Goal: Information Seeking & Learning: Check status

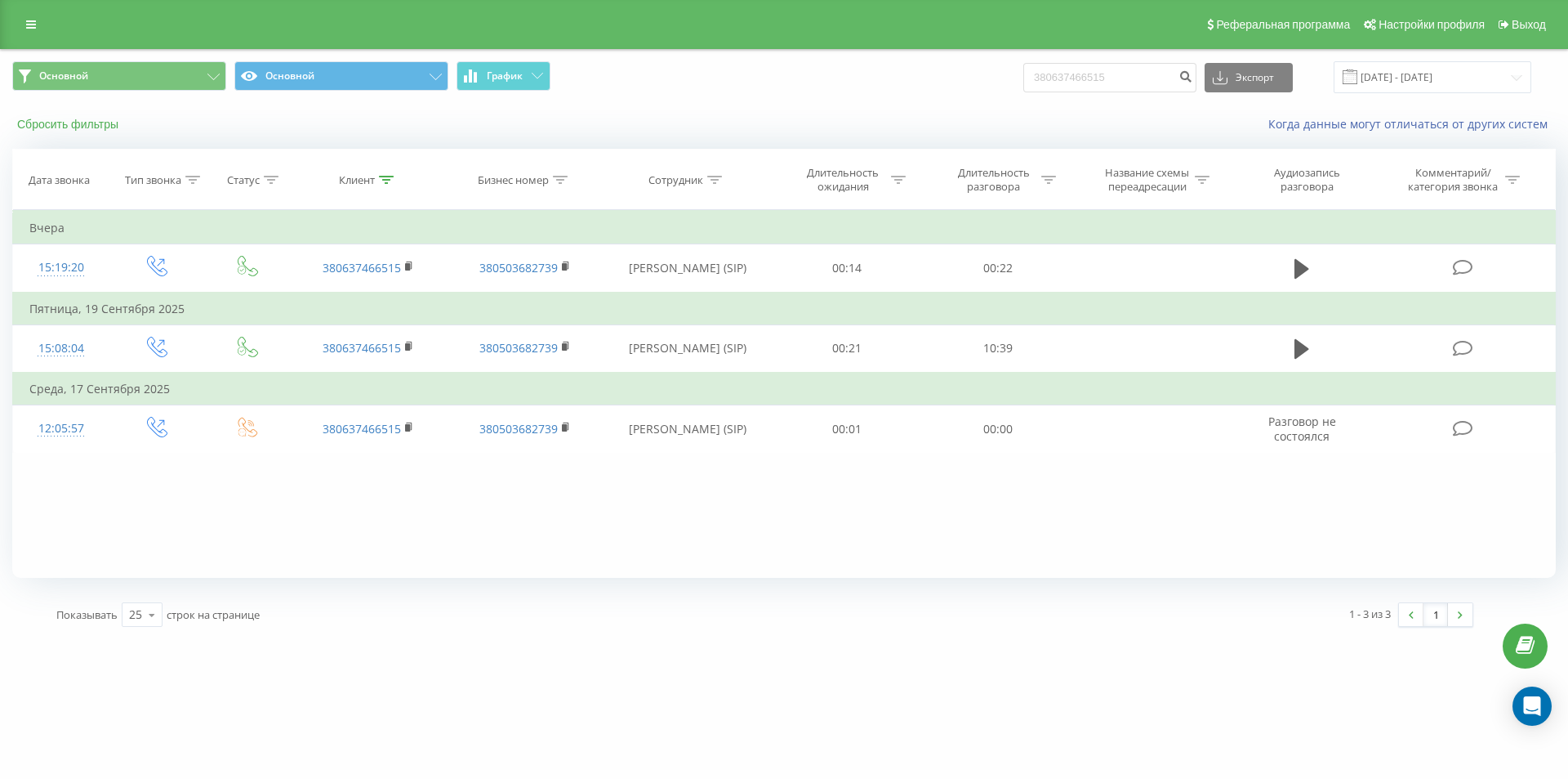
click at [109, 124] on button "Сбросить фильтры" at bounding box center [69, 124] width 115 height 15
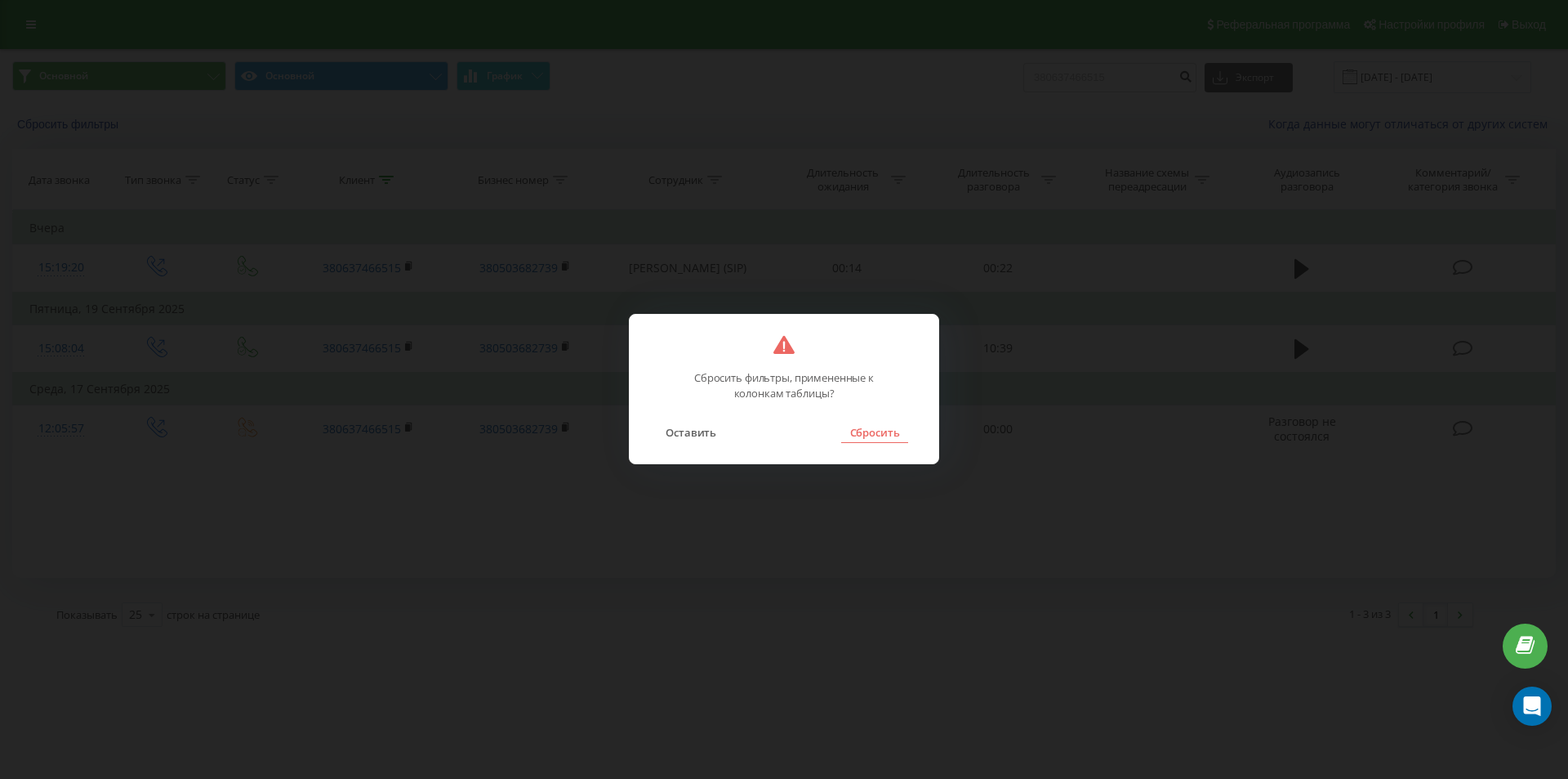
click at [864, 433] on button "Сбросить" at bounding box center [874, 431] width 66 height 21
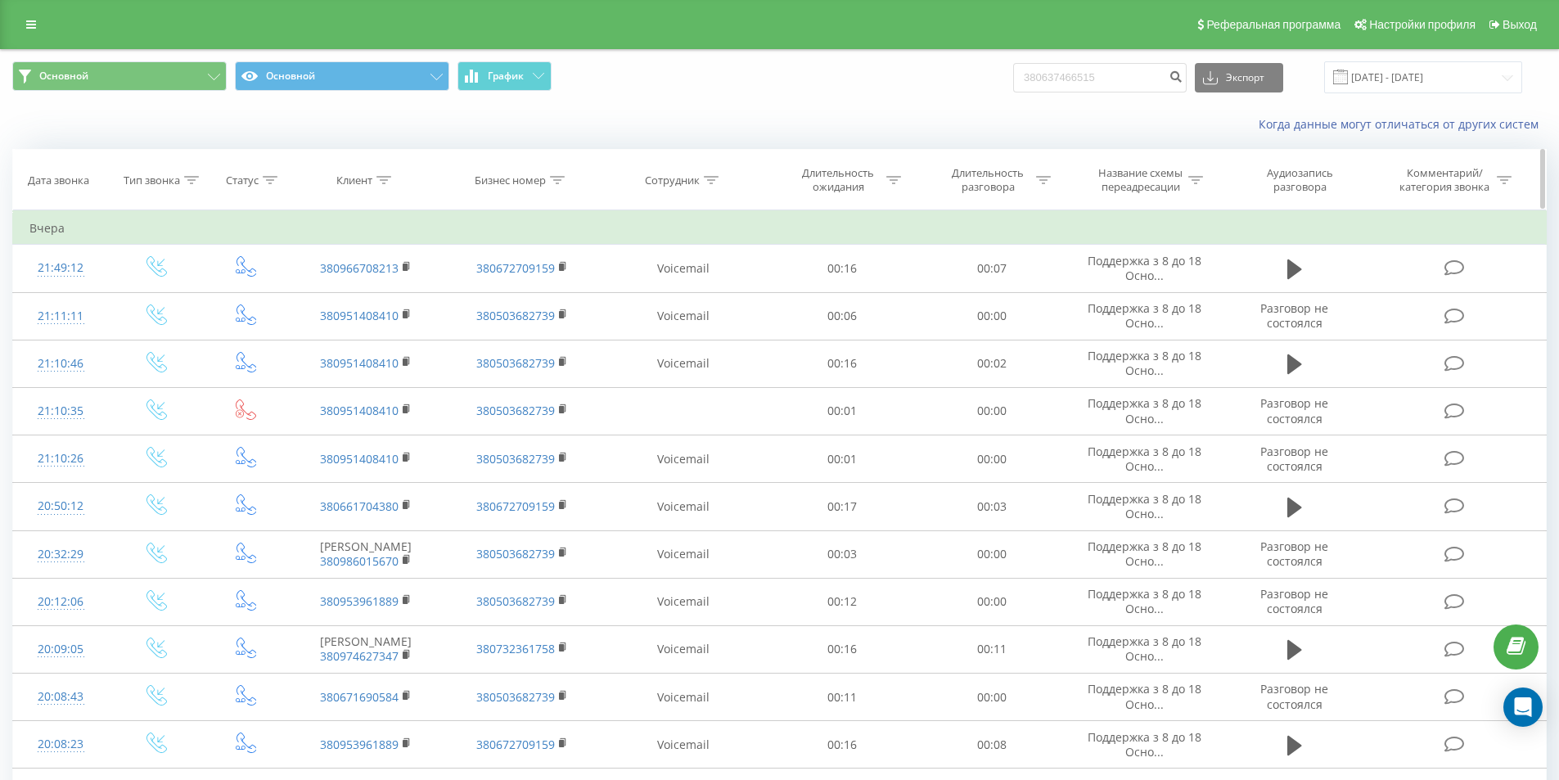
click at [712, 173] on div at bounding box center [711, 180] width 15 height 14
click at [703, 296] on input "text" at bounding box center [683, 297] width 144 height 29
type input "ріхтер"
click at [722, 326] on span "OK" at bounding box center [718, 329] width 46 height 25
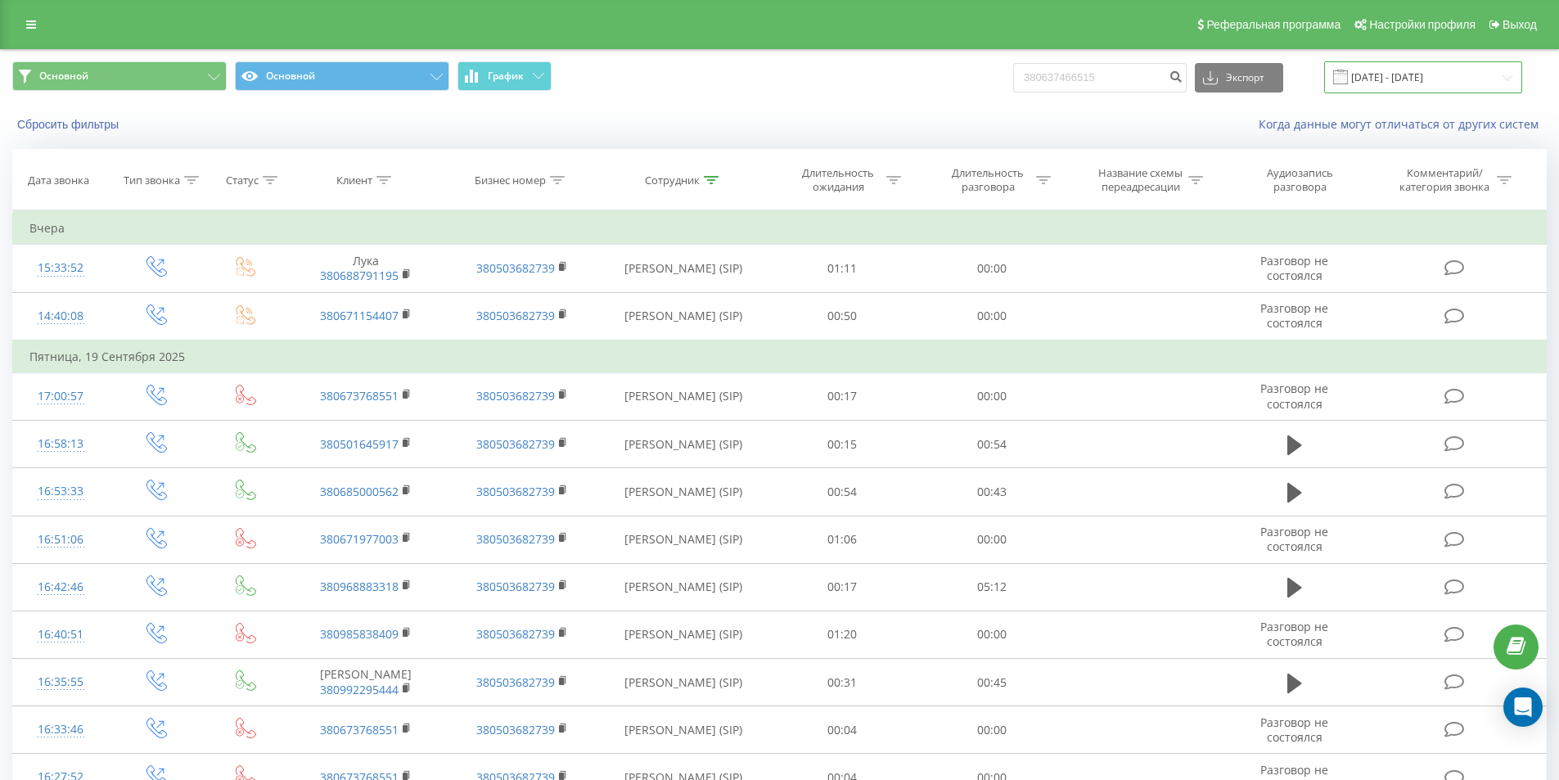
click at [1401, 89] on input "[DATE] - [DATE]" at bounding box center [1423, 77] width 198 height 32
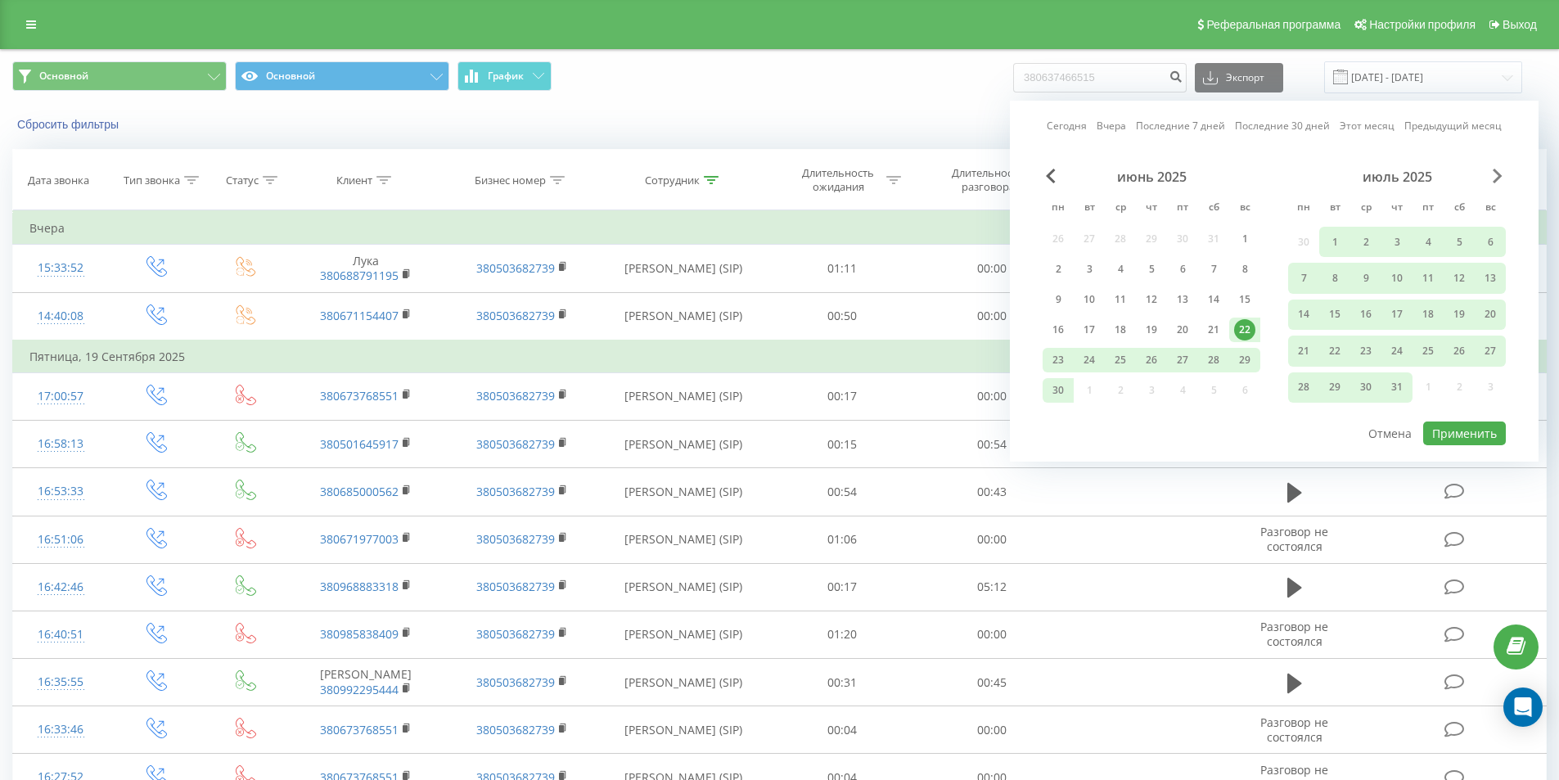
click at [1493, 182] on span "Next Month" at bounding box center [1497, 176] width 10 height 15
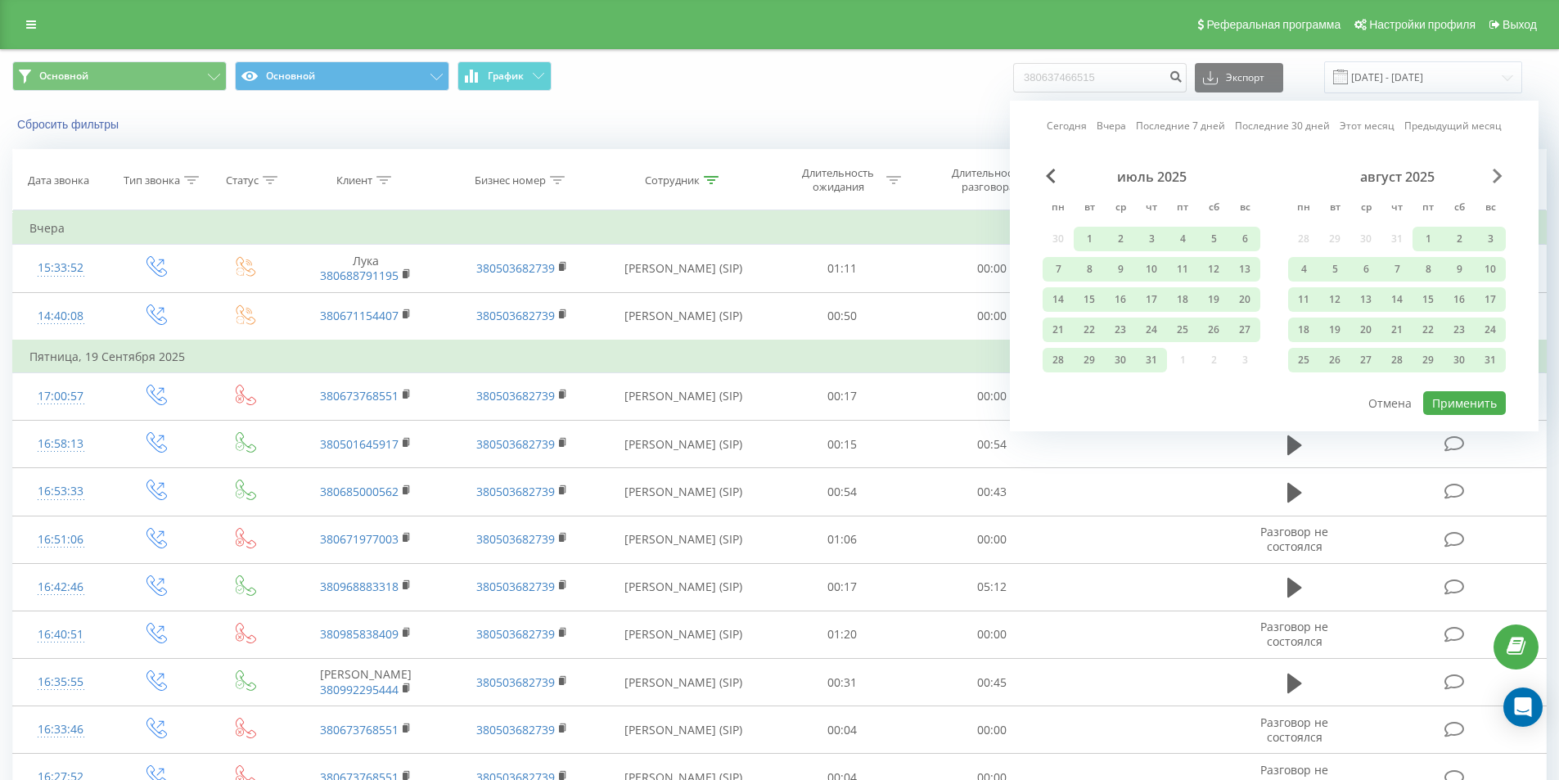
click at [1493, 181] on span "Next Month" at bounding box center [1497, 176] width 10 height 15
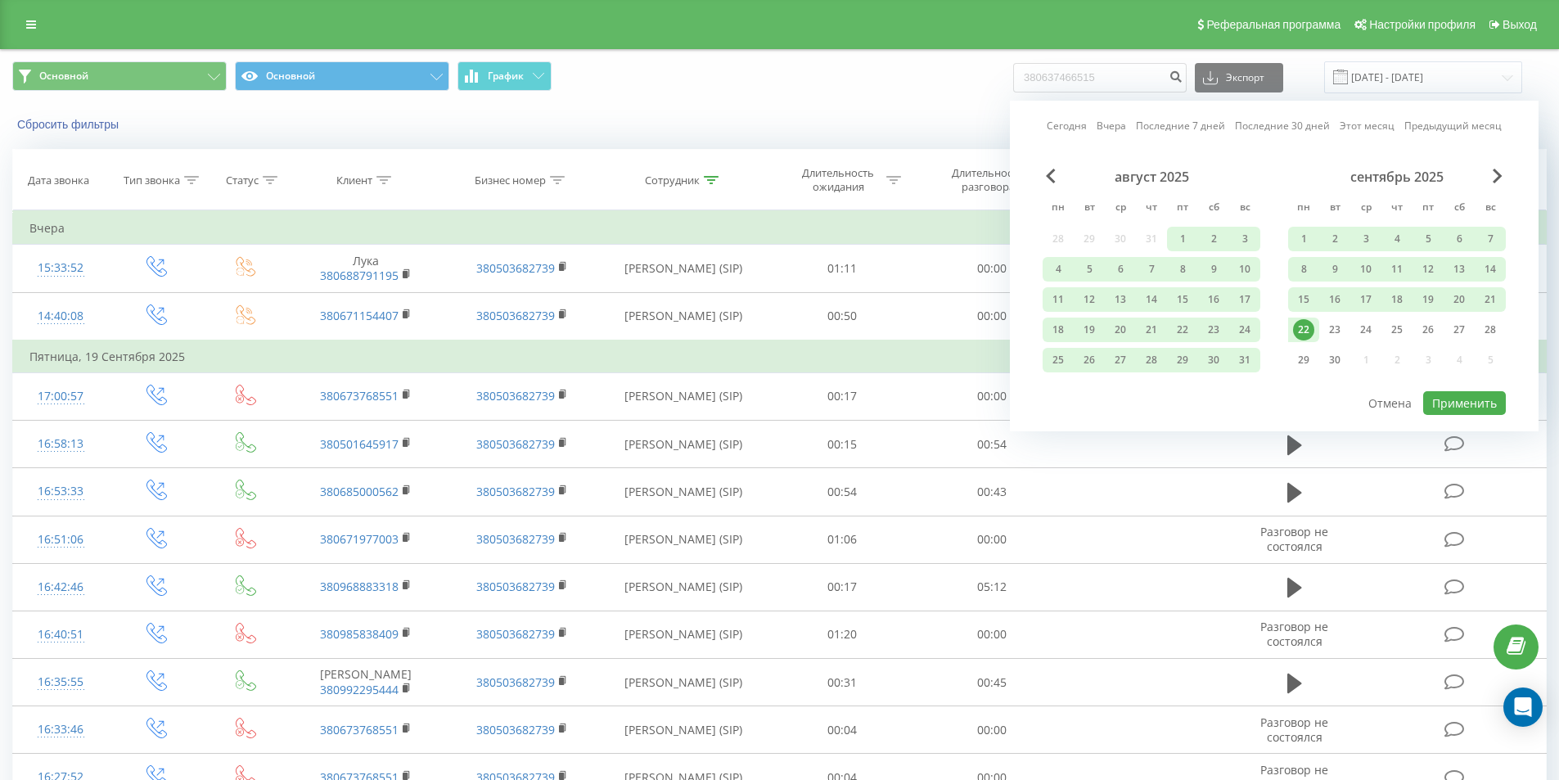
click at [1303, 331] on div "22" at bounding box center [1303, 329] width 21 height 21
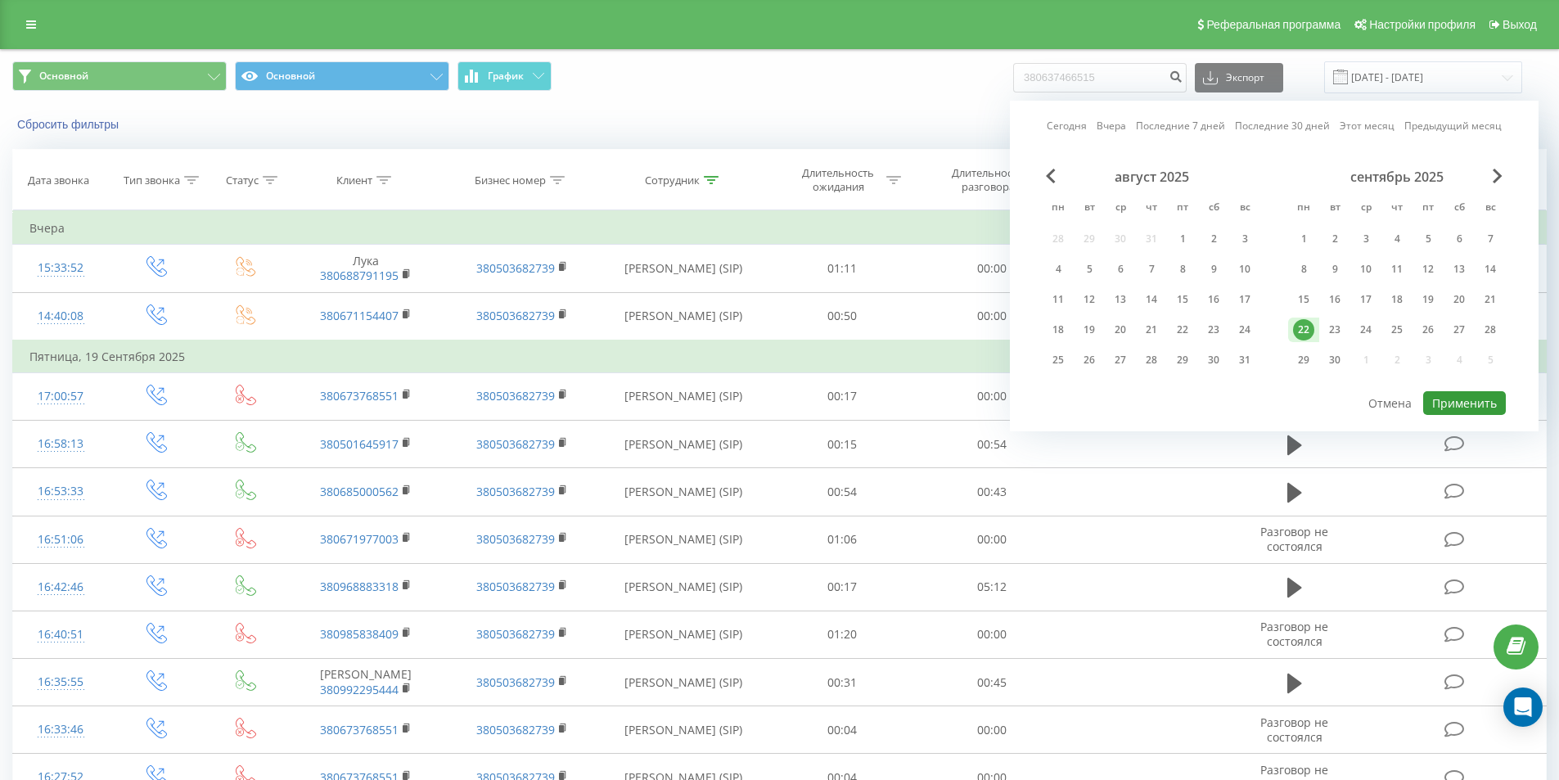
click at [1441, 394] on button "Применить" at bounding box center [1464, 403] width 83 height 24
type input "22.09.2025 - 22.09.2025"
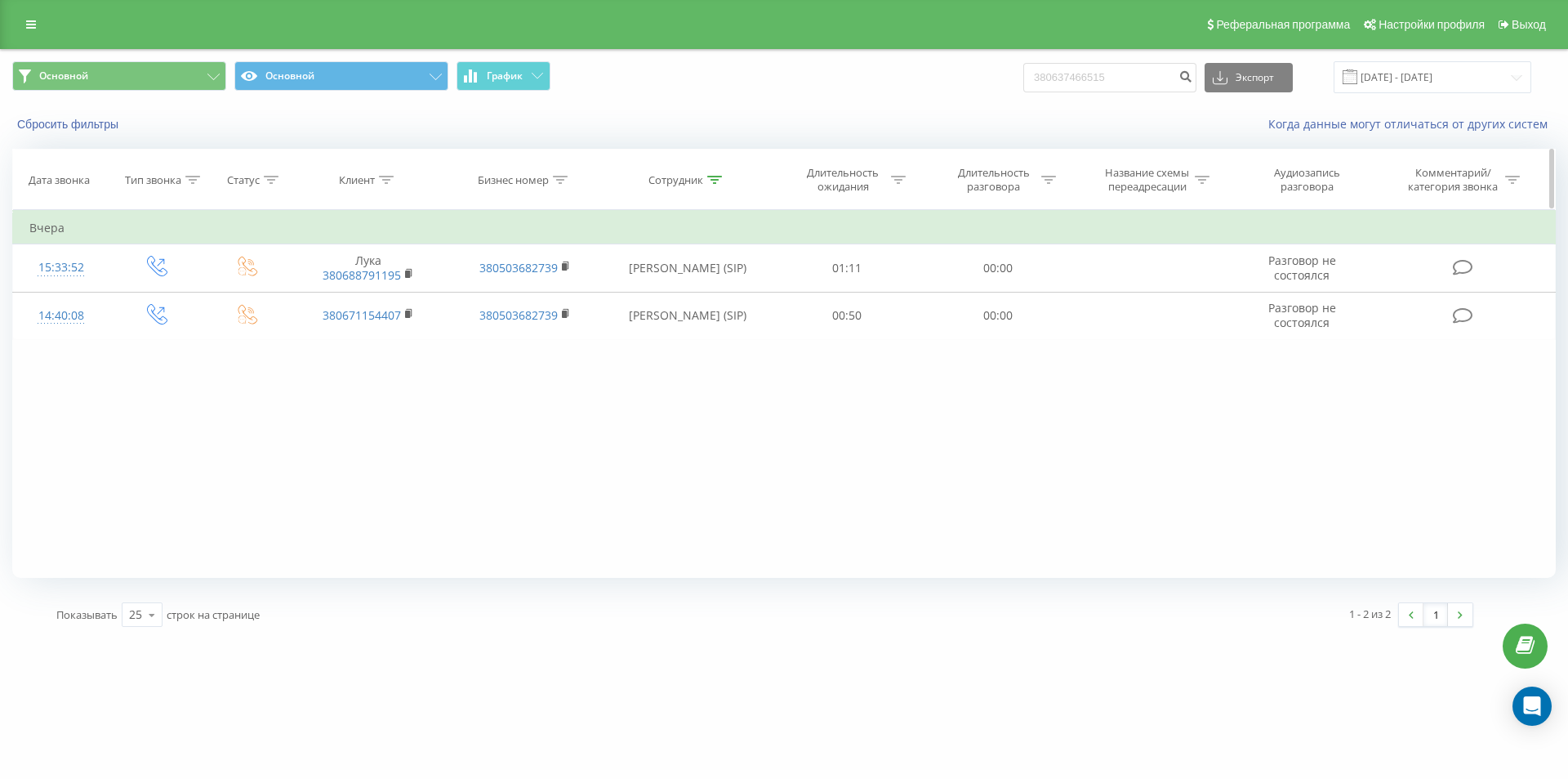
click at [712, 177] on icon at bounding box center [714, 180] width 15 height 8
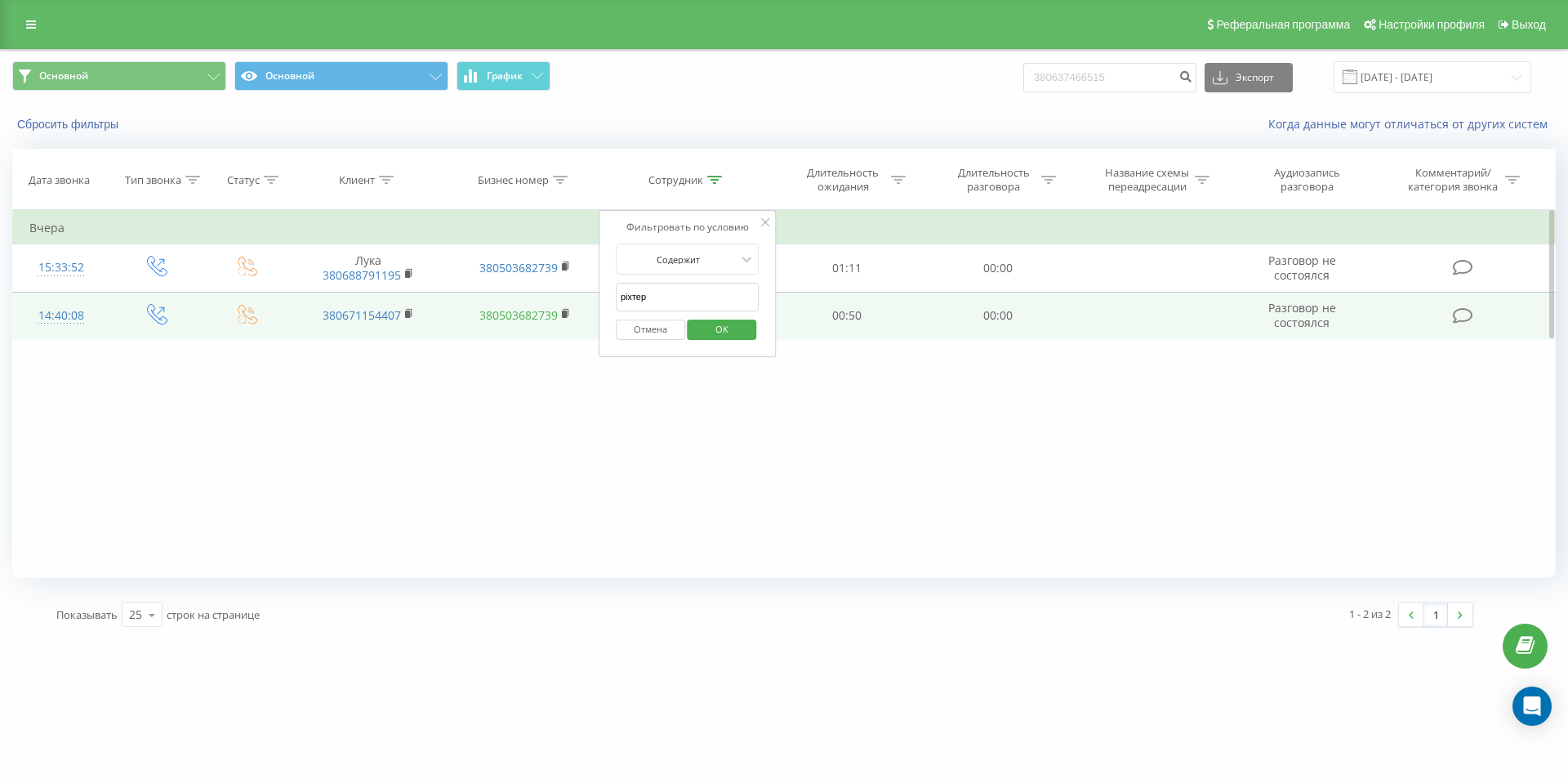
drag, startPoint x: 671, startPoint y: 296, endPoint x: 532, endPoint y: 319, distance: 140.9
click at [532, 319] on table "Фильтровать по условию Равно Введите значение Отмена OK Фильтровать по условию …" at bounding box center [784, 275] width 1543 height 130
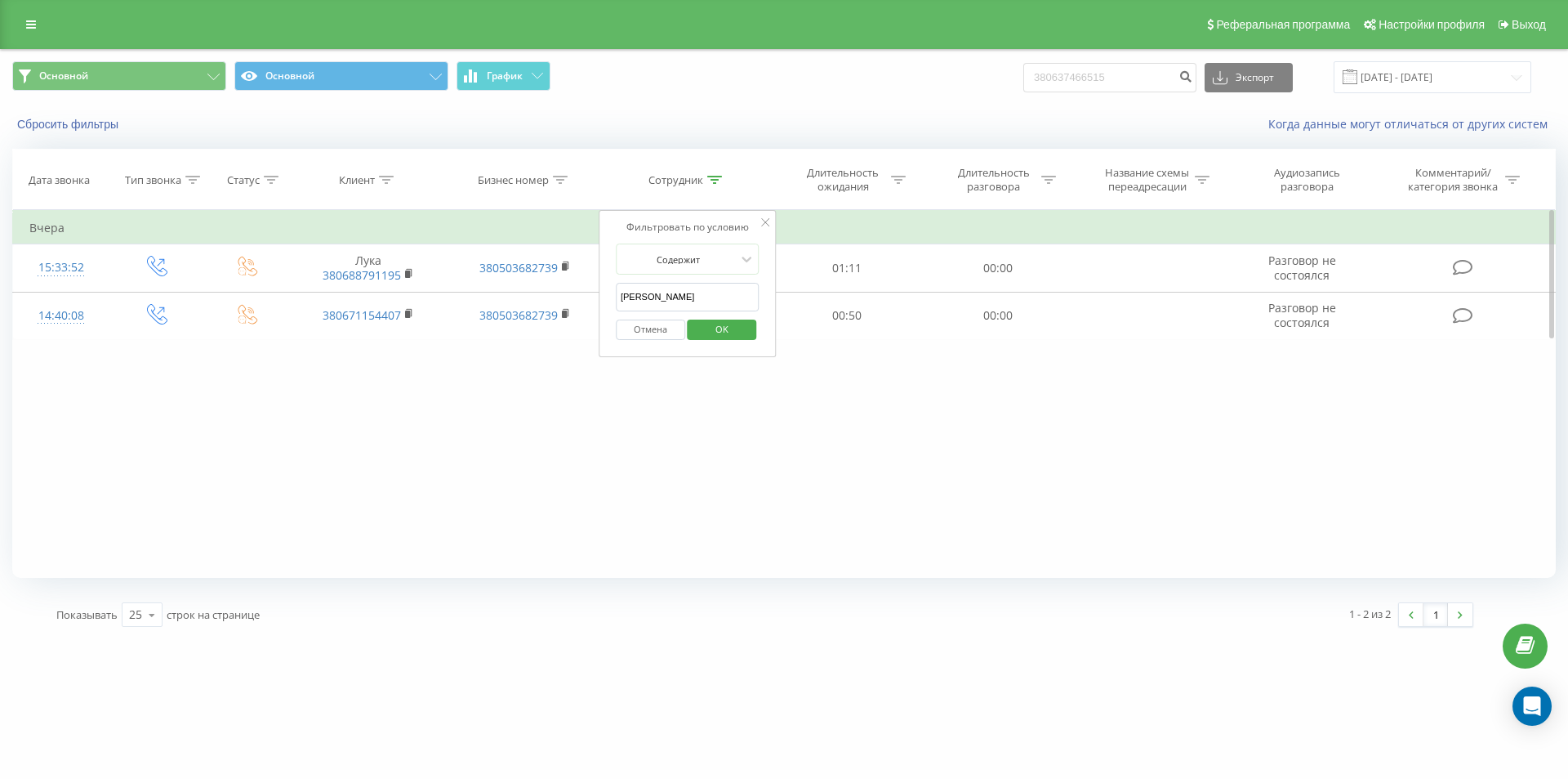
click at [715, 322] on span "OK" at bounding box center [722, 329] width 46 height 25
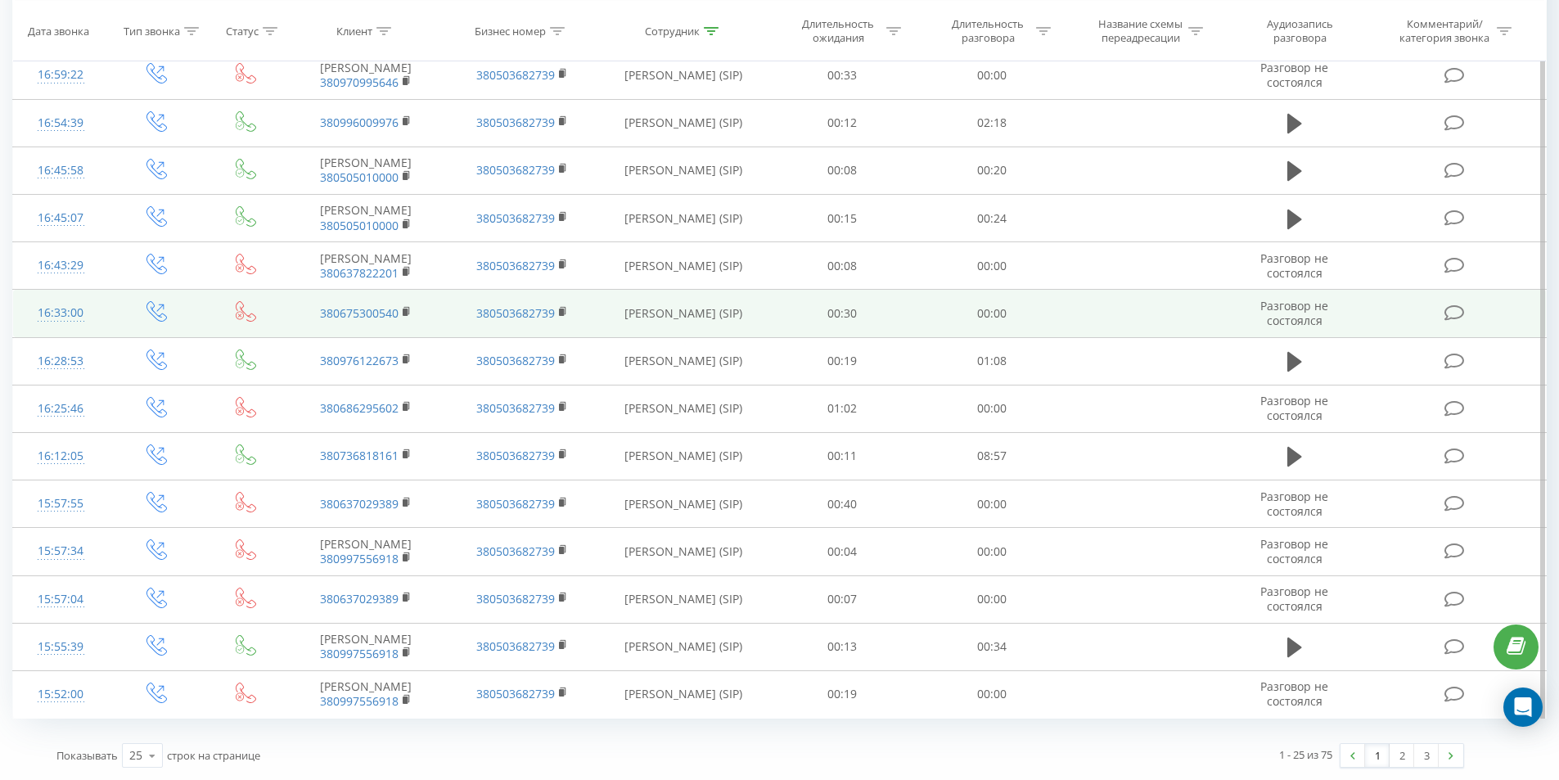
scroll to position [805, 0]
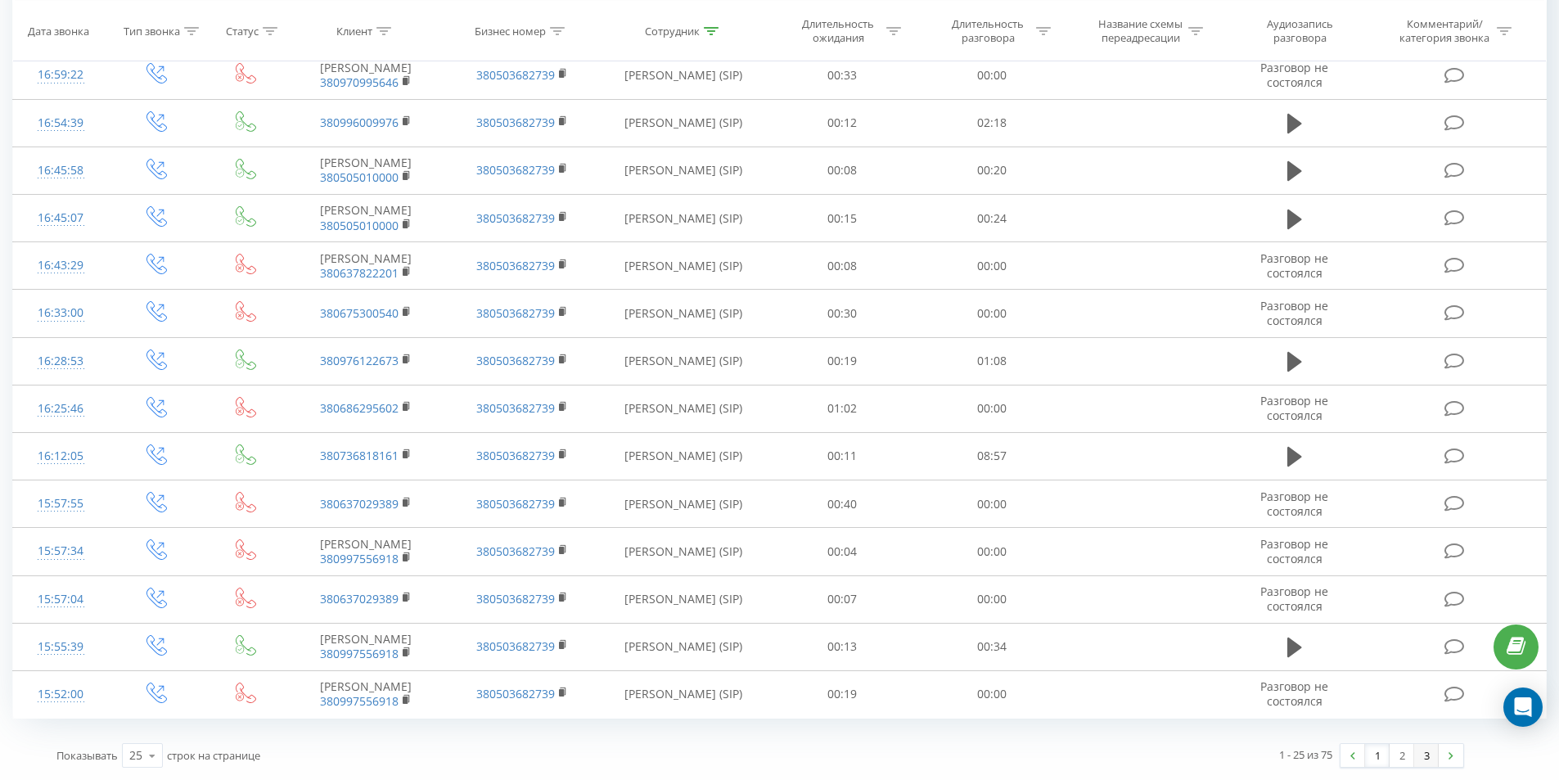
click at [1424, 753] on link "3" at bounding box center [1426, 755] width 25 height 23
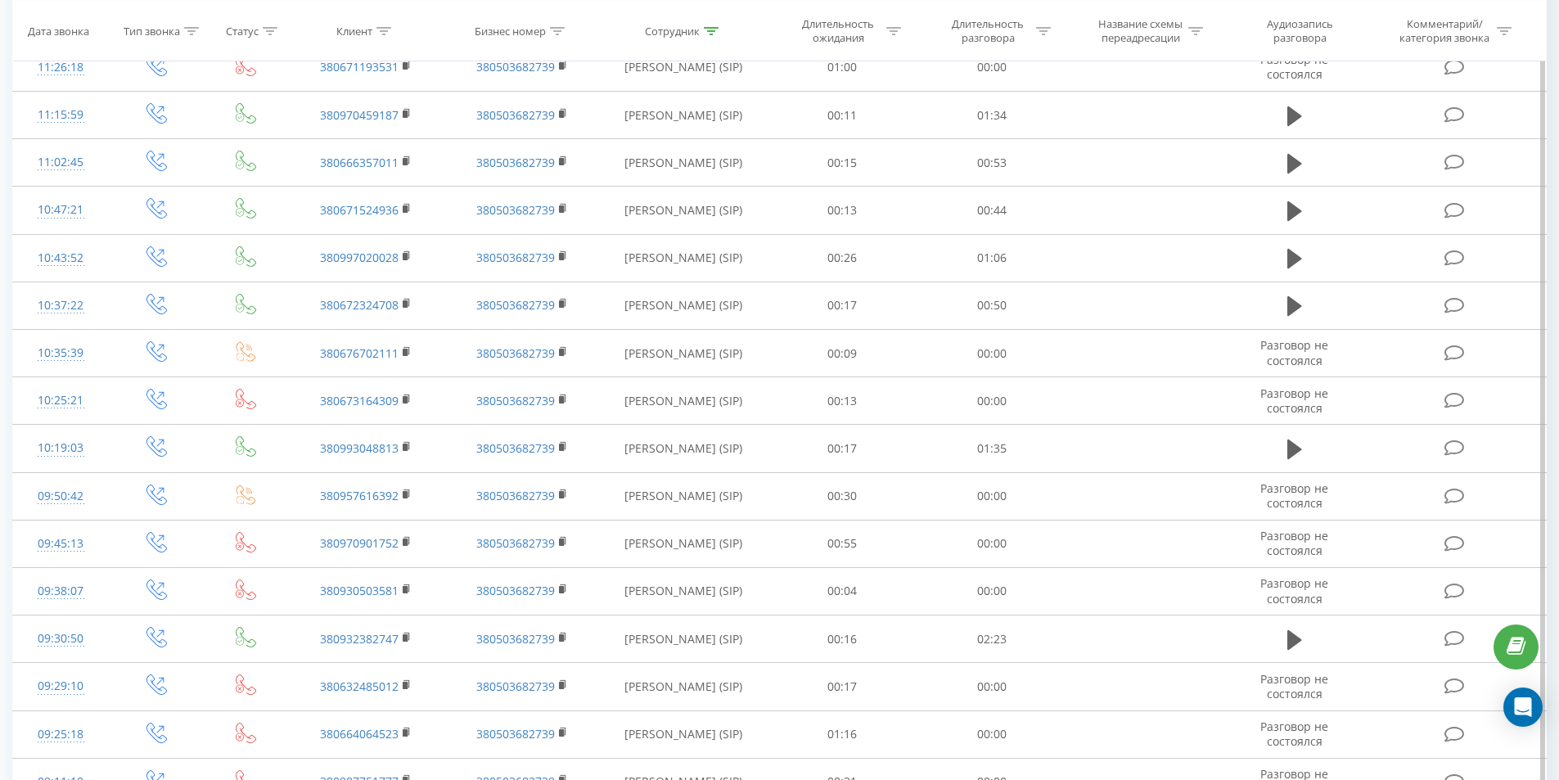
scroll to position [717, 0]
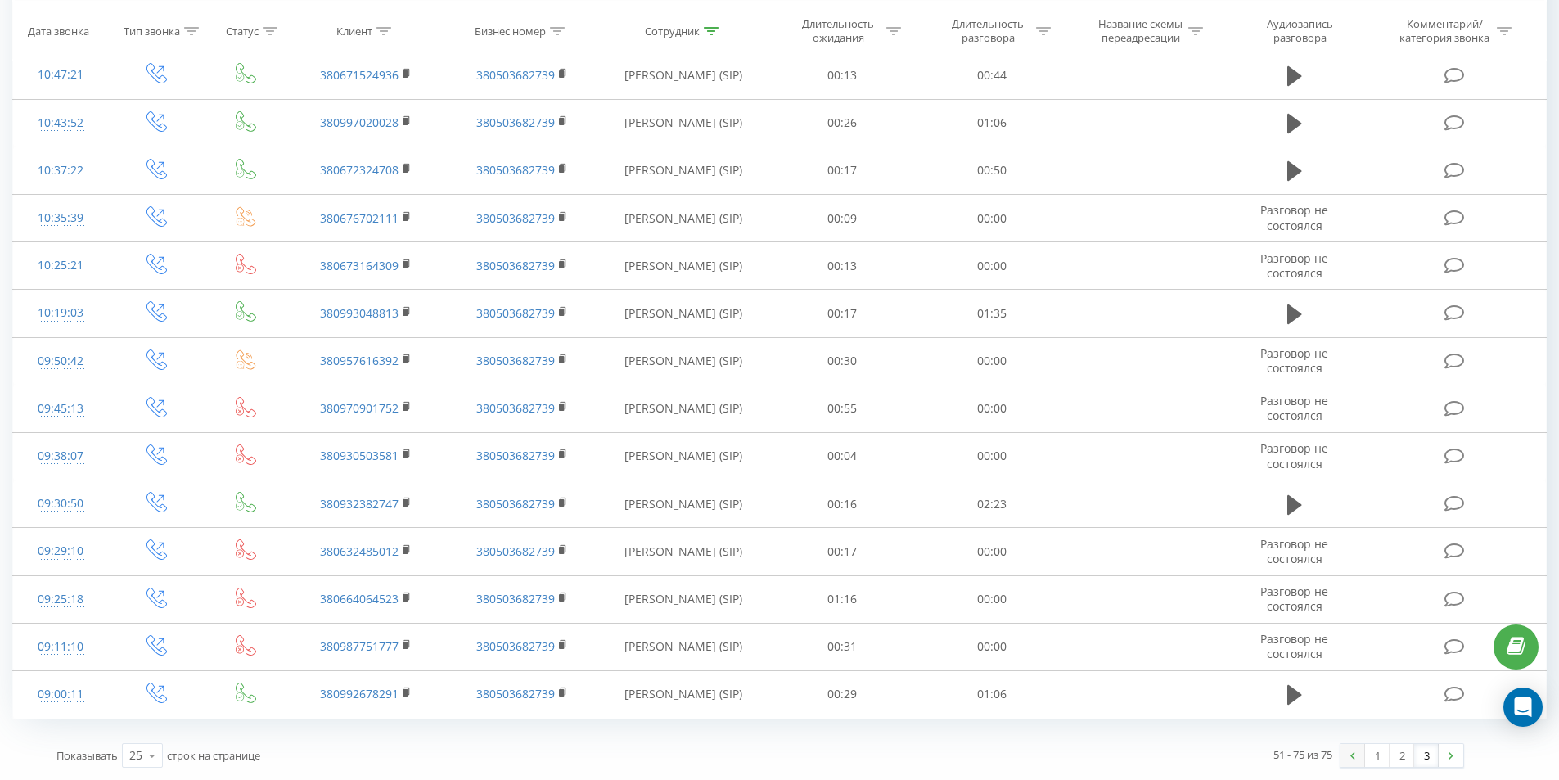
click at [1343, 753] on link at bounding box center [1352, 755] width 25 height 23
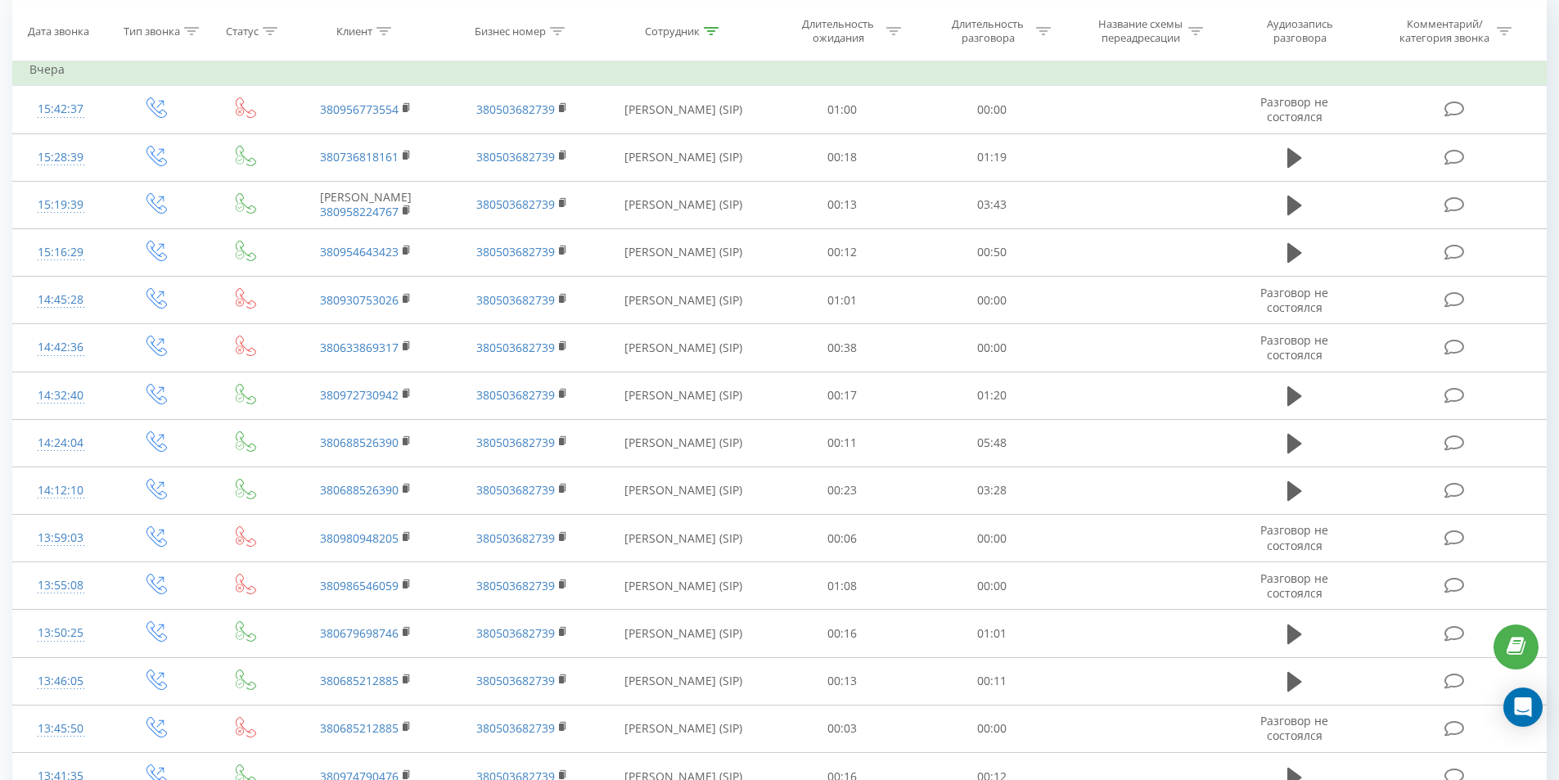
scroll to position [156, 0]
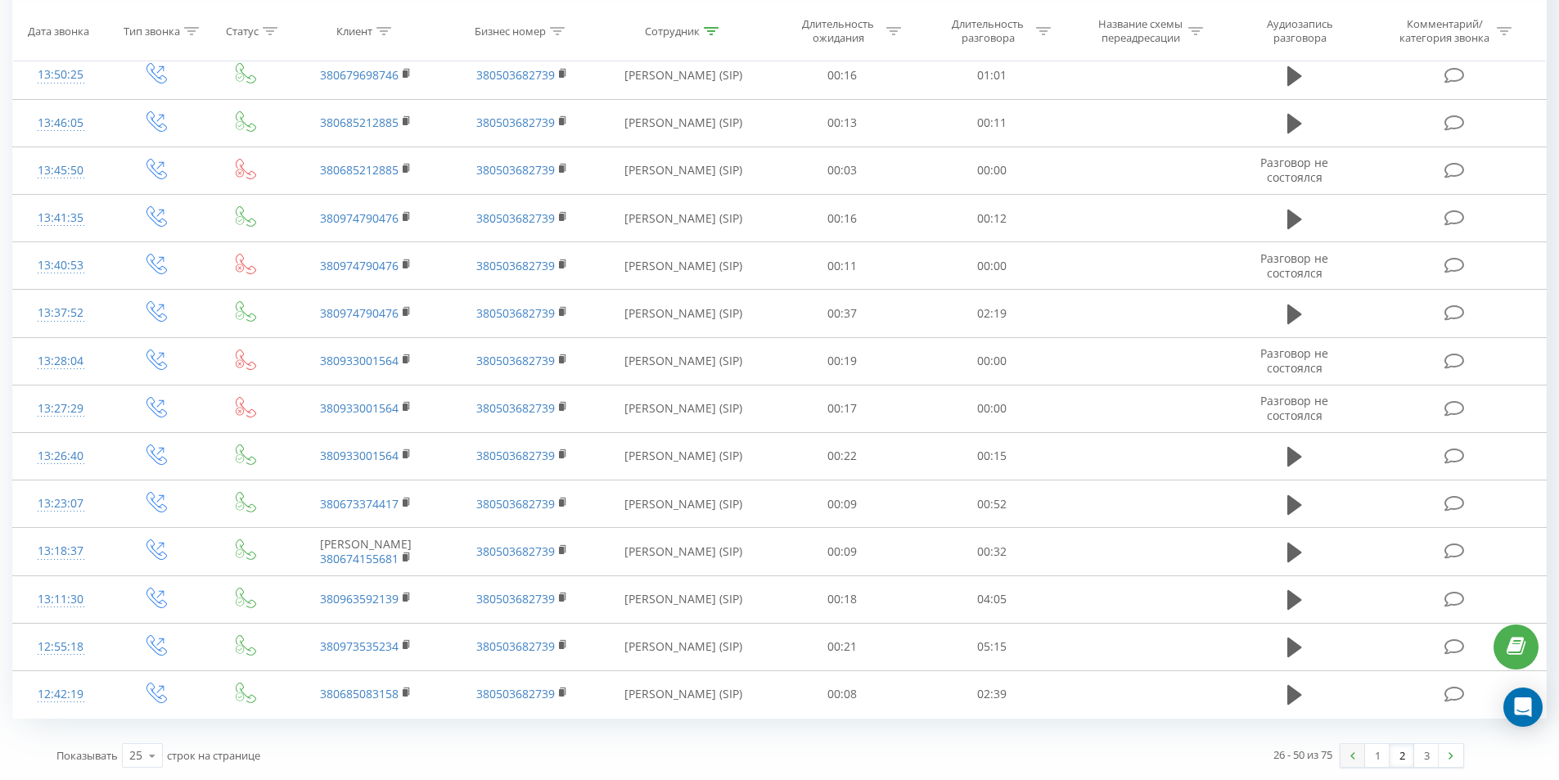
click at [1348, 751] on link at bounding box center [1352, 755] width 25 height 23
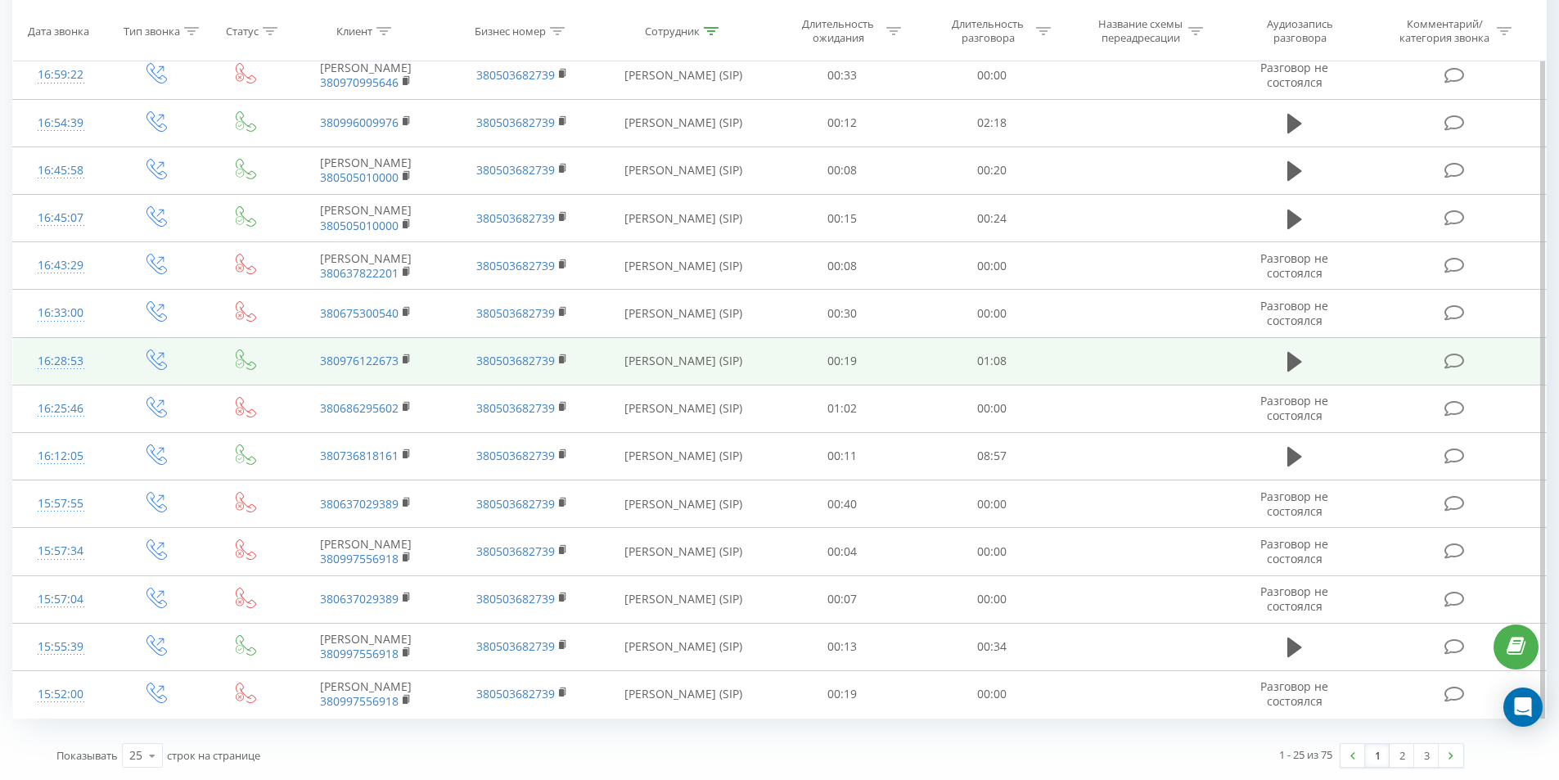
scroll to position [805, 0]
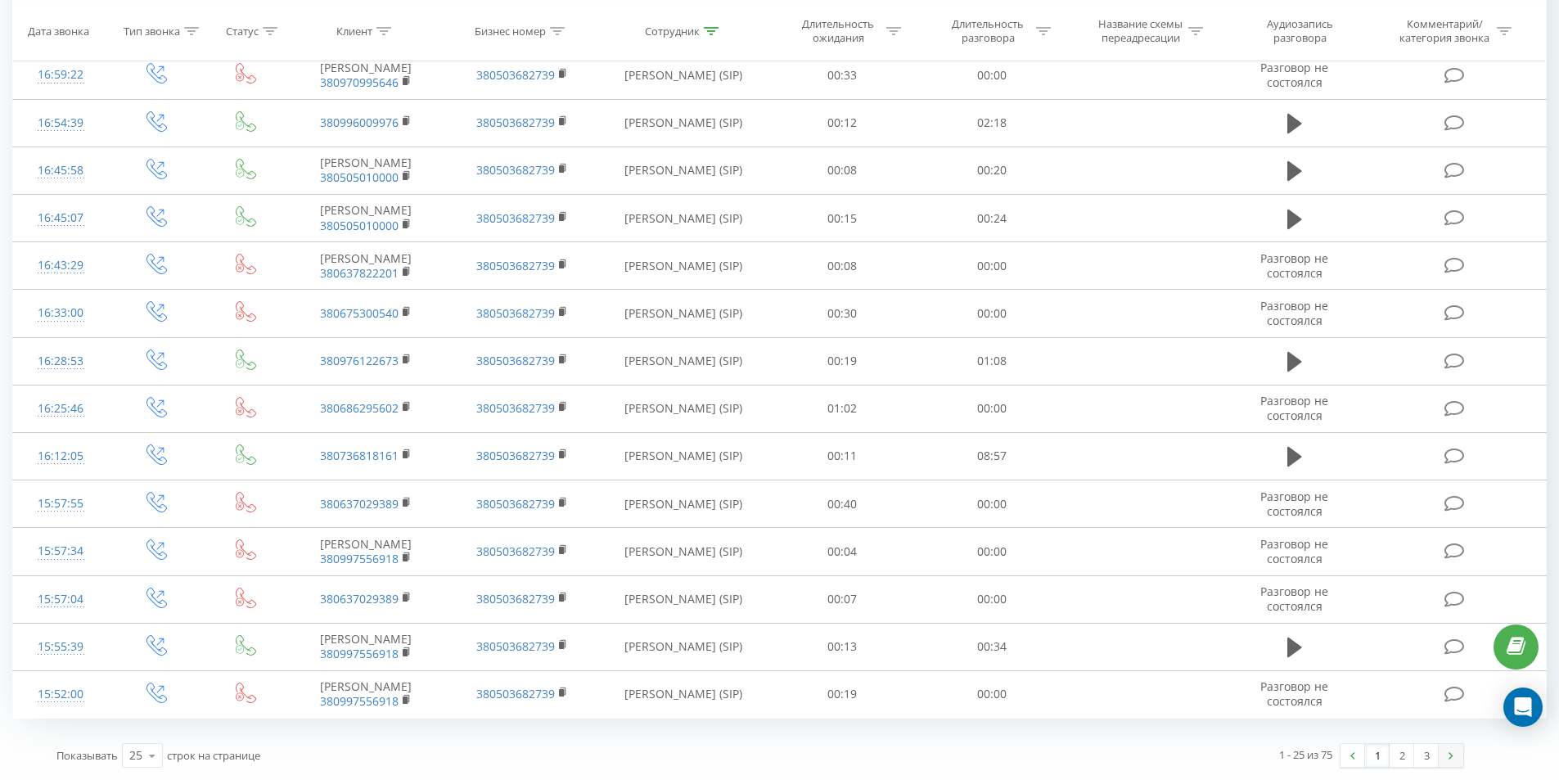
click at [1448, 748] on link at bounding box center [1450, 755] width 25 height 23
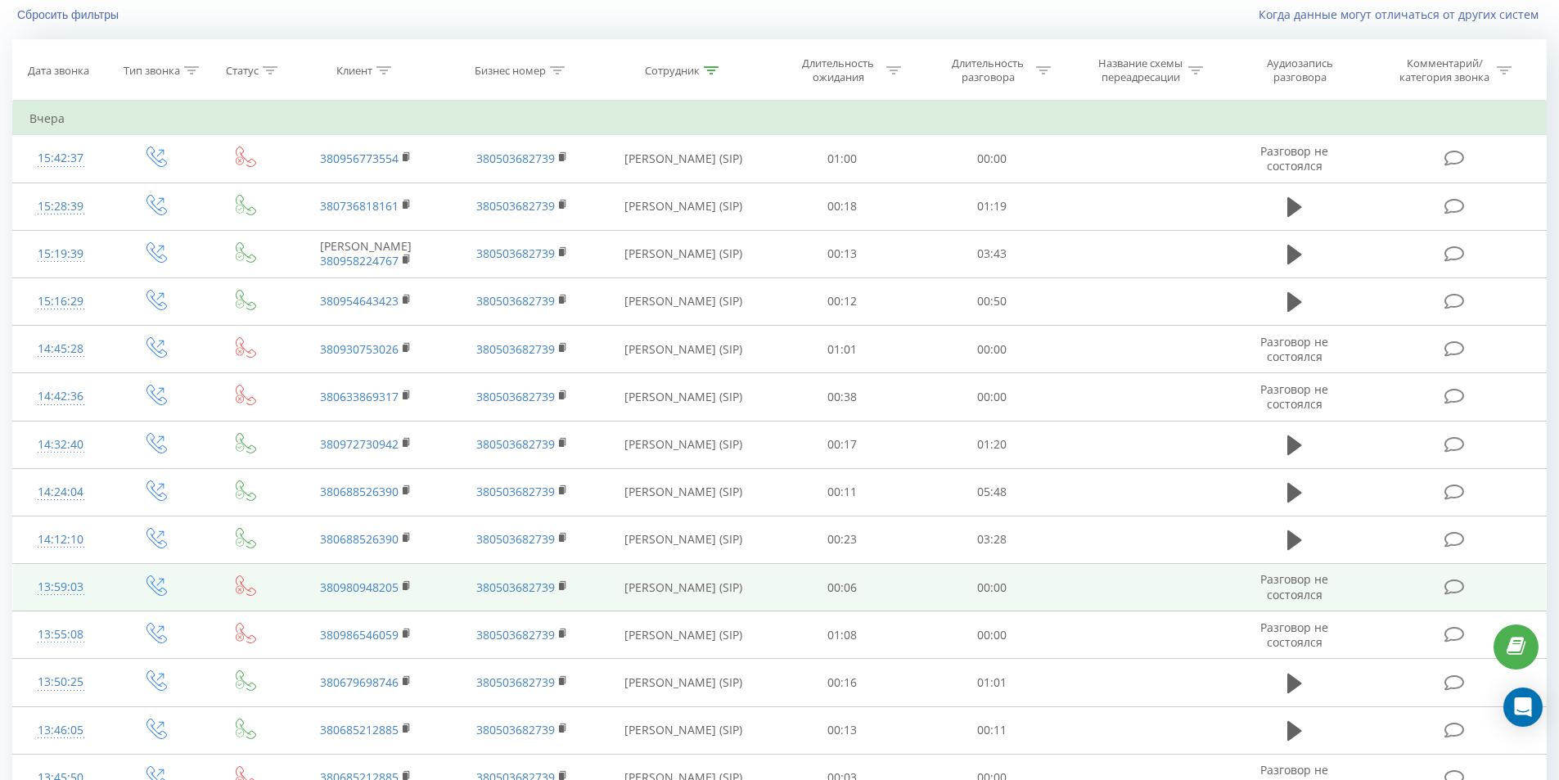
scroll to position [108, 0]
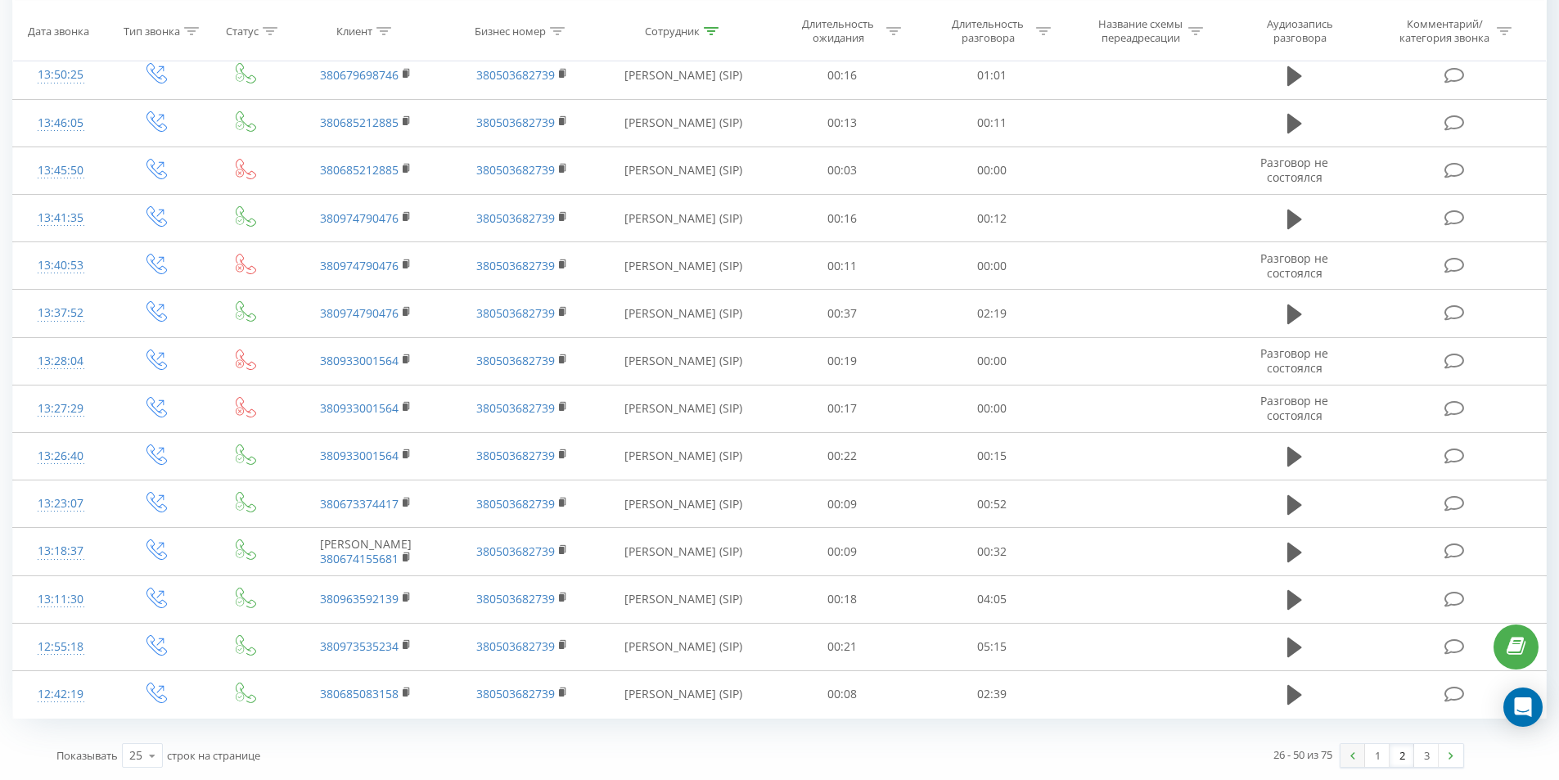
click at [1348, 751] on link at bounding box center [1352, 755] width 25 height 23
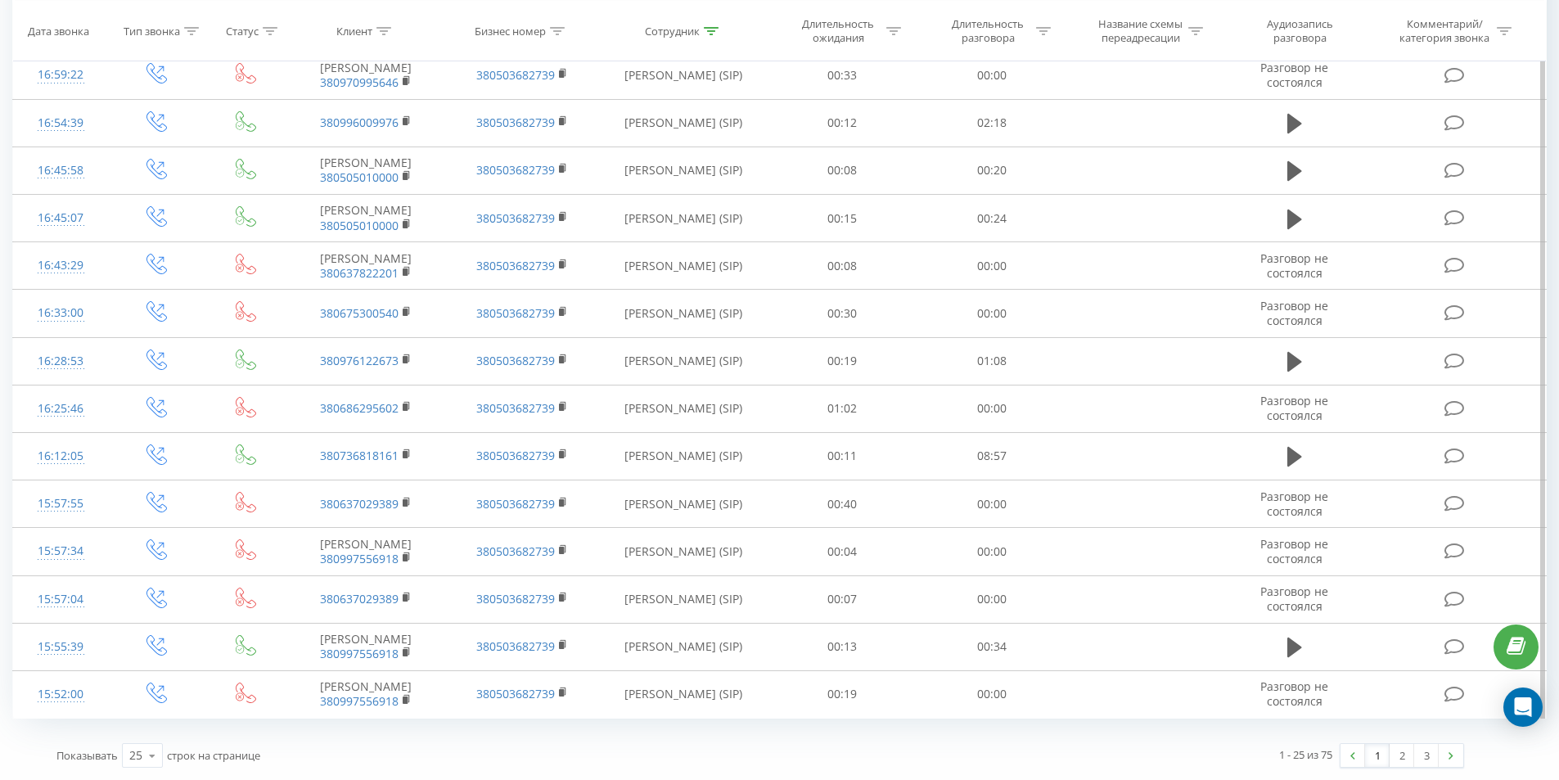
scroll to position [762, 0]
click at [716, 32] on icon at bounding box center [711, 30] width 15 height 8
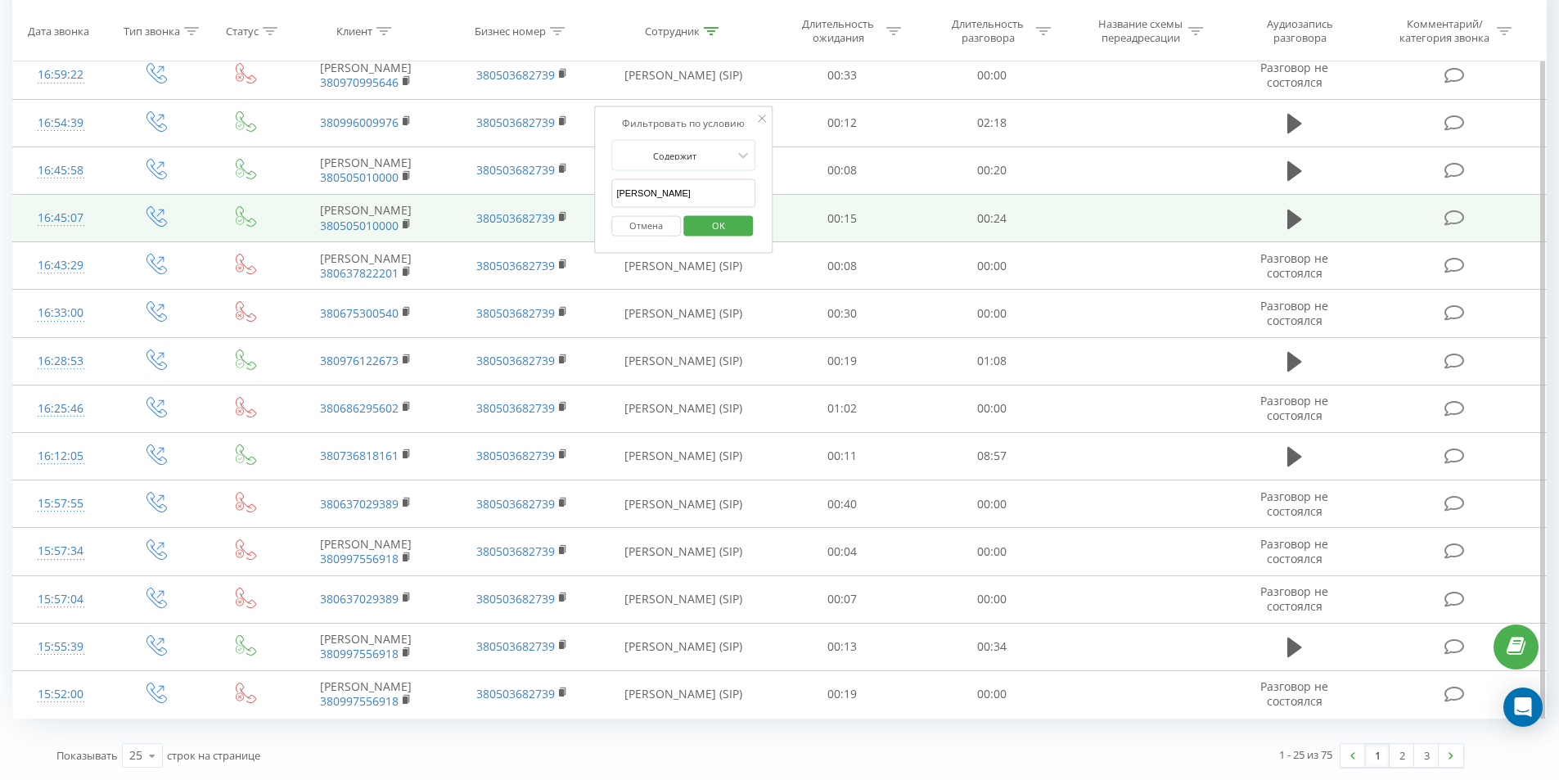
drag, startPoint x: 675, startPoint y: 143, endPoint x: 475, endPoint y: 174, distance: 202.0
click at [481, 174] on table "Фильтровать по условию Равно Введите значение Отмена OK Фильтровать по условию …" at bounding box center [779, 106] width 1534 height 1225
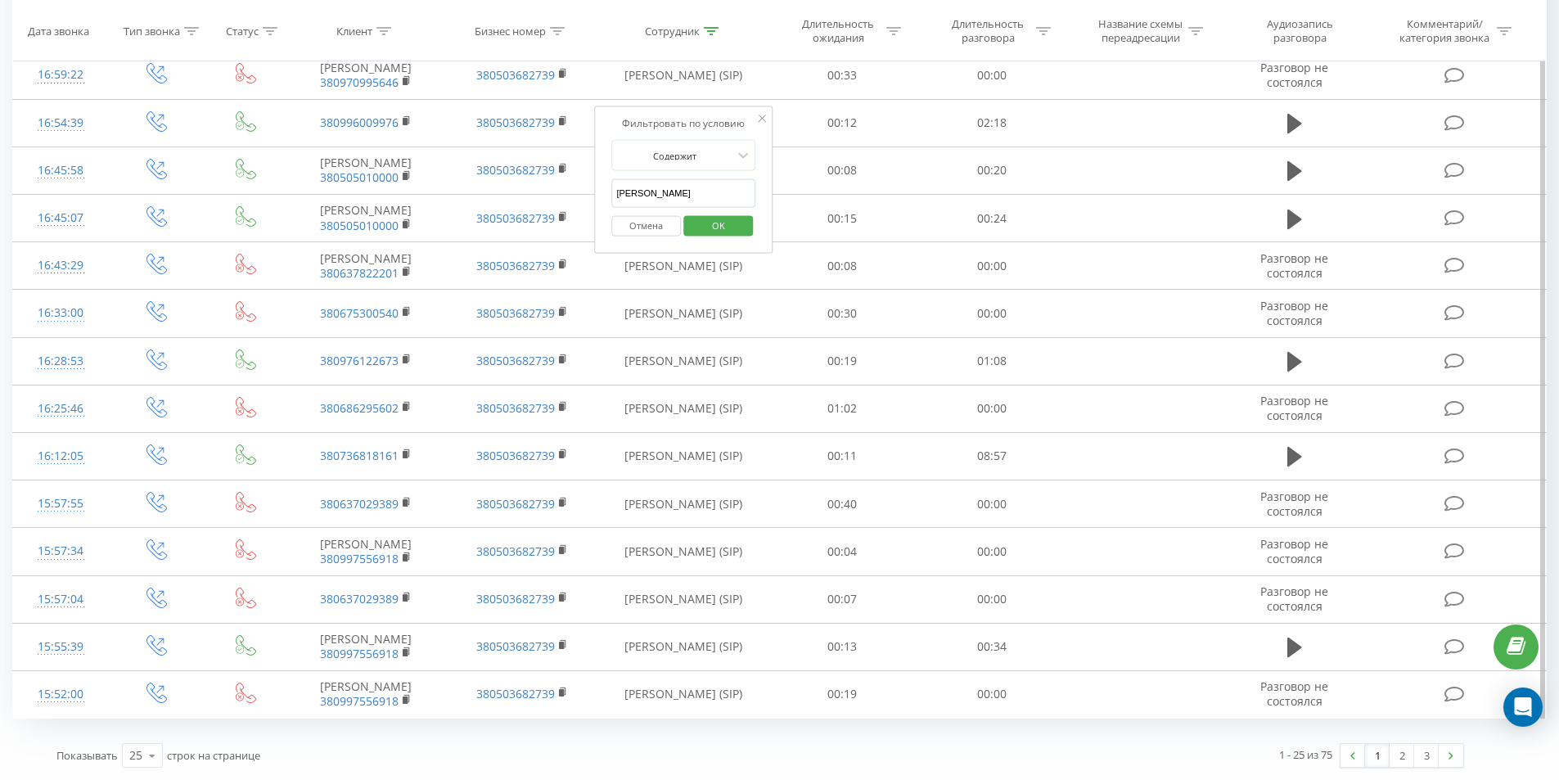
click at [695, 215] on button "OK" at bounding box center [718, 225] width 70 height 20
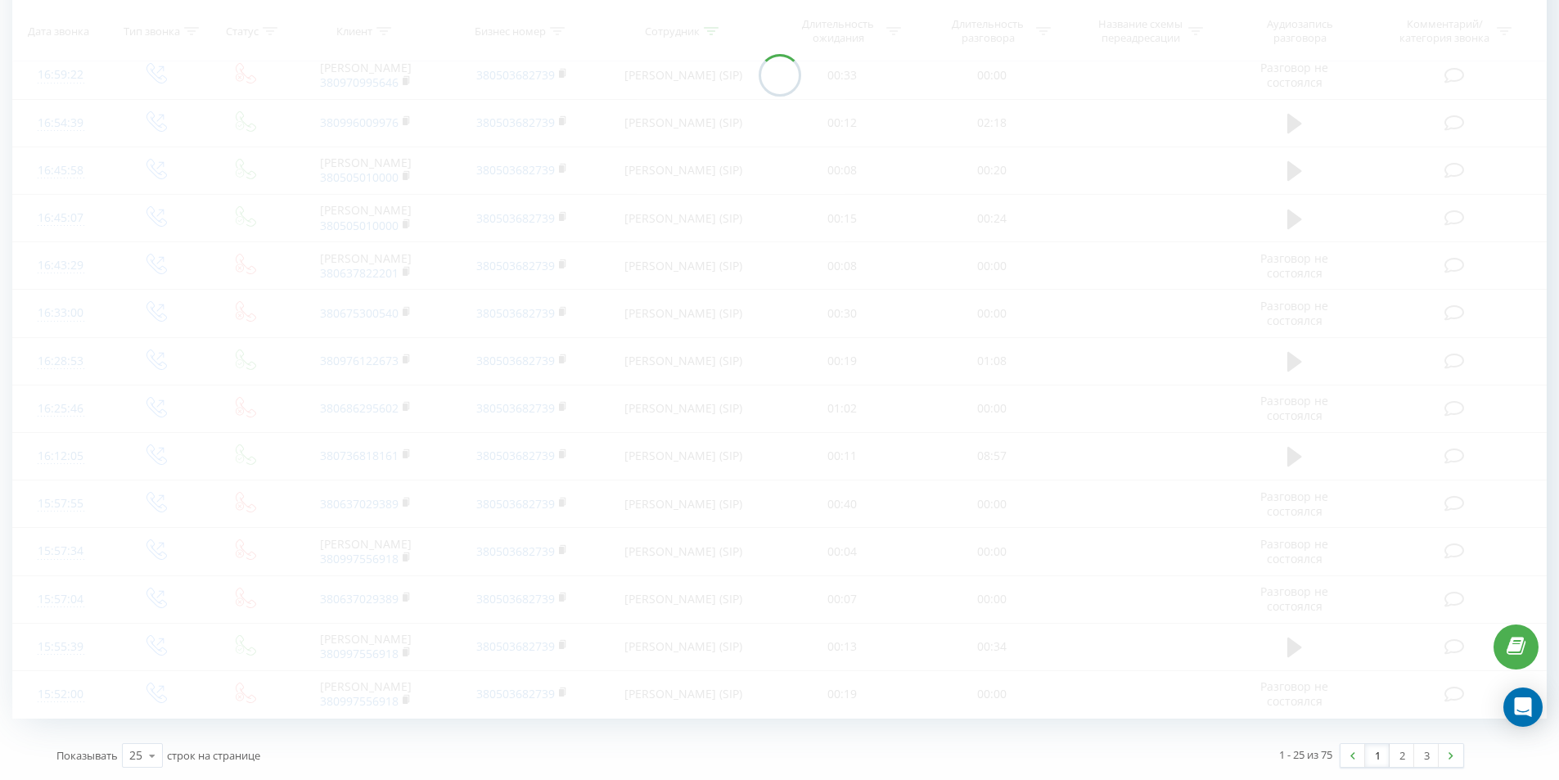
scroll to position [742, 0]
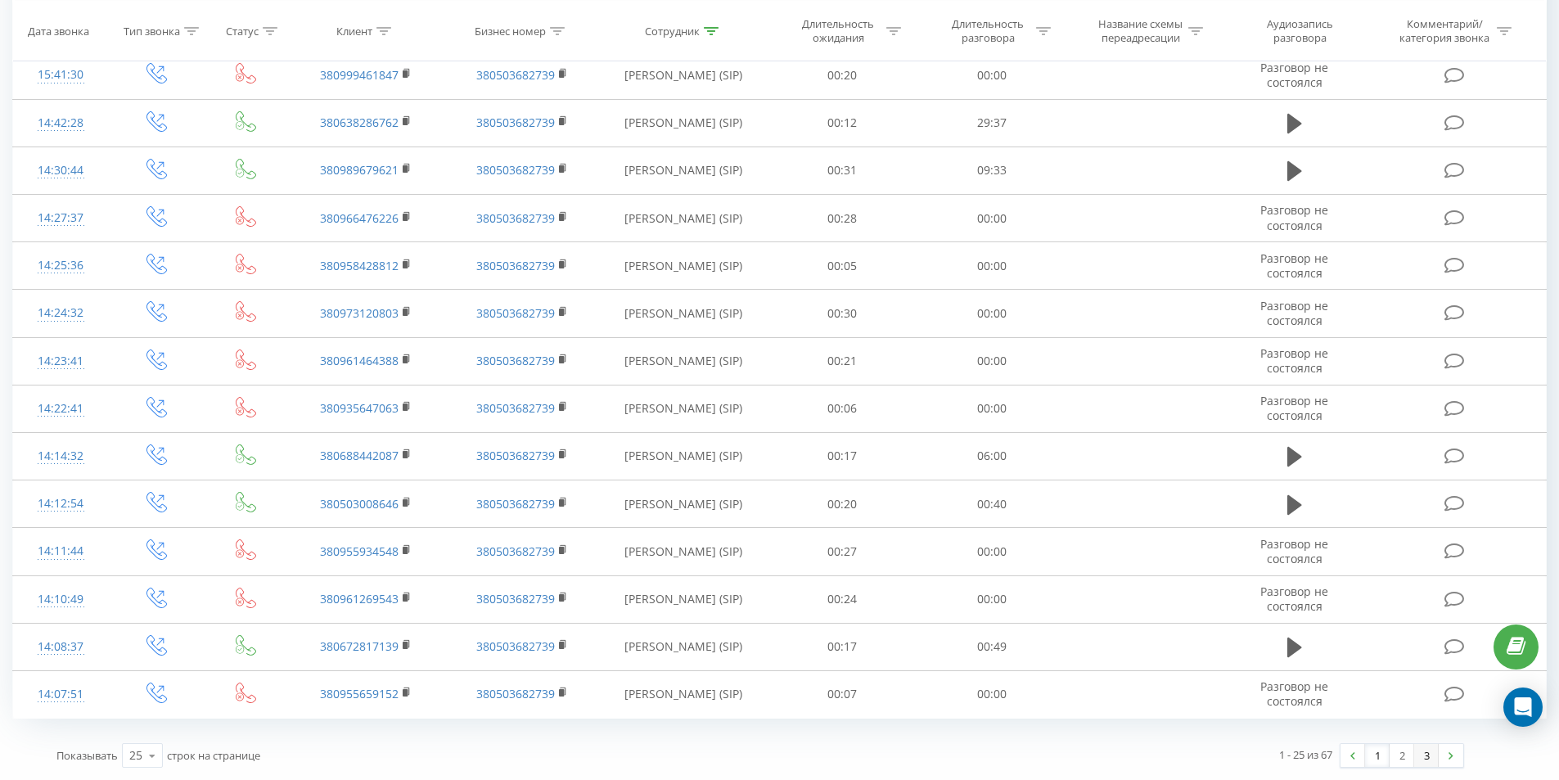
click at [1428, 757] on link "3" at bounding box center [1426, 755] width 25 height 23
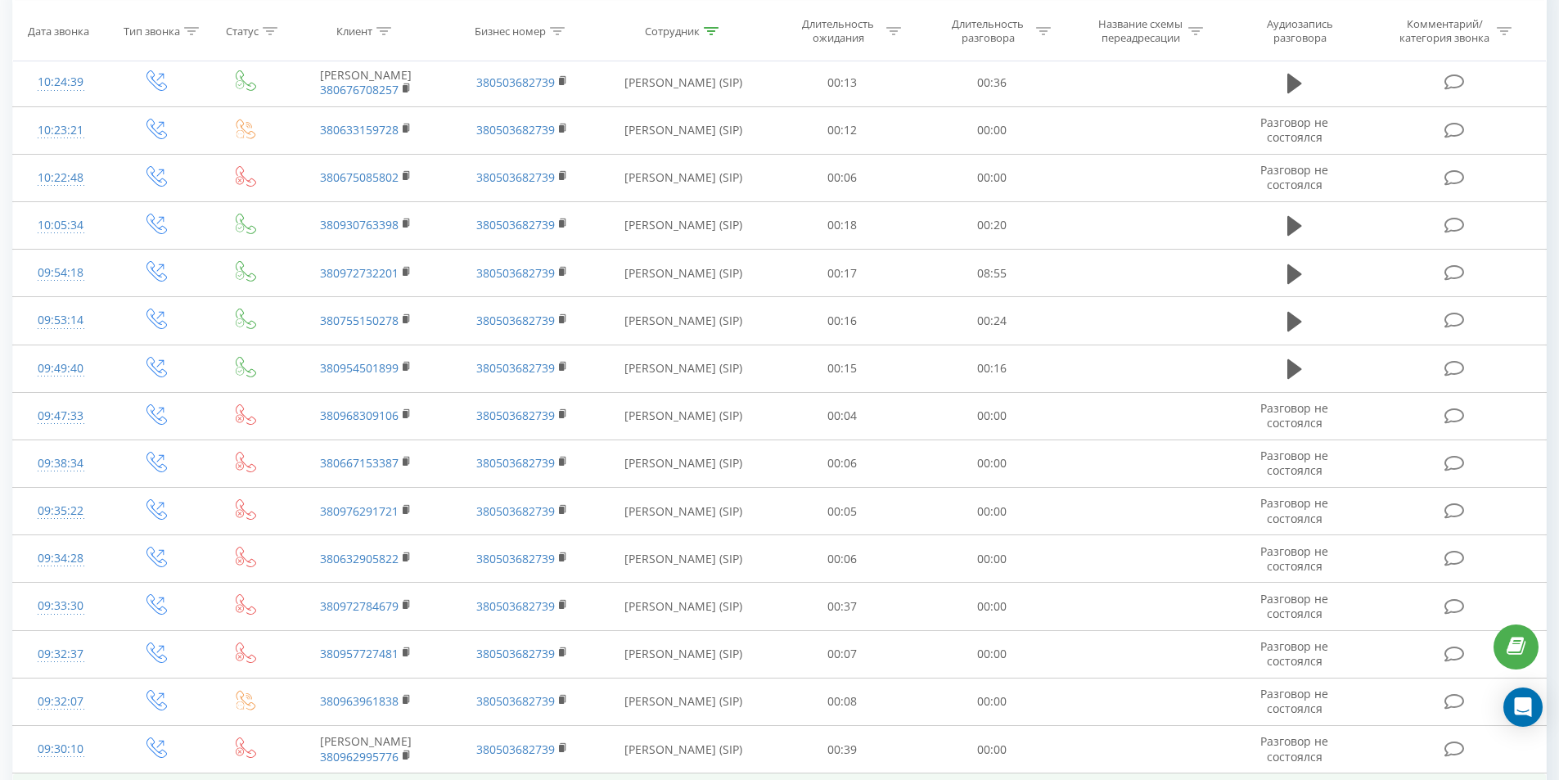
scroll to position [336, 0]
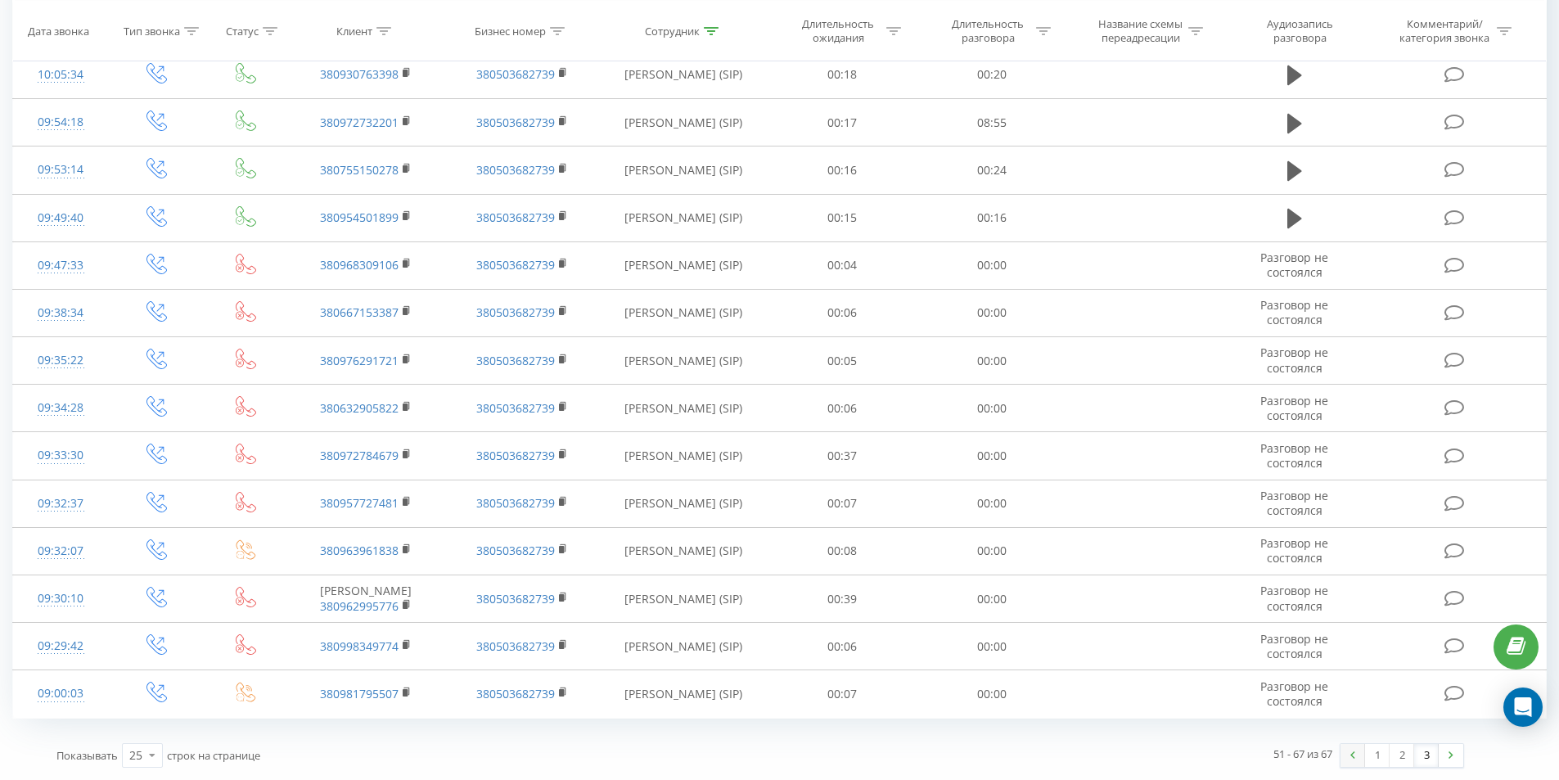
click at [1351, 749] on link at bounding box center [1352, 755] width 25 height 23
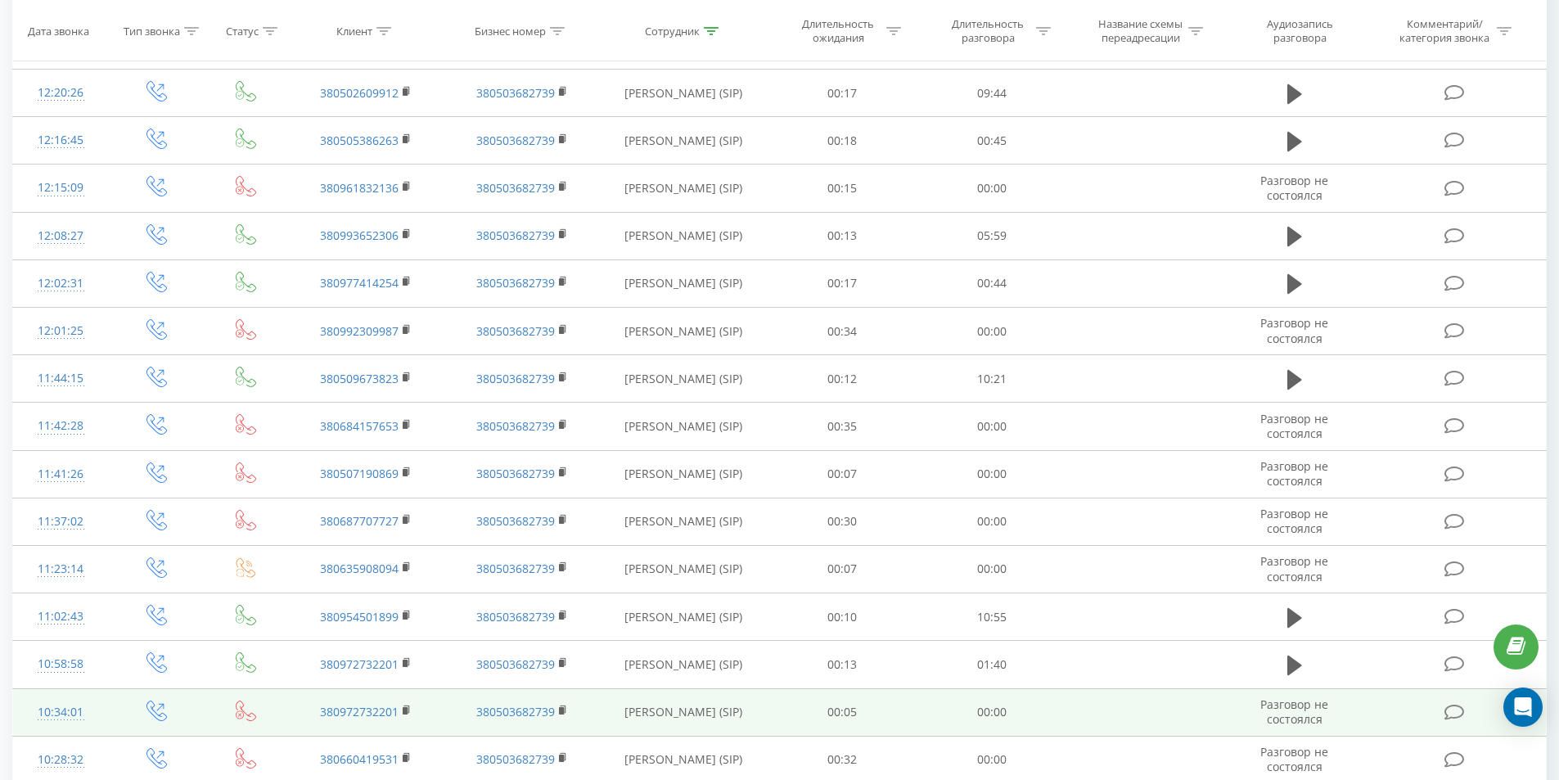
scroll to position [729, 0]
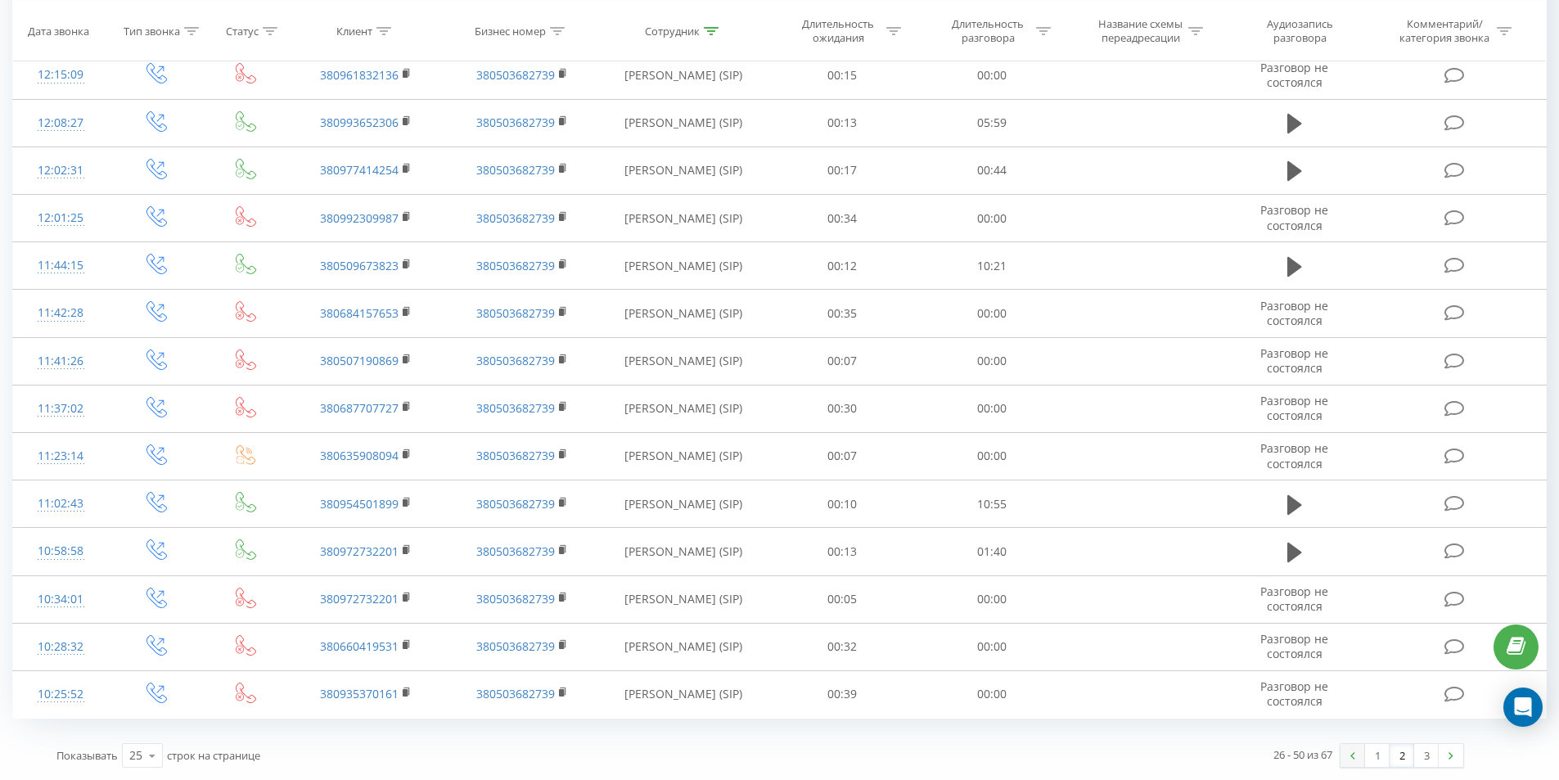
click at [1345, 747] on link at bounding box center [1352, 755] width 25 height 23
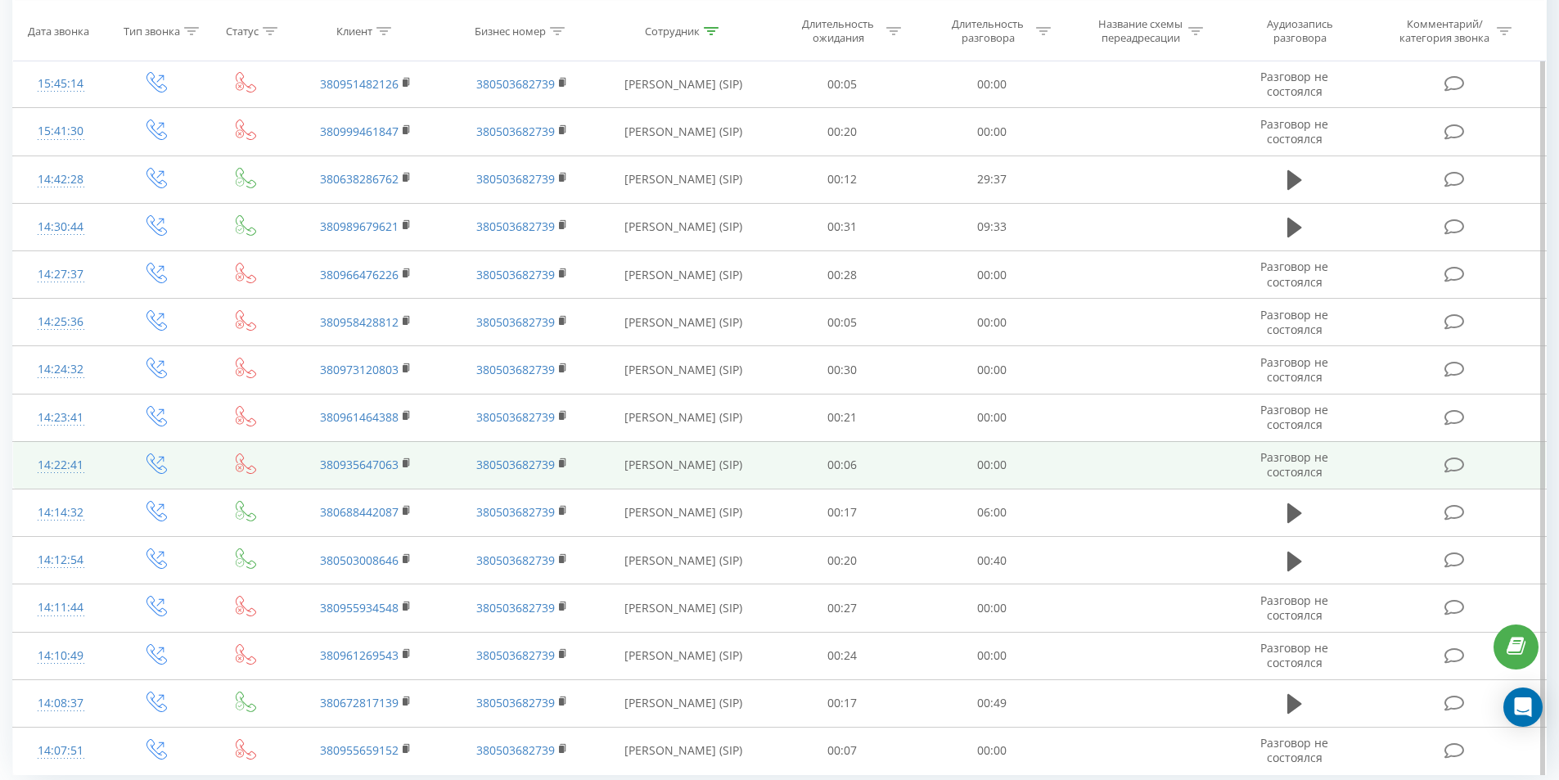
scroll to position [742, 0]
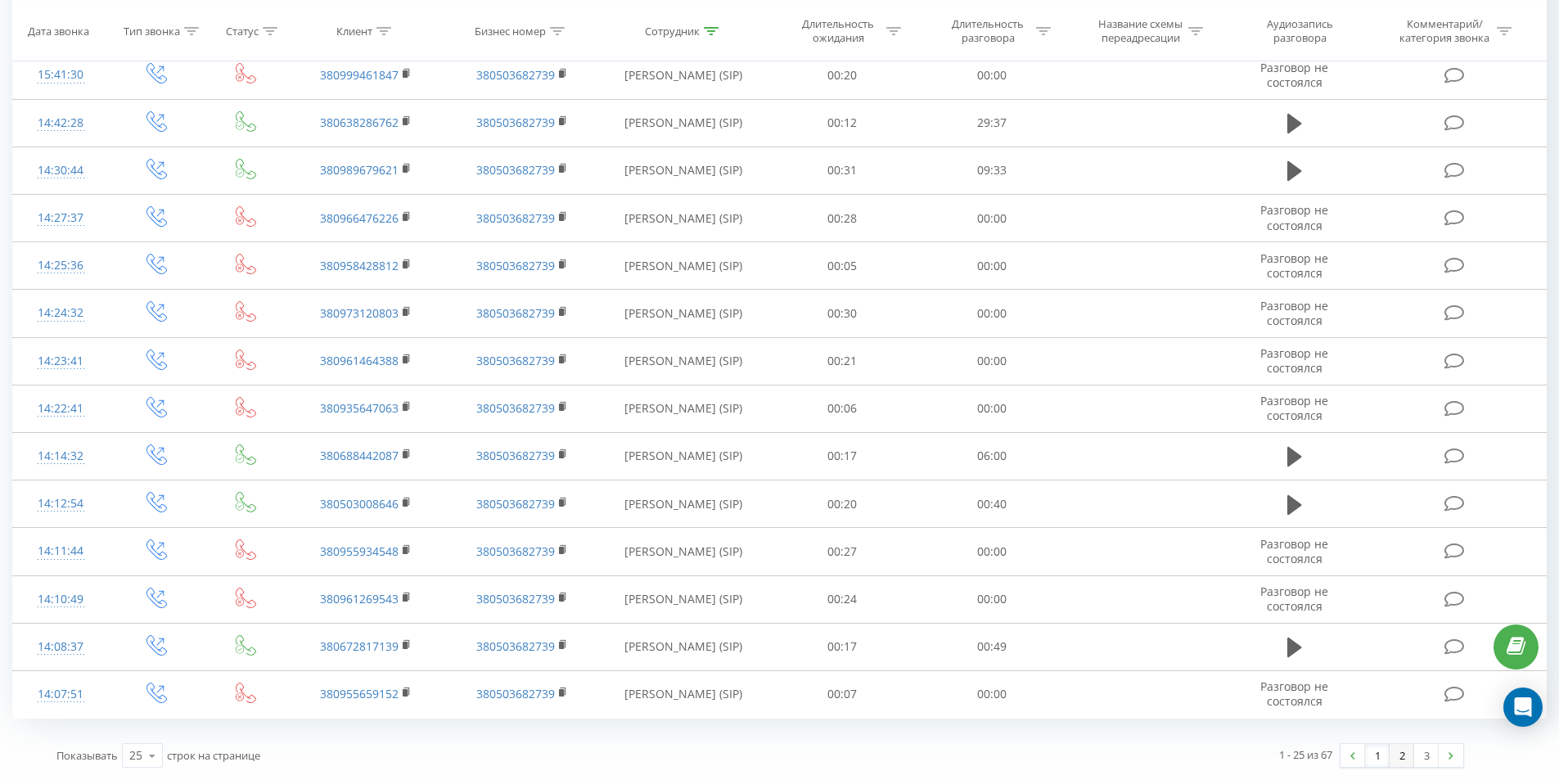
click at [1397, 757] on link "2" at bounding box center [1401, 755] width 25 height 23
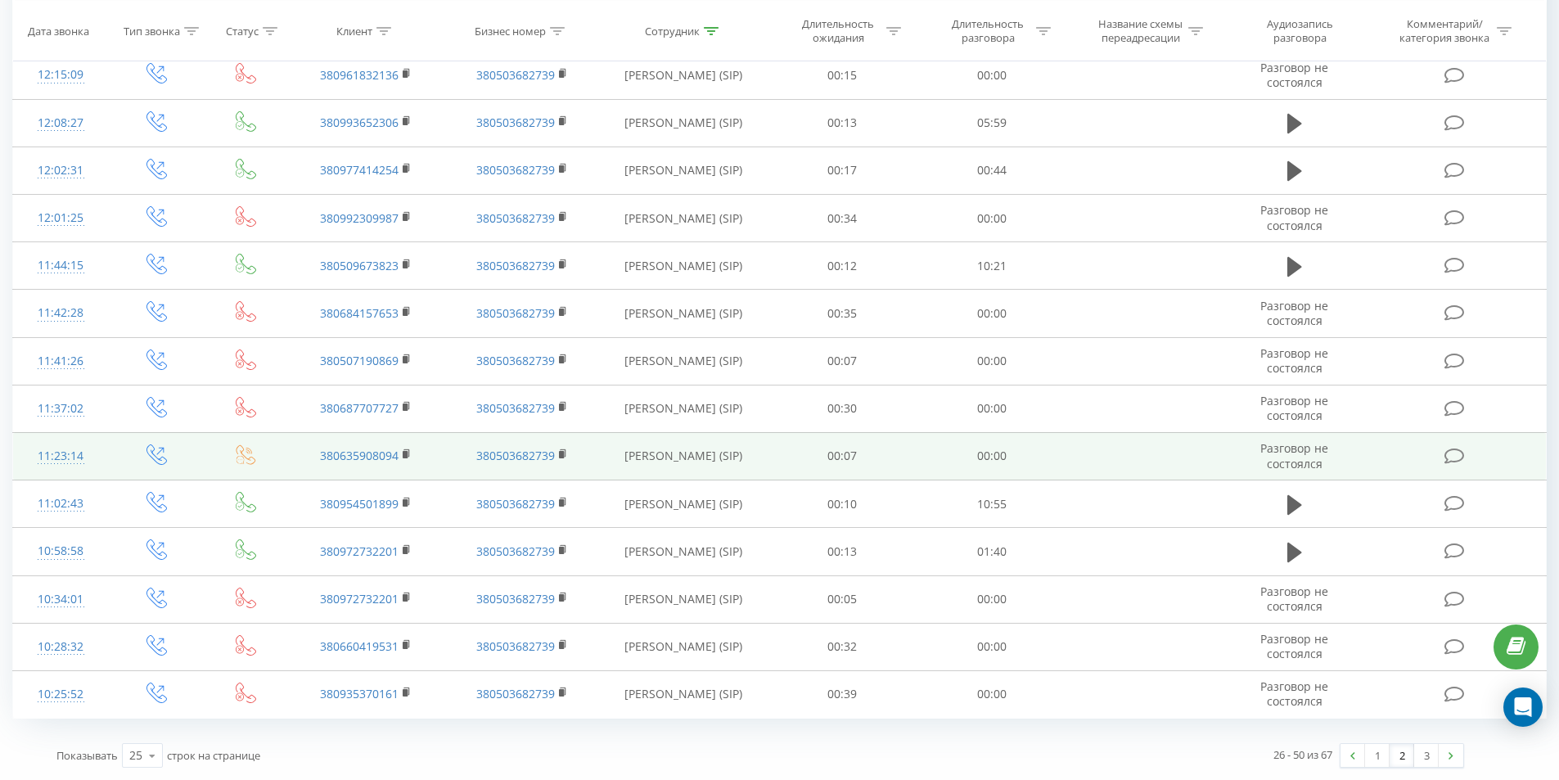
scroll to position [729, 0]
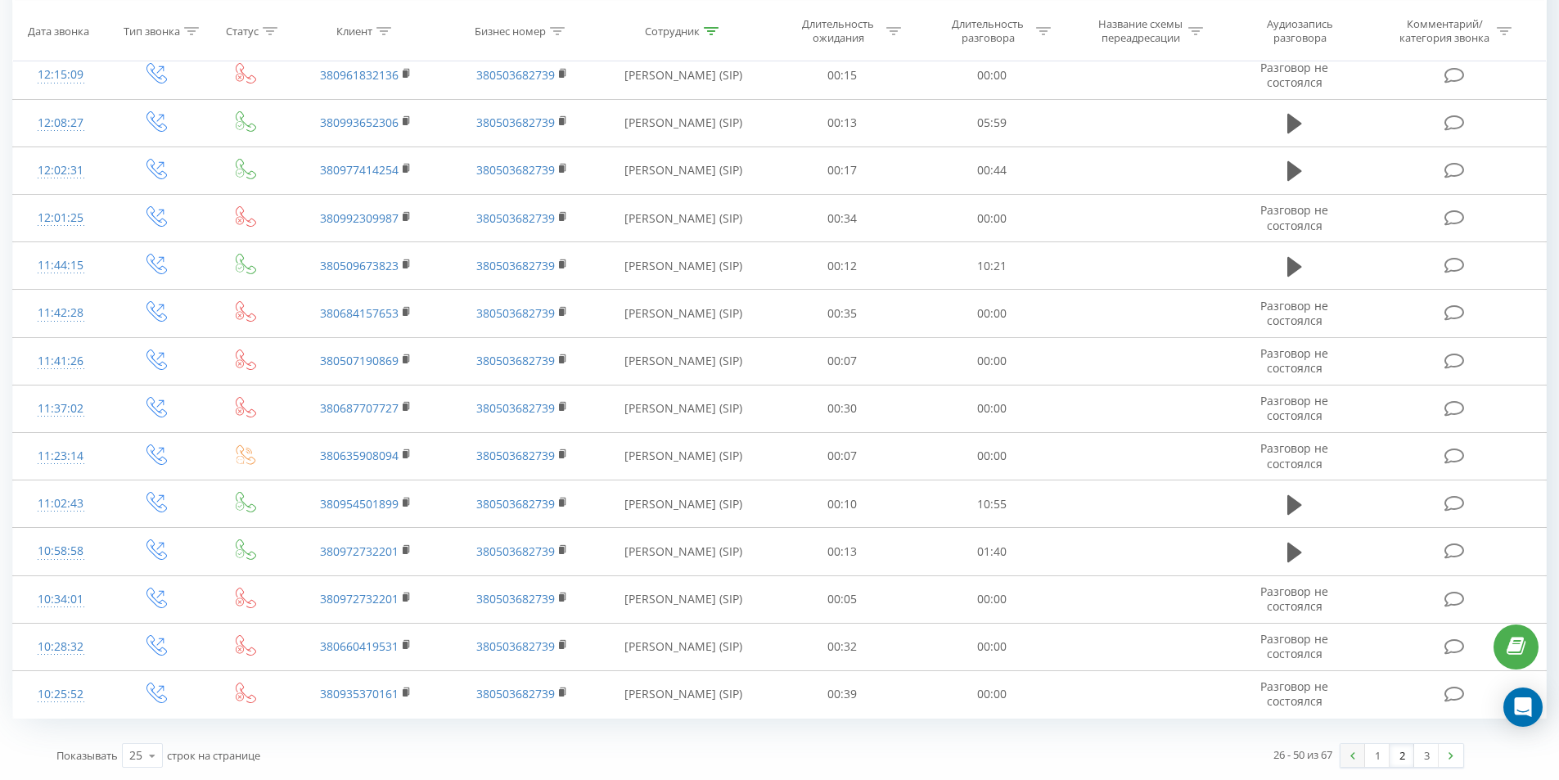
click at [1352, 753] on img at bounding box center [1352, 755] width 5 height 7
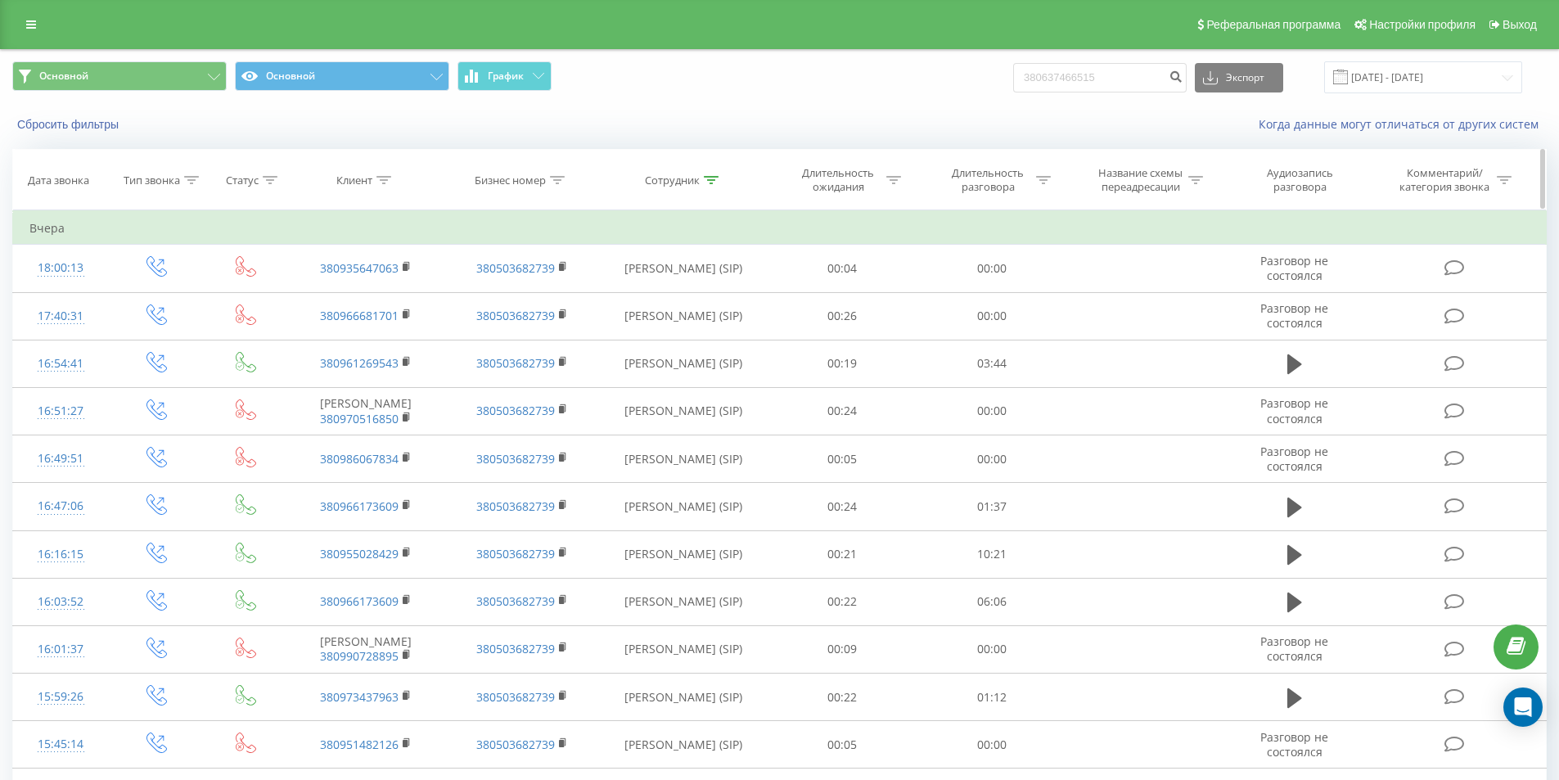
click at [711, 182] on icon at bounding box center [711, 180] width 15 height 8
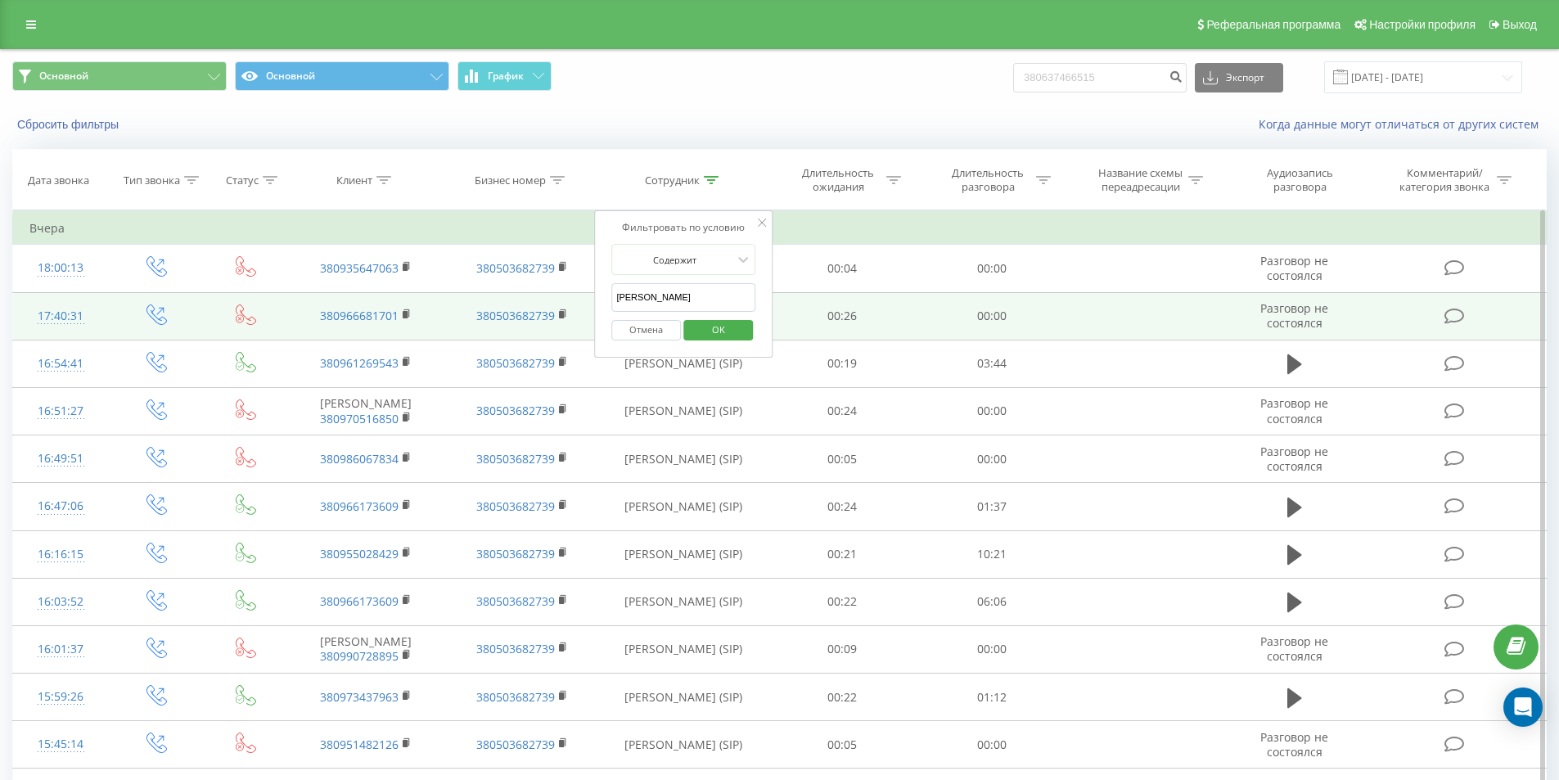
drag, startPoint x: 662, startPoint y: 302, endPoint x: 457, endPoint y: 310, distance: 204.7
click button "OK" at bounding box center [718, 330] width 70 height 20
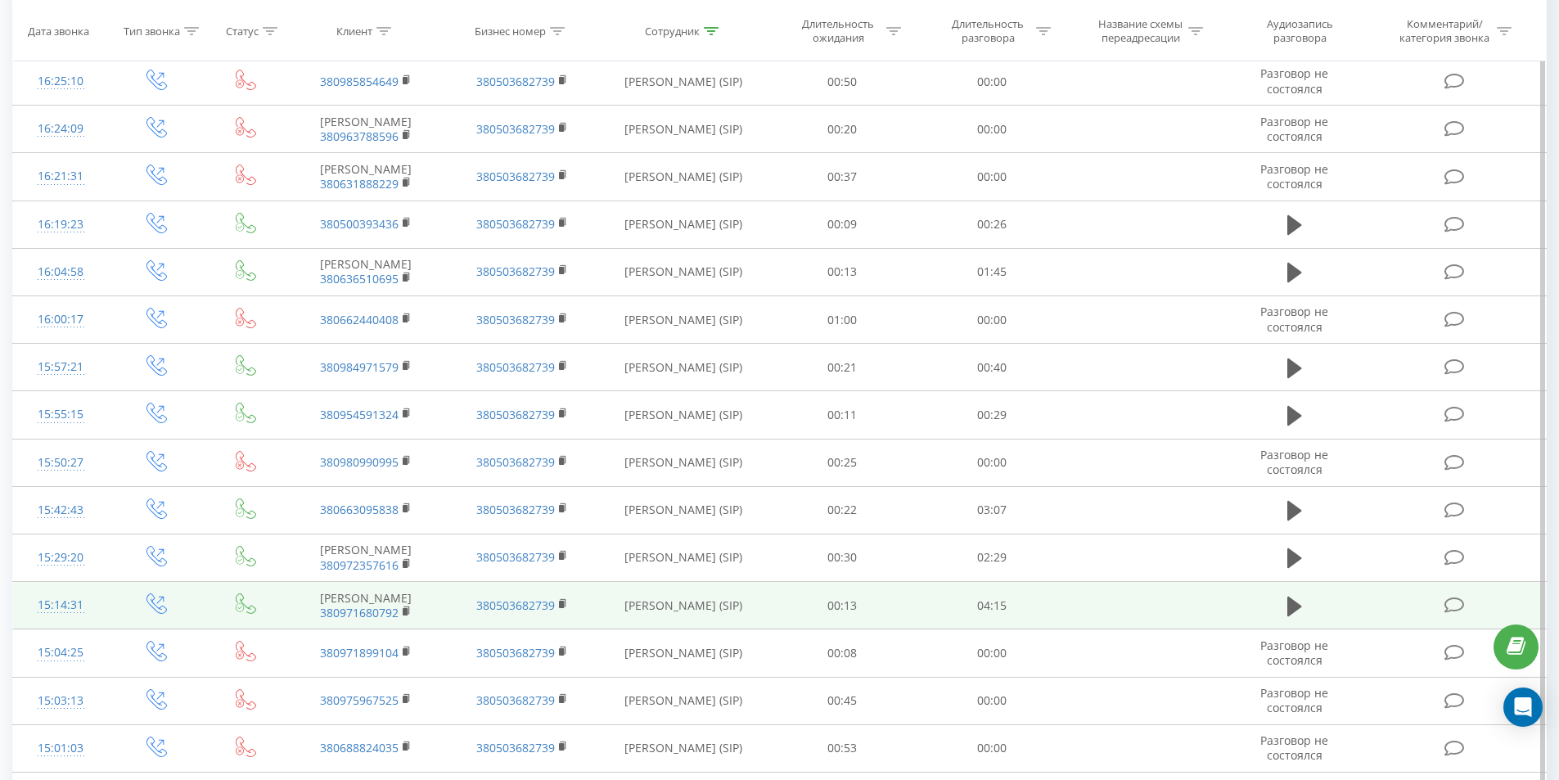
scroll to position [780, 0]
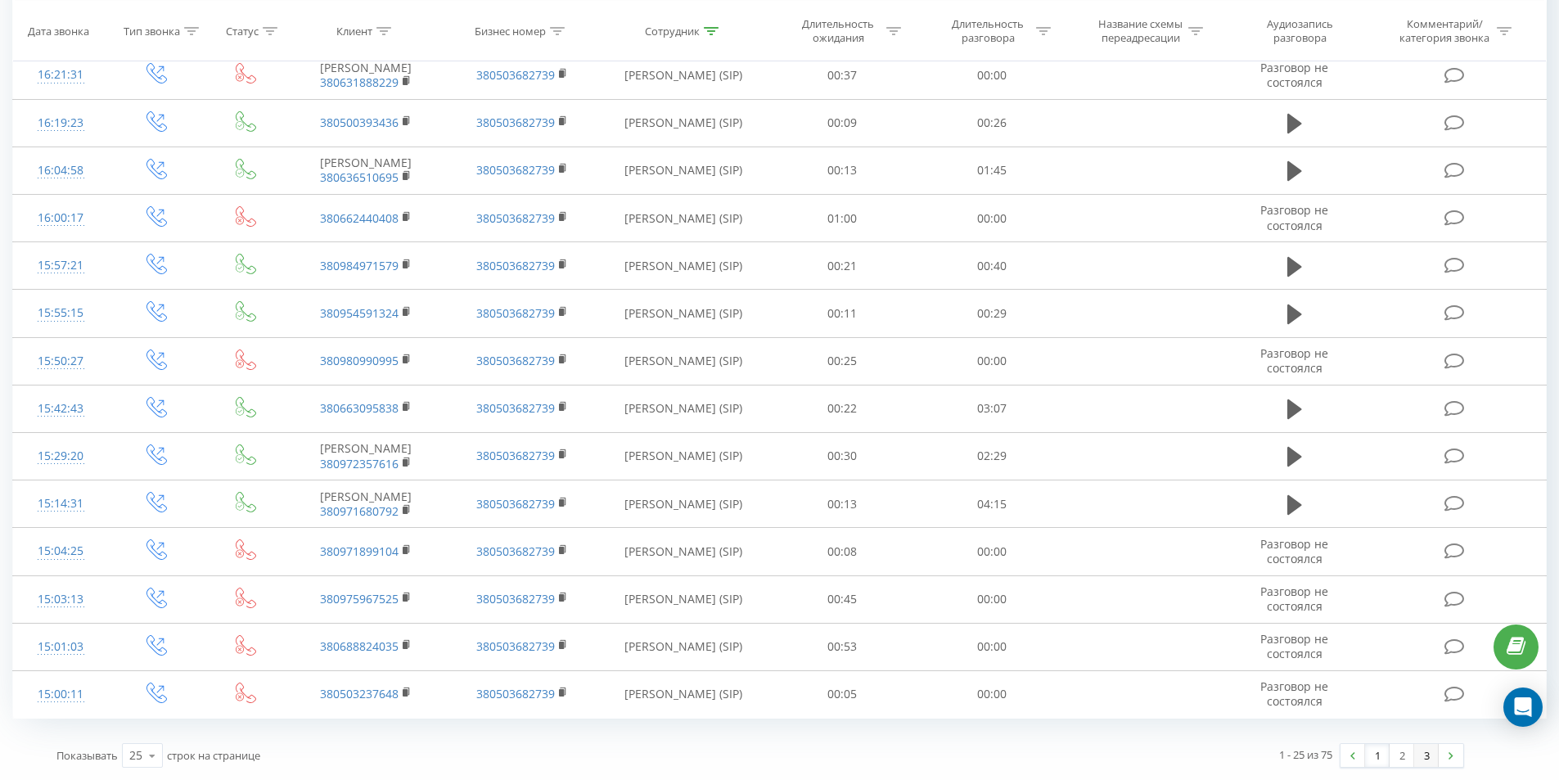
click at [1430, 760] on link "3" at bounding box center [1426, 755] width 25 height 23
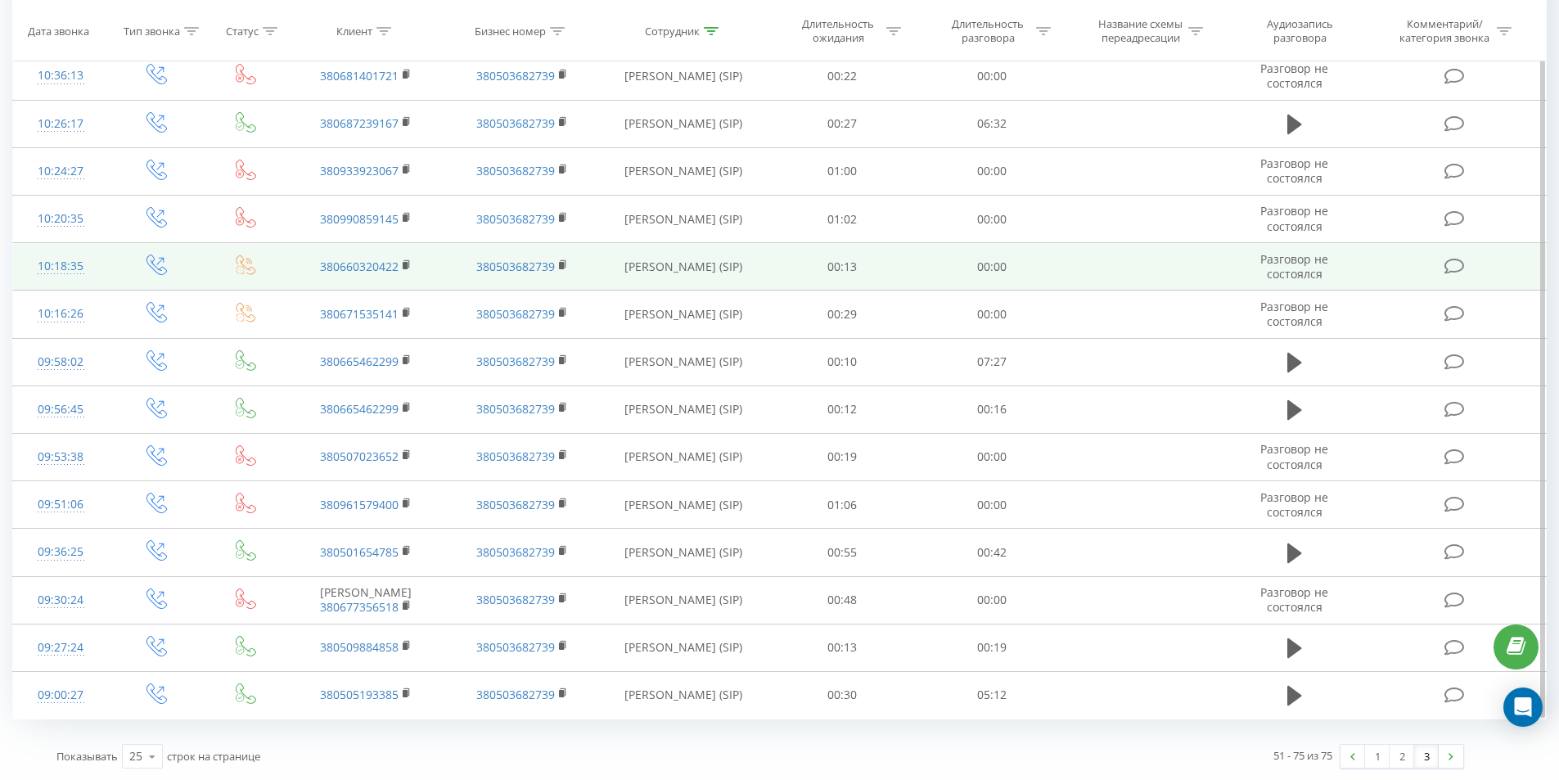
scroll to position [717, 0]
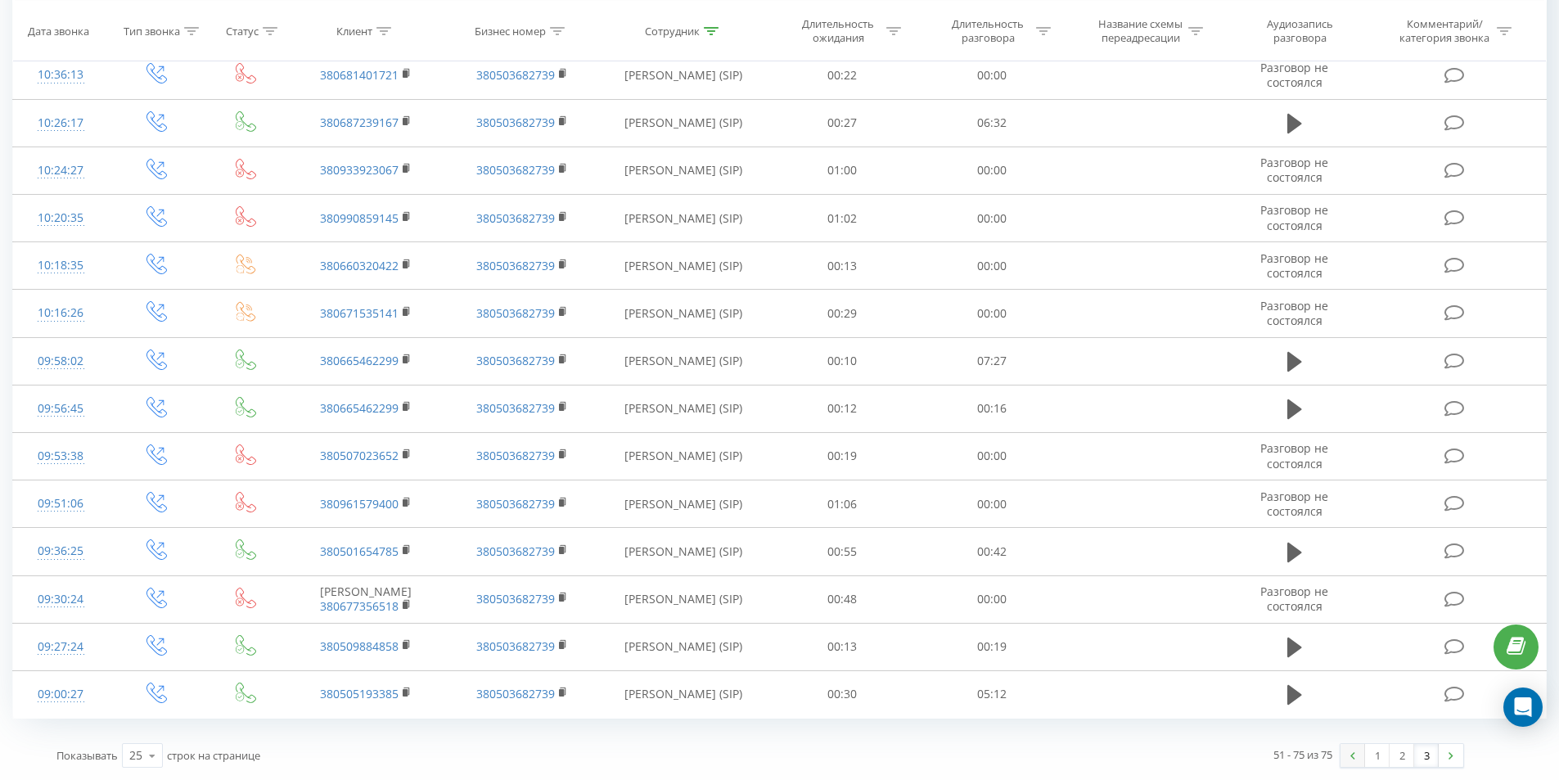
click at [1349, 751] on link at bounding box center [1352, 755] width 25 height 23
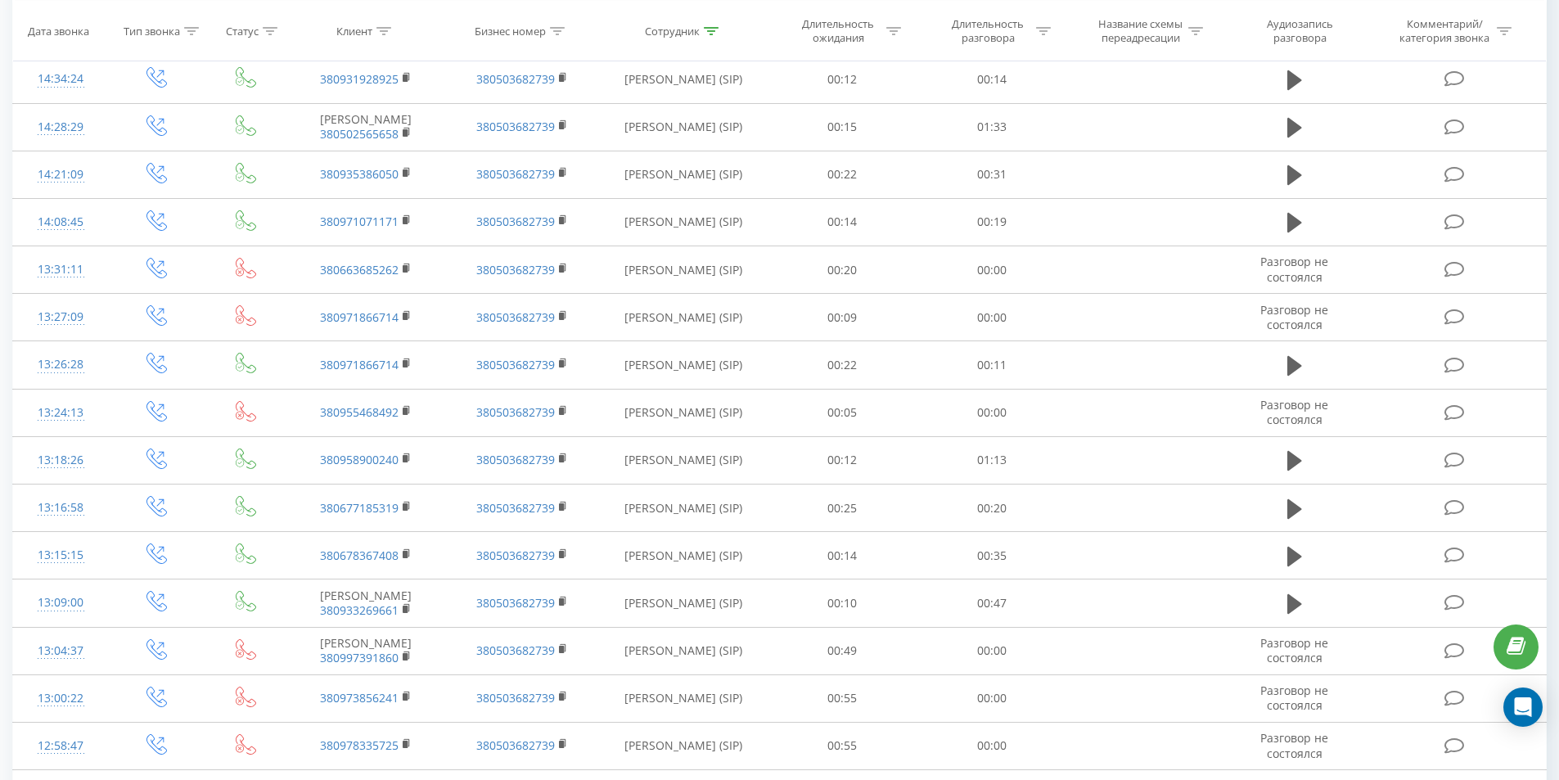
scroll to position [754, 0]
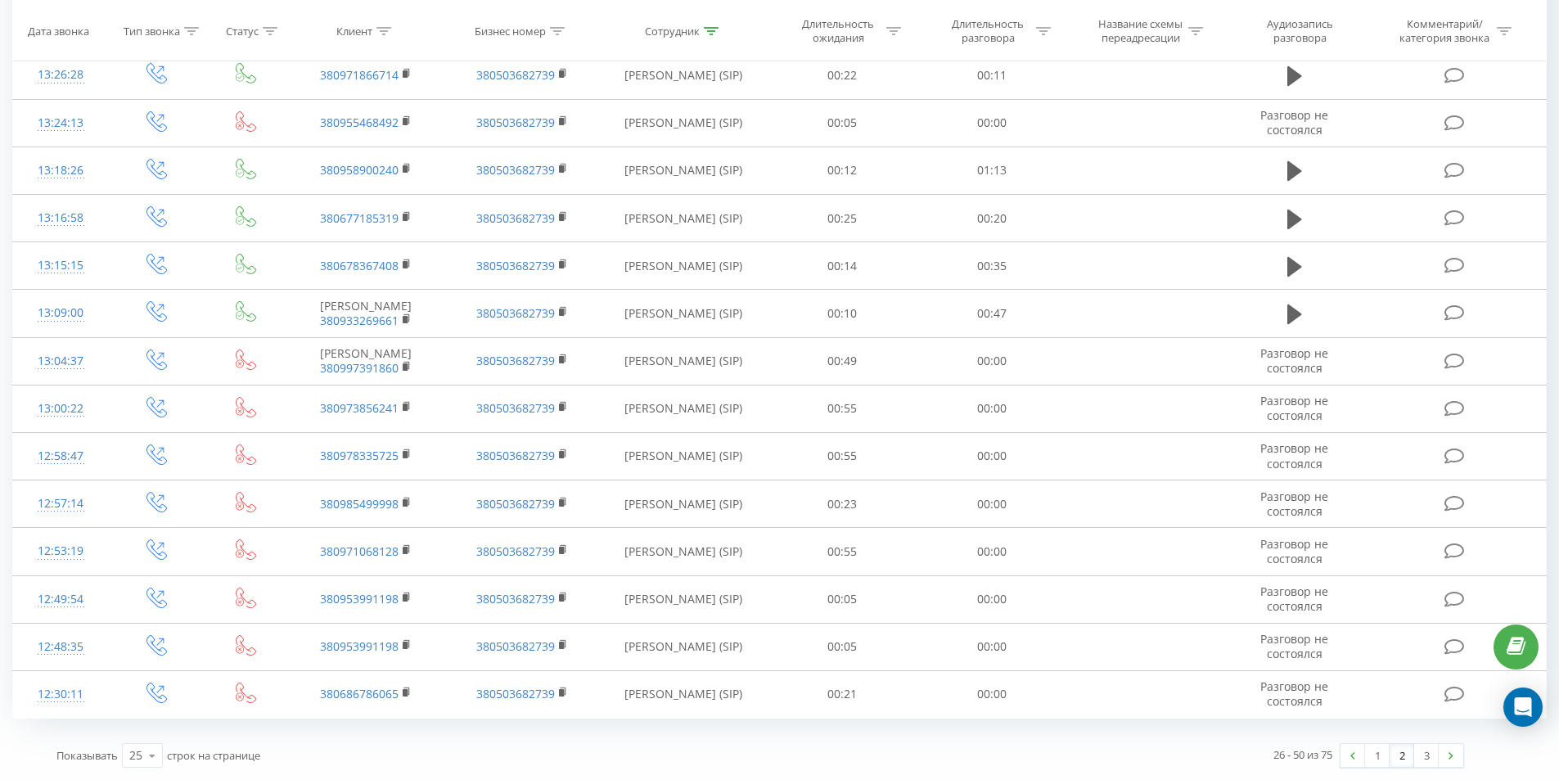
click at [1359, 749] on link at bounding box center [1352, 755] width 25 height 23
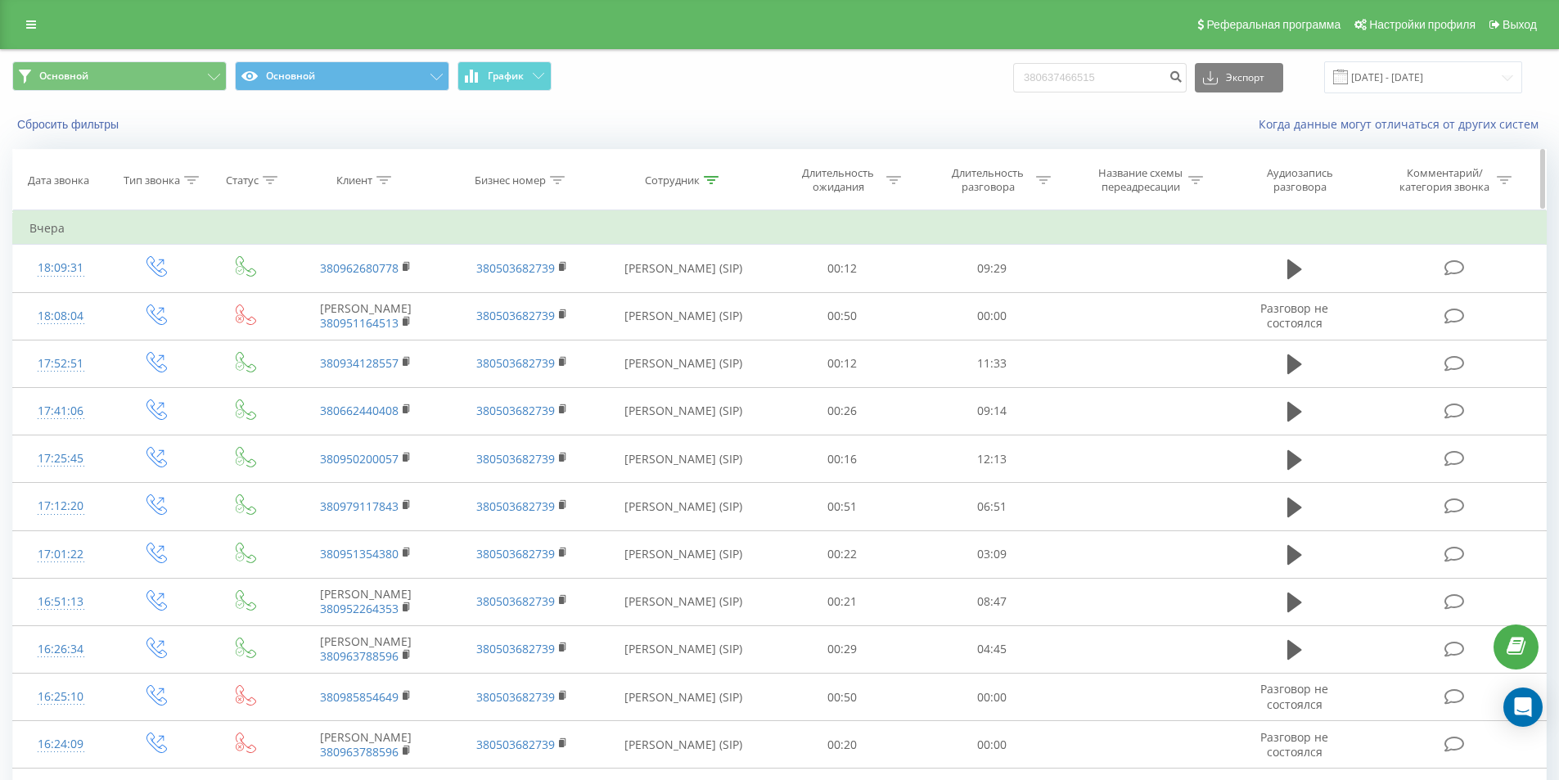
click at [708, 182] on icon at bounding box center [711, 180] width 15 height 8
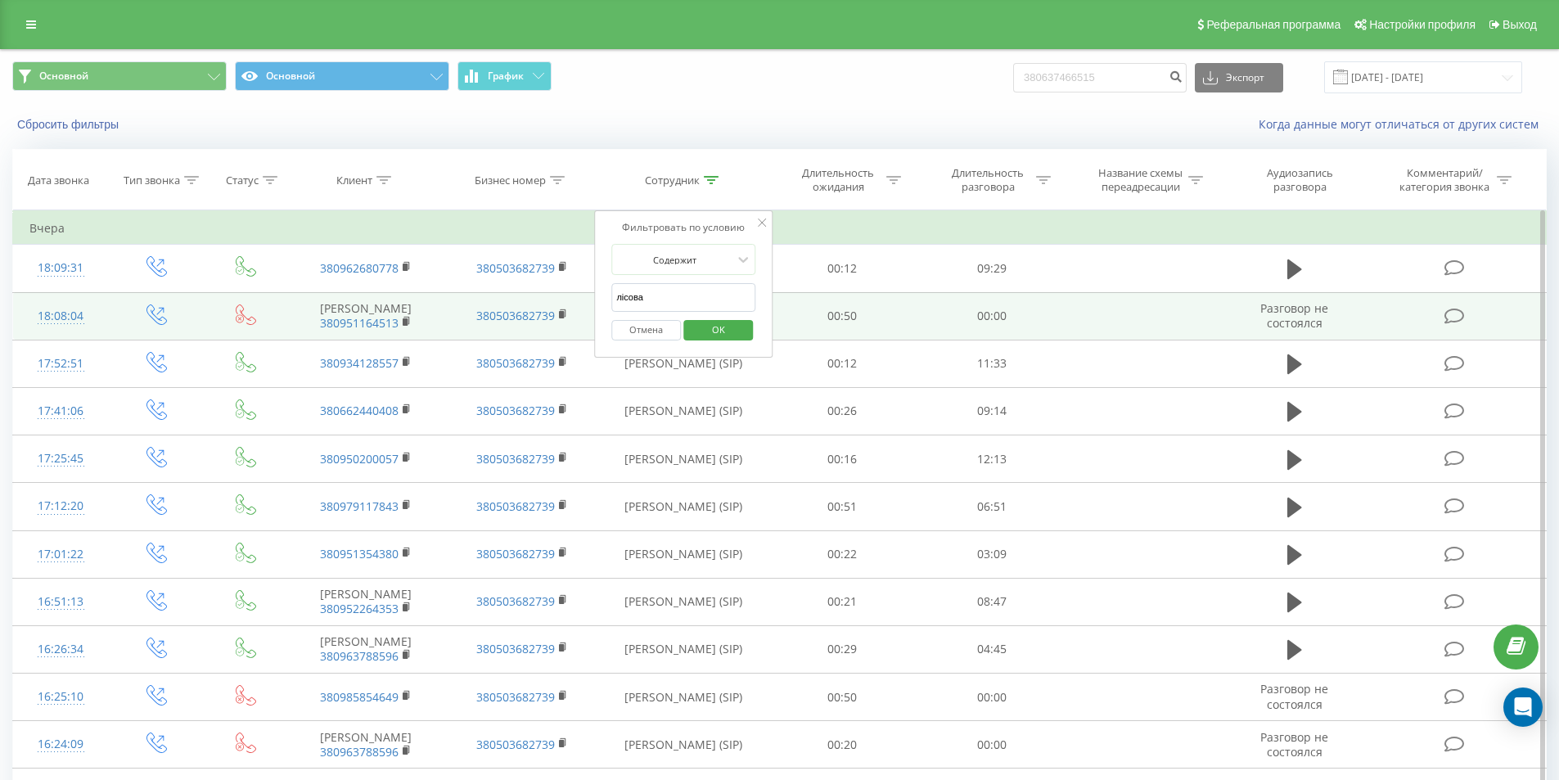
drag, startPoint x: 601, startPoint y: 304, endPoint x: 569, endPoint y: 310, distance: 33.4
type input "бабій"
click button "OK" at bounding box center [718, 330] width 70 height 20
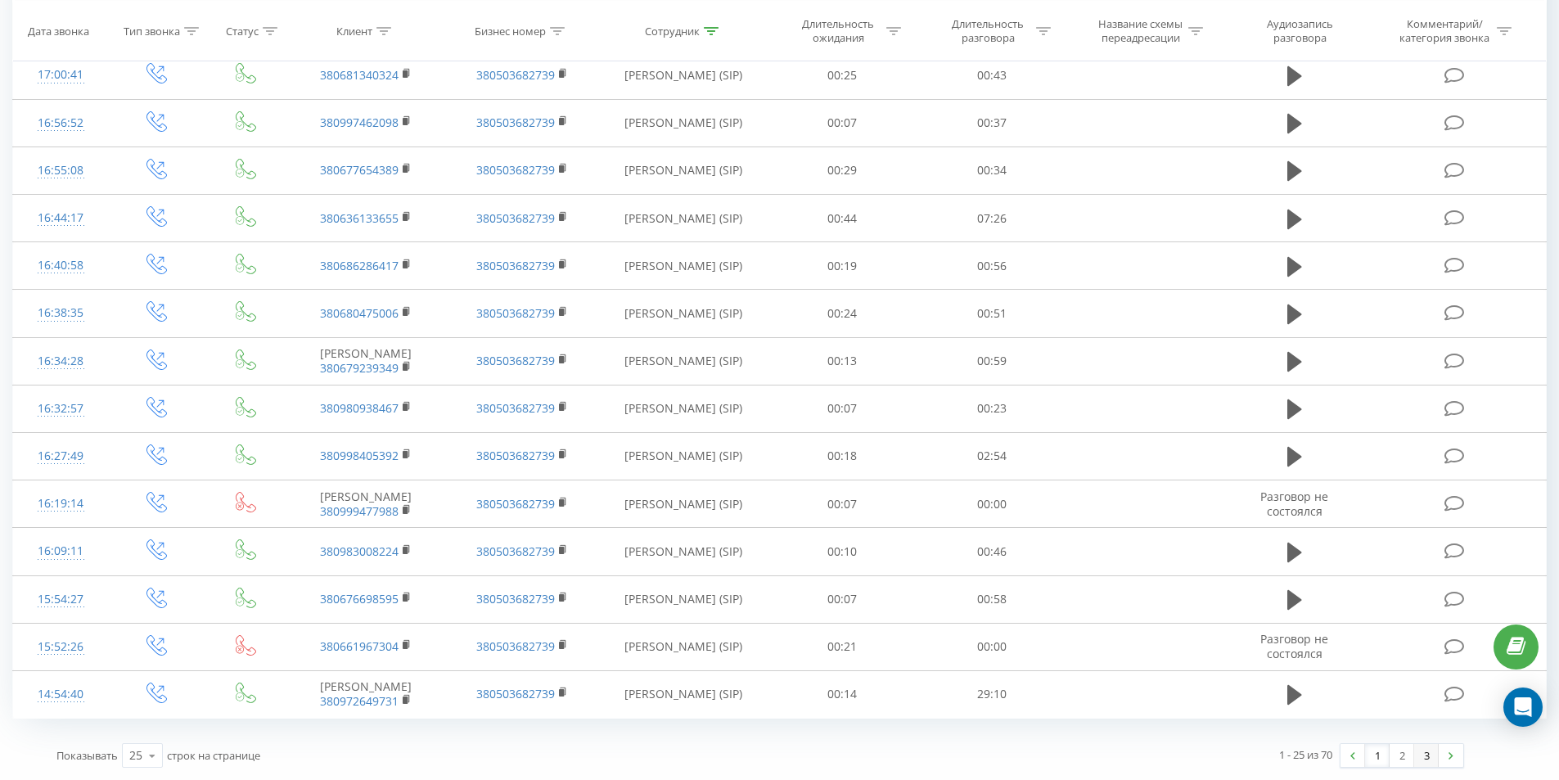
click at [1418, 757] on link "3" at bounding box center [1426, 755] width 25 height 23
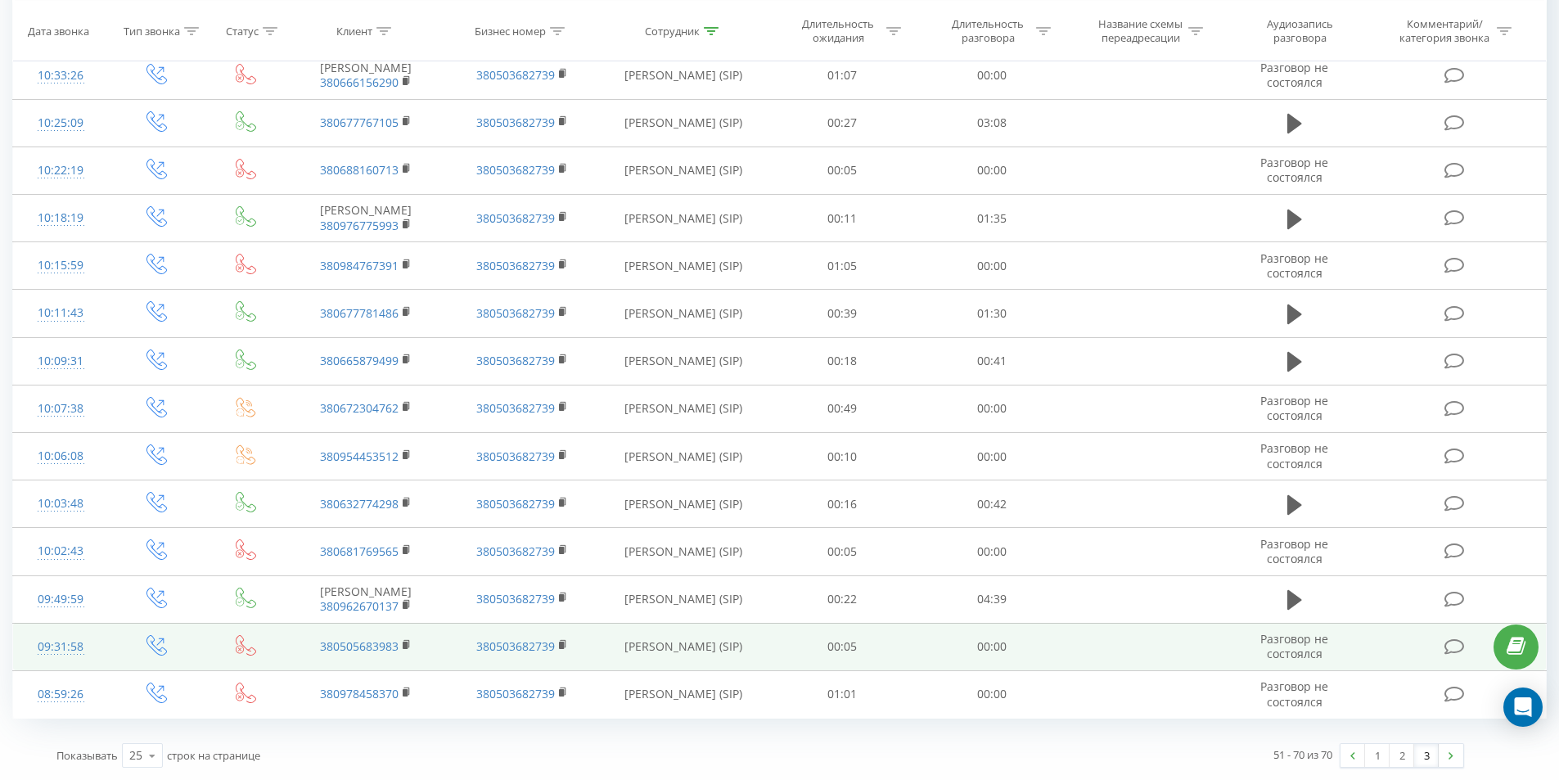
scroll to position [516, 0]
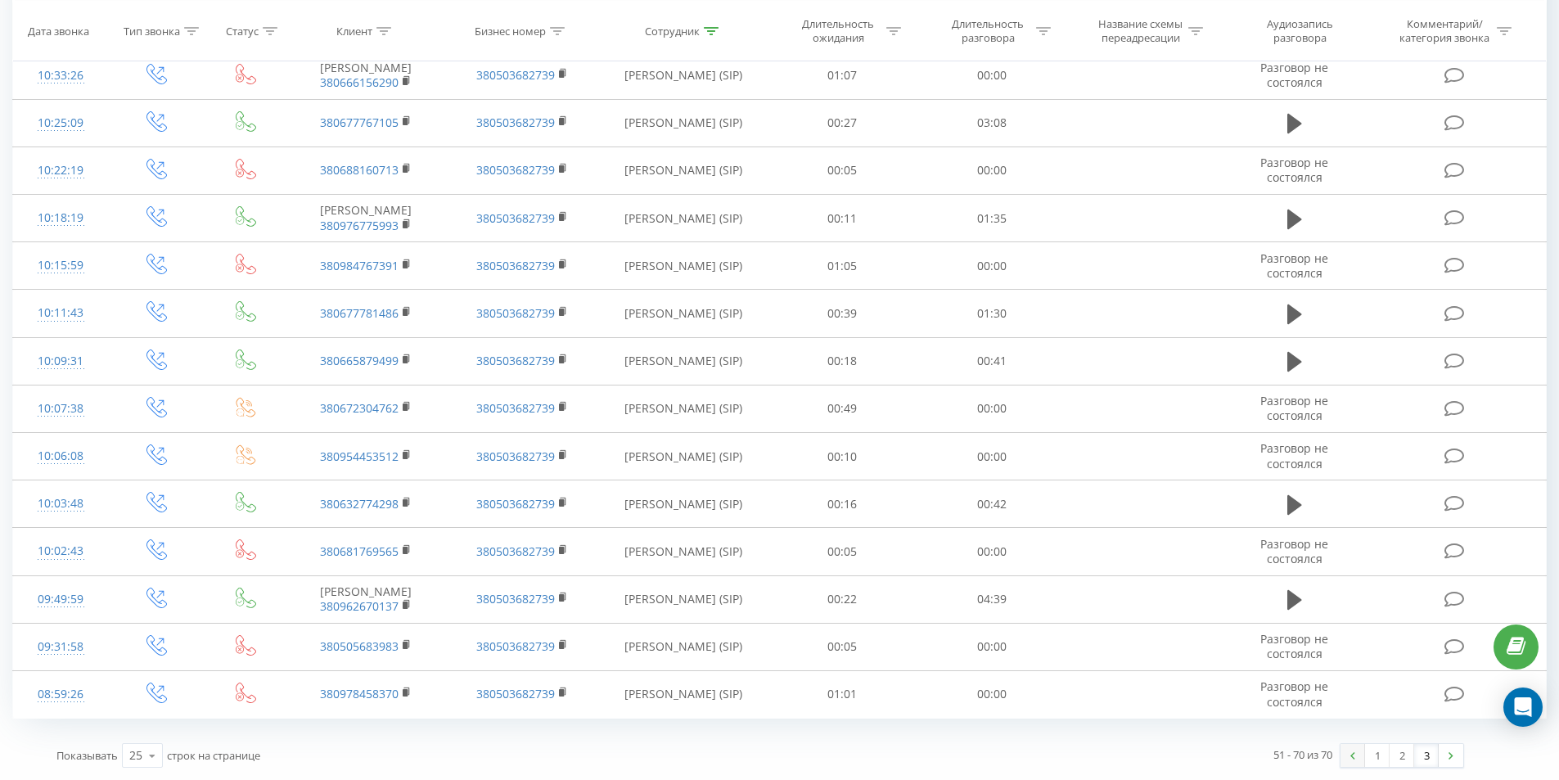
click at [1348, 745] on link at bounding box center [1352, 755] width 25 height 23
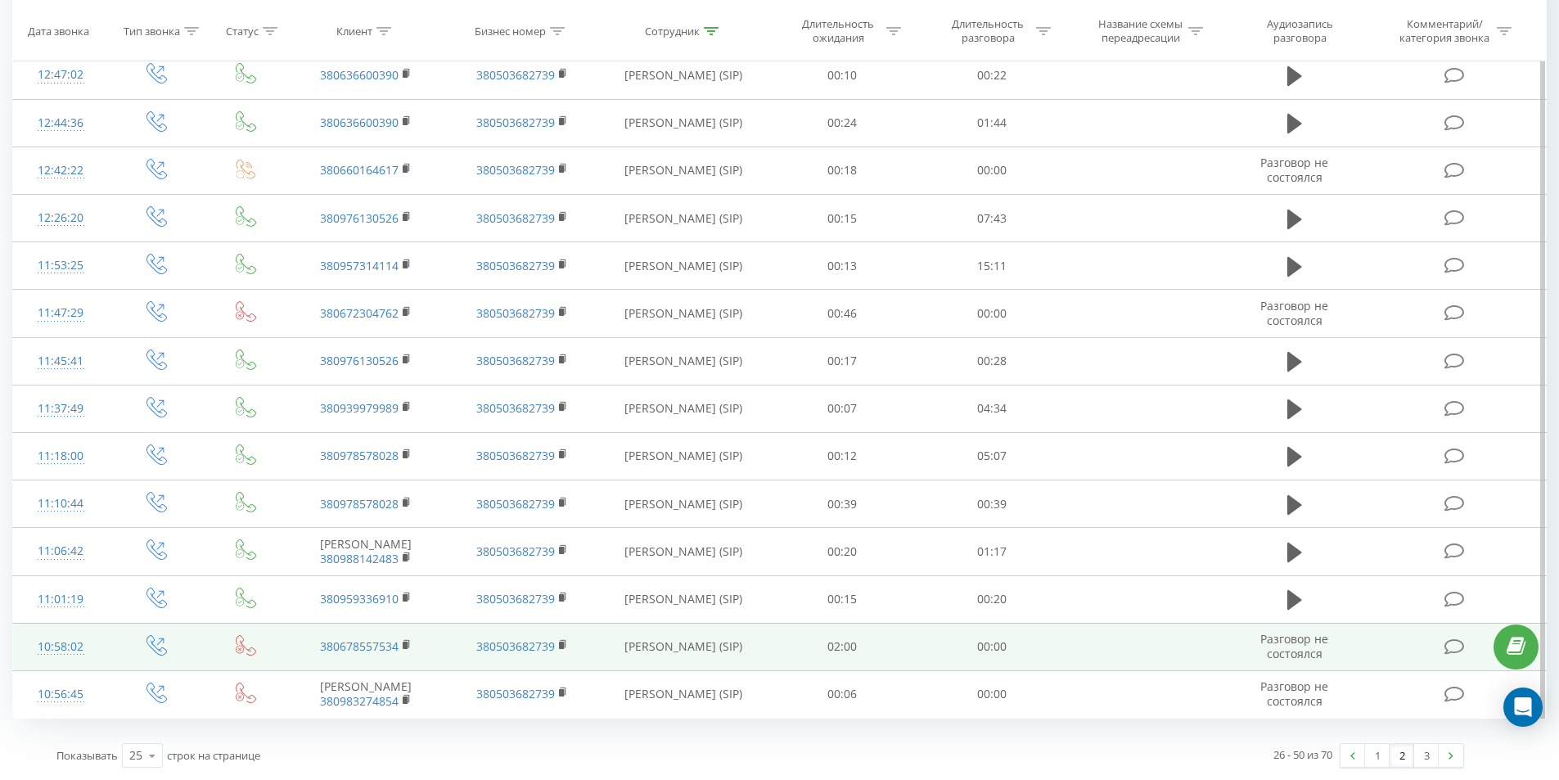
scroll to position [742, 0]
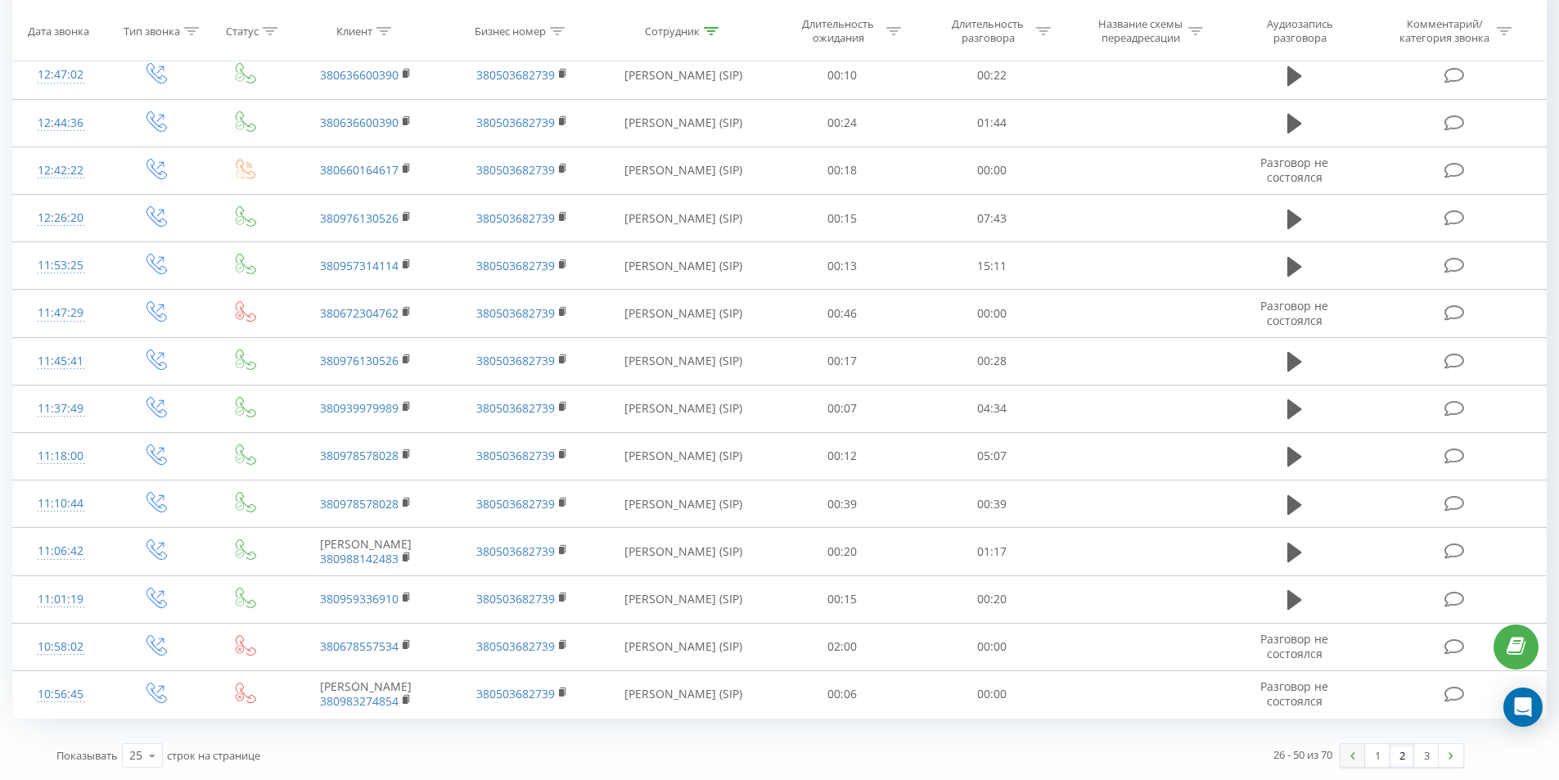
click at [1343, 744] on link at bounding box center [1352, 755] width 25 height 23
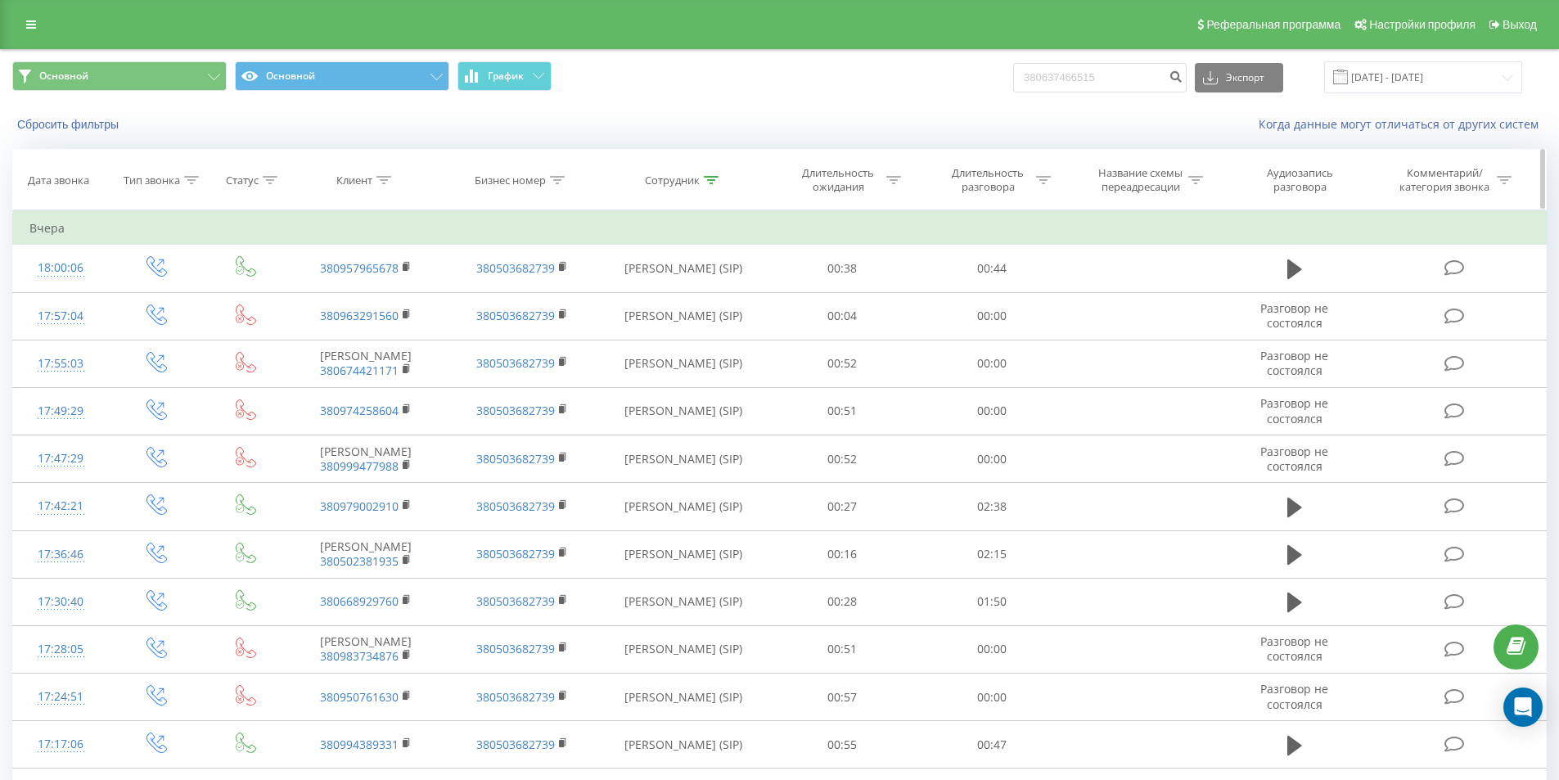
click at [189, 178] on icon at bounding box center [191, 180] width 15 height 8
click at [201, 259] on div at bounding box center [147, 260] width 116 height 16
click at [187, 304] on div "Введите значение" at bounding box center [147, 298] width 116 height 13
click at [309, 133] on div "Сбросить фильтры" at bounding box center [293, 124] width 584 height 16
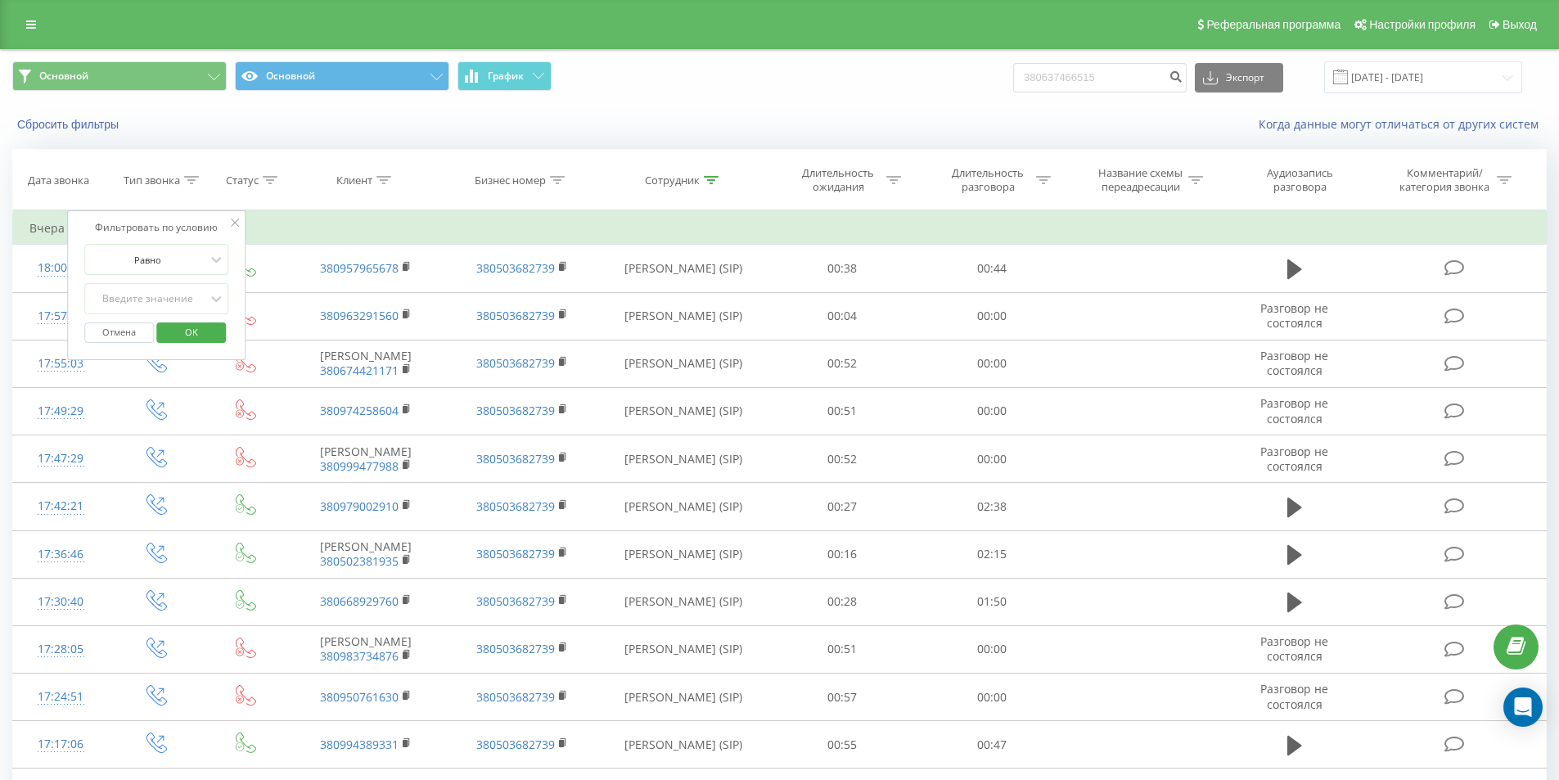
click at [196, 328] on span "OK" at bounding box center [192, 331] width 46 height 25
click at [101, 127] on button "Сбросить фильтры" at bounding box center [69, 124] width 115 height 15
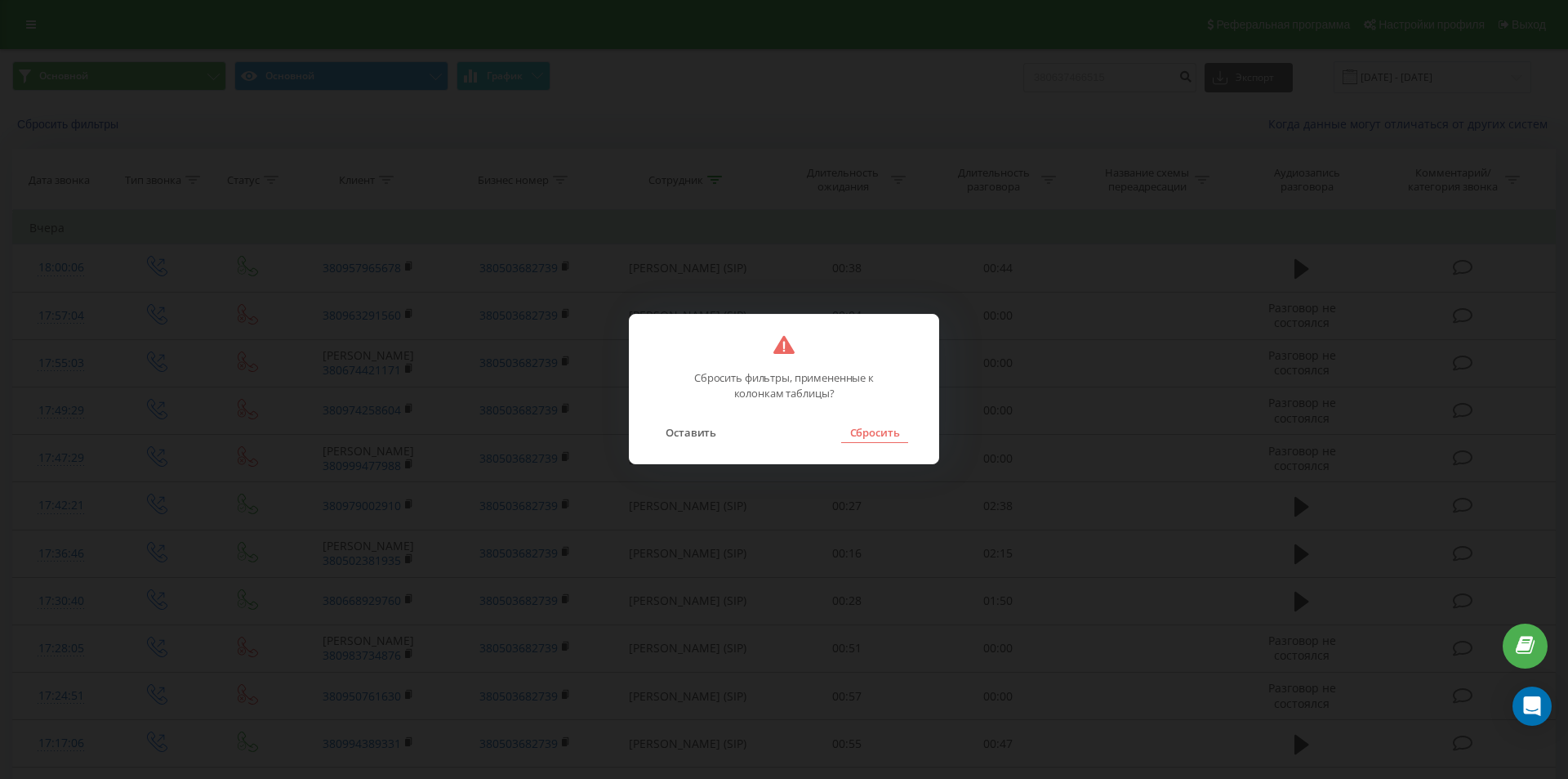
click at [876, 422] on button "Сбросить" at bounding box center [874, 431] width 66 height 21
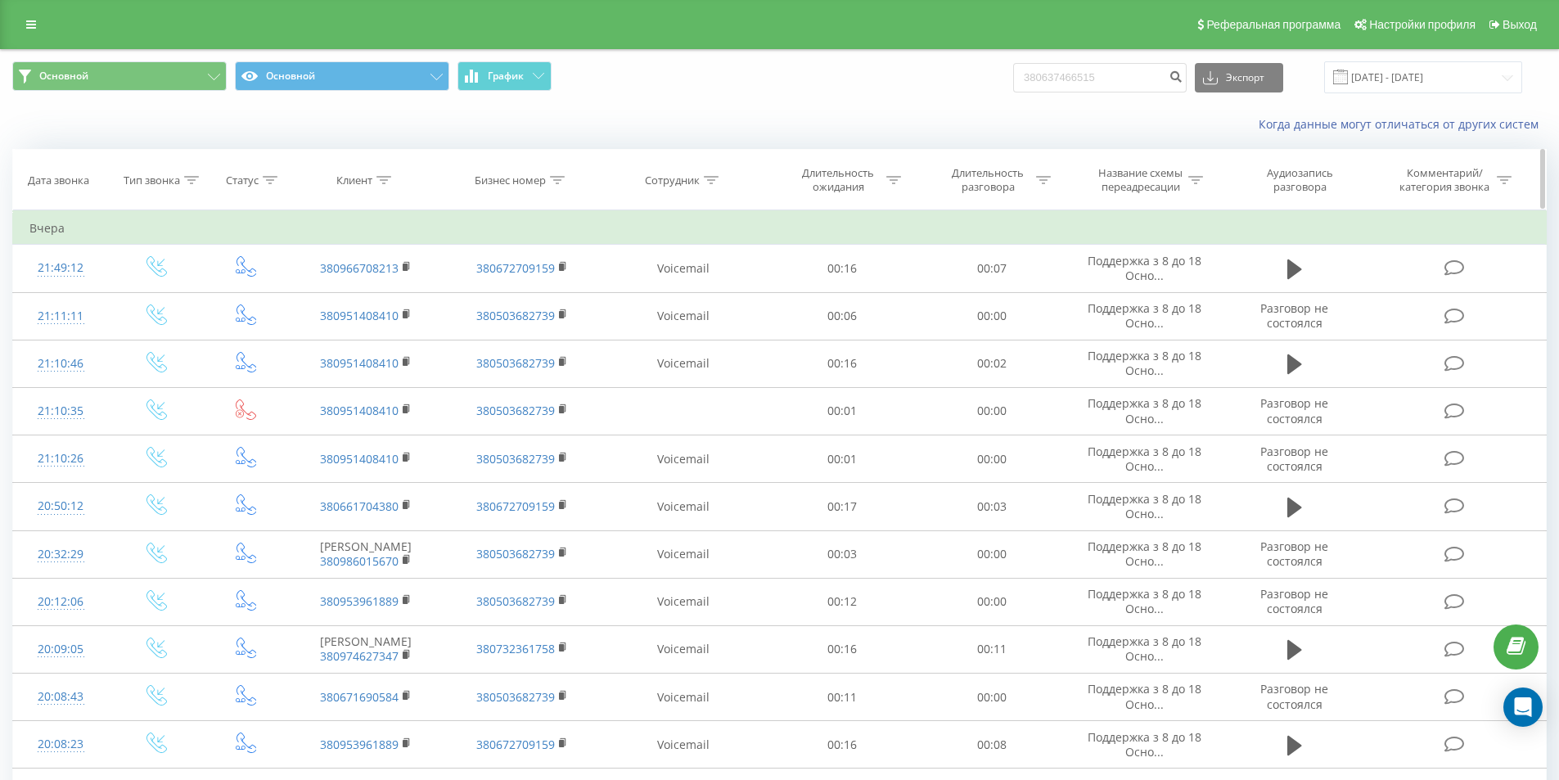
click at [264, 178] on icon at bounding box center [270, 180] width 15 height 8
click at [339, 144] on div "Когда данные могут отличаться от других систем" at bounding box center [779, 124] width 1557 height 39
click at [389, 180] on icon at bounding box center [383, 180] width 15 height 8
click at [415, 254] on div at bounding box center [357, 260] width 116 height 16
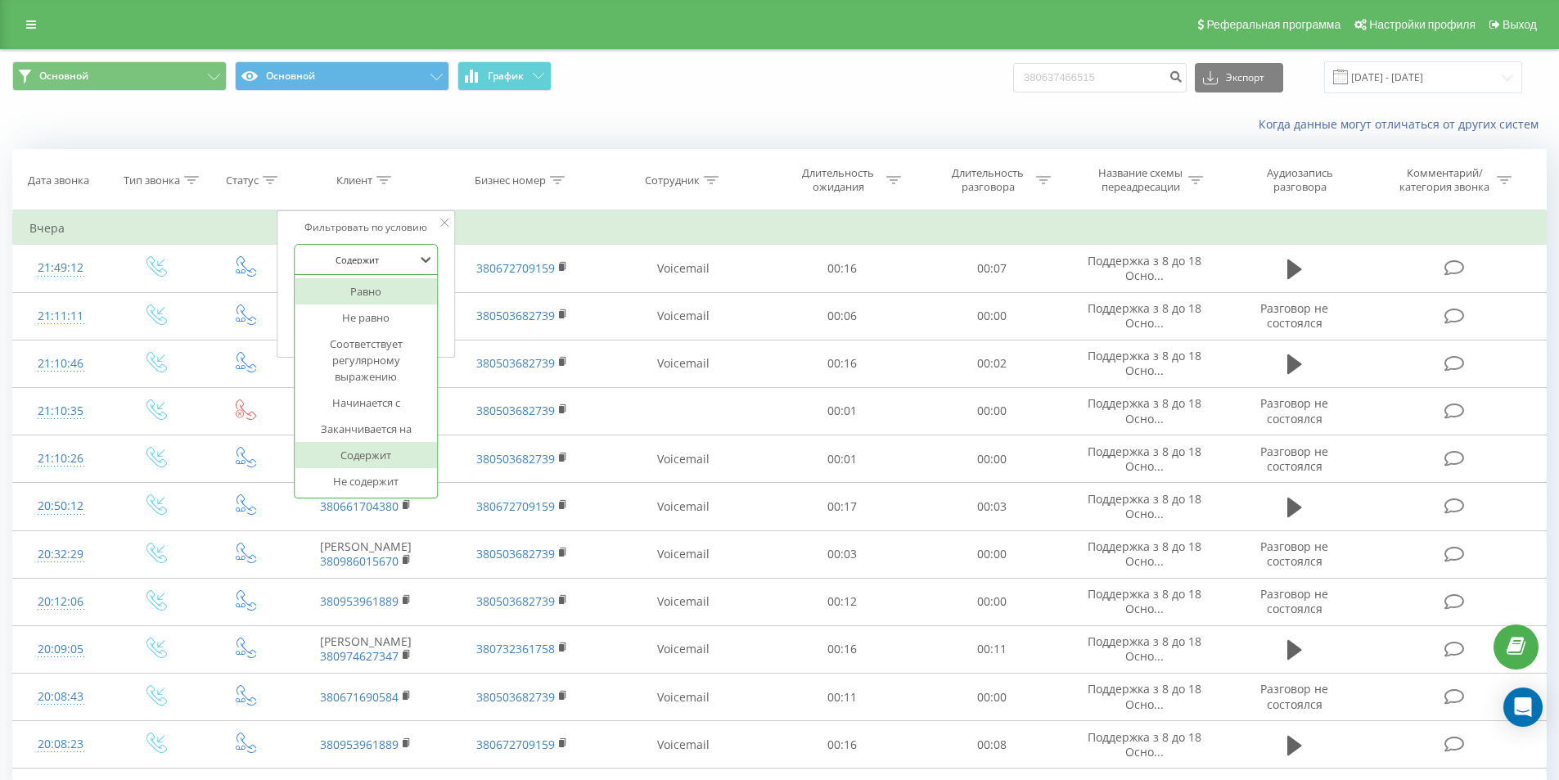
click at [415, 133] on div "Когда данные могут отличаться от других систем" at bounding box center [779, 124] width 1557 height 39
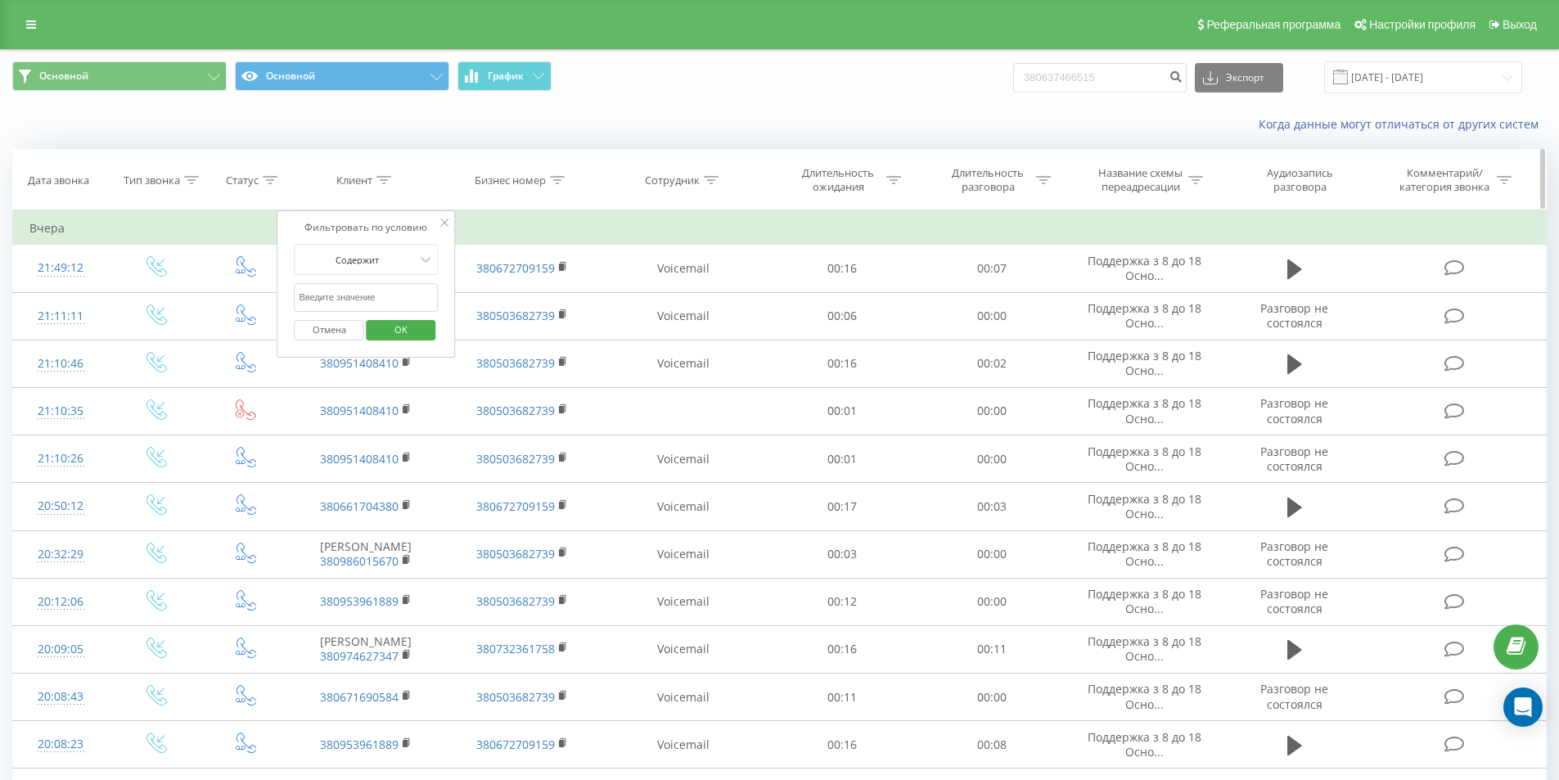
click at [193, 179] on icon at bounding box center [192, 180] width 15 height 8
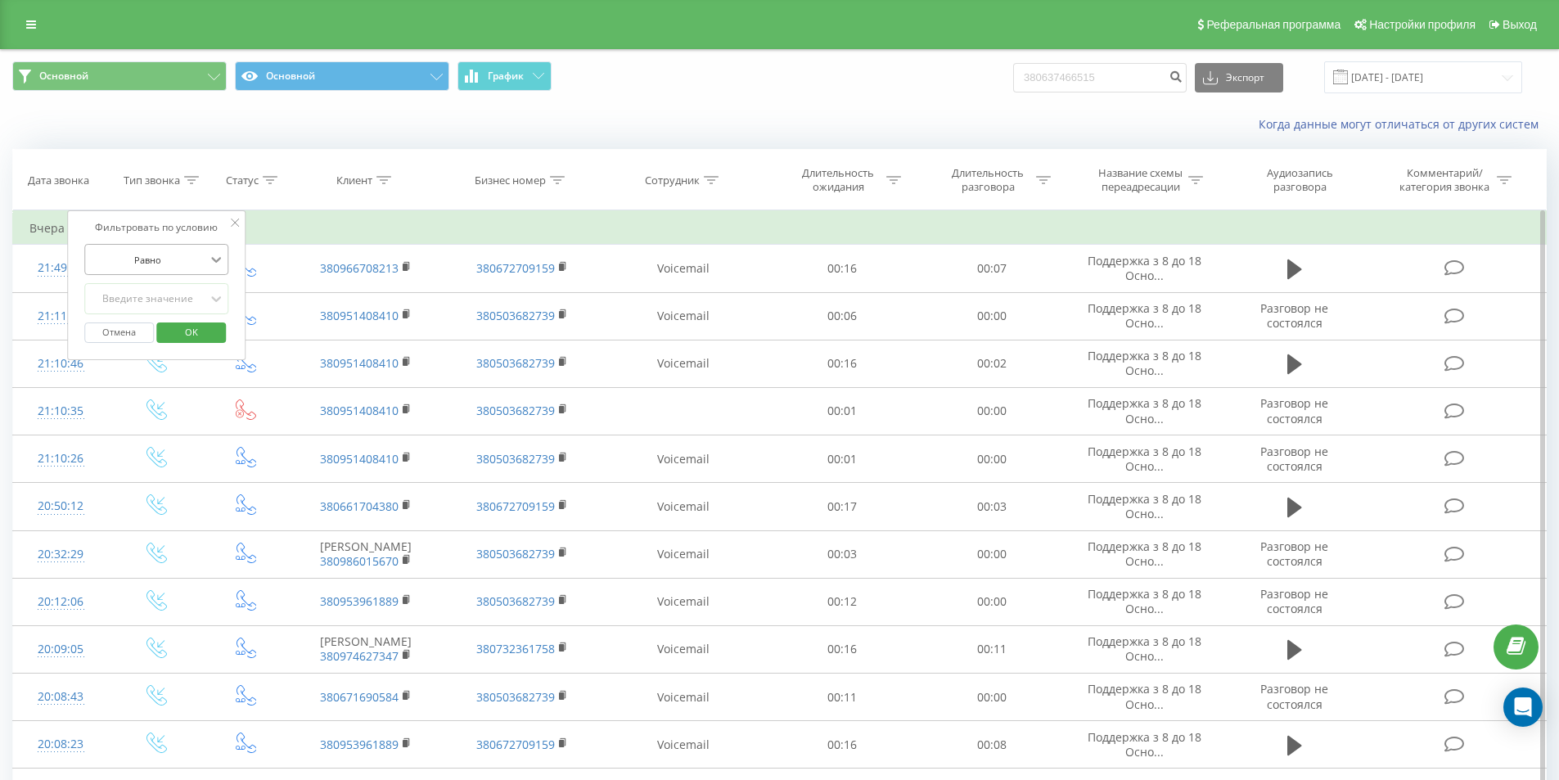
click at [209, 263] on icon at bounding box center [216, 259] width 16 height 16
click at [183, 324] on div "Не равно" at bounding box center [156, 317] width 142 height 26
click at [186, 300] on div "Введите значение" at bounding box center [147, 298] width 116 height 13
click at [196, 298] on div "Введите значение" at bounding box center [147, 298] width 116 height 13
click at [216, 262] on icon at bounding box center [216, 260] width 10 height 6
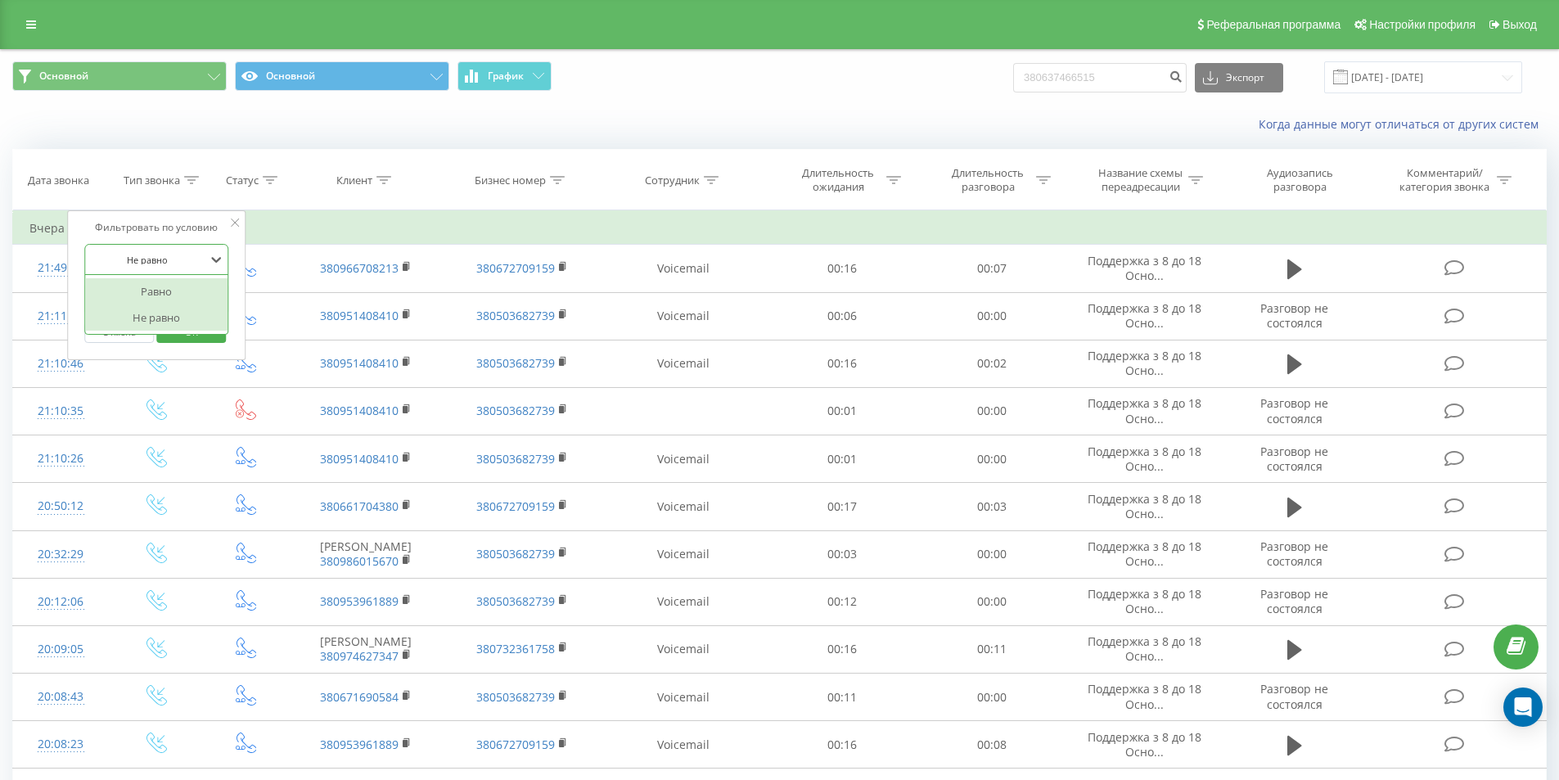
click at [198, 296] on div "Равно" at bounding box center [156, 291] width 142 height 26
click at [193, 335] on span "OK" at bounding box center [192, 331] width 46 height 25
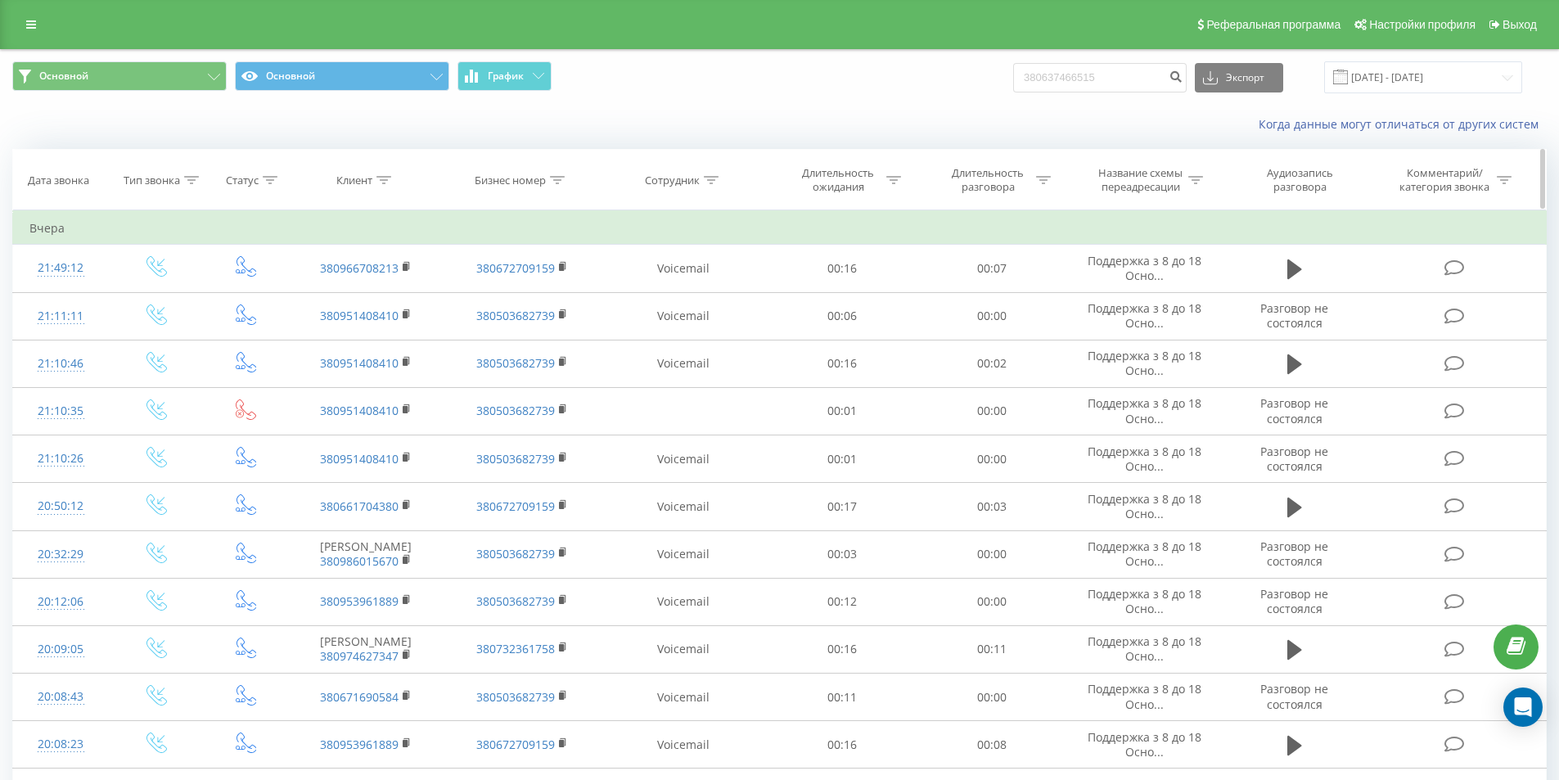
click at [267, 183] on icon at bounding box center [270, 180] width 15 height 8
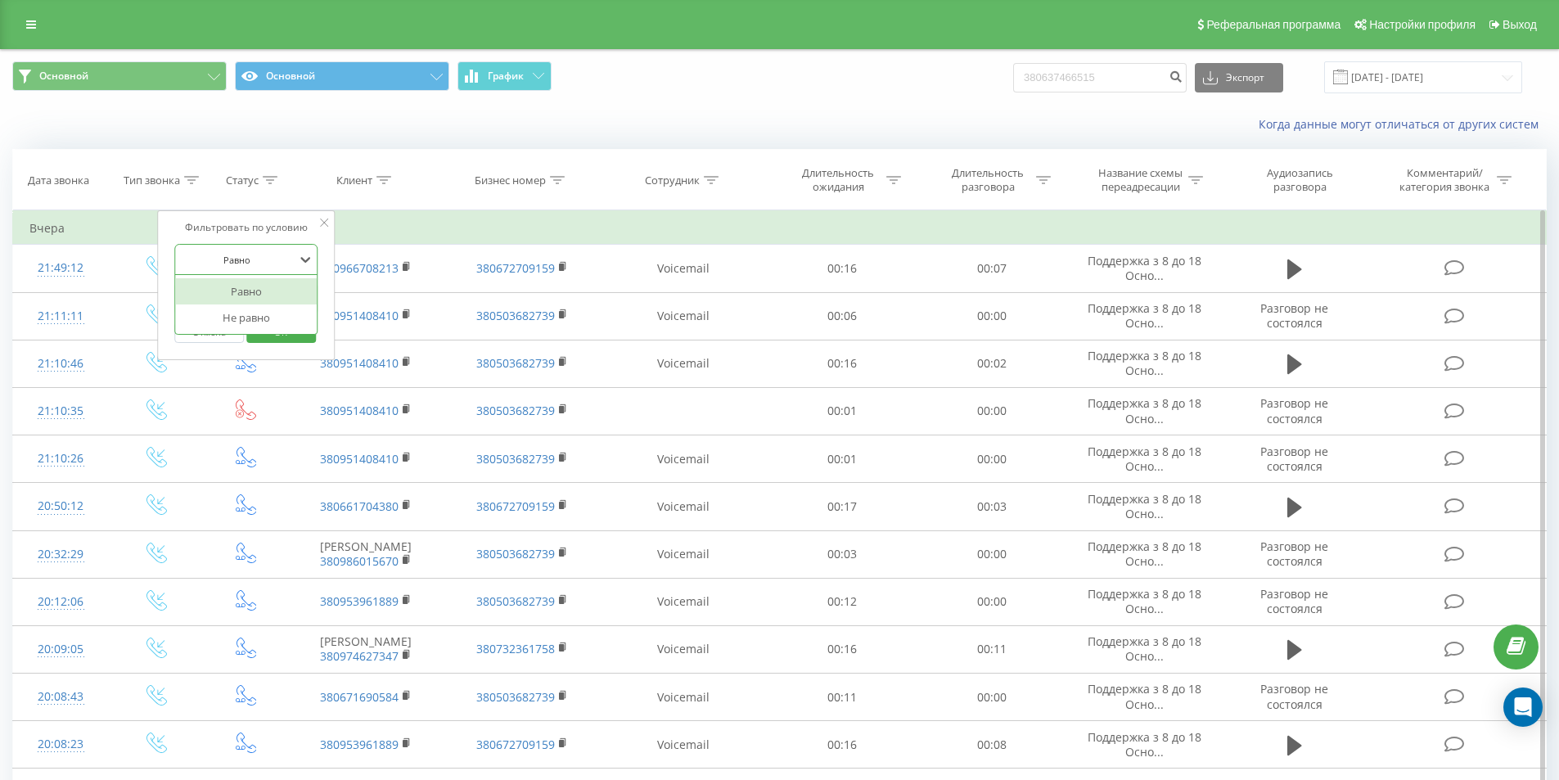
click at [266, 252] on div at bounding box center [237, 260] width 116 height 16
click at [257, 321] on div "Не равно" at bounding box center [246, 317] width 142 height 26
click at [265, 306] on div at bounding box center [237, 299] width 116 height 16
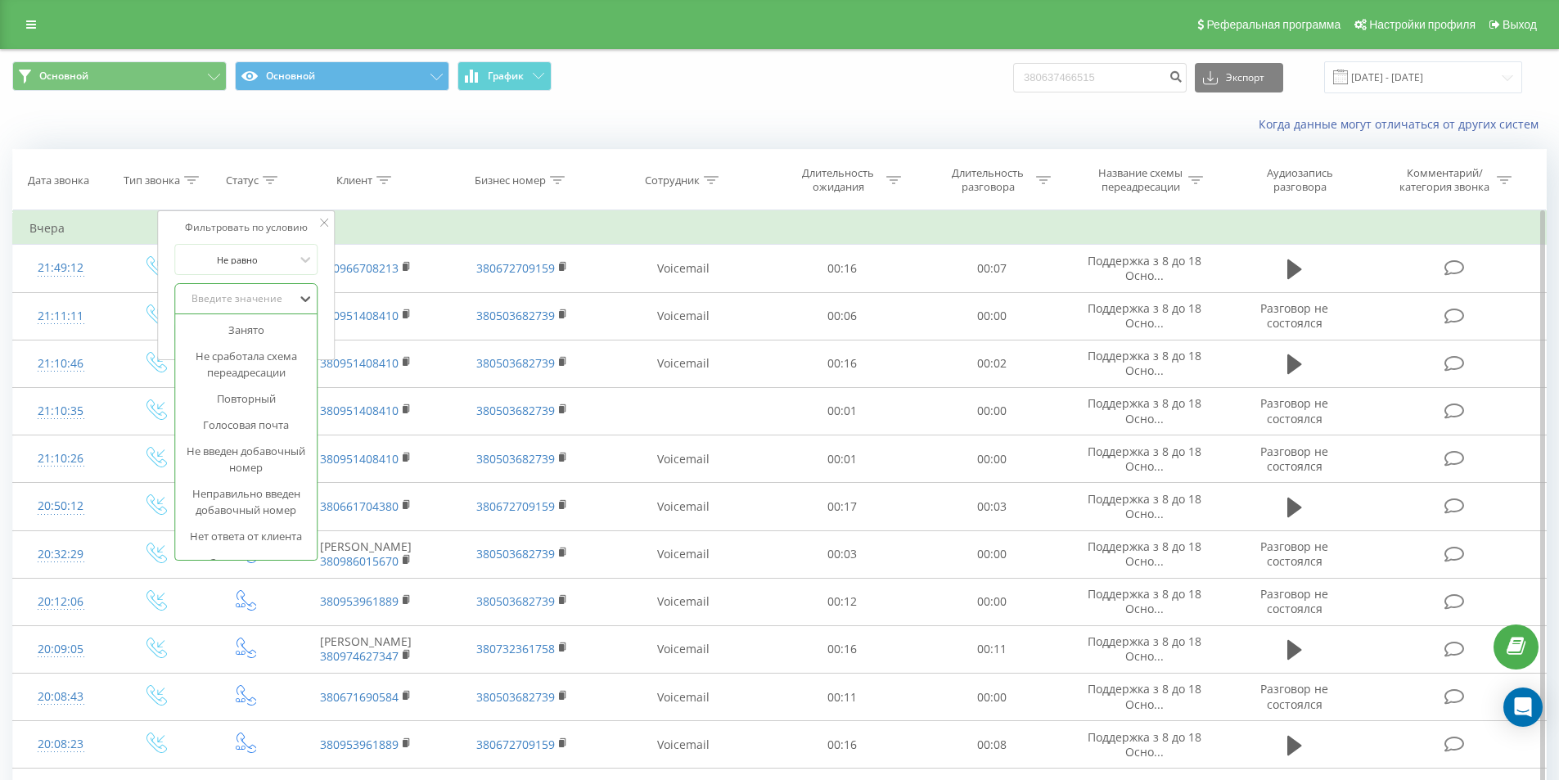
scroll to position [164, 0]
click at [263, 420] on div "Голосовая почта" at bounding box center [246, 419] width 142 height 26
click at [286, 328] on span "OK" at bounding box center [281, 331] width 46 height 25
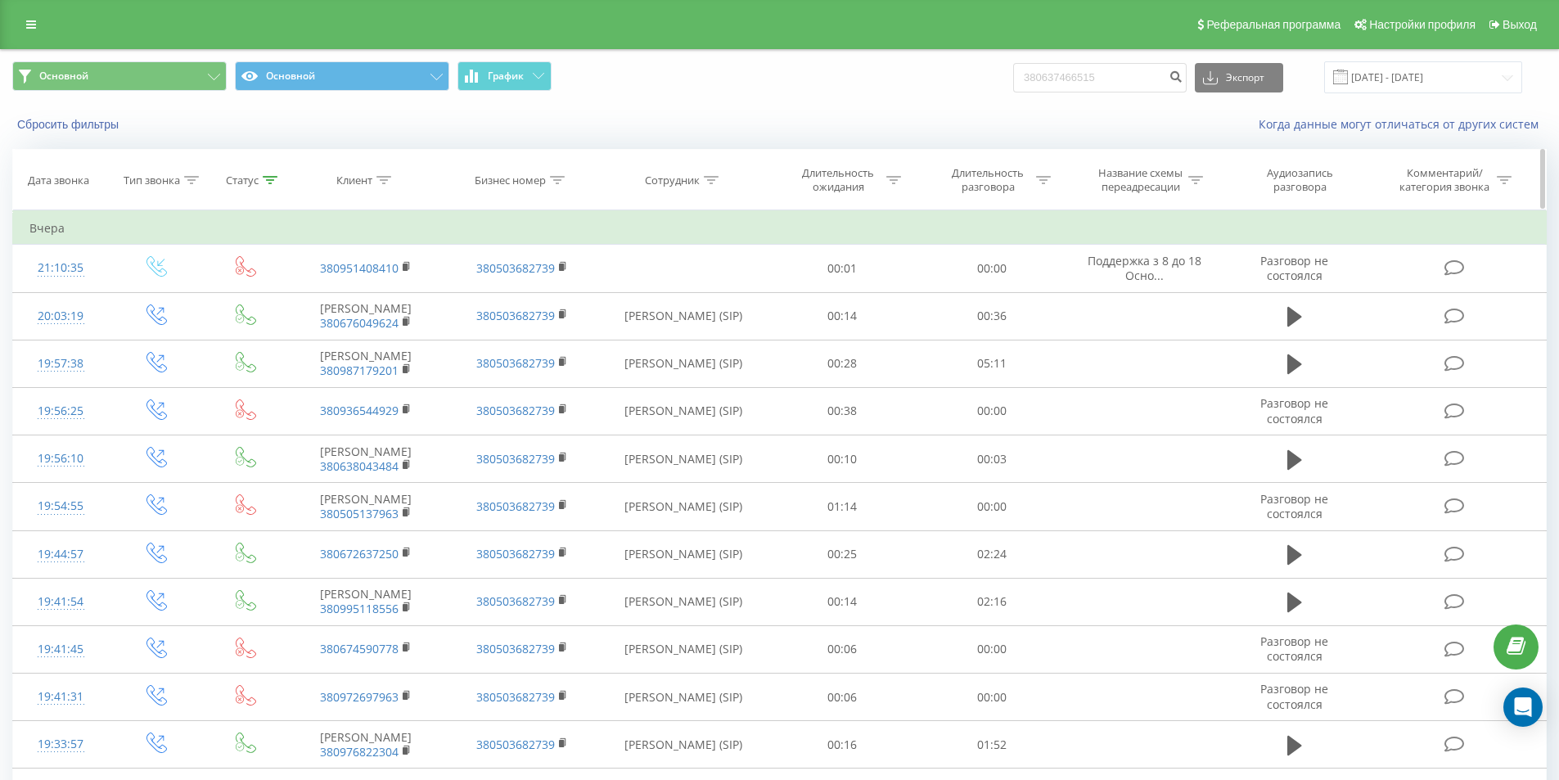
click at [558, 185] on div at bounding box center [557, 180] width 15 height 14
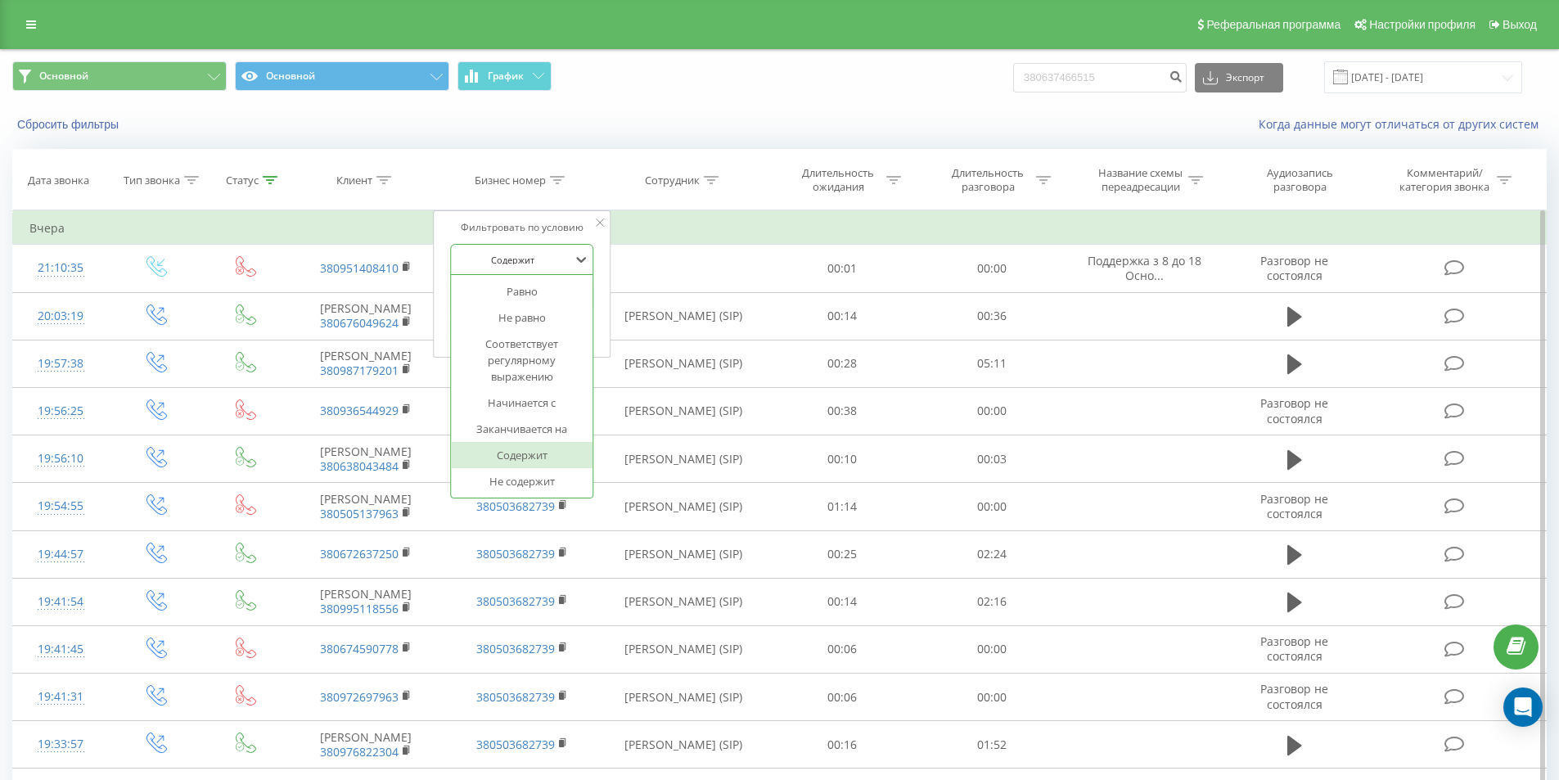
click at [550, 252] on div at bounding box center [513, 260] width 116 height 16
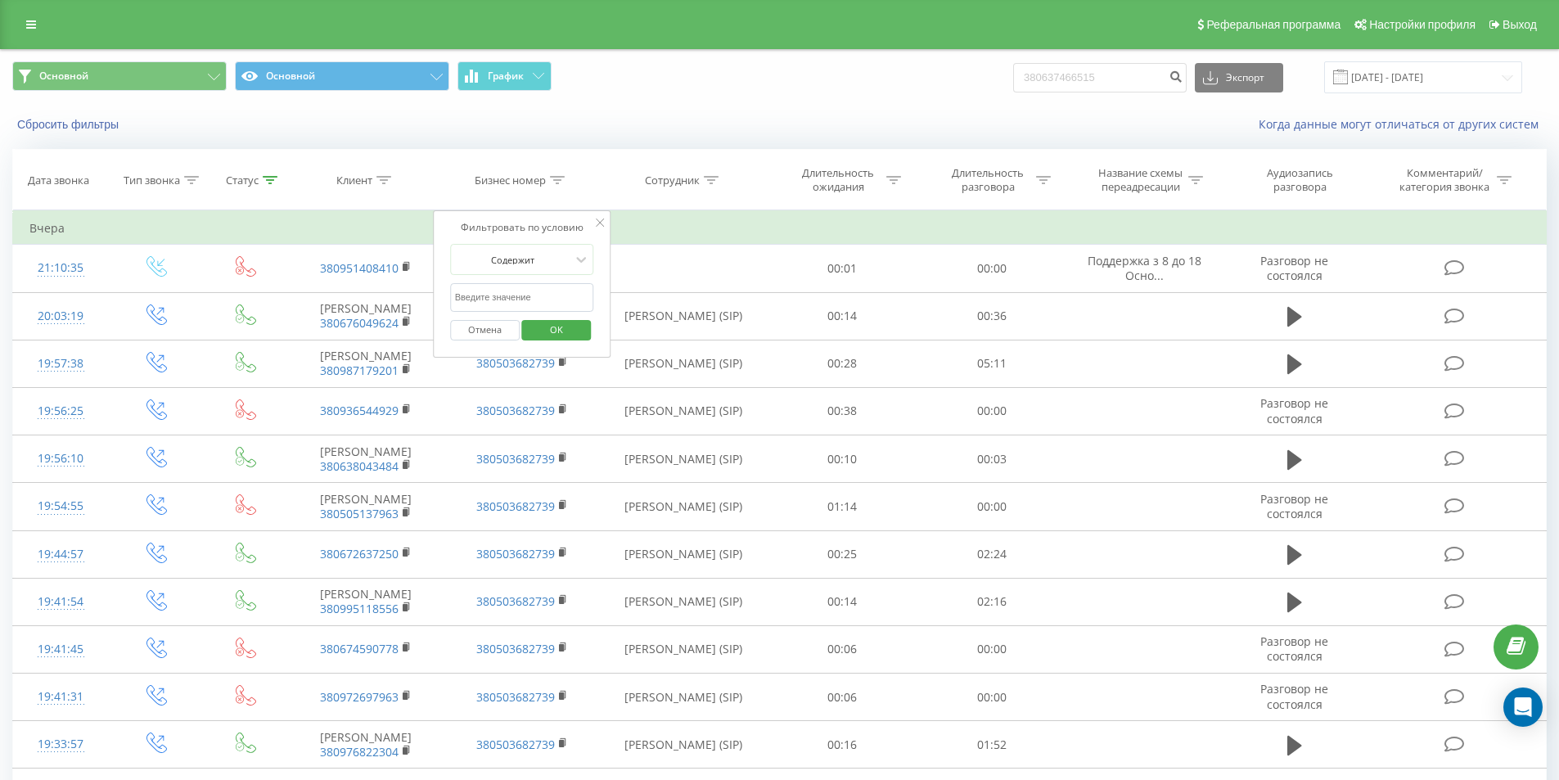
click at [593, 143] on div "Сбросить фильтры Когда данные могут отличаться от других систем" at bounding box center [779, 124] width 1557 height 39
click at [554, 327] on span "OK" at bounding box center [556, 329] width 46 height 25
click at [710, 179] on icon at bounding box center [711, 180] width 15 height 8
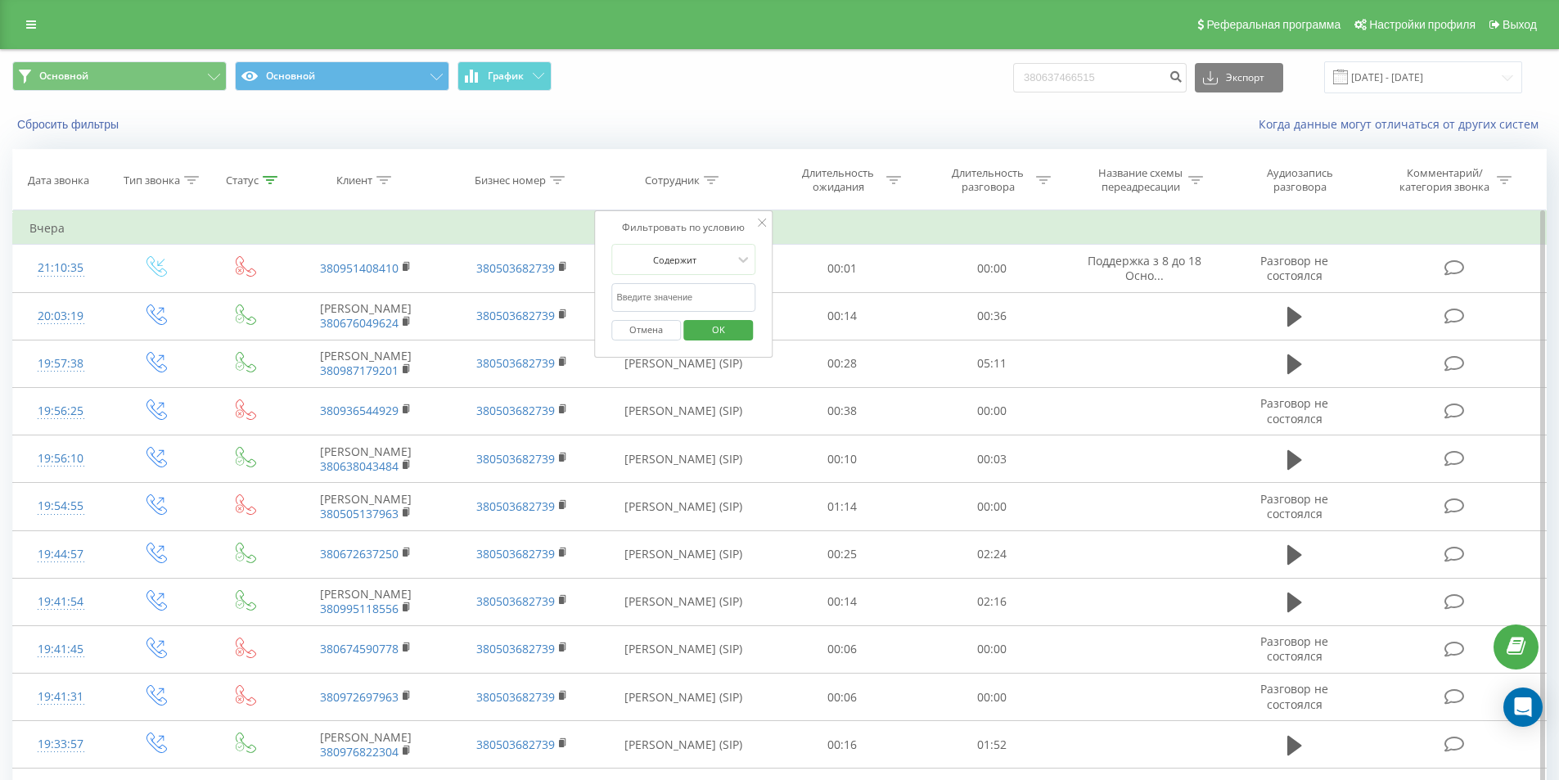
click at [681, 301] on input "text" at bounding box center [683, 297] width 144 height 29
type input "Кінах"
click at [730, 321] on span "OK" at bounding box center [718, 329] width 46 height 25
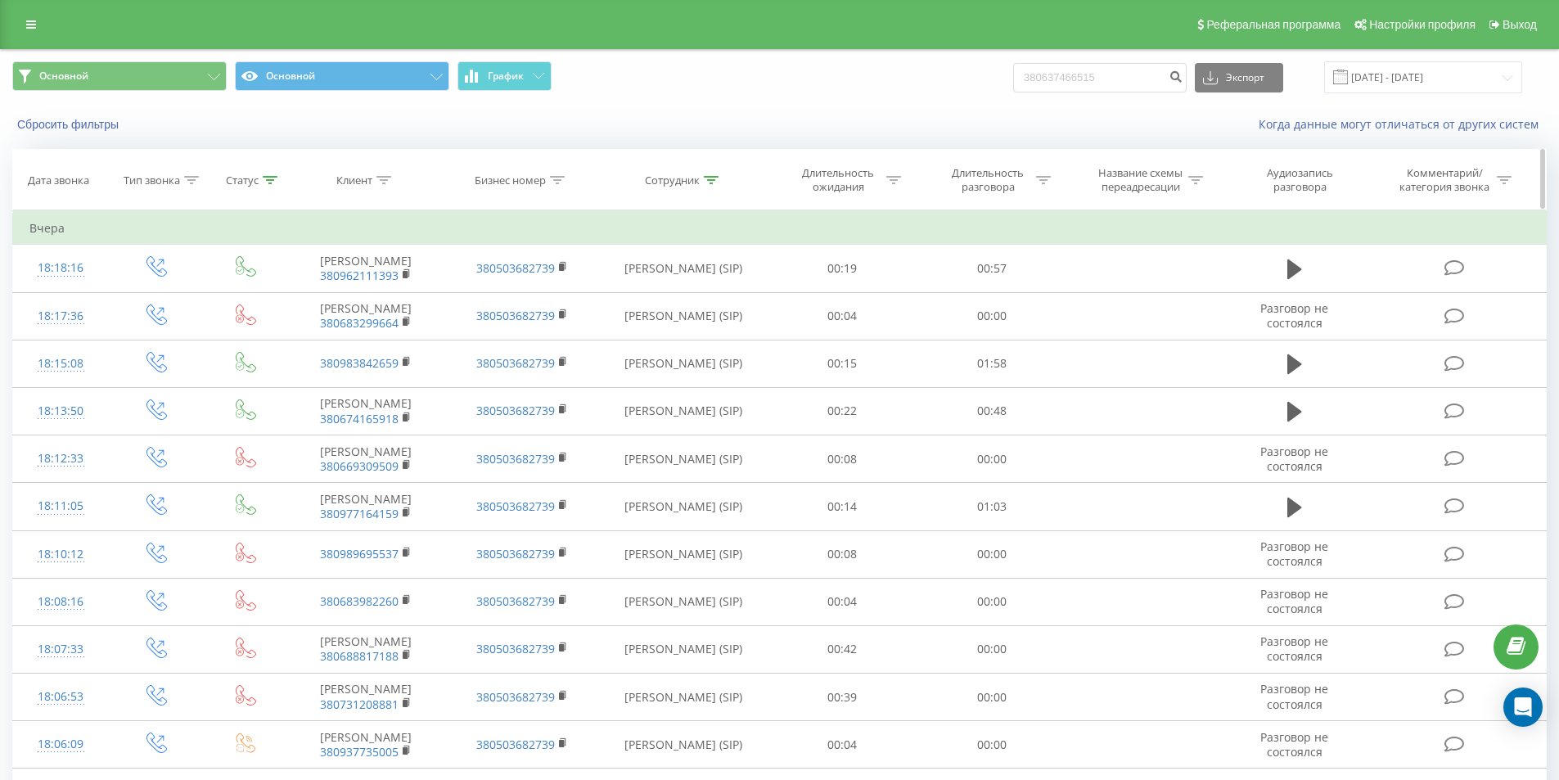
click at [1045, 182] on icon at bounding box center [1043, 180] width 15 height 8
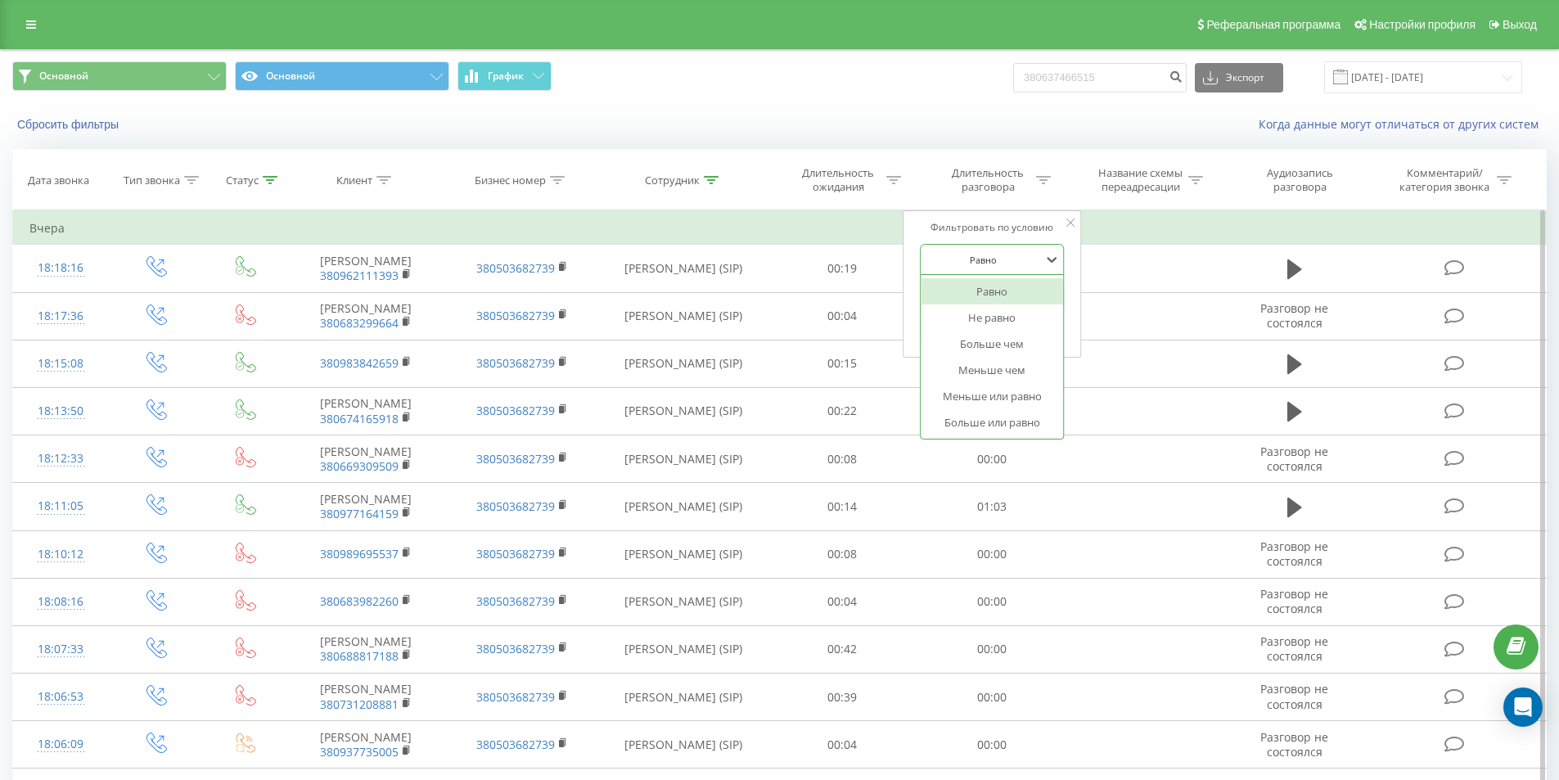
click at [1007, 258] on div at bounding box center [982, 260] width 116 height 16
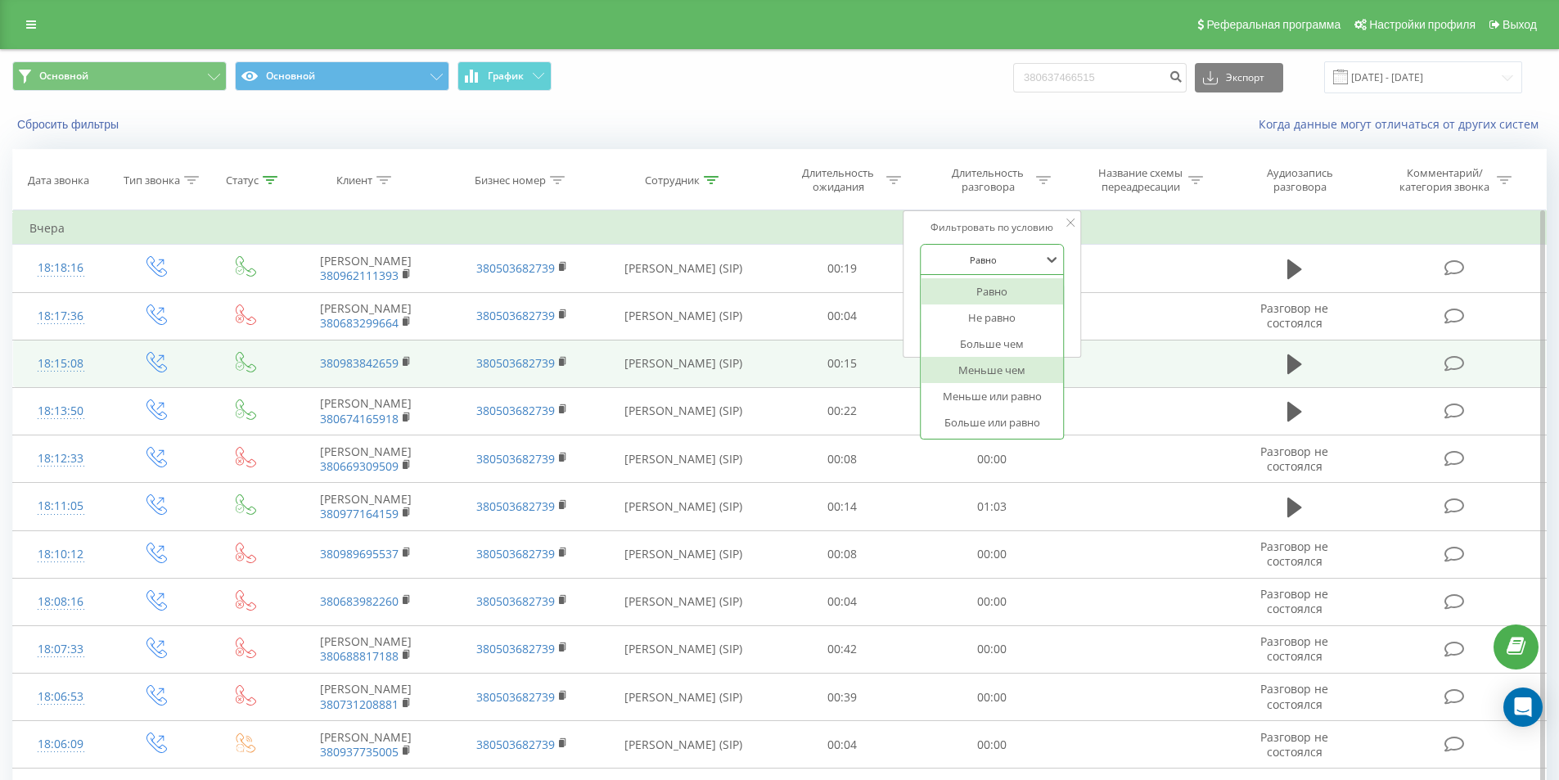
click at [997, 373] on div "Меньше чем" at bounding box center [991, 370] width 142 height 26
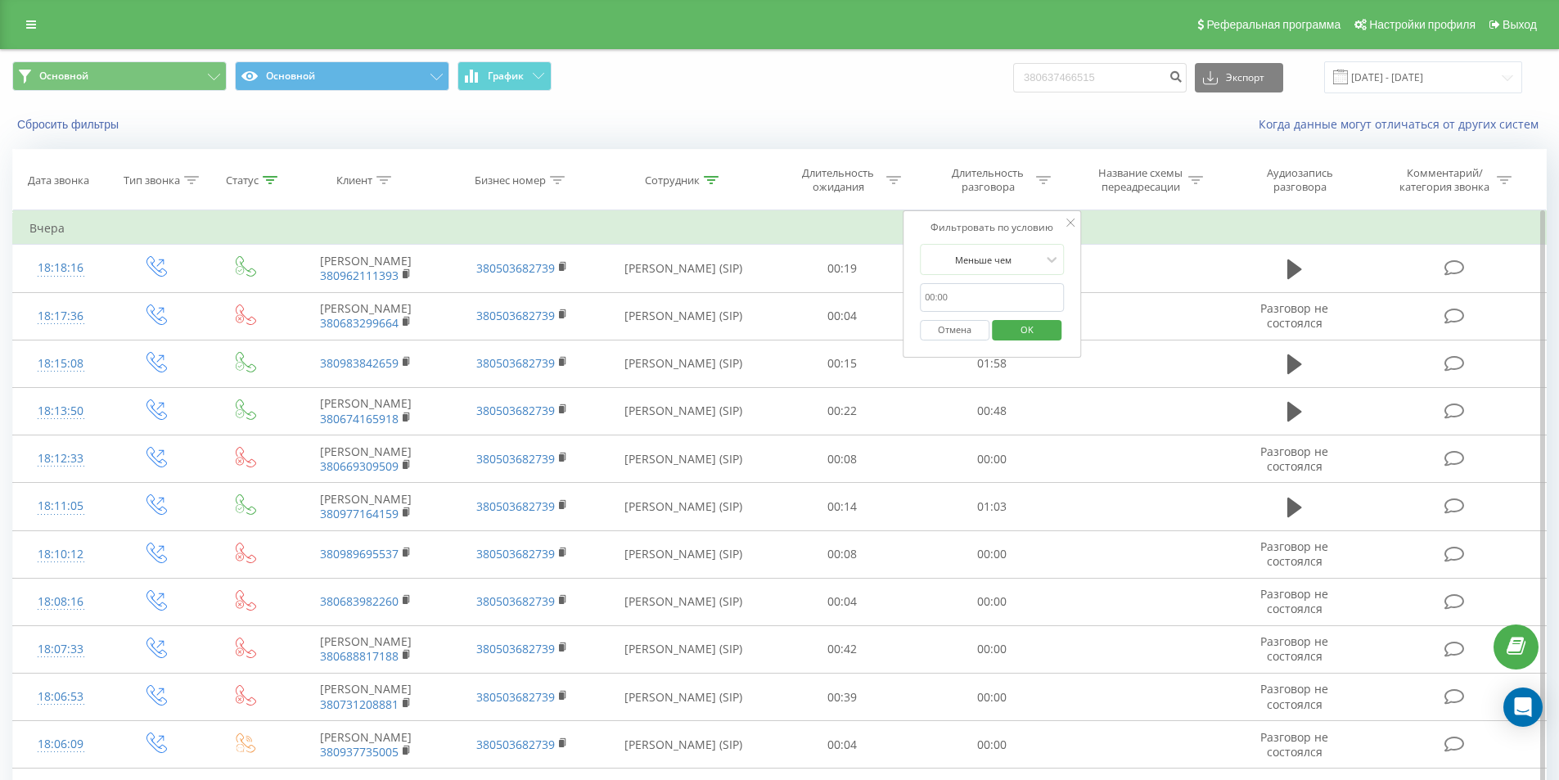
click at [981, 298] on input "text" at bounding box center [992, 297] width 144 height 29
type input "25"
click at [1024, 325] on span "OK" at bounding box center [1027, 329] width 46 height 25
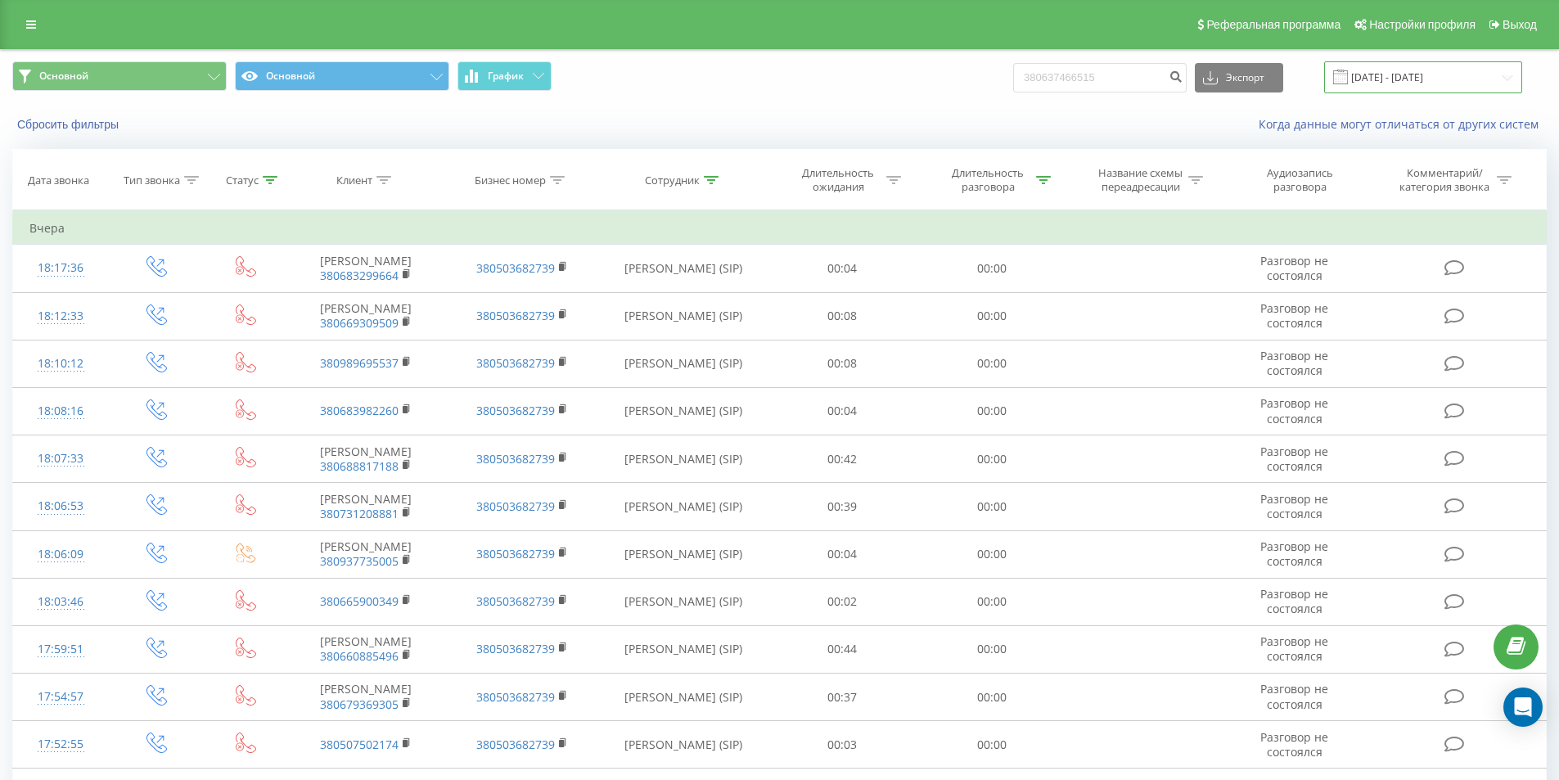
click at [1383, 77] on input "22.09.2025 - 22.09.2025" at bounding box center [1423, 77] width 198 height 32
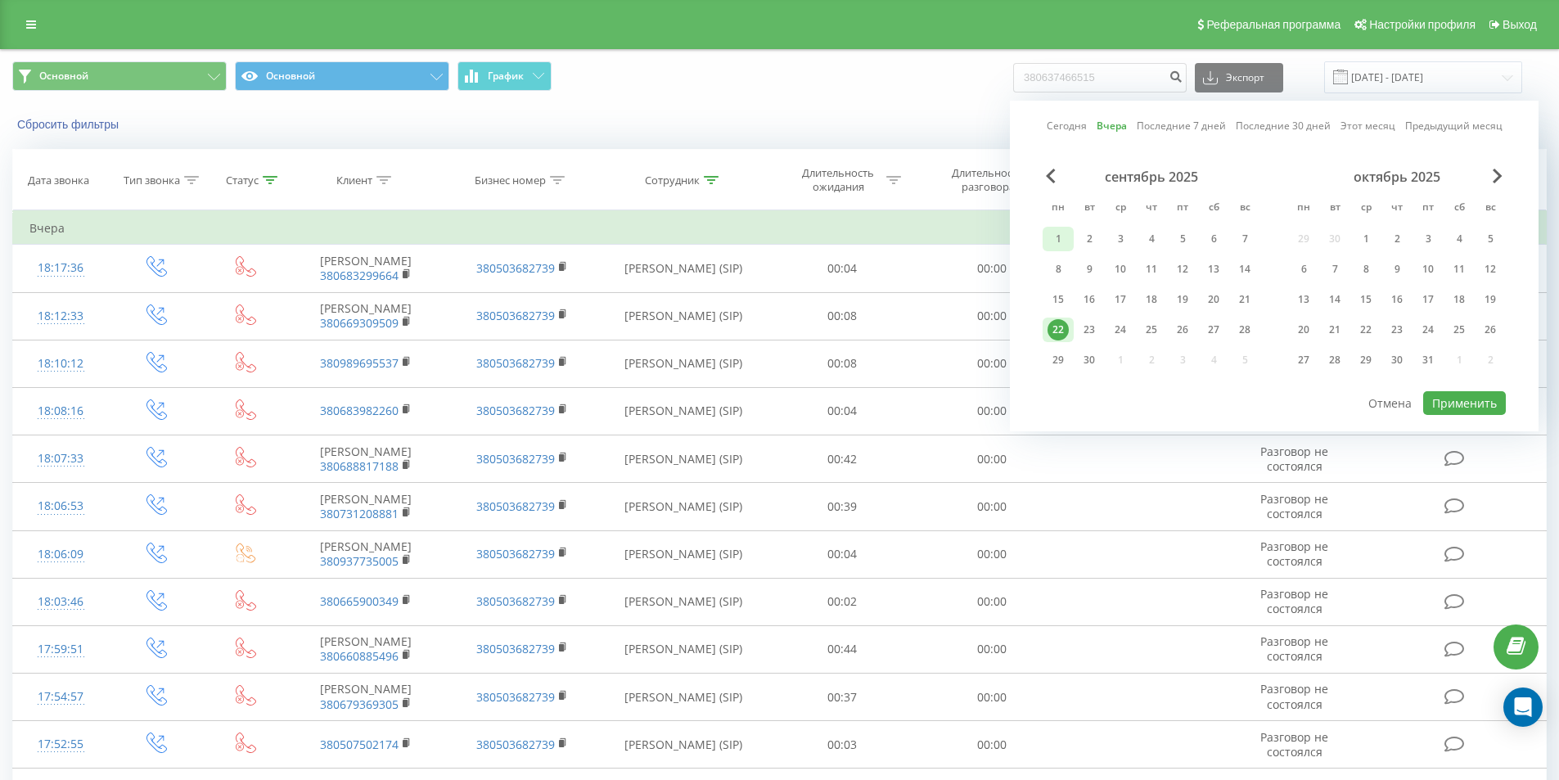
click at [1061, 242] on div "1" at bounding box center [1057, 238] width 21 height 21
click at [1063, 332] on div "22" at bounding box center [1057, 329] width 21 height 21
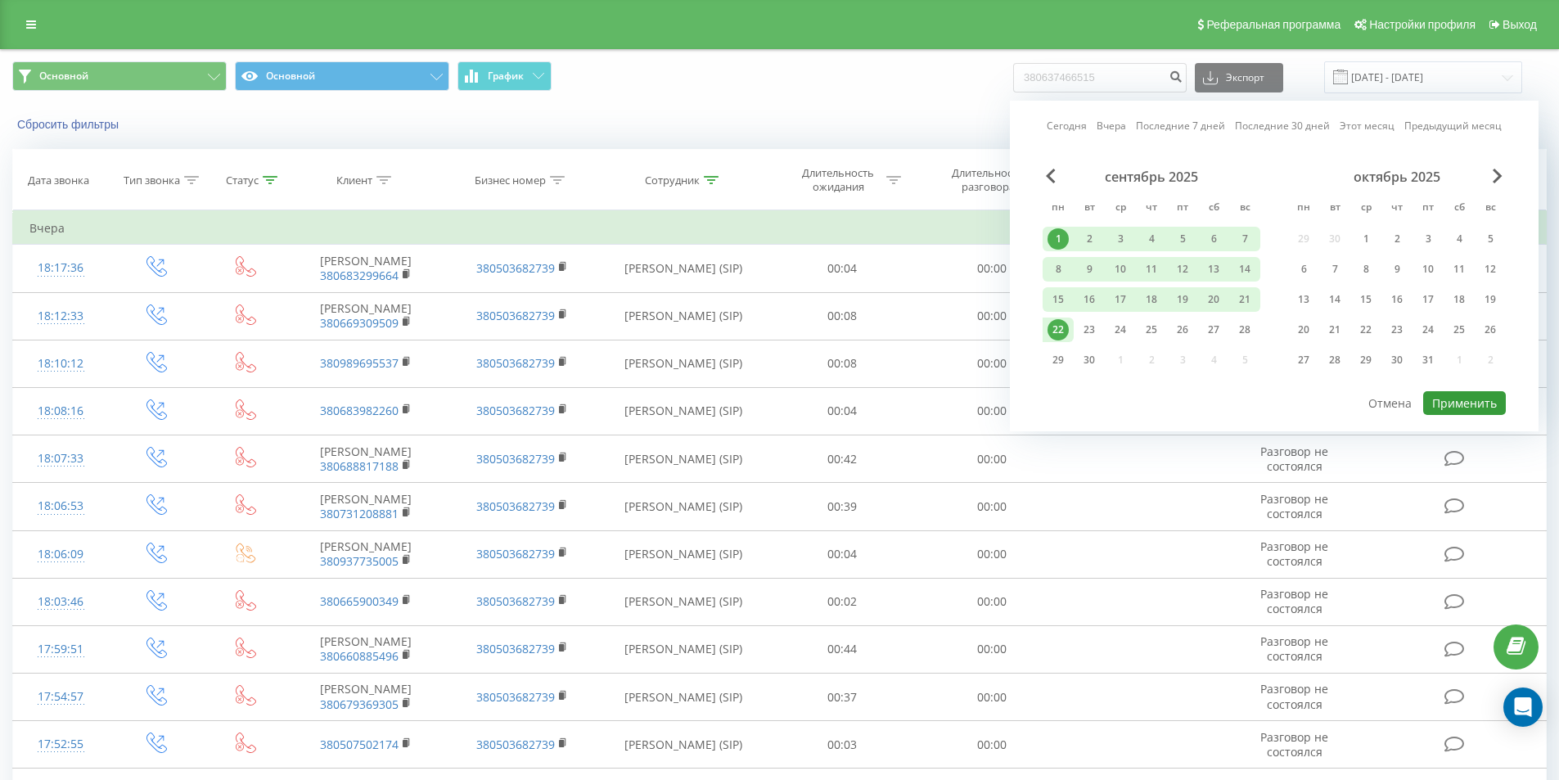
click at [1467, 400] on button "Применить" at bounding box center [1464, 403] width 83 height 24
type input "01.09.2025 - 22.09.2025"
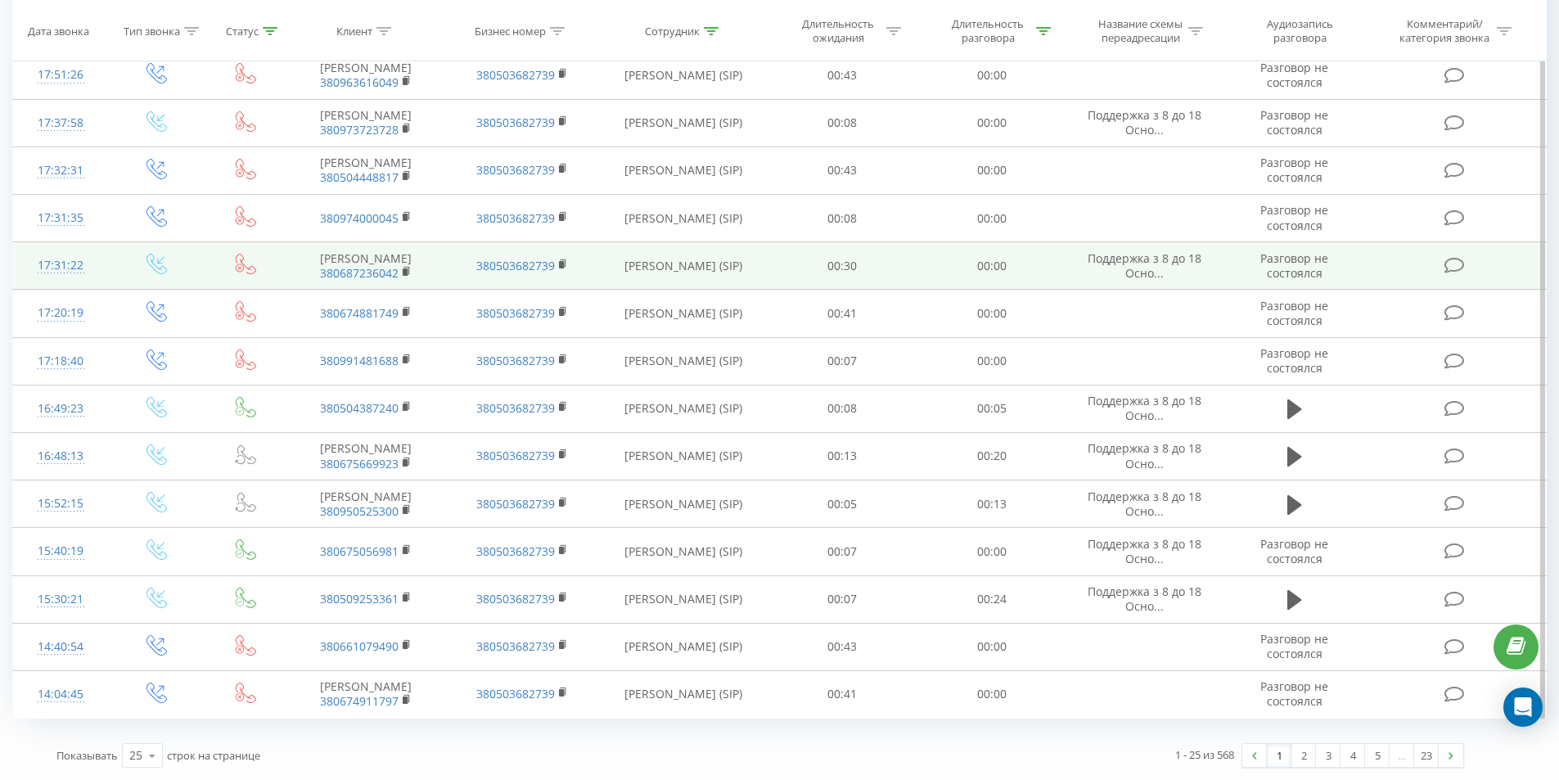
scroll to position [880, 0]
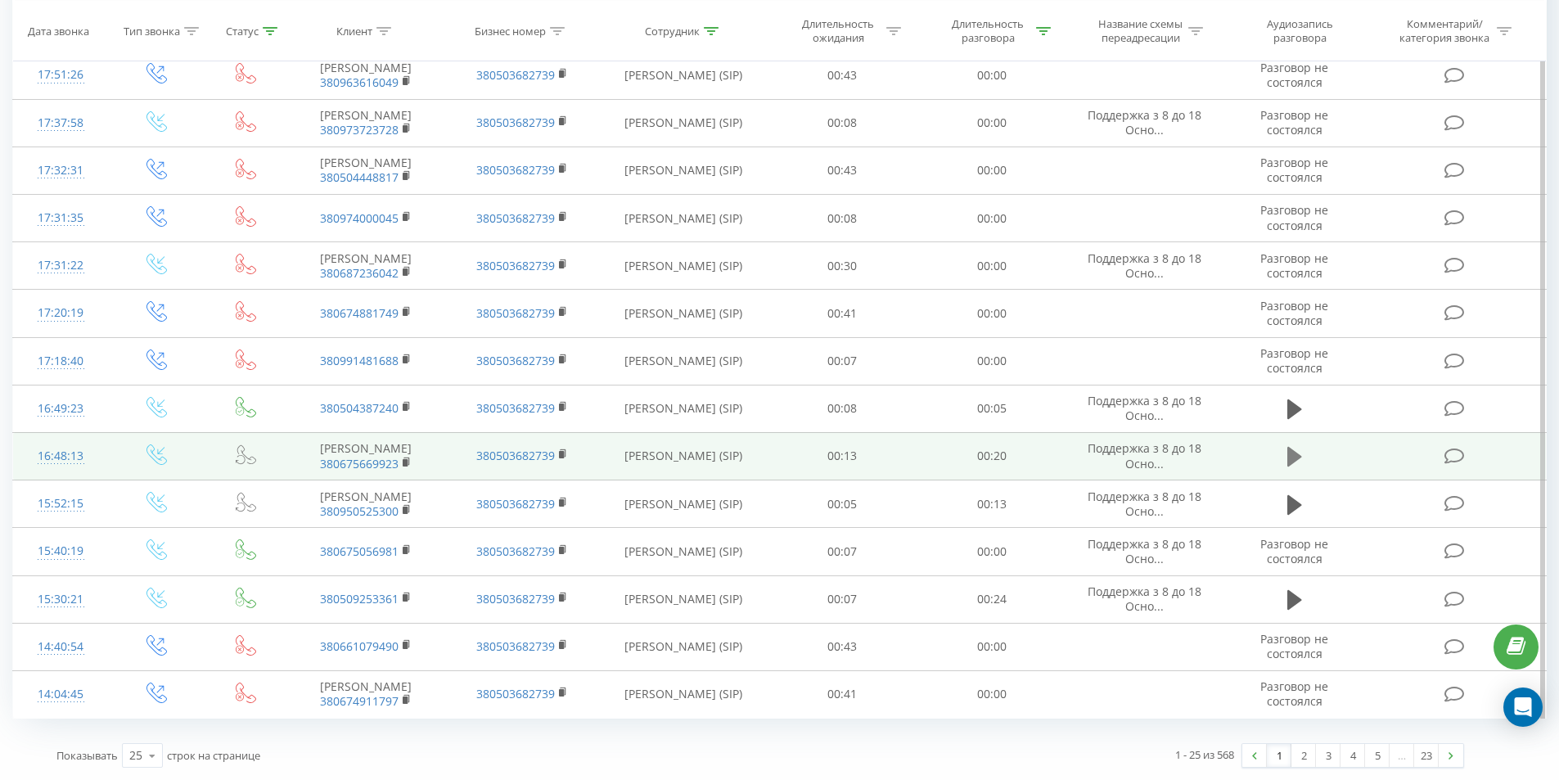
click at [1298, 445] on icon at bounding box center [1294, 456] width 15 height 23
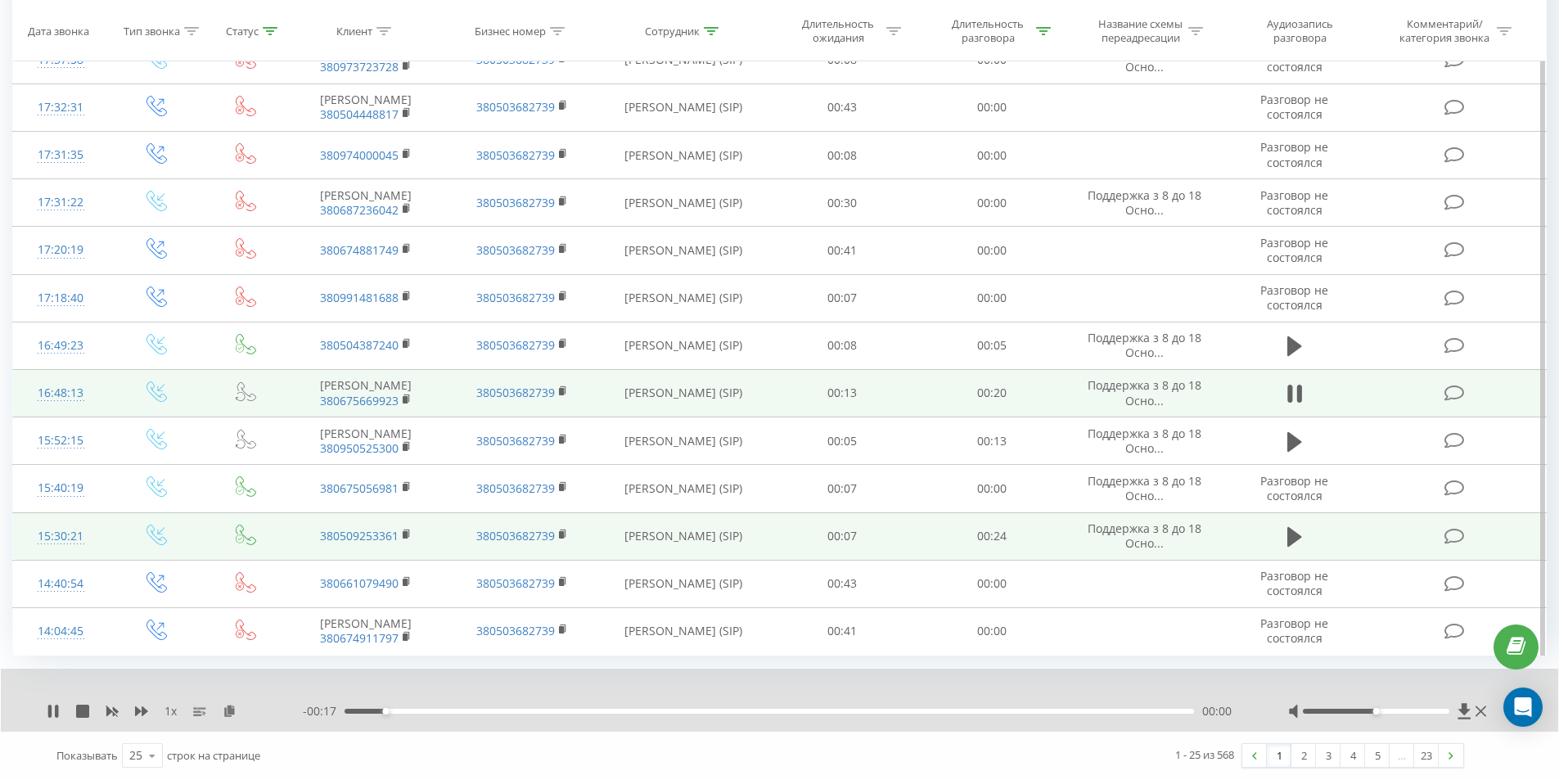
scroll to position [943, 0]
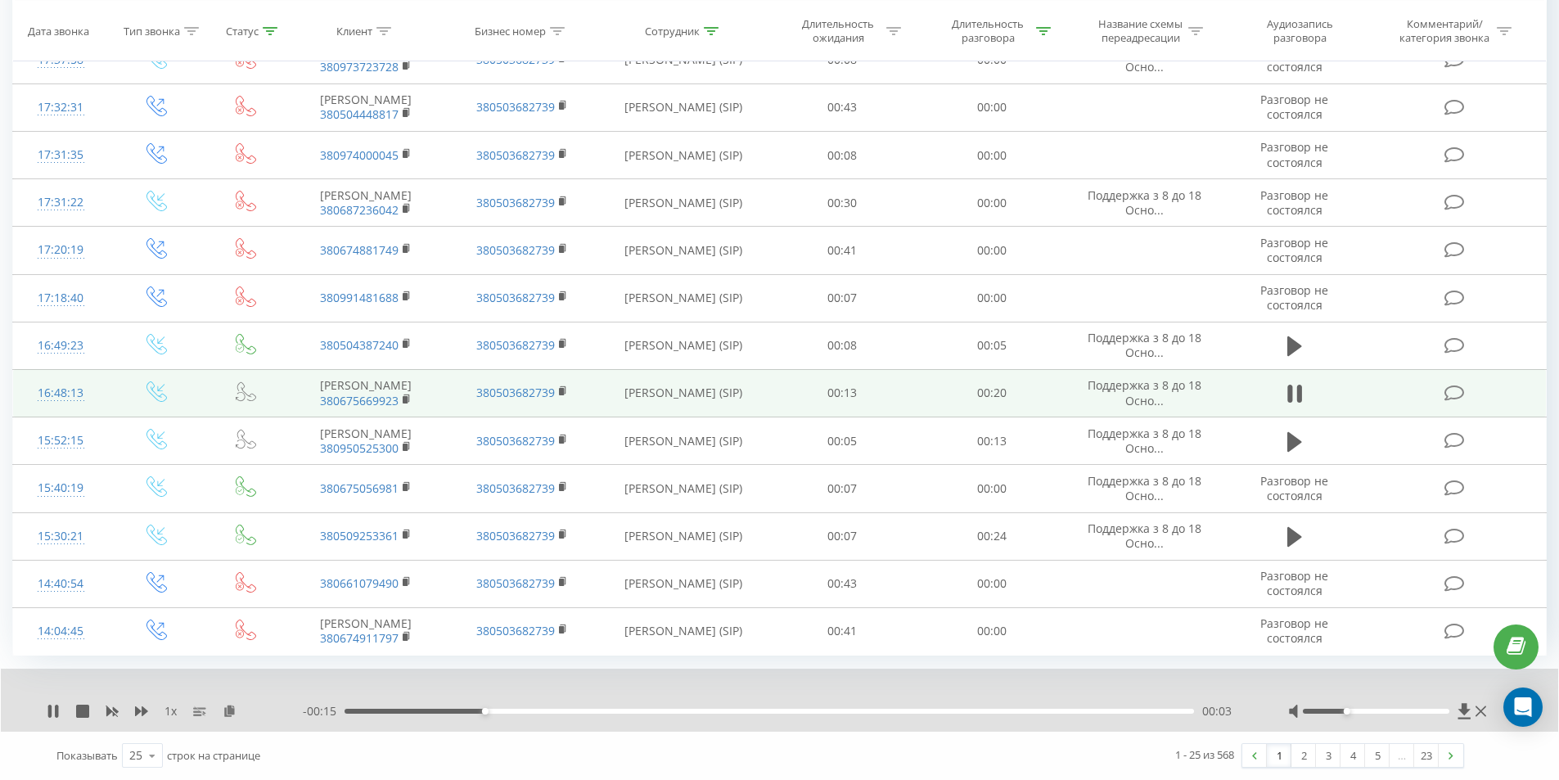
drag, startPoint x: 1351, startPoint y: 711, endPoint x: 1339, endPoint y: 710, distance: 11.5
click at [1339, 710] on div at bounding box center [1375, 710] width 146 height 5
click at [142, 712] on icon at bounding box center [141, 711] width 13 height 10
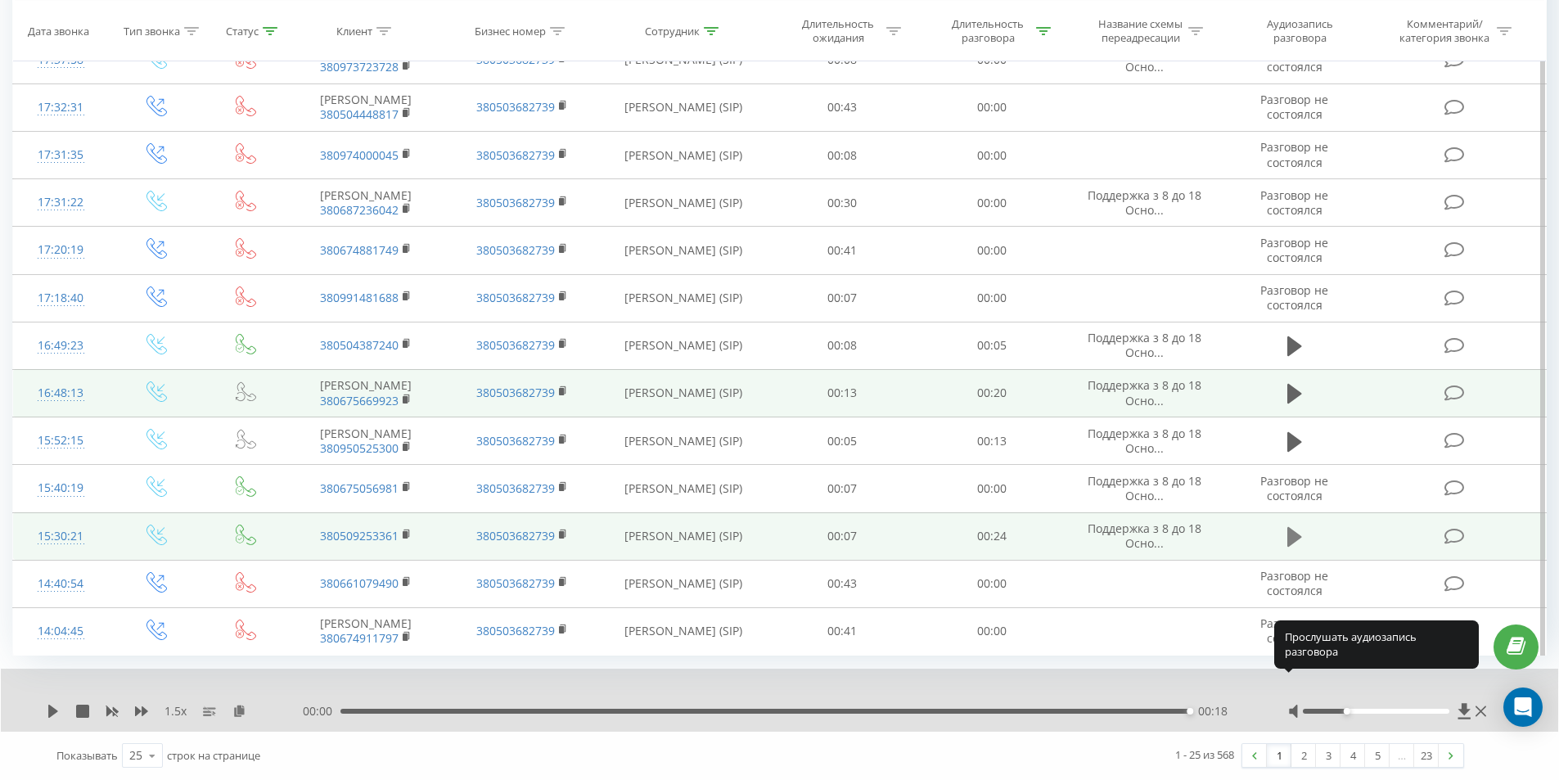
click at [1293, 530] on icon at bounding box center [1294, 537] width 15 height 20
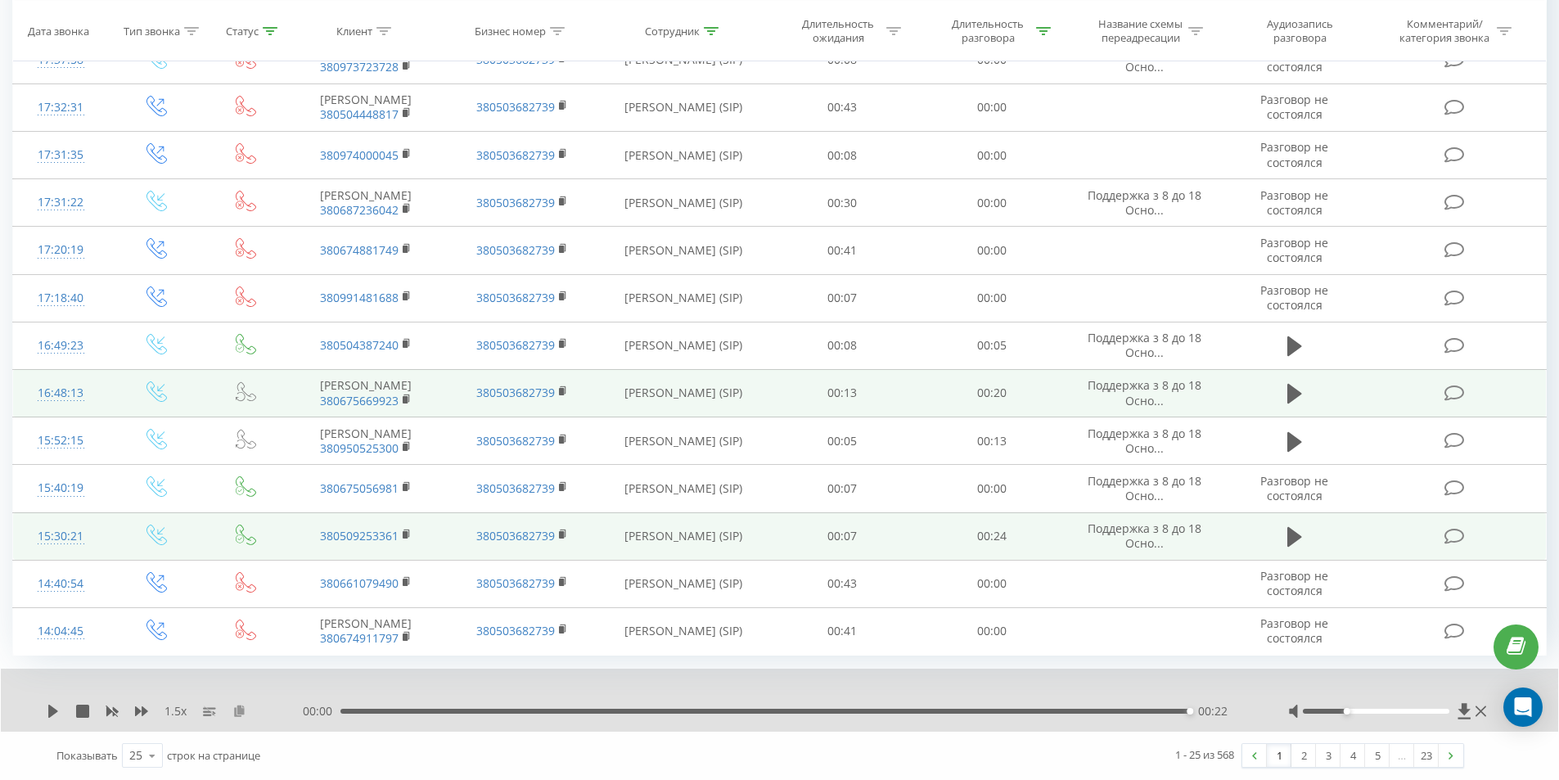
click at [234, 714] on icon at bounding box center [239, 709] width 14 height 11
click at [405, 528] on icon at bounding box center [407, 533] width 9 height 11
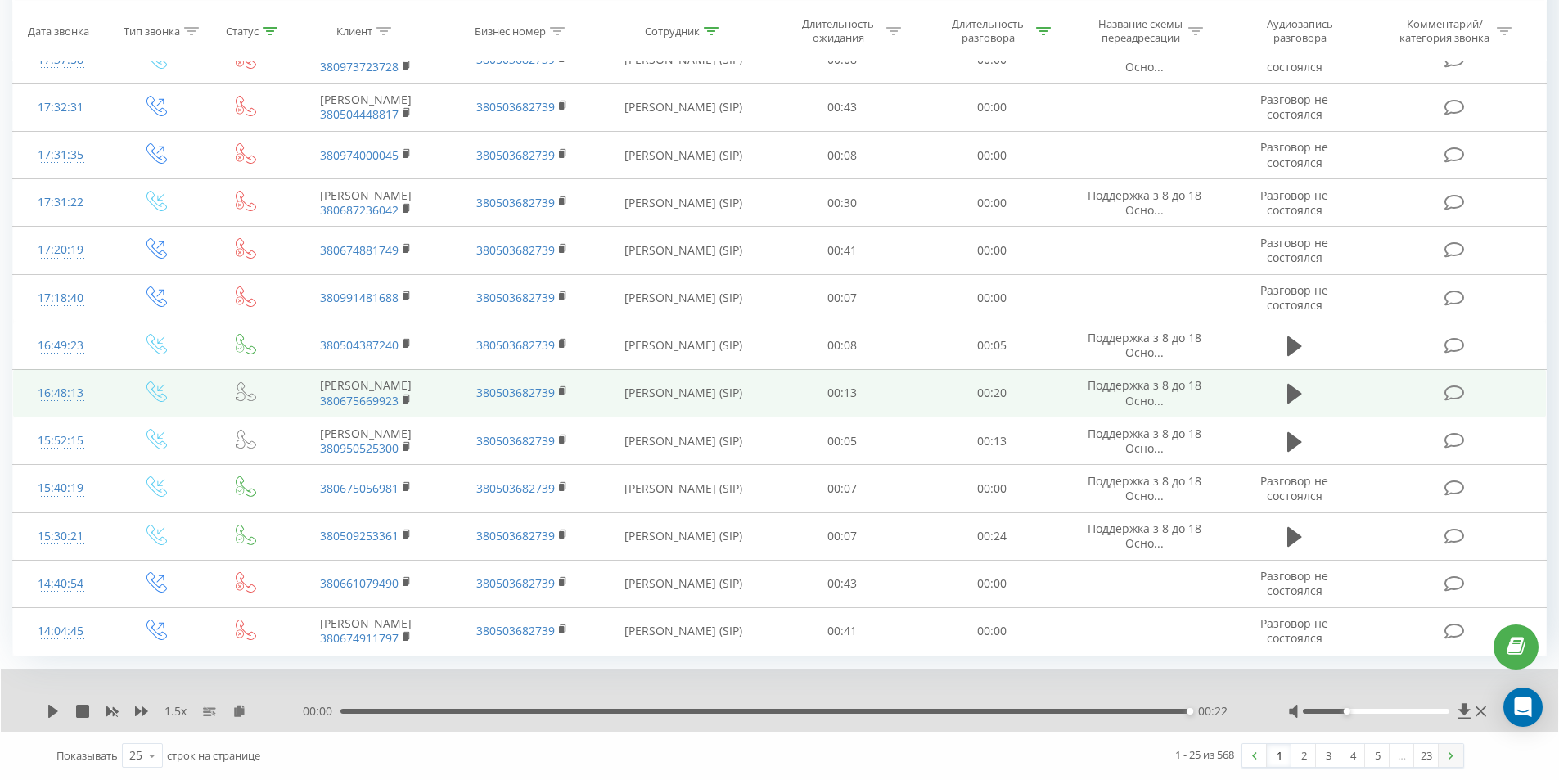
click at [1456, 762] on link at bounding box center [1450, 755] width 25 height 23
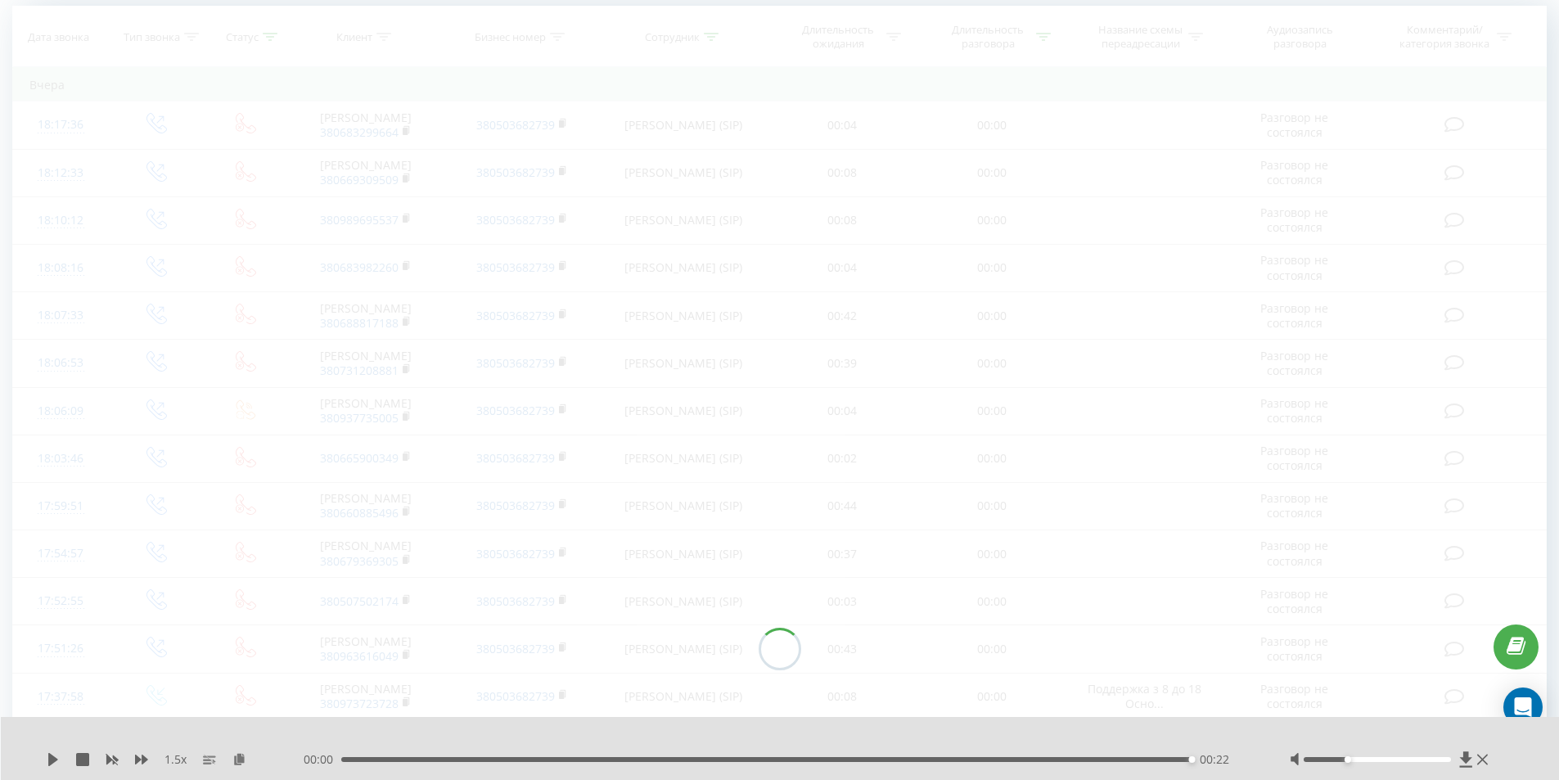
scroll to position [108, 0]
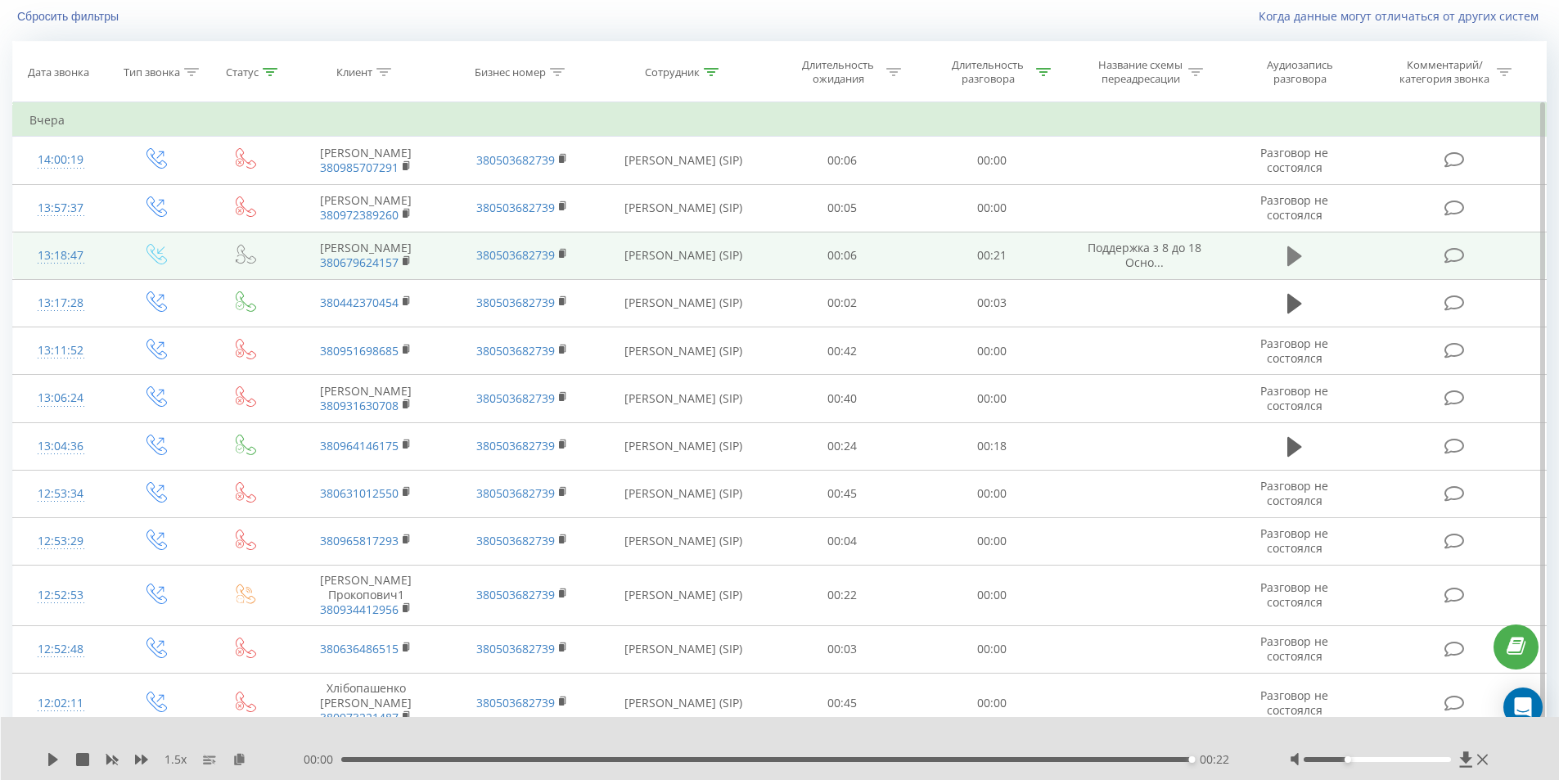
click at [1293, 266] on icon at bounding box center [1294, 256] width 15 height 20
click at [403, 265] on rect at bounding box center [405, 261] width 5 height 7
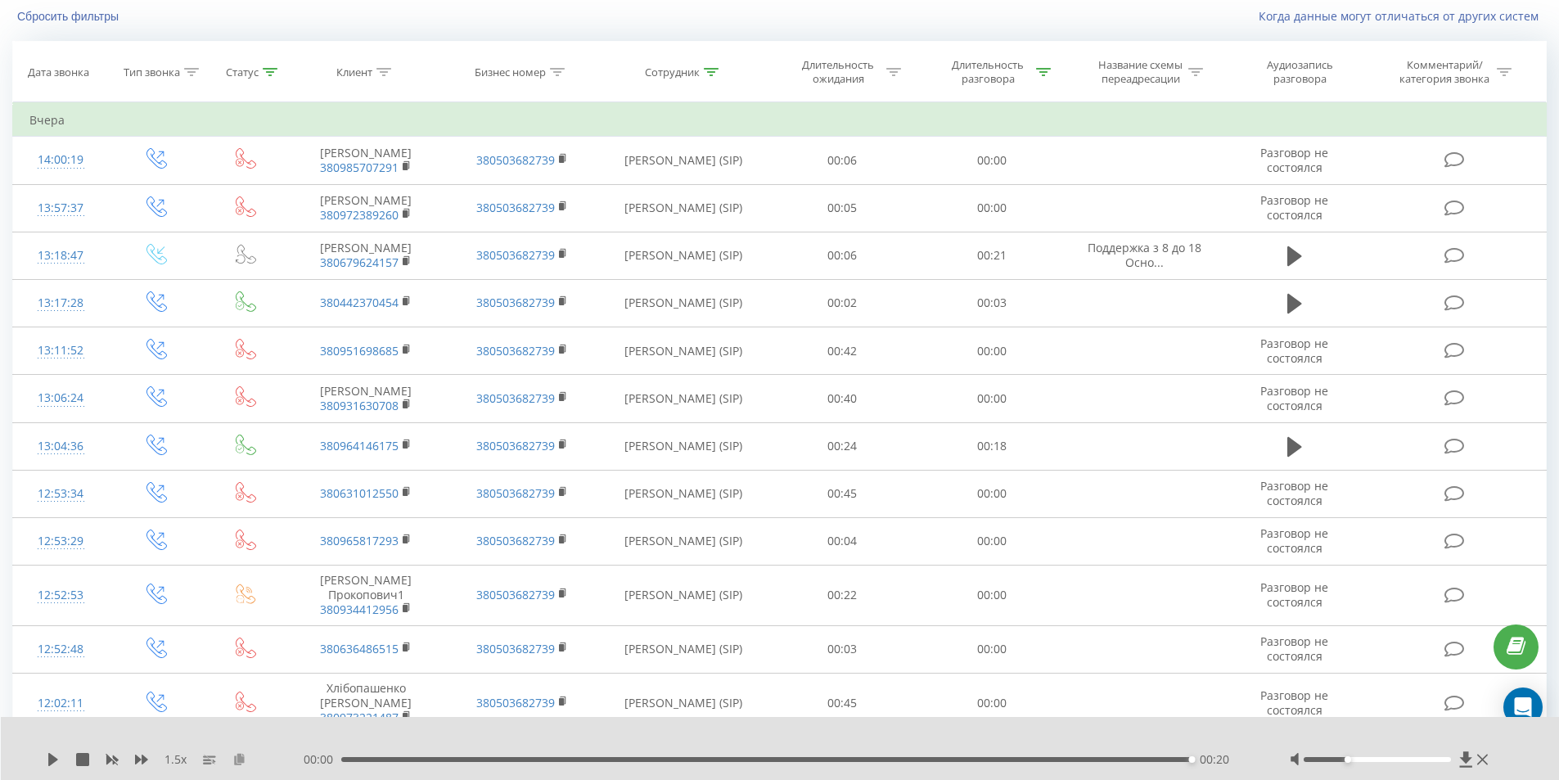
click at [245, 761] on icon at bounding box center [239, 758] width 14 height 11
click at [242, 758] on icon at bounding box center [239, 758] width 14 height 11
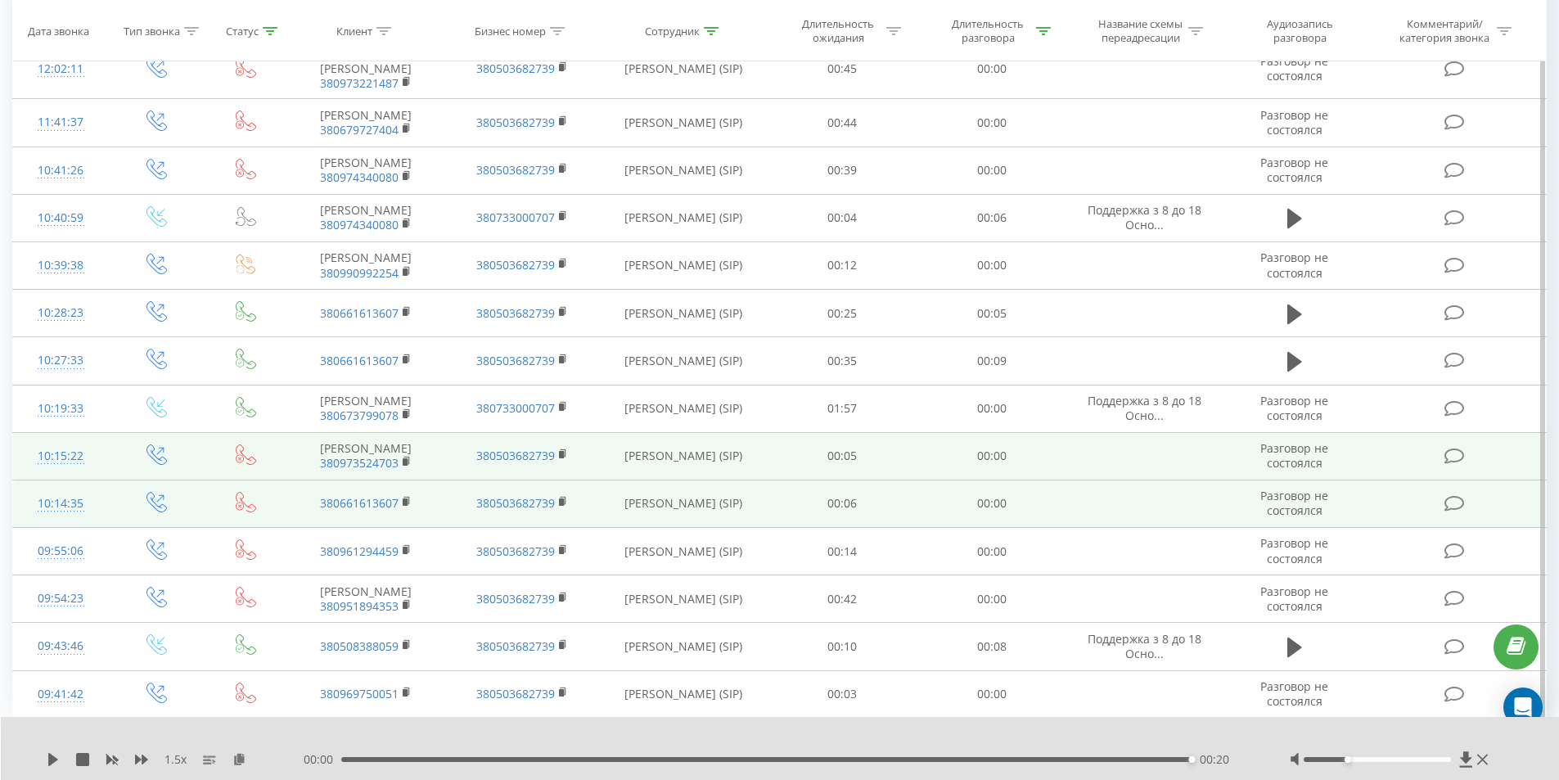
scroll to position [895, 0]
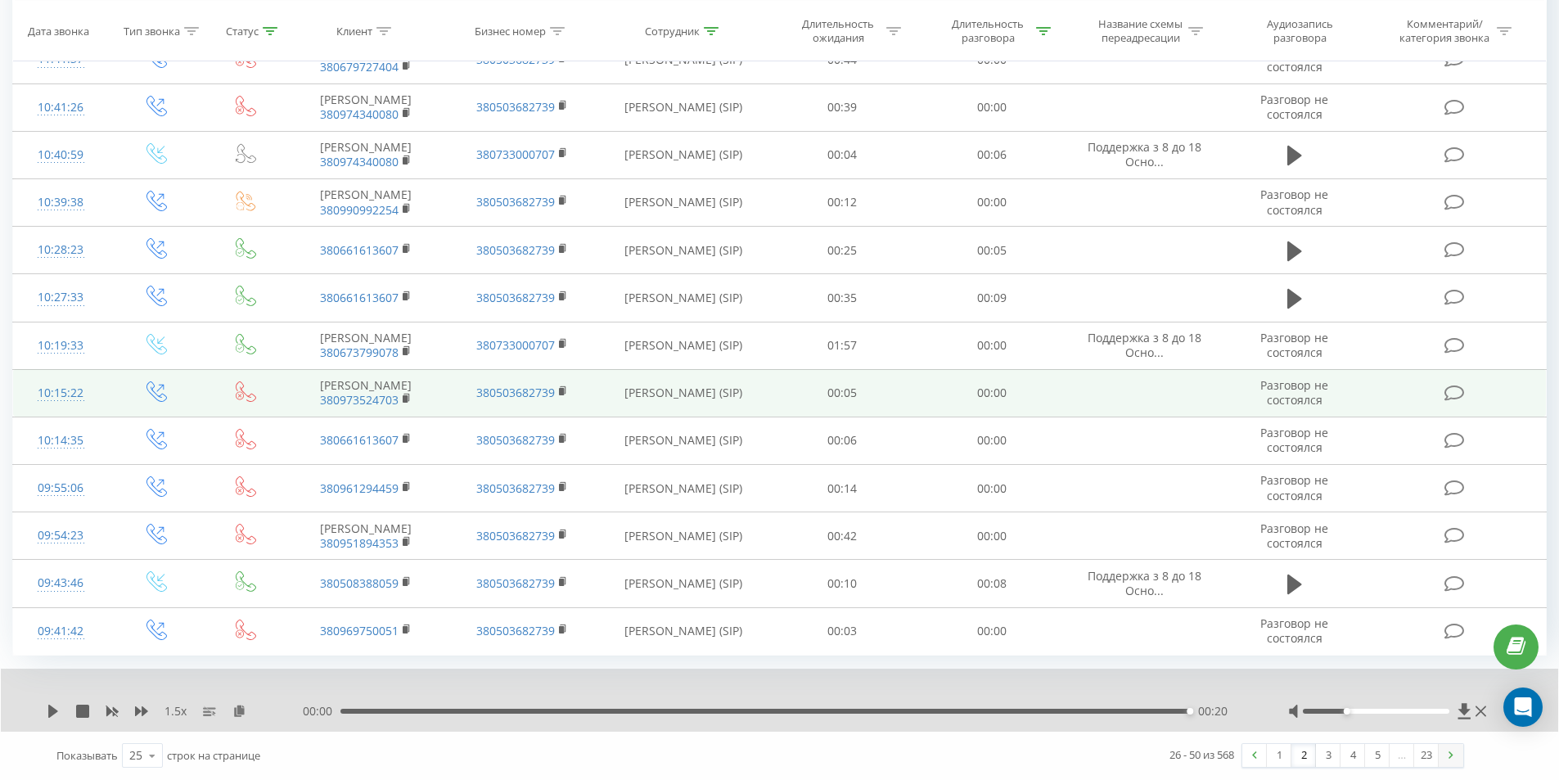
click at [1450, 754] on img at bounding box center [1450, 754] width 5 height 7
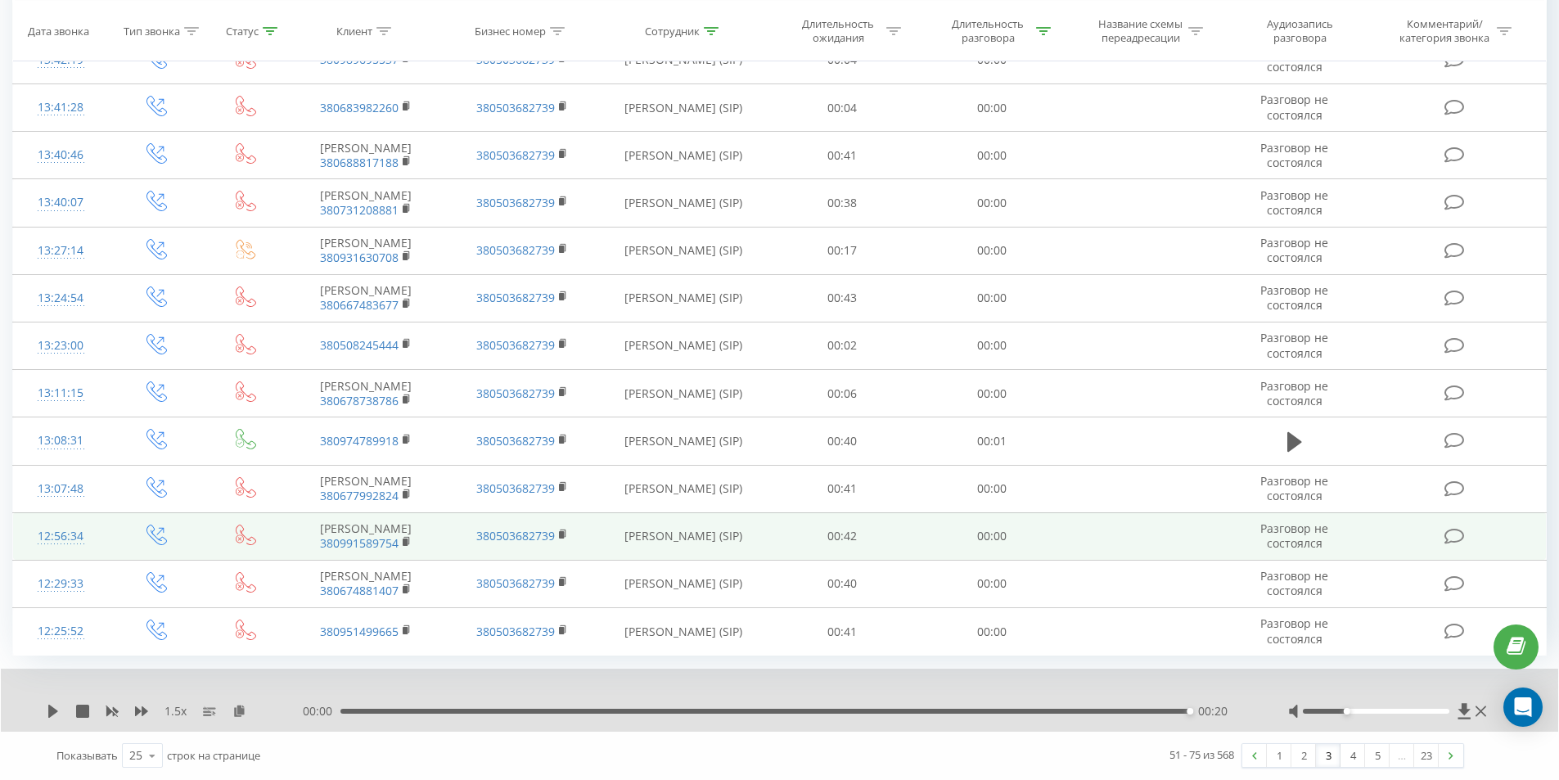
scroll to position [1027, 0]
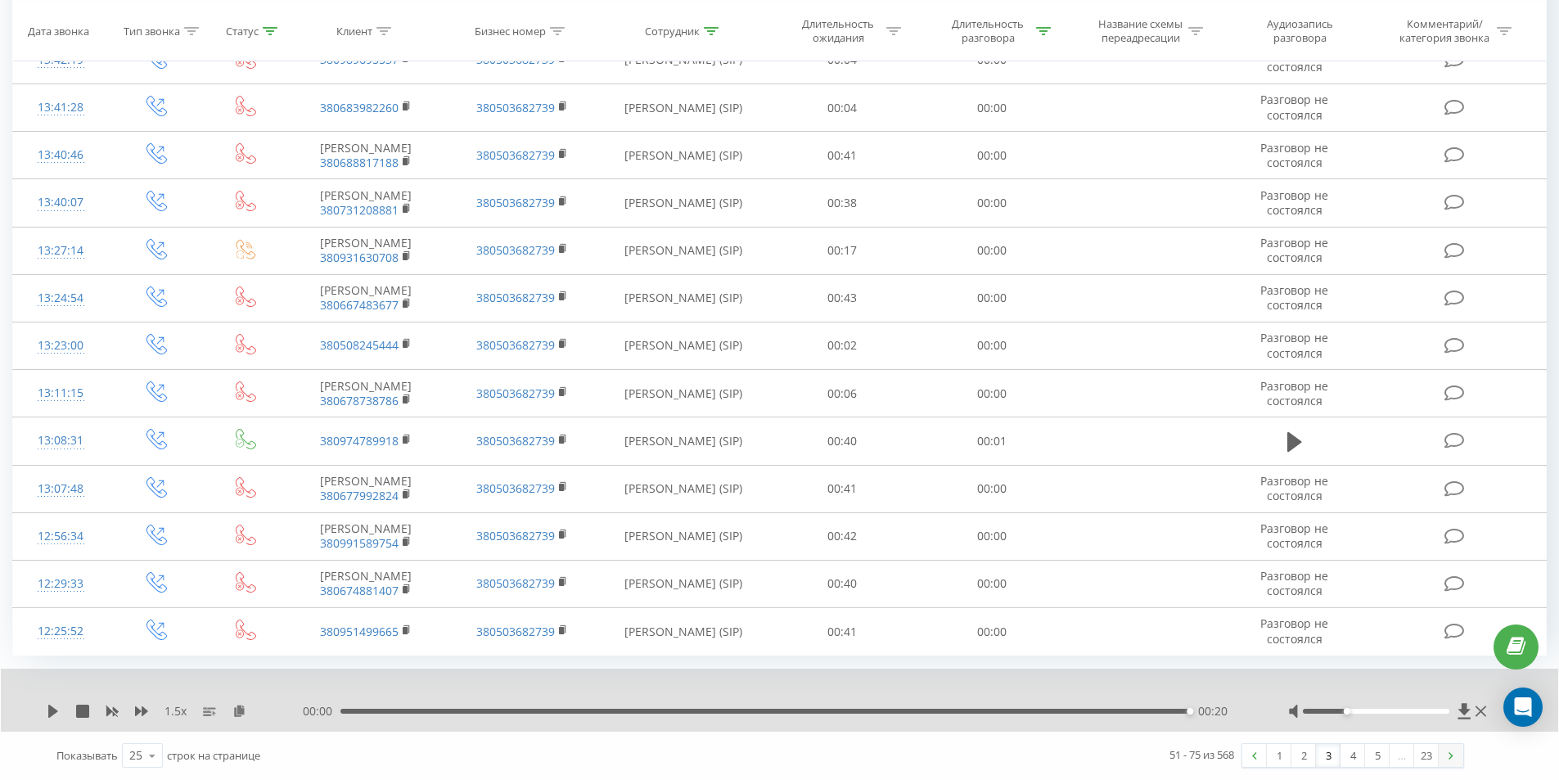
click at [1446, 755] on link at bounding box center [1450, 755] width 25 height 23
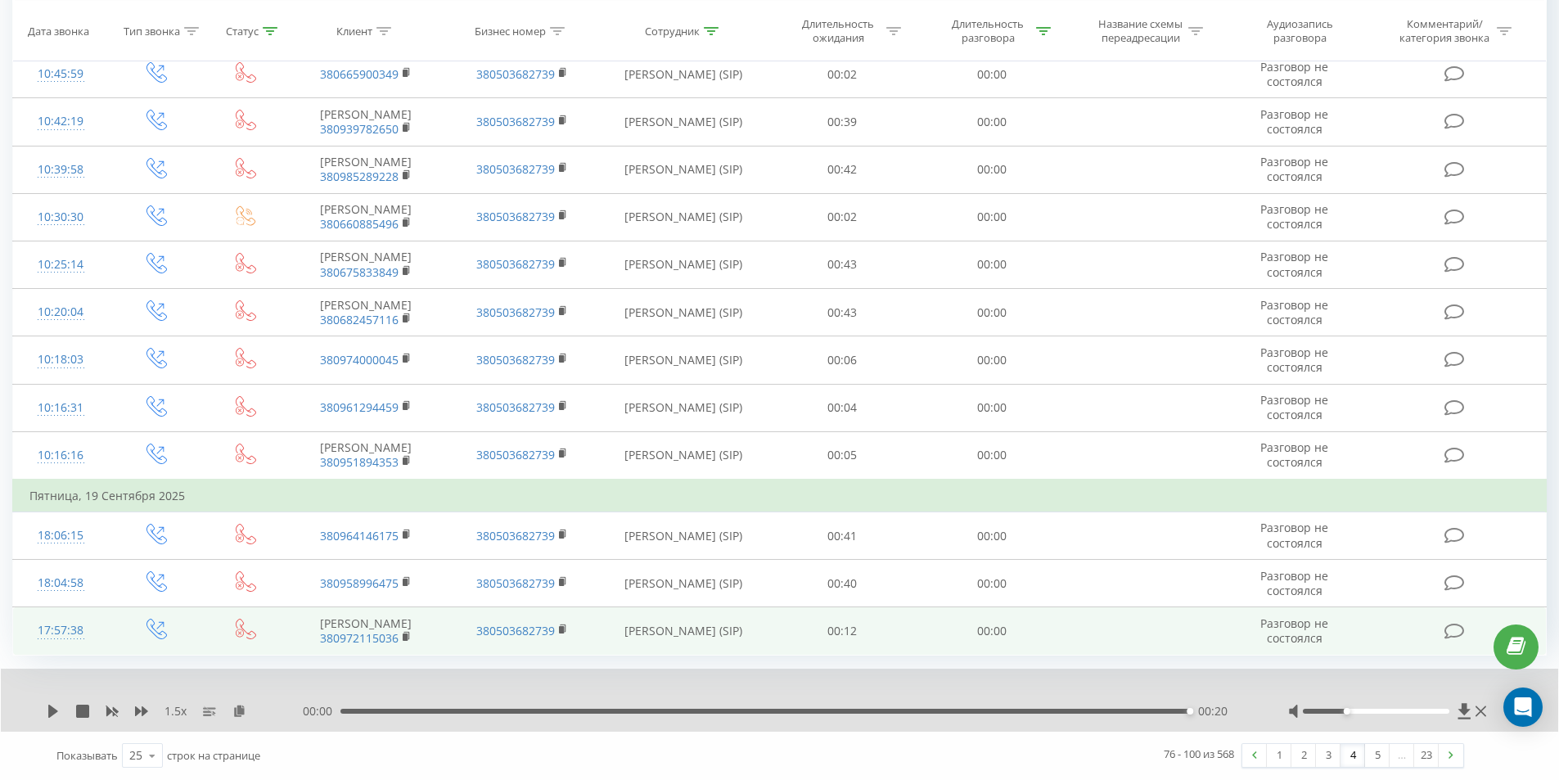
scroll to position [1044, 0]
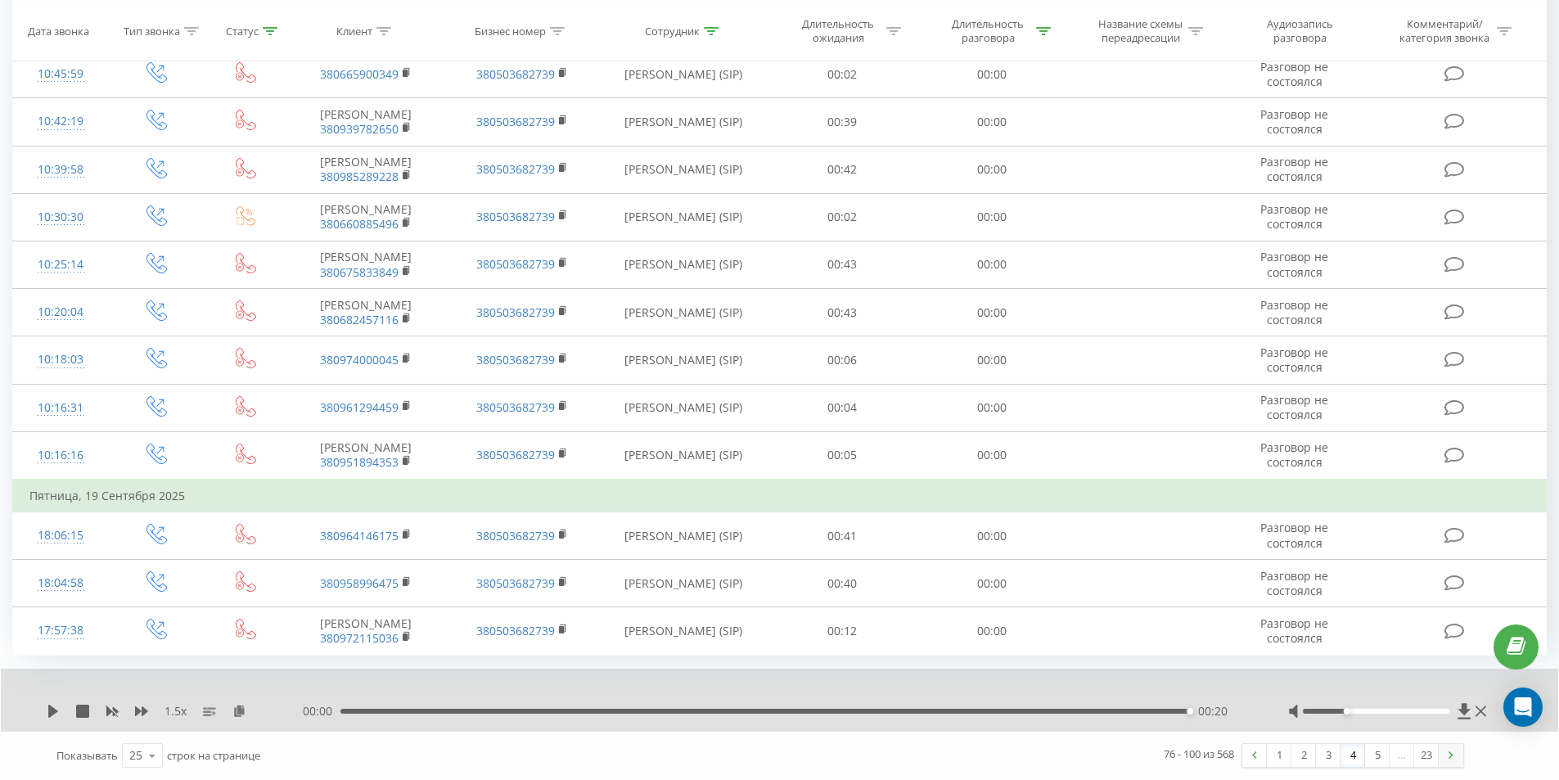
click at [1446, 749] on link at bounding box center [1450, 755] width 25 height 23
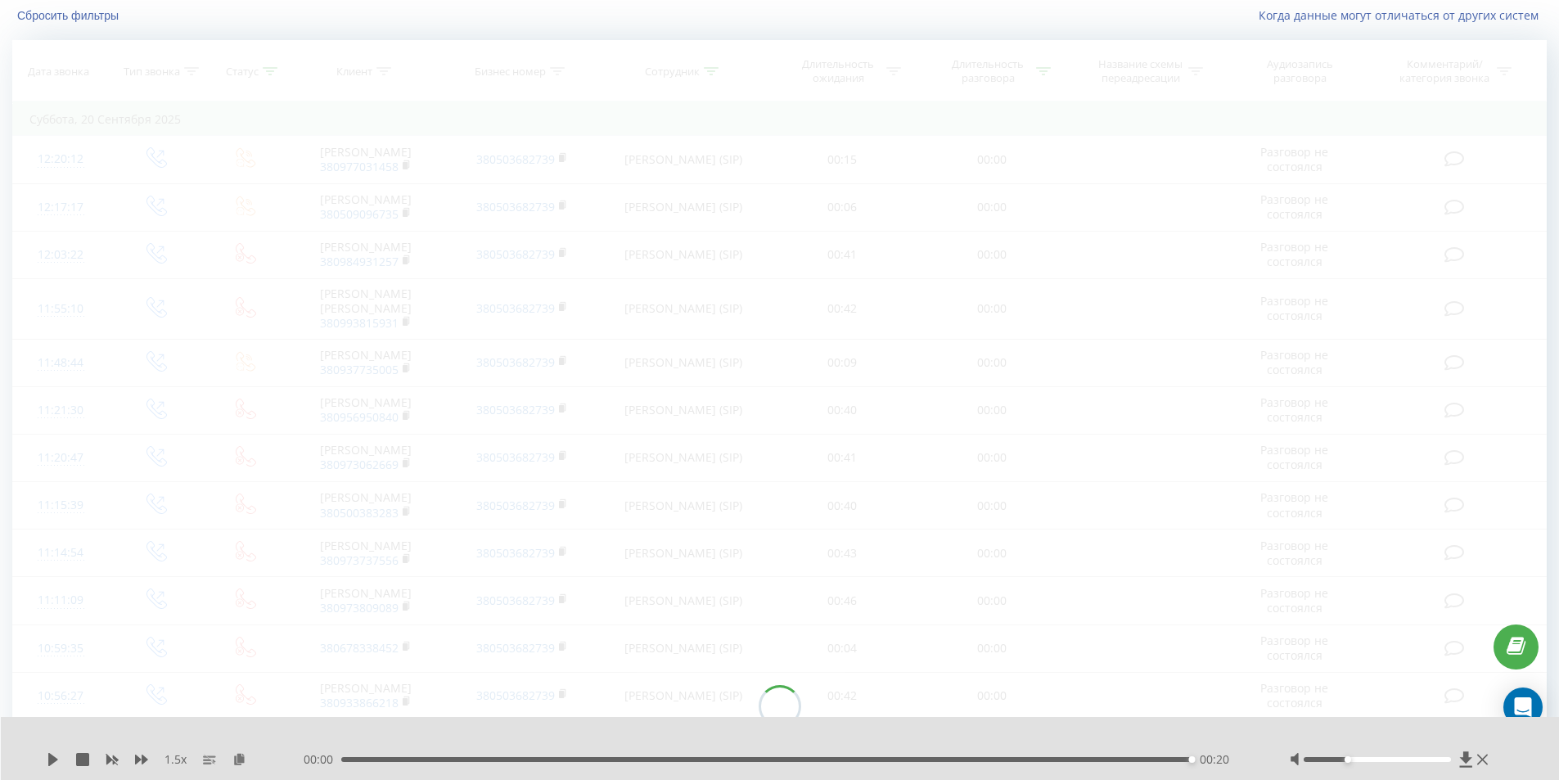
scroll to position [108, 0]
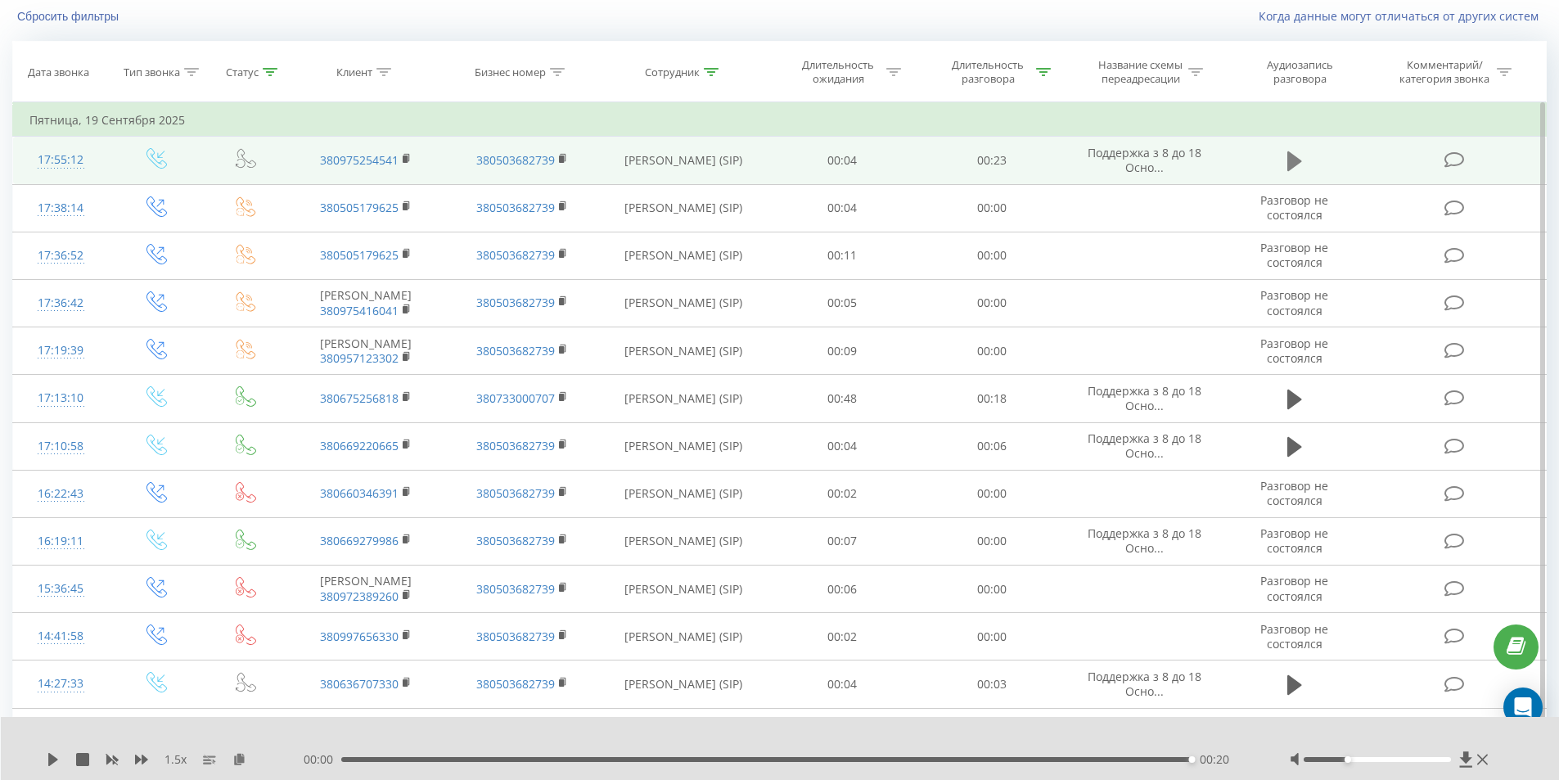
click at [1293, 158] on icon at bounding box center [1294, 161] width 15 height 20
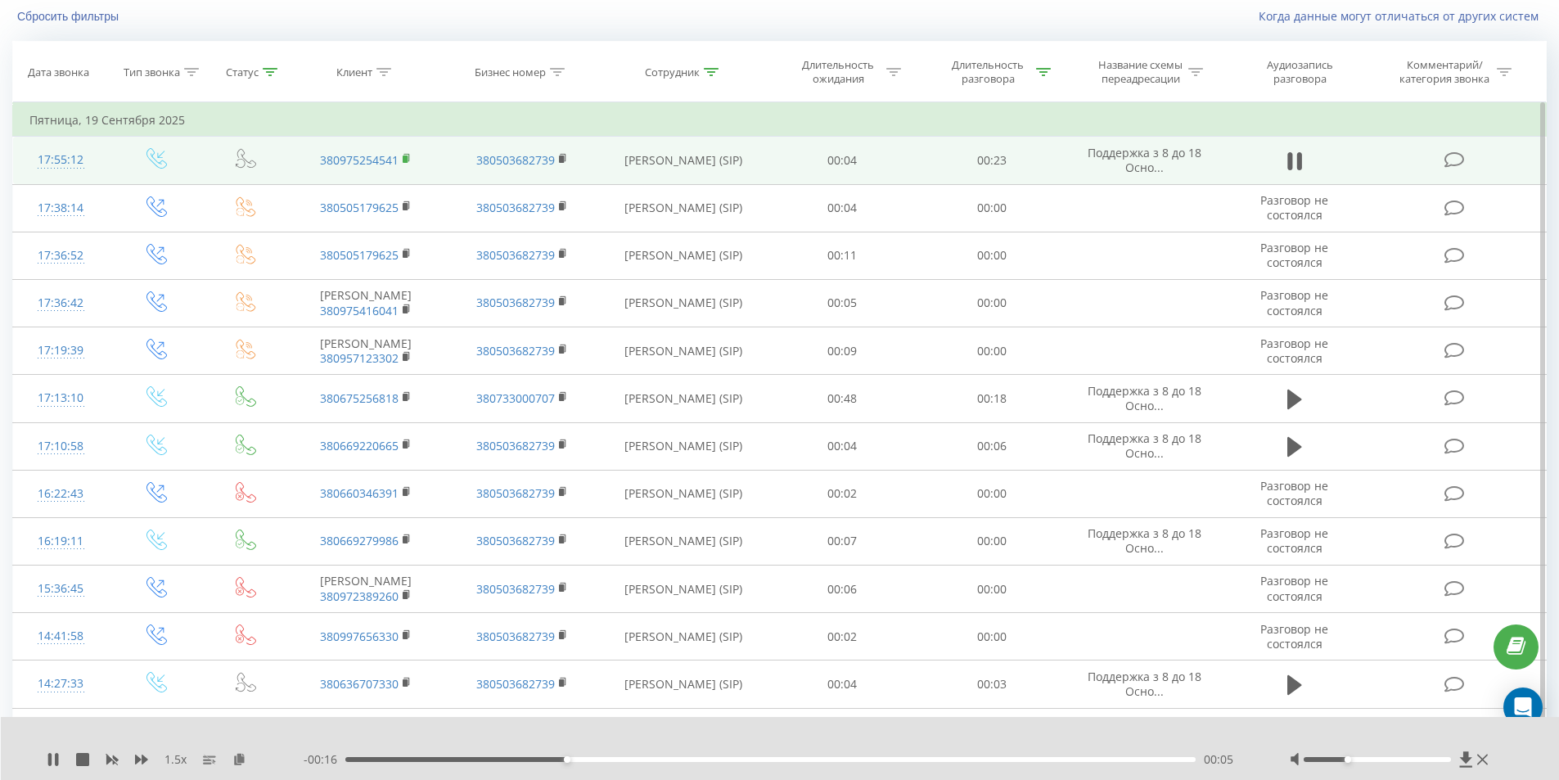
click at [407, 155] on icon at bounding box center [407, 158] width 9 height 11
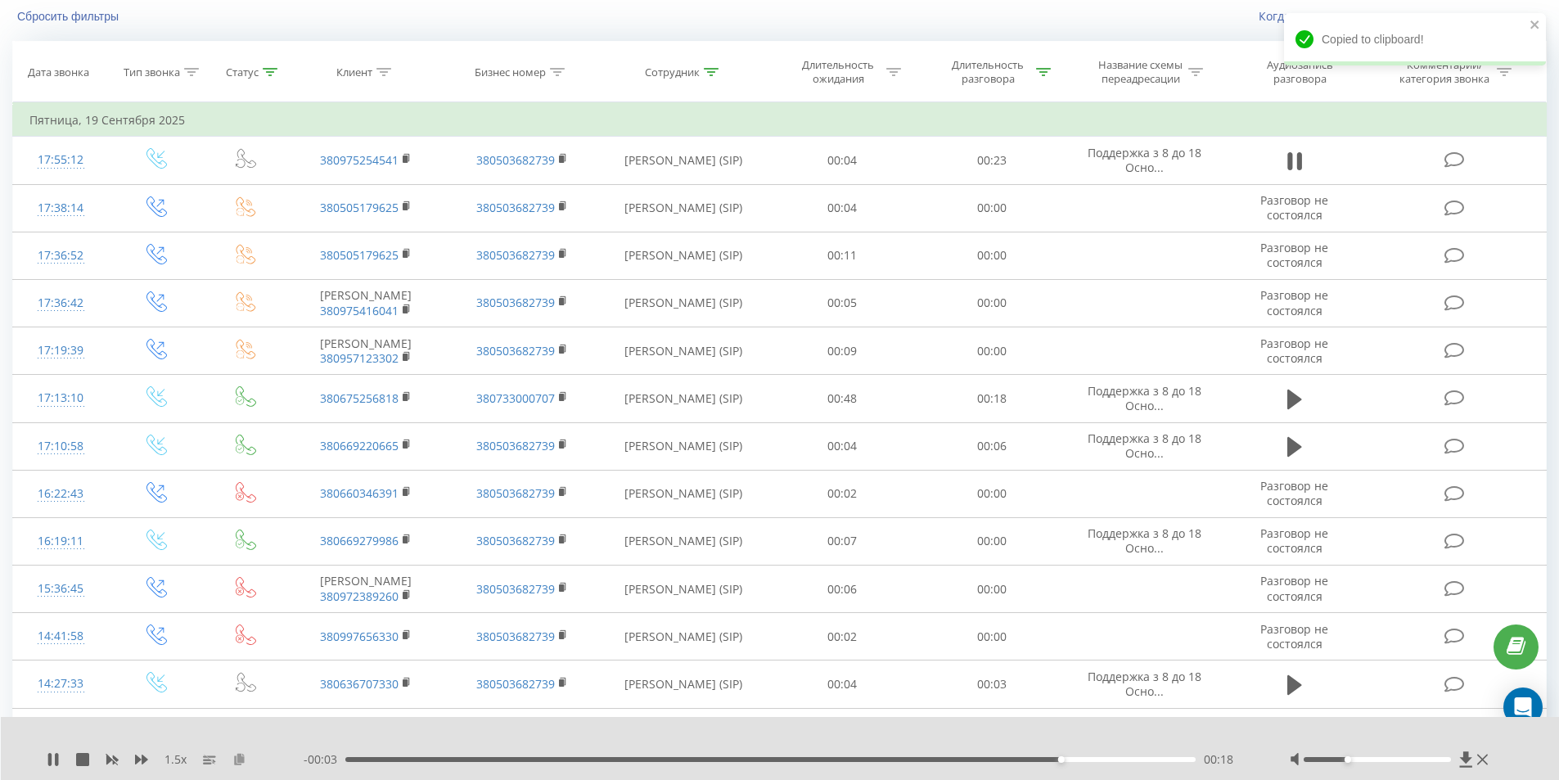
click at [241, 755] on icon at bounding box center [239, 758] width 14 height 11
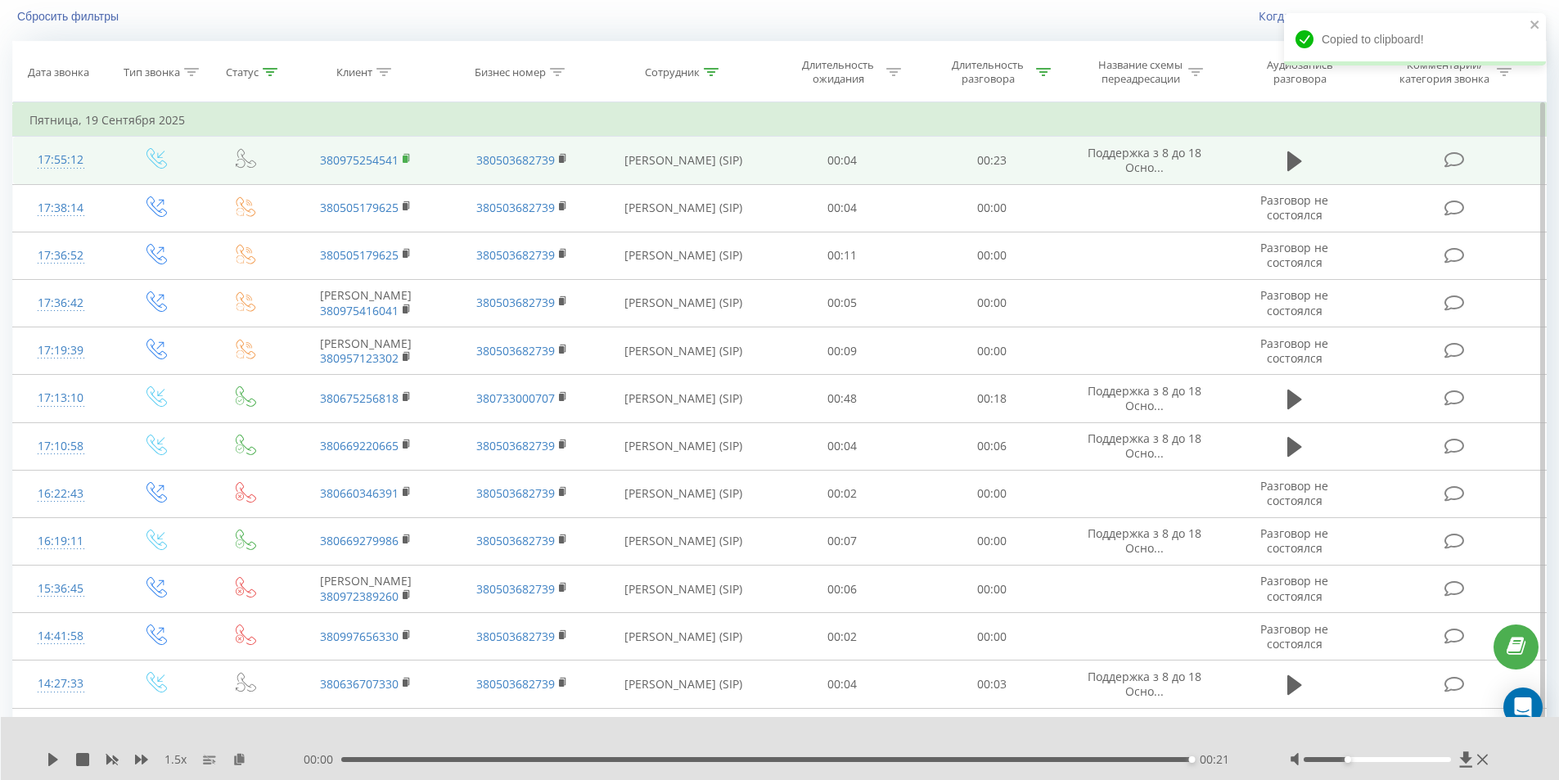
click at [405, 159] on rect at bounding box center [405, 158] width 5 height 7
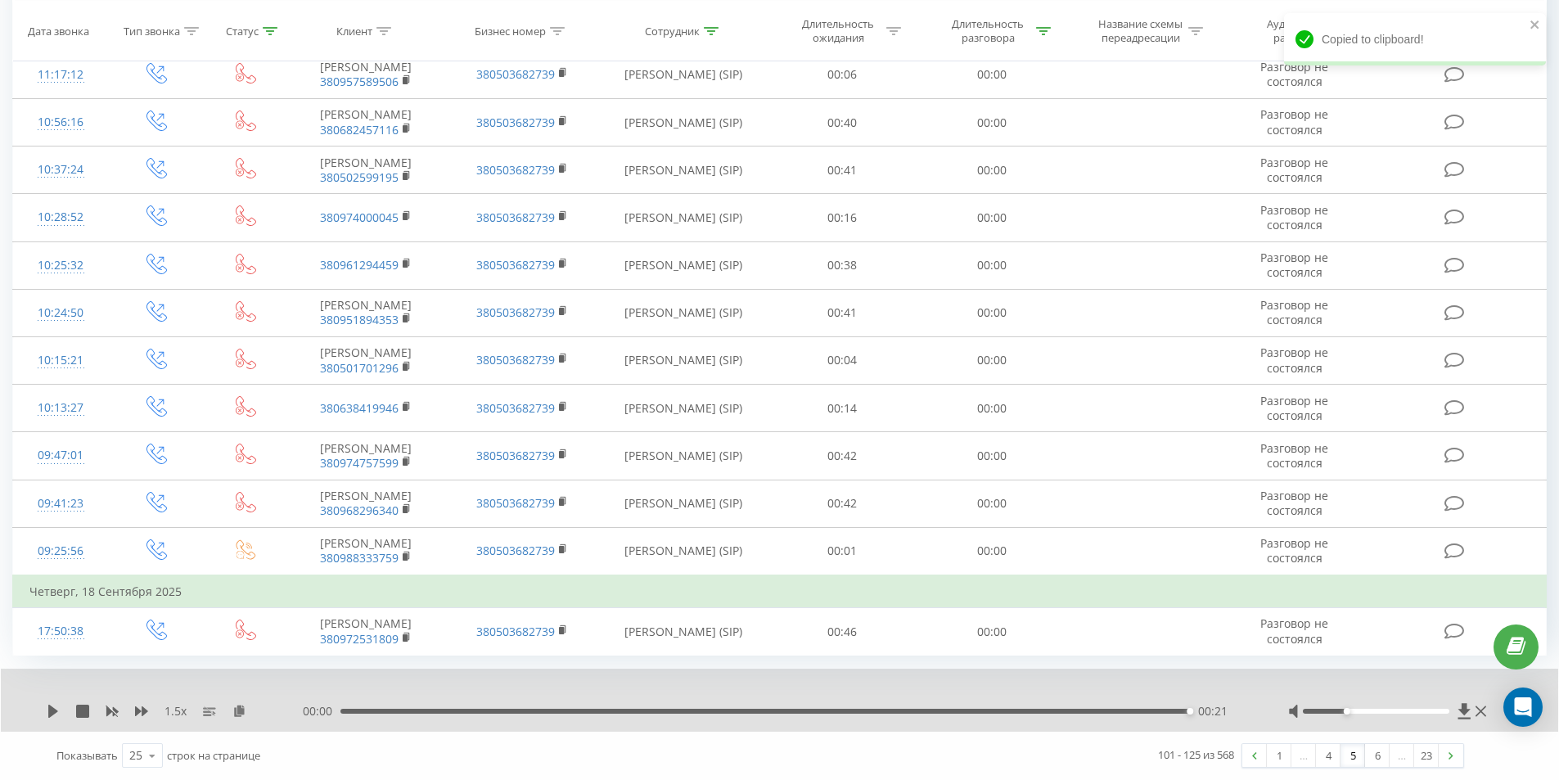
scroll to position [964, 0]
click at [1451, 758] on img at bounding box center [1450, 755] width 5 height 7
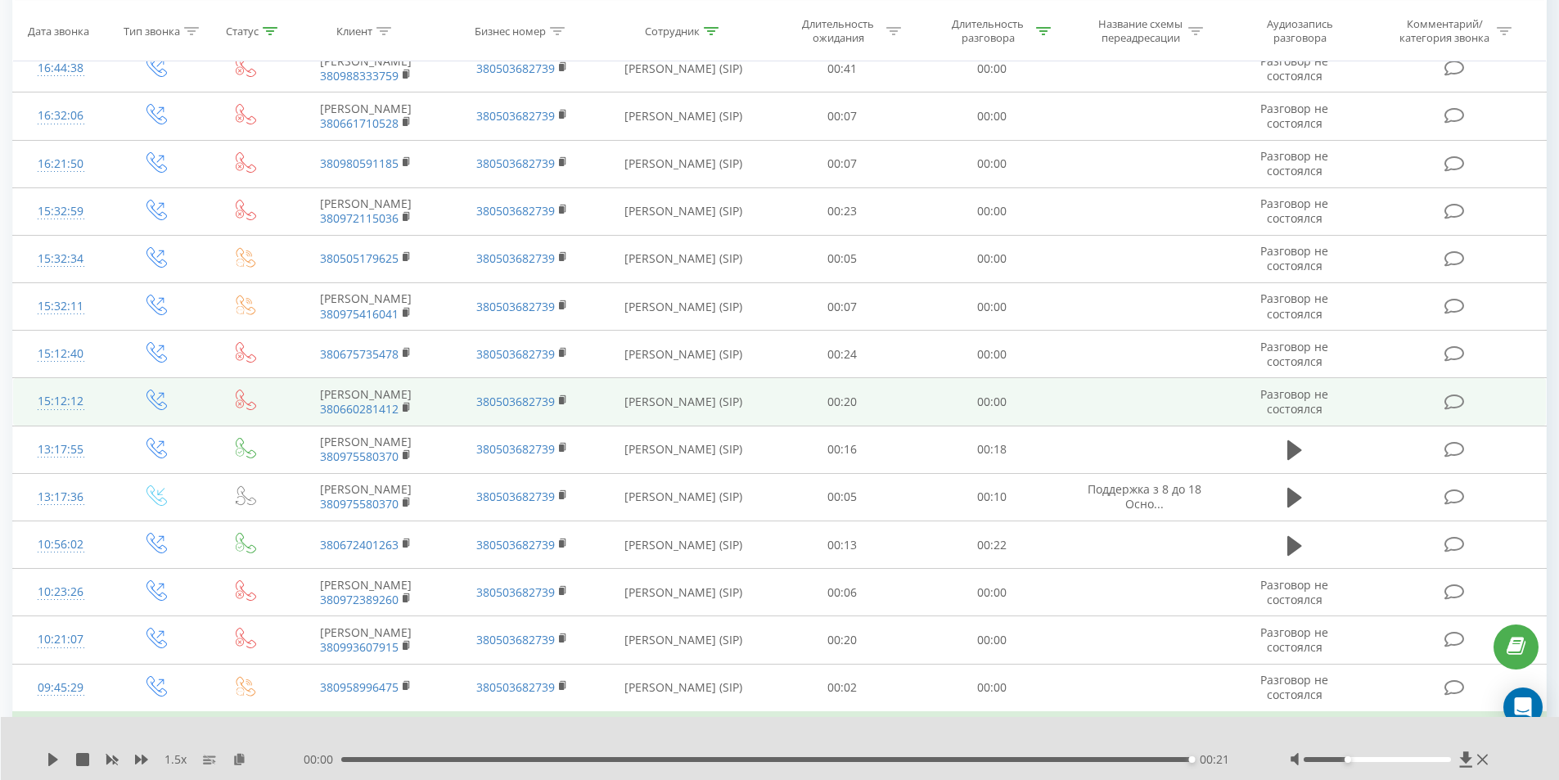
scroll to position [517, 0]
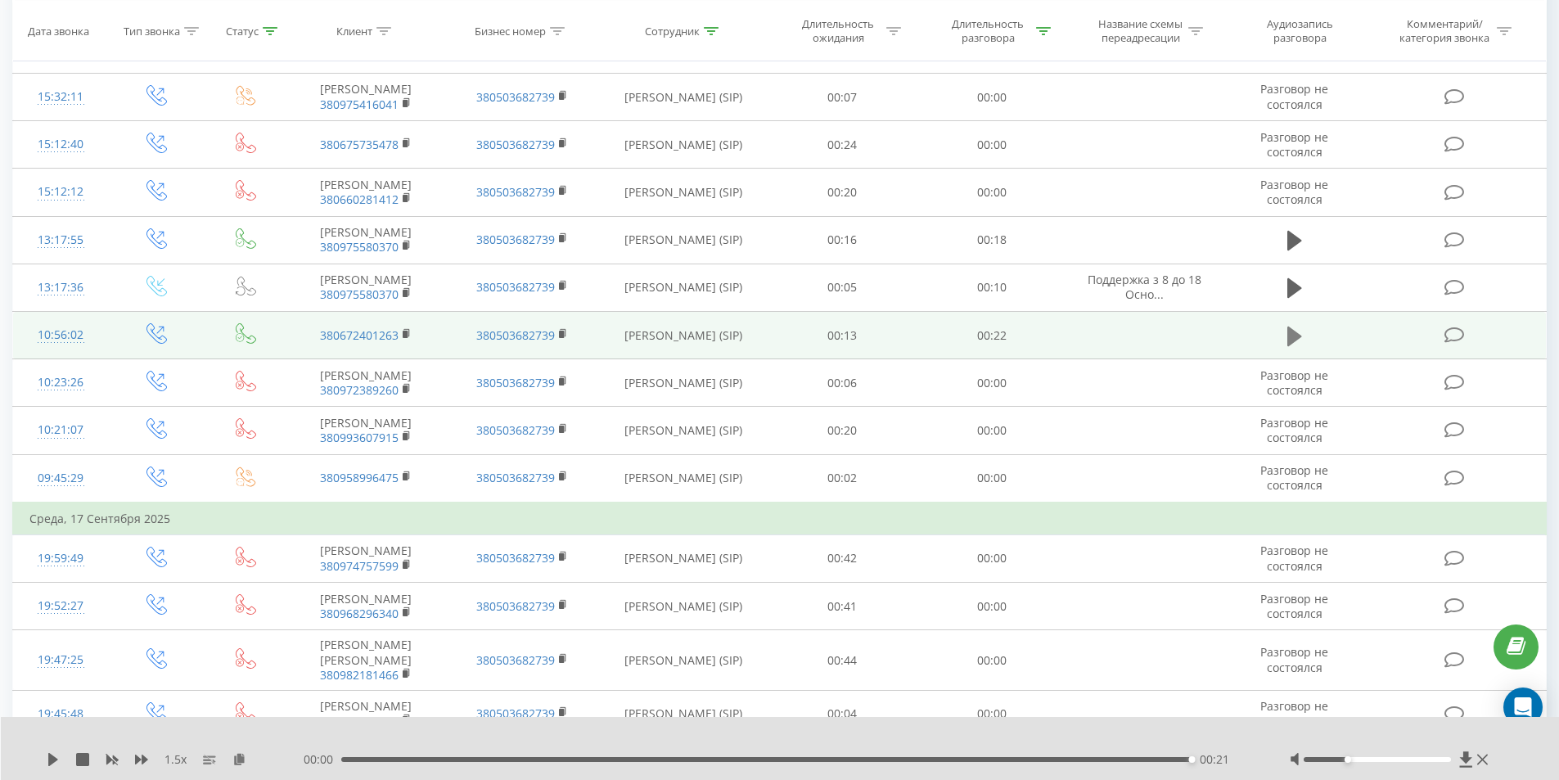
click at [1290, 345] on icon at bounding box center [1294, 336] width 15 height 20
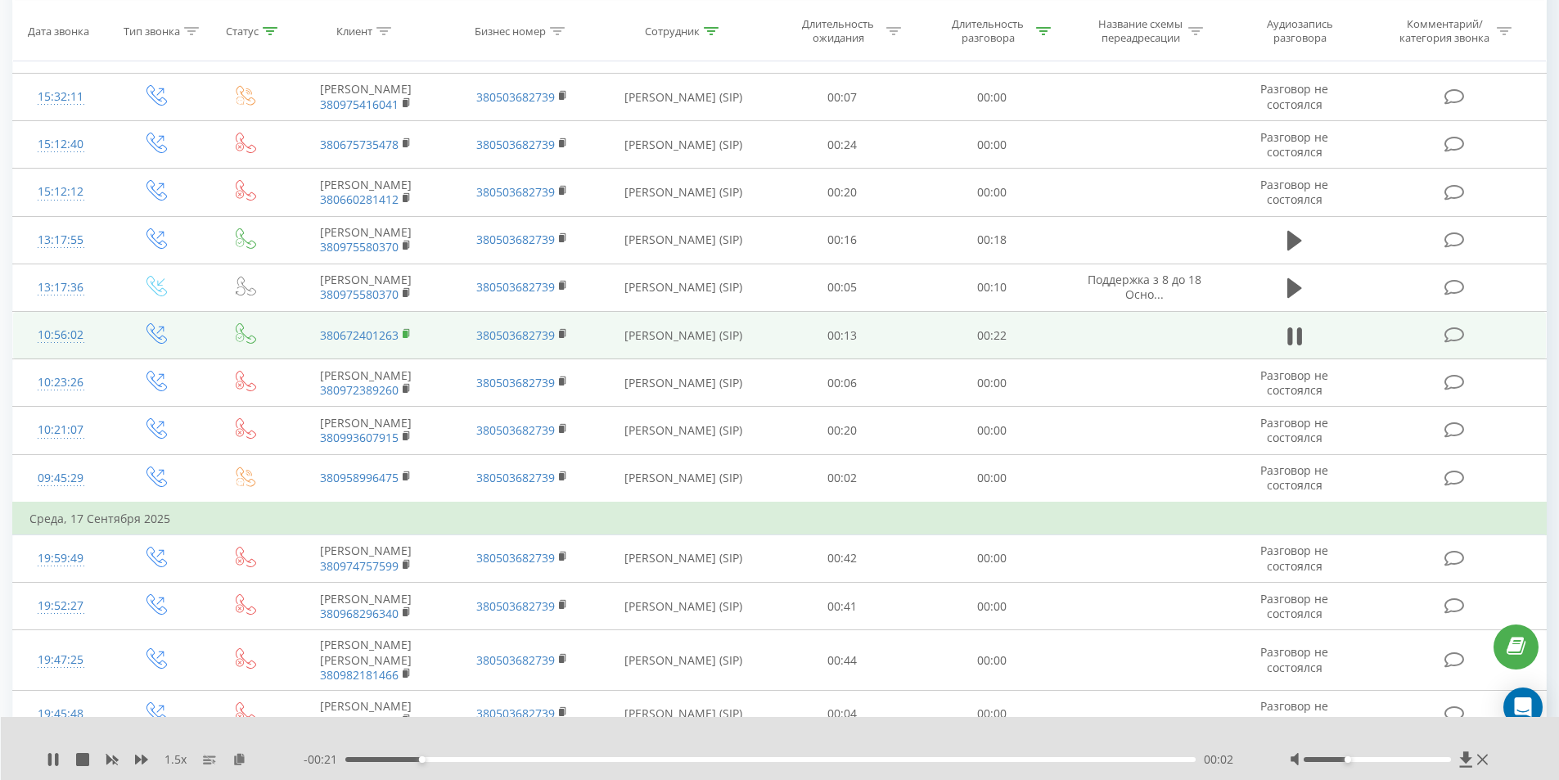
click at [403, 340] on icon at bounding box center [407, 333] width 9 height 11
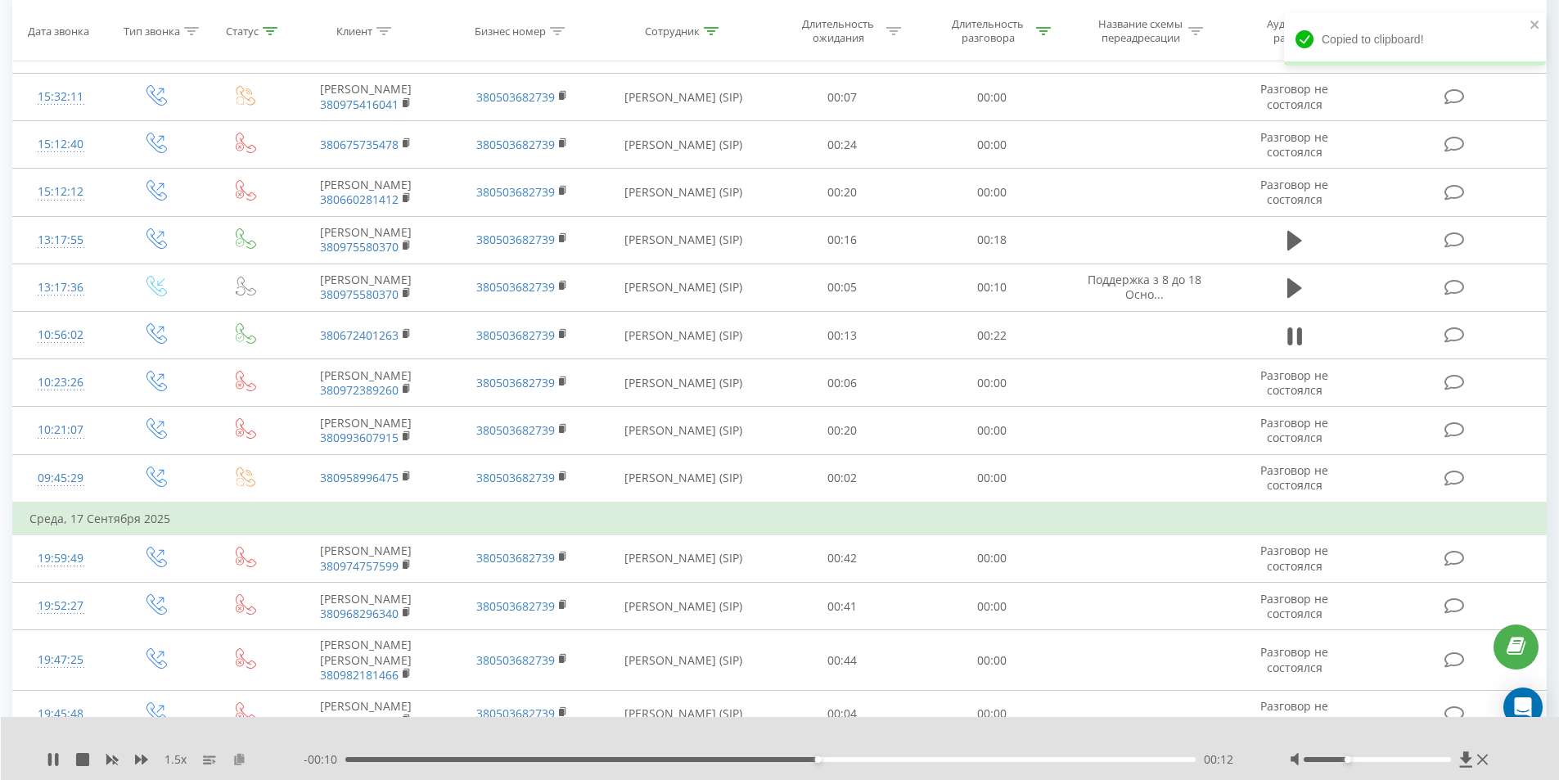
click at [242, 762] on icon at bounding box center [239, 758] width 14 height 11
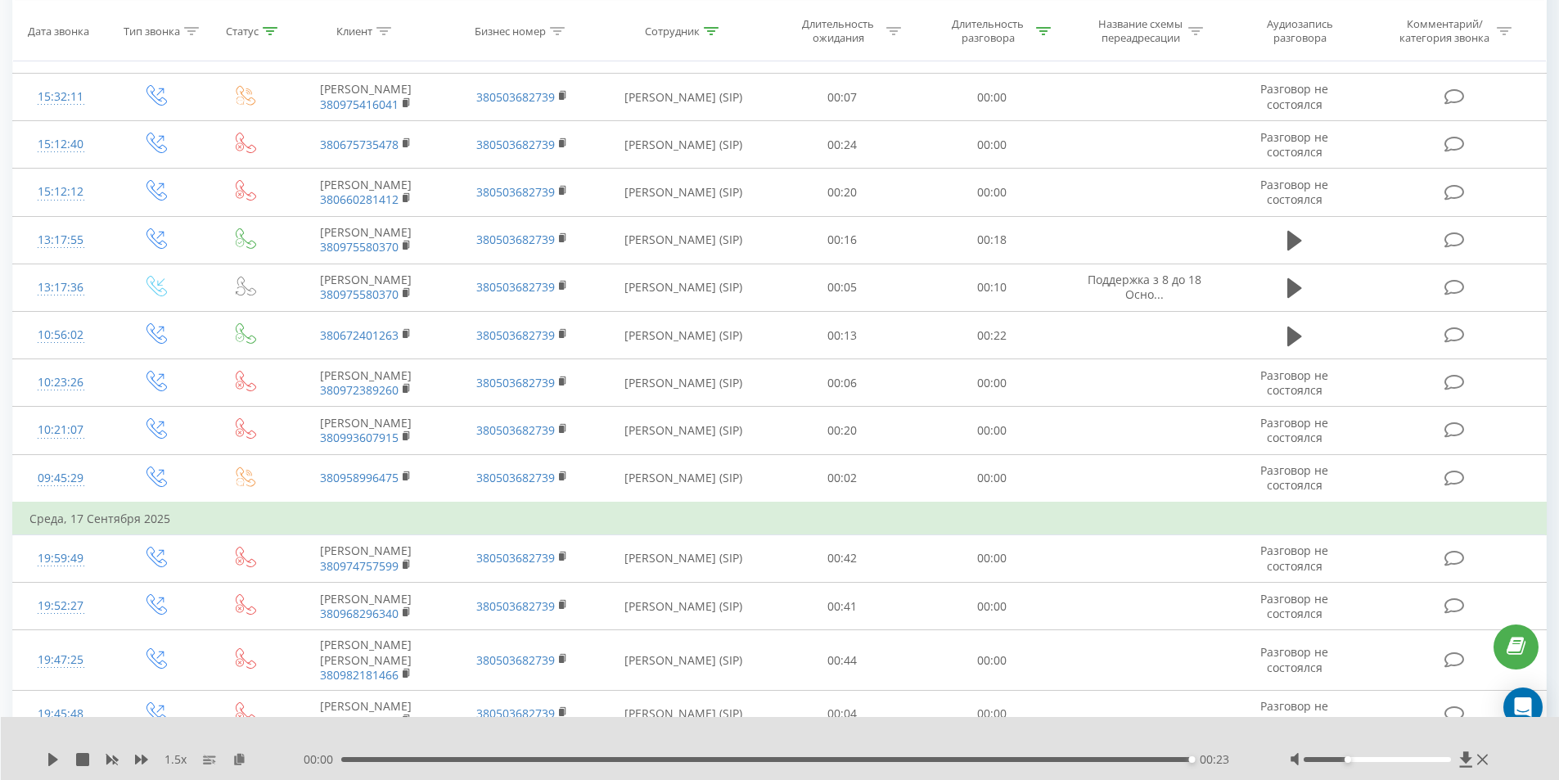
click at [1143, 761] on div "00:23" at bounding box center [766, 759] width 851 height 5
click at [56, 760] on icon at bounding box center [53, 759] width 10 height 13
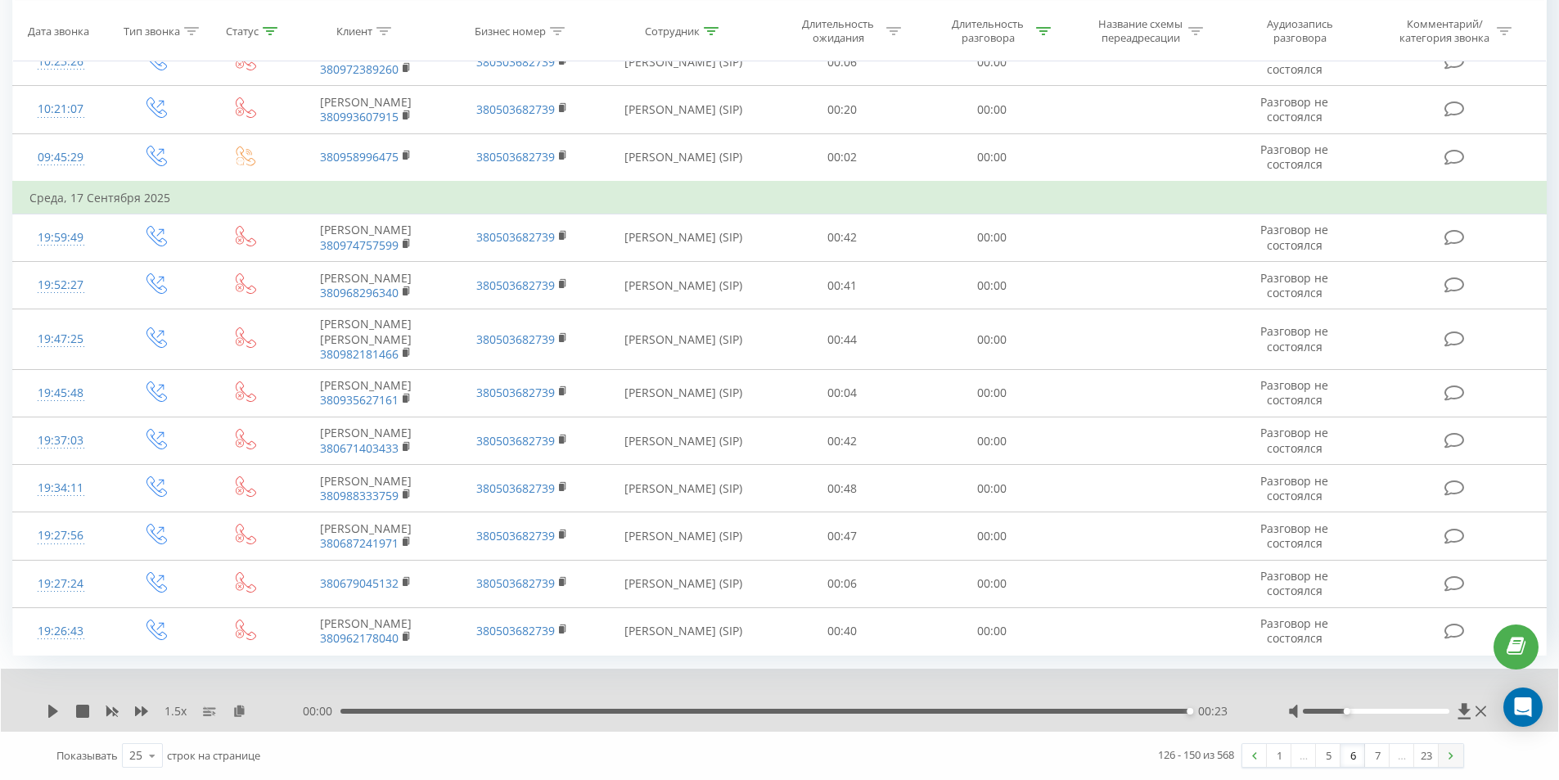
click at [1451, 758] on link at bounding box center [1450, 755] width 25 height 23
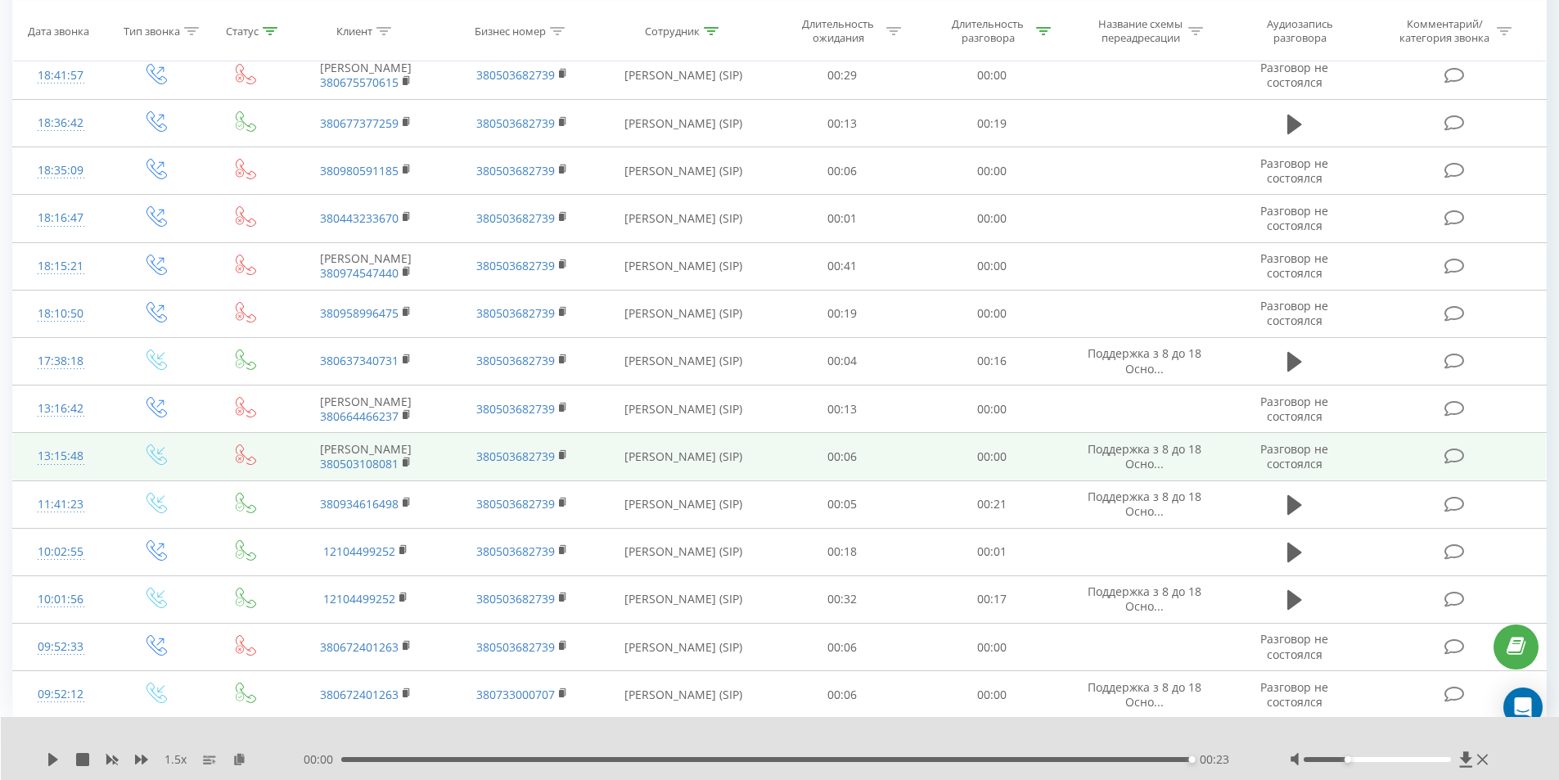
scroll to position [868, 0]
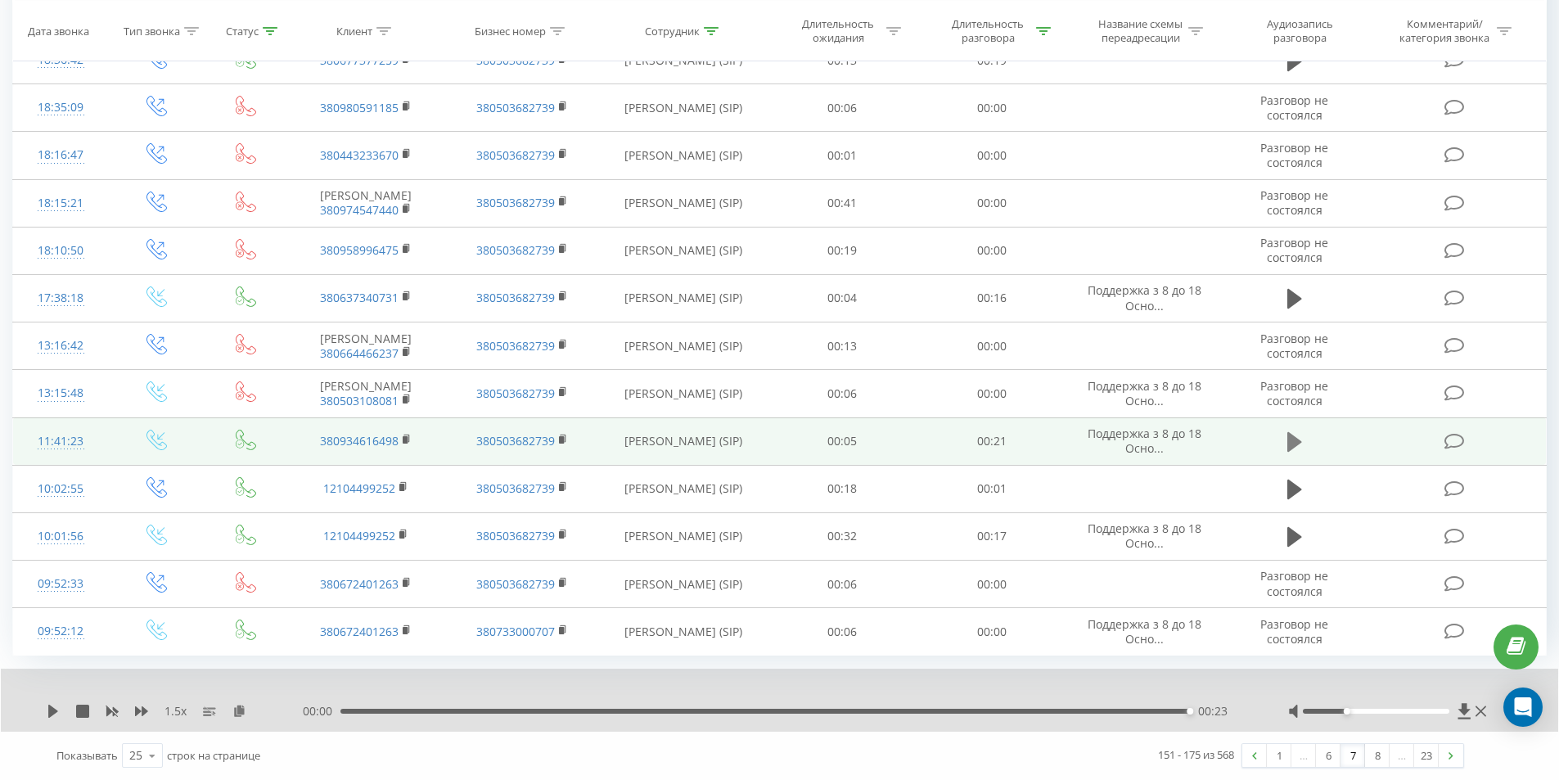
click at [1291, 452] on icon at bounding box center [1294, 442] width 15 height 20
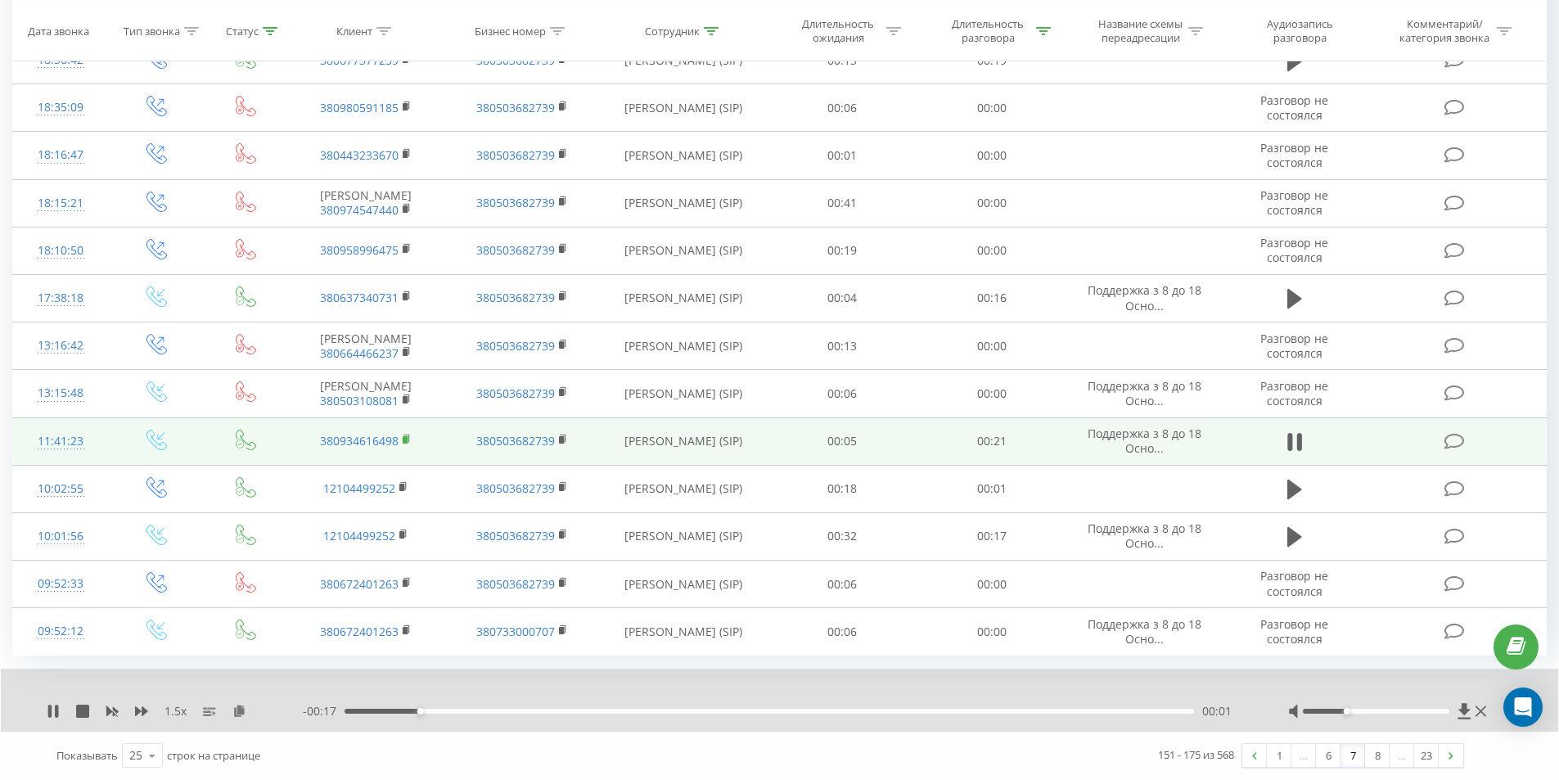
click at [407, 443] on rect at bounding box center [405, 439] width 5 height 7
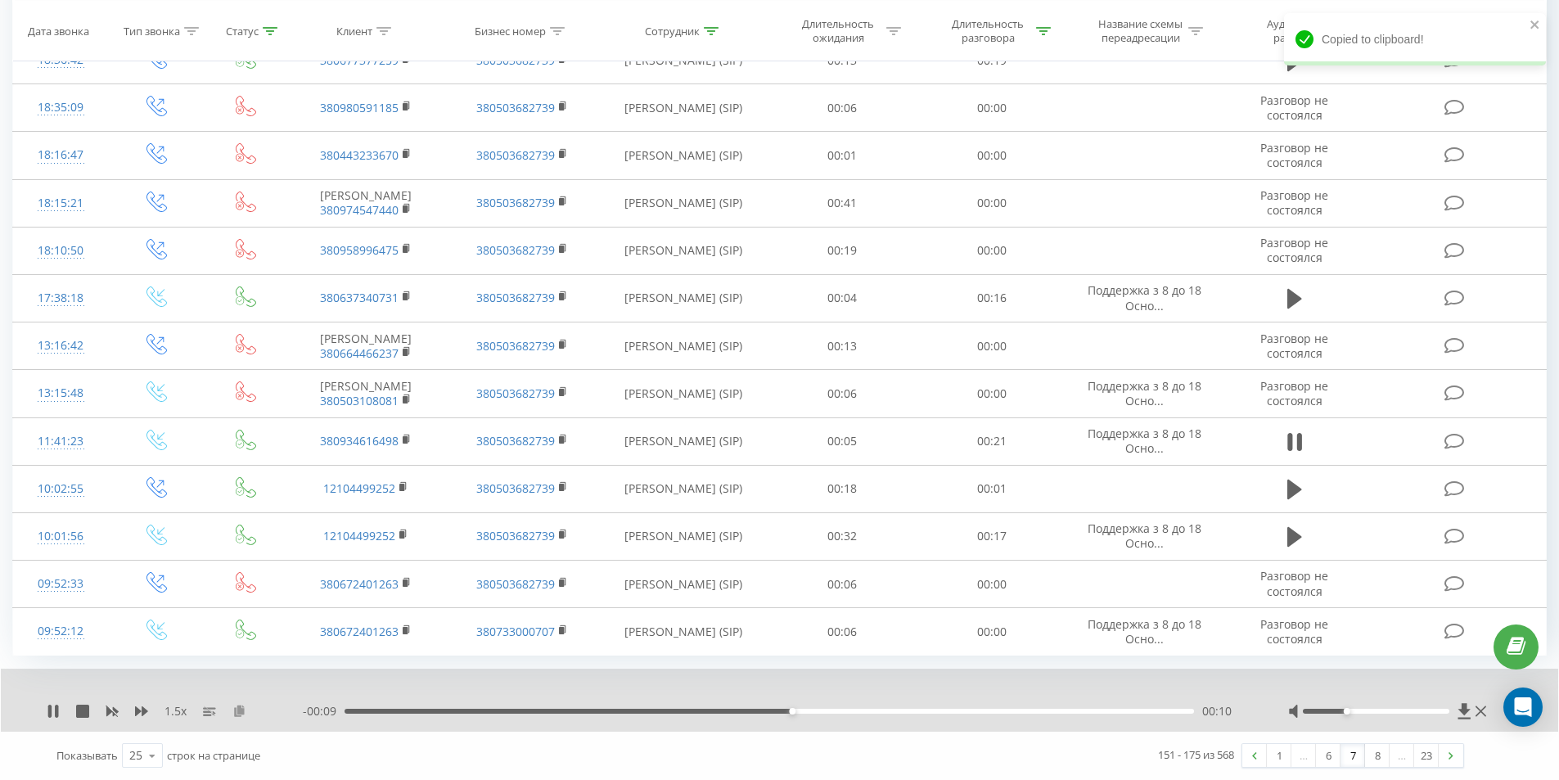
click at [236, 716] on icon at bounding box center [239, 709] width 14 height 11
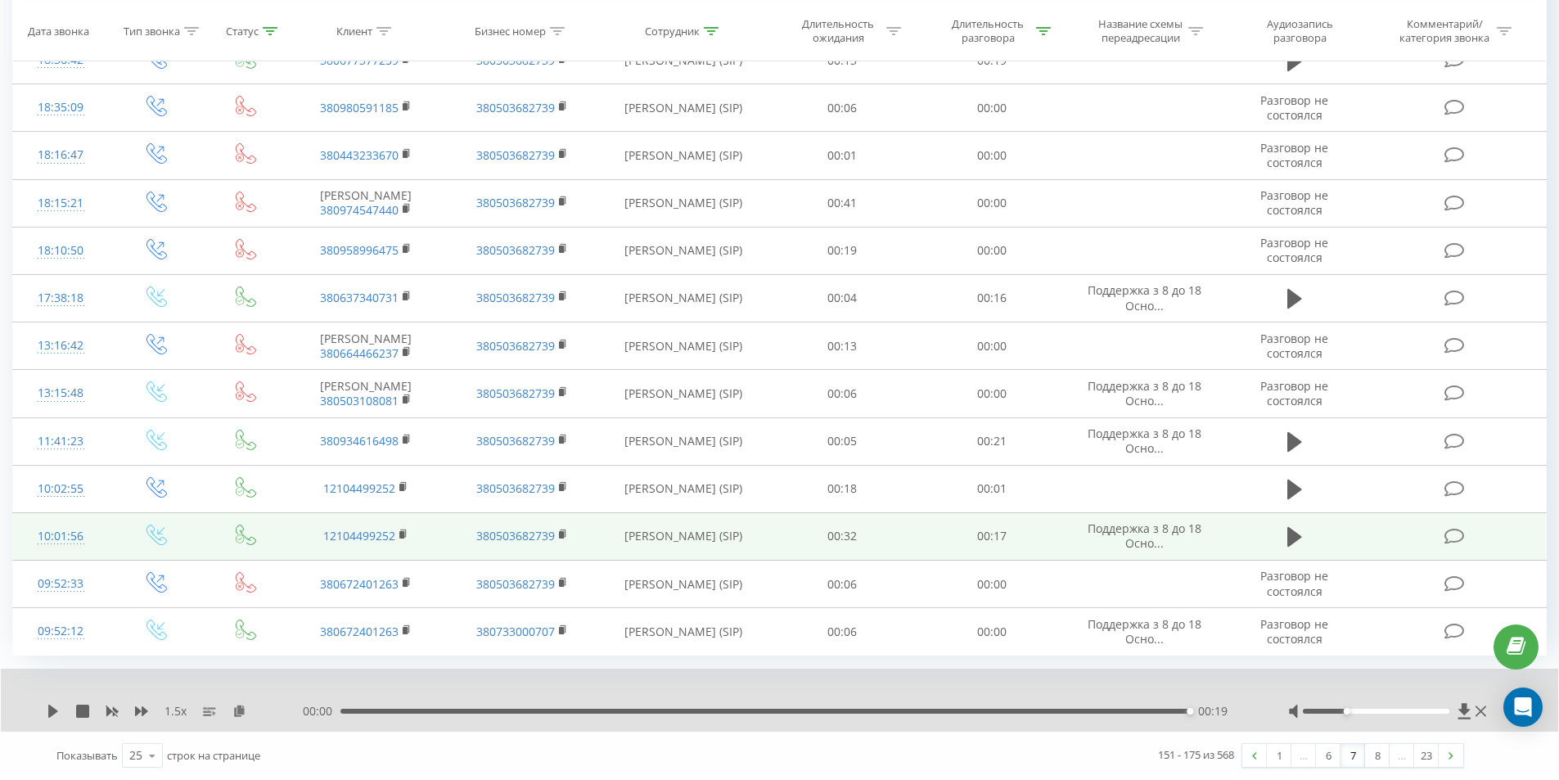
scroll to position [931, 0]
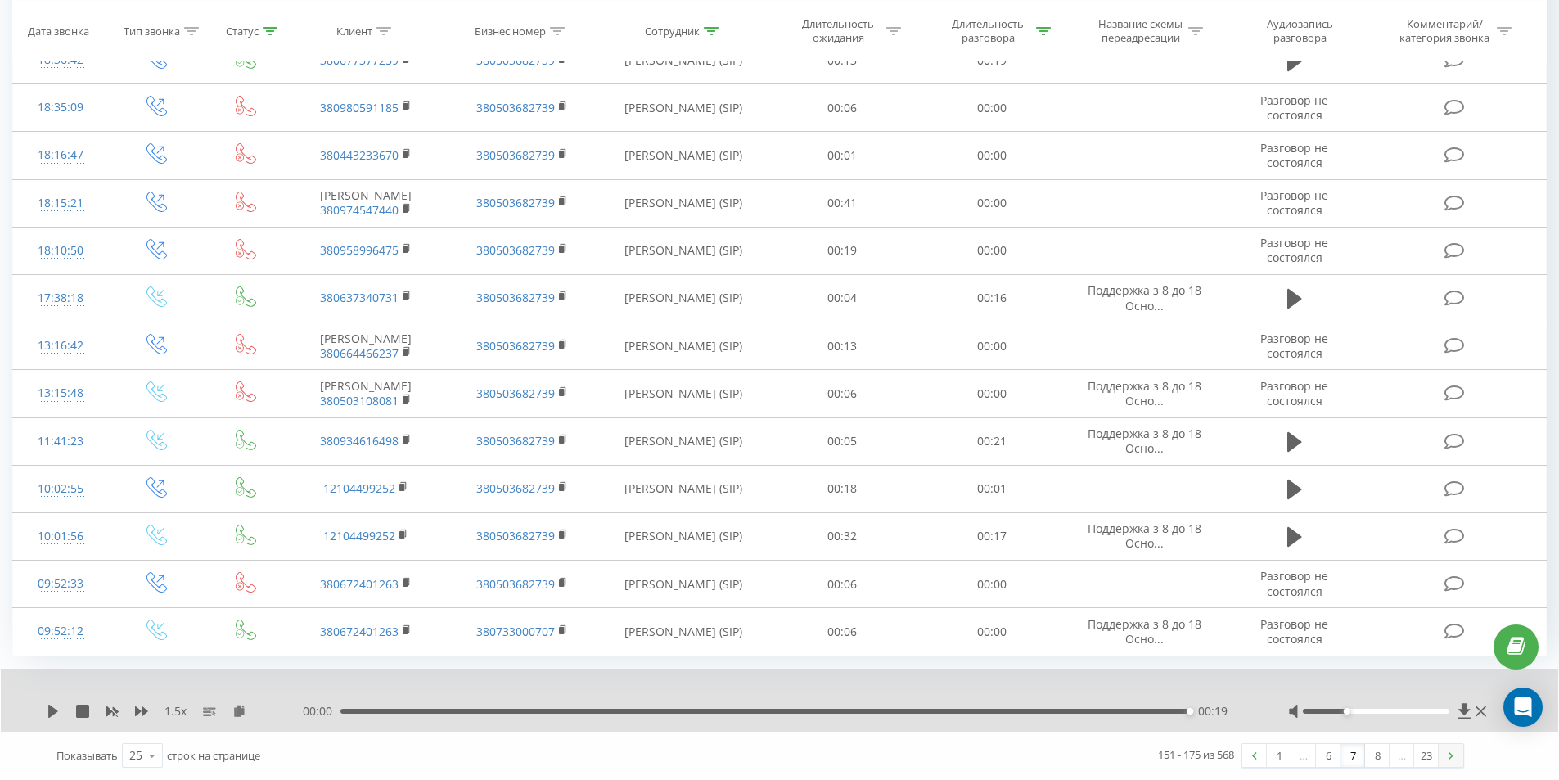
click at [1458, 753] on link at bounding box center [1450, 755] width 25 height 23
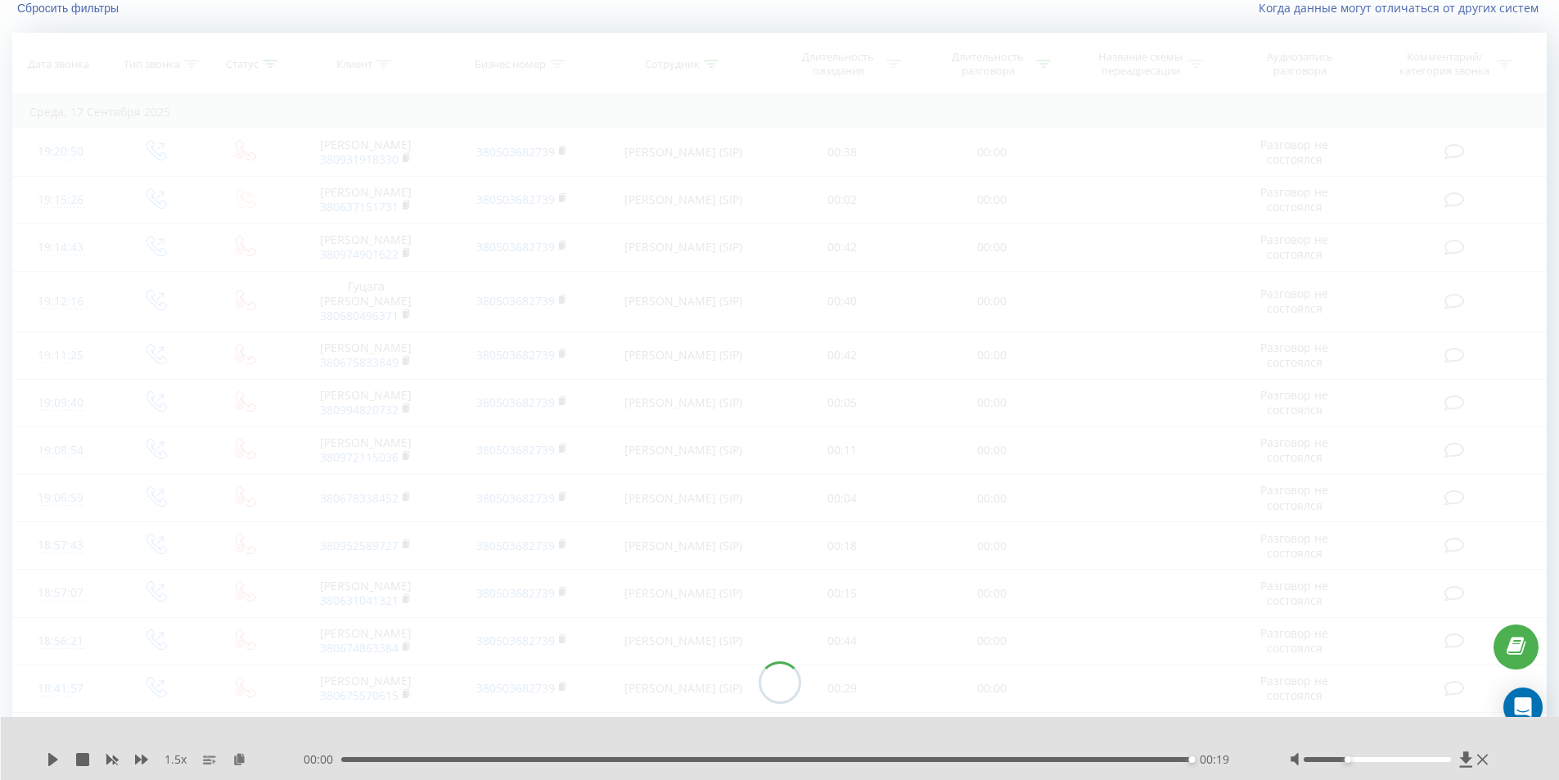
scroll to position [108, 0]
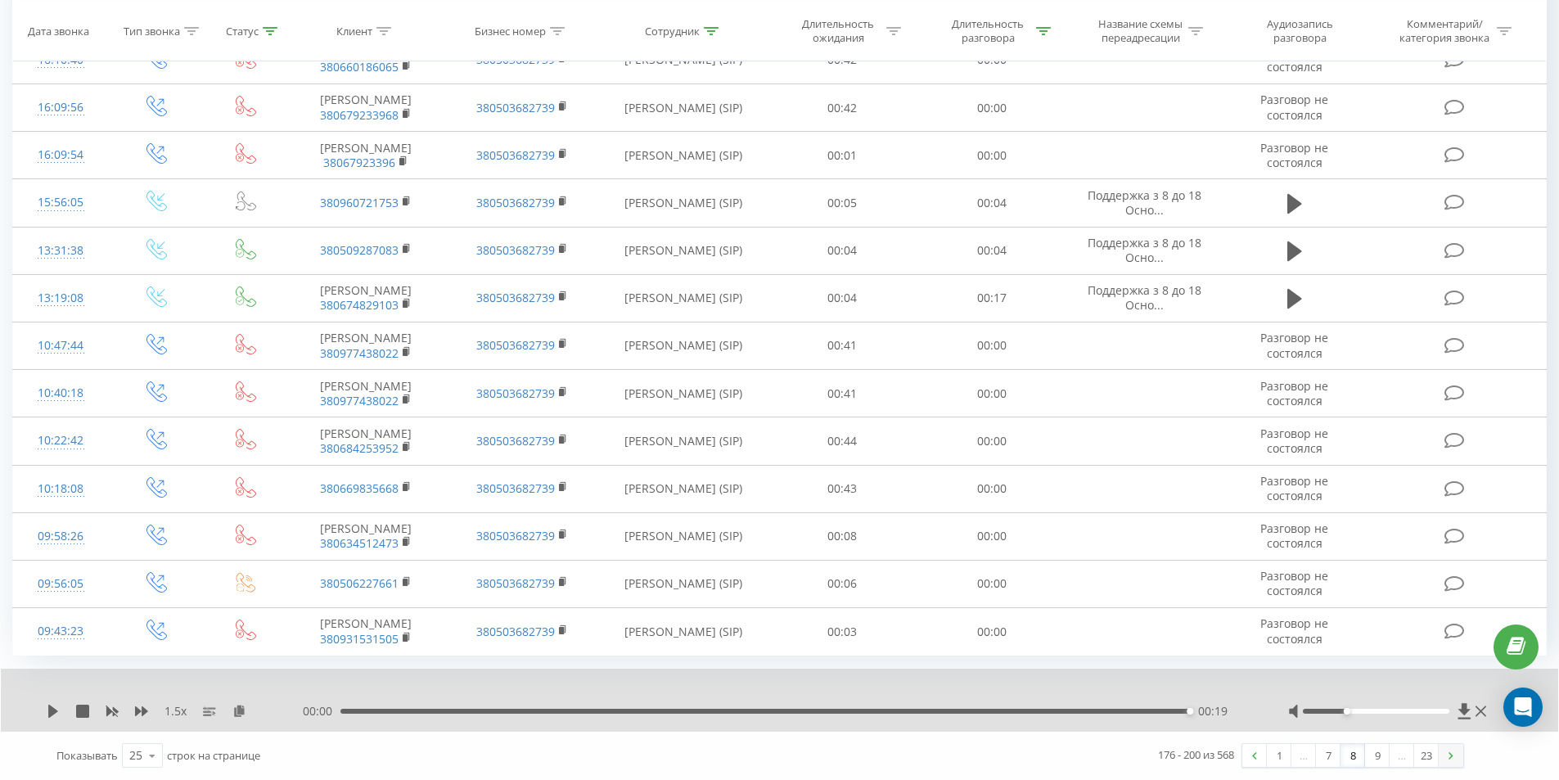
click at [1447, 757] on link at bounding box center [1450, 755] width 25 height 23
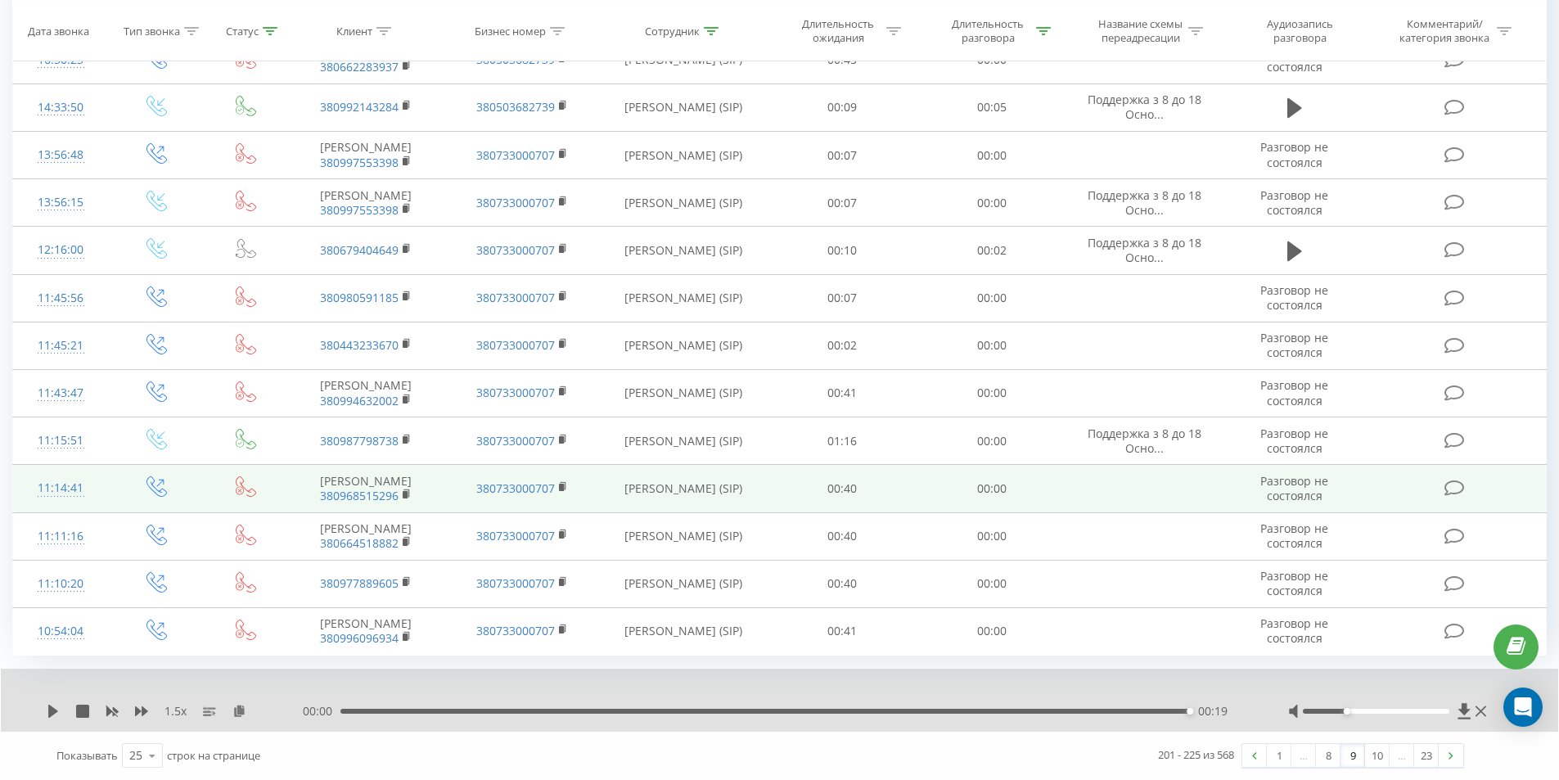
scroll to position [931, 0]
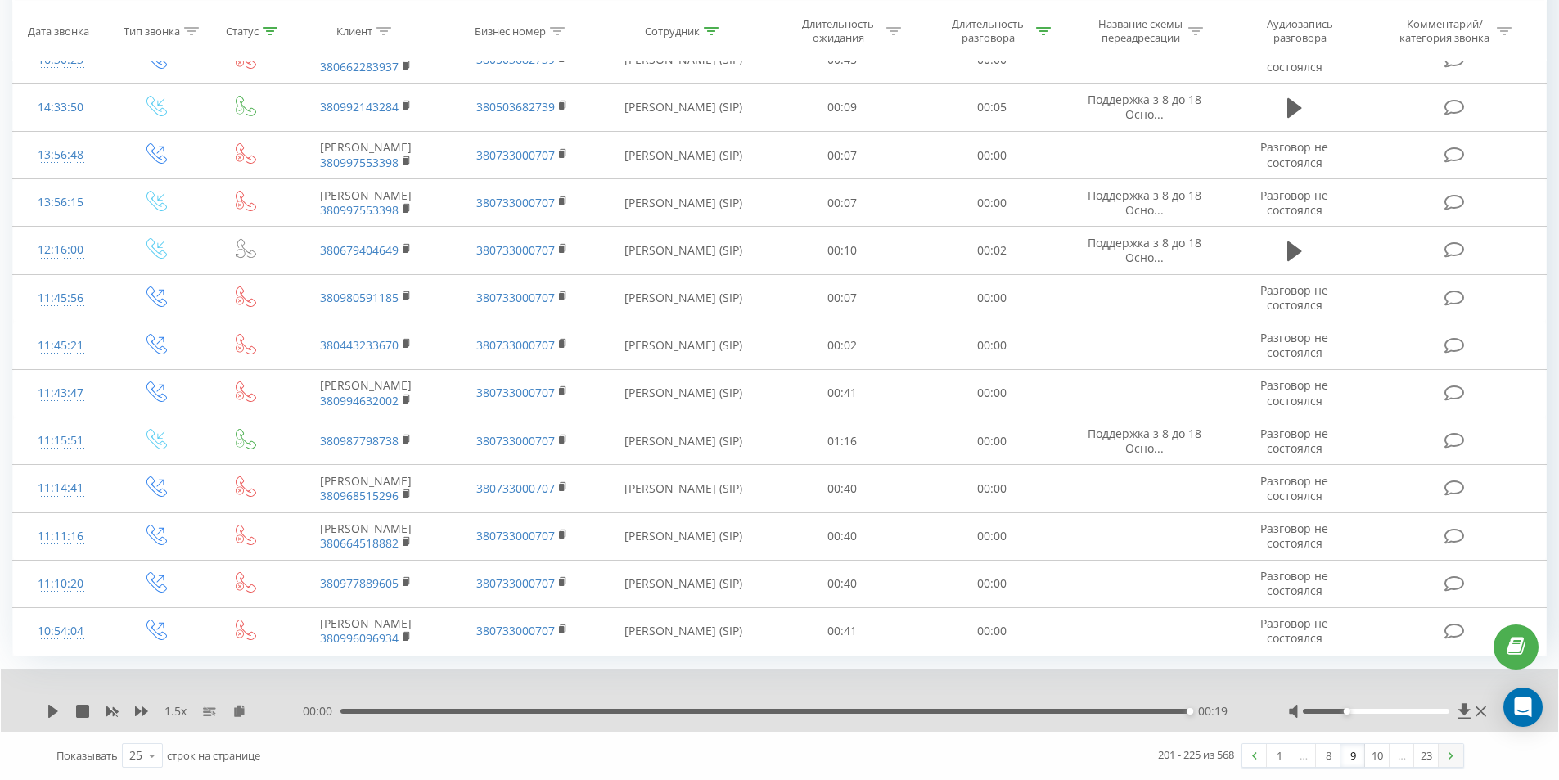
click at [1444, 760] on link at bounding box center [1450, 755] width 25 height 23
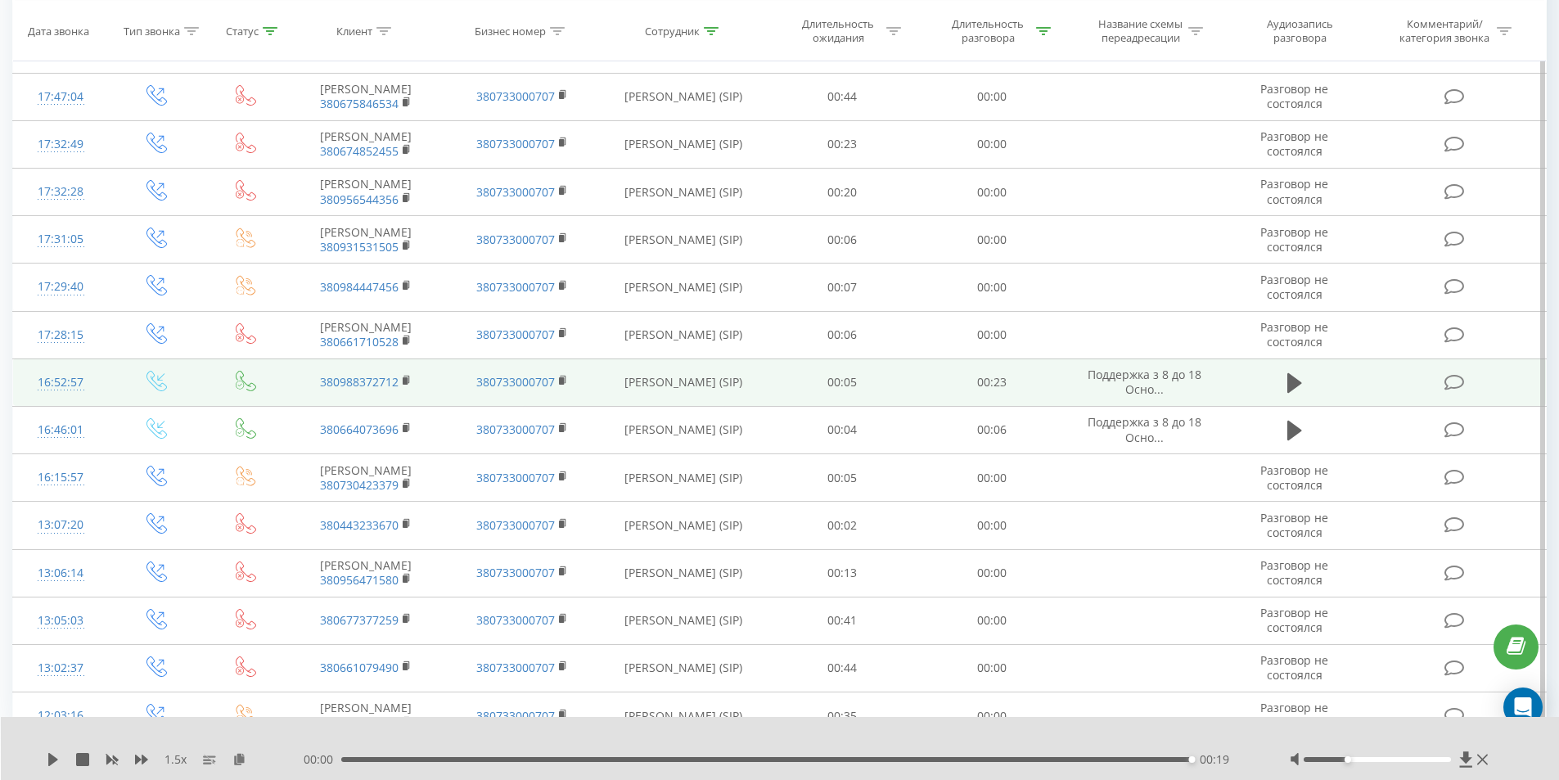
scroll to position [762, 0]
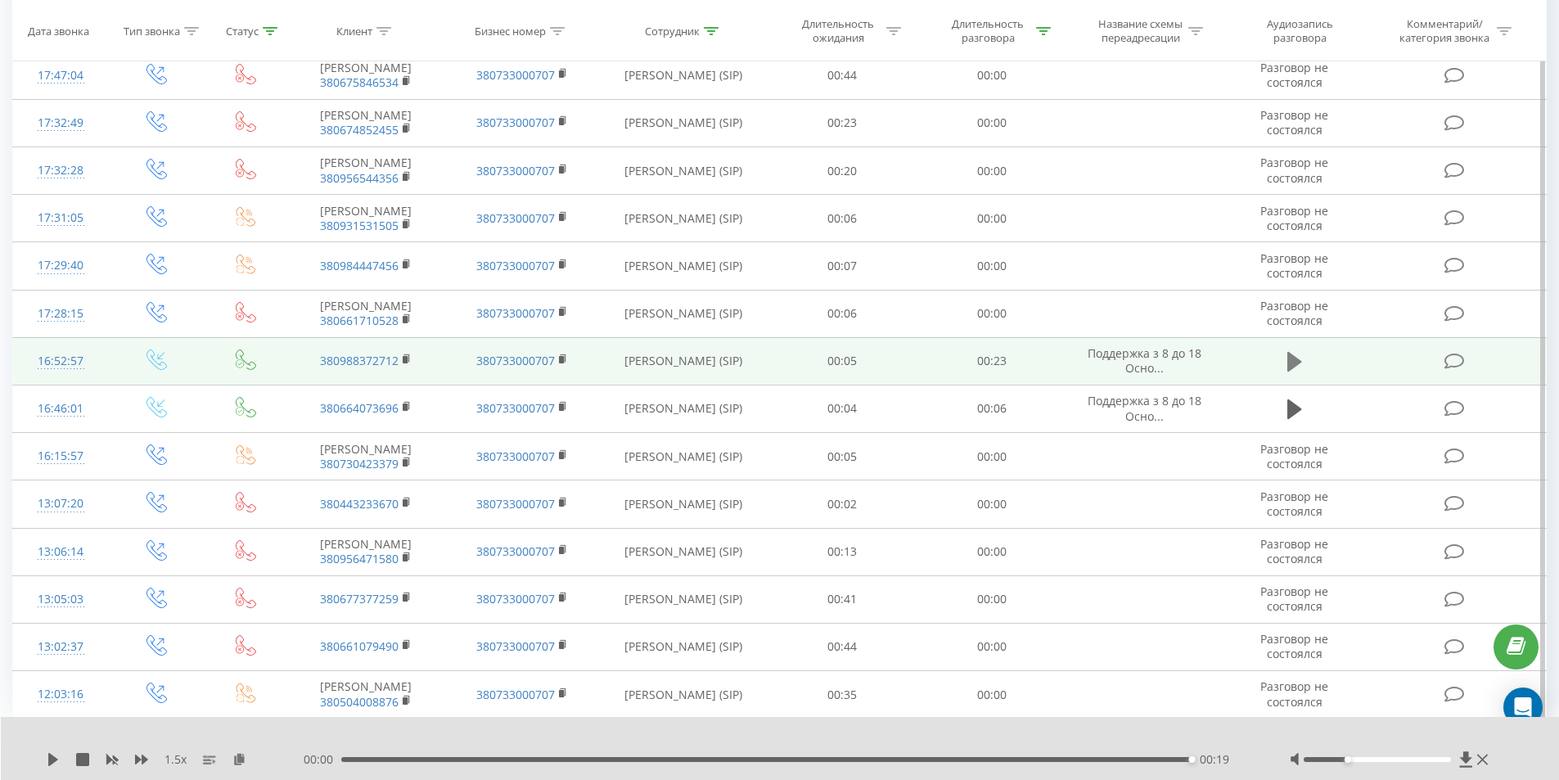
click at [1302, 374] on button at bounding box center [1294, 361] width 25 height 25
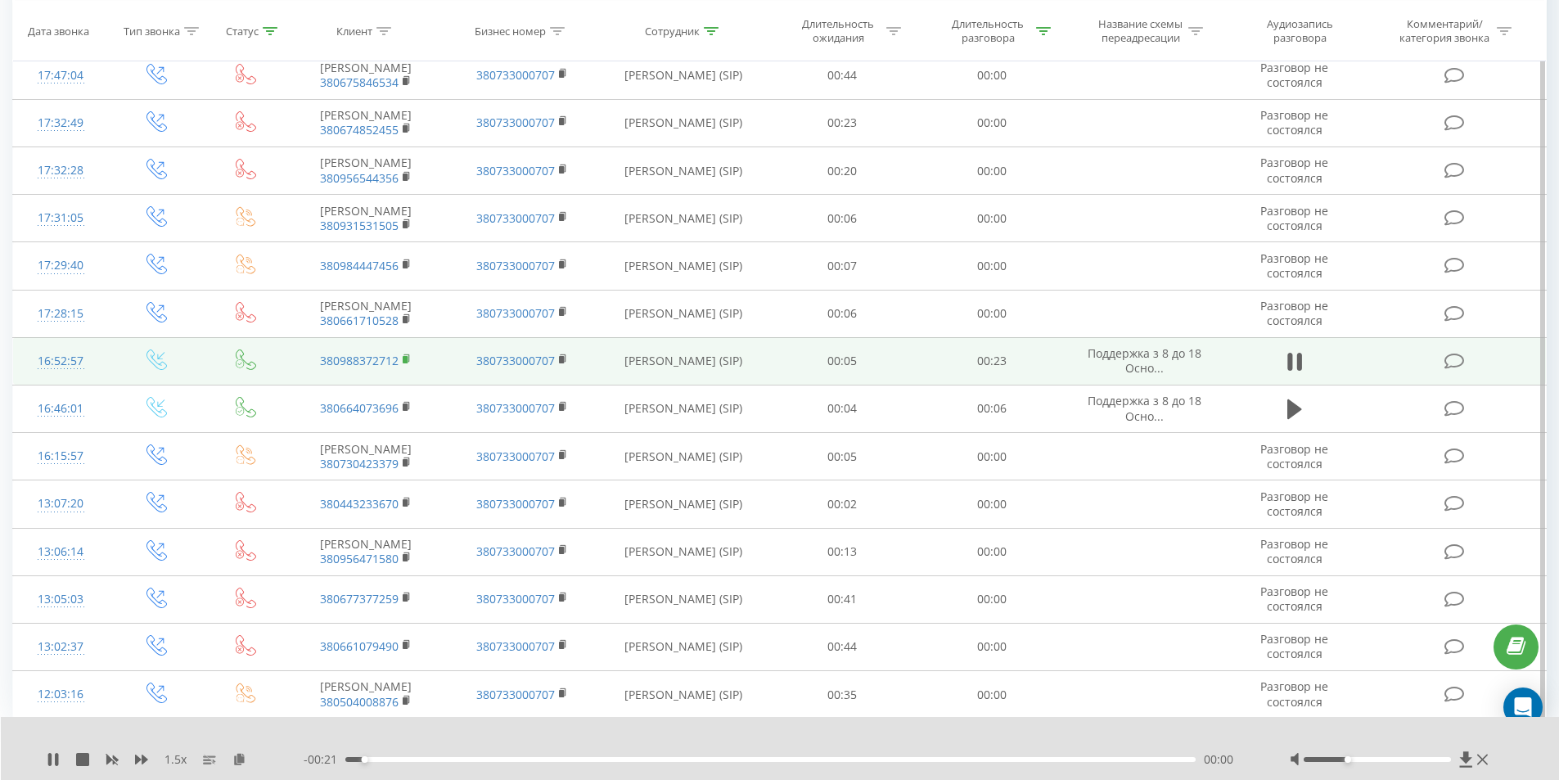
click at [407, 365] on icon at bounding box center [407, 358] width 9 height 11
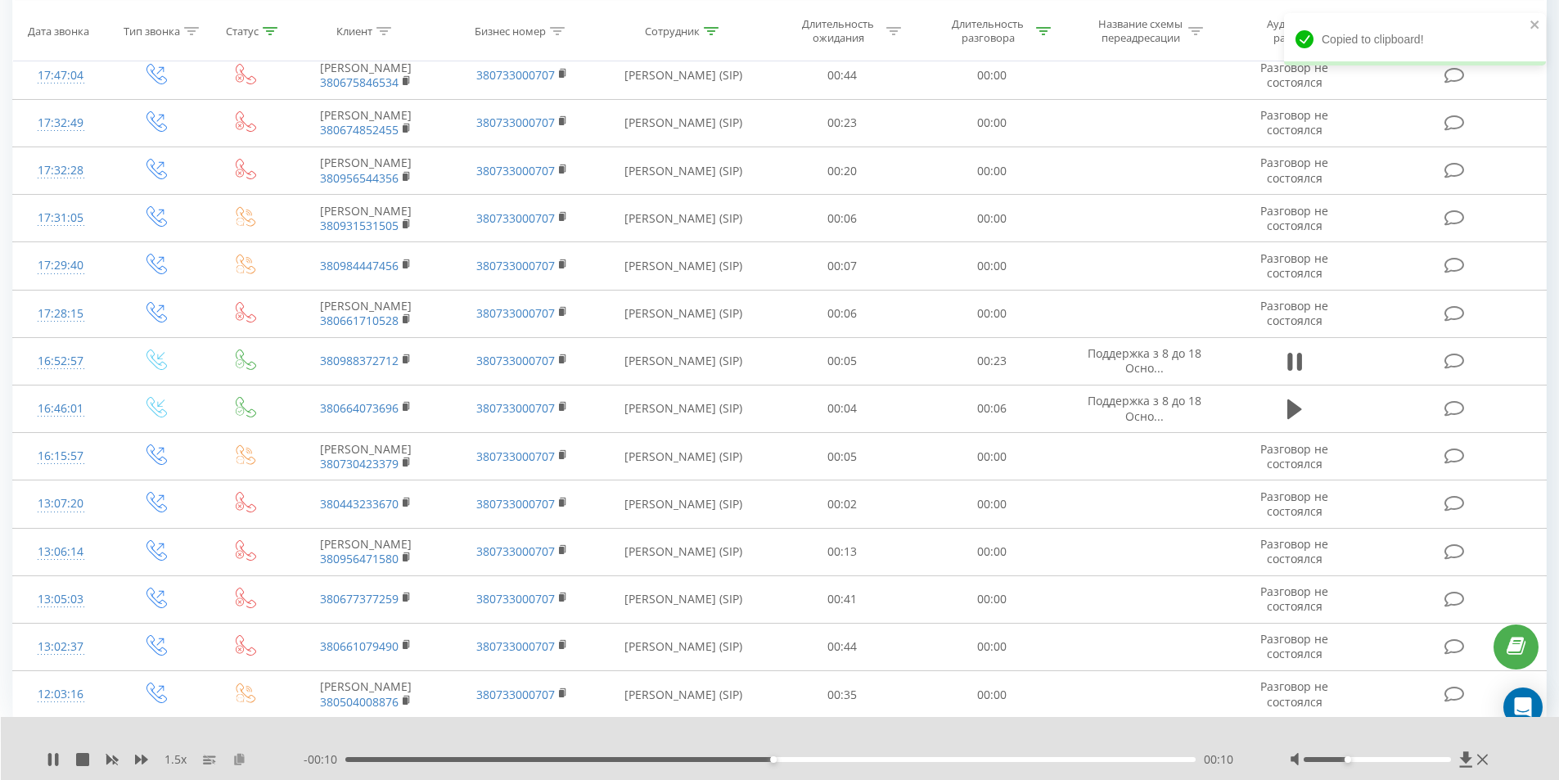
click at [241, 753] on icon at bounding box center [239, 758] width 14 height 11
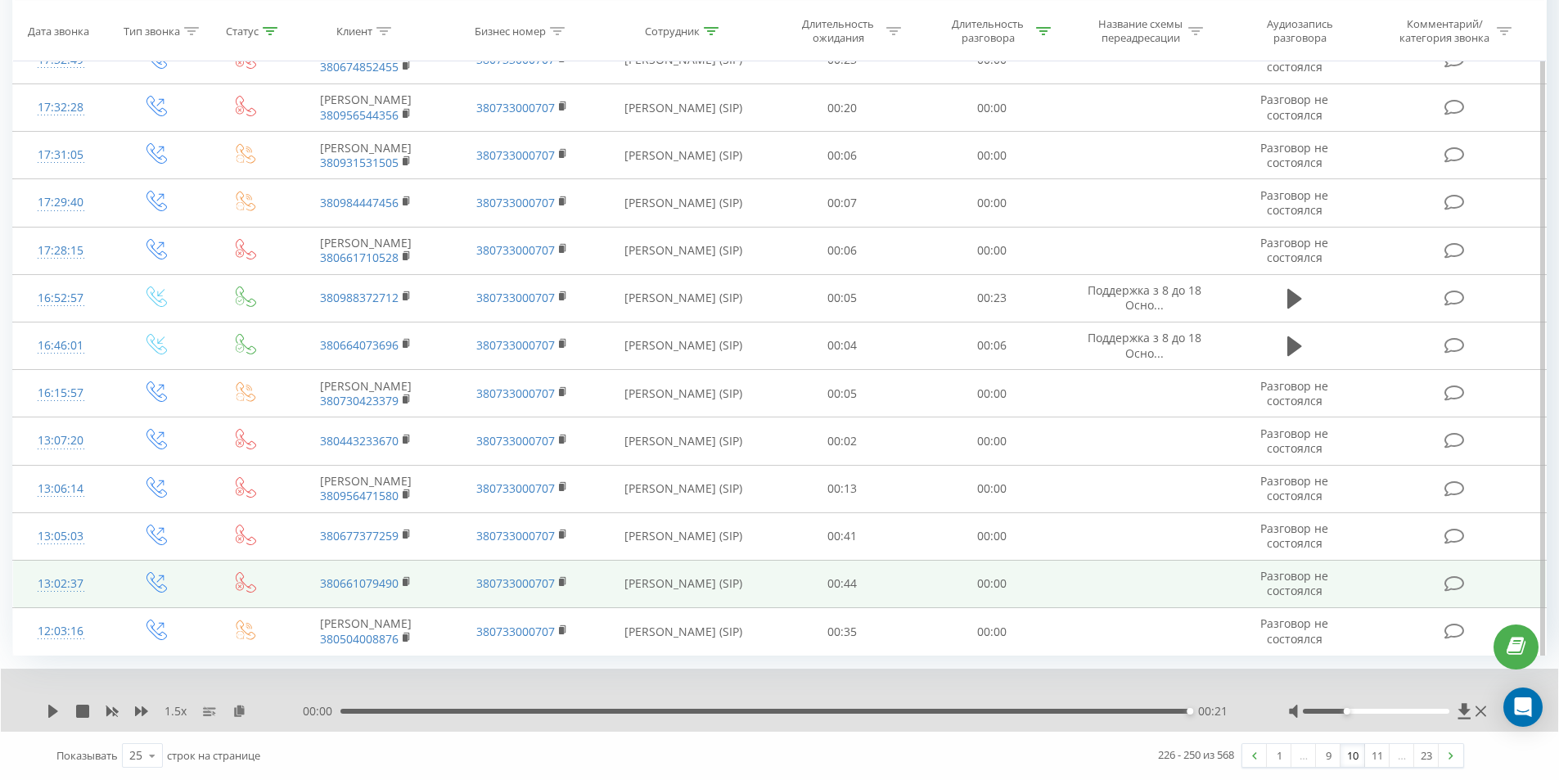
scroll to position [976, 0]
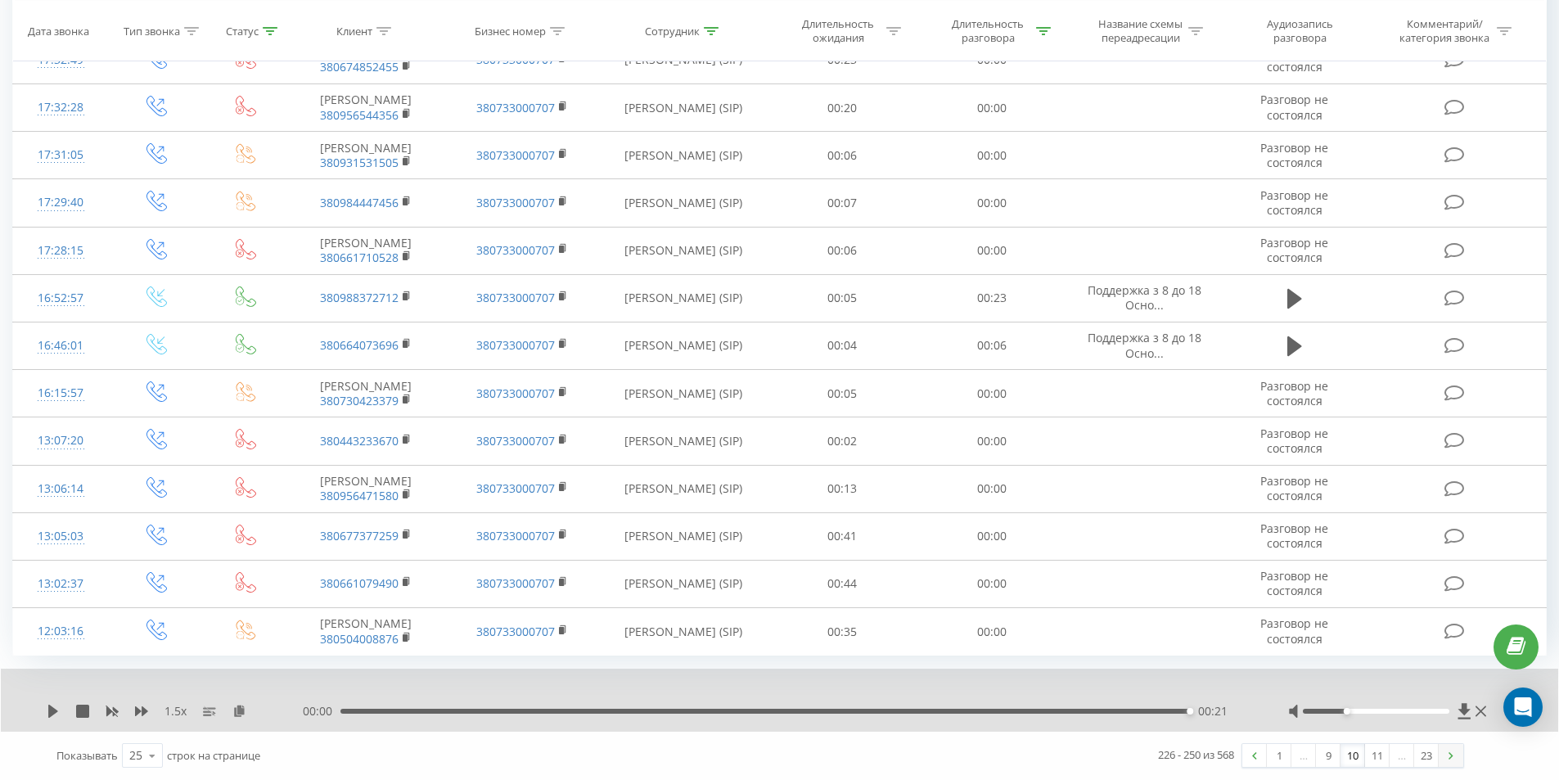
click at [1452, 756] on img at bounding box center [1450, 755] width 5 height 7
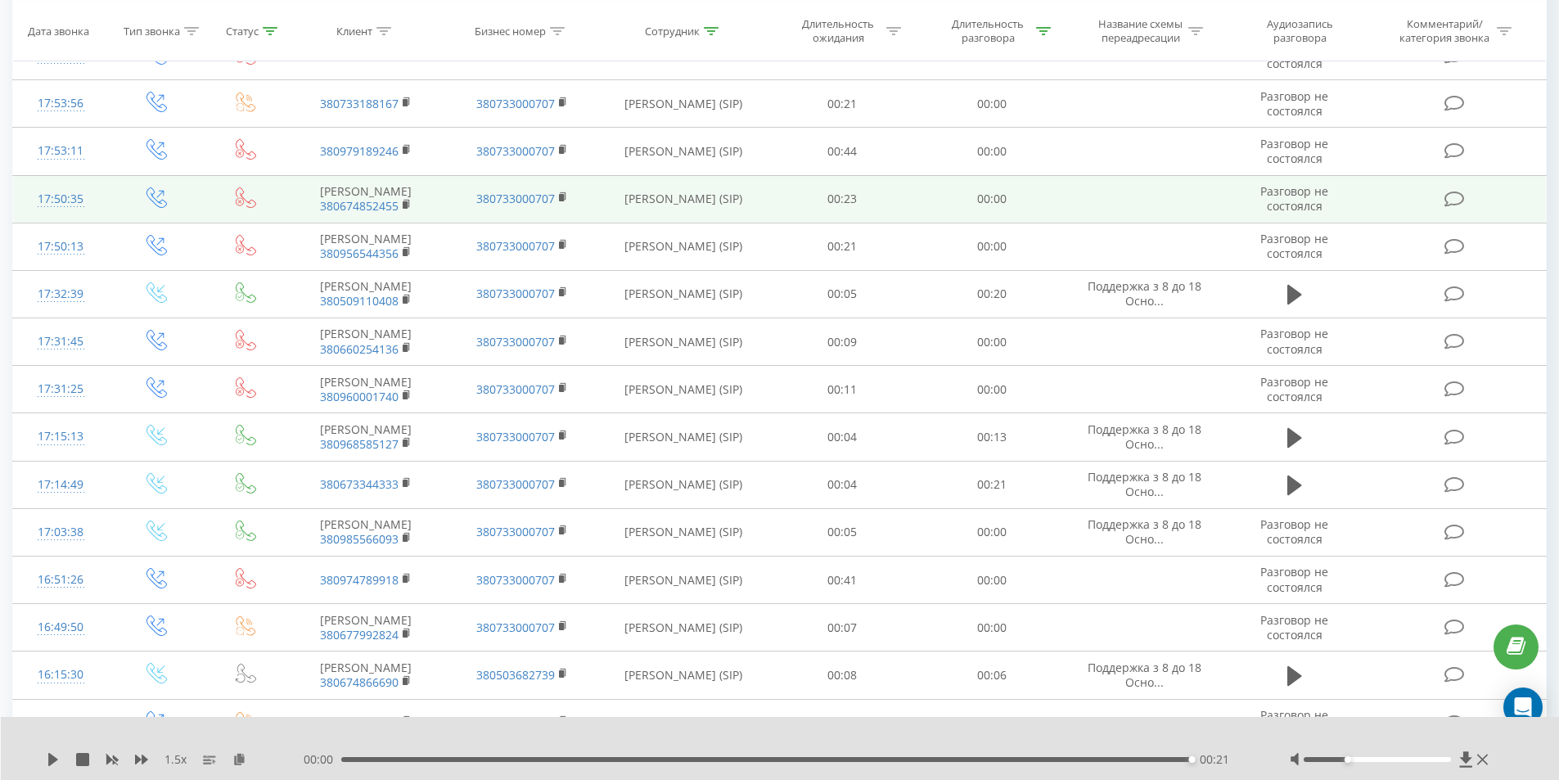
scroll to position [353, 0]
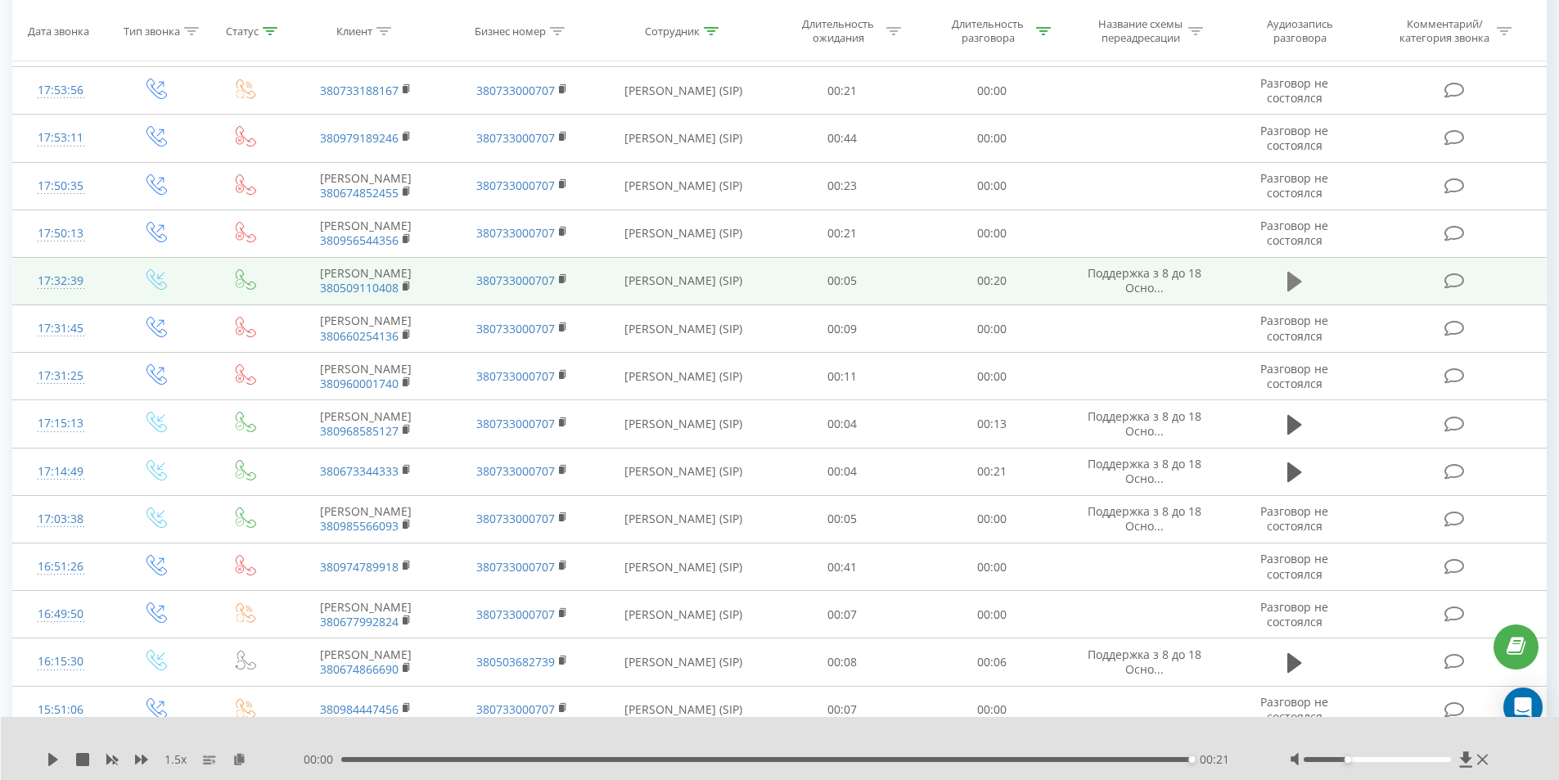
click at [1293, 291] on icon at bounding box center [1294, 282] width 15 height 20
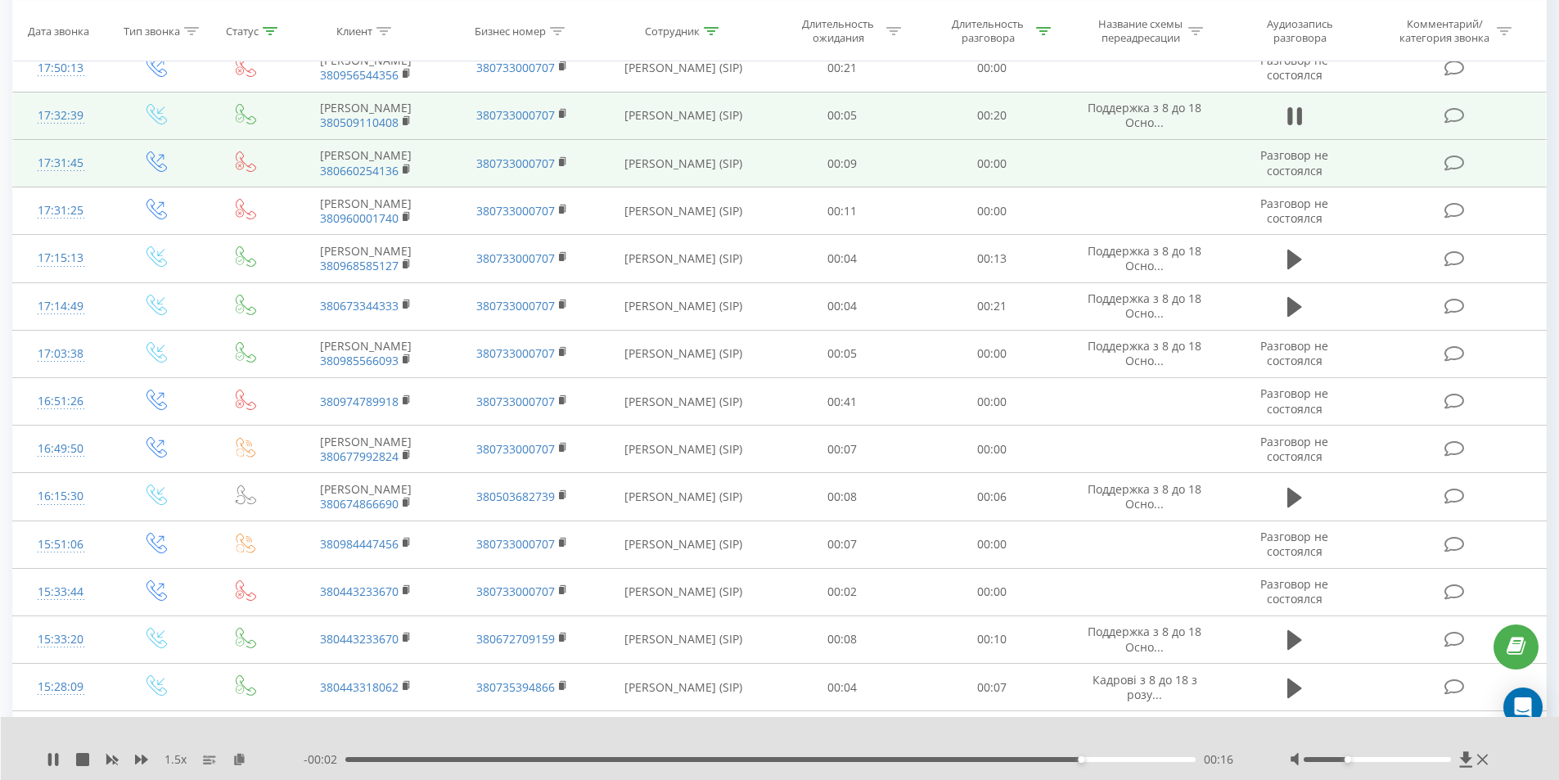
scroll to position [517, 0]
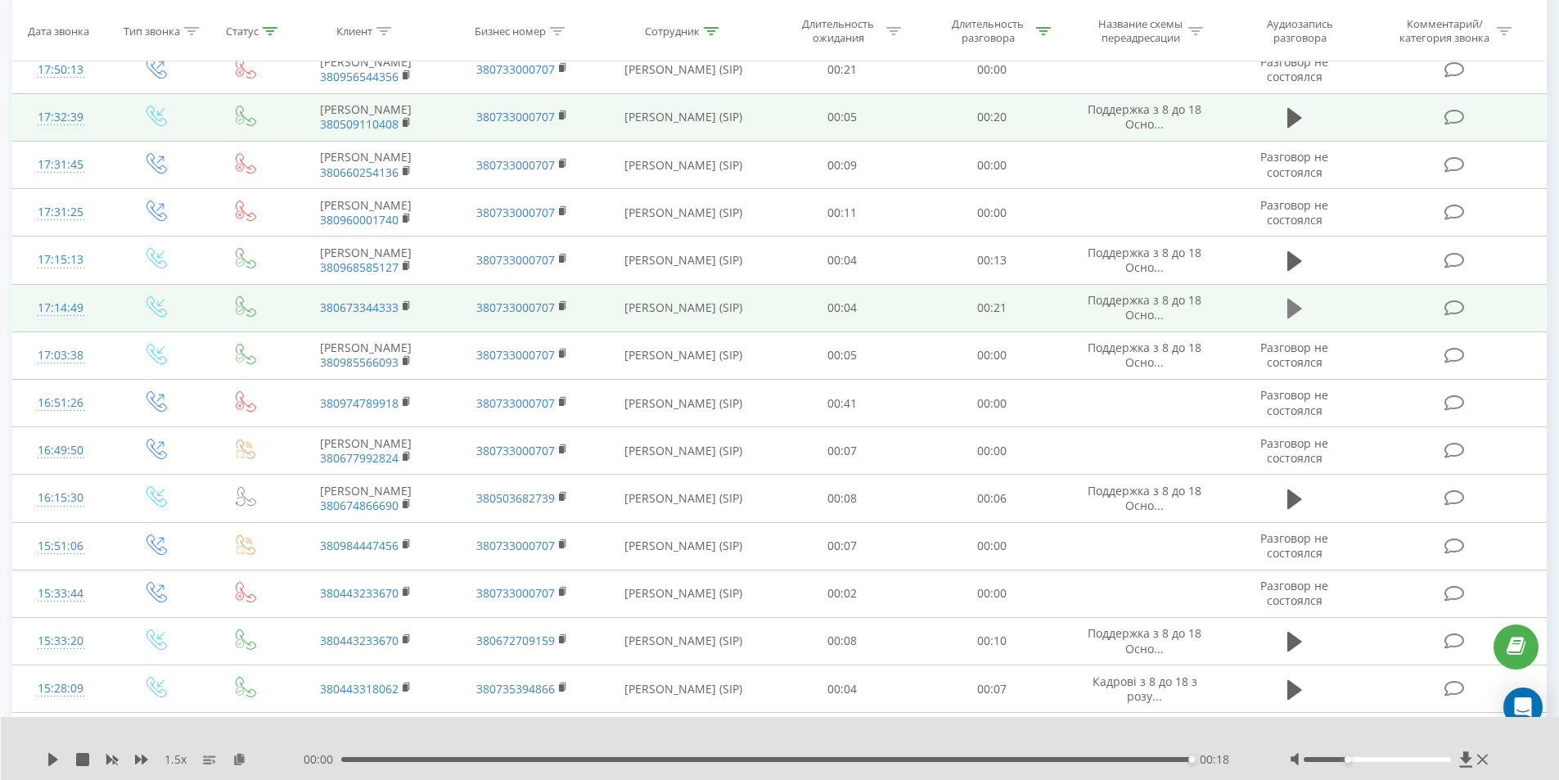
click at [1287, 318] on icon at bounding box center [1294, 309] width 15 height 20
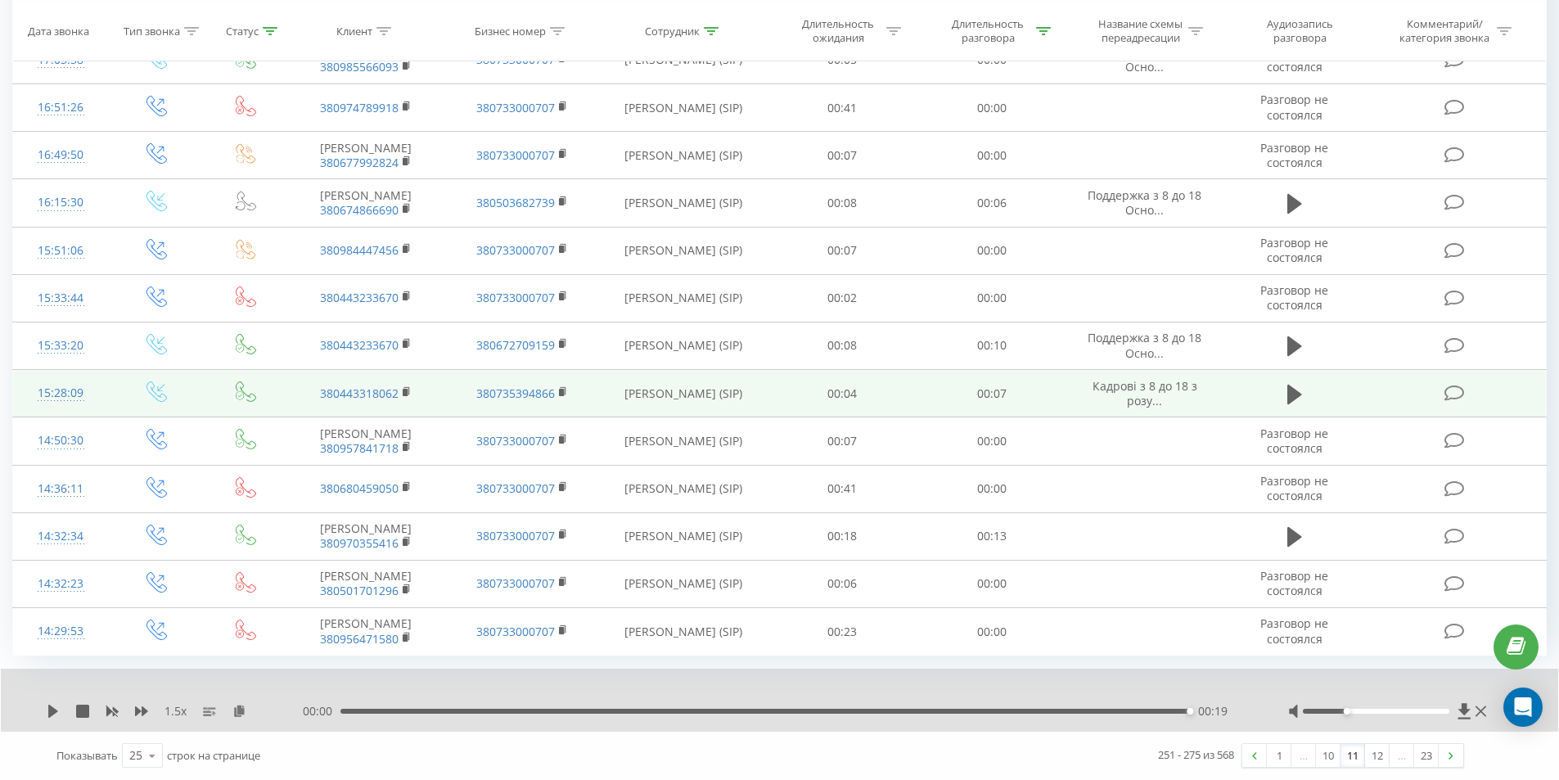
scroll to position [989, 0]
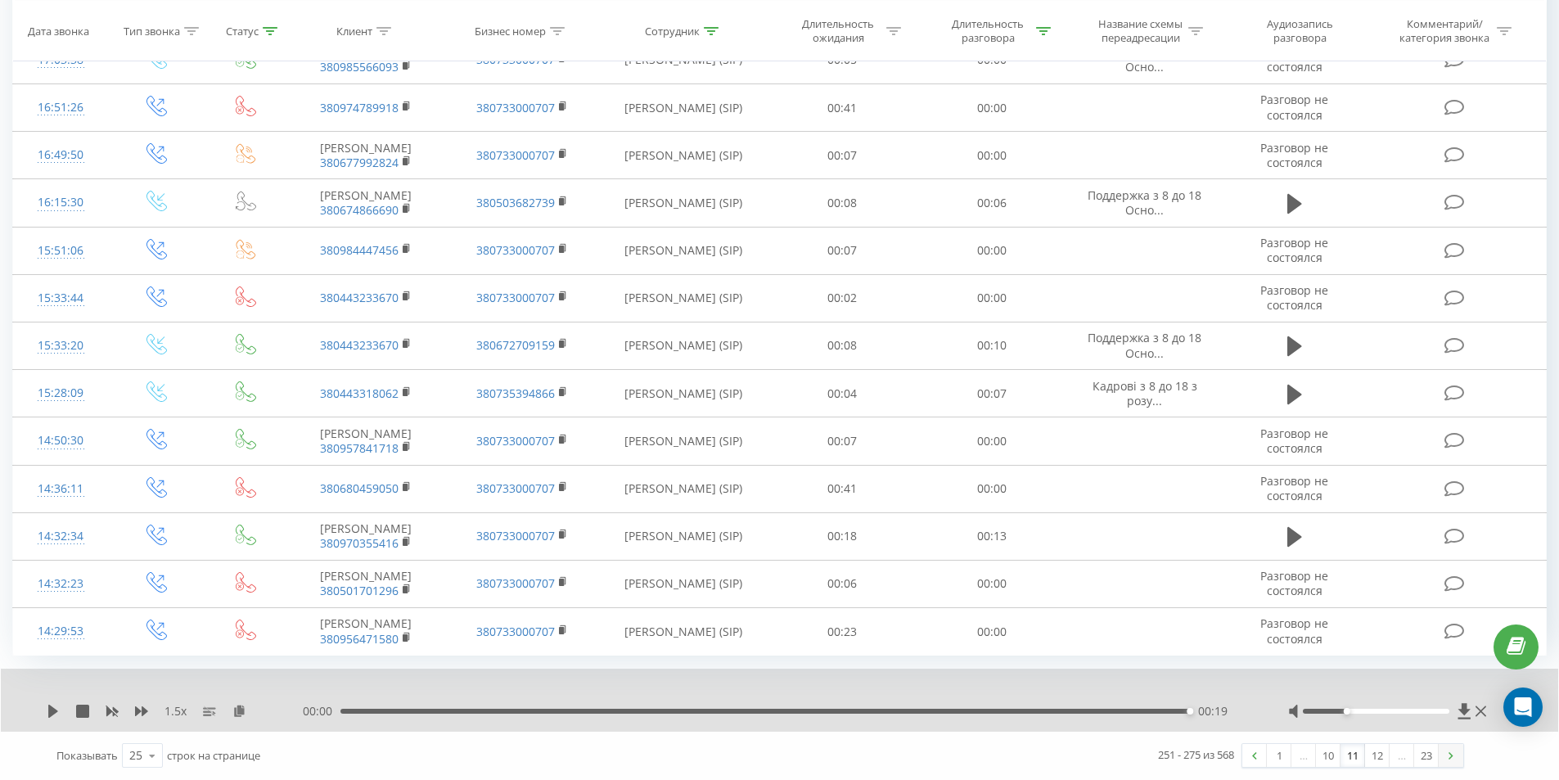
click at [1453, 758] on link at bounding box center [1450, 755] width 25 height 23
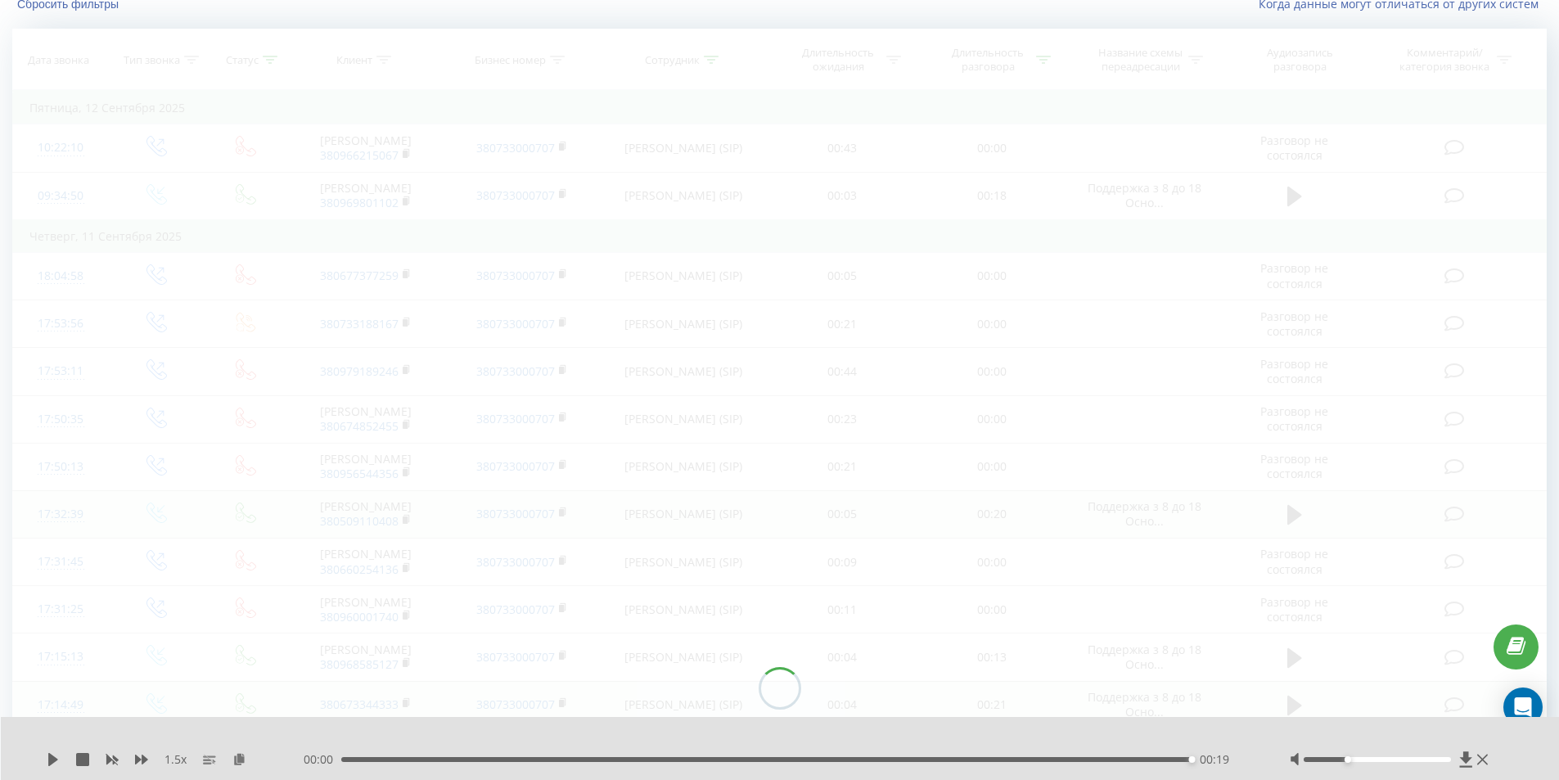
scroll to position [108, 0]
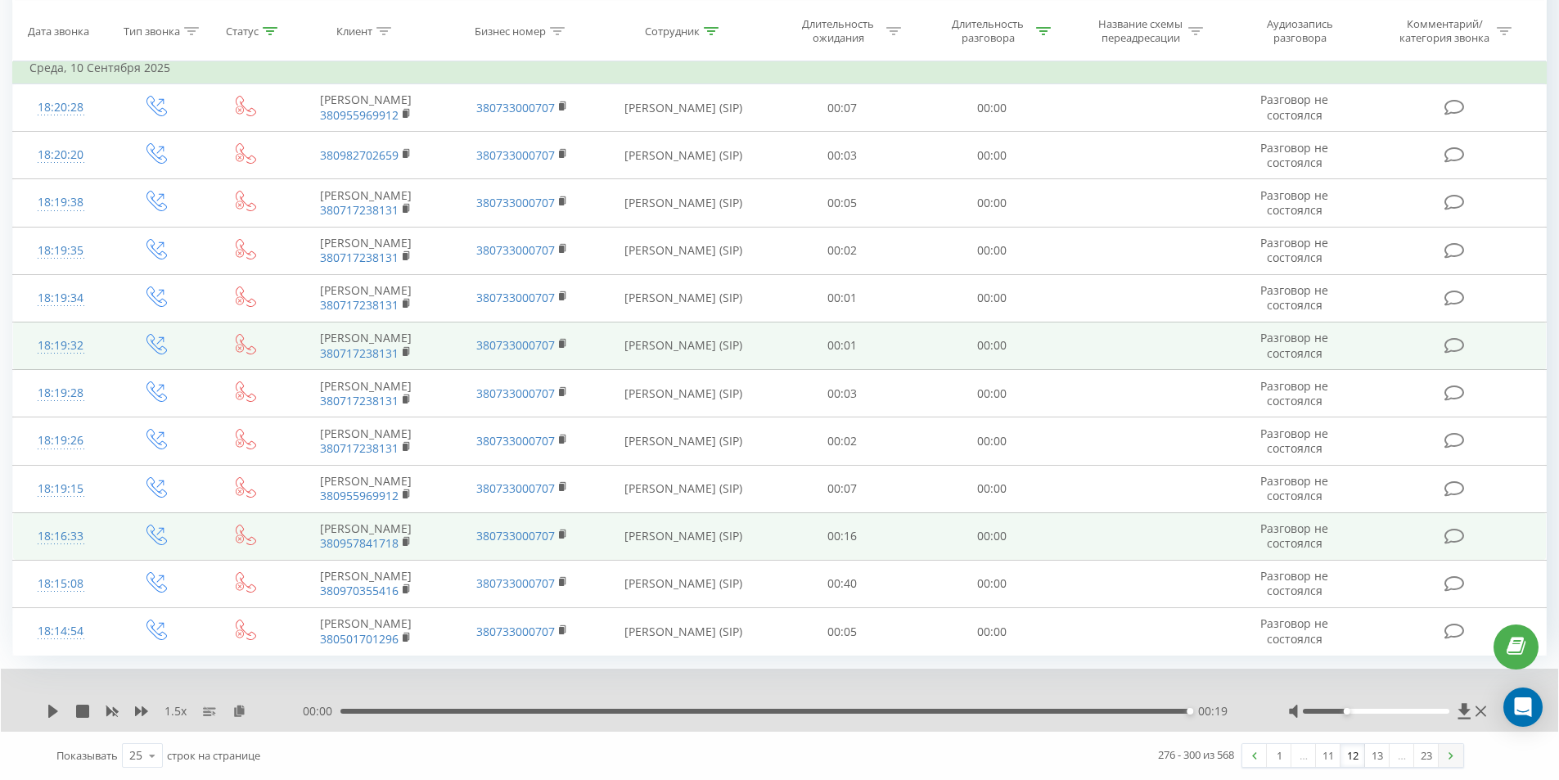
click at [1450, 759] on link at bounding box center [1450, 755] width 25 height 23
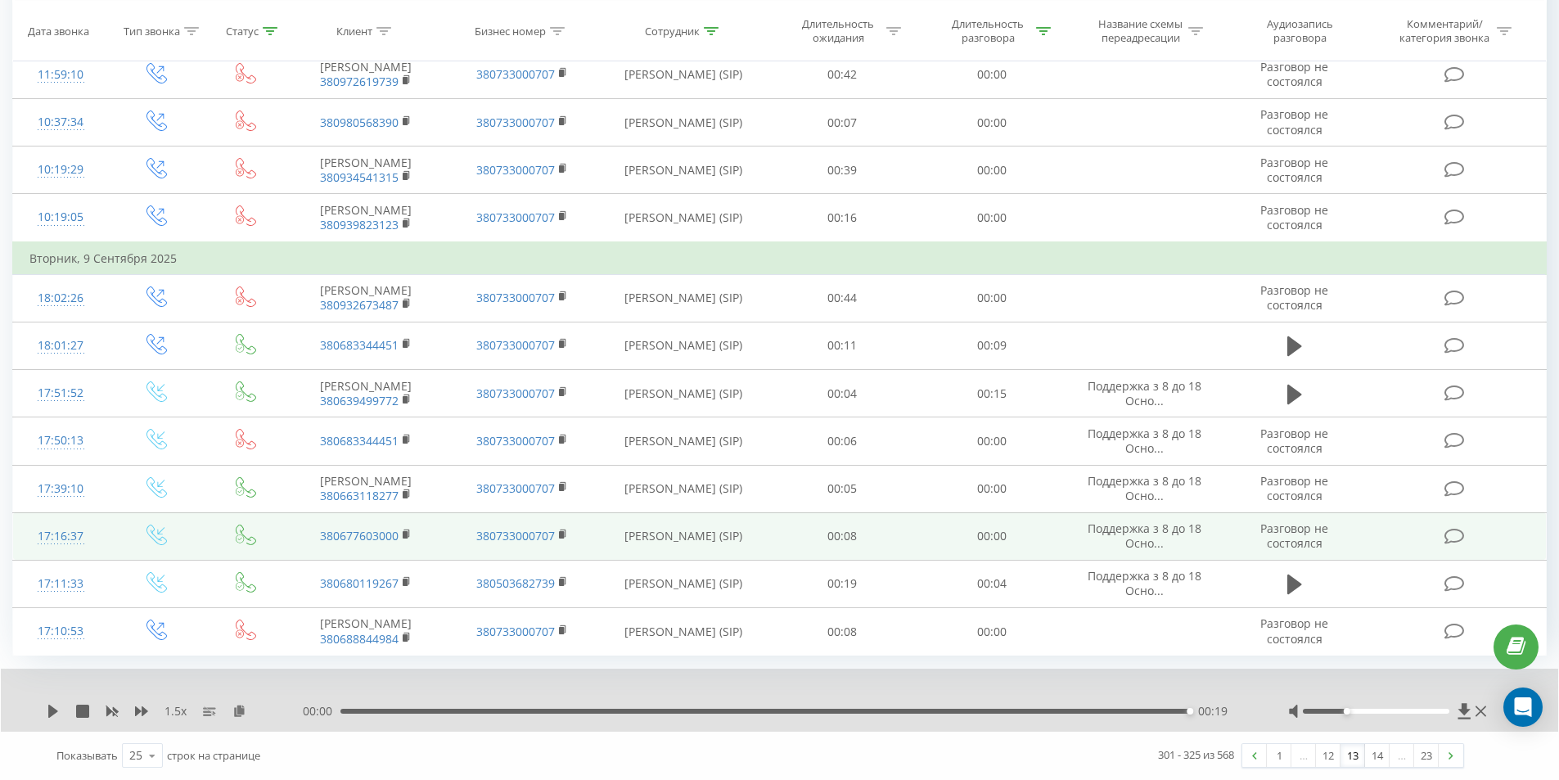
scroll to position [926, 0]
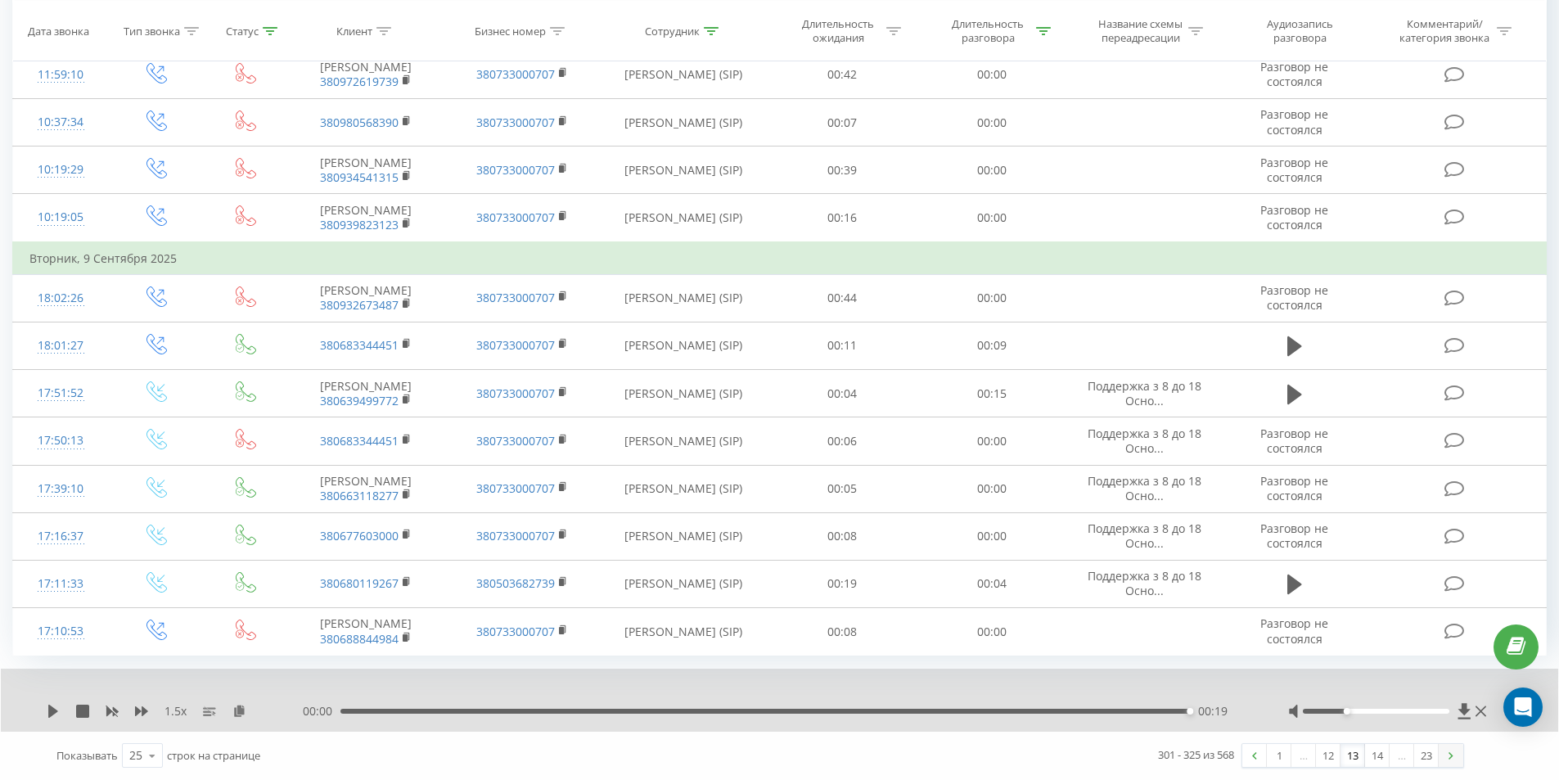
click at [1458, 756] on link at bounding box center [1450, 755] width 25 height 23
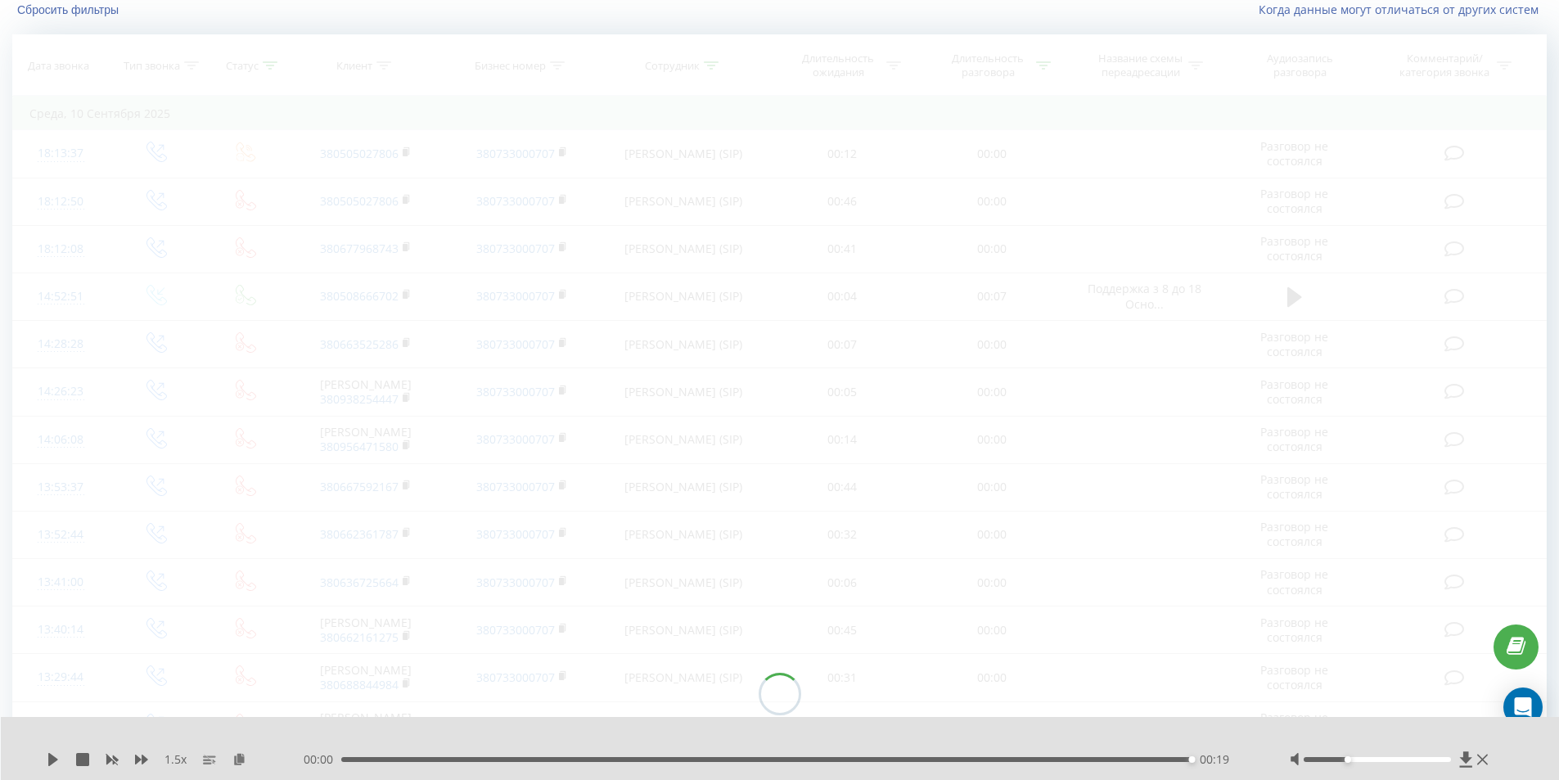
scroll to position [108, 0]
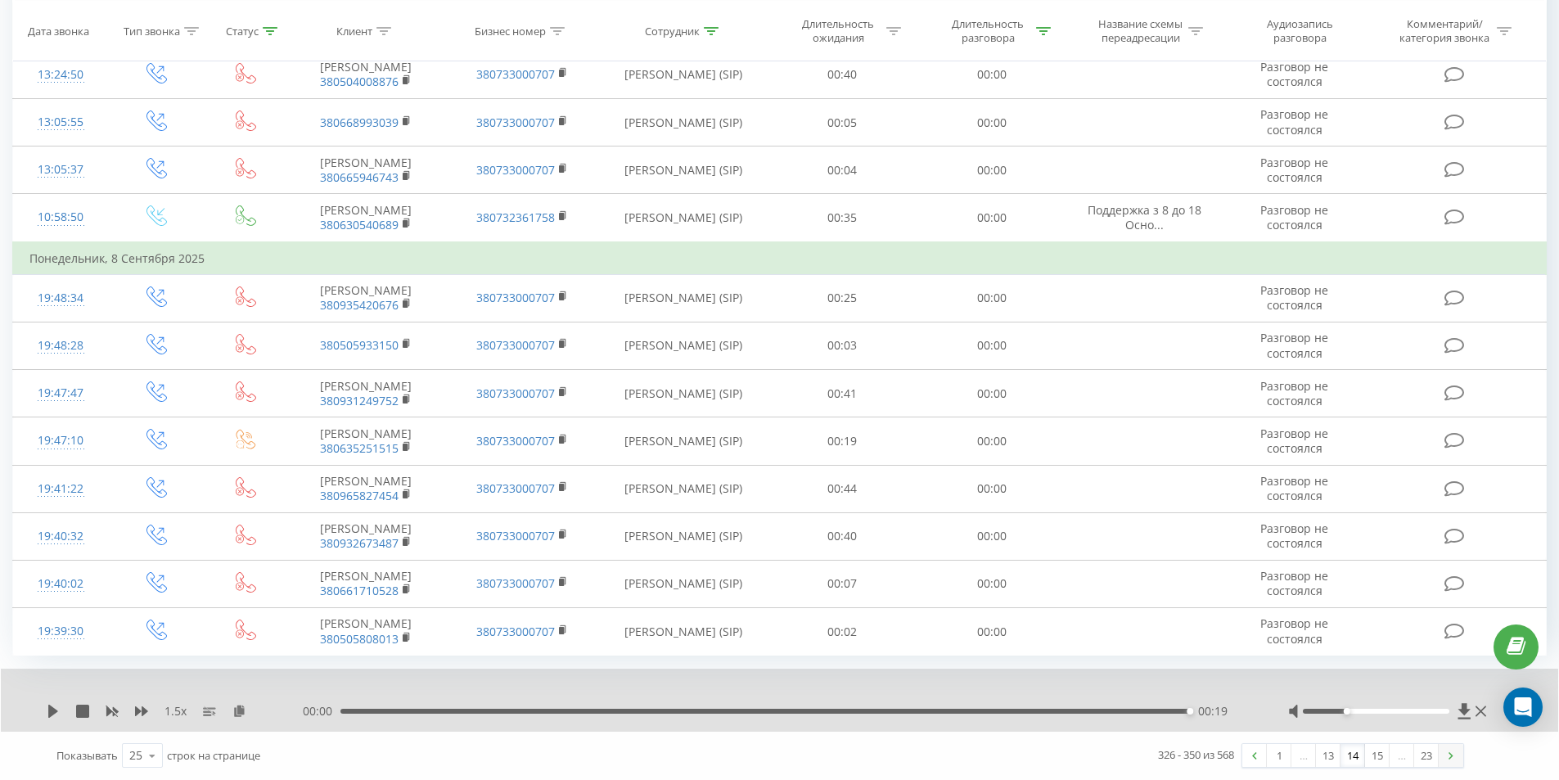
click at [1451, 755] on img at bounding box center [1450, 755] width 5 height 7
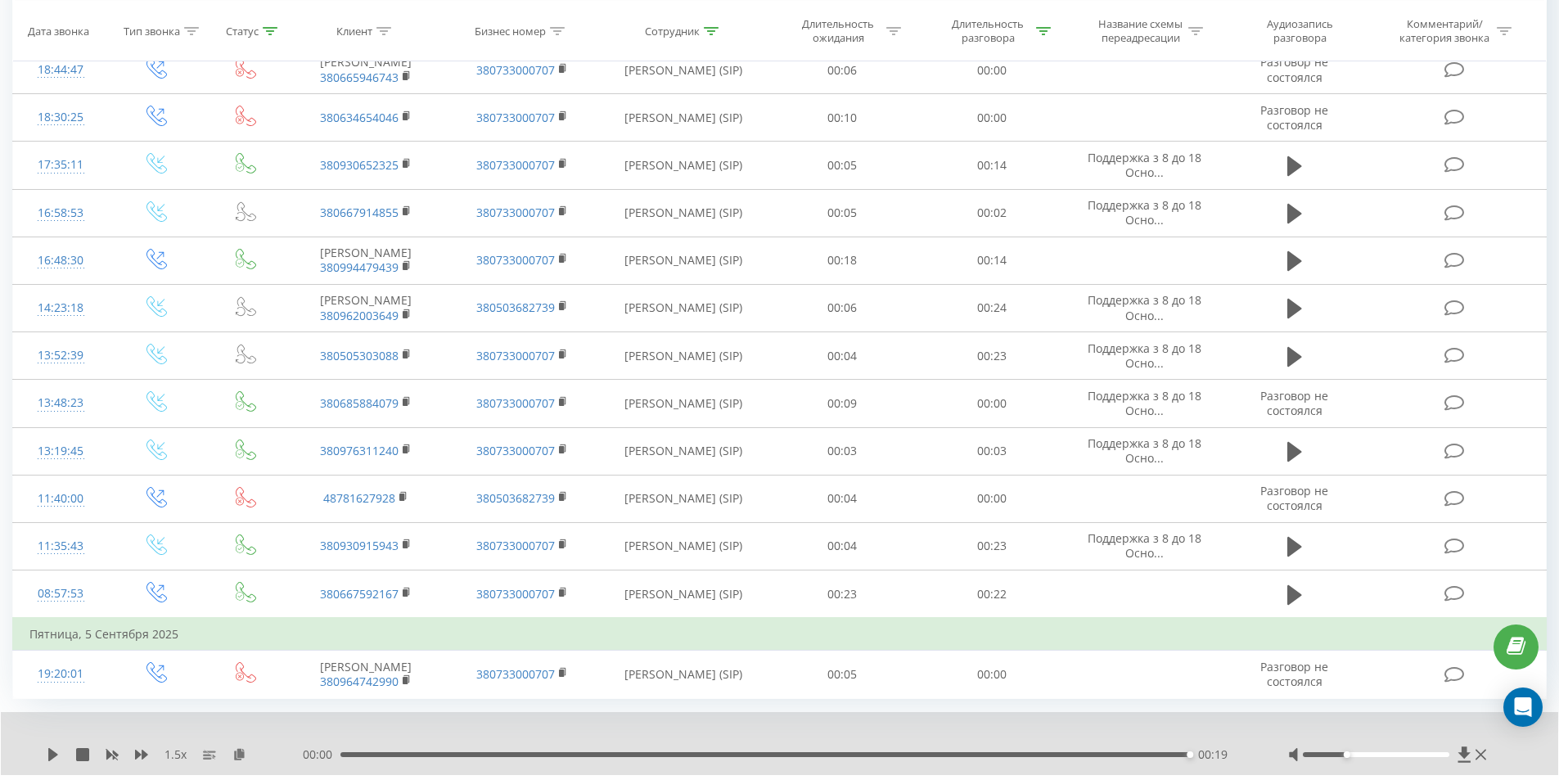
scroll to position [905, 0]
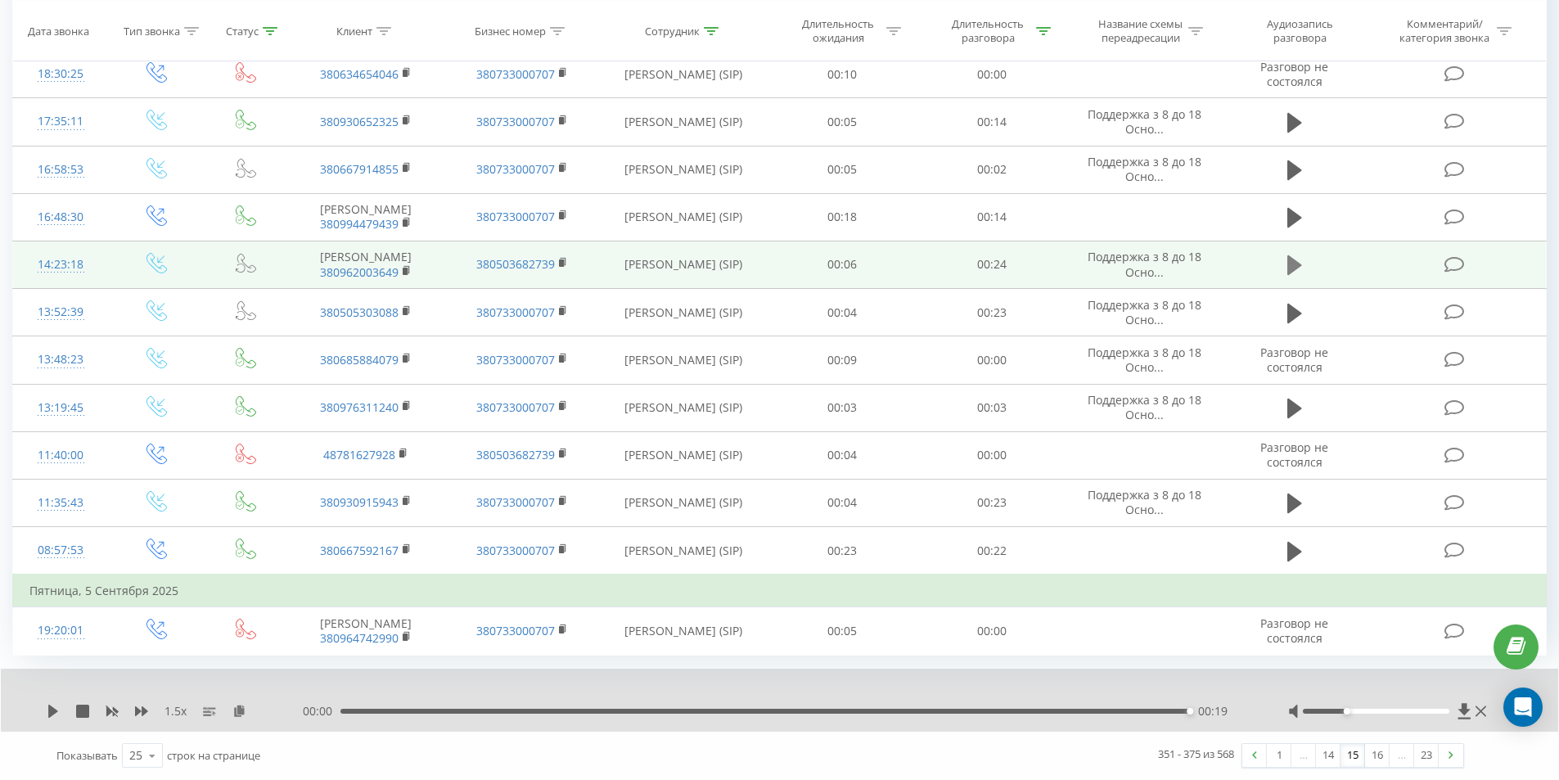
click at [1290, 275] on icon at bounding box center [1294, 265] width 15 height 20
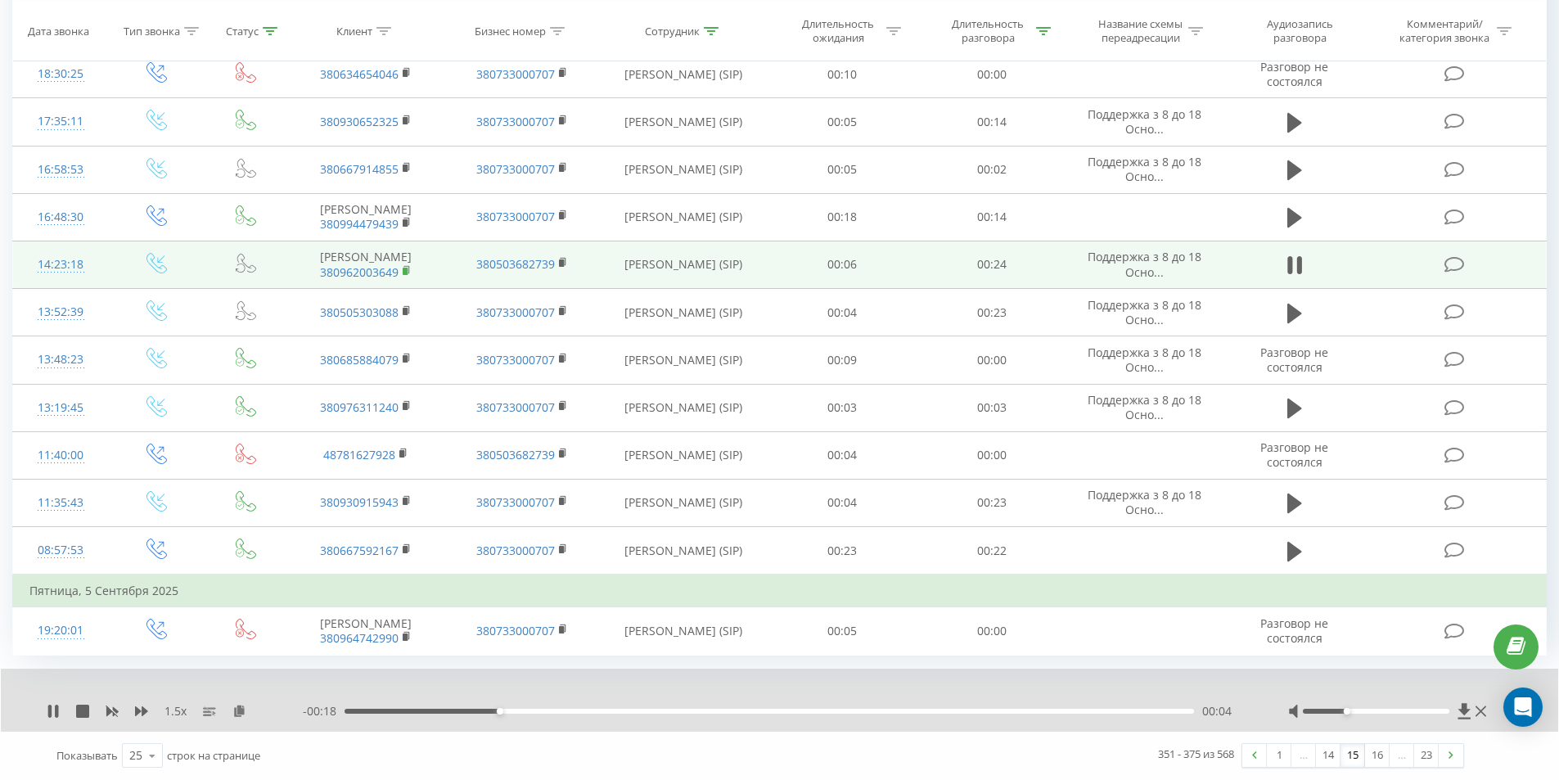
click at [405, 275] on rect at bounding box center [405, 271] width 5 height 7
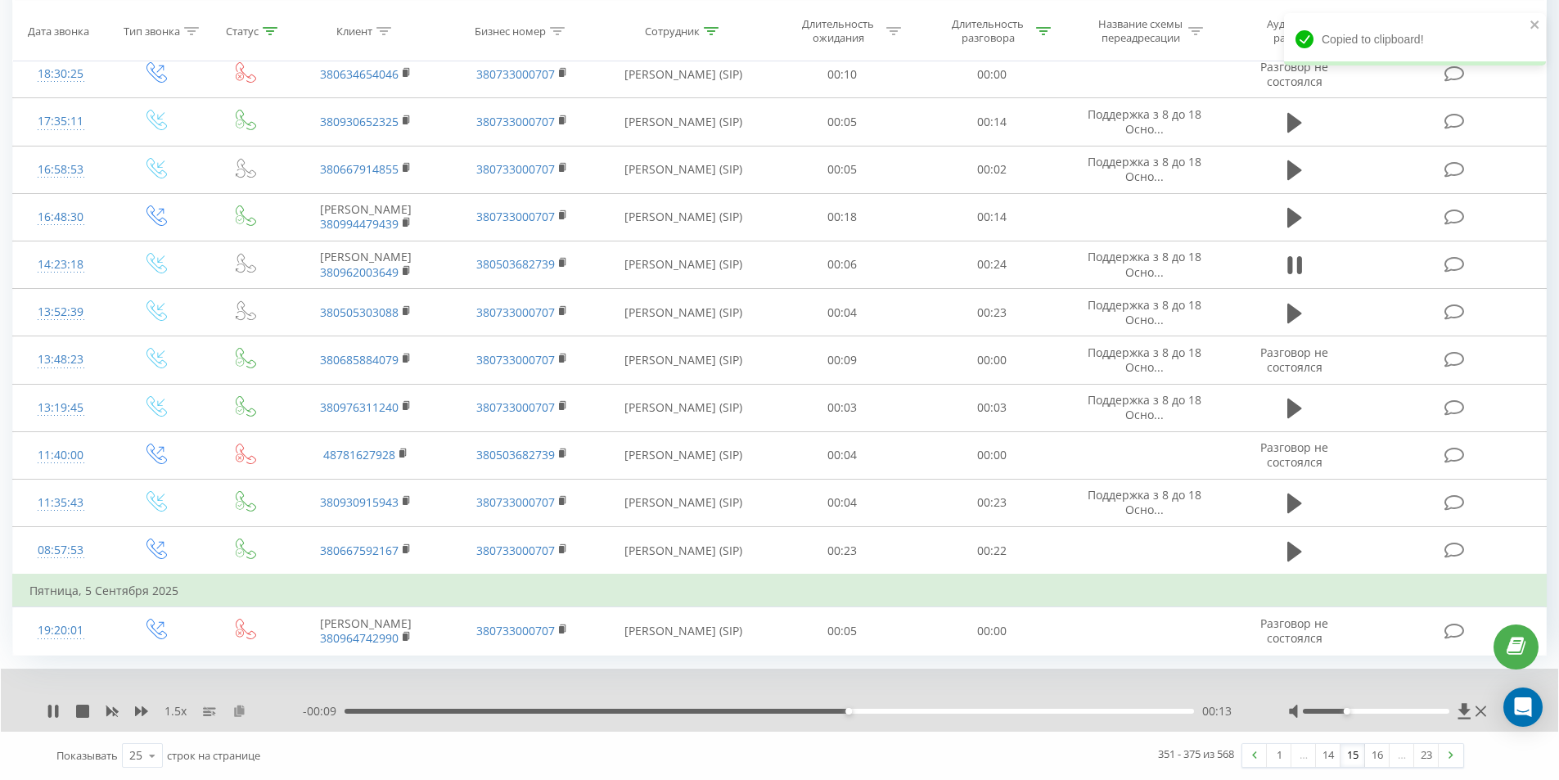
click at [239, 716] on icon at bounding box center [239, 709] width 14 height 11
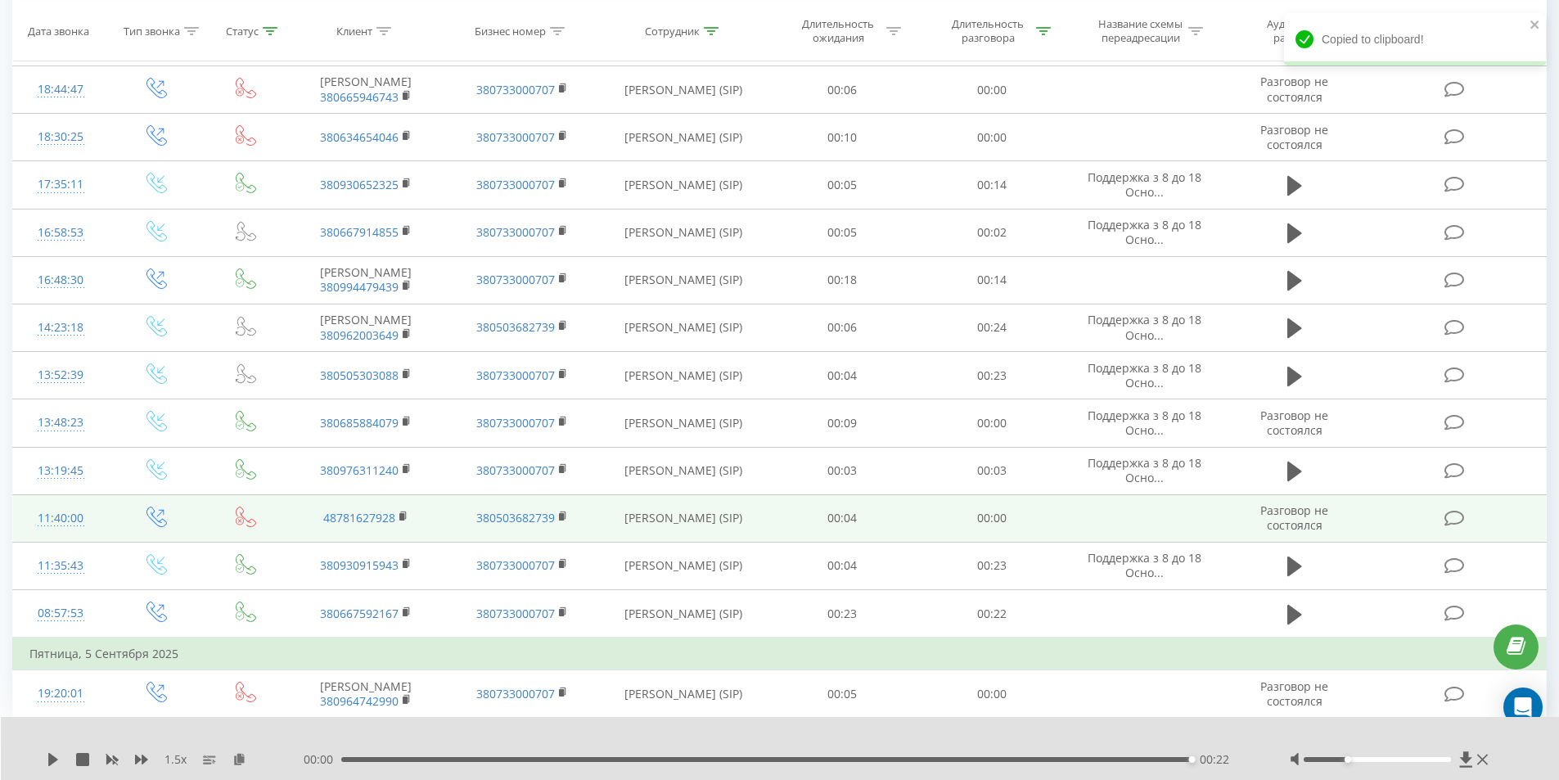
scroll to position [736, 0]
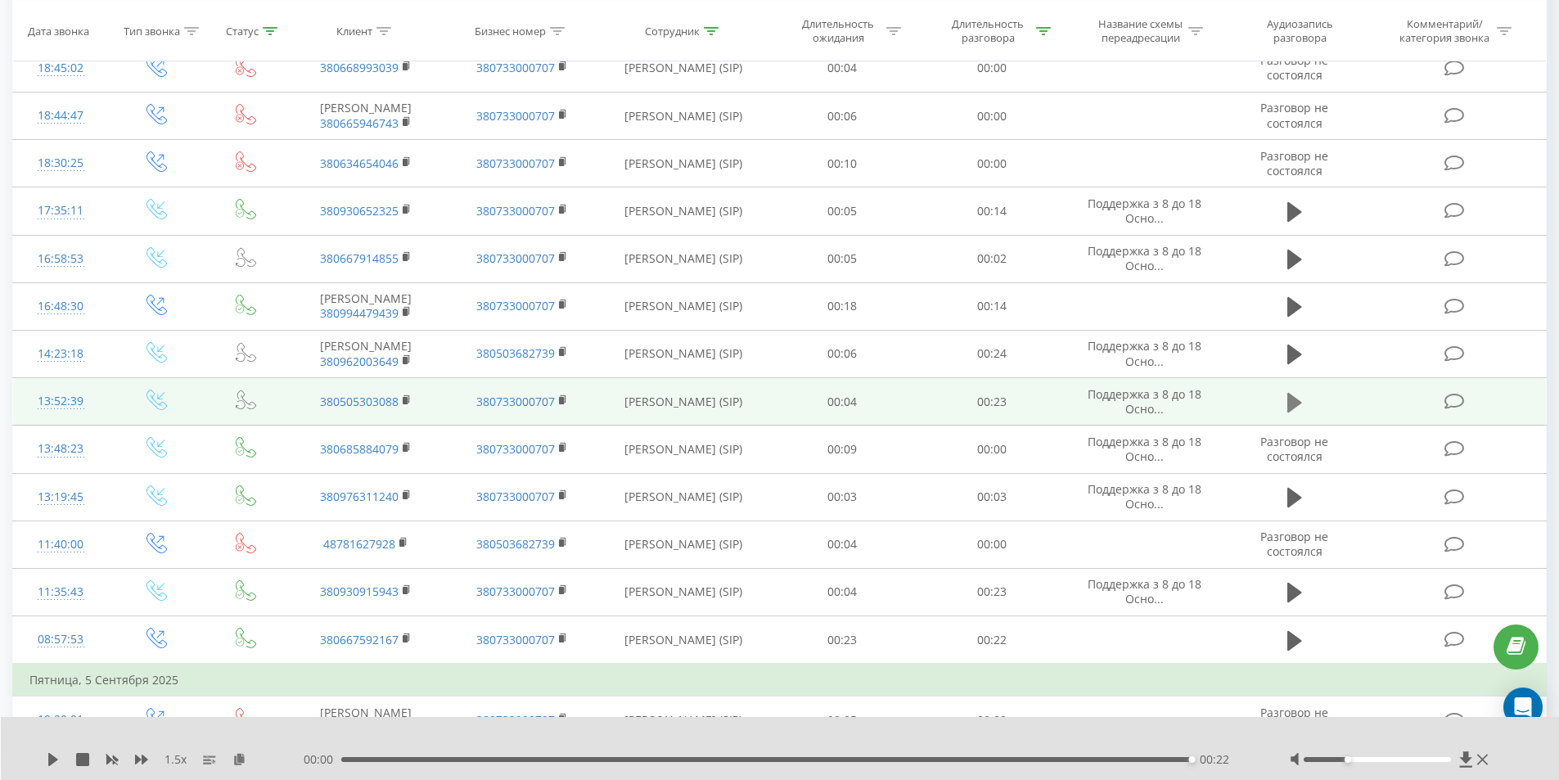
click at [1292, 412] on icon at bounding box center [1294, 402] width 15 height 20
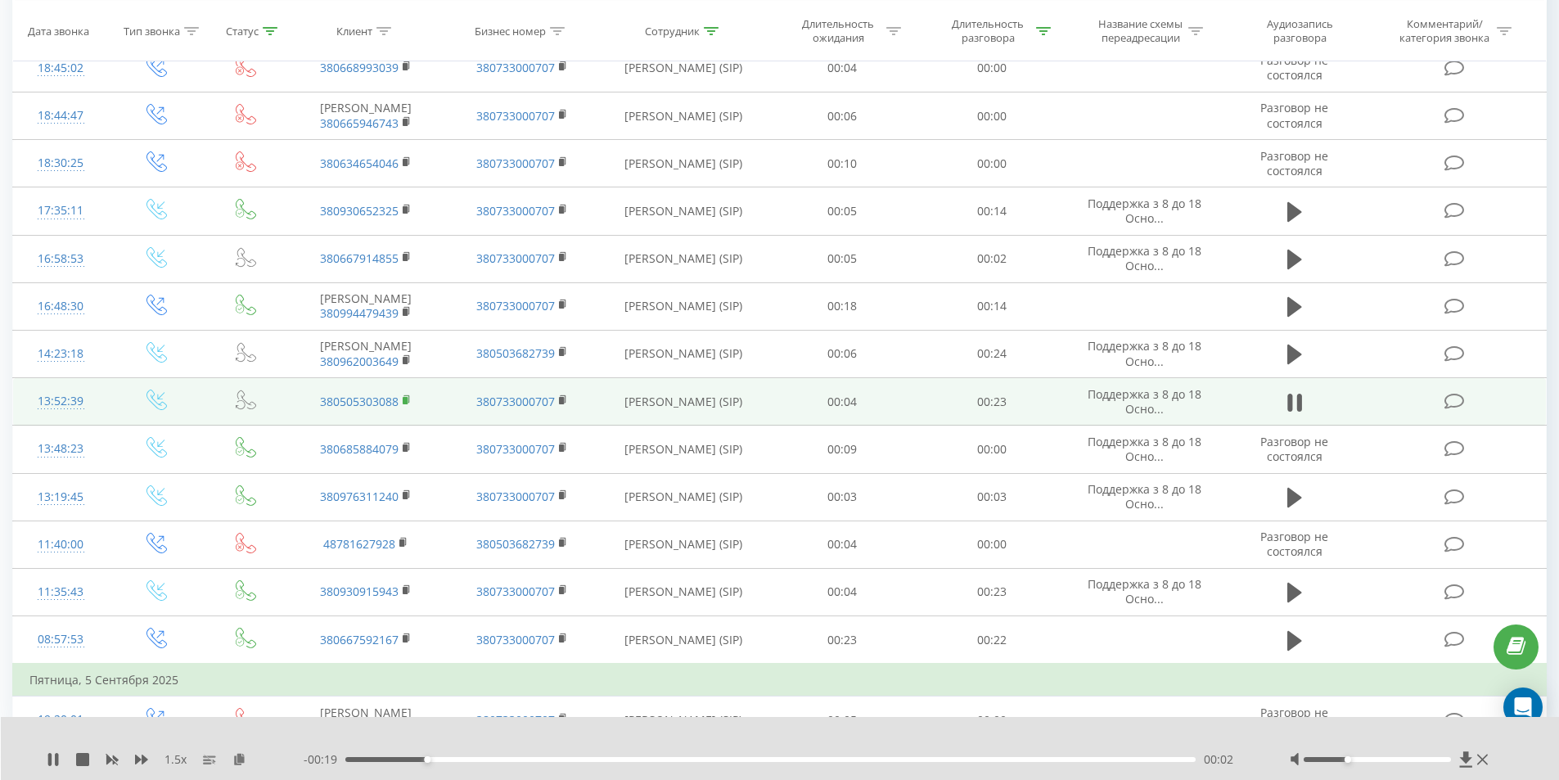
click at [407, 404] on rect at bounding box center [405, 400] width 5 height 7
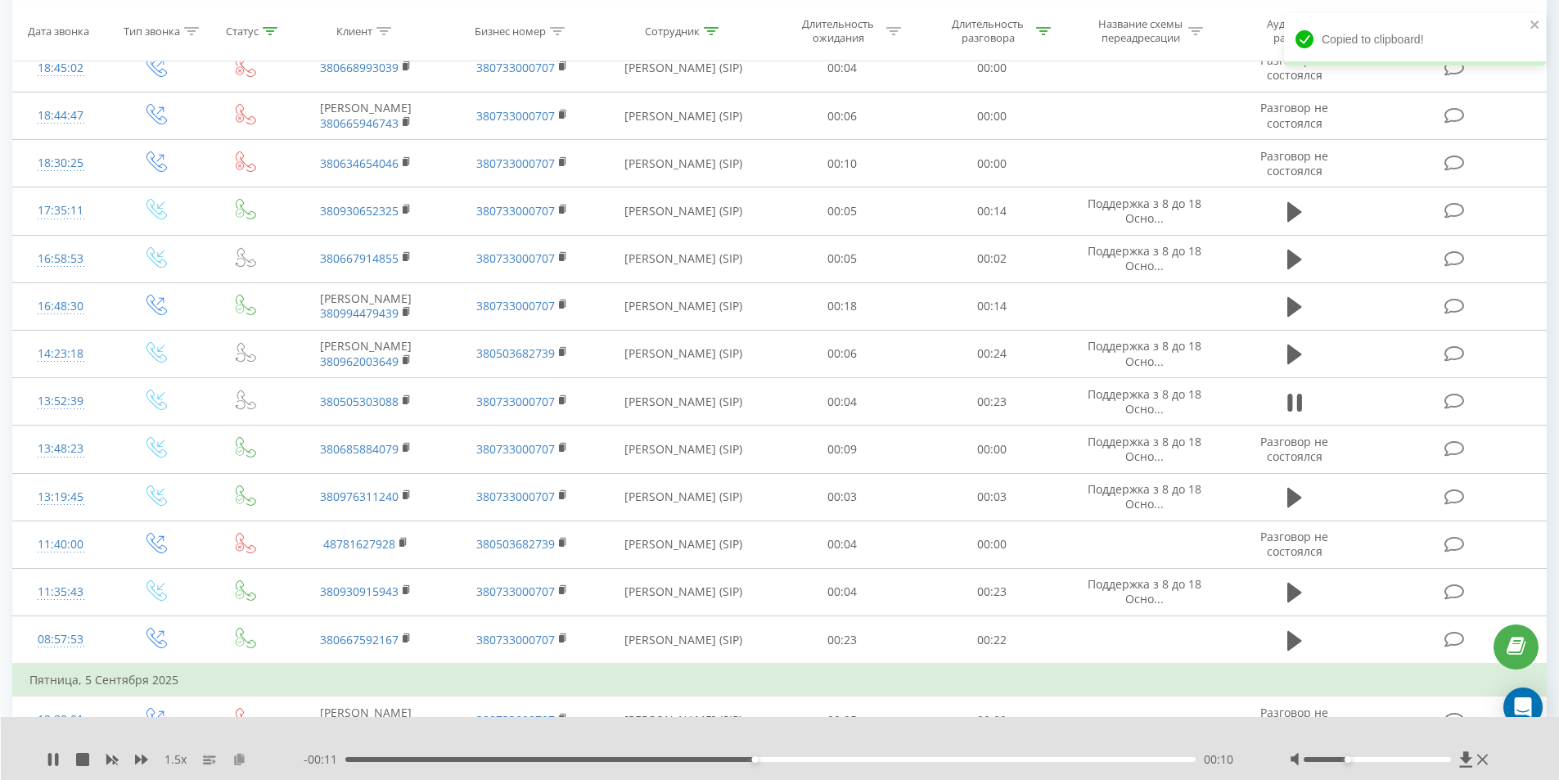
click at [236, 753] on icon at bounding box center [239, 758] width 14 height 11
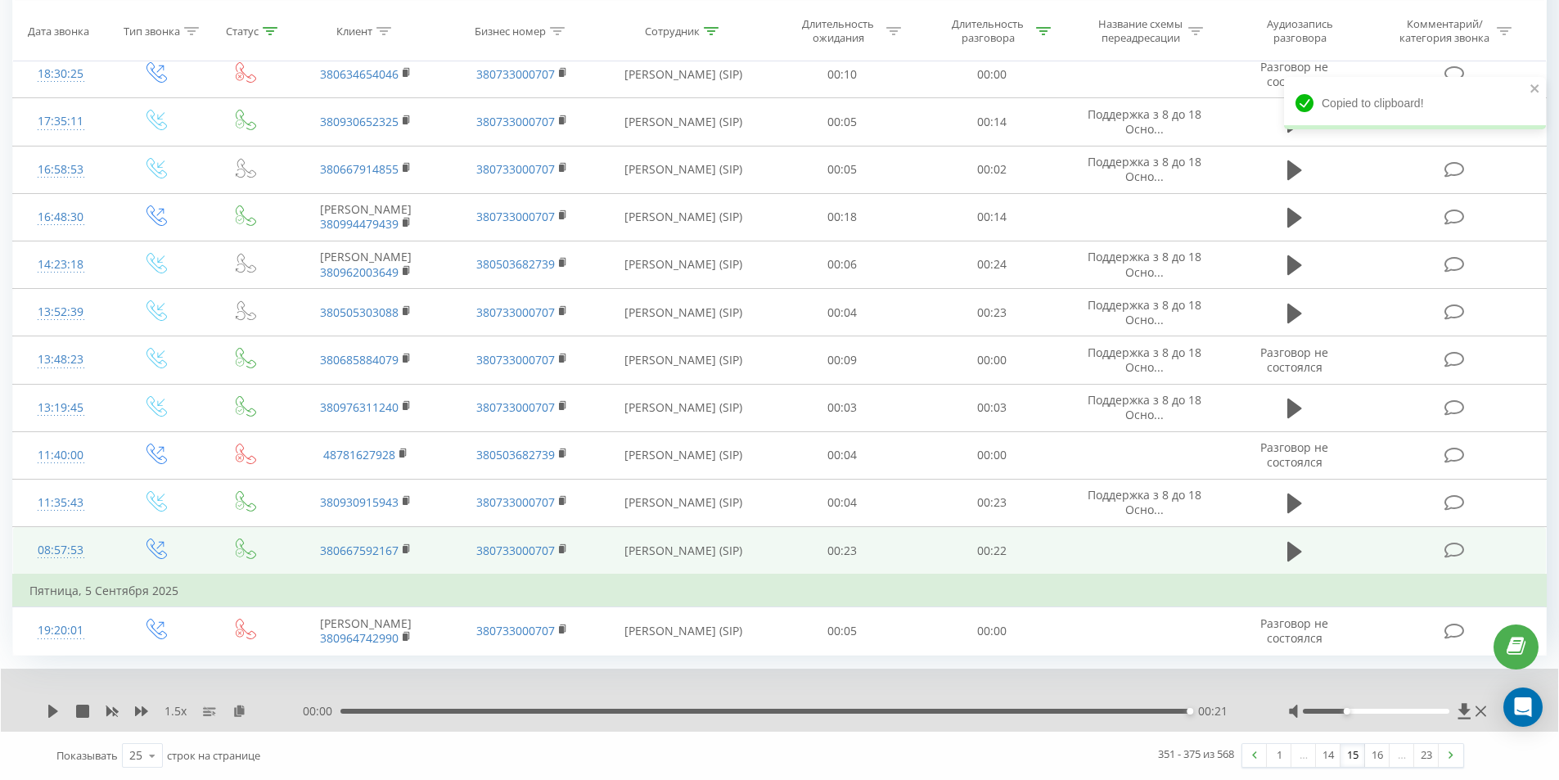
scroll to position [968, 0]
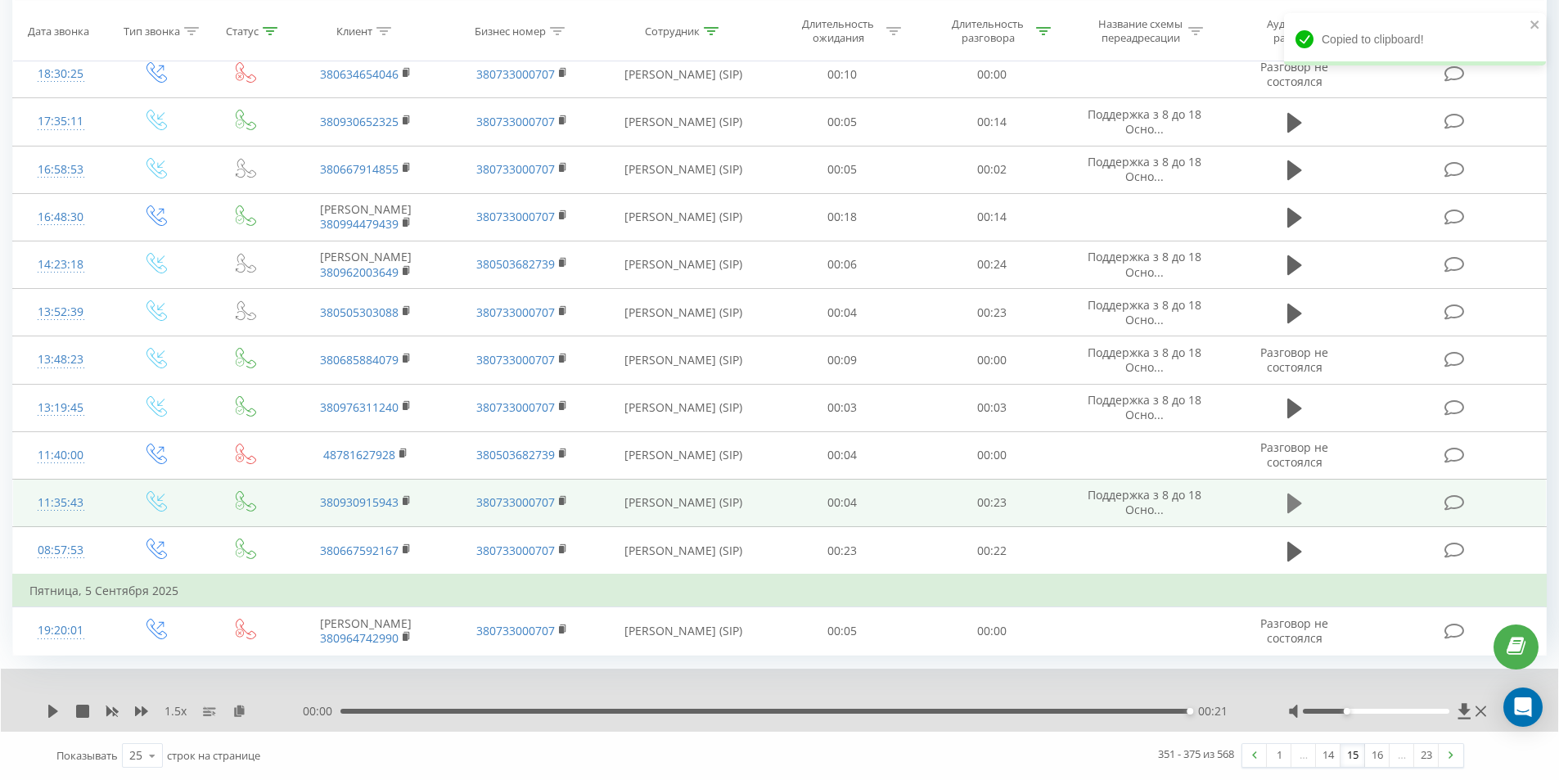
click at [1288, 494] on icon at bounding box center [1294, 503] width 15 height 20
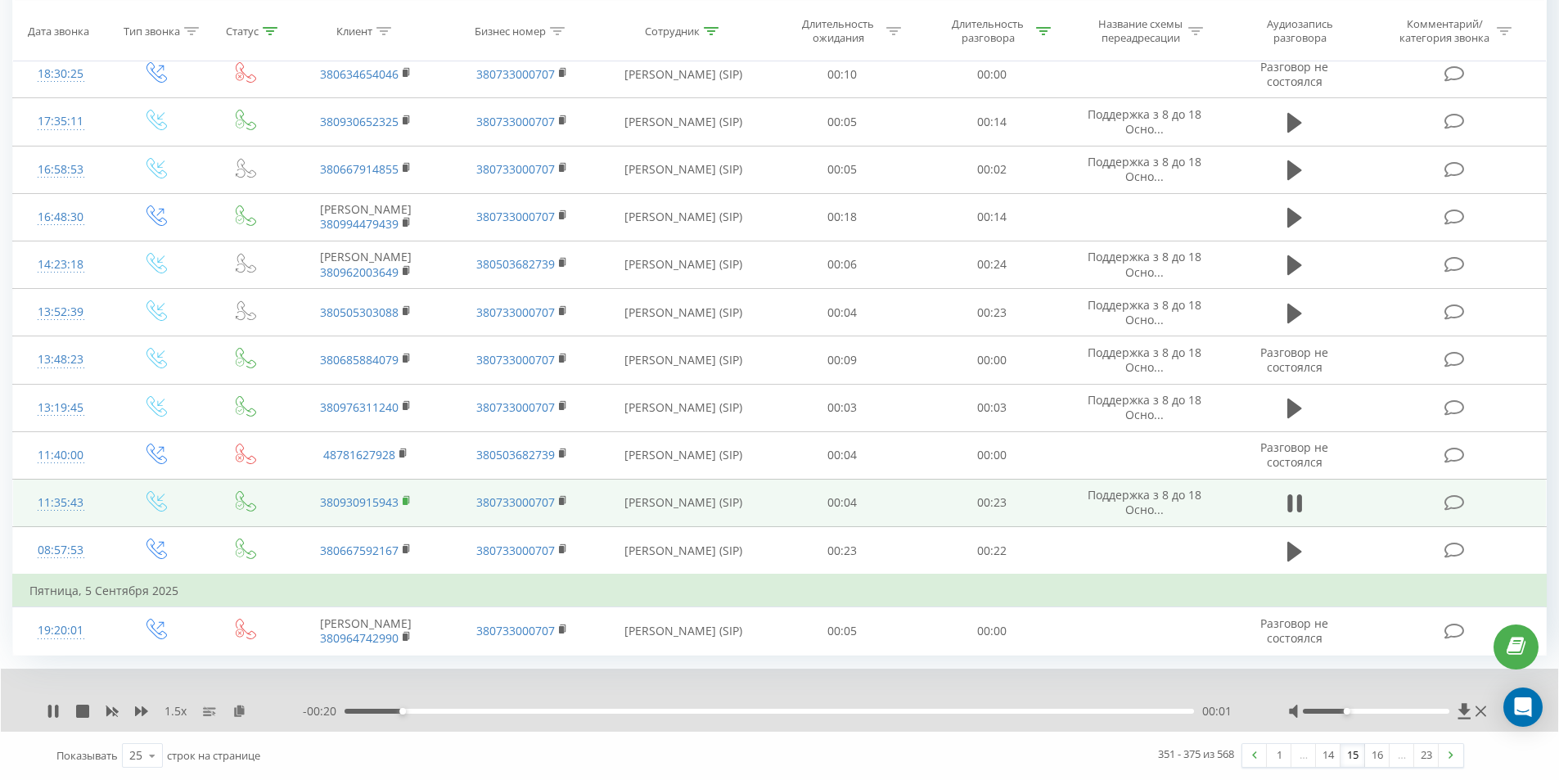
click at [407, 497] on rect at bounding box center [405, 500] width 5 height 7
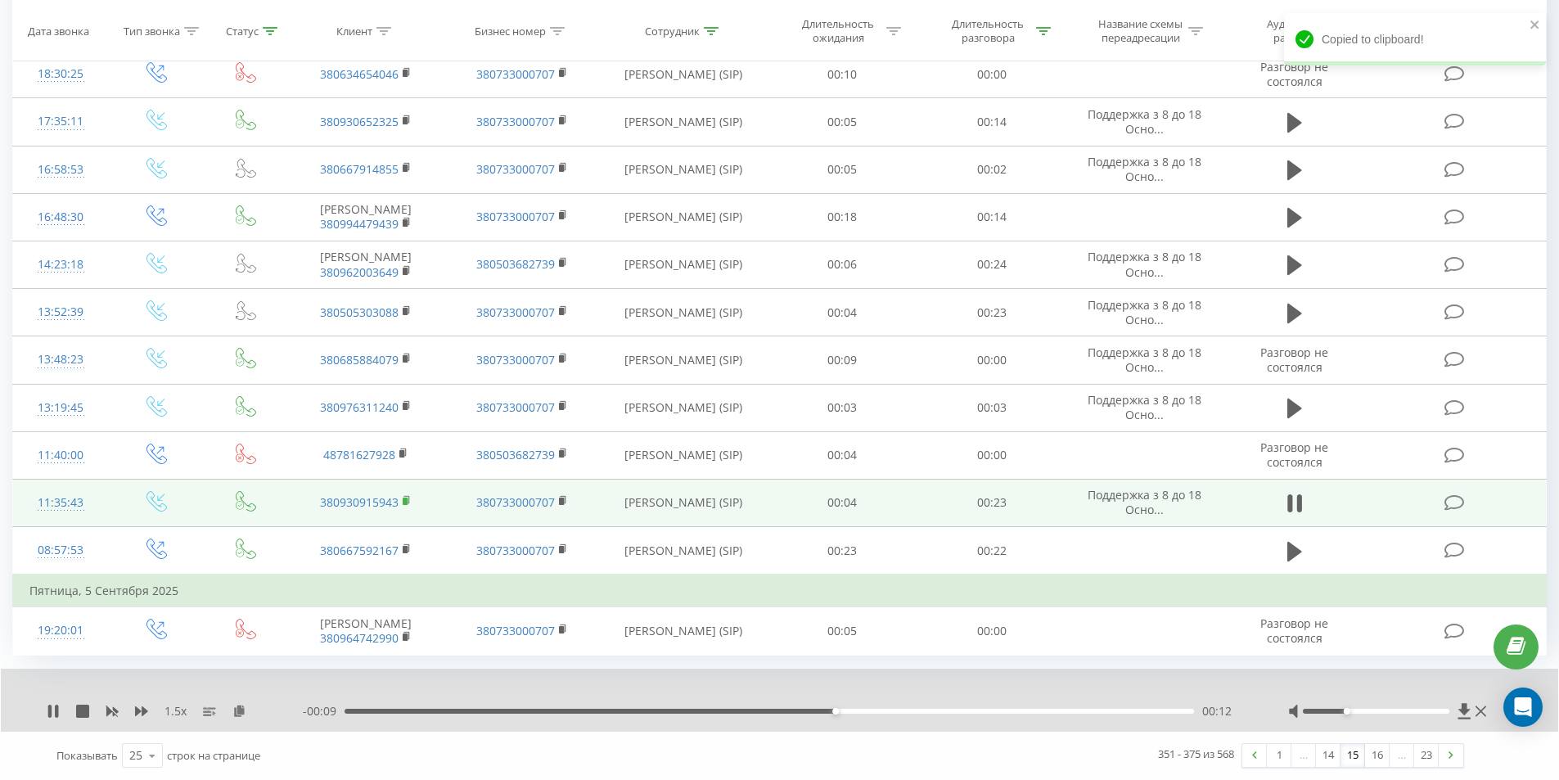
click at [407, 497] on rect at bounding box center [405, 500] width 5 height 7
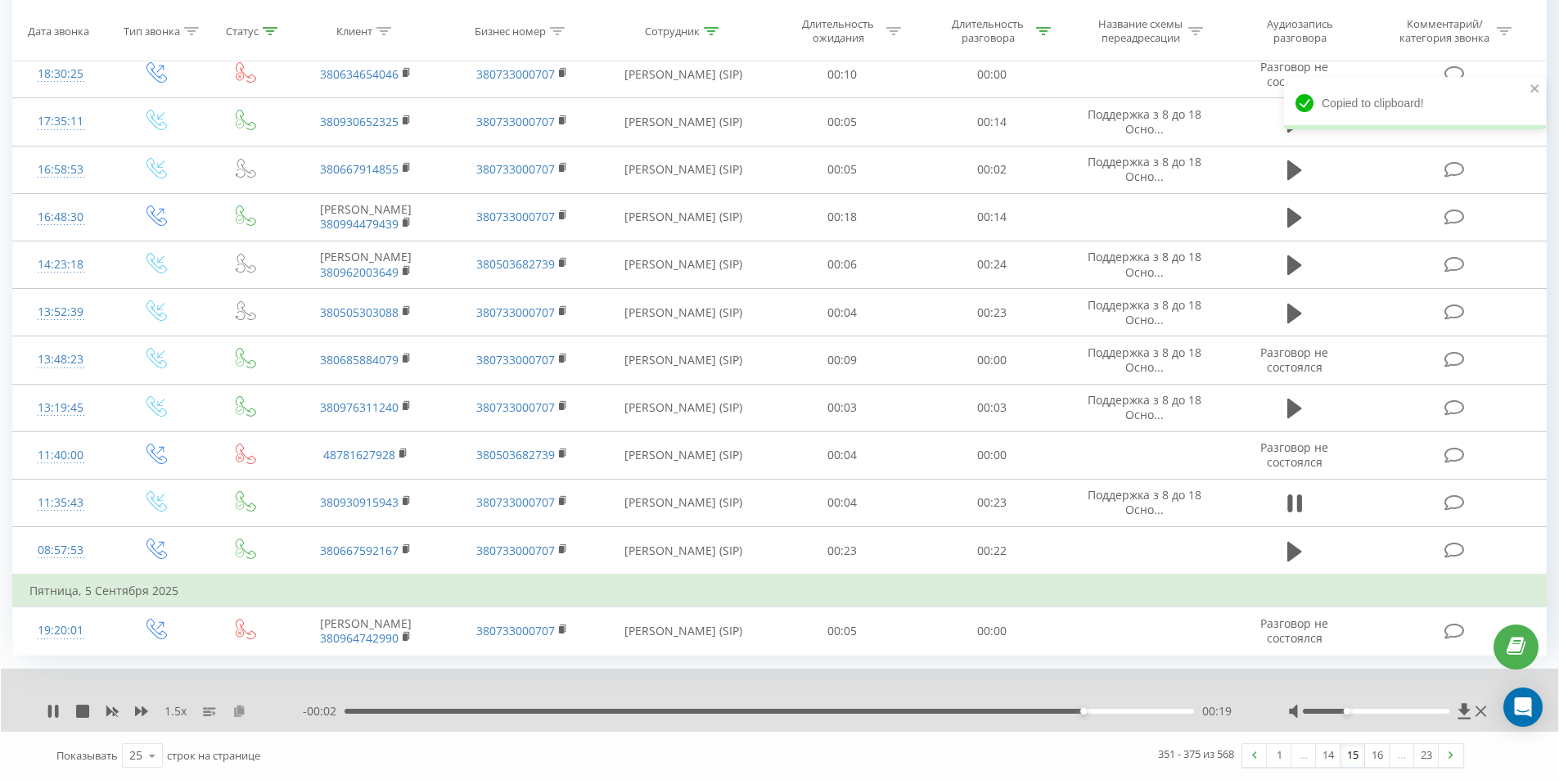
click at [243, 709] on icon at bounding box center [239, 709] width 14 height 11
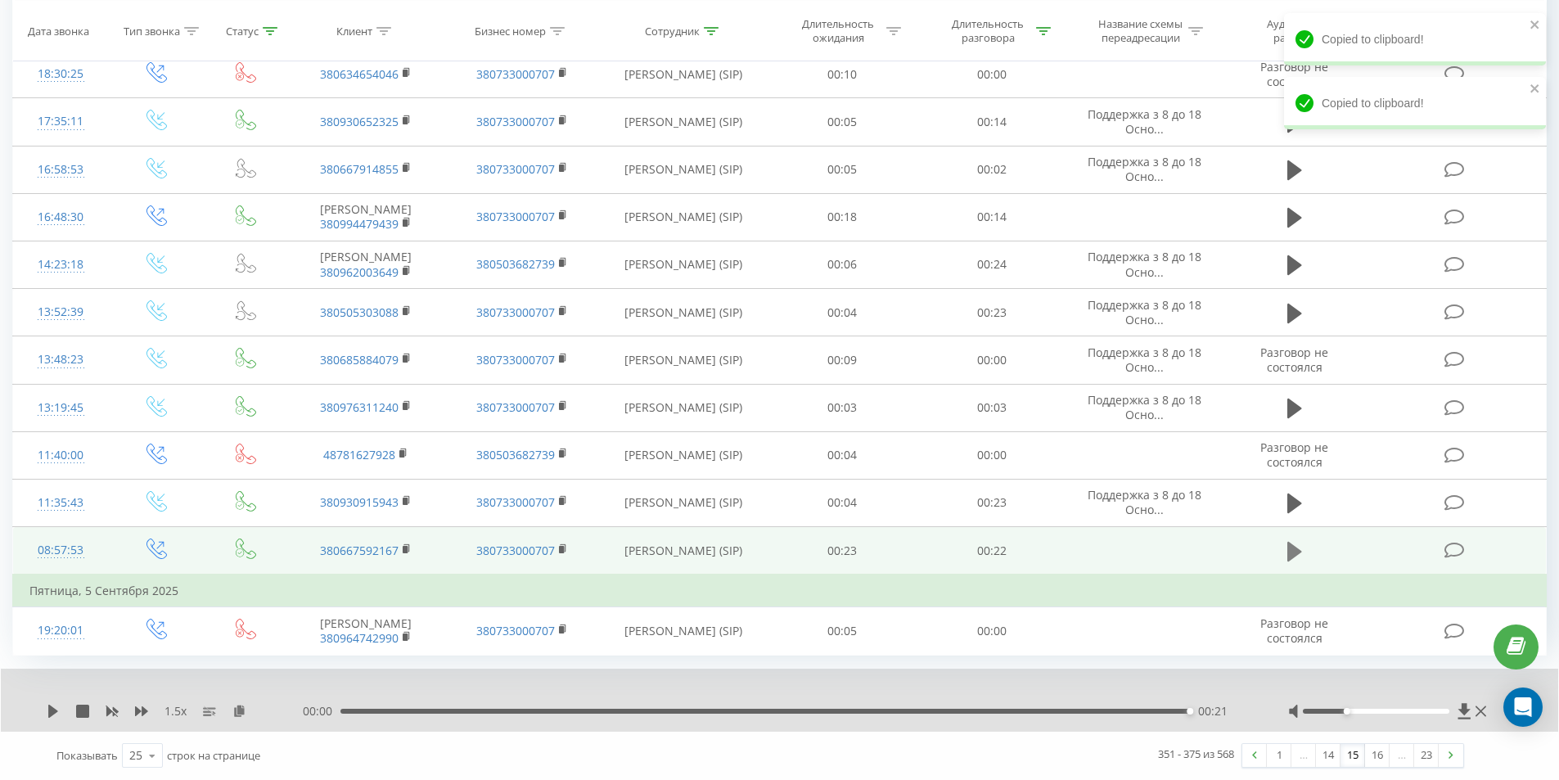
click at [1291, 551] on button at bounding box center [1294, 551] width 25 height 25
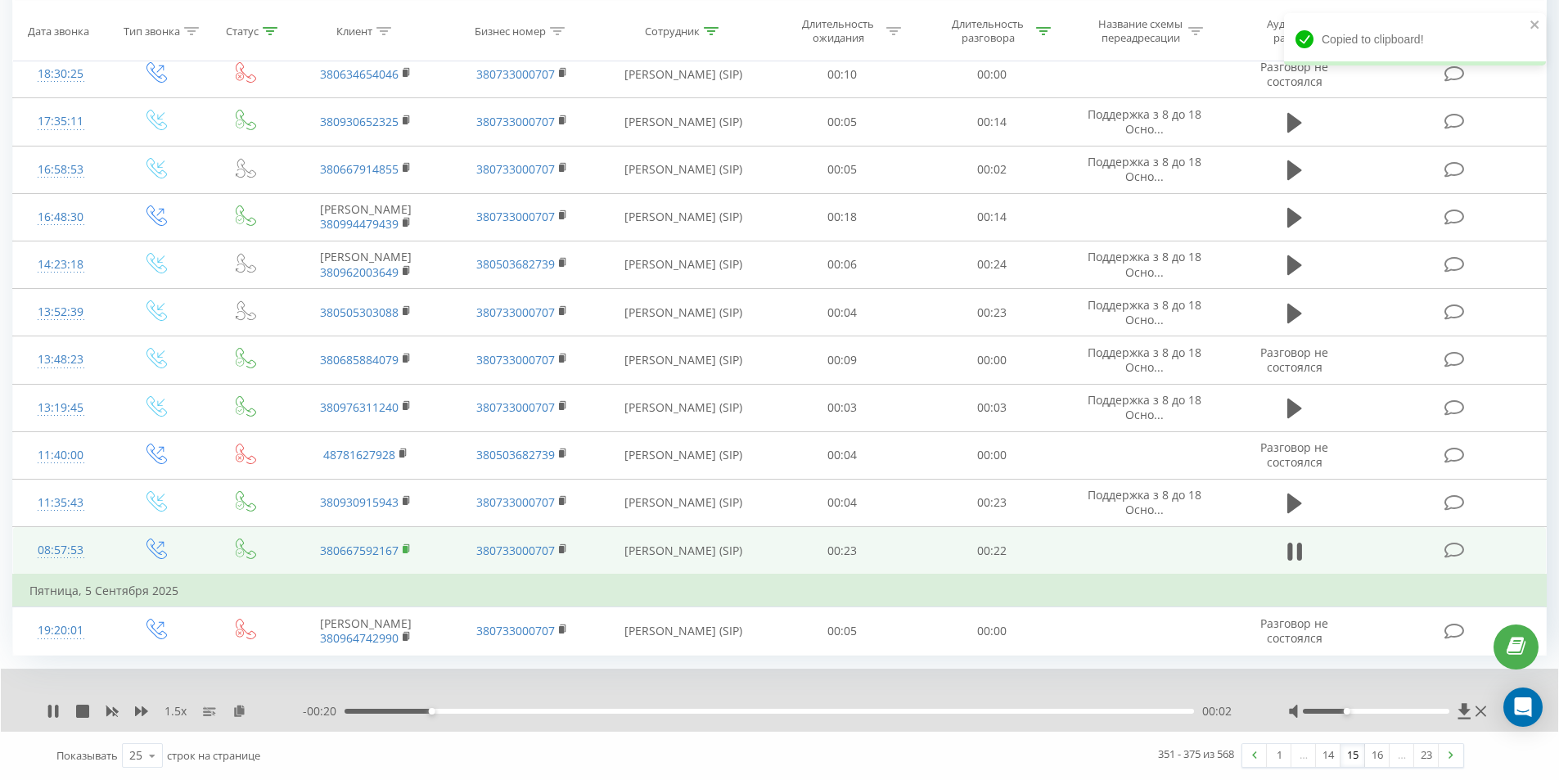
click at [408, 543] on icon at bounding box center [407, 548] width 9 height 11
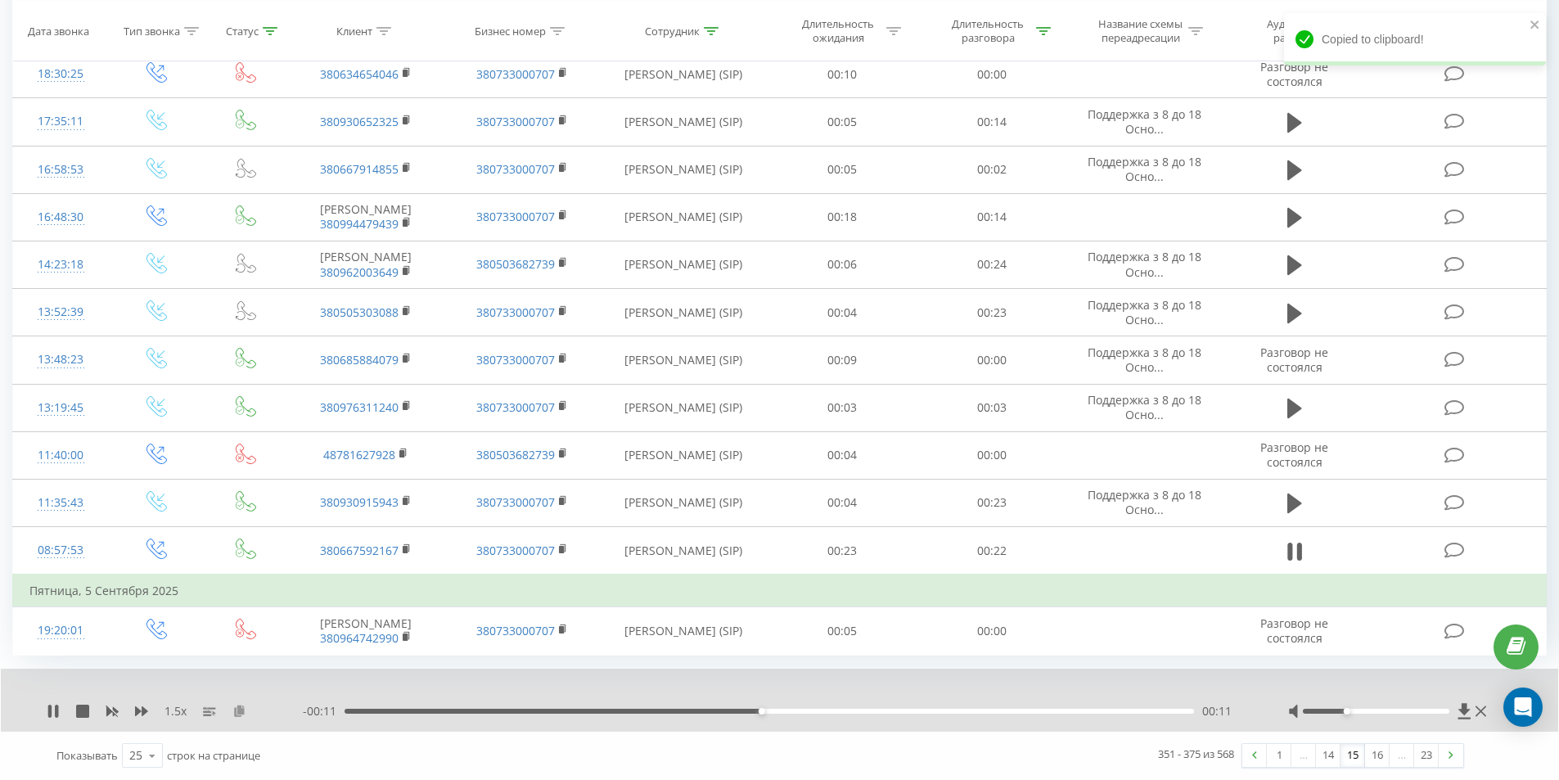
click at [241, 712] on icon at bounding box center [239, 709] width 14 height 11
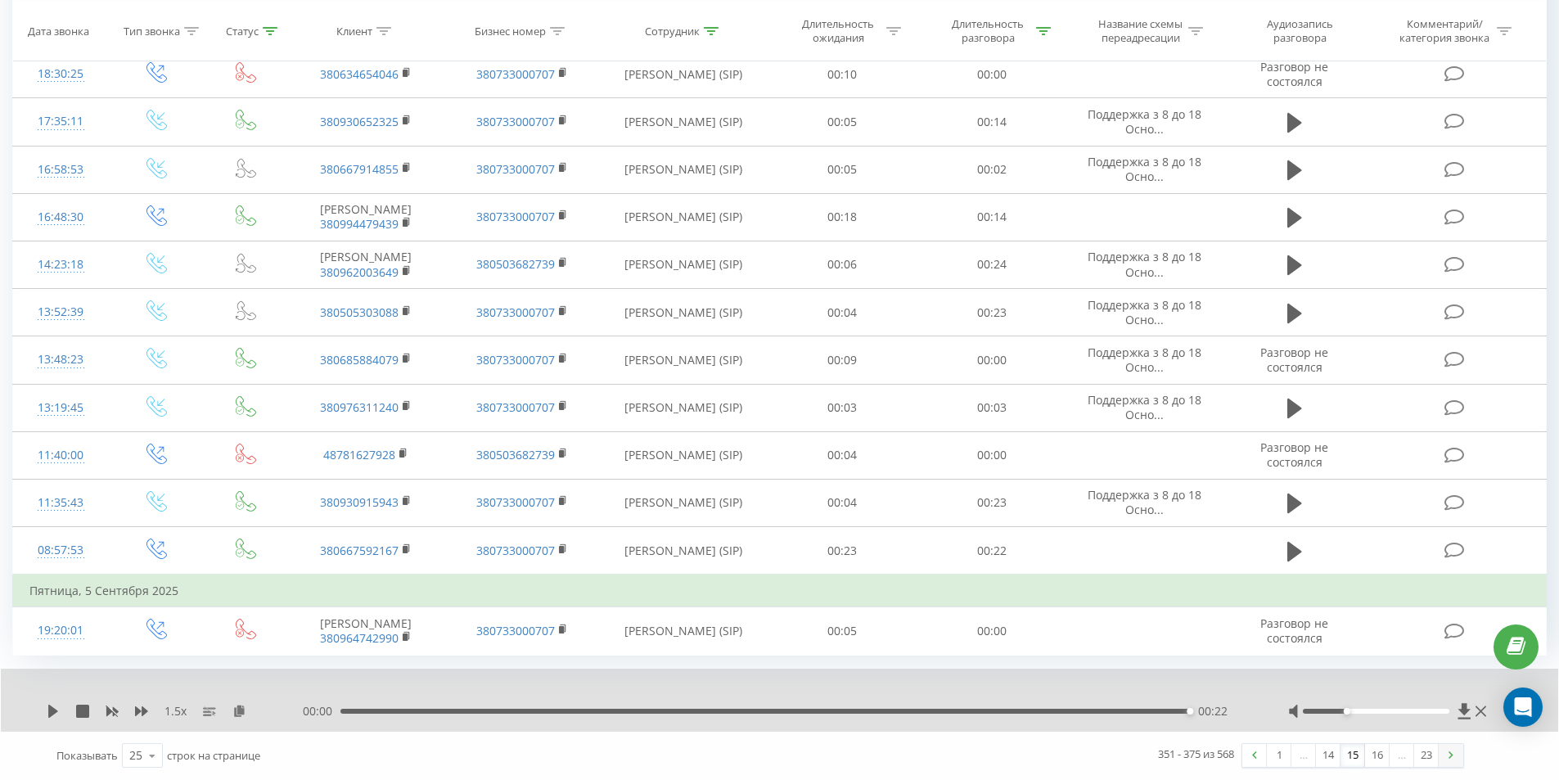
click at [1456, 753] on link at bounding box center [1450, 755] width 25 height 23
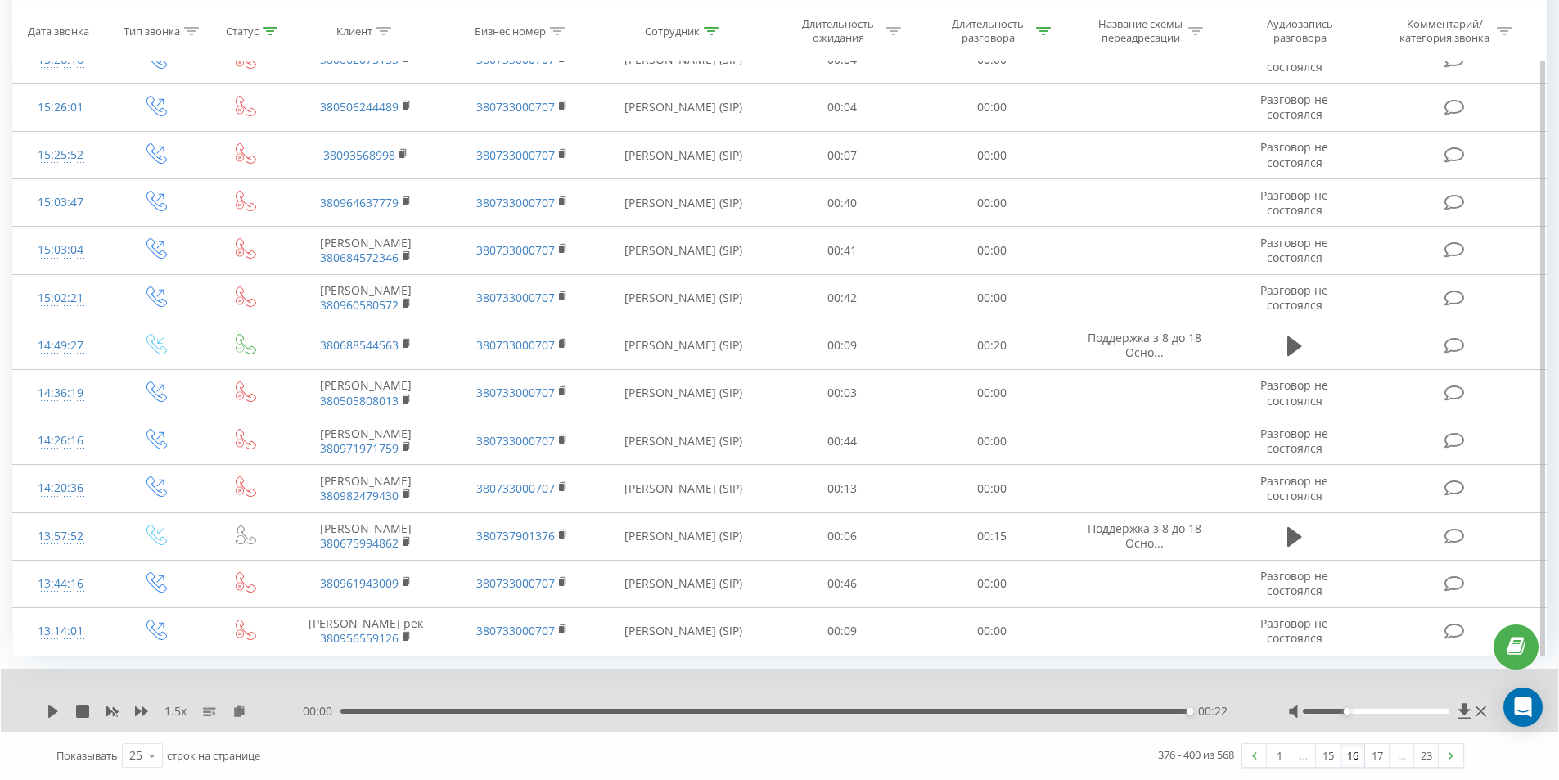
scroll to position [943, 0]
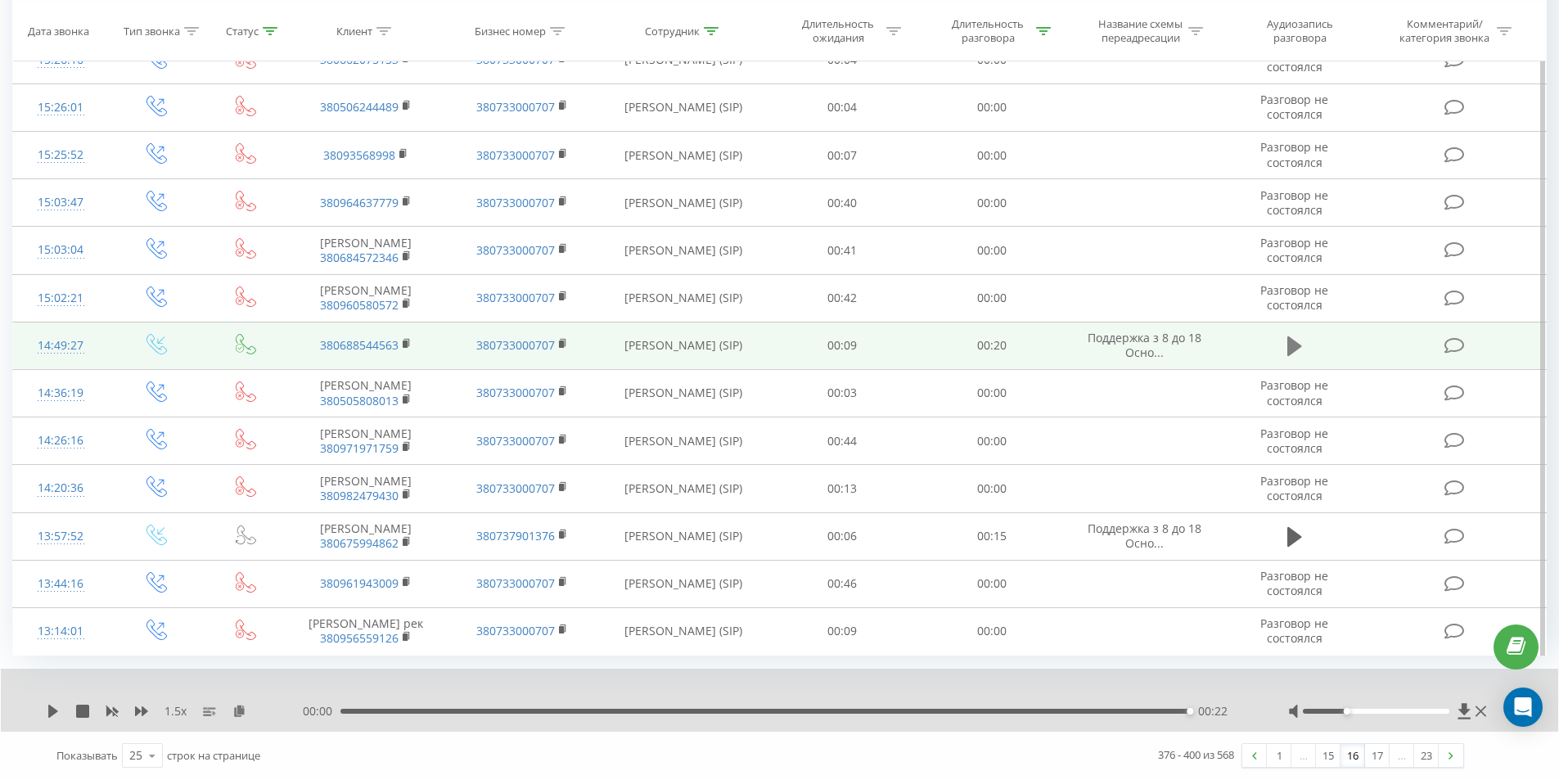
click at [1293, 336] on icon at bounding box center [1294, 346] width 15 height 20
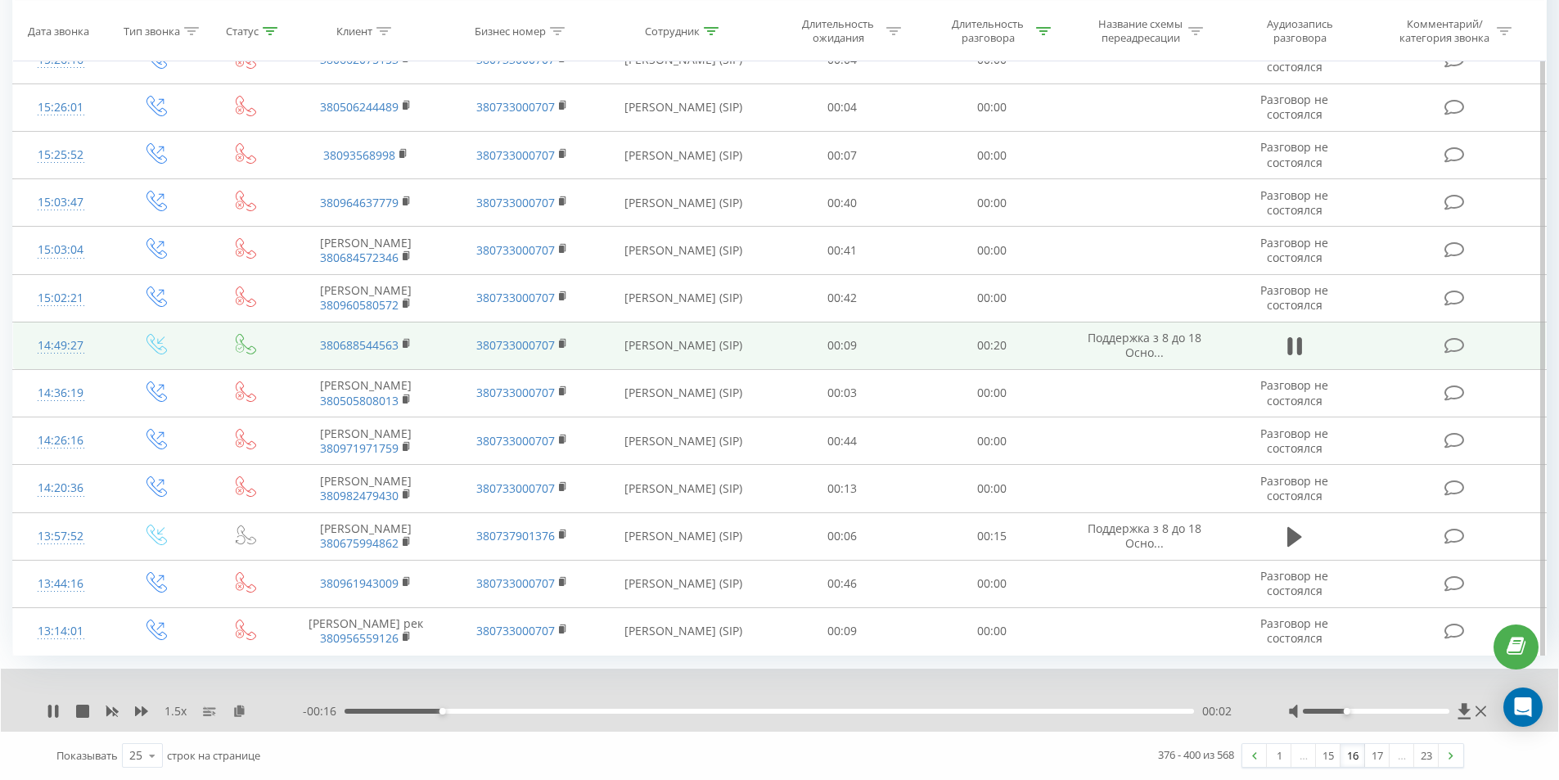
click at [1175, 712] on div "00:02" at bounding box center [768, 710] width 849 height 5
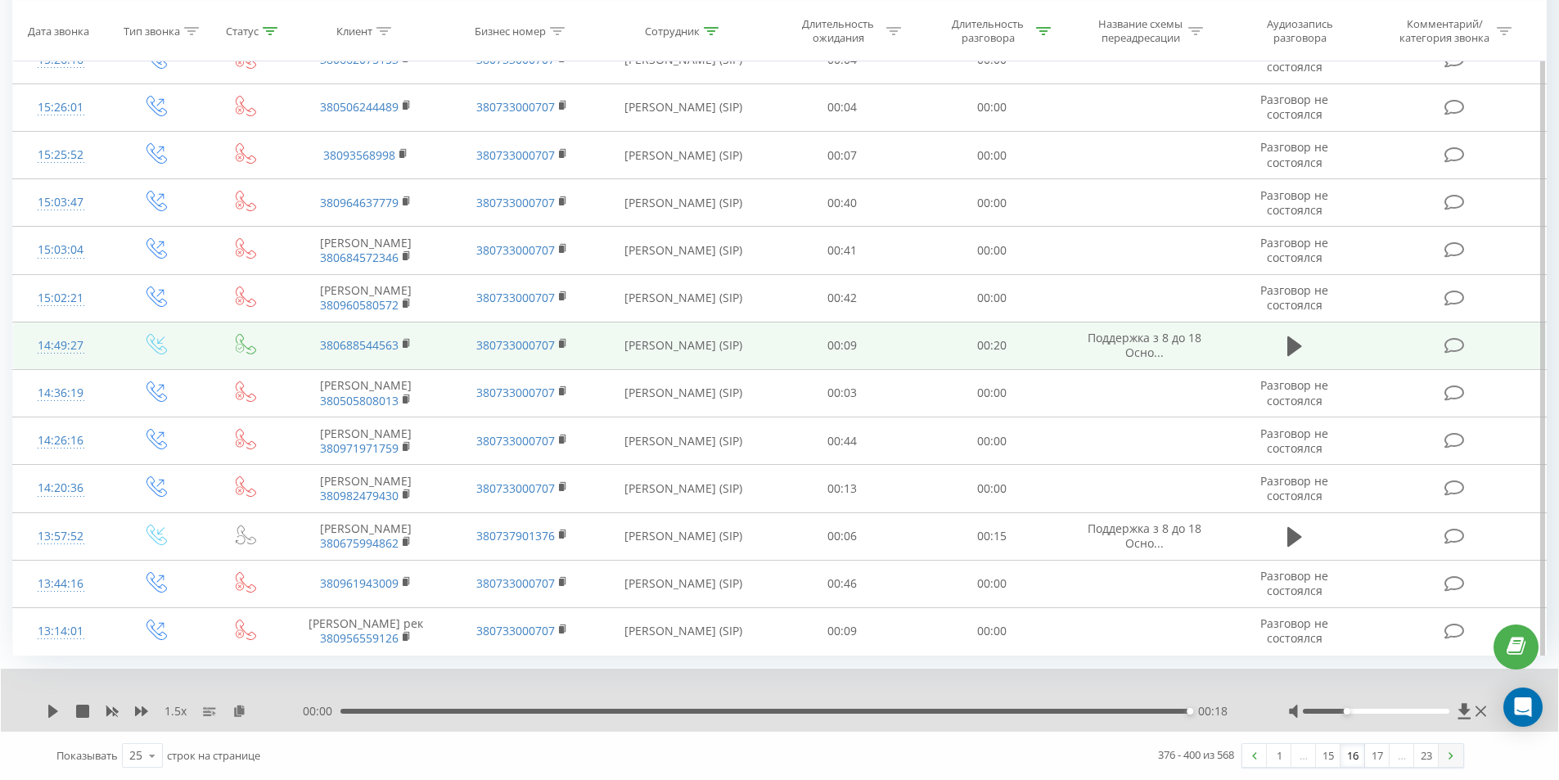
click at [1455, 755] on link at bounding box center [1450, 755] width 25 height 23
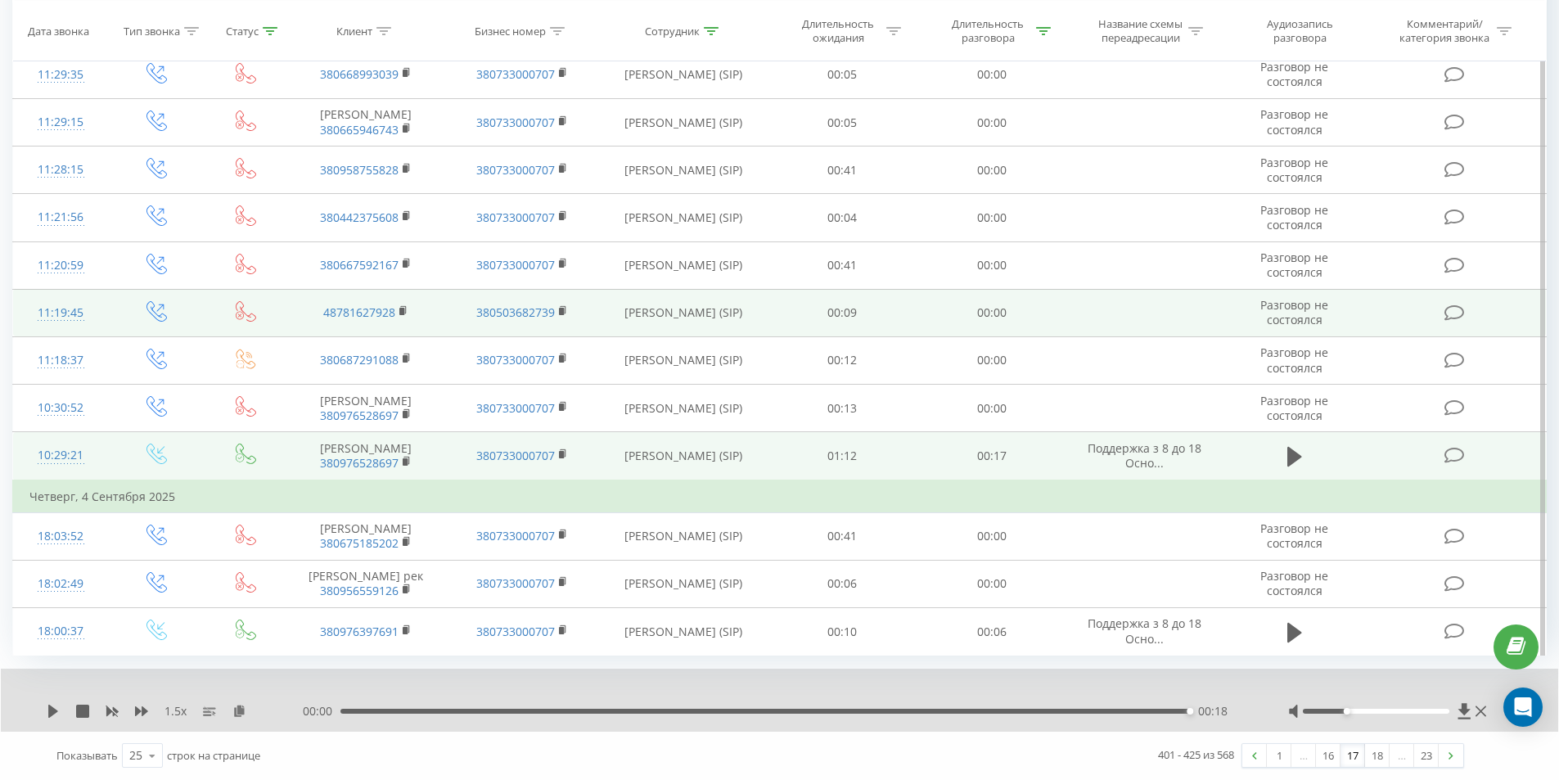
scroll to position [938, 0]
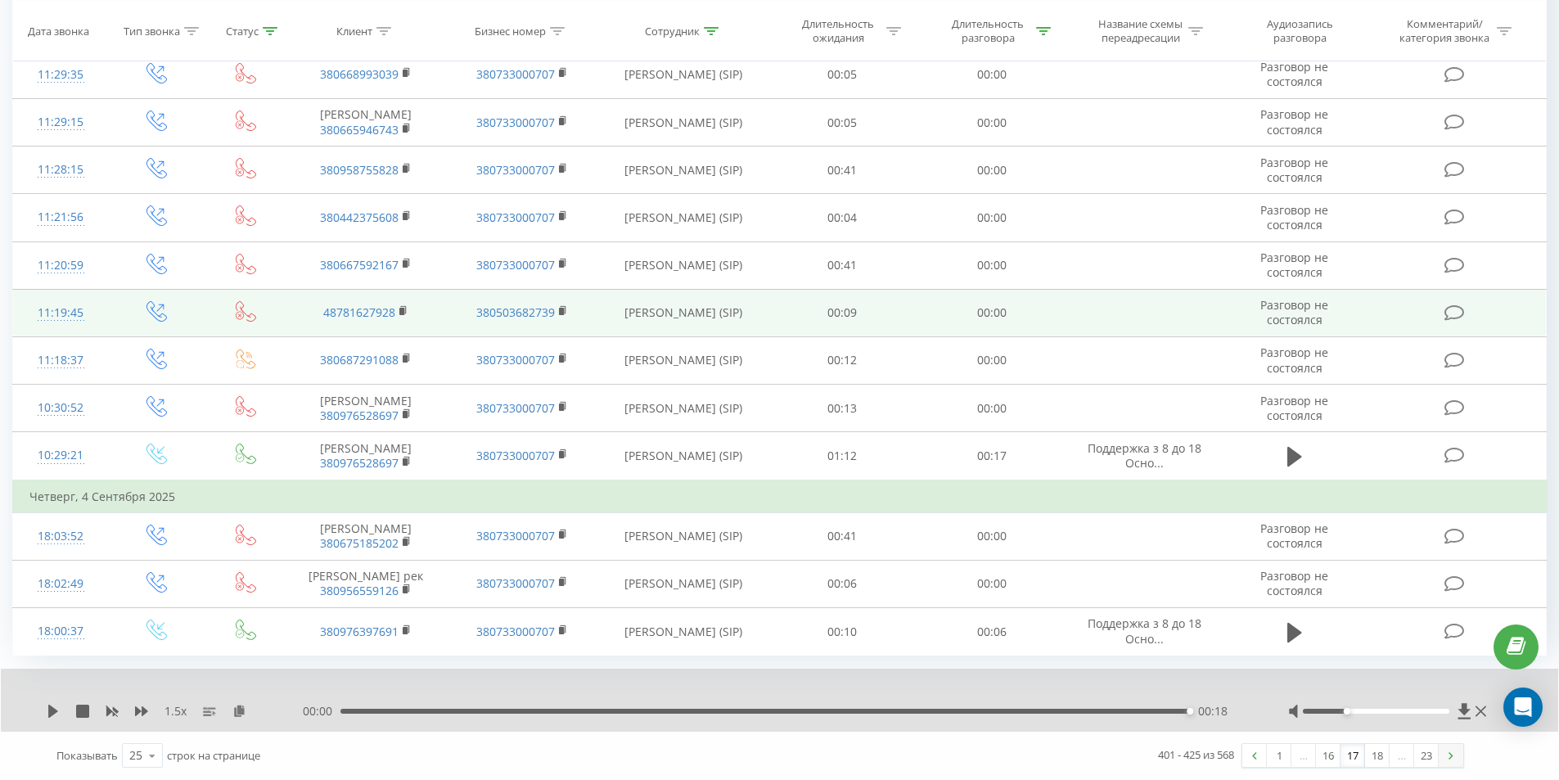
click at [1455, 755] on link at bounding box center [1450, 755] width 25 height 23
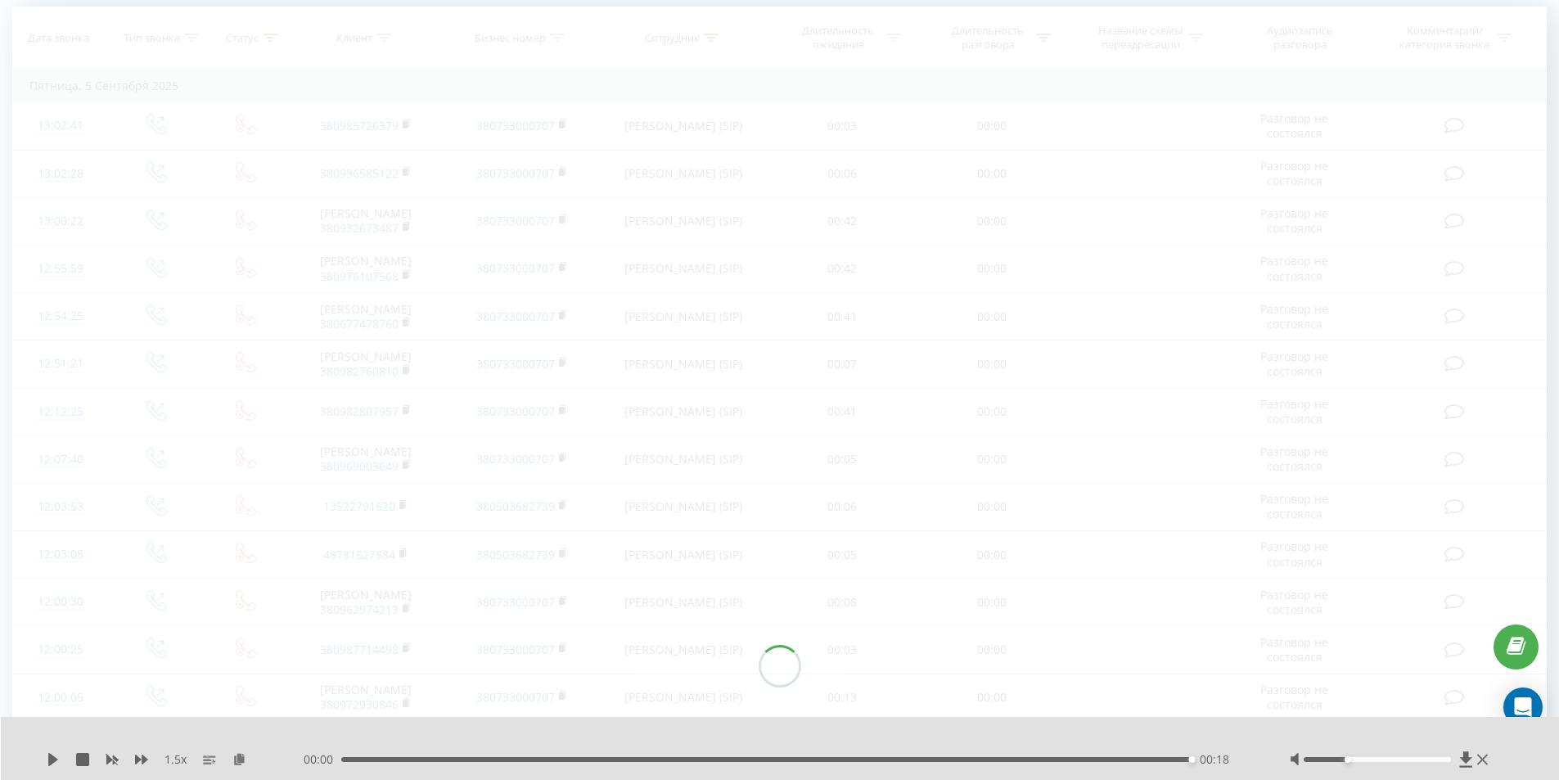
scroll to position [108, 0]
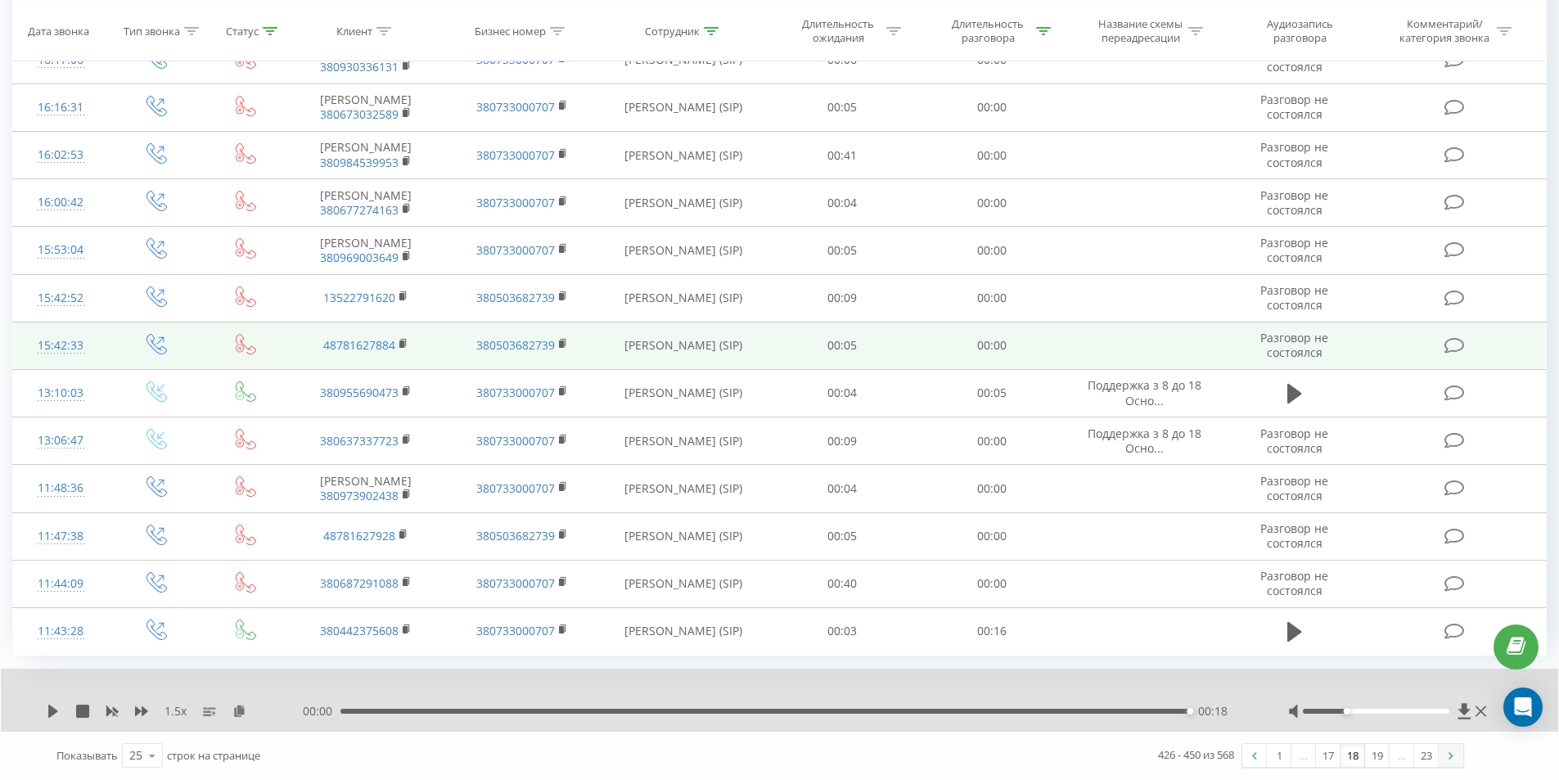
click at [1446, 754] on link at bounding box center [1450, 755] width 25 height 23
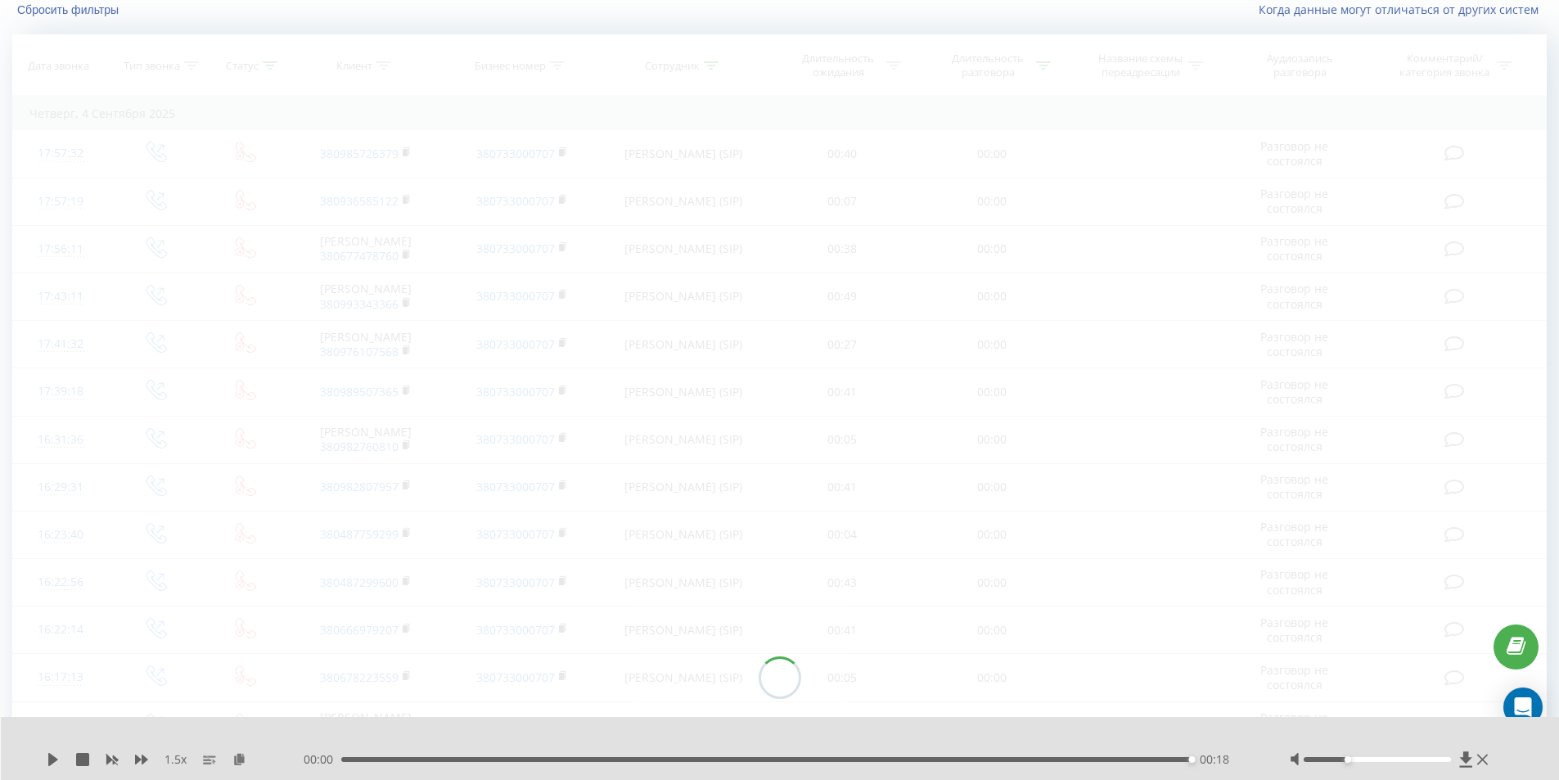
scroll to position [108, 0]
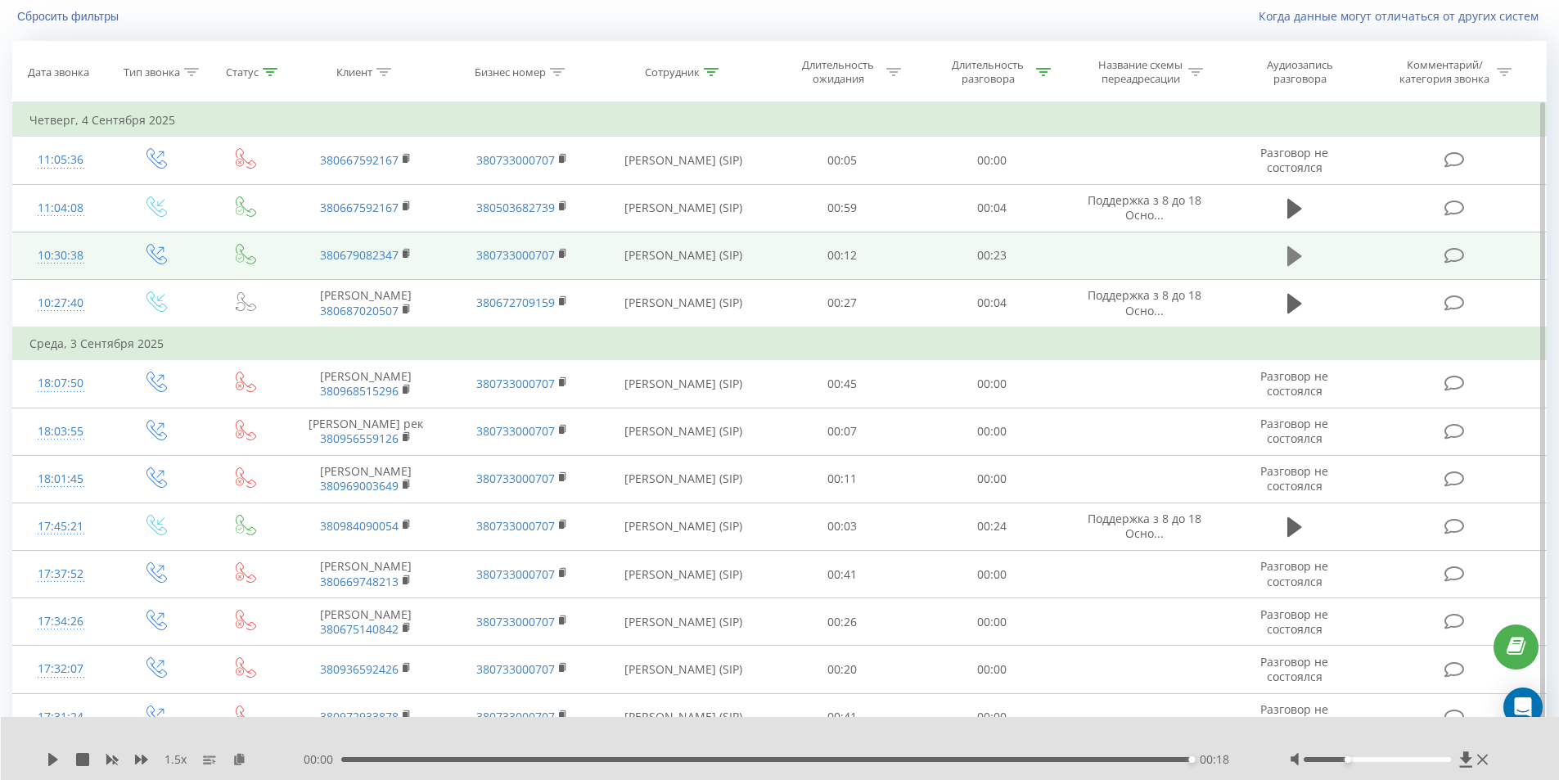
click at [1289, 257] on icon at bounding box center [1294, 256] width 15 height 20
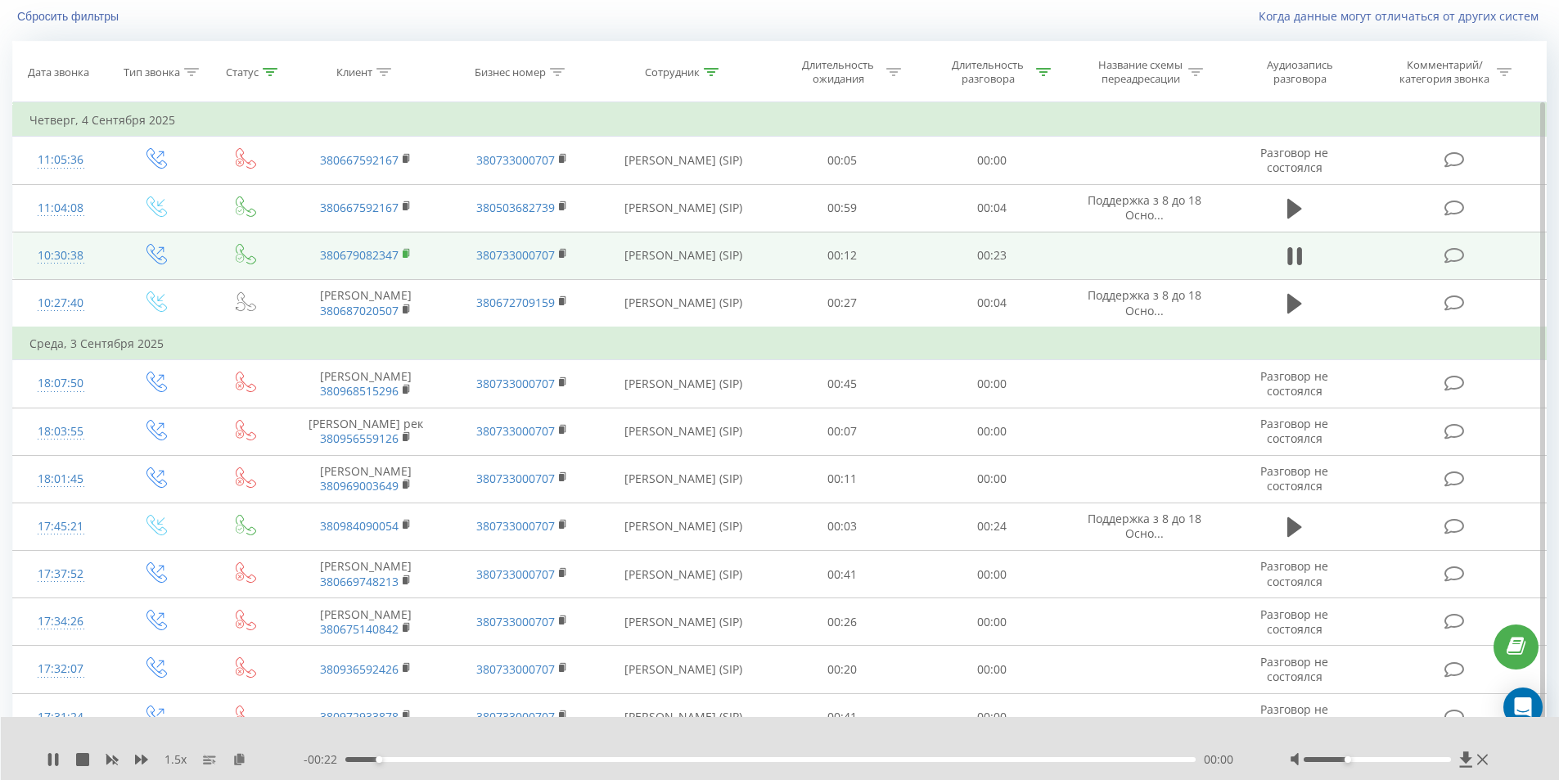
click at [411, 249] on icon at bounding box center [407, 253] width 9 height 11
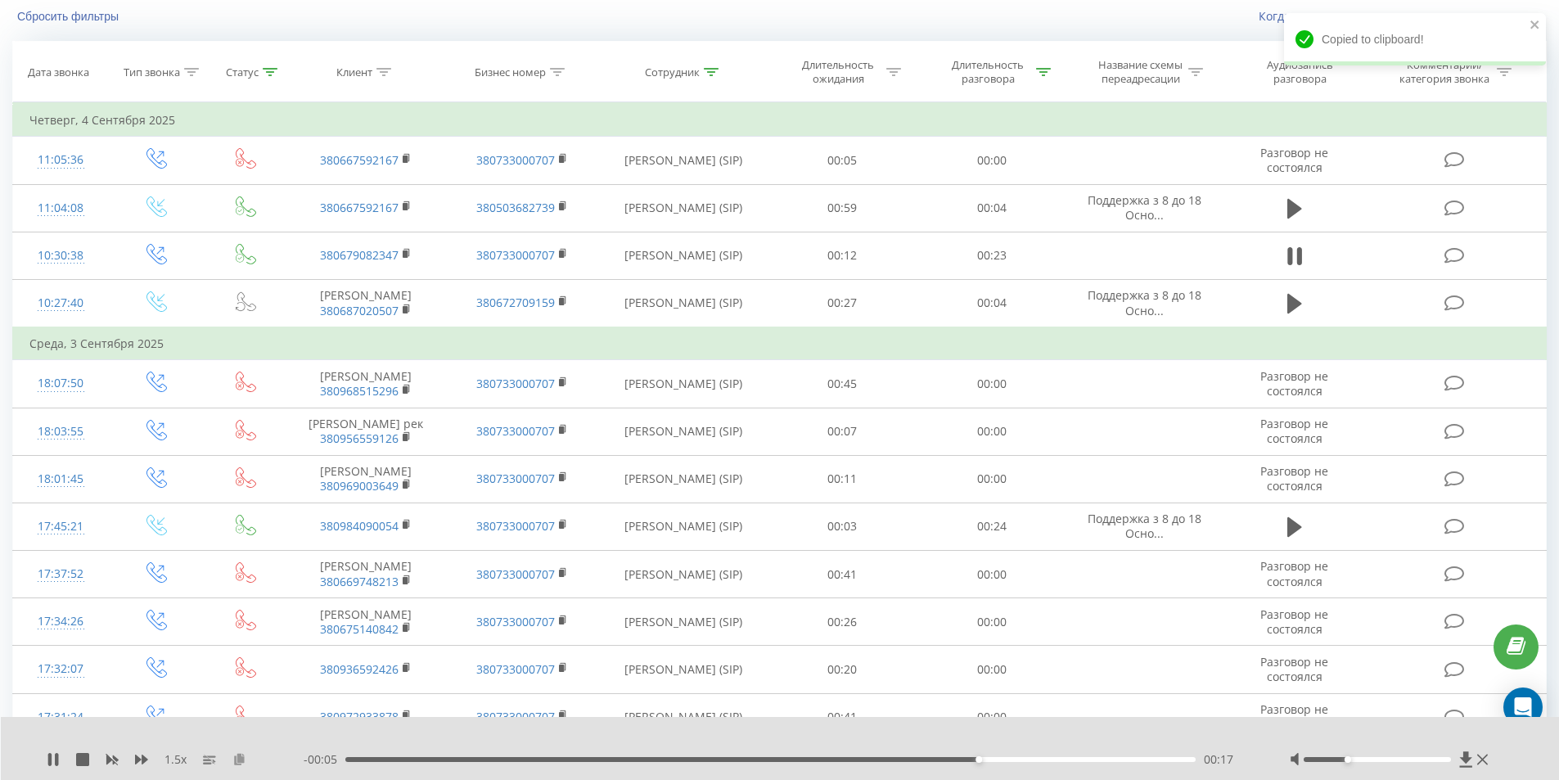
click at [241, 755] on icon at bounding box center [239, 758] width 14 height 11
click at [479, 754] on div "00:00 00:23 00:23" at bounding box center [776, 759] width 945 height 16
click at [482, 758] on div "00:23" at bounding box center [766, 759] width 851 height 5
click at [54, 762] on icon at bounding box center [53, 759] width 10 height 13
drag, startPoint x: 1357, startPoint y: 758, endPoint x: 1347, endPoint y: 754, distance: 10.3
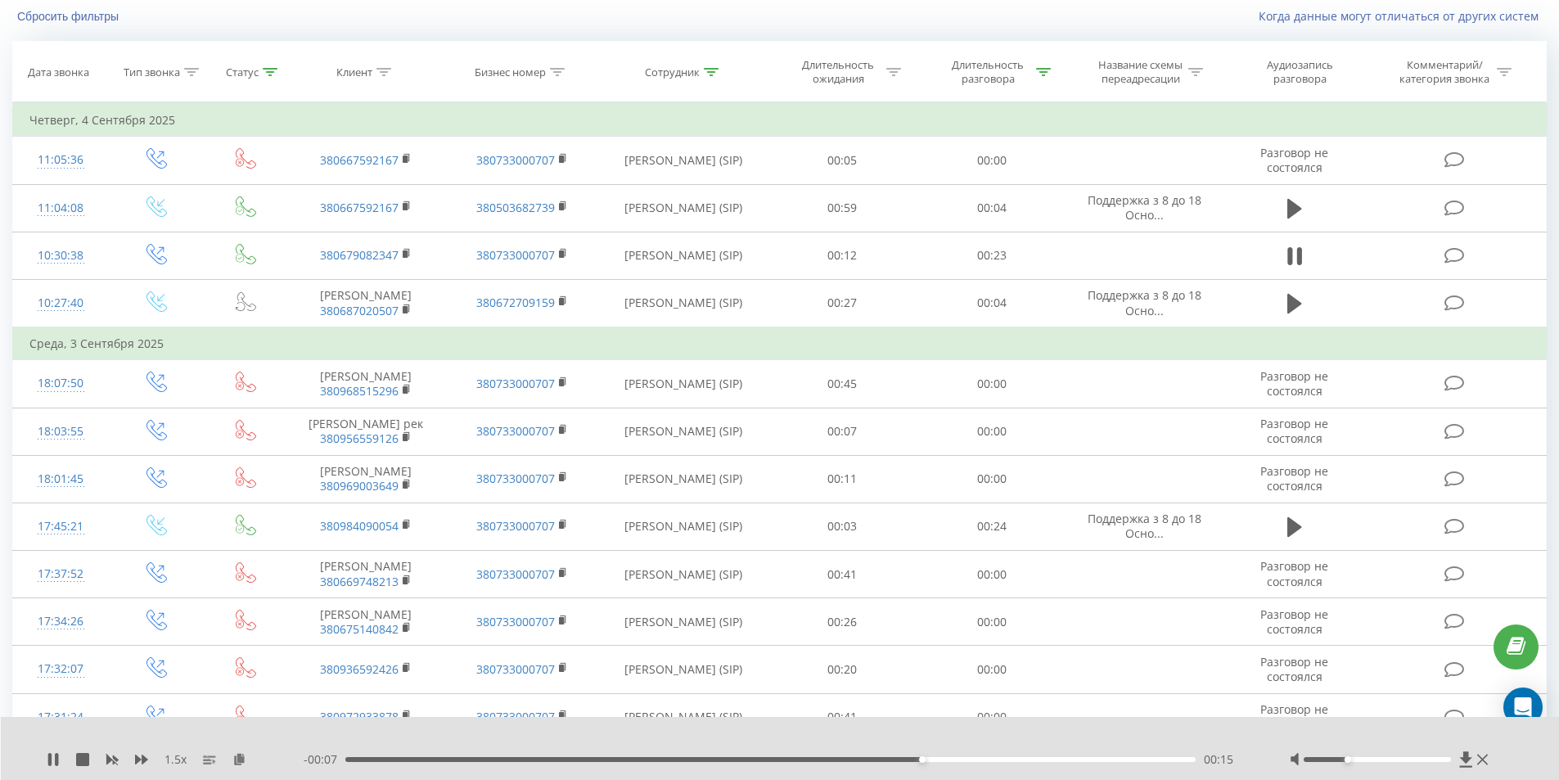
click at [1347, 754] on div at bounding box center [1390, 759] width 203 height 16
click at [52, 757] on icon at bounding box center [49, 759] width 3 height 13
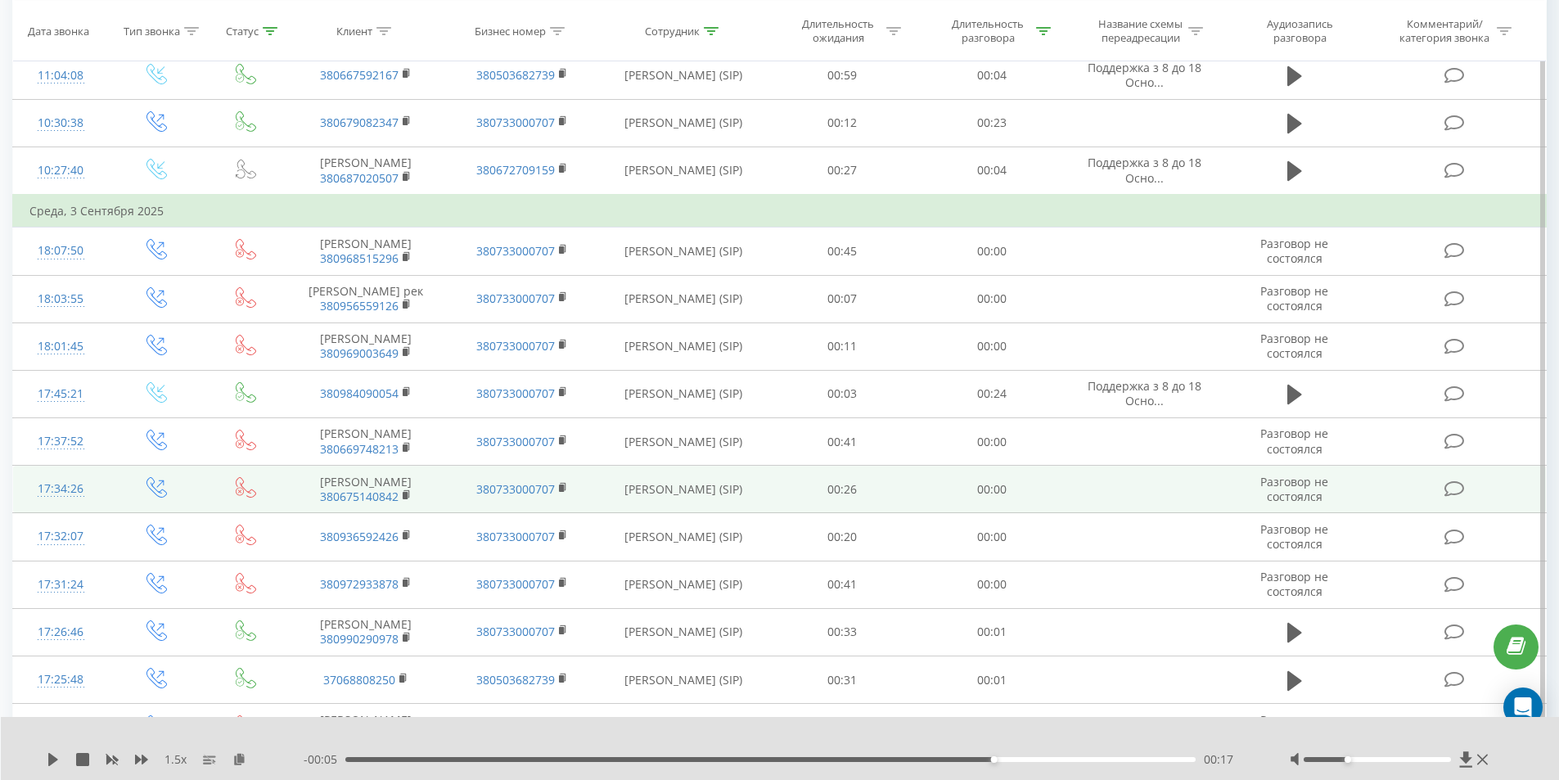
scroll to position [272, 0]
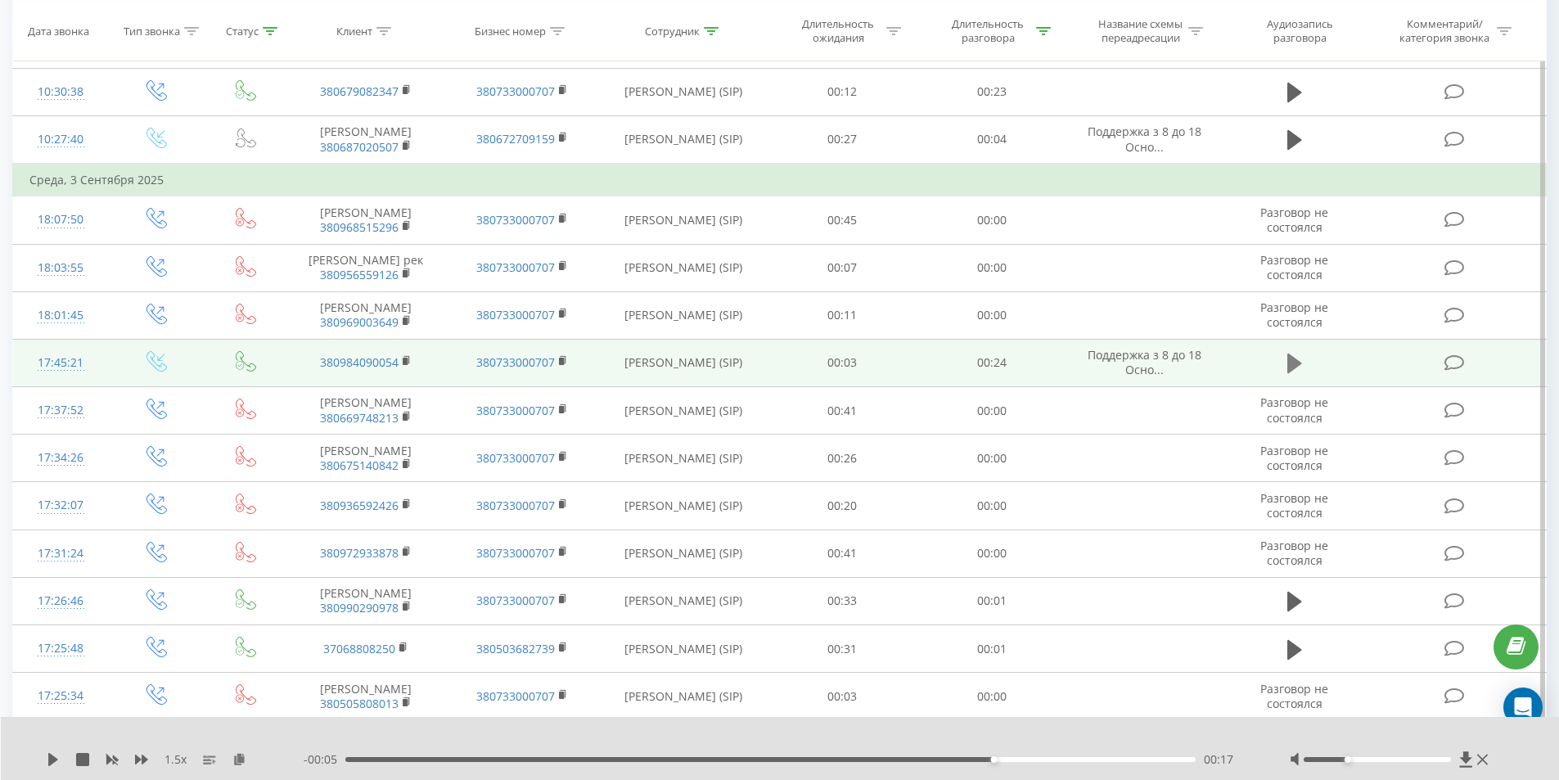
click at [1293, 373] on icon at bounding box center [1294, 363] width 15 height 20
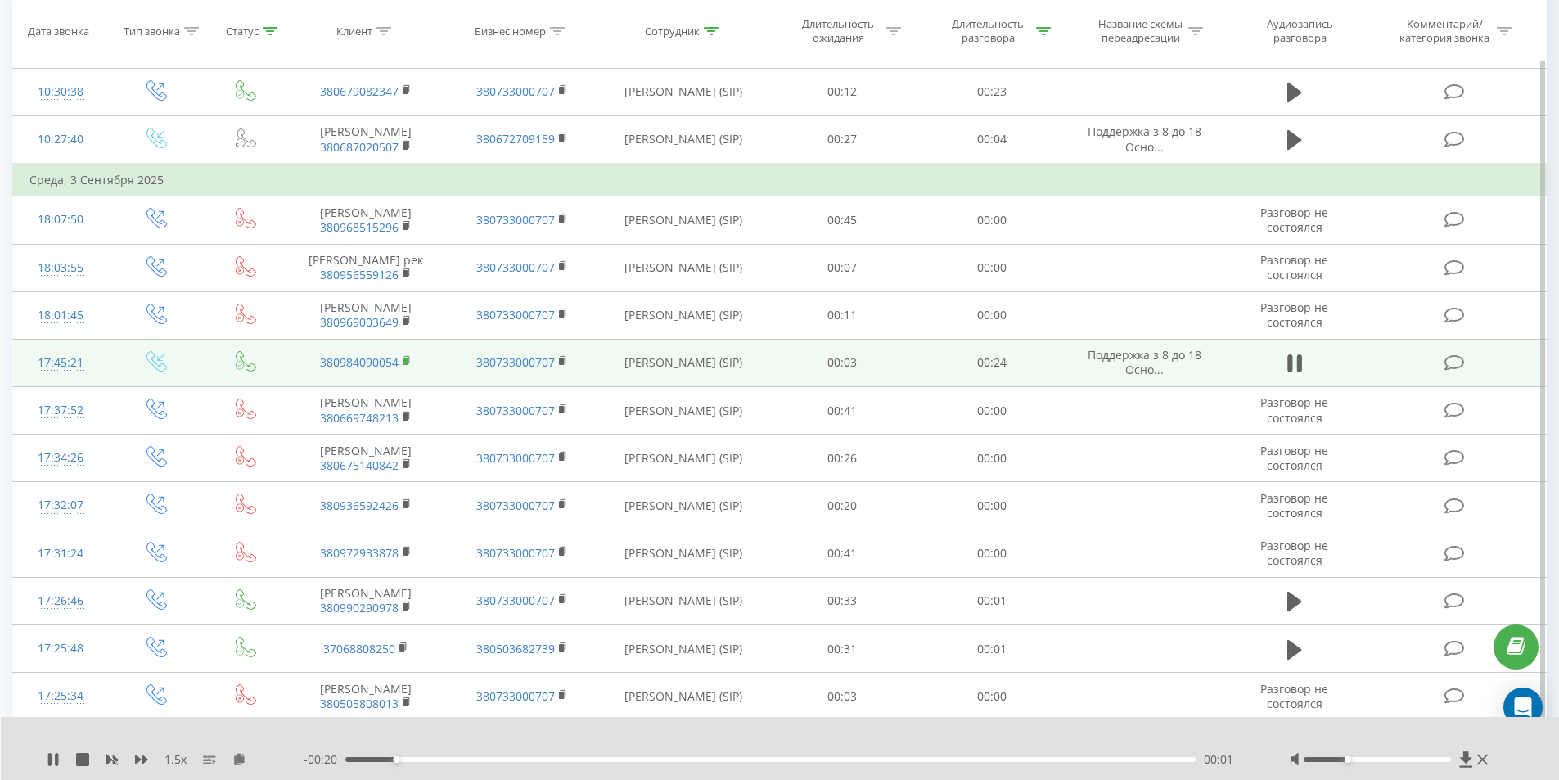
click at [403, 367] on icon at bounding box center [407, 360] width 9 height 11
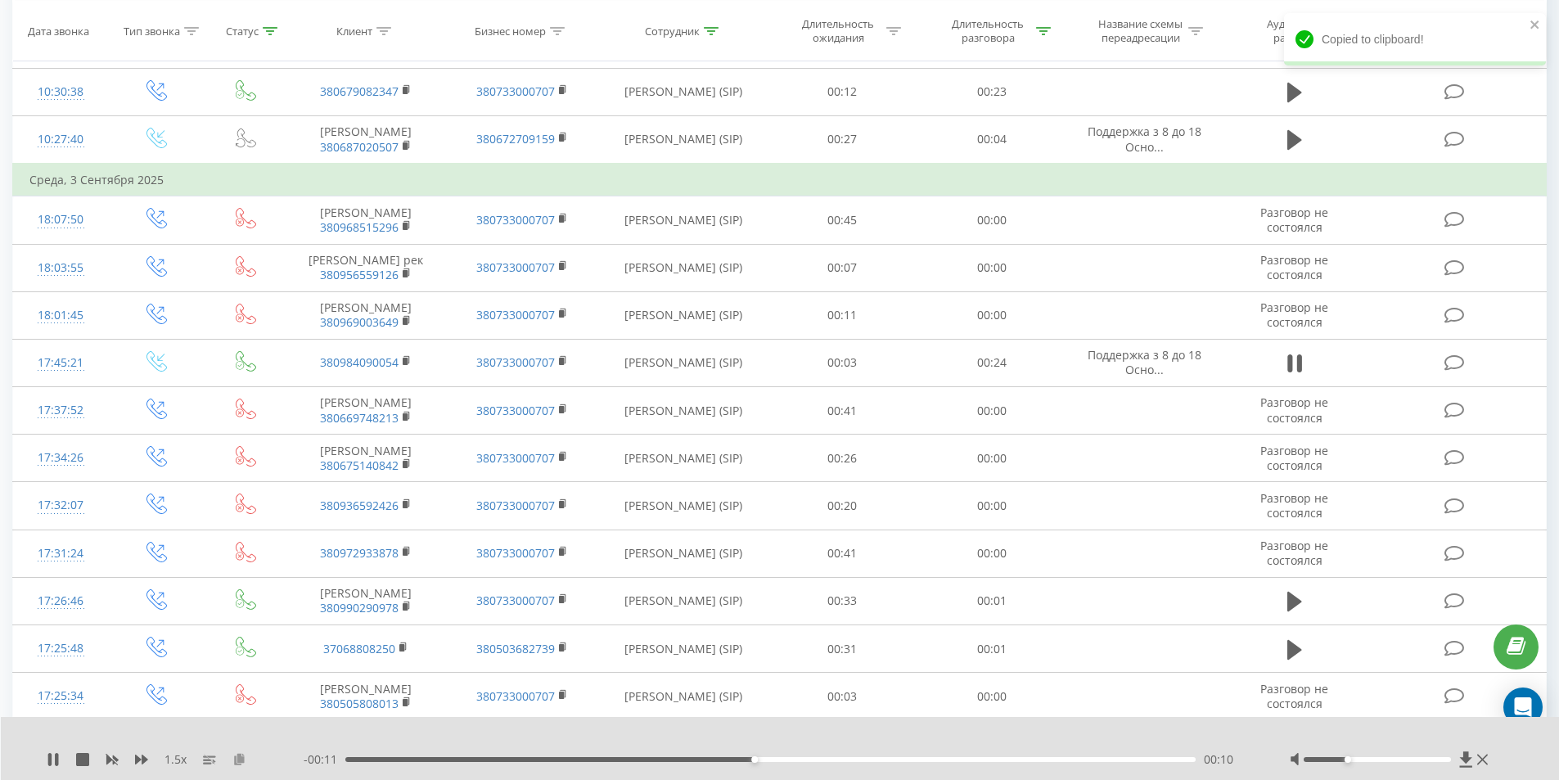
click at [235, 753] on icon at bounding box center [239, 758] width 14 height 11
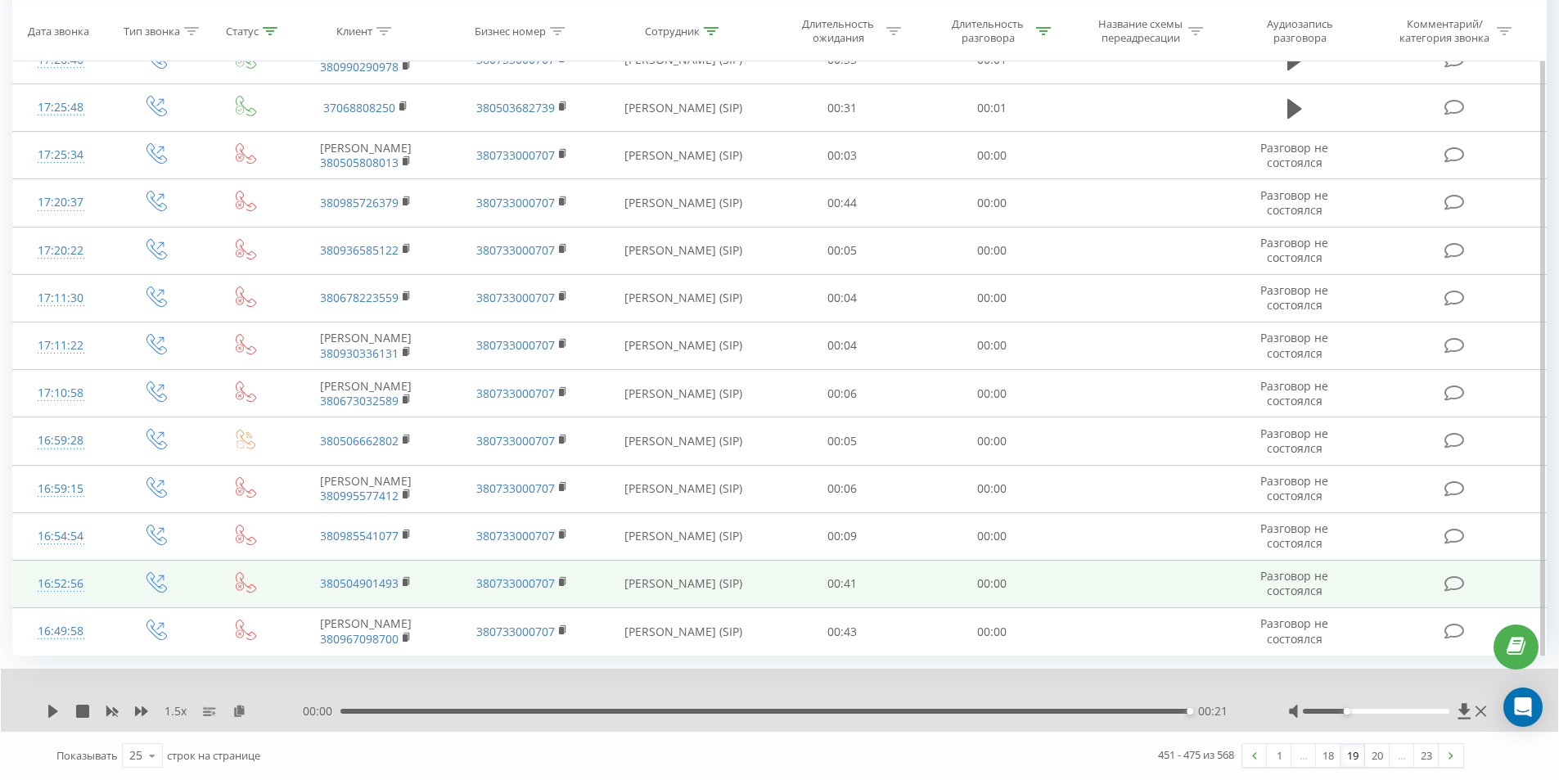
scroll to position [964, 0]
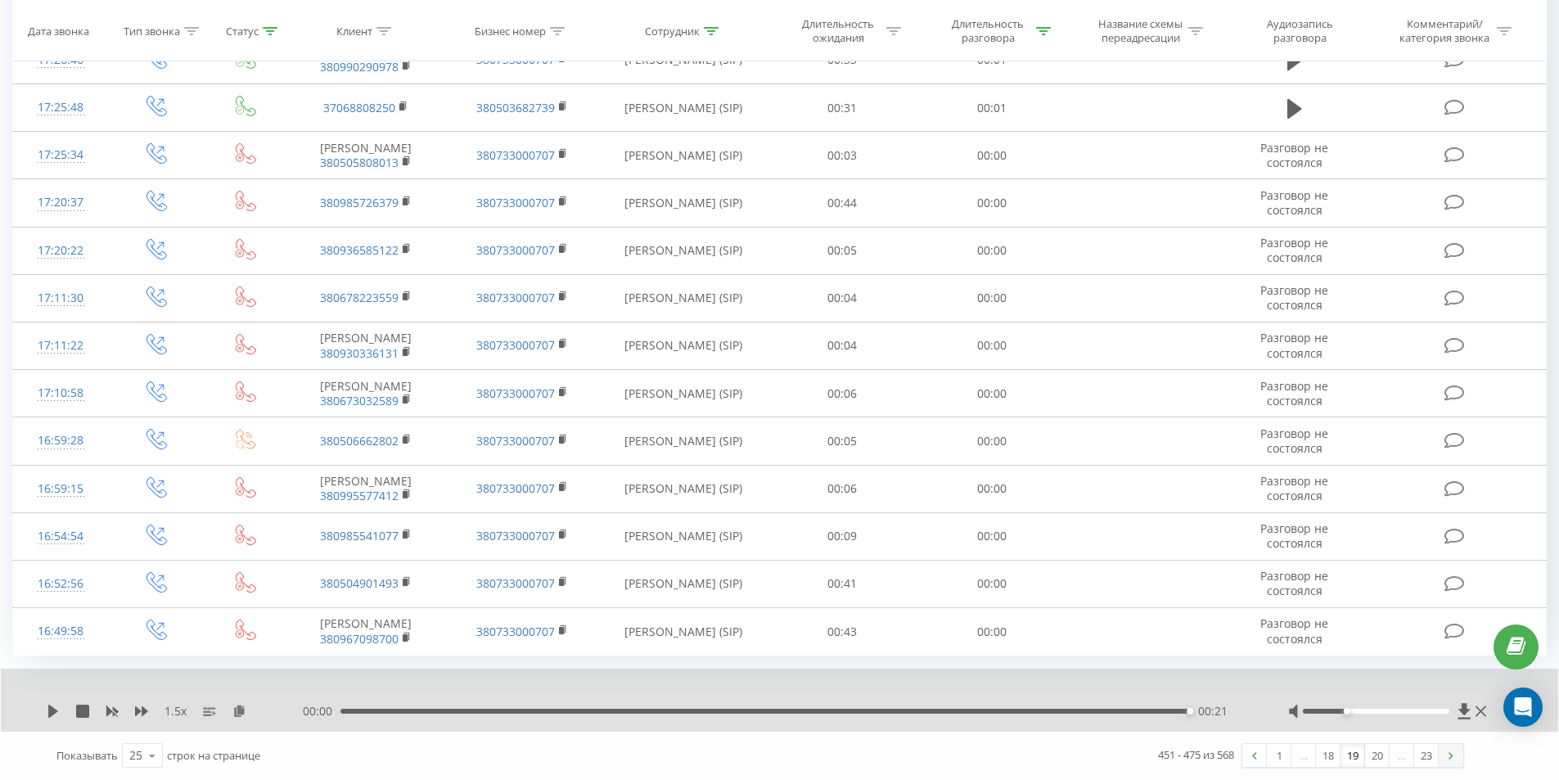
click at [1453, 757] on link at bounding box center [1450, 755] width 25 height 23
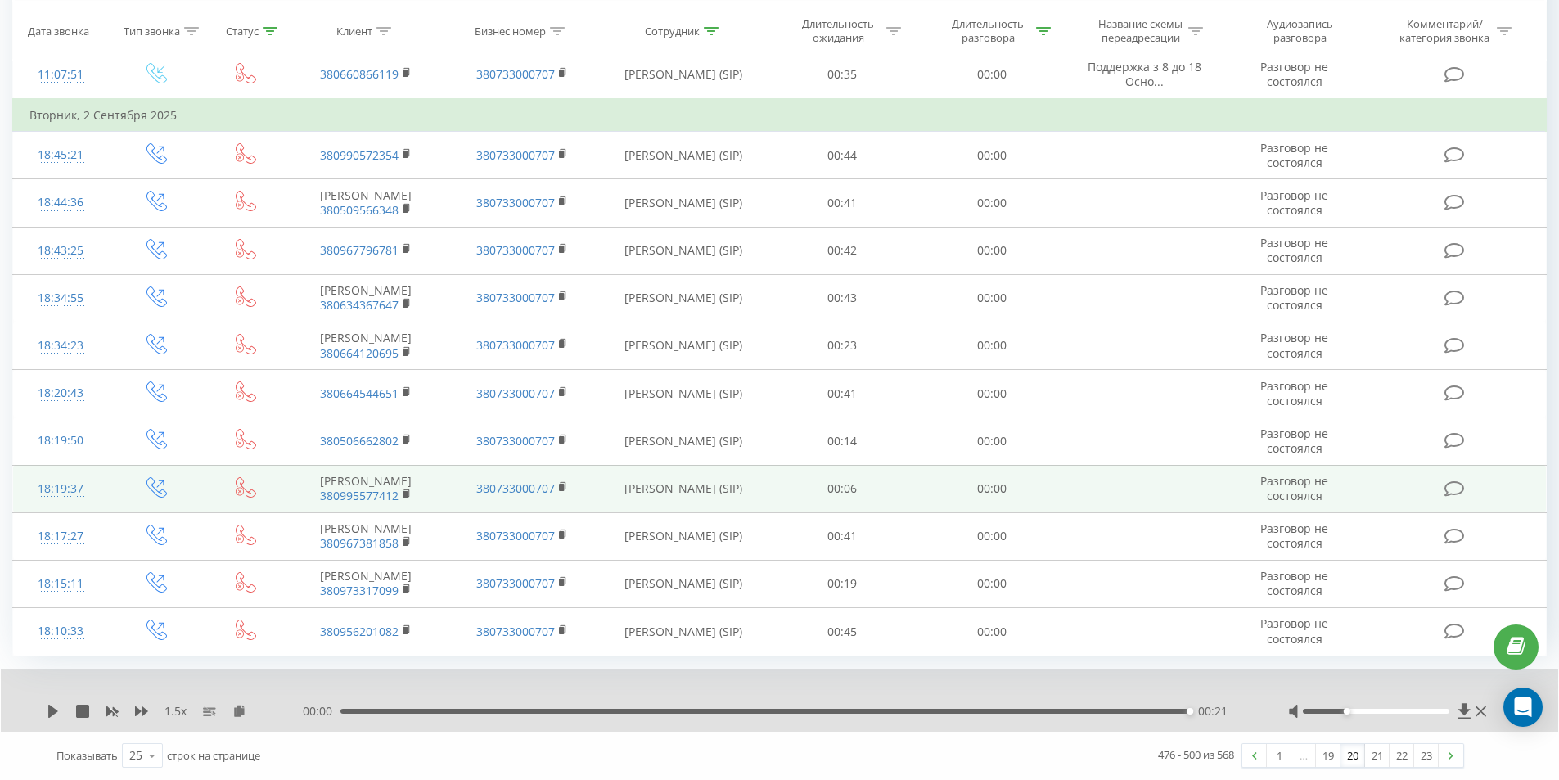
scroll to position [913, 0]
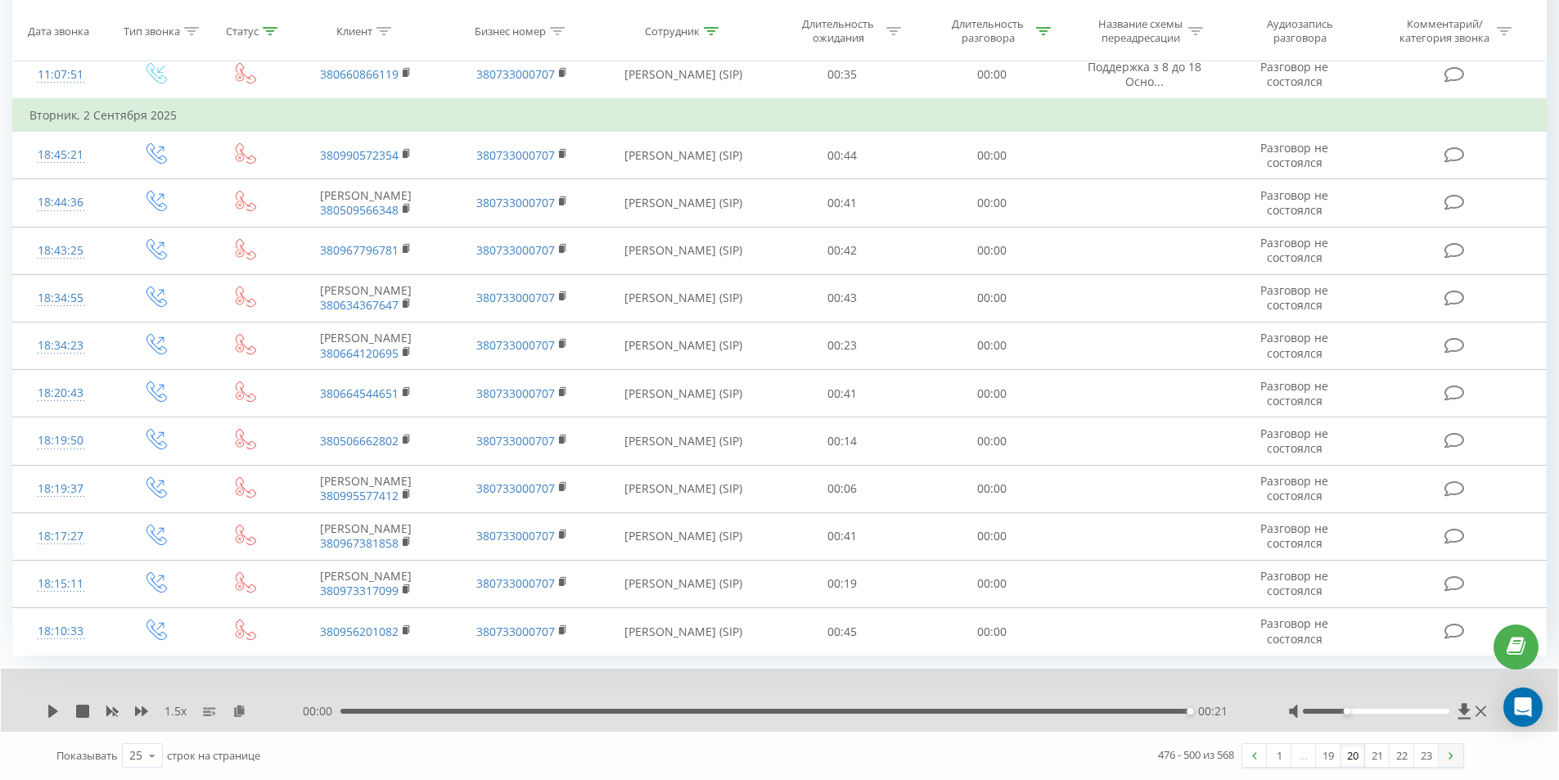
click at [1444, 755] on link at bounding box center [1450, 755] width 25 height 23
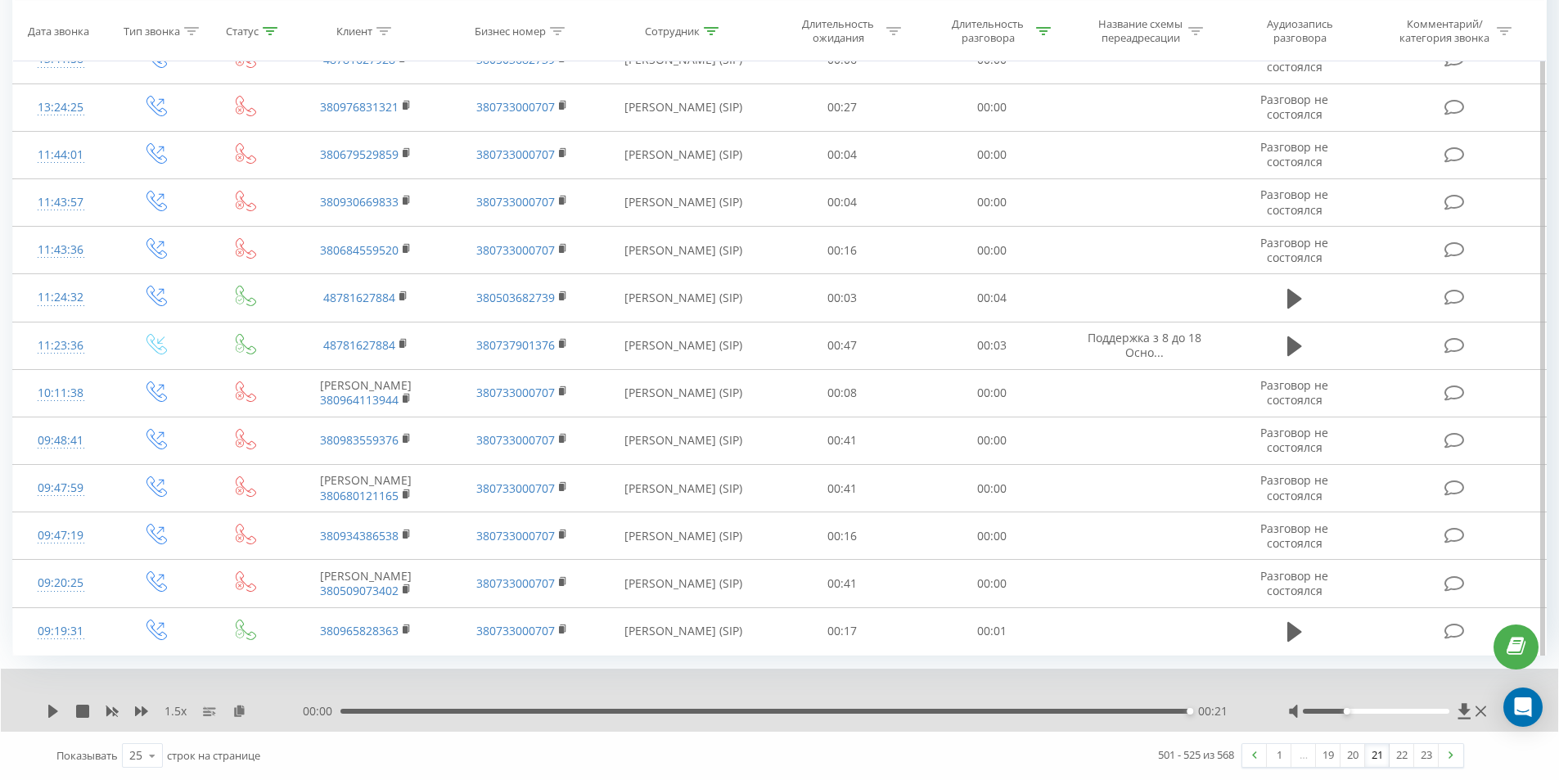
scroll to position [868, 0]
click at [1455, 746] on link at bounding box center [1450, 755] width 25 height 23
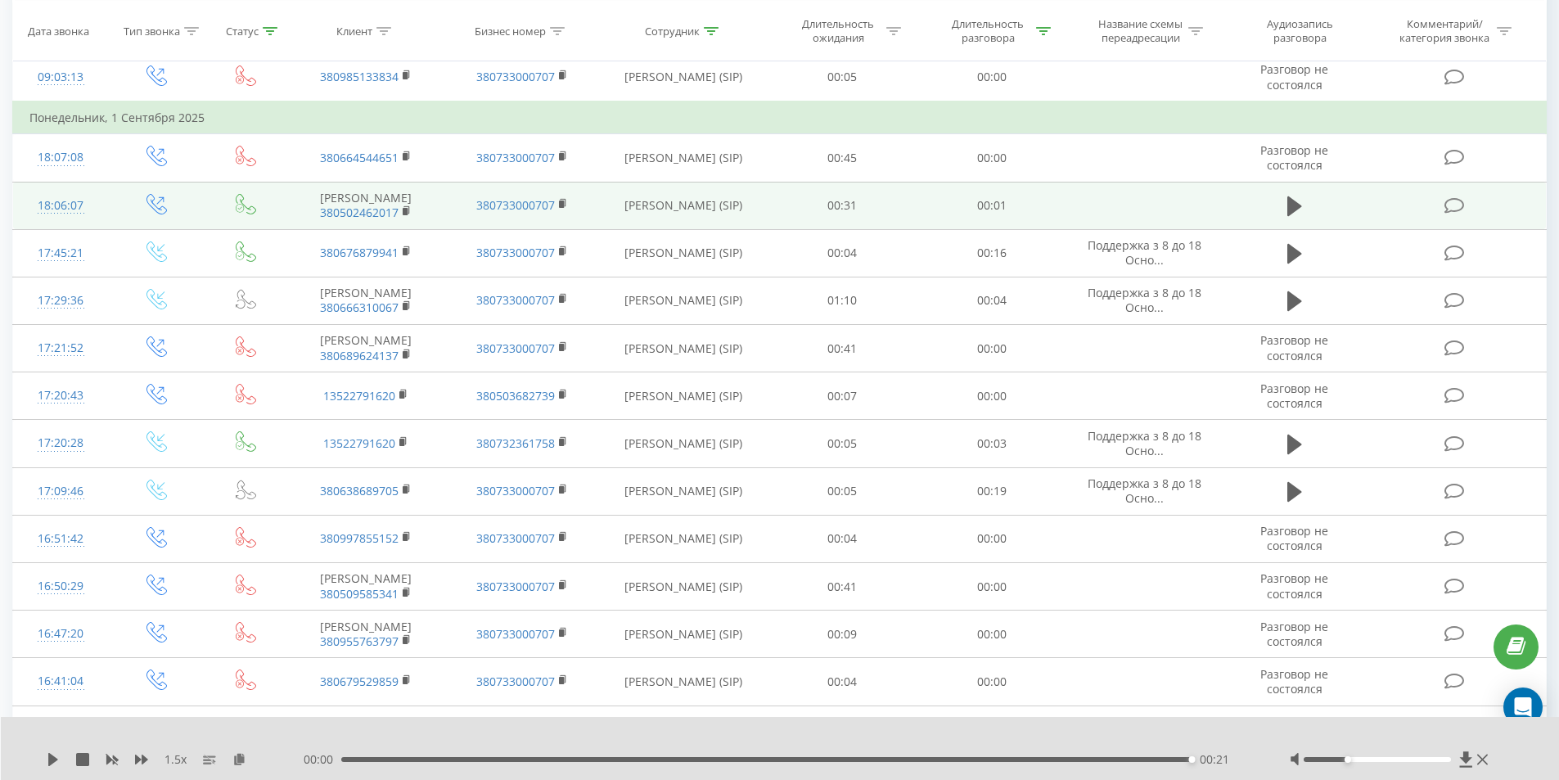
scroll to position [353, 0]
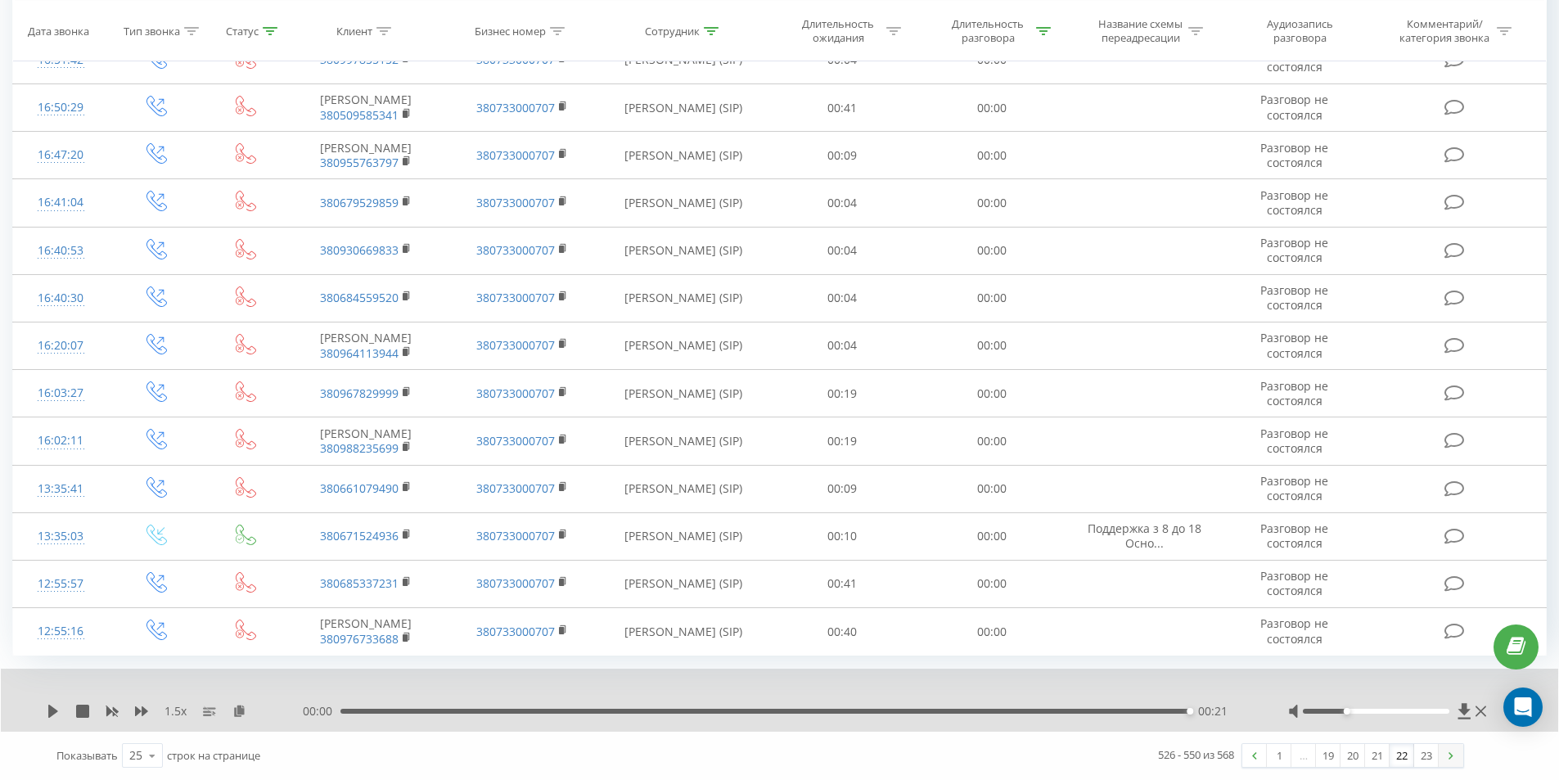
click at [1454, 753] on link at bounding box center [1450, 755] width 25 height 23
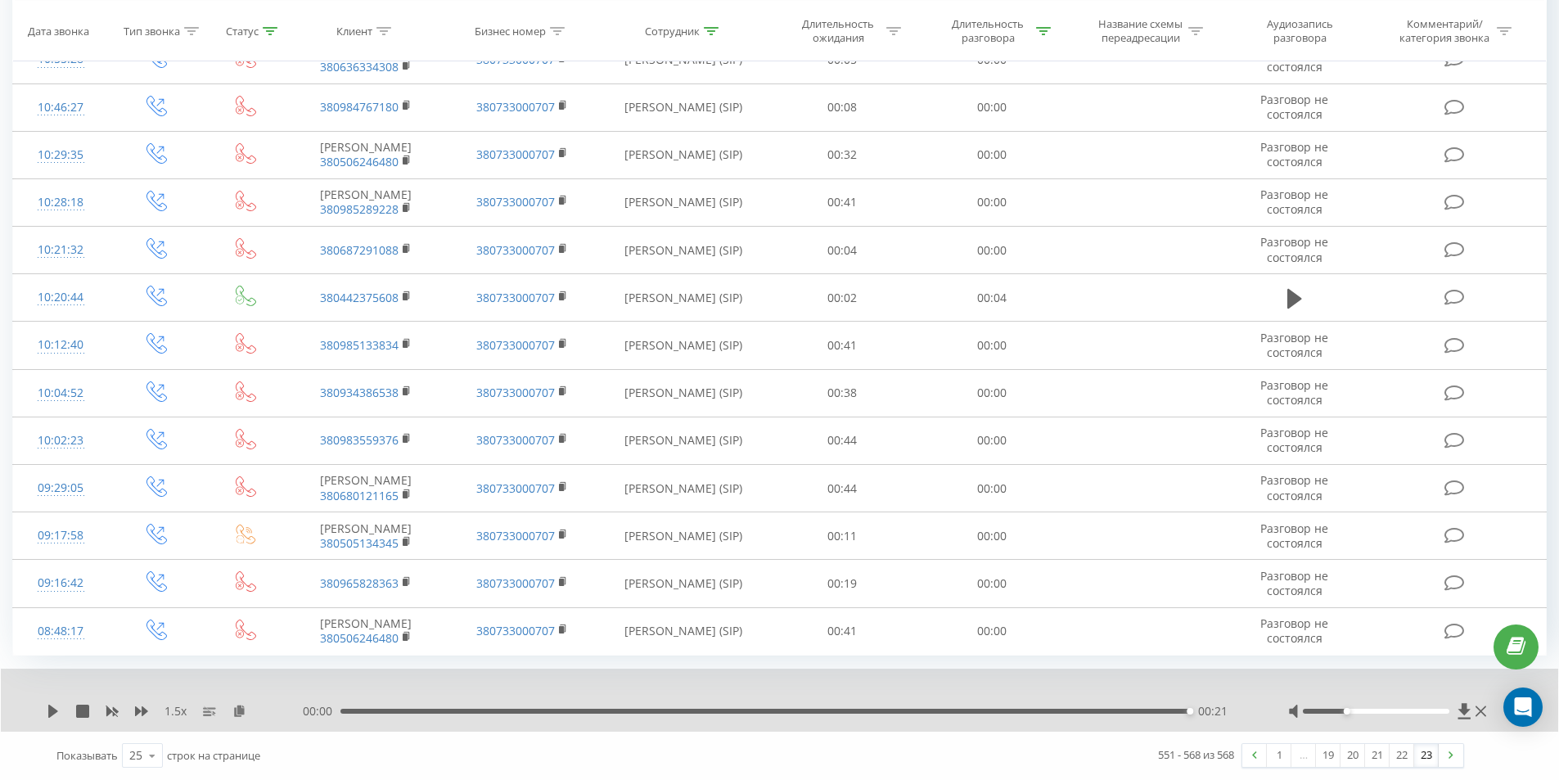
scroll to position [564, 0]
click at [717, 29] on icon at bounding box center [711, 30] width 15 height 8
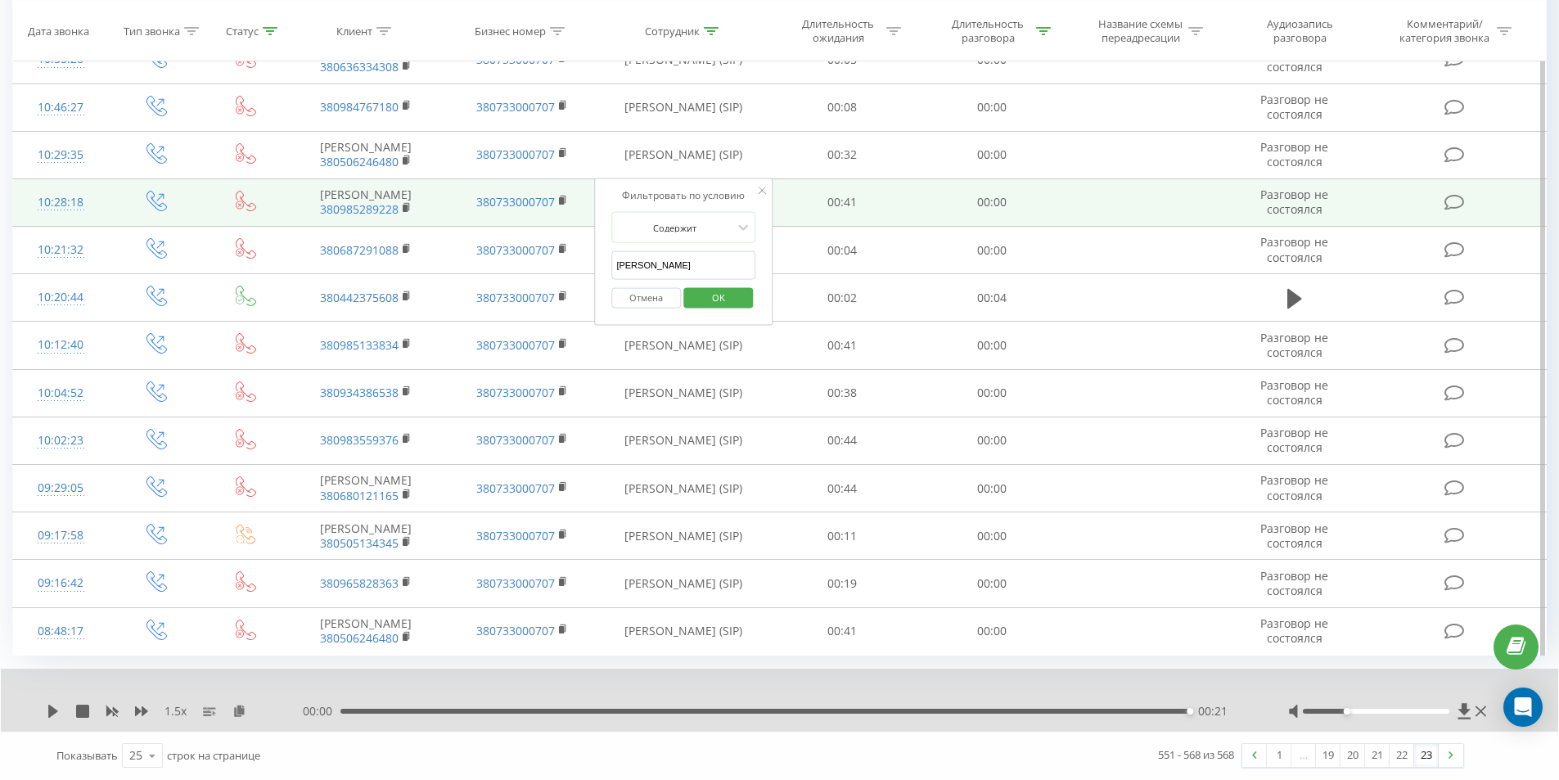
drag, startPoint x: 664, startPoint y: 142, endPoint x: 524, endPoint y: 146, distance: 140.8
click at [524, 146] on table "Фильтровать по условию Равно Введите значение Отмена OK Фильтровать по условию …" at bounding box center [779, 210] width 1534 height 892
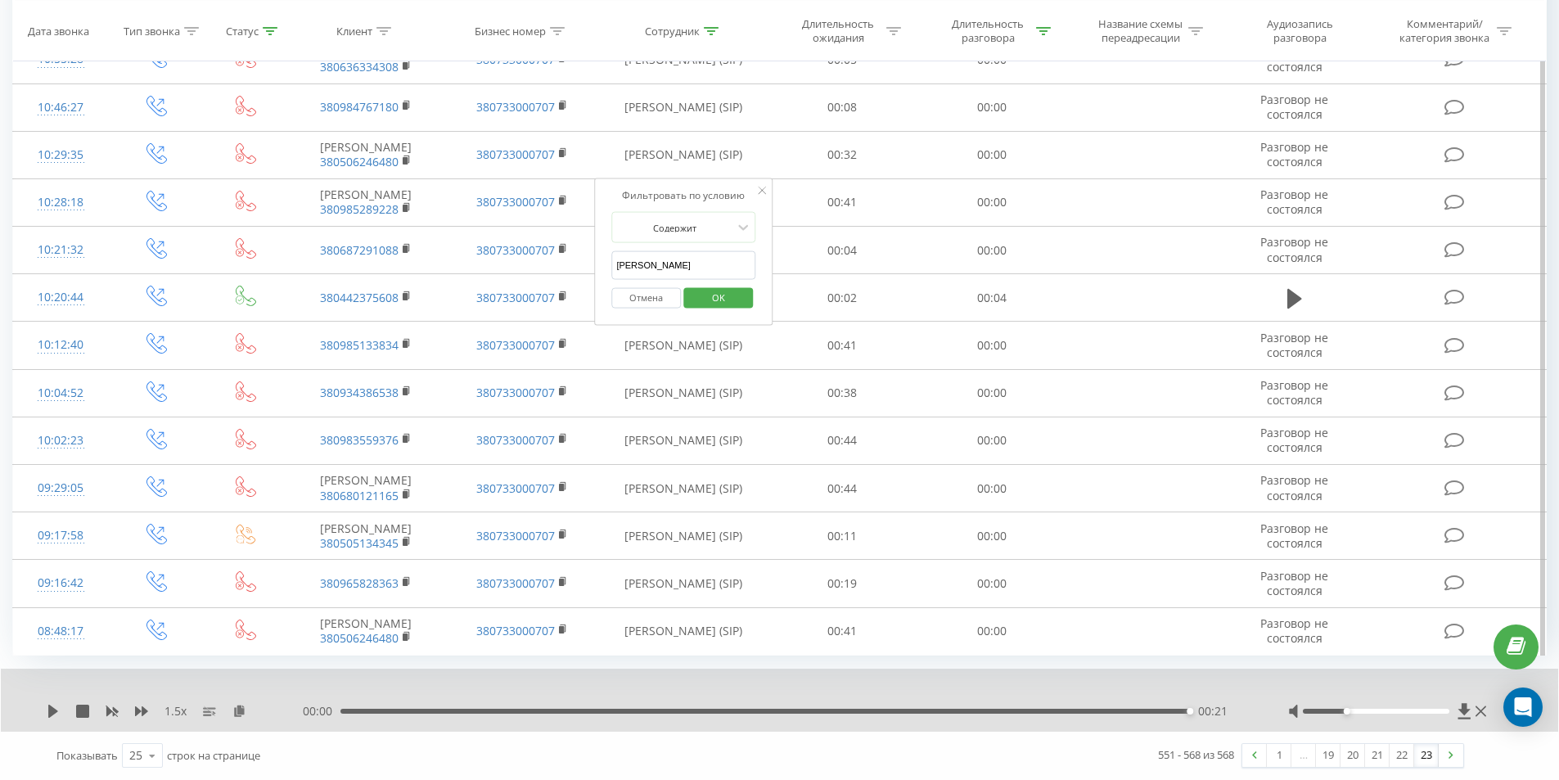
click at [713, 284] on span "OK" at bounding box center [718, 296] width 46 height 25
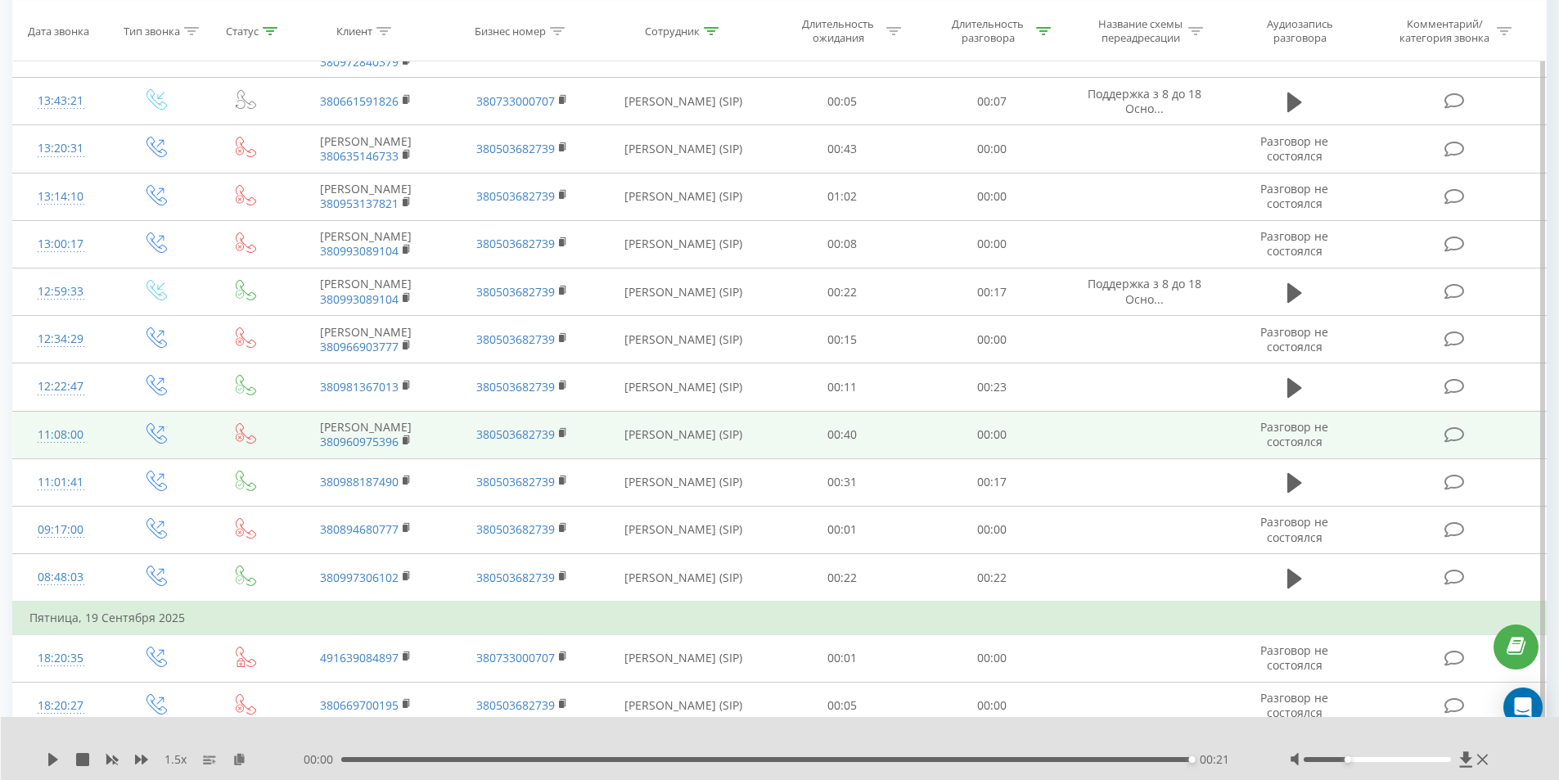
scroll to position [573, 0]
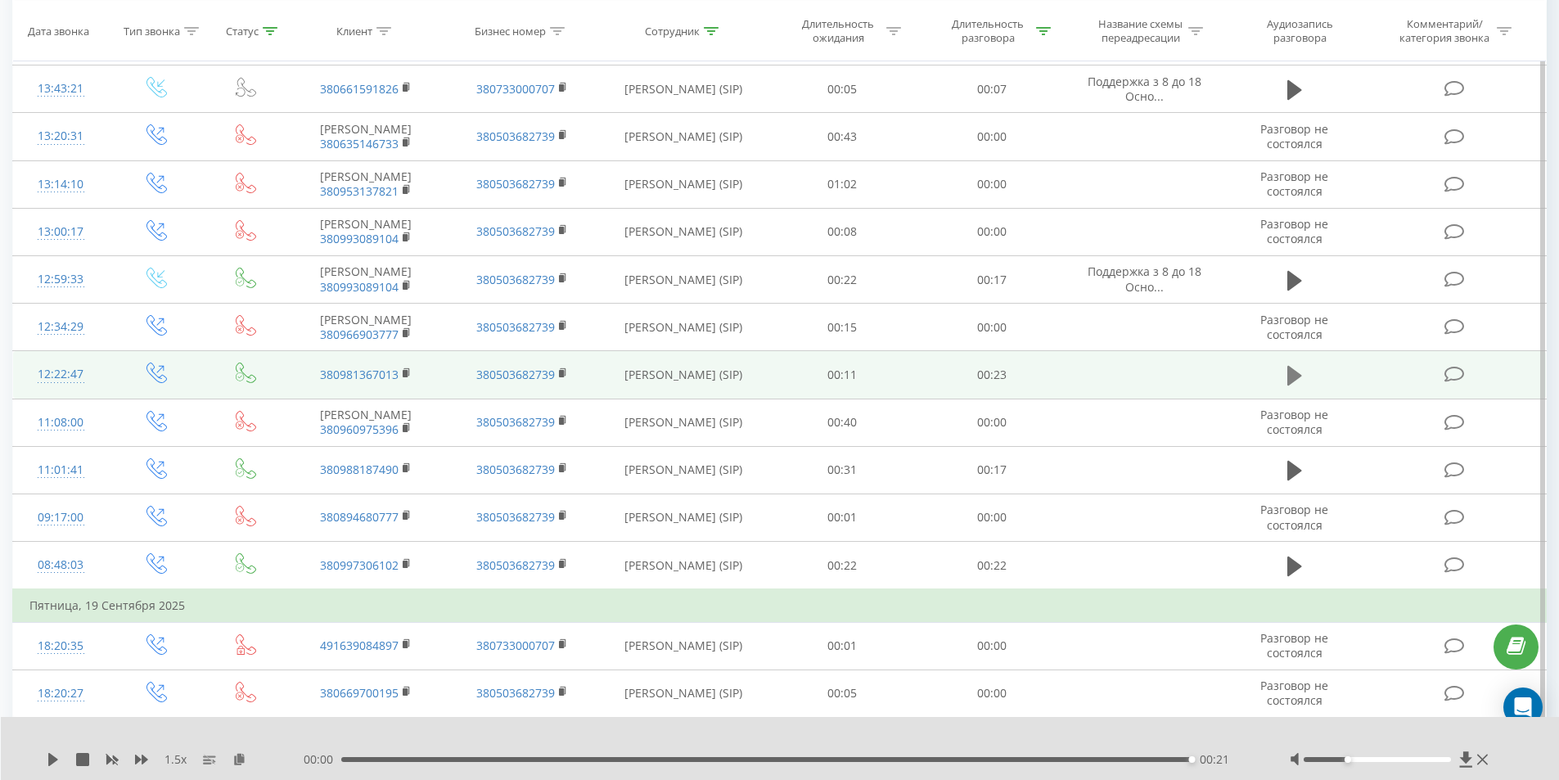
click at [1282, 388] on button at bounding box center [1294, 375] width 25 height 25
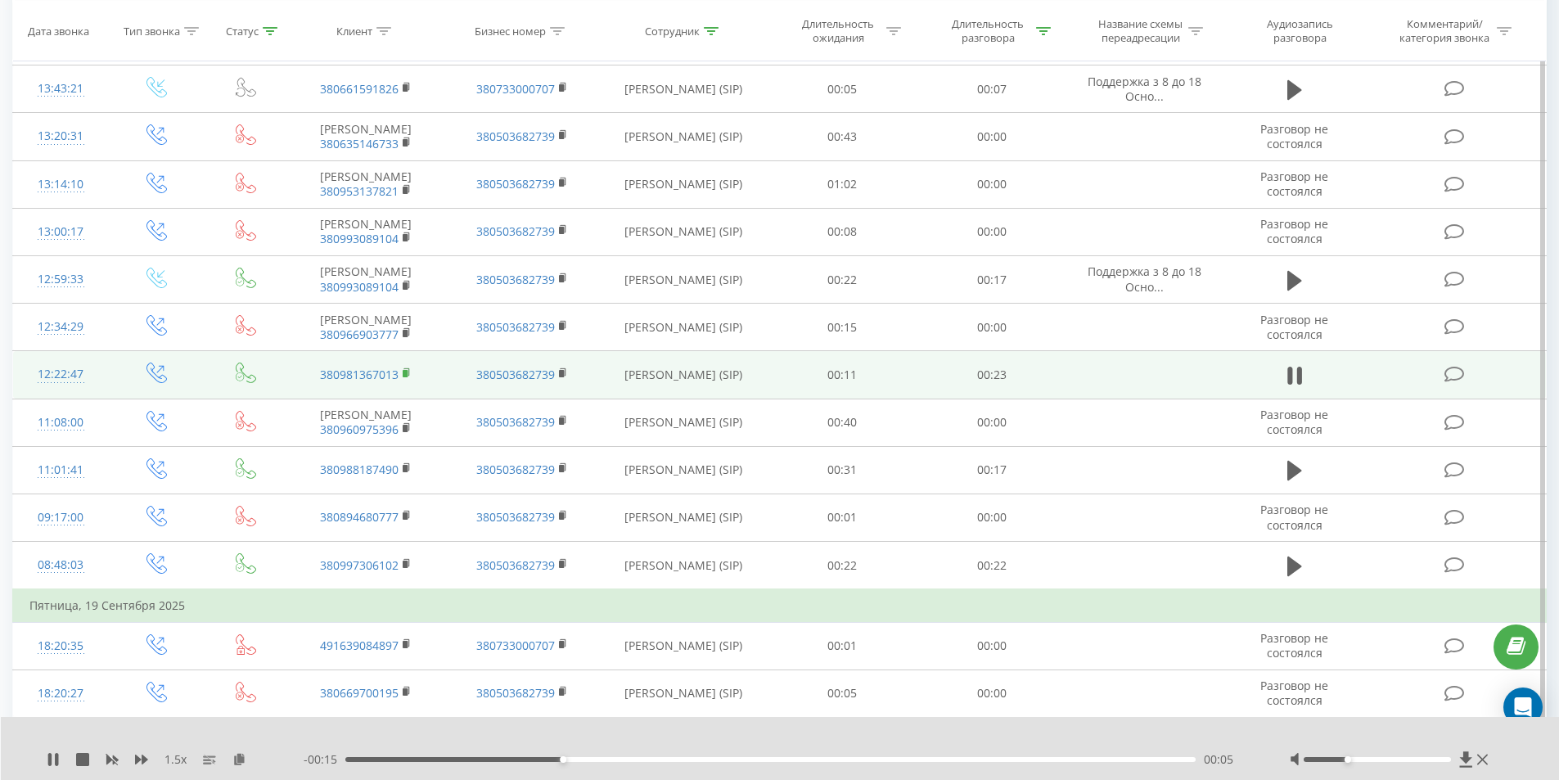
click at [407, 377] on rect at bounding box center [405, 373] width 5 height 7
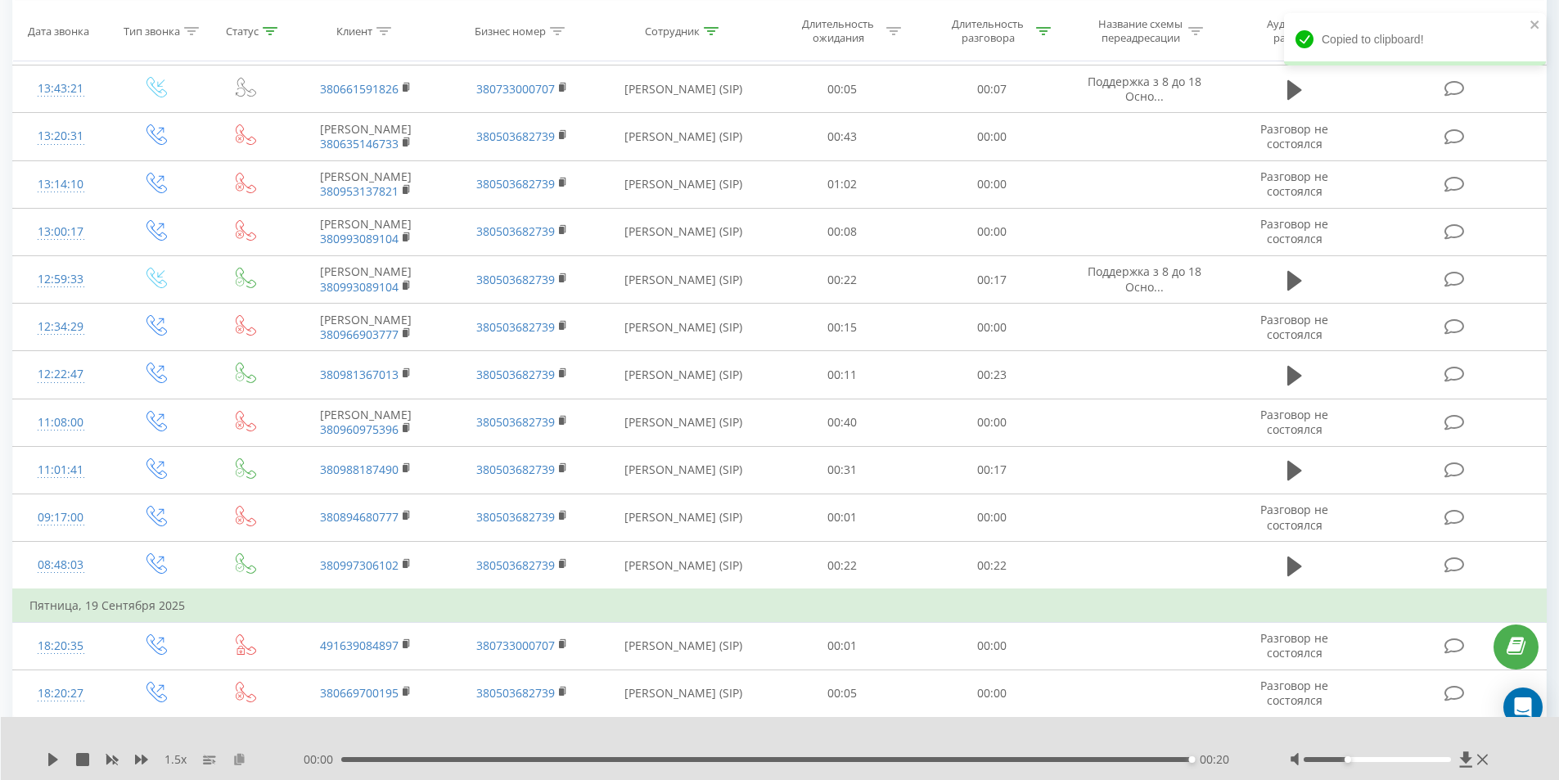
click at [243, 758] on icon at bounding box center [239, 758] width 14 height 11
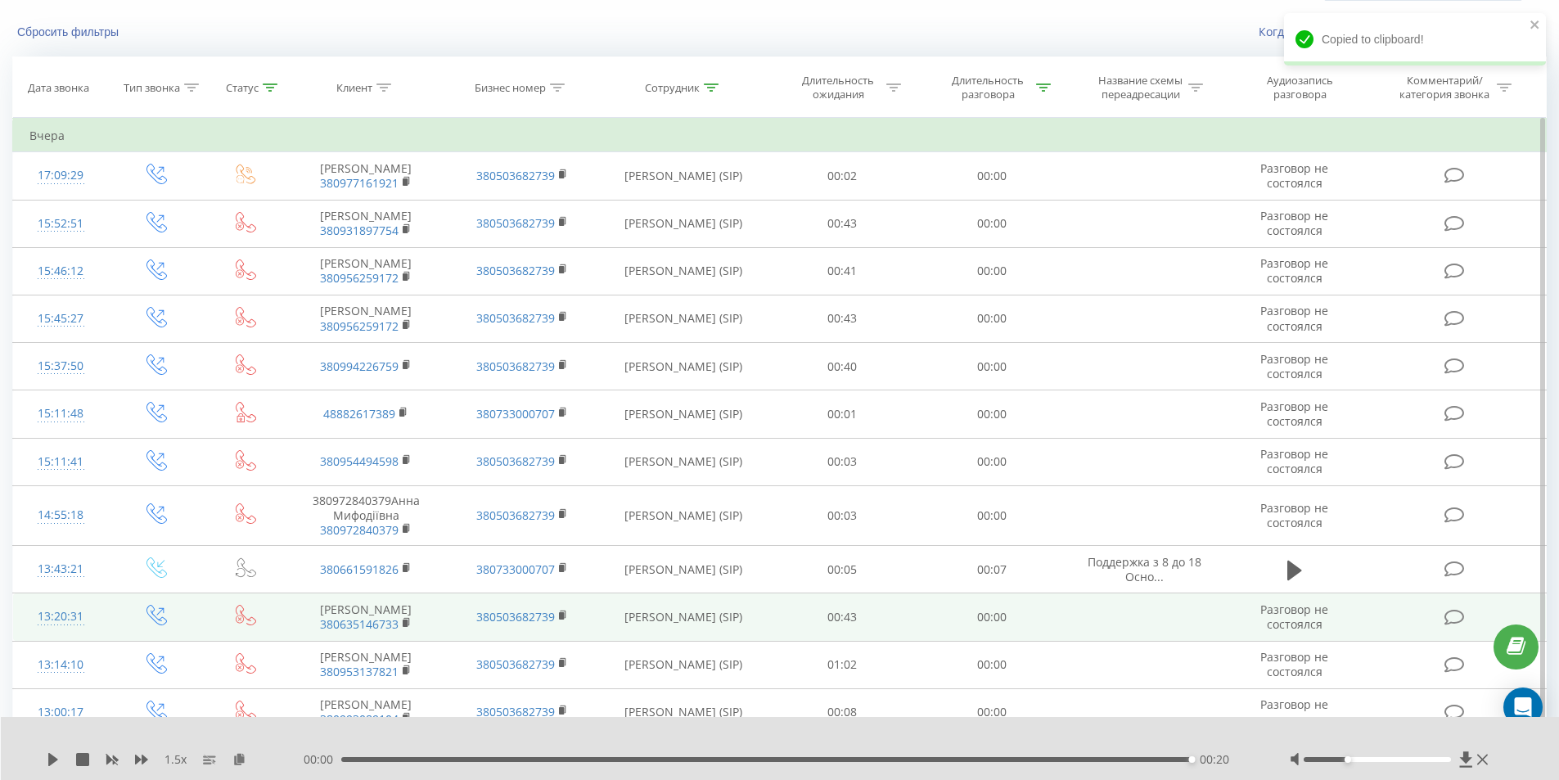
scroll to position [409, 0]
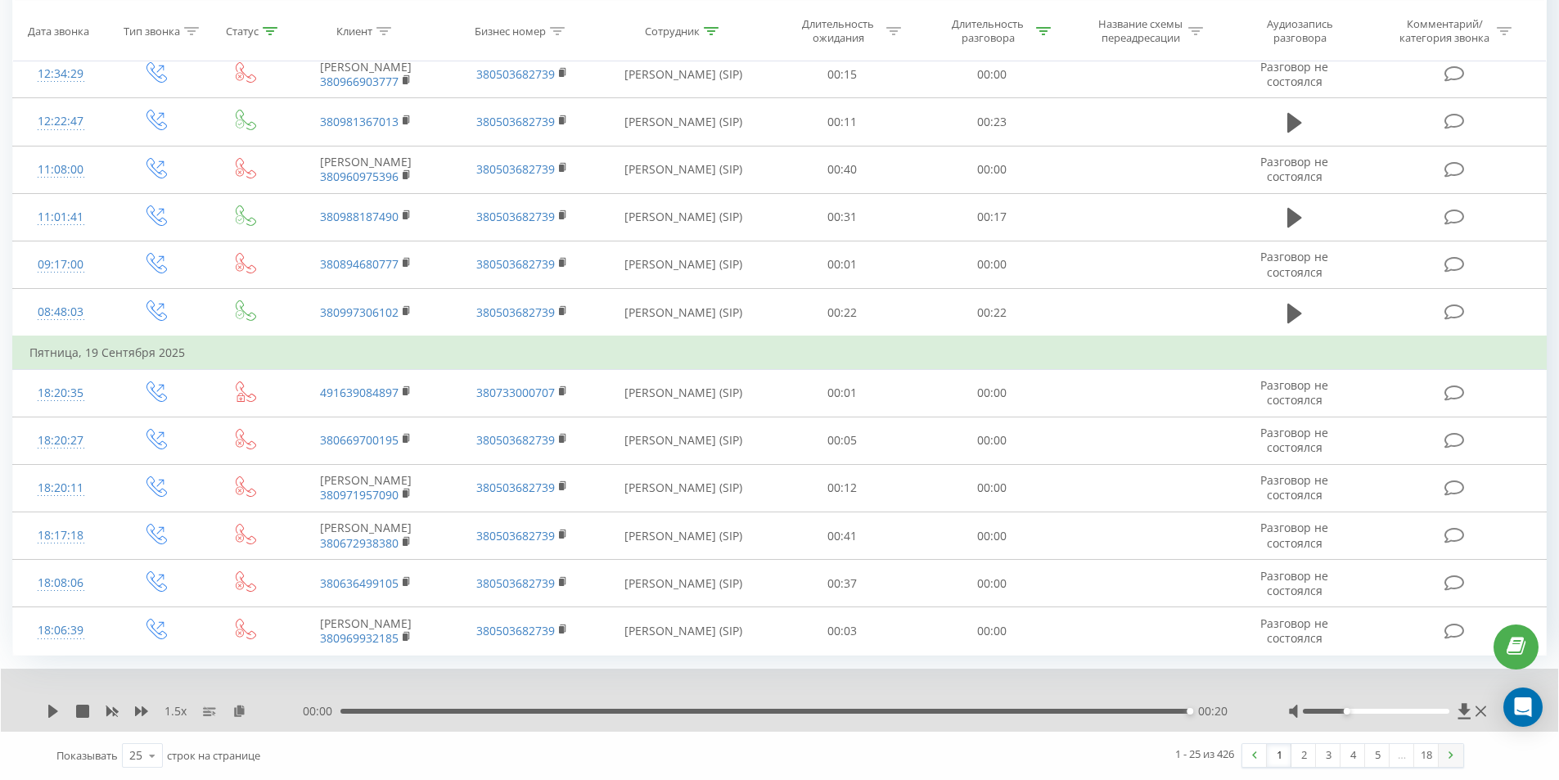
click at [1453, 752] on link at bounding box center [1450, 755] width 25 height 23
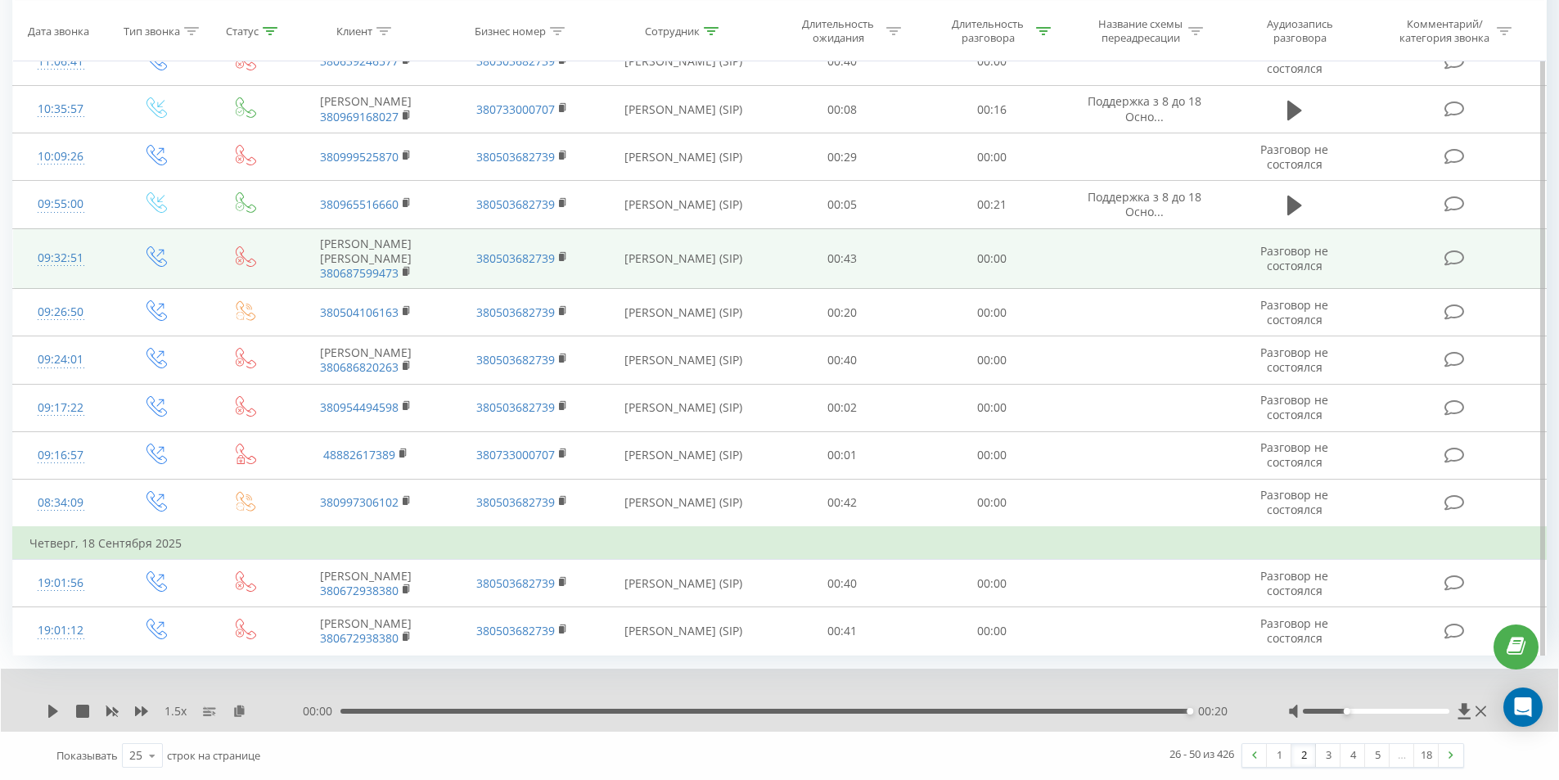
scroll to position [844, 0]
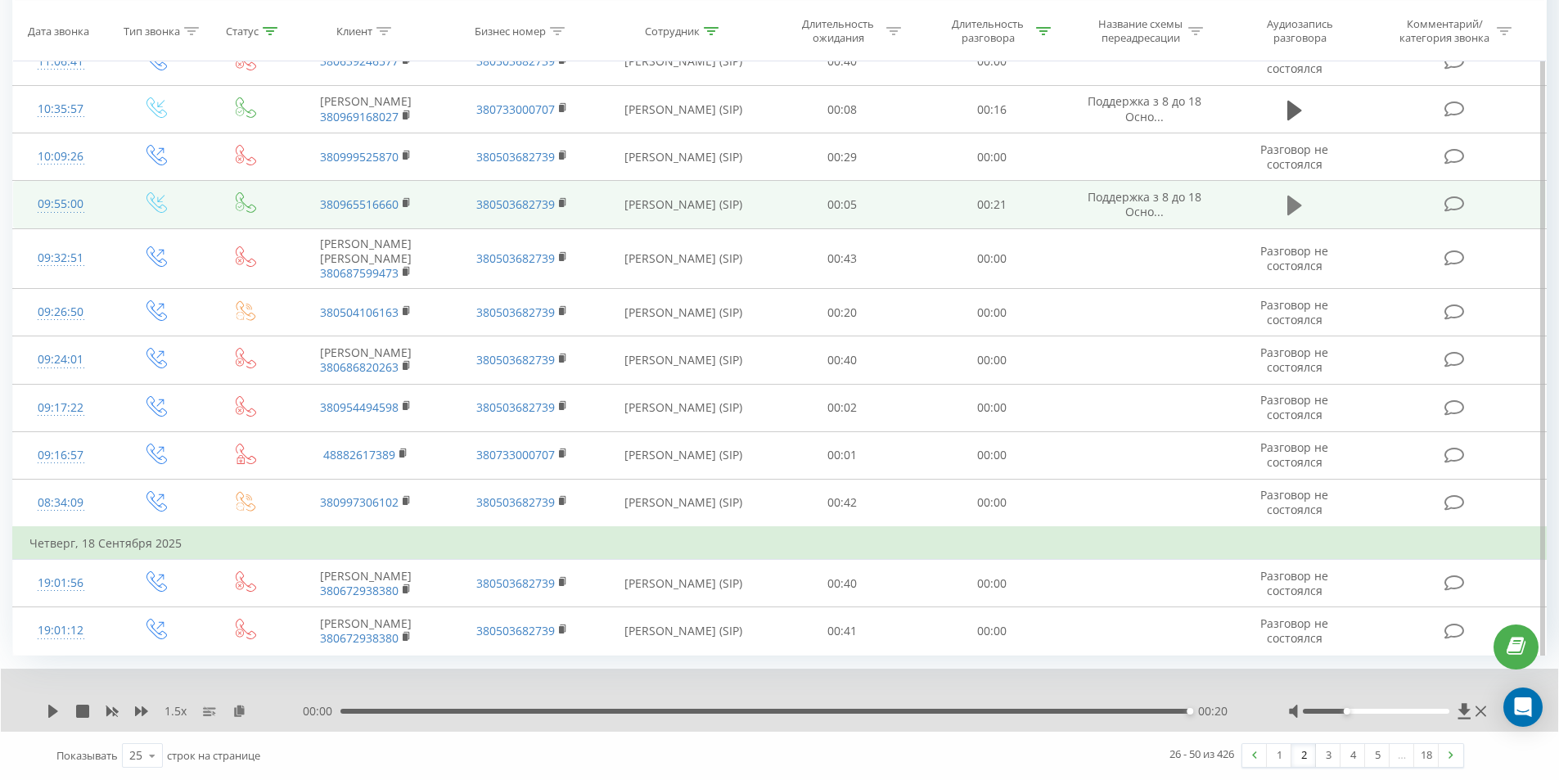
click at [1293, 215] on icon at bounding box center [1294, 206] width 15 height 20
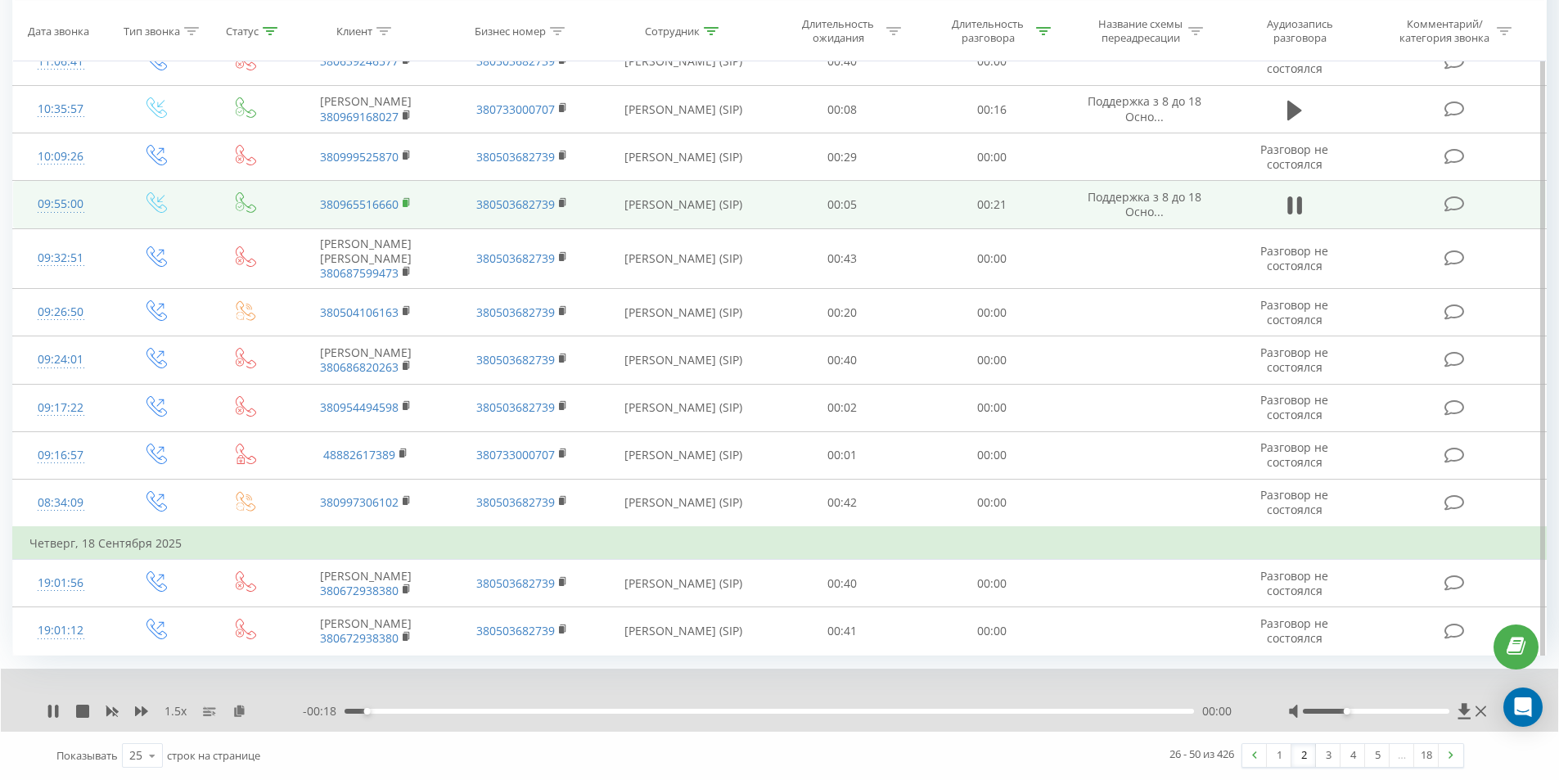
click at [406, 209] on icon at bounding box center [407, 202] width 9 height 11
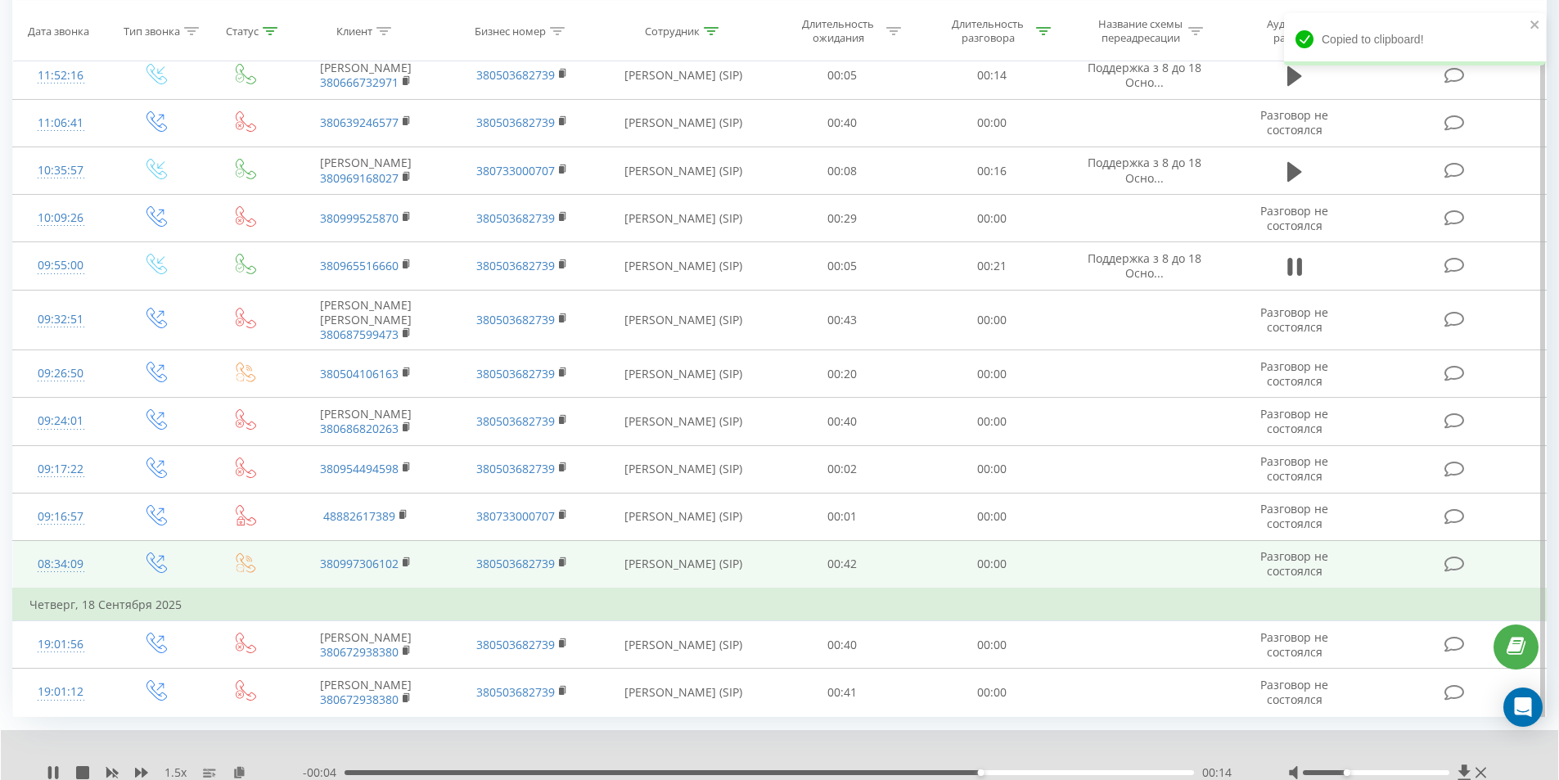
scroll to position [762, 0]
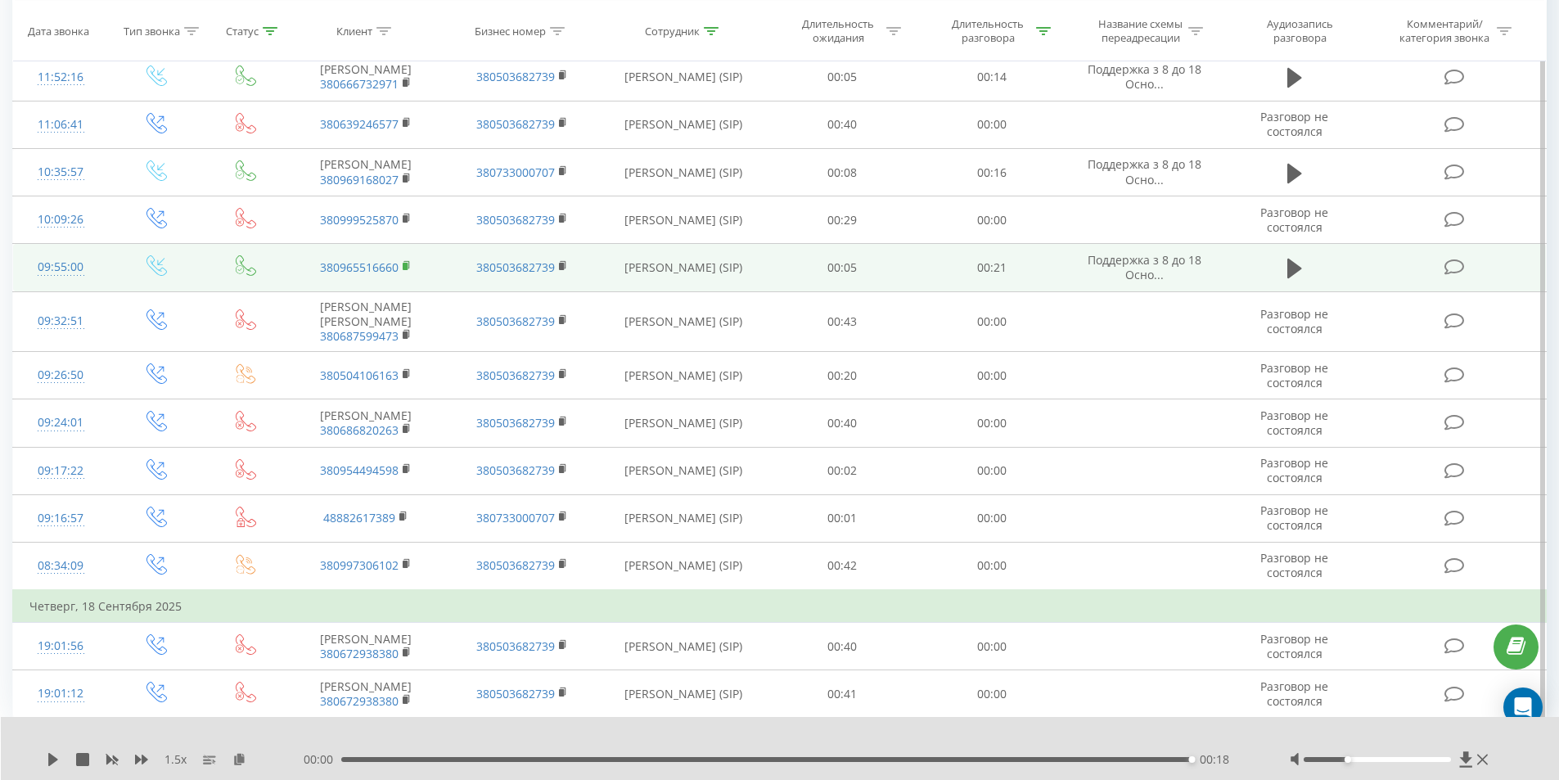
click at [407, 270] on rect at bounding box center [405, 266] width 5 height 7
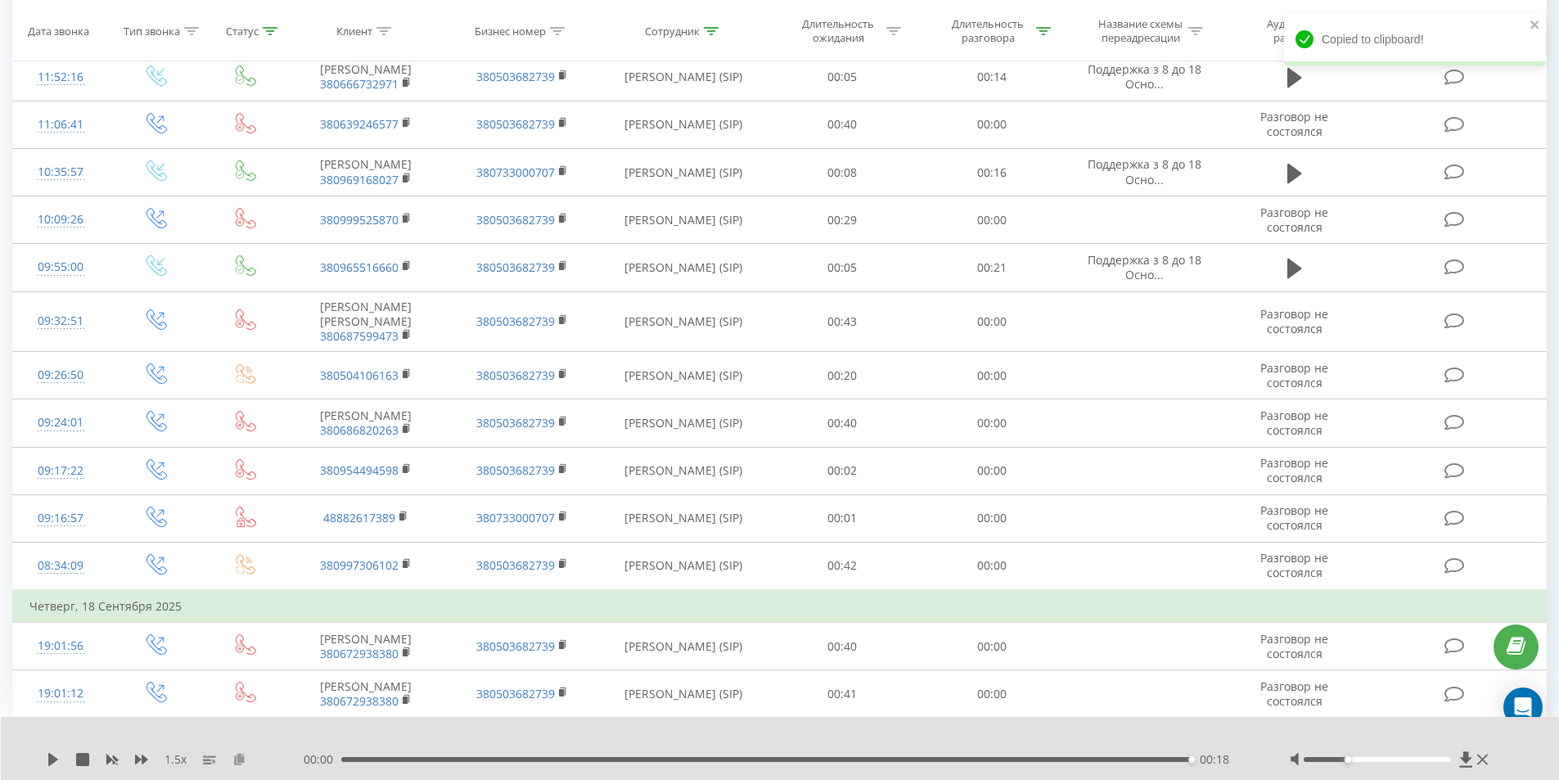
click at [238, 760] on icon at bounding box center [239, 758] width 14 height 11
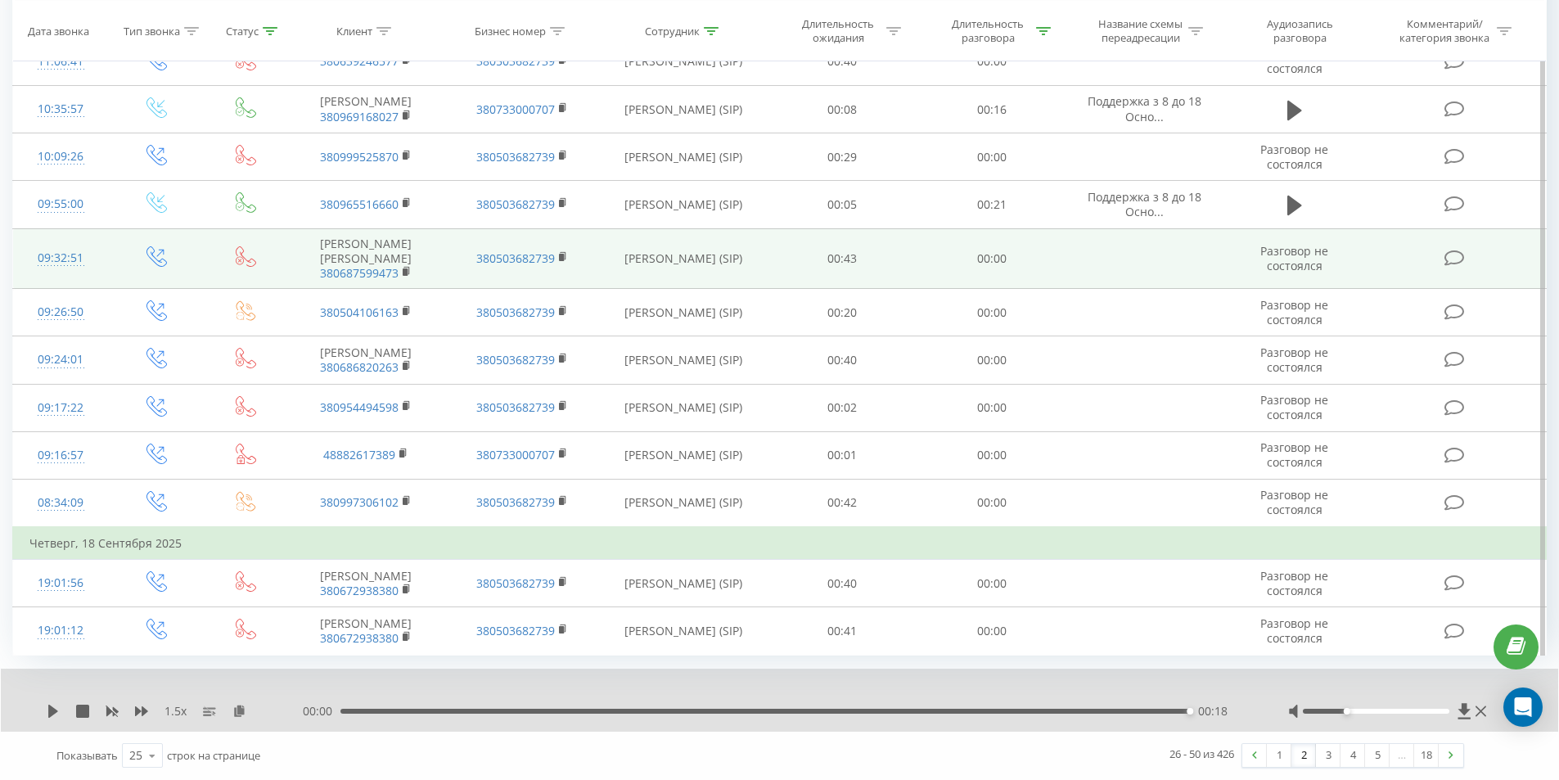
scroll to position [941, 0]
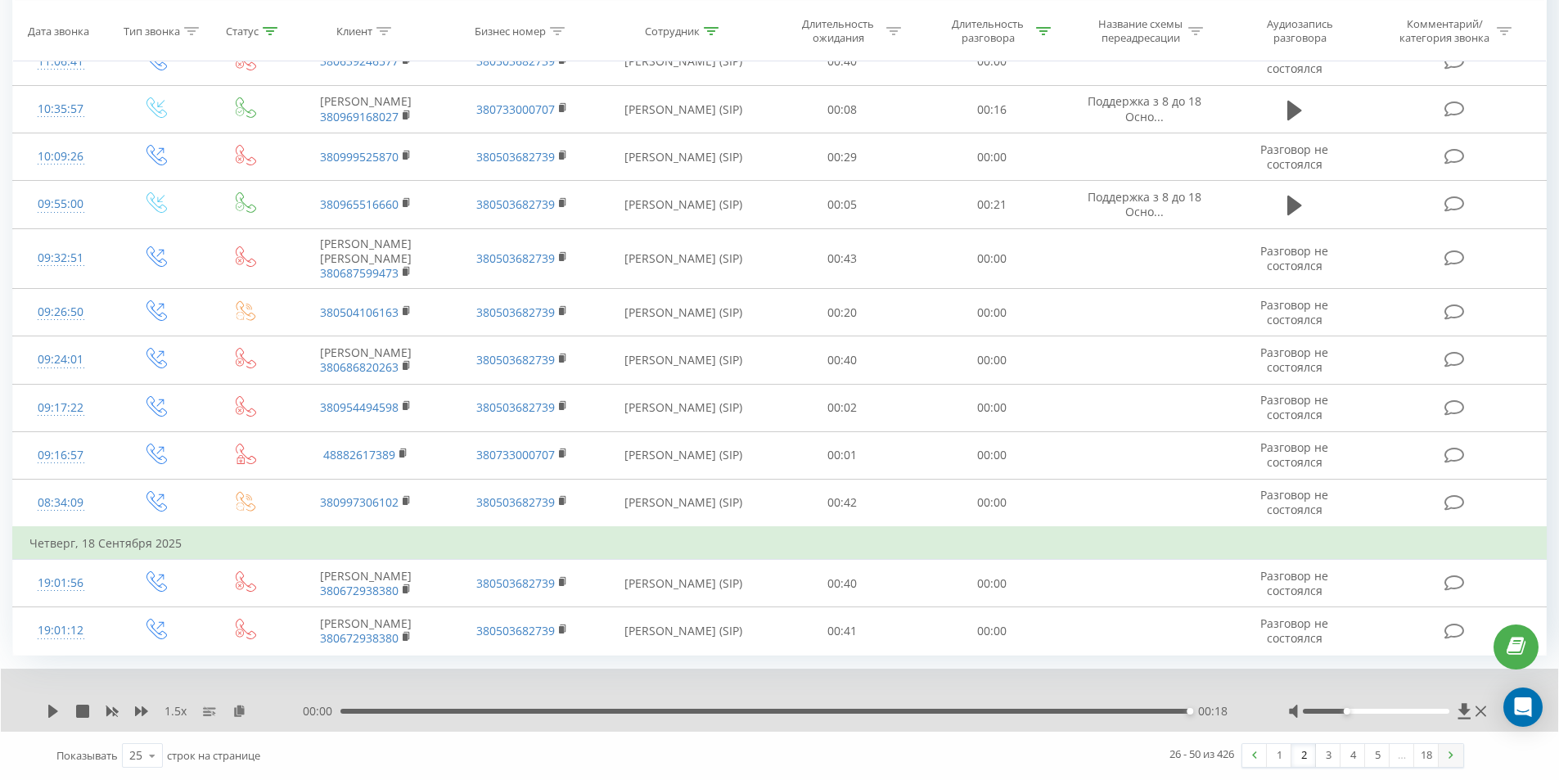
click at [1448, 763] on link at bounding box center [1450, 755] width 25 height 23
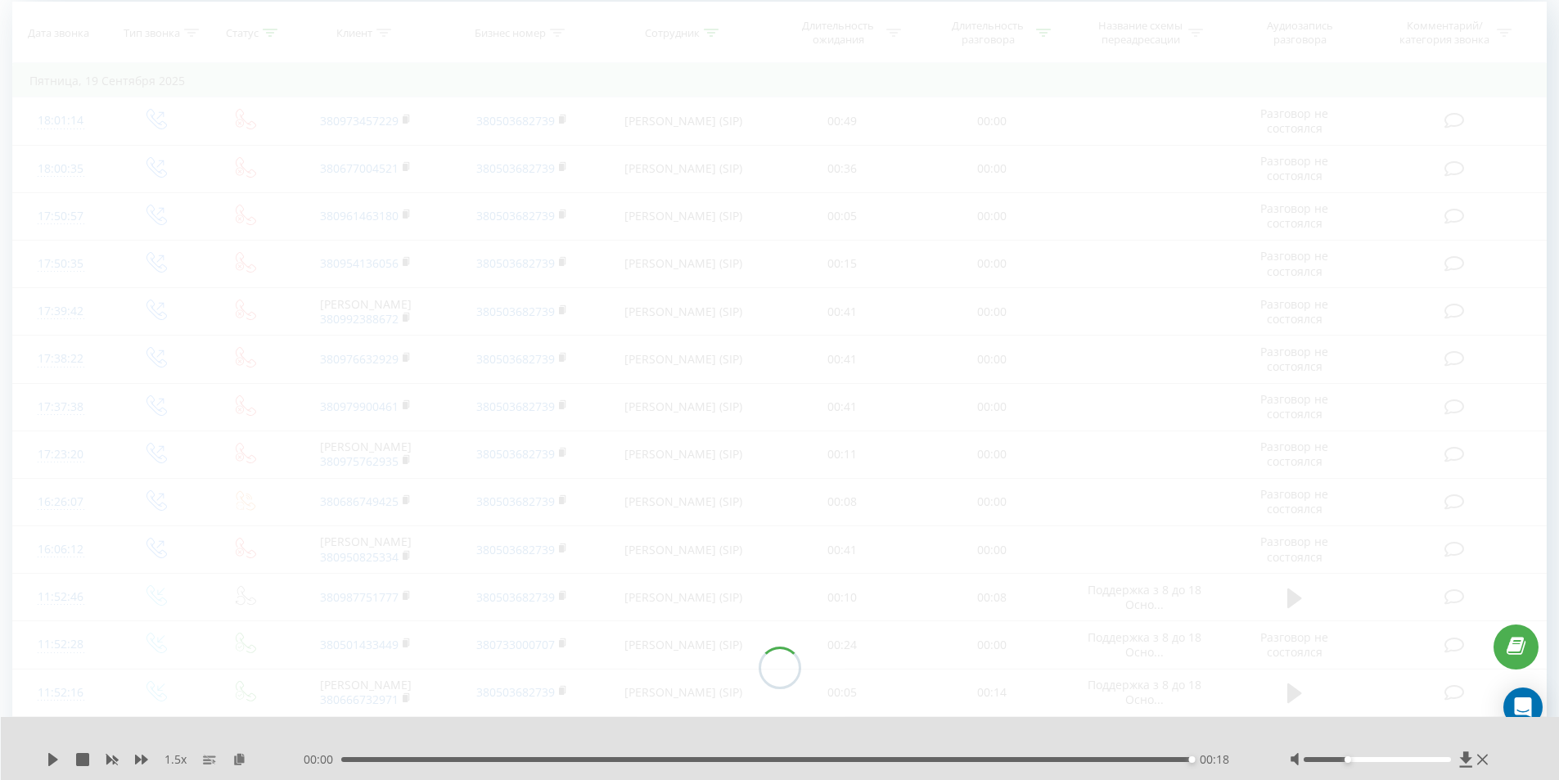
scroll to position [108, 0]
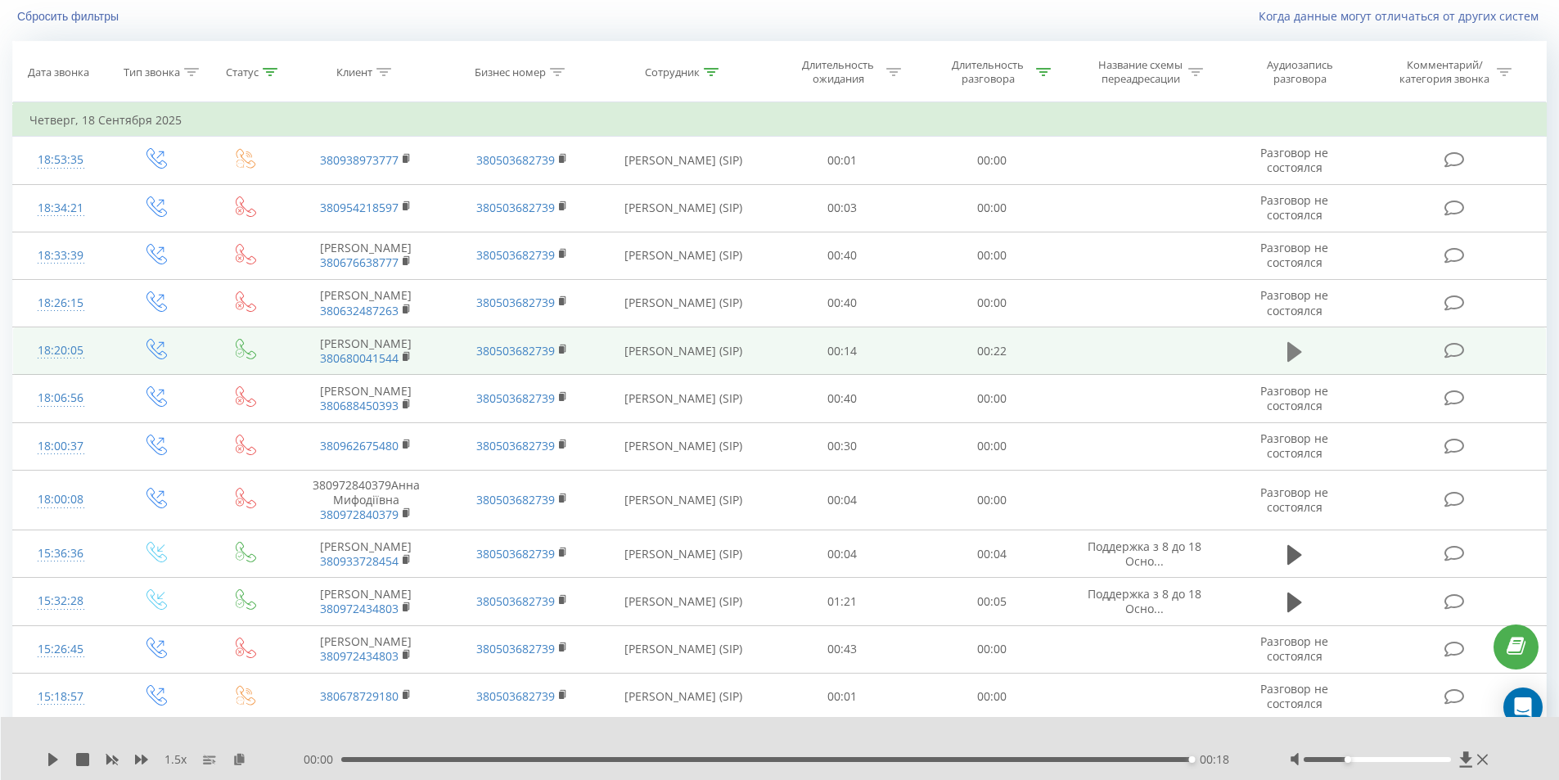
click at [1298, 363] on icon at bounding box center [1294, 351] width 15 height 23
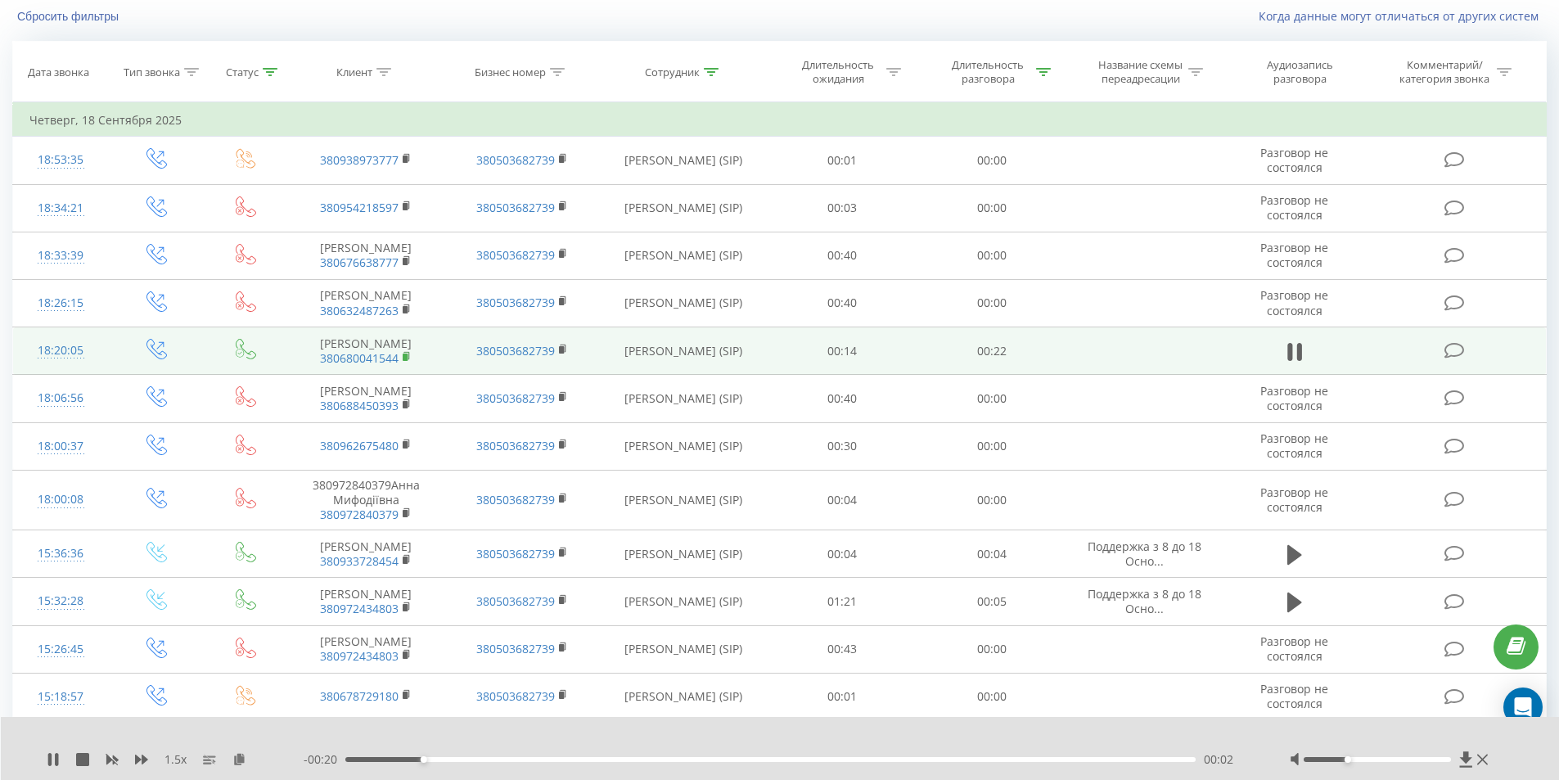
click at [405, 361] on rect at bounding box center [405, 356] width 5 height 7
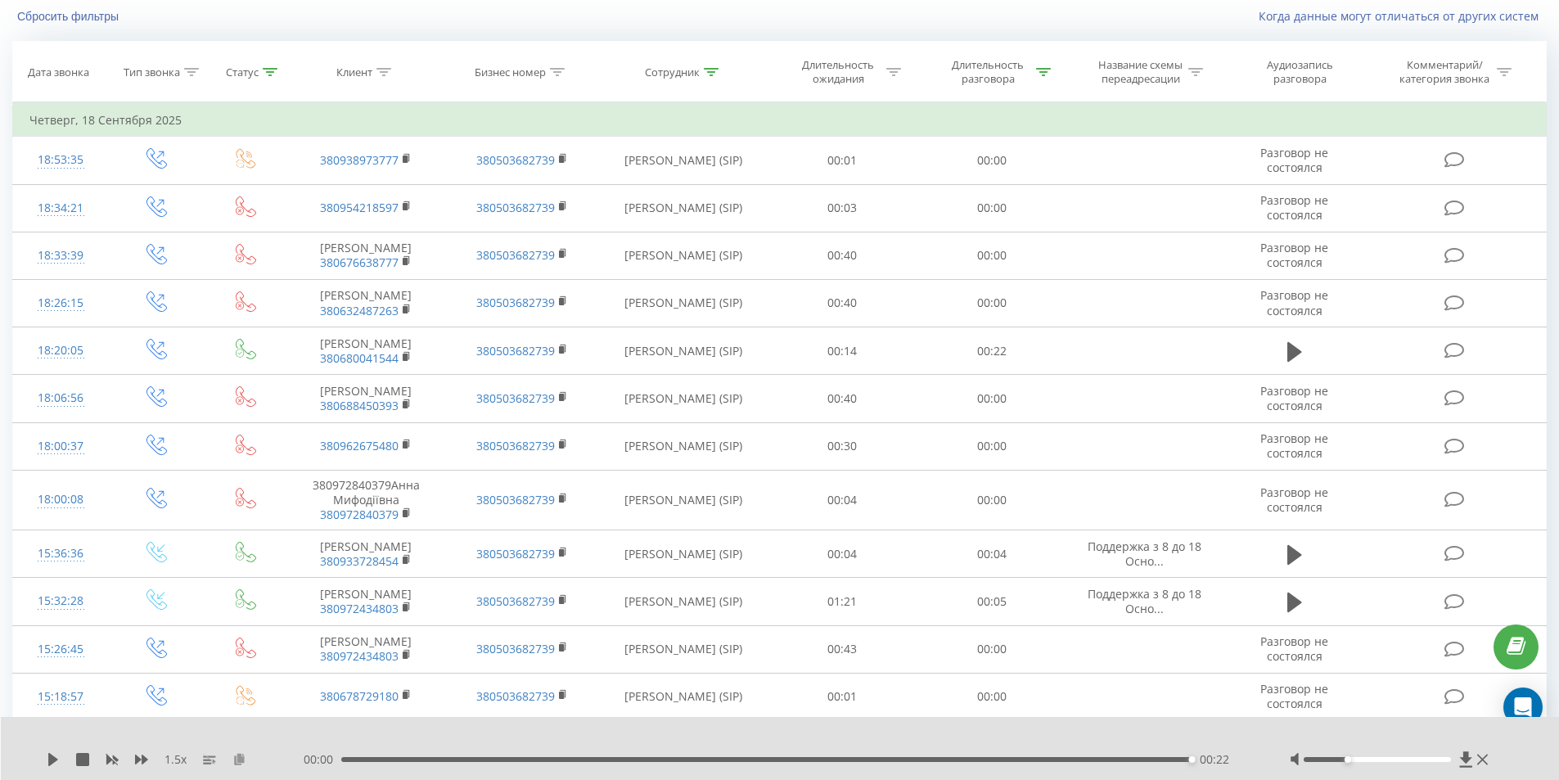
click at [235, 761] on icon at bounding box center [239, 758] width 14 height 11
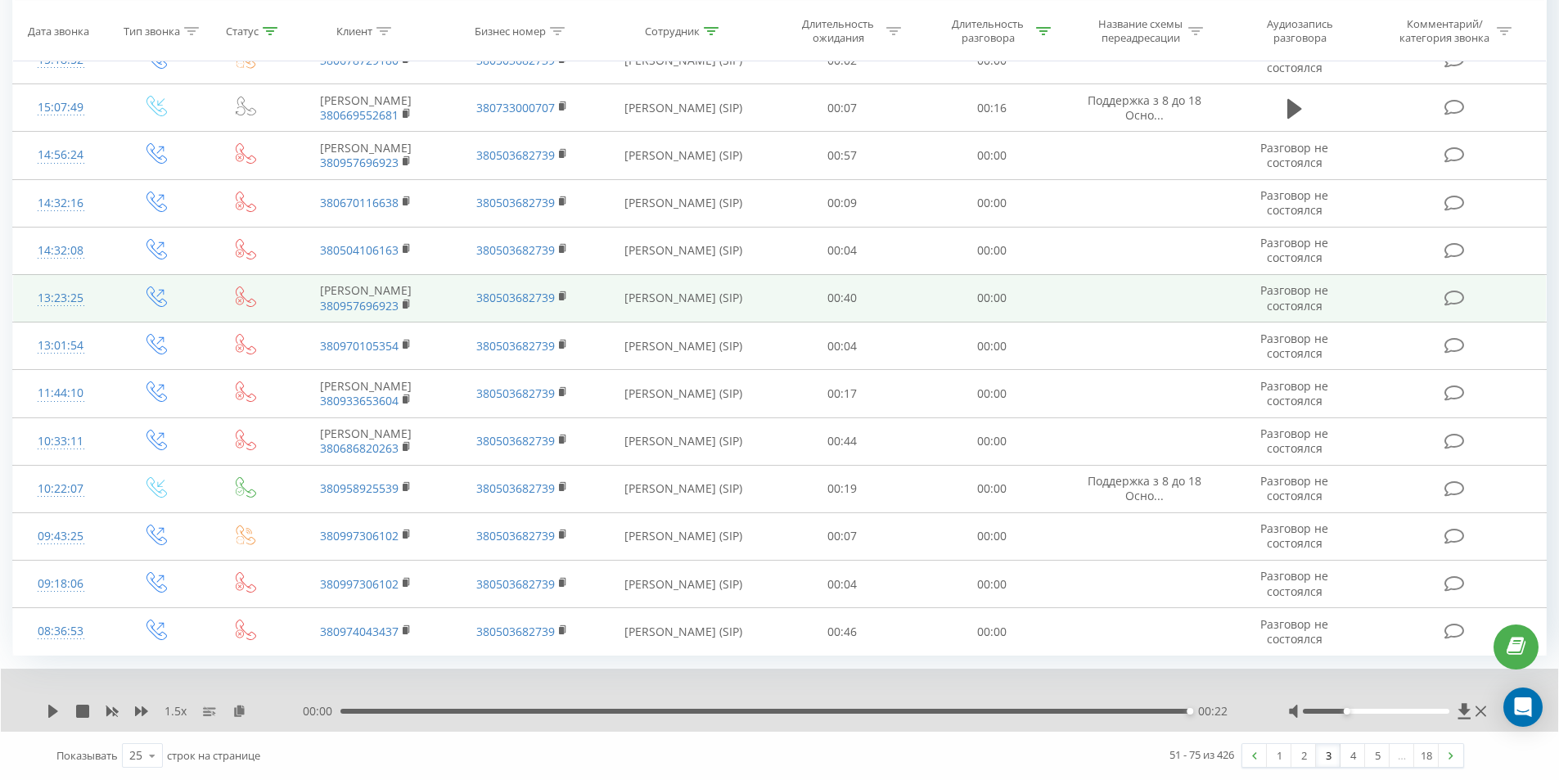
scroll to position [948, 0]
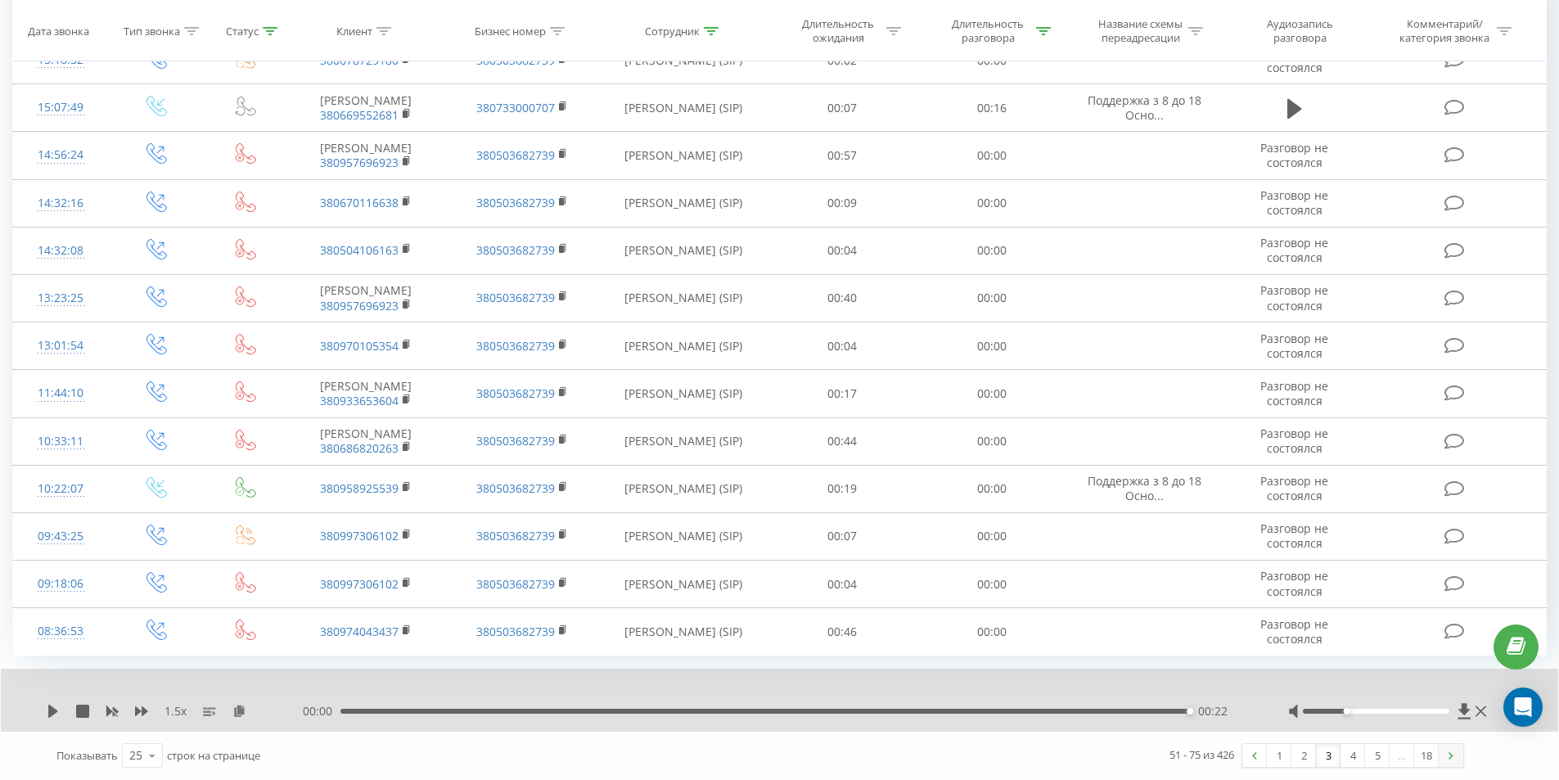
click at [1448, 759] on link at bounding box center [1450, 755] width 25 height 23
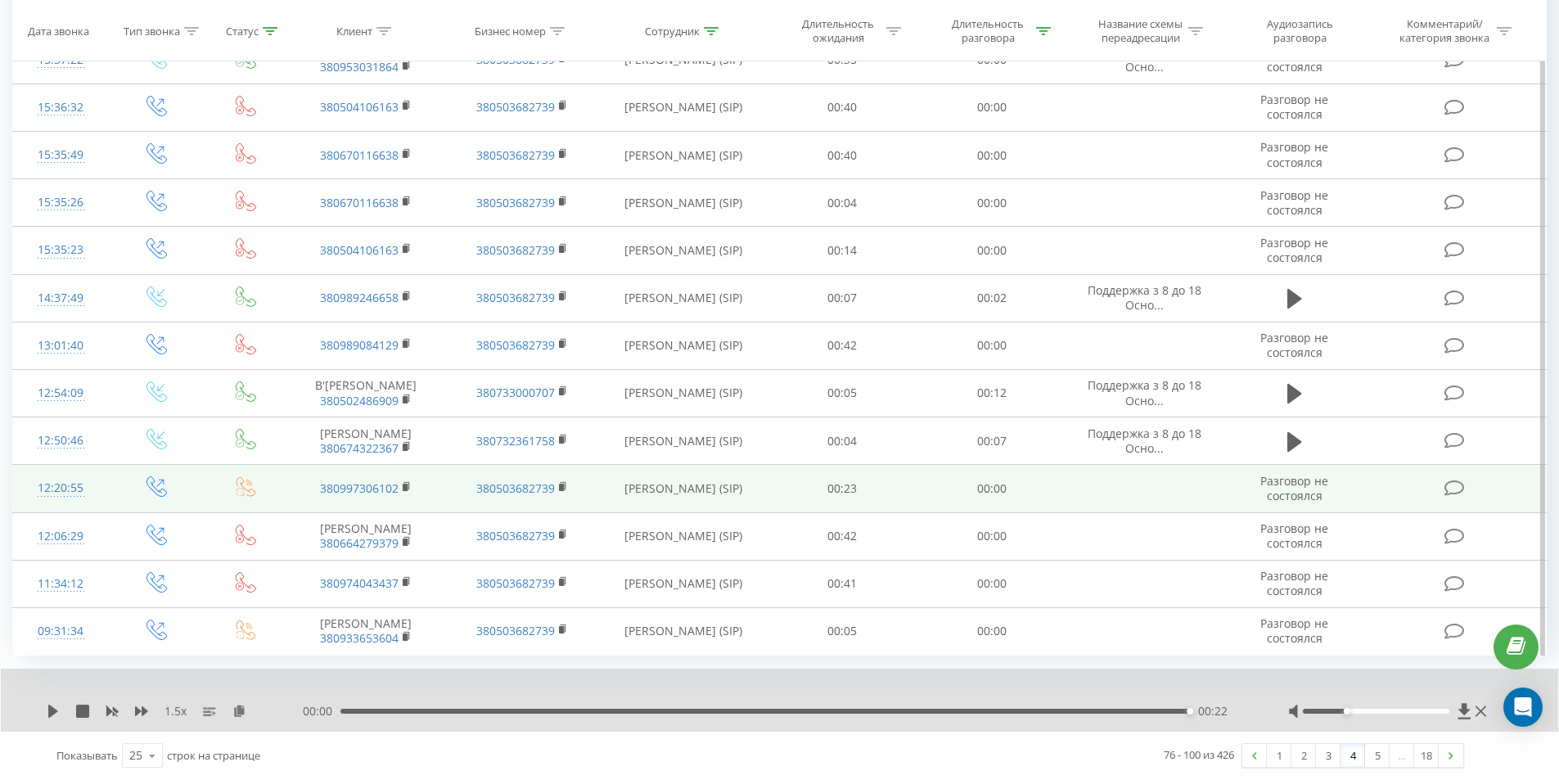
scroll to position [920, 0]
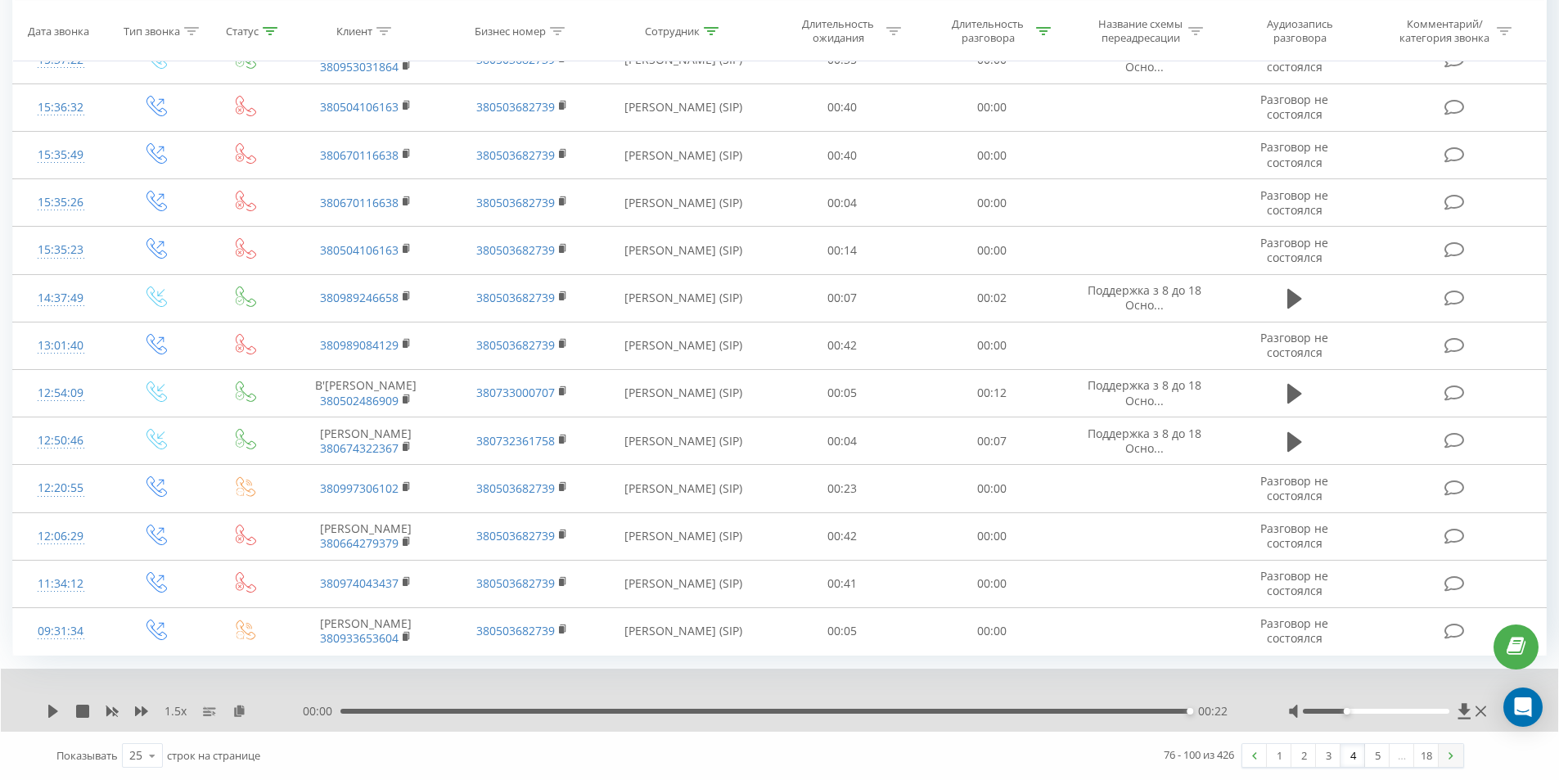
click at [1447, 758] on link at bounding box center [1450, 755] width 25 height 23
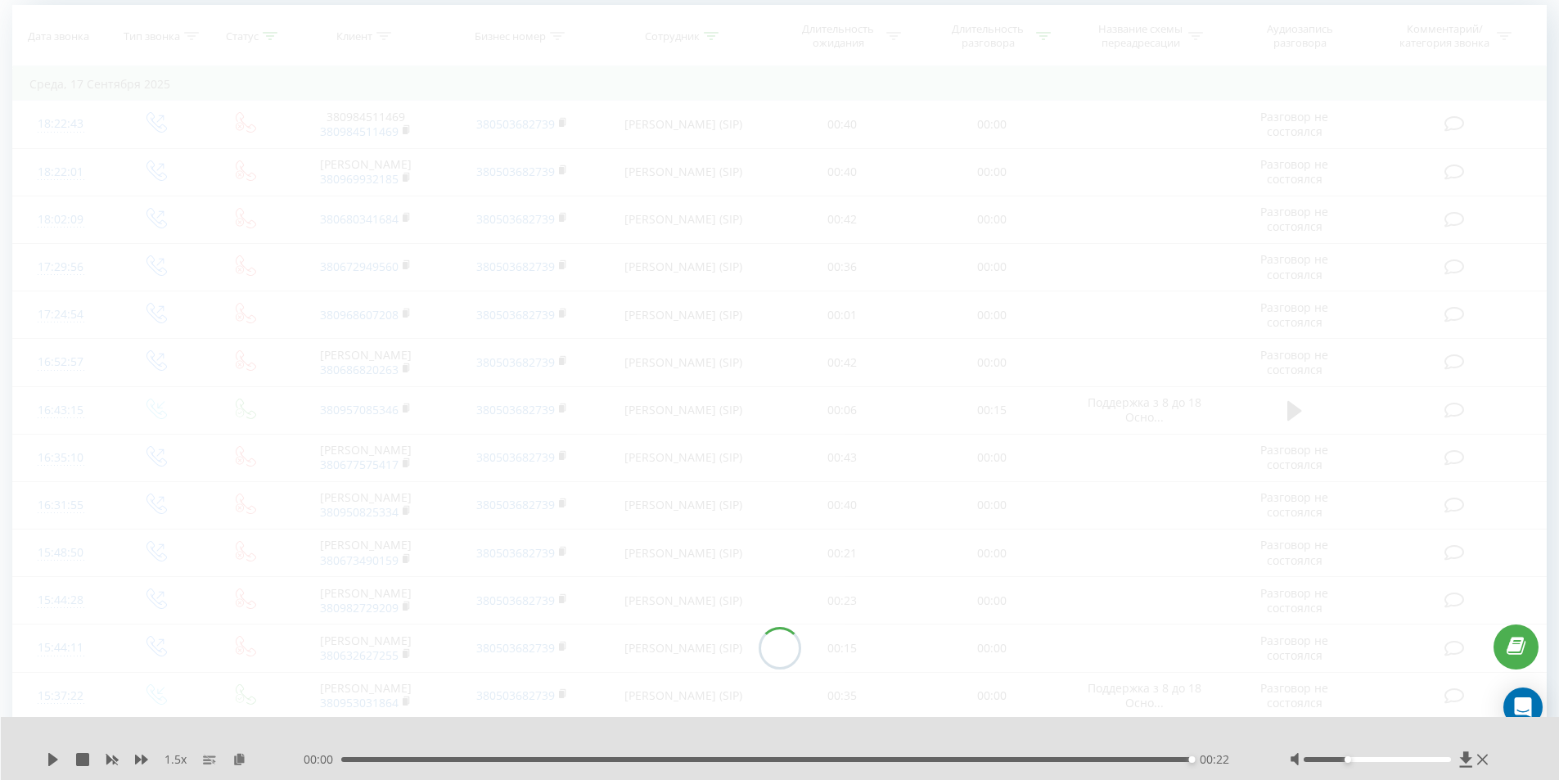
scroll to position [108, 0]
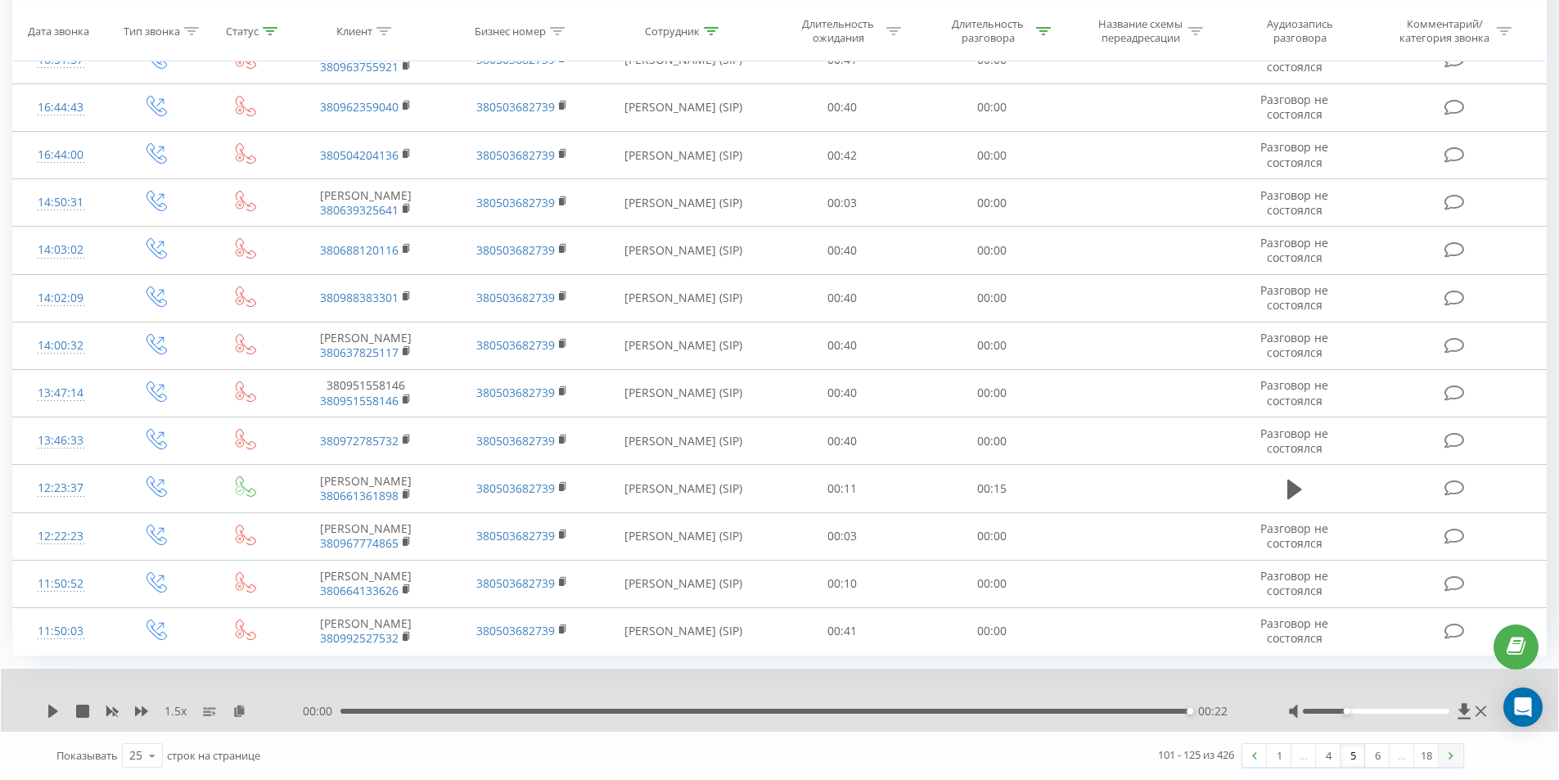
click at [1455, 752] on link at bounding box center [1450, 755] width 25 height 23
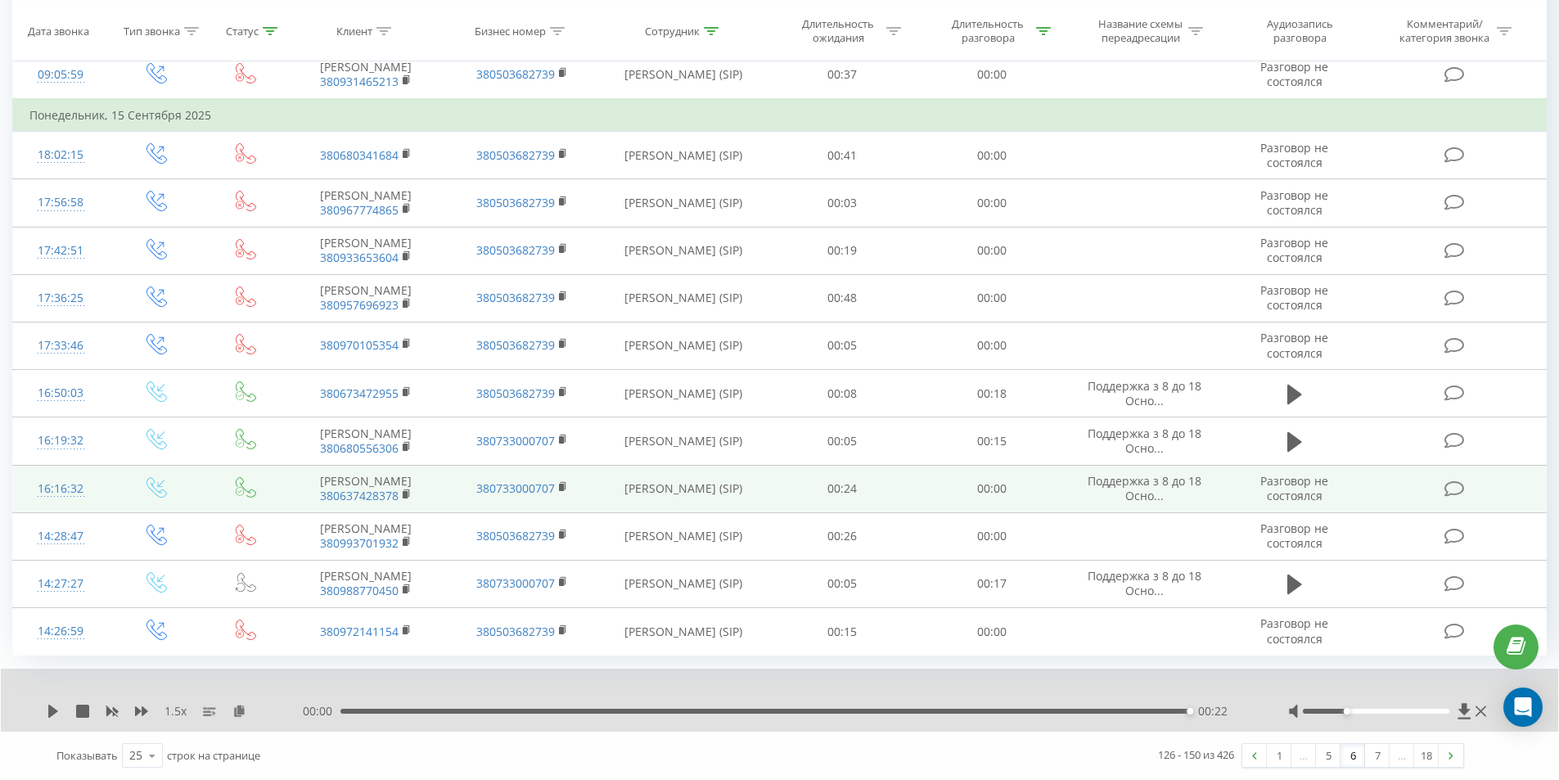
scroll to position [953, 0]
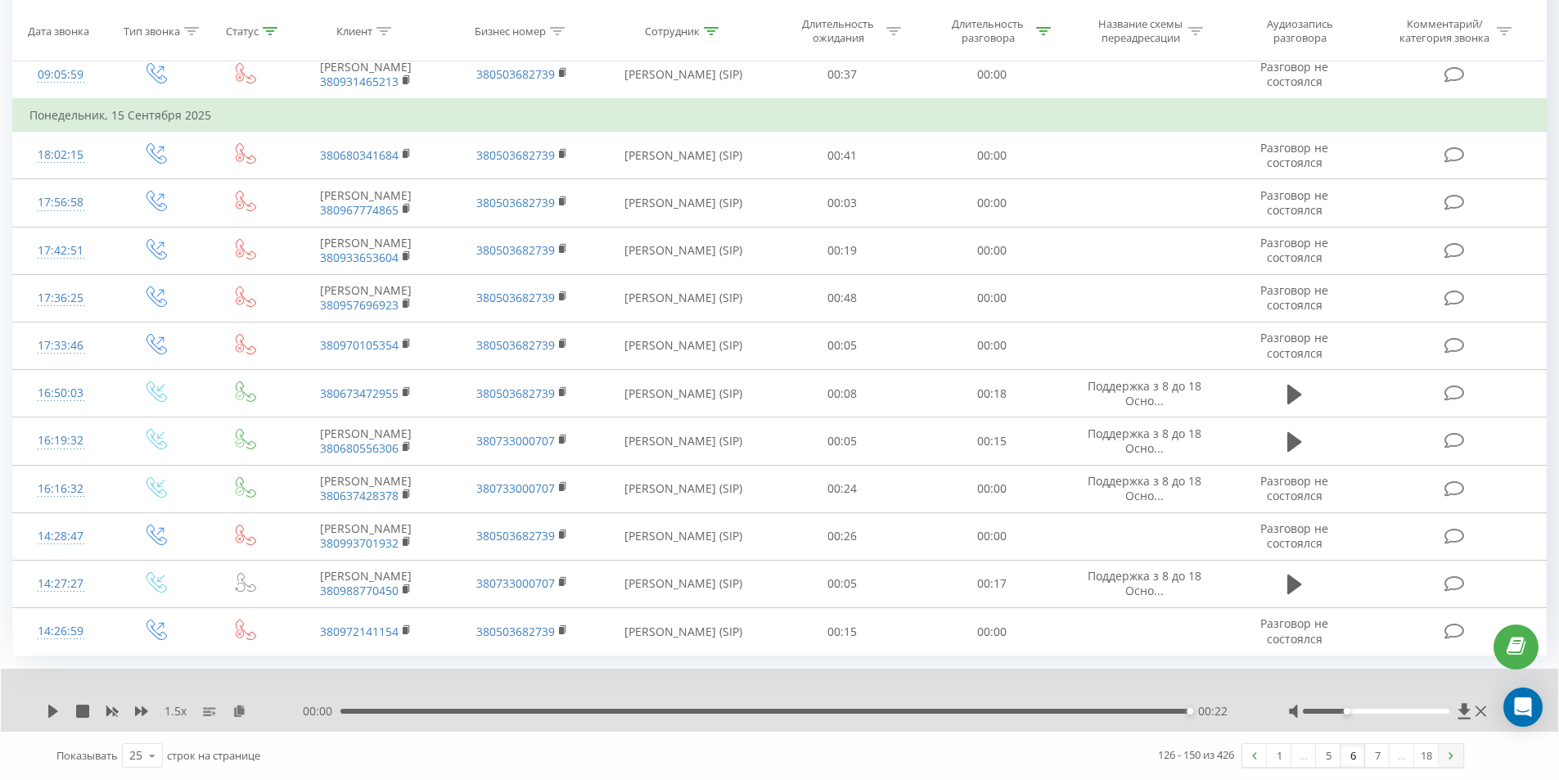
click at [1451, 757] on img at bounding box center [1450, 755] width 5 height 7
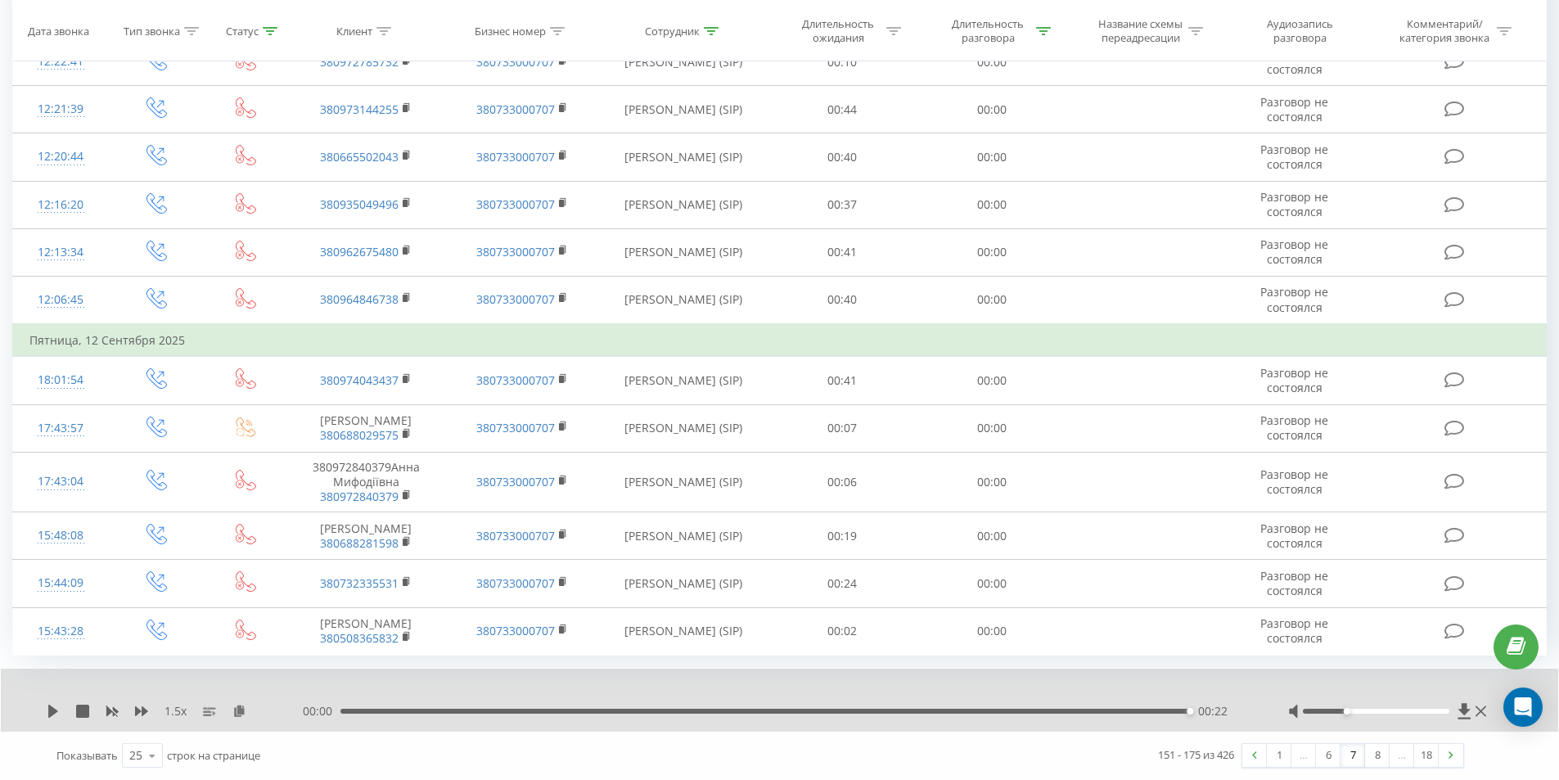
scroll to position [948, 0]
click at [1444, 756] on link at bounding box center [1450, 755] width 25 height 23
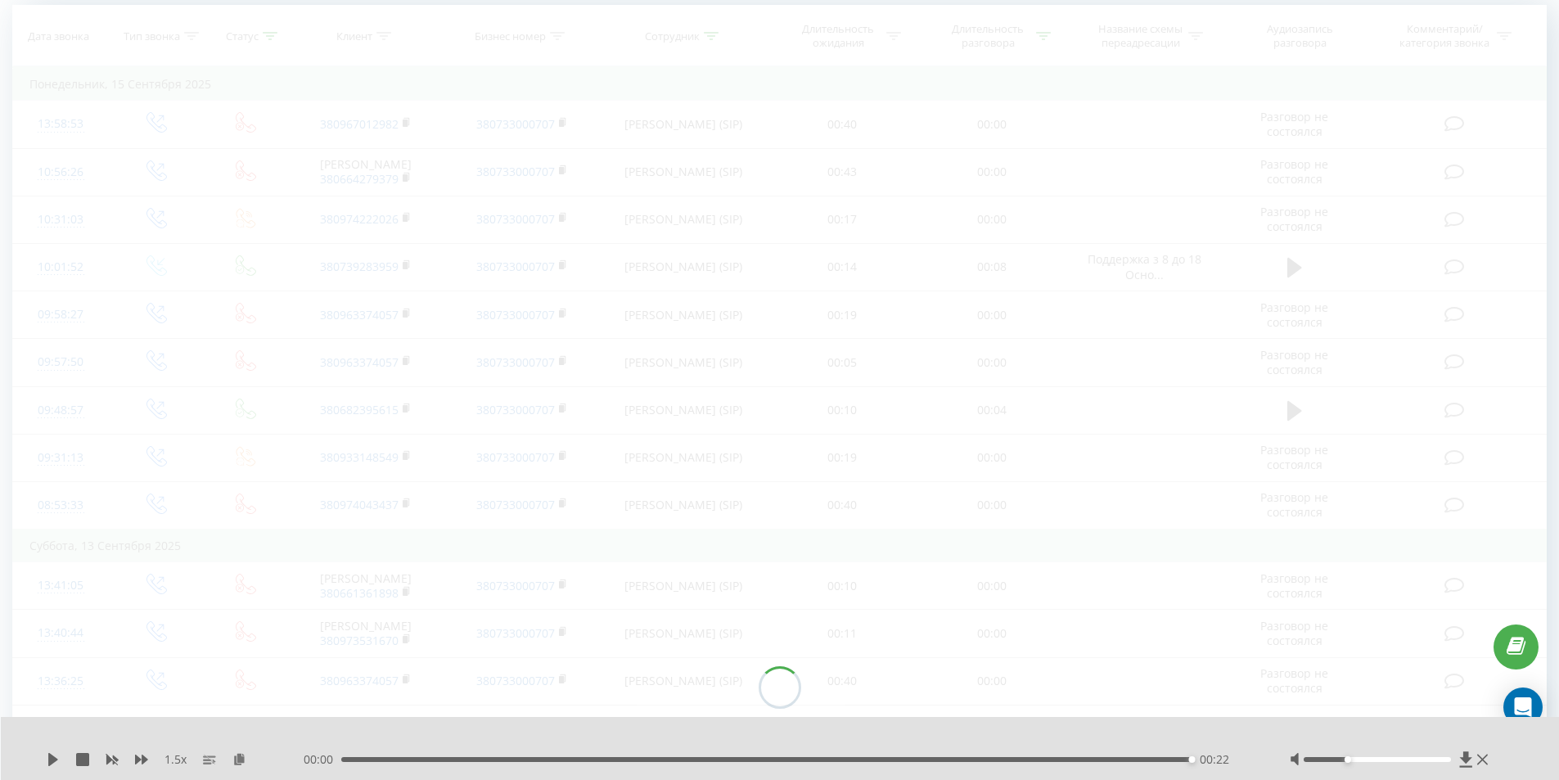
scroll to position [108, 0]
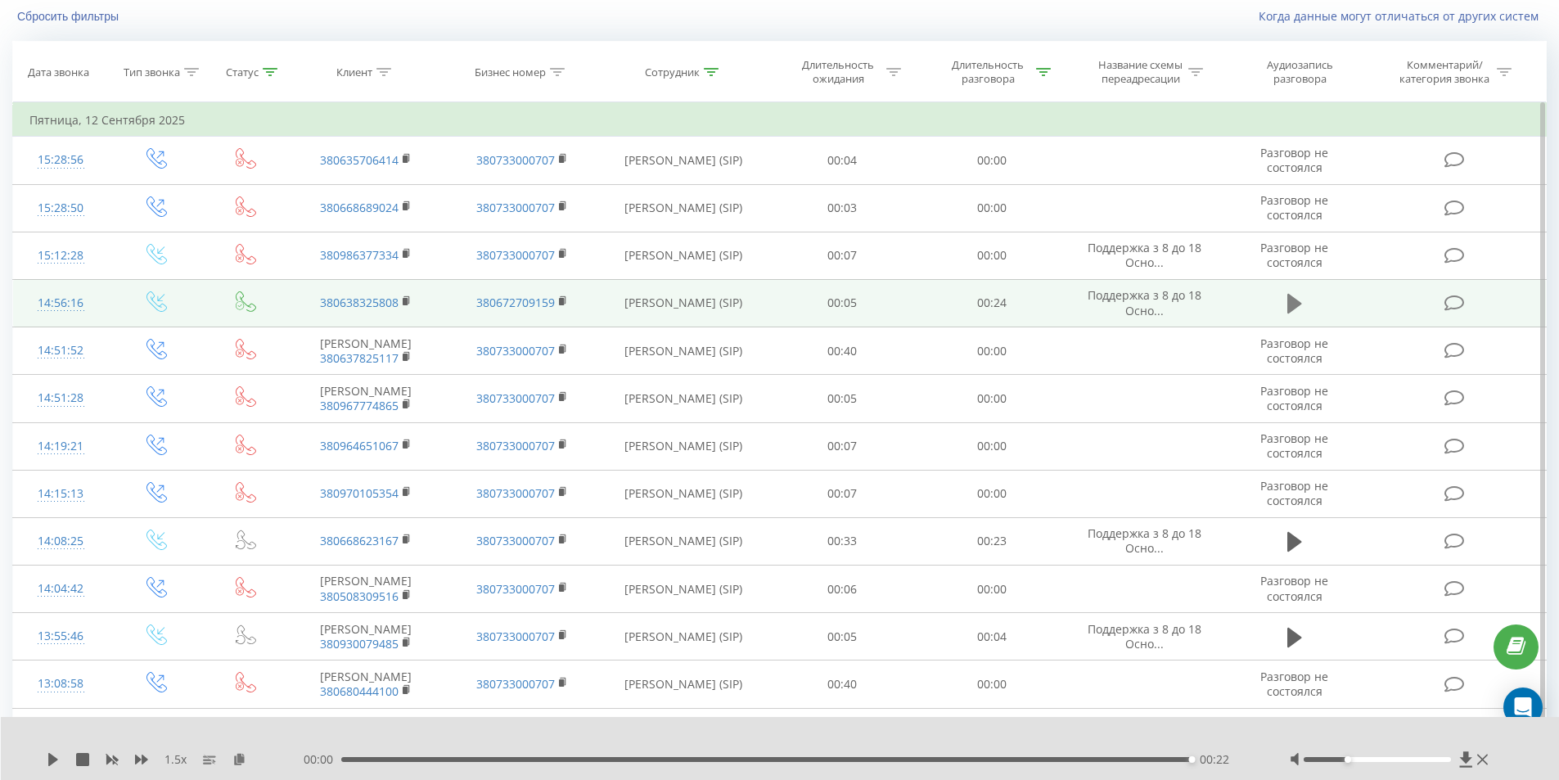
click at [1293, 301] on icon at bounding box center [1294, 304] width 15 height 20
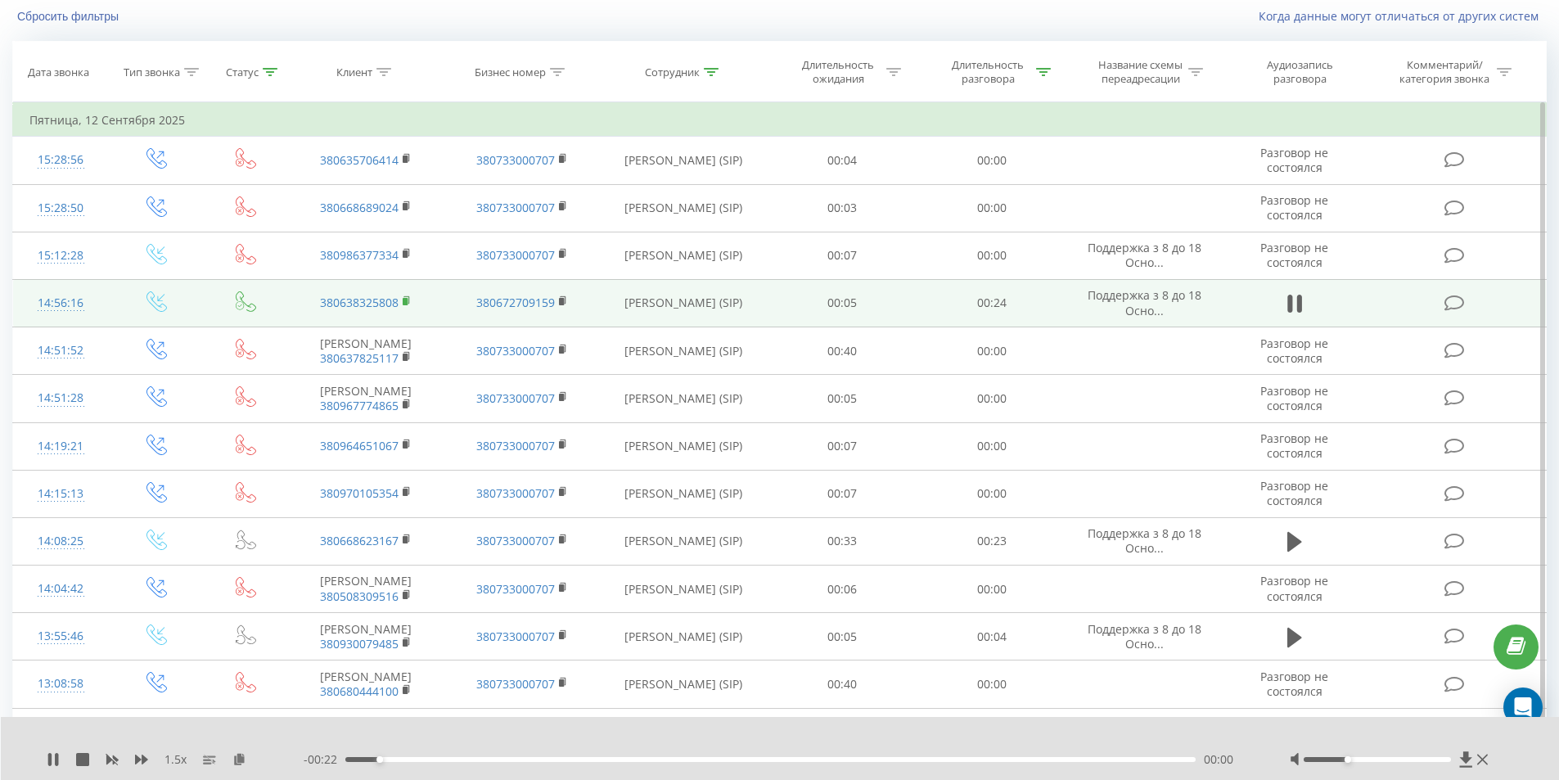
click at [405, 300] on rect at bounding box center [405, 301] width 5 height 7
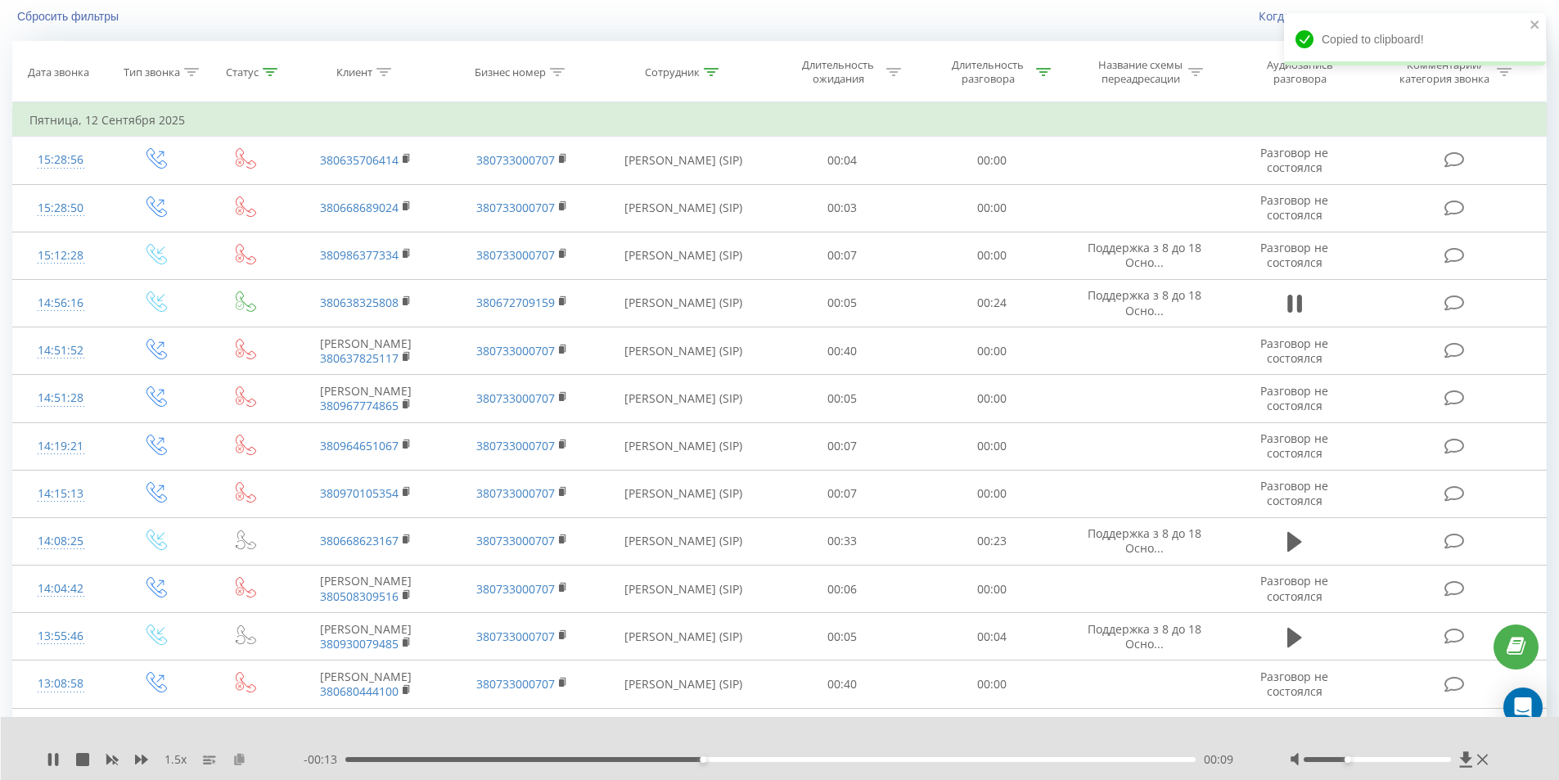
click at [236, 756] on icon at bounding box center [239, 758] width 14 height 11
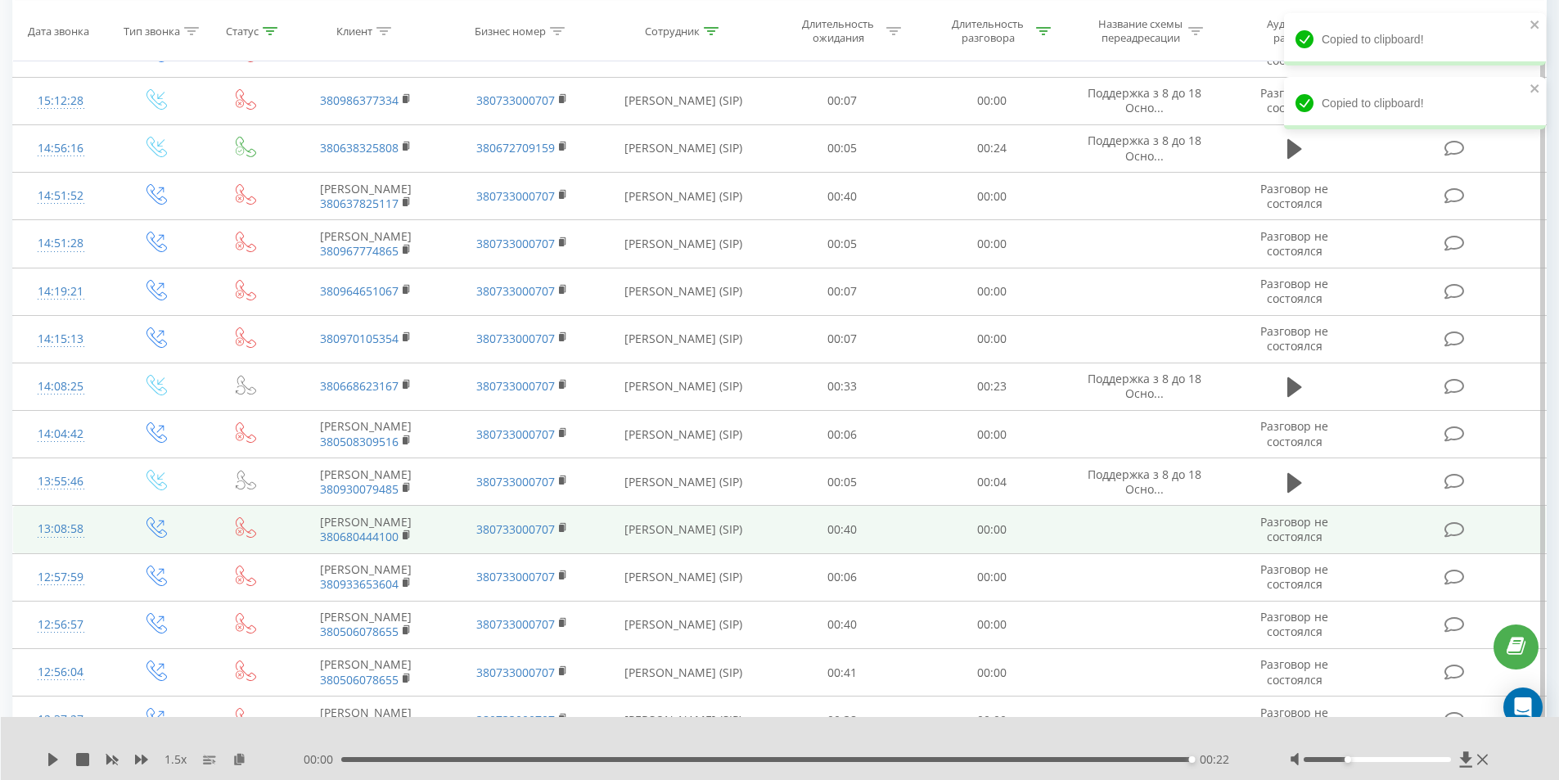
scroll to position [353, 0]
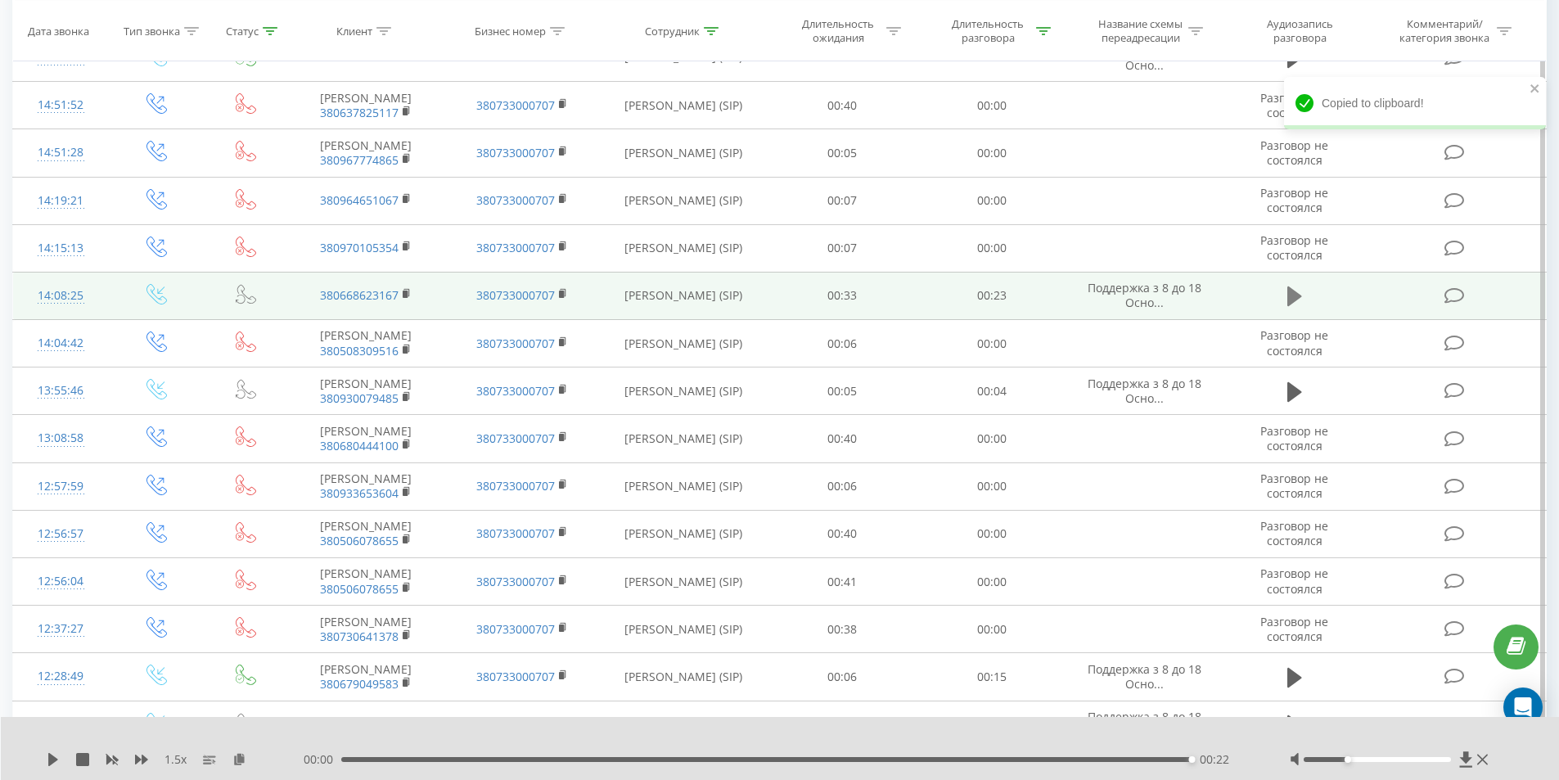
click at [1292, 306] on icon at bounding box center [1294, 296] width 15 height 20
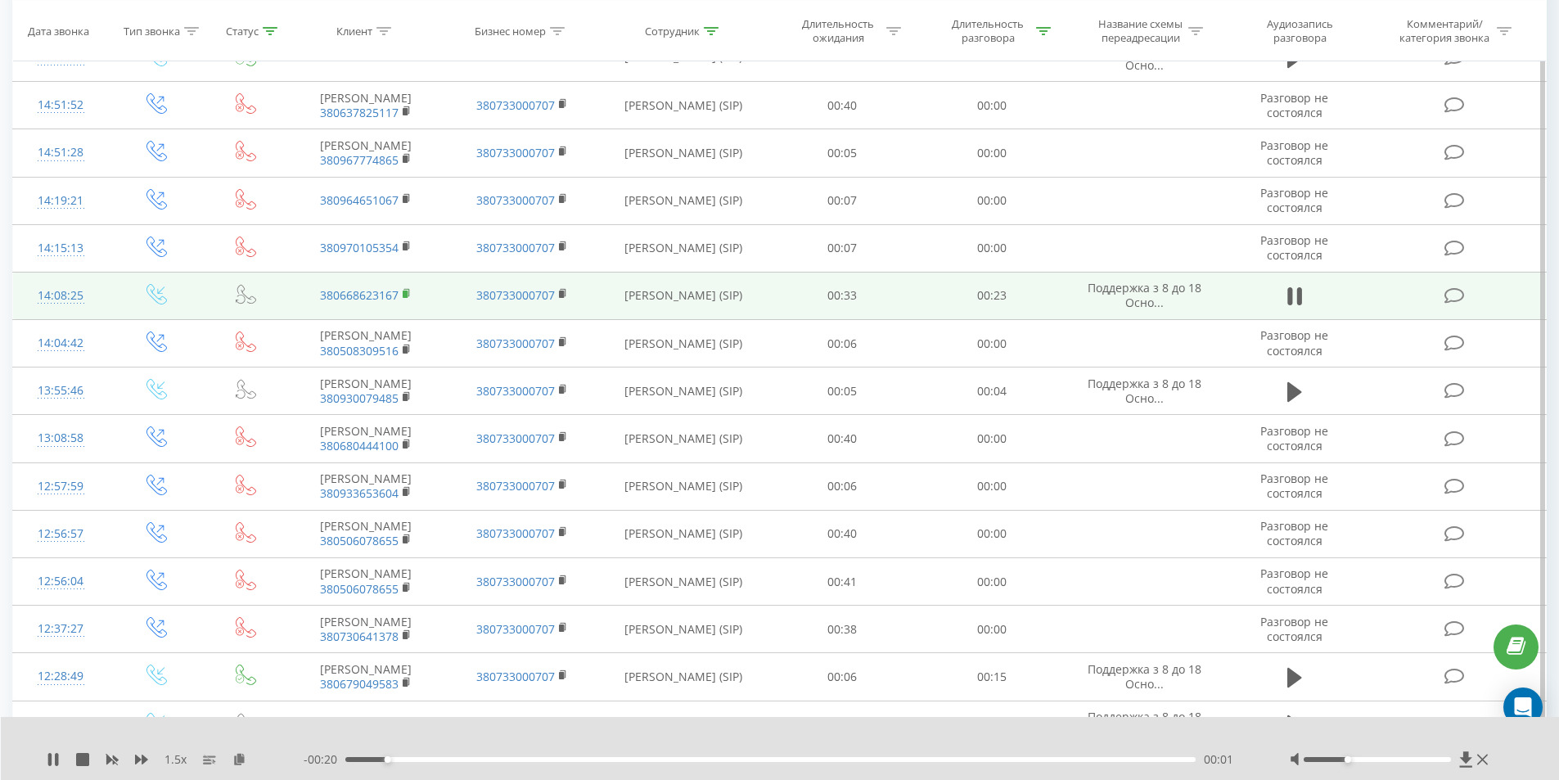
click at [405, 299] on icon at bounding box center [407, 293] width 9 height 11
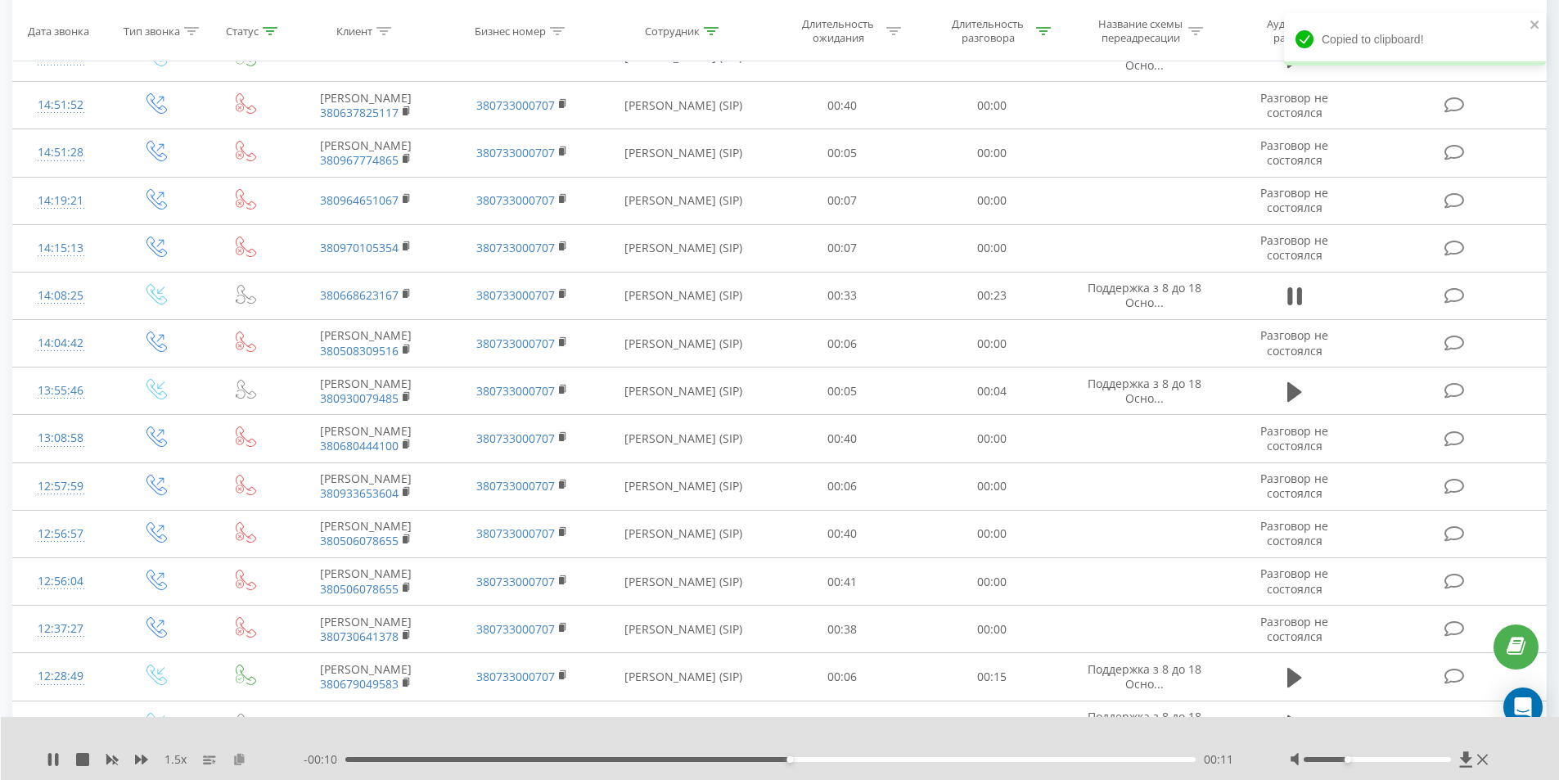
click at [236, 760] on icon at bounding box center [239, 758] width 14 height 11
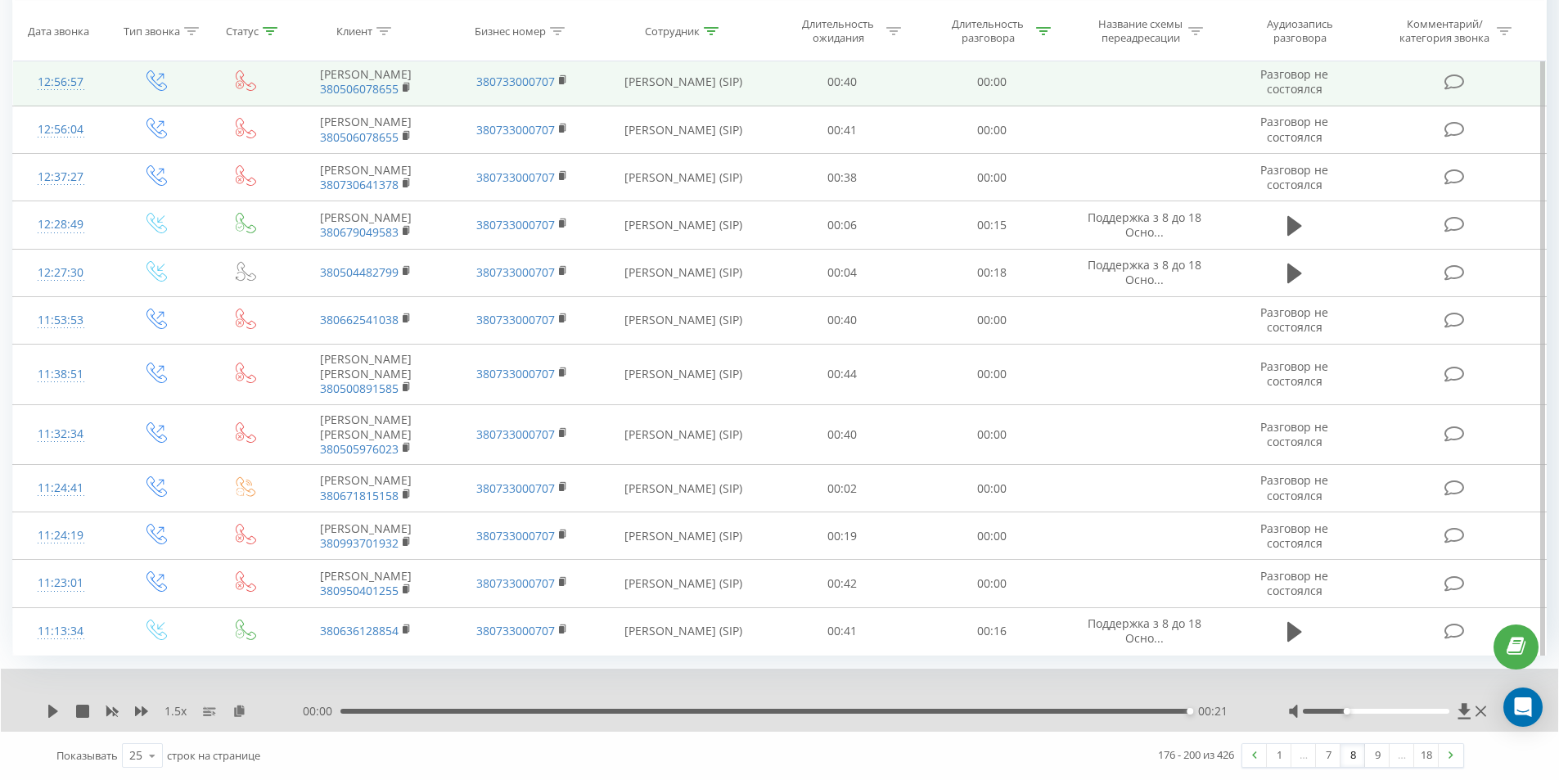
scroll to position [943, 0]
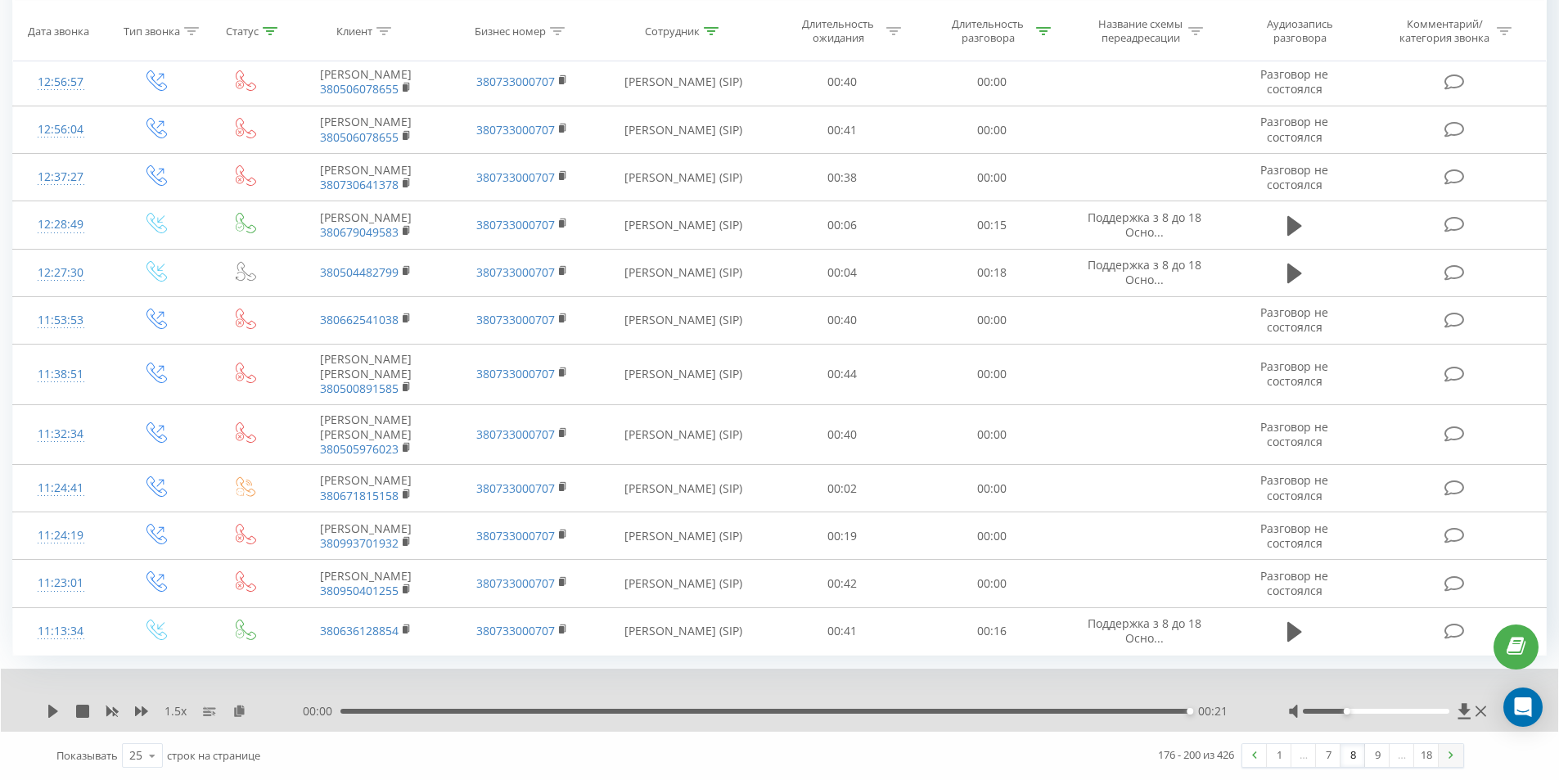
click at [1449, 759] on link at bounding box center [1450, 755] width 25 height 23
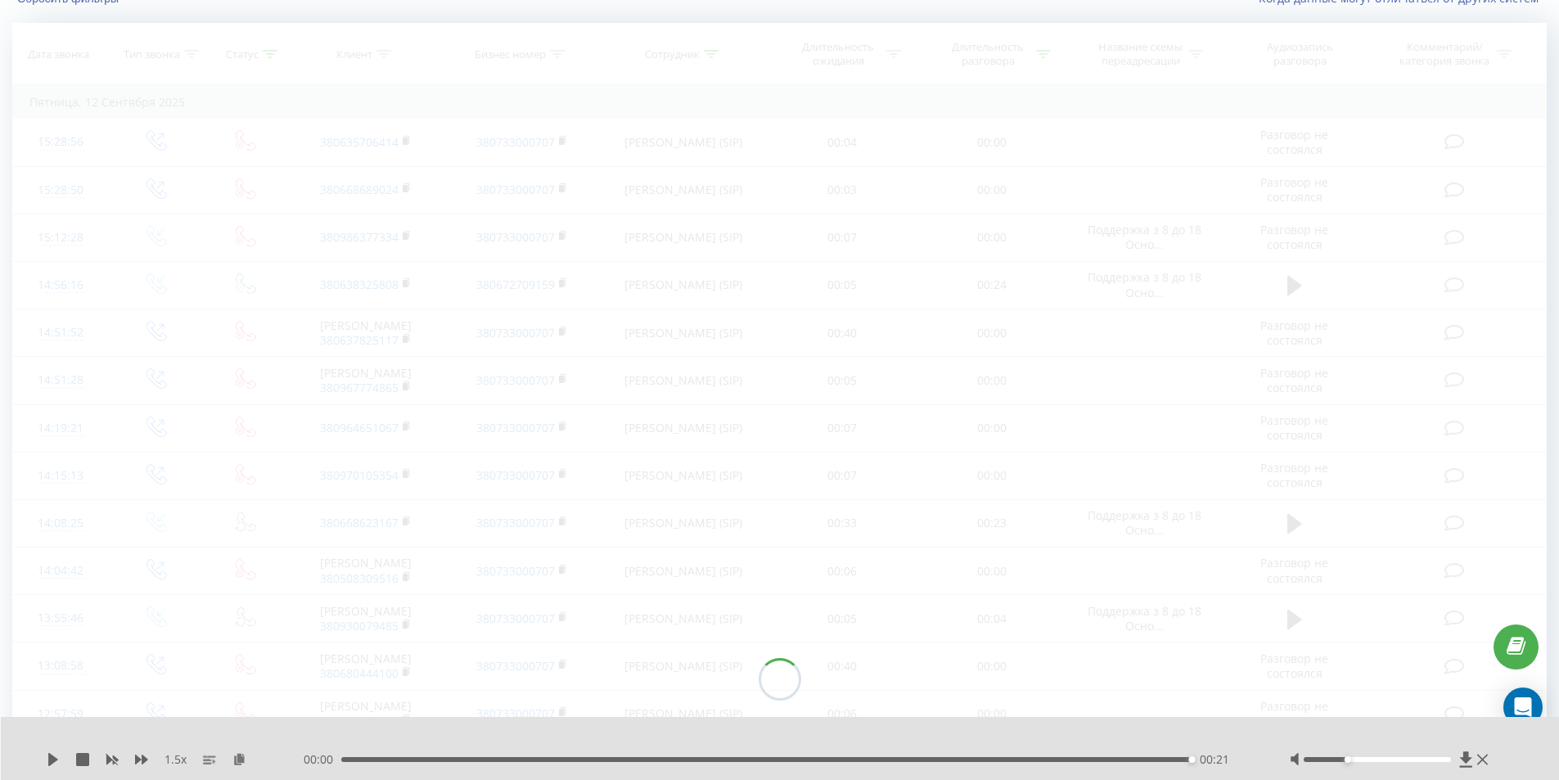
scroll to position [108, 0]
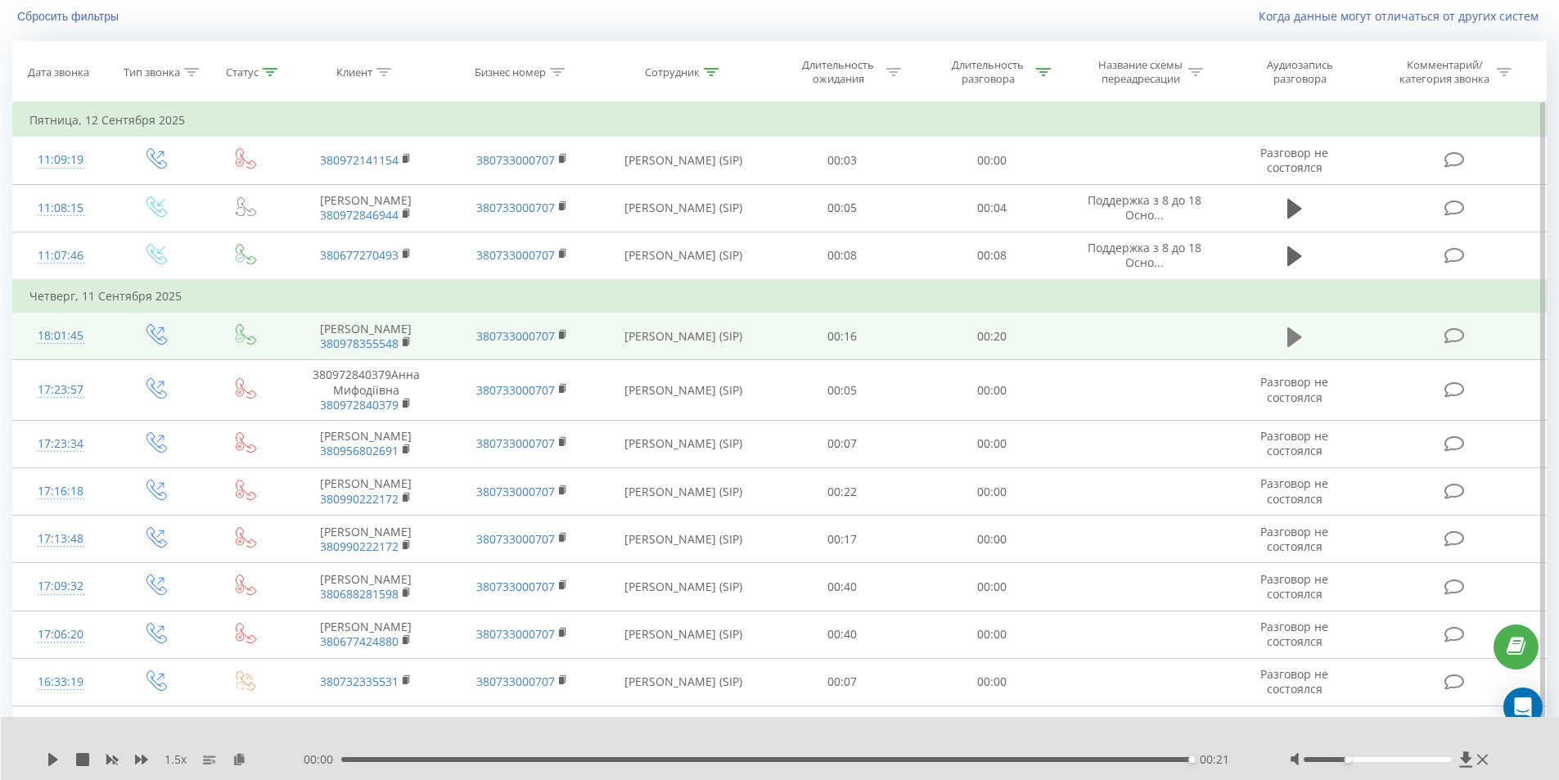
click at [1287, 344] on icon at bounding box center [1294, 336] width 15 height 20
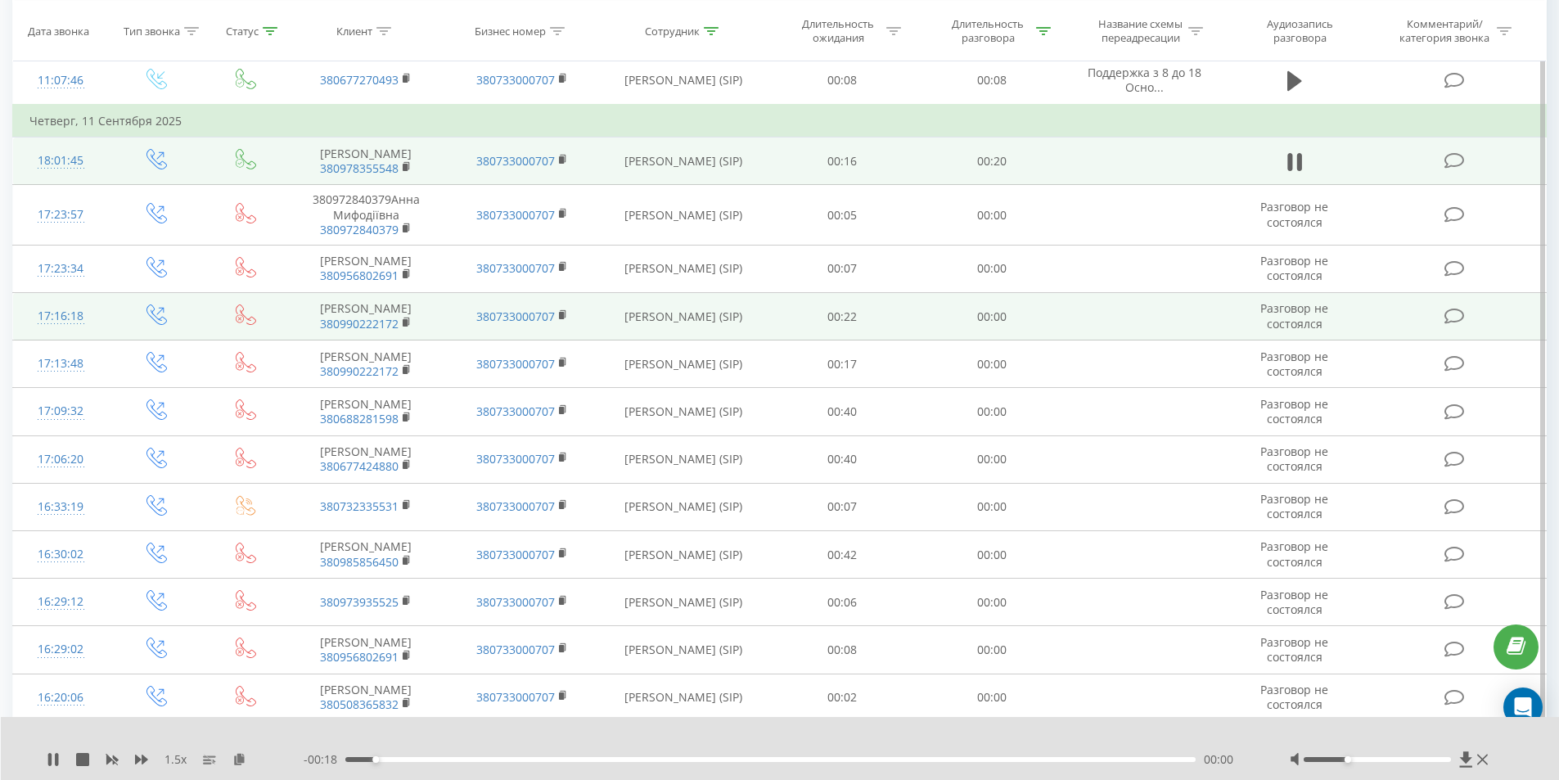
scroll to position [353, 0]
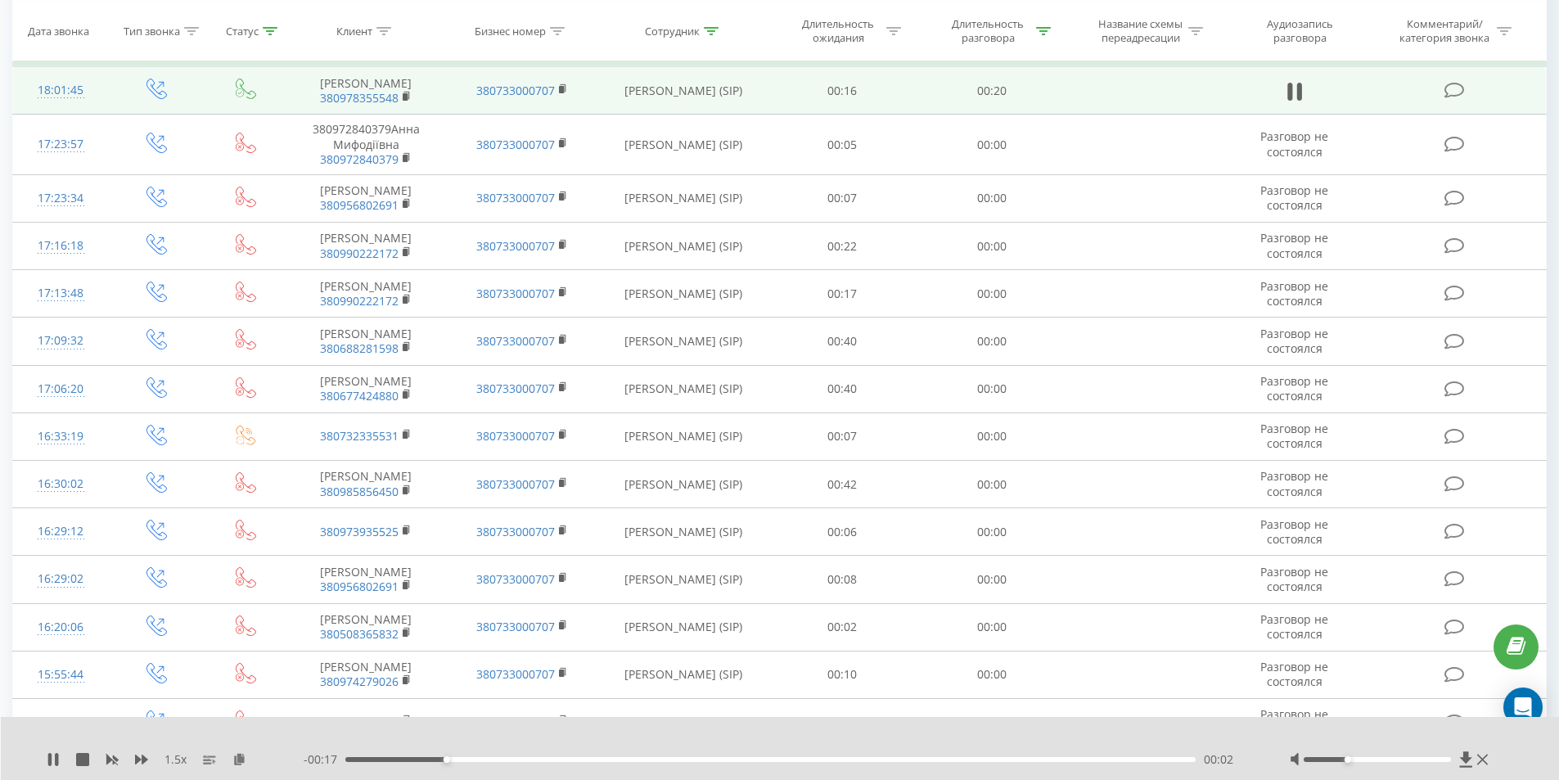
click at [1178, 763] on div "- 00:17 00:02 00:02" at bounding box center [776, 759] width 945 height 16
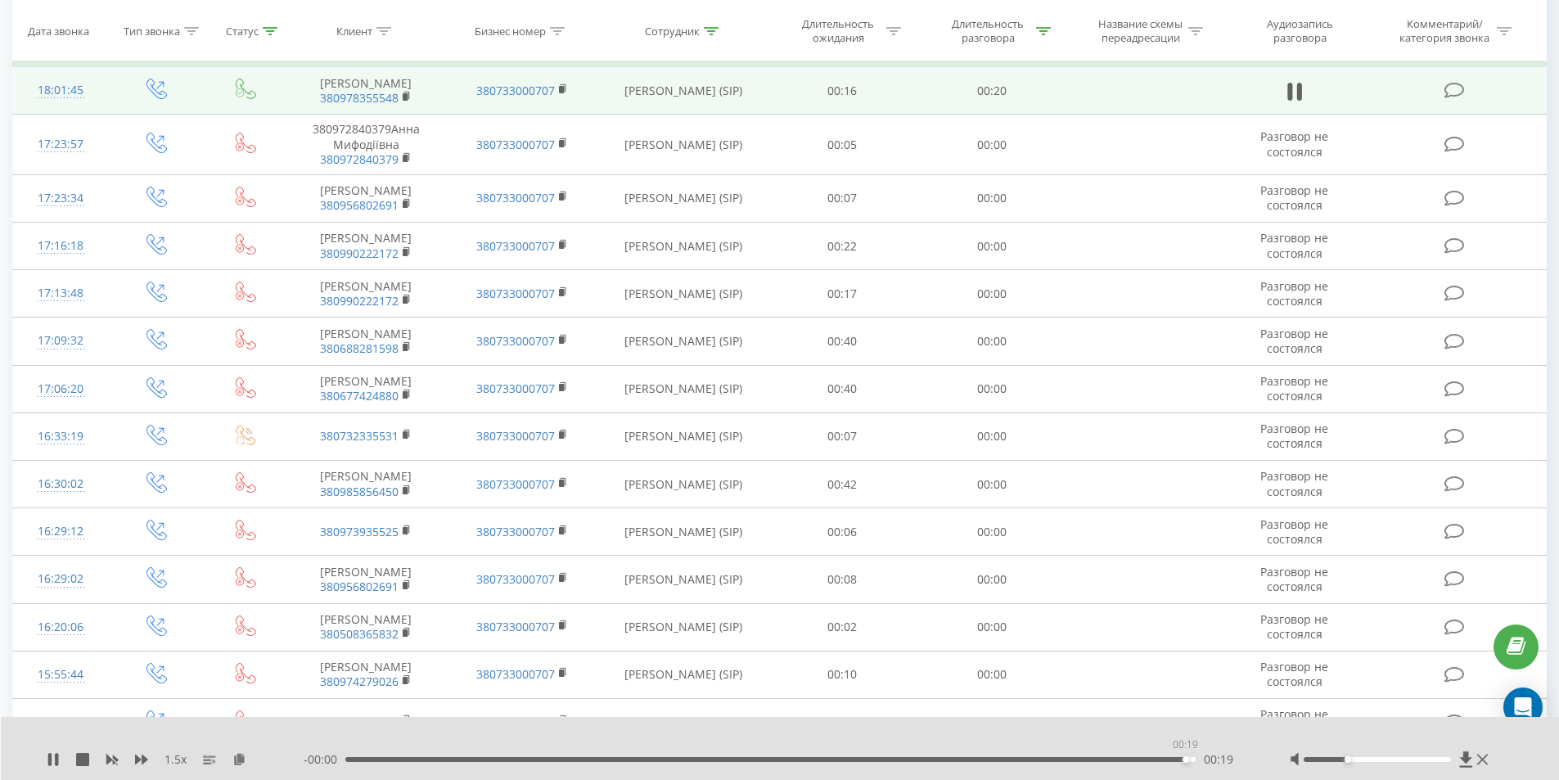
click at [1184, 759] on div "00:19" at bounding box center [770, 759] width 851 height 5
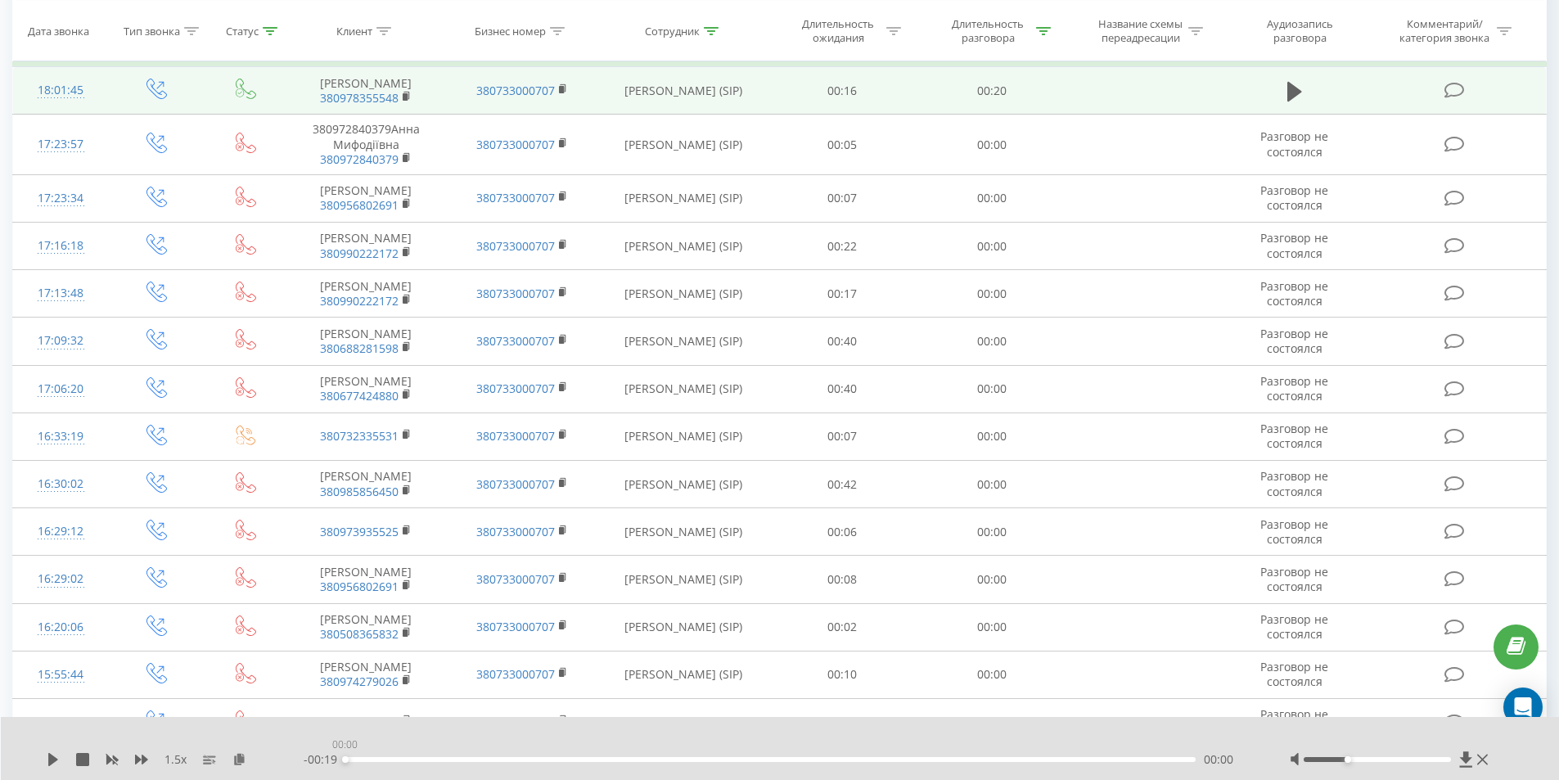
drag, startPoint x: 347, startPoint y: 761, endPoint x: 327, endPoint y: 761, distance: 19.6
click at [335, 760] on div "- 00:19 00:00 00:00" at bounding box center [776, 759] width 945 height 16
click at [50, 760] on icon at bounding box center [53, 759] width 10 height 13
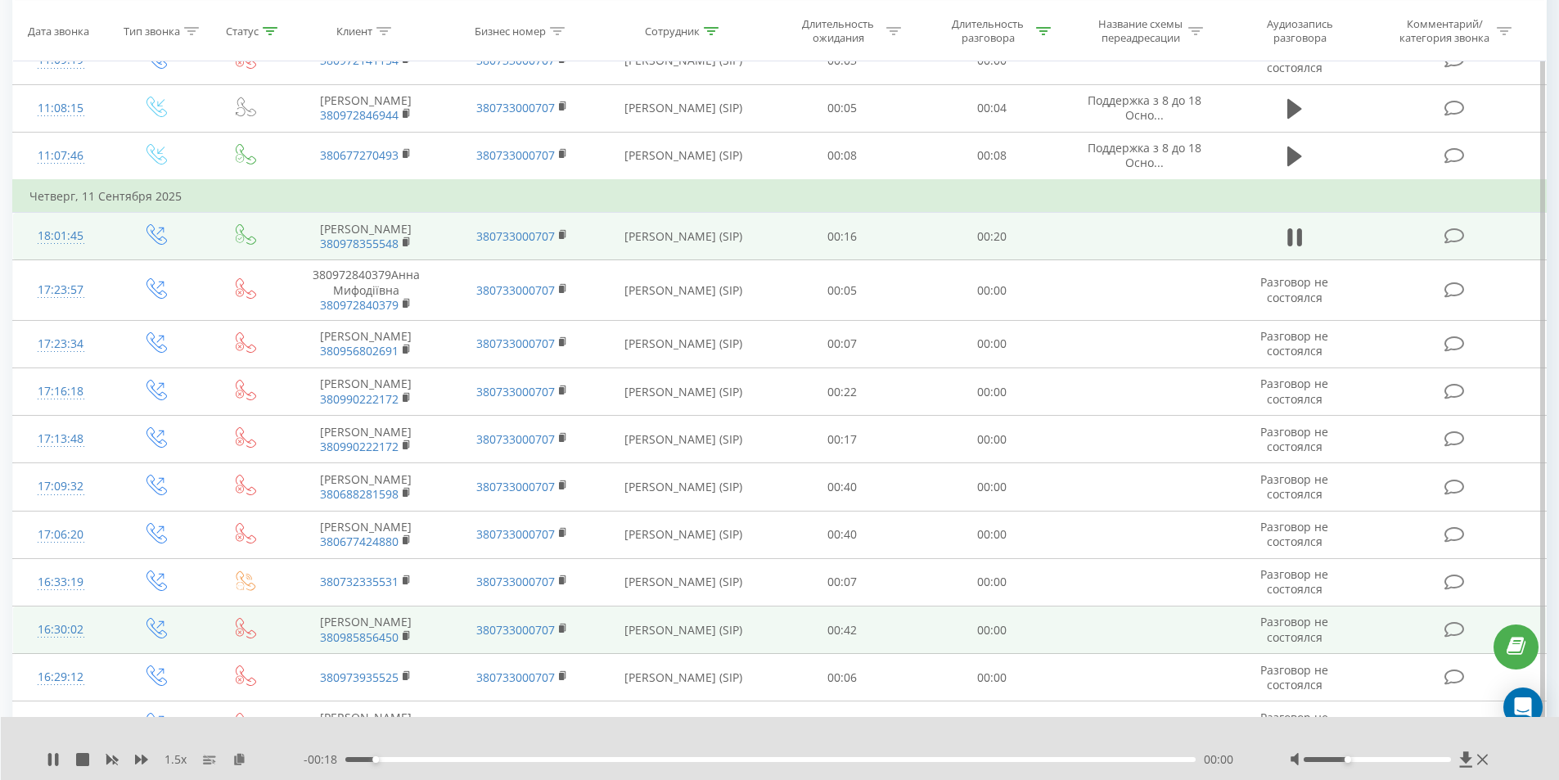
scroll to position [190, 0]
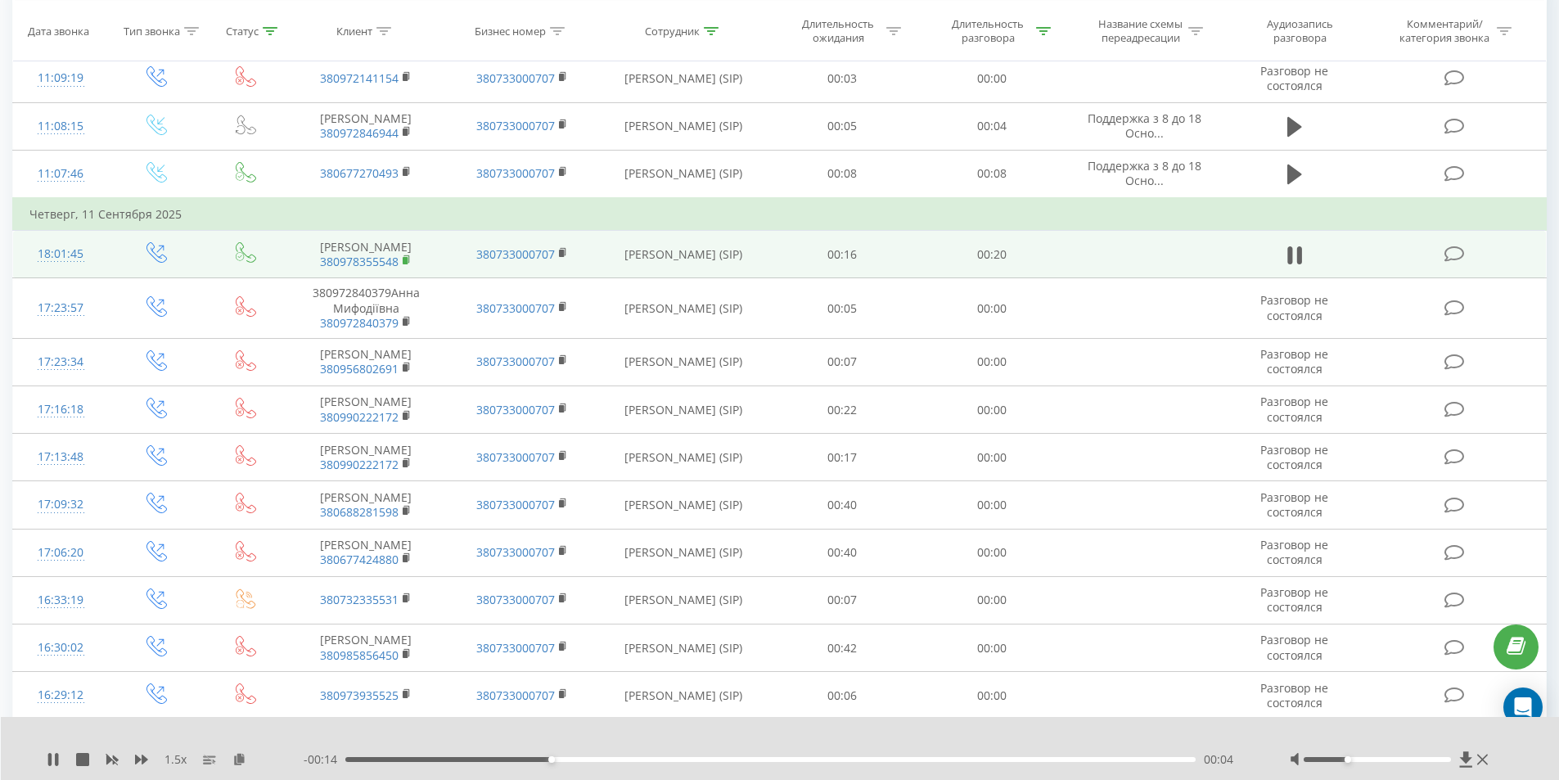
click at [406, 266] on icon at bounding box center [407, 259] width 9 height 11
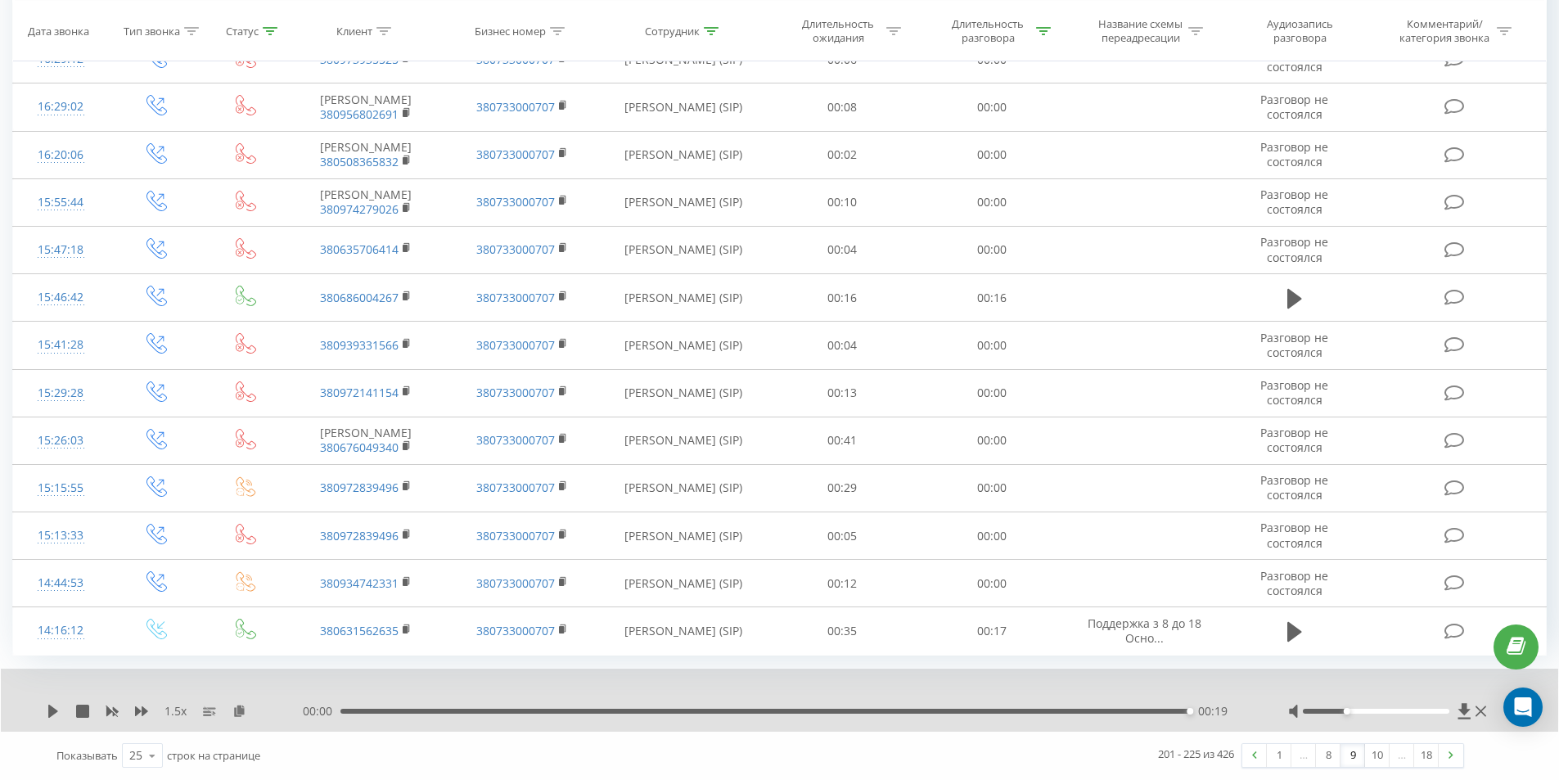
scroll to position [964, 0]
click at [1452, 753] on img at bounding box center [1450, 754] width 5 height 7
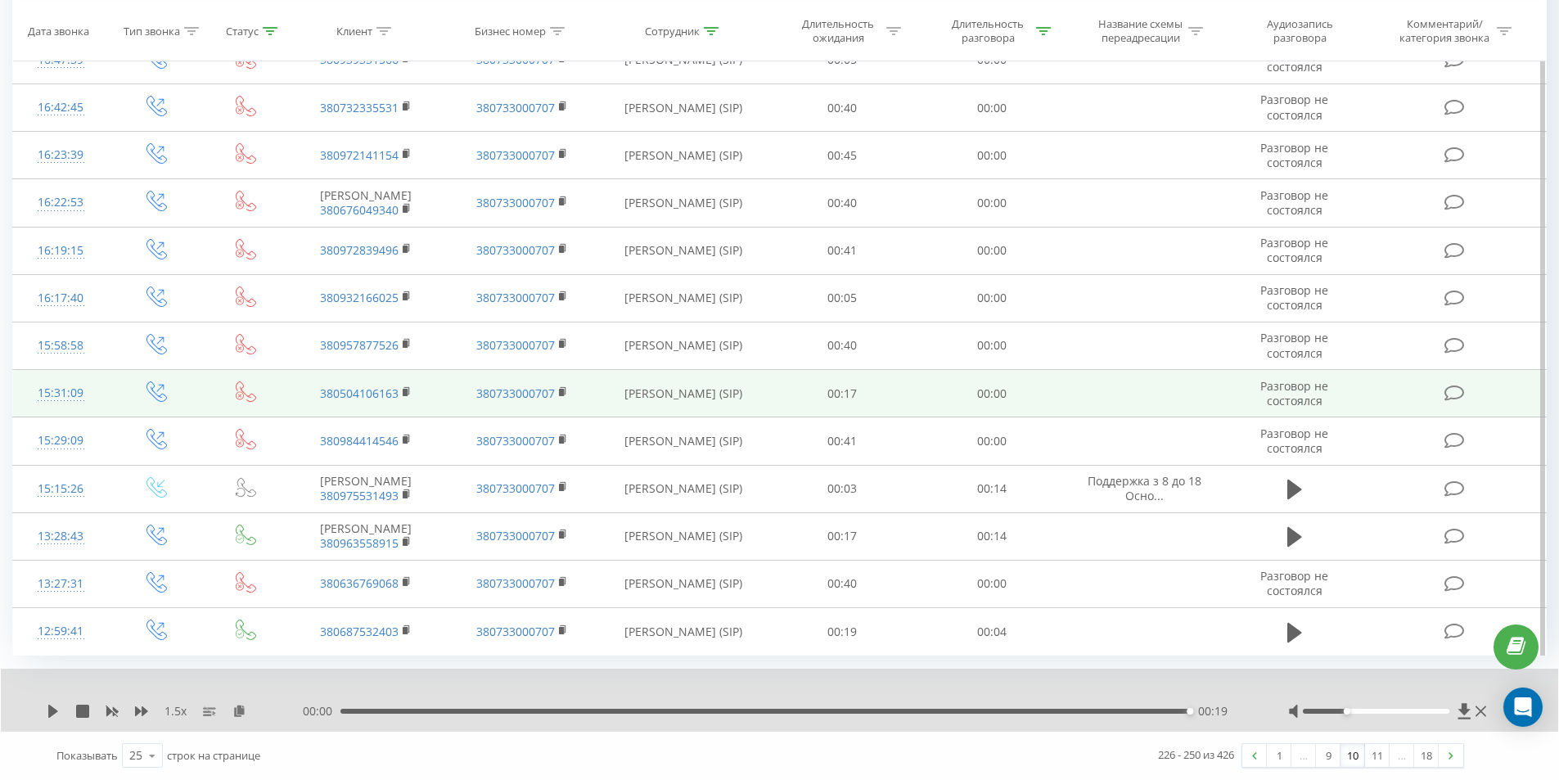
scroll to position [901, 0]
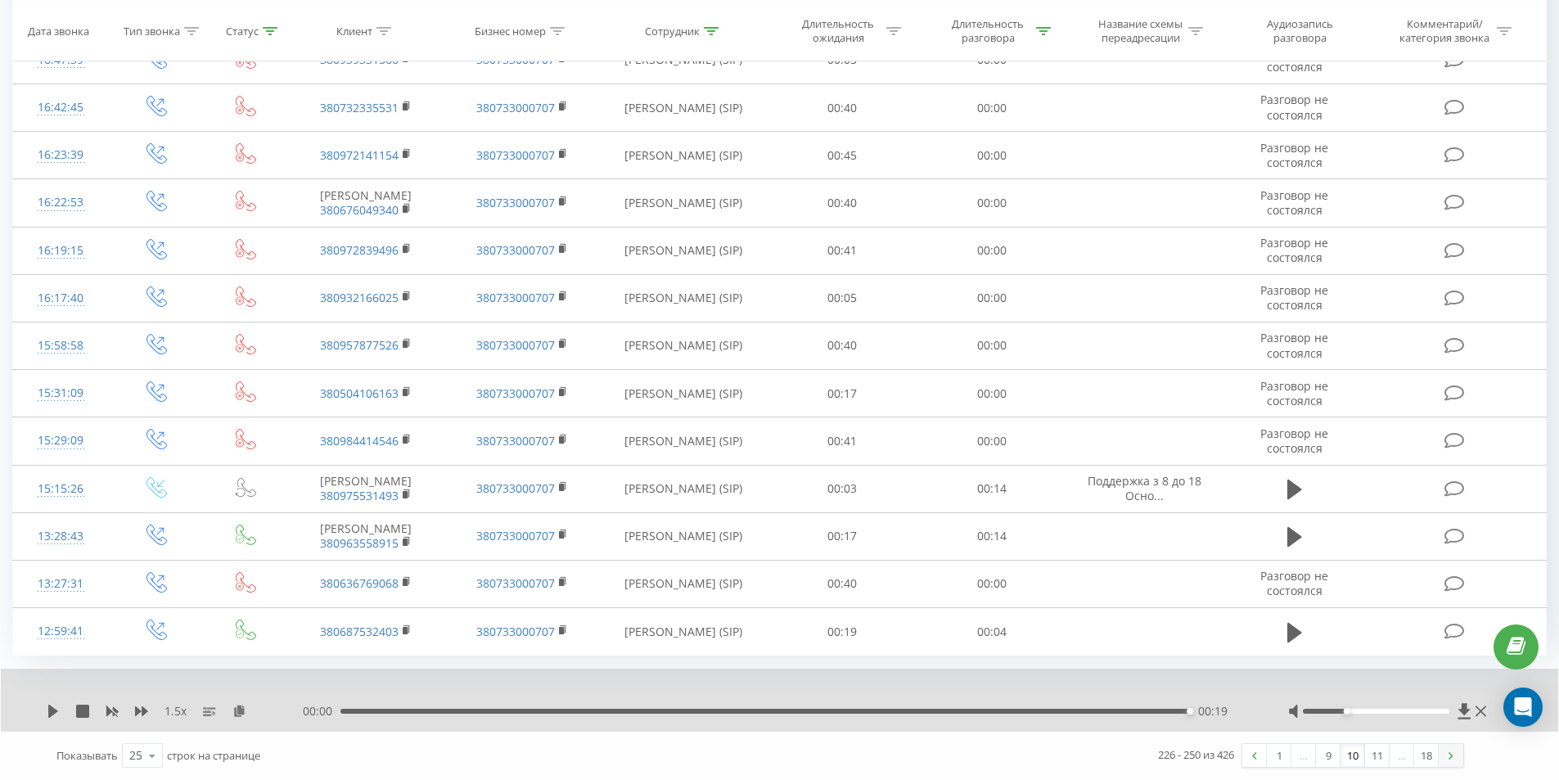
click at [1455, 748] on link at bounding box center [1450, 755] width 25 height 23
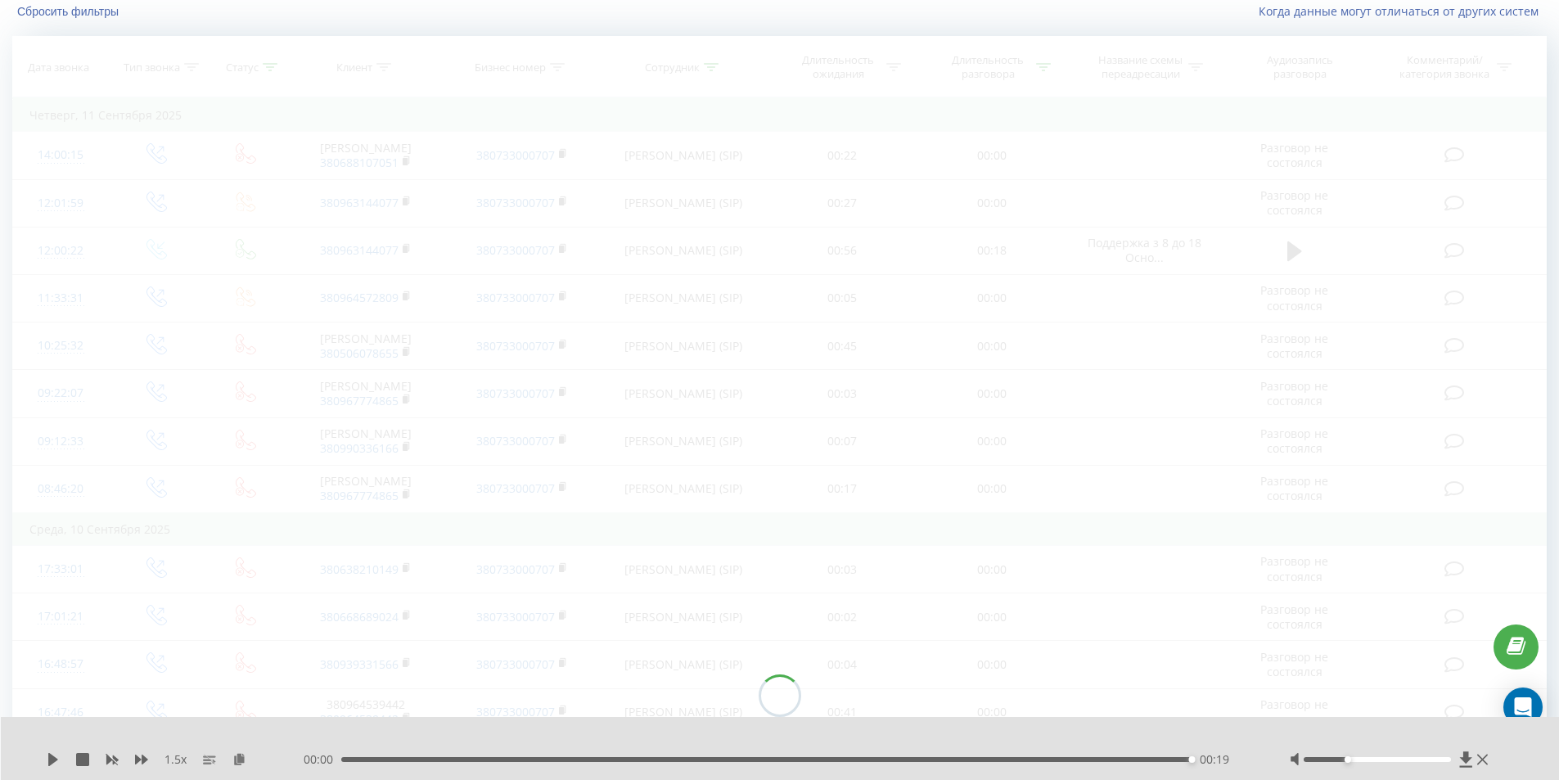
scroll to position [108, 0]
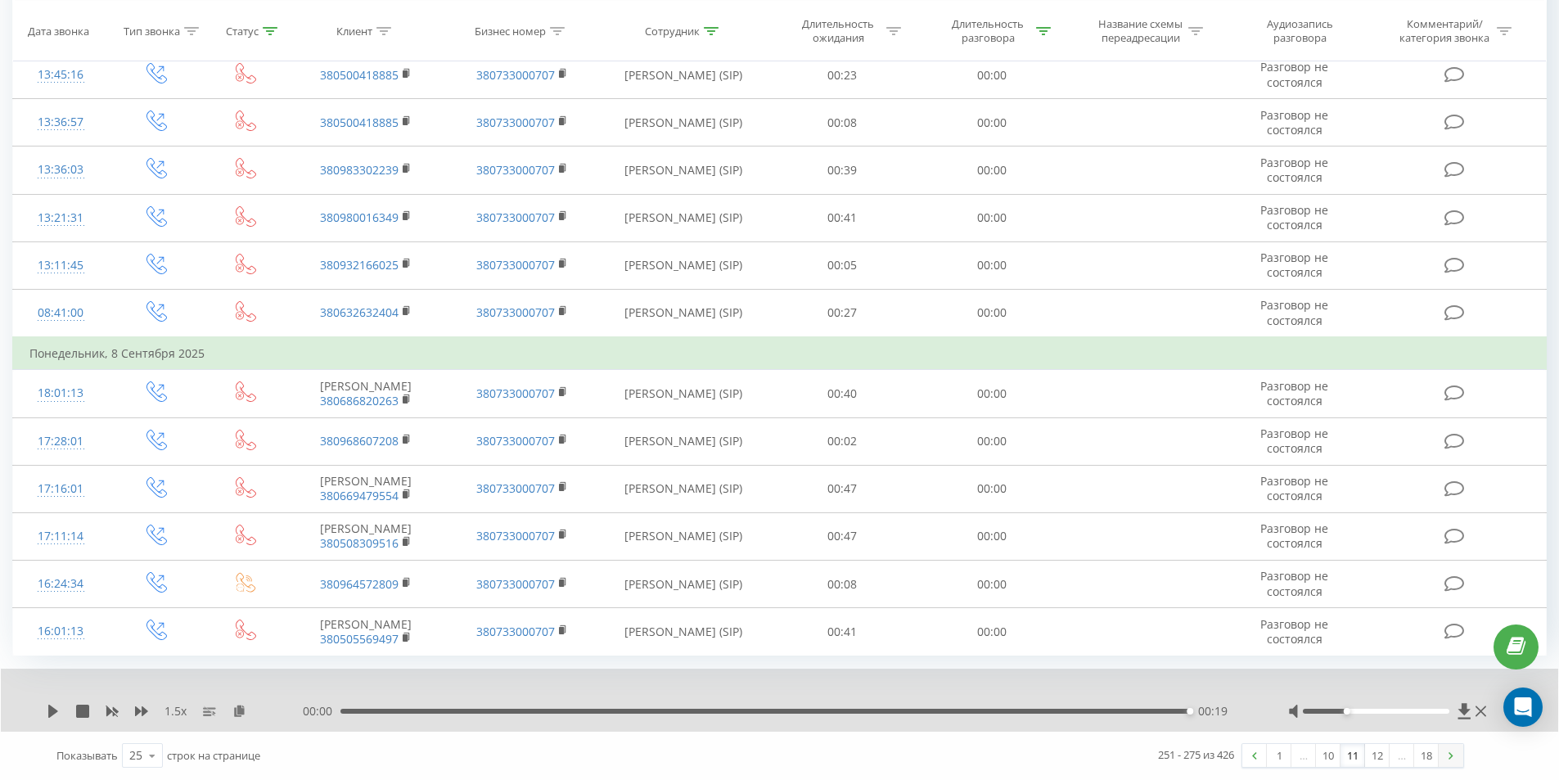
click at [1455, 749] on link at bounding box center [1450, 755] width 25 height 23
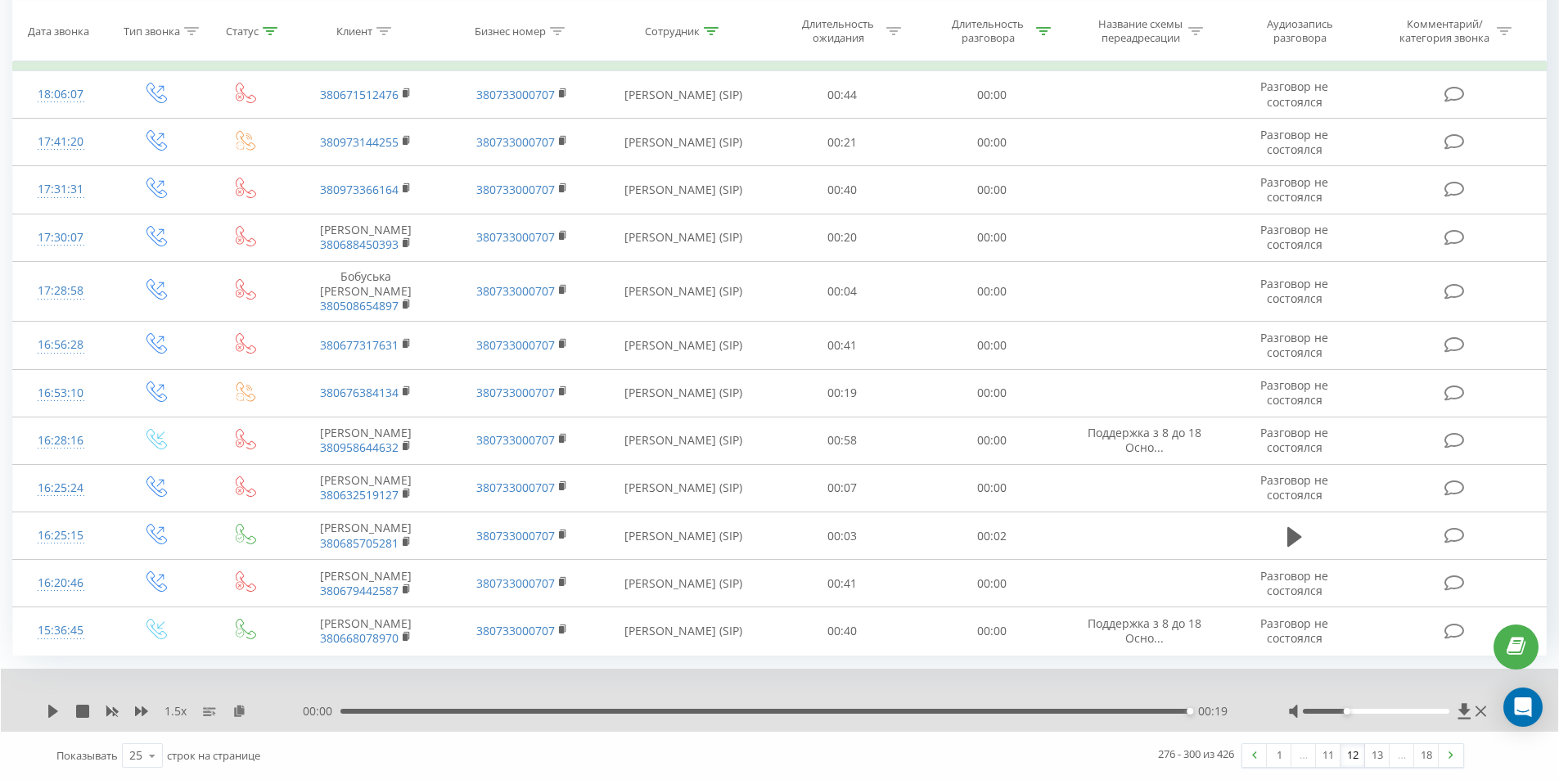
scroll to position [1019, 0]
click at [1452, 758] on img at bounding box center [1450, 754] width 5 height 7
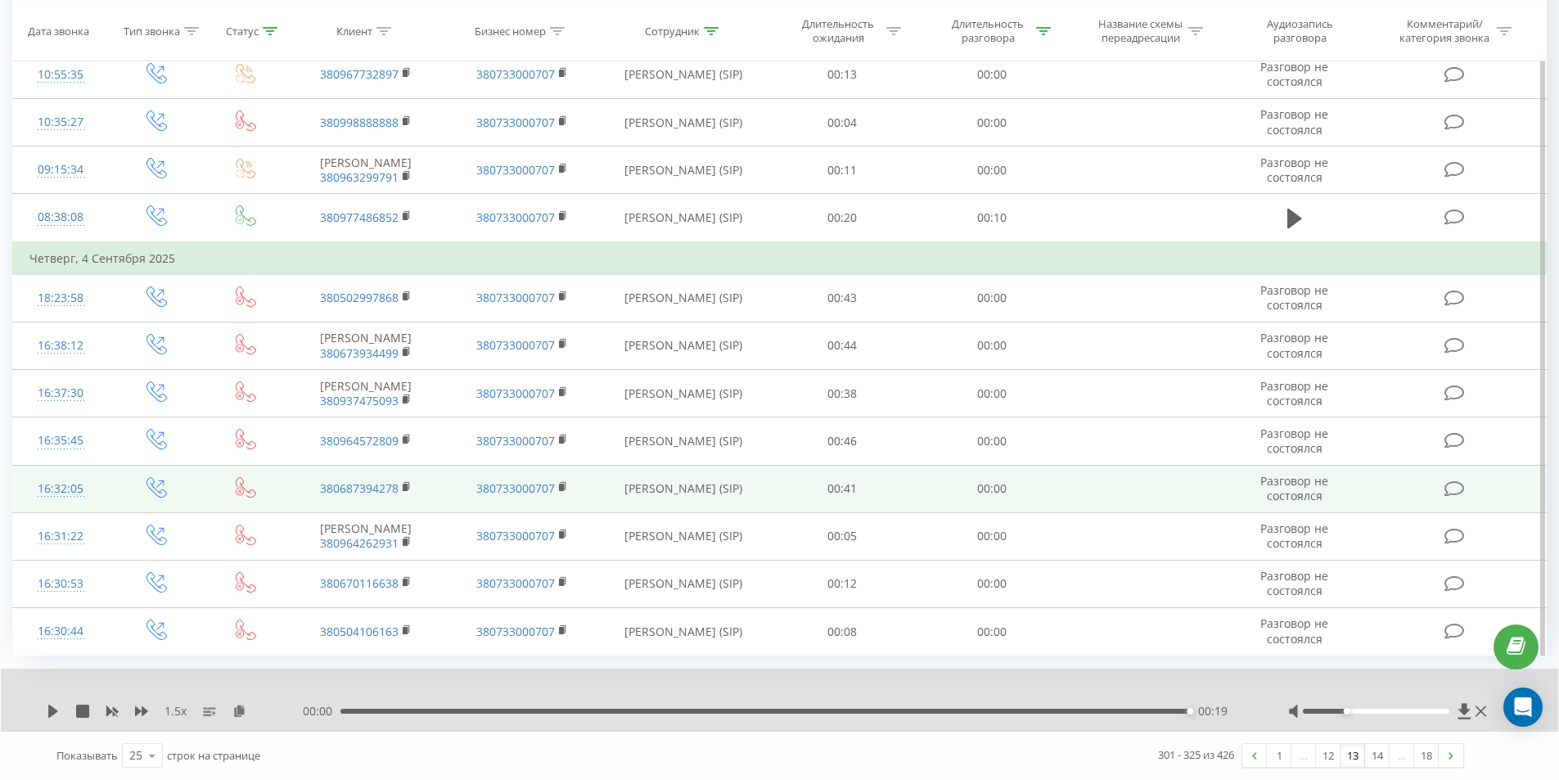
scroll to position [901, 0]
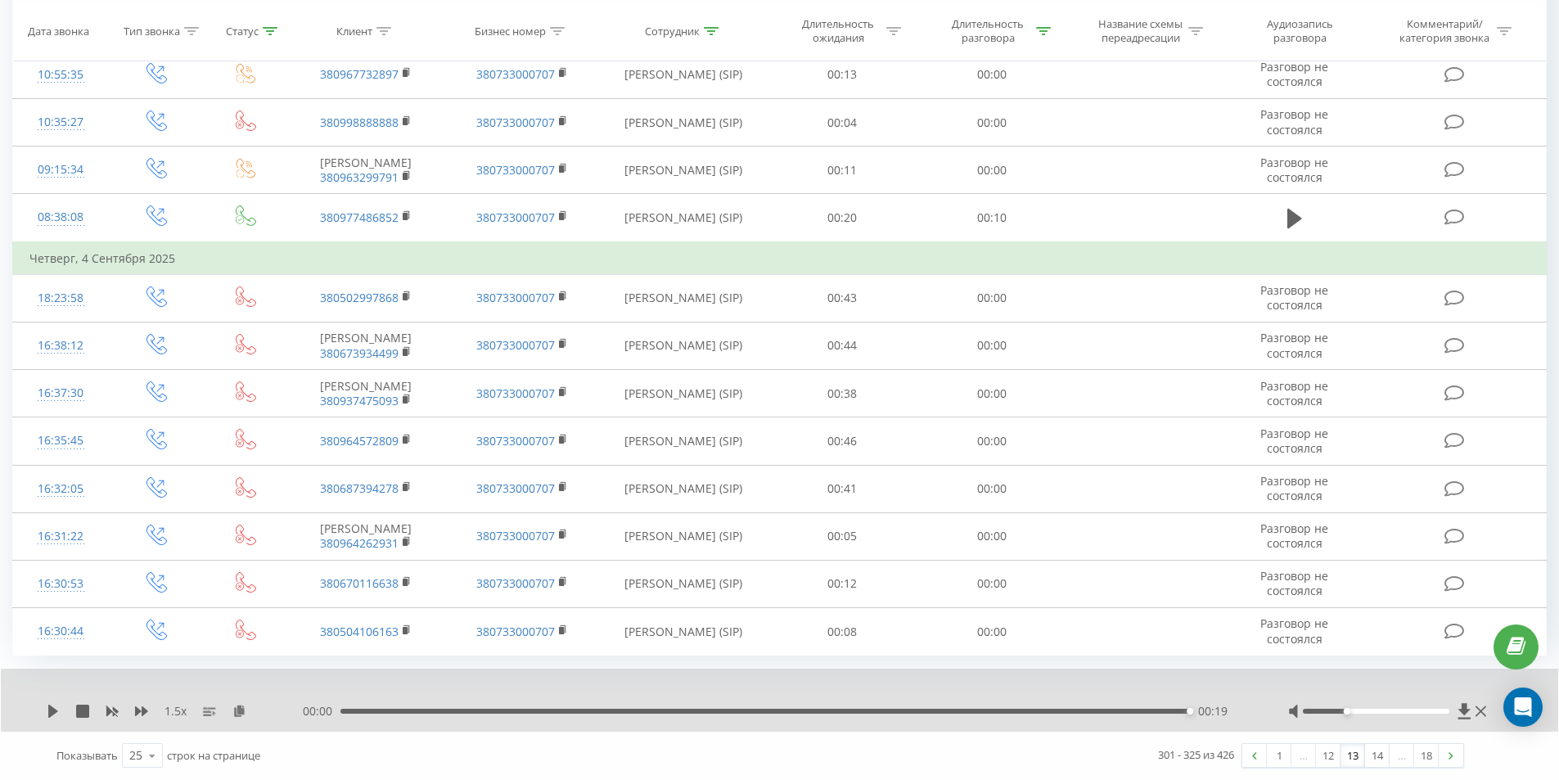
click at [1470, 749] on div "301 - 325 из 426 1 … 12 13 14 … 18" at bounding box center [1117, 754] width 715 height 47
click at [1463, 749] on div "1 … 12 13 14 … 18" at bounding box center [1352, 755] width 223 height 25
click at [1458, 750] on link at bounding box center [1450, 755] width 25 height 23
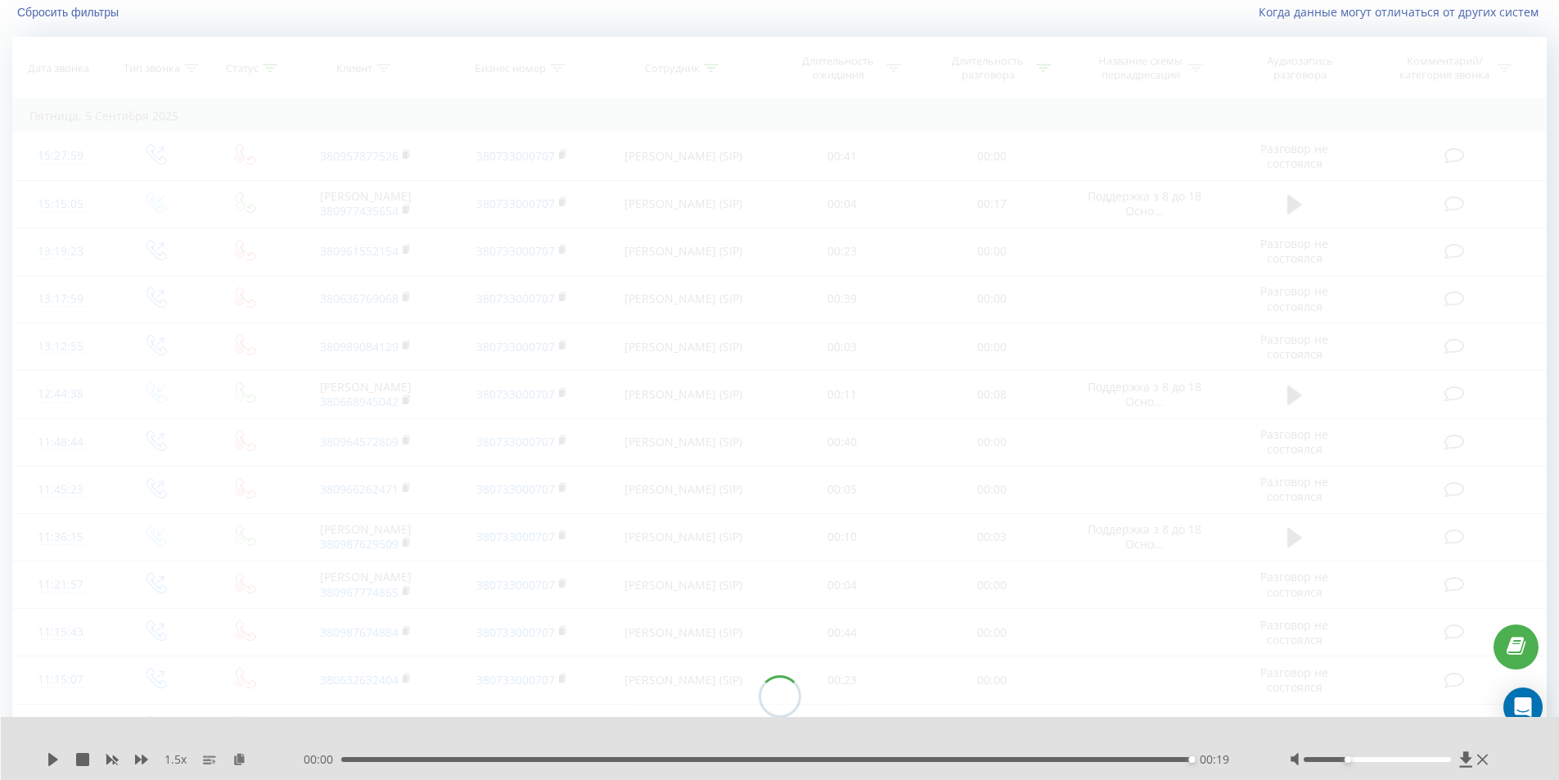
scroll to position [108, 0]
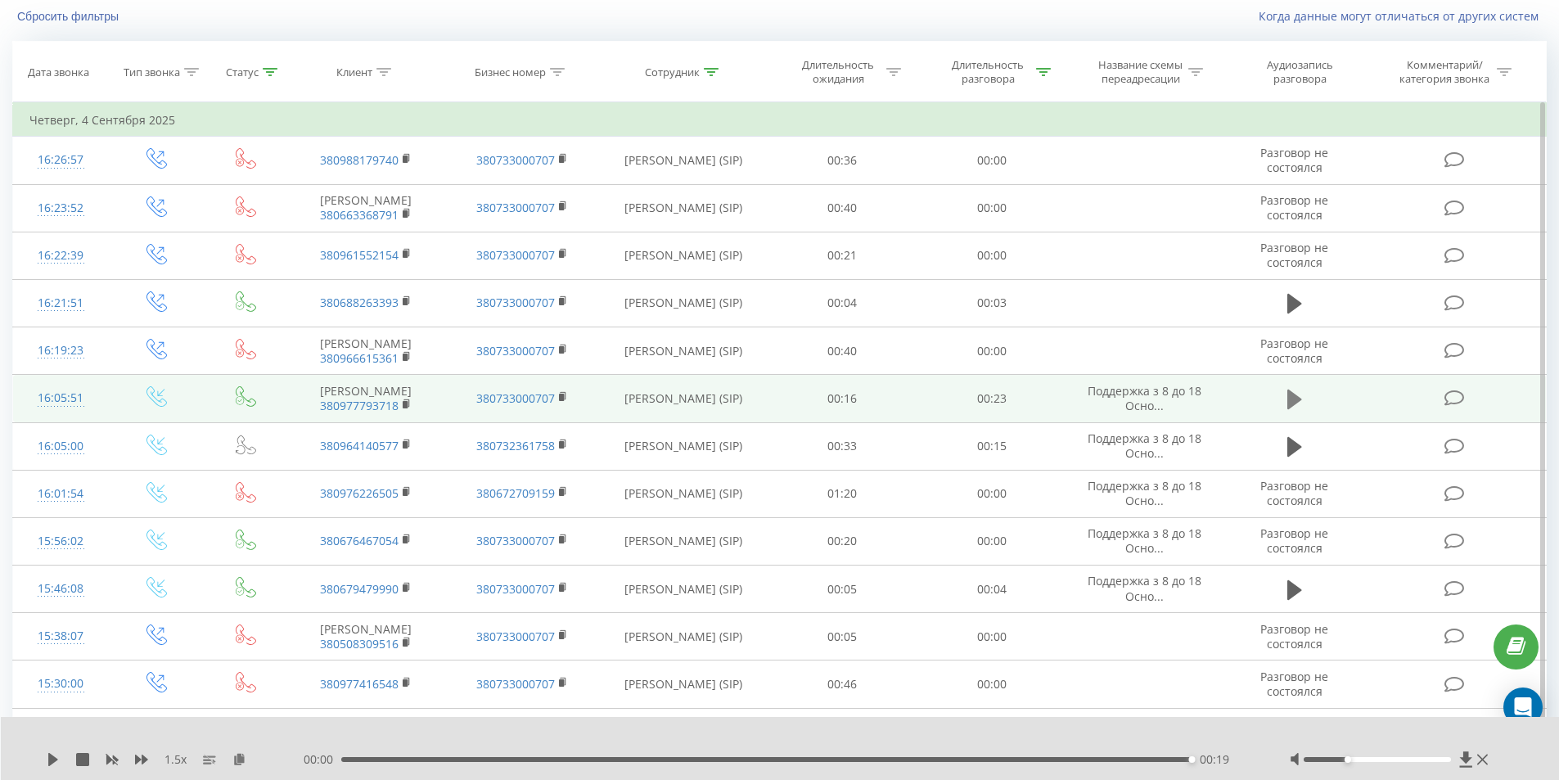
click at [1295, 411] on icon at bounding box center [1294, 399] width 15 height 23
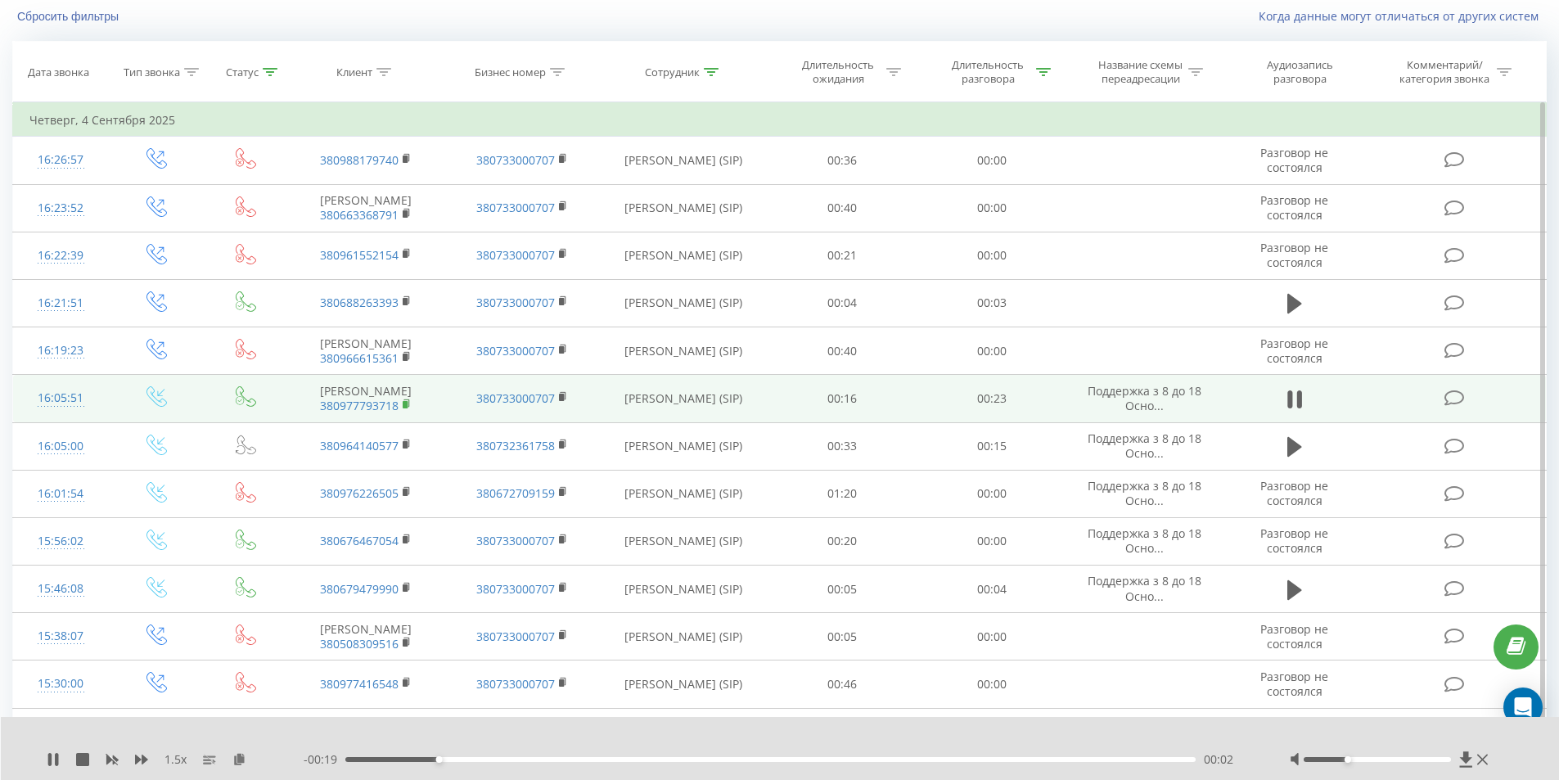
click at [404, 408] on rect at bounding box center [405, 404] width 5 height 7
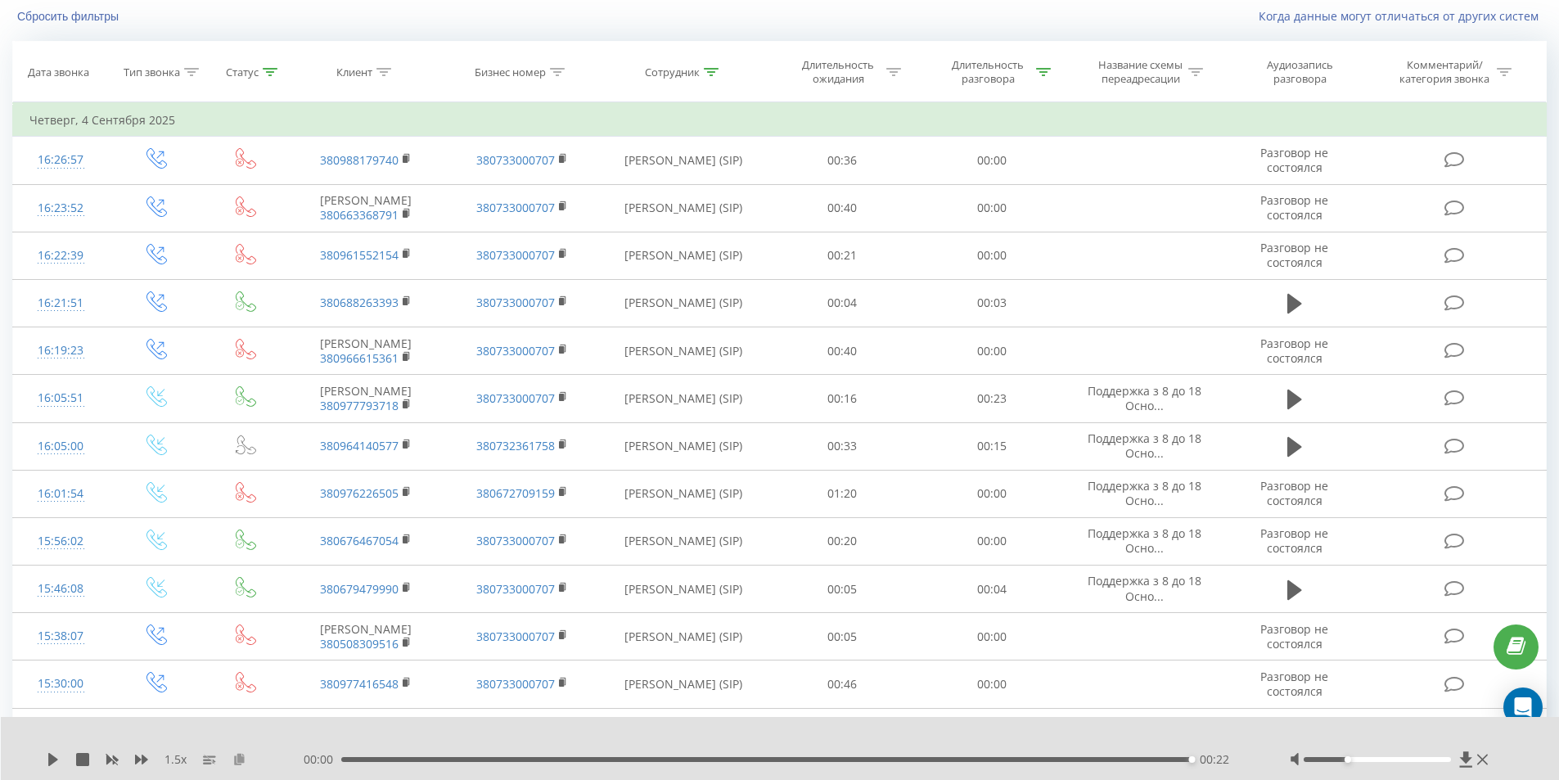
click at [241, 759] on icon at bounding box center [239, 758] width 14 height 11
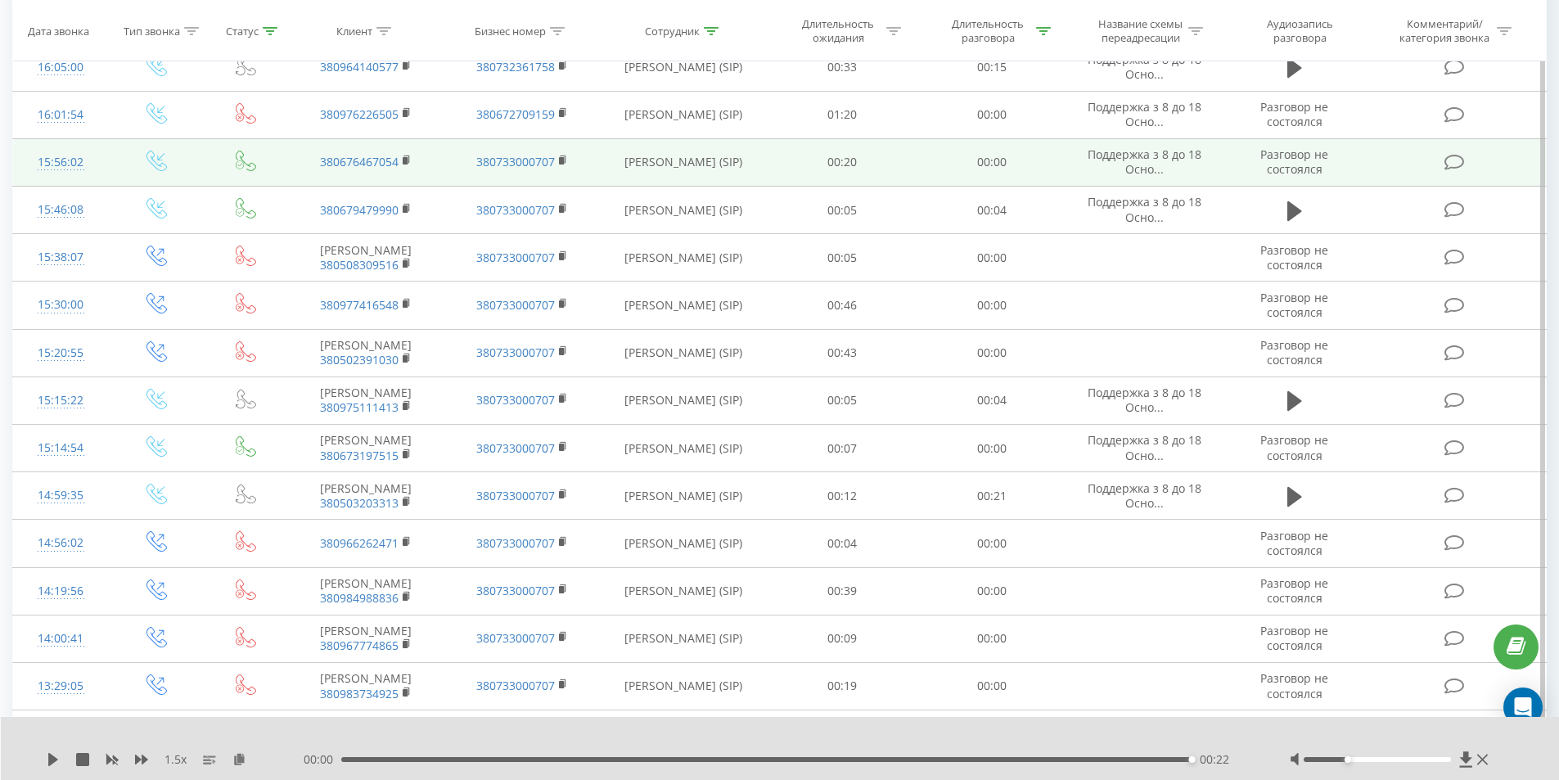
scroll to position [599, 0]
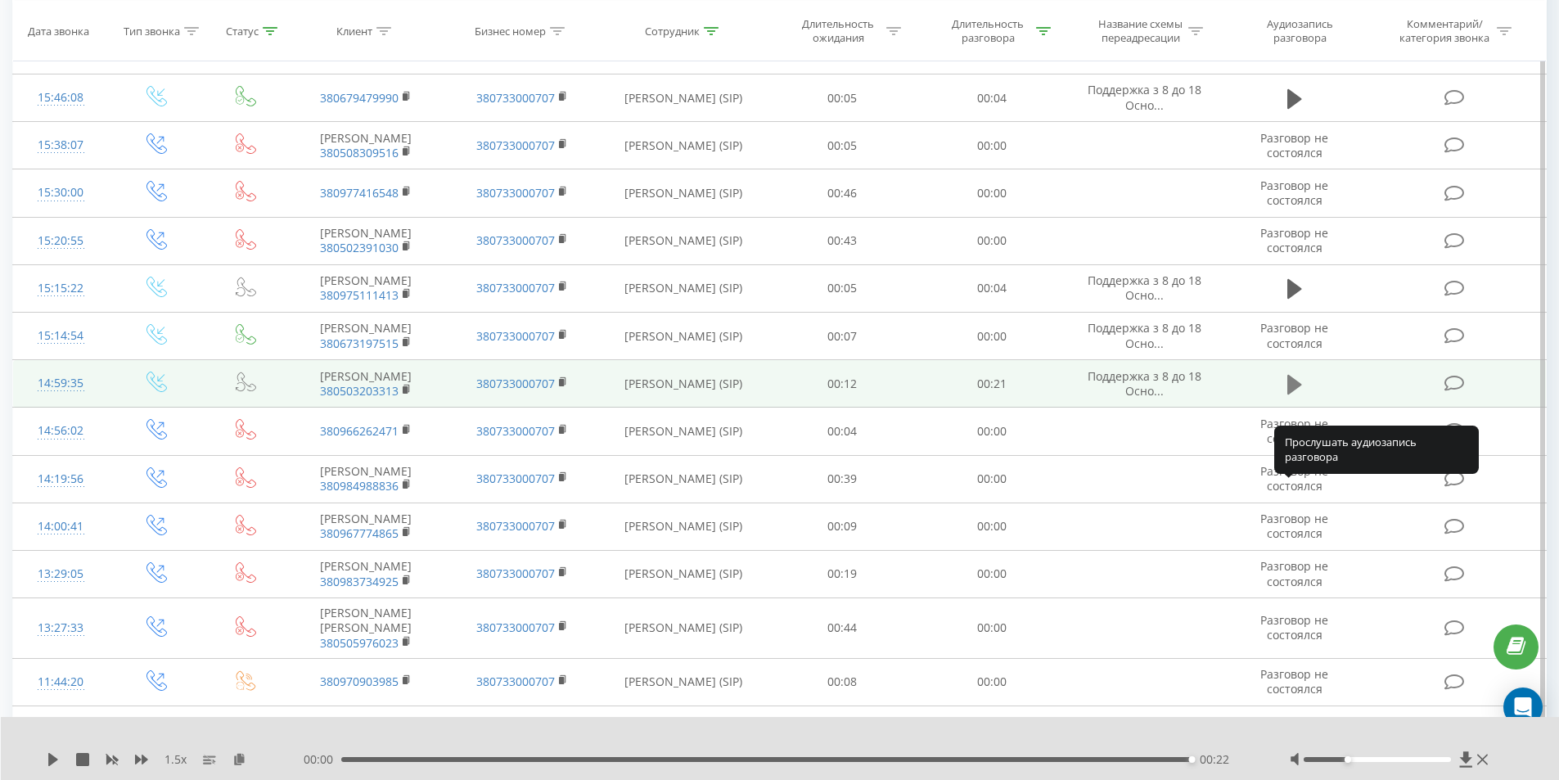
click at [1288, 394] on icon at bounding box center [1294, 385] width 15 height 20
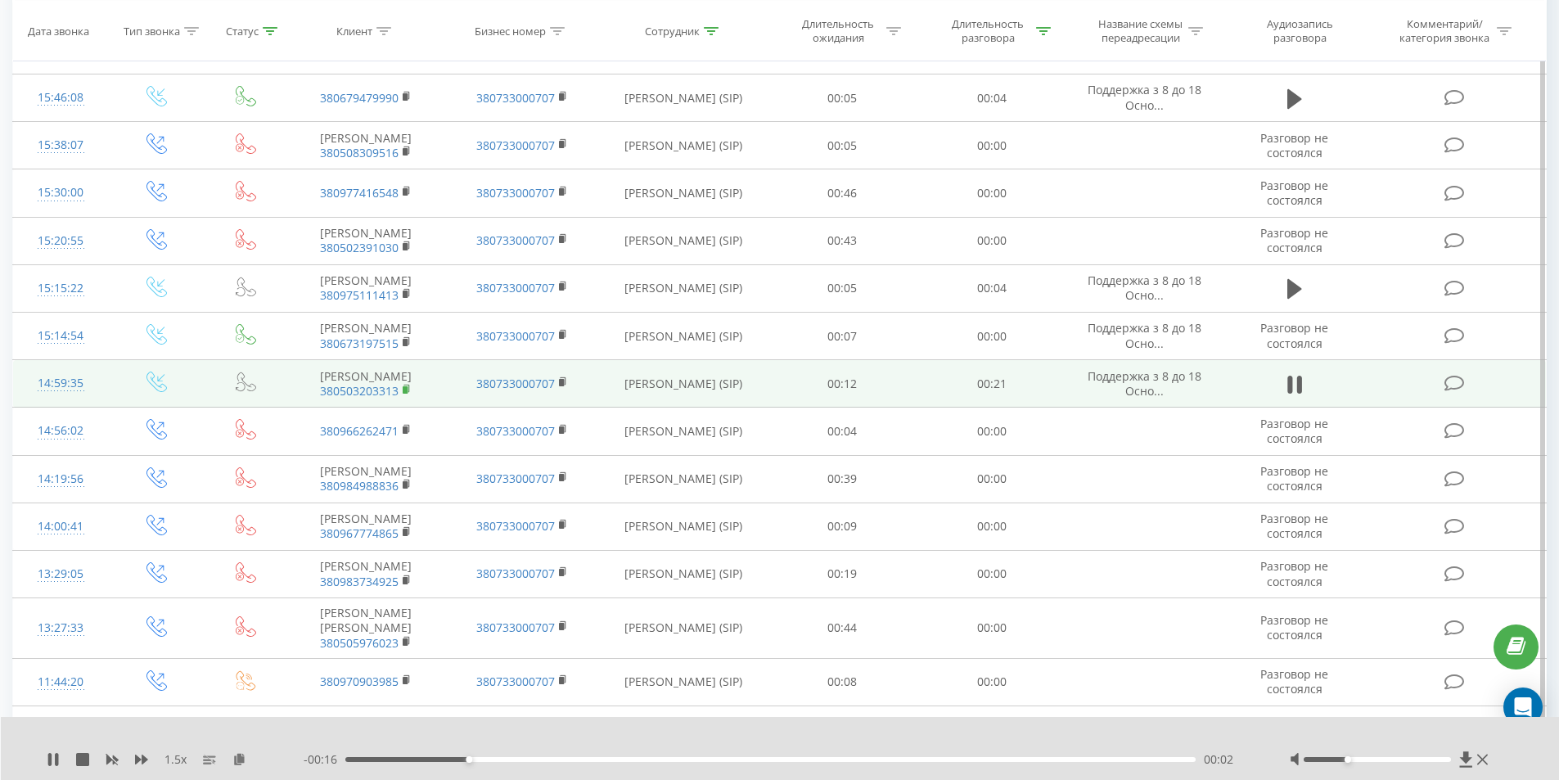
click at [408, 395] on icon at bounding box center [407, 389] width 9 height 11
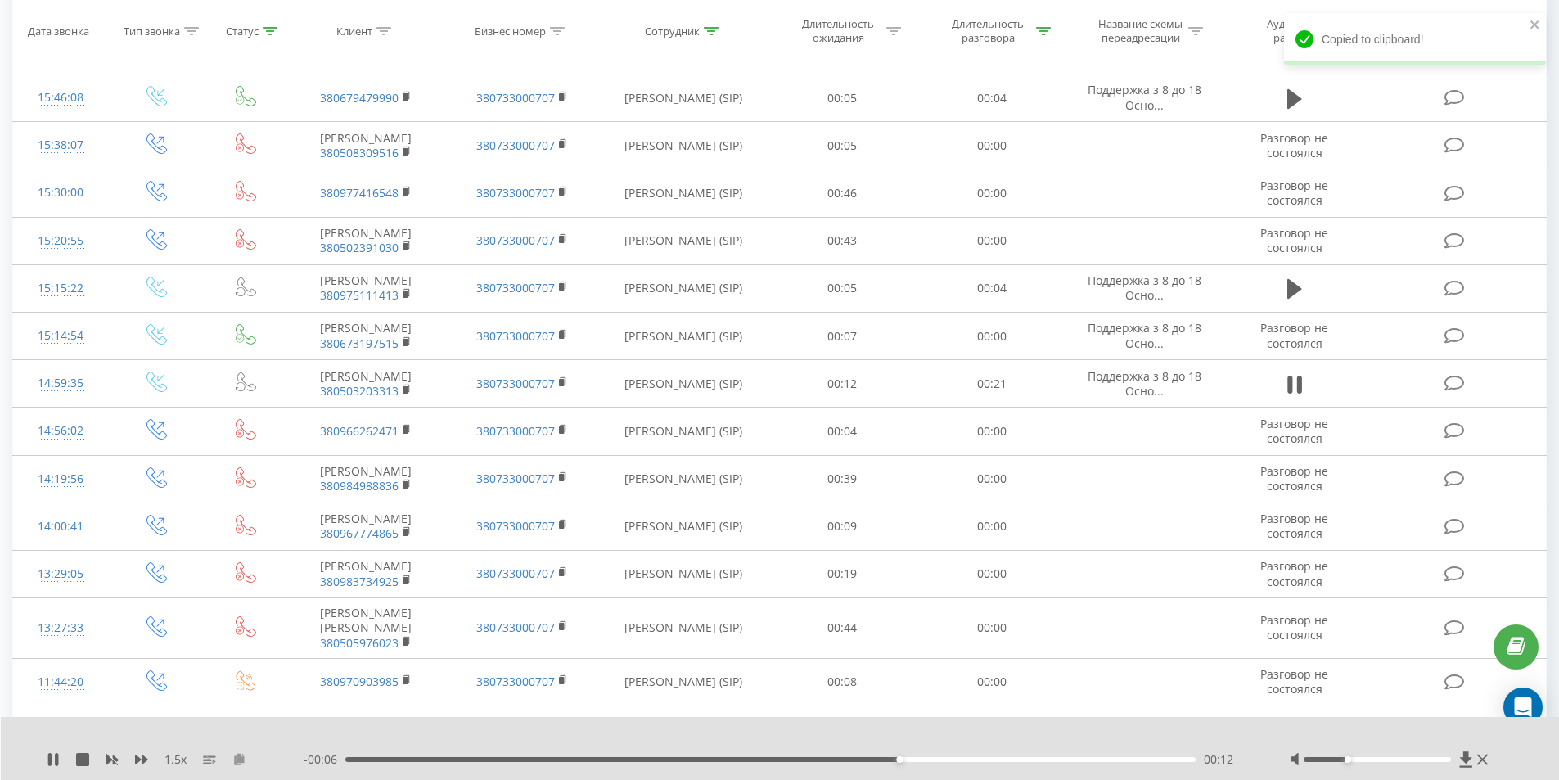
click at [237, 754] on icon at bounding box center [239, 758] width 14 height 11
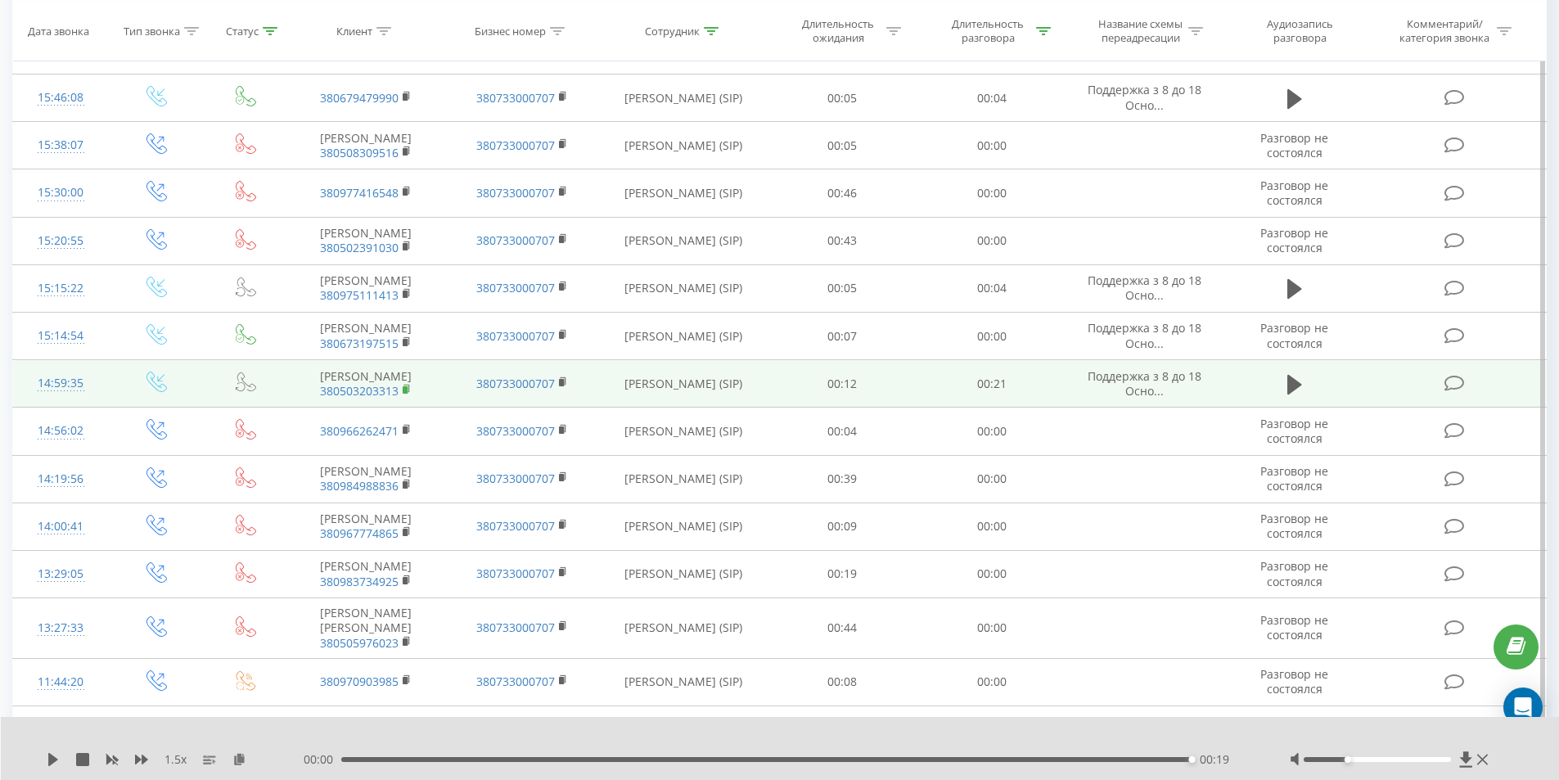
click at [405, 394] on rect at bounding box center [405, 389] width 5 height 7
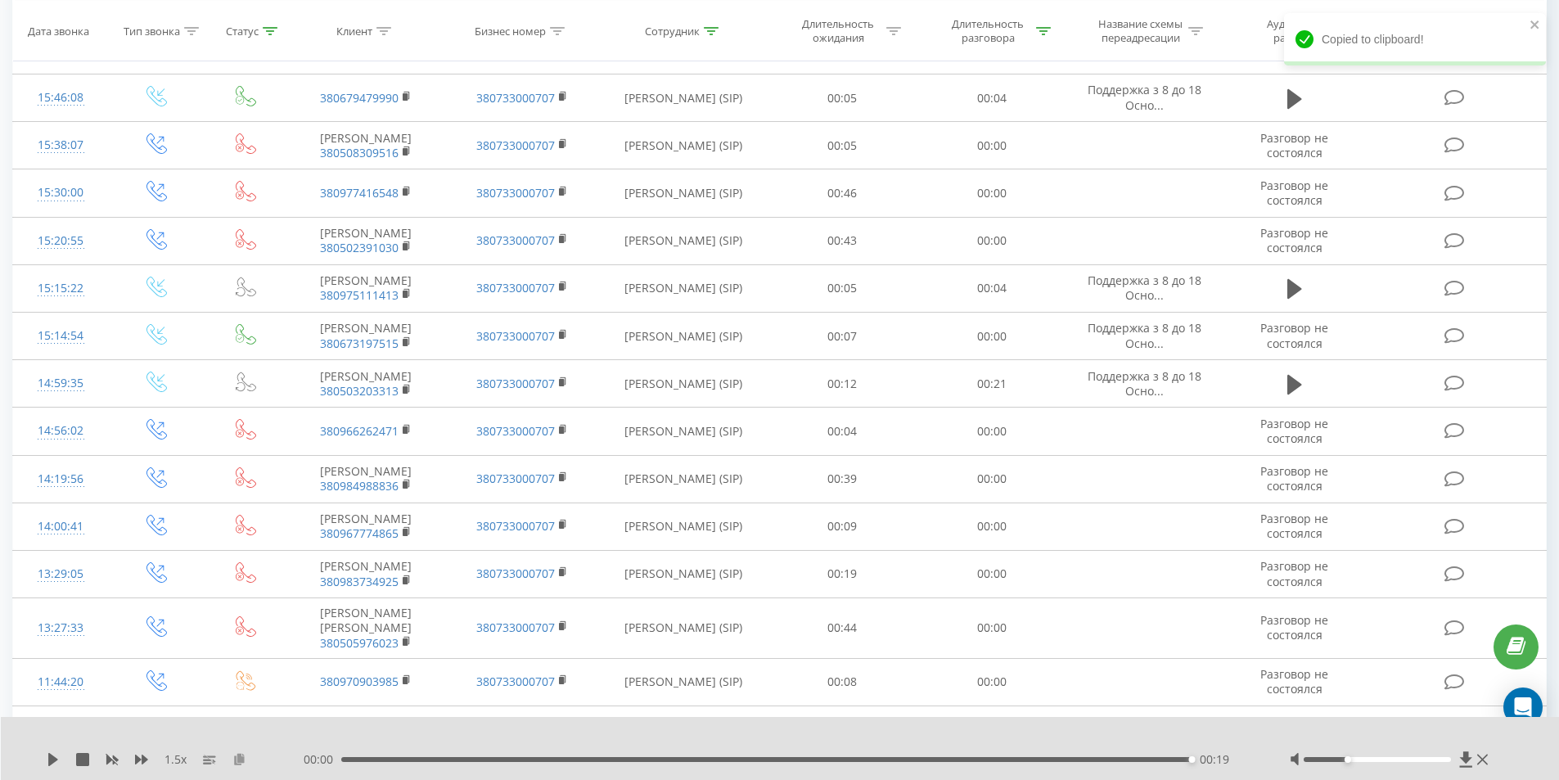
click at [240, 759] on icon at bounding box center [239, 758] width 14 height 11
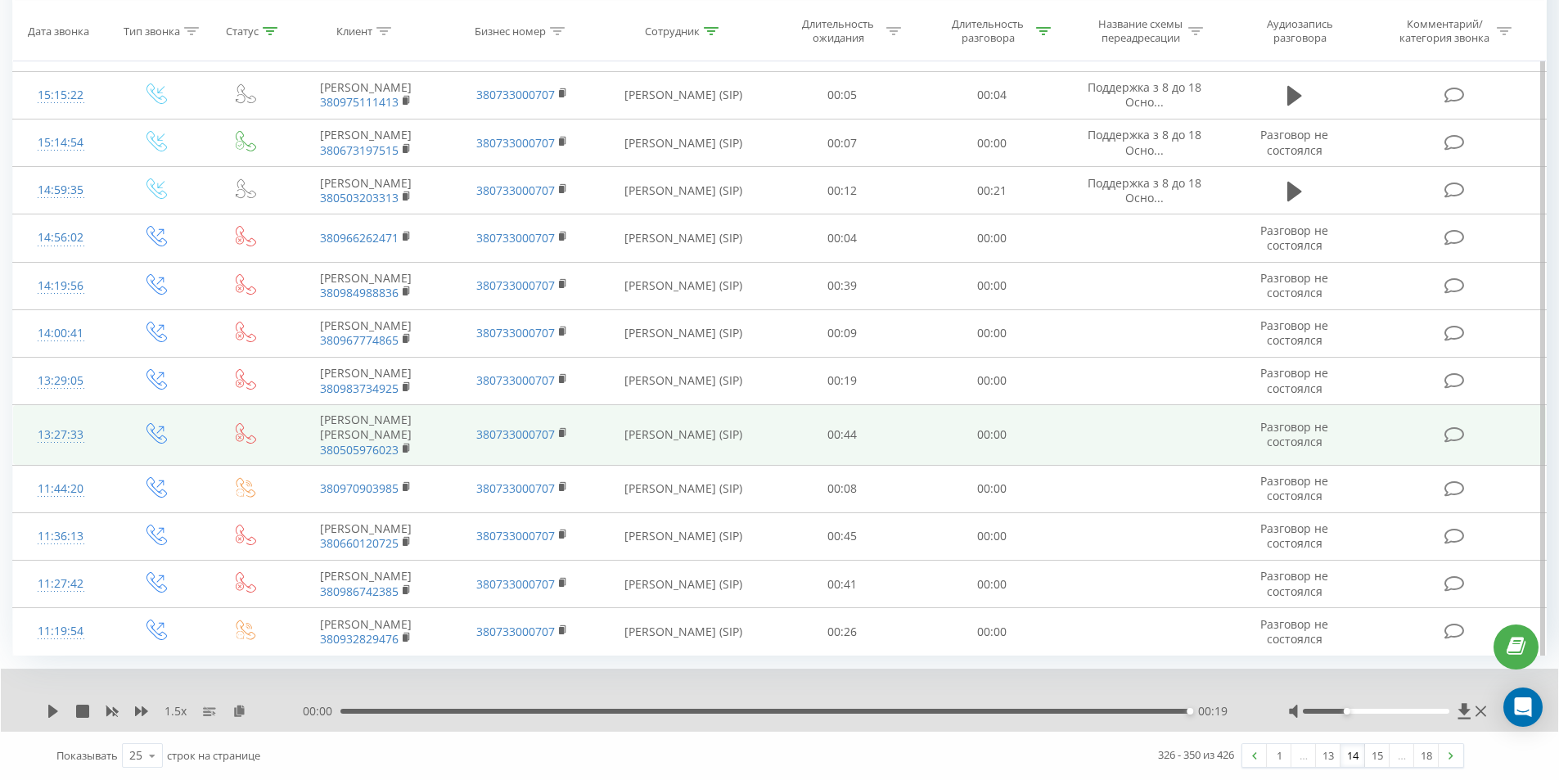
scroll to position [946, 0]
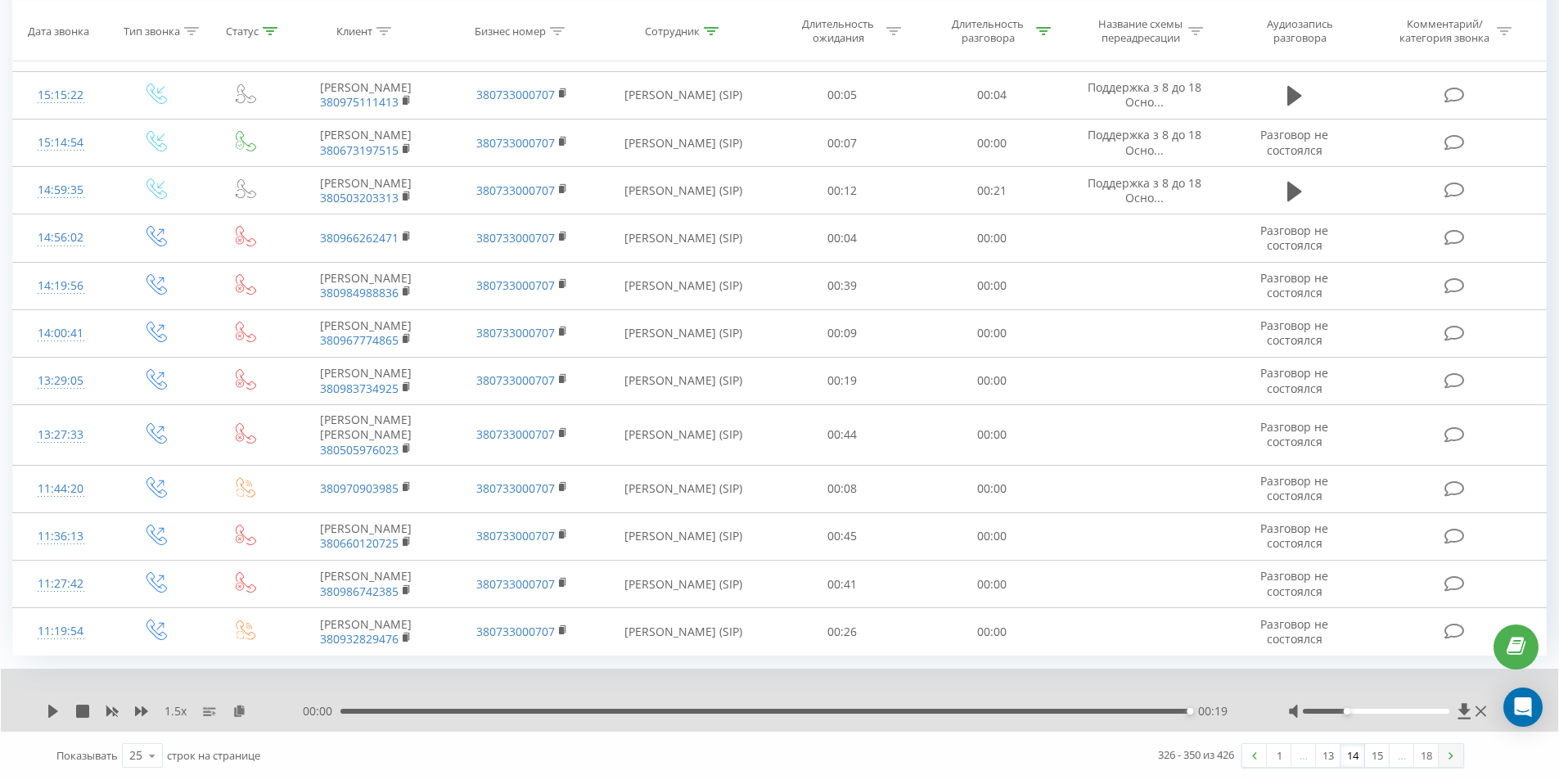
click at [1450, 754] on img at bounding box center [1450, 755] width 5 height 7
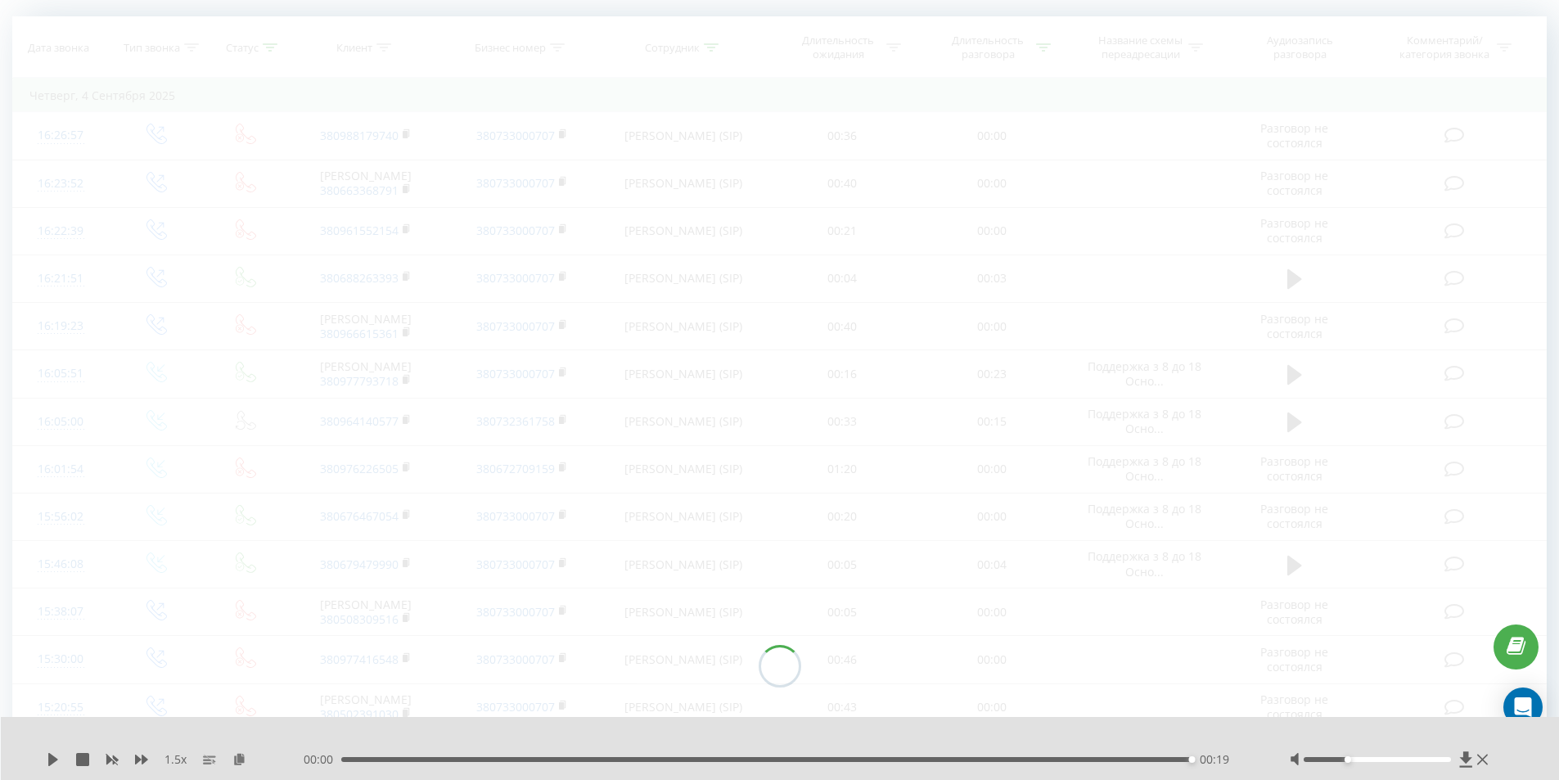
scroll to position [108, 0]
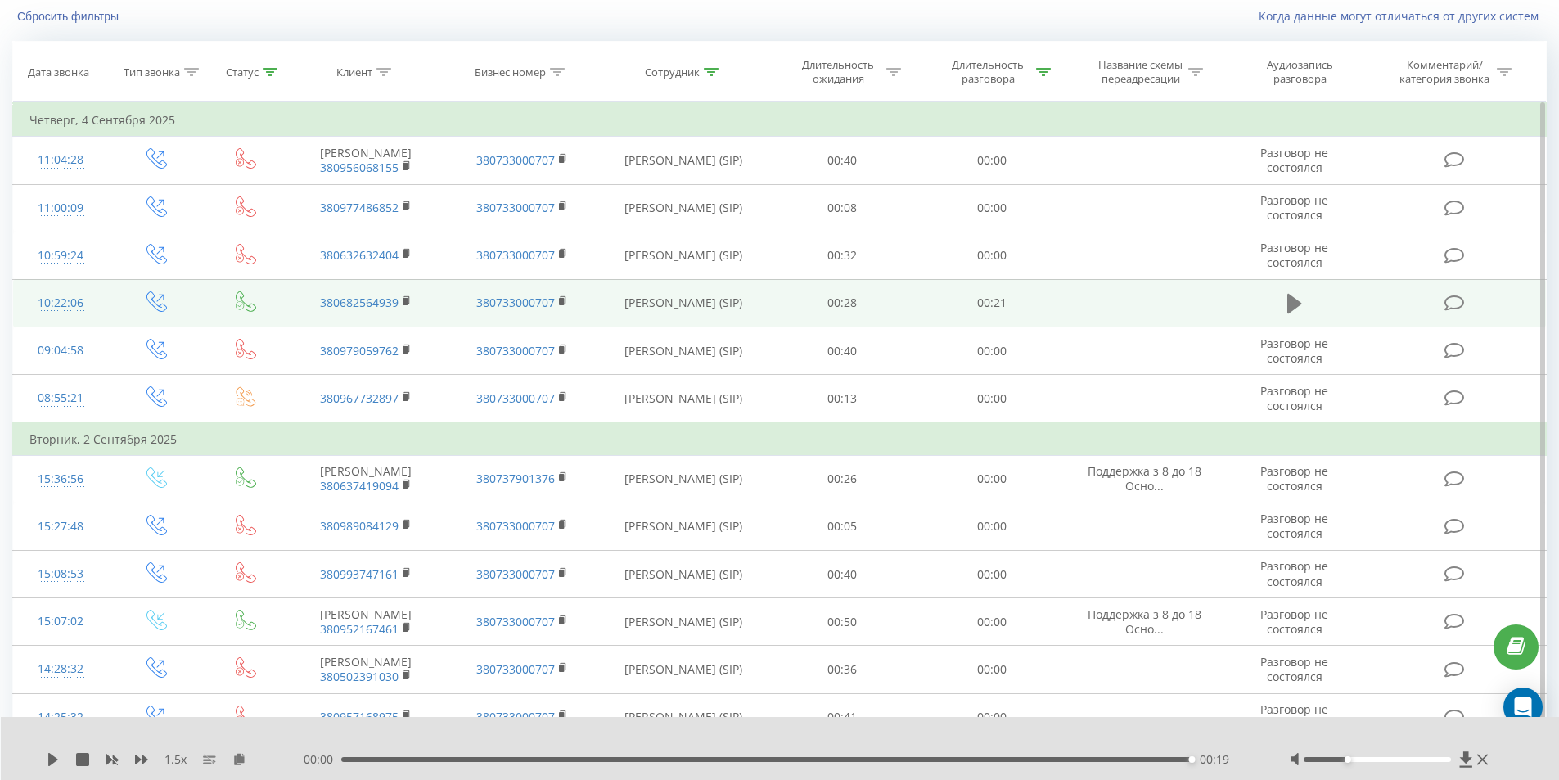
click at [1293, 313] on icon at bounding box center [1294, 304] width 15 height 20
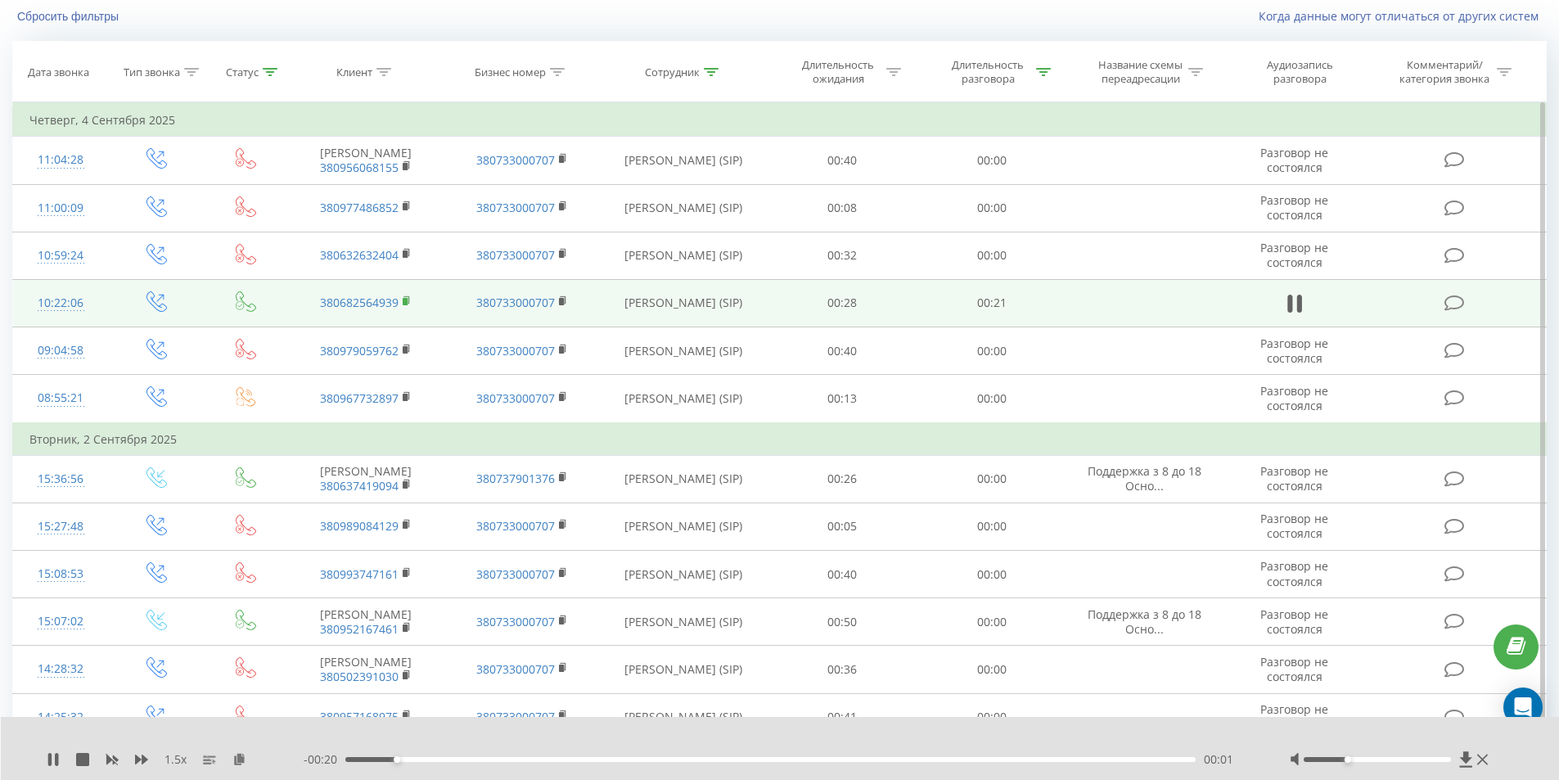
click at [405, 307] on icon at bounding box center [407, 300] width 9 height 11
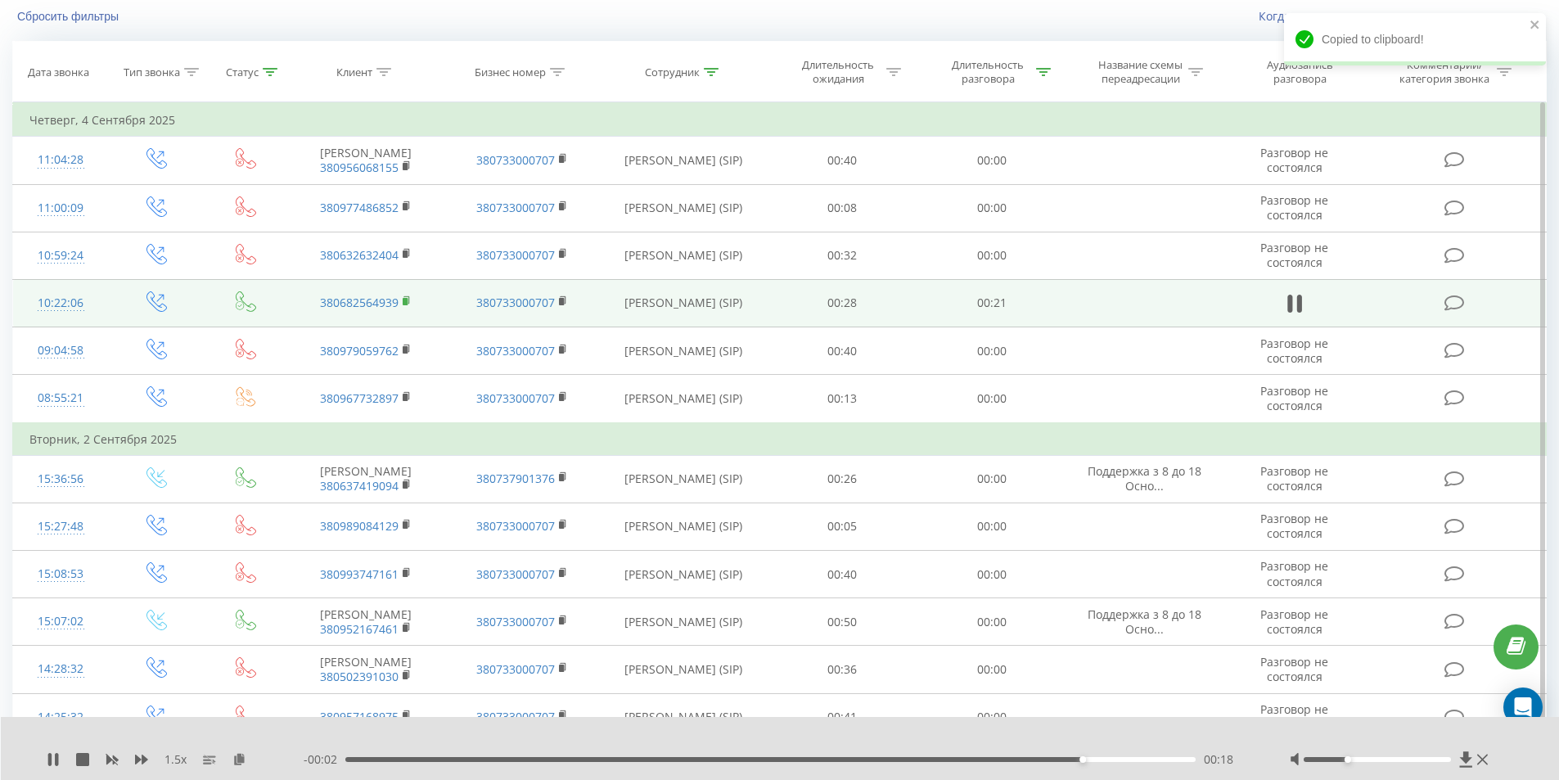
click at [408, 307] on icon at bounding box center [407, 300] width 9 height 11
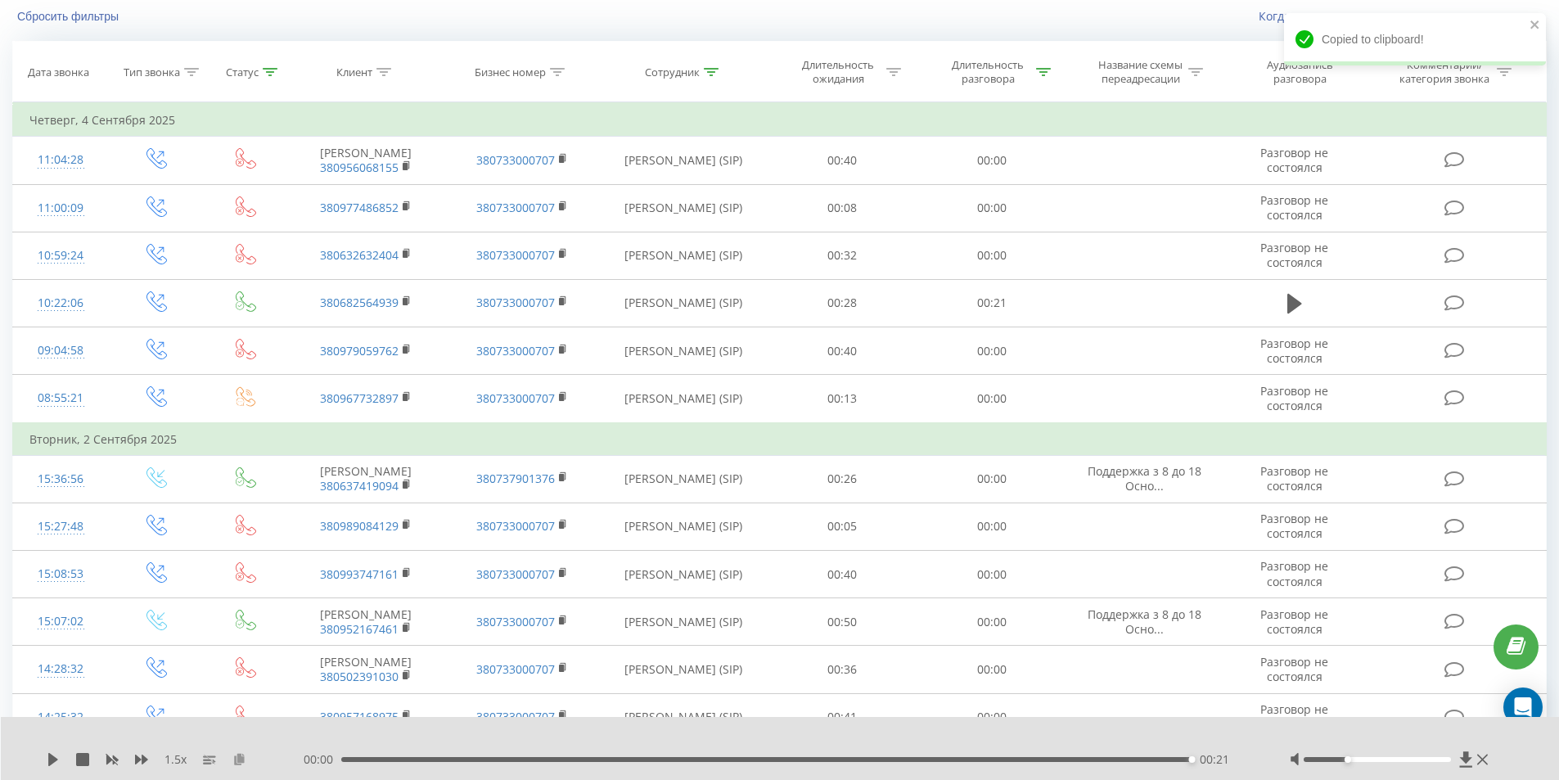
click at [234, 760] on icon at bounding box center [239, 758] width 14 height 11
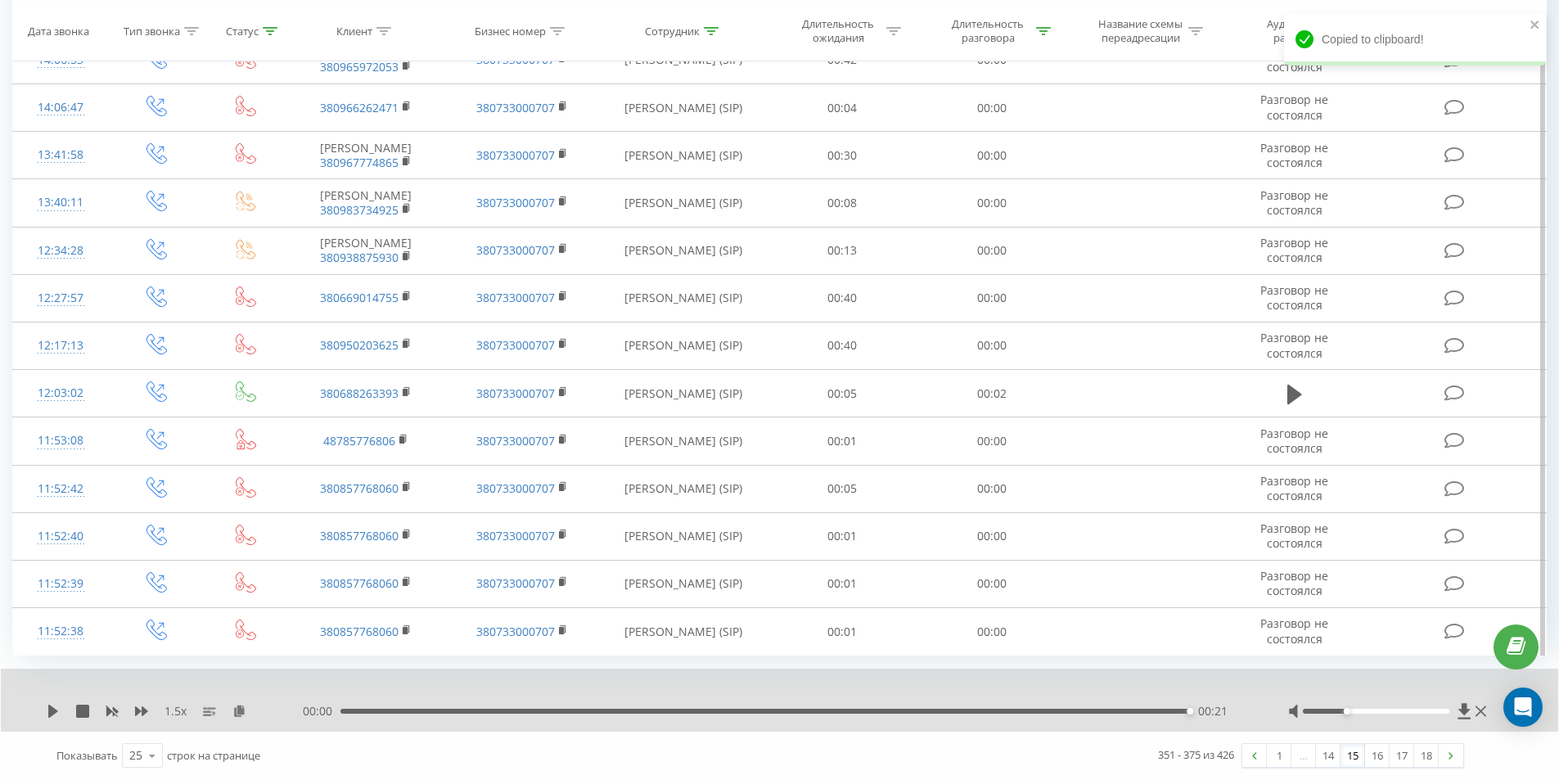
scroll to position [901, 0]
click at [1455, 759] on link at bounding box center [1450, 755] width 25 height 23
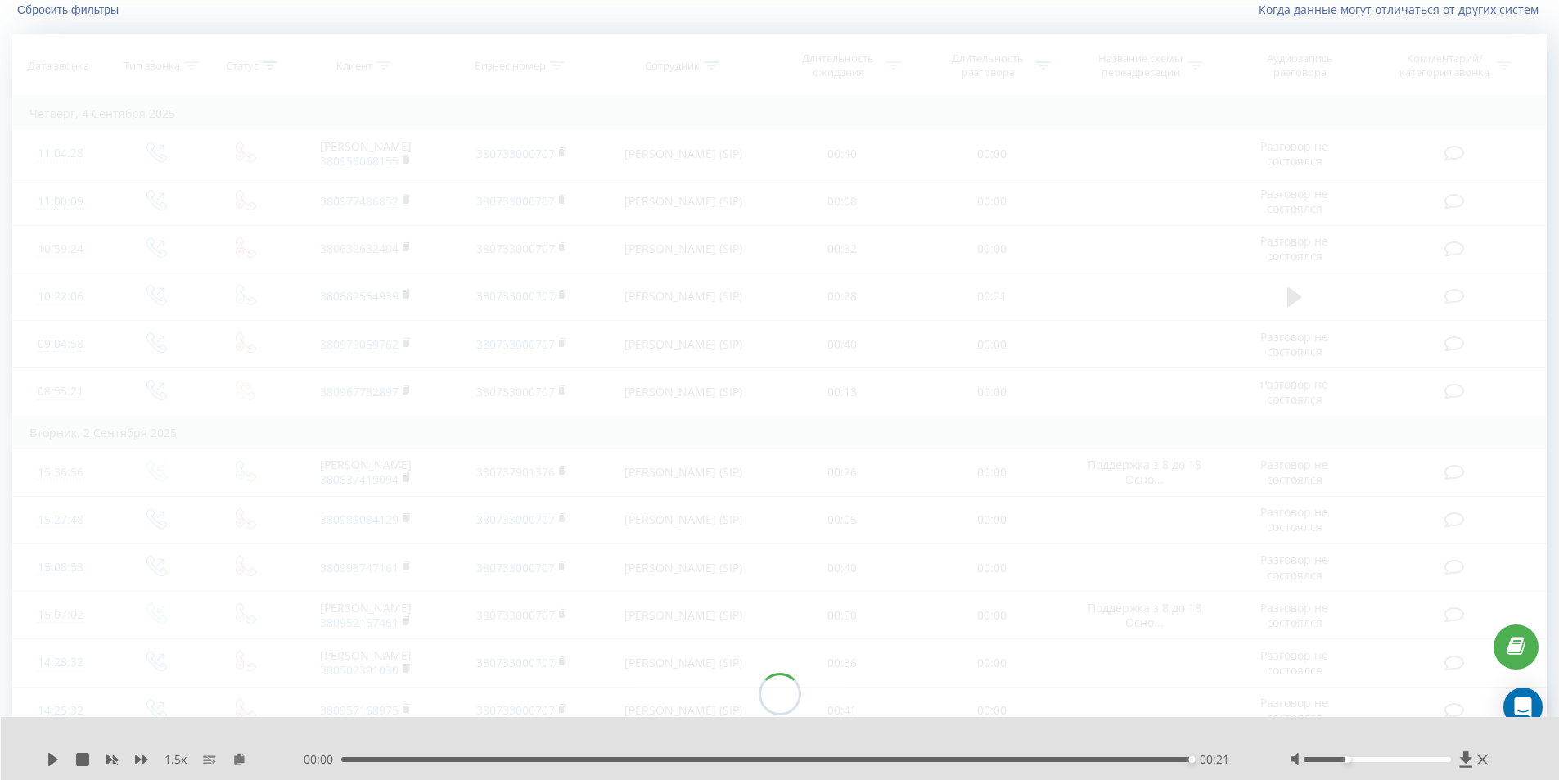
scroll to position [108, 0]
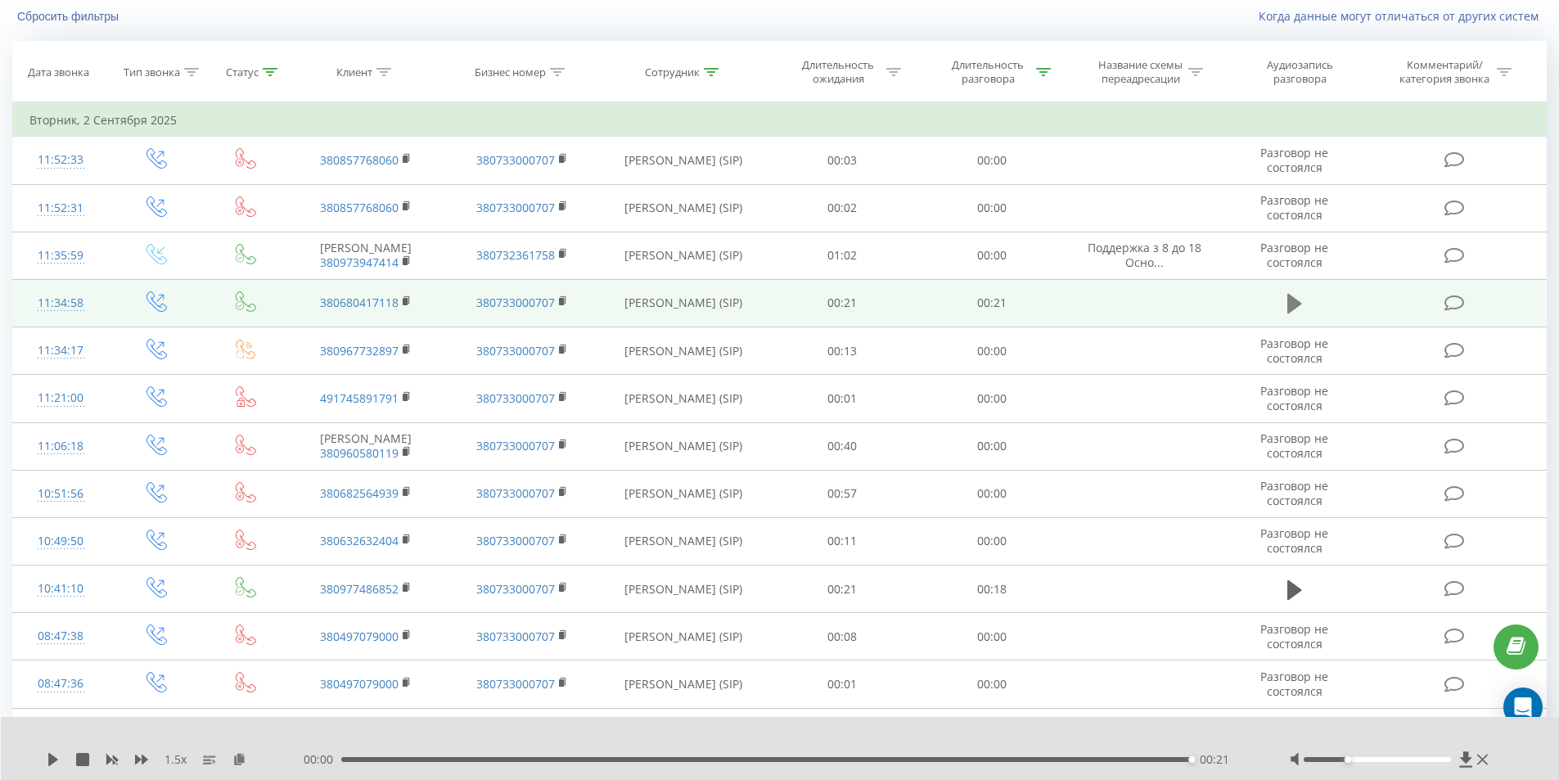
click at [1293, 313] on icon at bounding box center [1294, 304] width 15 height 20
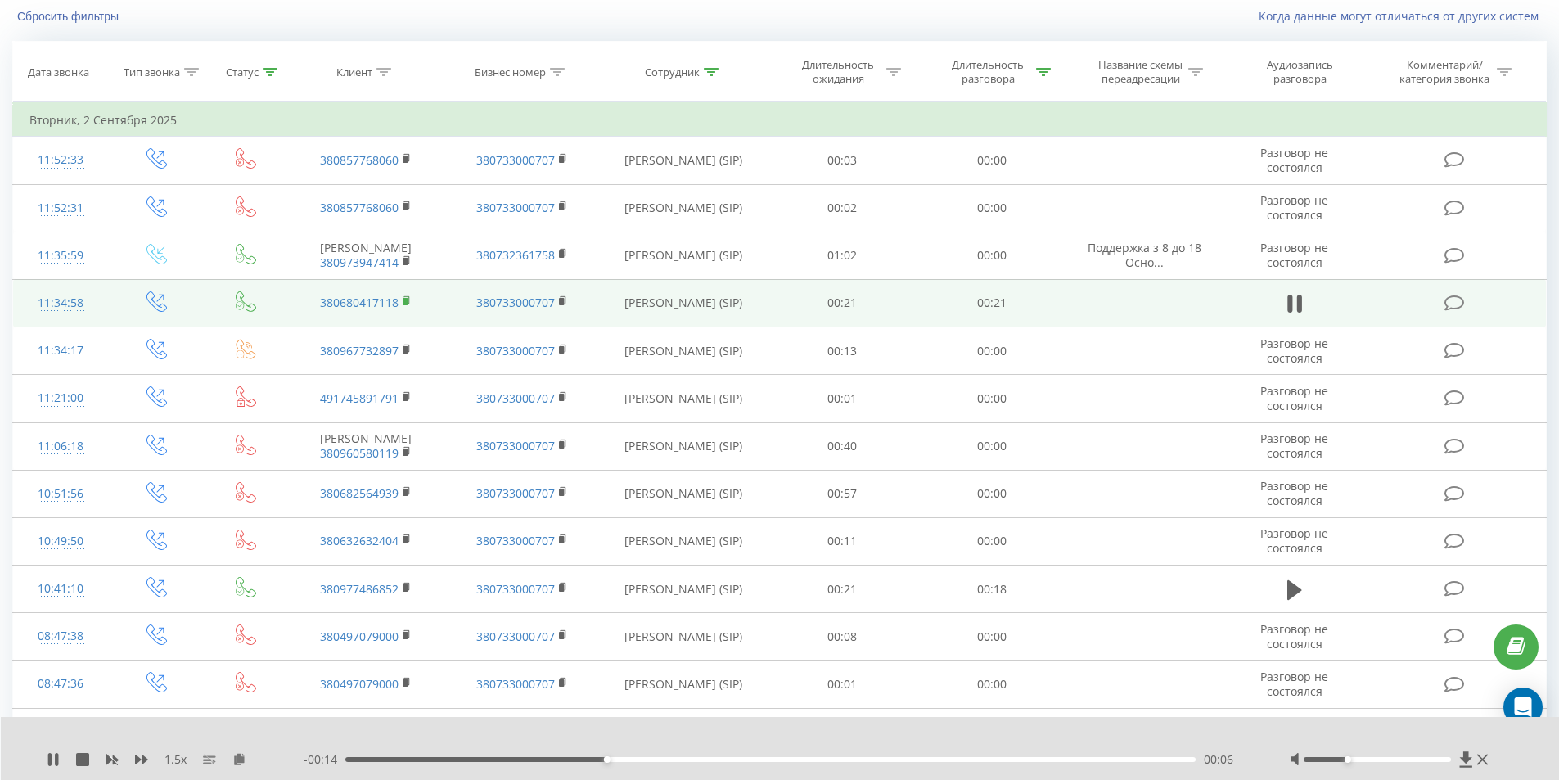
click at [408, 307] on icon at bounding box center [407, 300] width 9 height 11
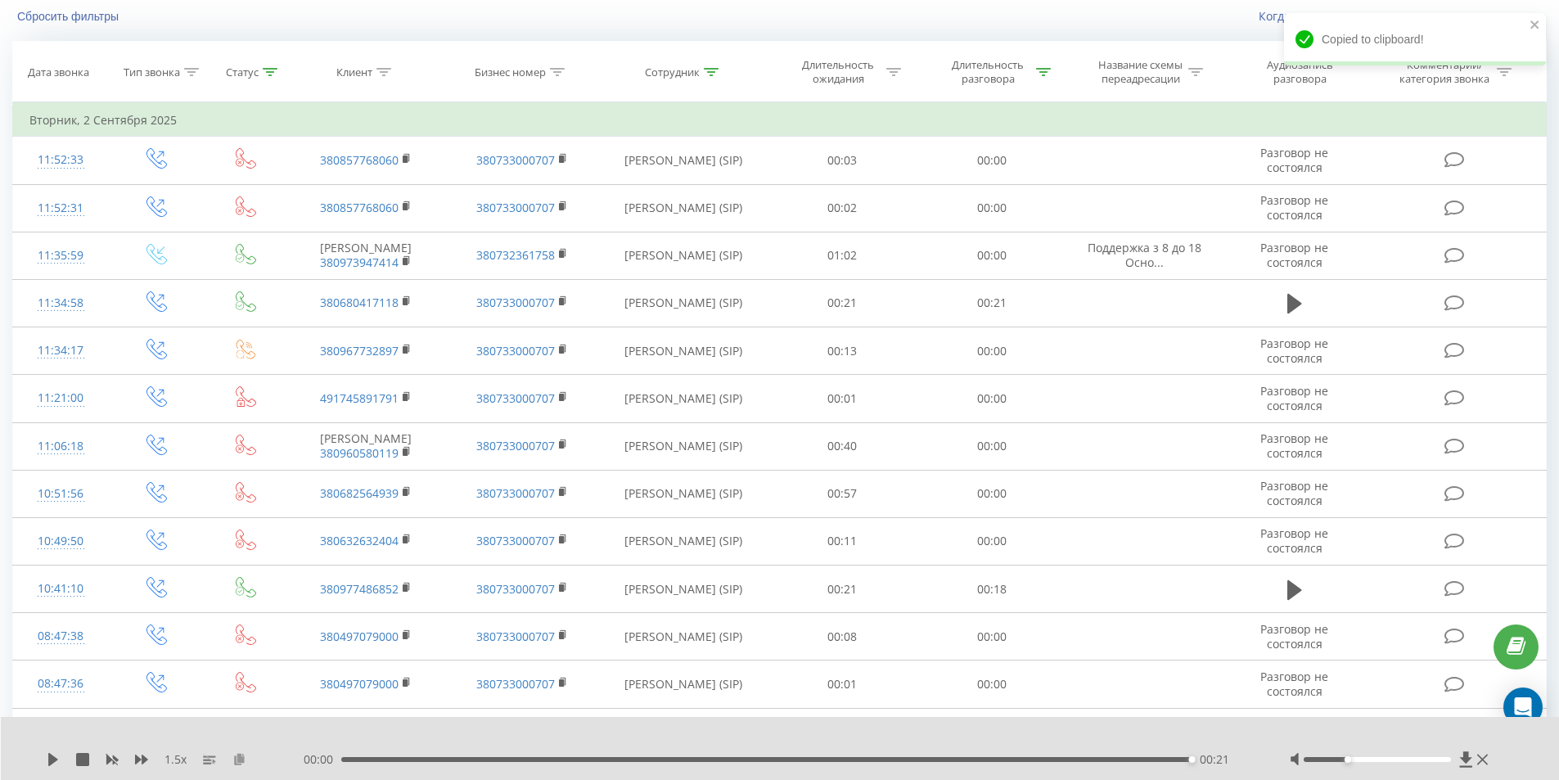
click at [241, 758] on icon at bounding box center [239, 758] width 14 height 11
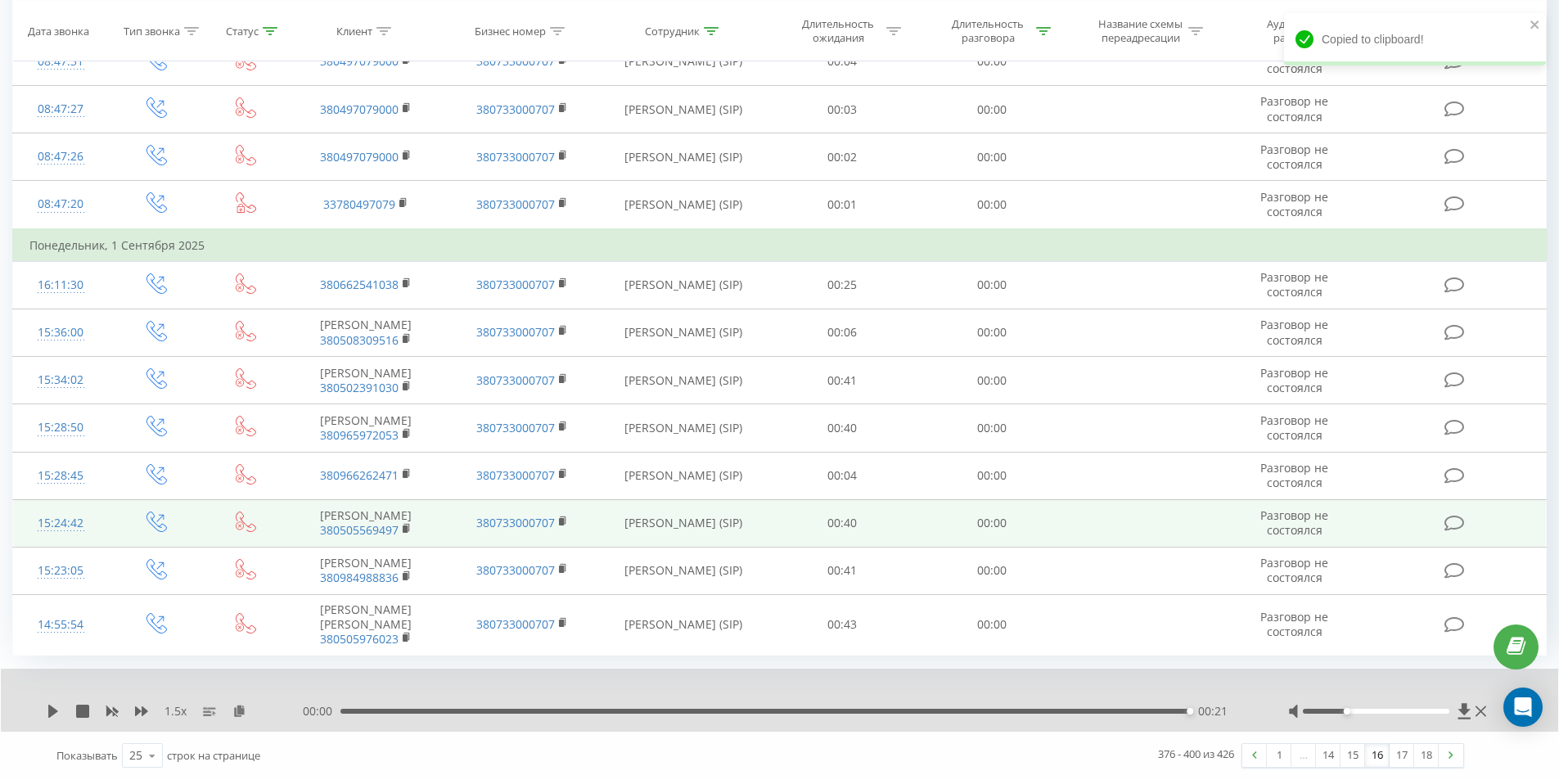
scroll to position [913, 0]
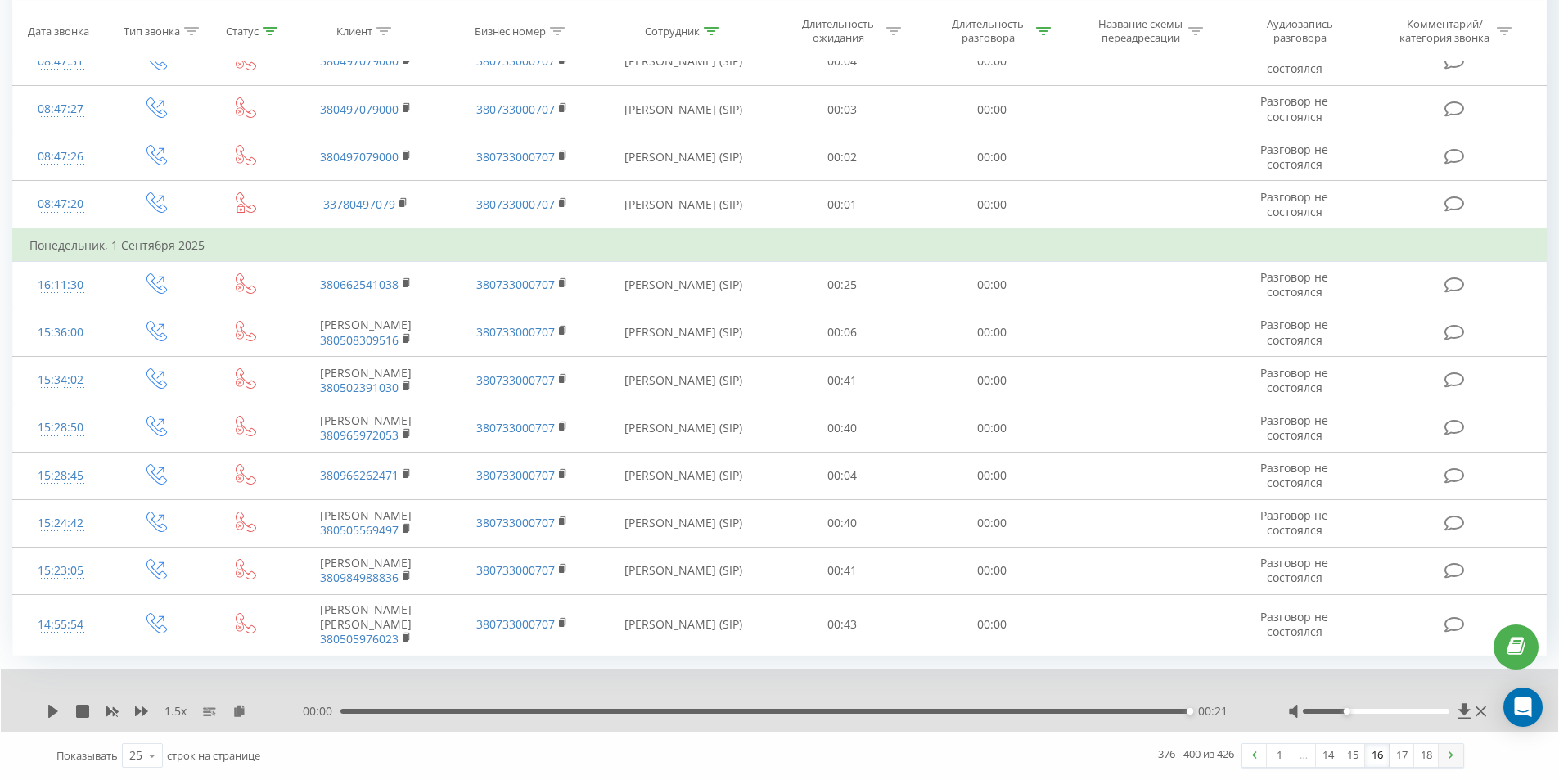
click at [1447, 752] on link at bounding box center [1450, 755] width 25 height 23
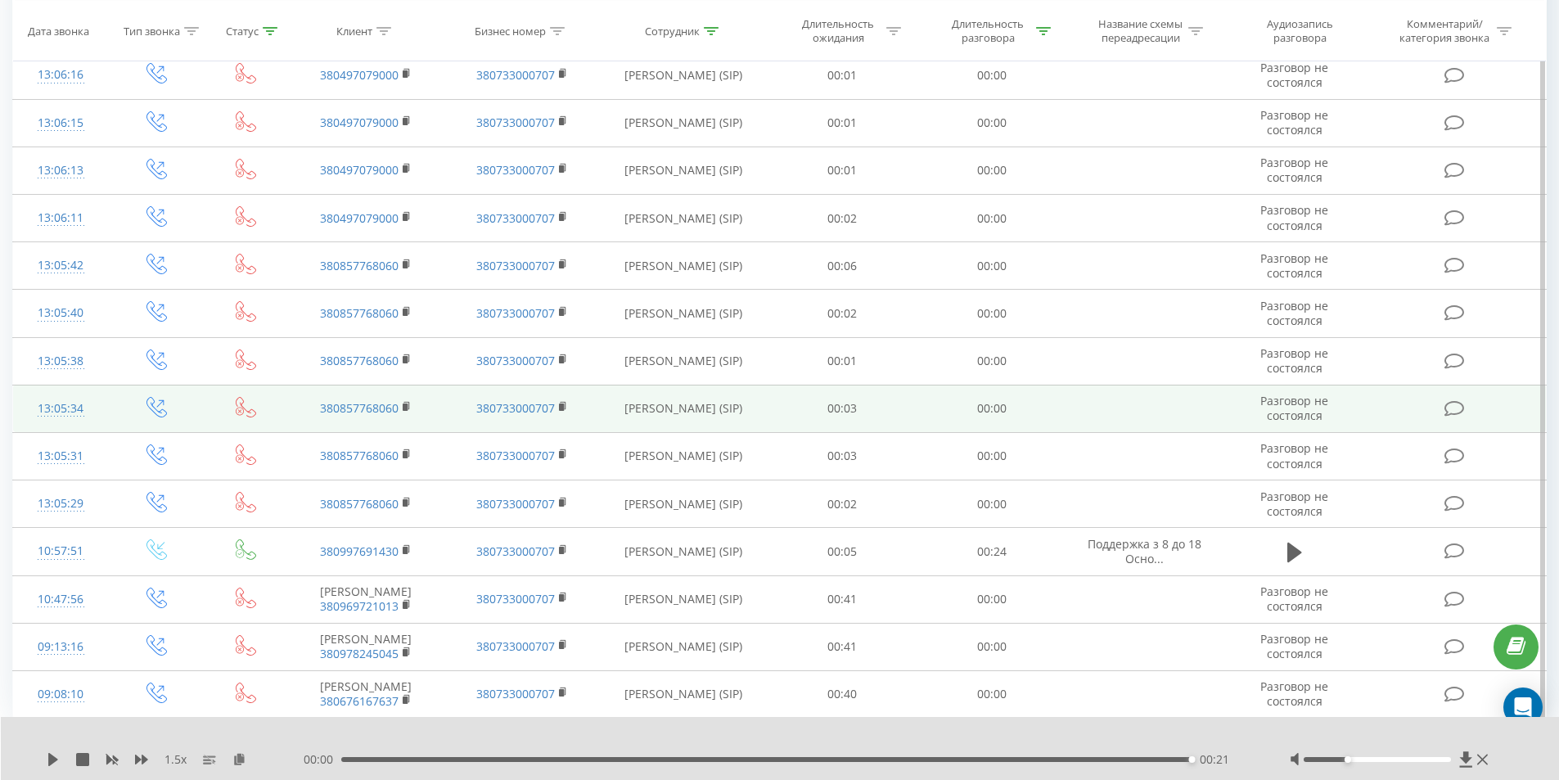
scroll to position [762, 0]
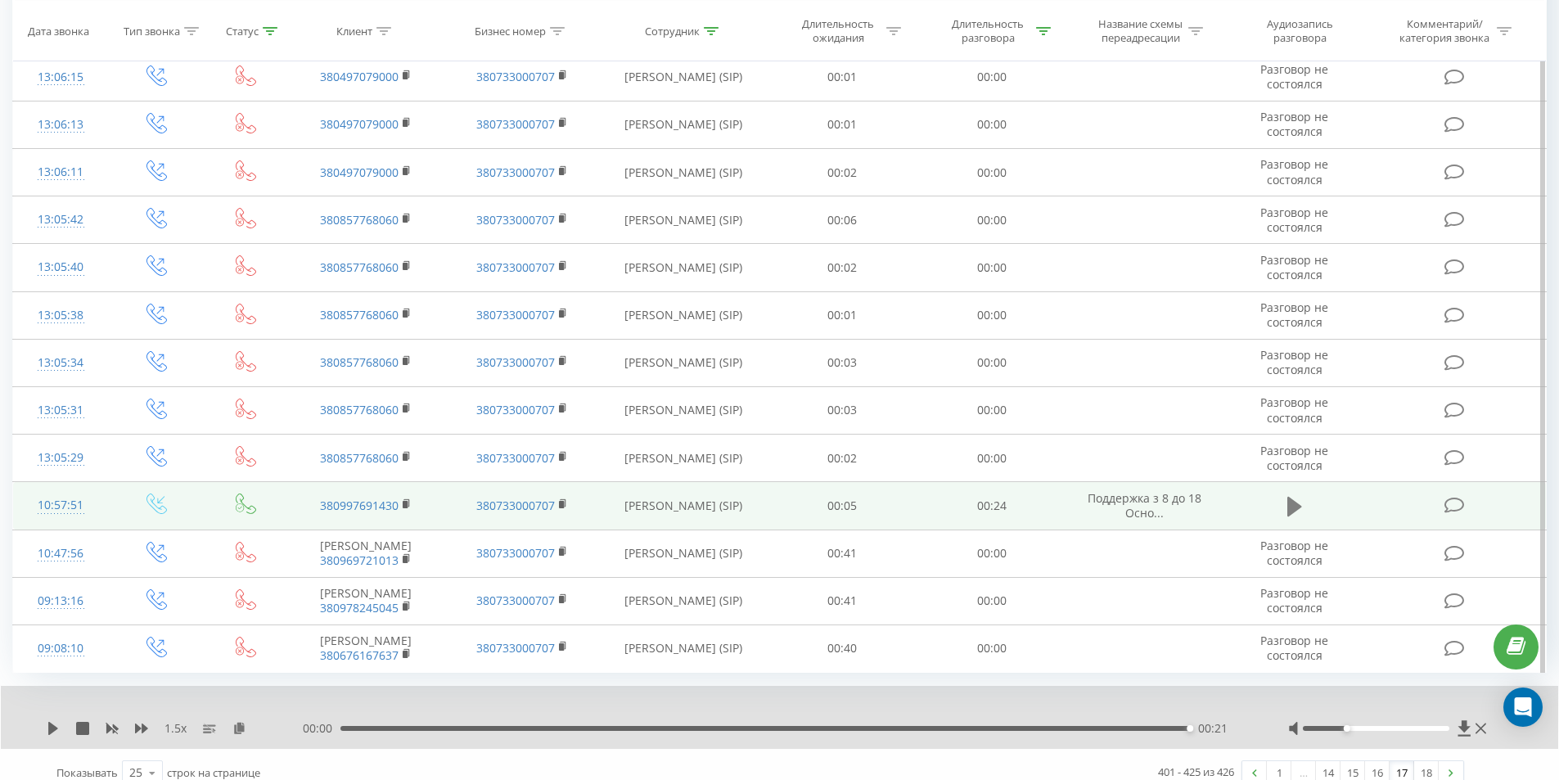
click at [1293, 516] on icon at bounding box center [1294, 507] width 15 height 20
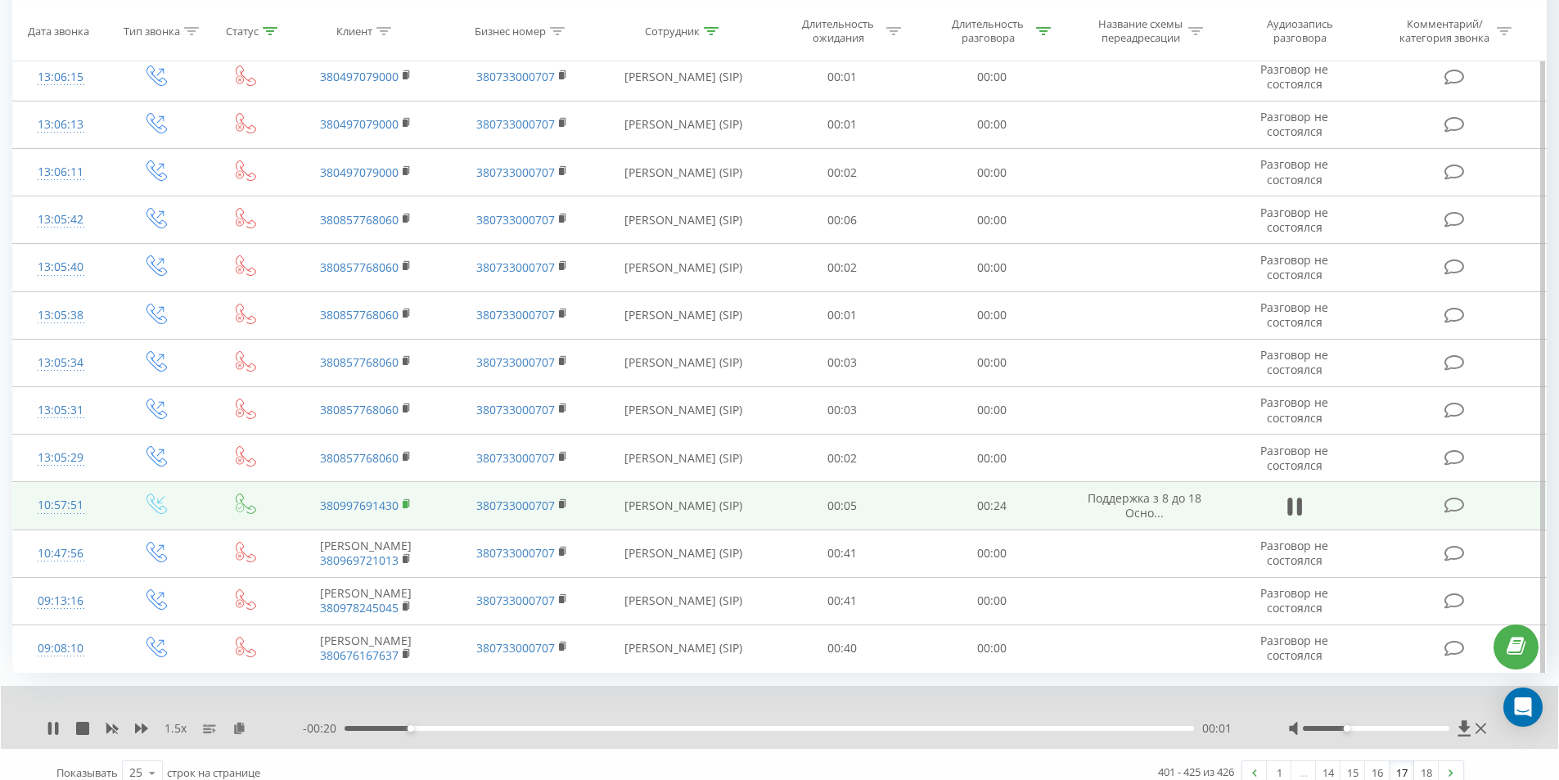
click at [407, 508] on rect at bounding box center [405, 504] width 5 height 7
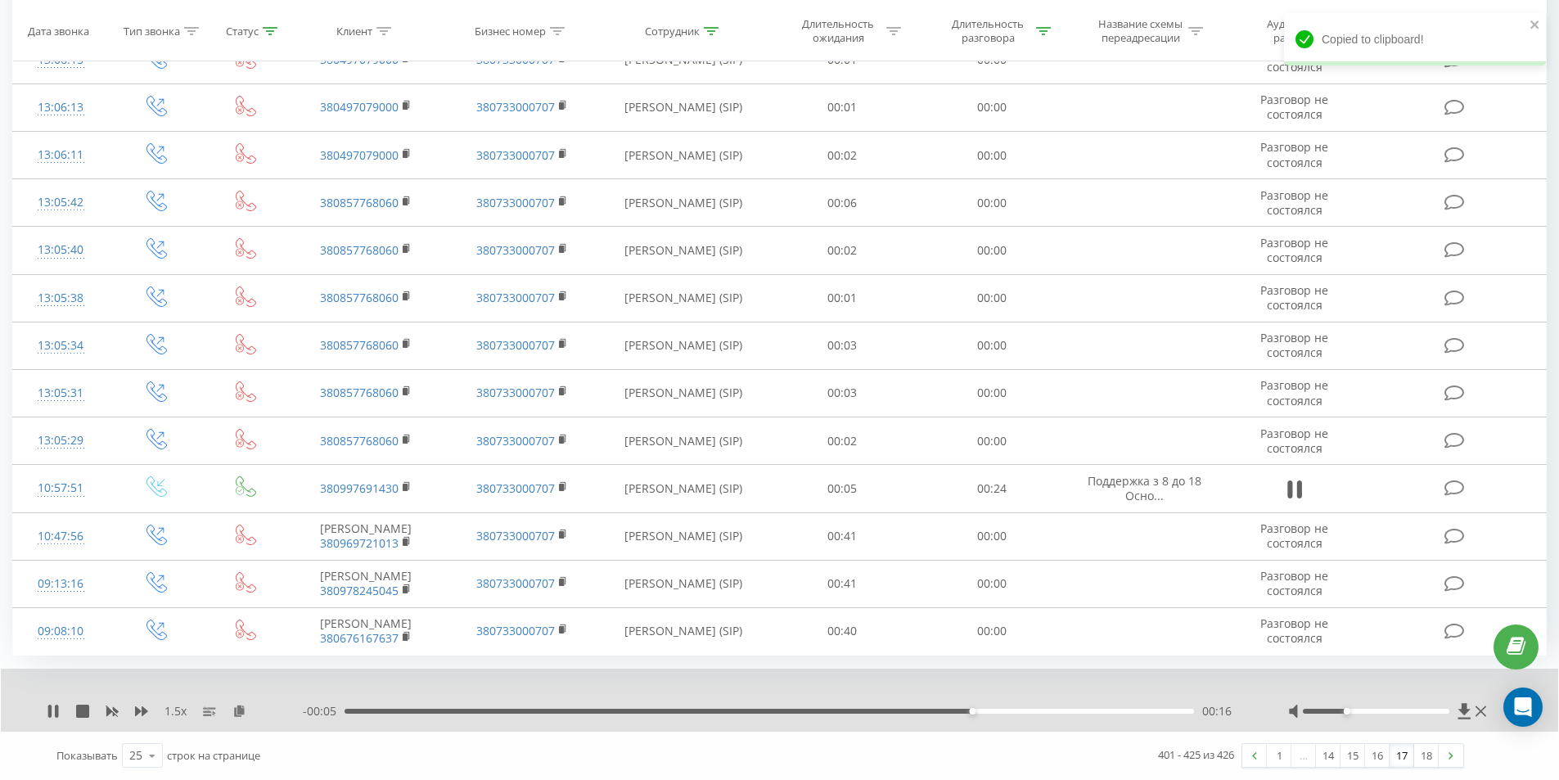
scroll to position [860, 0]
click at [242, 713] on icon at bounding box center [239, 709] width 14 height 11
click at [1454, 756] on link at bounding box center [1450, 755] width 25 height 23
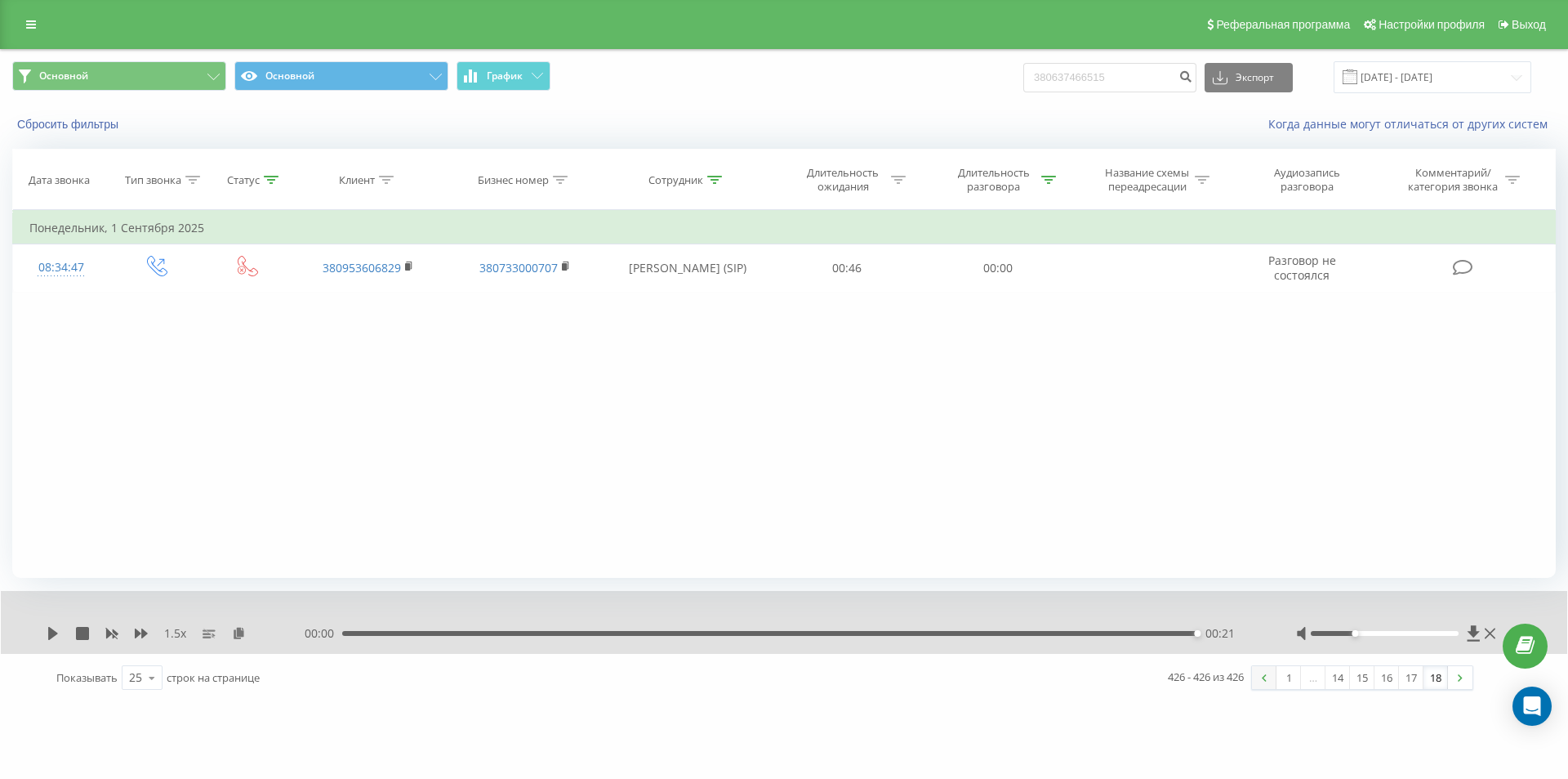
click at [1262, 674] on img at bounding box center [1264, 677] width 5 height 7
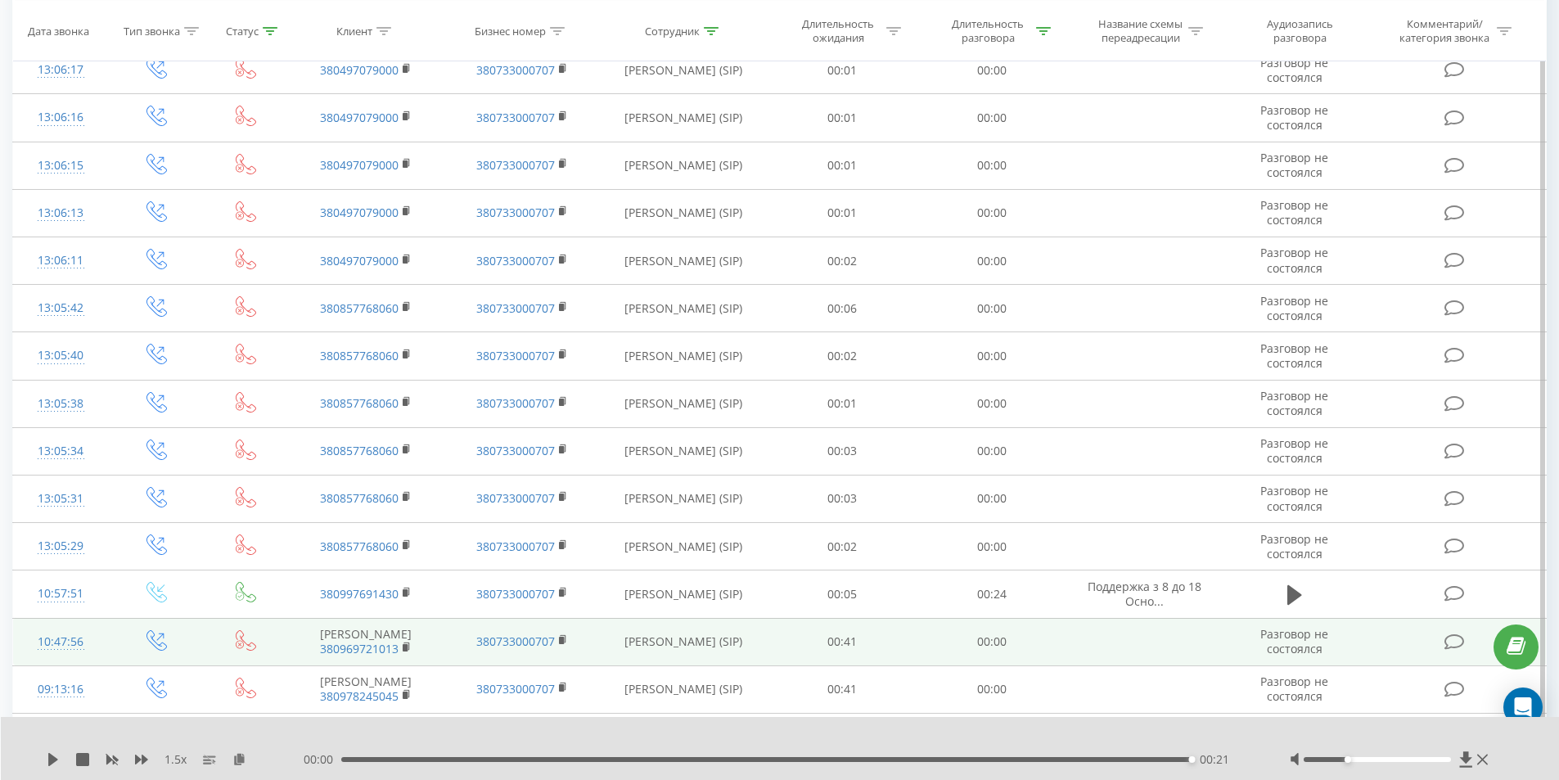
scroll to position [797, 0]
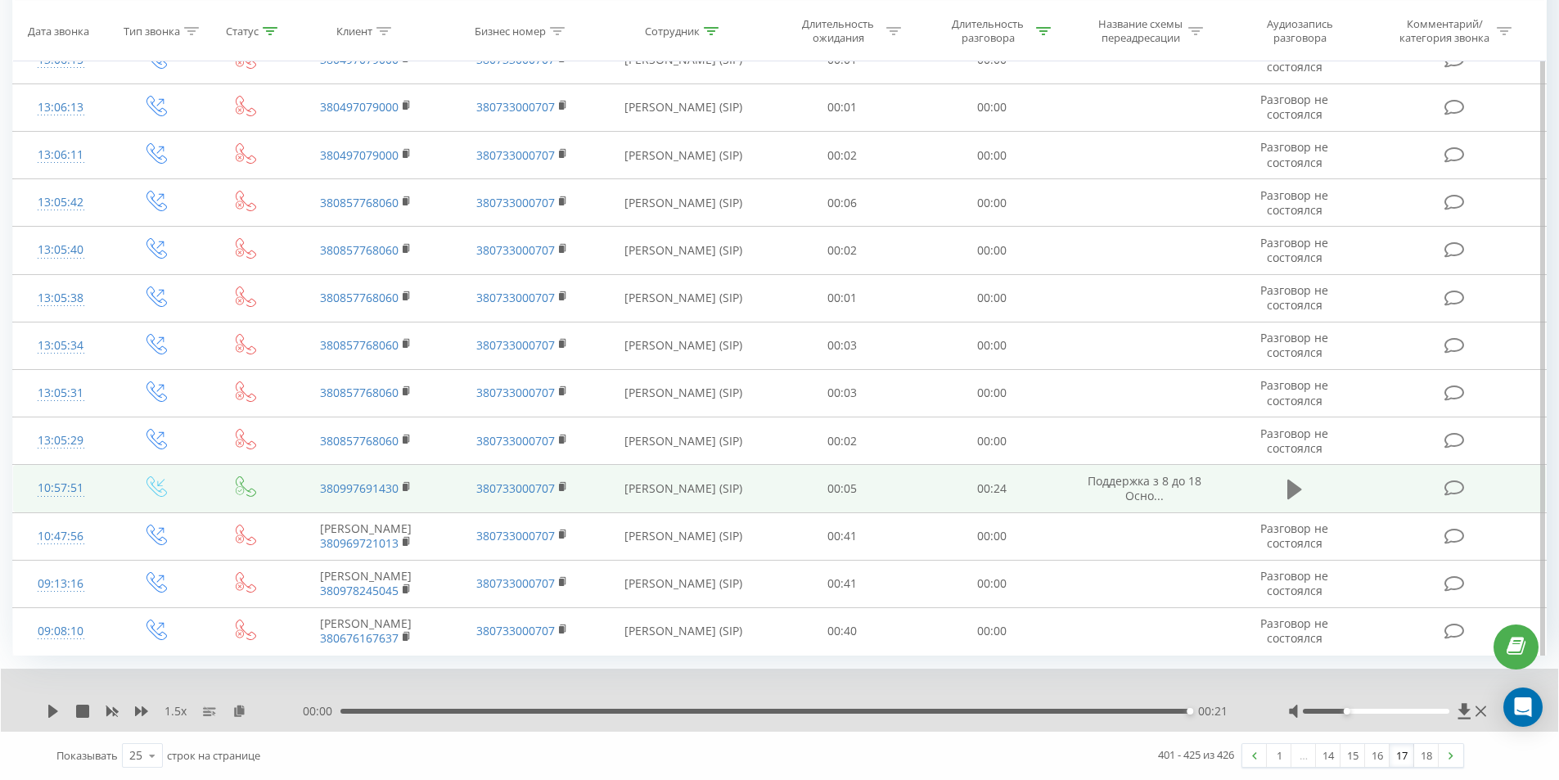
click at [1293, 479] on icon at bounding box center [1294, 489] width 15 height 20
click at [486, 713] on div "00:21" at bounding box center [764, 710] width 849 height 5
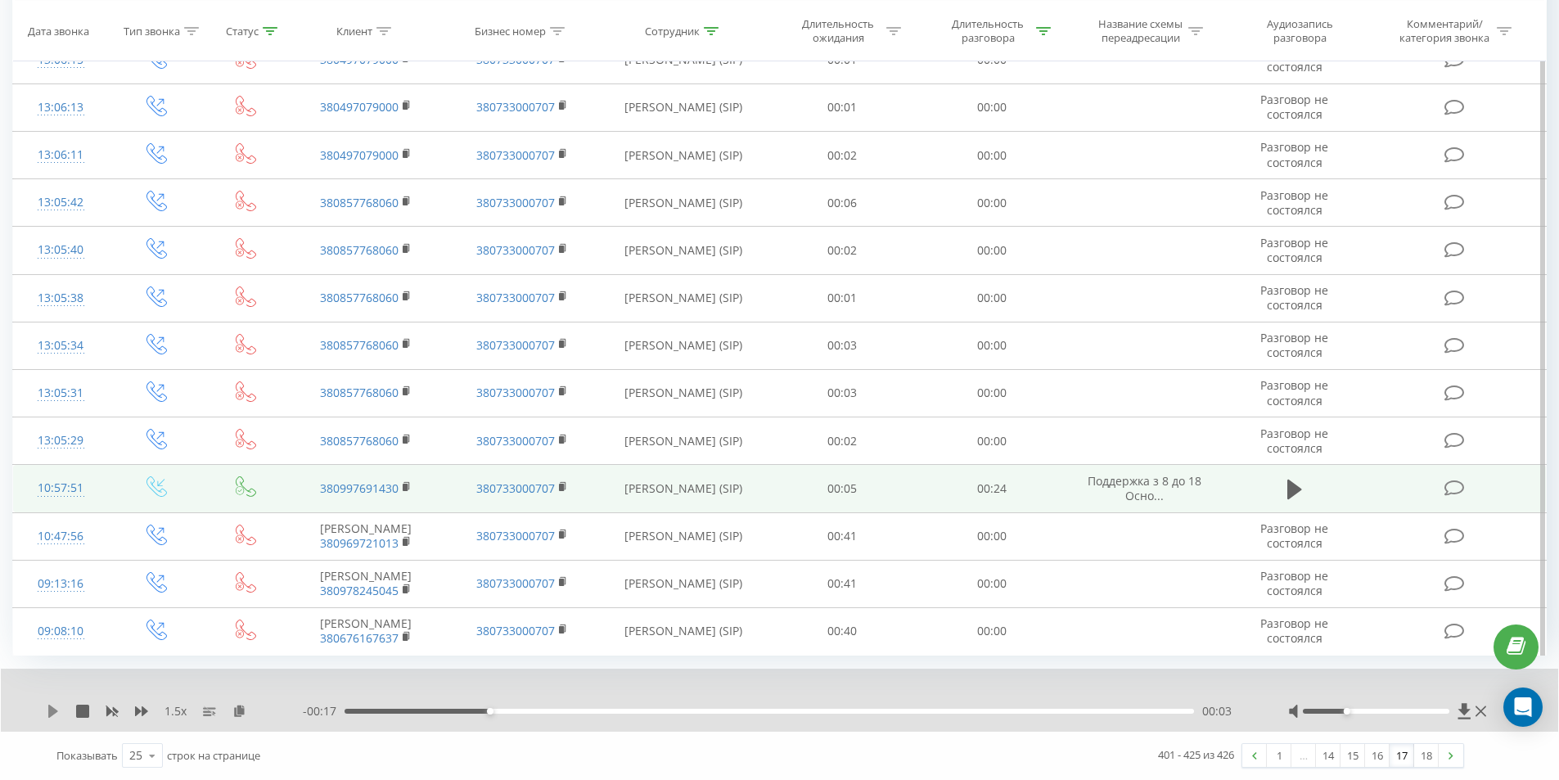
click at [50, 717] on icon at bounding box center [53, 710] width 13 height 13
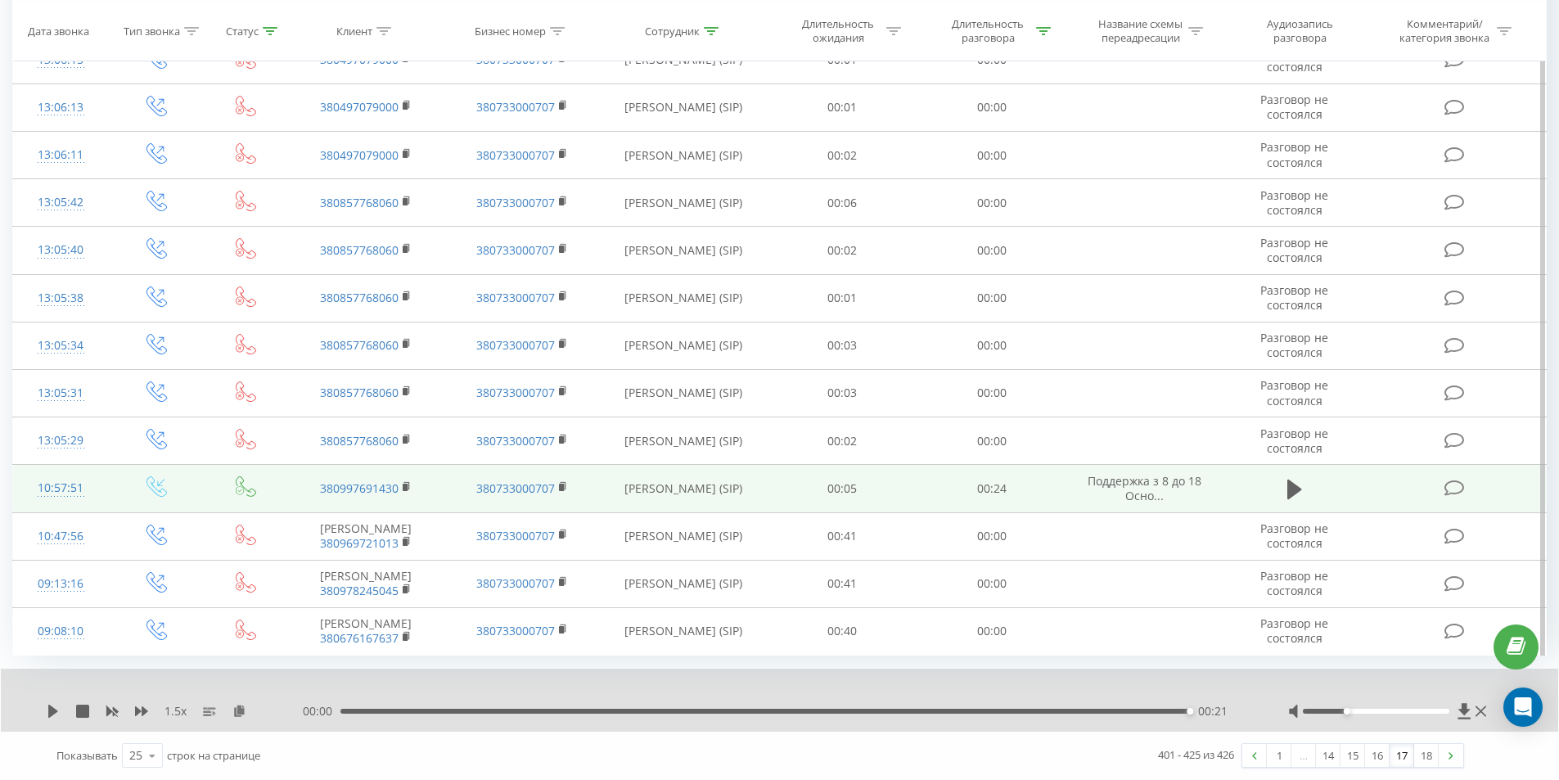
scroll to position [860, 0]
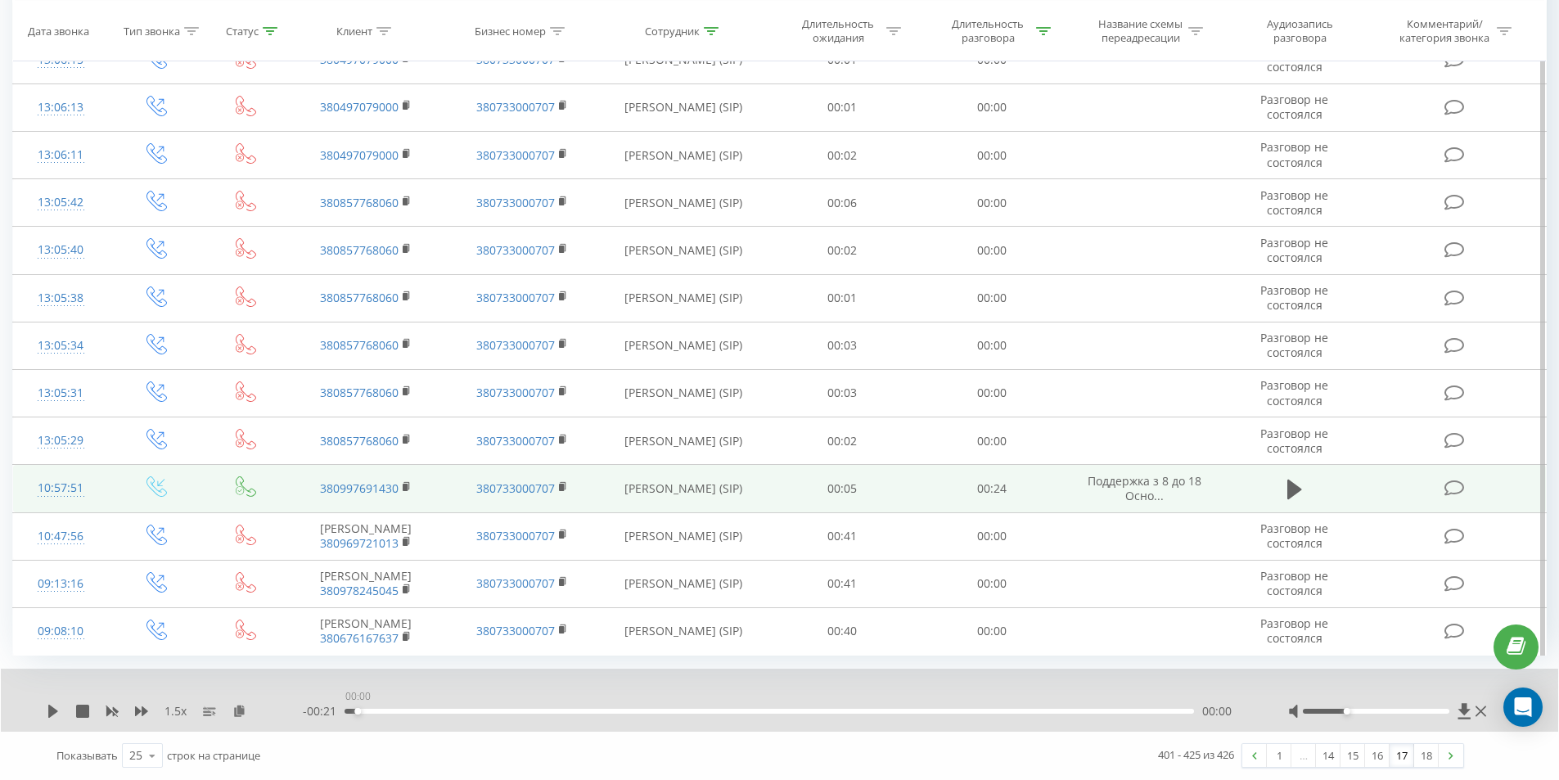
click at [353, 712] on div "00:00" at bounding box center [768, 710] width 849 height 5
click at [48, 710] on icon at bounding box center [53, 710] width 13 height 13
drag, startPoint x: 1365, startPoint y: 710, endPoint x: 1374, endPoint y: 712, distance: 8.3
click at [1374, 712] on div at bounding box center [1375, 710] width 146 height 5
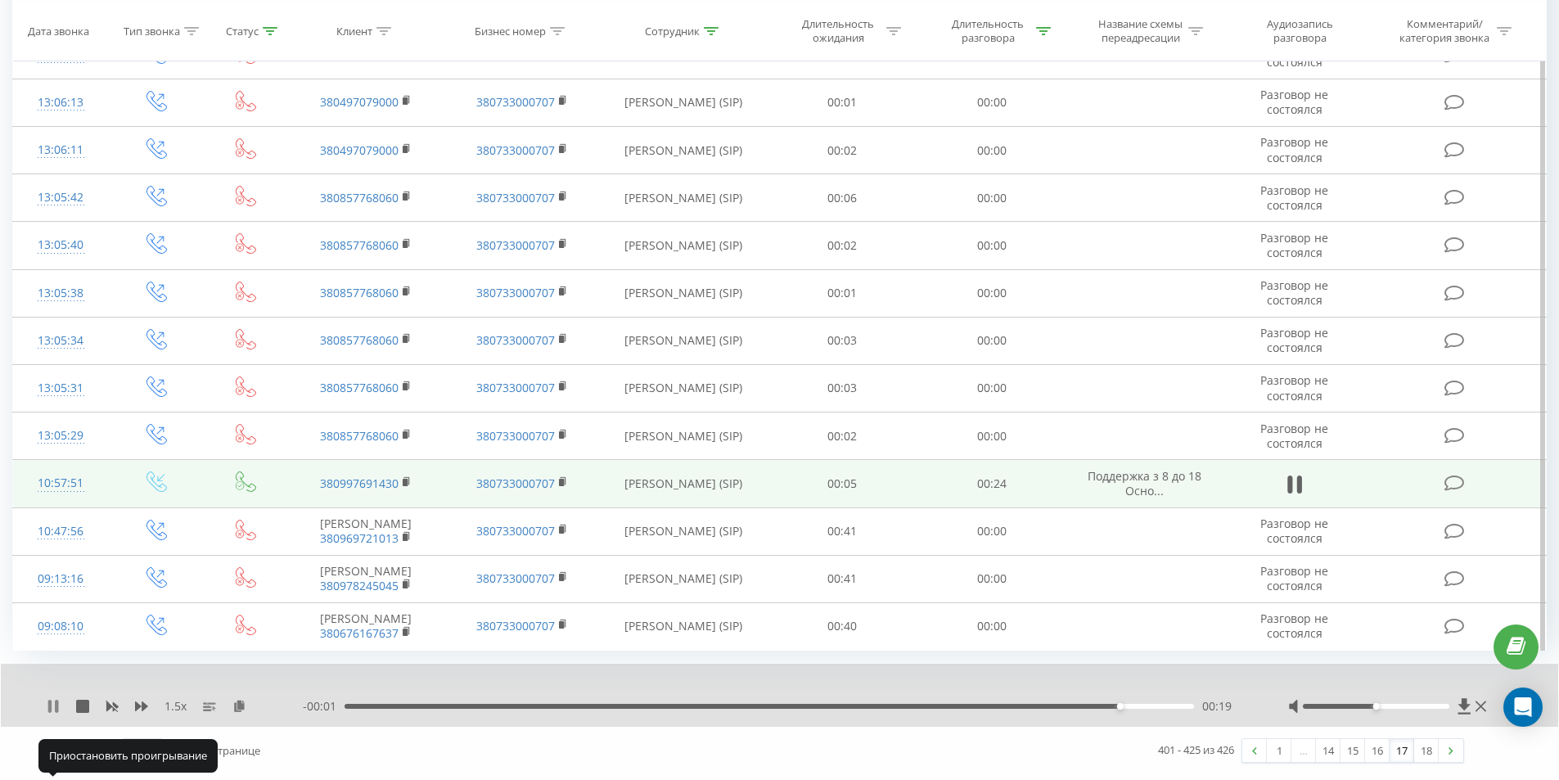
click at [51, 713] on icon at bounding box center [49, 705] width 3 height 13
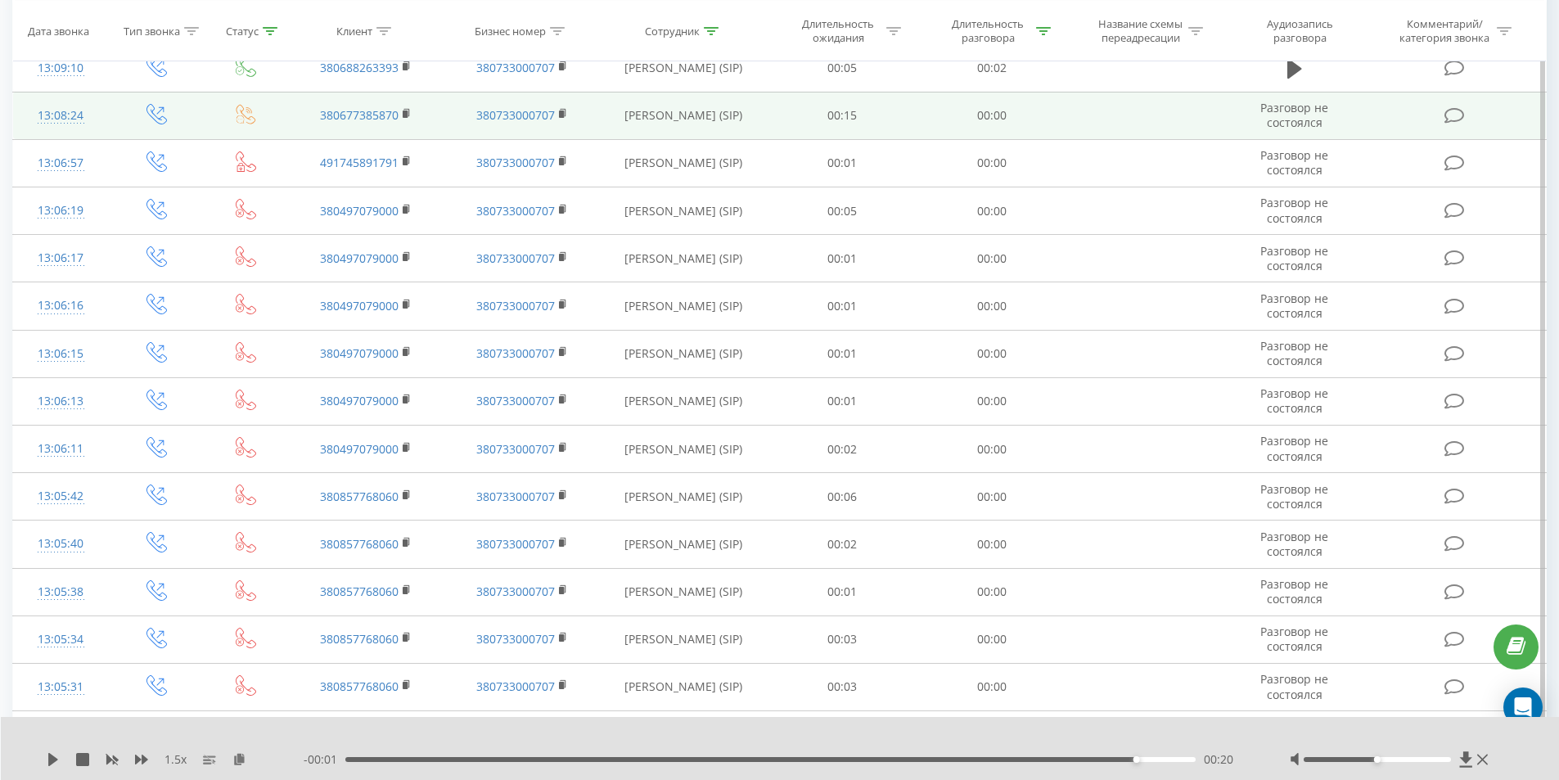
scroll to position [451, 0]
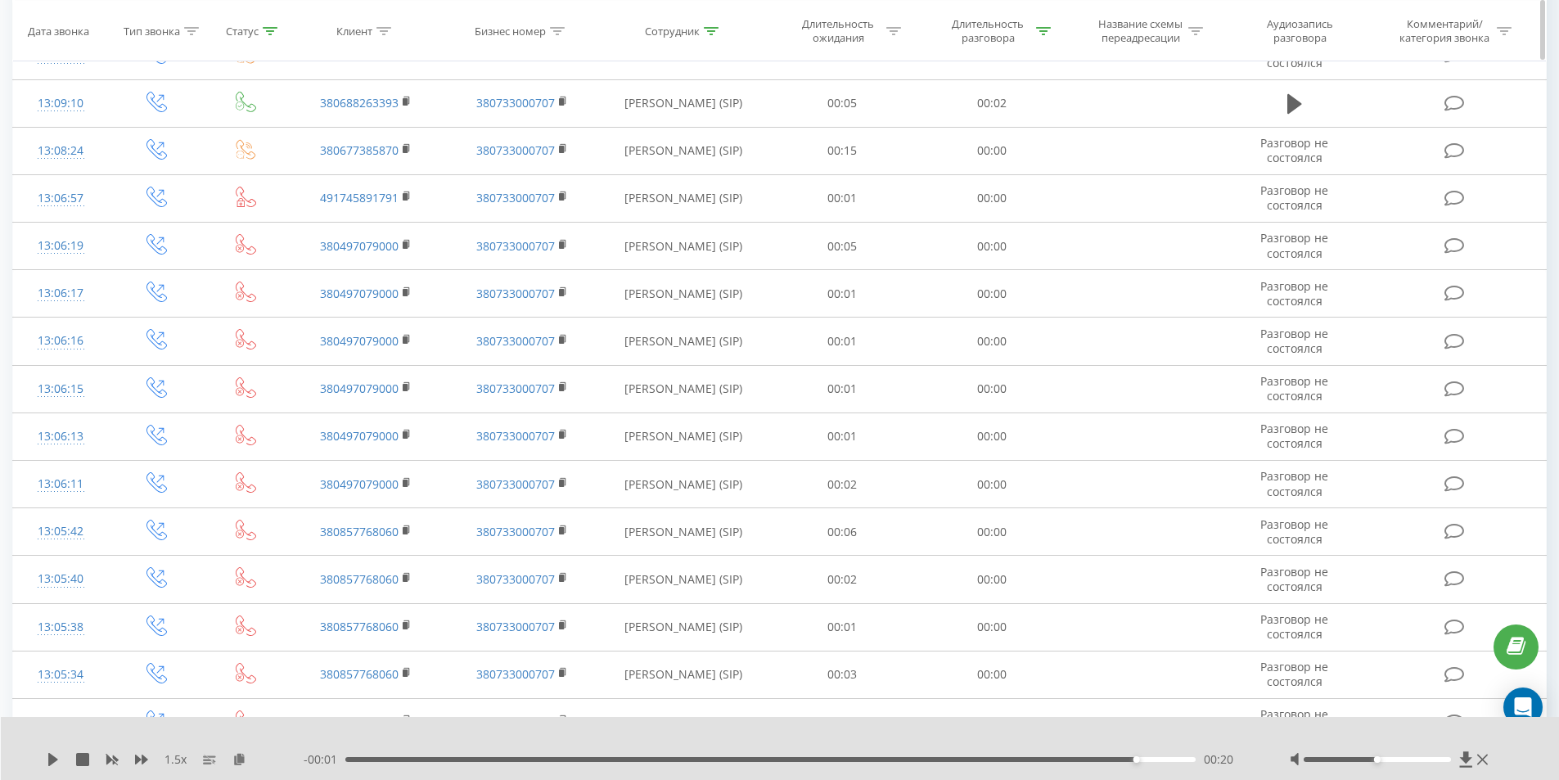
click at [707, 36] on div at bounding box center [711, 31] width 15 height 14
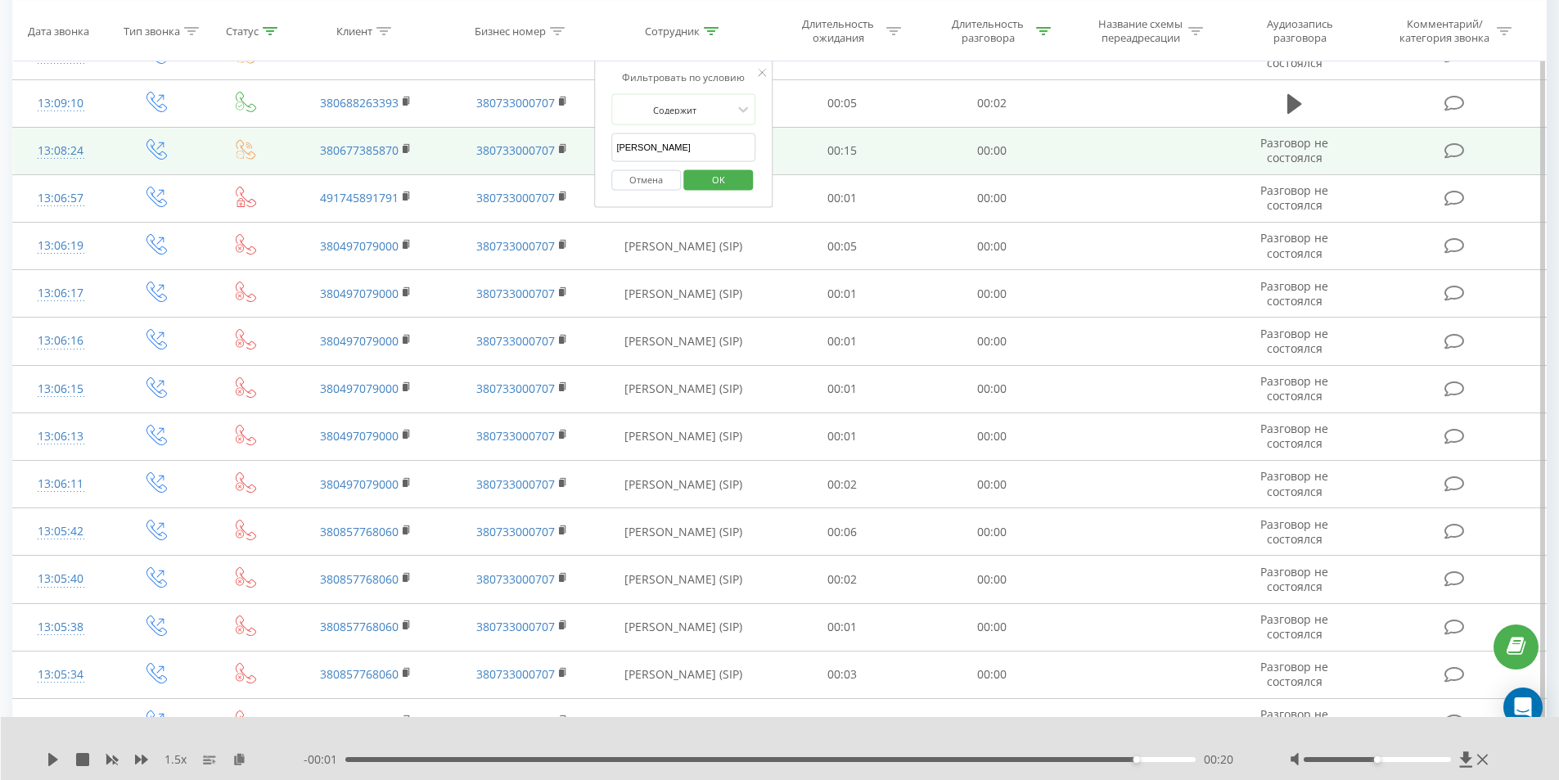
drag, startPoint x: 665, startPoint y: 147, endPoint x: 512, endPoint y: 173, distance: 155.1
click at [528, 154] on table "Фильтровать по условию Равно Введите значение Отмена OK Фильтровать по условию …" at bounding box center [779, 371] width 1534 height 1225
click button "OK" at bounding box center [718, 179] width 70 height 20
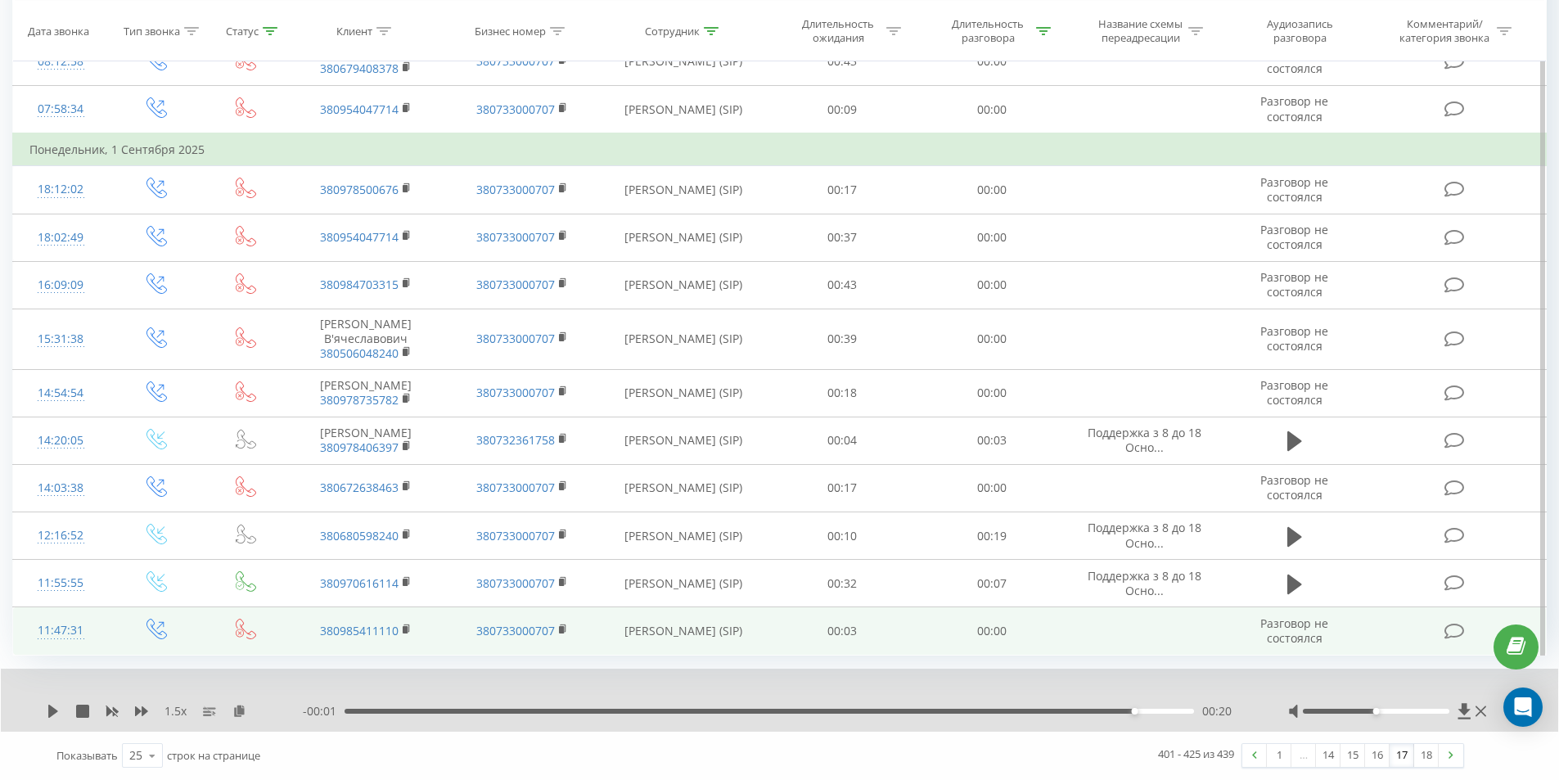
scroll to position [941, 0]
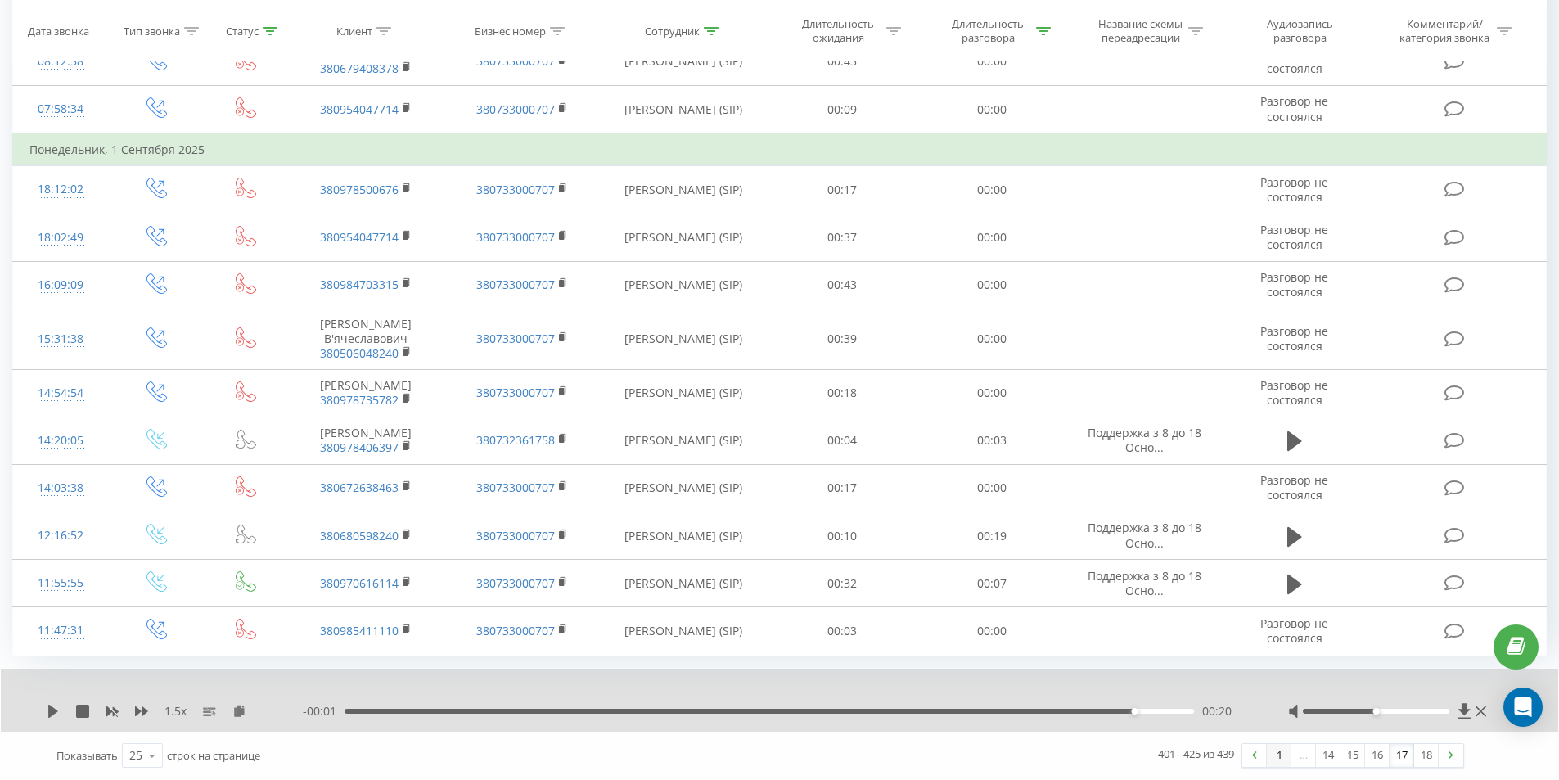
click at [1269, 755] on link "1" at bounding box center [1278, 755] width 25 height 23
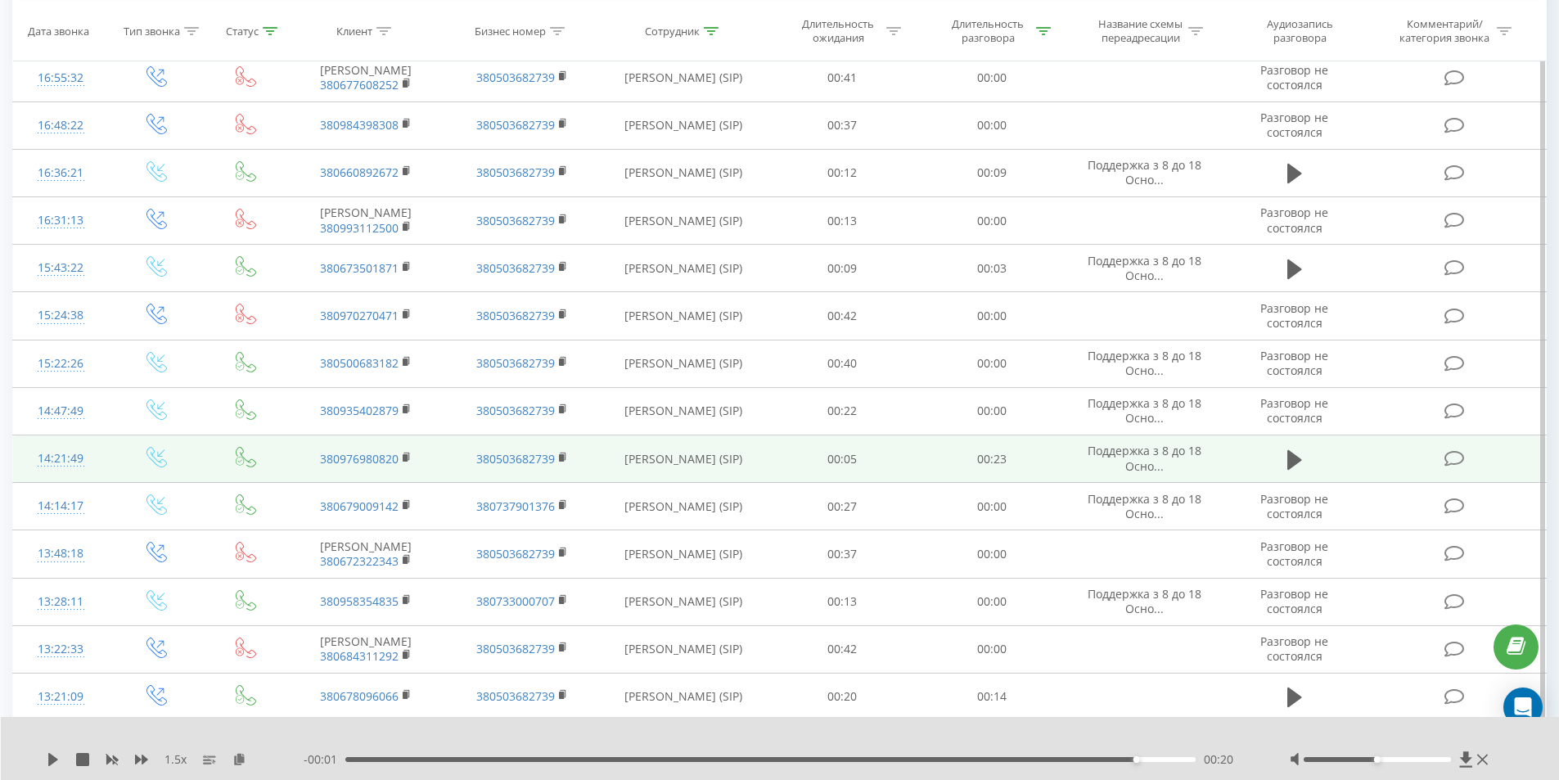
scroll to position [491, 0]
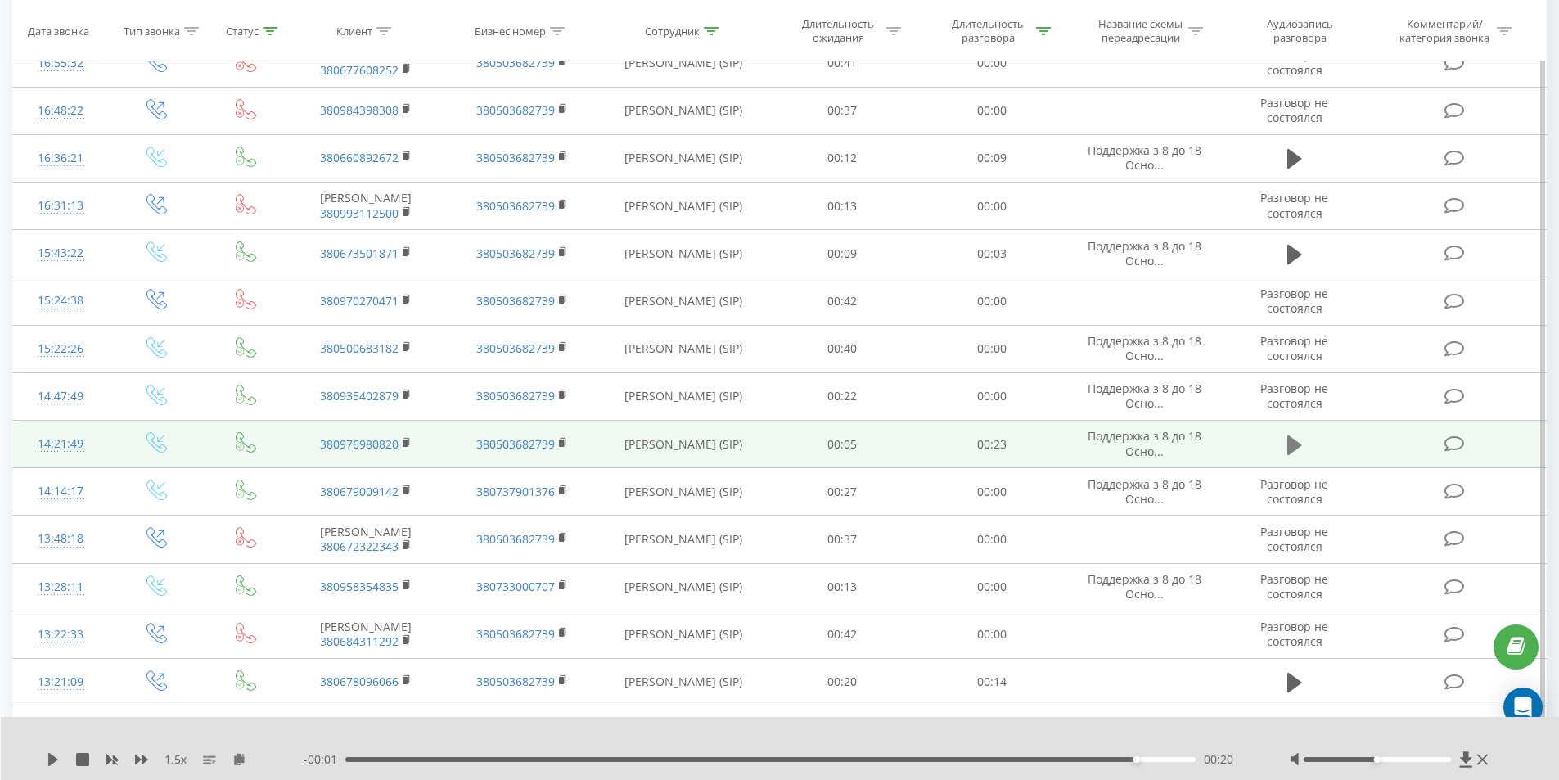
click at [1291, 454] on icon at bounding box center [1294, 444] width 15 height 20
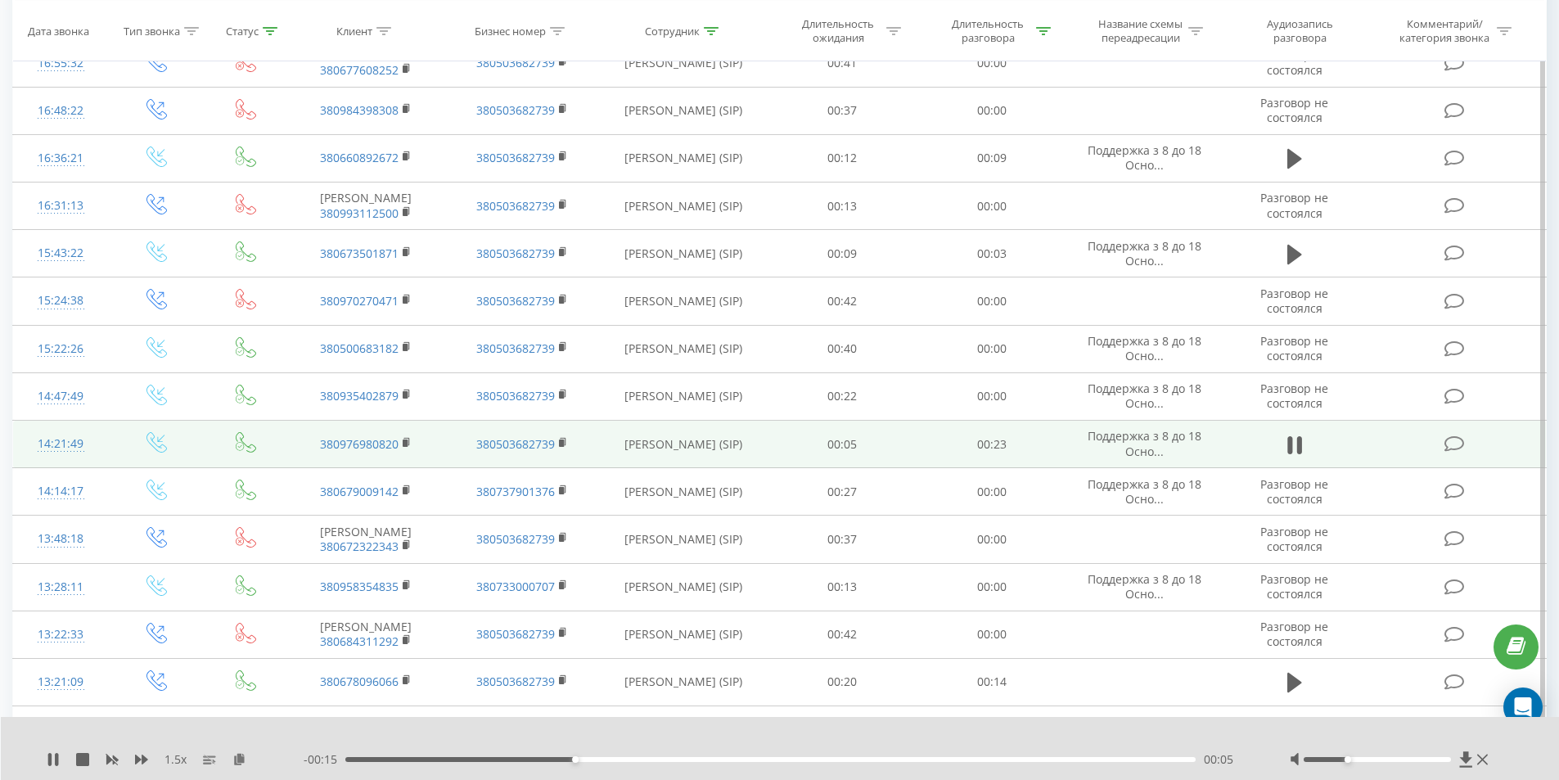
click at [1355, 758] on div at bounding box center [1376, 759] width 147 height 5
click at [408, 448] on icon at bounding box center [407, 442] width 9 height 11
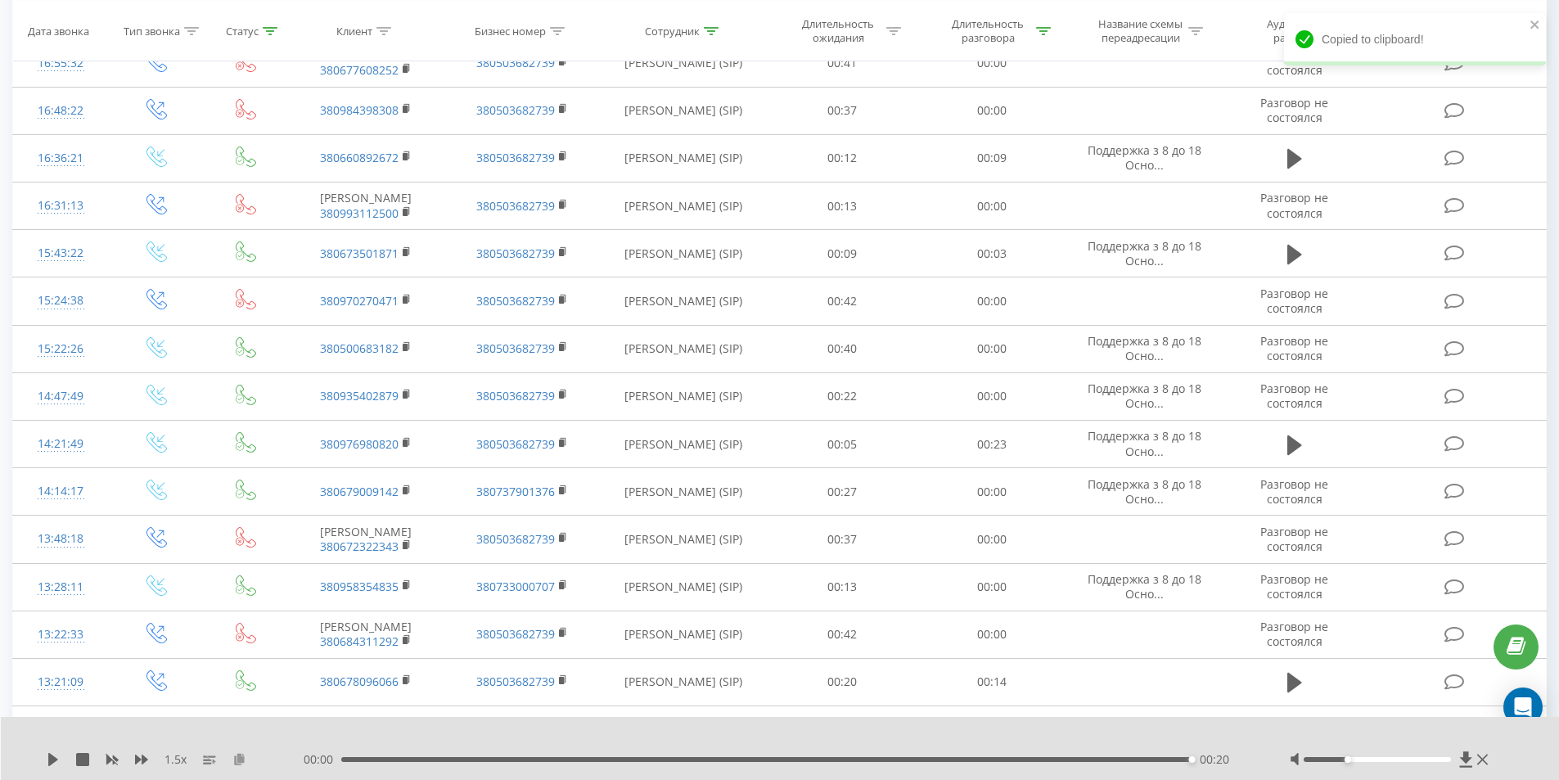
click at [239, 755] on icon at bounding box center [239, 758] width 14 height 11
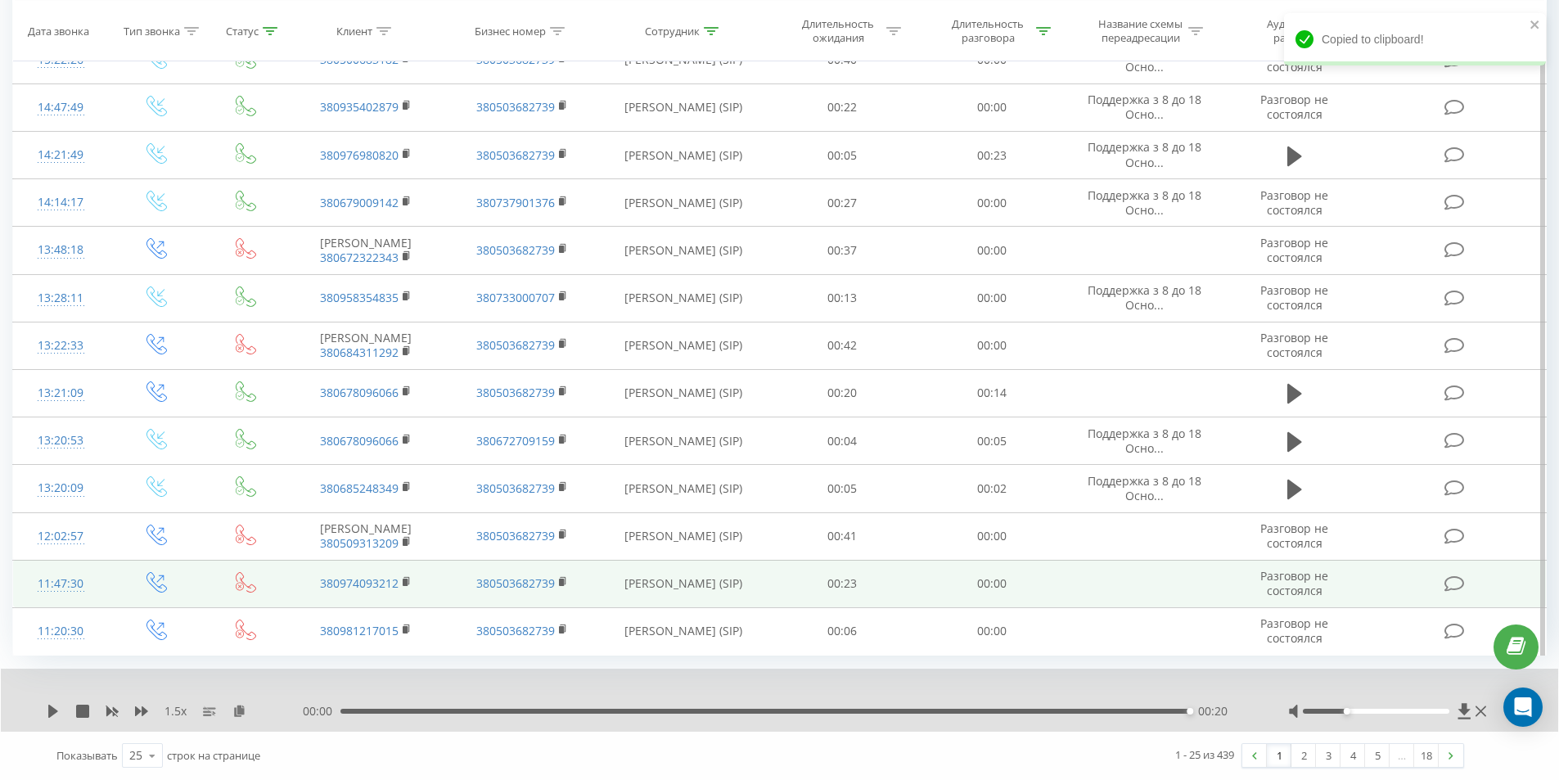
scroll to position [906, 0]
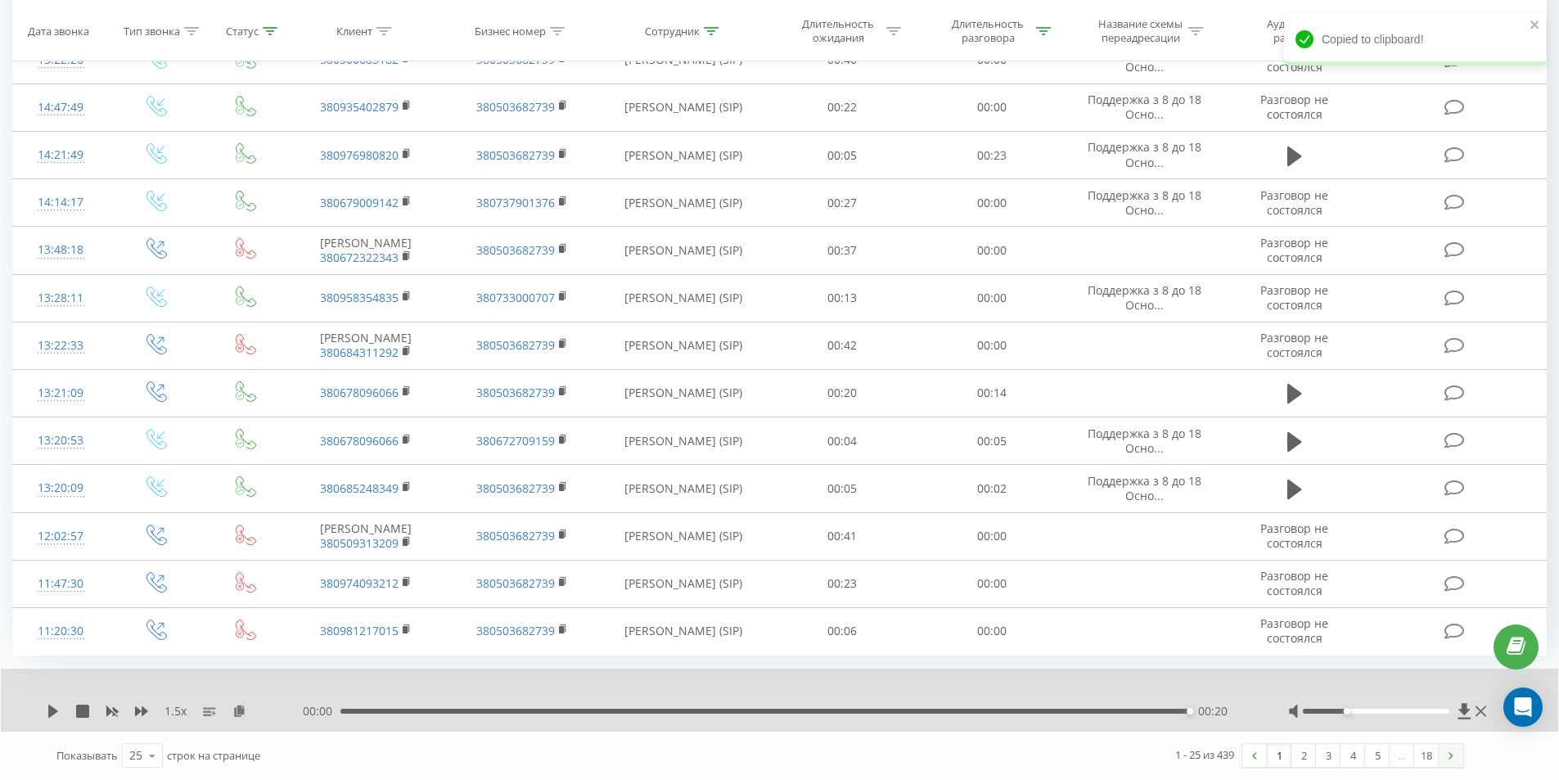
click at [1452, 753] on img at bounding box center [1450, 755] width 5 height 7
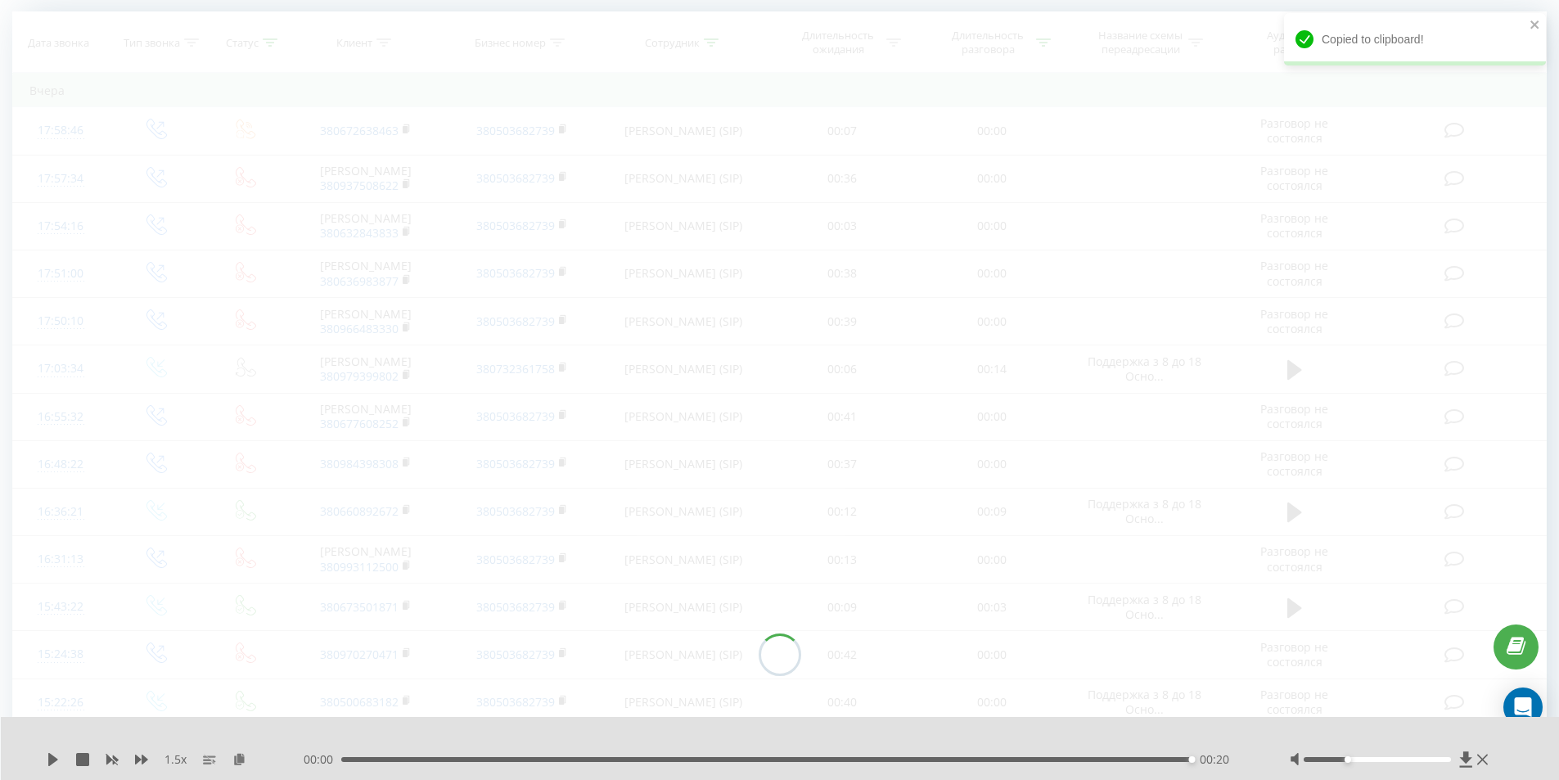
scroll to position [108, 0]
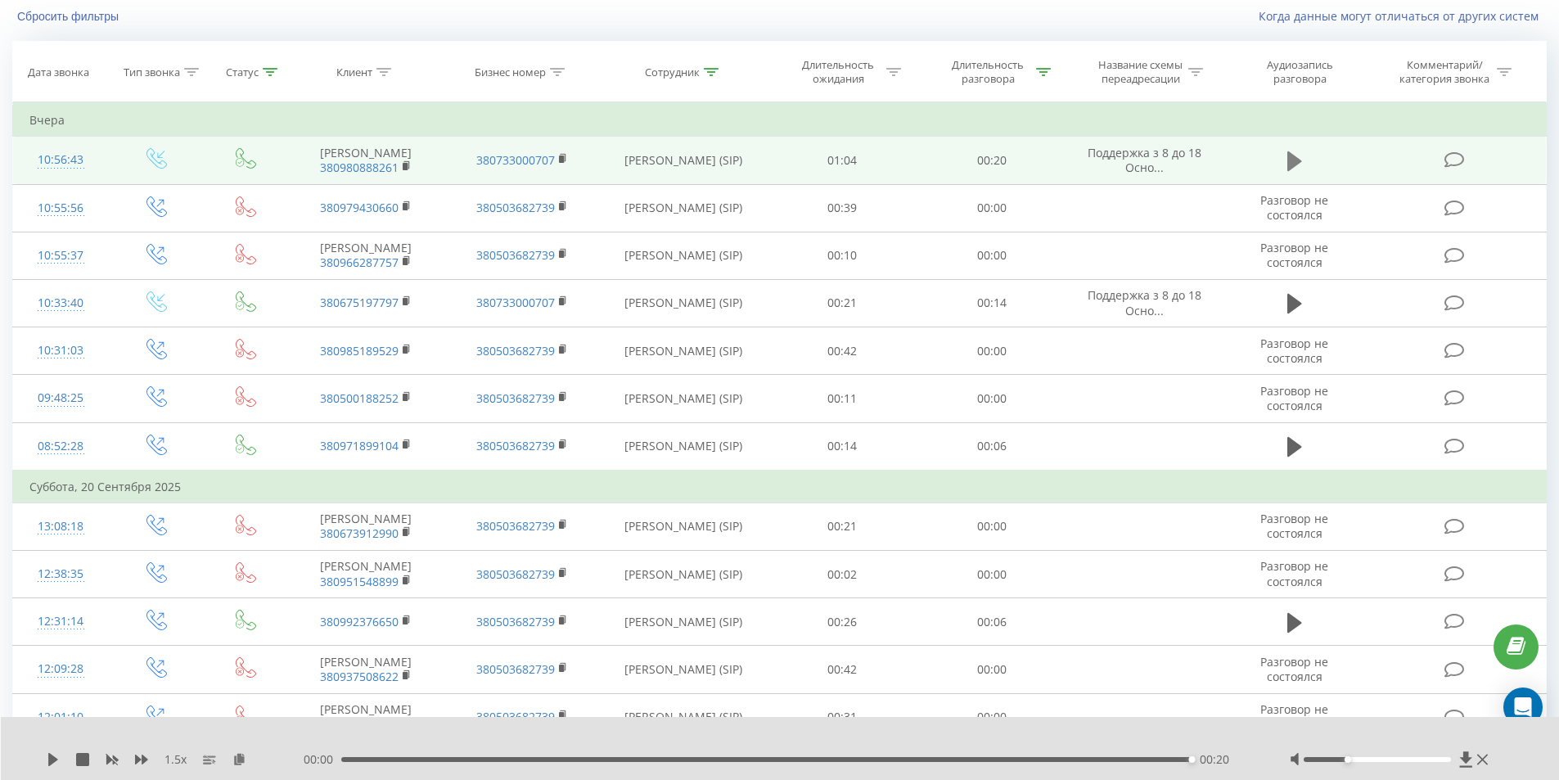
click at [1289, 165] on icon at bounding box center [1294, 161] width 15 height 20
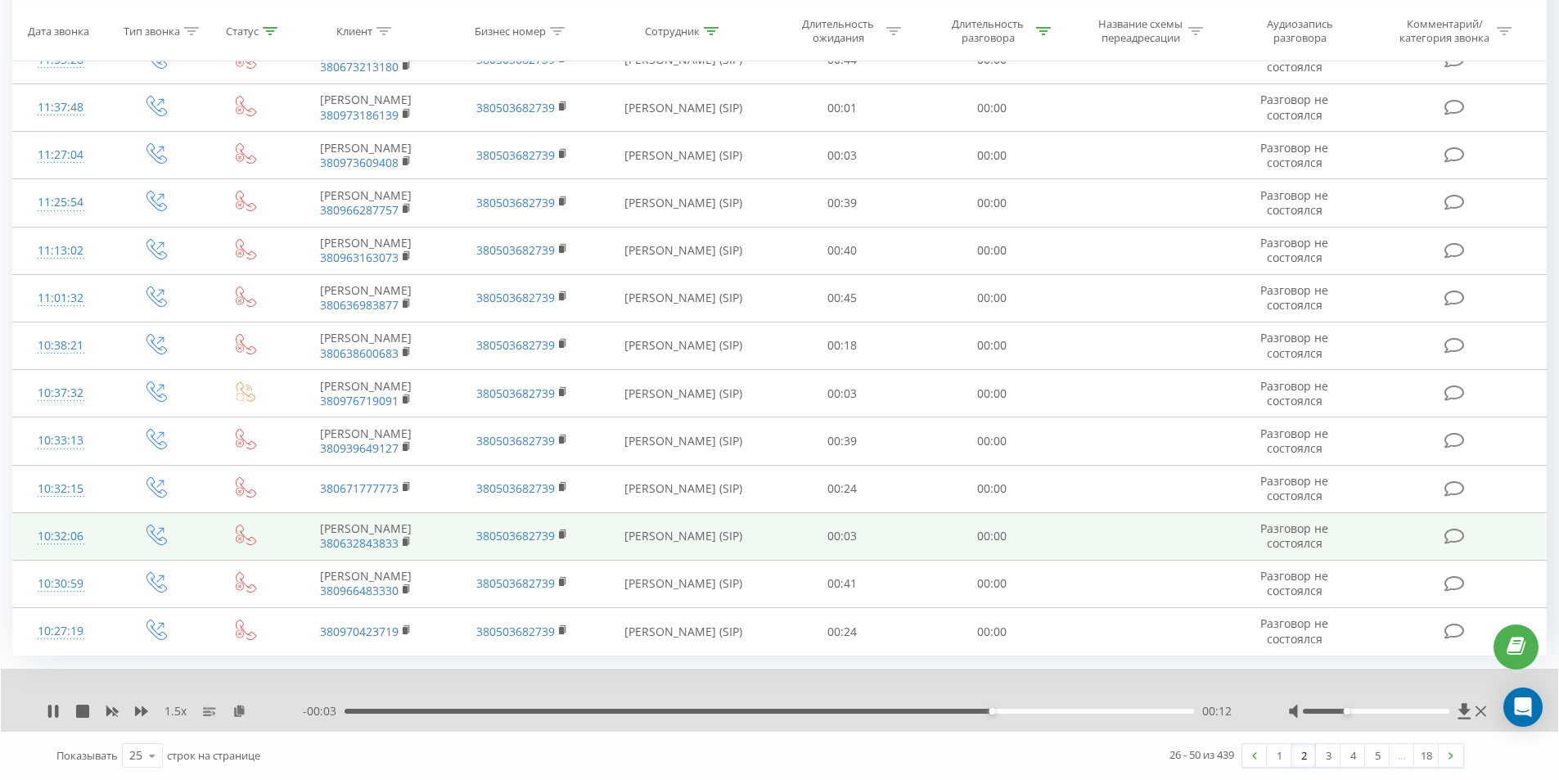
scroll to position [1014, 0]
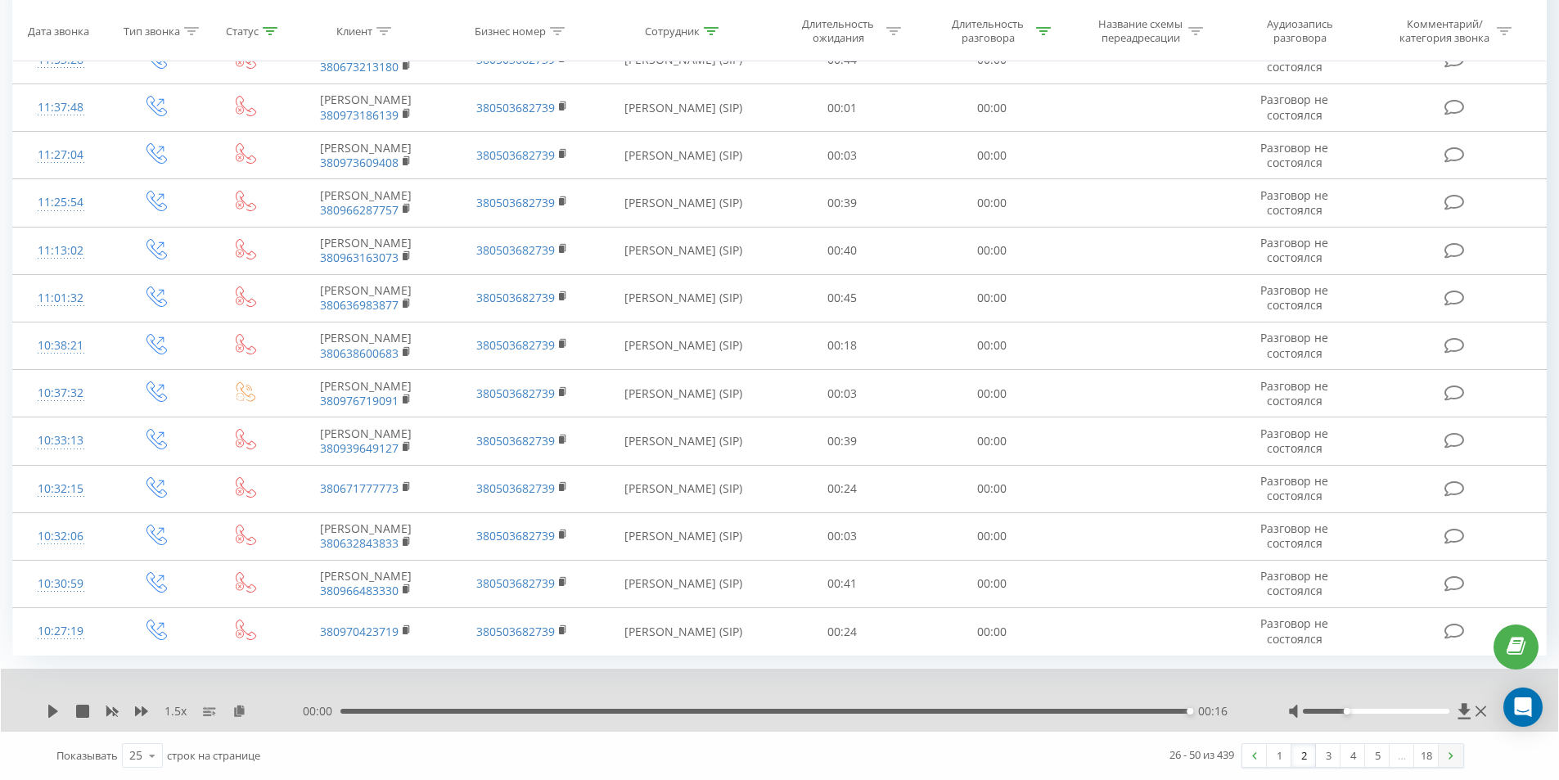
click at [1452, 752] on img at bounding box center [1450, 755] width 5 height 7
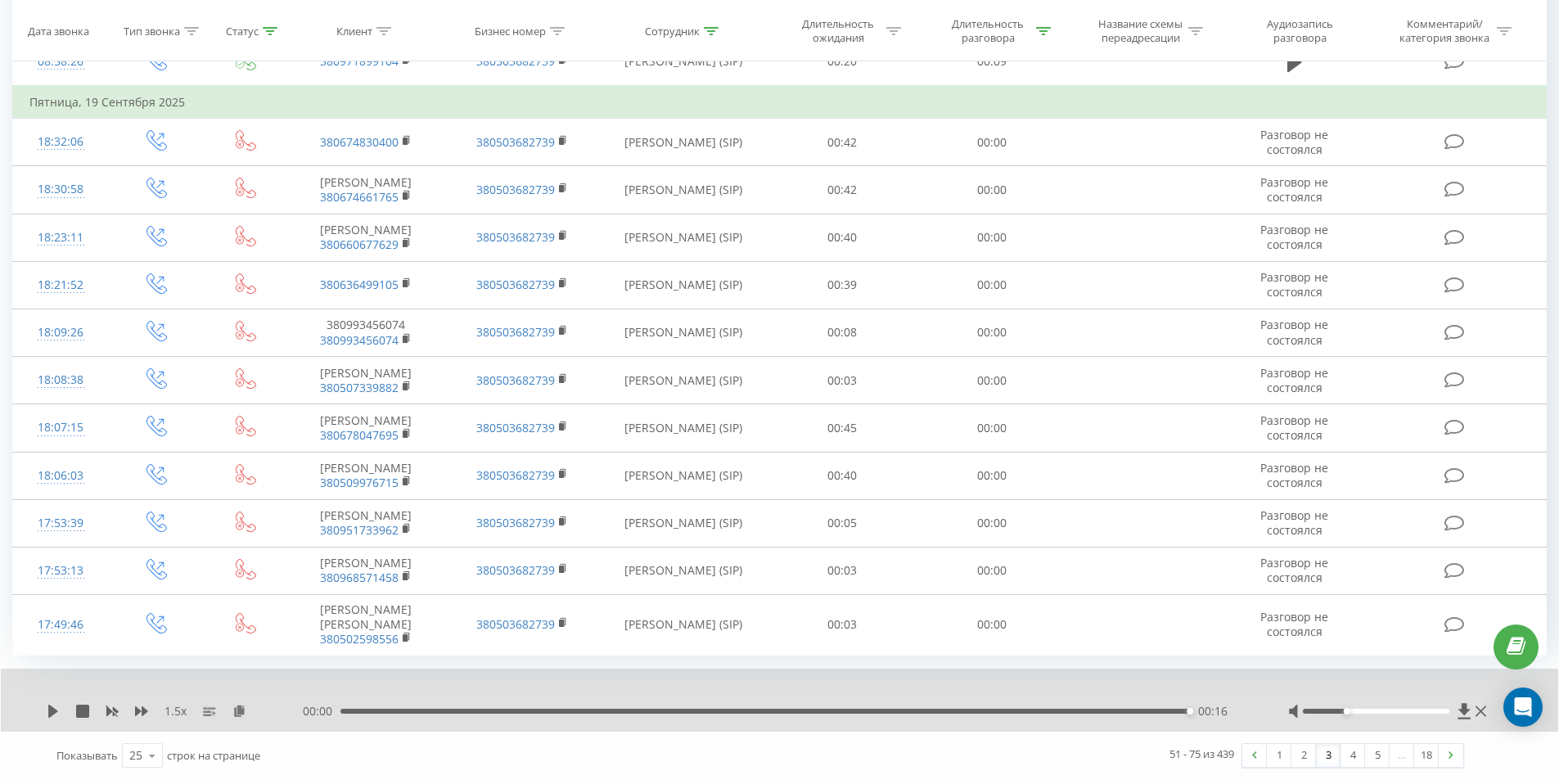
scroll to position [1019, 0]
click at [1449, 746] on link at bounding box center [1450, 755] width 25 height 23
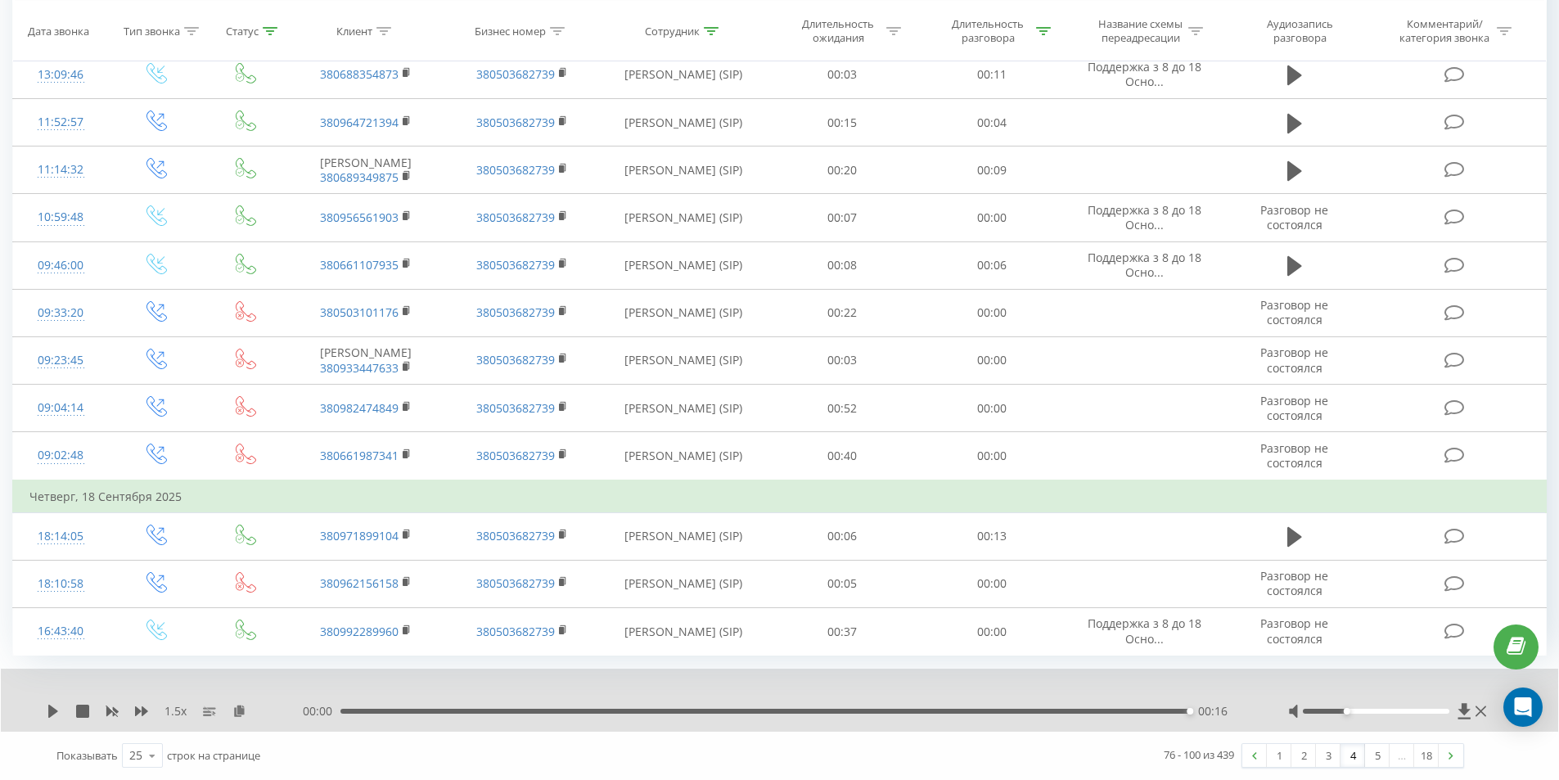
scroll to position [941, 0]
click at [1444, 752] on link at bounding box center [1450, 755] width 25 height 23
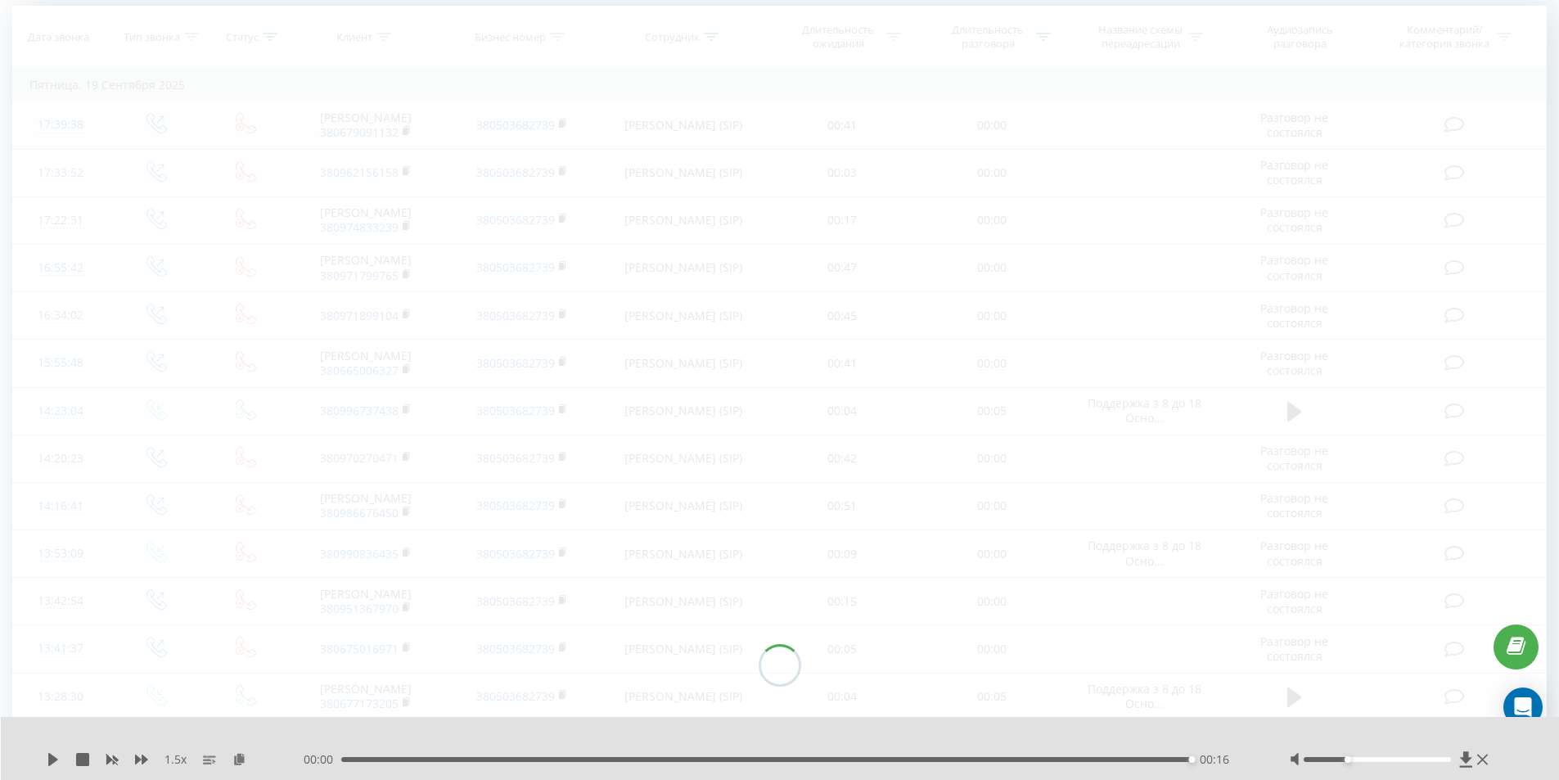
scroll to position [108, 0]
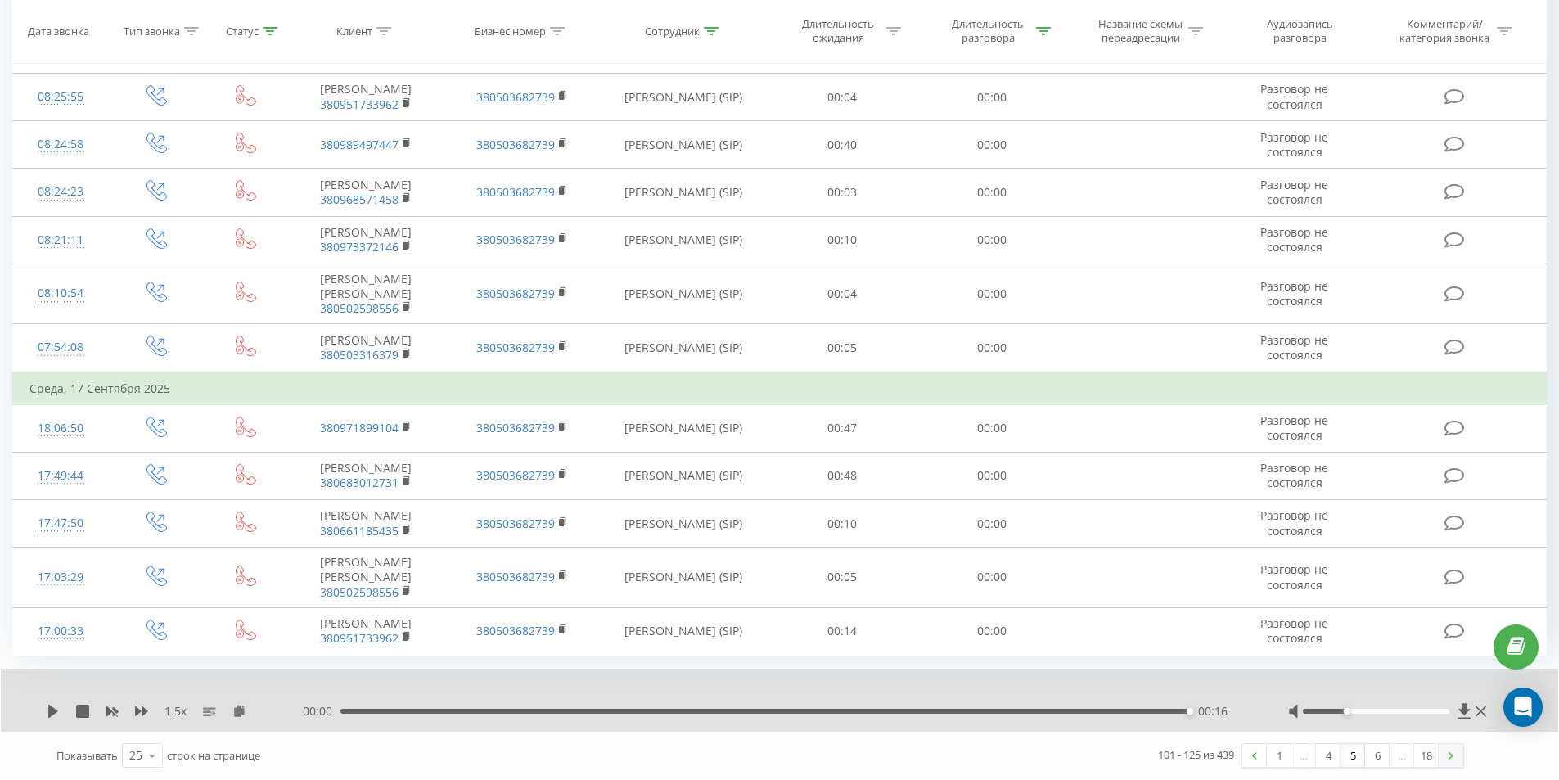
click at [1448, 749] on link at bounding box center [1450, 755] width 25 height 23
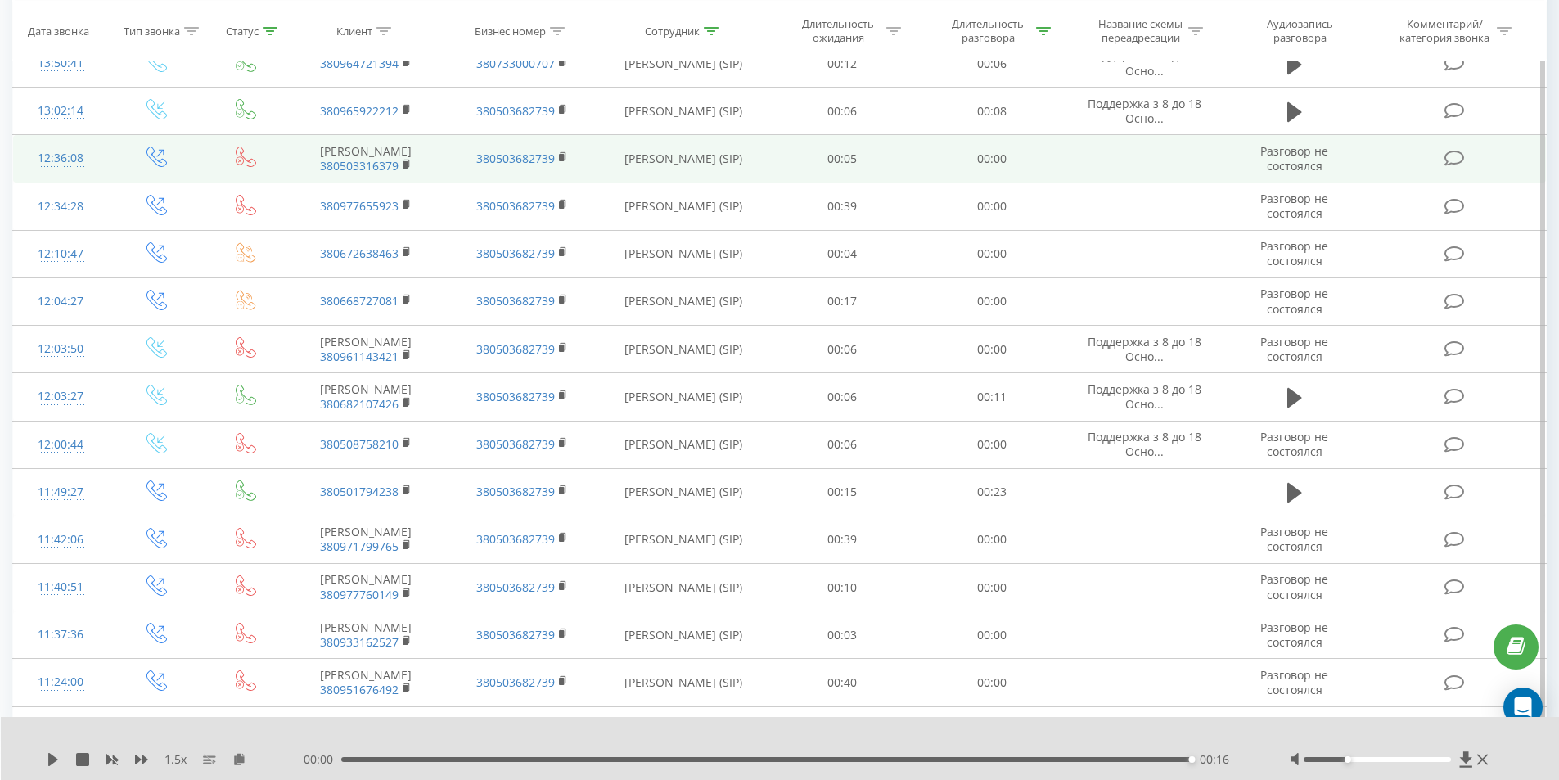
scroll to position [762, 0]
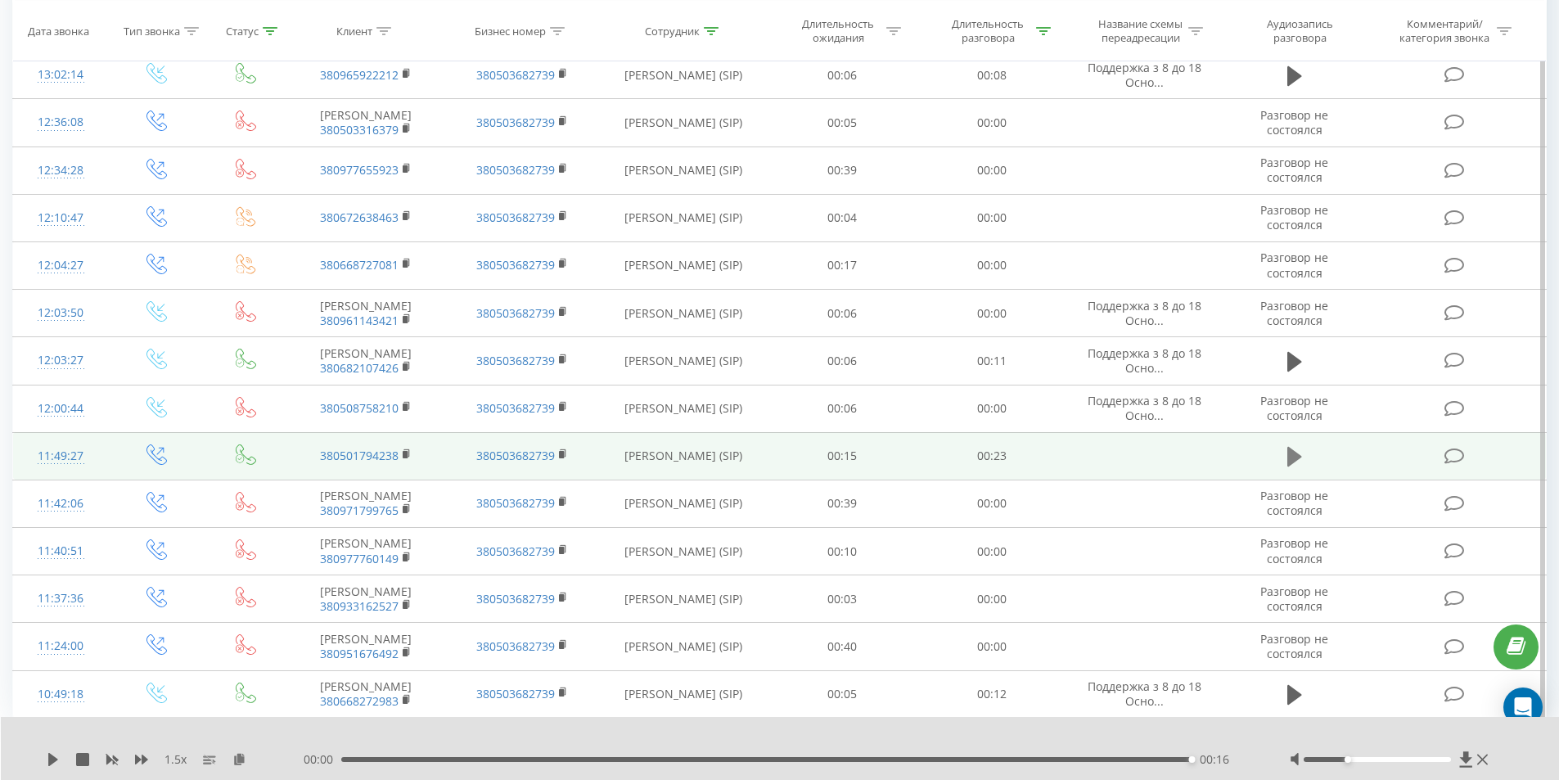
click at [1291, 466] on icon at bounding box center [1294, 457] width 15 height 20
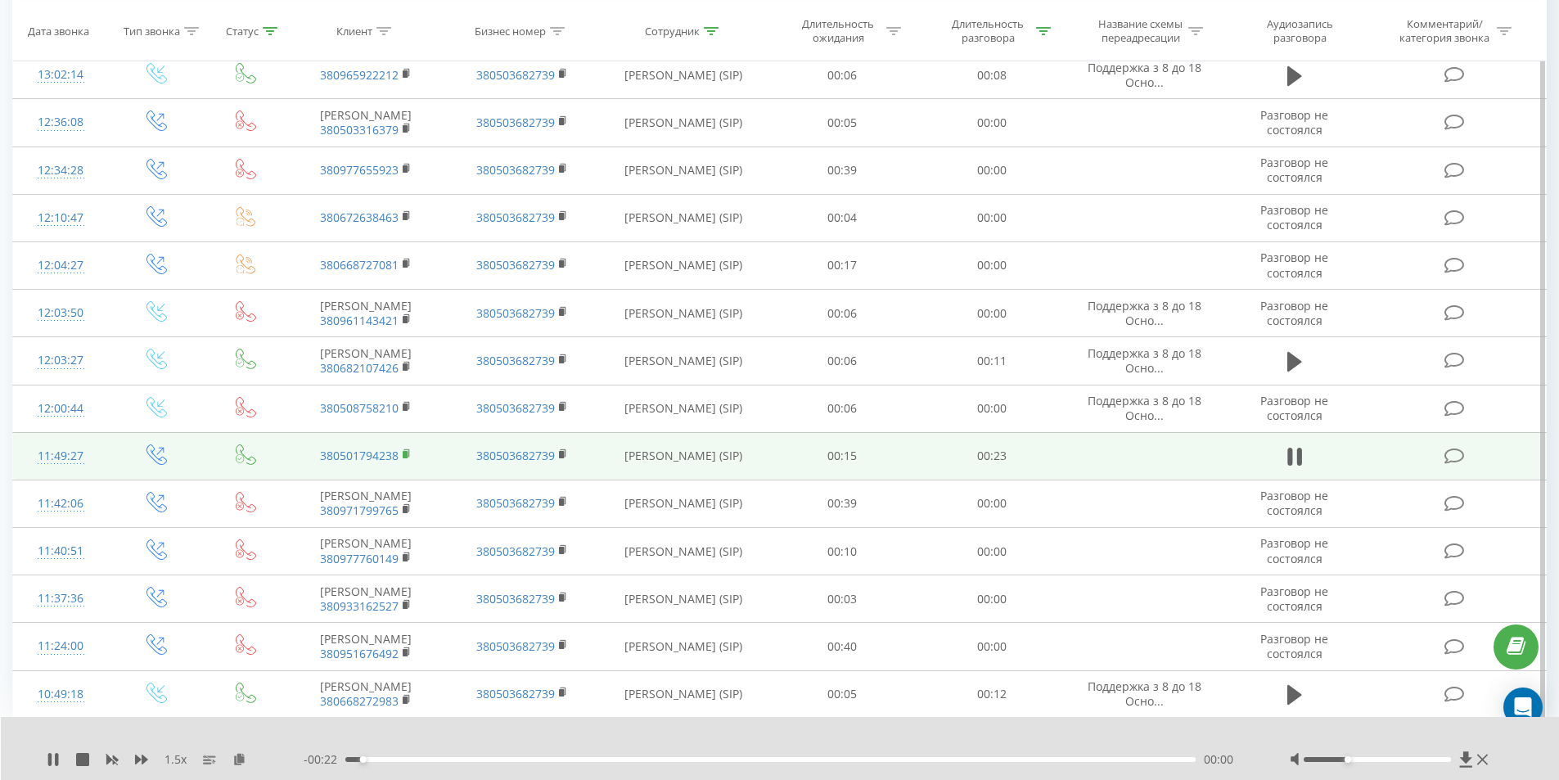
click at [404, 458] on rect at bounding box center [405, 454] width 5 height 7
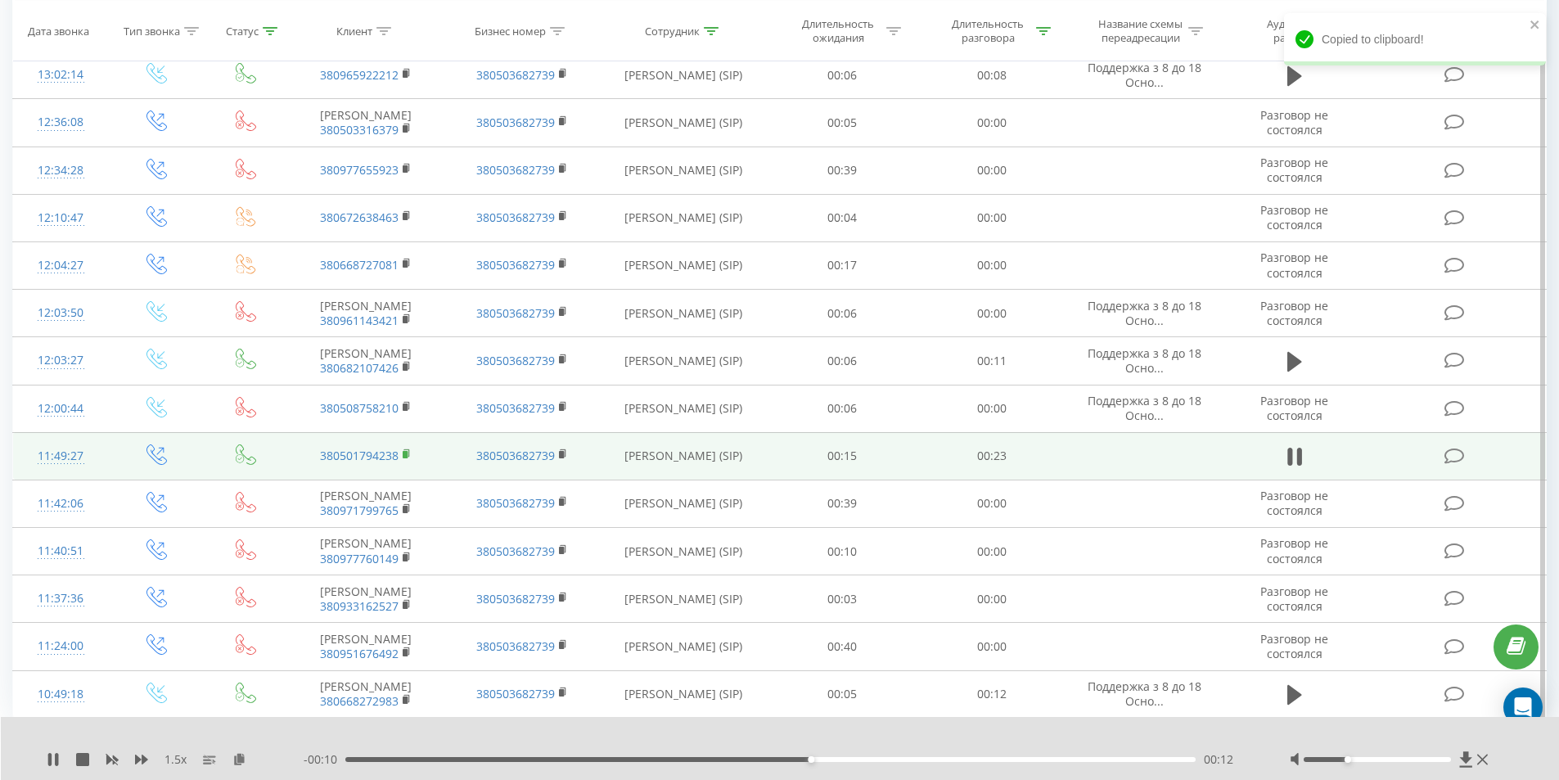
click at [407, 458] on rect at bounding box center [405, 454] width 5 height 7
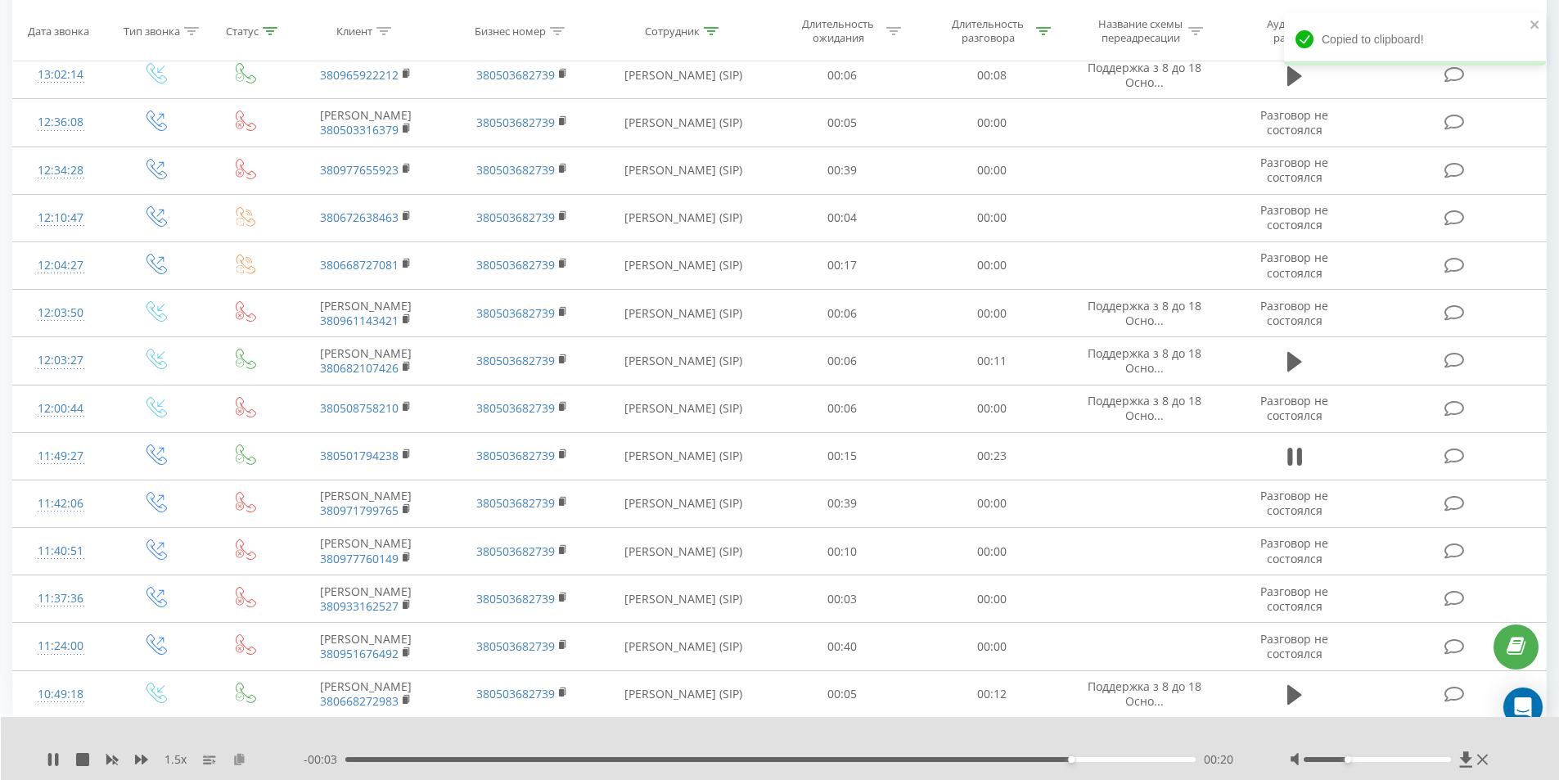
click at [241, 754] on icon at bounding box center [239, 758] width 14 height 11
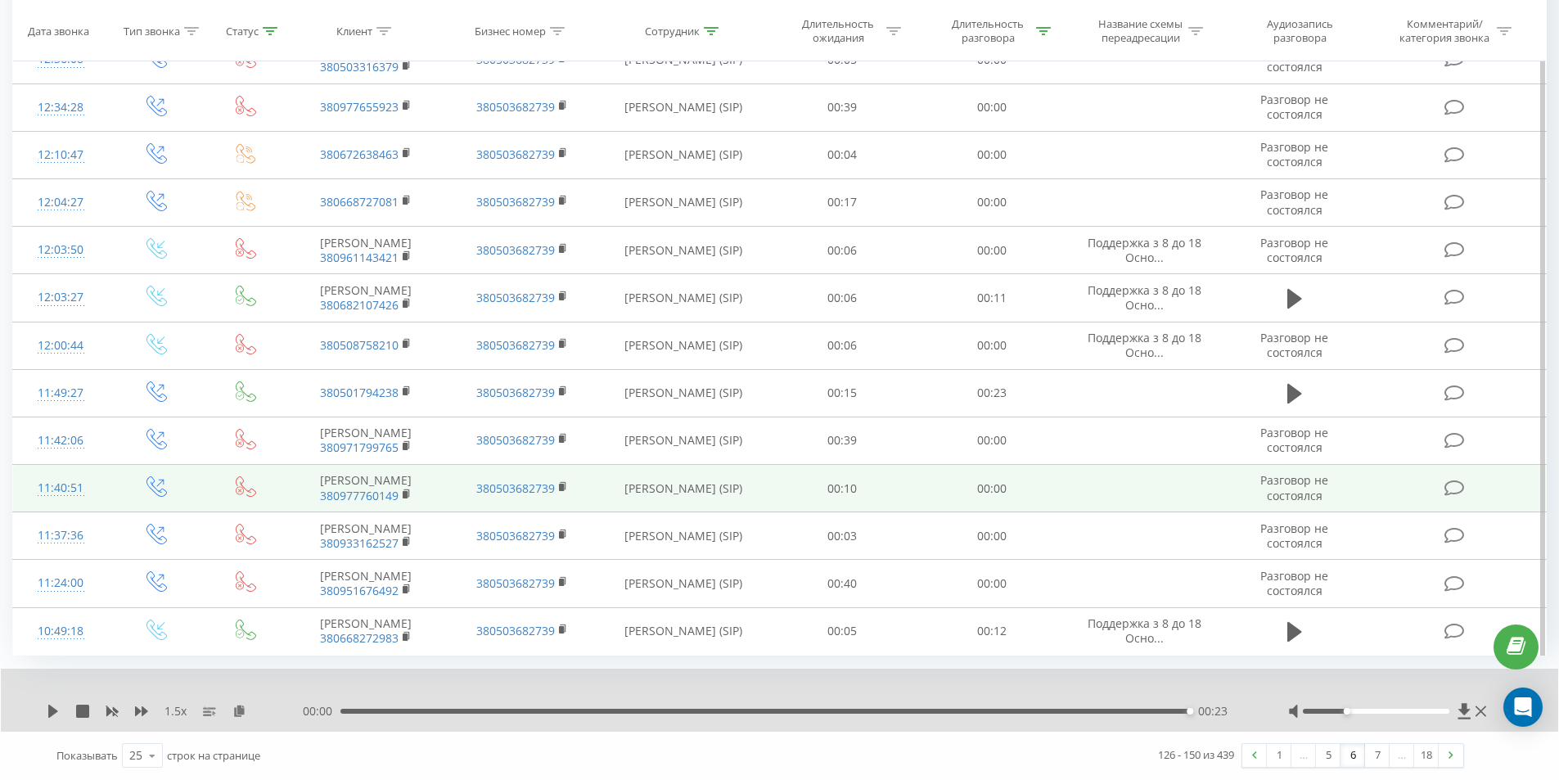
scroll to position [983, 0]
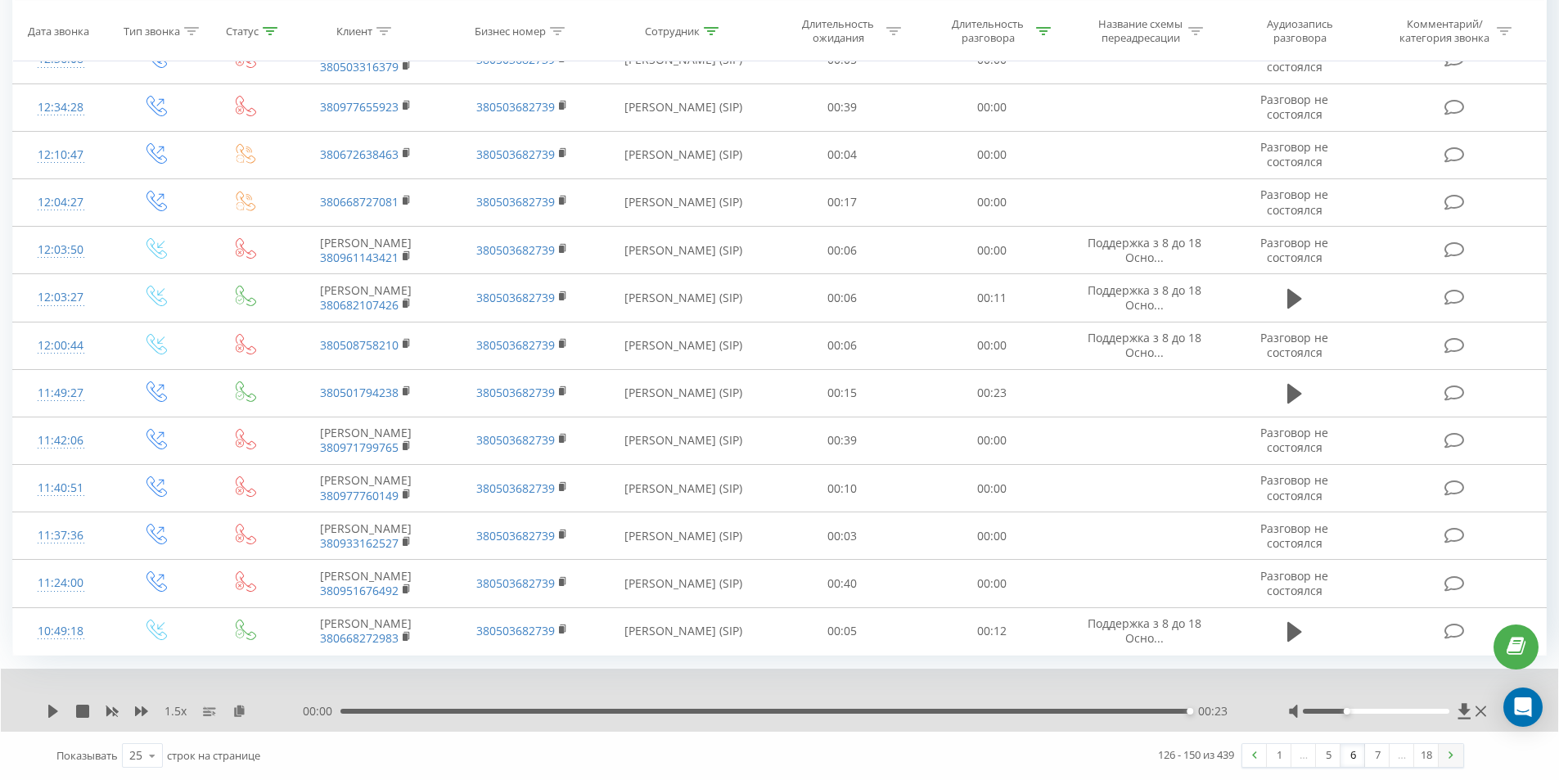
click at [1453, 756] on link at bounding box center [1450, 755] width 25 height 23
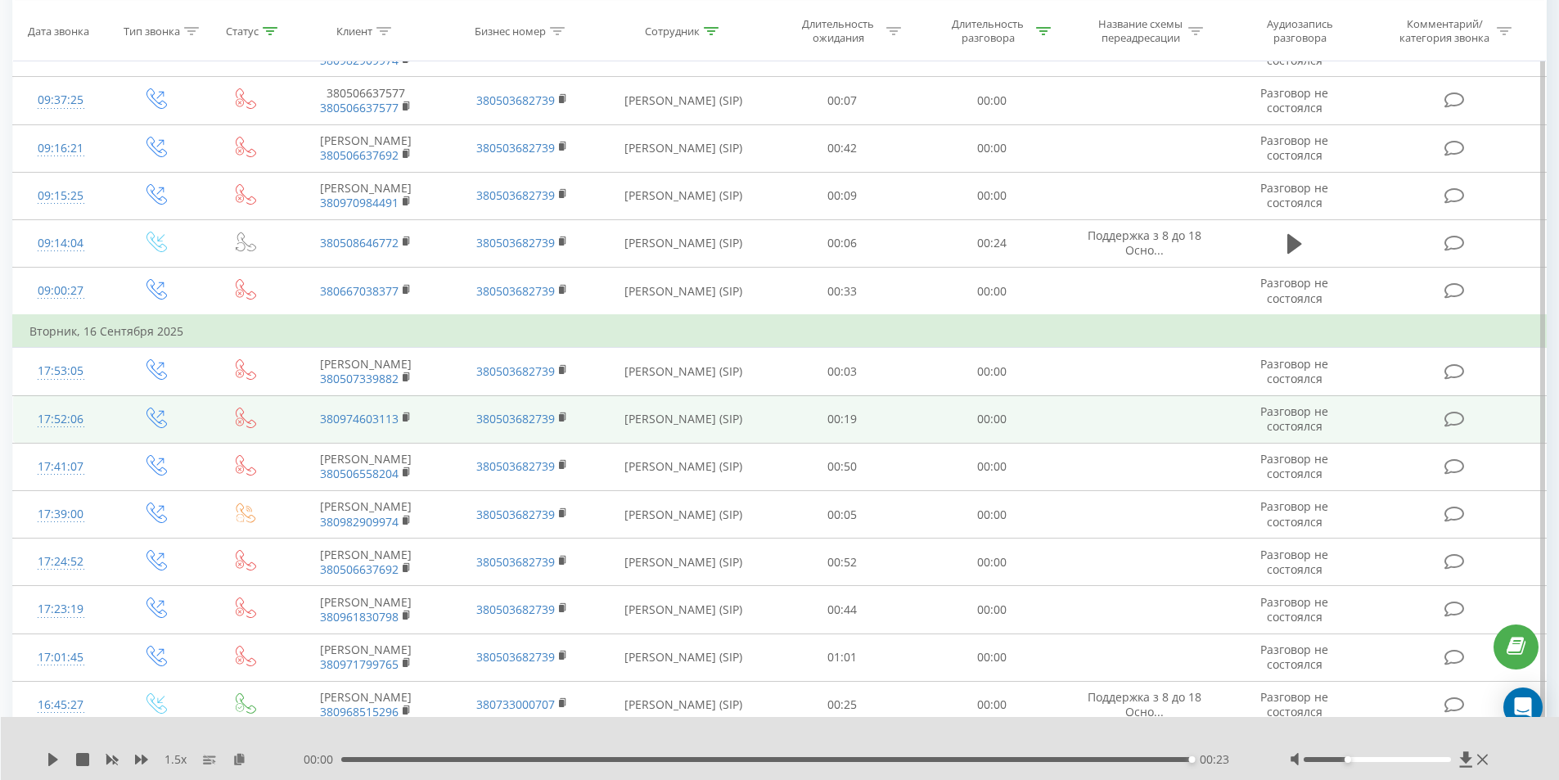
scroll to position [435, 0]
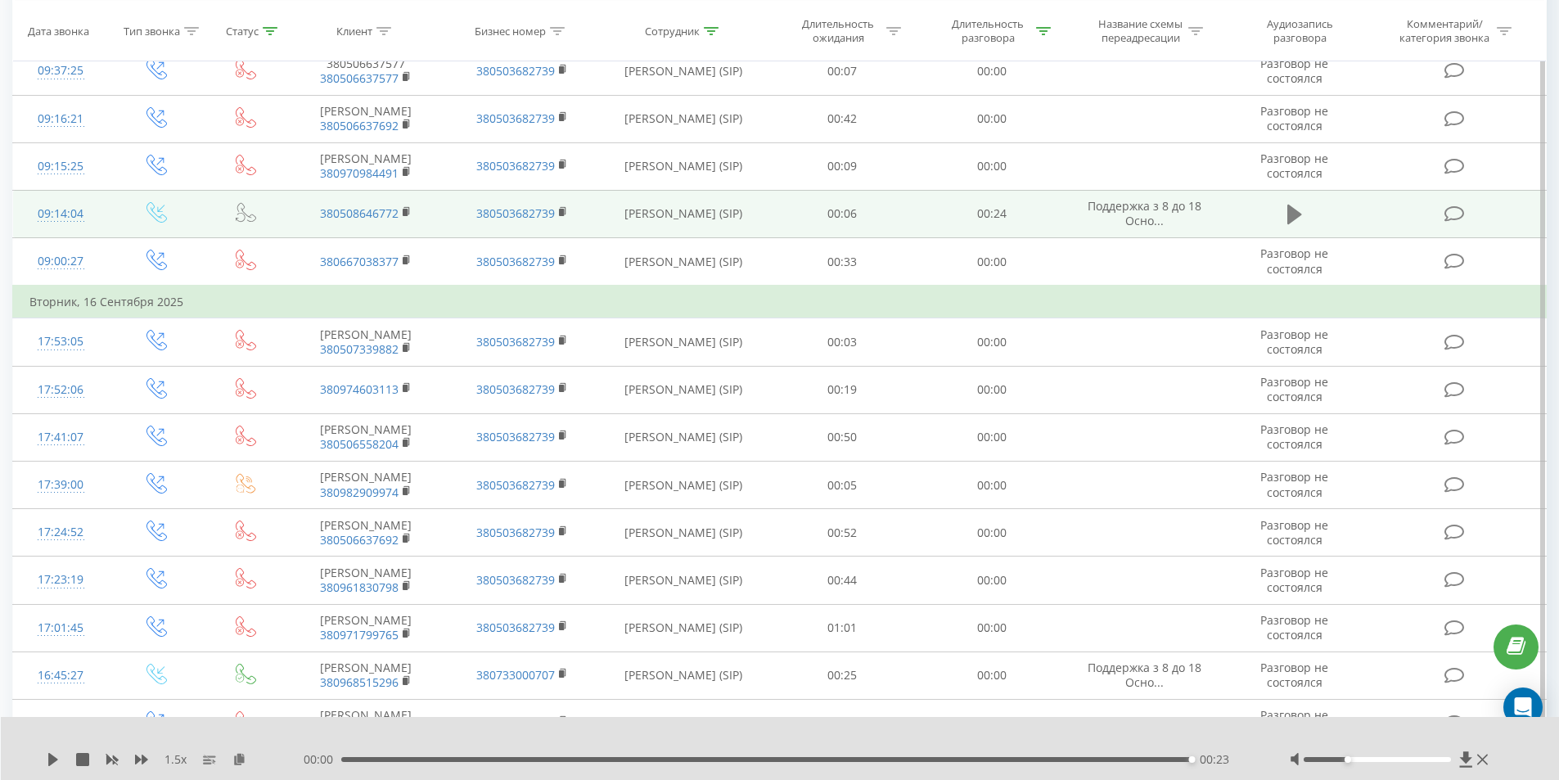
click at [1297, 226] on icon at bounding box center [1294, 214] width 15 height 23
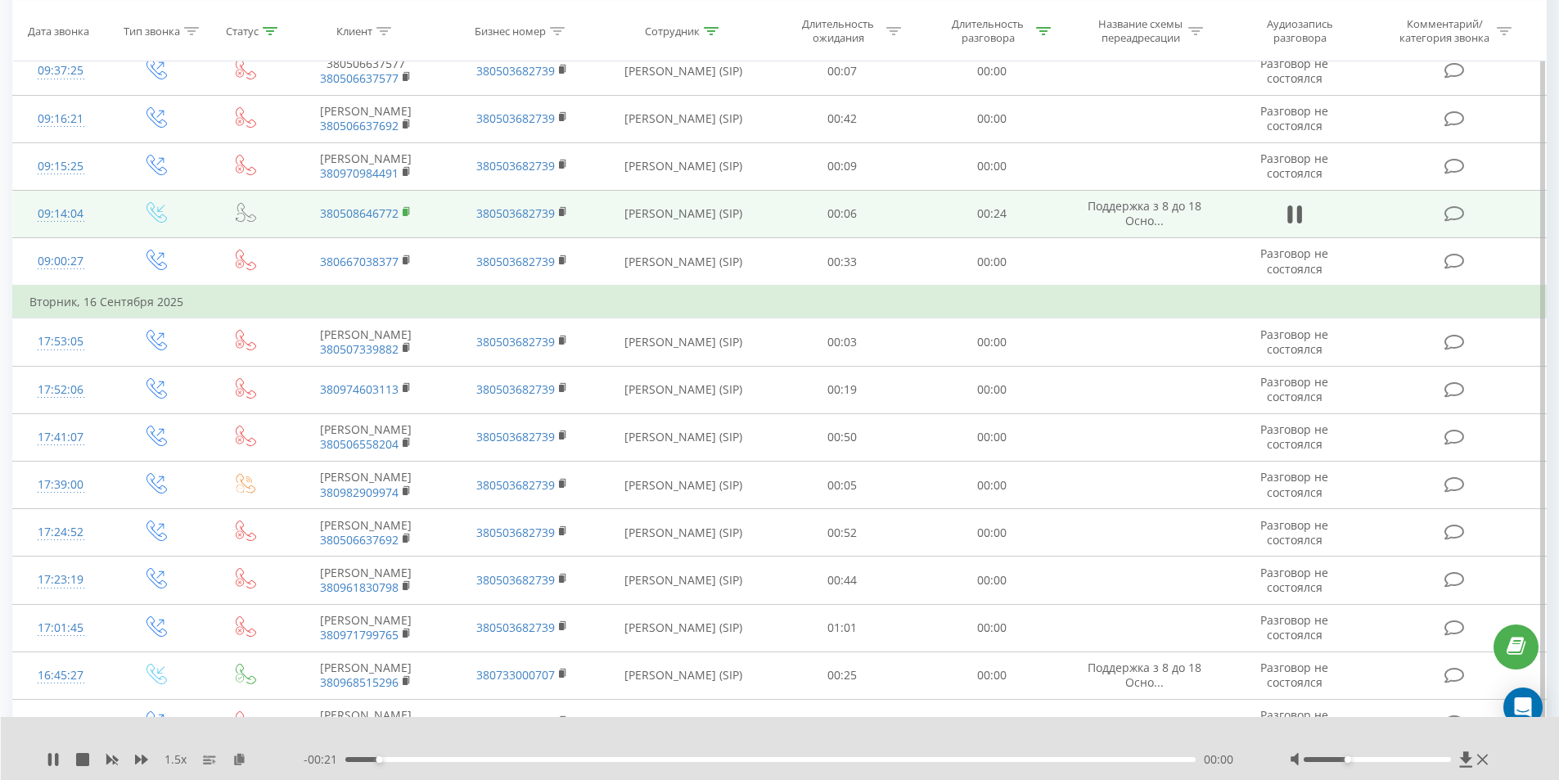
click at [406, 216] on rect at bounding box center [405, 212] width 5 height 7
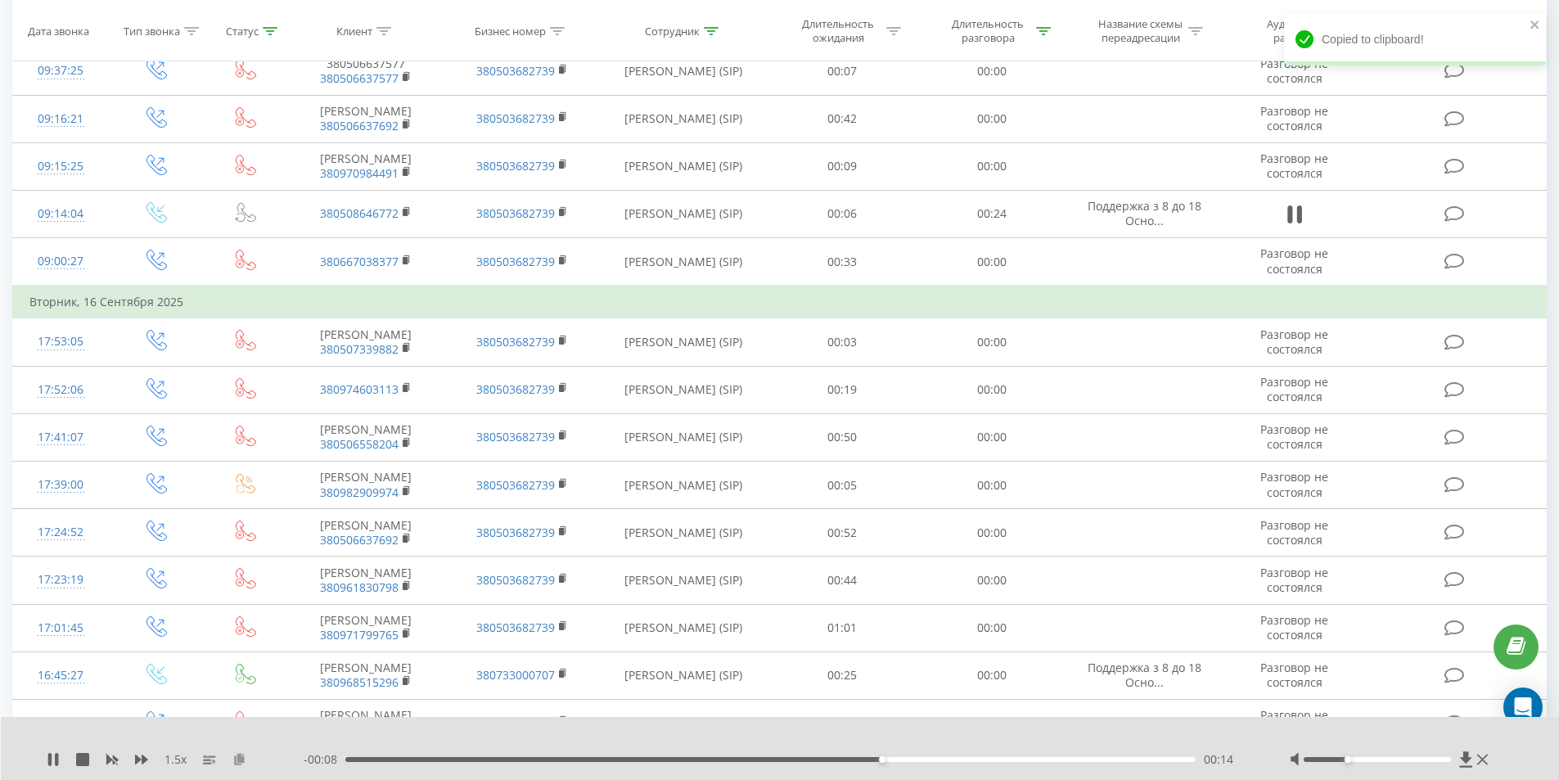
click at [241, 758] on icon at bounding box center [239, 758] width 14 height 11
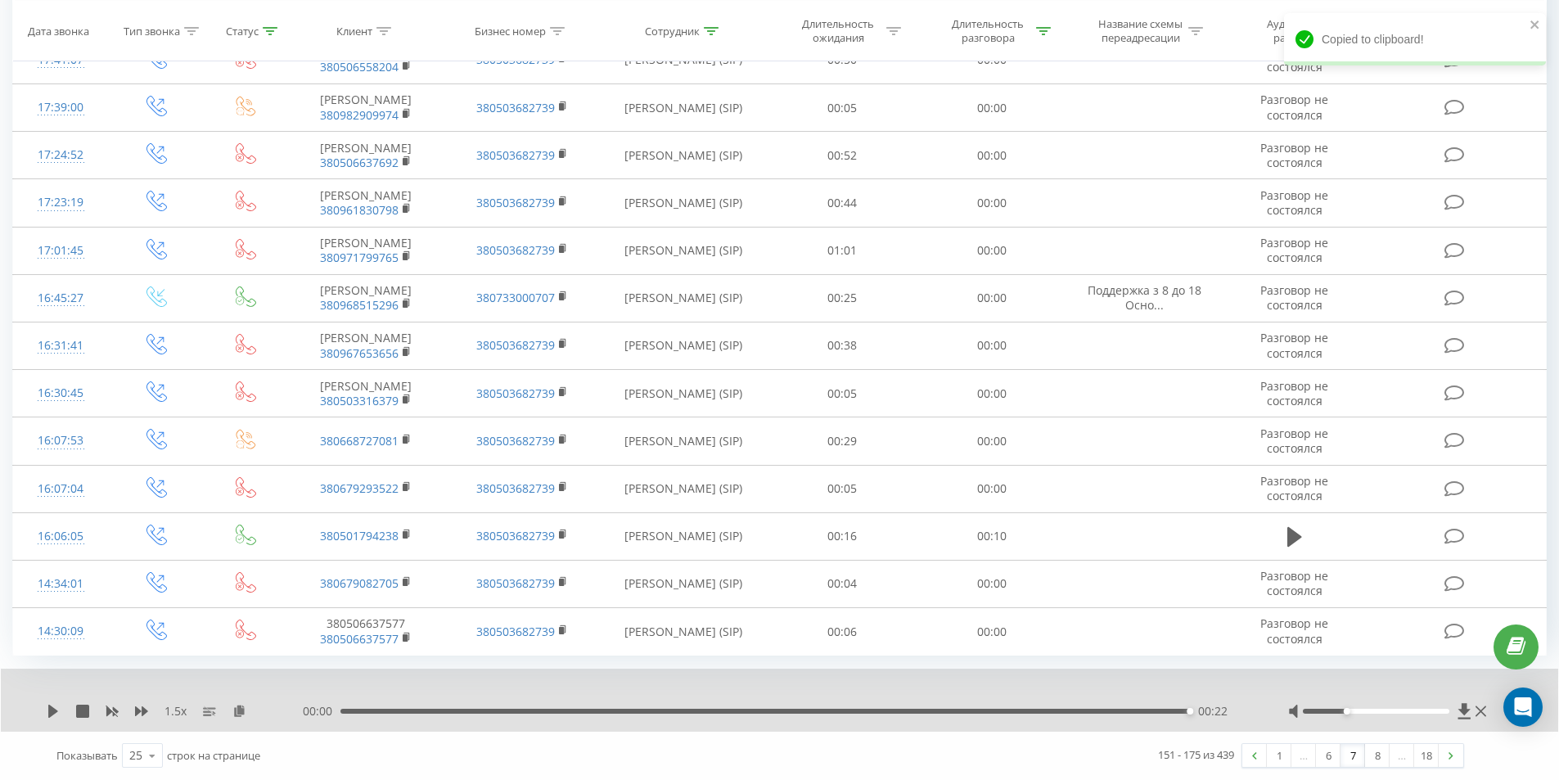
scroll to position [1001, 0]
click at [1443, 746] on link at bounding box center [1450, 755] width 25 height 23
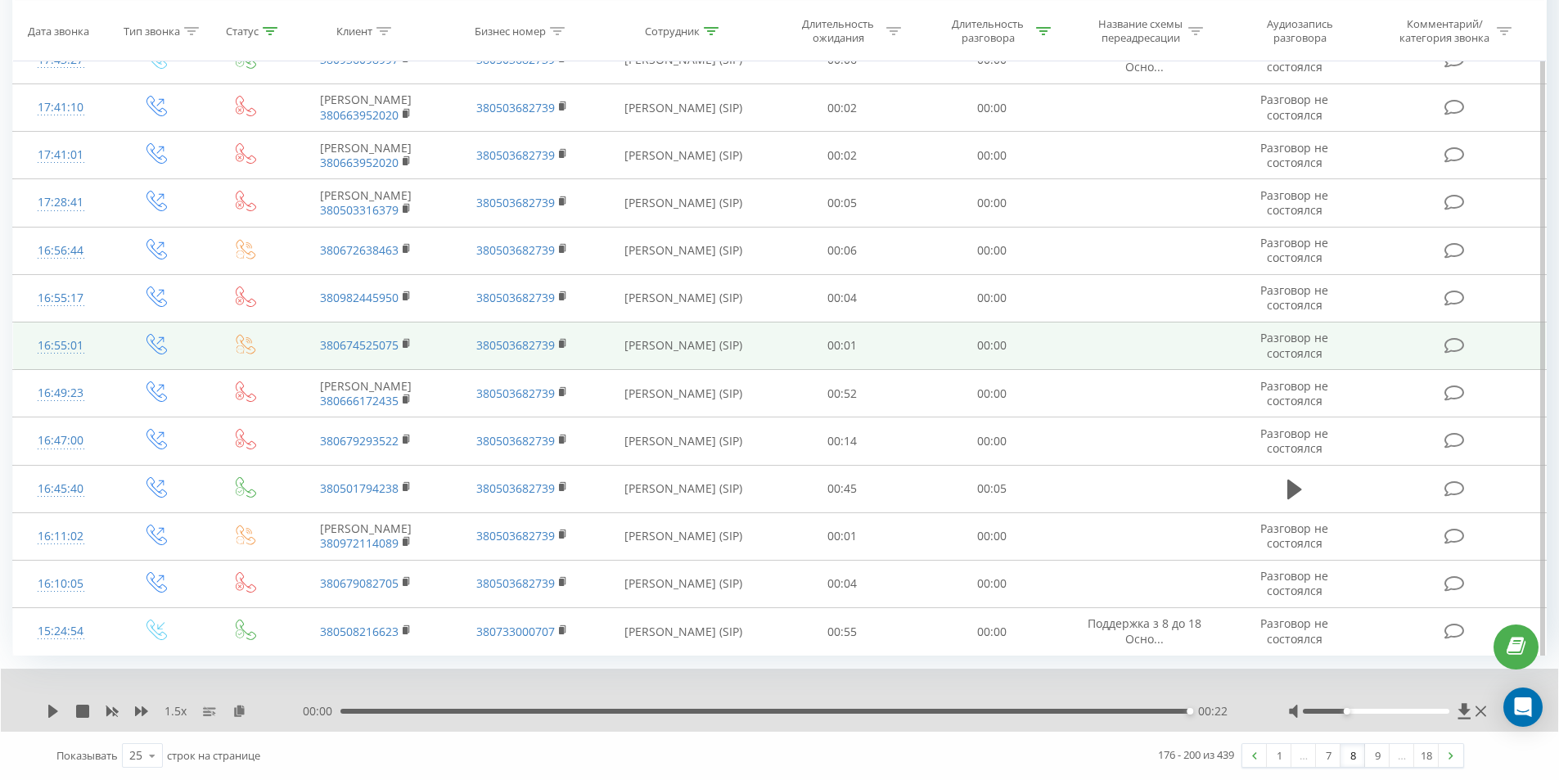
scroll to position [976, 0]
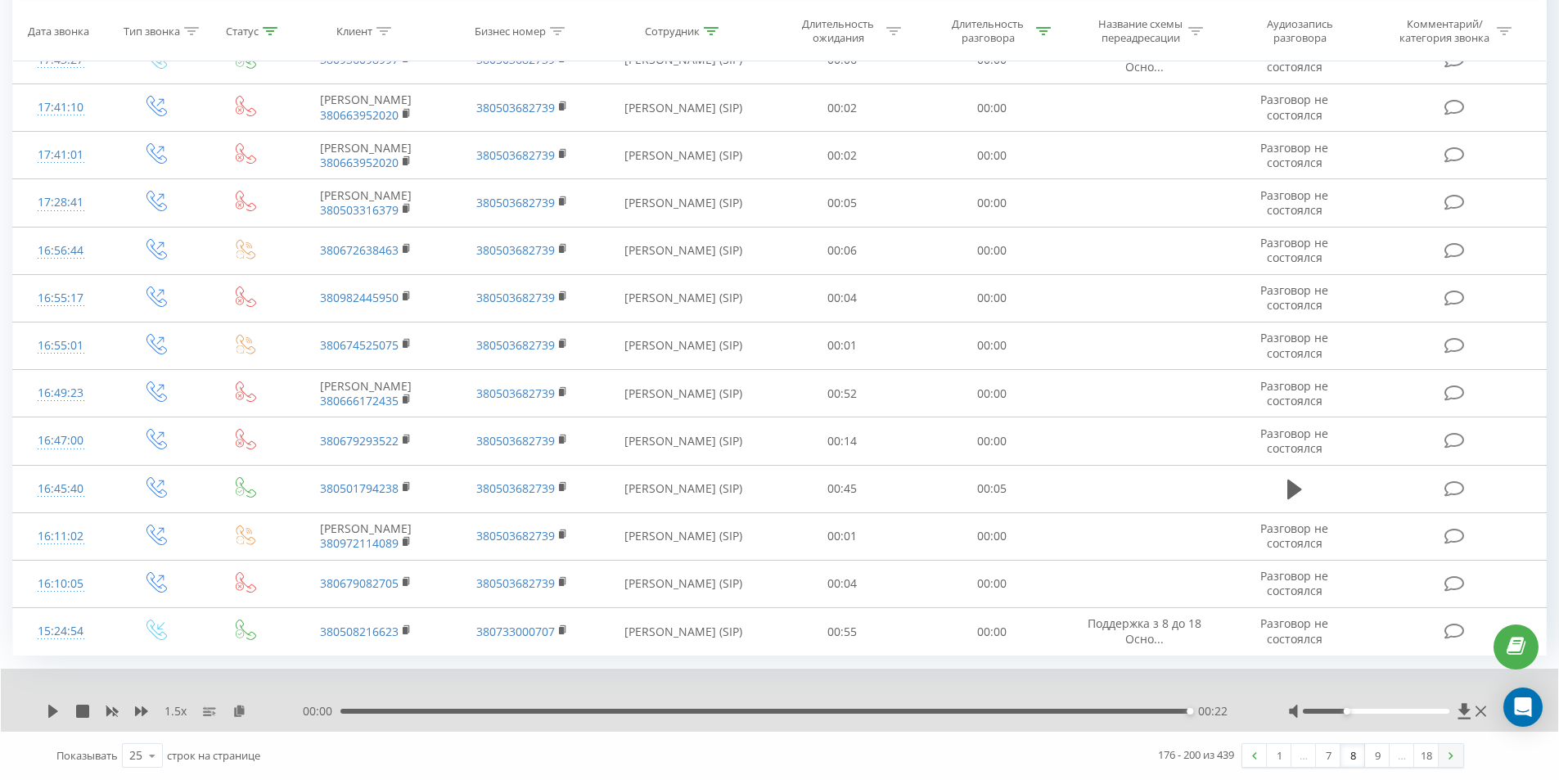
click at [1451, 758] on img at bounding box center [1450, 755] width 5 height 7
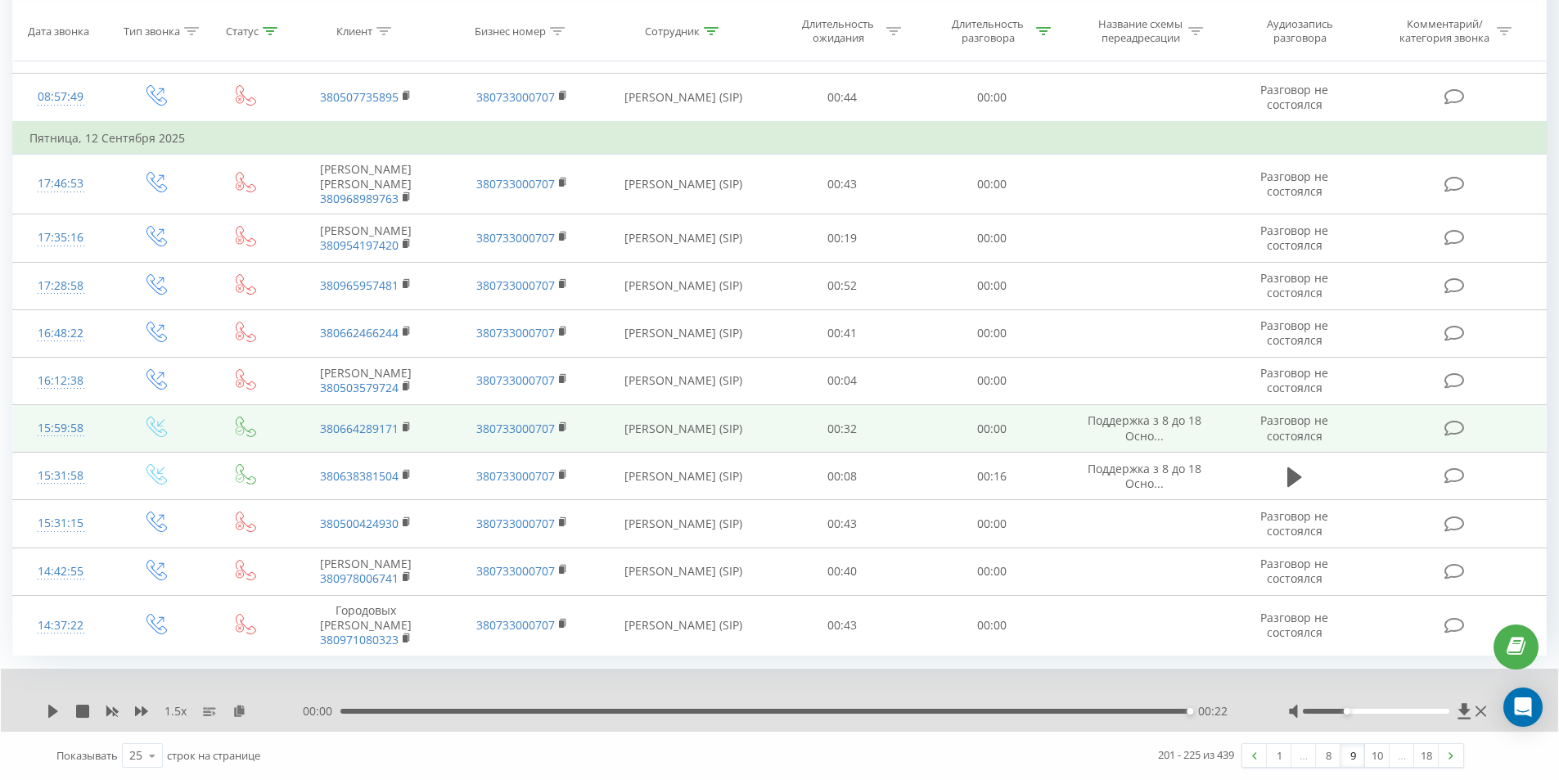
scroll to position [951, 0]
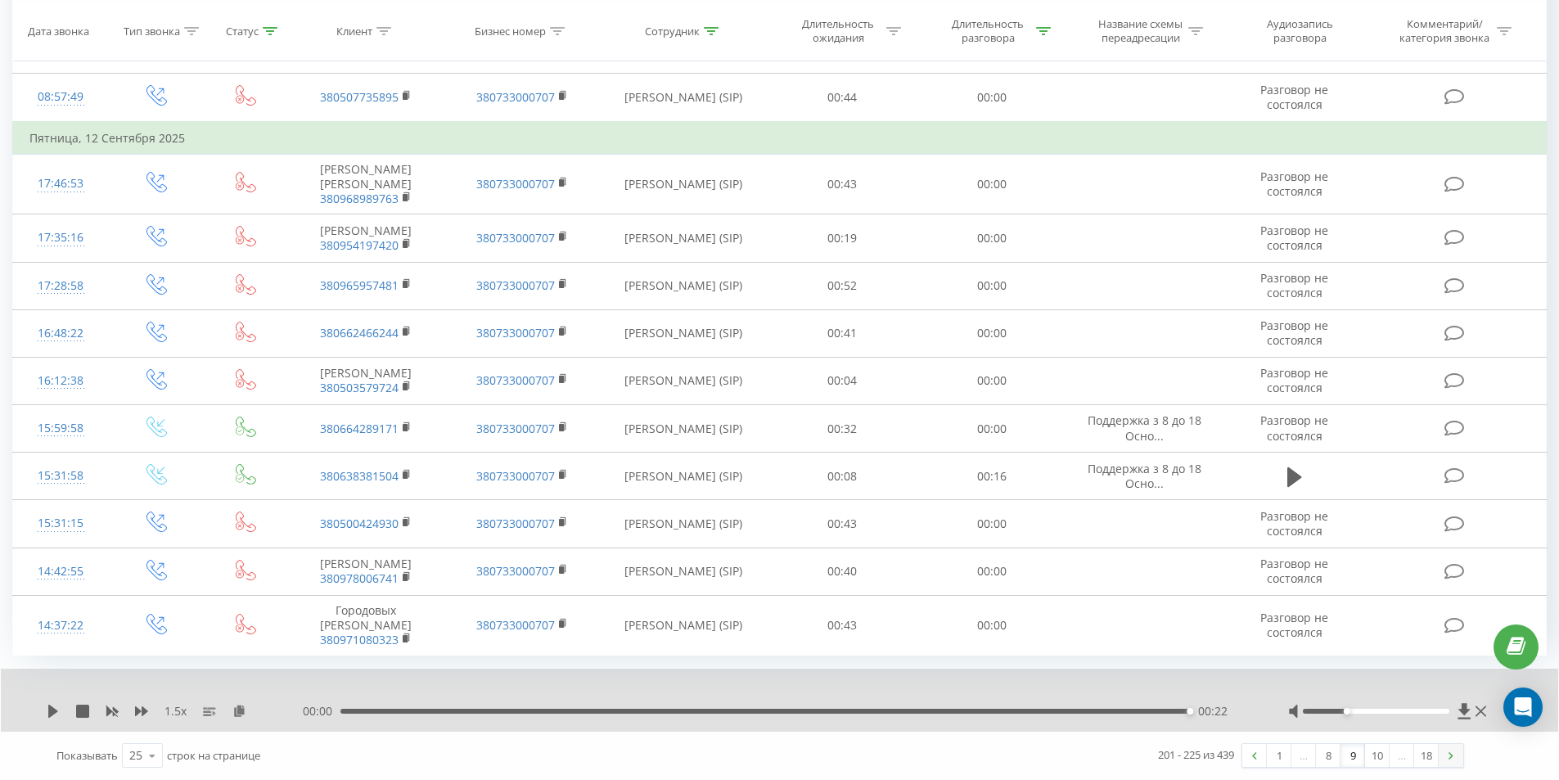
click at [1451, 756] on img at bounding box center [1450, 755] width 5 height 7
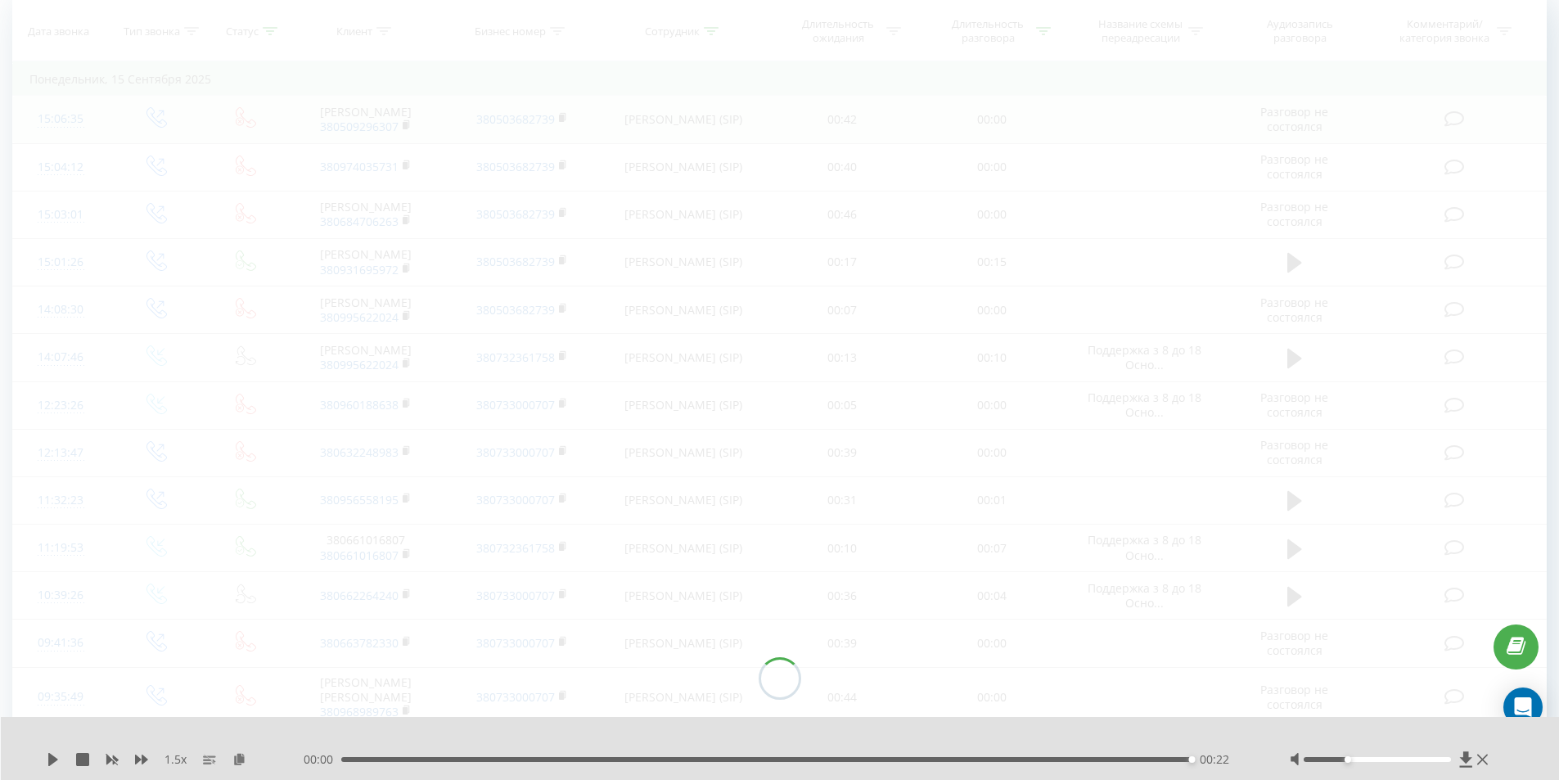
scroll to position [108, 0]
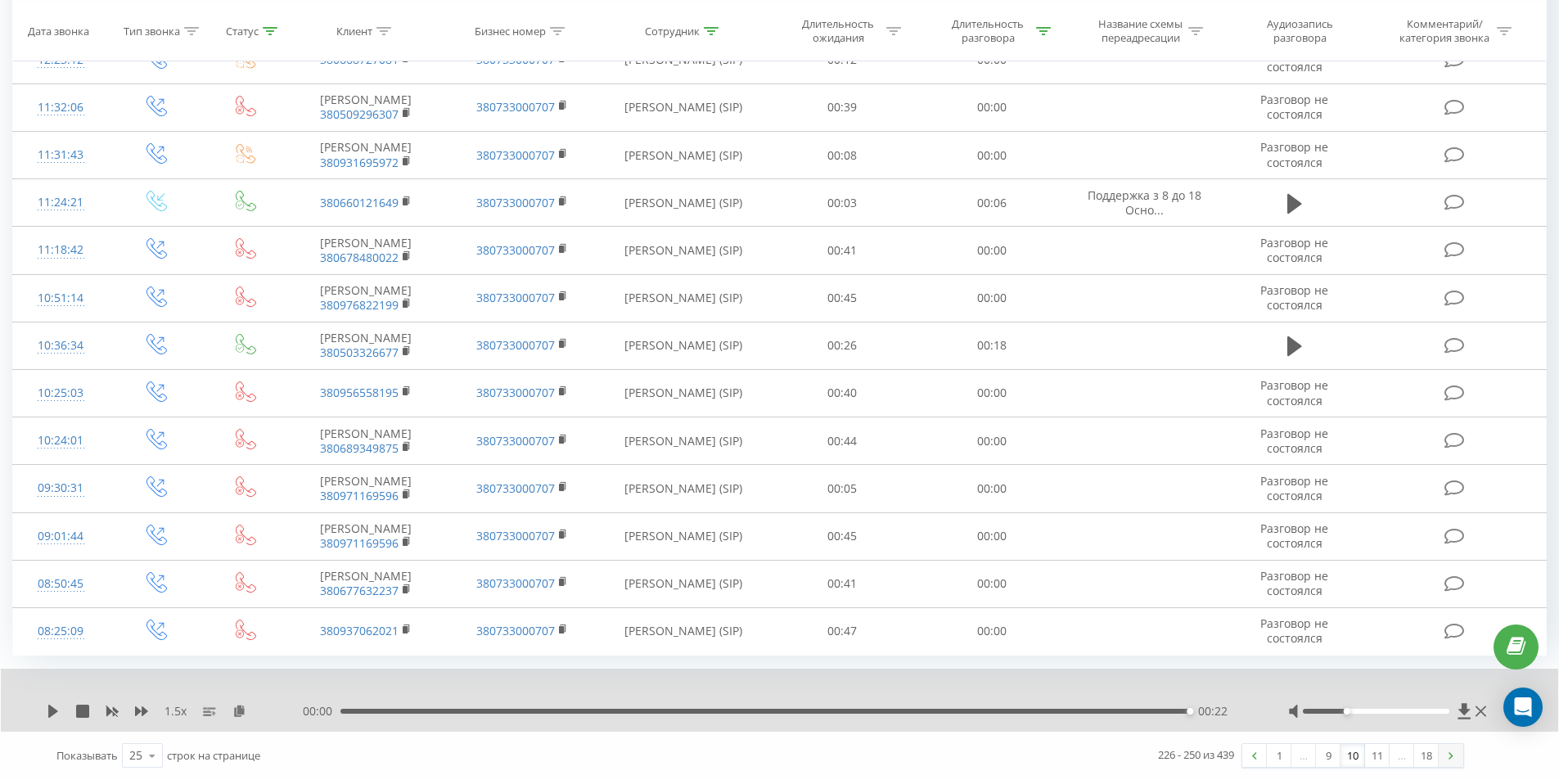
click at [1454, 746] on link at bounding box center [1450, 755] width 25 height 23
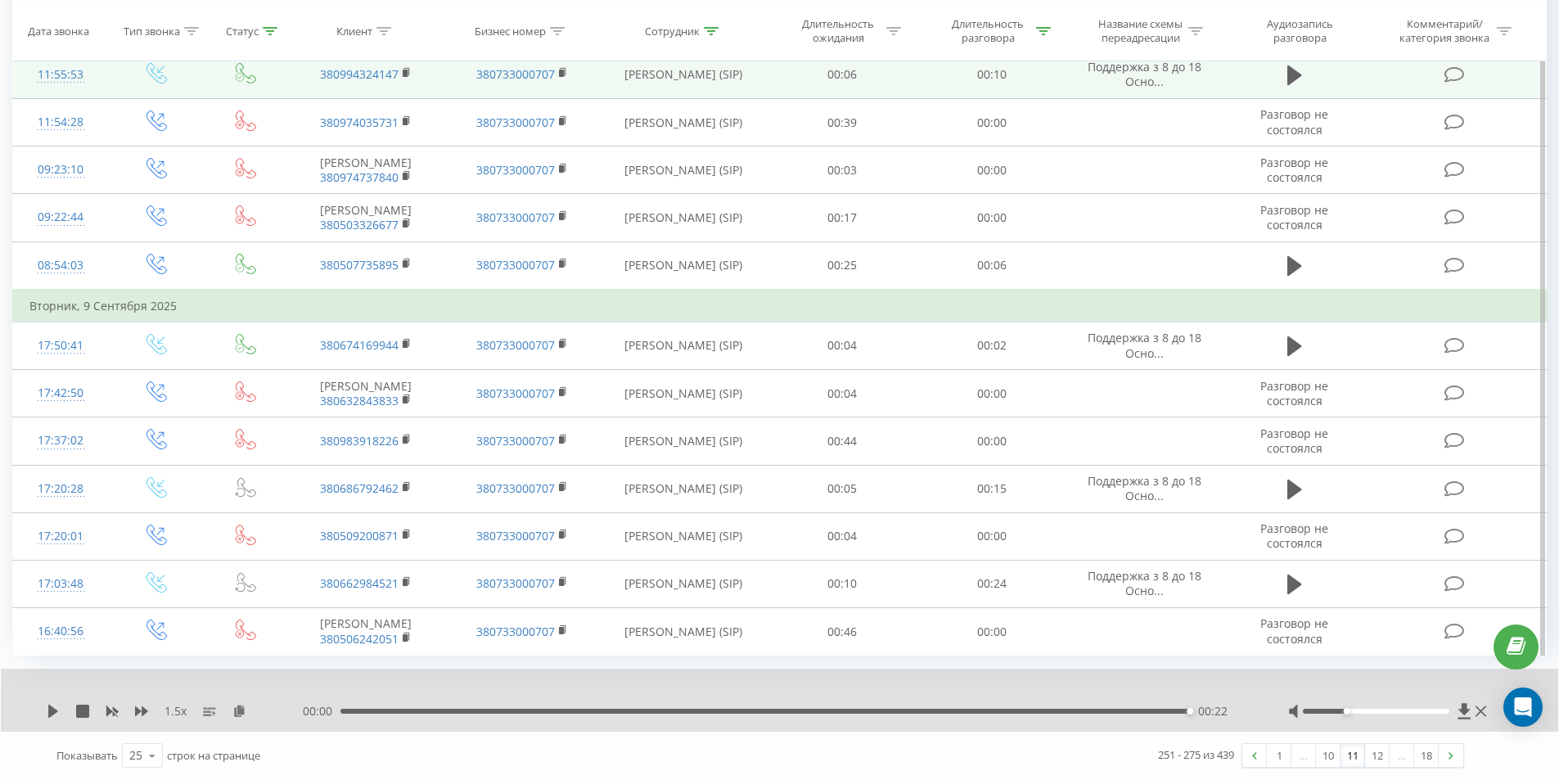
scroll to position [901, 0]
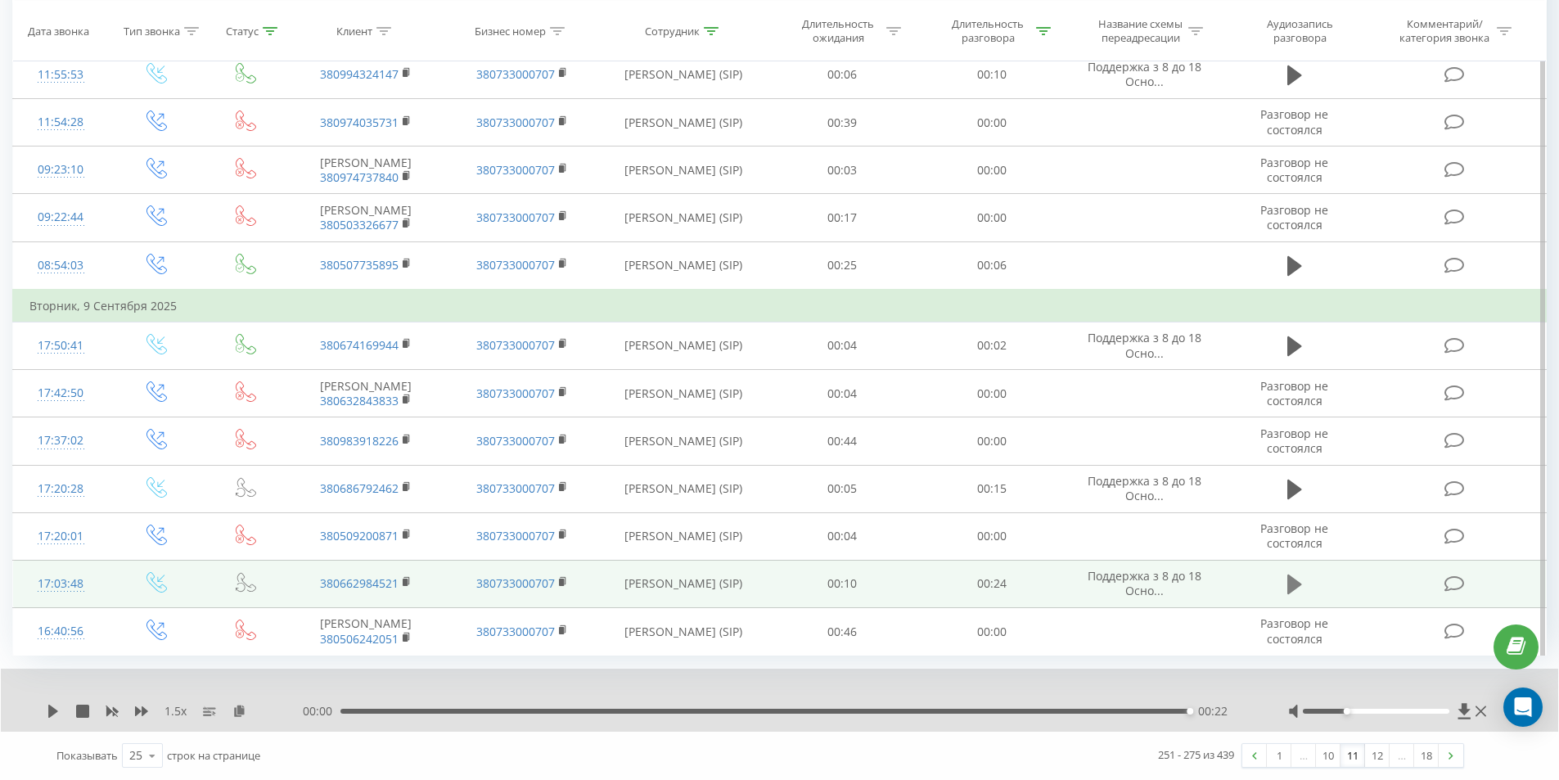
click at [1295, 573] on icon at bounding box center [1294, 584] width 15 height 23
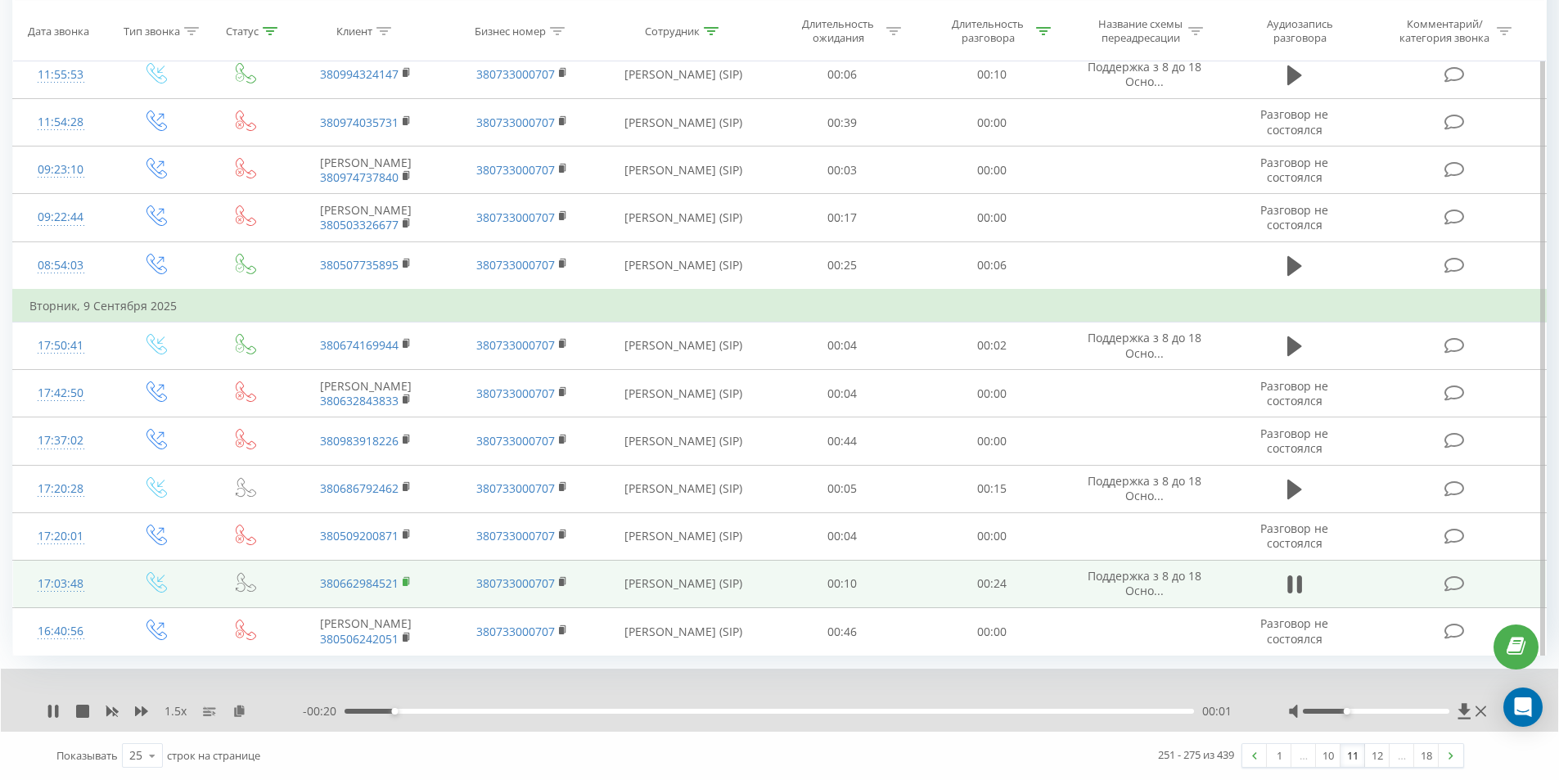
click at [407, 578] on rect at bounding box center [405, 581] width 5 height 7
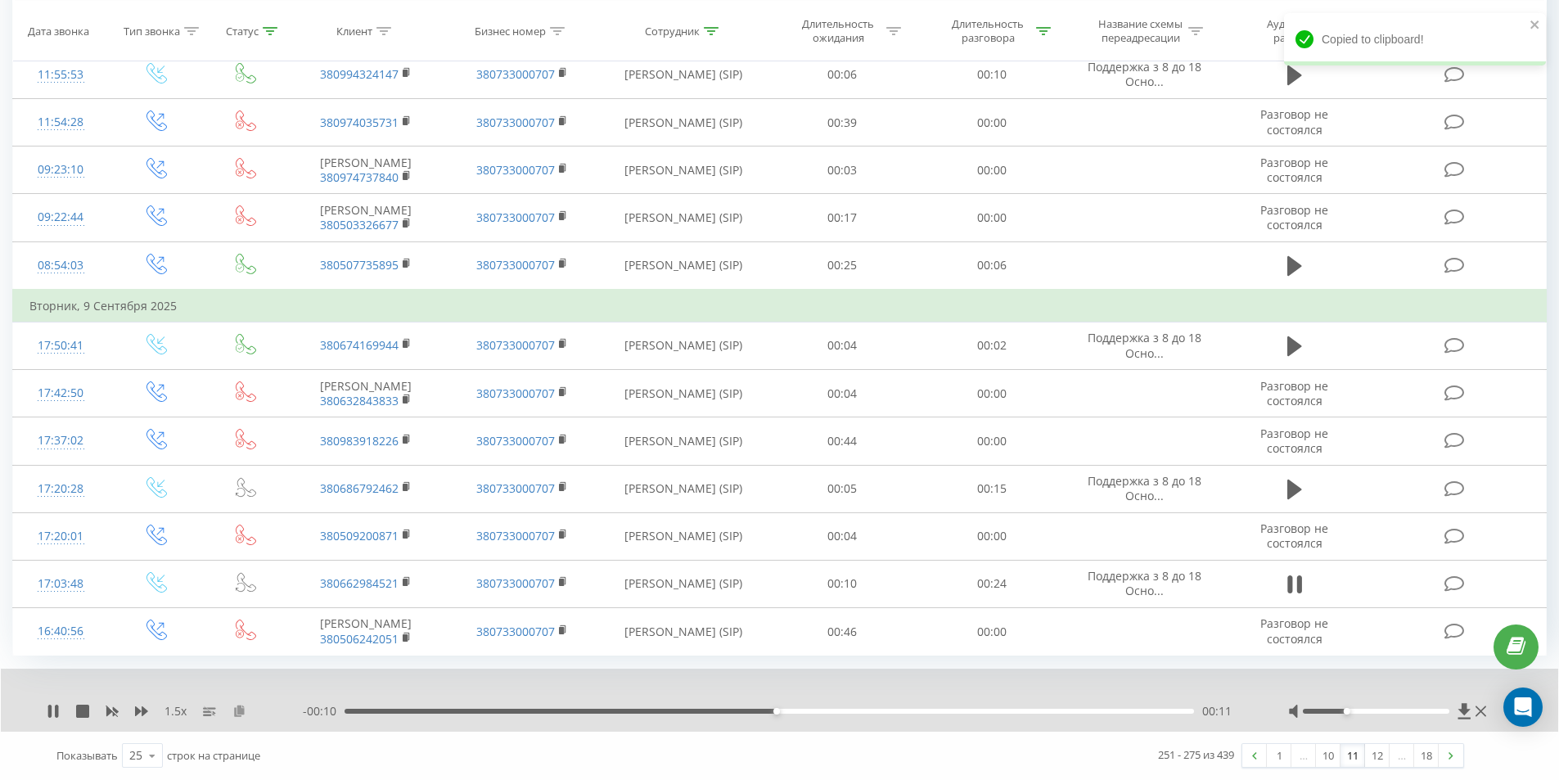
click at [238, 712] on icon at bounding box center [239, 709] width 14 height 11
click at [1451, 758] on img at bounding box center [1450, 755] width 5 height 7
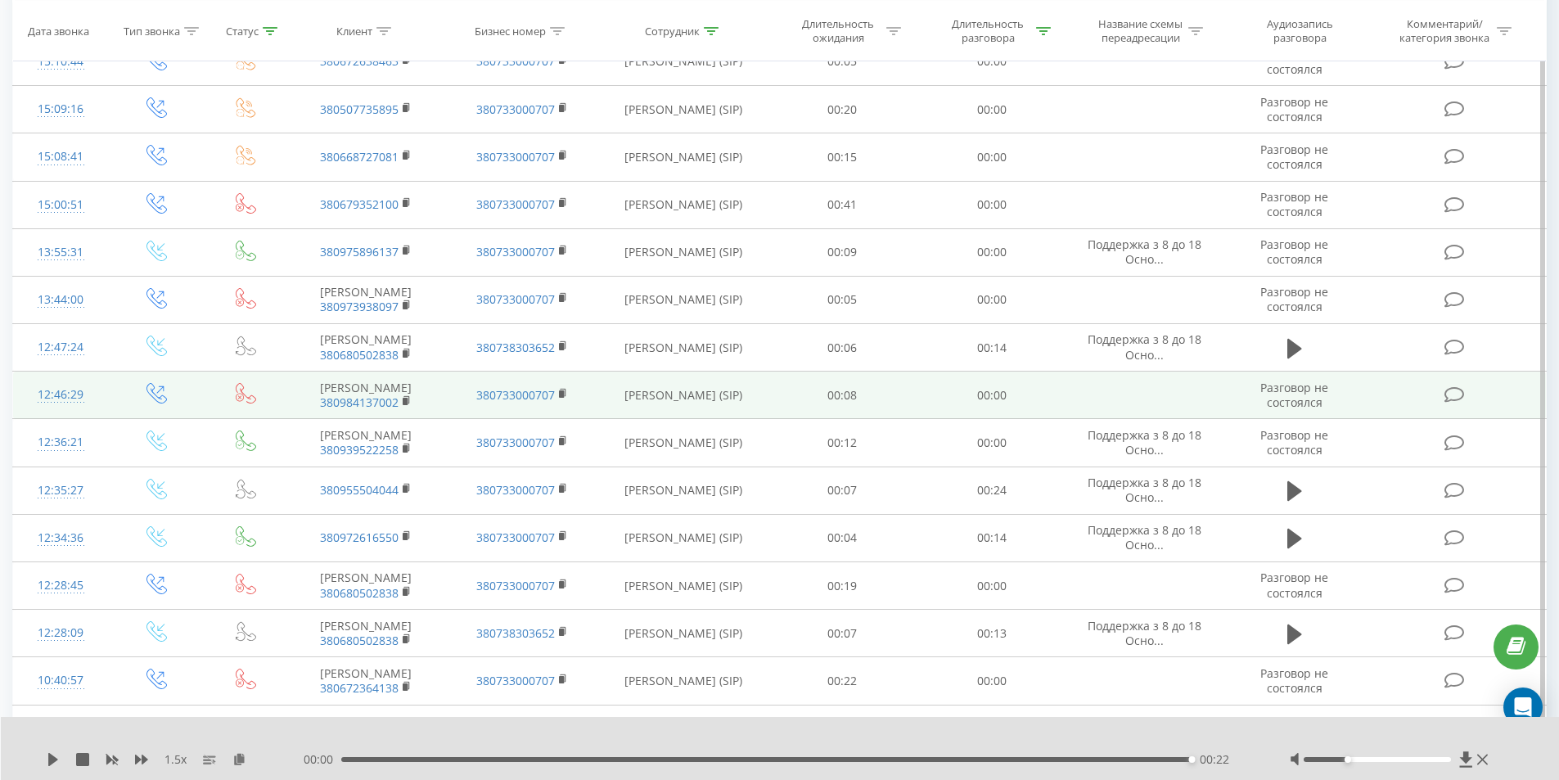
scroll to position [353, 0]
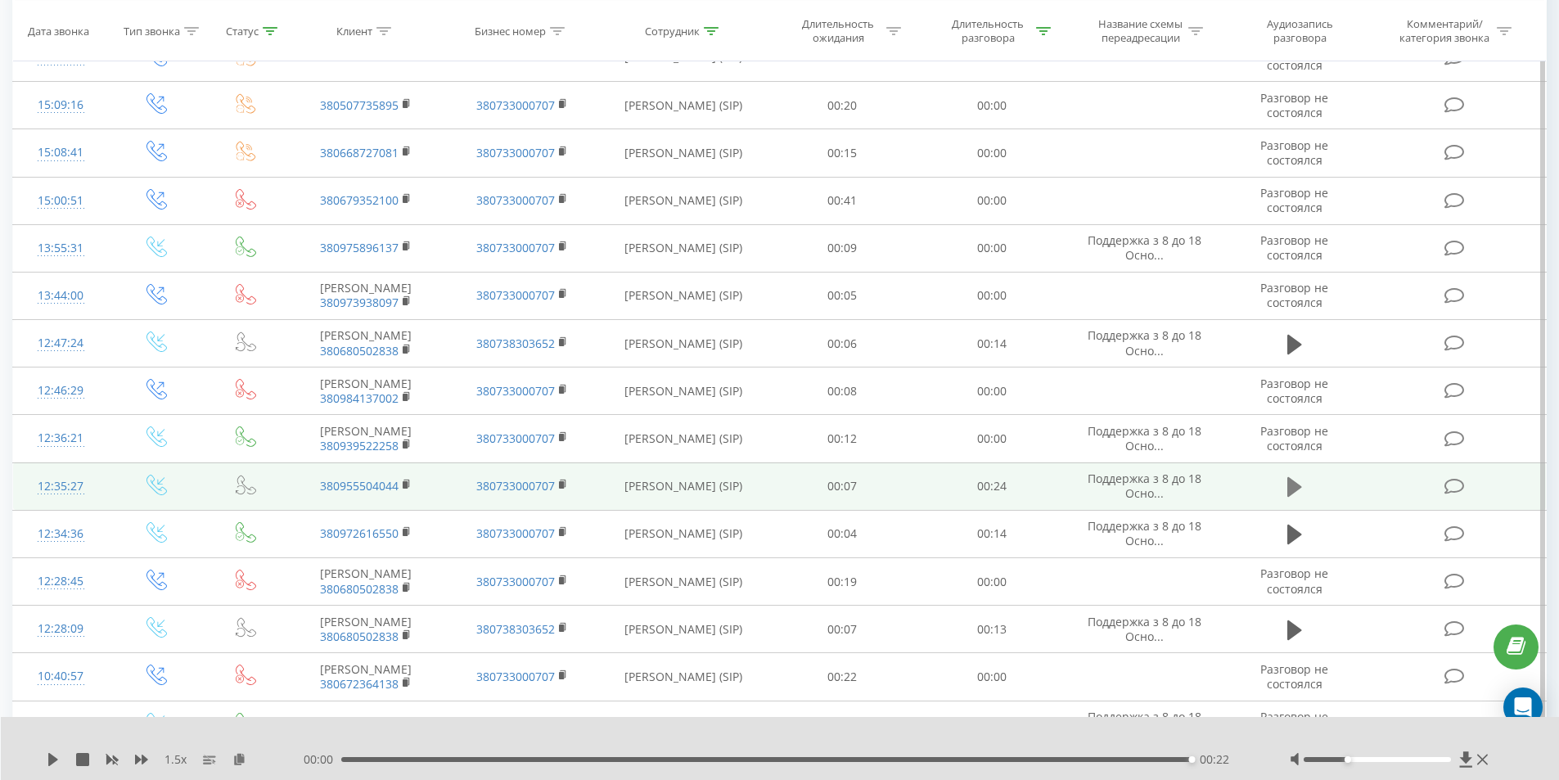
click at [1295, 497] on icon at bounding box center [1294, 487] width 15 height 20
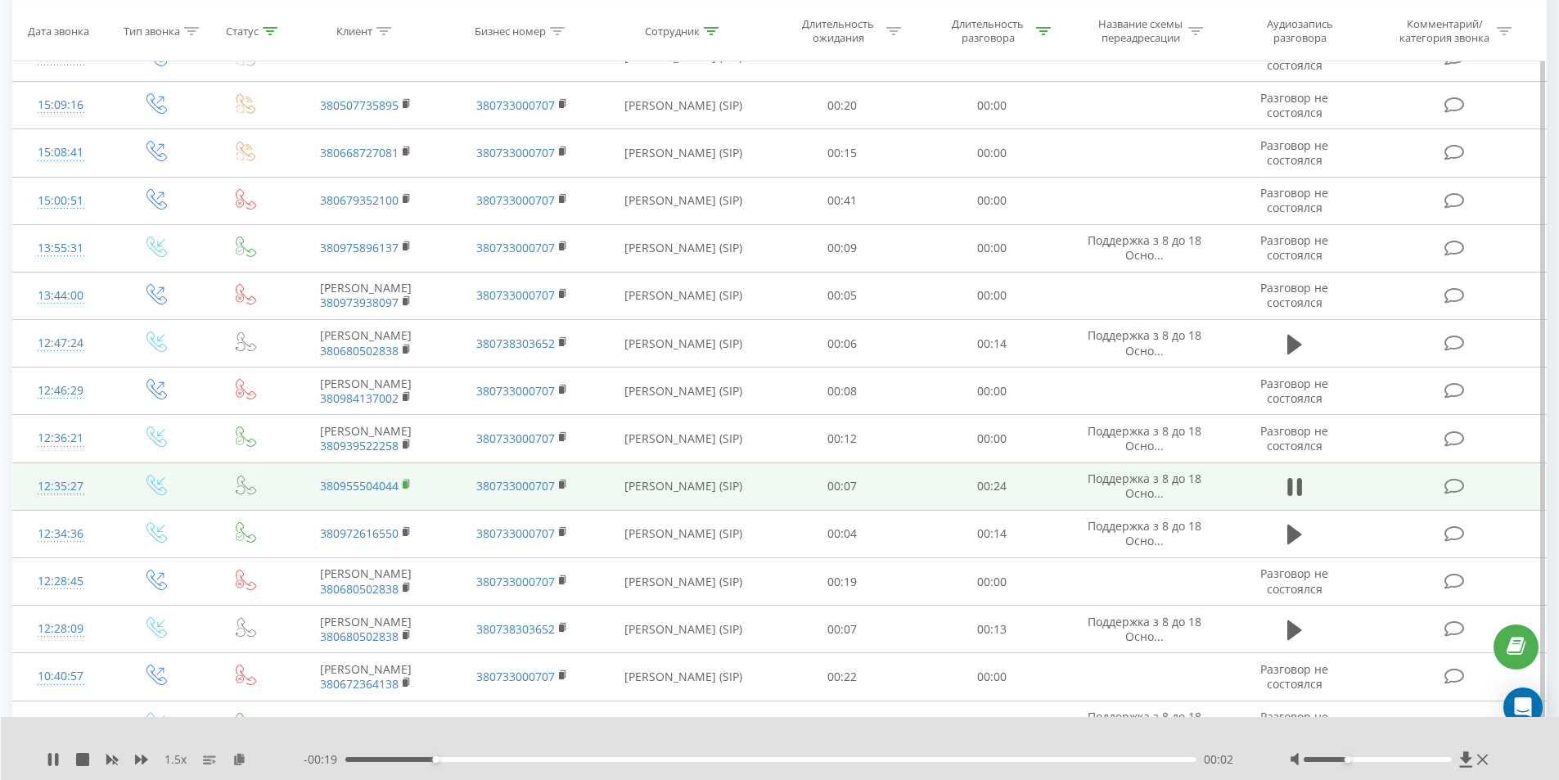
click at [408, 487] on icon at bounding box center [407, 482] width 6 height 7
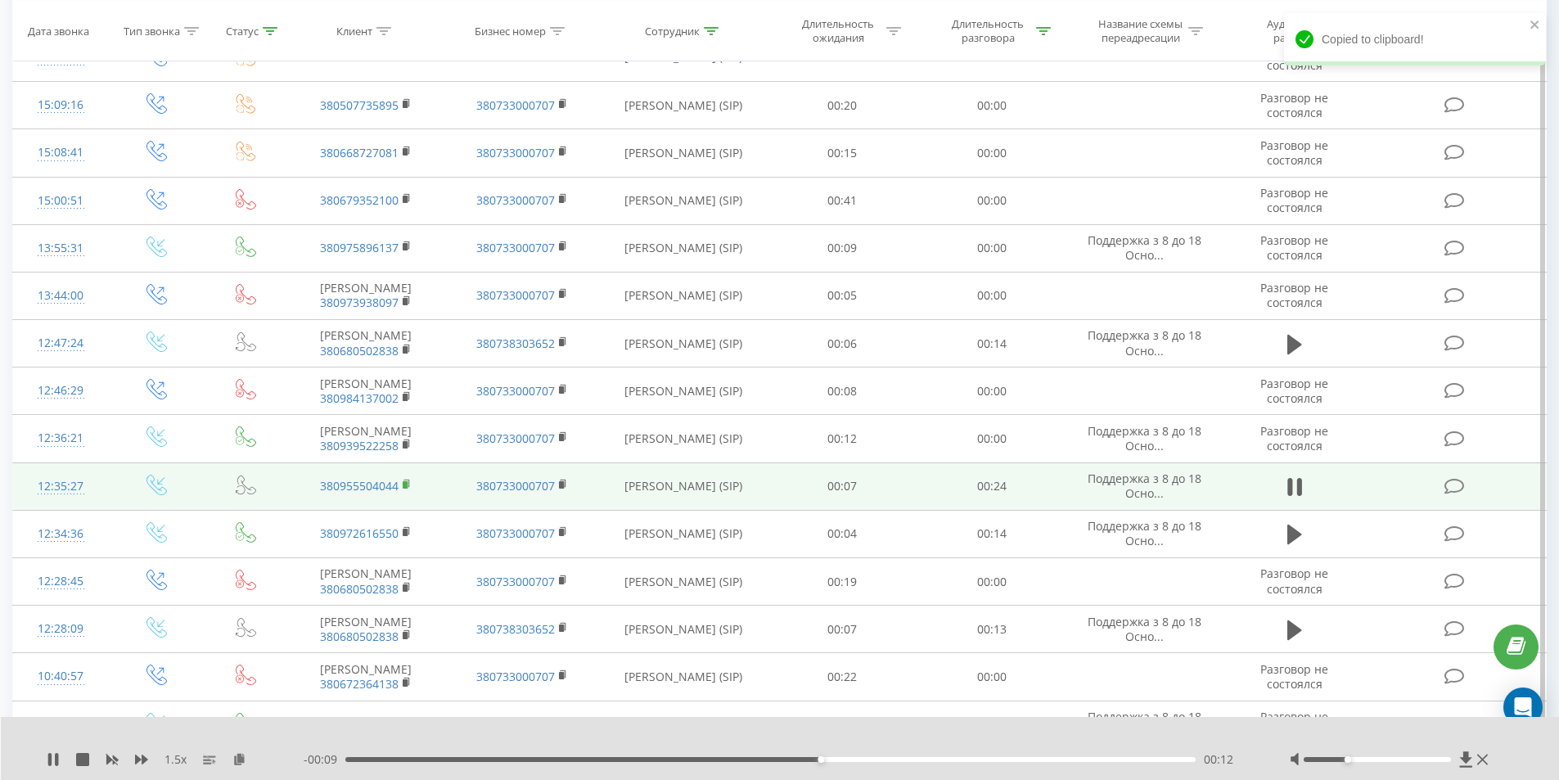
click at [405, 488] on rect at bounding box center [405, 484] width 5 height 7
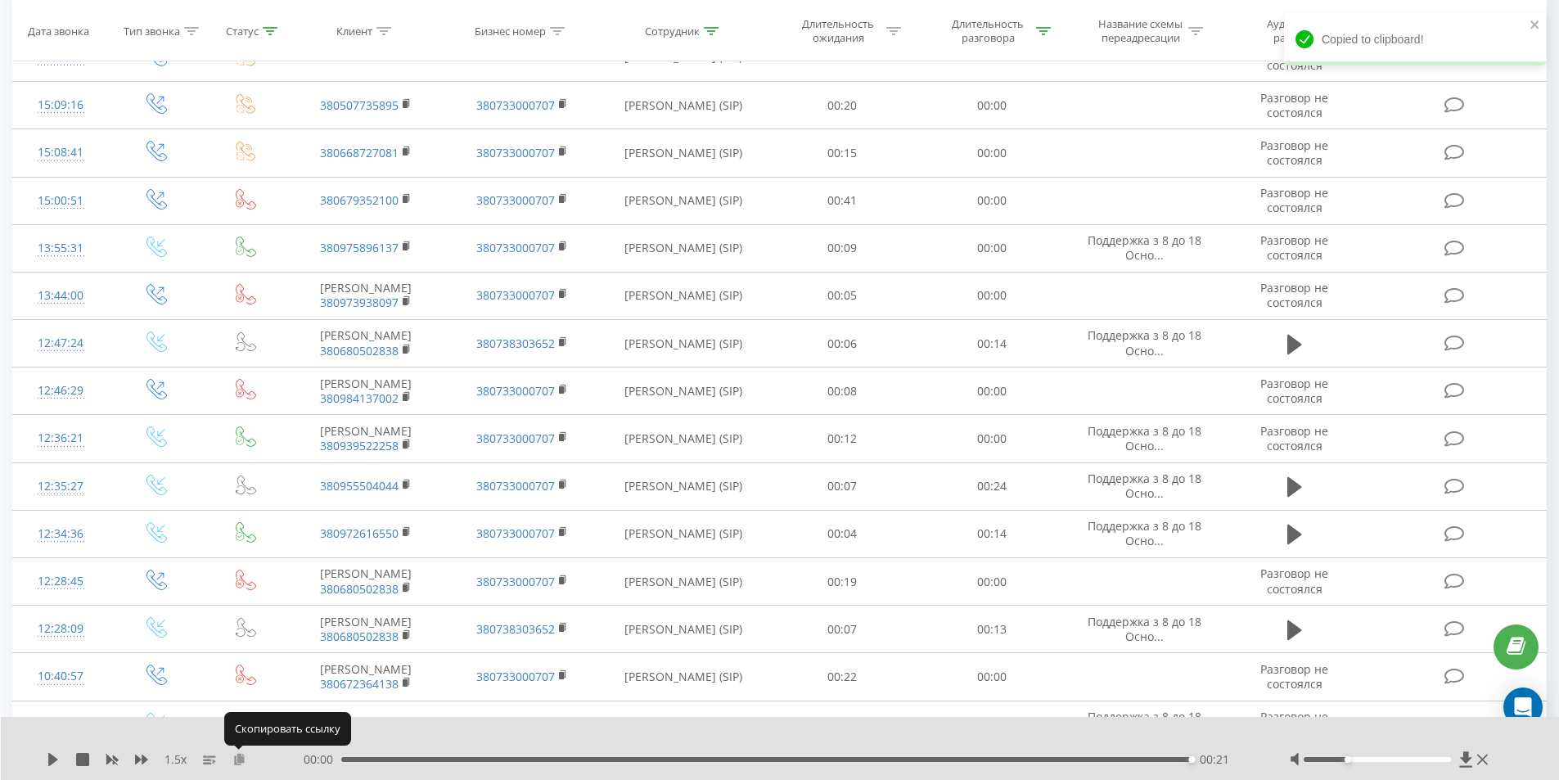
click at [238, 758] on icon at bounding box center [239, 758] width 14 height 11
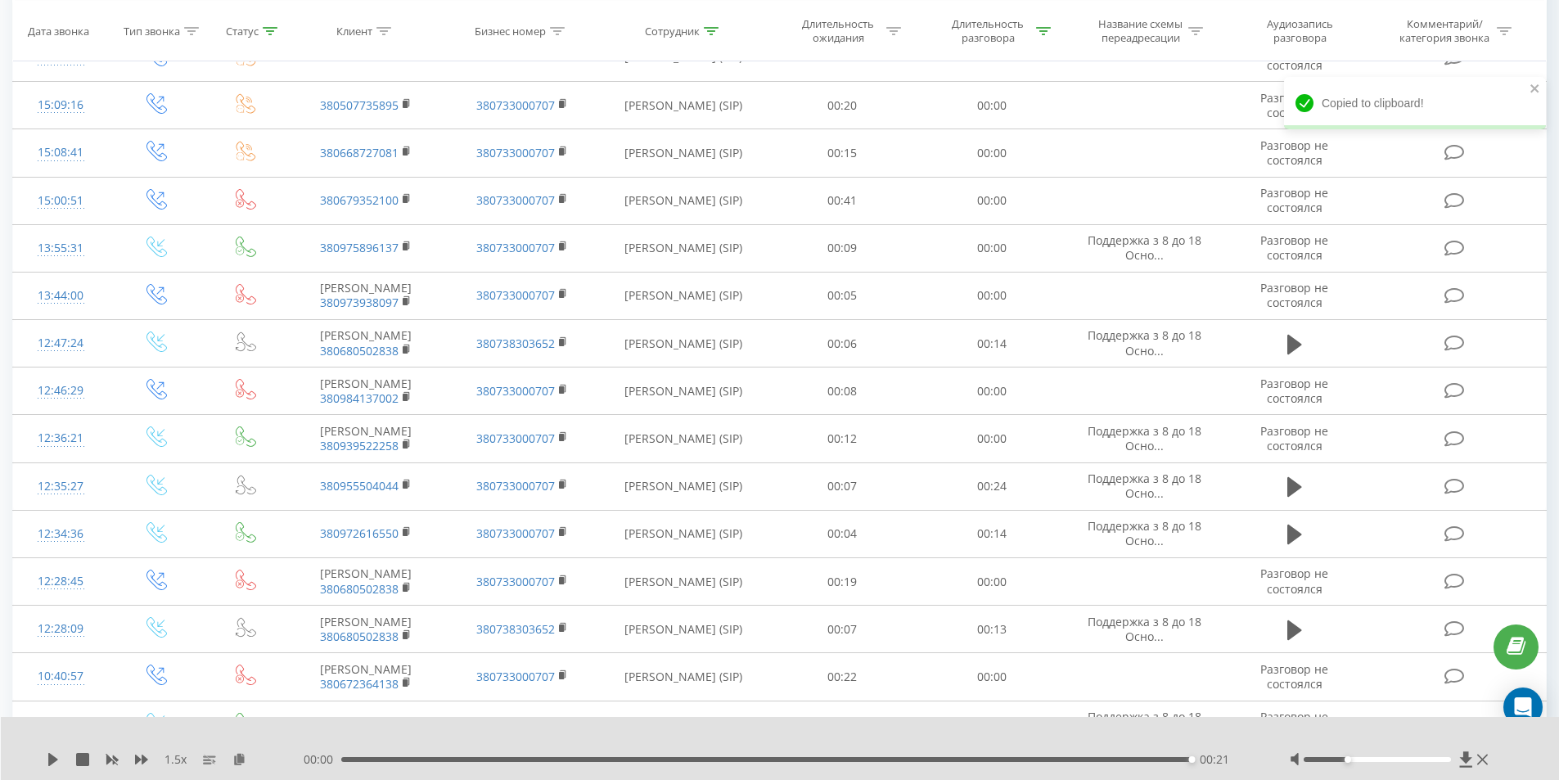
click at [1027, 754] on div "00:00 00:21 00:21" at bounding box center [776, 759] width 945 height 16
click at [1027, 758] on div "00:17" at bounding box center [770, 759] width 851 height 5
click at [54, 762] on icon at bounding box center [53, 759] width 13 height 13
click at [110, 759] on icon at bounding box center [112, 760] width 12 height 10
drag, startPoint x: 1082, startPoint y: 759, endPoint x: 970, endPoint y: 767, distance: 112.4
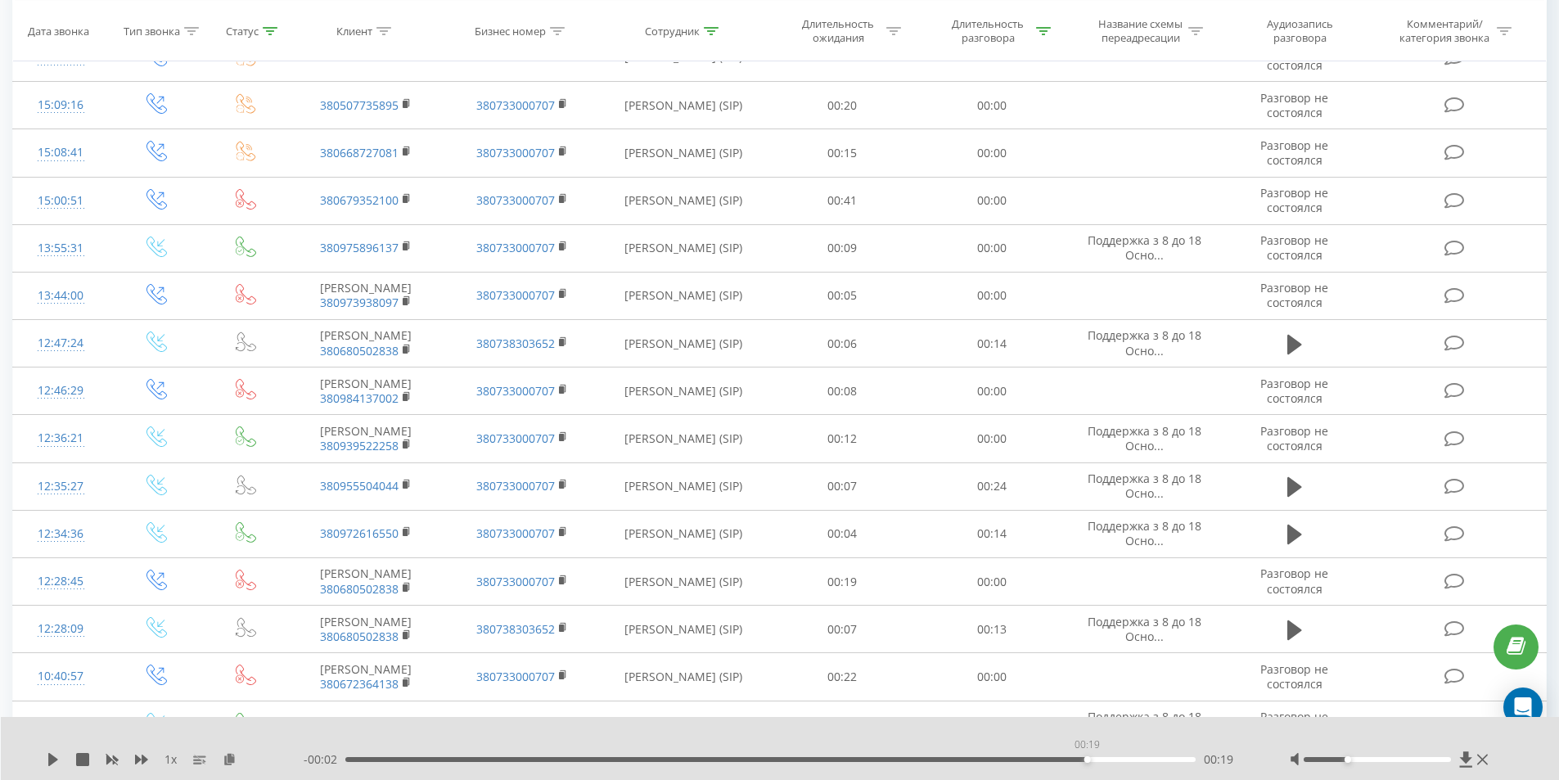
click at [1082, 759] on div "00:19" at bounding box center [770, 759] width 851 height 5
click at [52, 763] on icon at bounding box center [53, 759] width 10 height 13
click at [1029, 758] on div "00:20" at bounding box center [770, 759] width 851 height 5
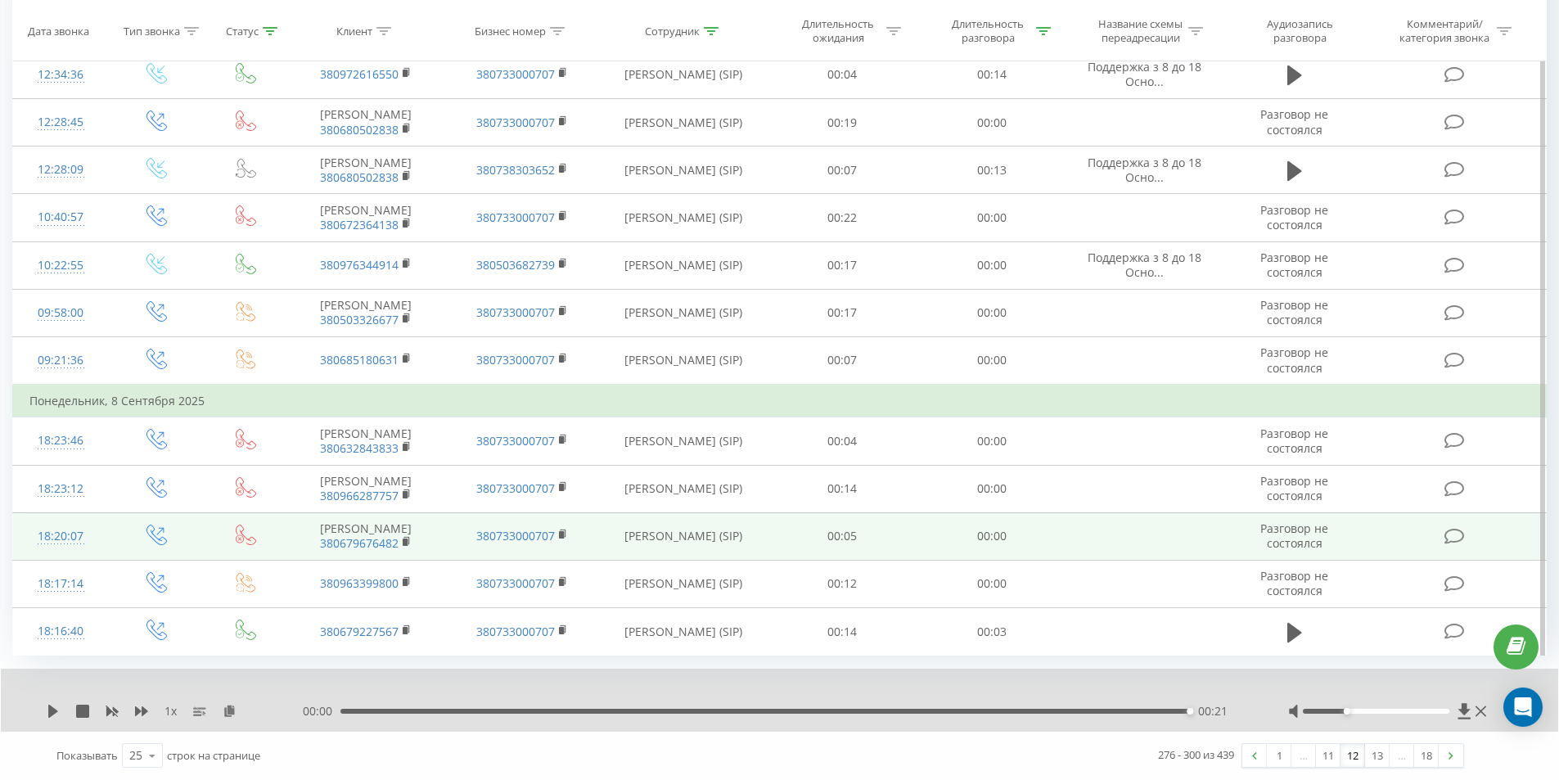
scroll to position [976, 0]
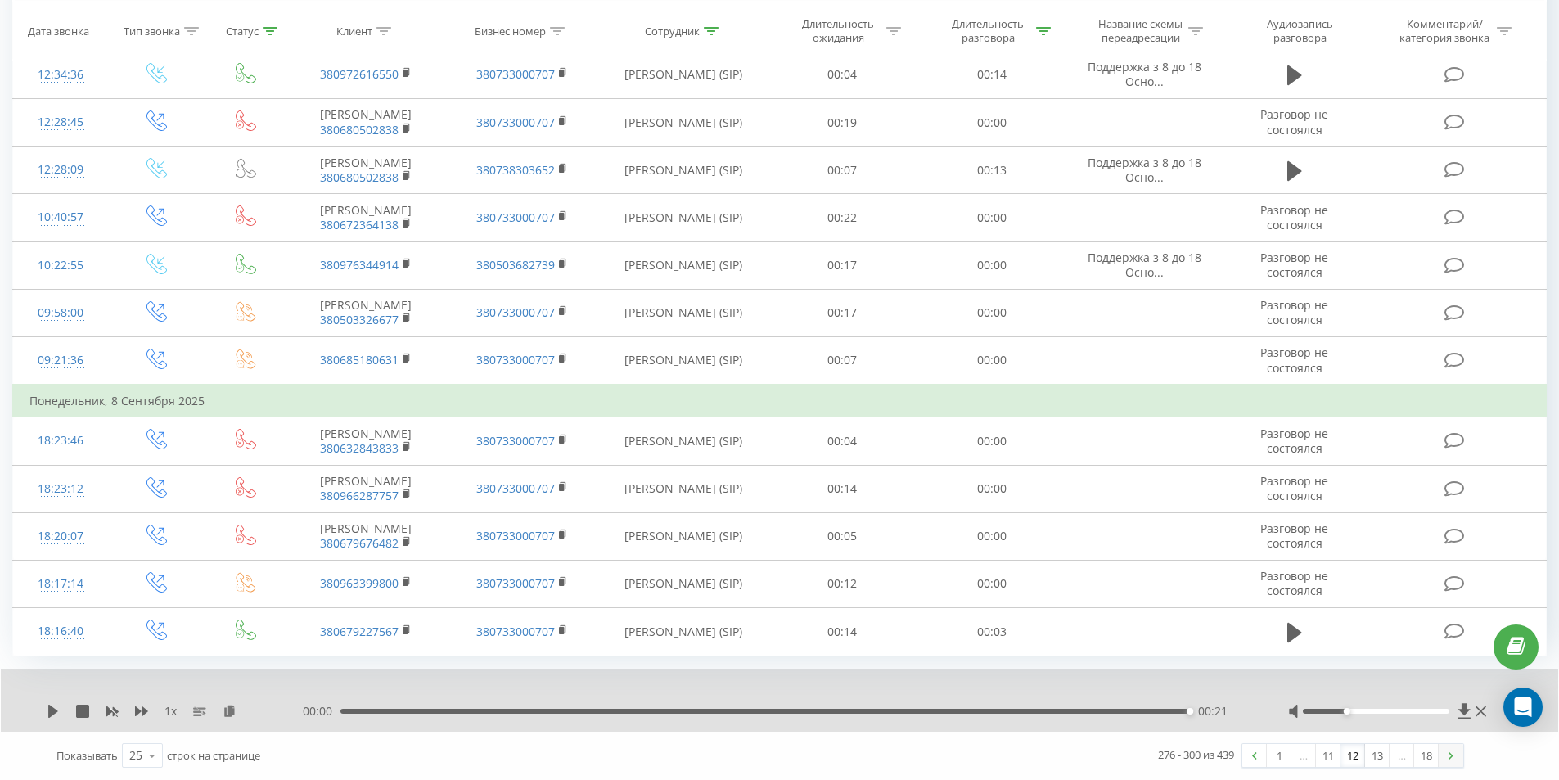
click at [1453, 756] on link at bounding box center [1450, 755] width 25 height 23
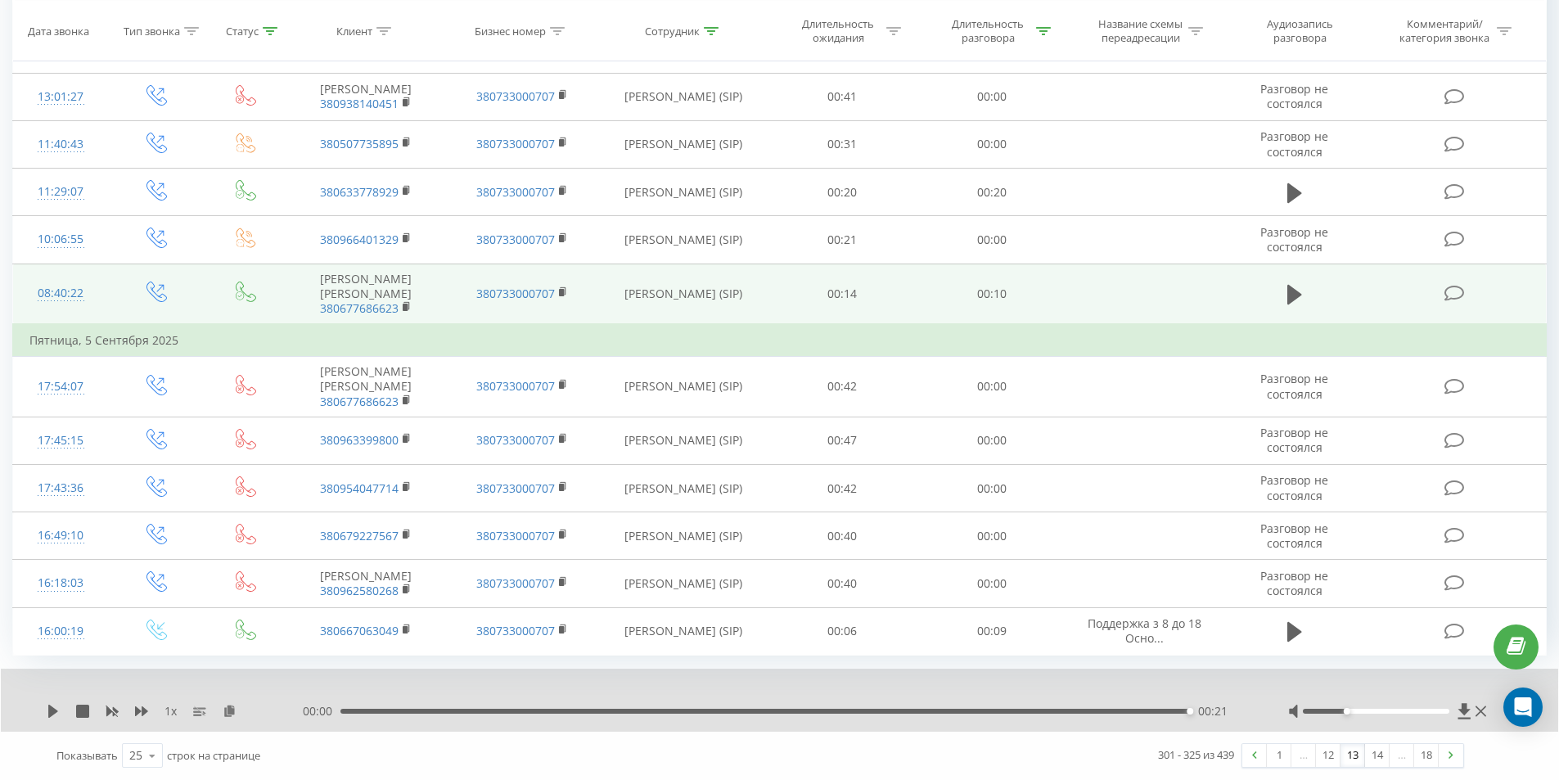
scroll to position [907, 0]
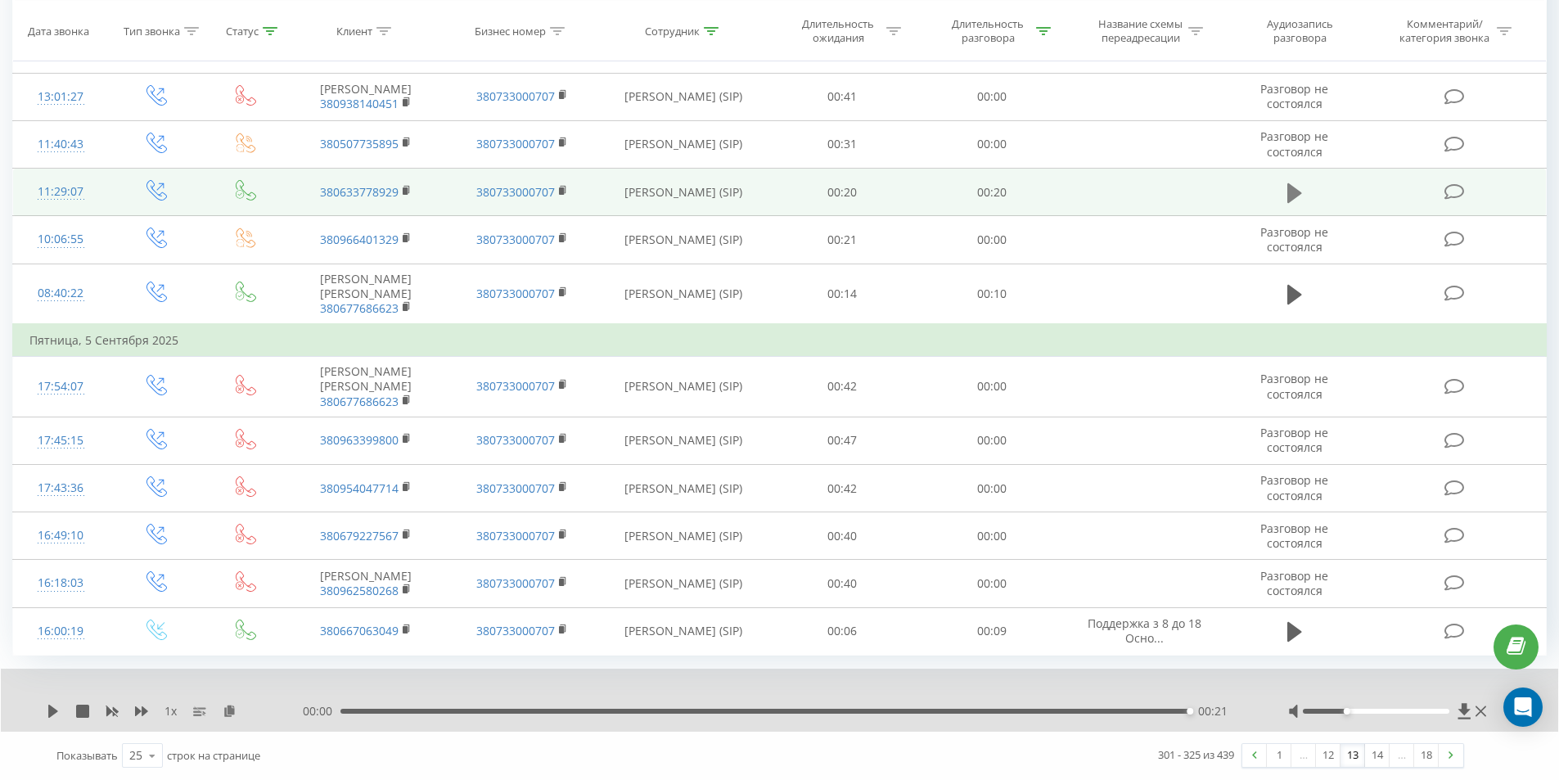
click at [1300, 205] on icon at bounding box center [1294, 193] width 15 height 23
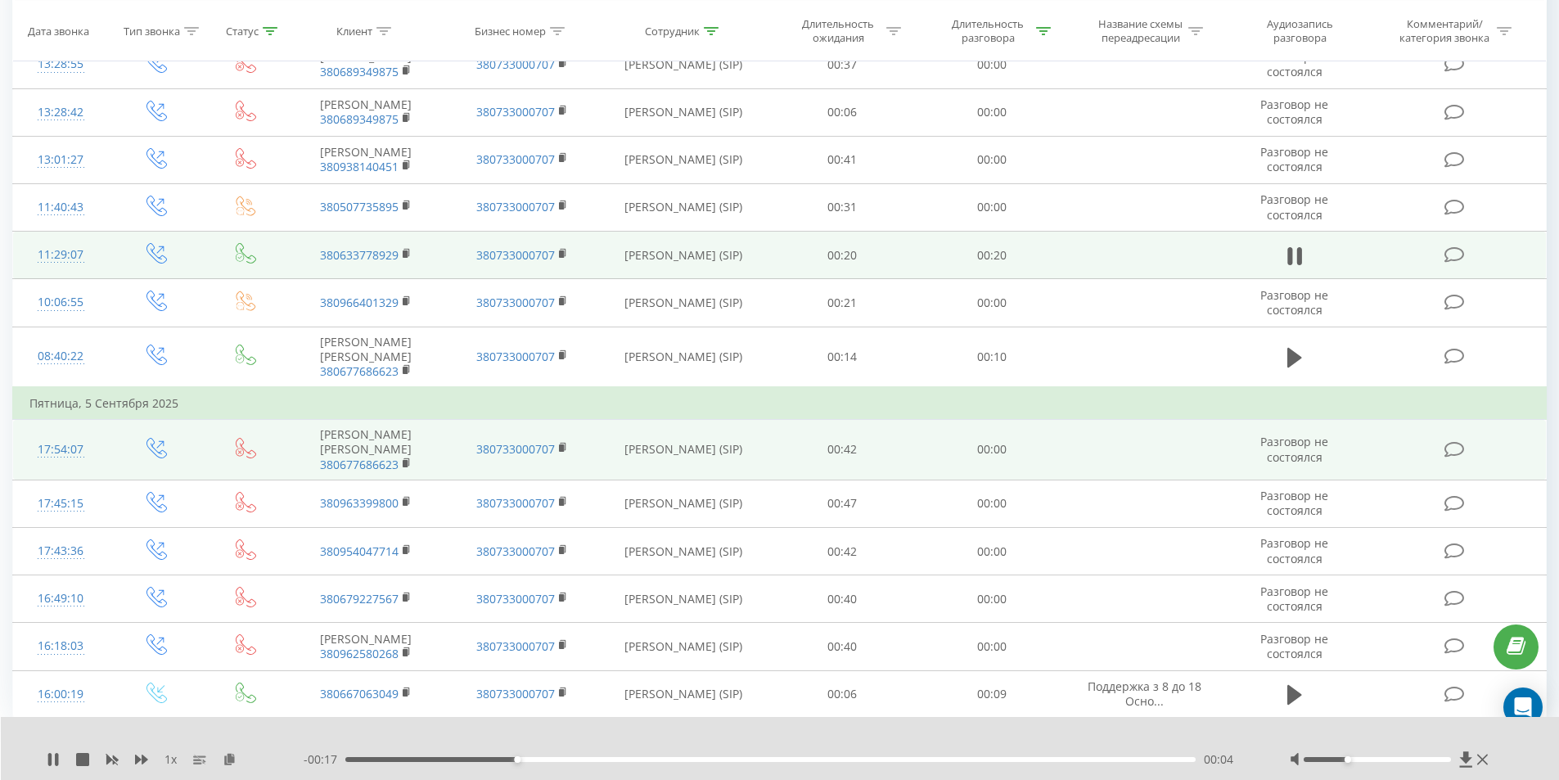
scroll to position [926, 0]
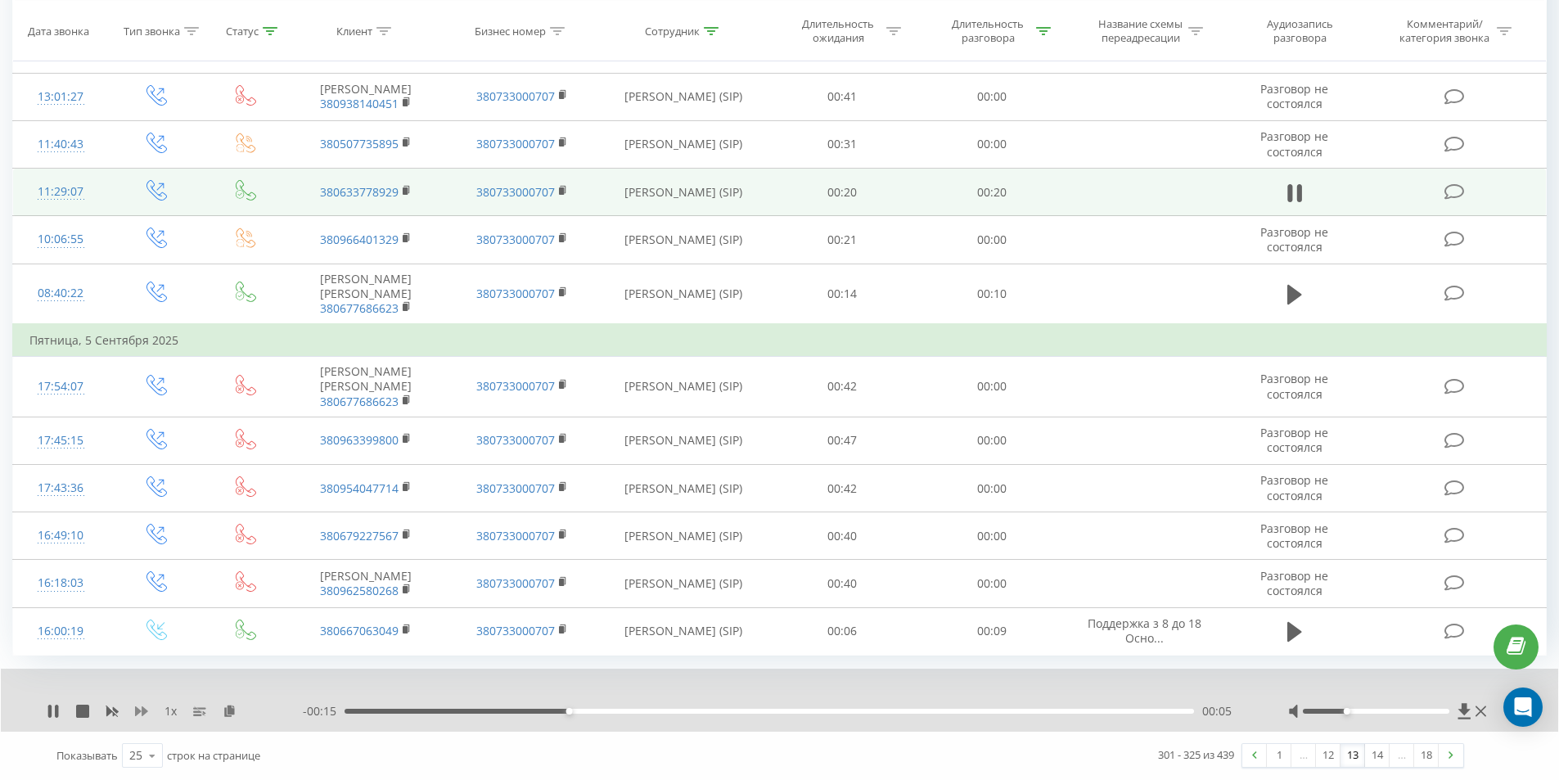
click at [138, 717] on icon at bounding box center [141, 710] width 13 height 13
click at [405, 195] on rect at bounding box center [405, 190] width 5 height 7
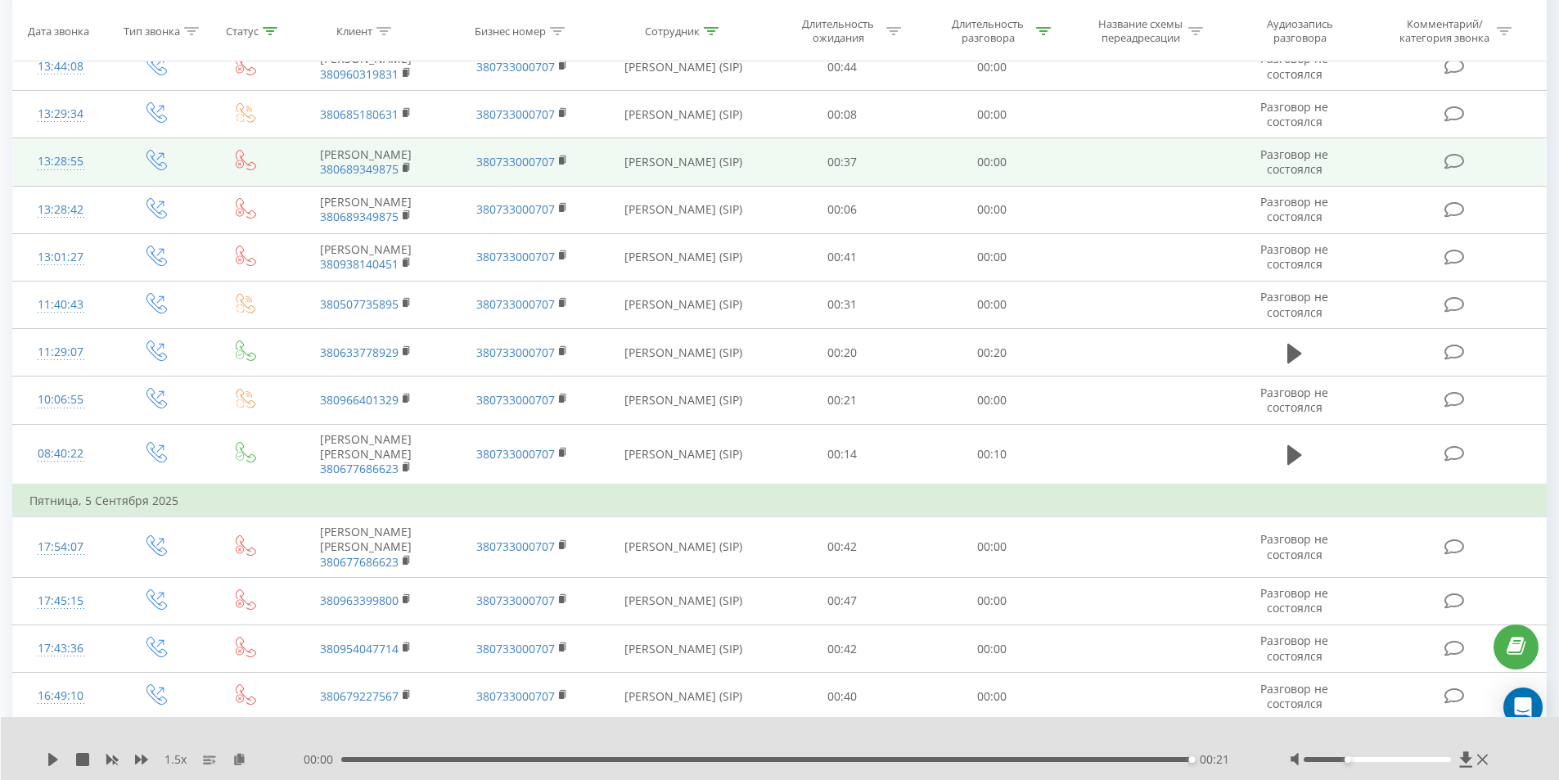
scroll to position [736, 0]
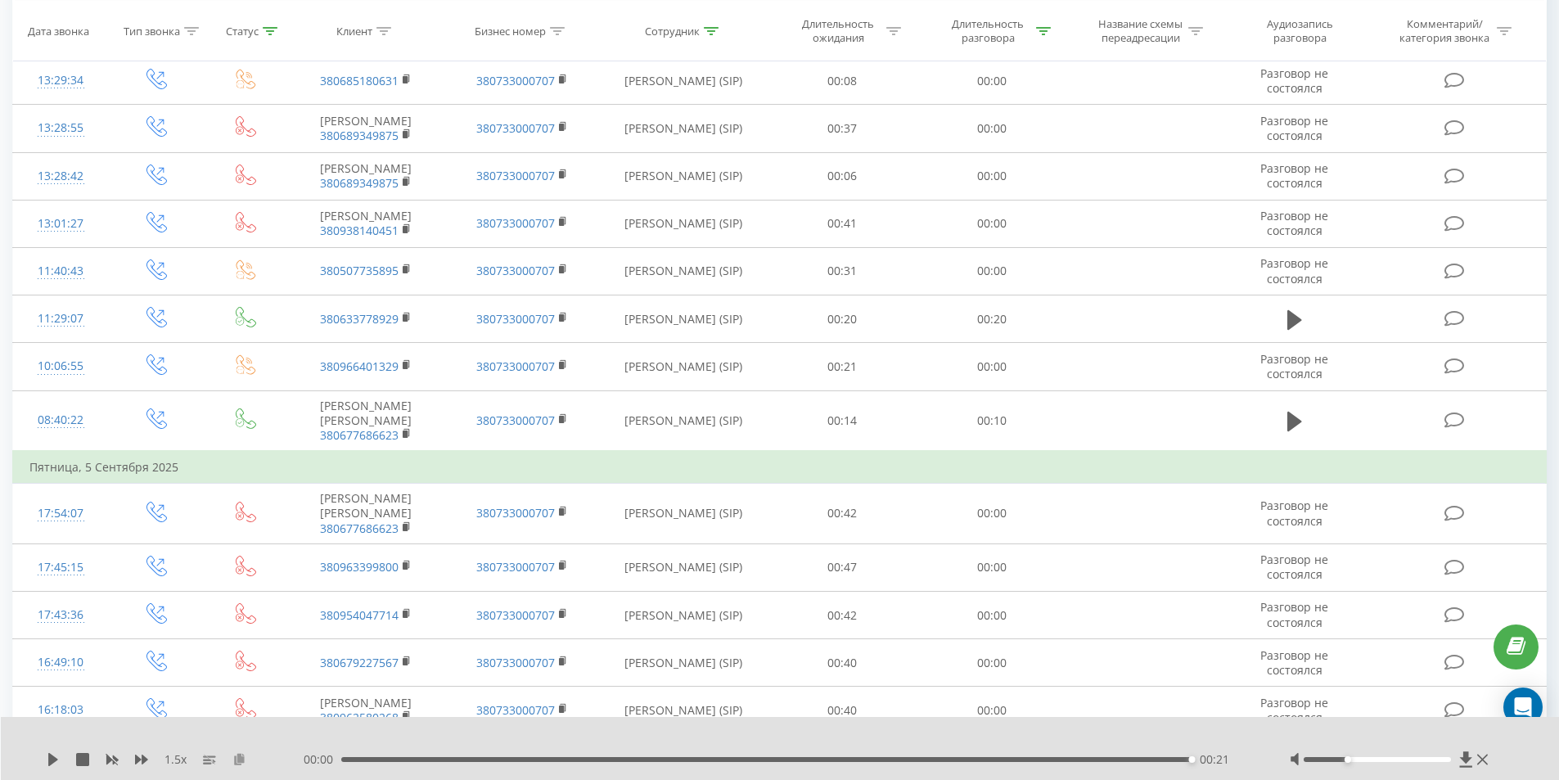
click at [242, 761] on icon at bounding box center [239, 758] width 14 height 11
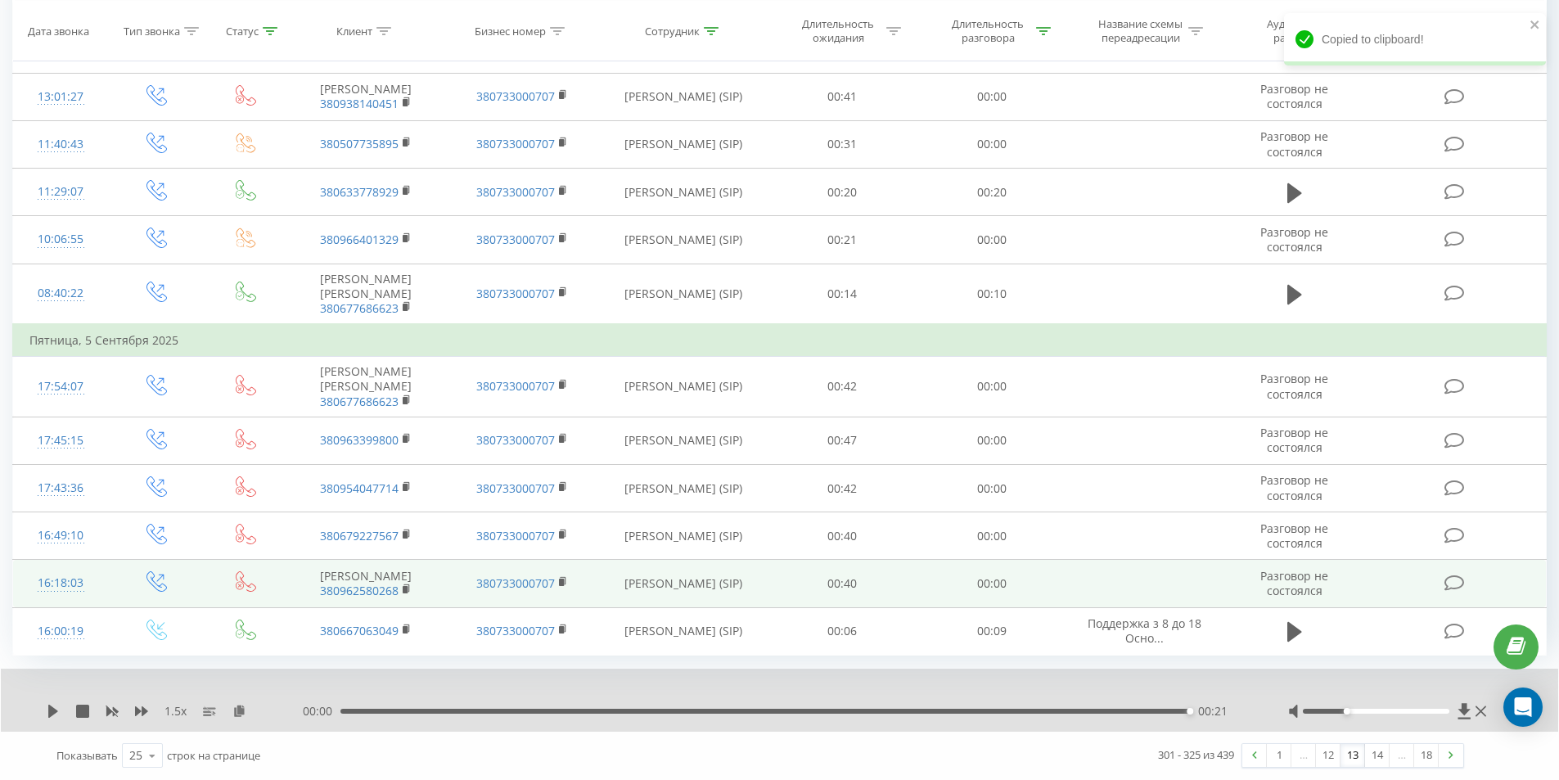
scroll to position [989, 0]
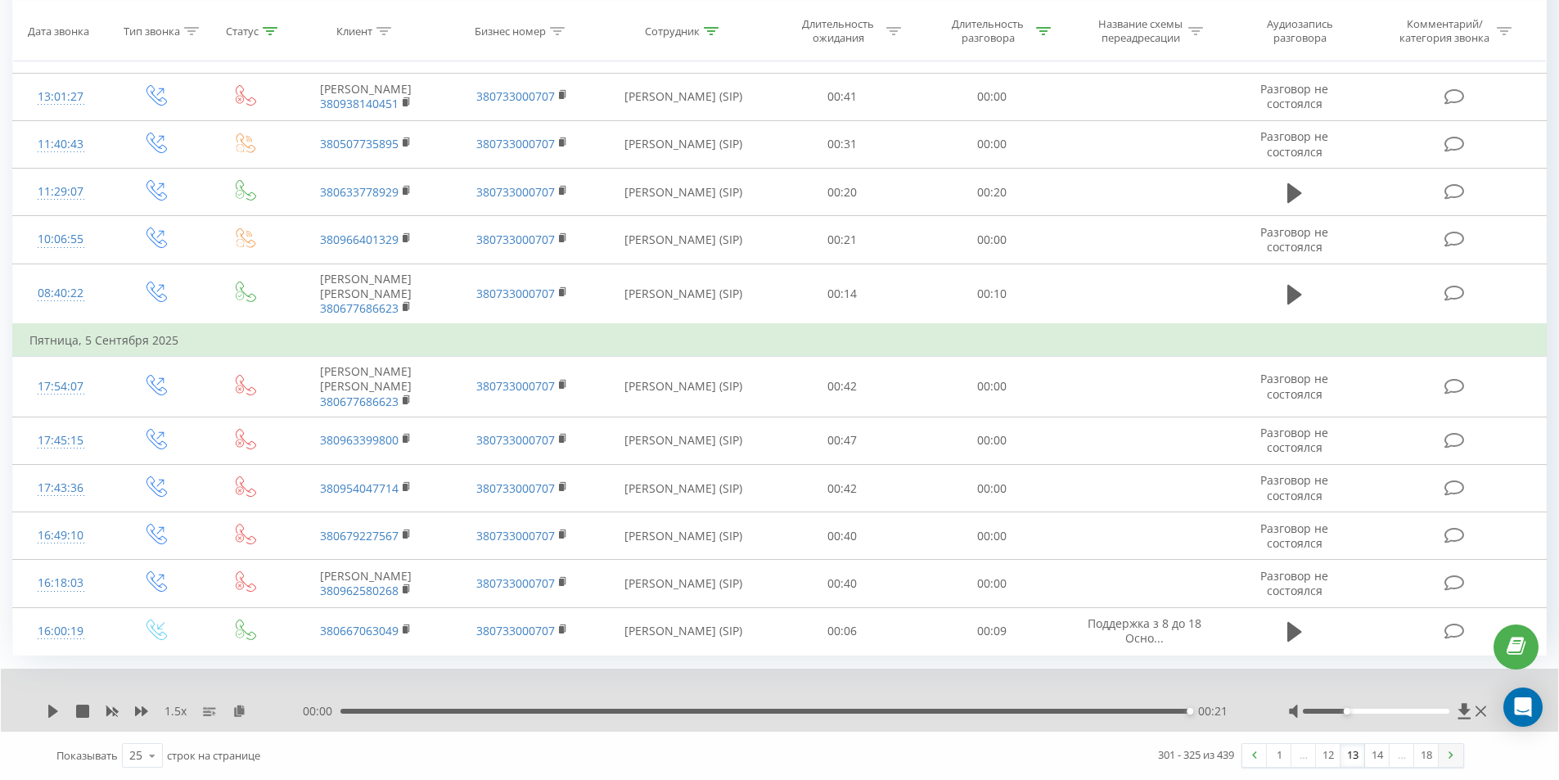
click at [1457, 757] on link at bounding box center [1450, 755] width 25 height 23
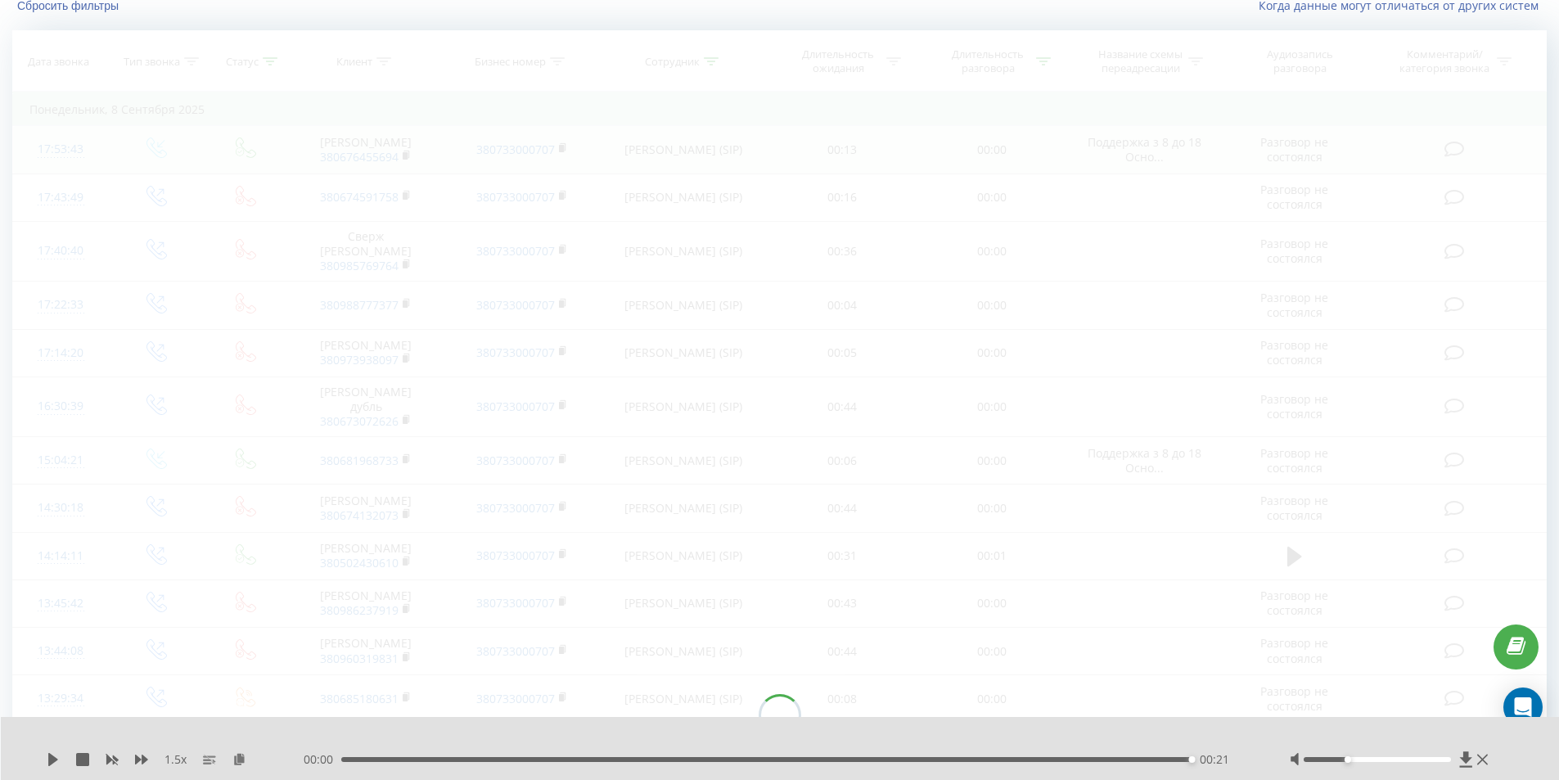
scroll to position [108, 0]
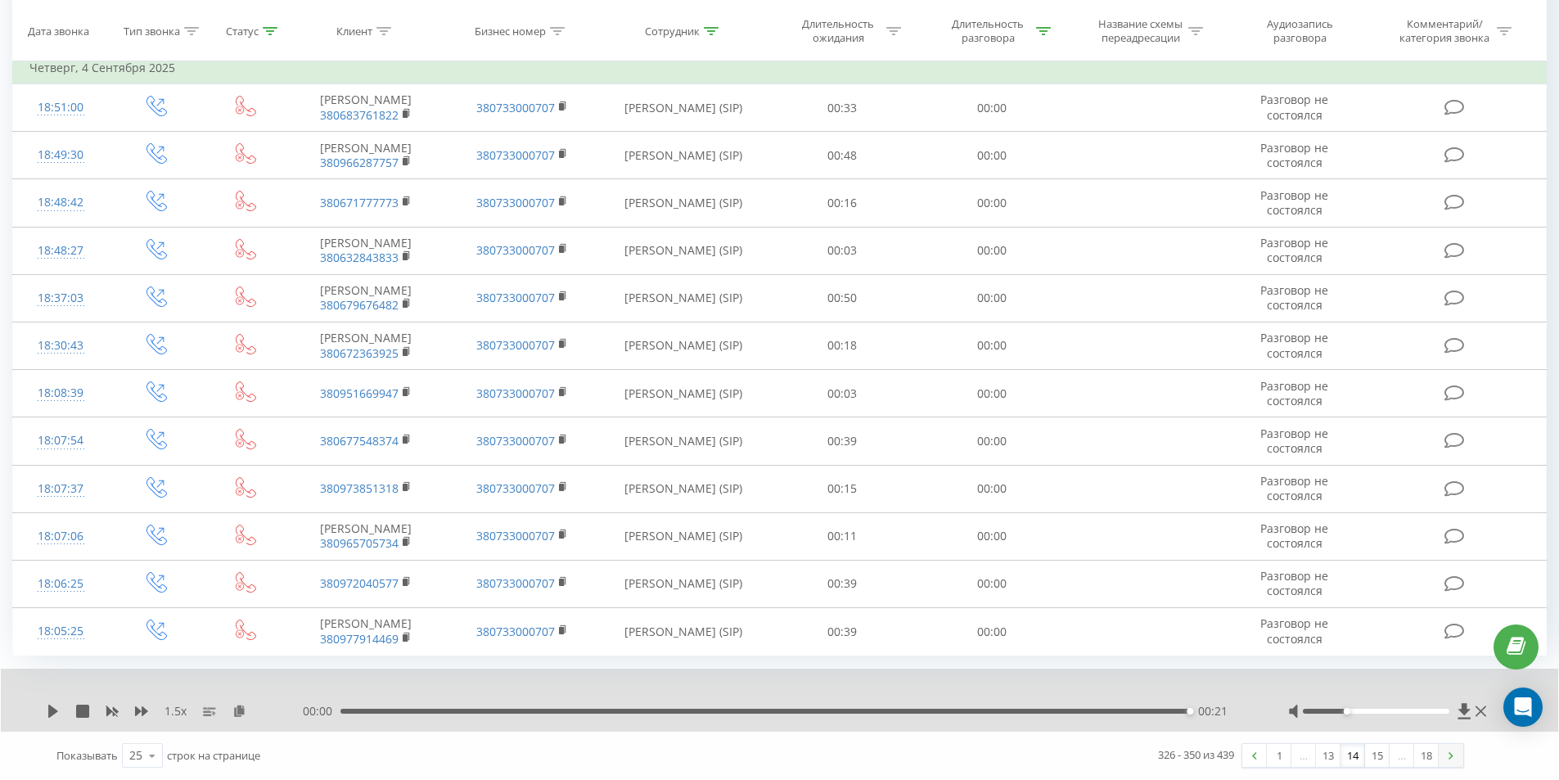
click at [1448, 763] on link at bounding box center [1450, 755] width 25 height 23
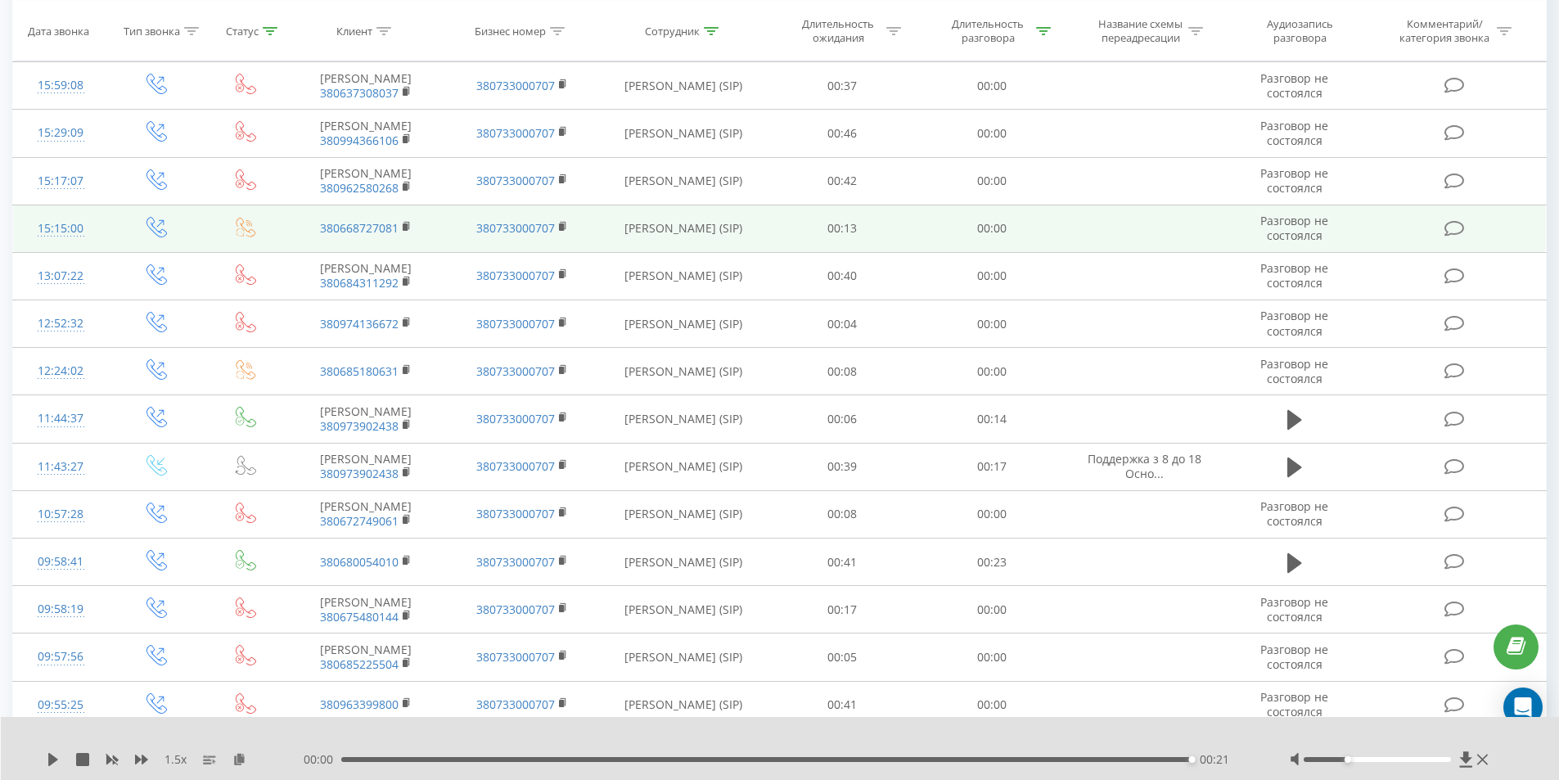
scroll to position [517, 0]
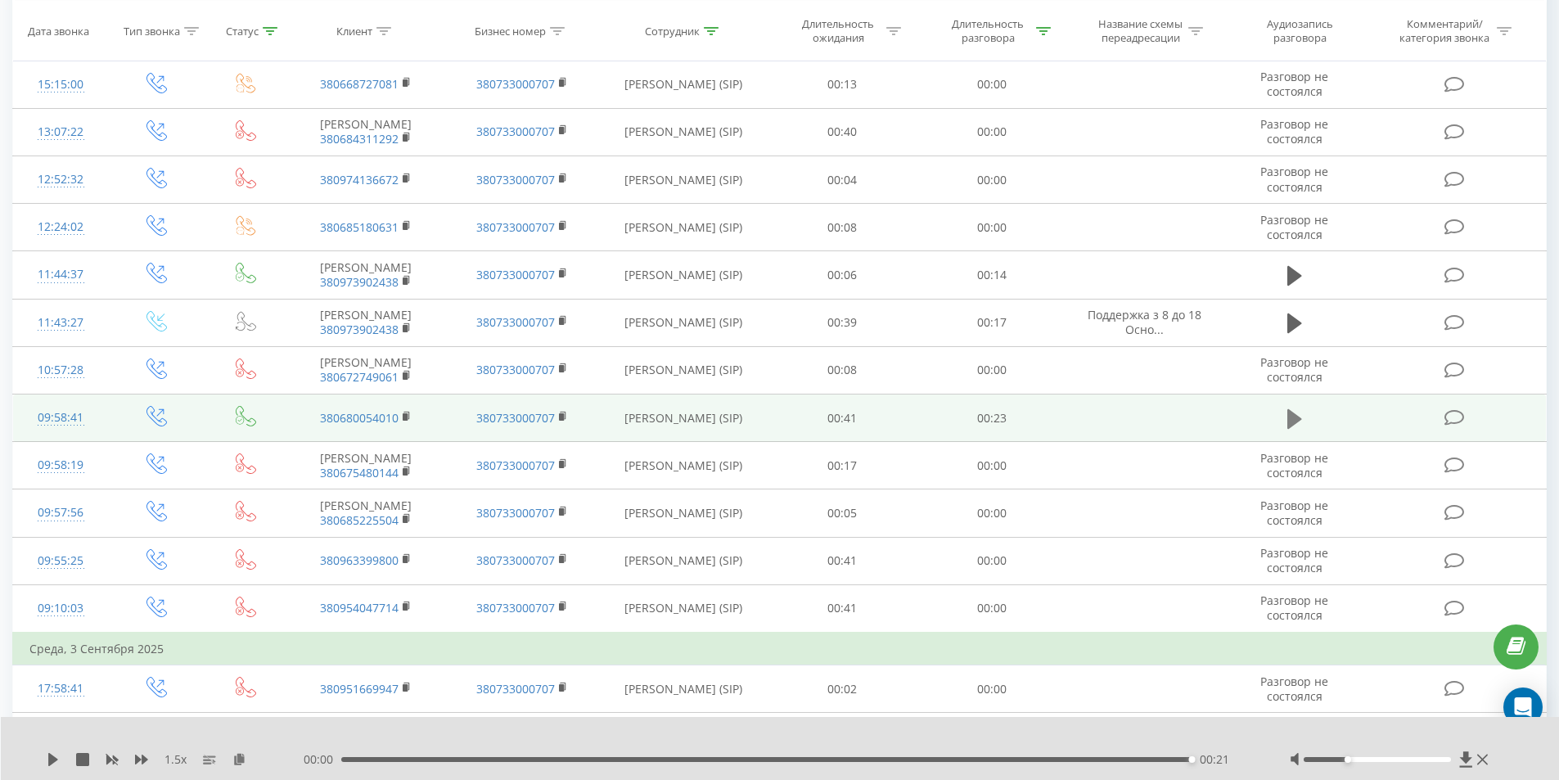
click at [1300, 430] on icon at bounding box center [1294, 418] width 15 height 23
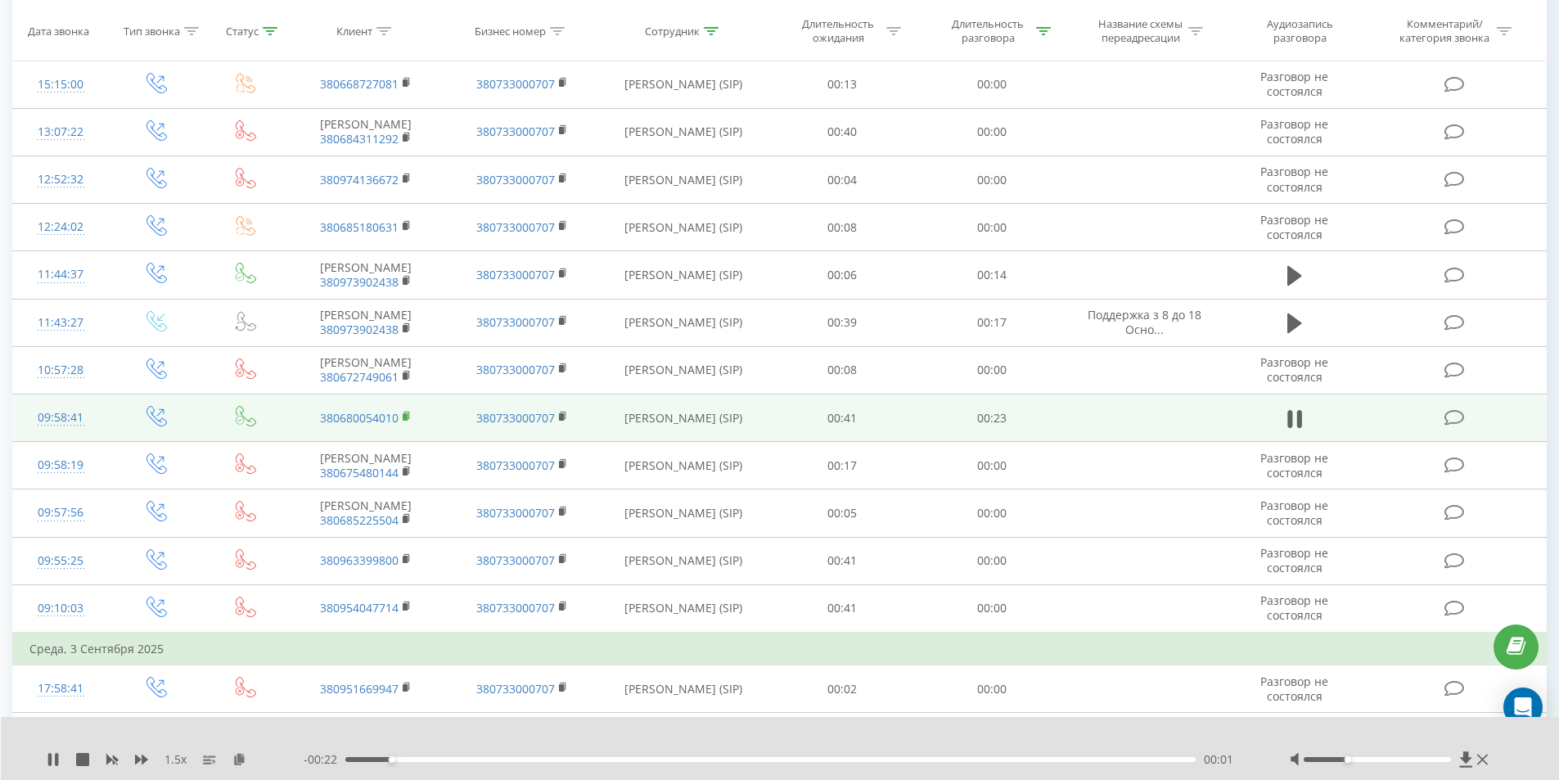
click at [407, 420] on rect at bounding box center [405, 415] width 5 height 7
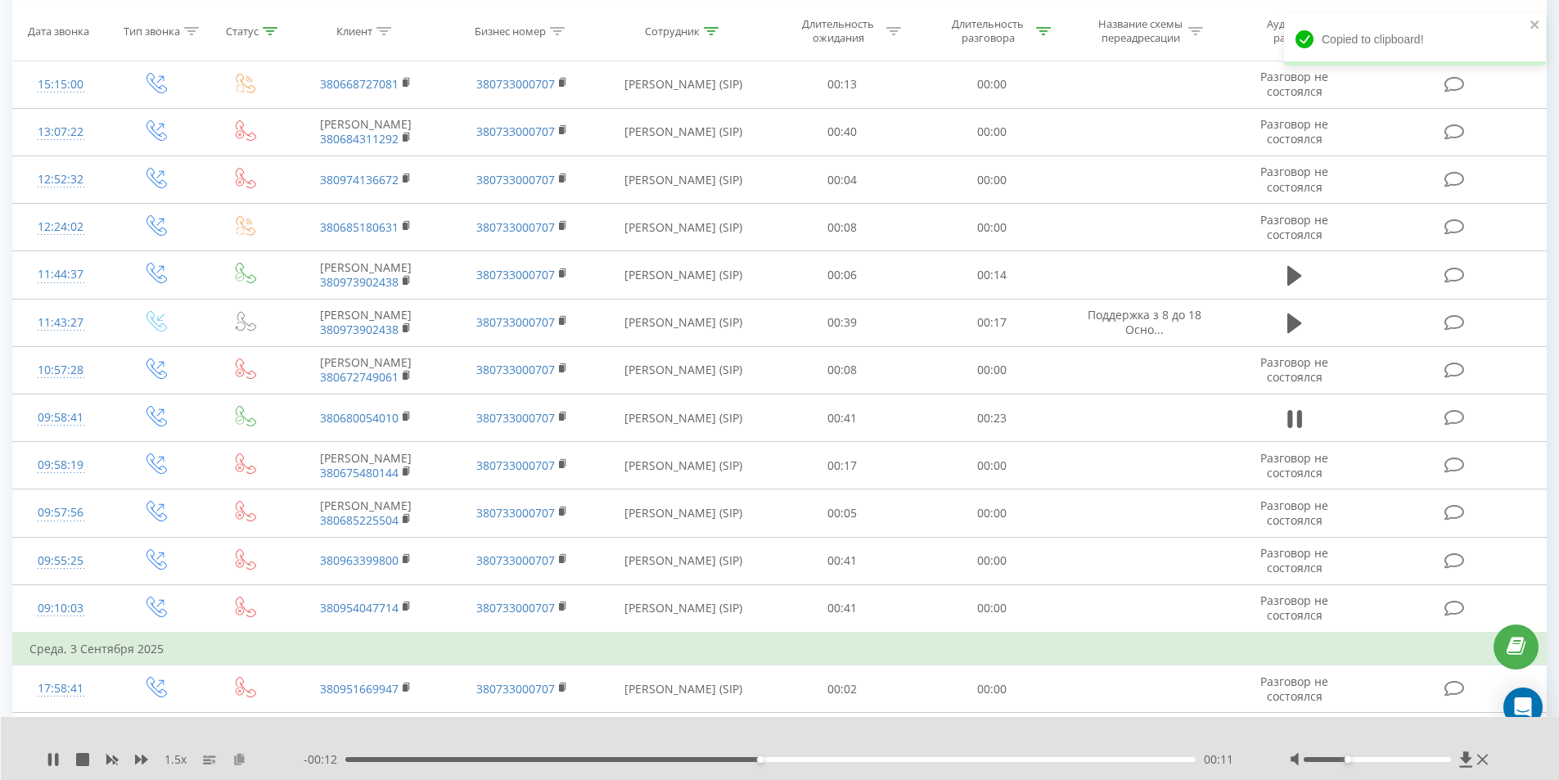
click at [239, 753] on icon at bounding box center [239, 758] width 14 height 11
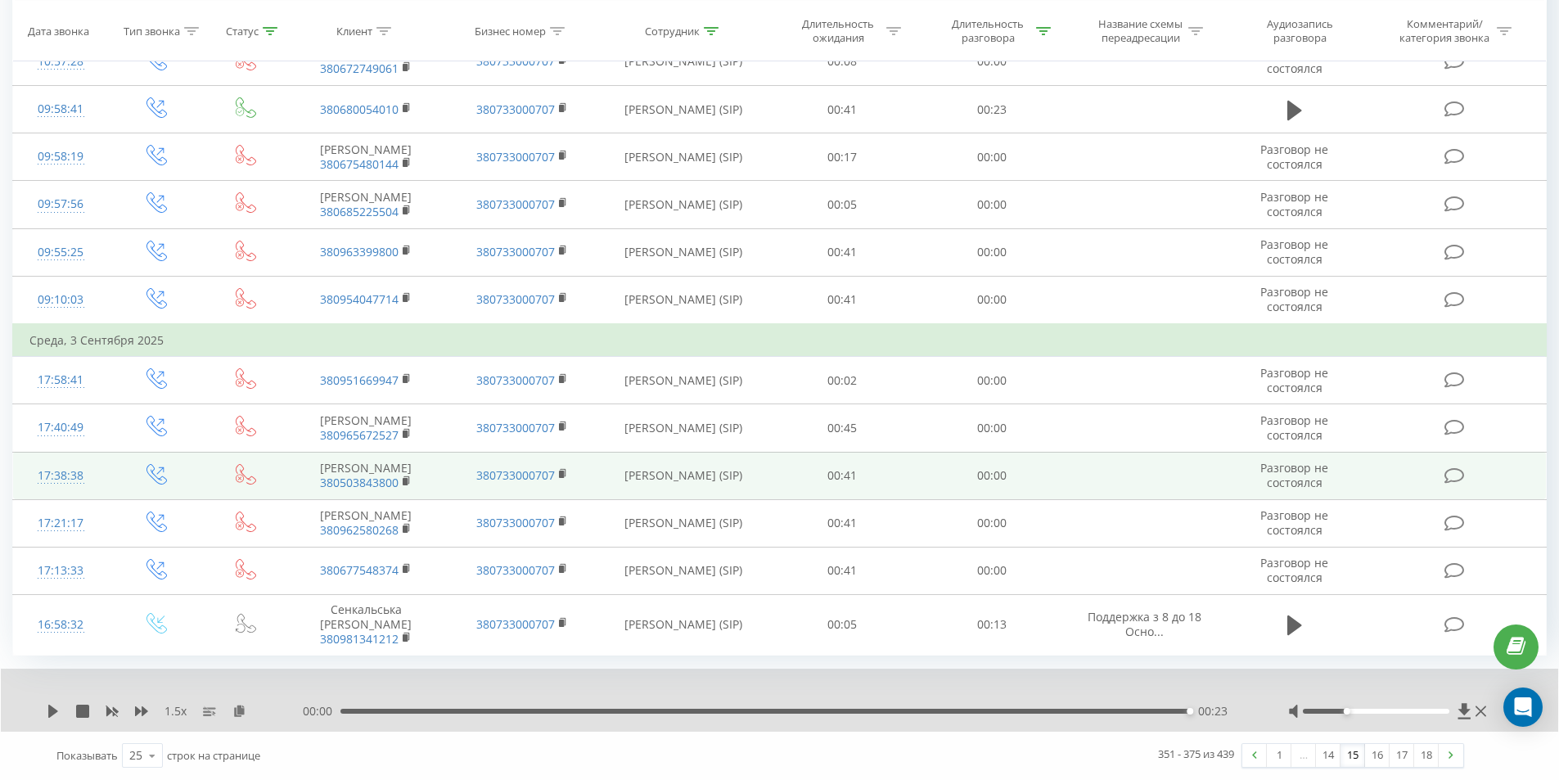
scroll to position [989, 0]
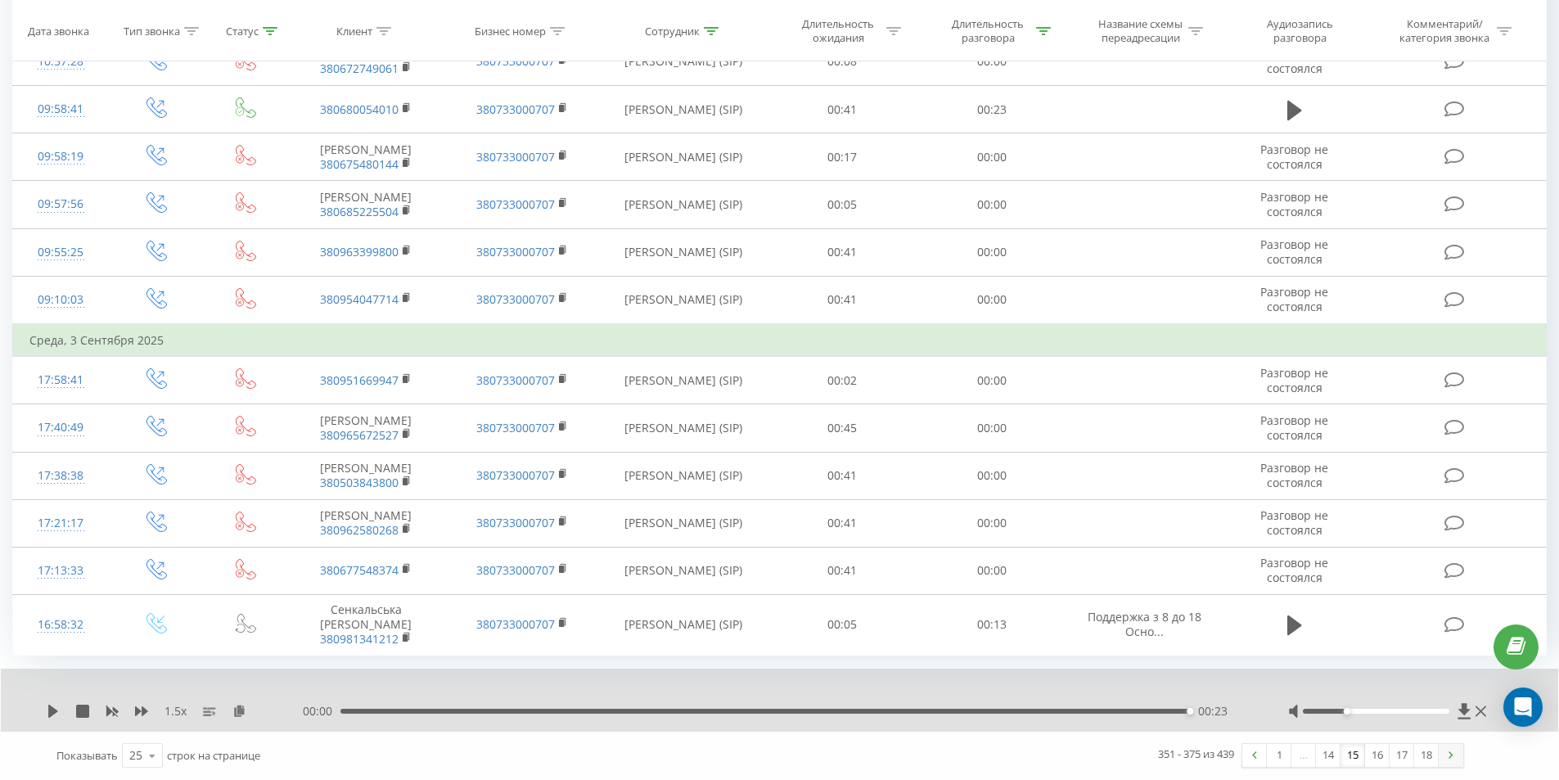
click at [1450, 754] on img at bounding box center [1450, 754] width 5 height 7
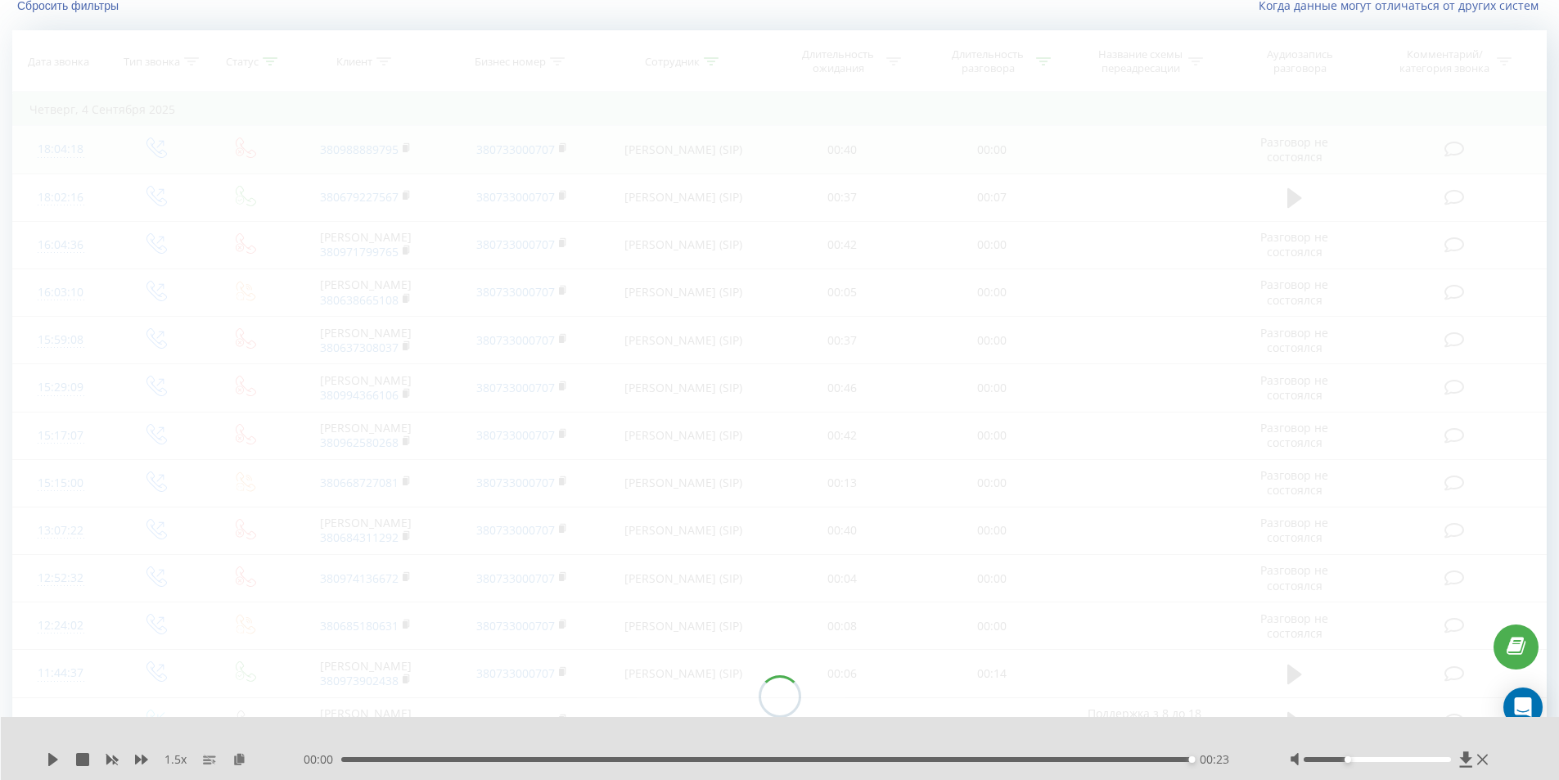
scroll to position [108, 0]
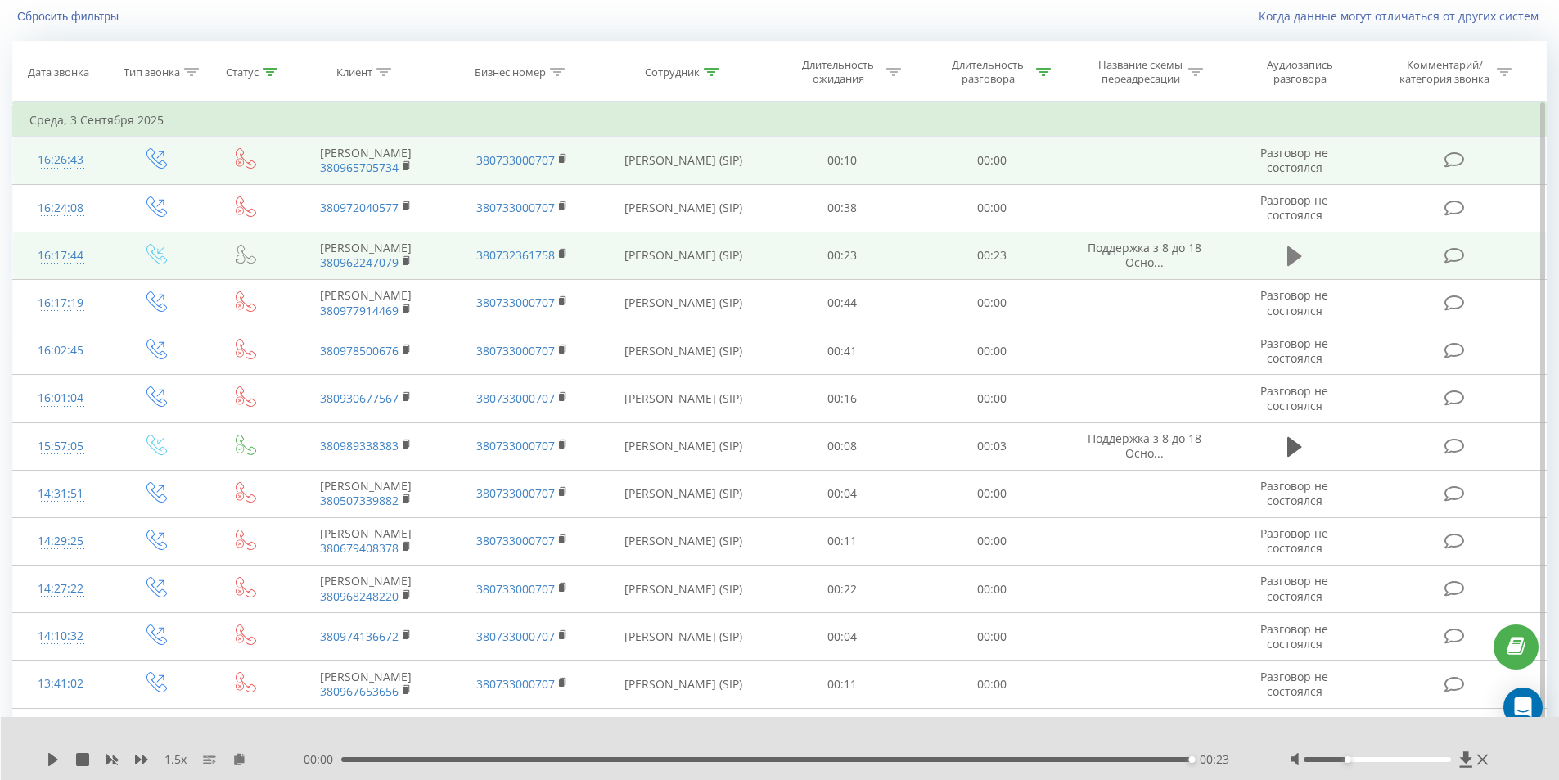
click at [1290, 266] on icon at bounding box center [1294, 256] width 15 height 20
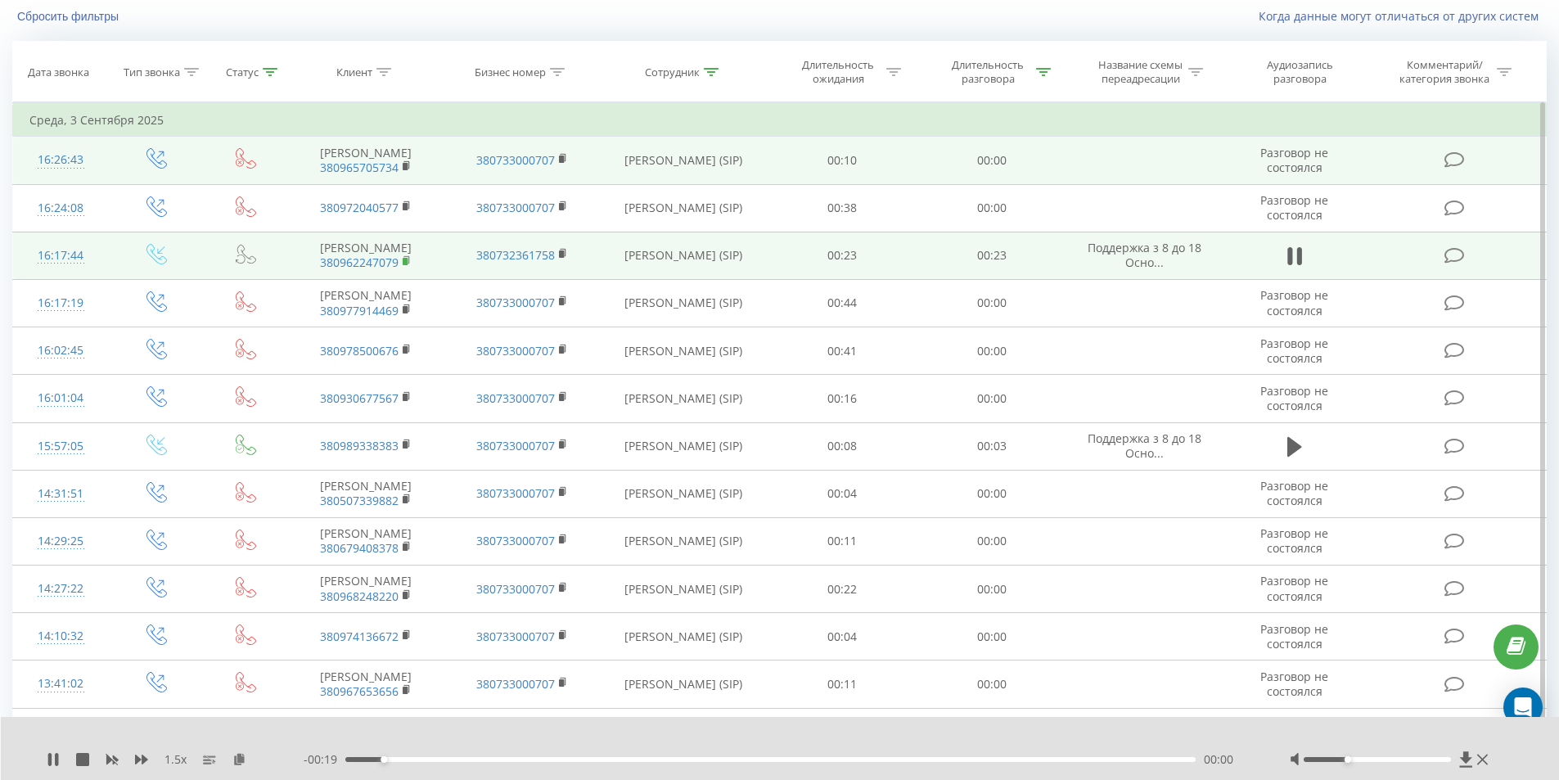
click at [407, 267] on icon at bounding box center [407, 260] width 9 height 11
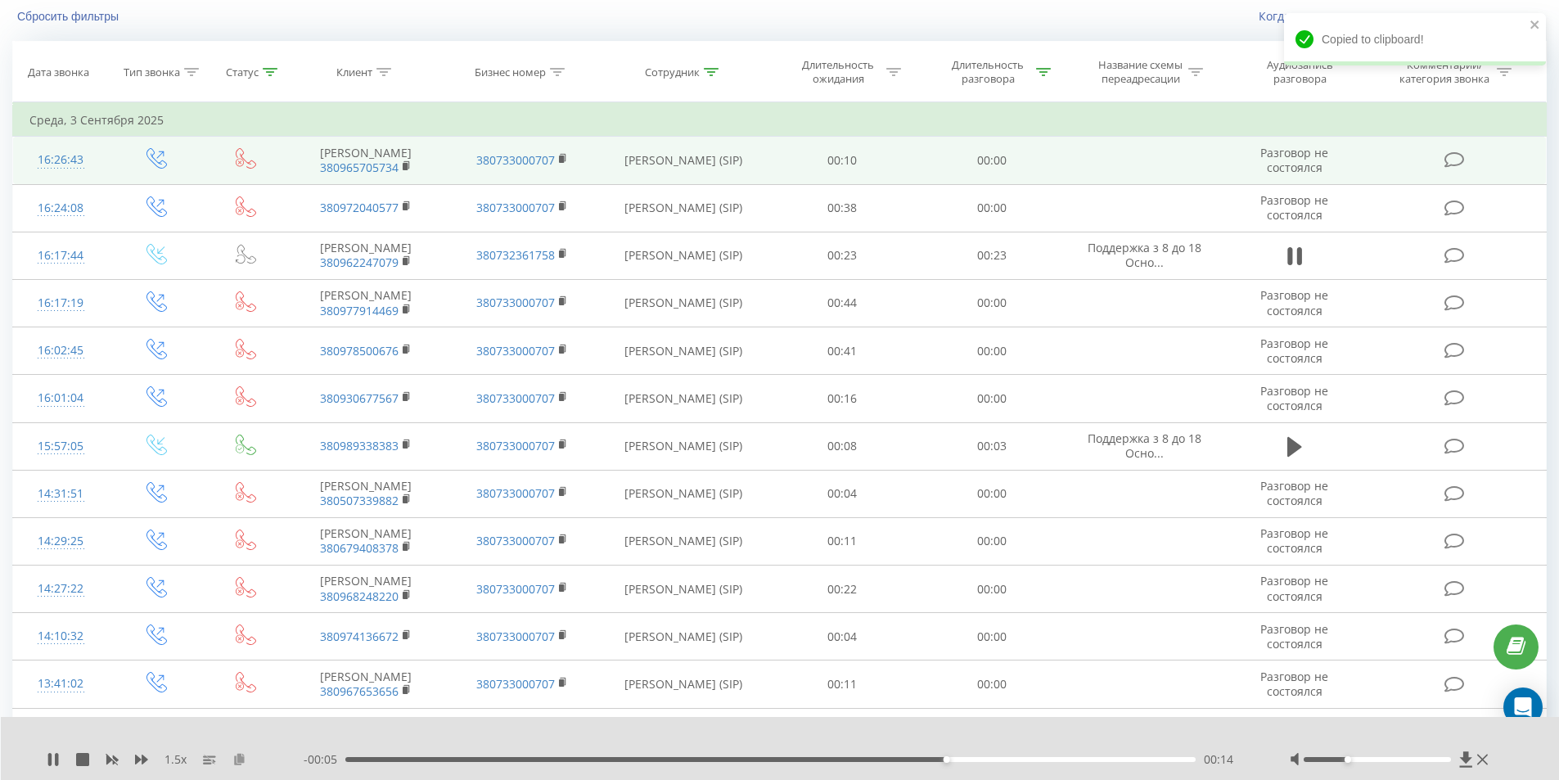
click at [240, 757] on icon at bounding box center [239, 758] width 14 height 11
click at [236, 759] on icon at bounding box center [239, 758] width 14 height 11
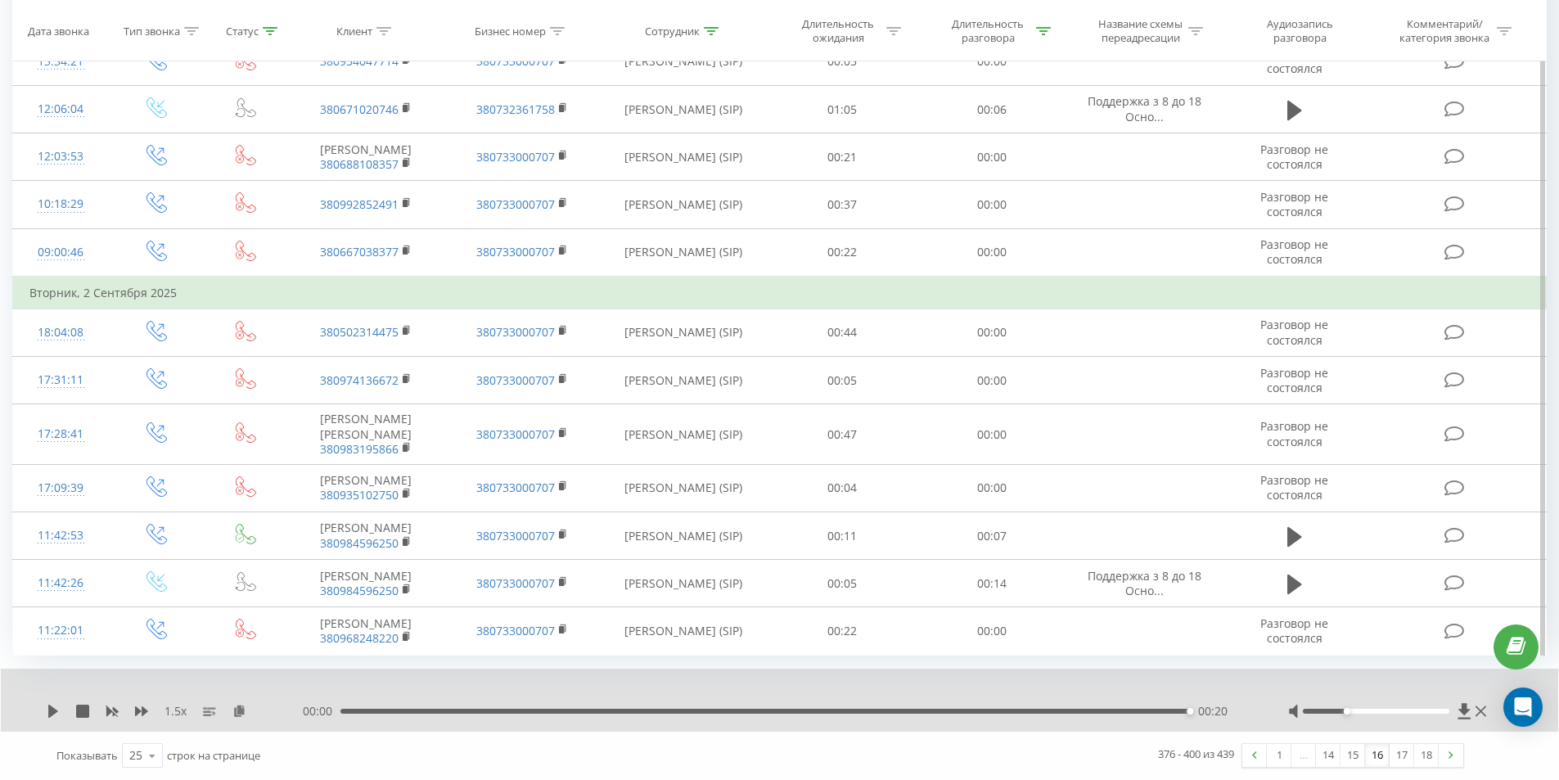
scroll to position [964, 0]
click at [1450, 759] on link at bounding box center [1450, 755] width 25 height 23
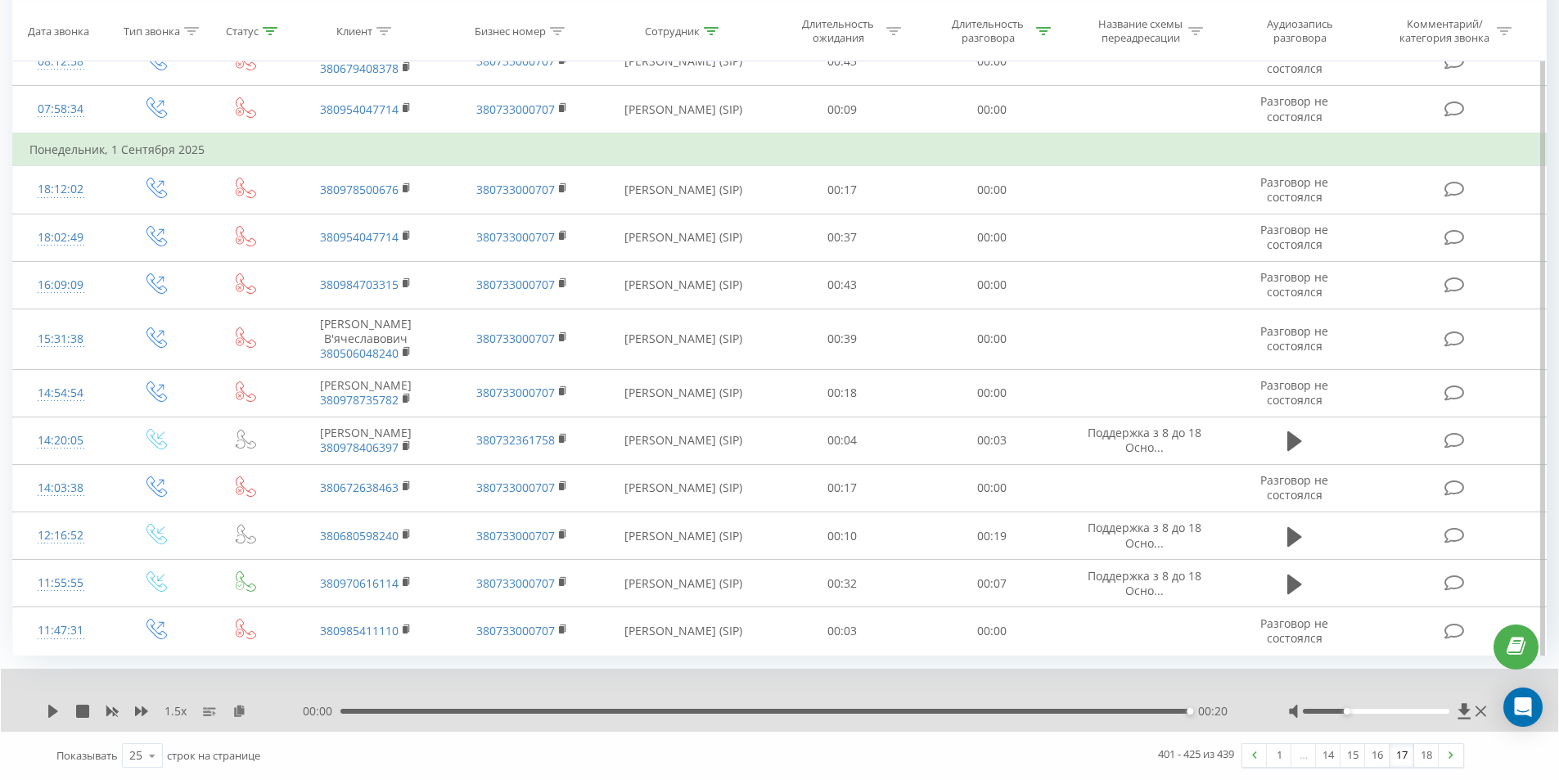
scroll to position [941, 0]
click at [1450, 753] on img at bounding box center [1450, 754] width 5 height 7
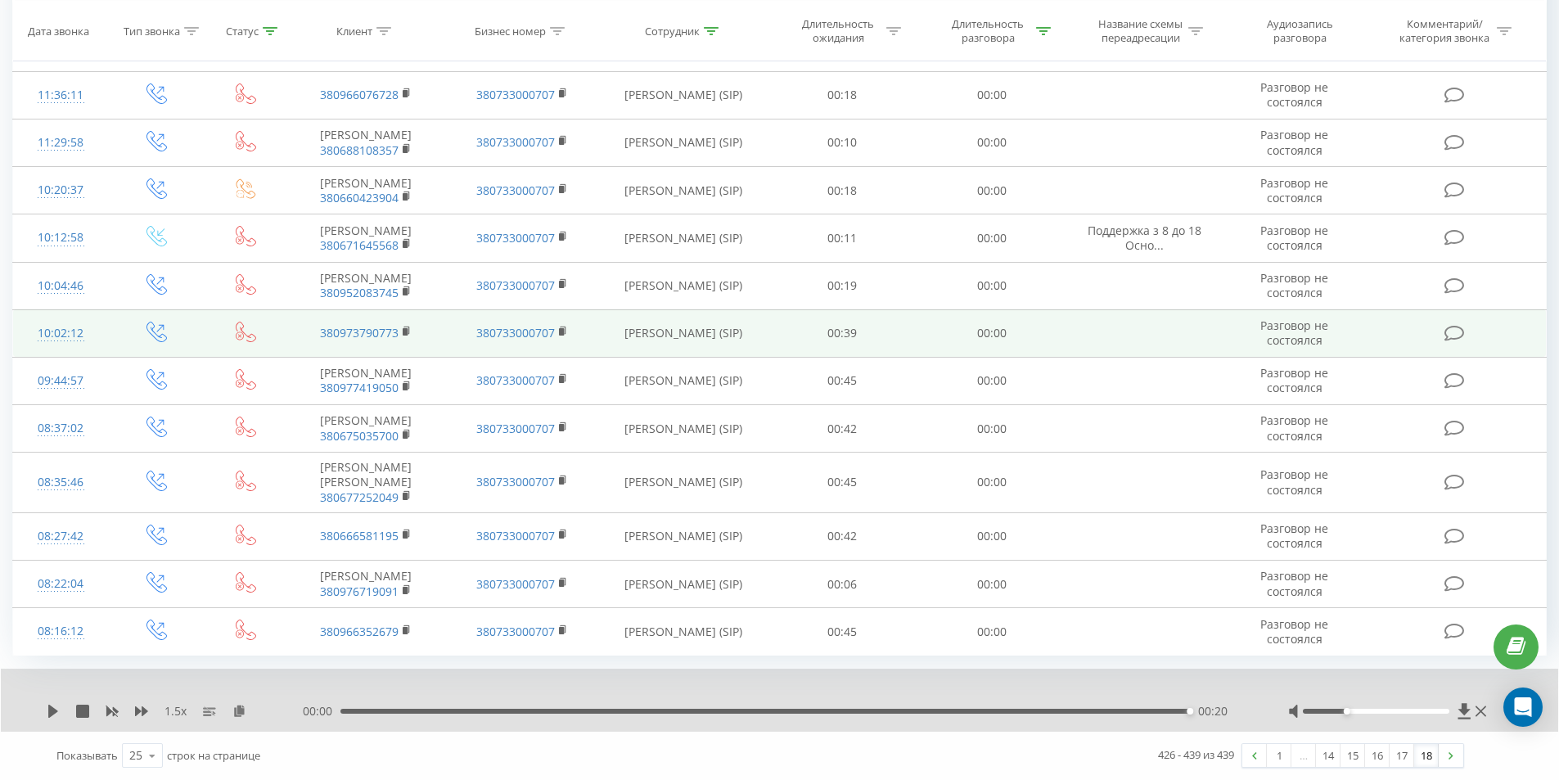
scroll to position [42, 0]
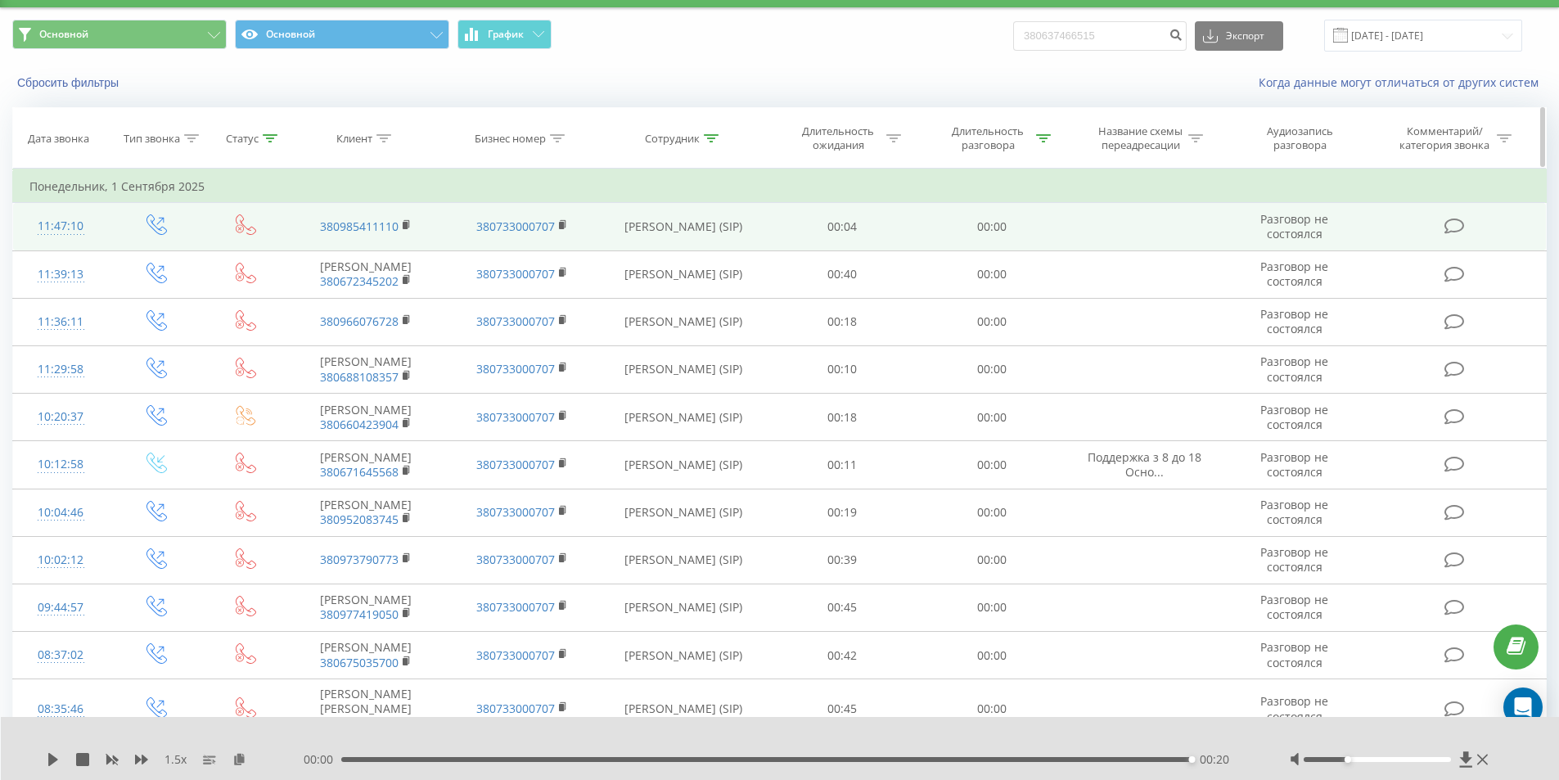
click at [708, 138] on icon at bounding box center [711, 138] width 15 height 8
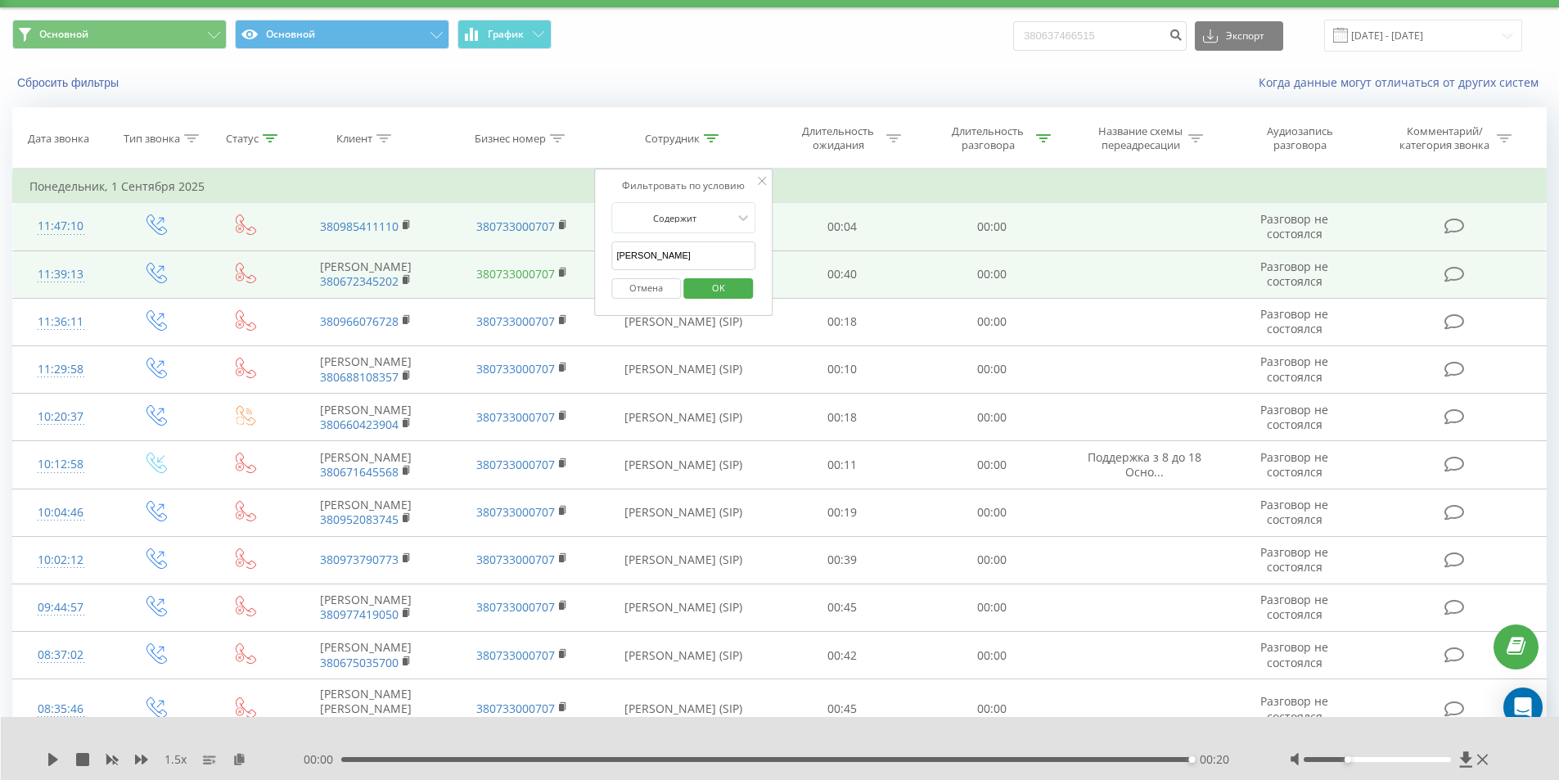
drag, startPoint x: 681, startPoint y: 252, endPoint x: 530, endPoint y: 280, distance: 153.9
click at [542, 277] on table "Фильтровать по условию Равно Введите значение Отмена OK Фильтровать по условию …" at bounding box center [779, 525] width 1534 height 713
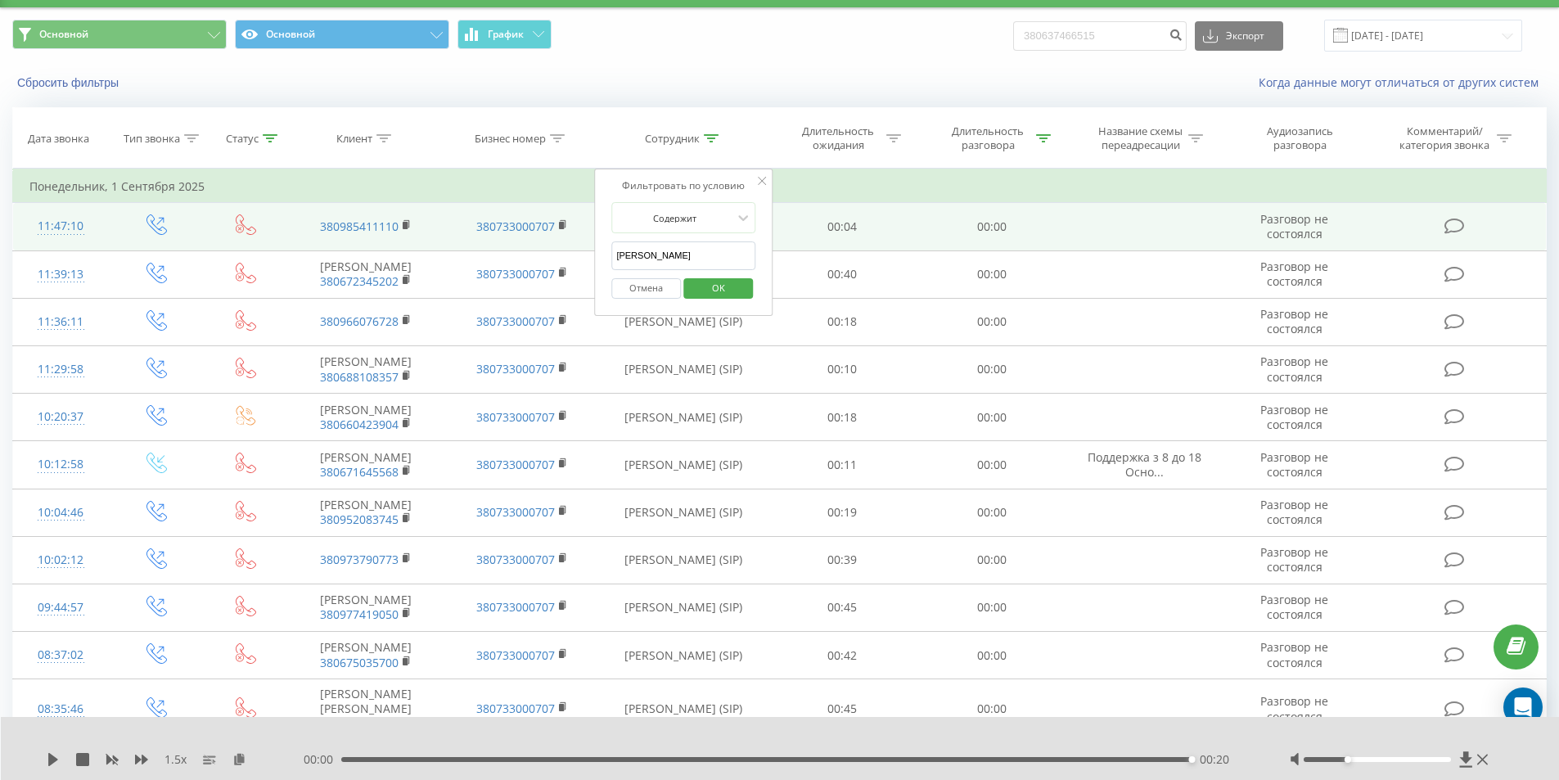
click at [716, 294] on span "OK" at bounding box center [718, 287] width 46 height 25
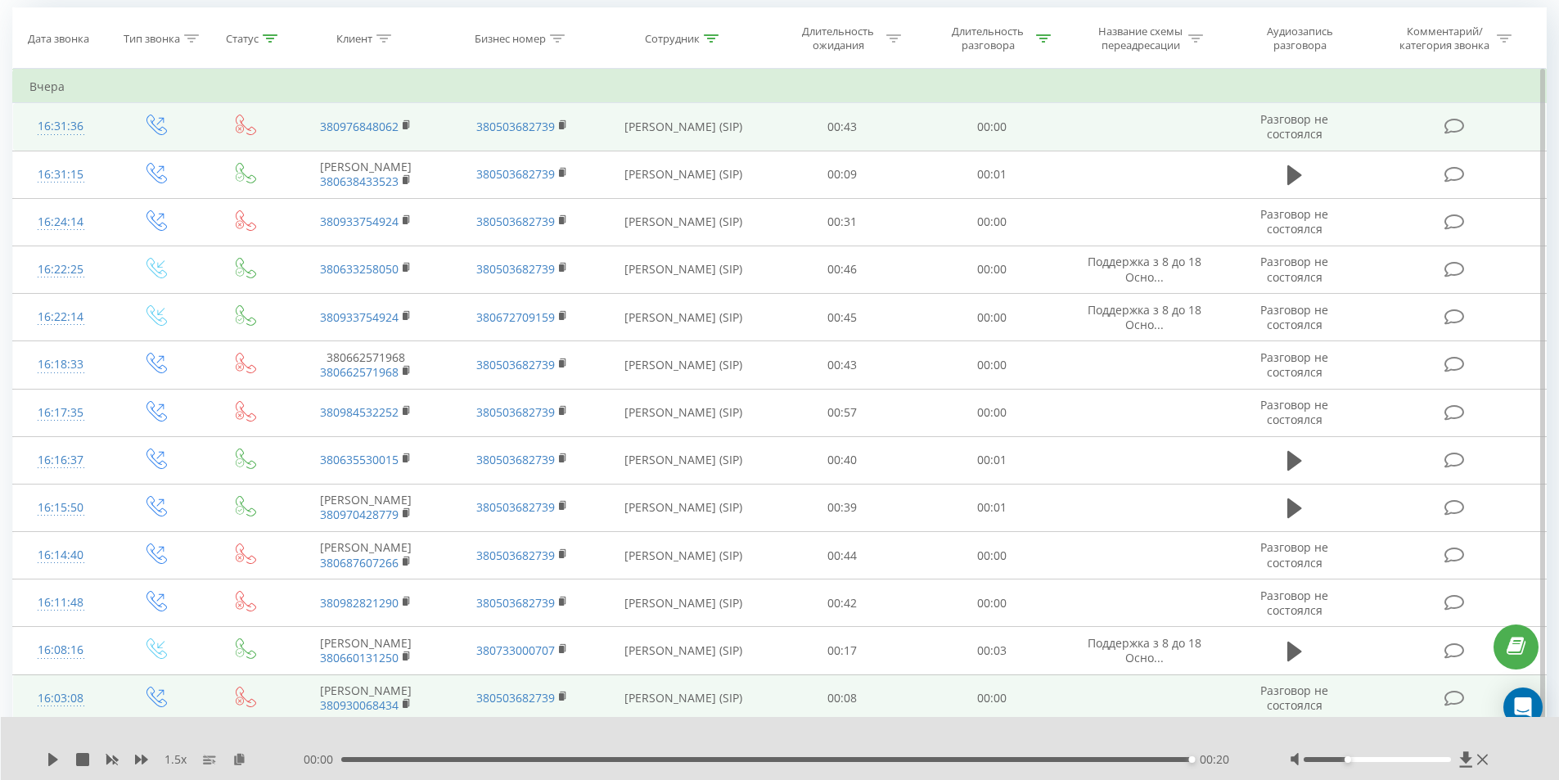
scroll to position [61, 0]
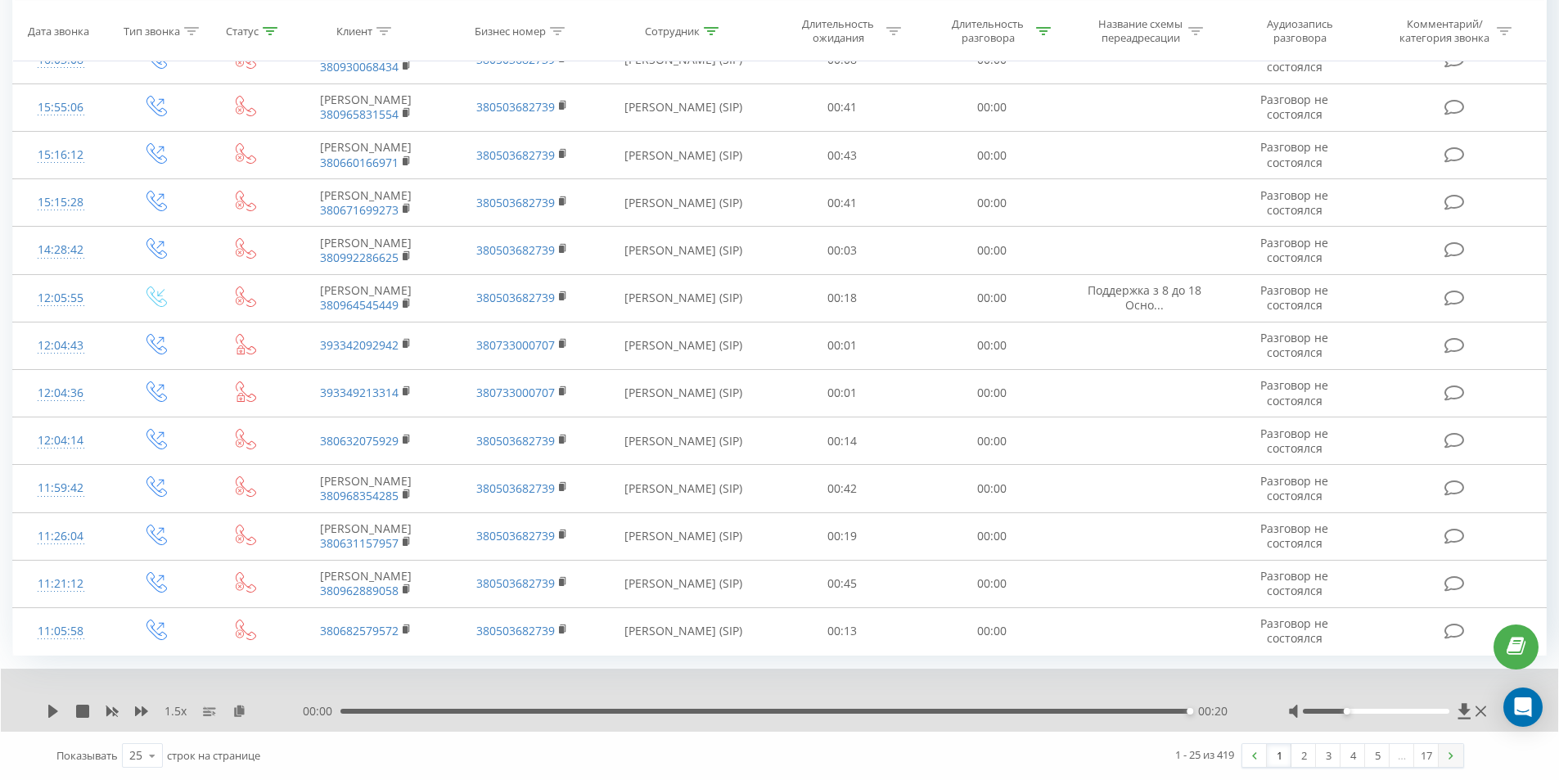
click at [1446, 753] on link at bounding box center [1450, 755] width 25 height 23
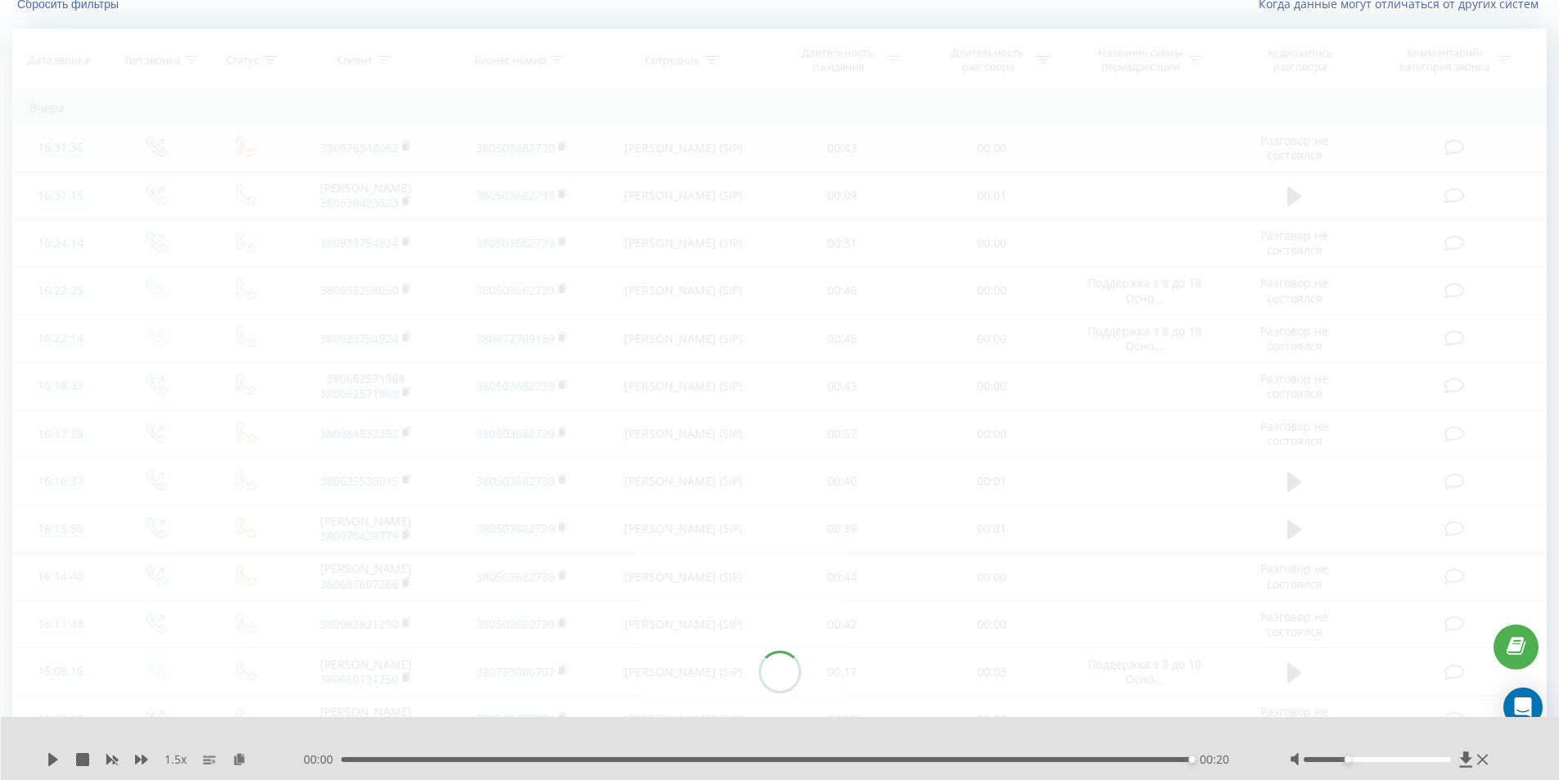
scroll to position [108, 0]
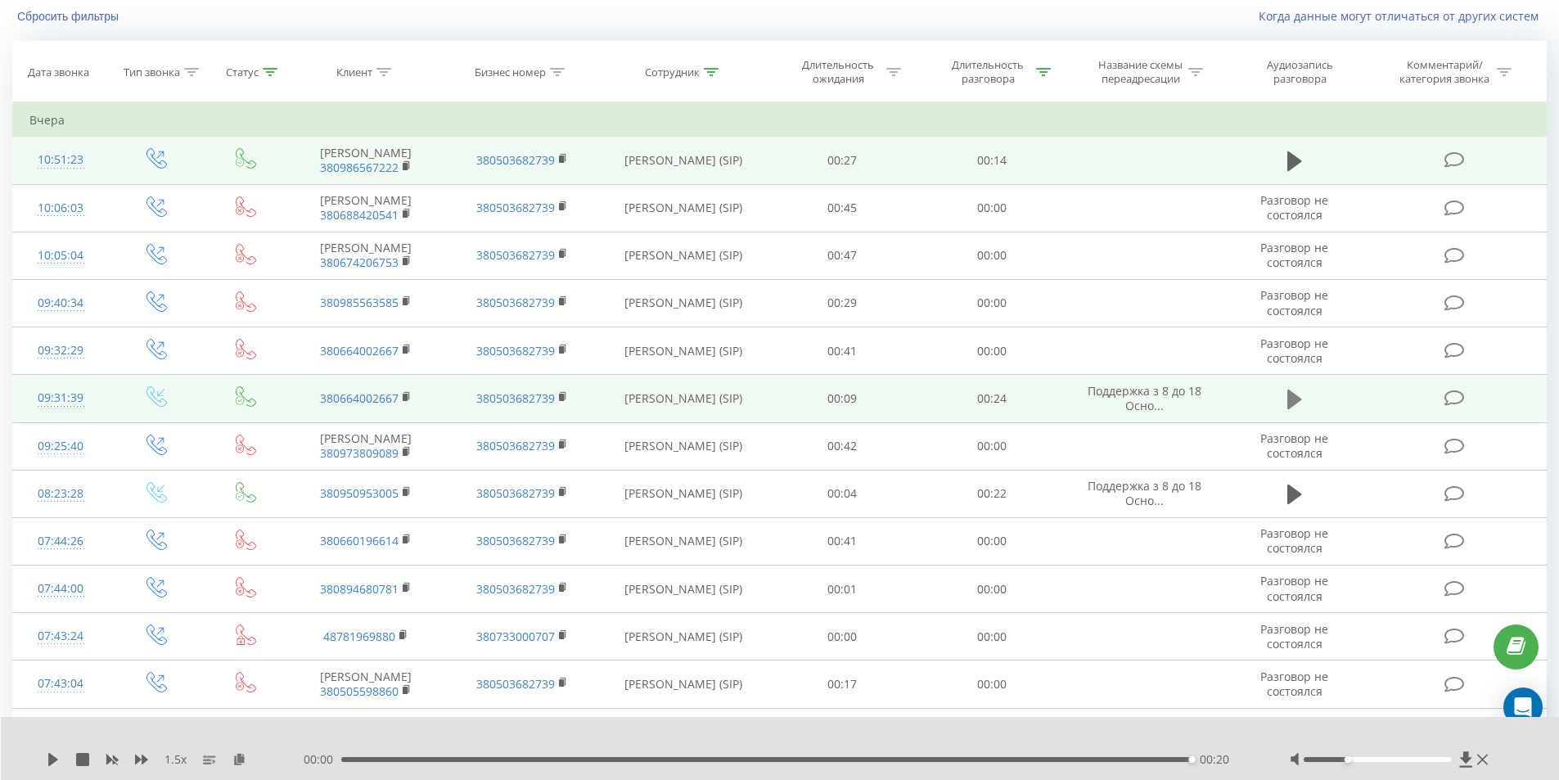
click at [1298, 411] on icon at bounding box center [1294, 399] width 15 height 23
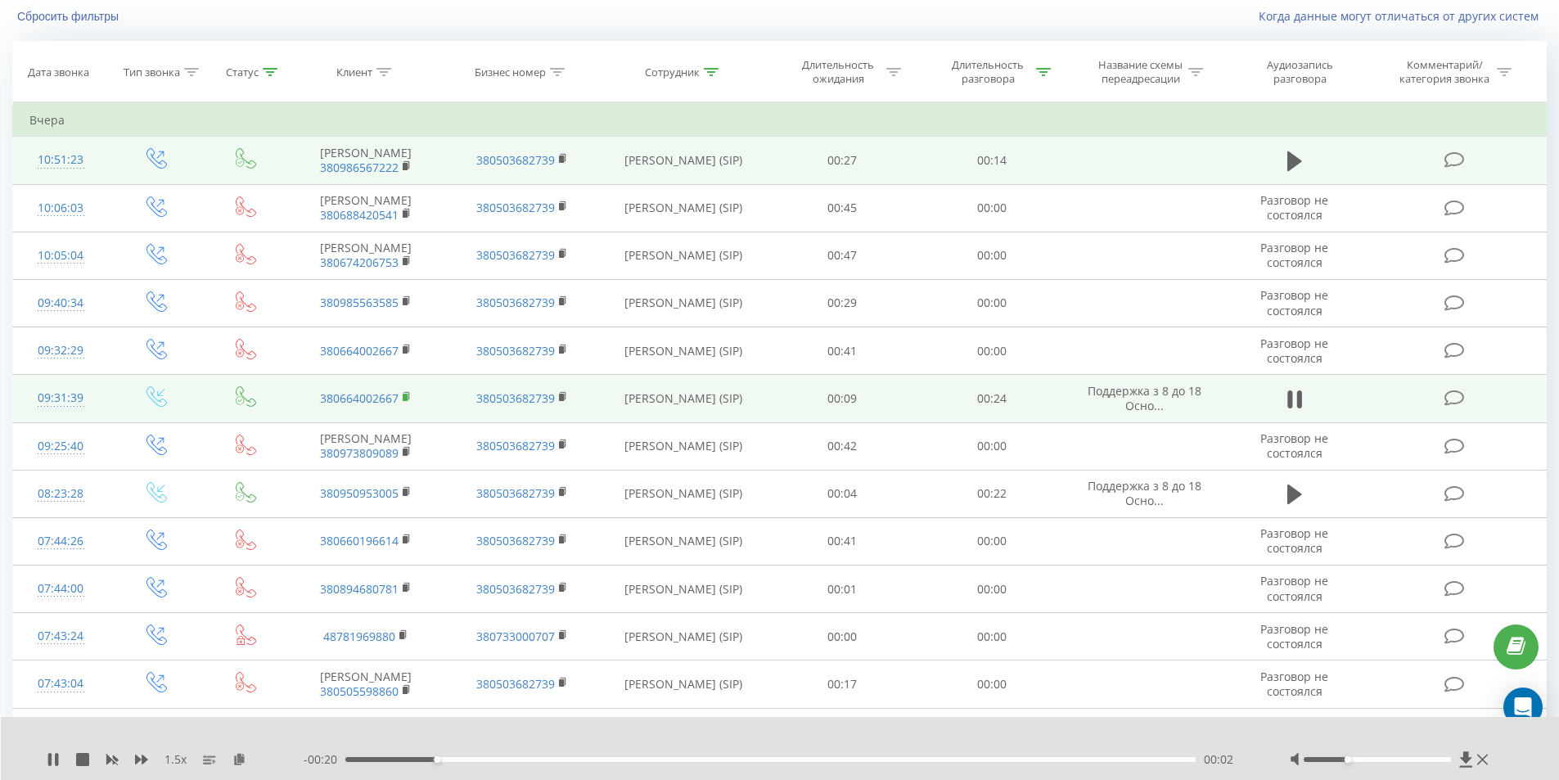
click at [407, 401] on rect at bounding box center [405, 397] width 5 height 7
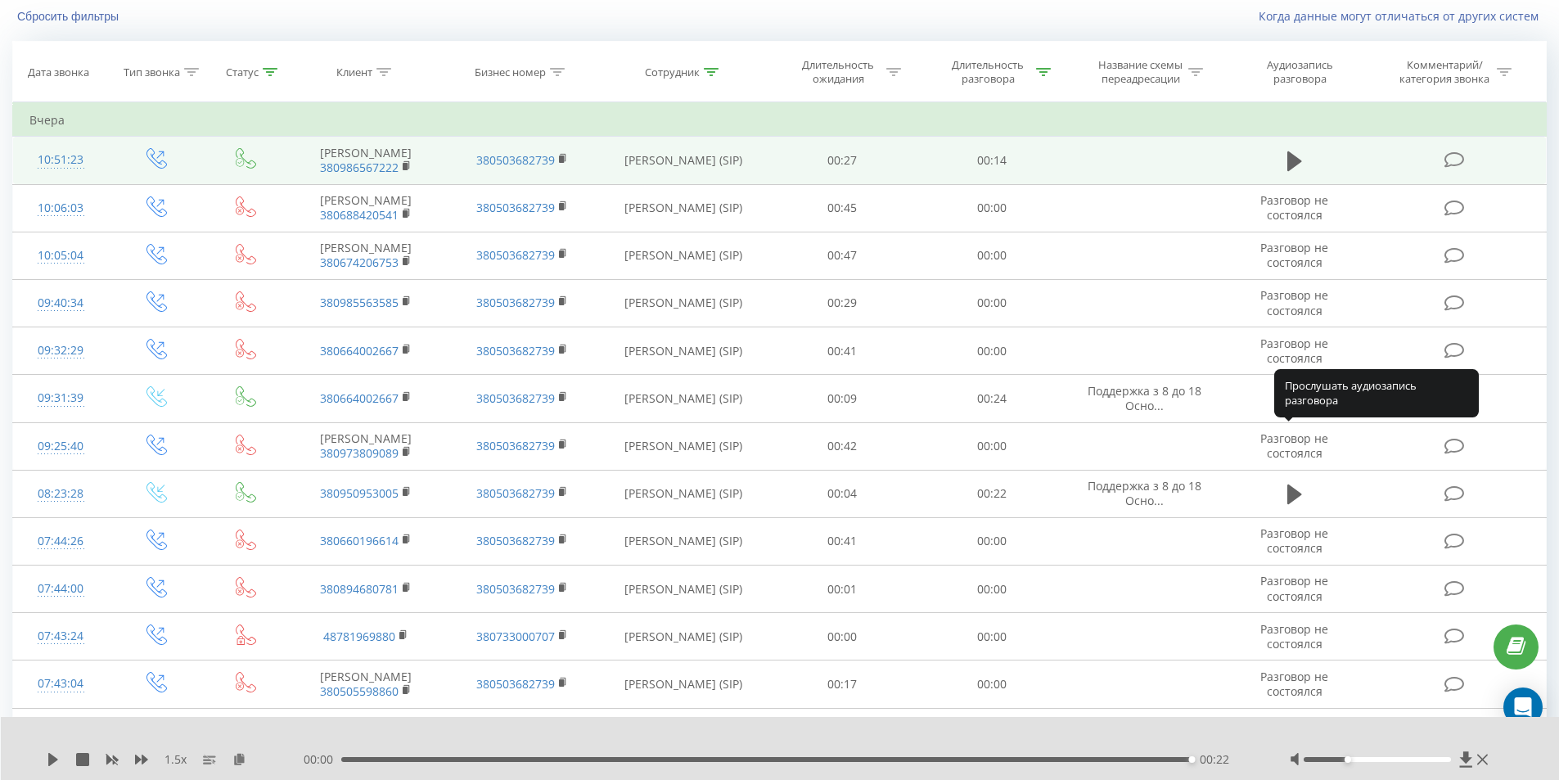
click at [1292, 409] on icon at bounding box center [1294, 399] width 15 height 20
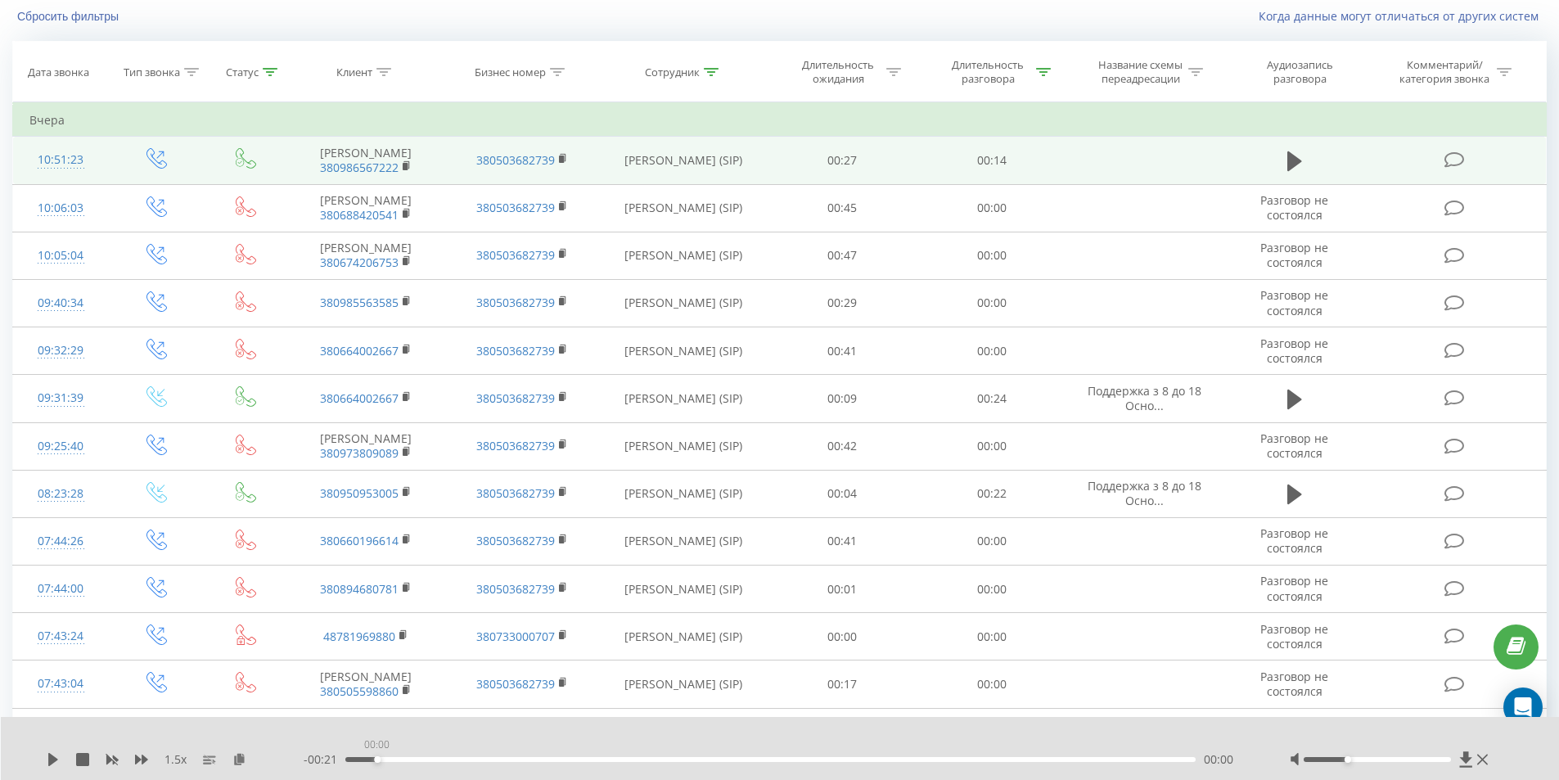
drag, startPoint x: 475, startPoint y: 758, endPoint x: 295, endPoint y: 758, distance: 180.0
click at [295, 758] on div "1.5 x - 00:21 00:00 00:00" at bounding box center [769, 759] width 1445 height 16
click at [50, 755] on icon at bounding box center [53, 759] width 10 height 13
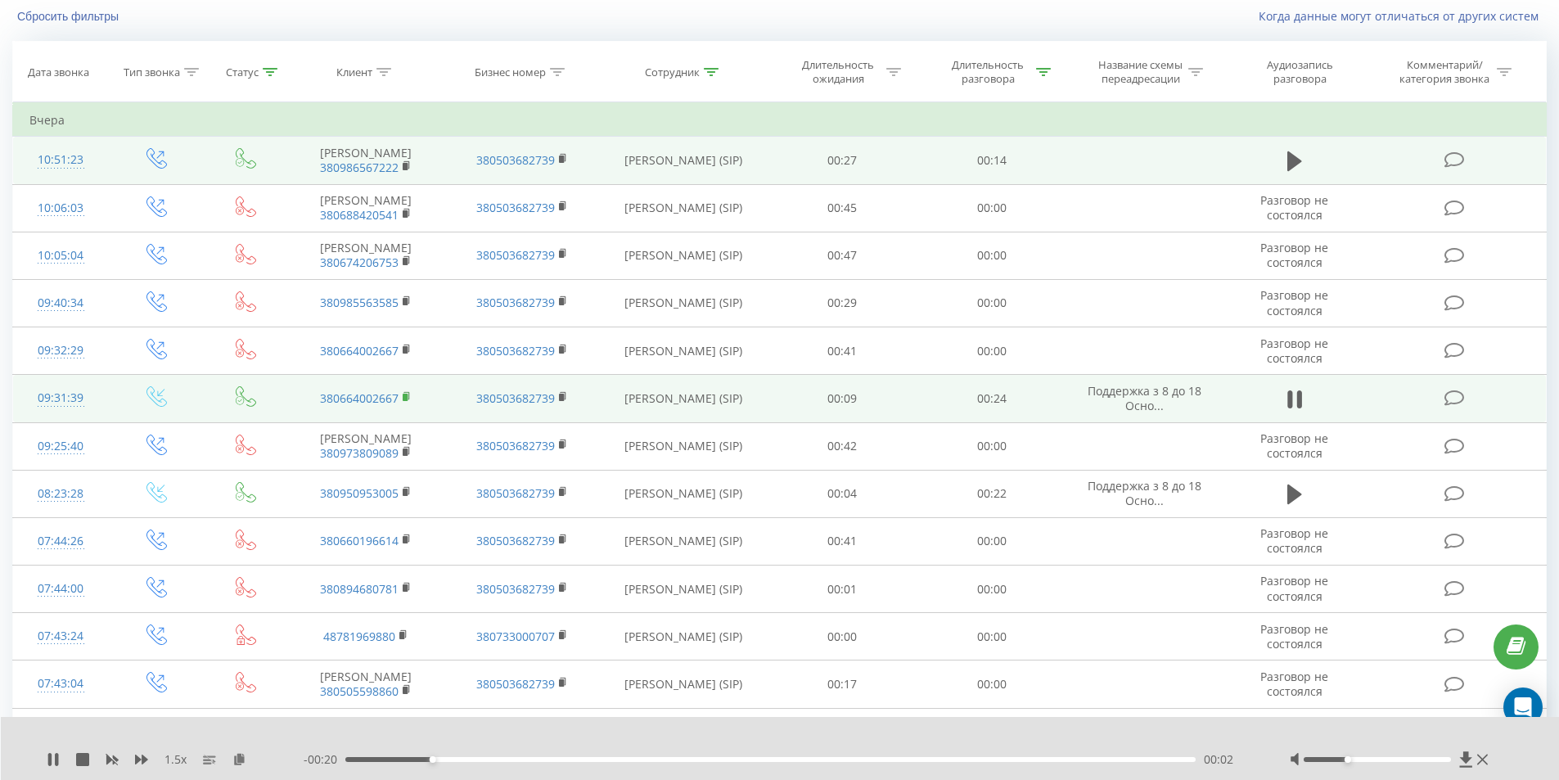
click at [409, 399] on icon at bounding box center [407, 395] width 6 height 7
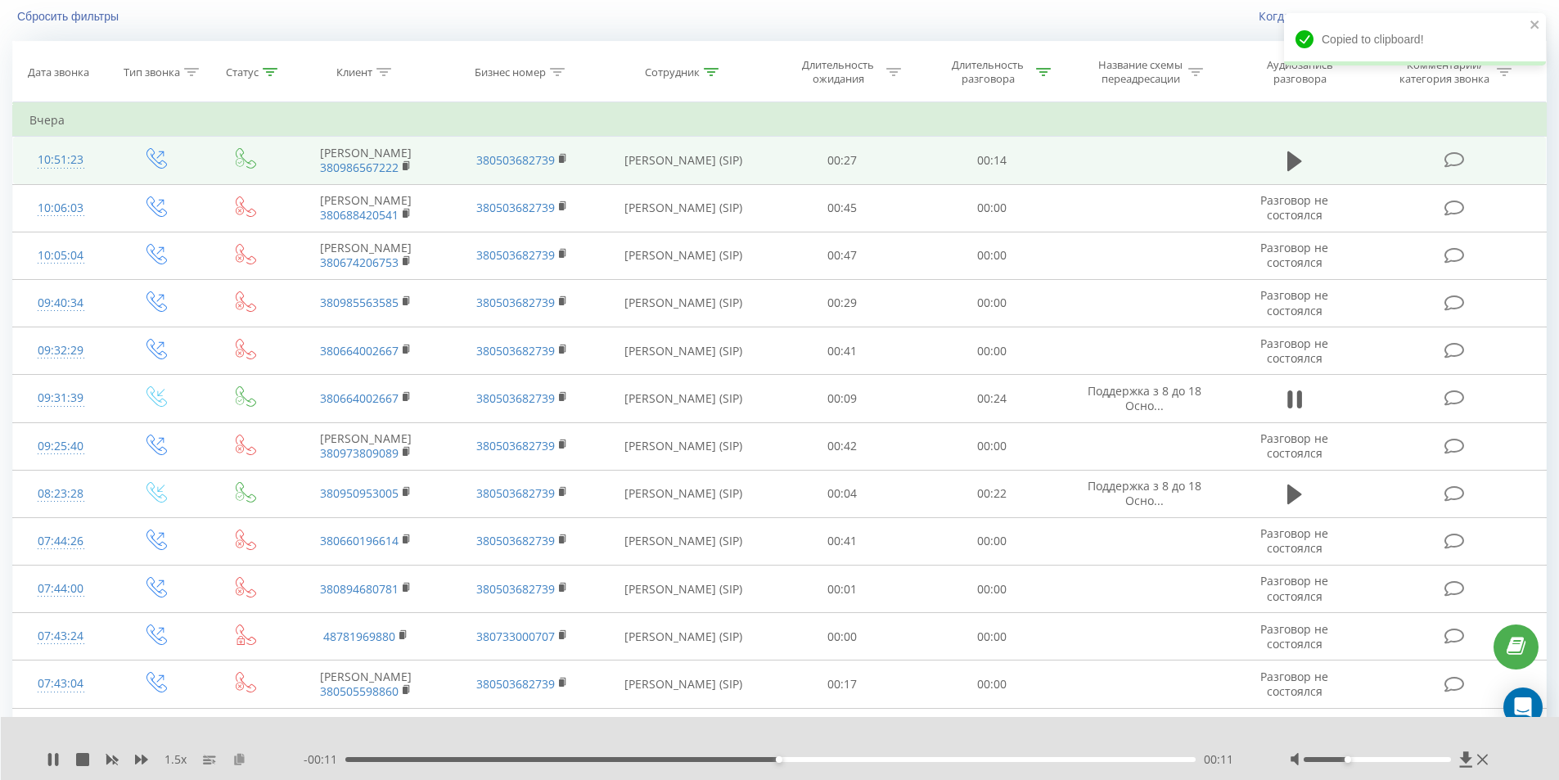
click at [237, 756] on icon at bounding box center [239, 758] width 14 height 11
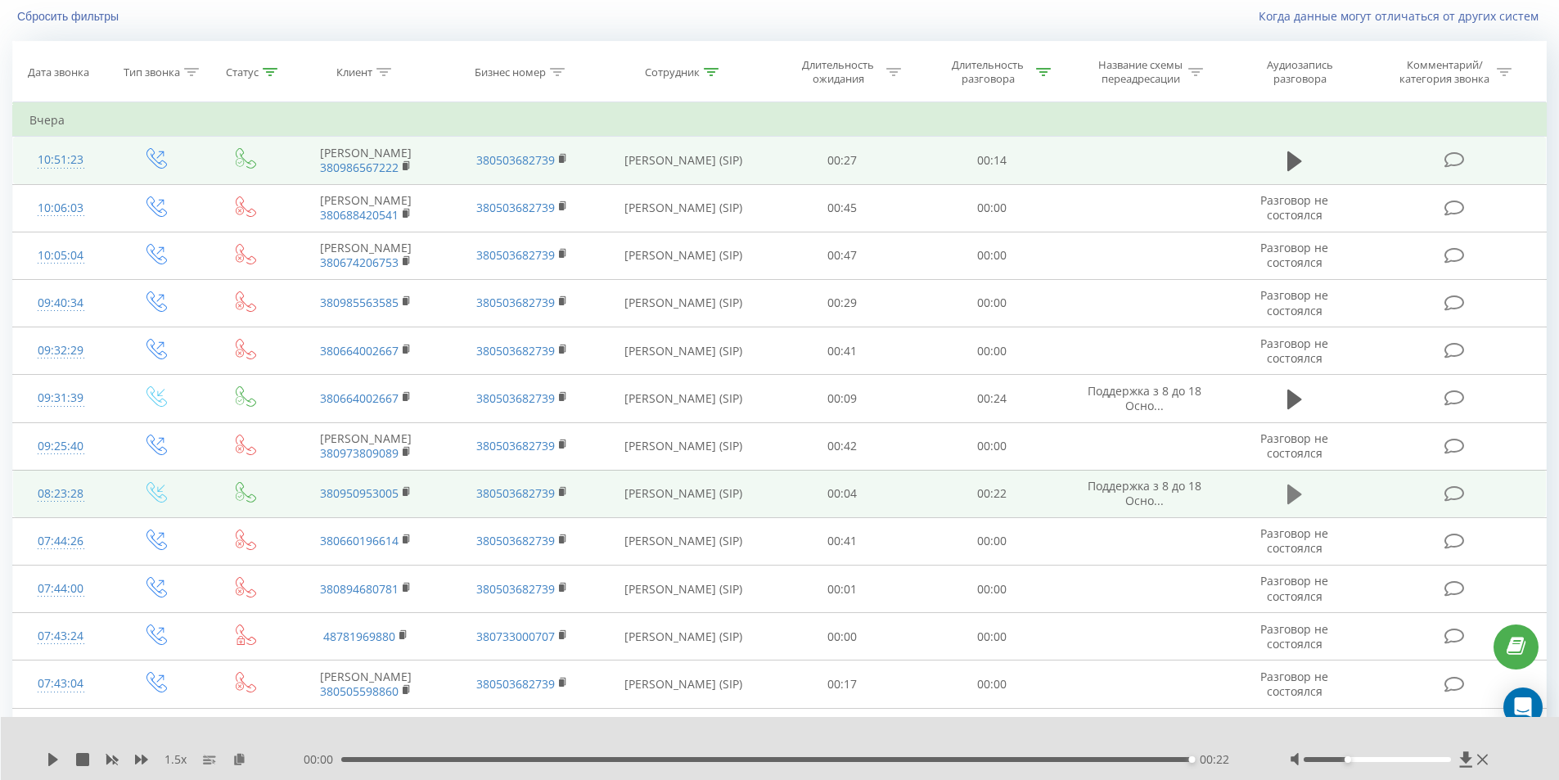
click at [1293, 506] on icon at bounding box center [1294, 494] width 15 height 23
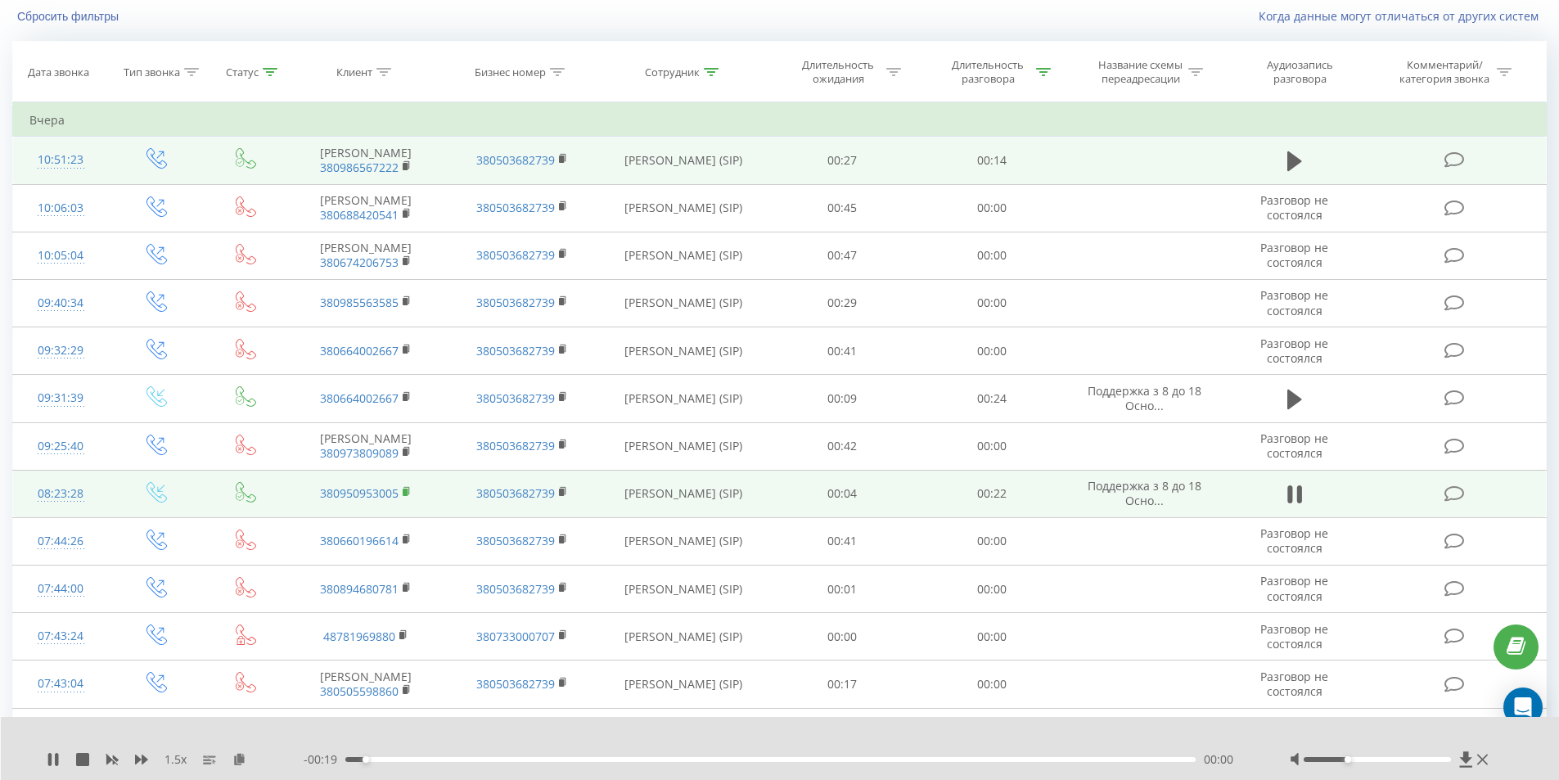
click at [407, 496] on rect at bounding box center [405, 491] width 5 height 7
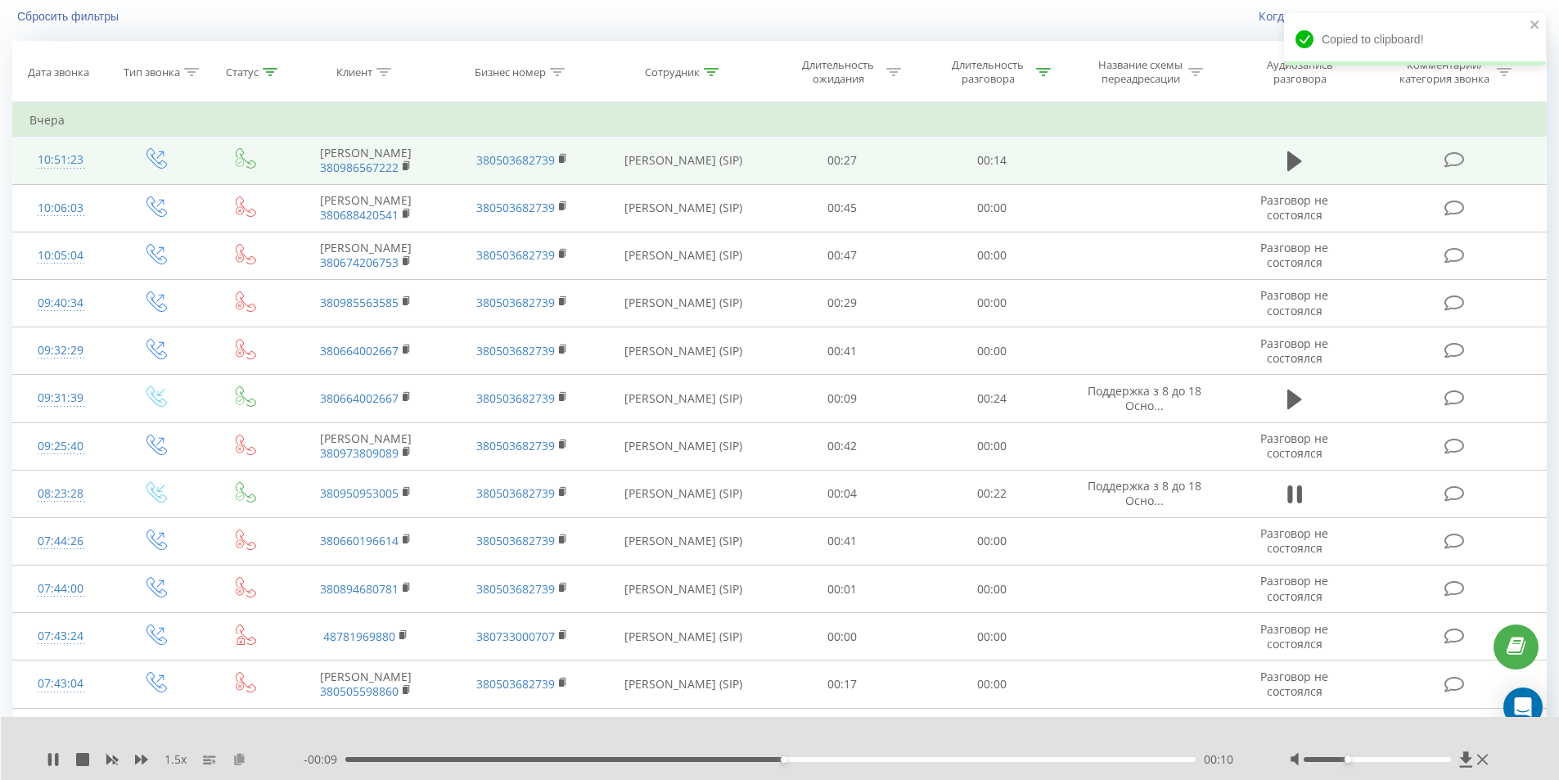
click at [239, 758] on icon at bounding box center [239, 758] width 14 height 11
drag, startPoint x: 643, startPoint y: 758, endPoint x: 301, endPoint y: 752, distance: 342.0
click at [304, 753] on div "- 00:20 00:00 00:00" at bounding box center [776, 759] width 945 height 16
click at [52, 762] on icon at bounding box center [53, 759] width 10 height 13
click at [1353, 758] on div at bounding box center [1376, 759] width 147 height 5
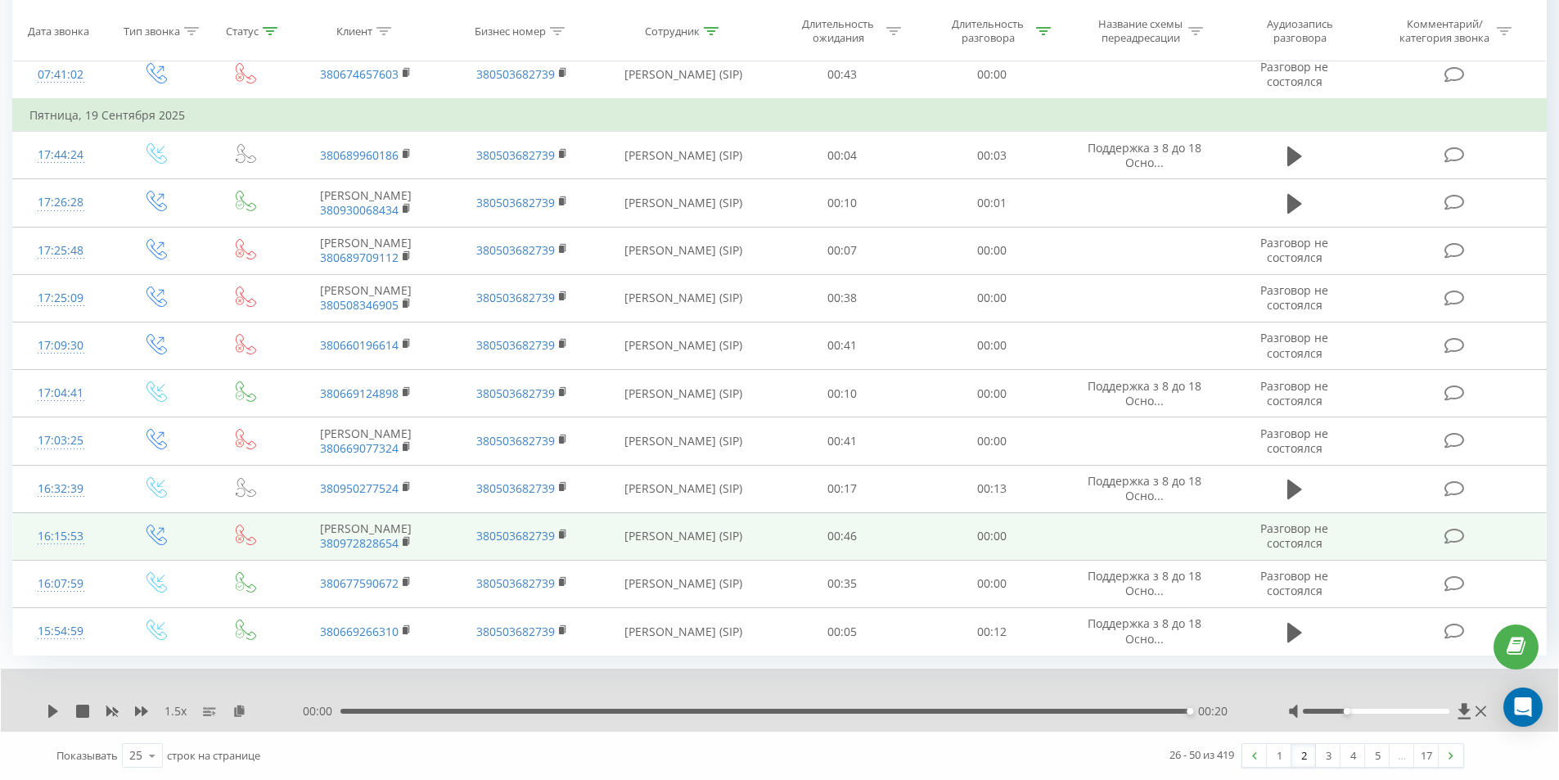
scroll to position [951, 0]
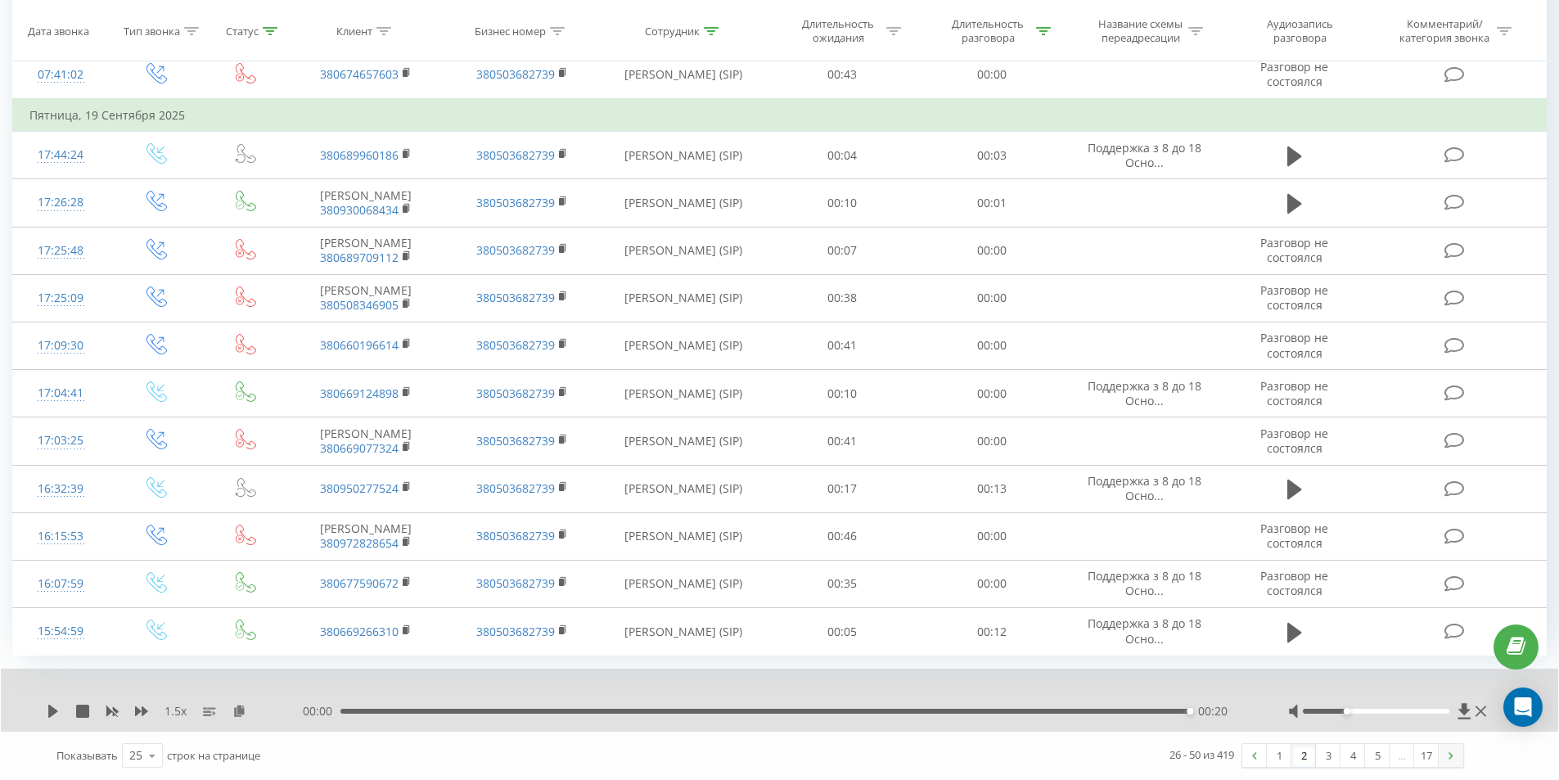
click at [1452, 752] on img at bounding box center [1450, 755] width 5 height 7
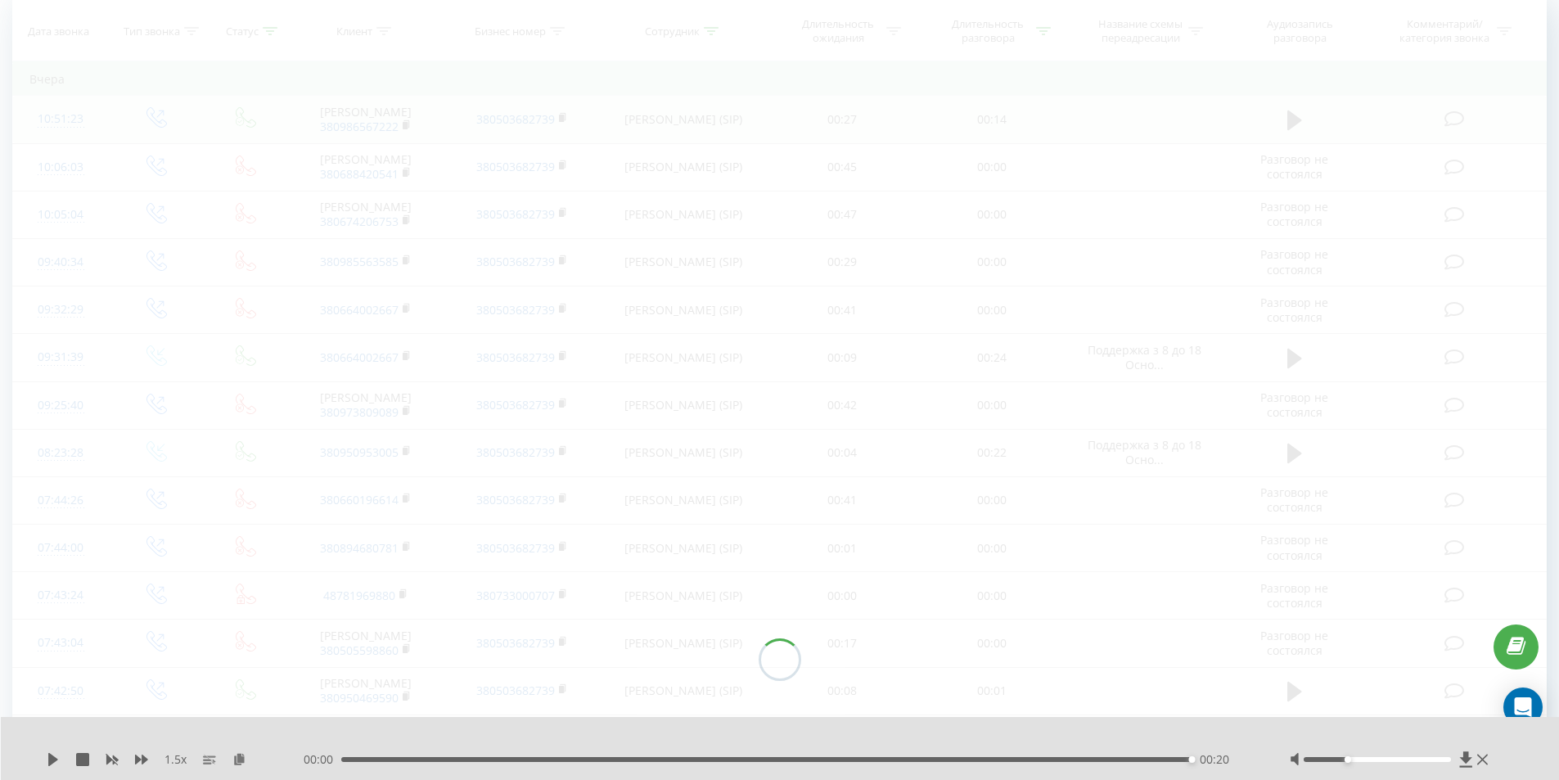
scroll to position [108, 0]
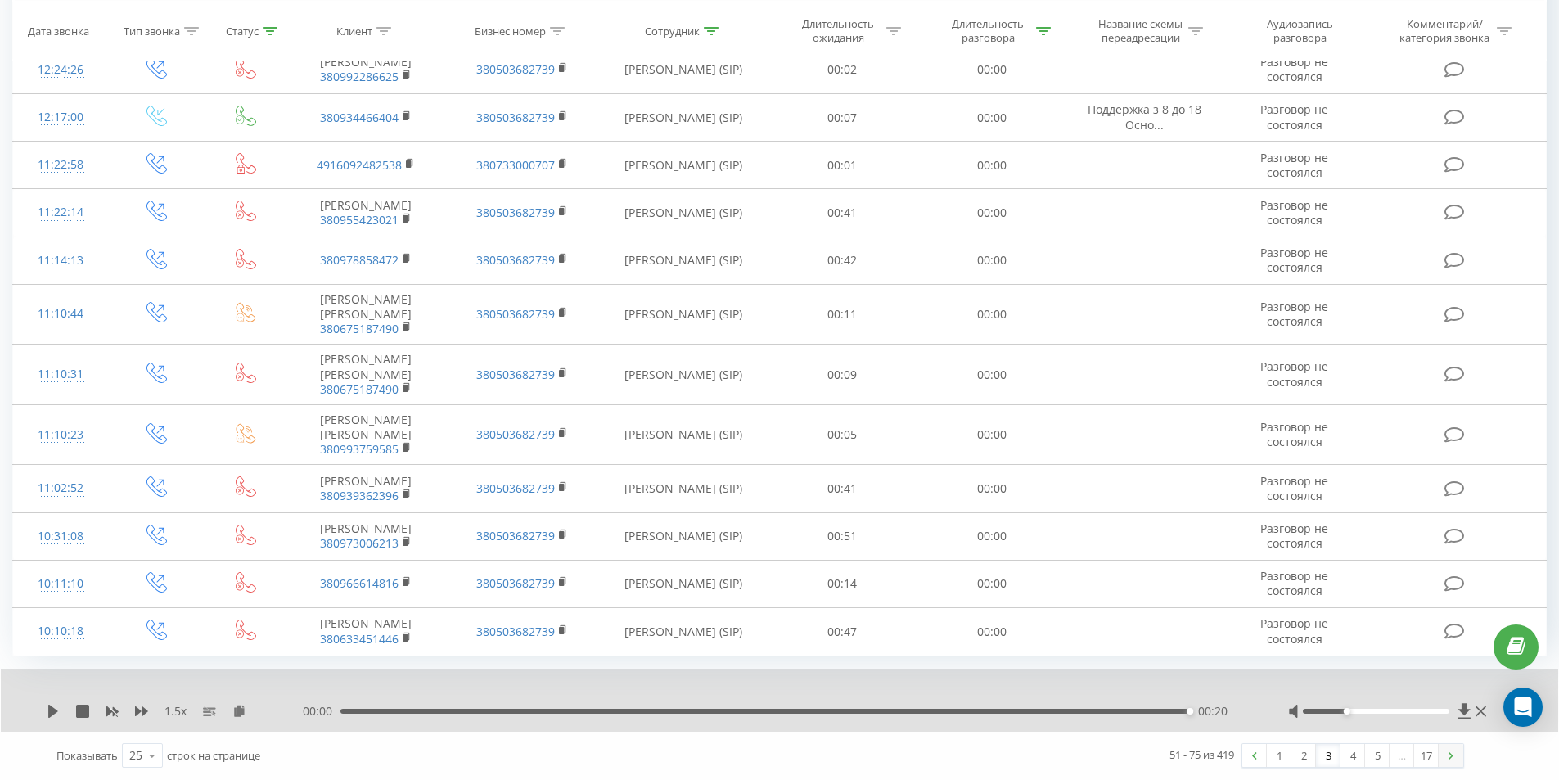
click at [1446, 756] on link at bounding box center [1450, 755] width 25 height 23
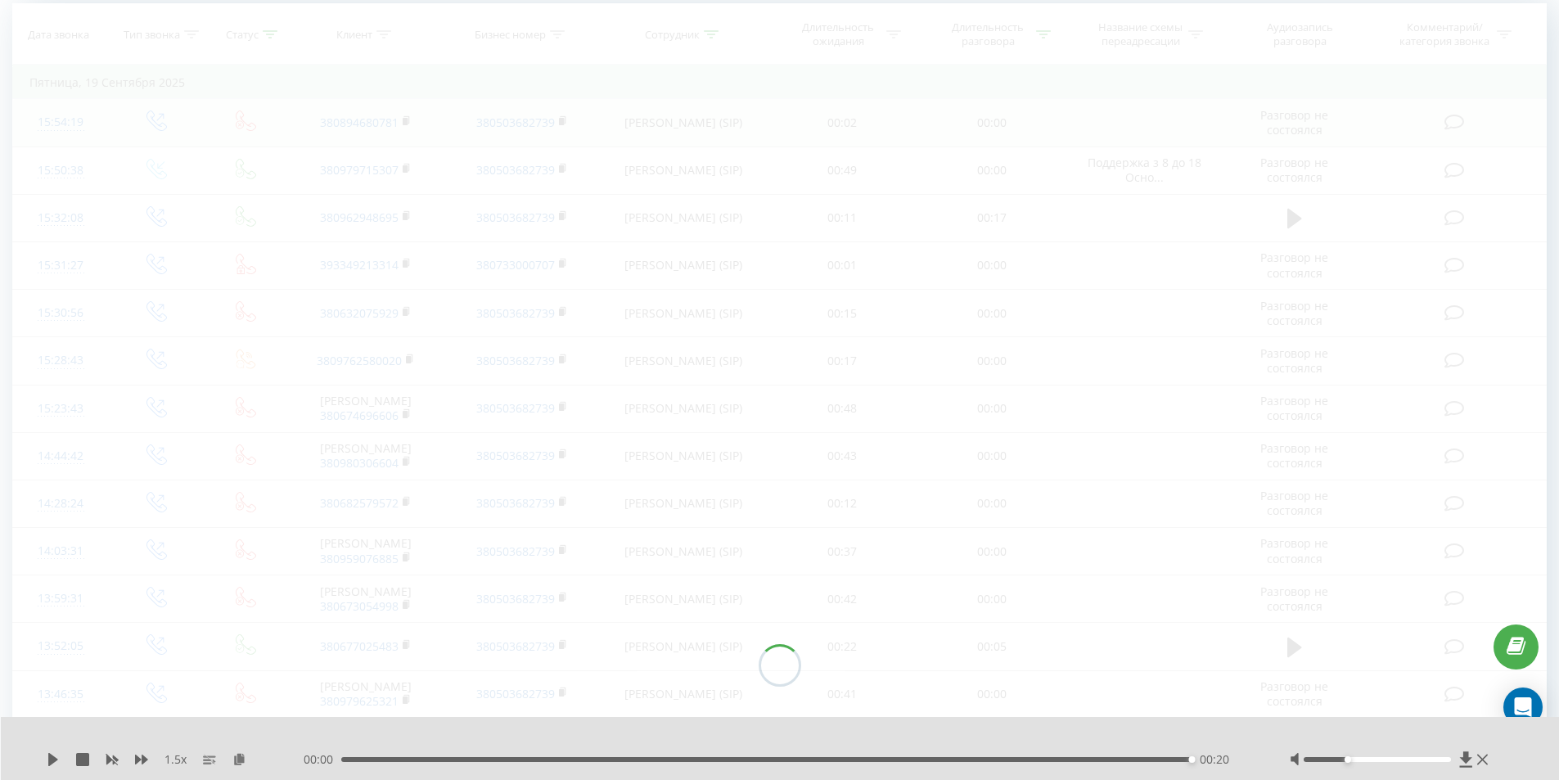
scroll to position [108, 0]
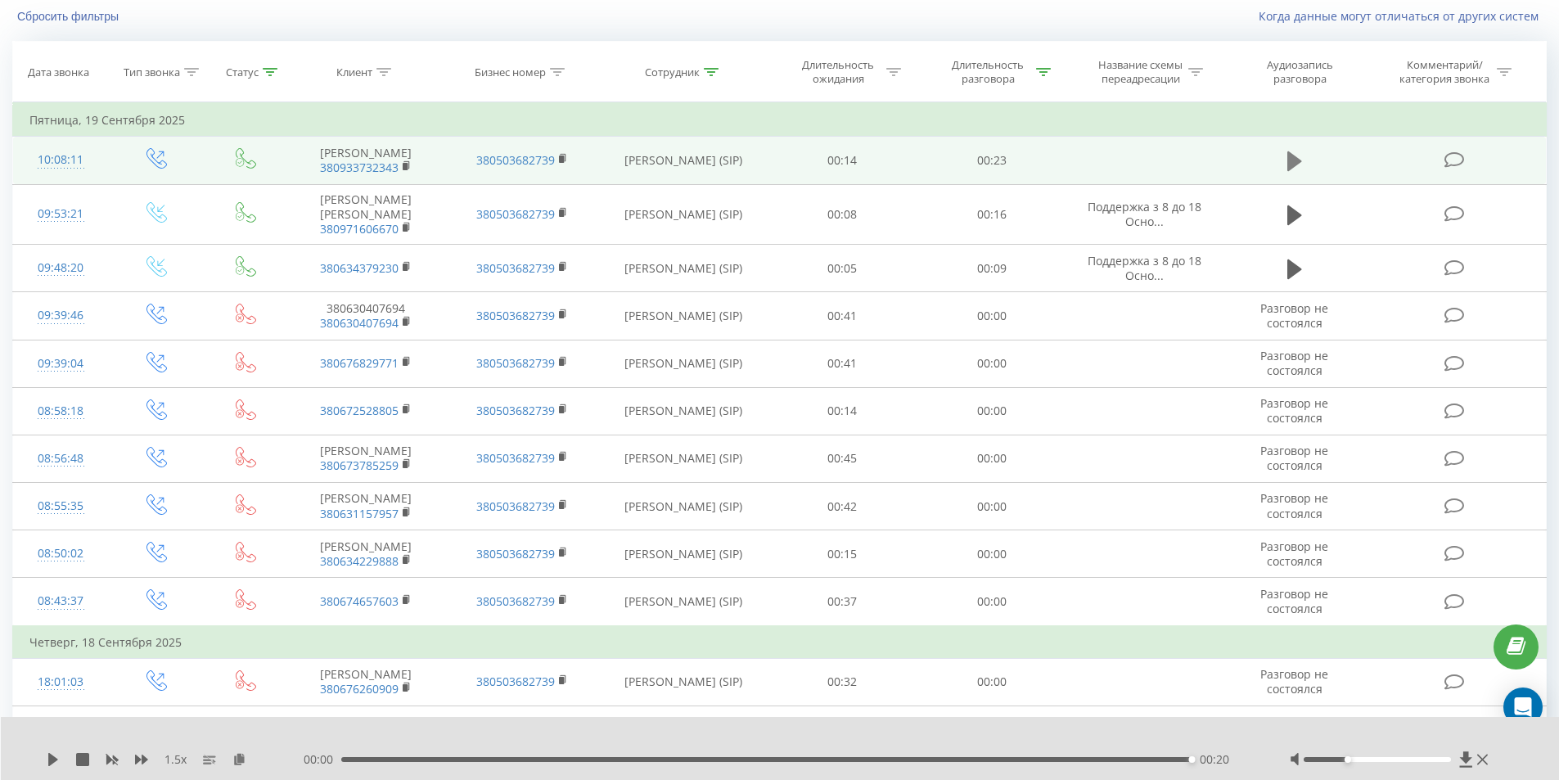
click at [1293, 164] on icon at bounding box center [1294, 161] width 15 height 20
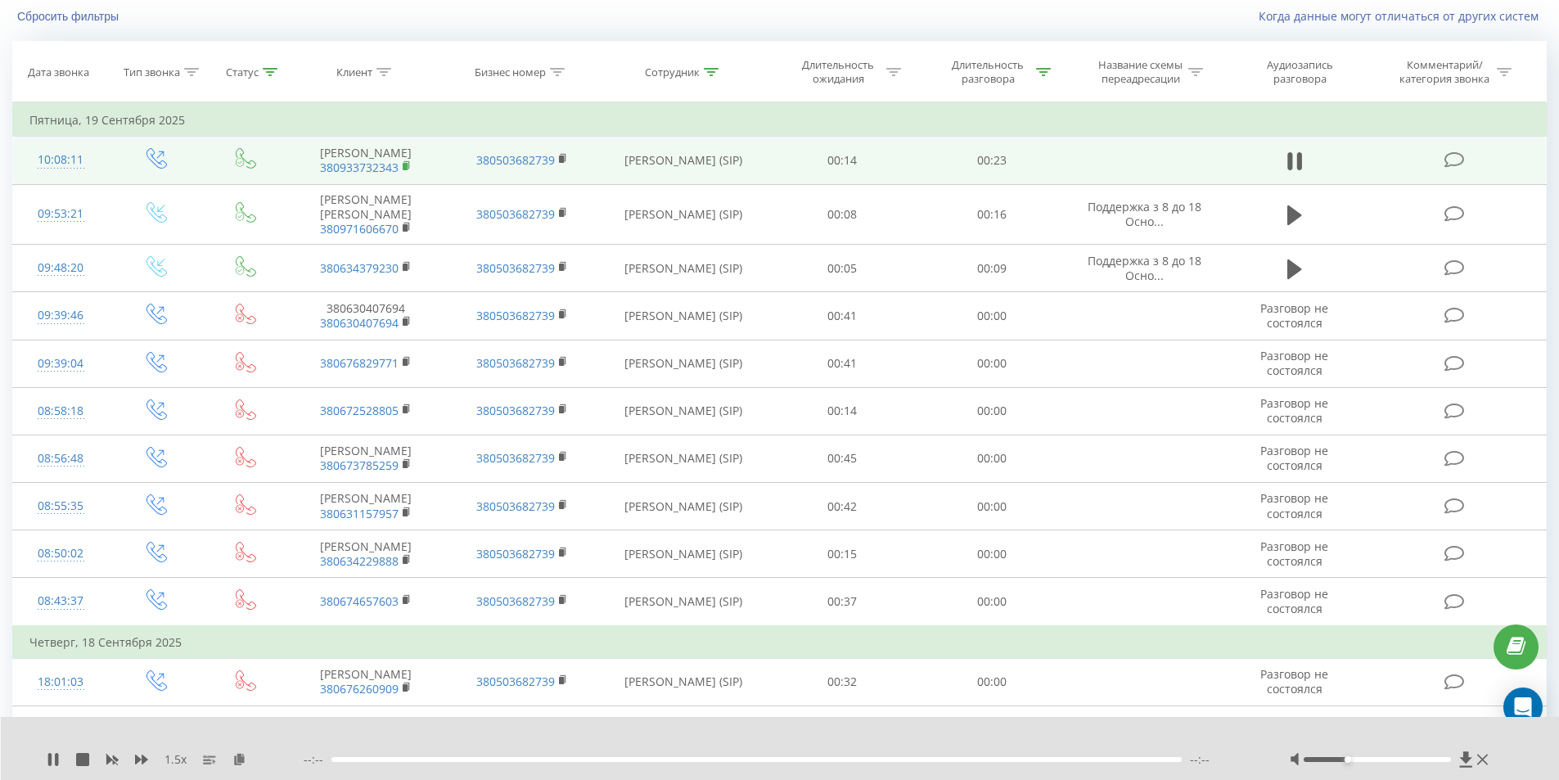
click at [405, 170] on rect at bounding box center [405, 166] width 5 height 7
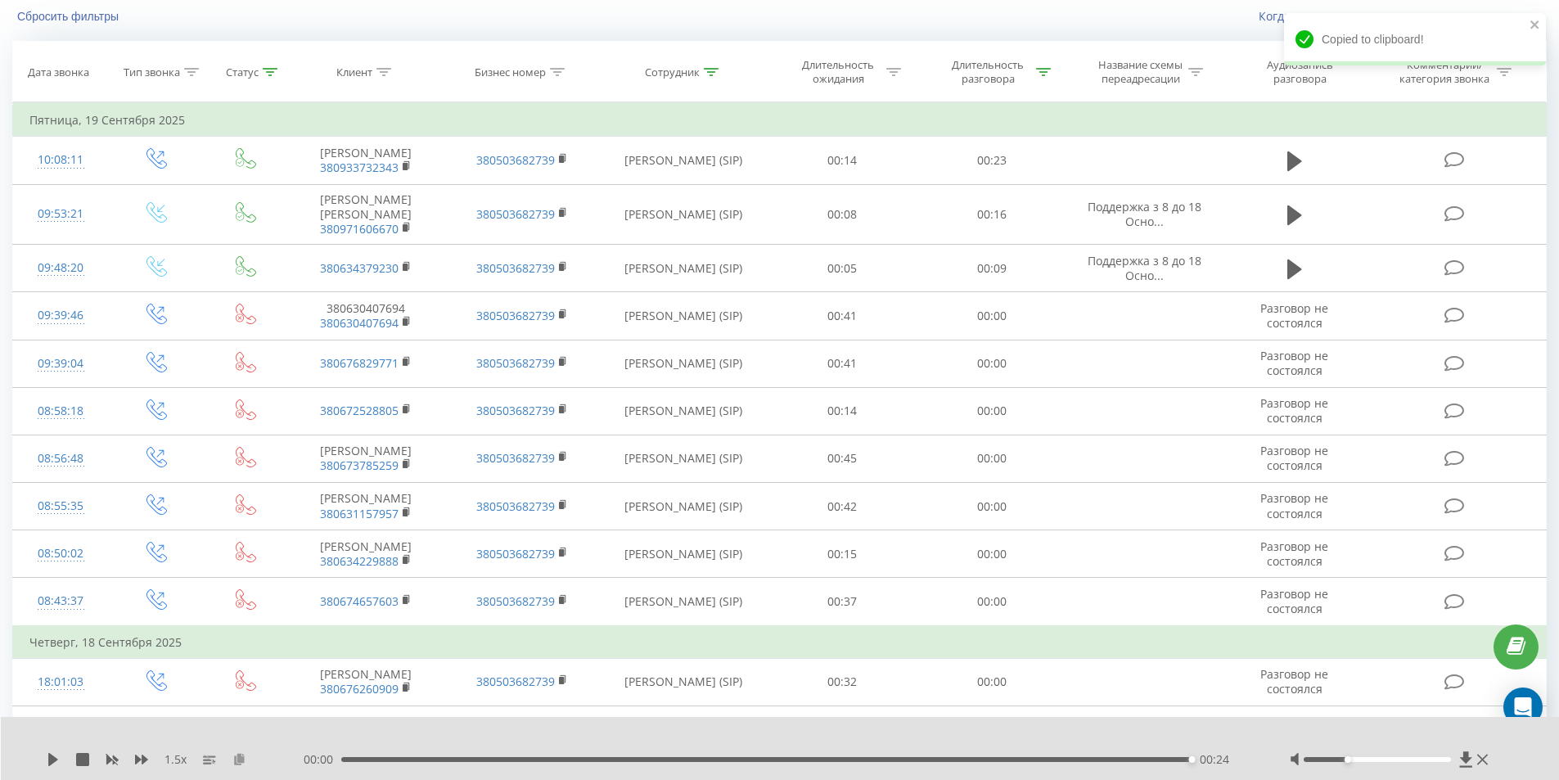
click at [244, 756] on icon at bounding box center [239, 758] width 14 height 11
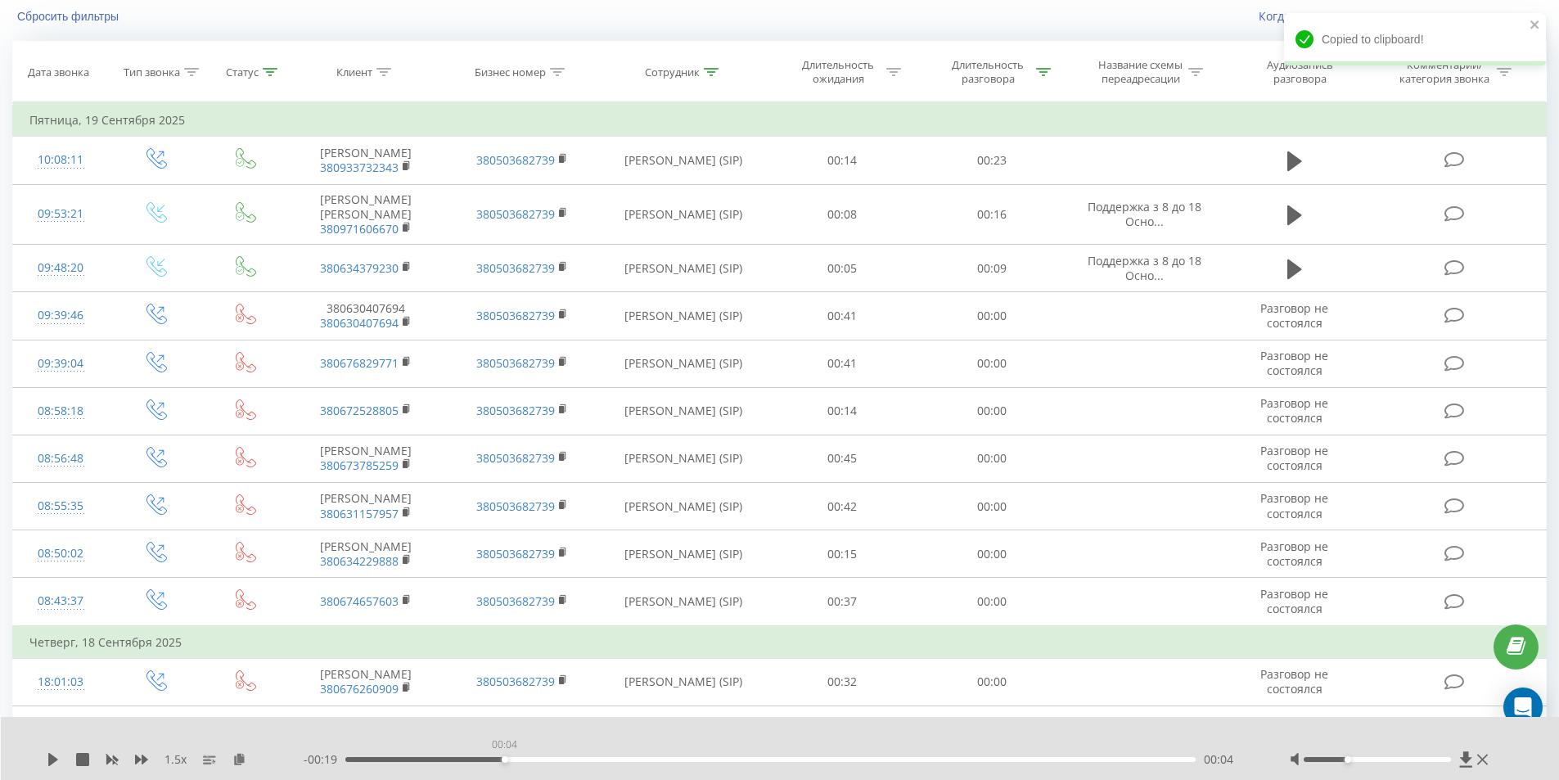
click at [500, 759] on div "00:04" at bounding box center [770, 759] width 851 height 5
click at [52, 759] on icon at bounding box center [53, 759] width 10 height 13
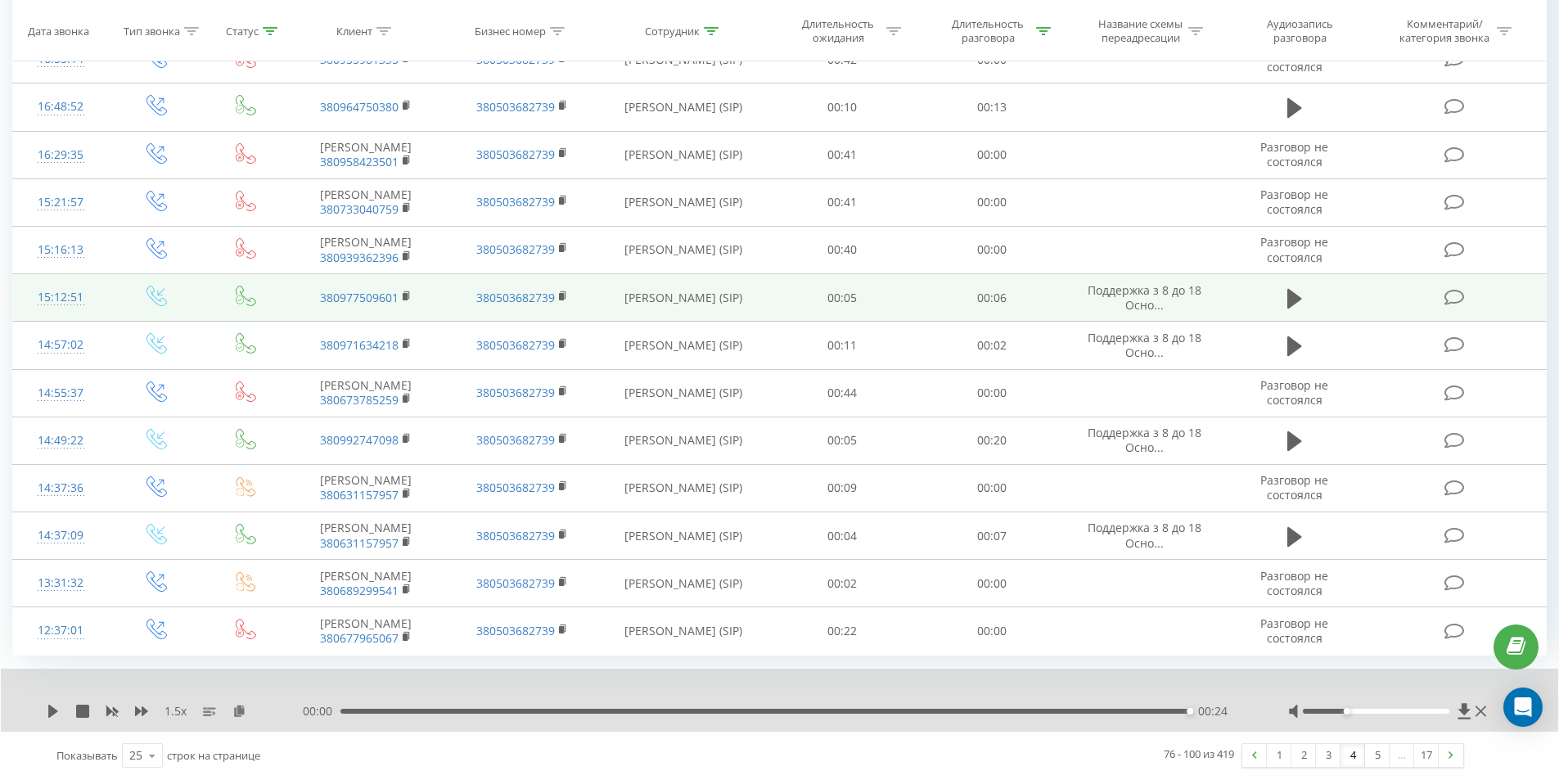
scroll to position [966, 0]
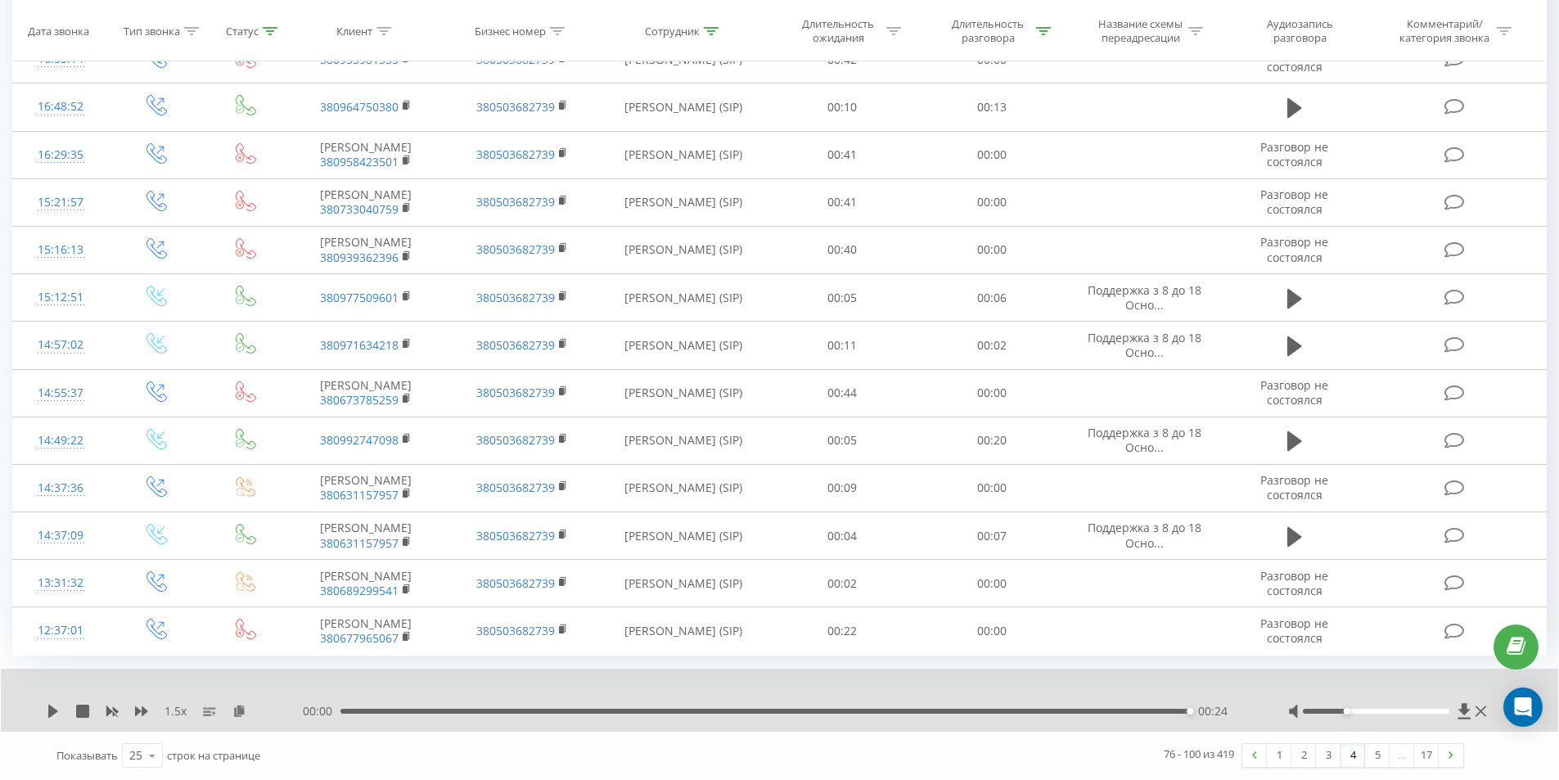
click at [564, 709] on div "00:24" at bounding box center [764, 710] width 849 height 5
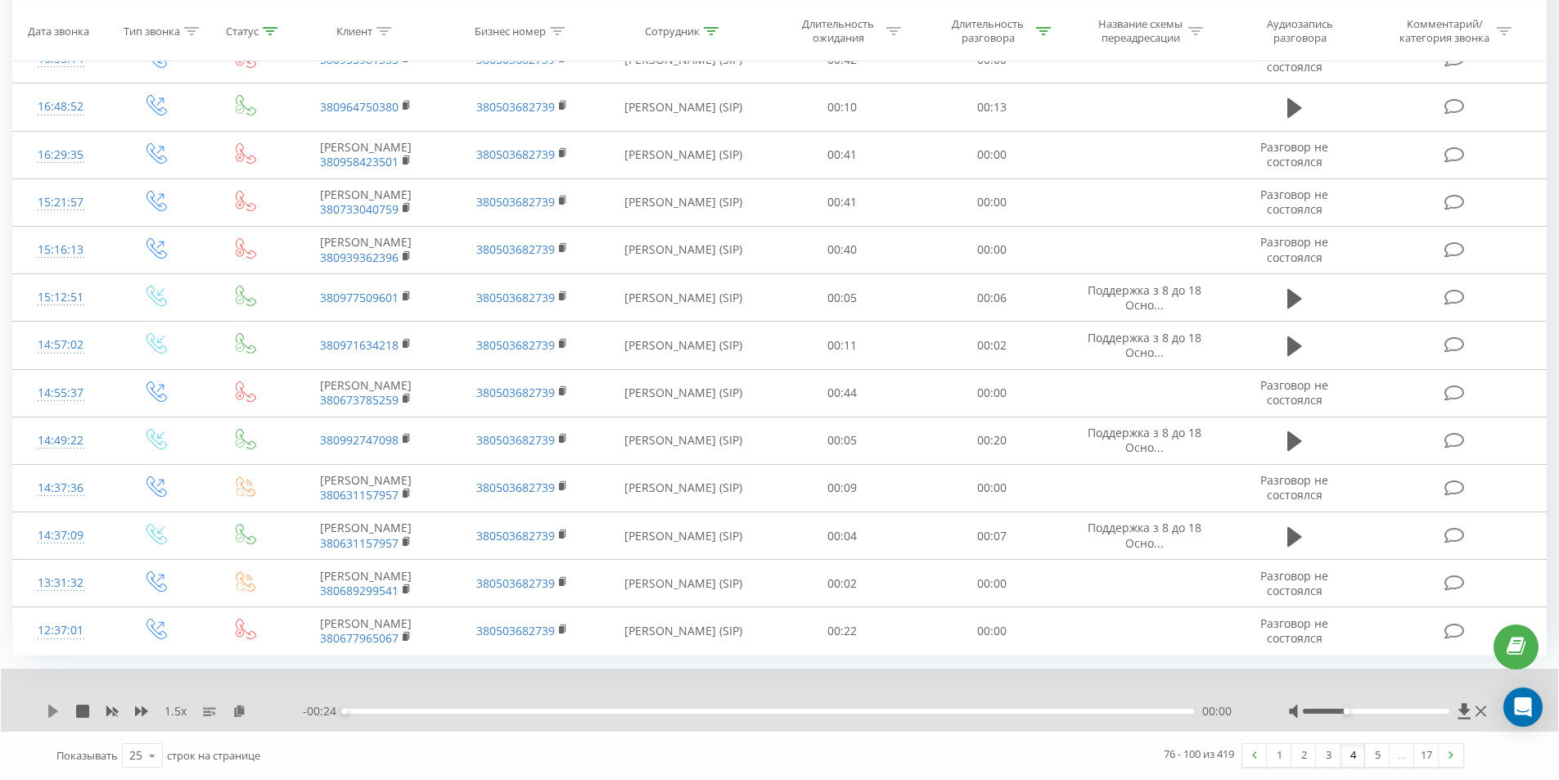
click at [51, 713] on icon at bounding box center [53, 710] width 10 height 13
click at [517, 712] on div "00:09" at bounding box center [768, 710] width 849 height 5
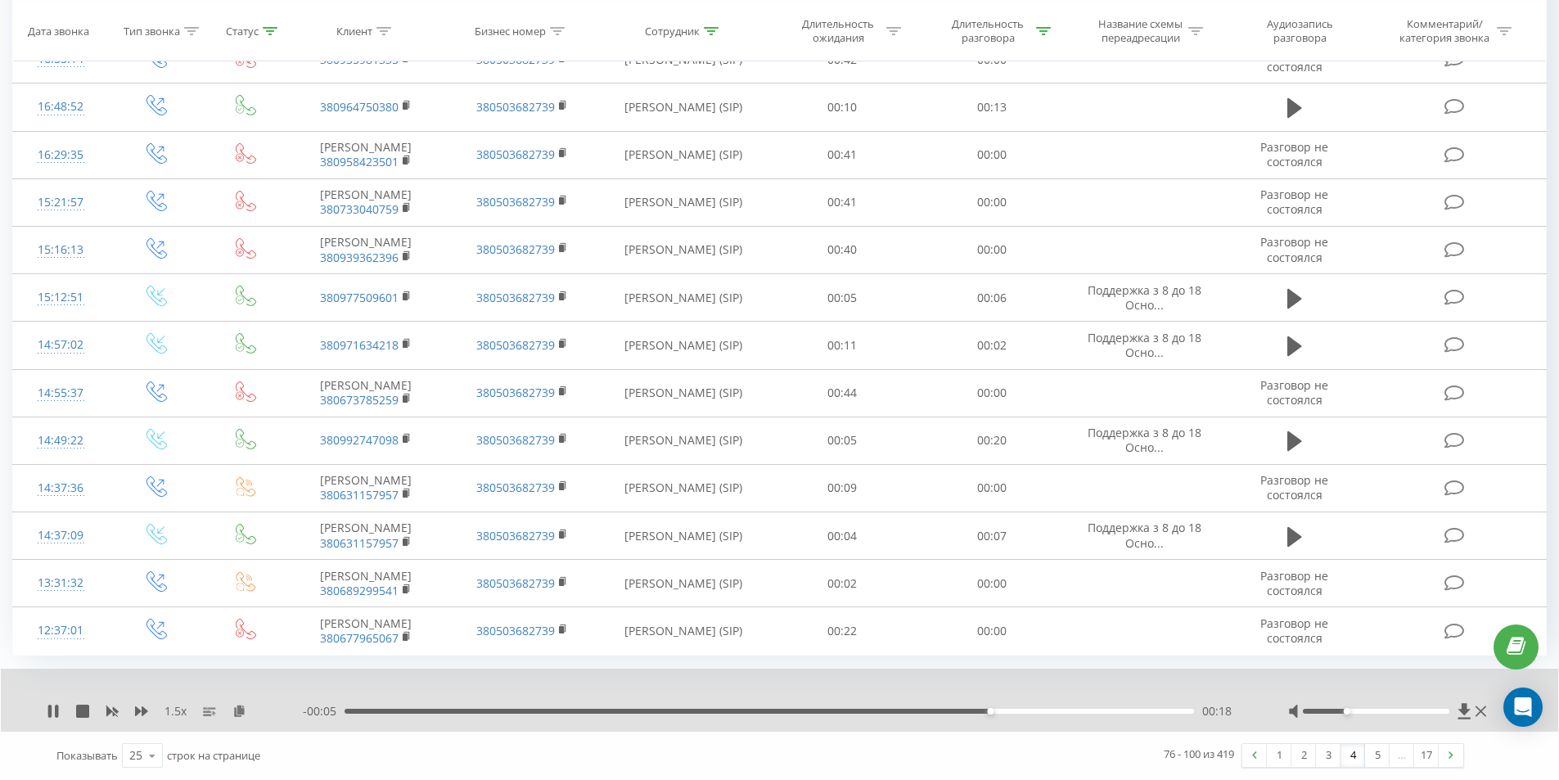
click at [825, 710] on div "00:18" at bounding box center [768, 710] width 849 height 5
click at [801, 717] on div "- 00:08 00:15 00:15" at bounding box center [775, 711] width 944 height 16
click at [796, 712] on div "00:16" at bounding box center [768, 710] width 849 height 5
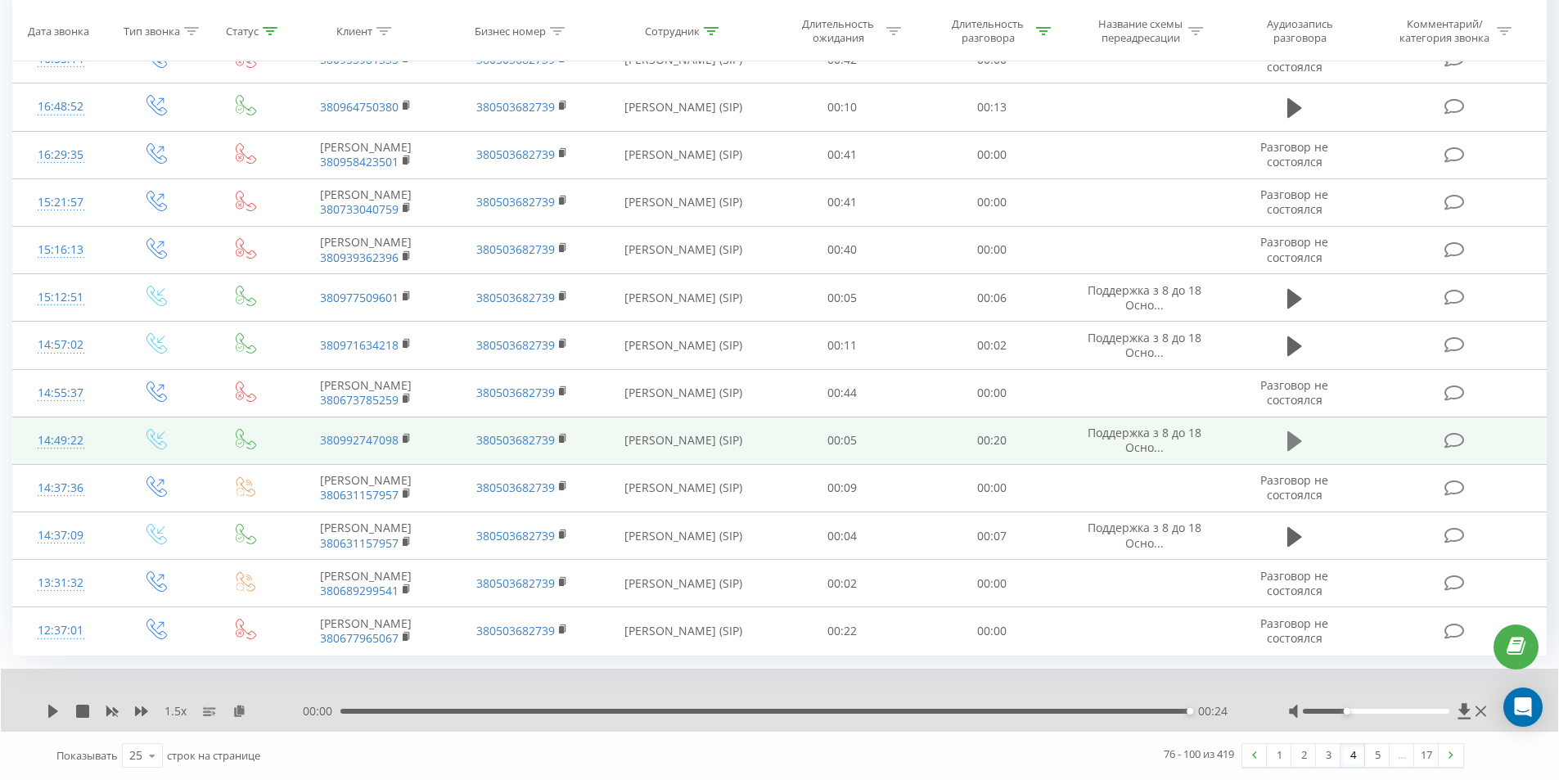
click at [1296, 430] on icon at bounding box center [1294, 441] width 15 height 23
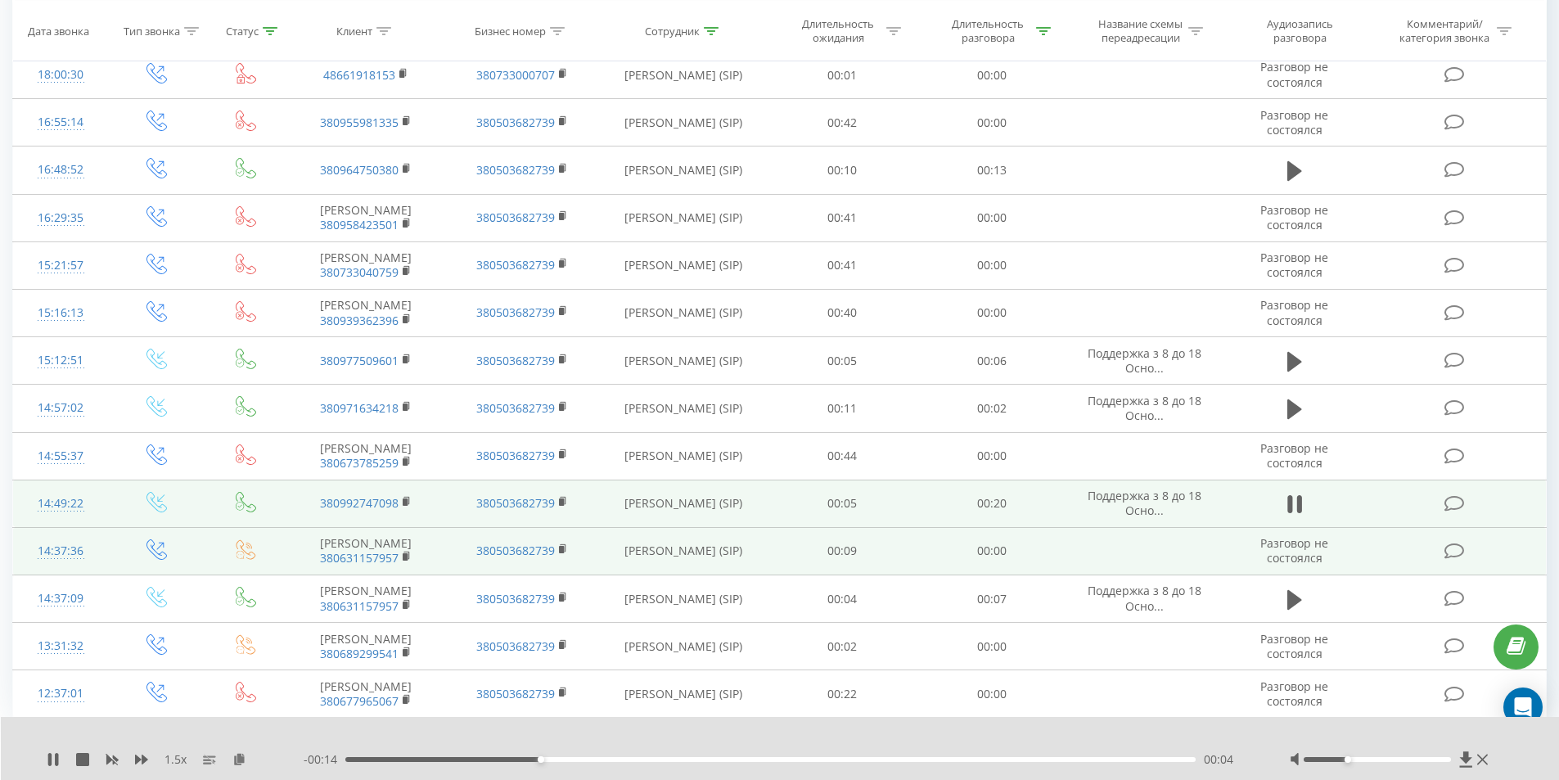
scroll to position [903, 0]
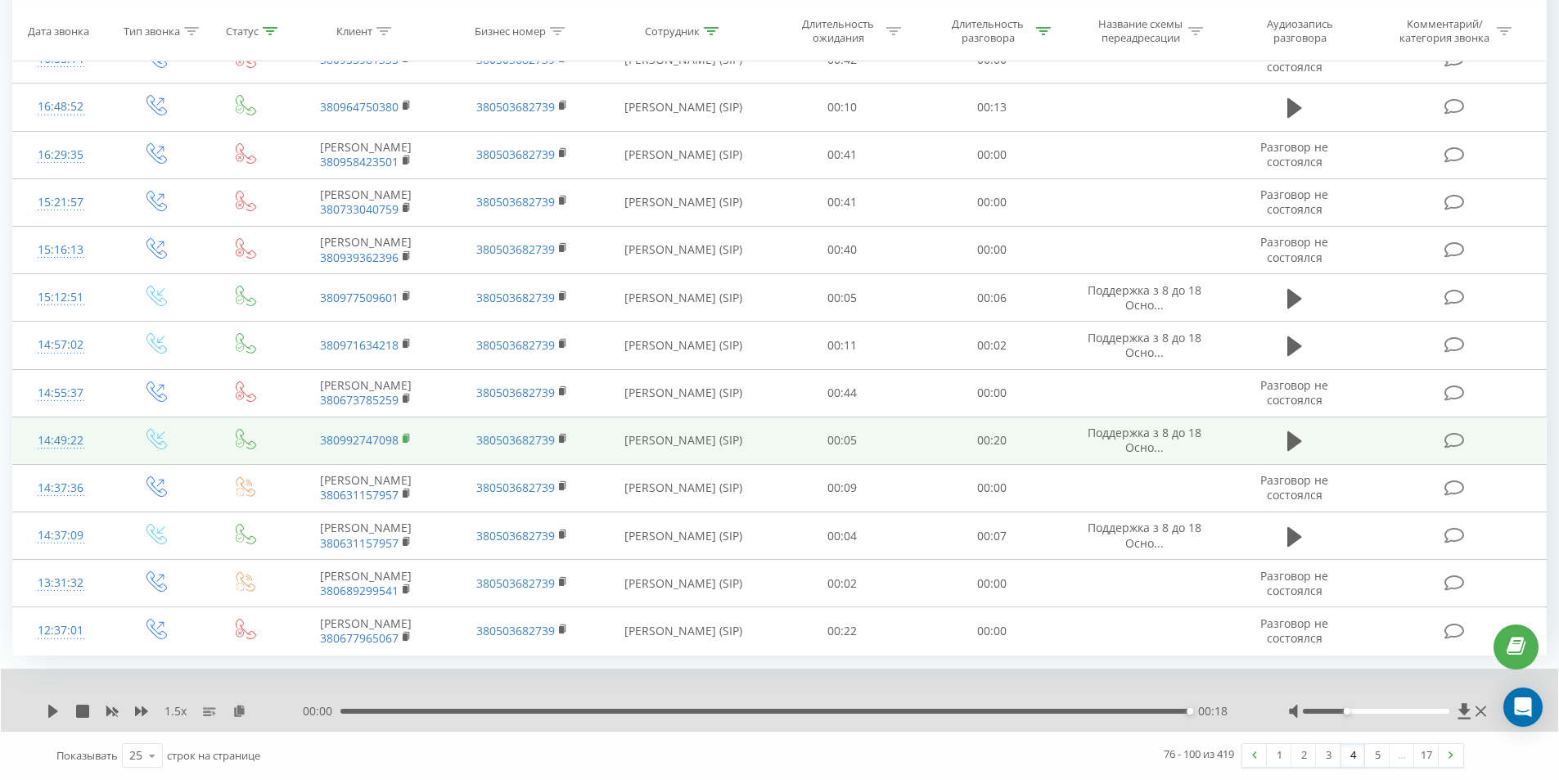
click at [407, 443] on rect at bounding box center [405, 438] width 5 height 7
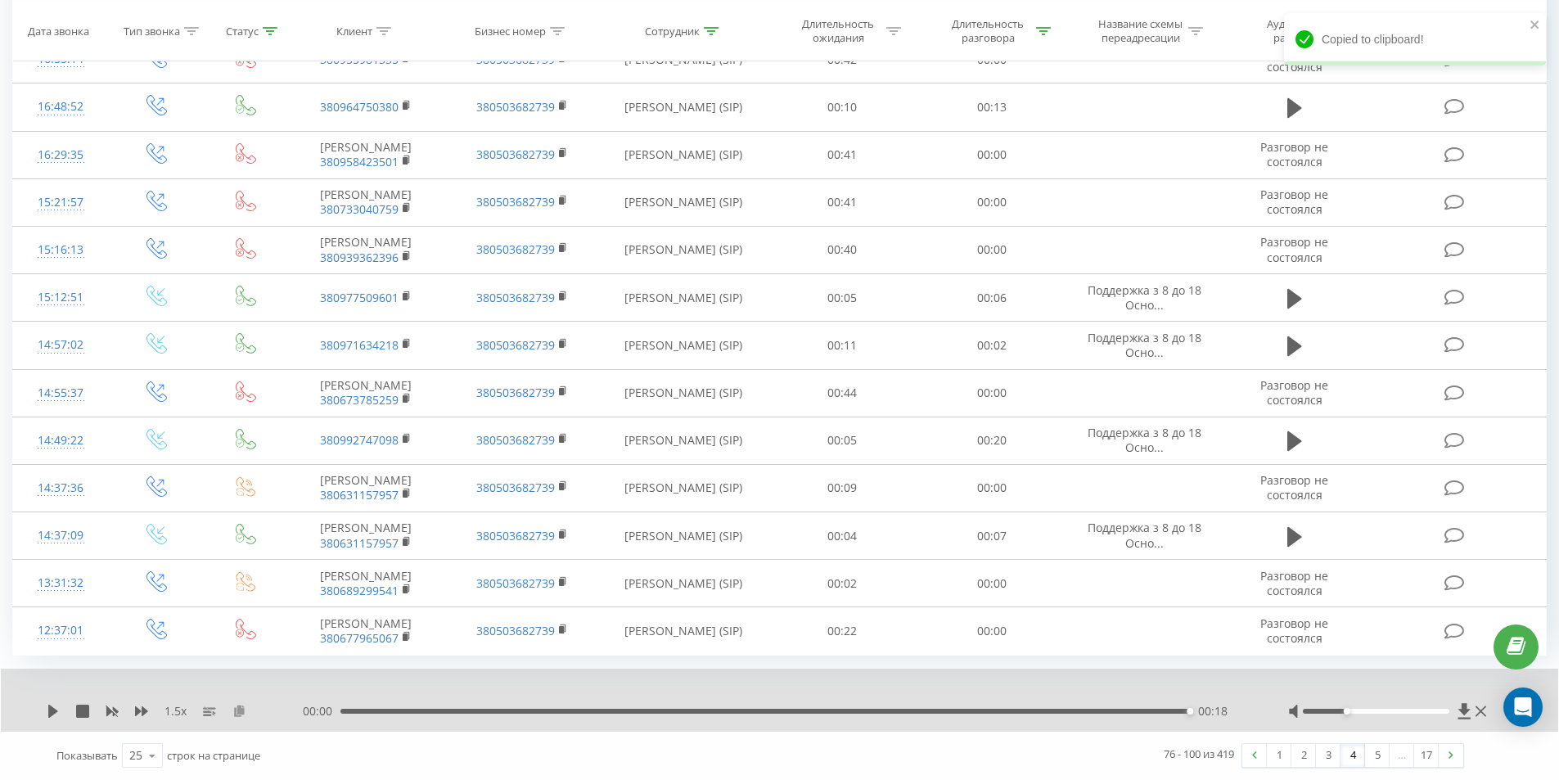
click at [232, 716] on icon at bounding box center [239, 709] width 14 height 11
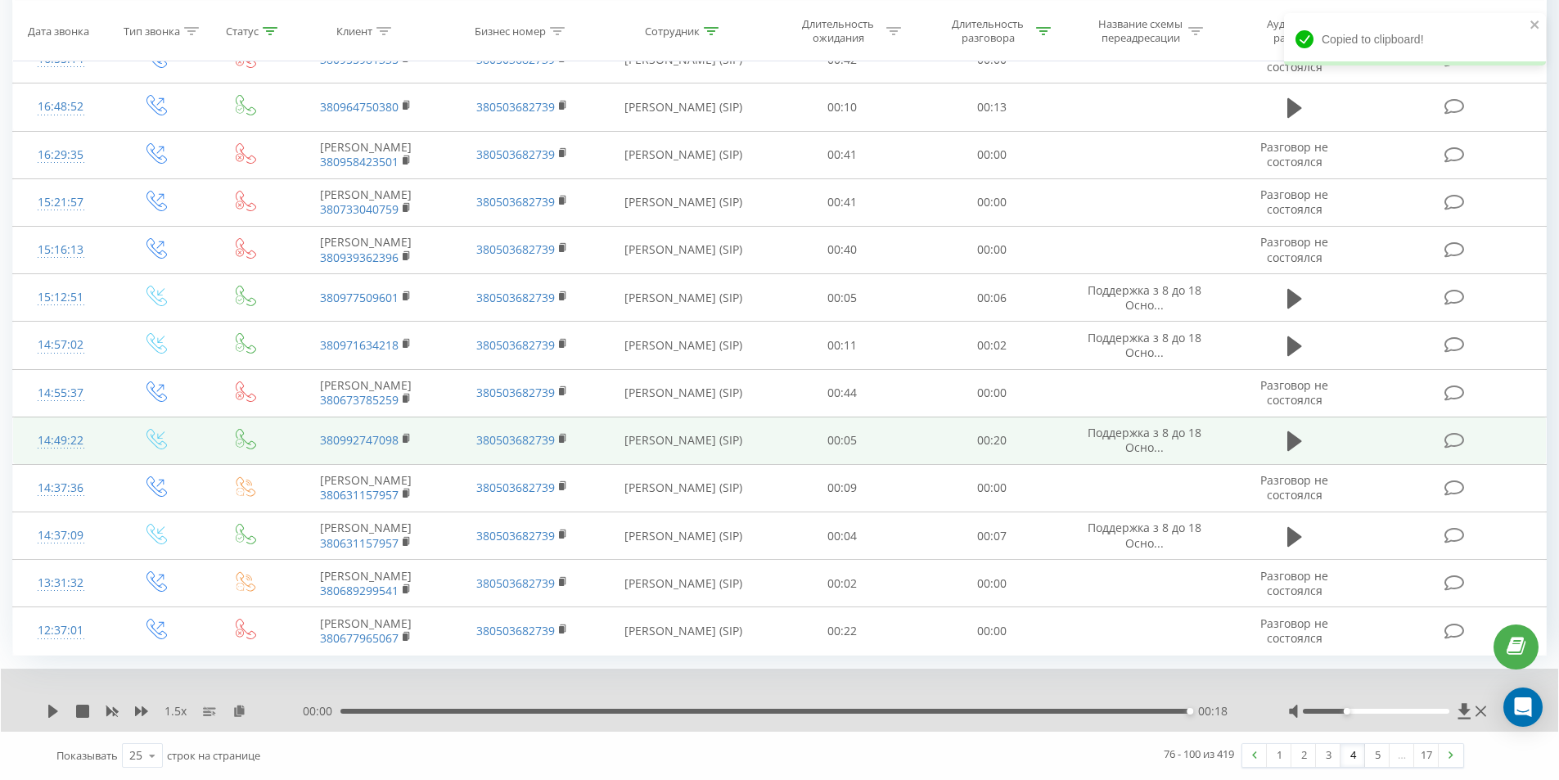
scroll to position [966, 0]
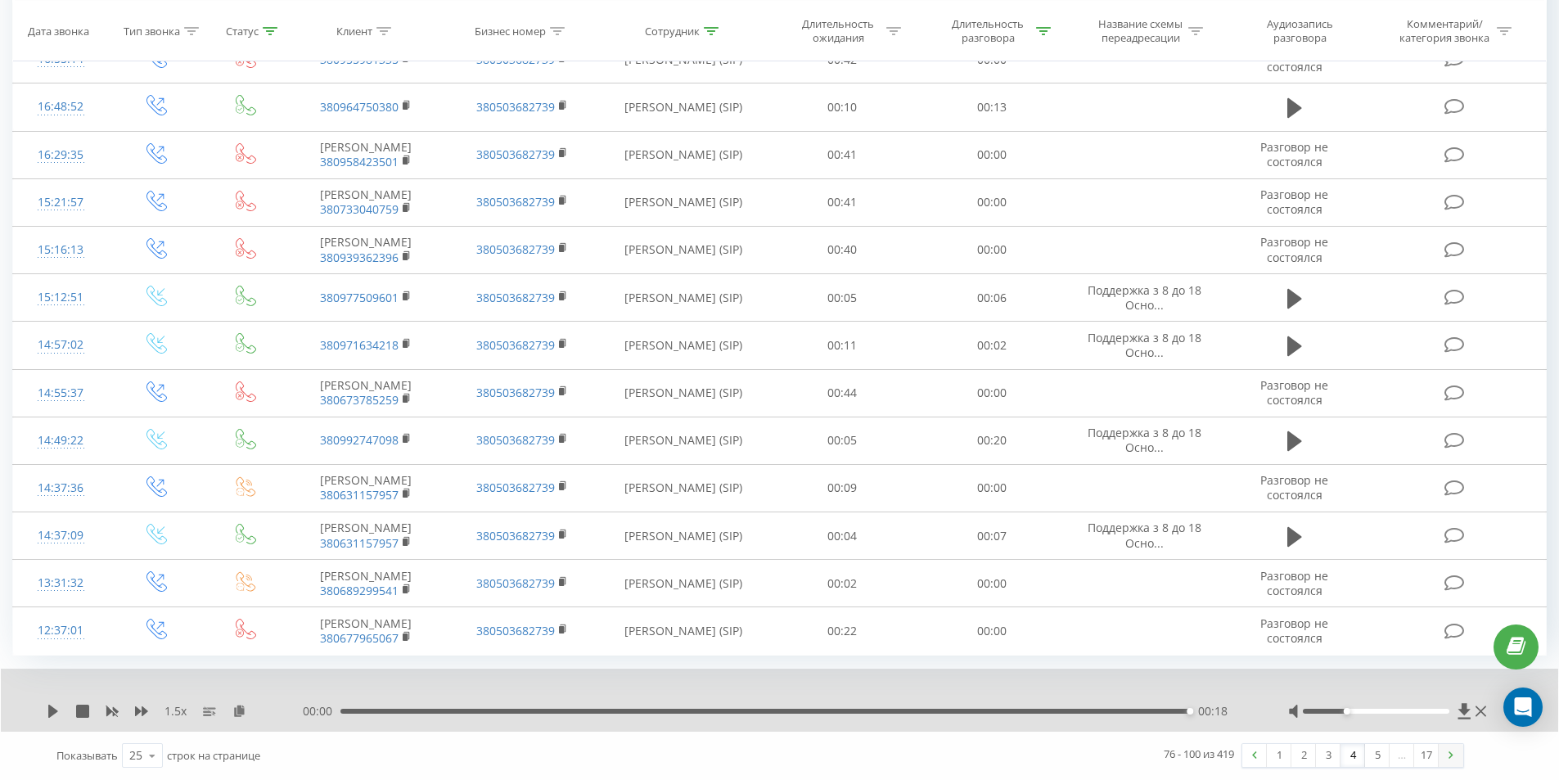
click at [1454, 745] on link at bounding box center [1450, 755] width 25 height 23
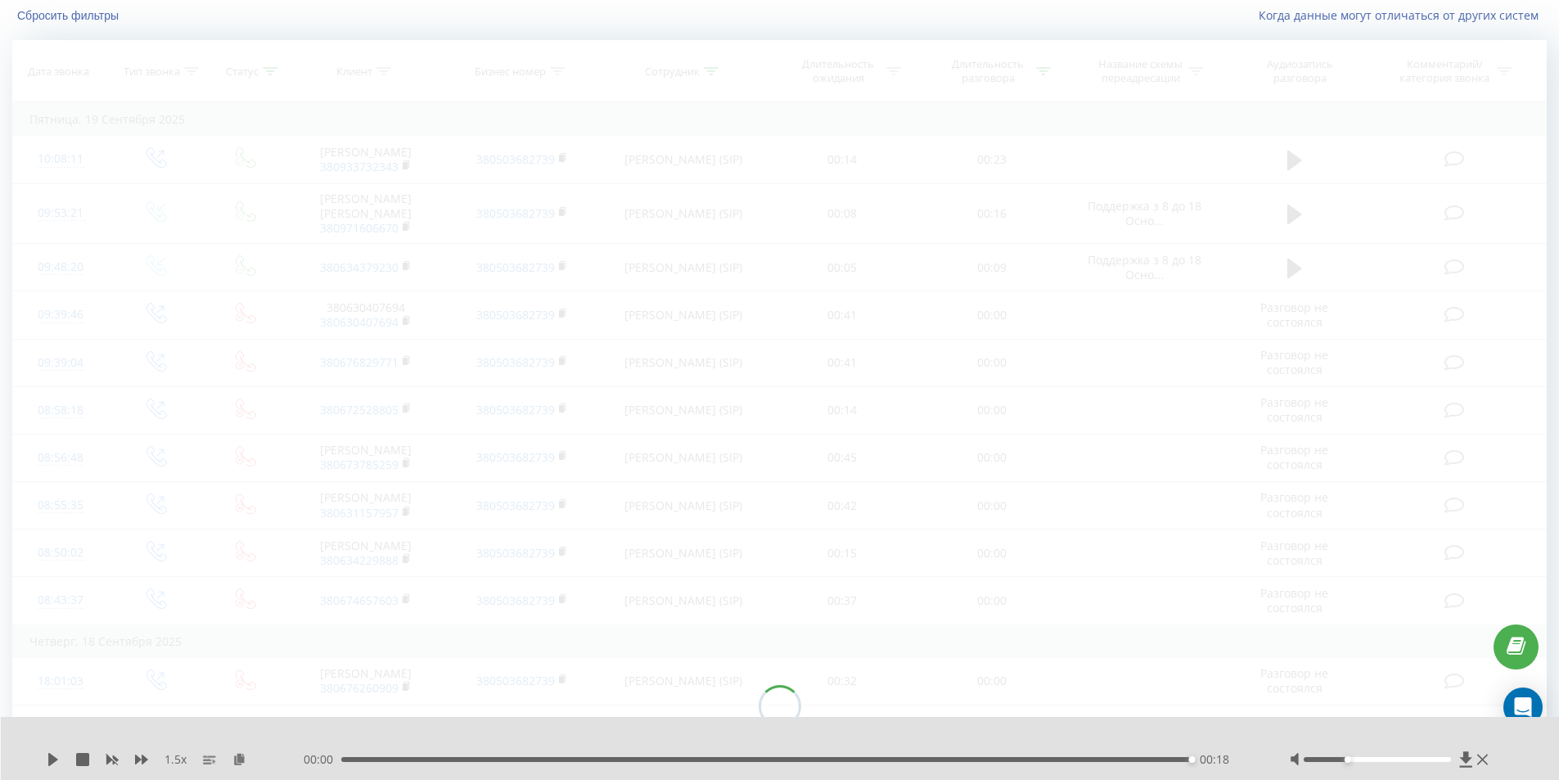
scroll to position [108, 0]
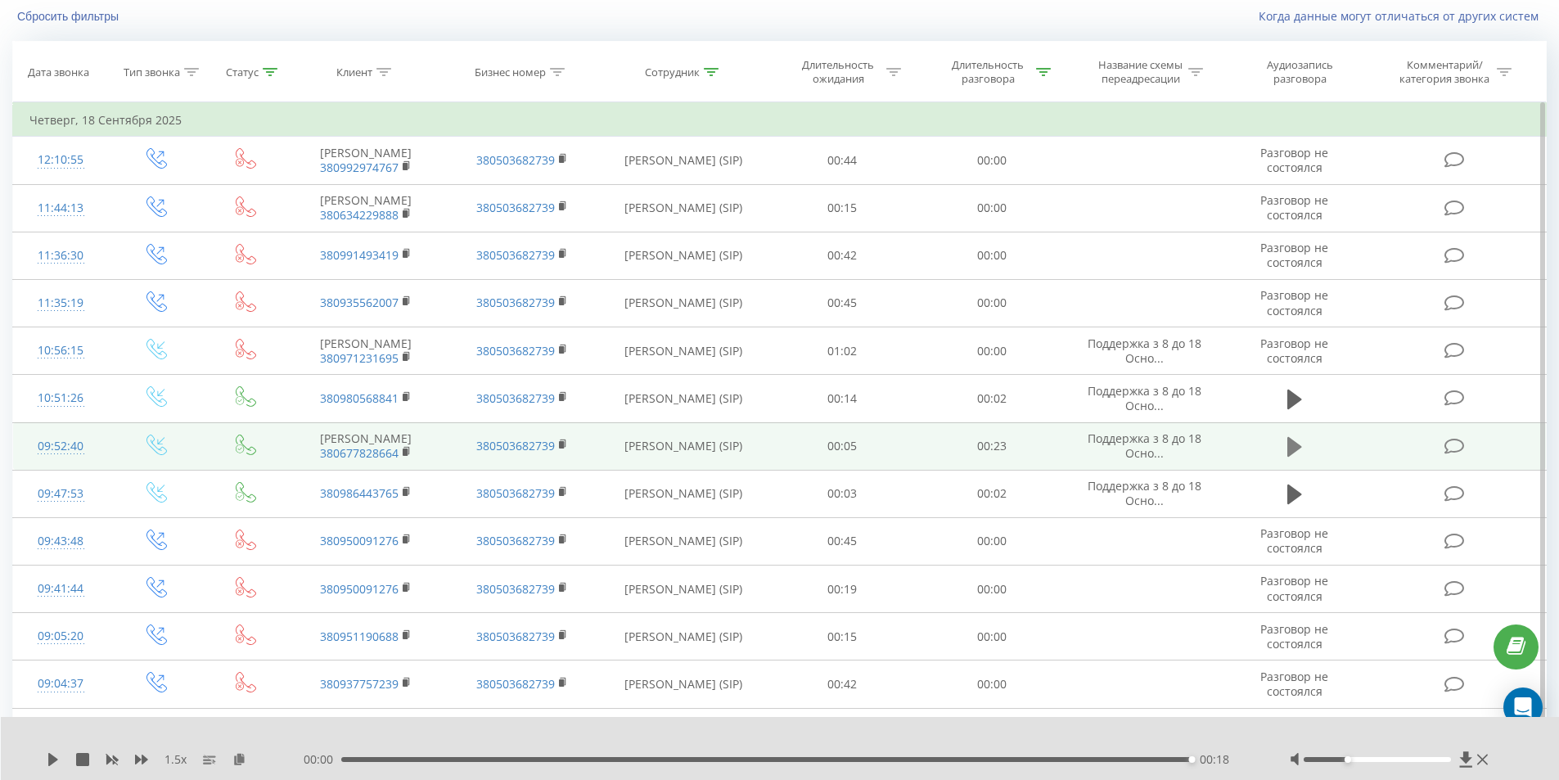
click at [1297, 457] on icon at bounding box center [1294, 447] width 15 height 20
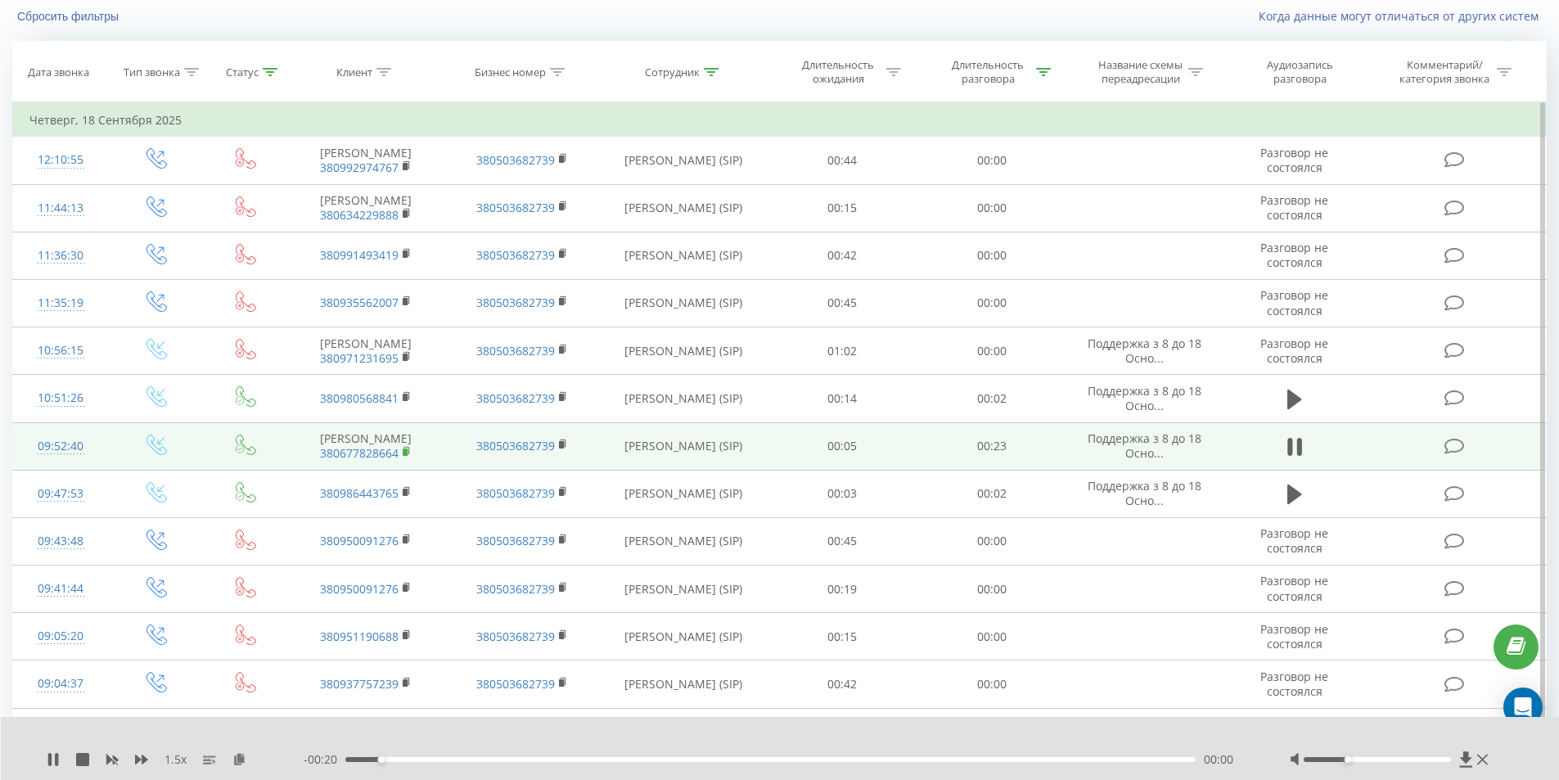
click at [407, 456] on rect at bounding box center [405, 451] width 5 height 7
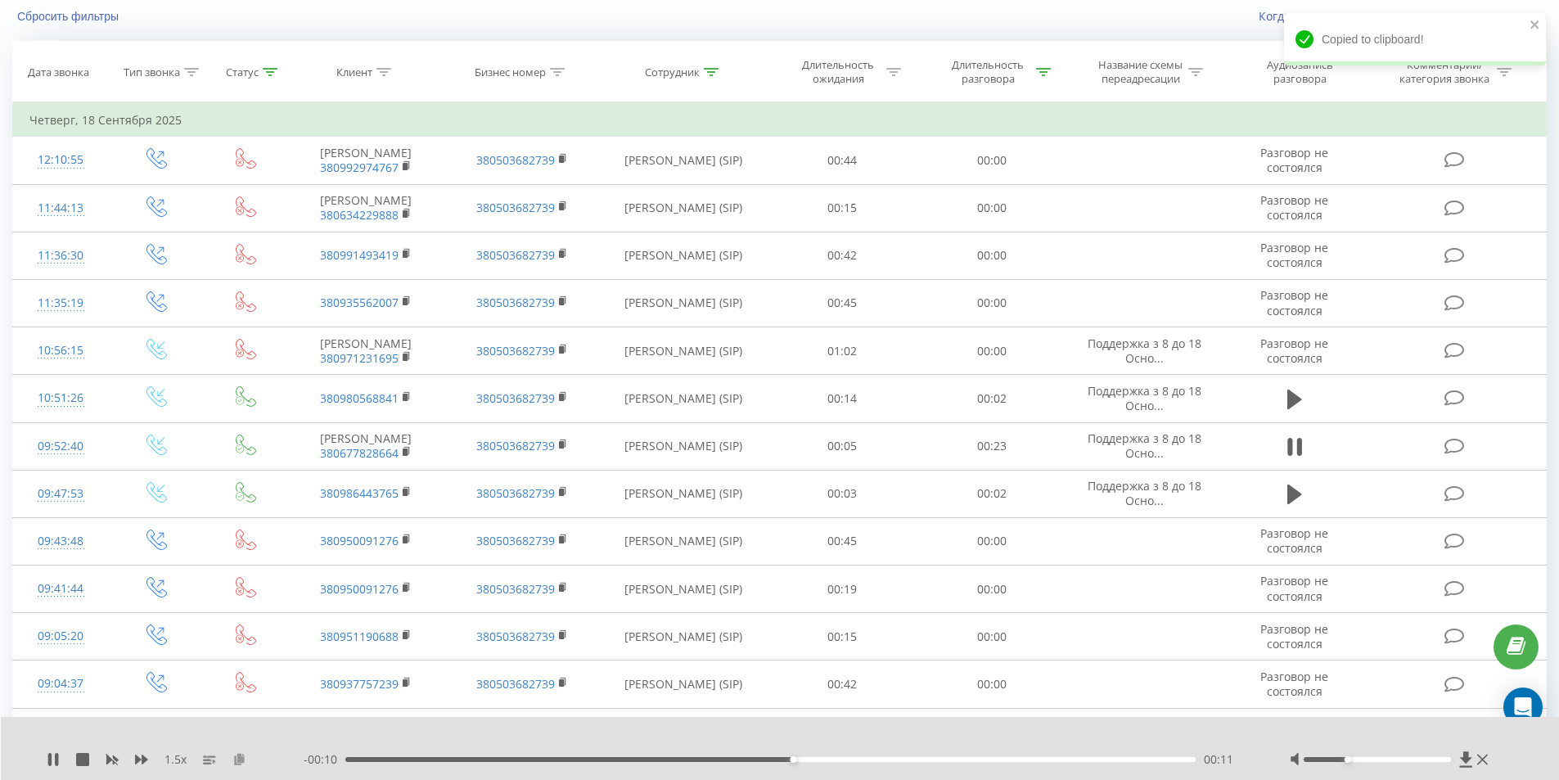
click at [241, 761] on icon at bounding box center [239, 758] width 14 height 11
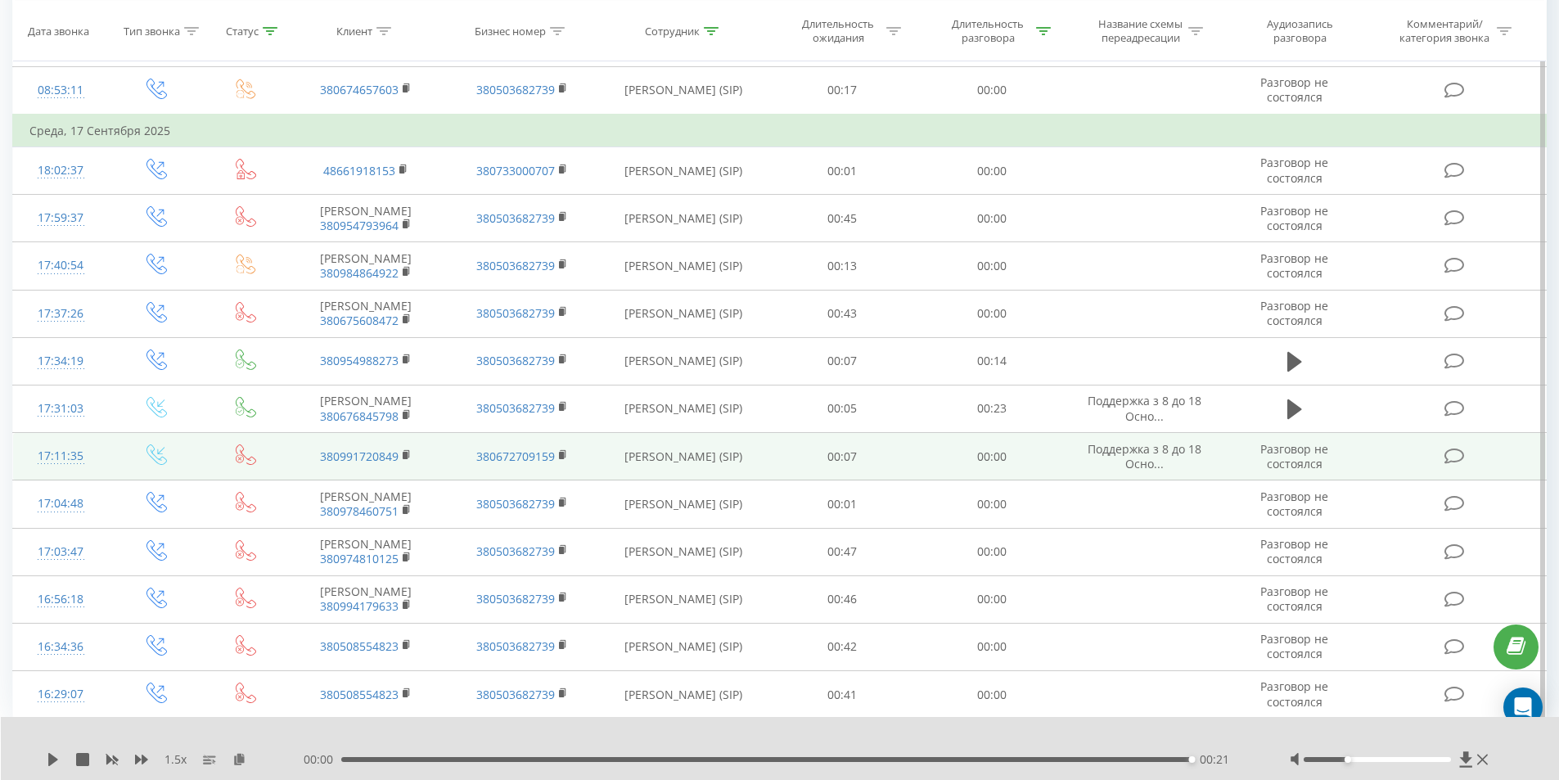
scroll to position [926, 0]
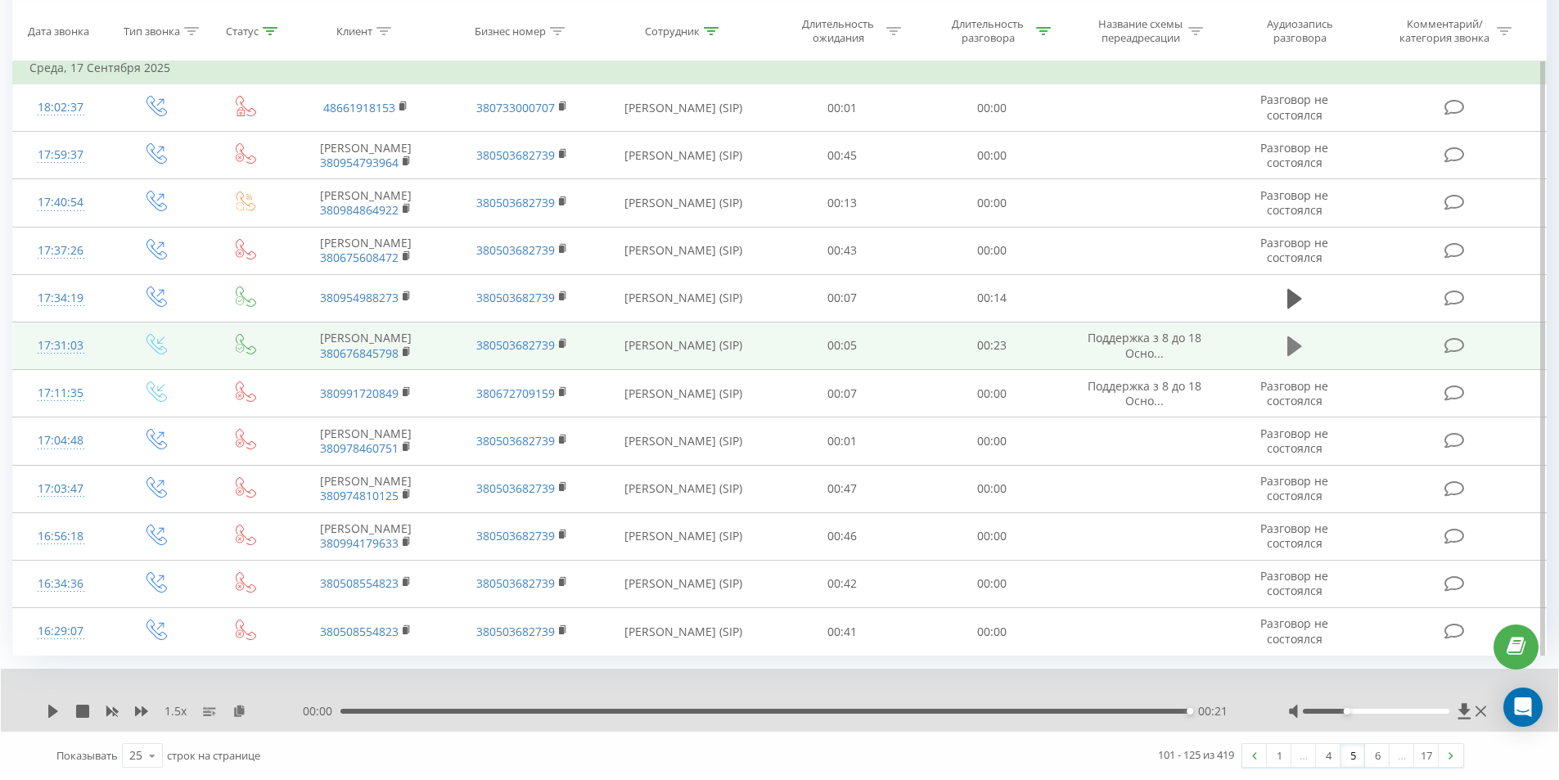
click at [1289, 353] on icon at bounding box center [1294, 346] width 15 height 20
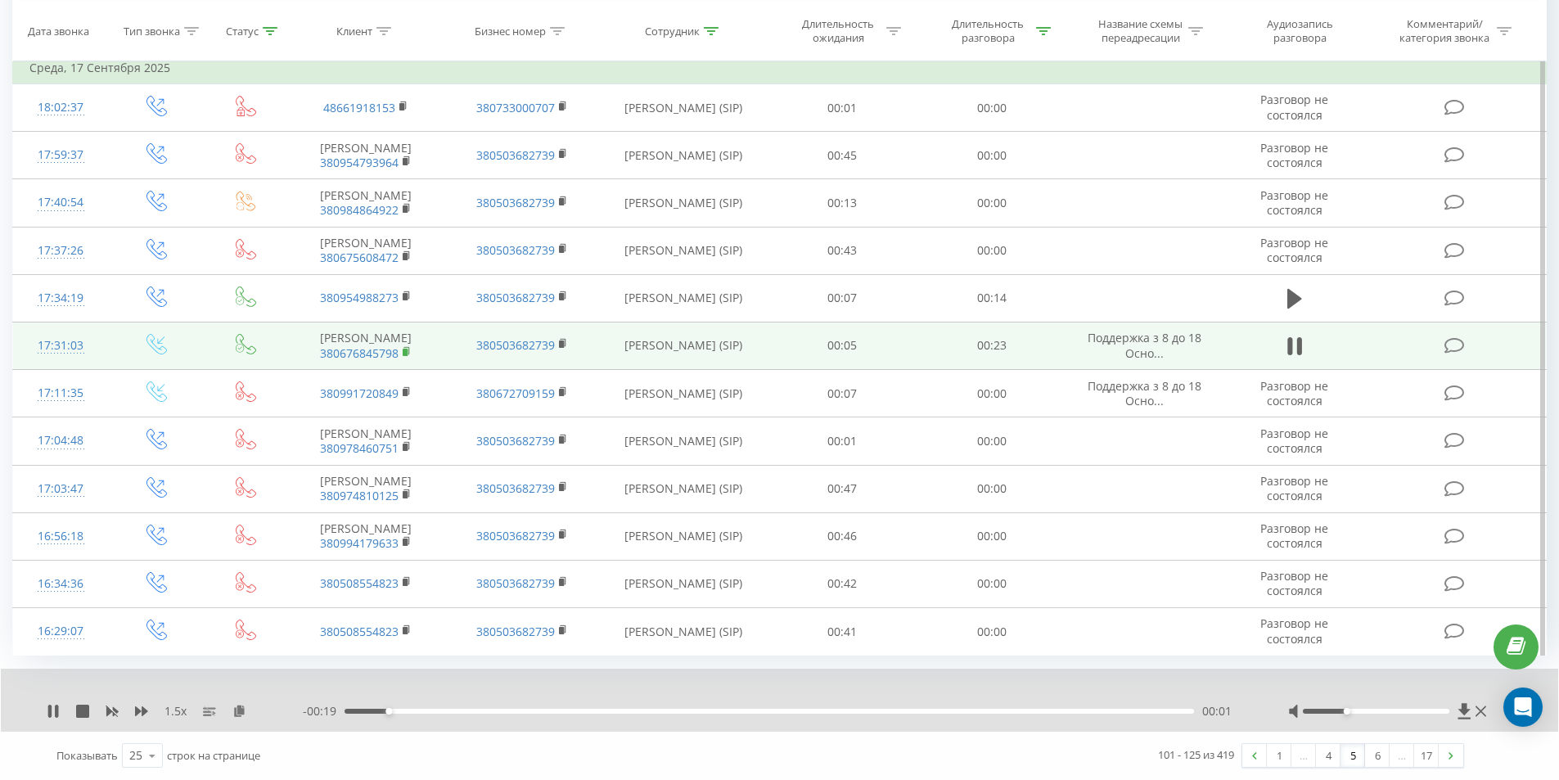
click at [405, 356] on rect at bounding box center [405, 352] width 5 height 7
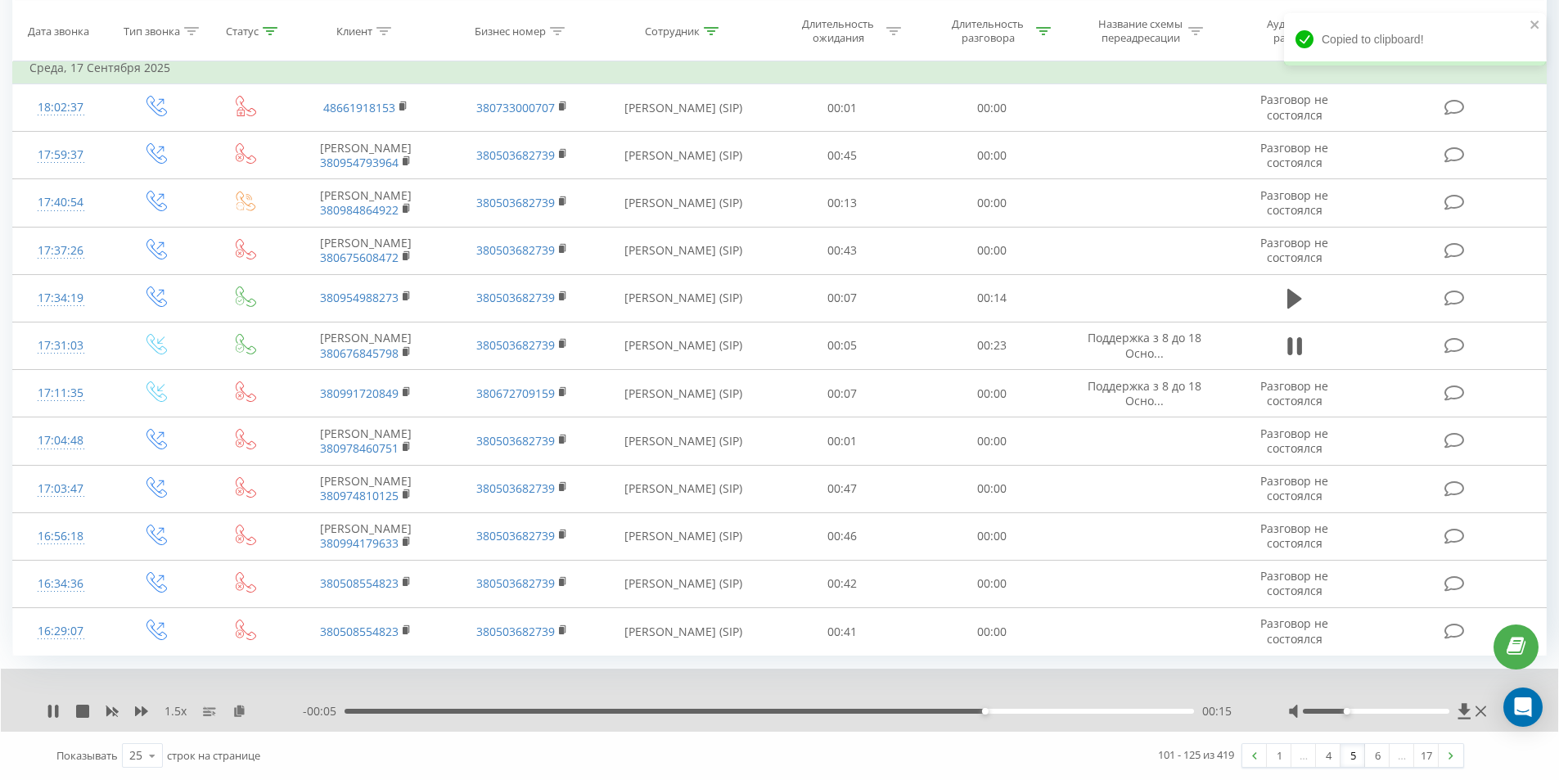
scroll to position [998, 0]
click at [237, 710] on icon at bounding box center [239, 709] width 14 height 11
click at [1451, 758] on img at bounding box center [1450, 755] width 5 height 7
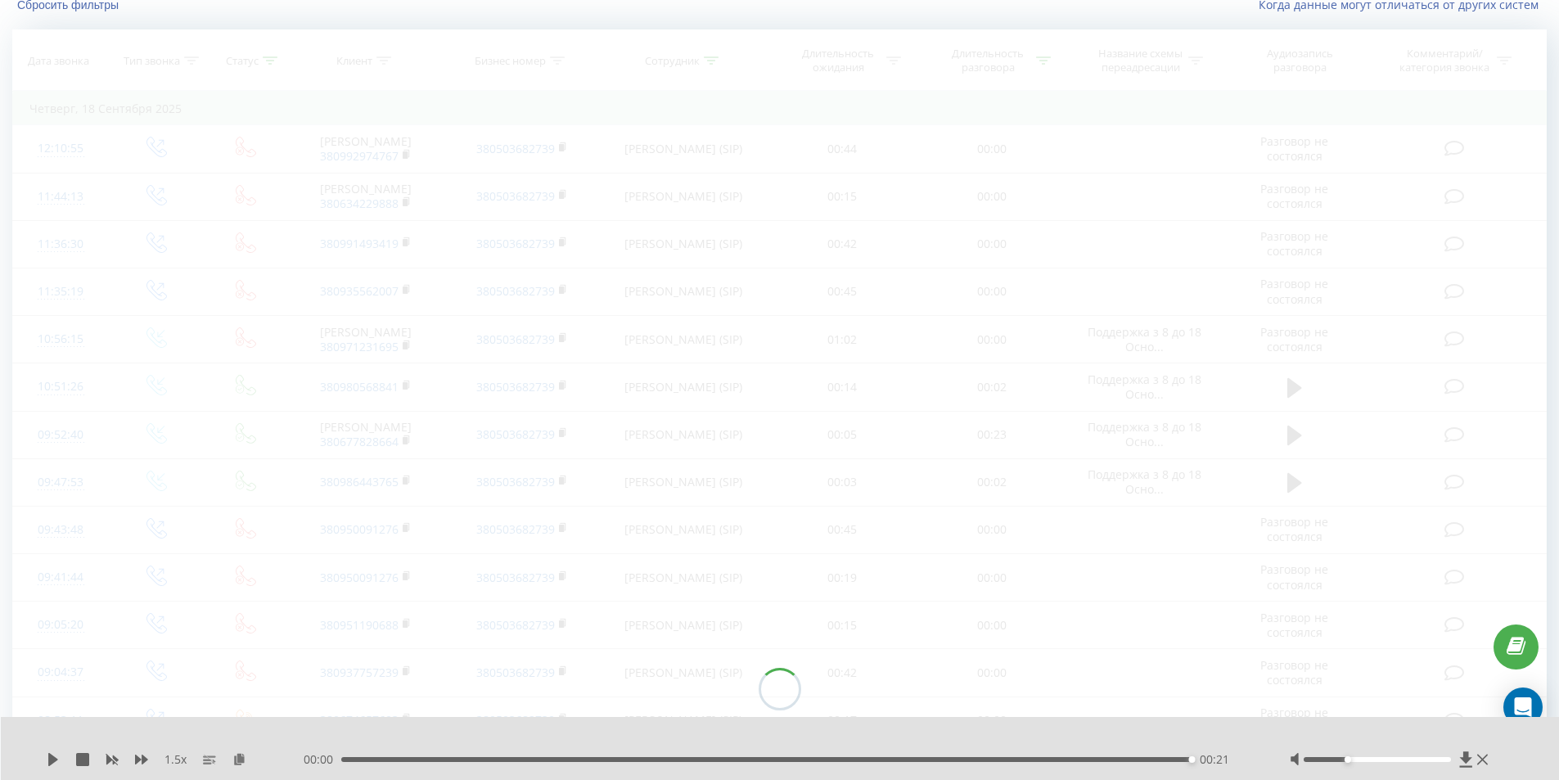
scroll to position [108, 0]
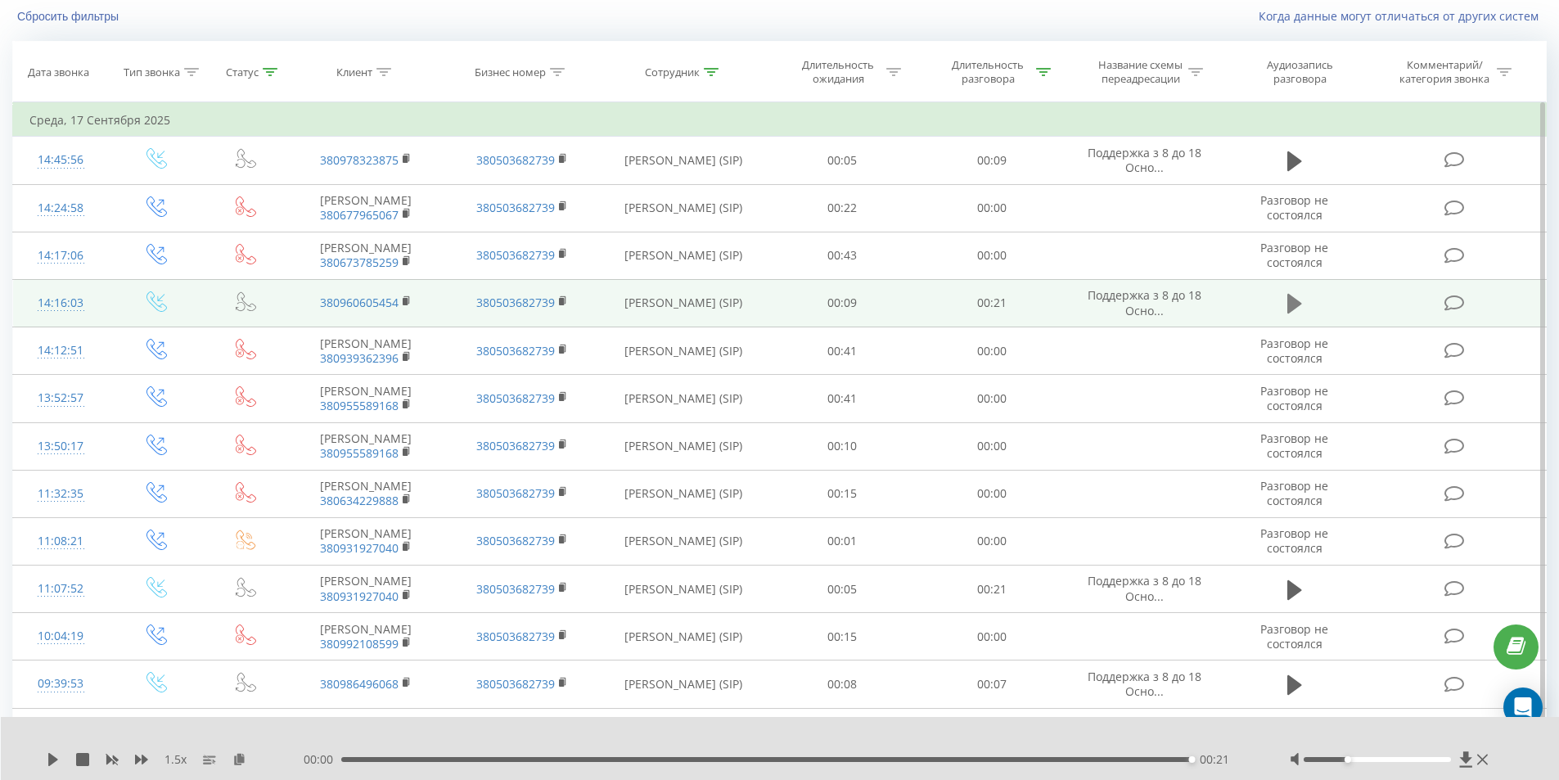
click at [1295, 315] on icon at bounding box center [1294, 303] width 15 height 23
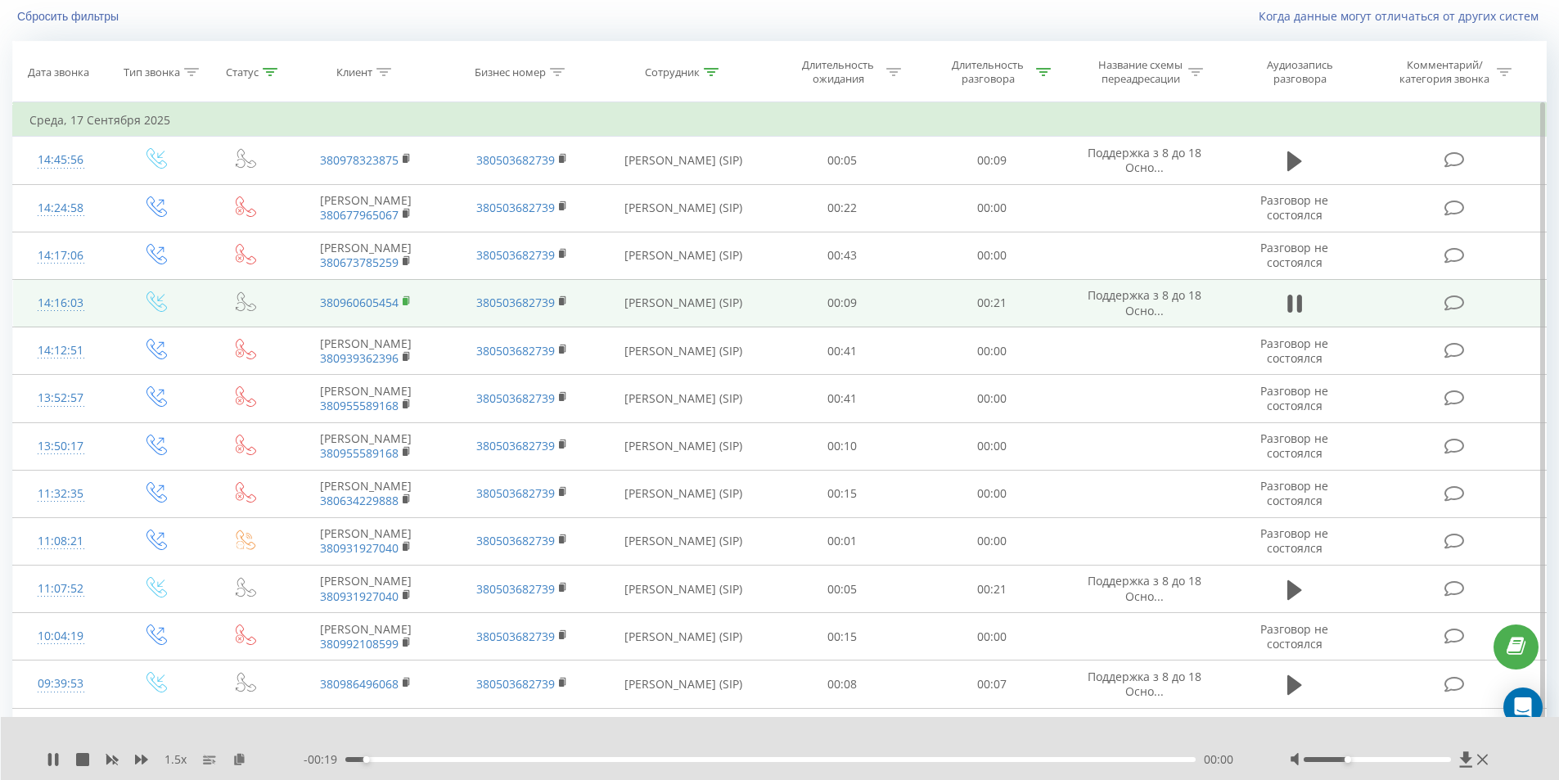
click at [406, 305] on rect at bounding box center [405, 301] width 5 height 7
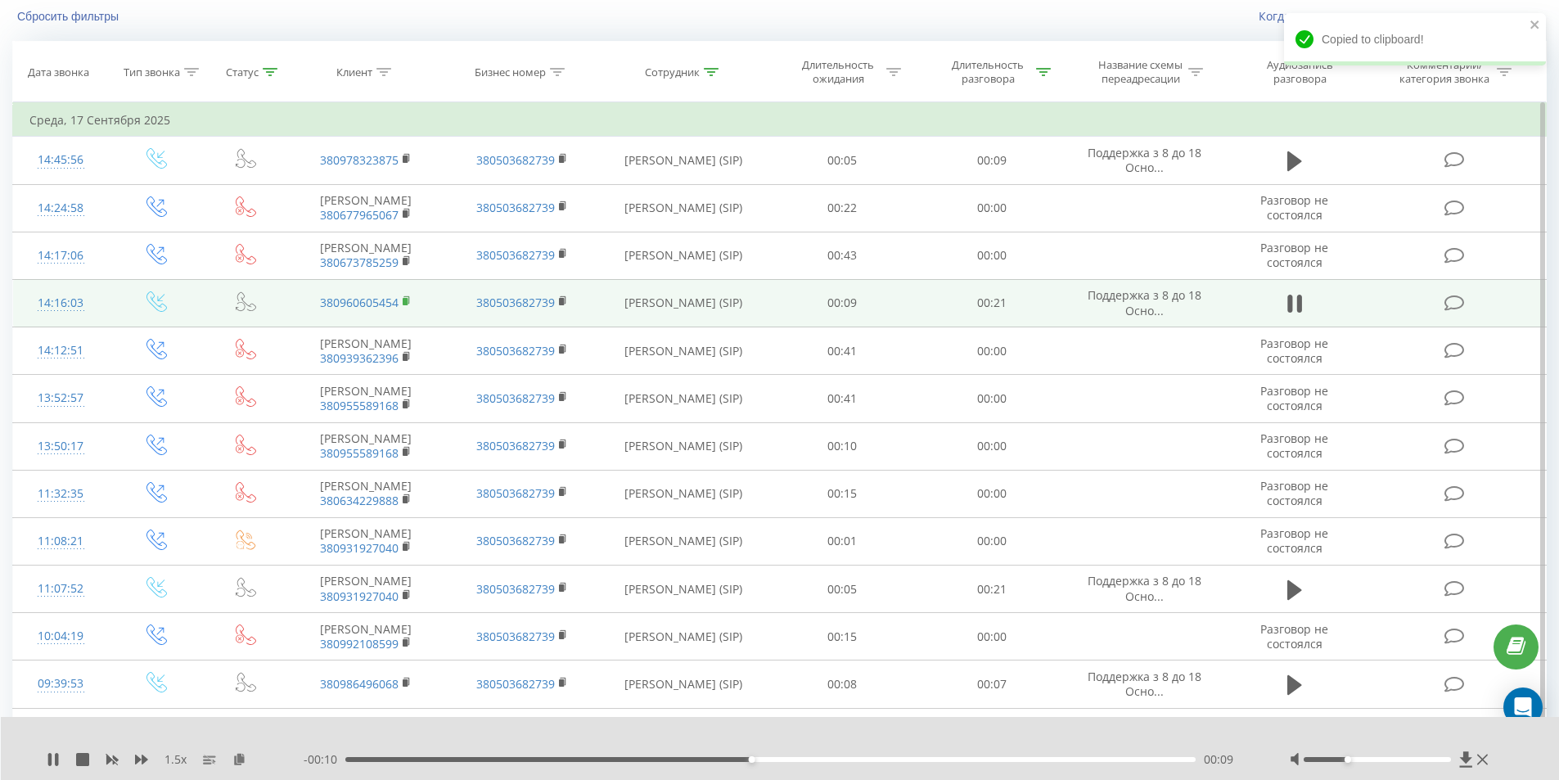
click at [407, 305] on rect at bounding box center [405, 301] width 5 height 7
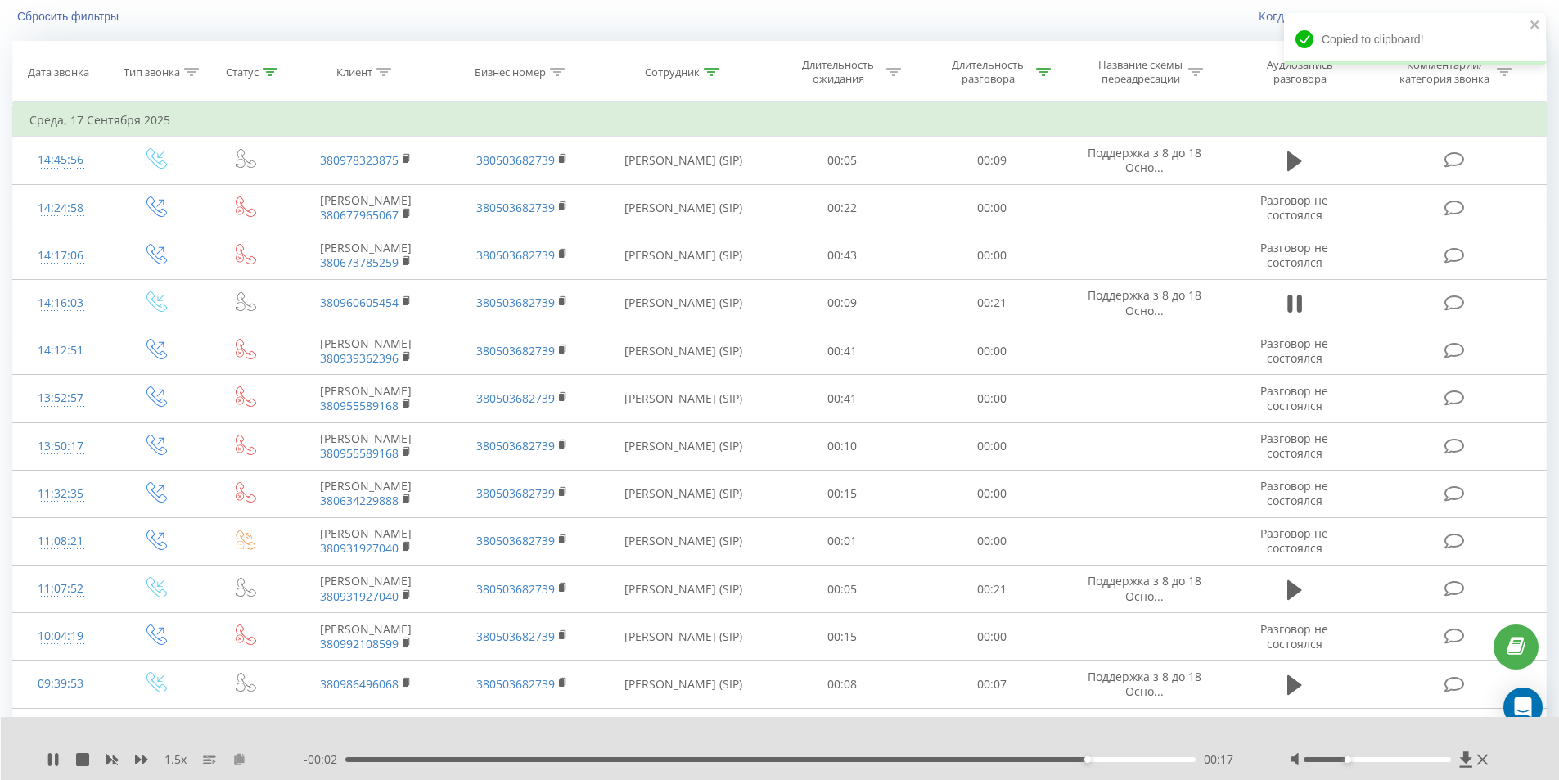
click at [241, 757] on icon at bounding box center [239, 758] width 14 height 11
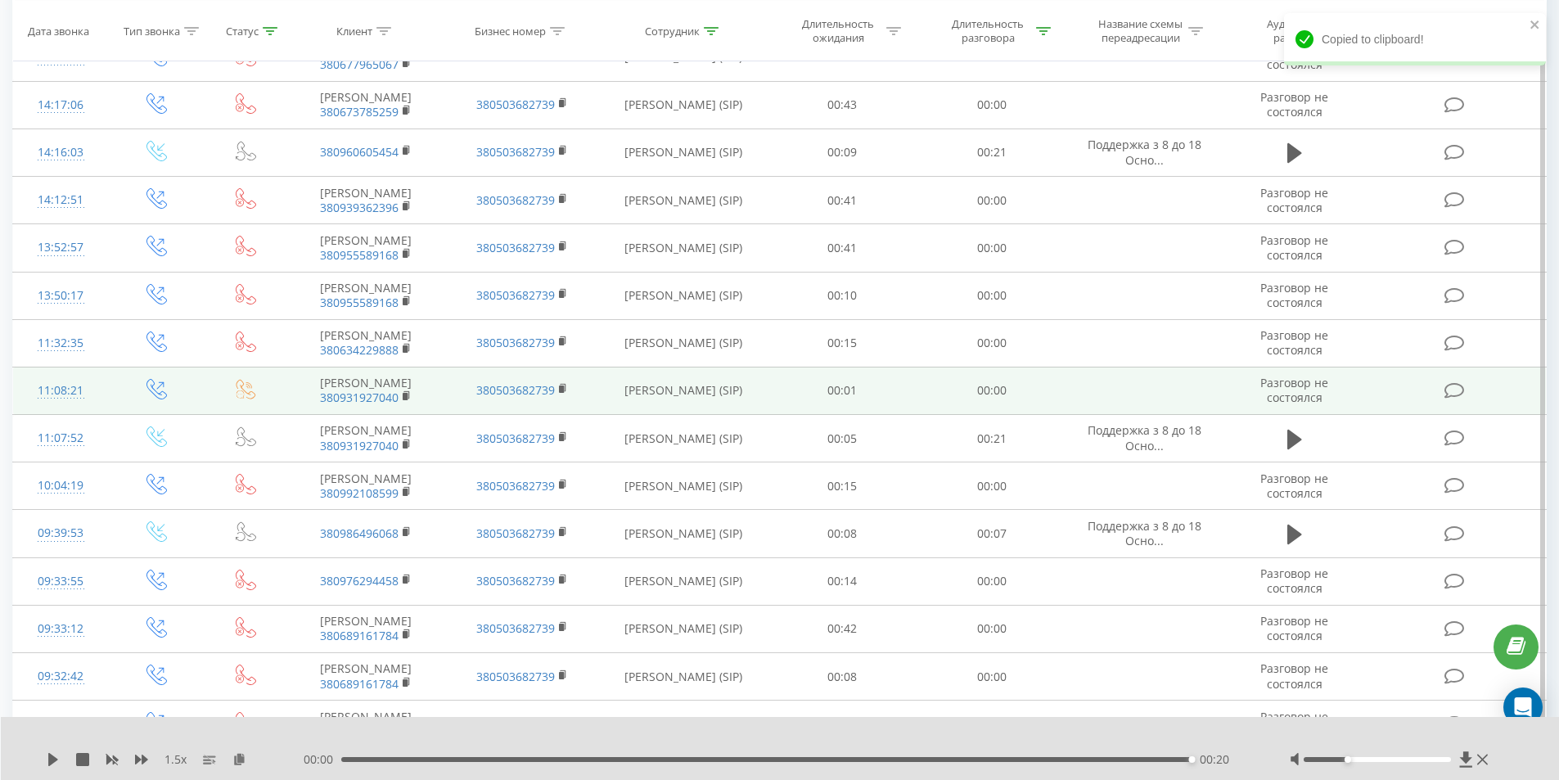
scroll to position [353, 0]
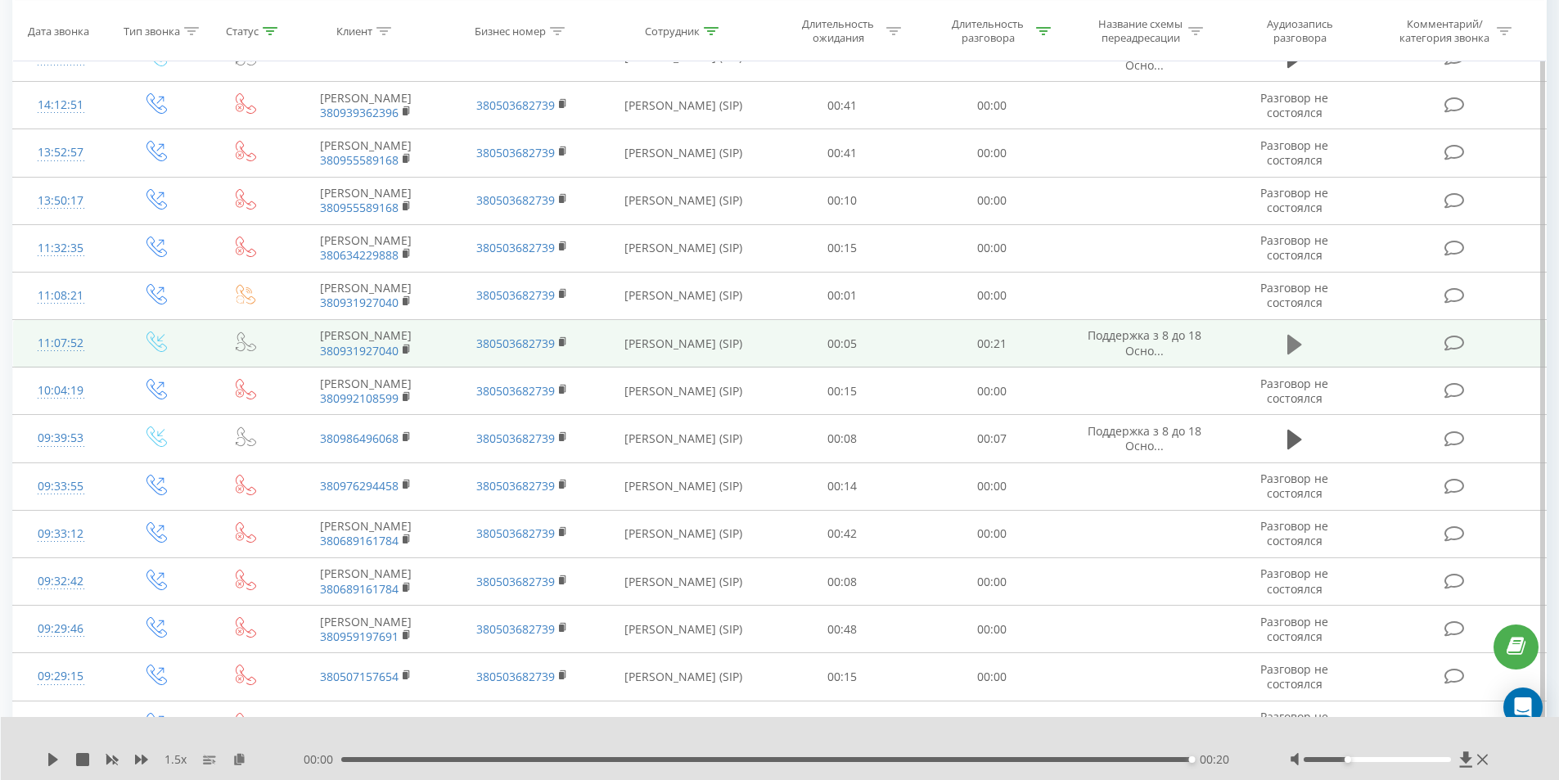
click at [1293, 353] on icon at bounding box center [1294, 344] width 15 height 20
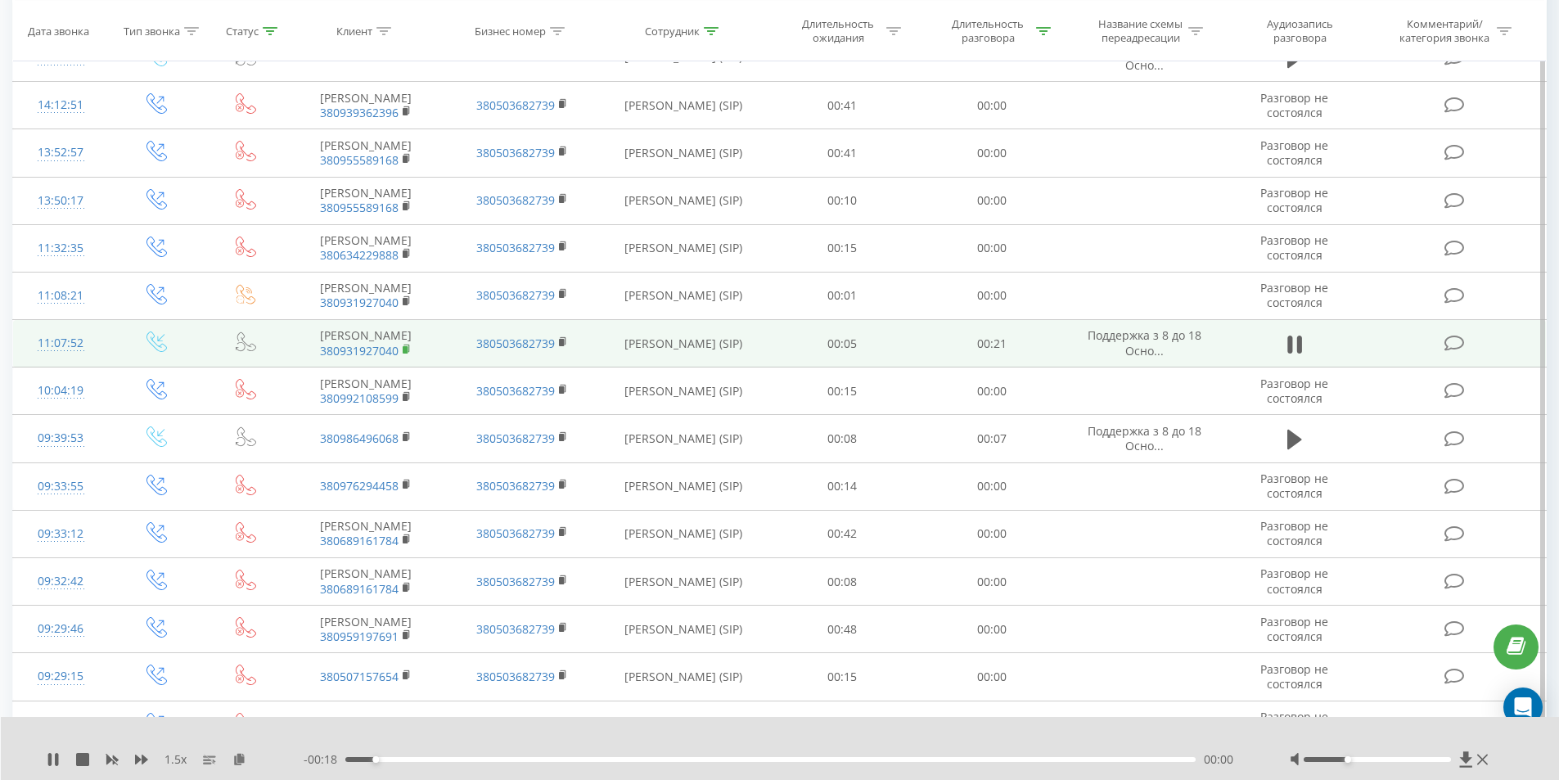
click at [407, 353] on rect at bounding box center [405, 349] width 5 height 7
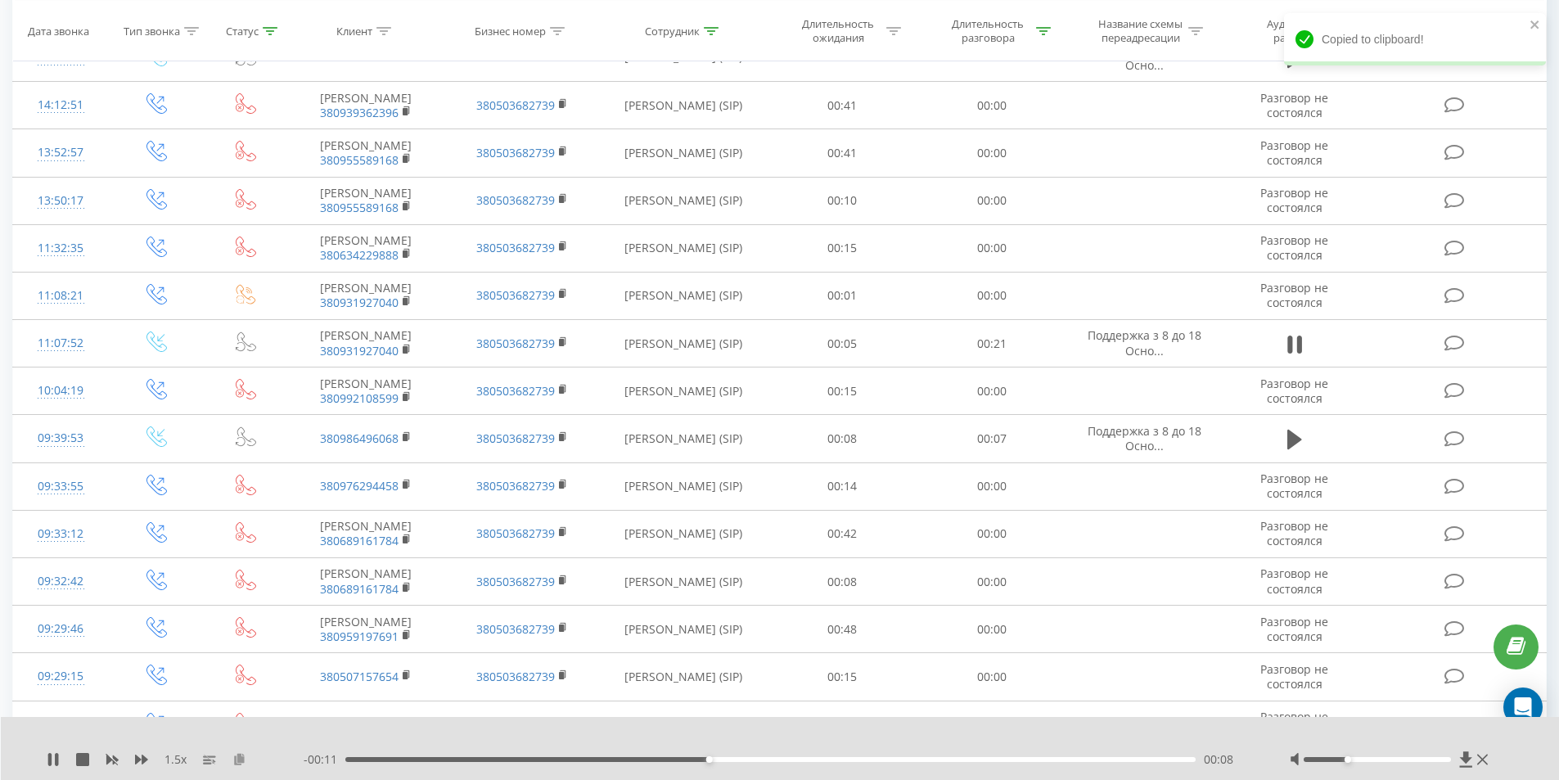
click at [242, 759] on icon at bounding box center [239, 758] width 14 height 11
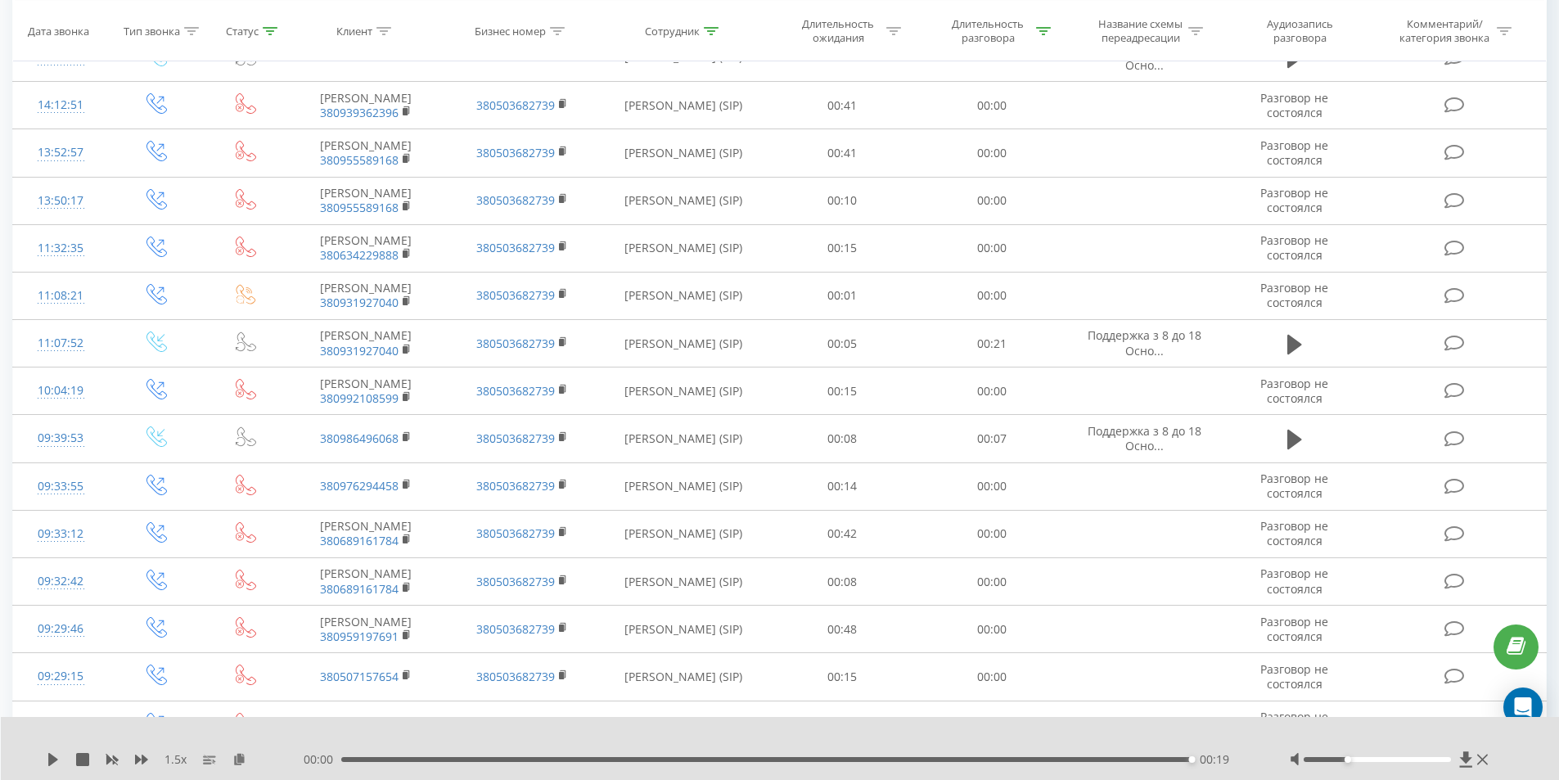
click at [532, 759] on div "00:19" at bounding box center [766, 759] width 851 height 5
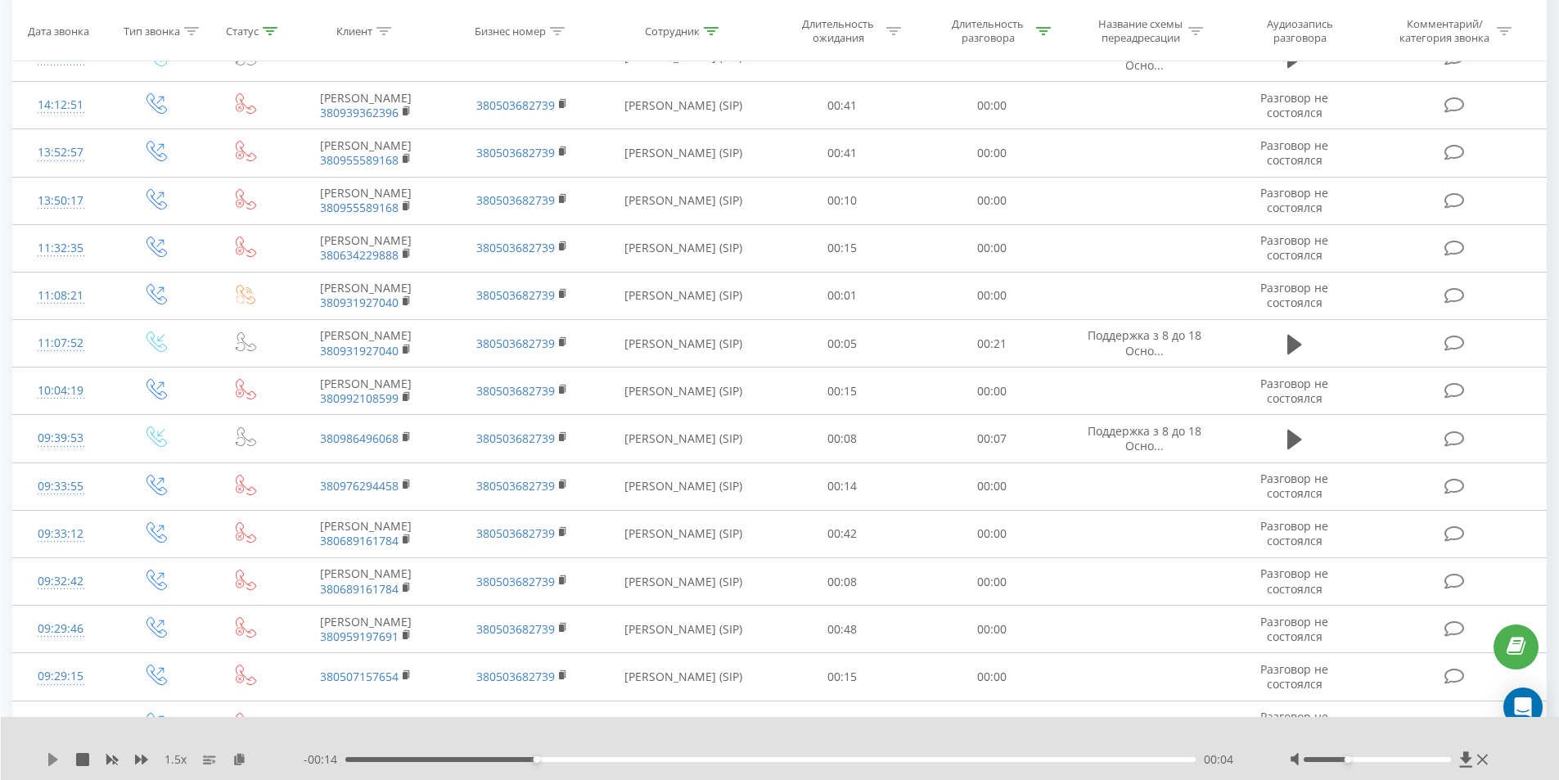
click at [49, 762] on icon at bounding box center [53, 759] width 10 height 13
click at [624, 758] on div "00:06" at bounding box center [770, 759] width 851 height 5
click at [47, 760] on icon at bounding box center [53, 759] width 13 height 13
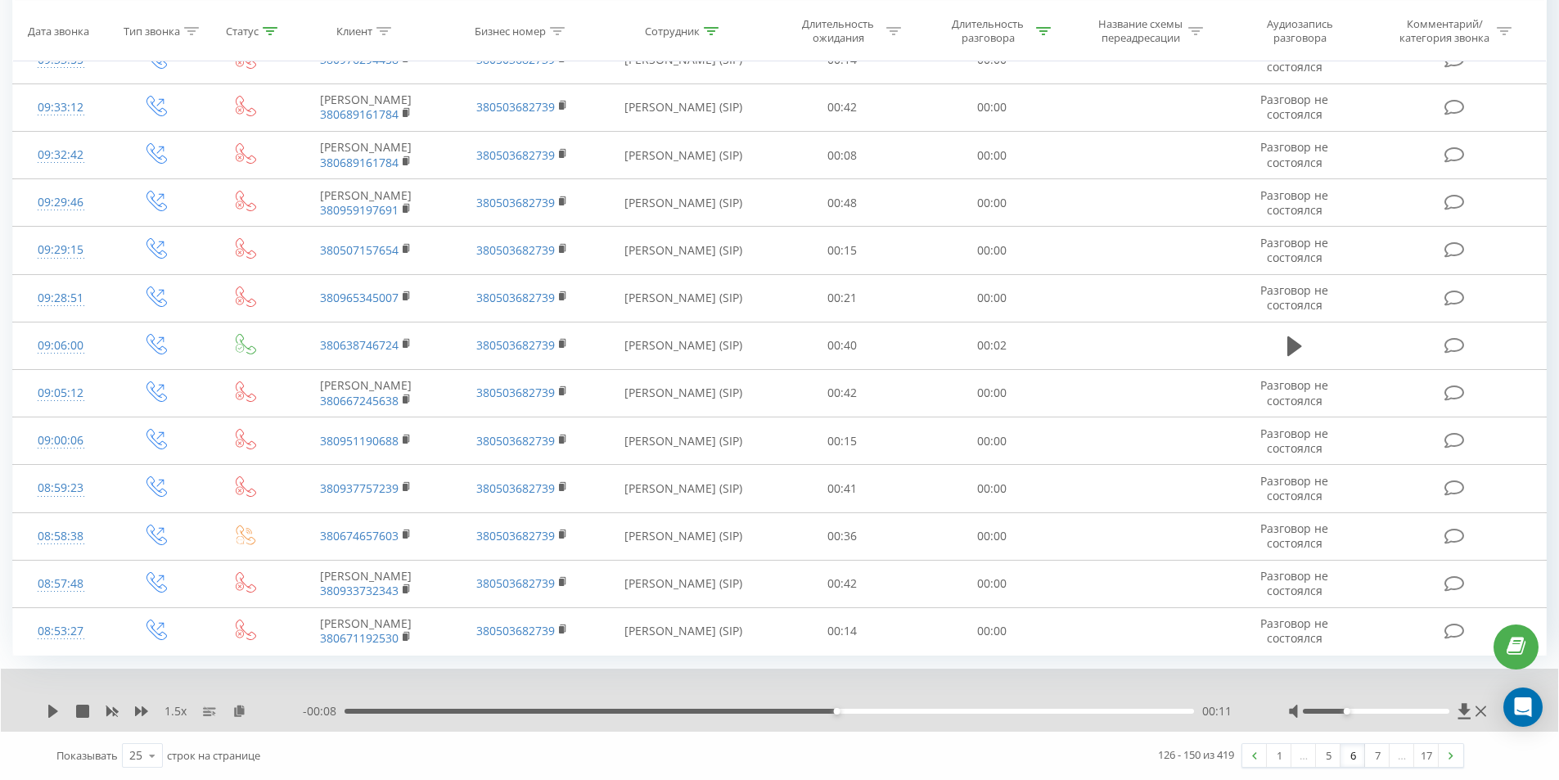
scroll to position [998, 0]
click at [1454, 754] on link at bounding box center [1450, 755] width 25 height 23
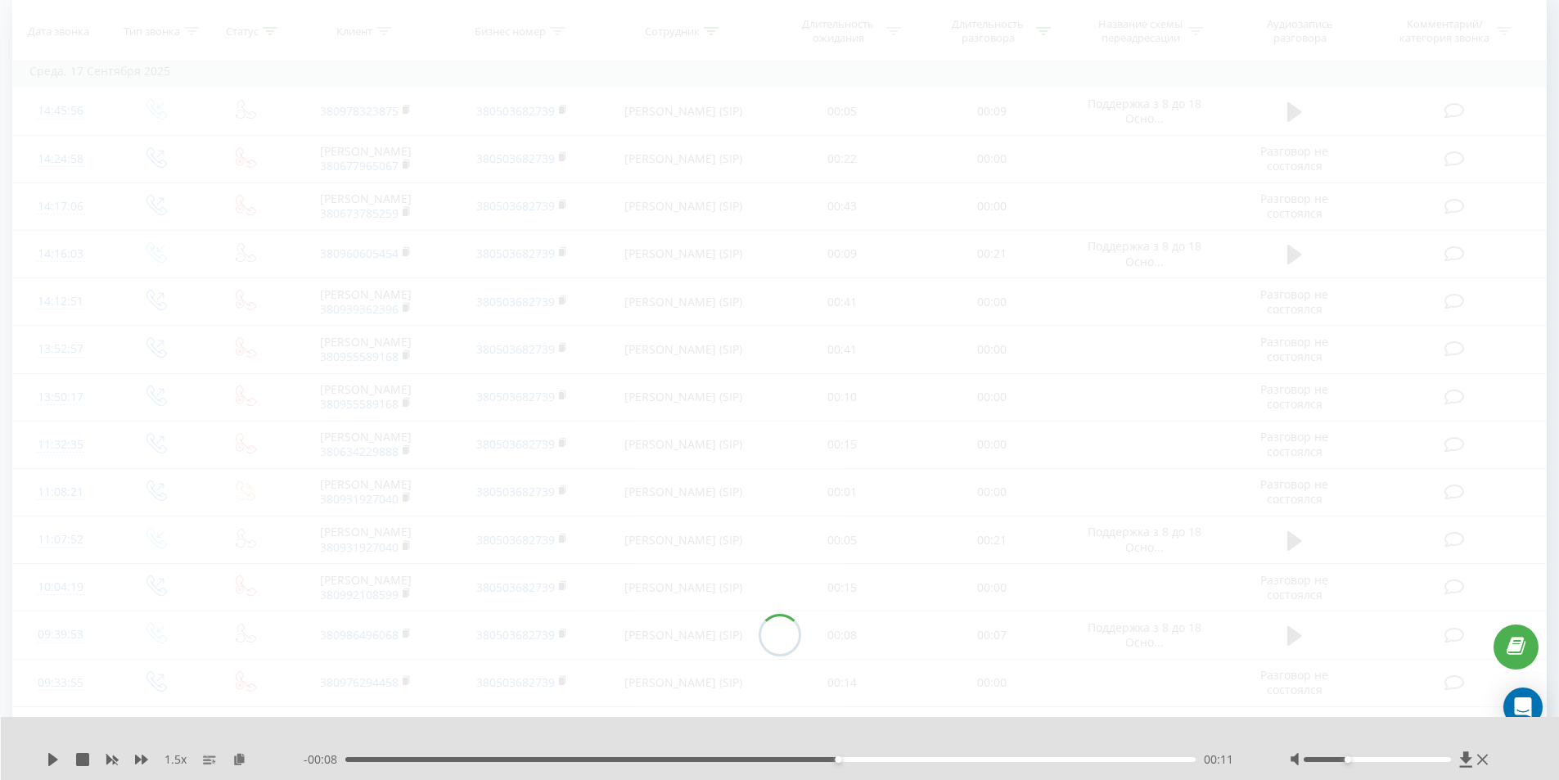
scroll to position [108, 0]
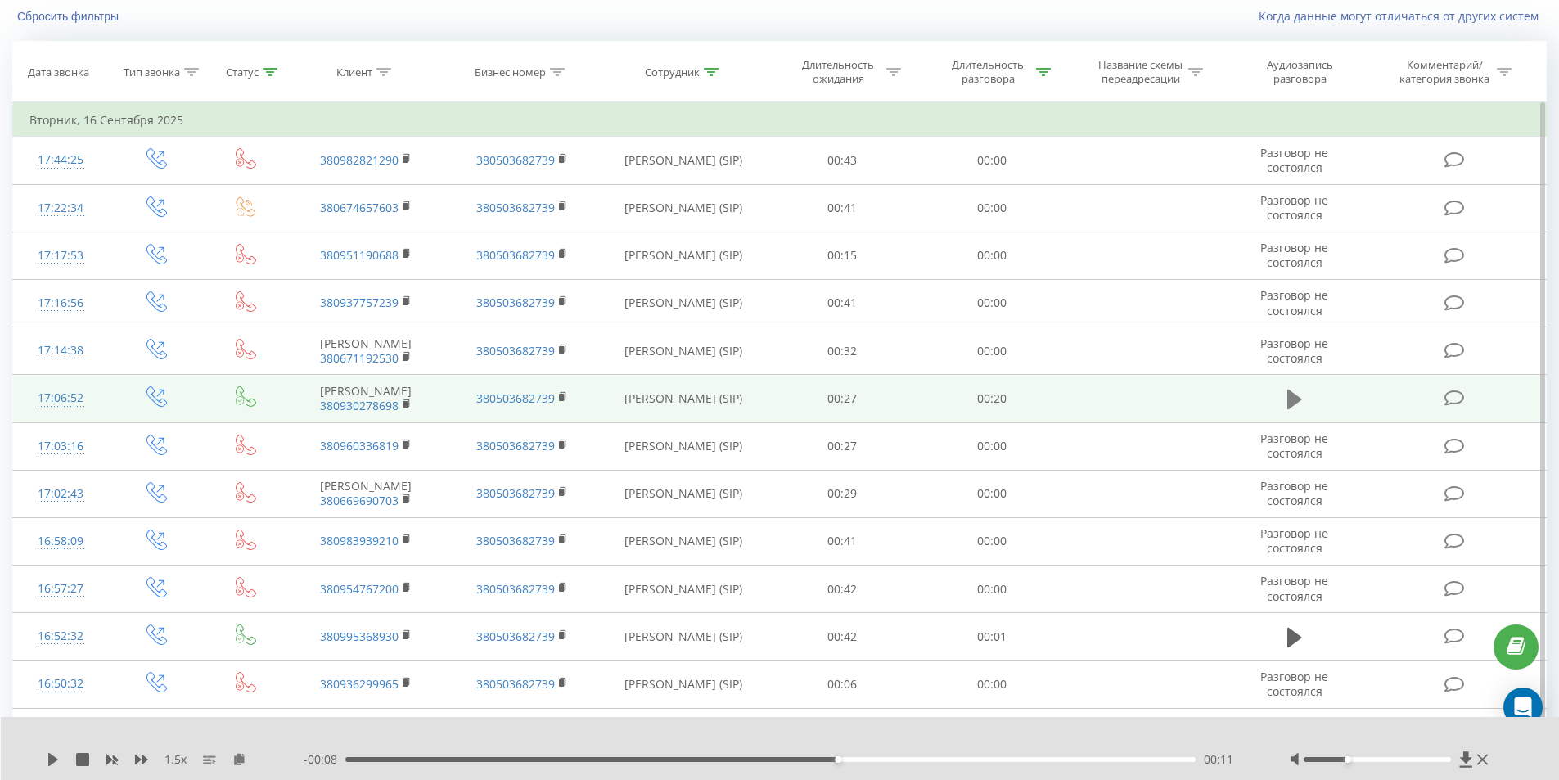
click at [1289, 408] on icon at bounding box center [1294, 399] width 15 height 20
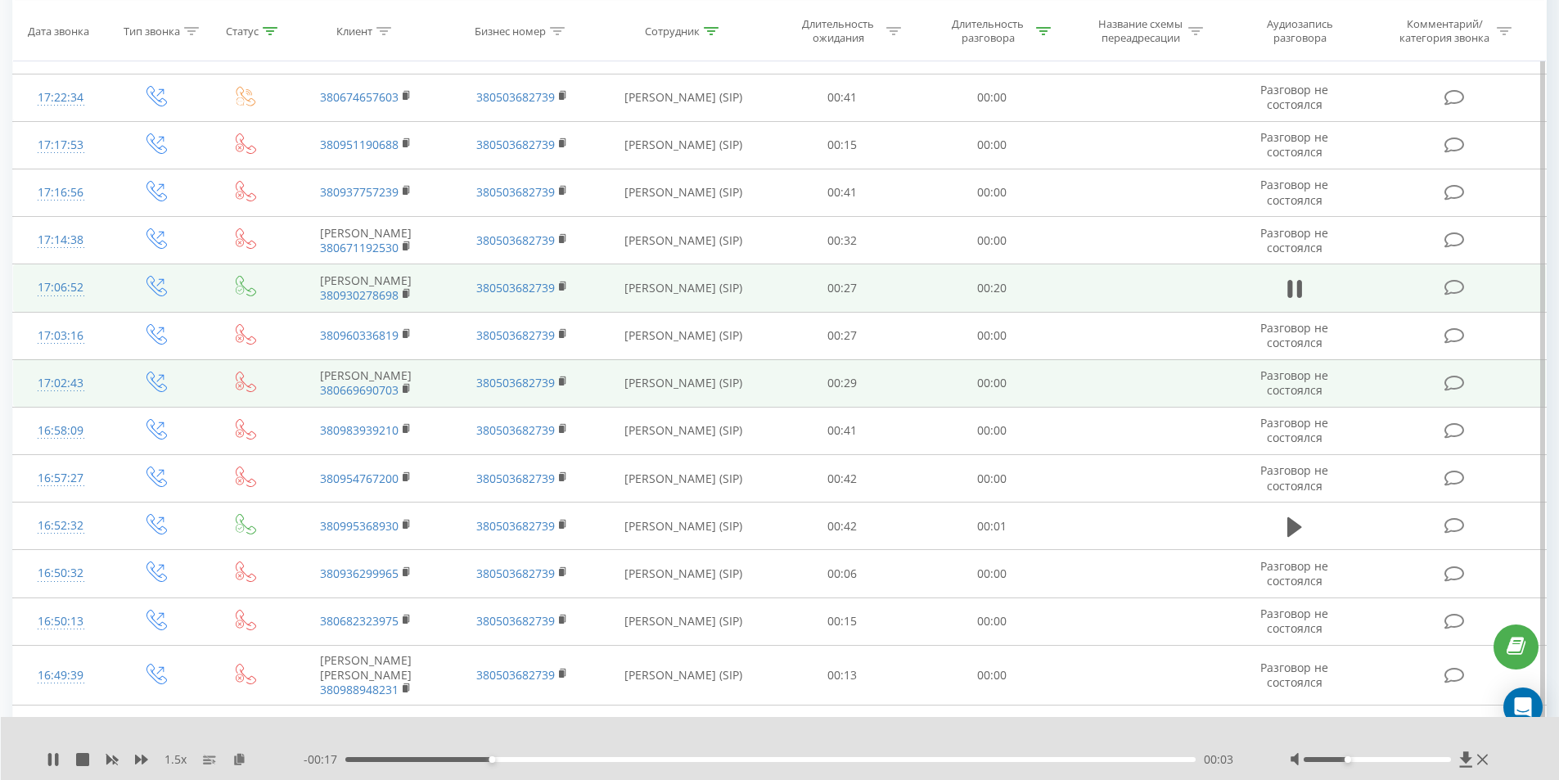
scroll to position [190, 0]
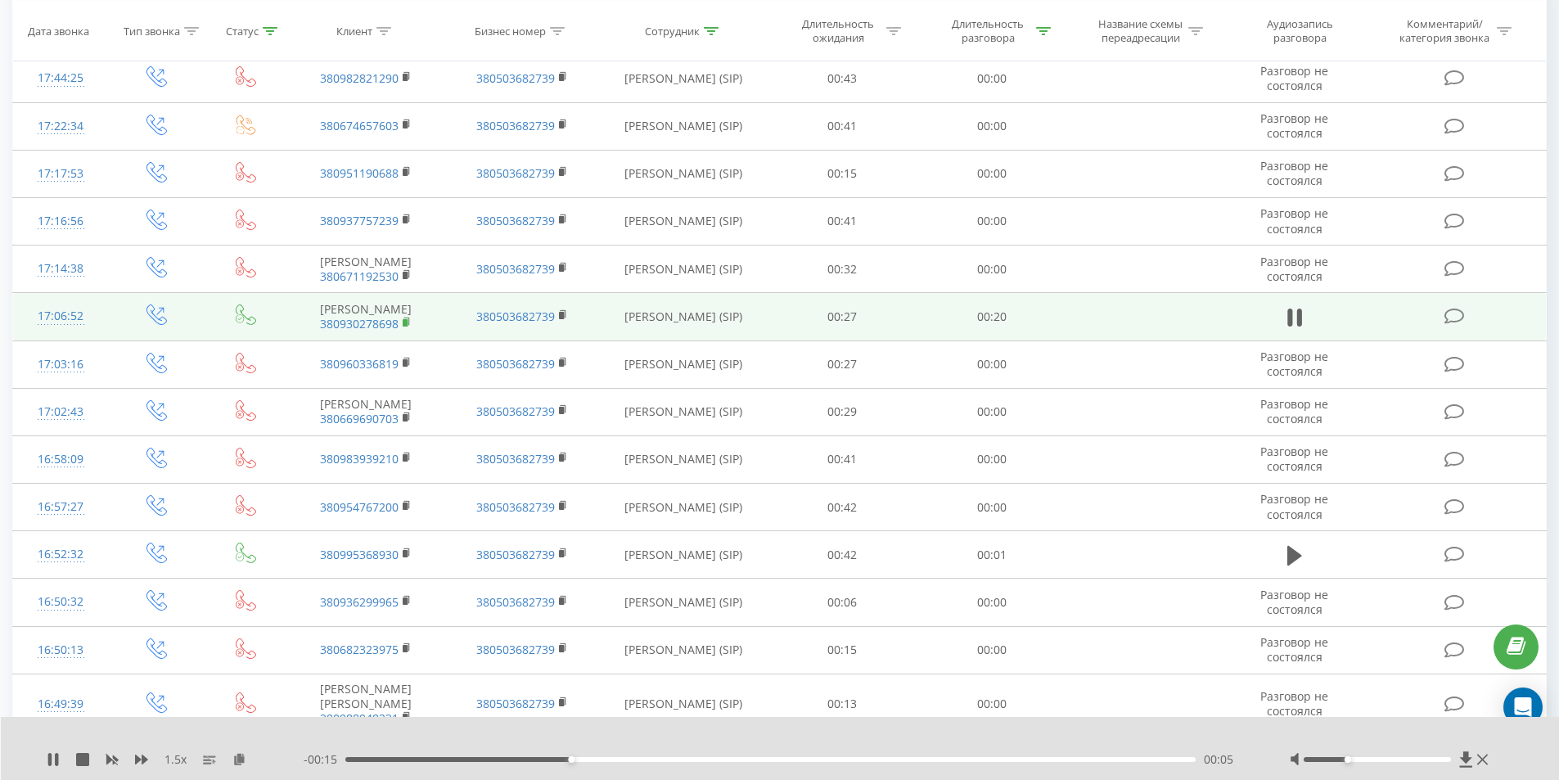
click at [408, 325] on icon at bounding box center [407, 320] width 6 height 7
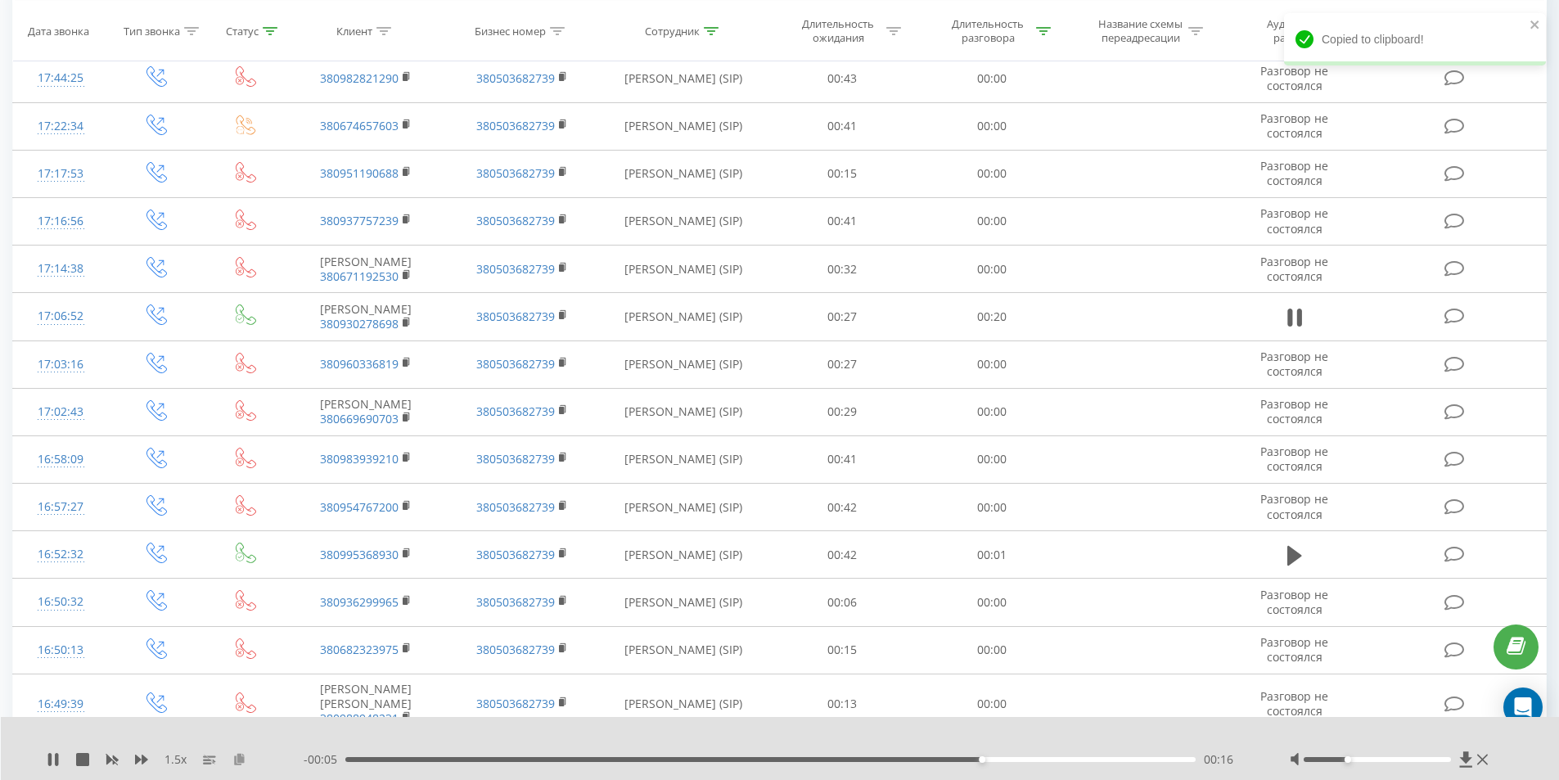
click at [237, 754] on icon at bounding box center [239, 758] width 14 height 11
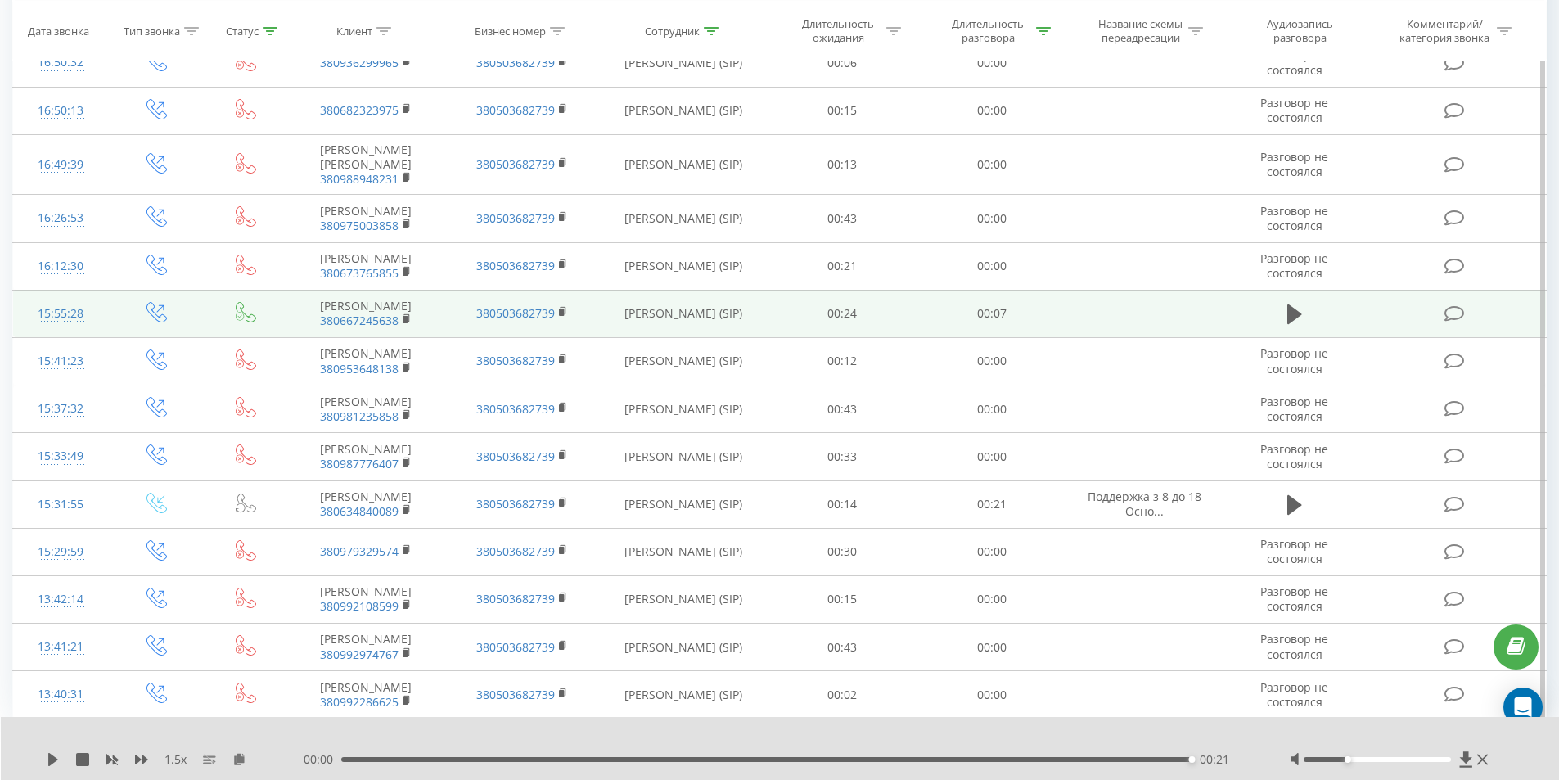
scroll to position [883, 0]
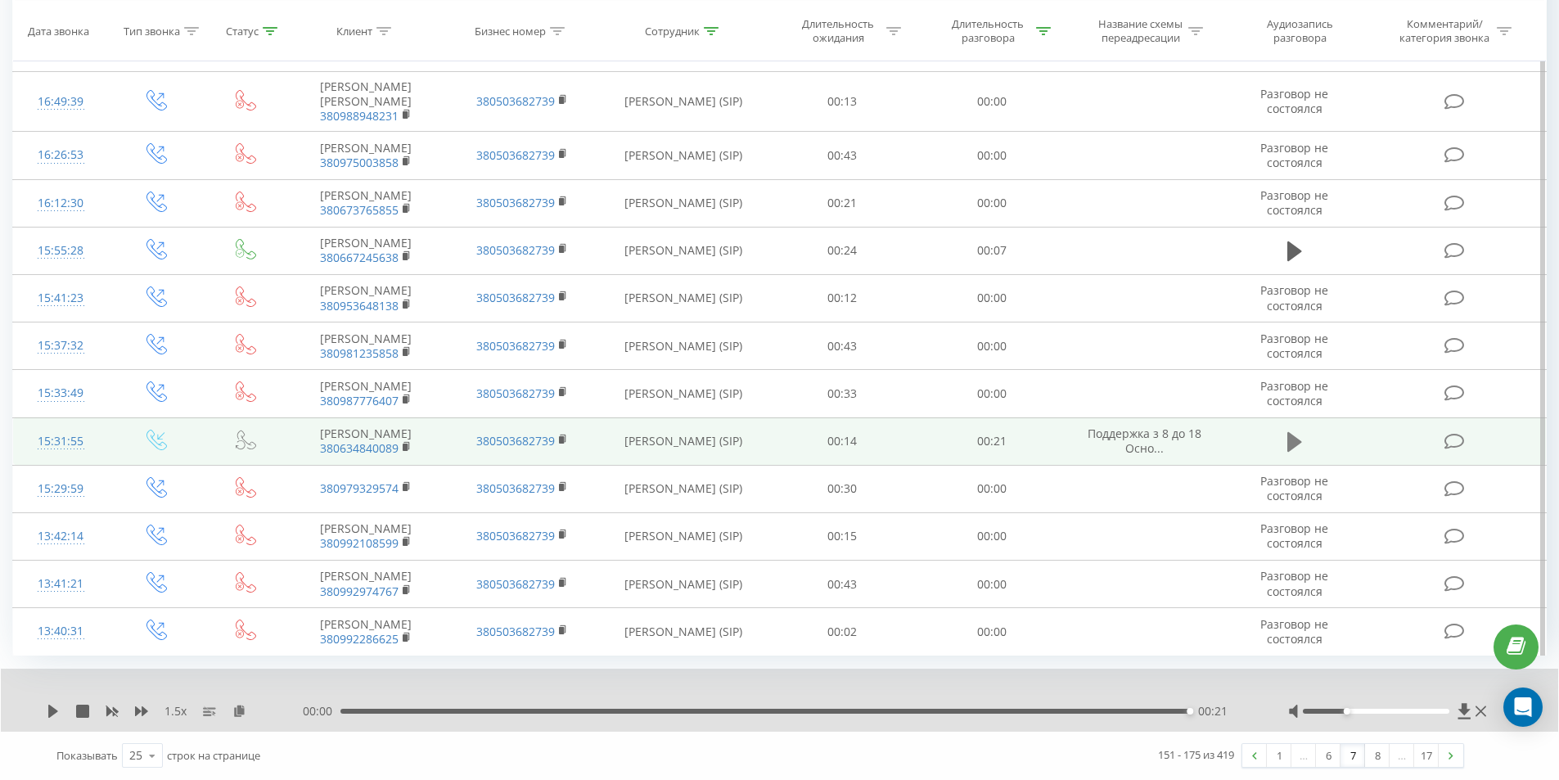
click at [1289, 452] on icon at bounding box center [1294, 442] width 15 height 20
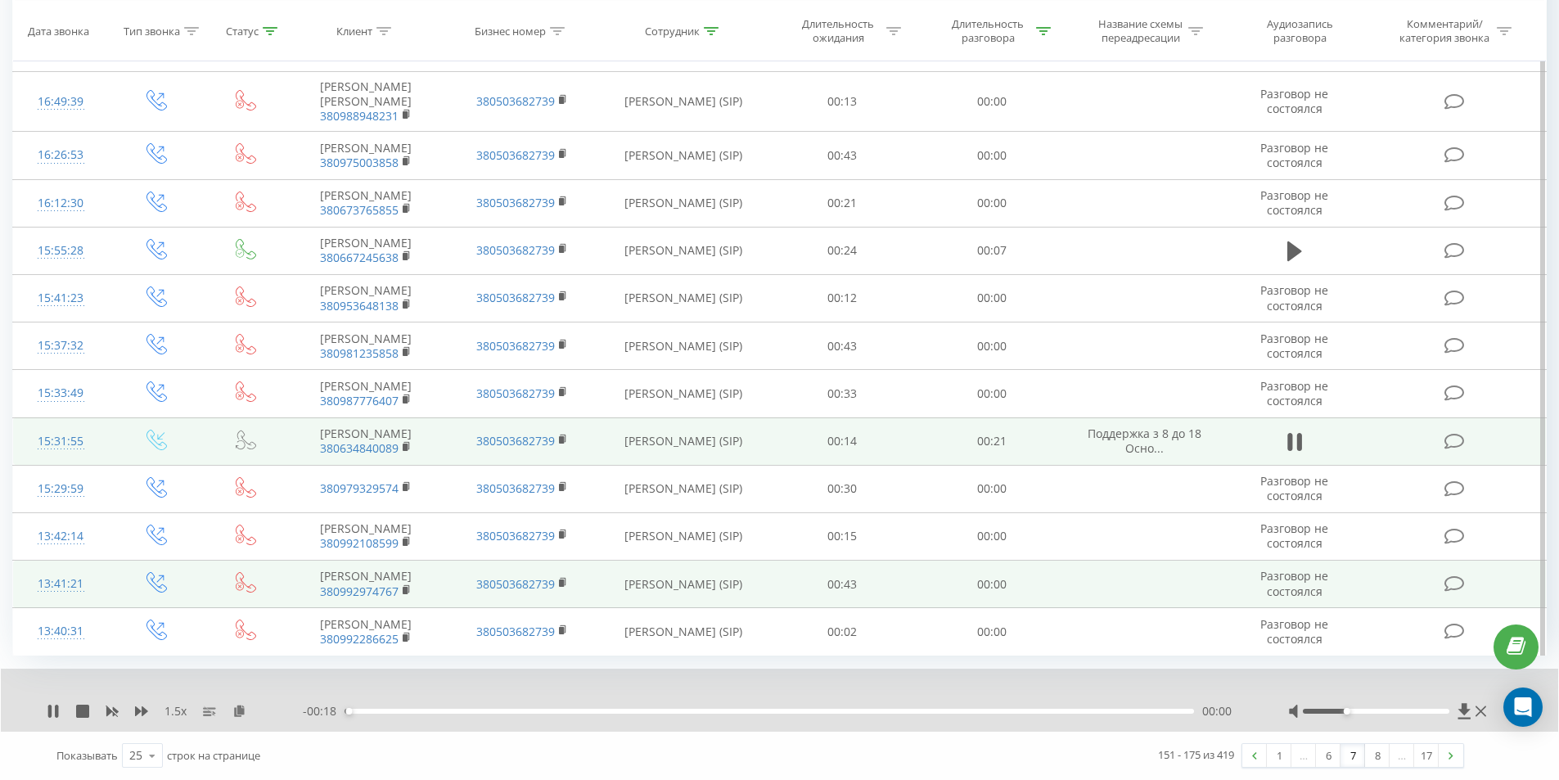
scroll to position [946, 0]
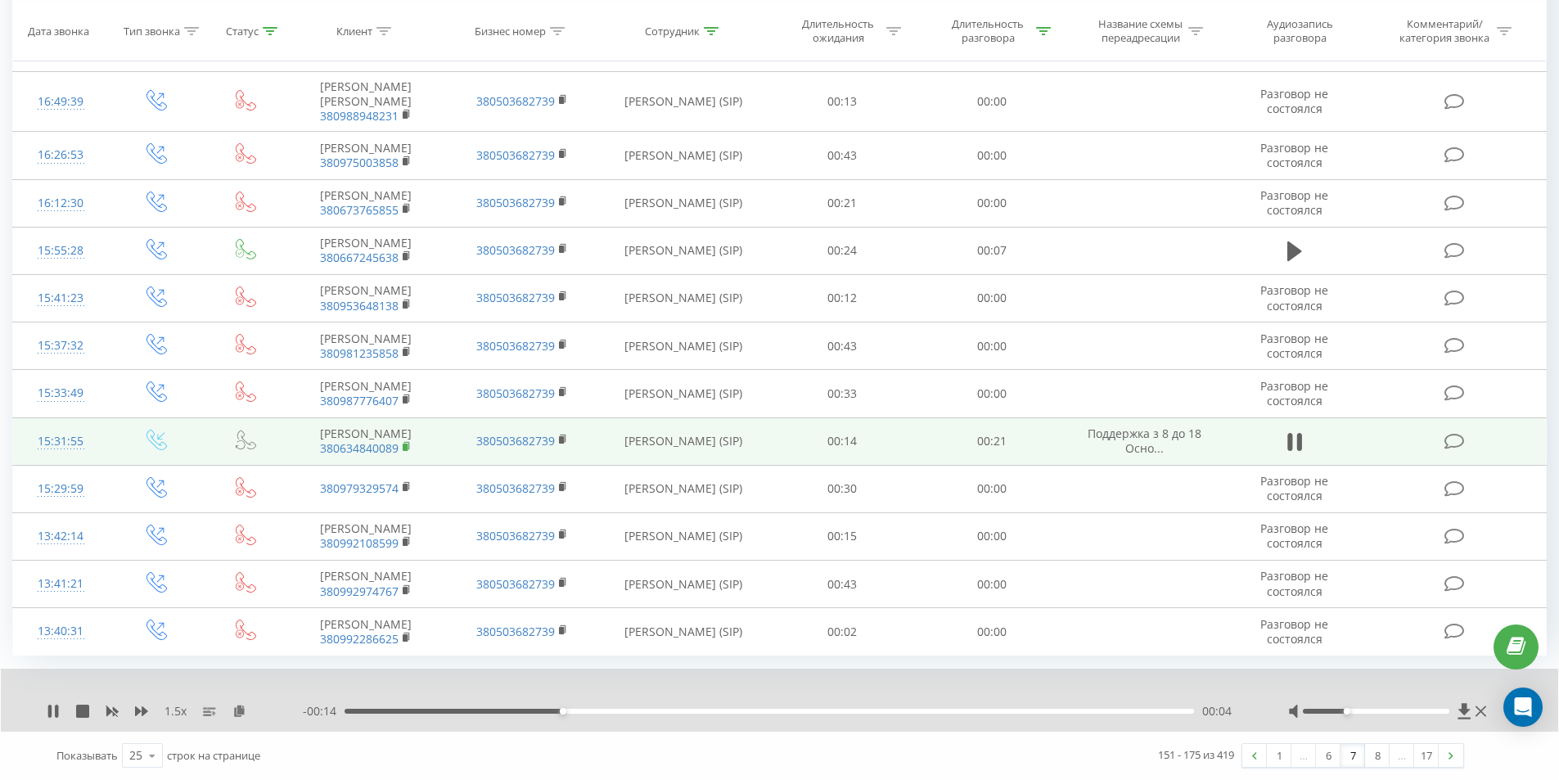
click at [406, 443] on rect at bounding box center [405, 446] width 5 height 7
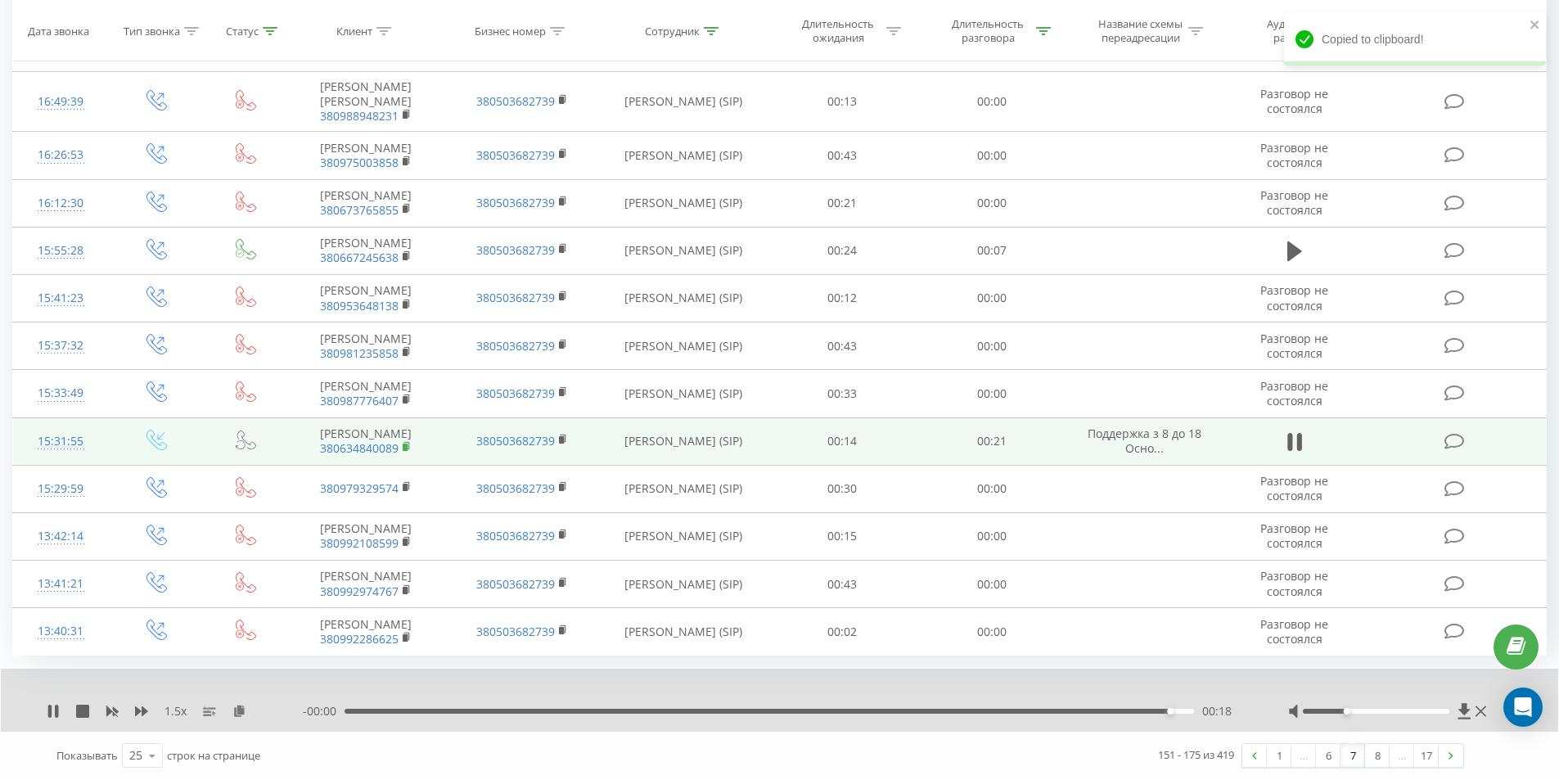
click at [408, 441] on icon at bounding box center [407, 446] width 9 height 11
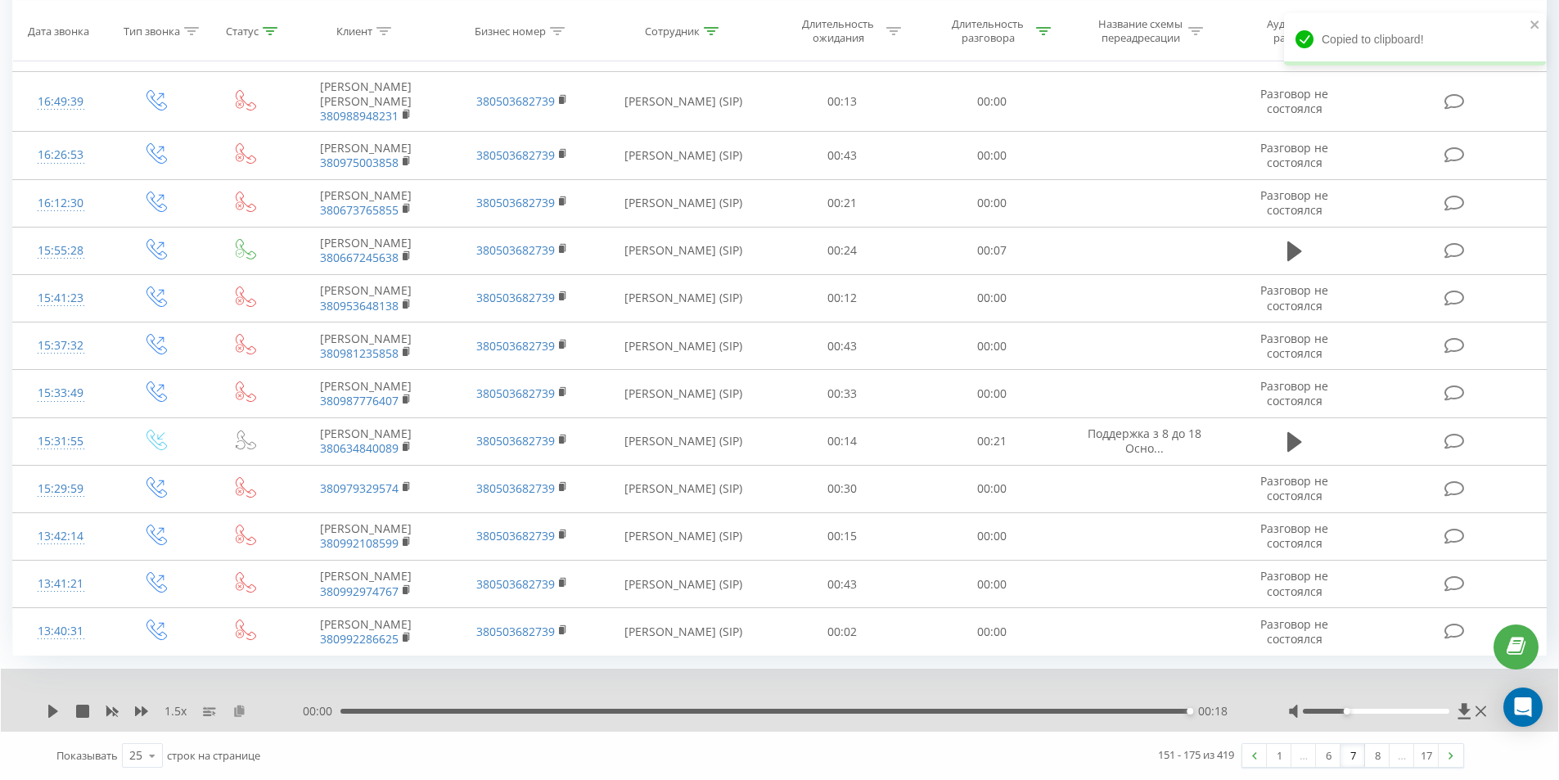
click at [241, 708] on icon at bounding box center [239, 709] width 14 height 11
click at [1449, 755] on img at bounding box center [1450, 755] width 5 height 7
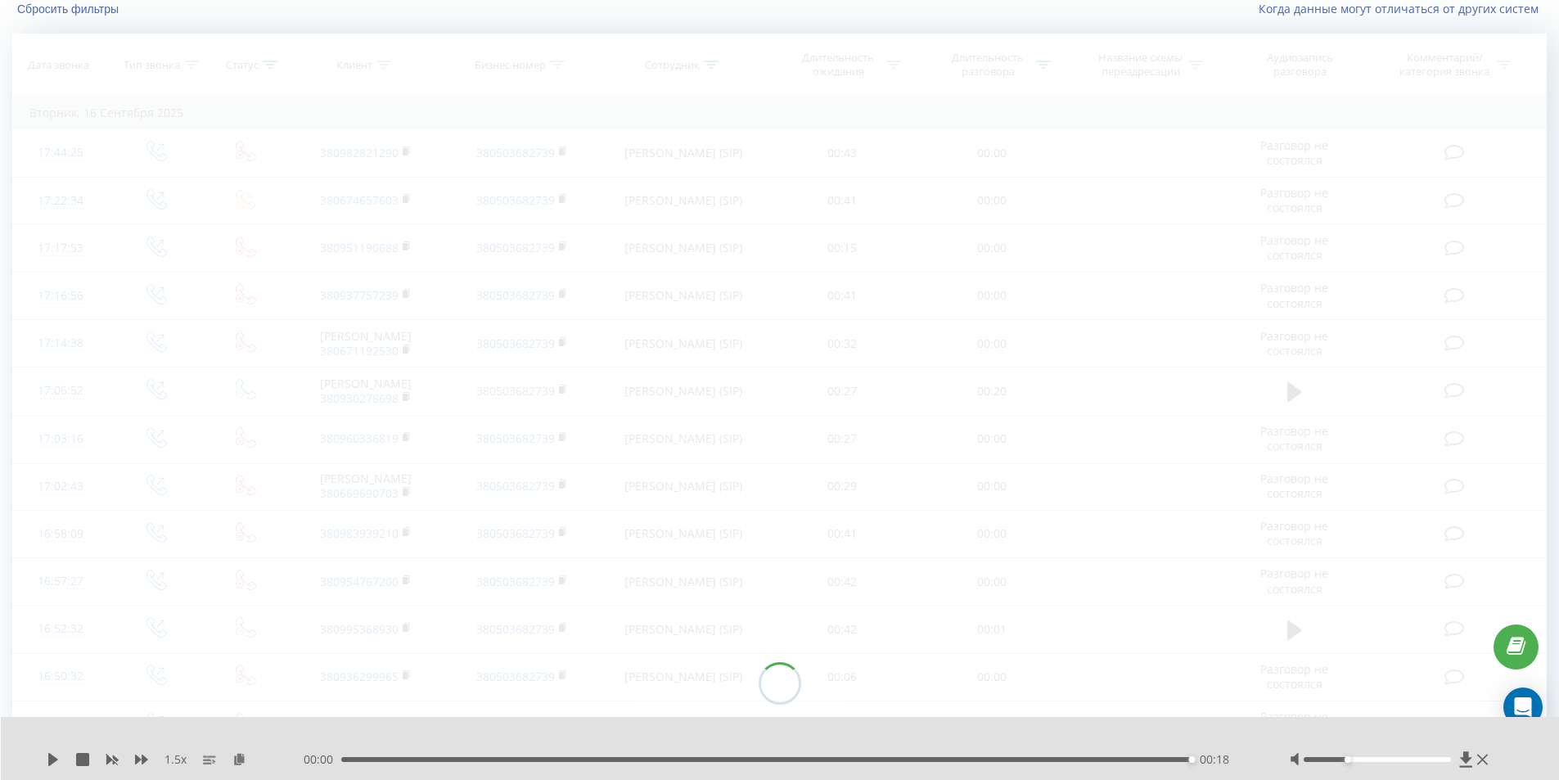
scroll to position [108, 0]
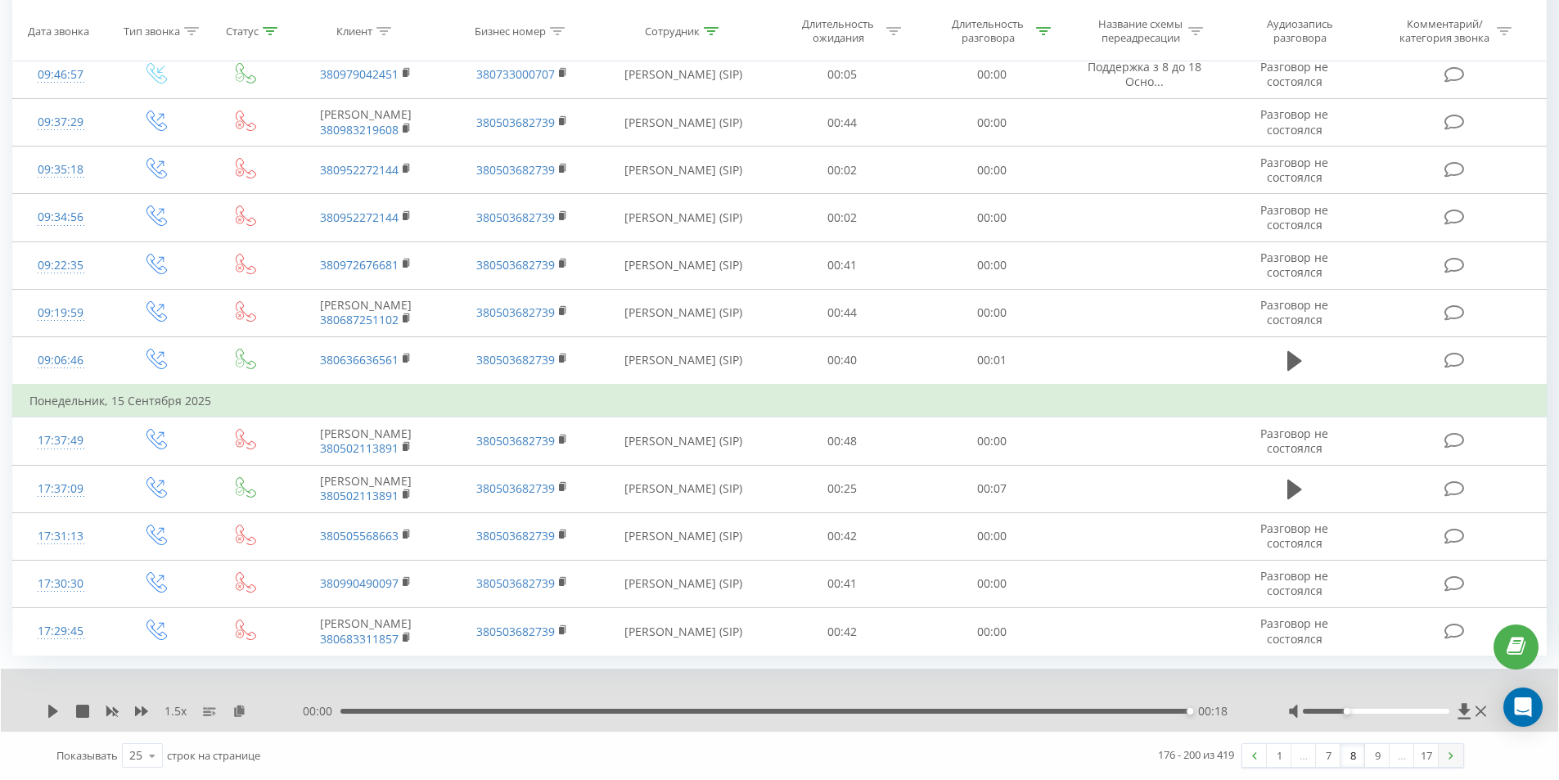
click at [1453, 756] on link at bounding box center [1450, 755] width 25 height 23
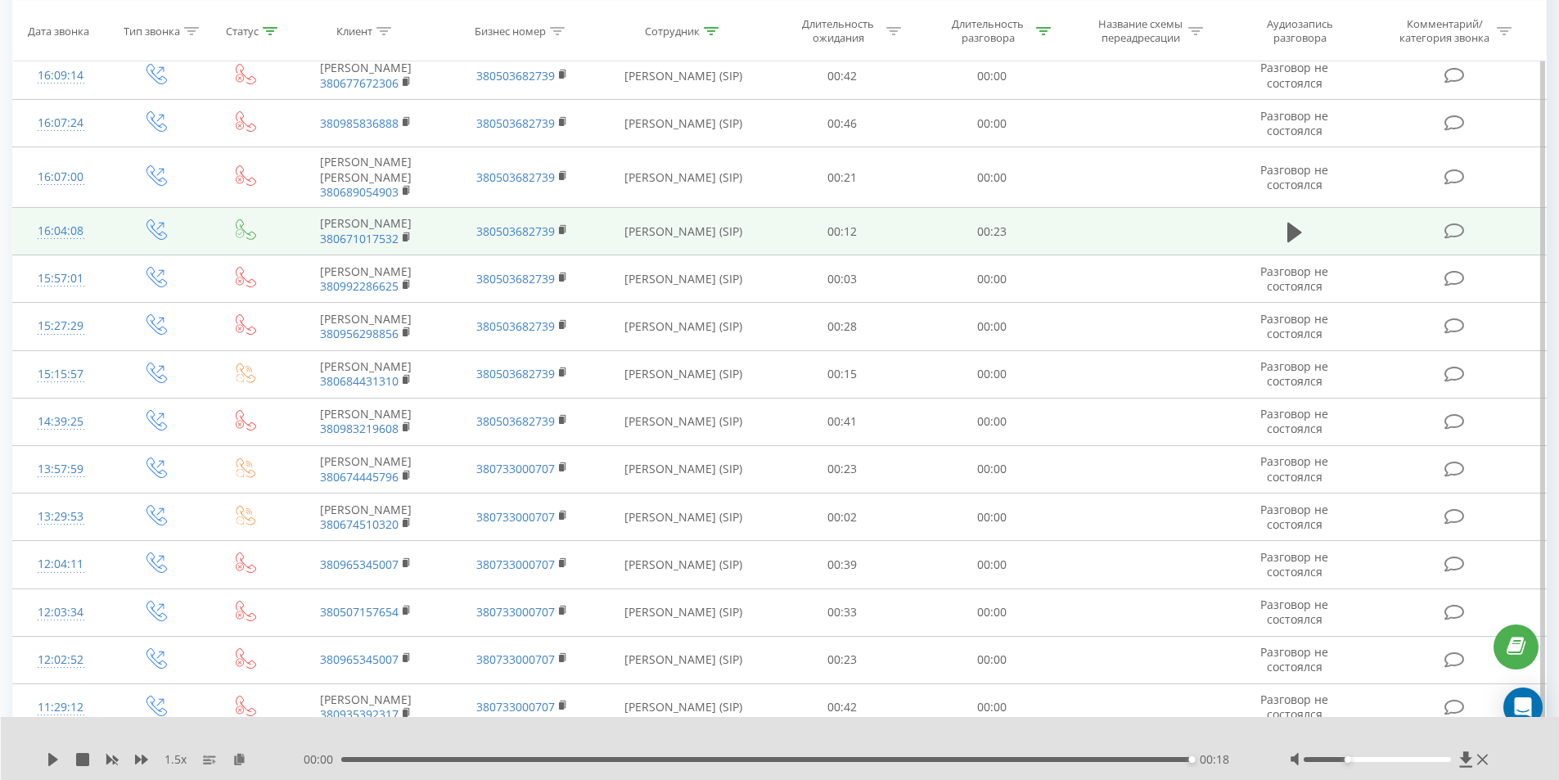
scroll to position [599, 0]
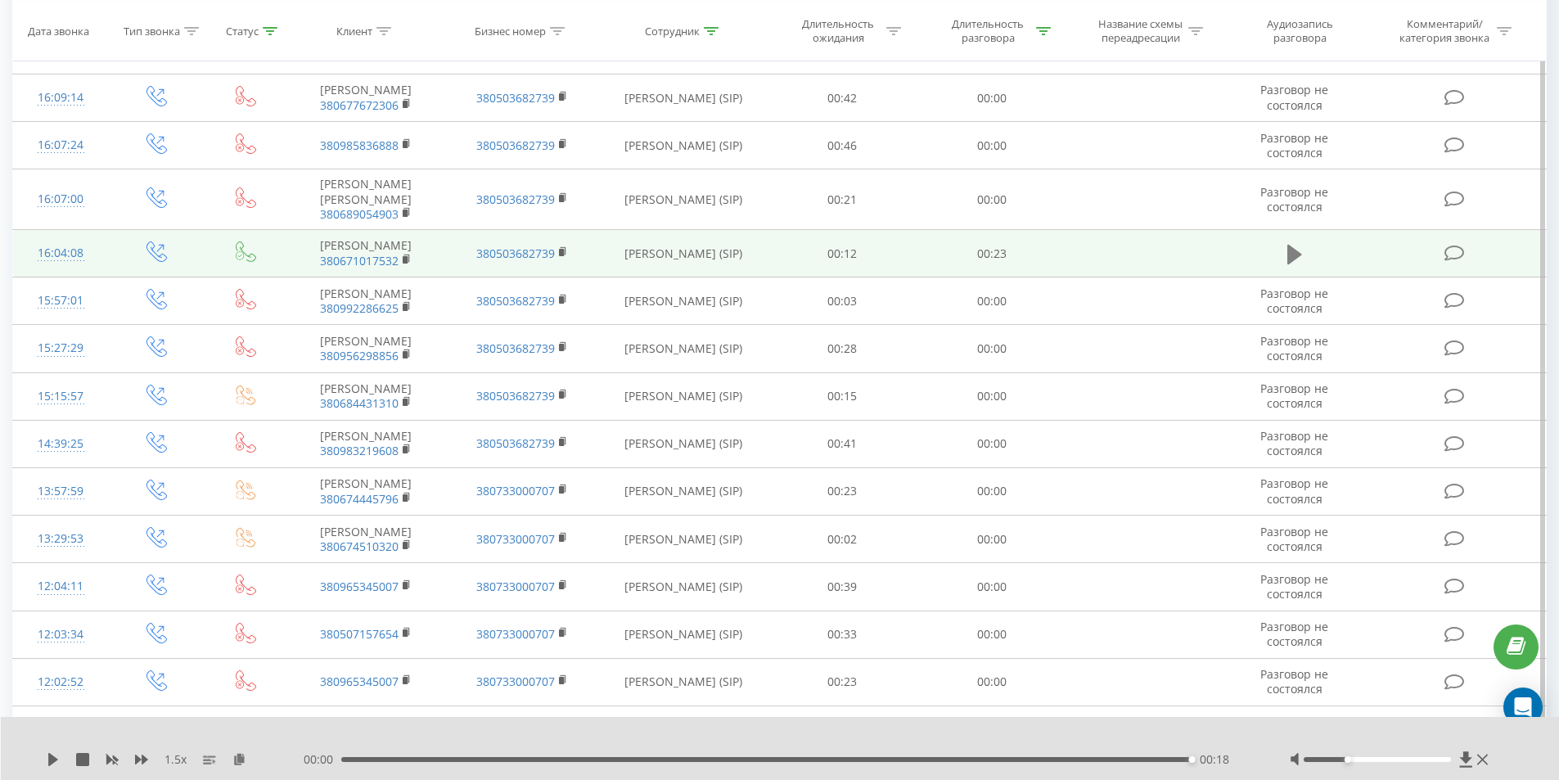
click at [1298, 263] on icon at bounding box center [1294, 254] width 15 height 20
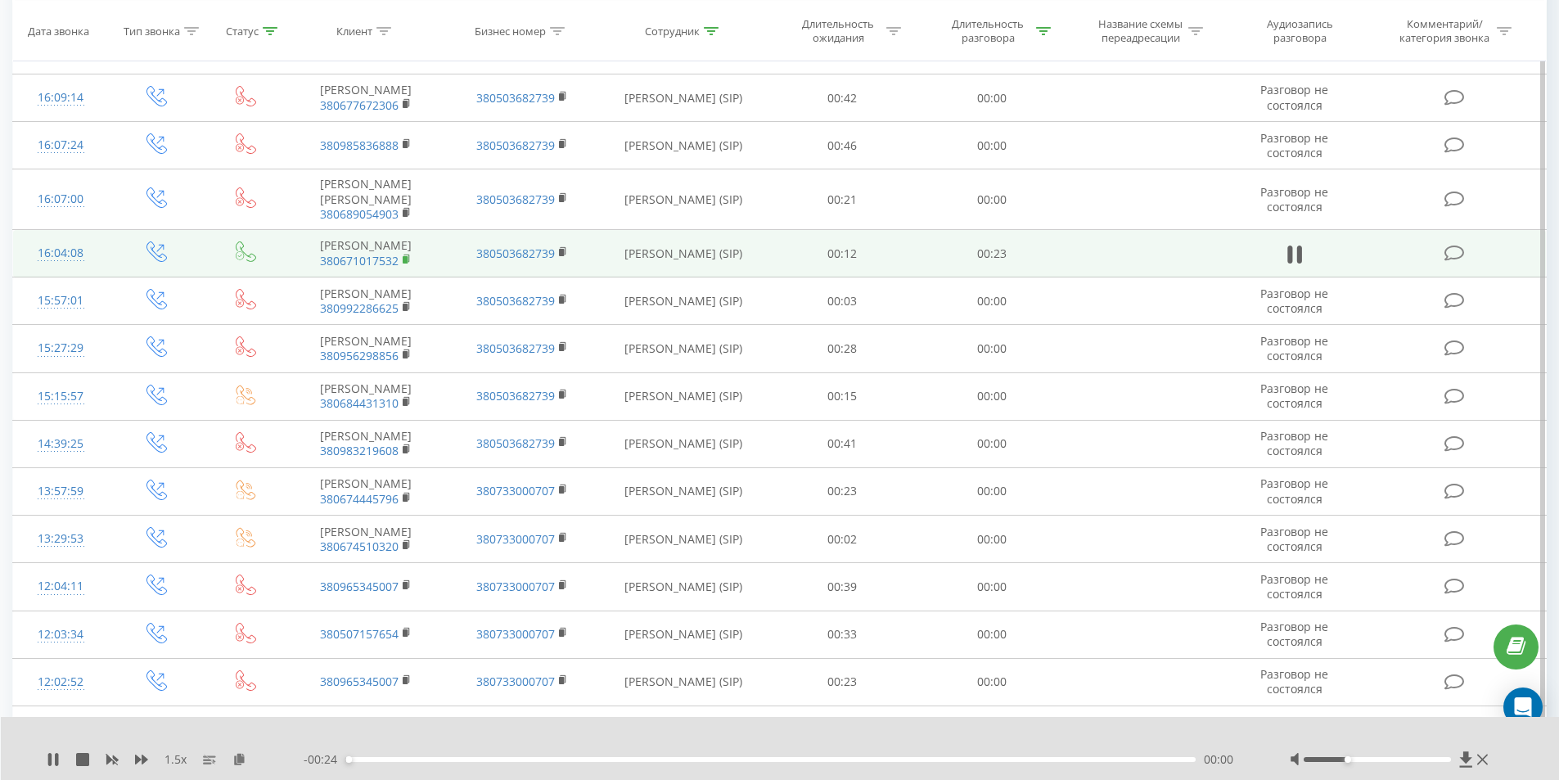
click at [406, 263] on rect at bounding box center [405, 259] width 5 height 7
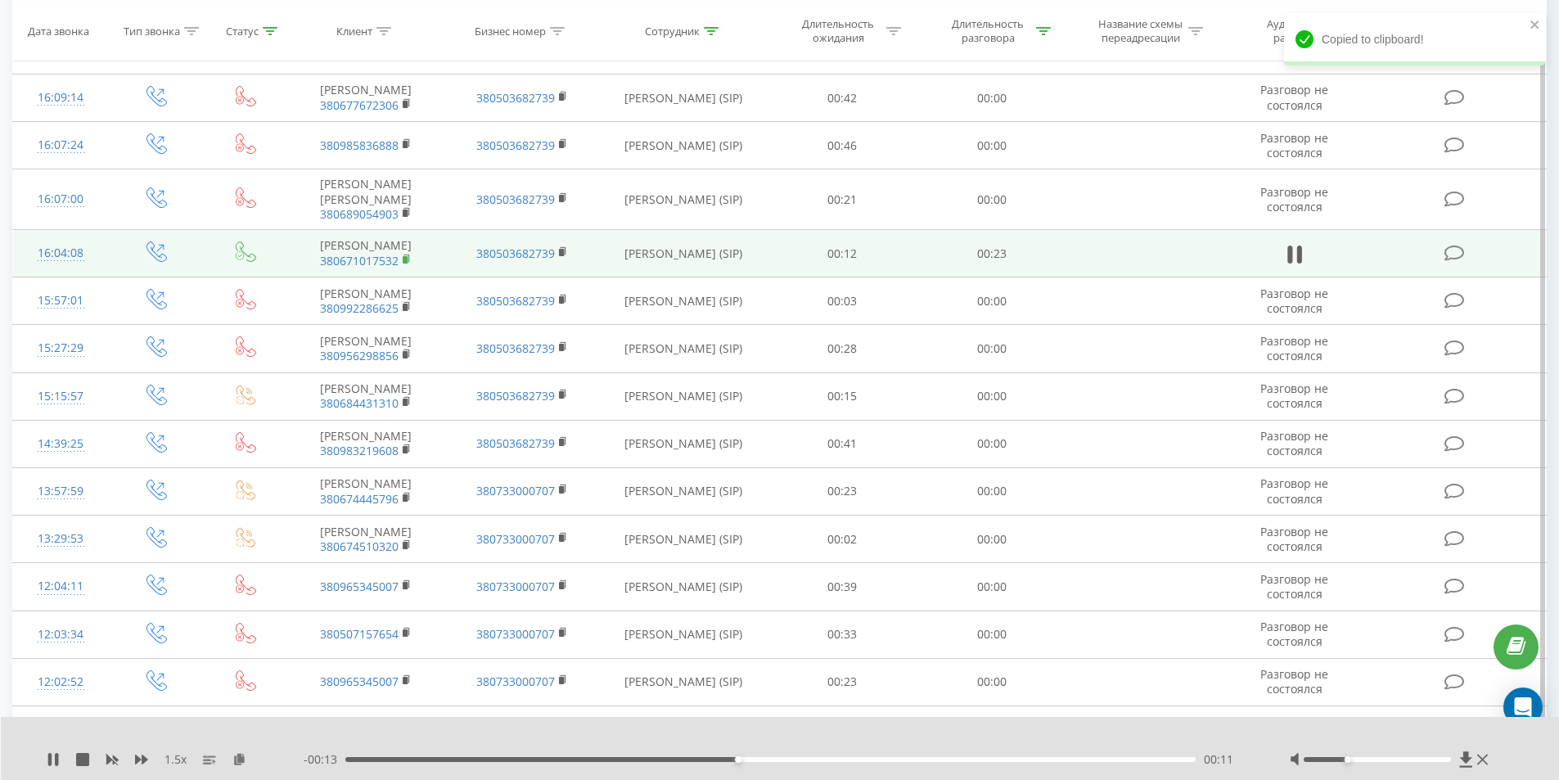
click at [406, 263] on rect at bounding box center [405, 259] width 5 height 7
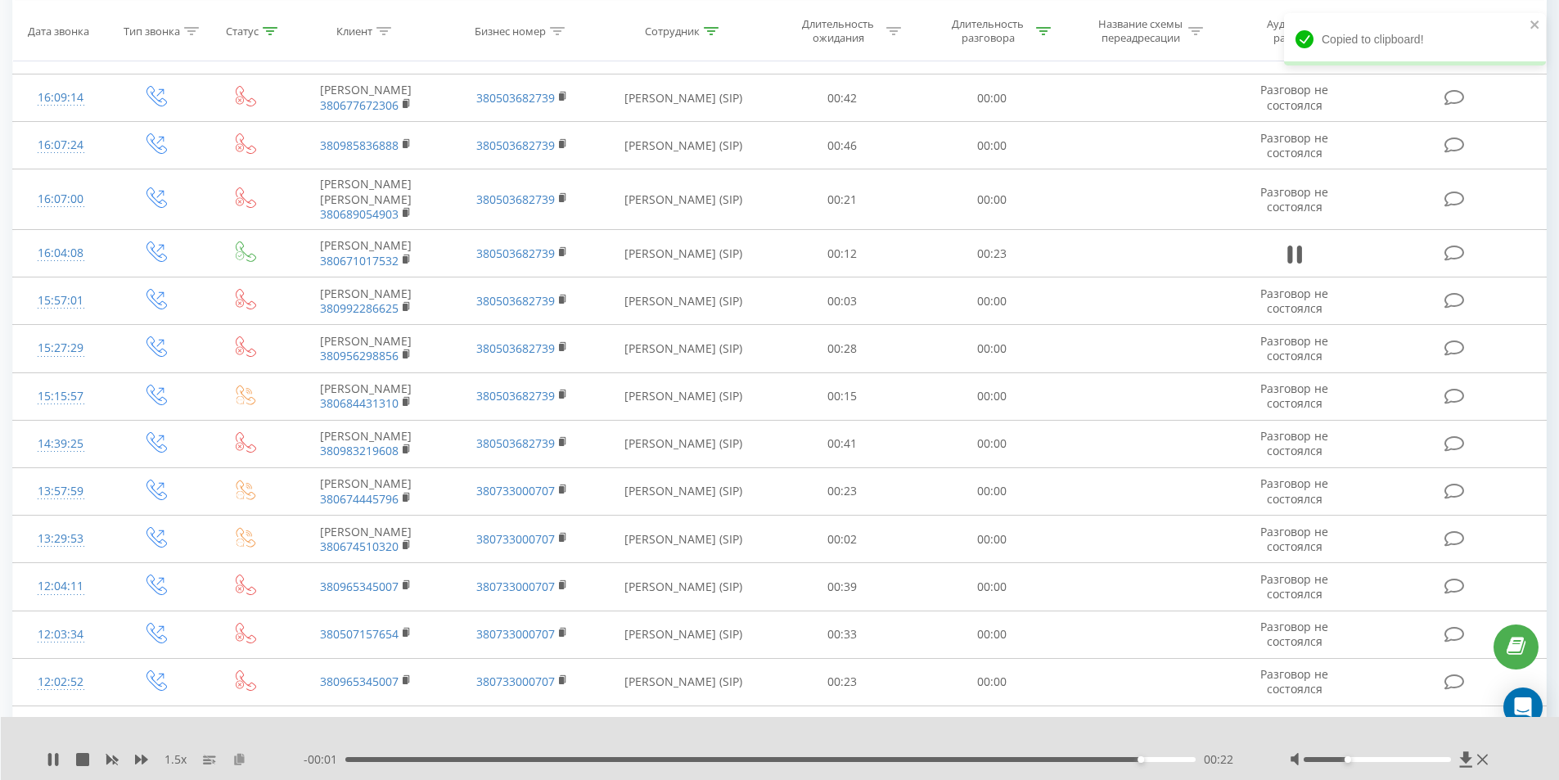
click at [241, 758] on icon at bounding box center [239, 758] width 14 height 11
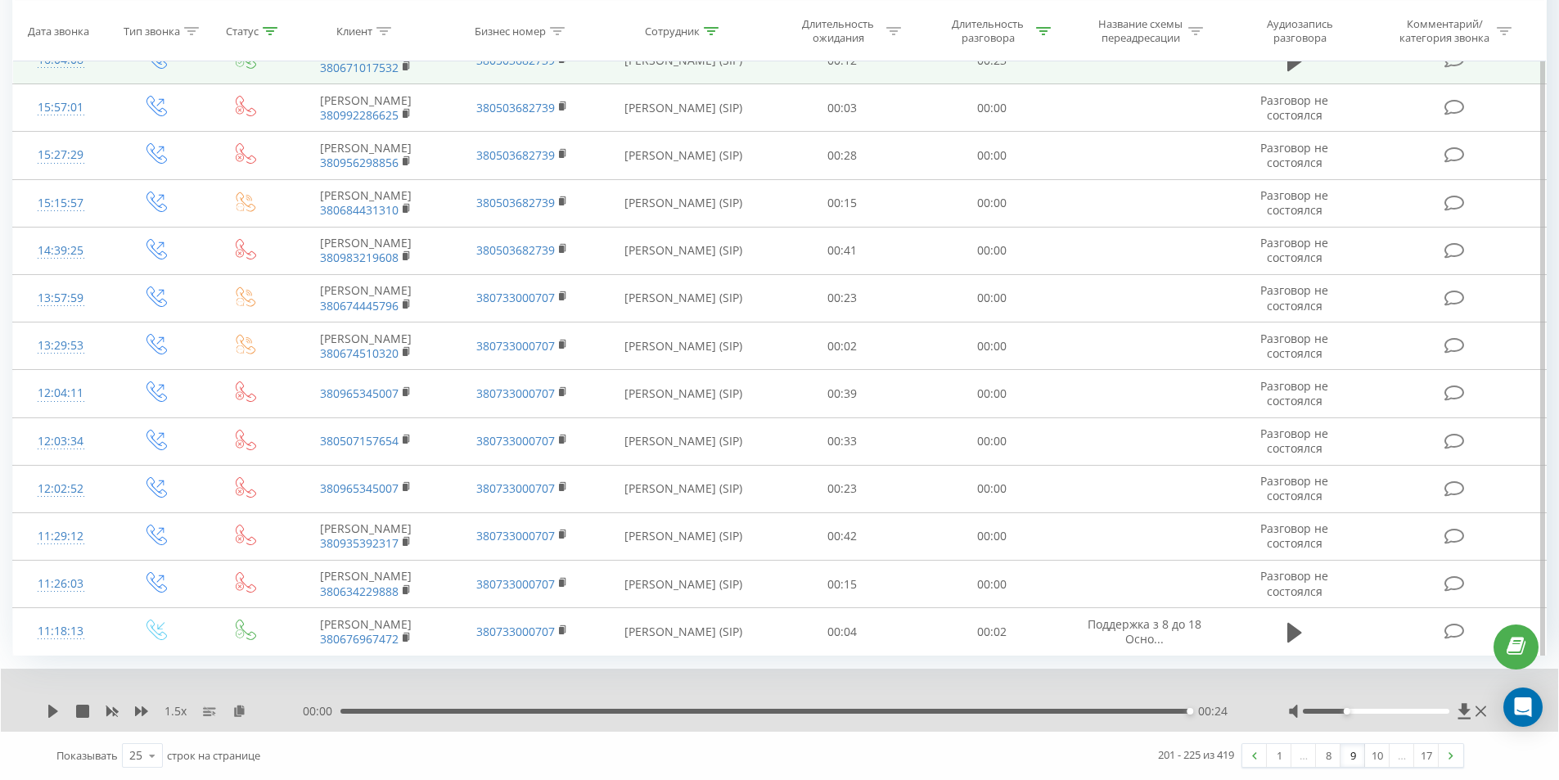
scroll to position [1021, 0]
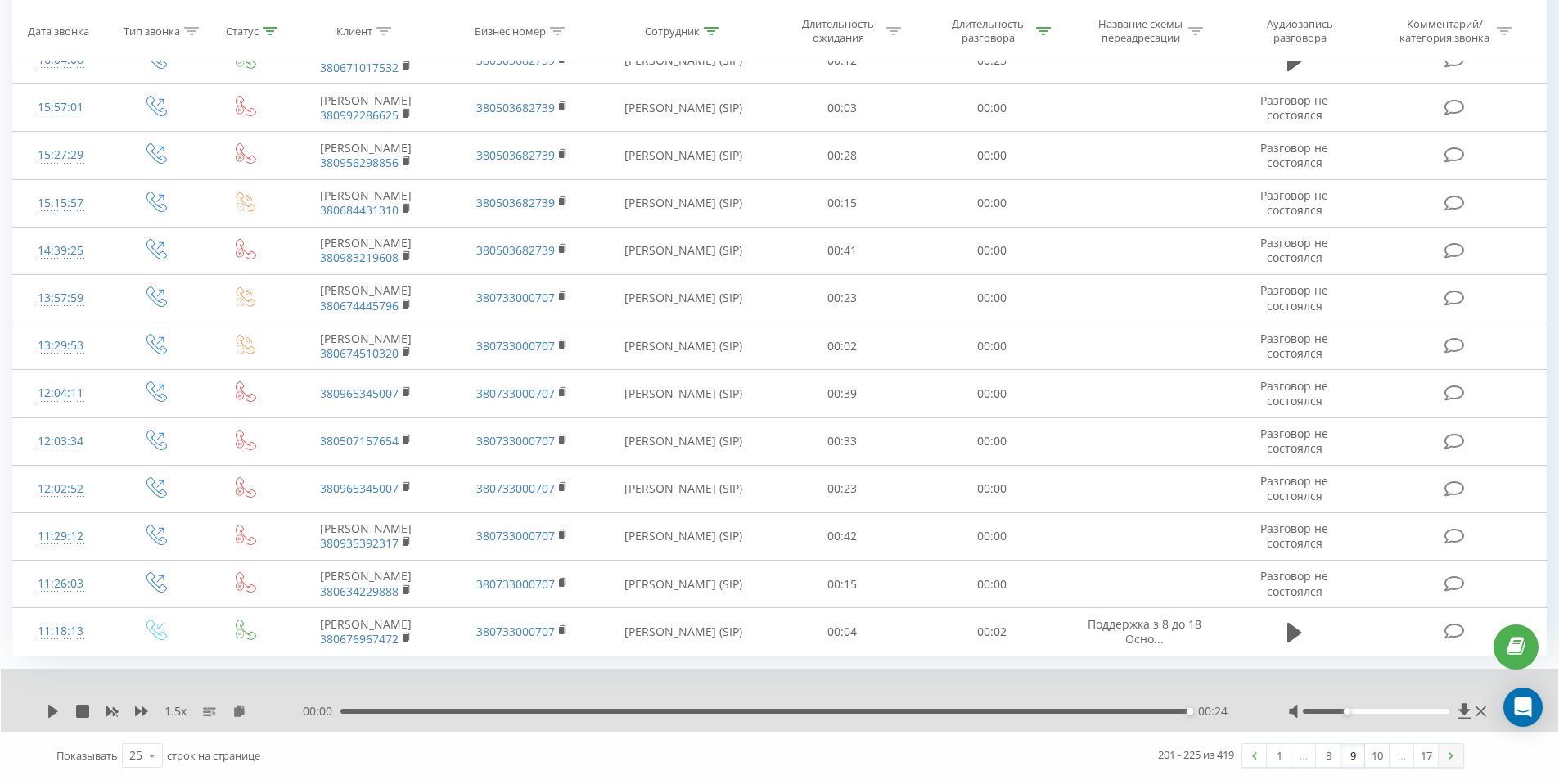
click at [1453, 752] on link at bounding box center [1450, 755] width 25 height 23
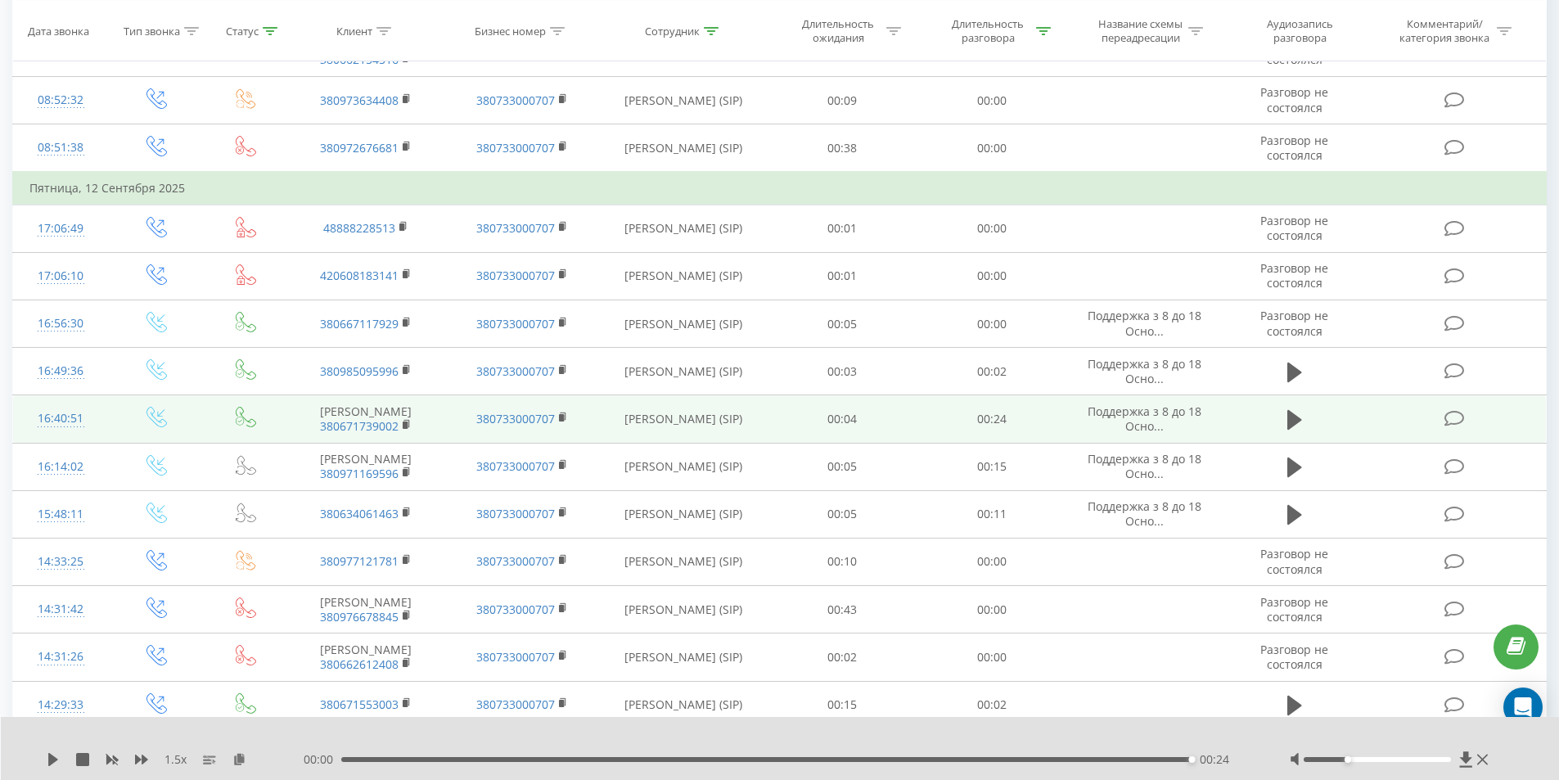
scroll to position [599, 0]
click at [1289, 427] on icon at bounding box center [1294, 417] width 15 height 20
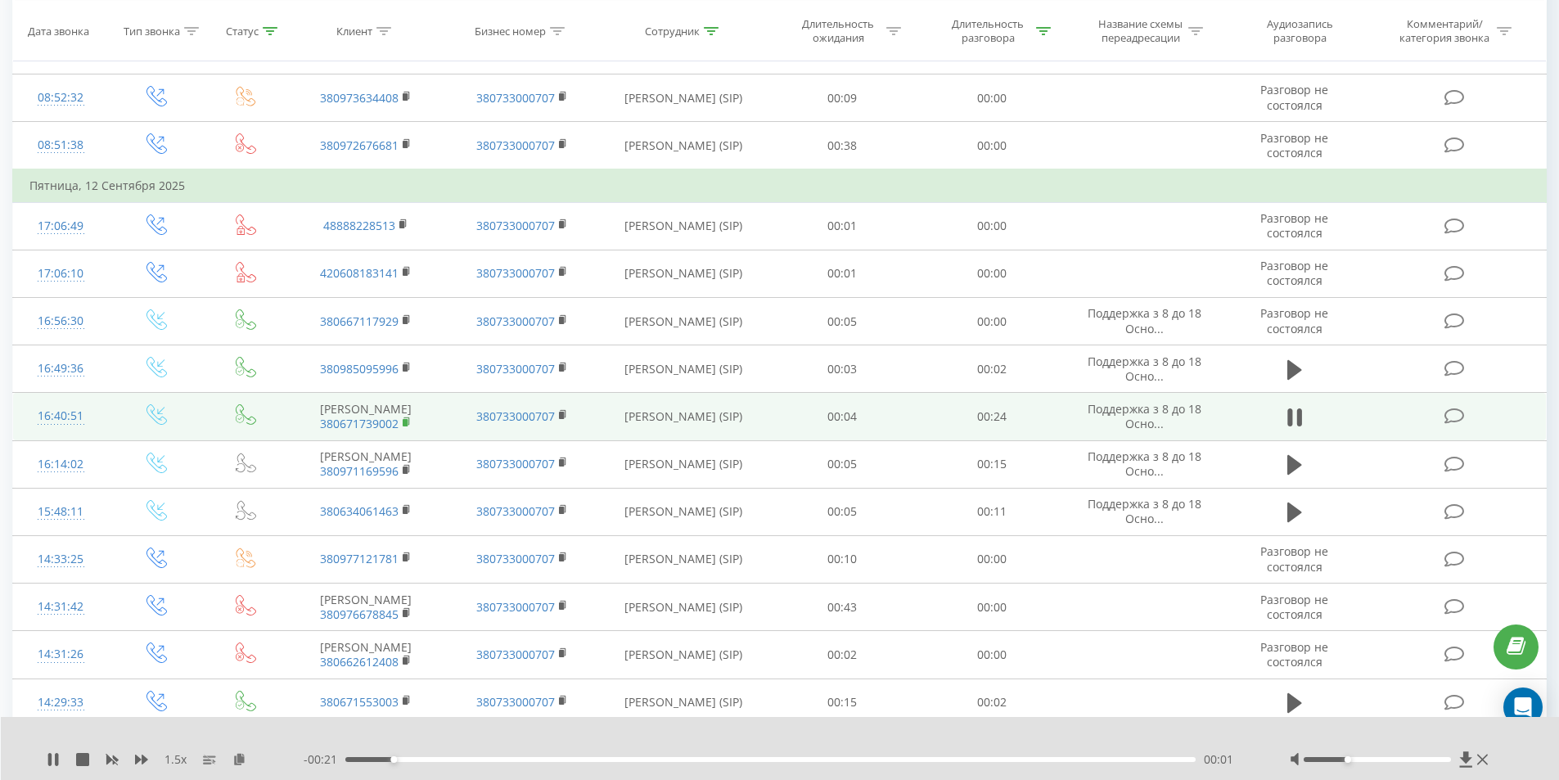
click at [407, 428] on icon at bounding box center [407, 421] width 9 height 11
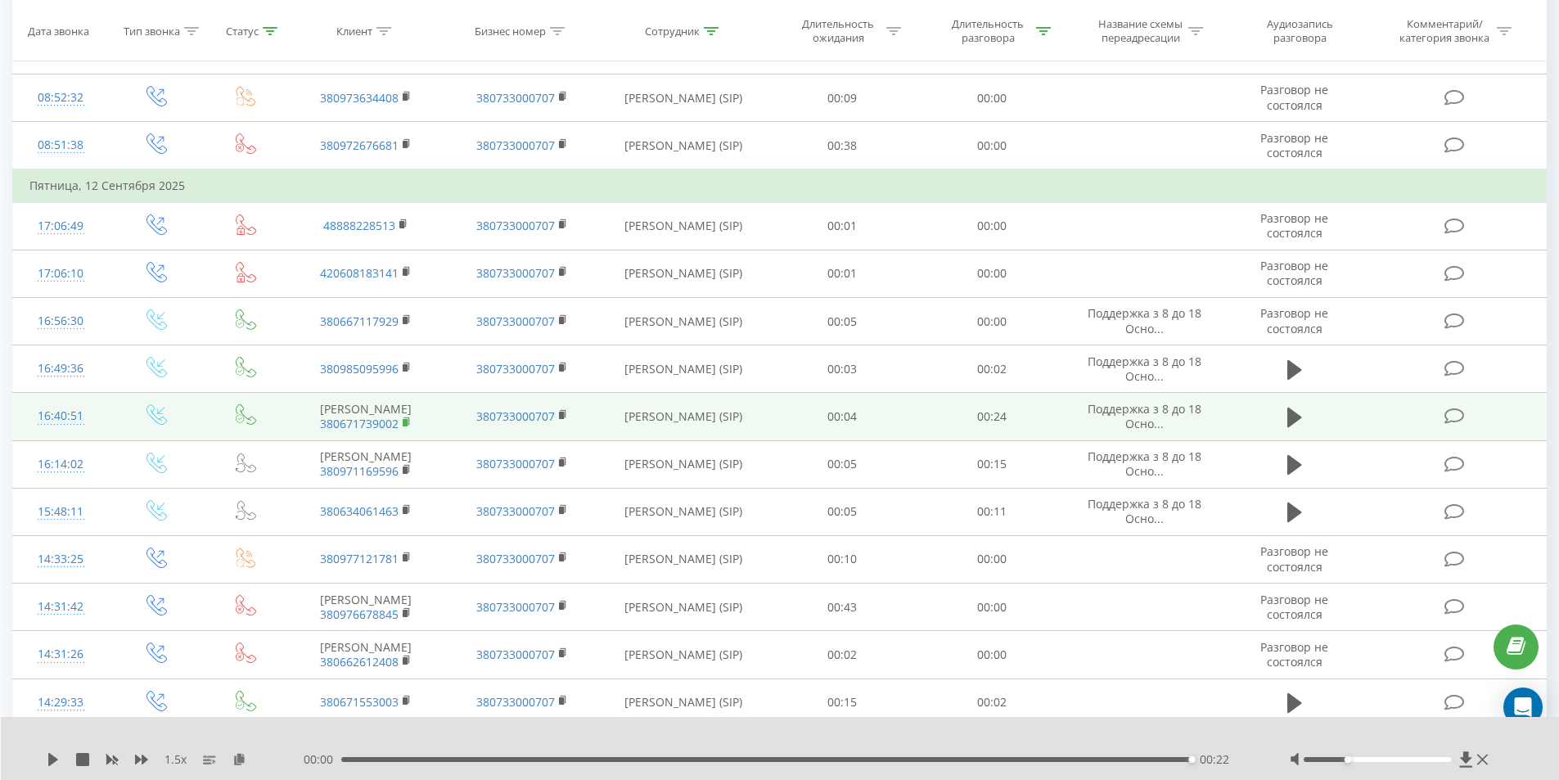
click at [407, 426] on rect at bounding box center [405, 422] width 5 height 7
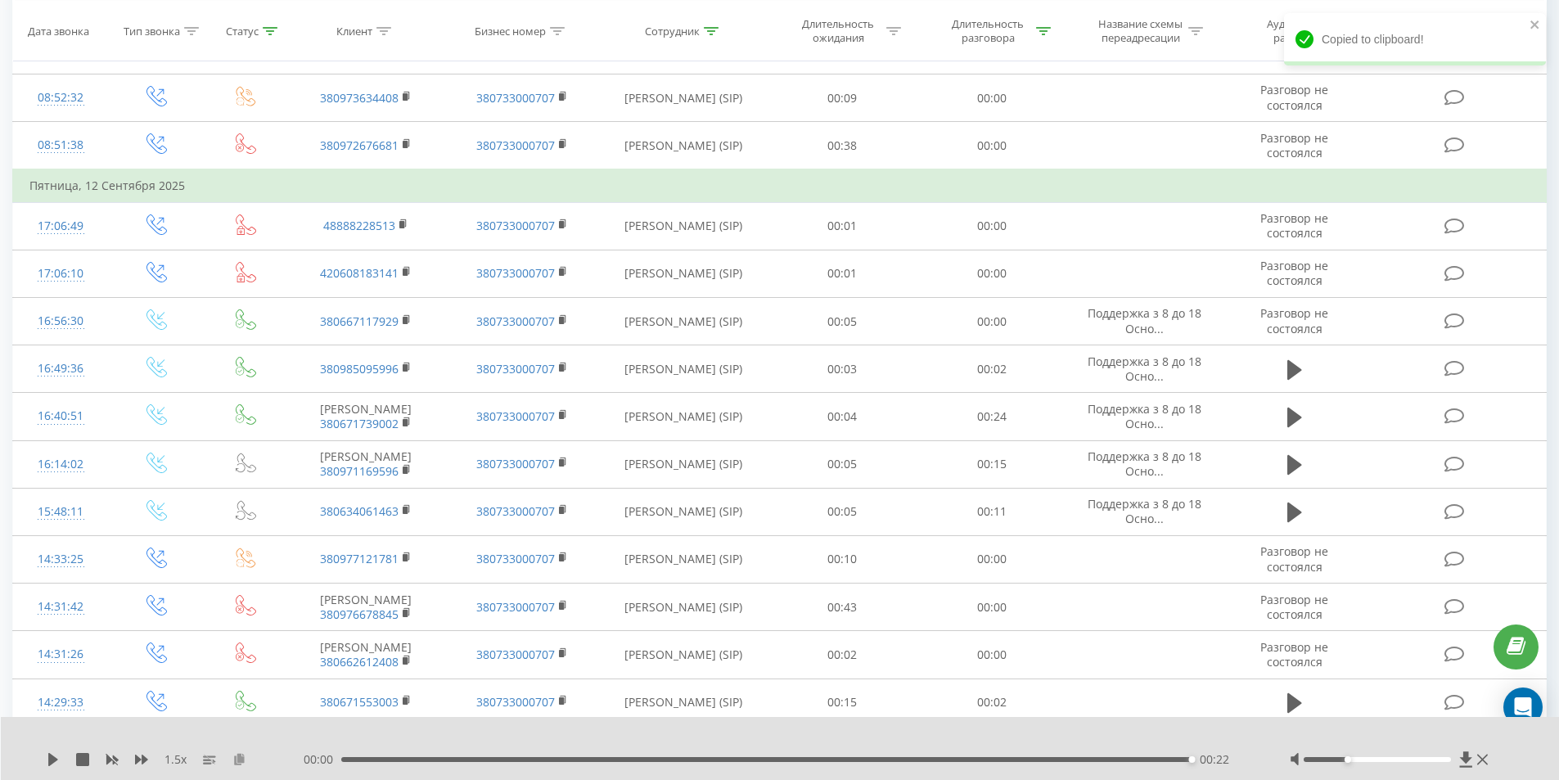
click at [241, 757] on icon at bounding box center [239, 758] width 14 height 11
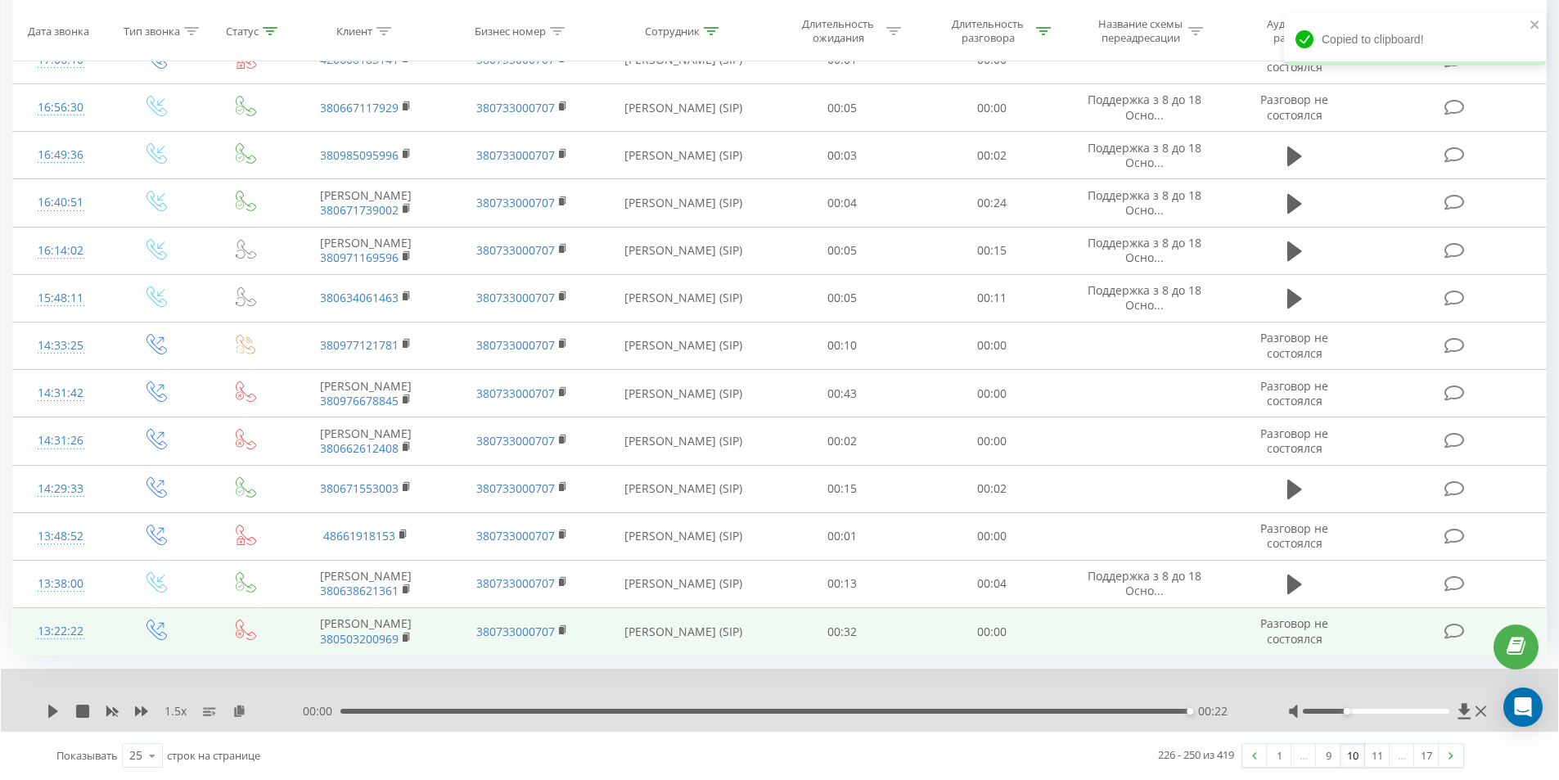
scroll to position [930, 0]
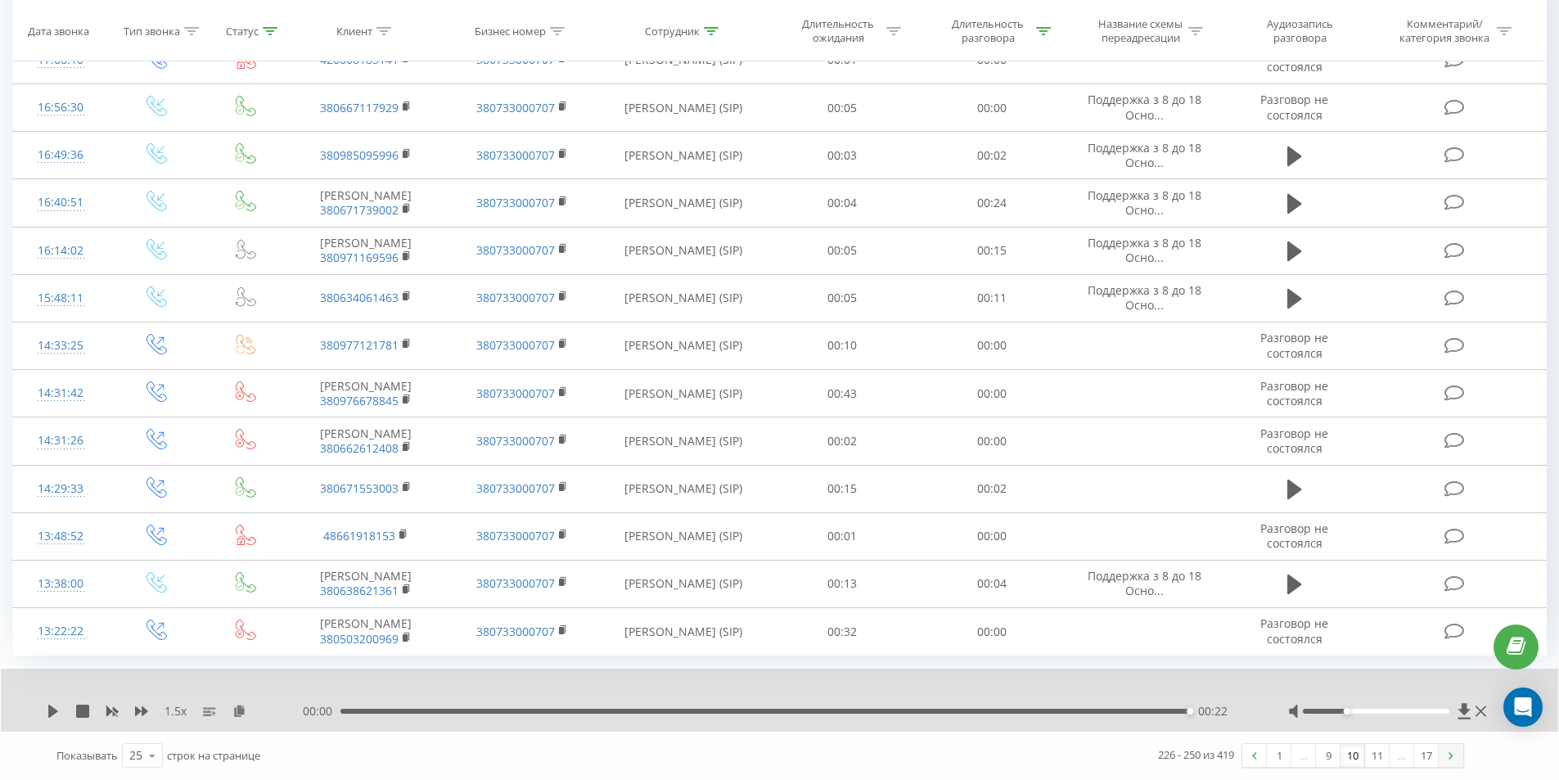
click at [1451, 753] on img at bounding box center [1450, 755] width 5 height 7
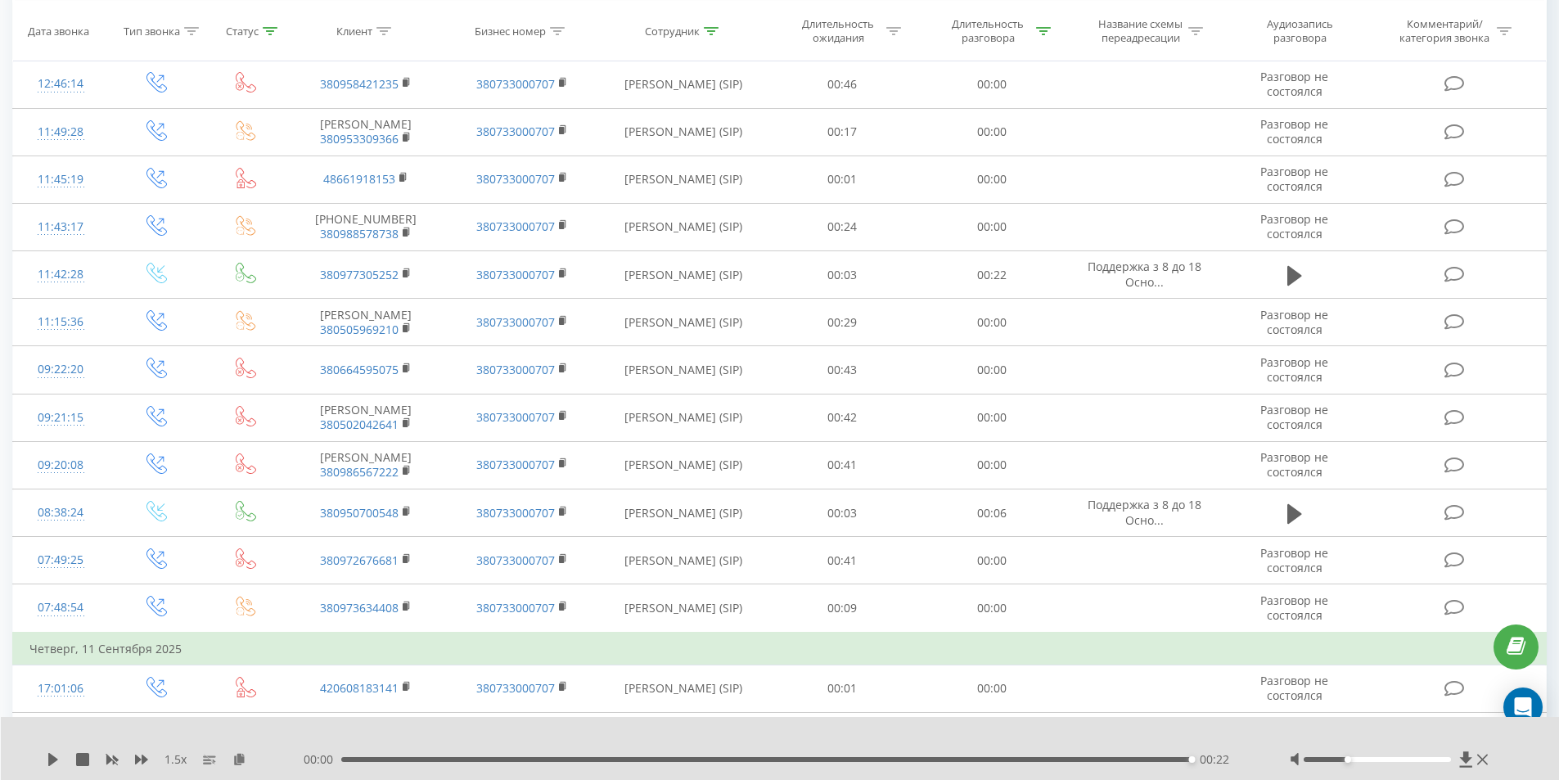
scroll to position [435, 0]
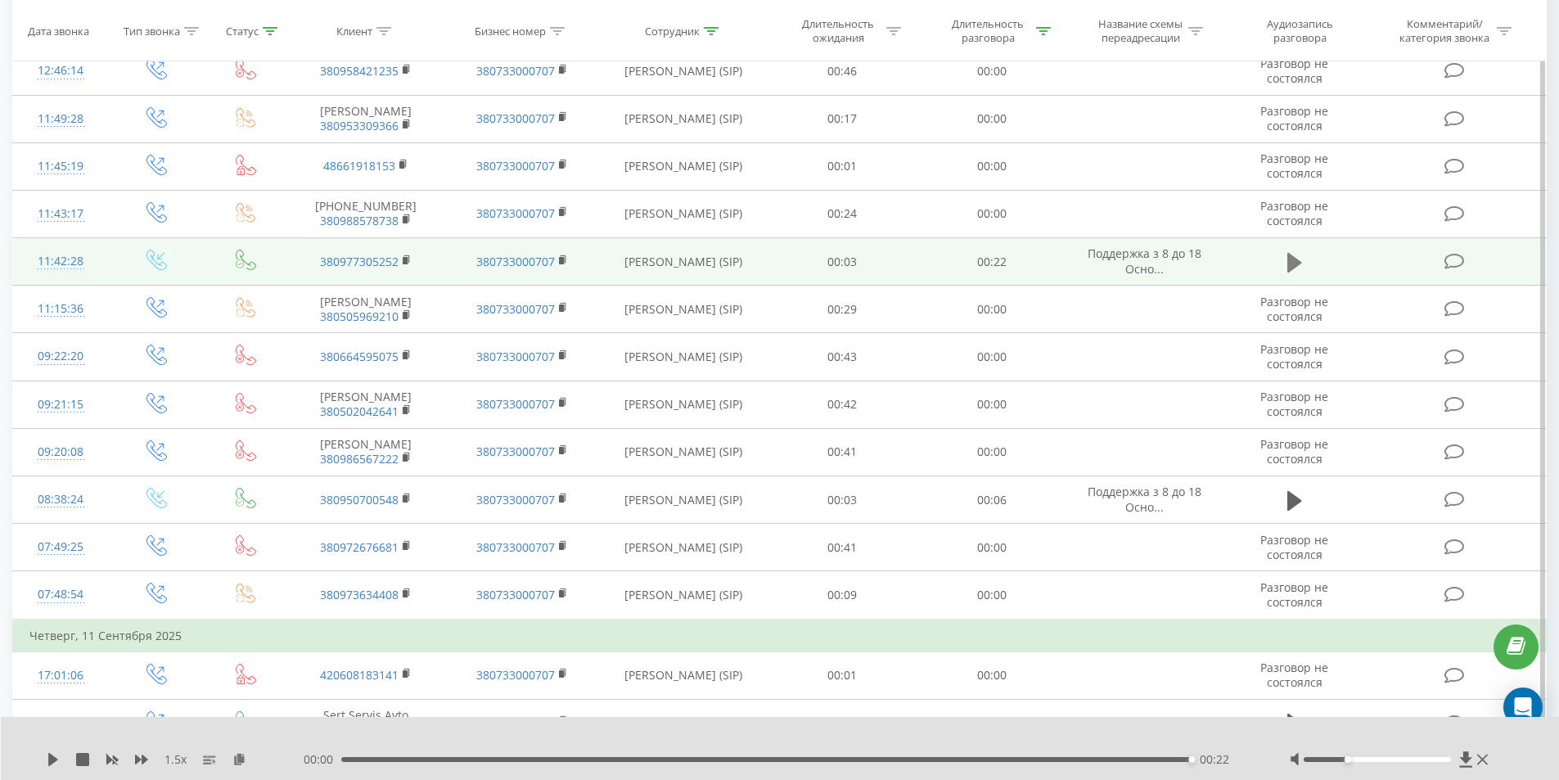
click at [1289, 272] on icon at bounding box center [1294, 262] width 15 height 20
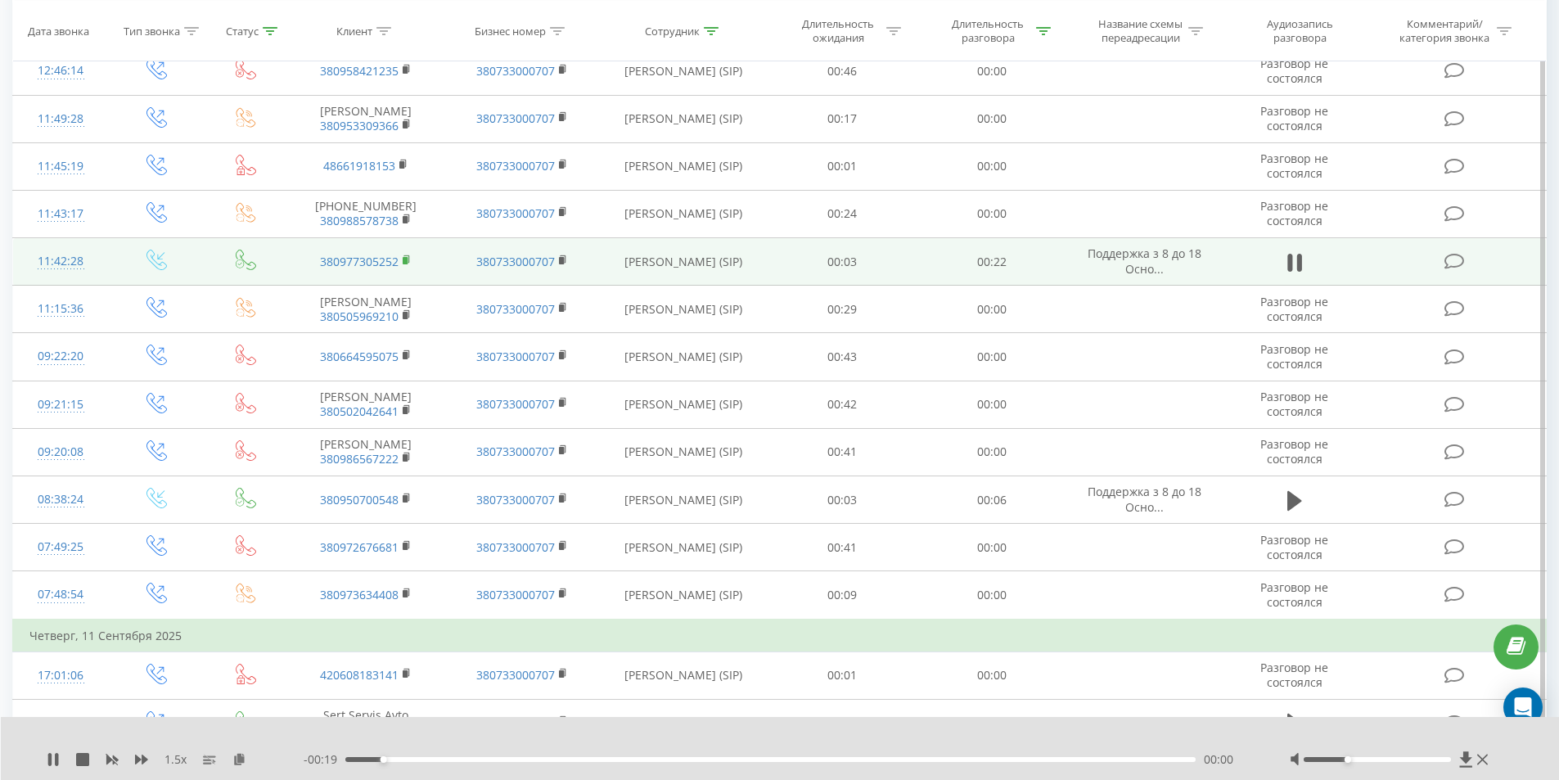
click at [407, 264] on rect at bounding box center [405, 260] width 5 height 7
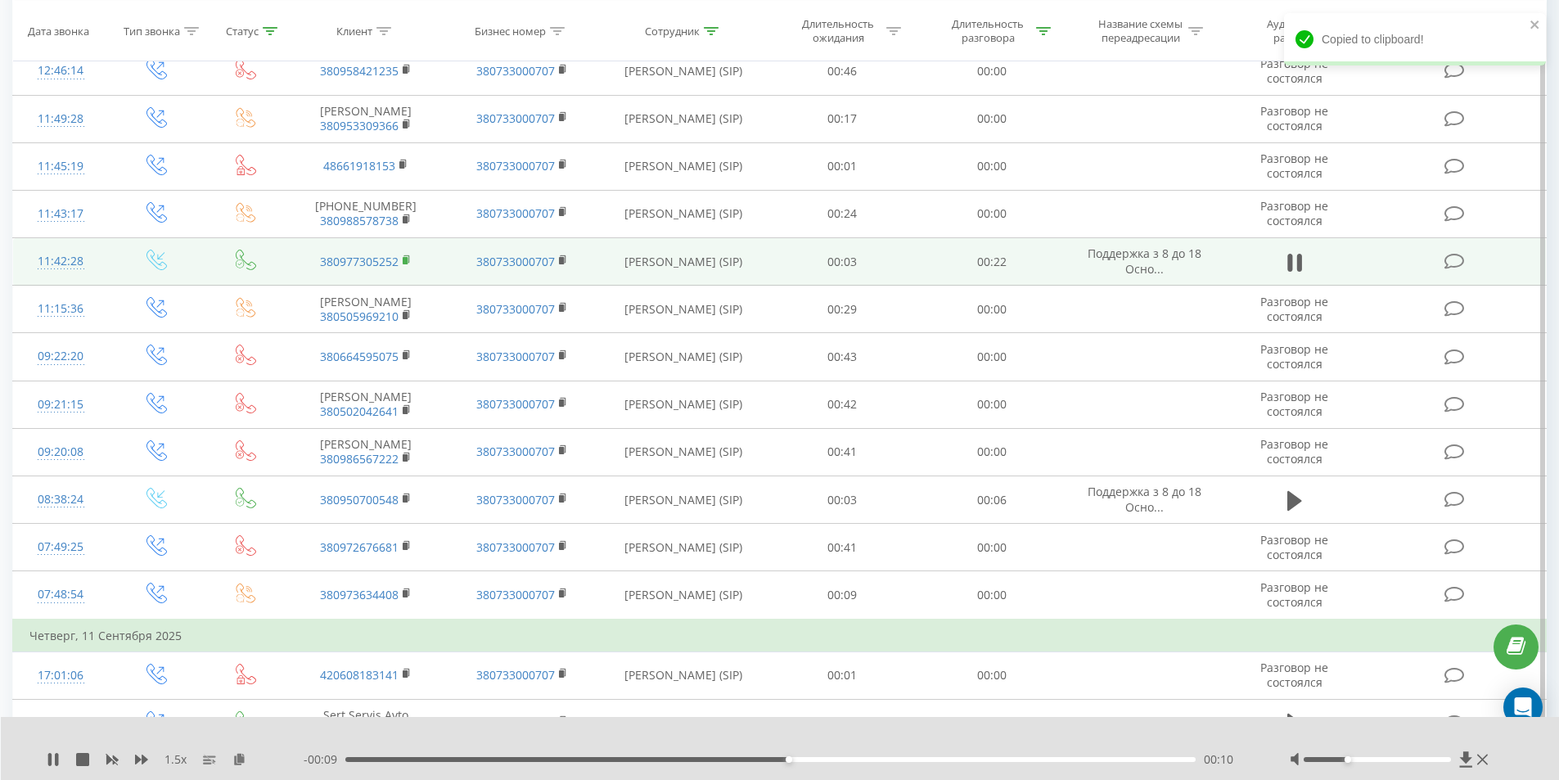
click at [405, 264] on rect at bounding box center [405, 260] width 5 height 7
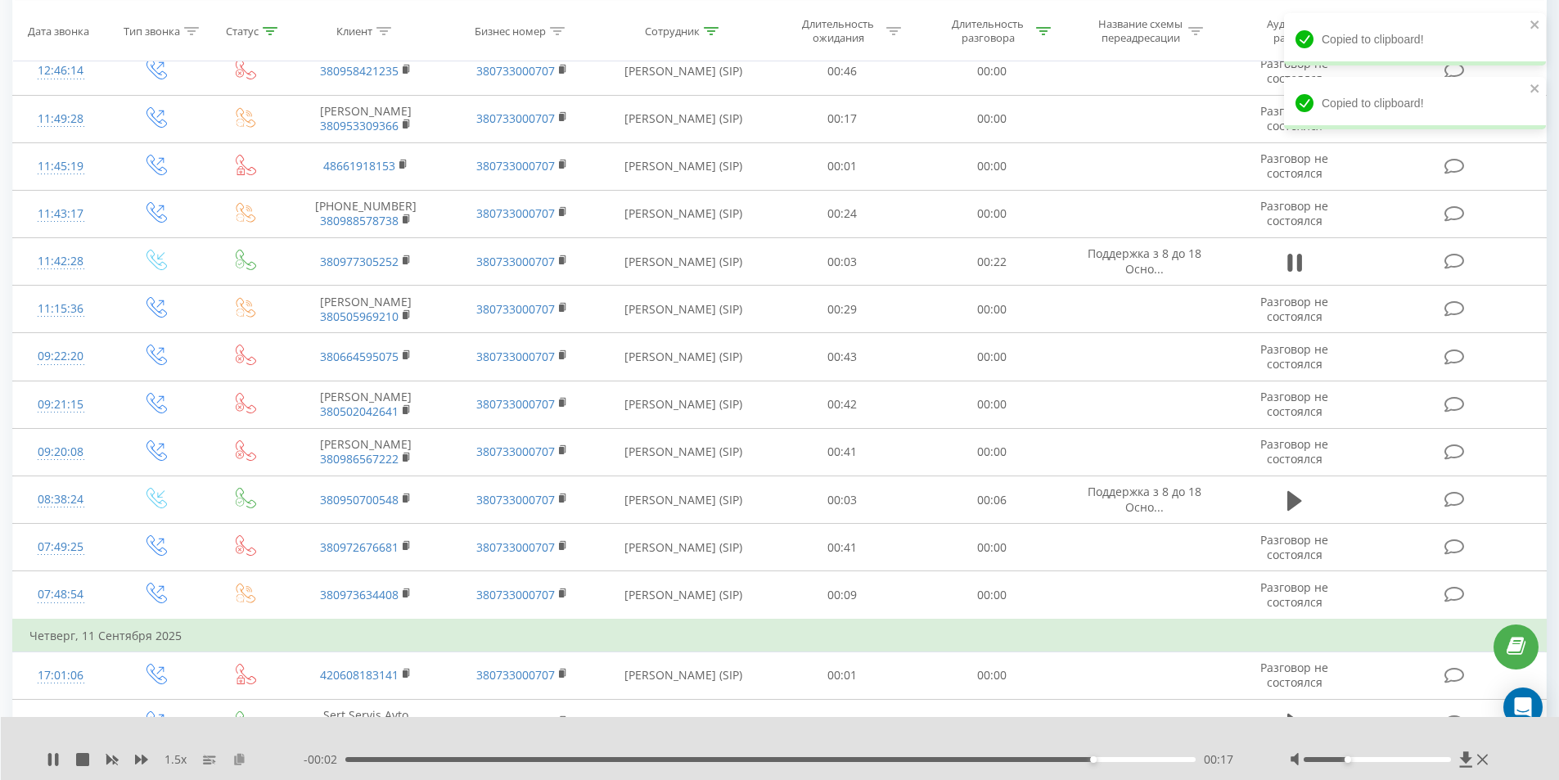
click at [241, 758] on icon at bounding box center [239, 758] width 14 height 11
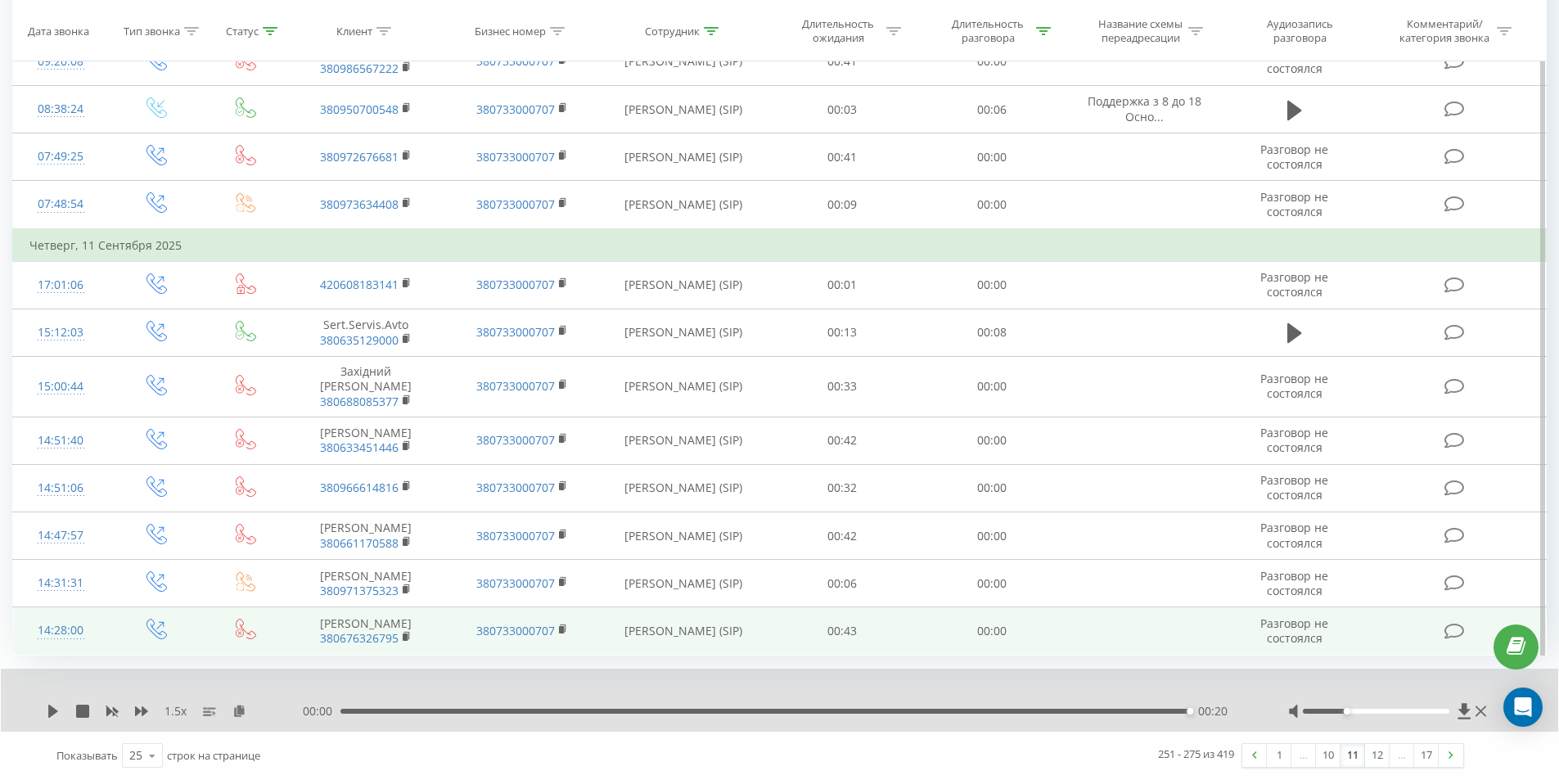
scroll to position [978, 0]
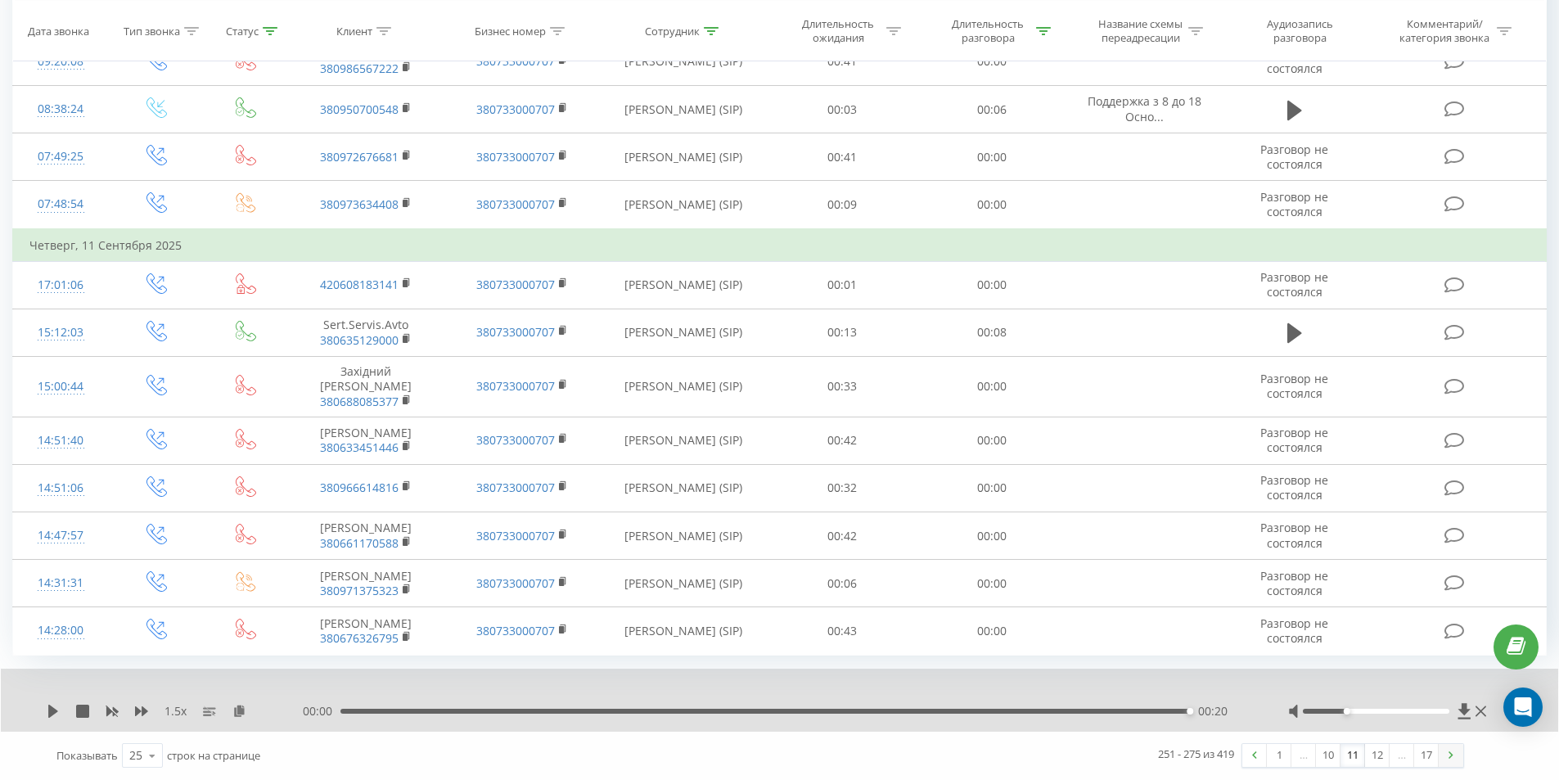
click at [1444, 754] on link at bounding box center [1450, 755] width 25 height 23
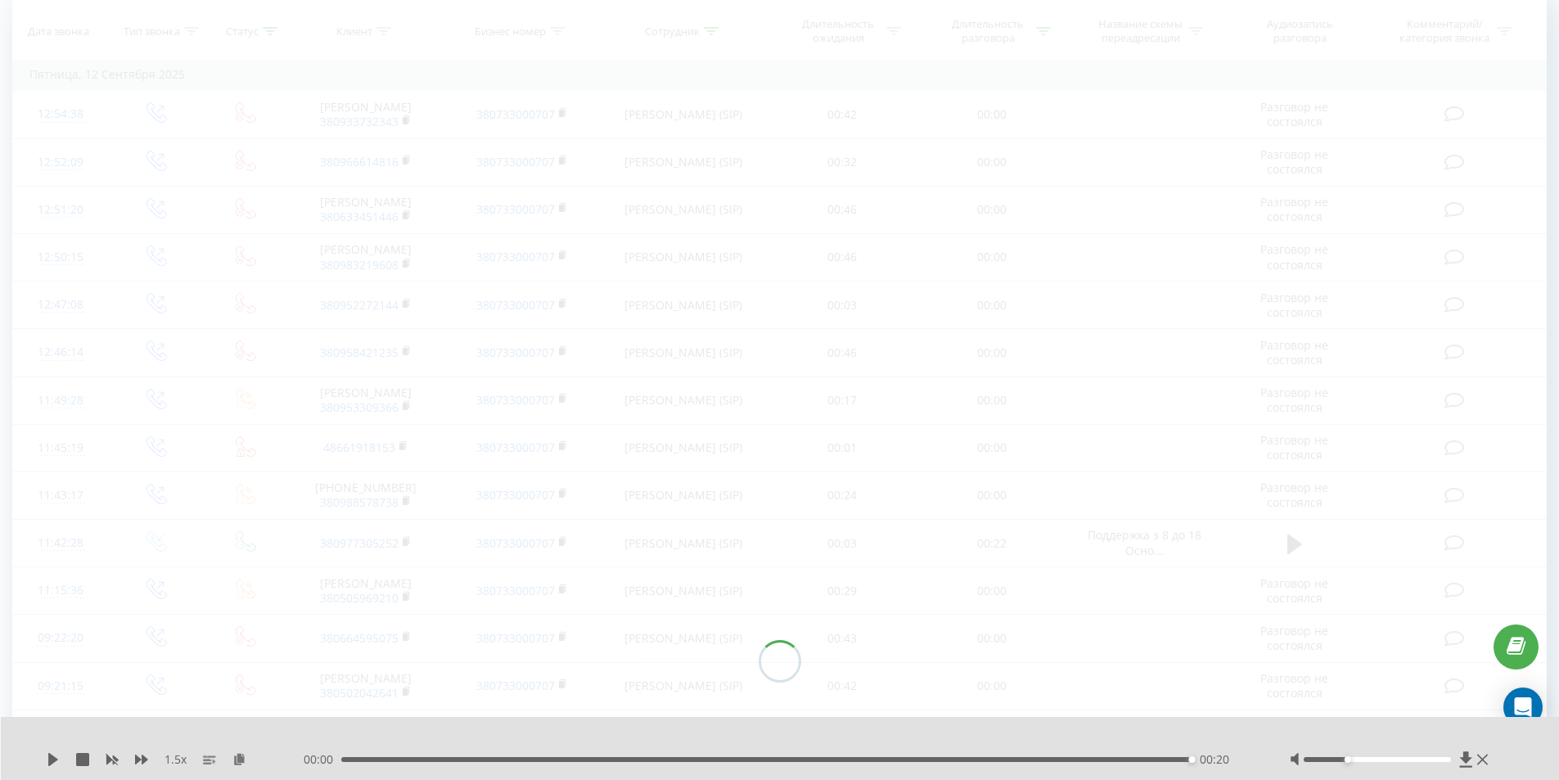
scroll to position [108, 0]
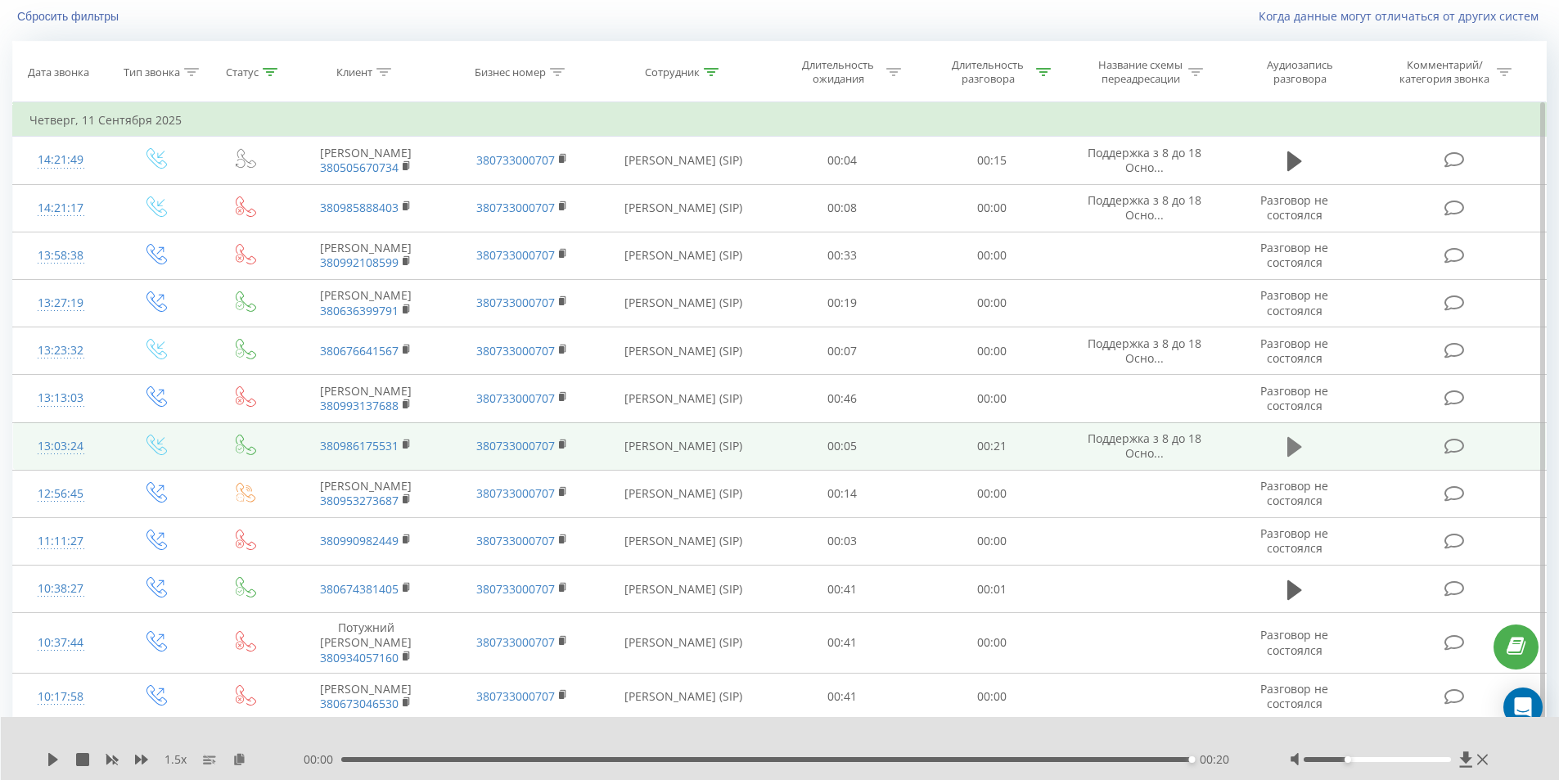
click at [1289, 457] on icon at bounding box center [1294, 447] width 15 height 20
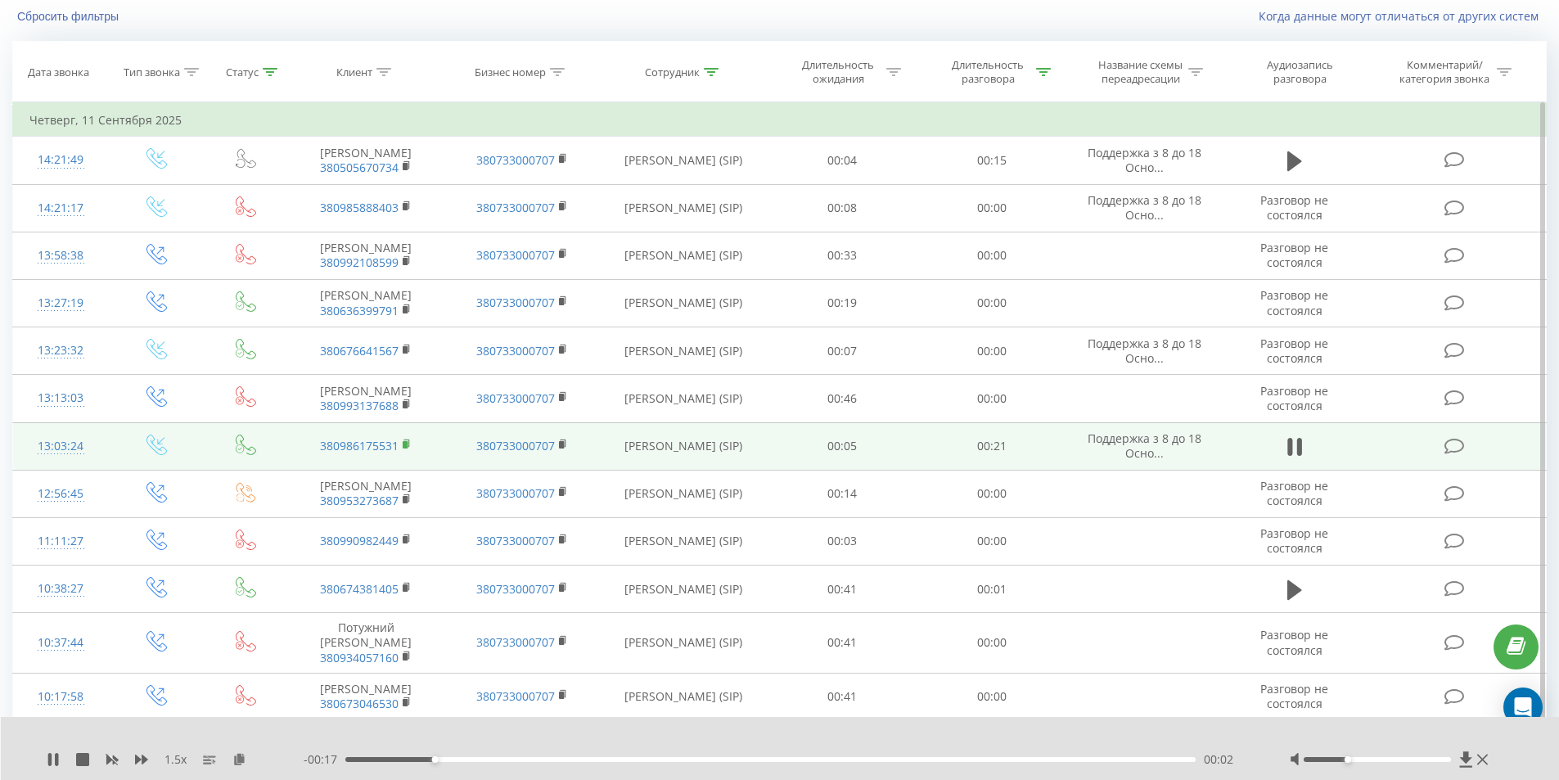
click at [404, 448] on rect at bounding box center [405, 444] width 5 height 7
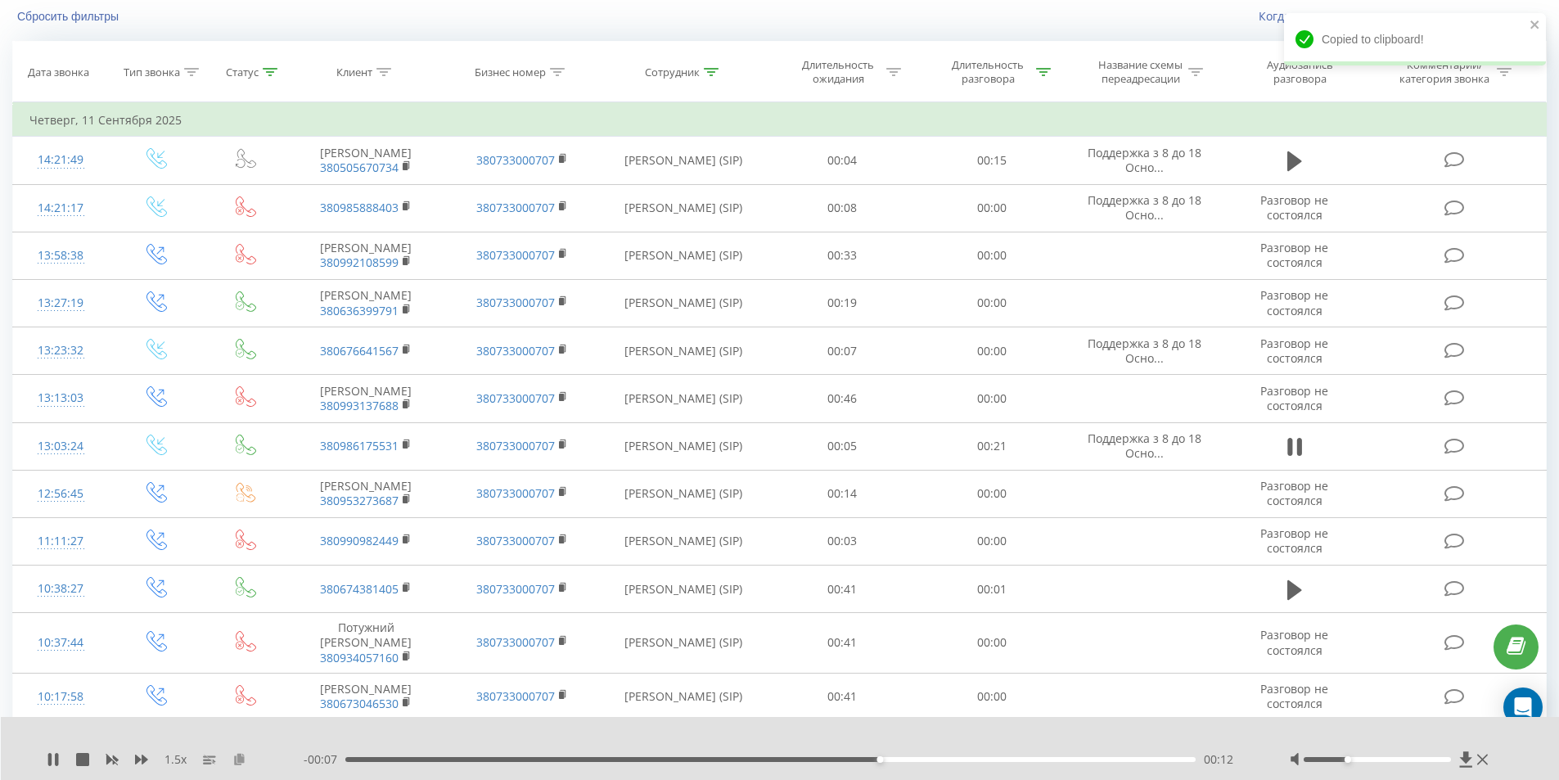
click at [241, 759] on icon at bounding box center [239, 758] width 14 height 11
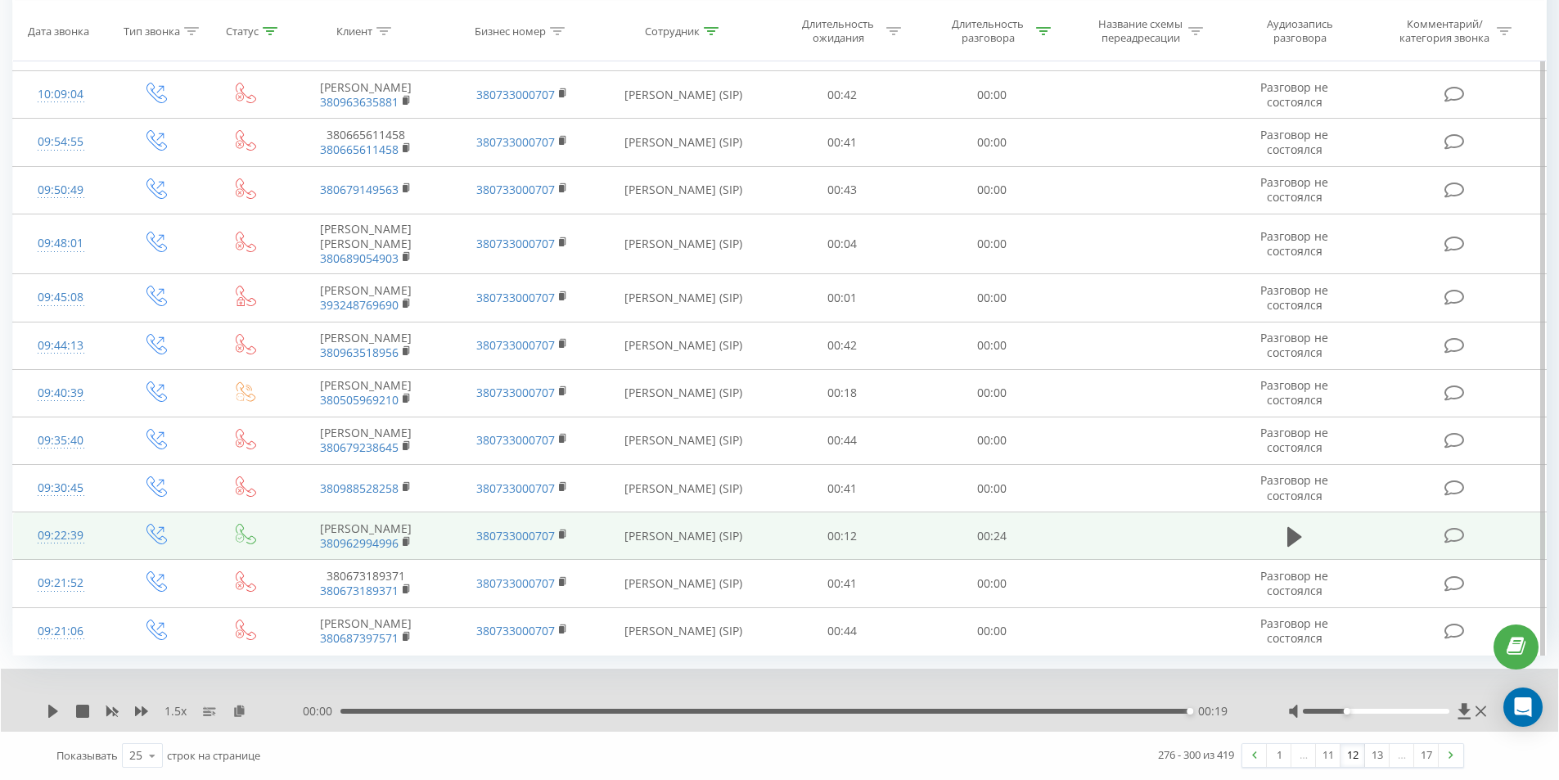
scroll to position [906, 0]
click at [1296, 548] on icon at bounding box center [1294, 536] width 15 height 23
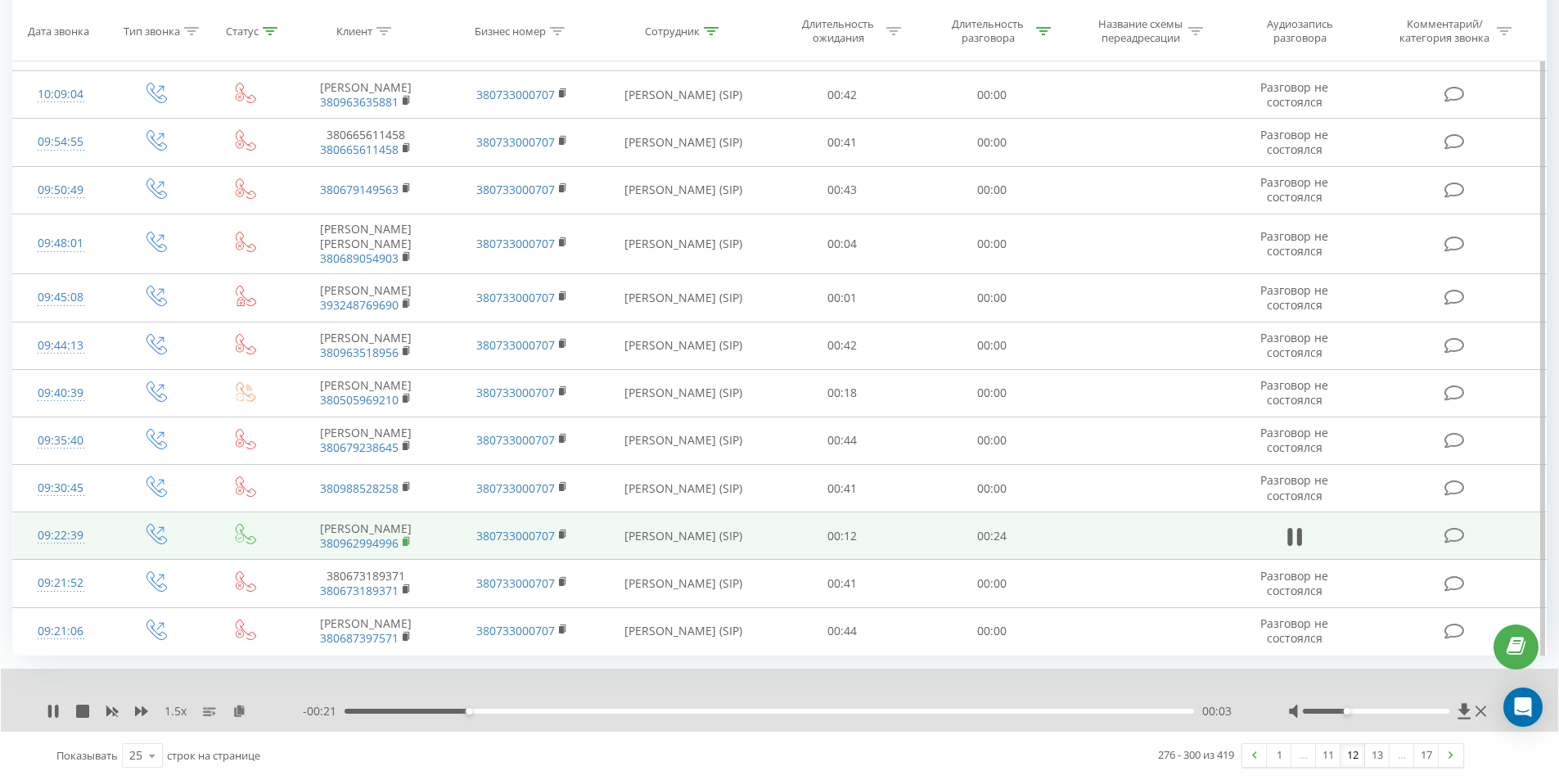
click at [405, 546] on rect at bounding box center [405, 541] width 5 height 7
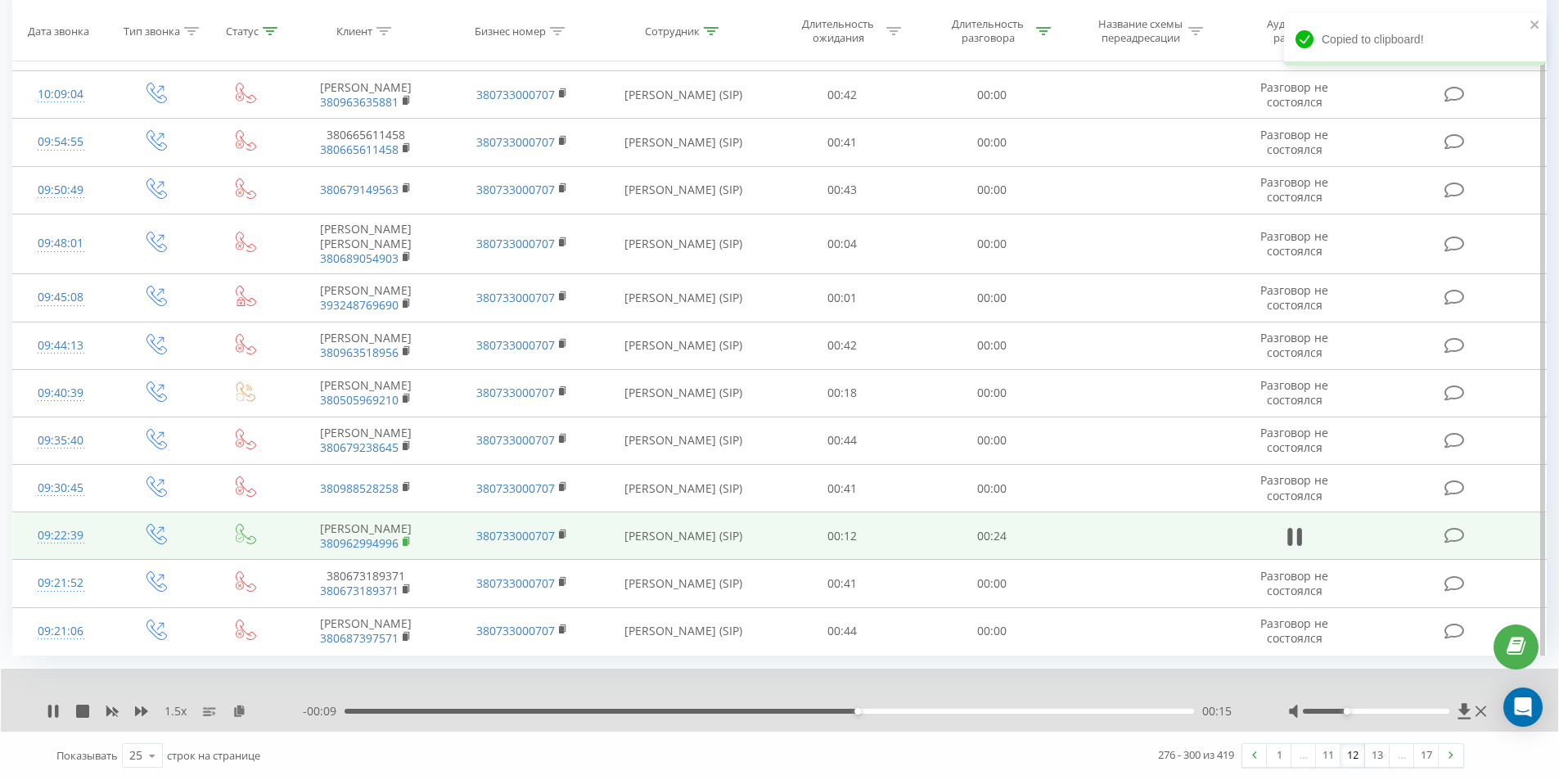
click at [408, 547] on icon at bounding box center [407, 541] width 9 height 11
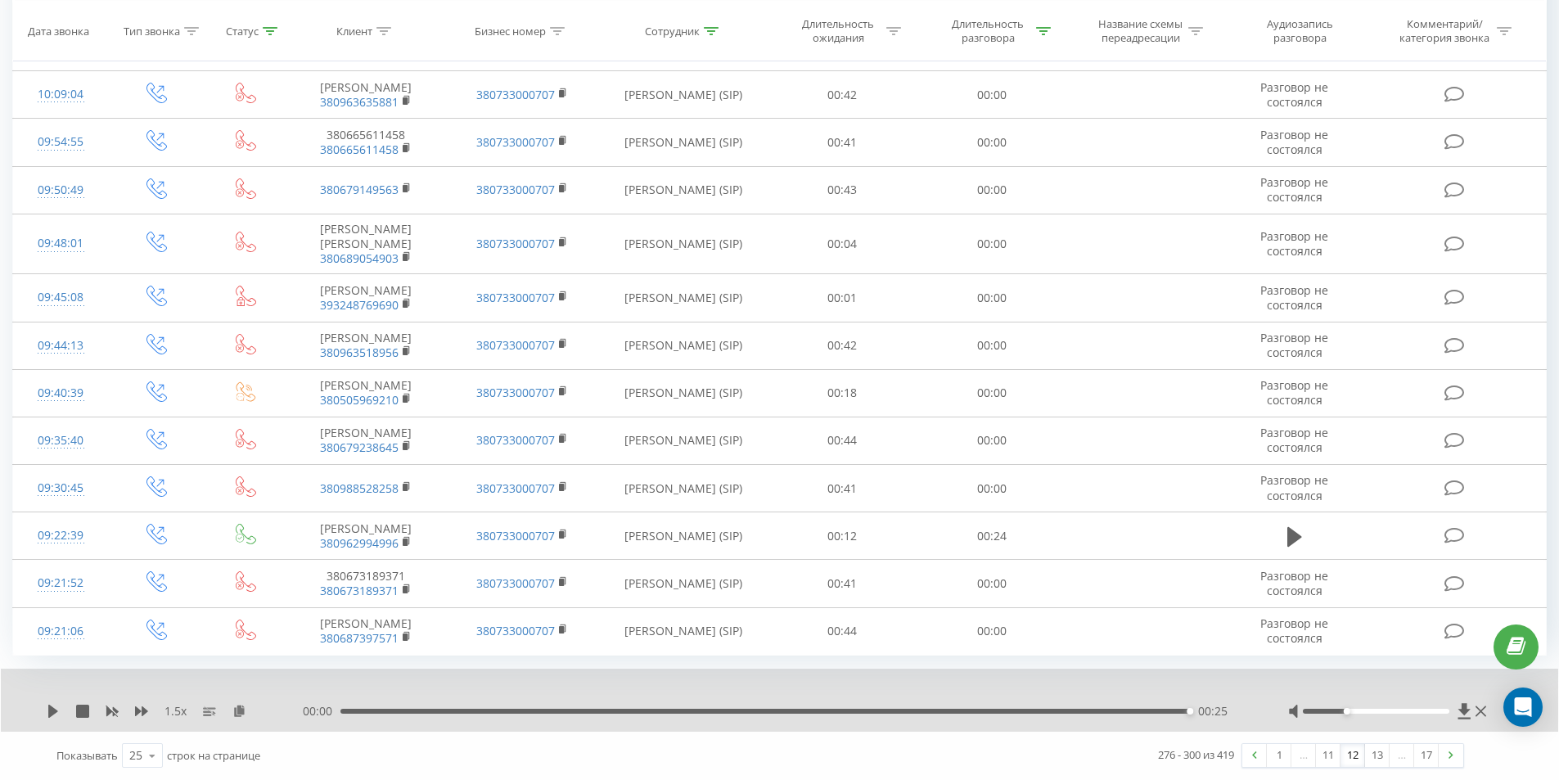
scroll to position [969, 0]
click at [239, 713] on icon at bounding box center [239, 709] width 14 height 11
click at [1456, 758] on link at bounding box center [1450, 755] width 25 height 23
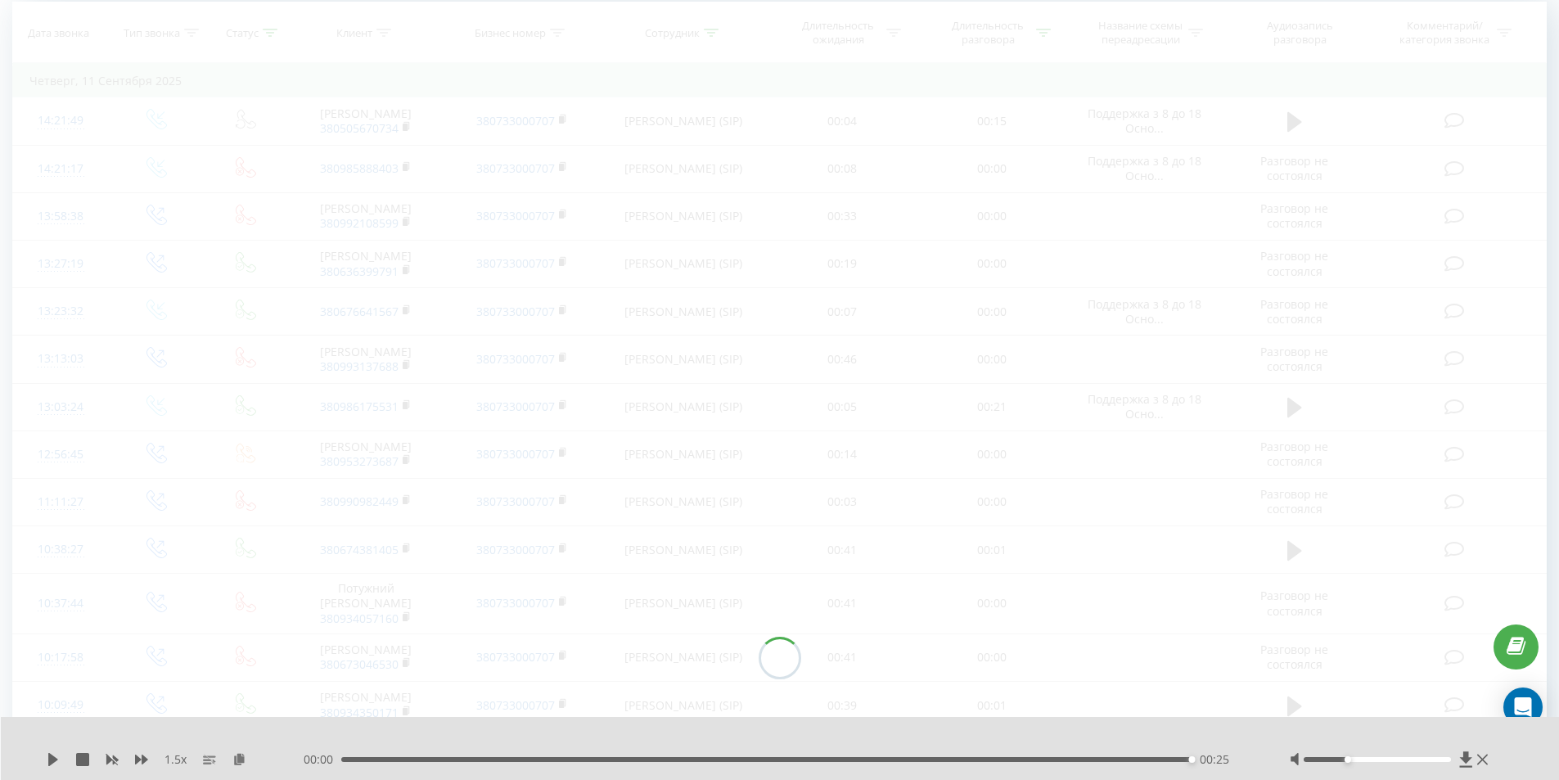
scroll to position [108, 0]
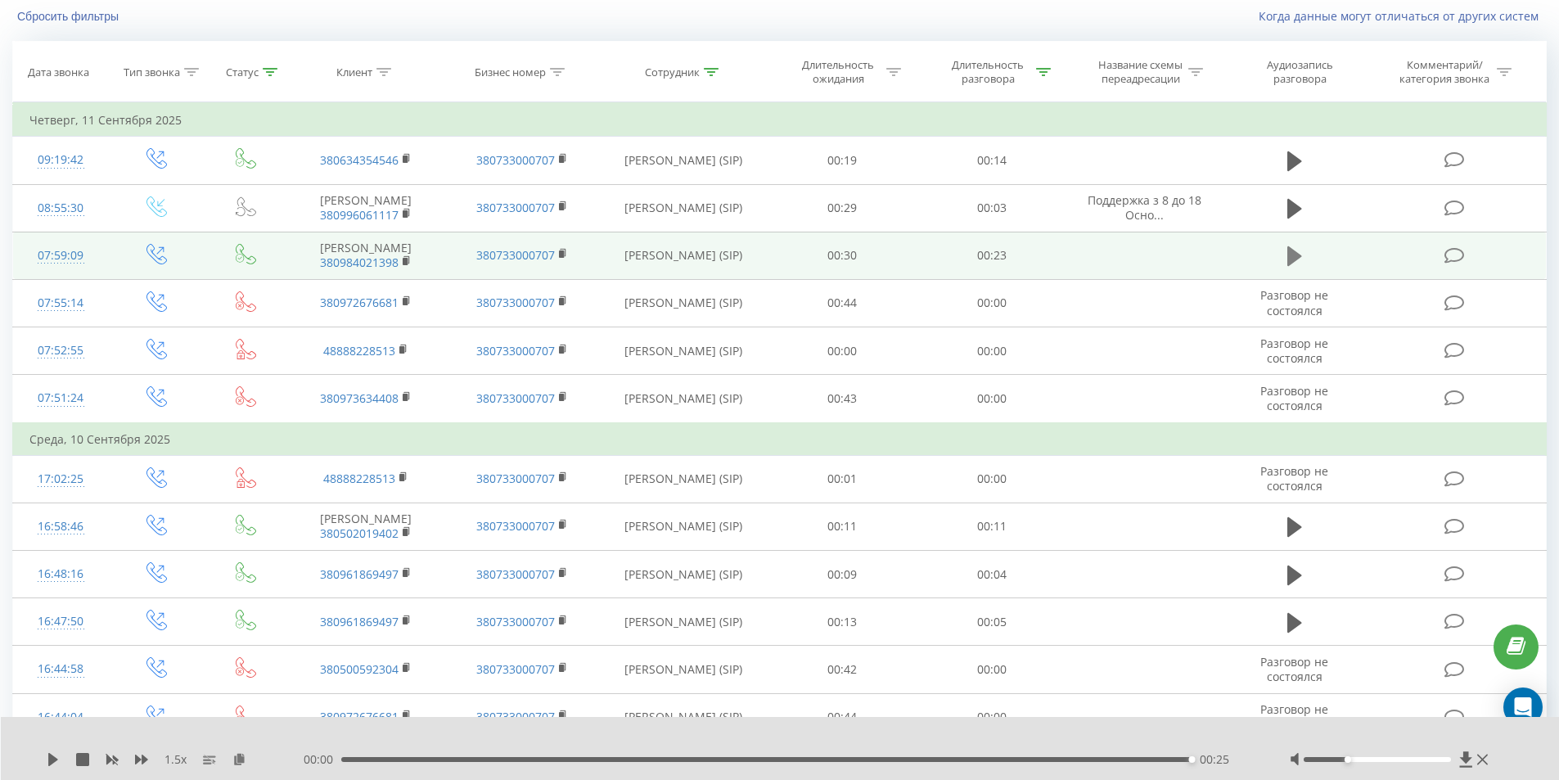
click at [1289, 266] on icon at bounding box center [1294, 256] width 15 height 20
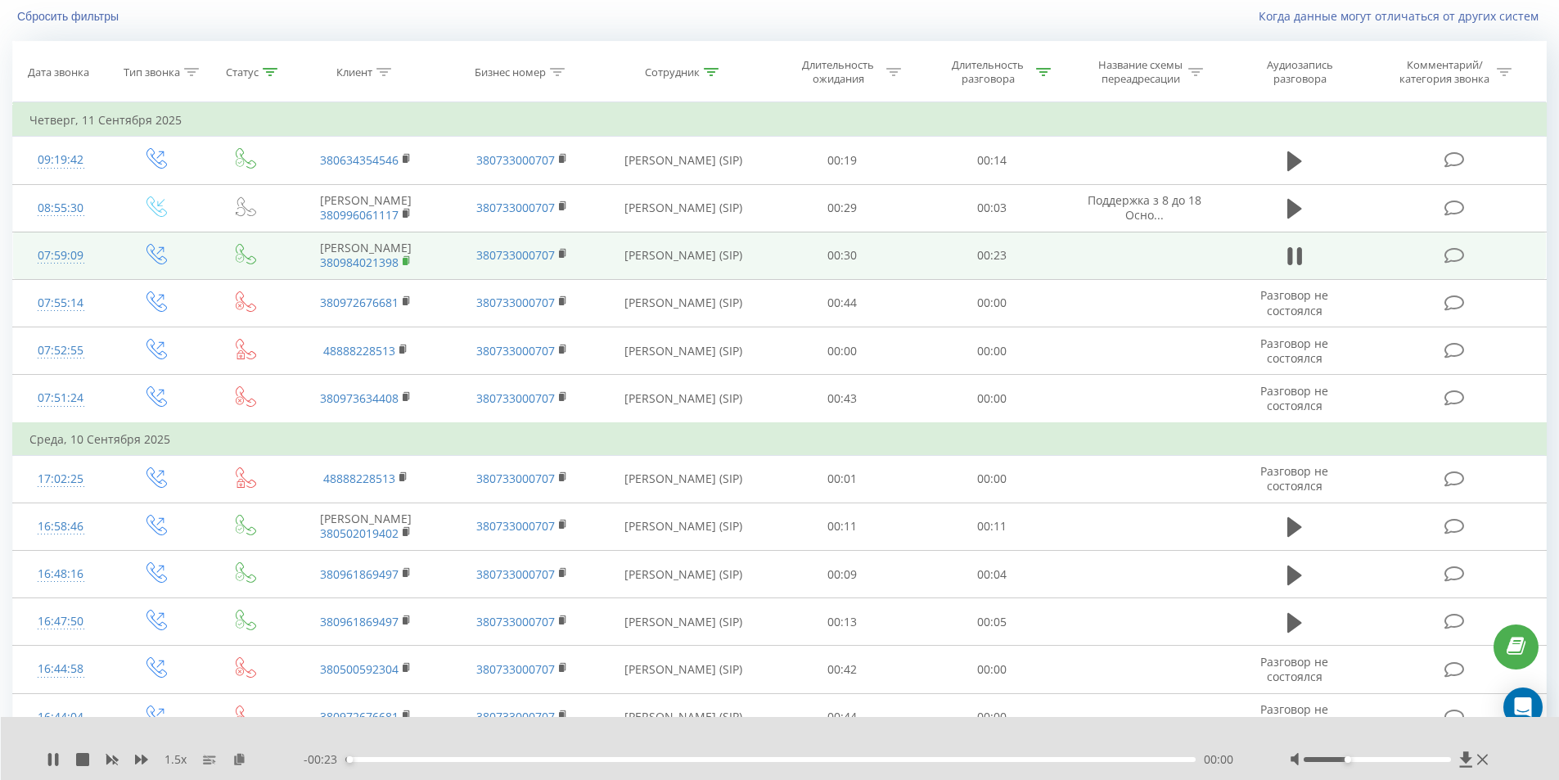
click at [410, 267] on icon at bounding box center [407, 260] width 9 height 11
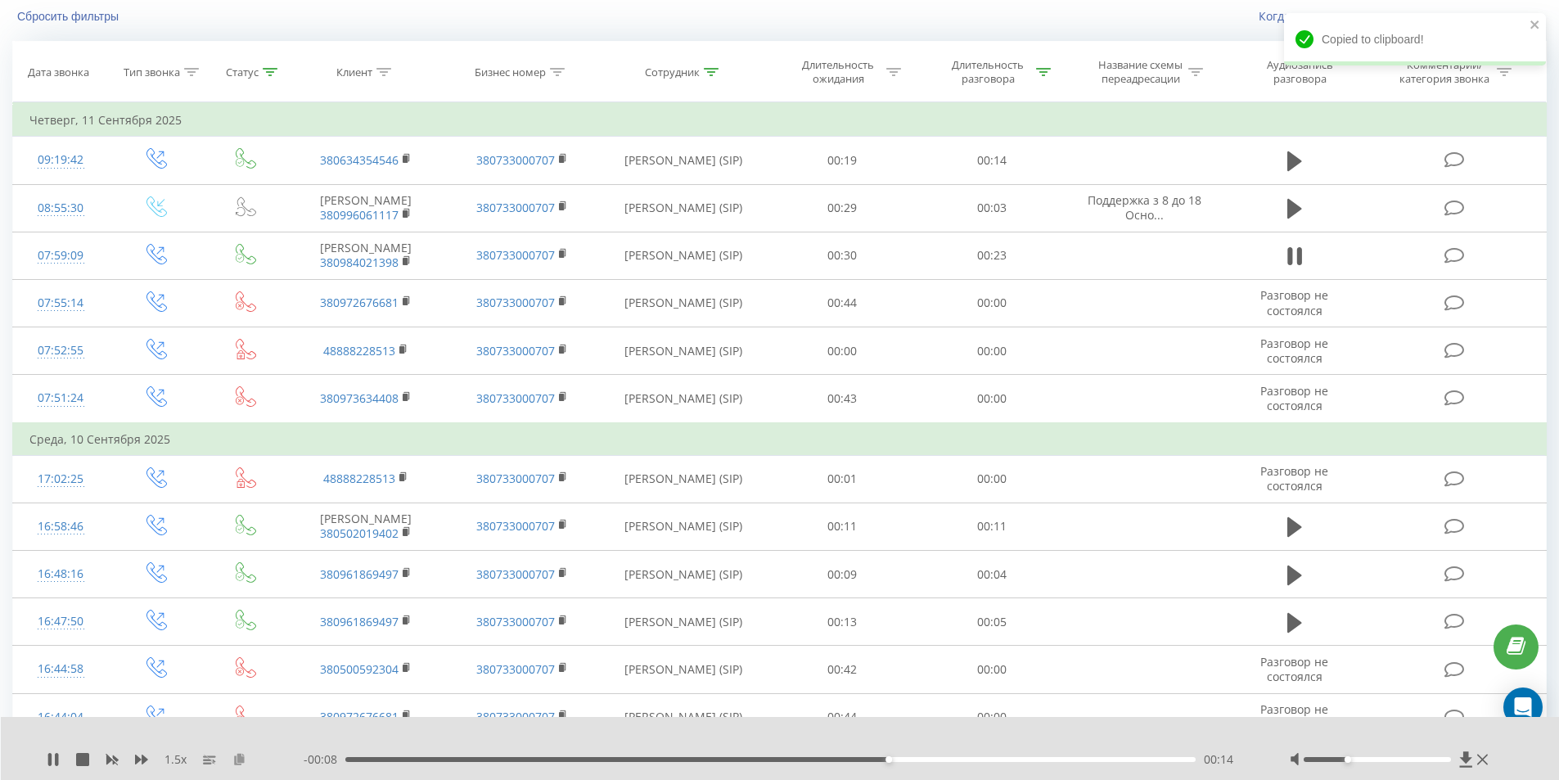
click at [235, 759] on icon at bounding box center [239, 758] width 14 height 11
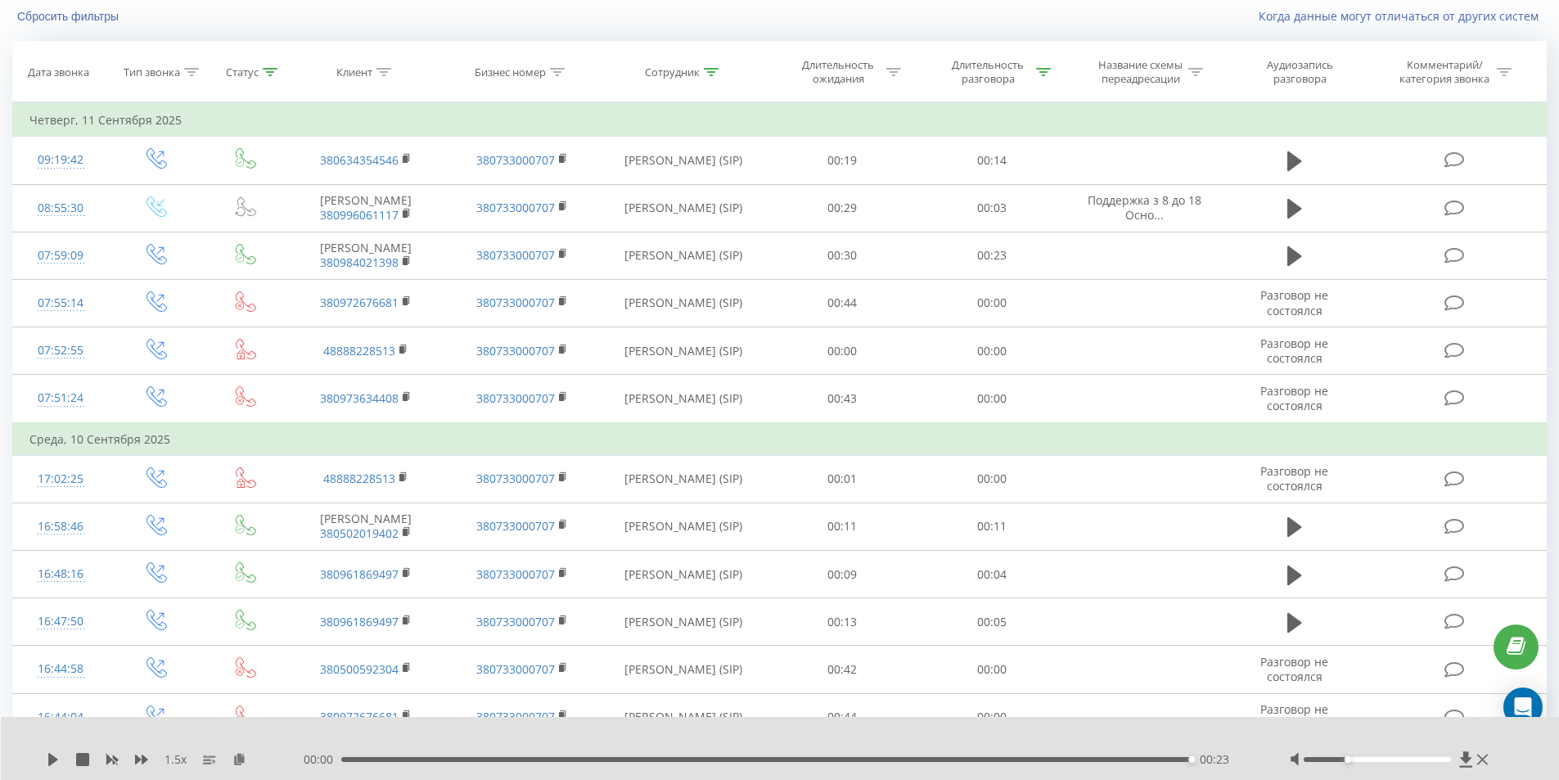
click at [681, 758] on div "00:23" at bounding box center [766, 759] width 851 height 5
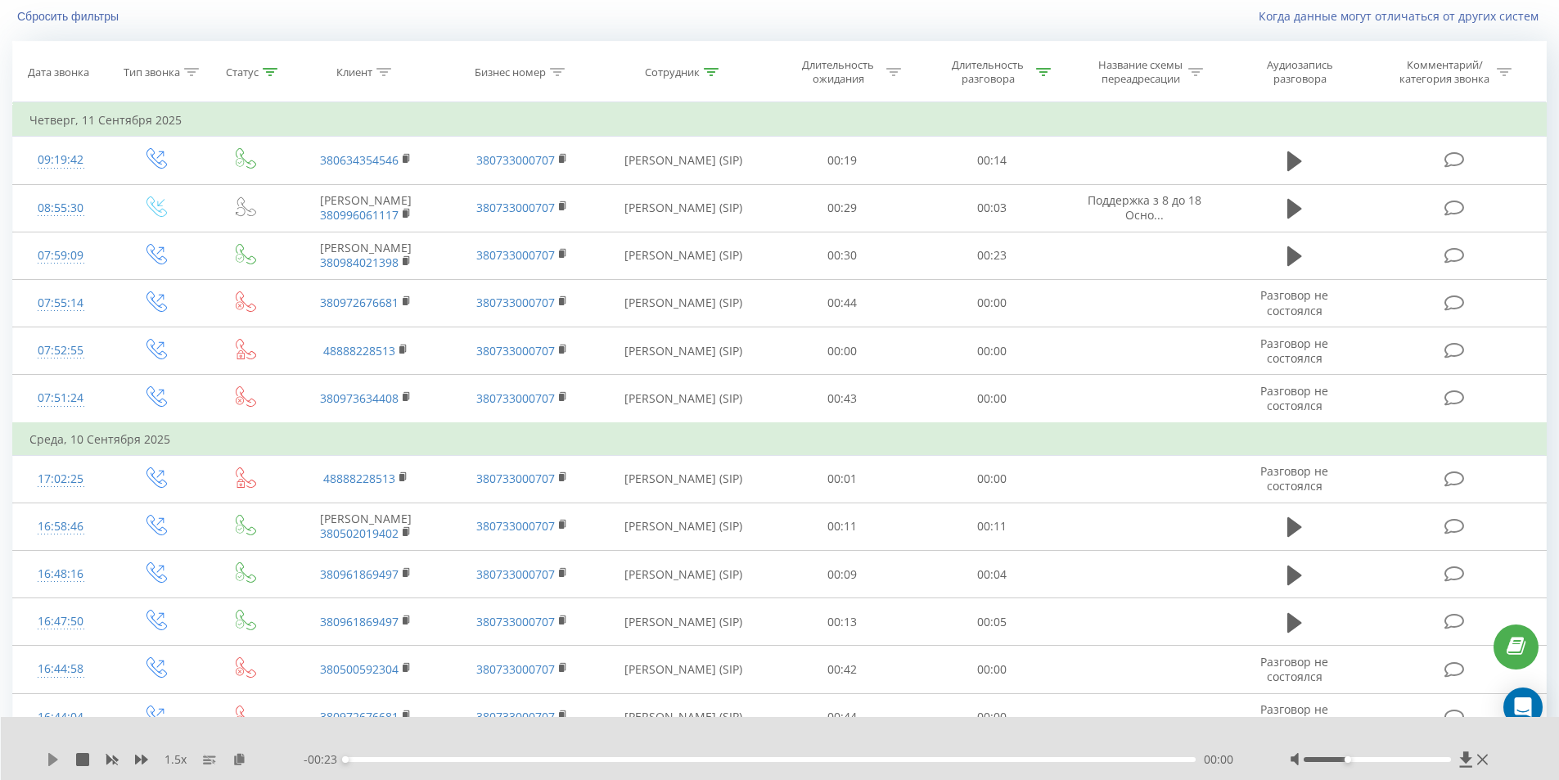
click at [55, 754] on icon at bounding box center [53, 759] width 13 height 13
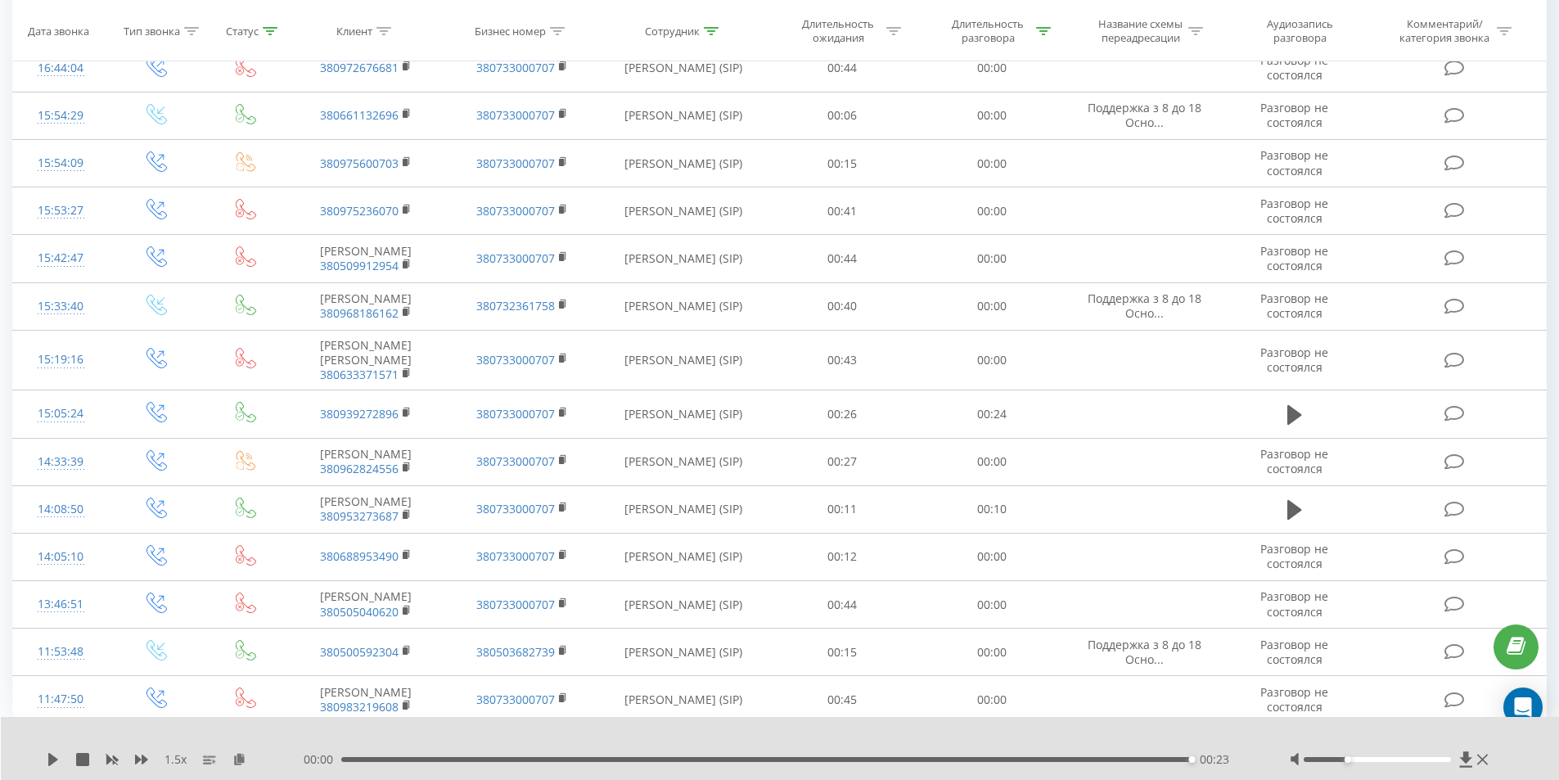
scroll to position [762, 0]
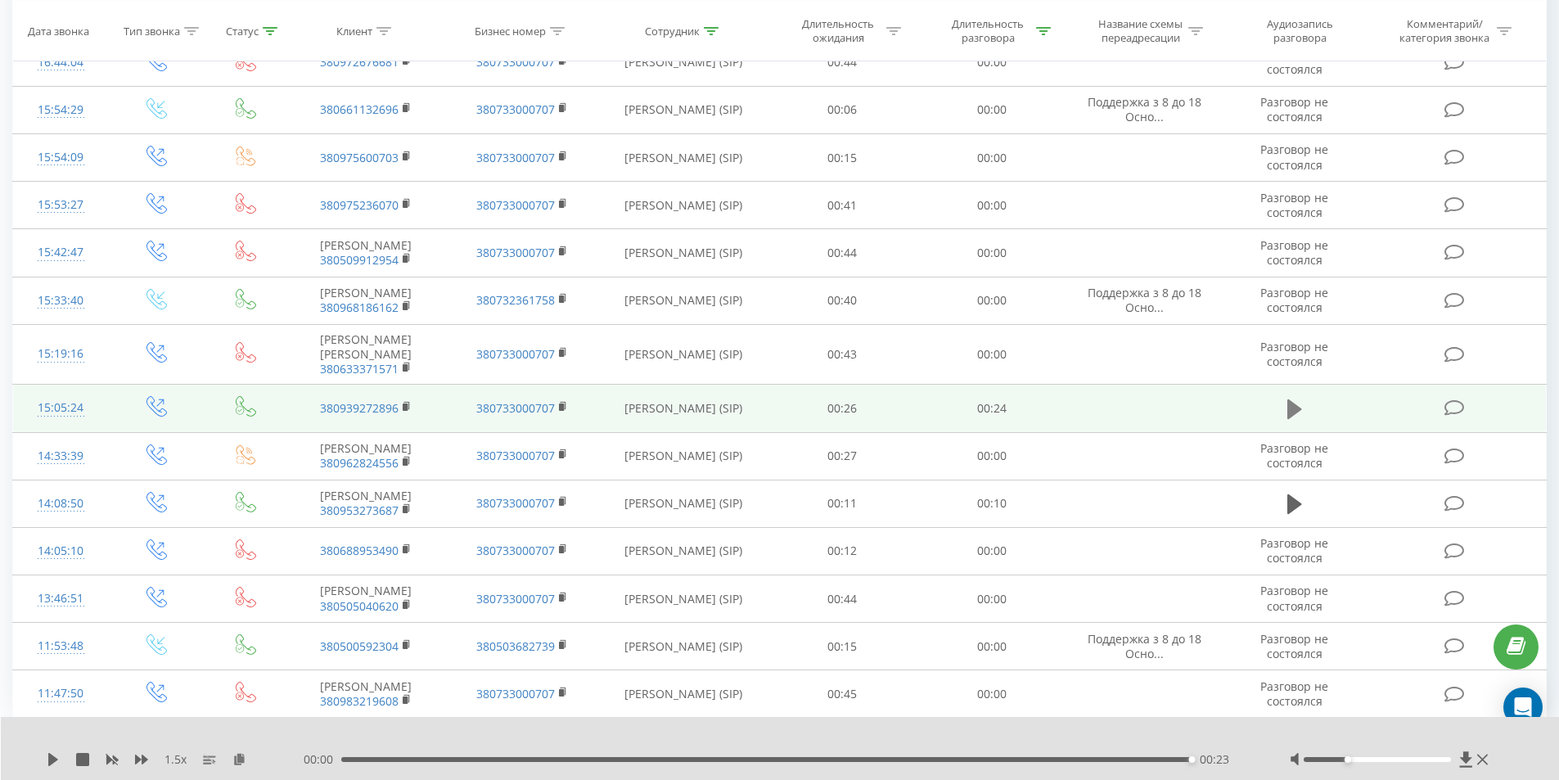
click at [1291, 419] on icon at bounding box center [1294, 409] width 15 height 20
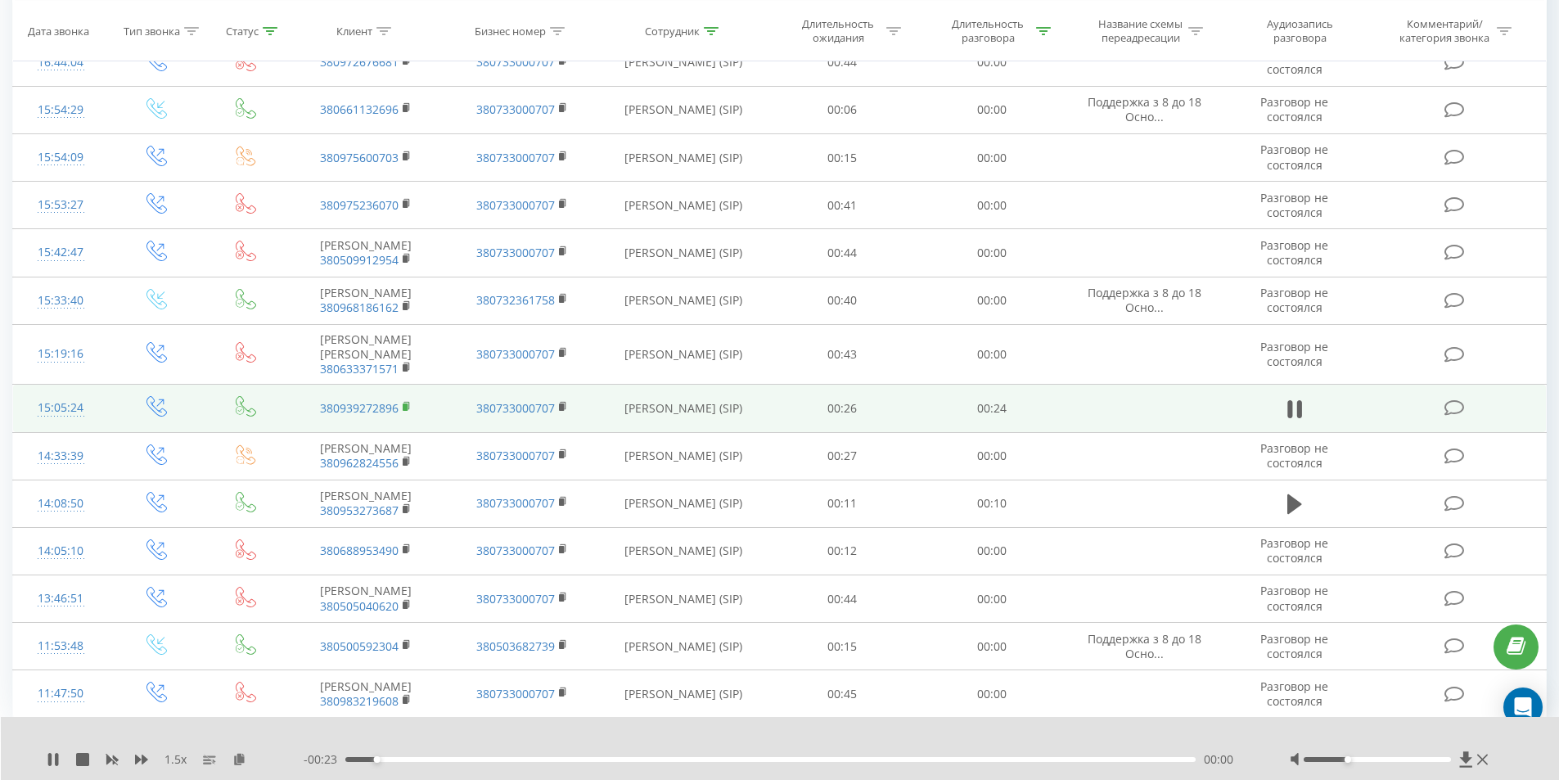
click at [407, 411] on rect at bounding box center [405, 406] width 5 height 7
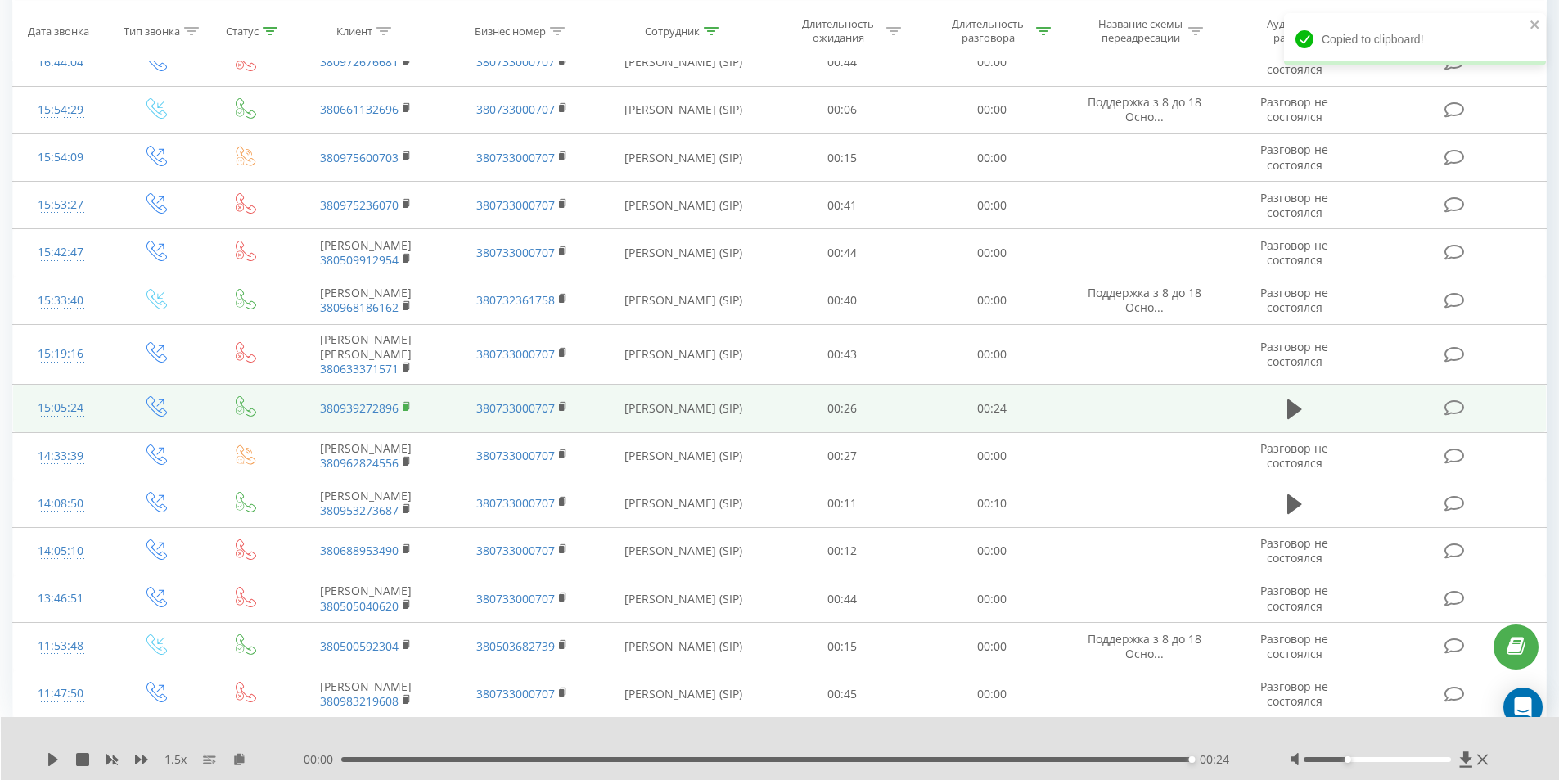
click at [405, 411] on rect at bounding box center [405, 406] width 5 height 7
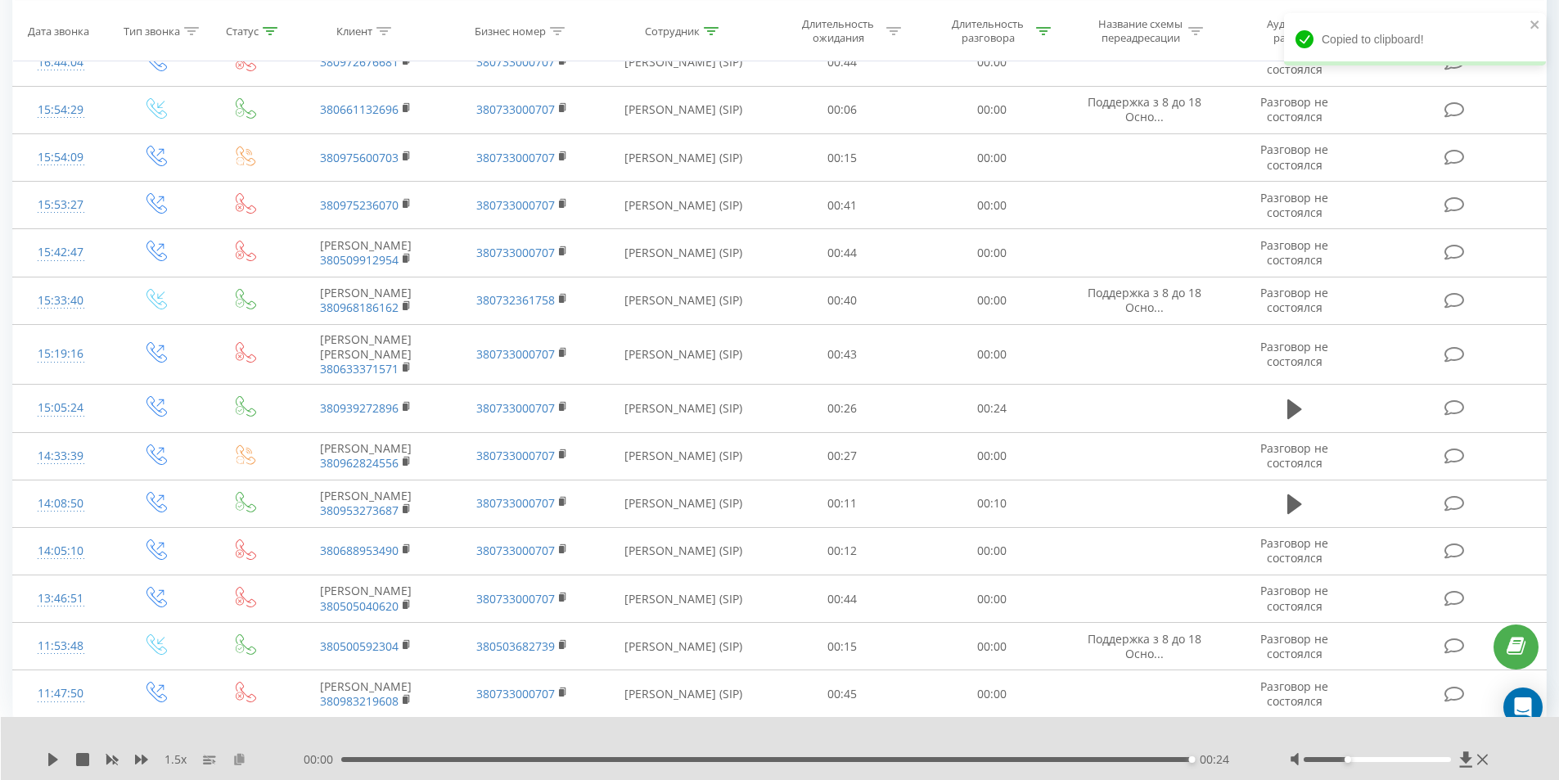
click at [238, 758] on icon at bounding box center [239, 758] width 14 height 11
click at [459, 758] on div "00:24" at bounding box center [766, 759] width 851 height 5
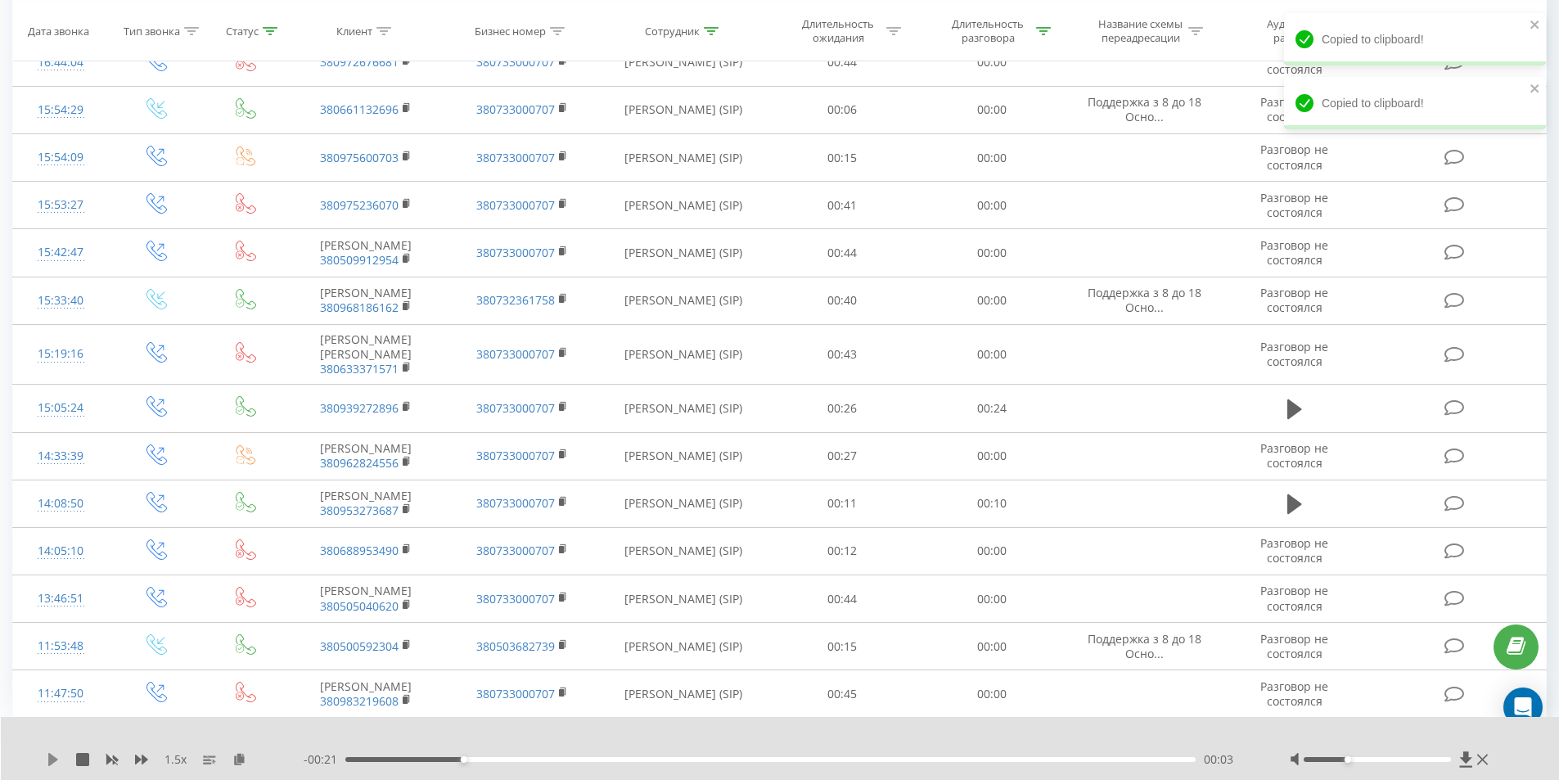
click at [52, 753] on icon at bounding box center [53, 759] width 13 height 13
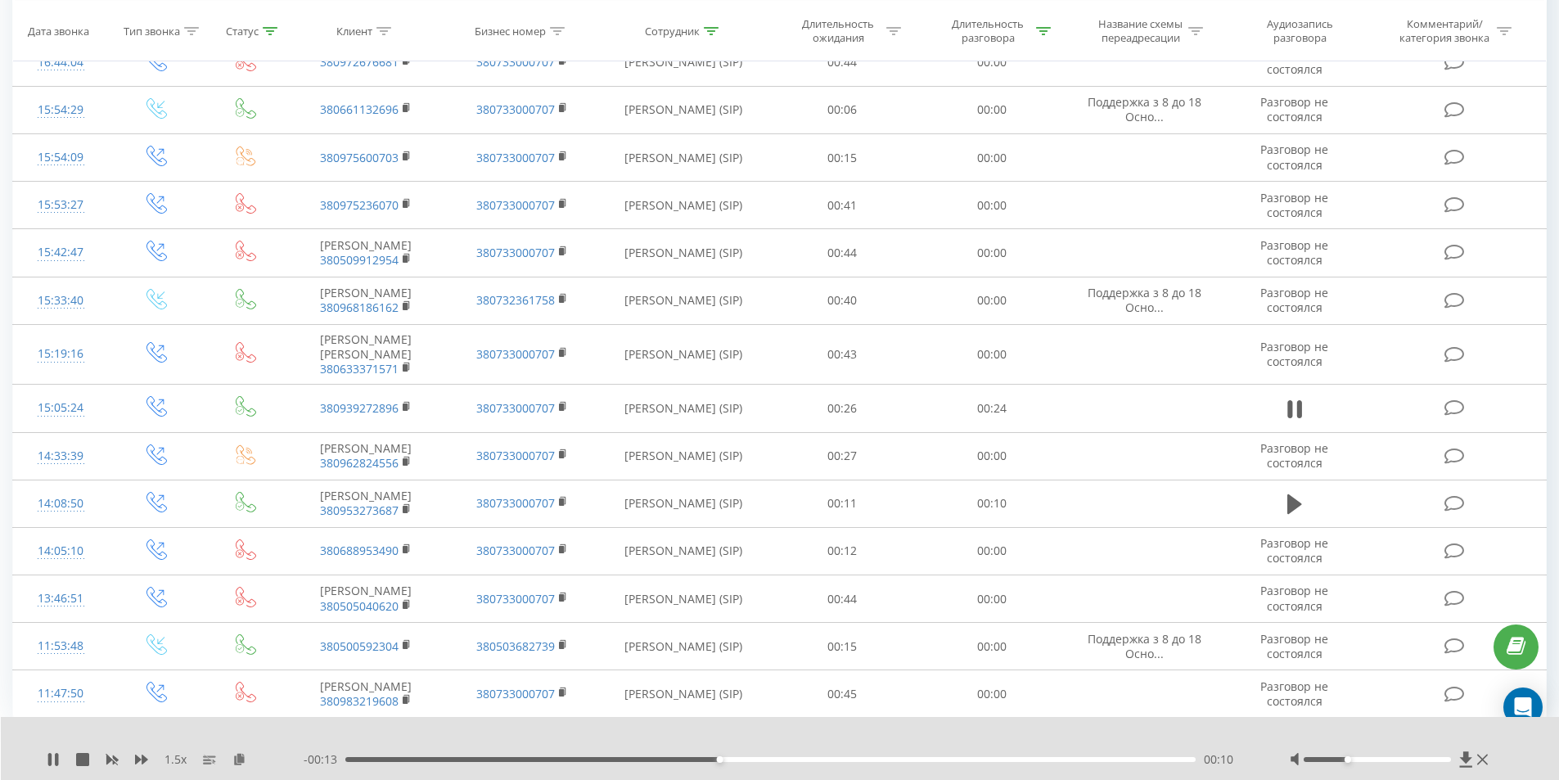
click at [424, 758] on div "00:10" at bounding box center [770, 759] width 851 height 5
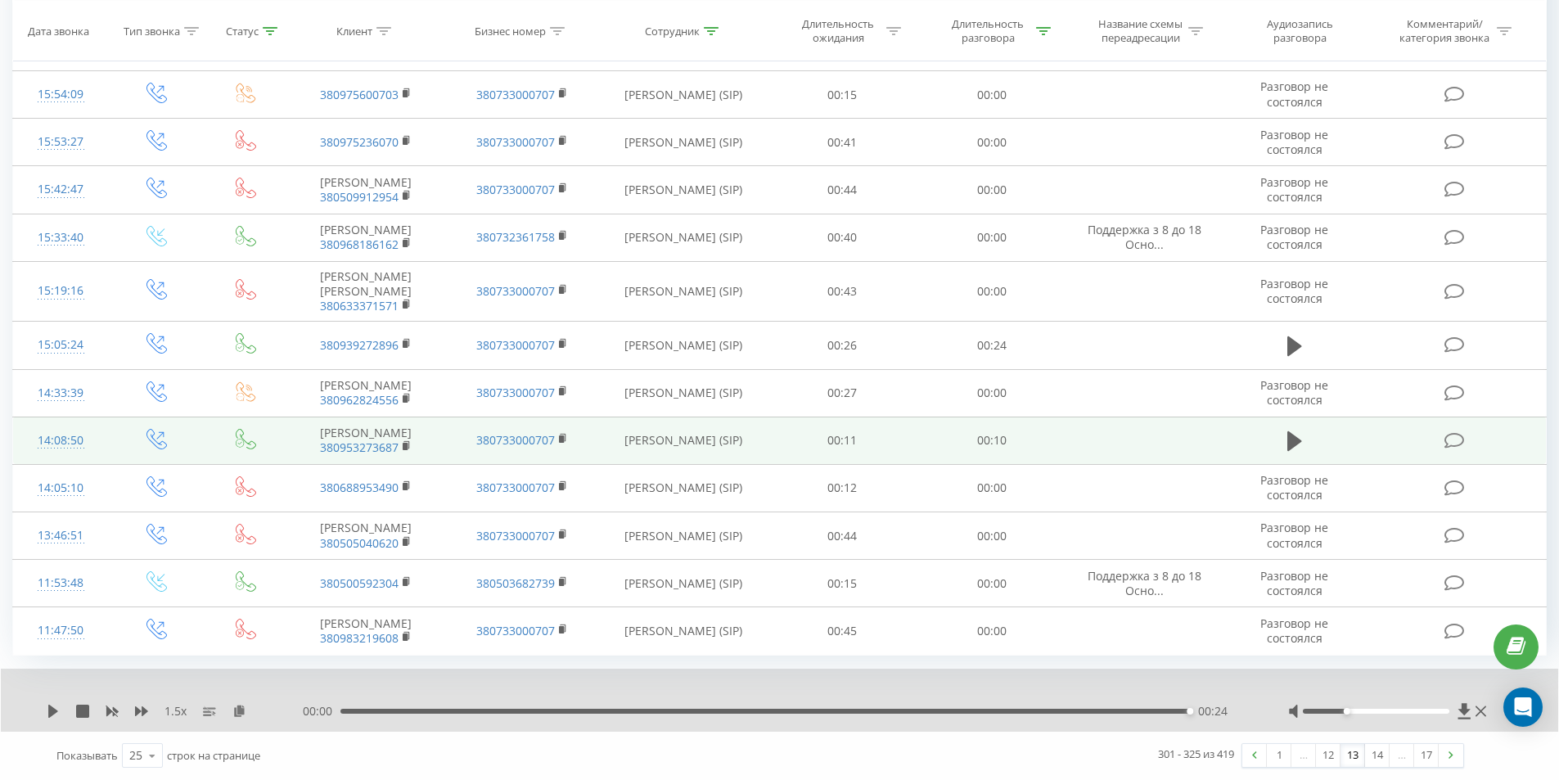
scroll to position [928, 0]
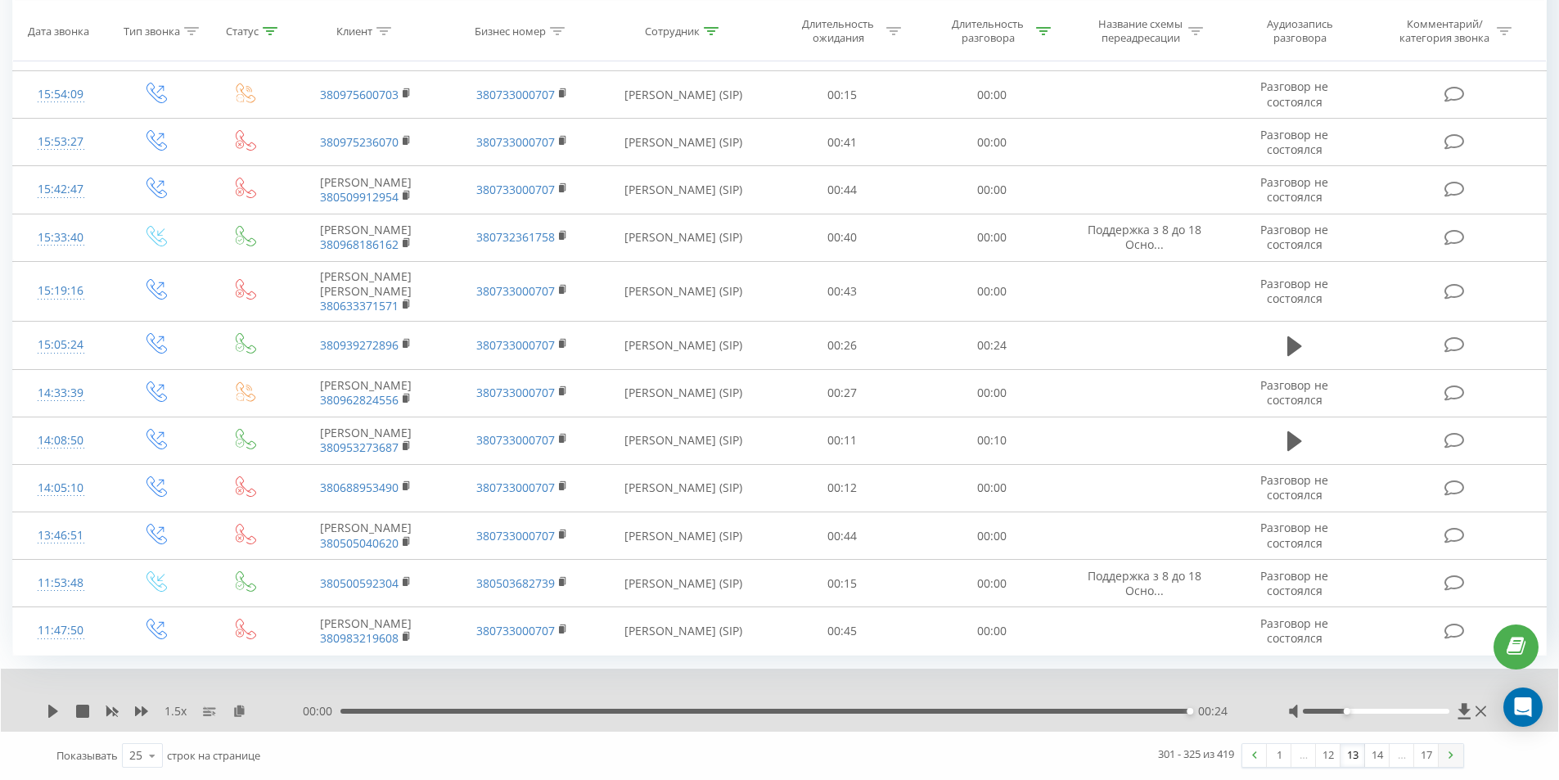
click at [1451, 755] on img at bounding box center [1450, 754] width 5 height 7
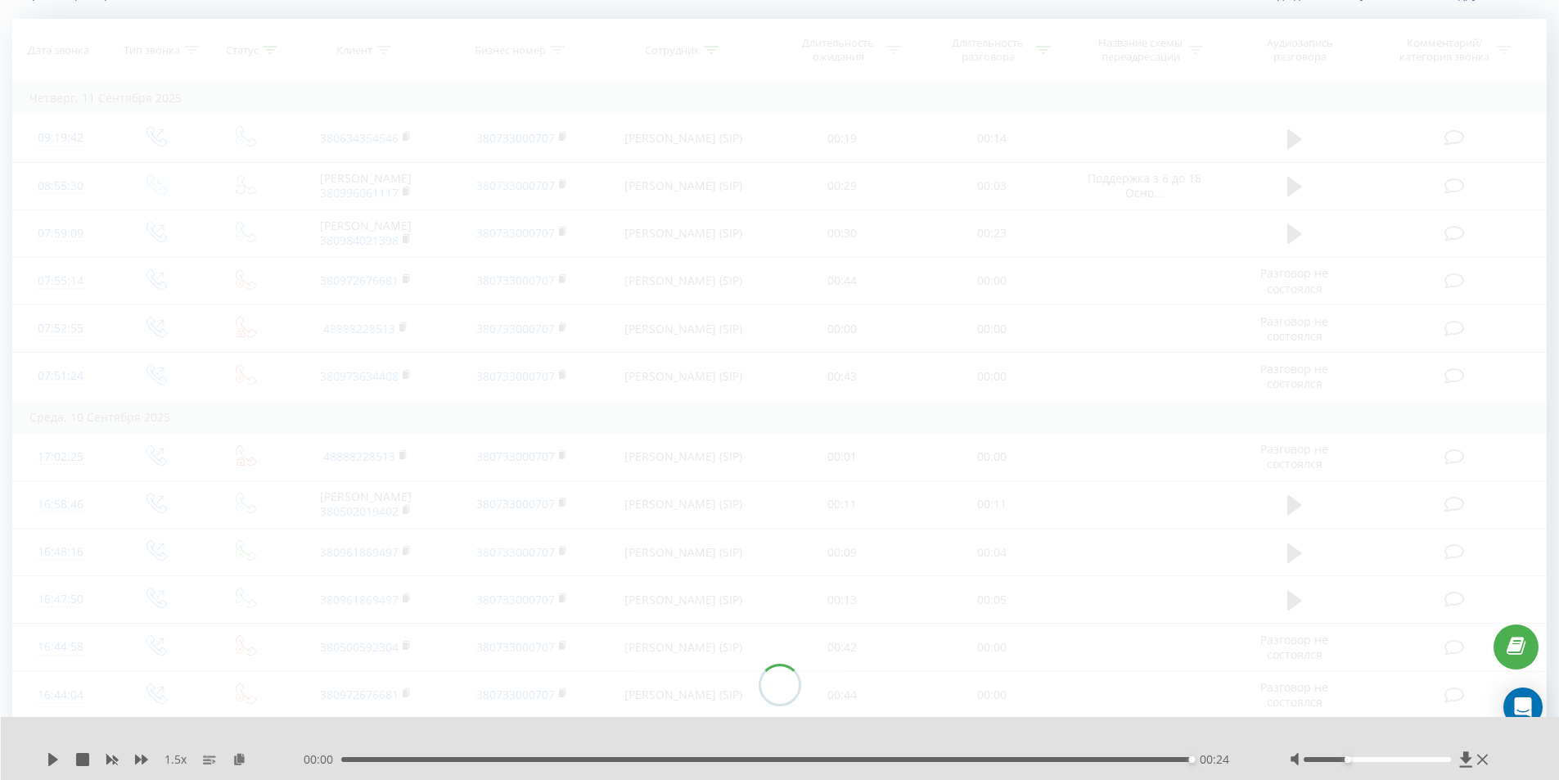
scroll to position [108, 0]
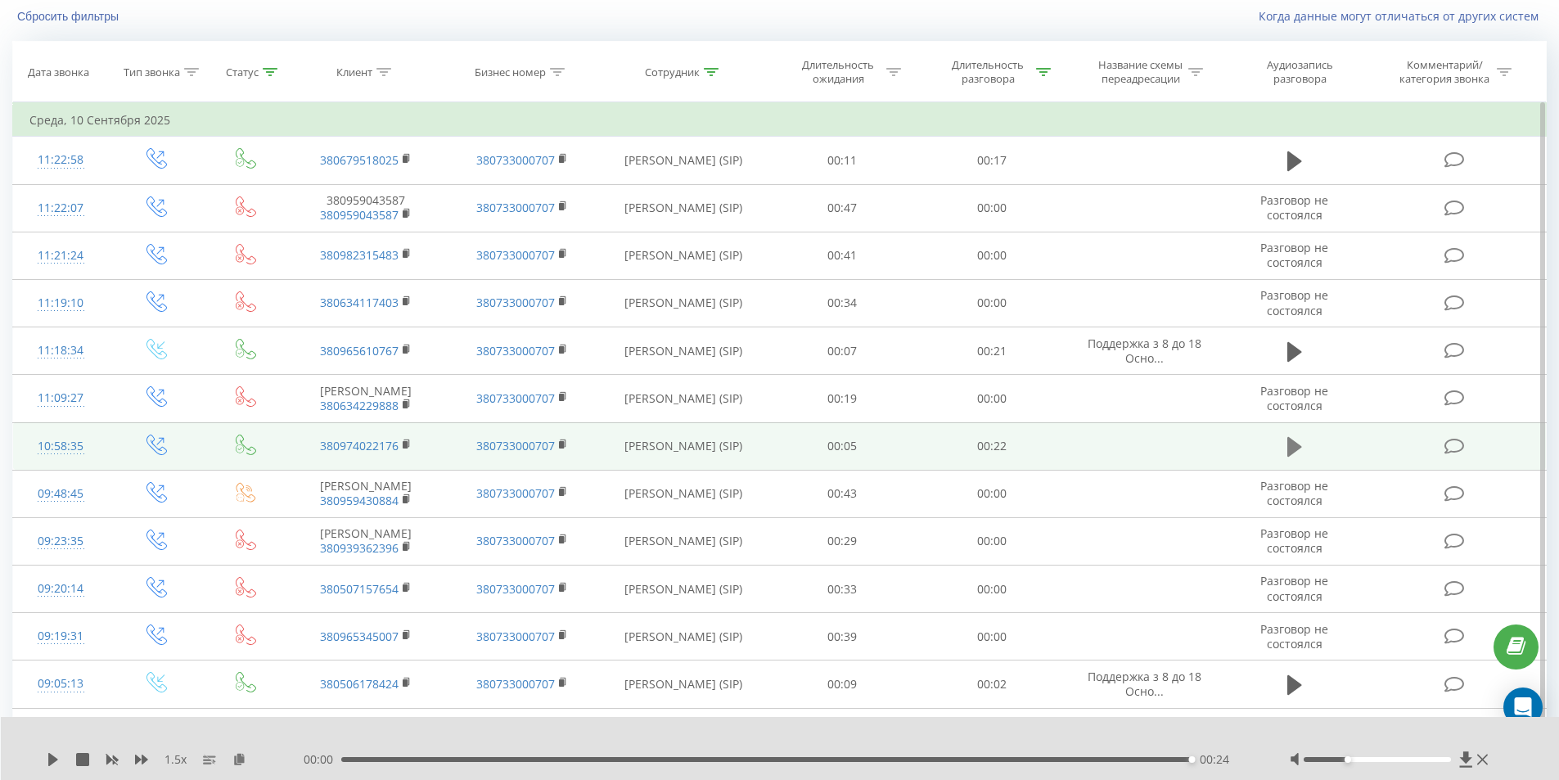
click at [1291, 456] on icon at bounding box center [1294, 447] width 15 height 20
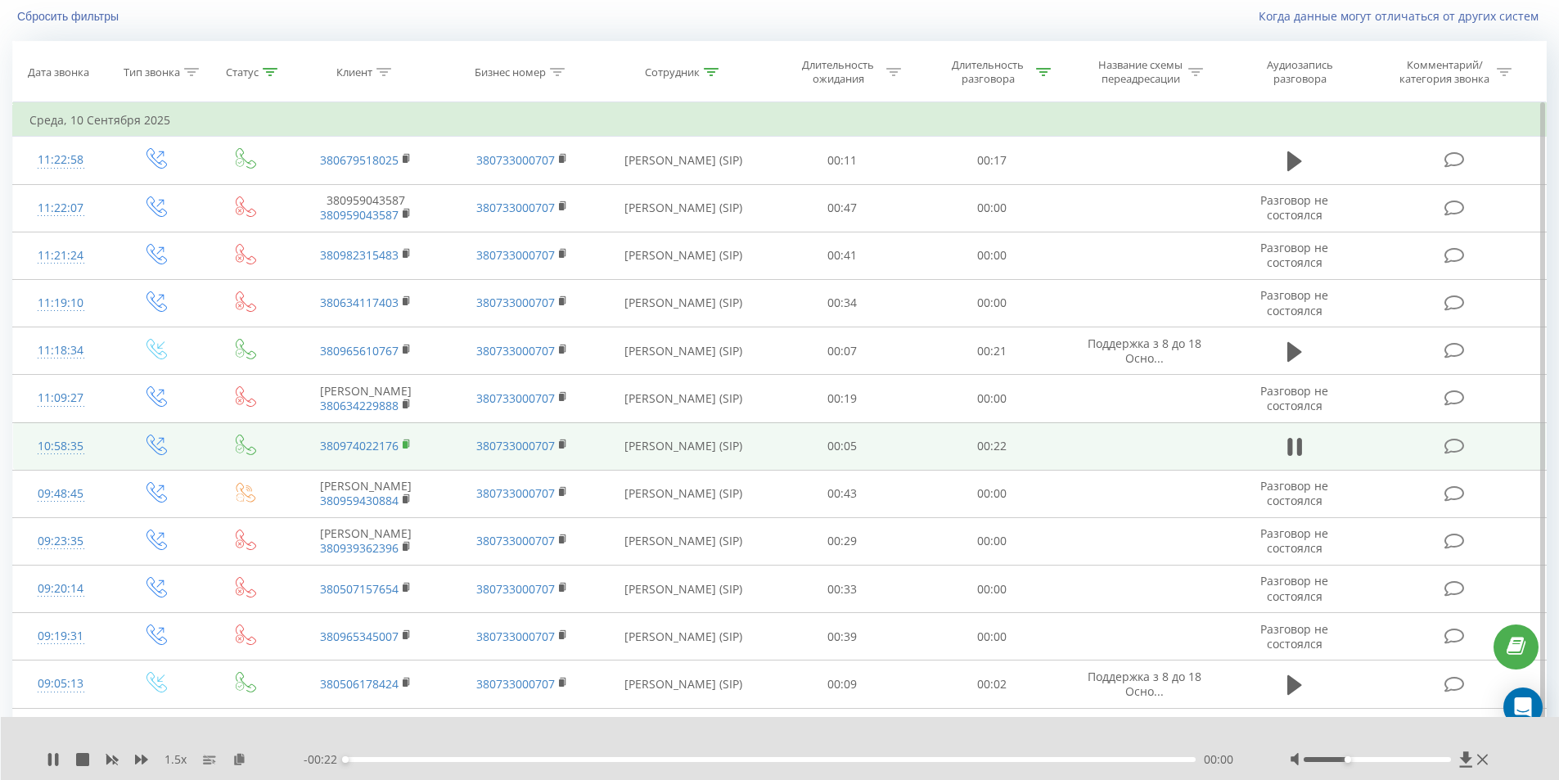
click at [407, 448] on rect at bounding box center [405, 444] width 5 height 7
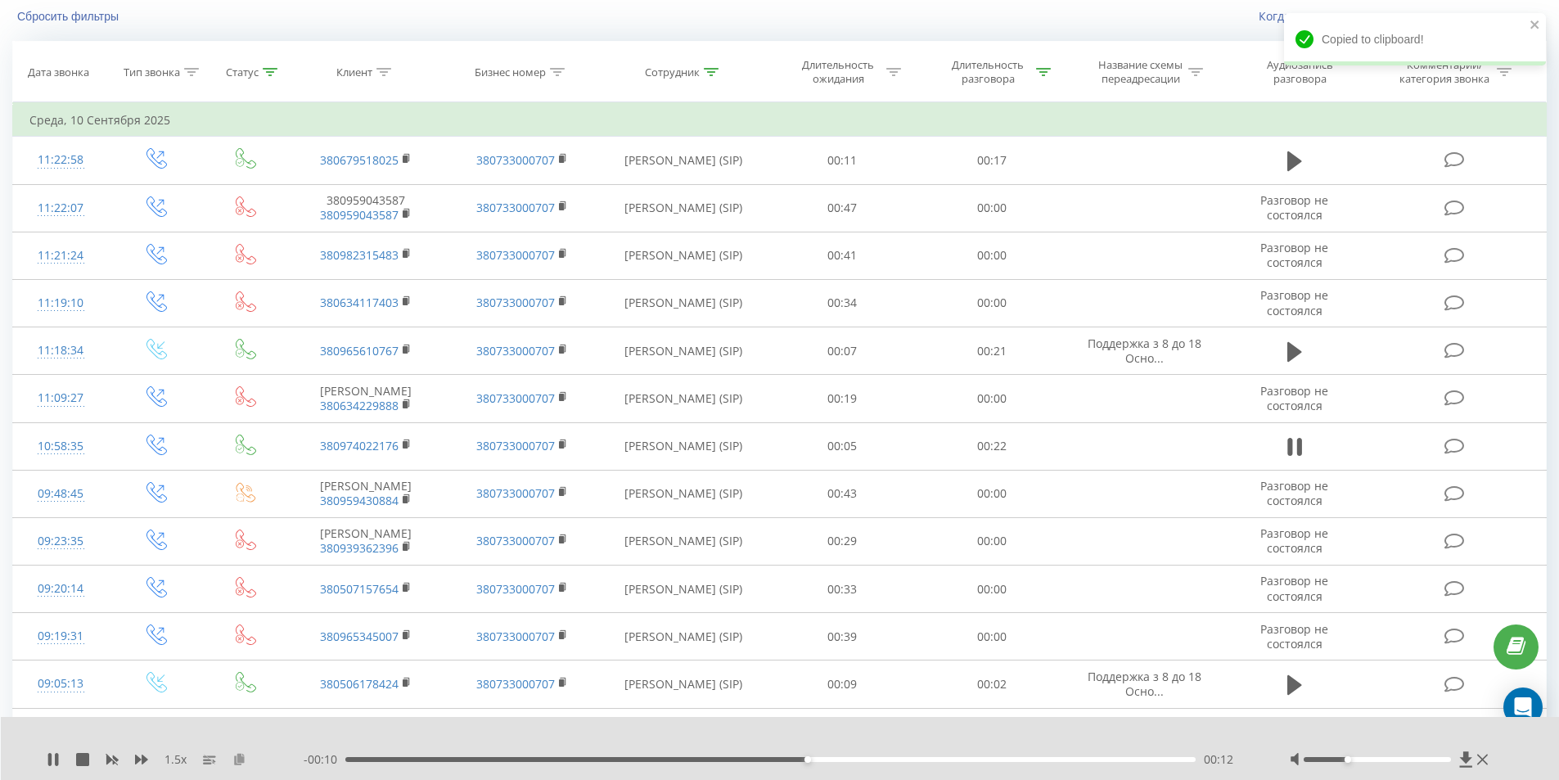
click at [238, 753] on icon at bounding box center [239, 758] width 14 height 11
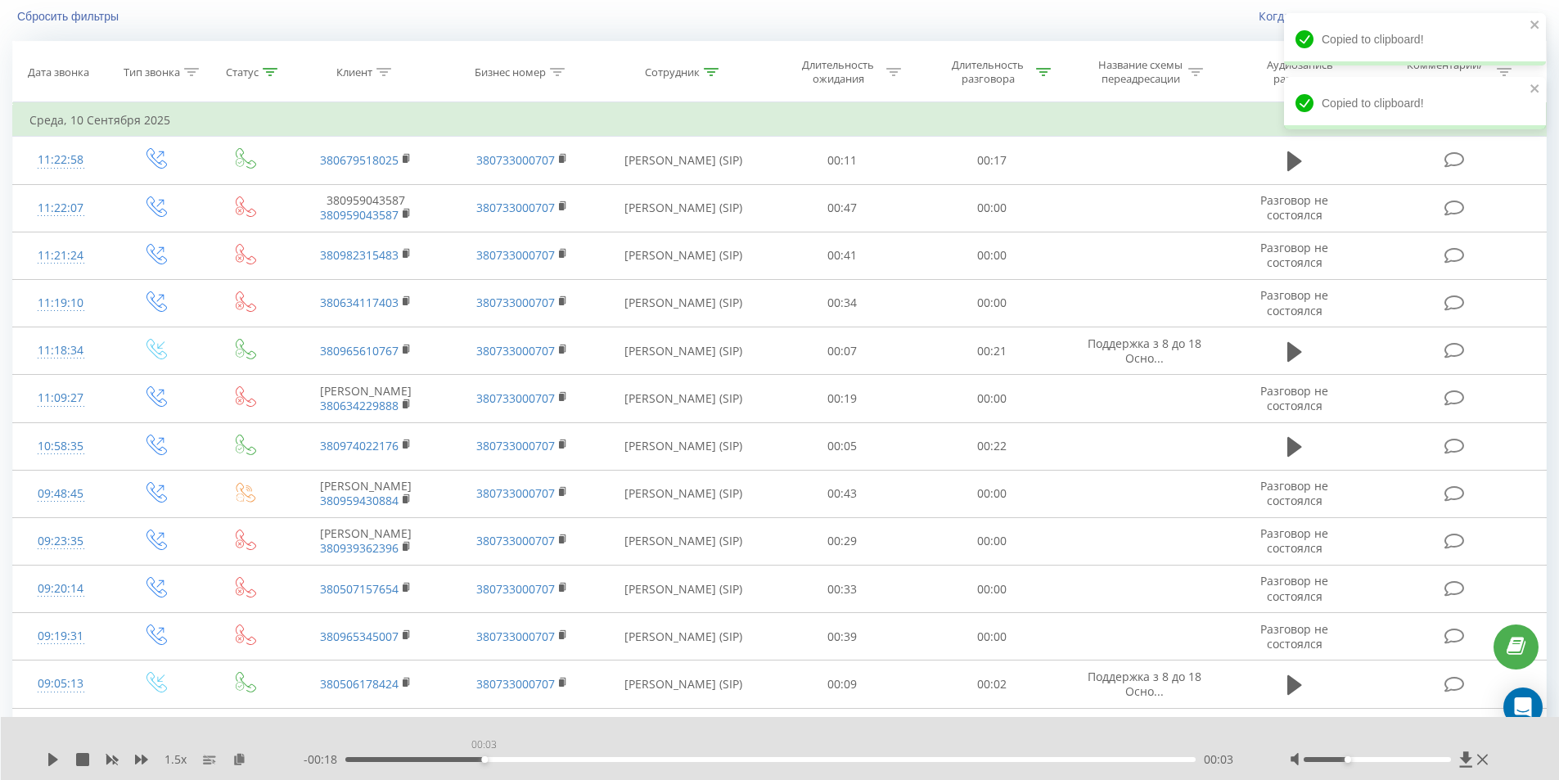
click at [484, 760] on div "00:03" at bounding box center [770, 759] width 851 height 5
click at [55, 760] on icon at bounding box center [53, 759] width 10 height 13
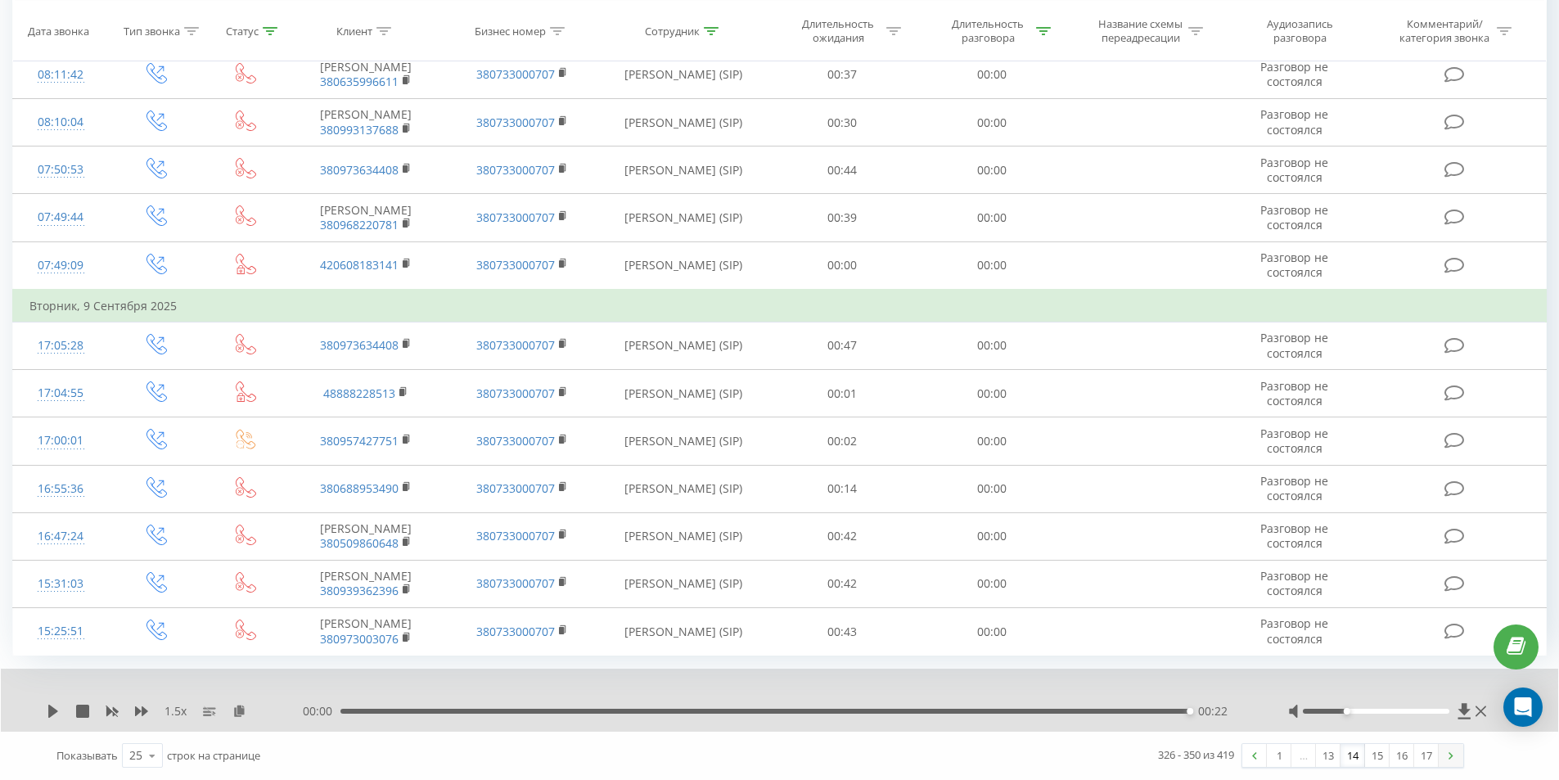
click at [1446, 756] on link at bounding box center [1450, 755] width 25 height 23
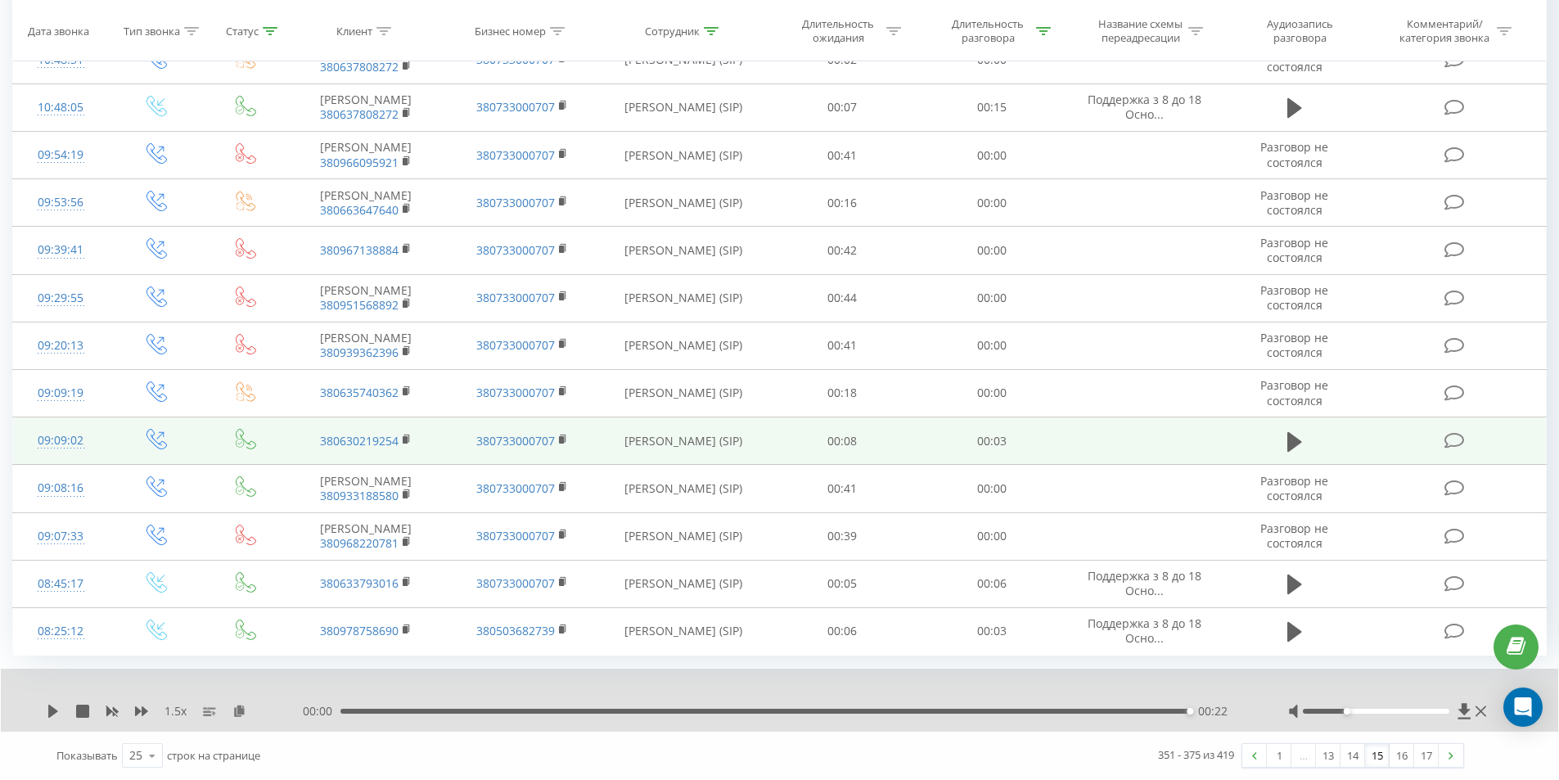
scroll to position [956, 0]
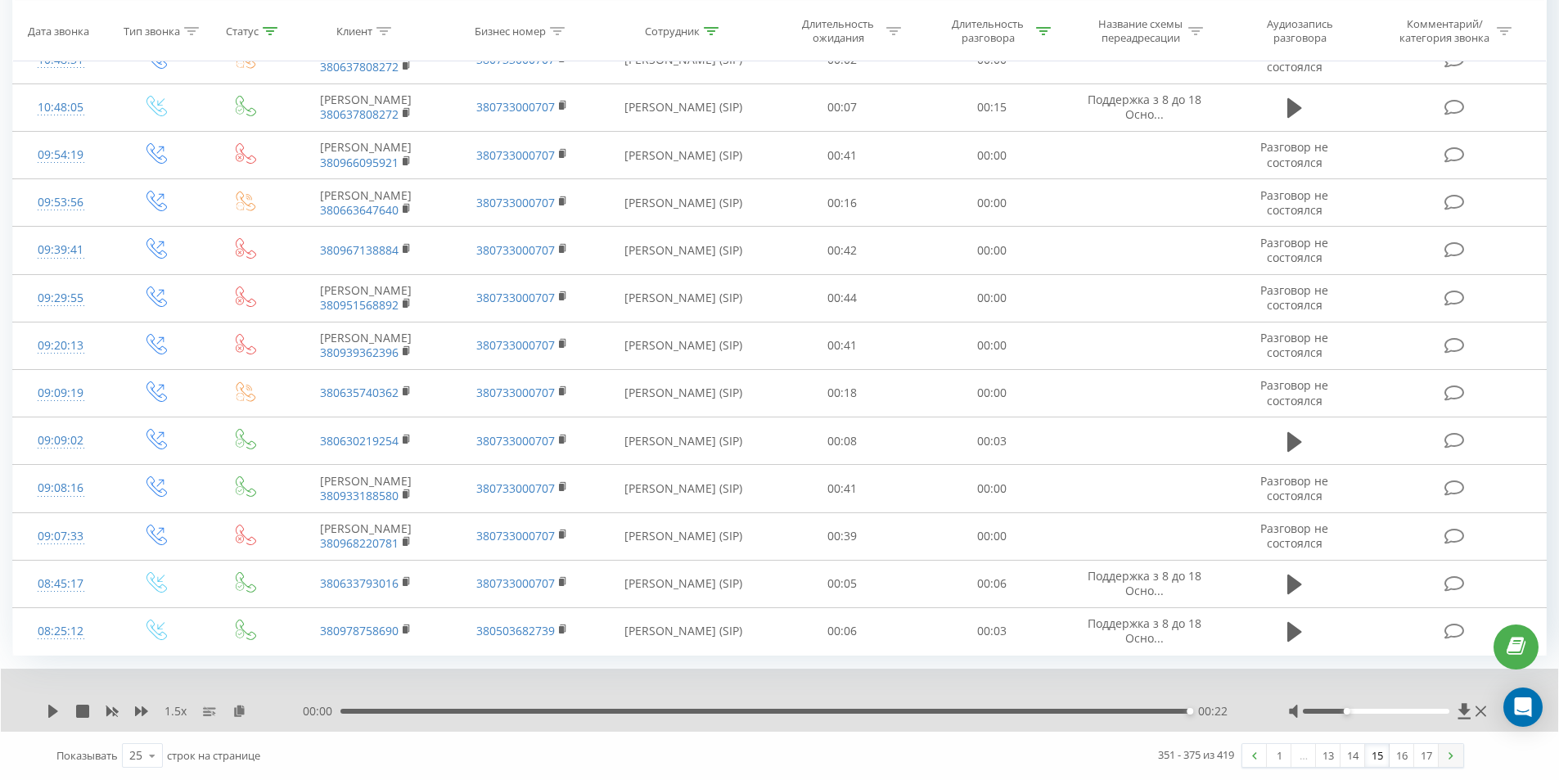
click at [1449, 757] on img at bounding box center [1450, 755] width 5 height 7
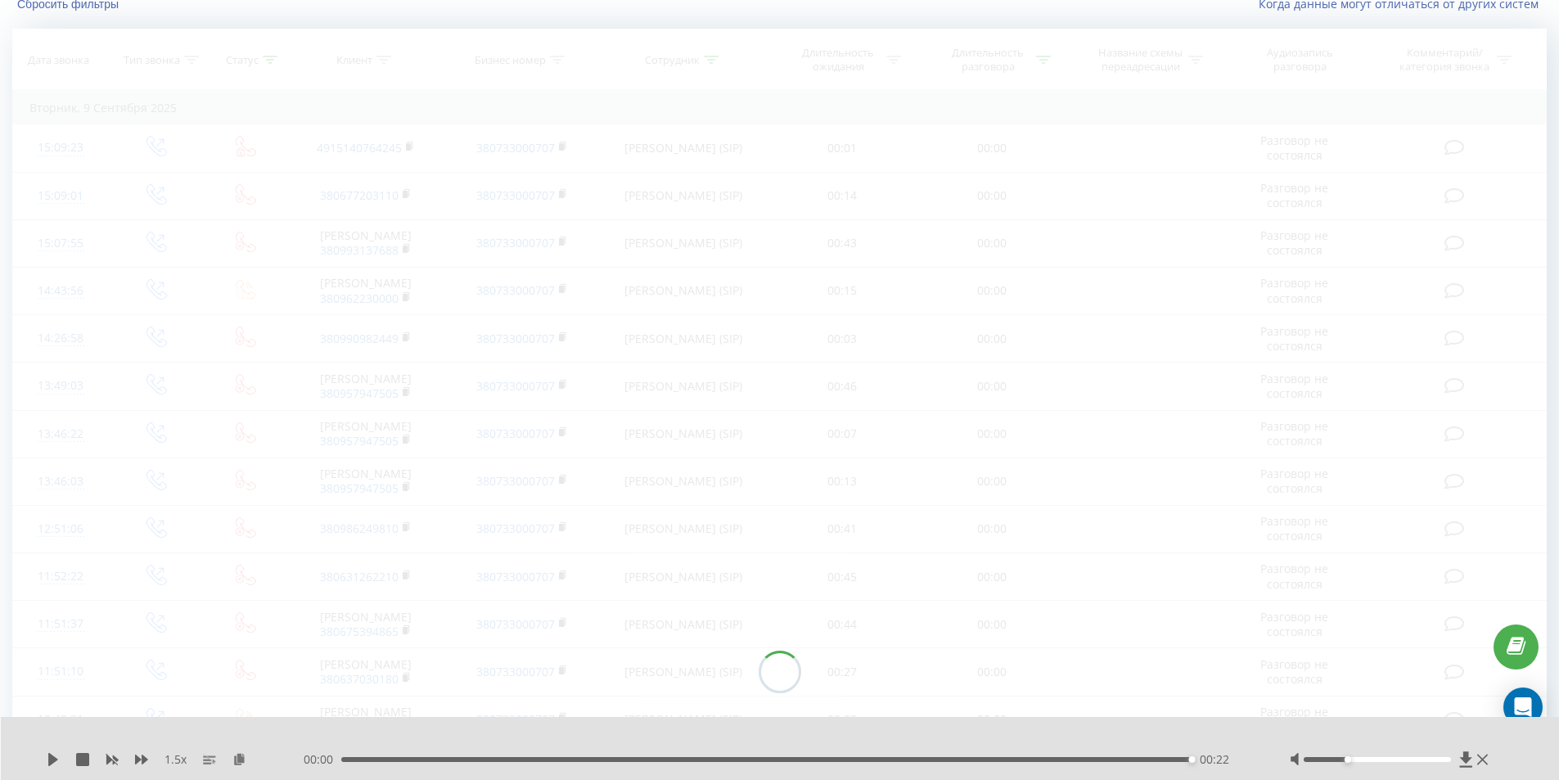
scroll to position [108, 0]
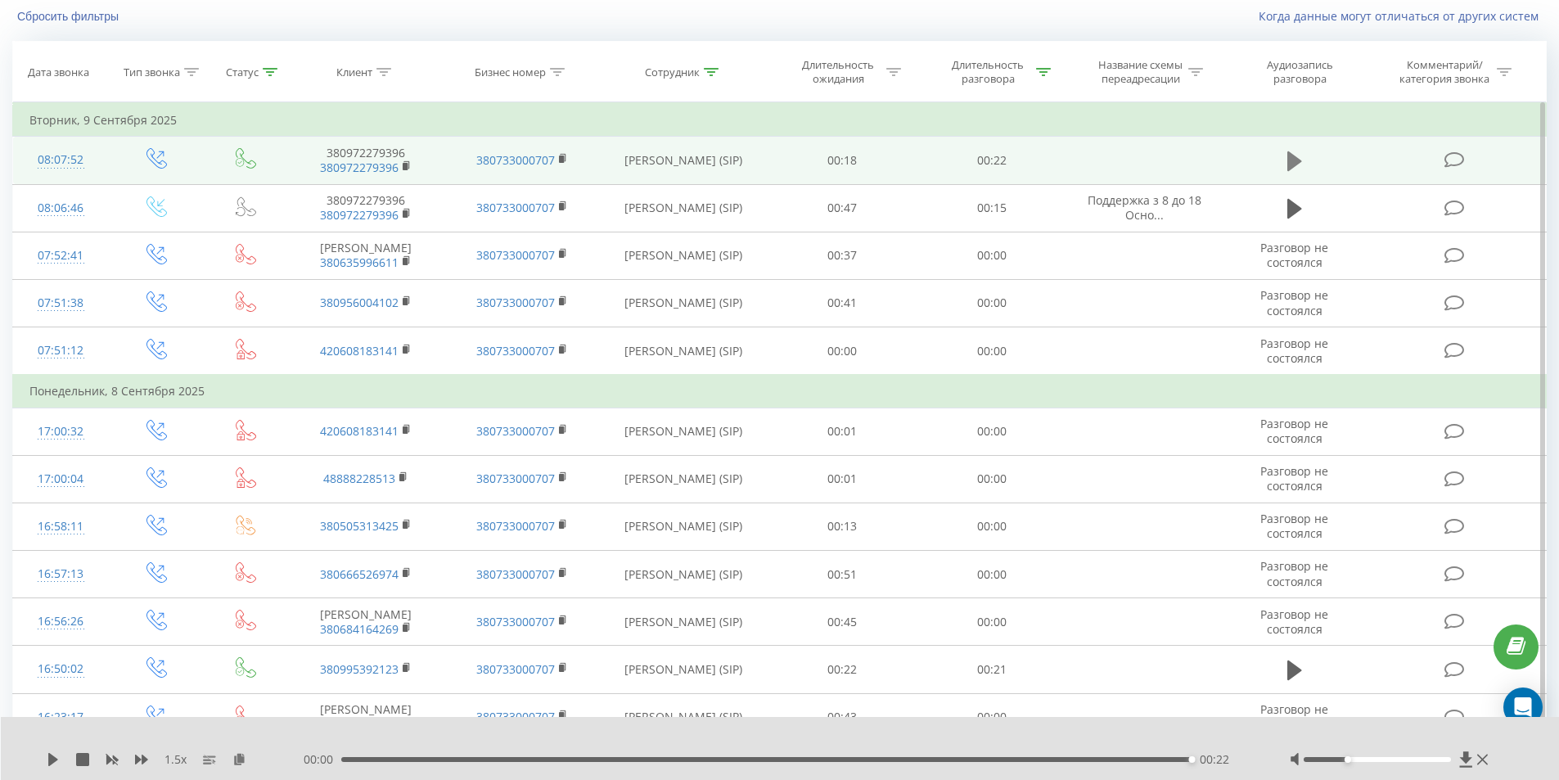
click at [1291, 163] on icon at bounding box center [1294, 161] width 15 height 20
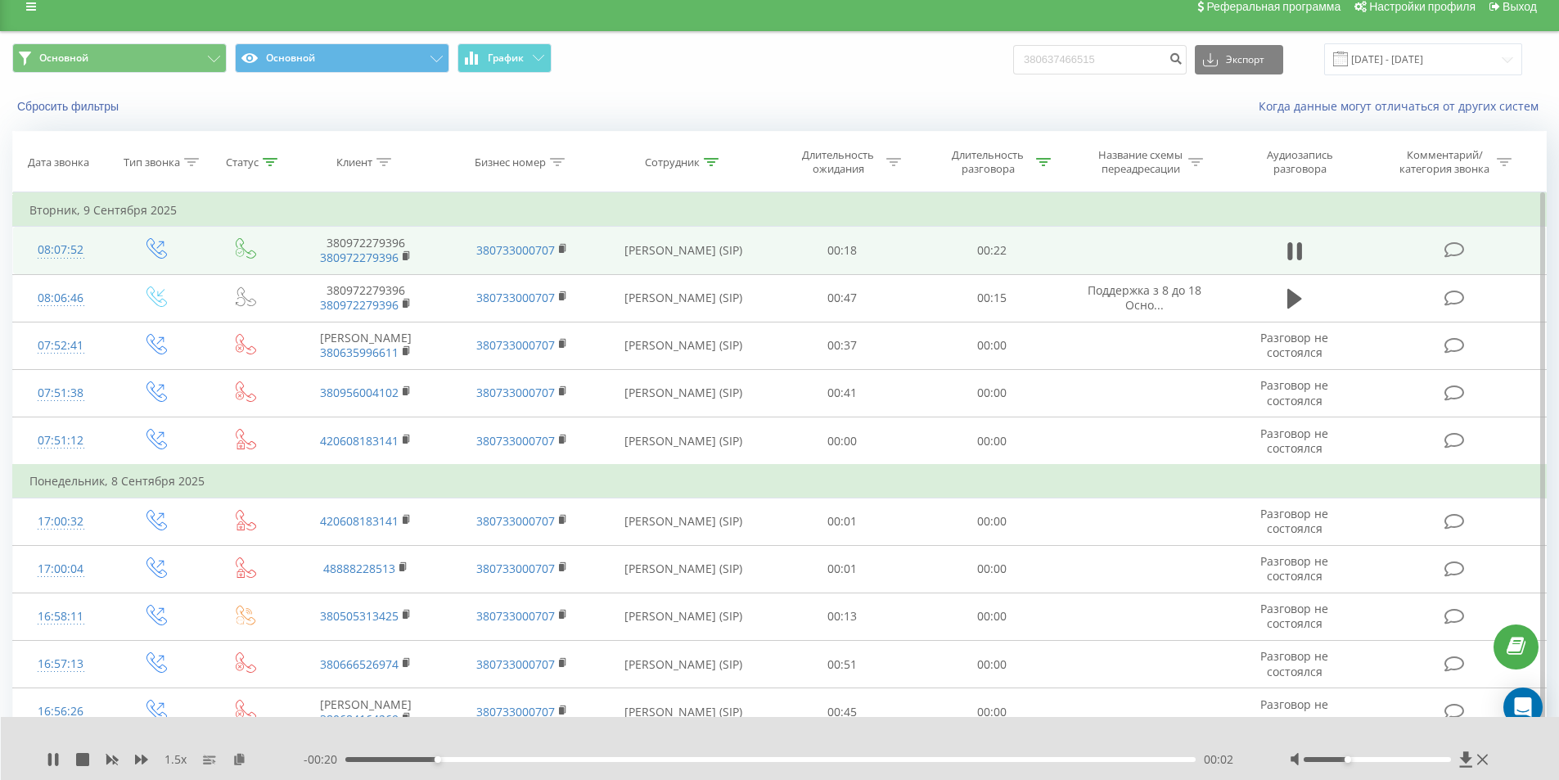
scroll to position [0, 0]
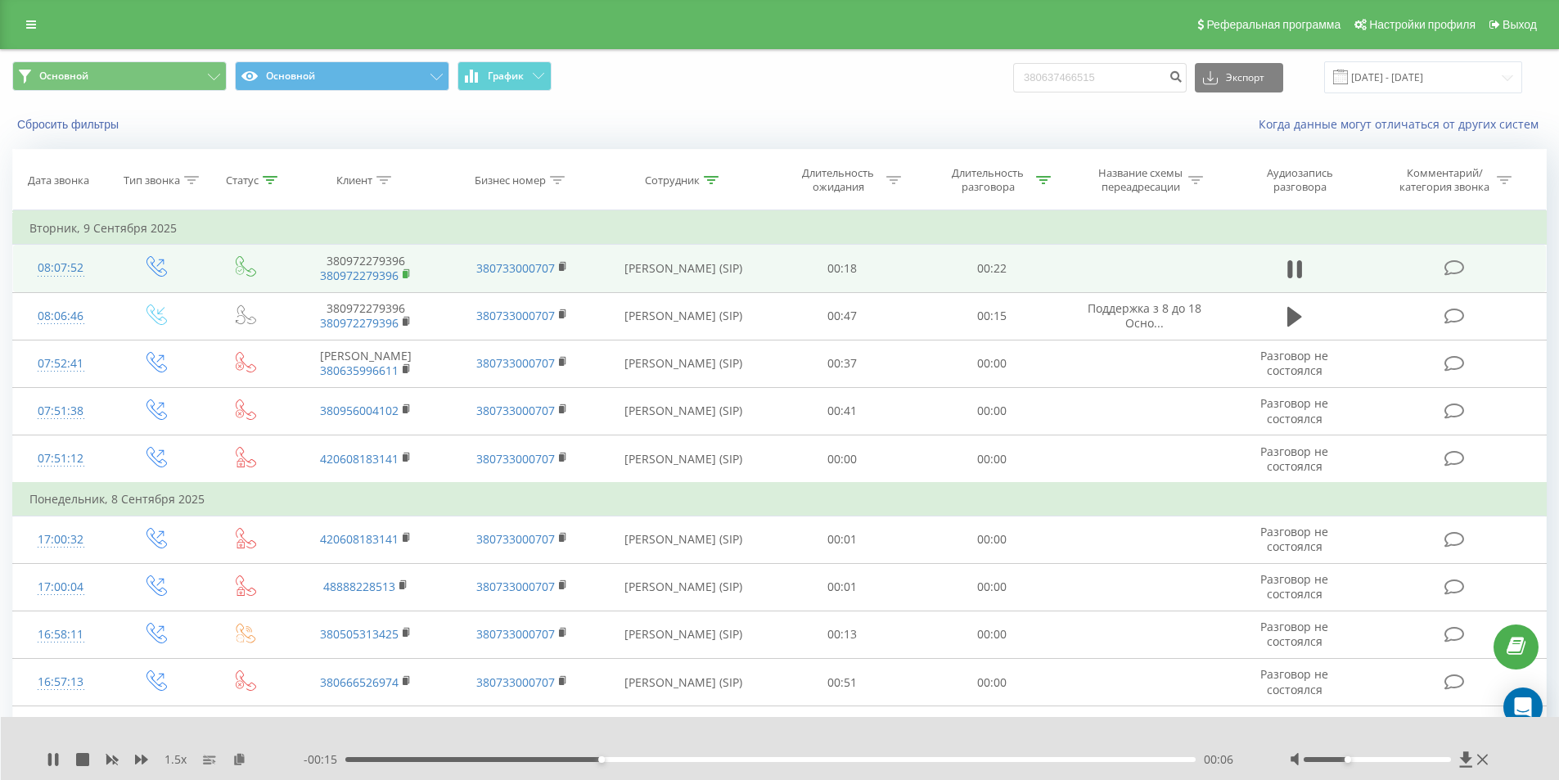
click at [407, 276] on rect at bounding box center [405, 274] width 5 height 7
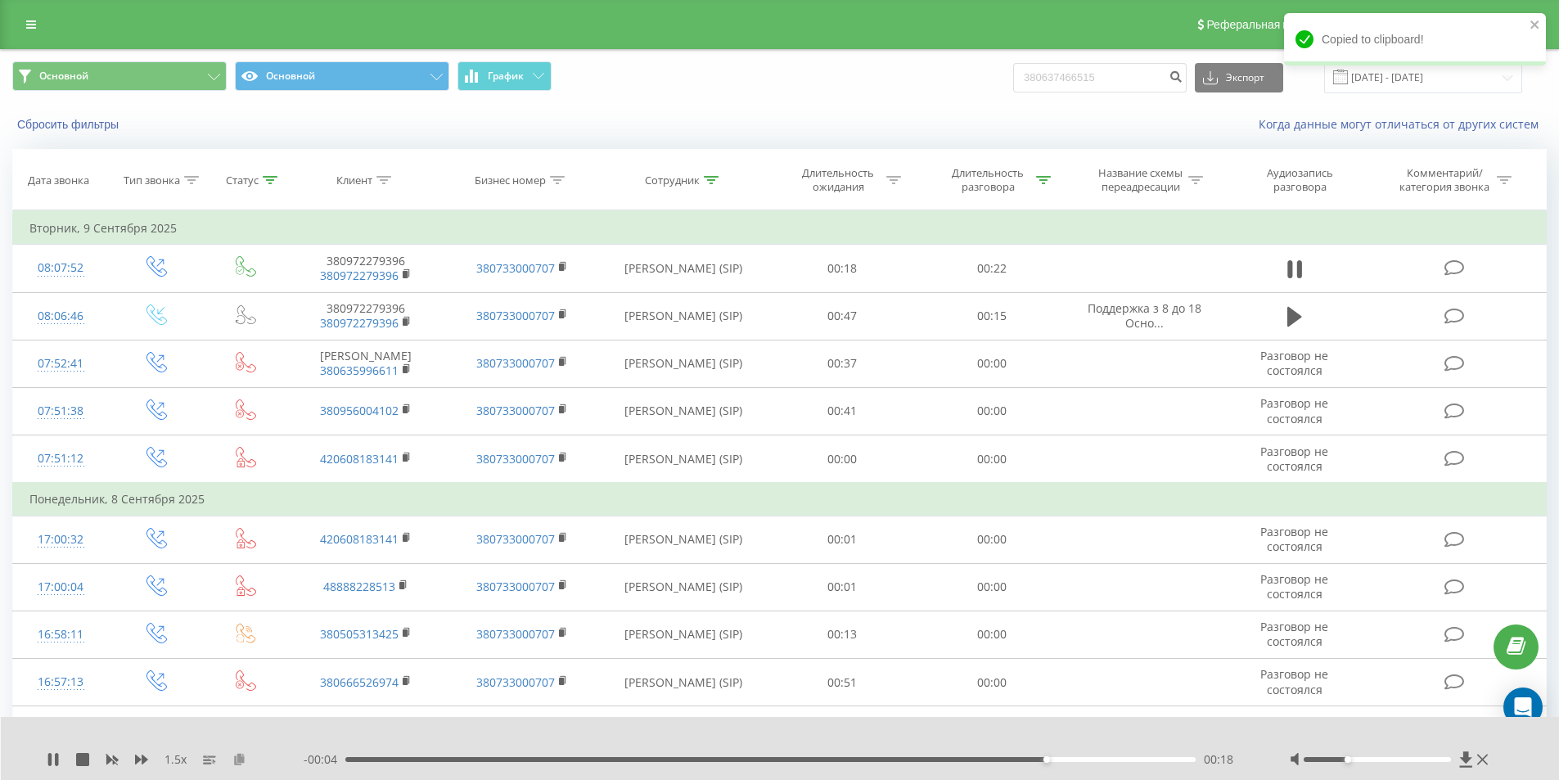
click at [241, 755] on icon at bounding box center [239, 758] width 14 height 11
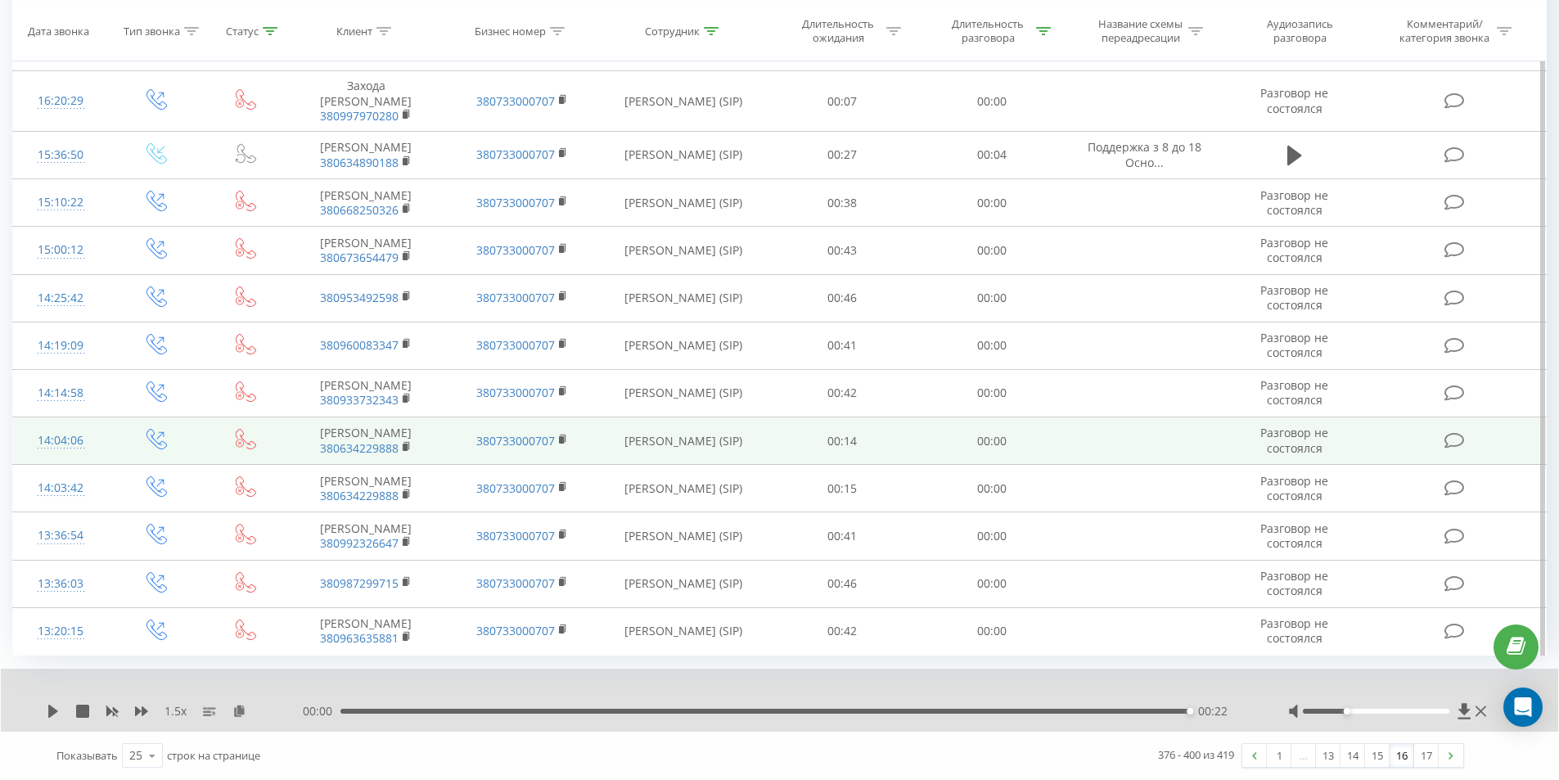
scroll to position [1021, 0]
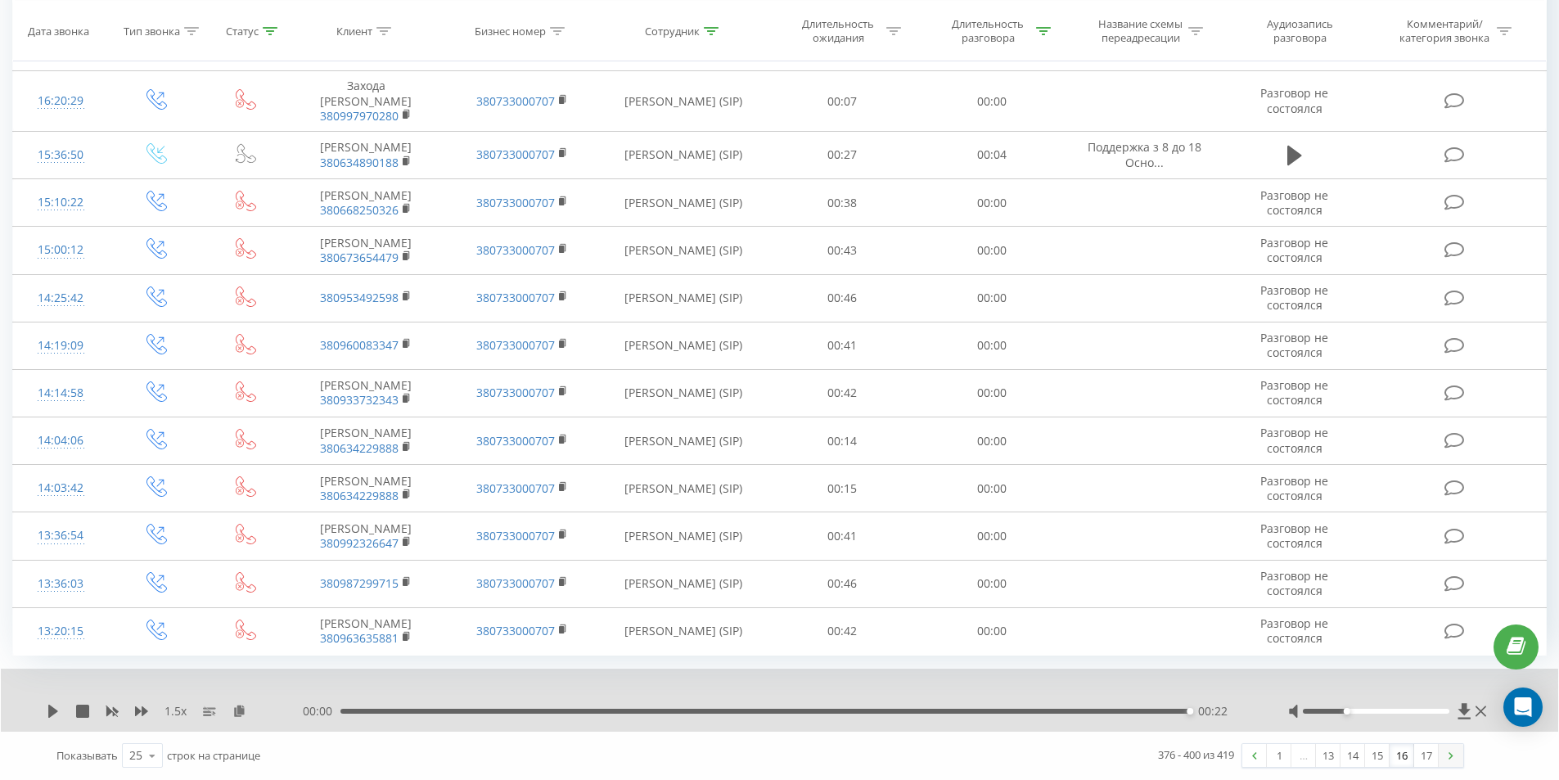
click at [1452, 753] on img at bounding box center [1450, 755] width 5 height 7
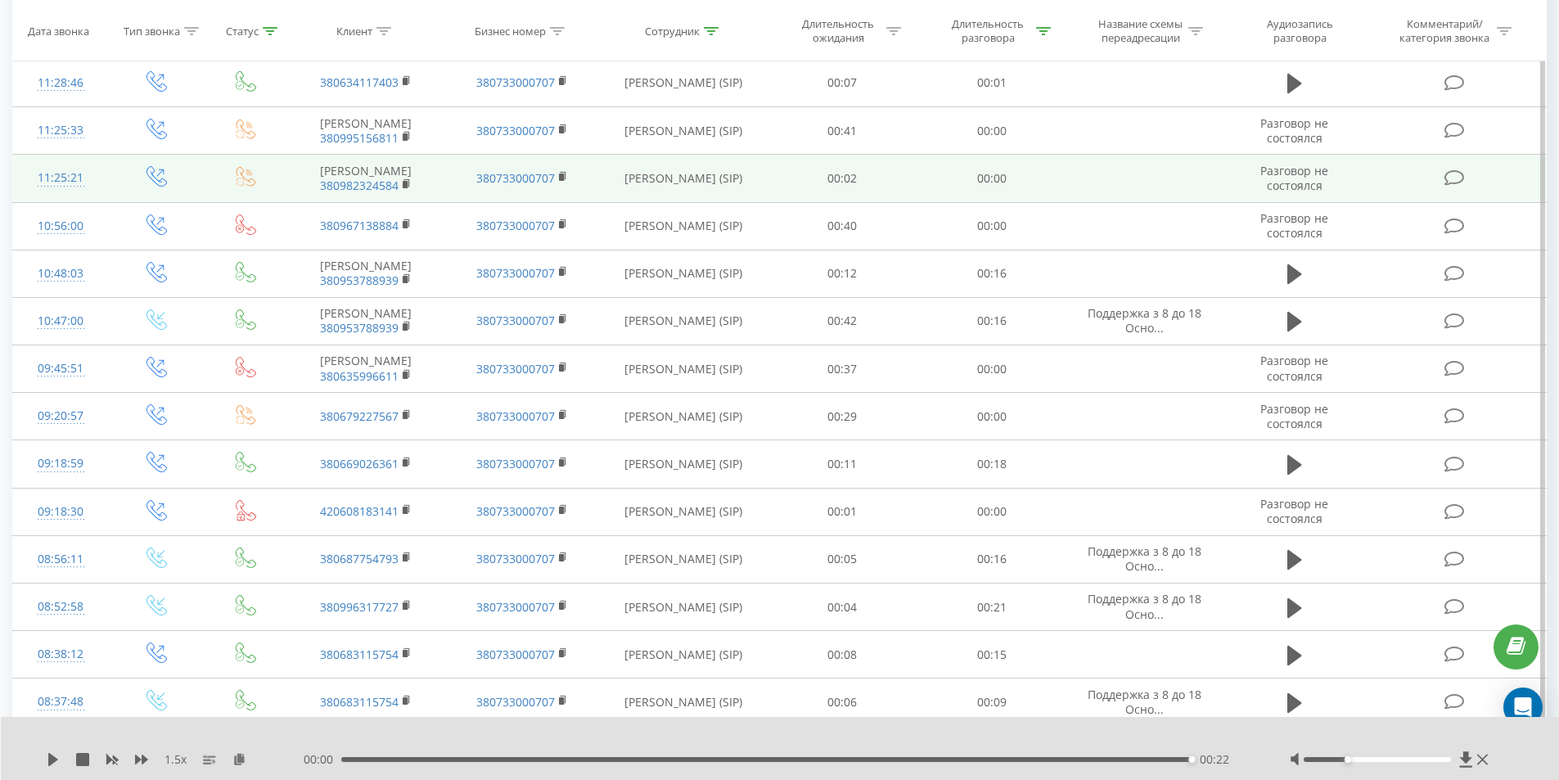
scroll to position [268, 0]
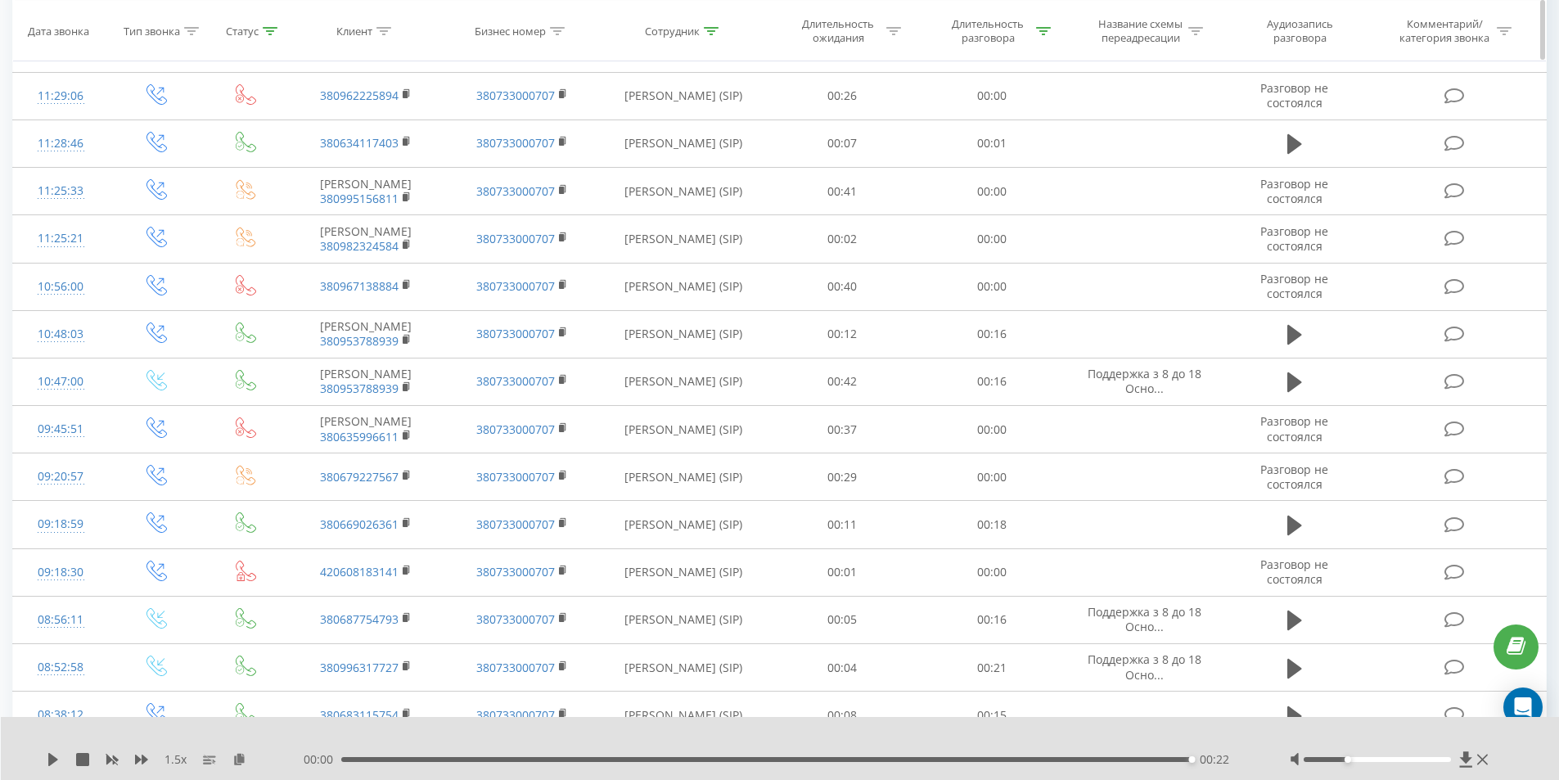
click at [711, 24] on div at bounding box center [711, 31] width 15 height 14
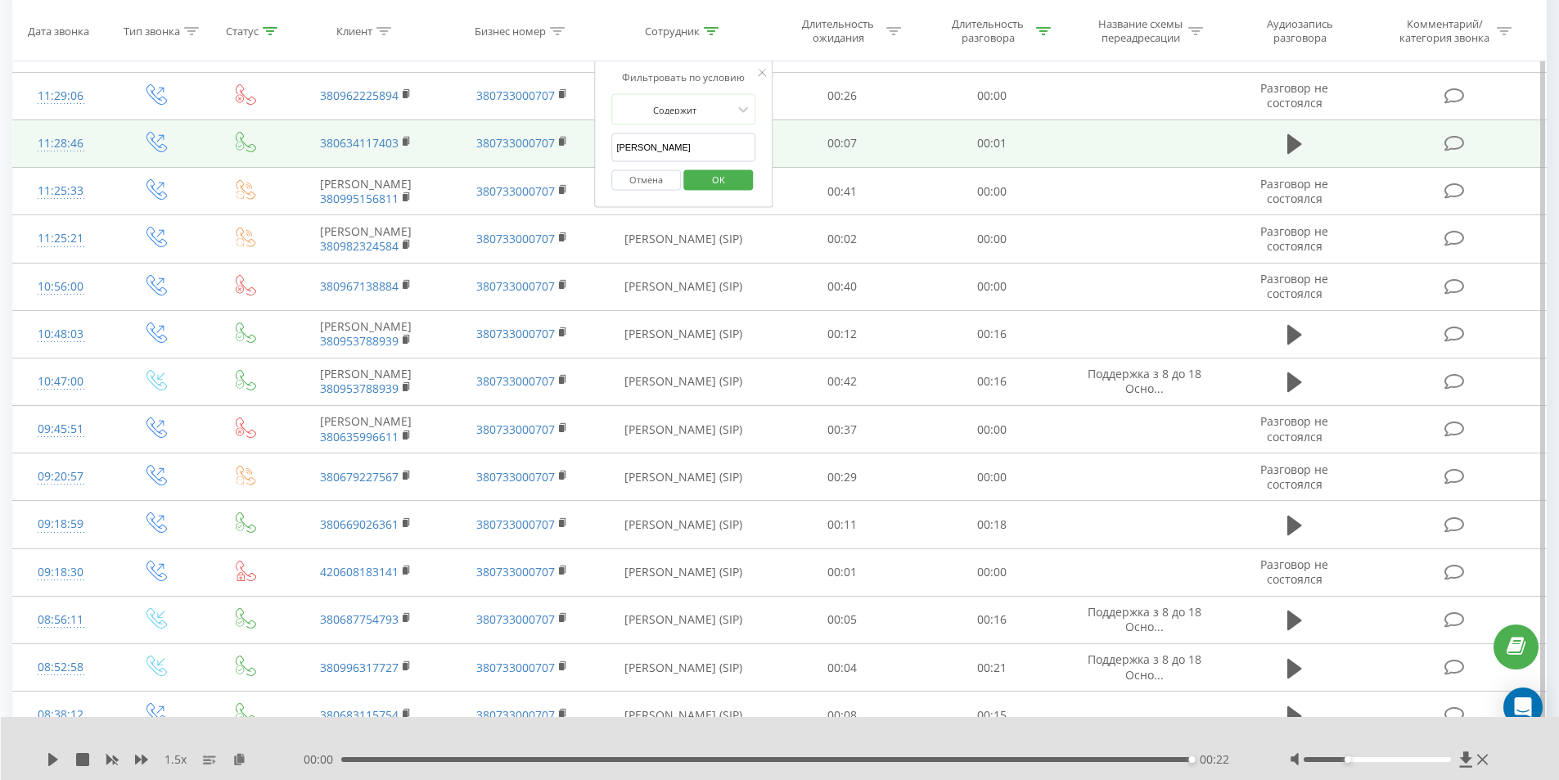
drag, startPoint x: 700, startPoint y: 153, endPoint x: 551, endPoint y: 172, distance: 150.1
click at [553, 172] on table "Фильтровать по условию Равно Введите значение Отмена OK Фильтровать по условию …" at bounding box center [779, 412] width 1534 height 939
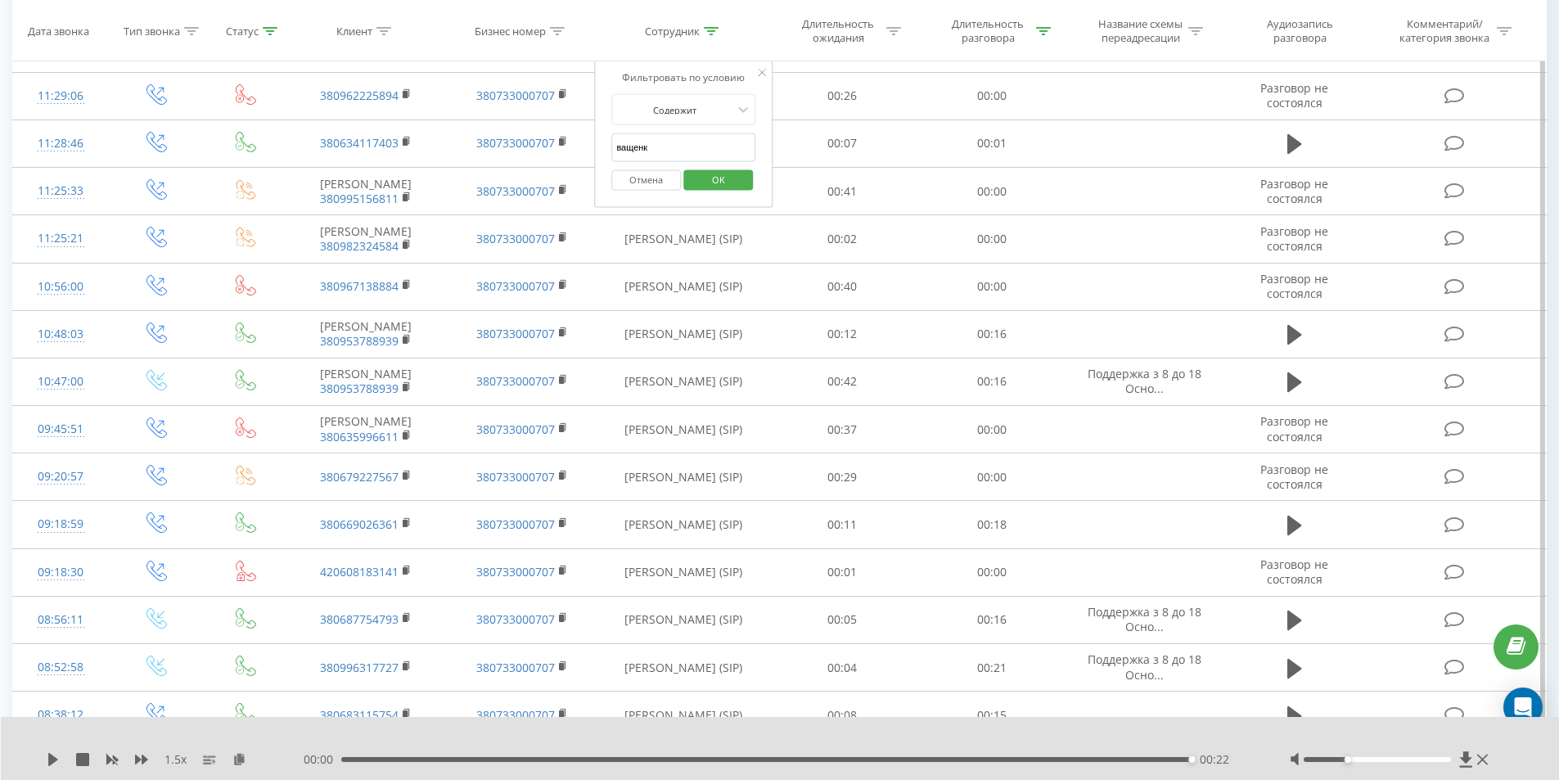
type input "Ващенко"
click at [713, 176] on span "OK" at bounding box center [718, 178] width 46 height 25
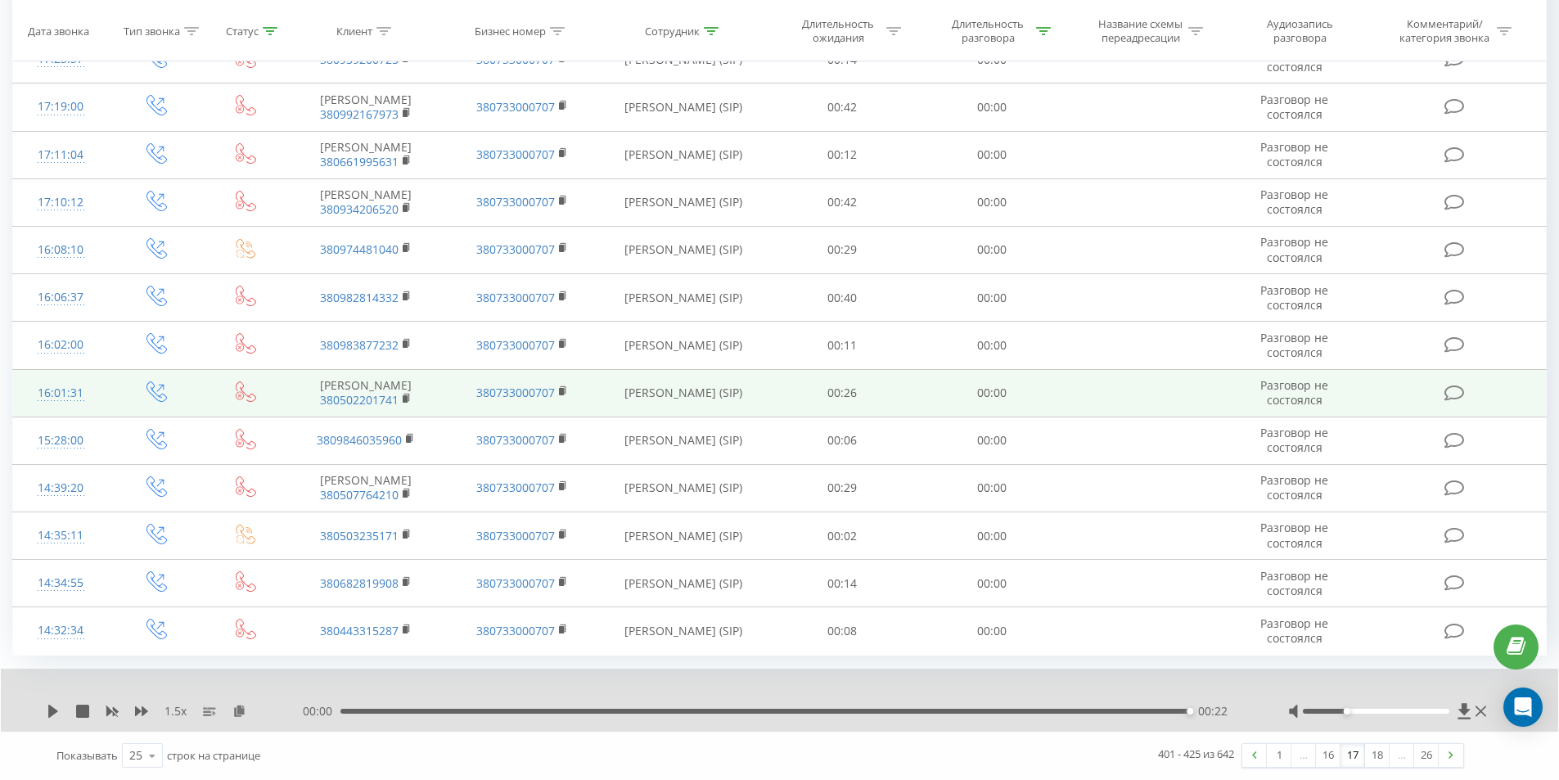
scroll to position [966, 0]
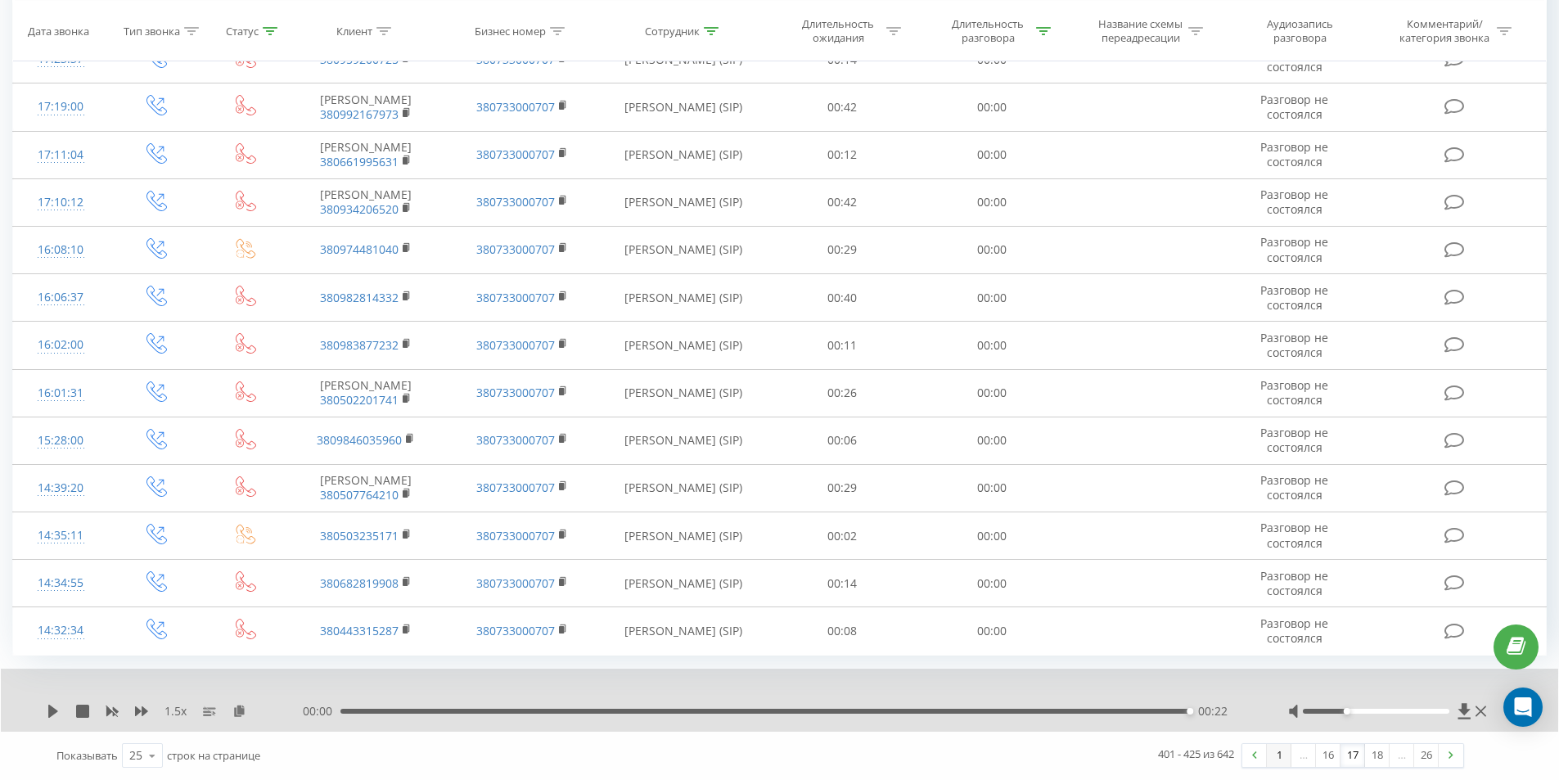
click at [1271, 754] on link "1" at bounding box center [1278, 755] width 25 height 23
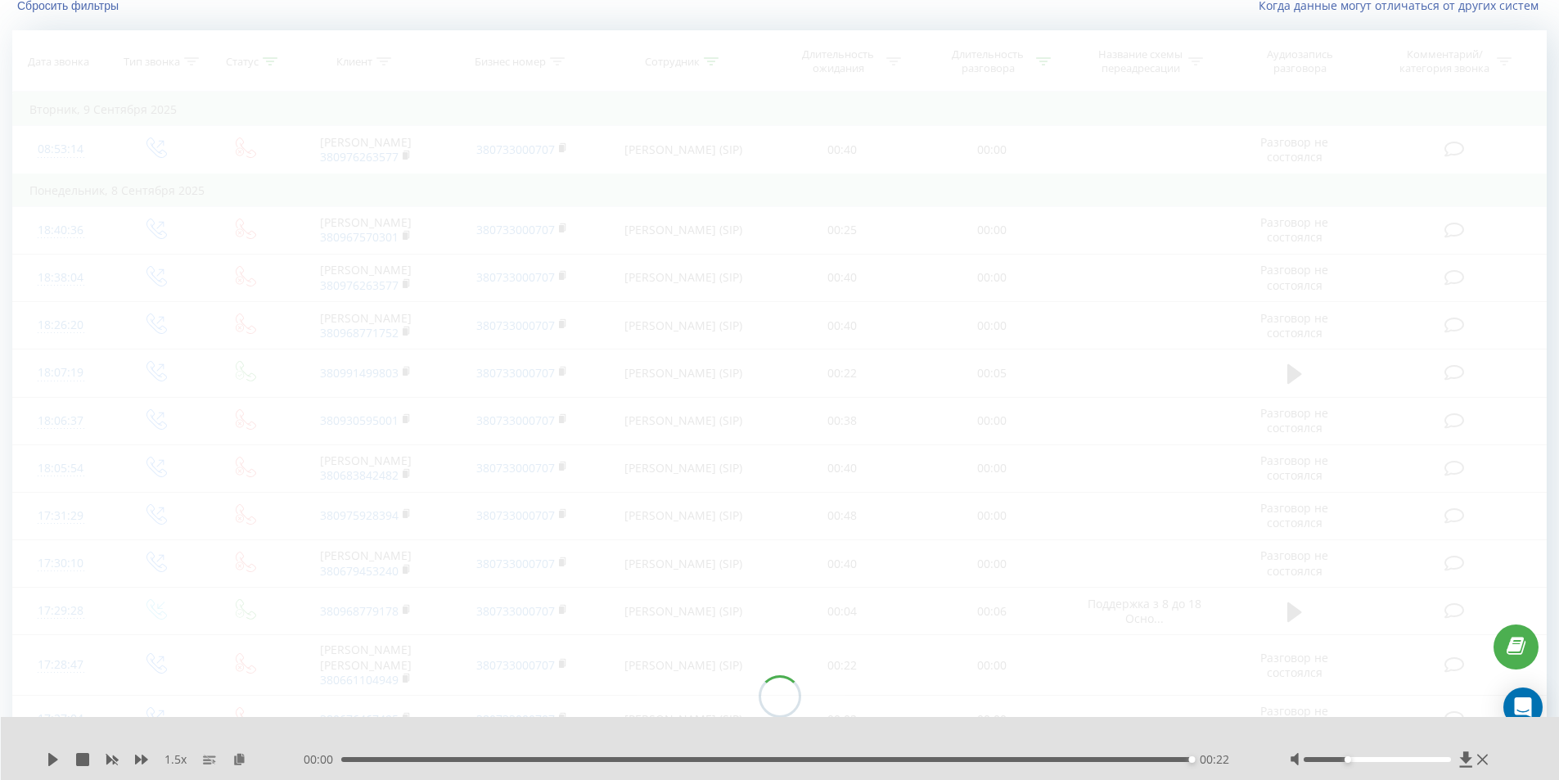
scroll to position [108, 0]
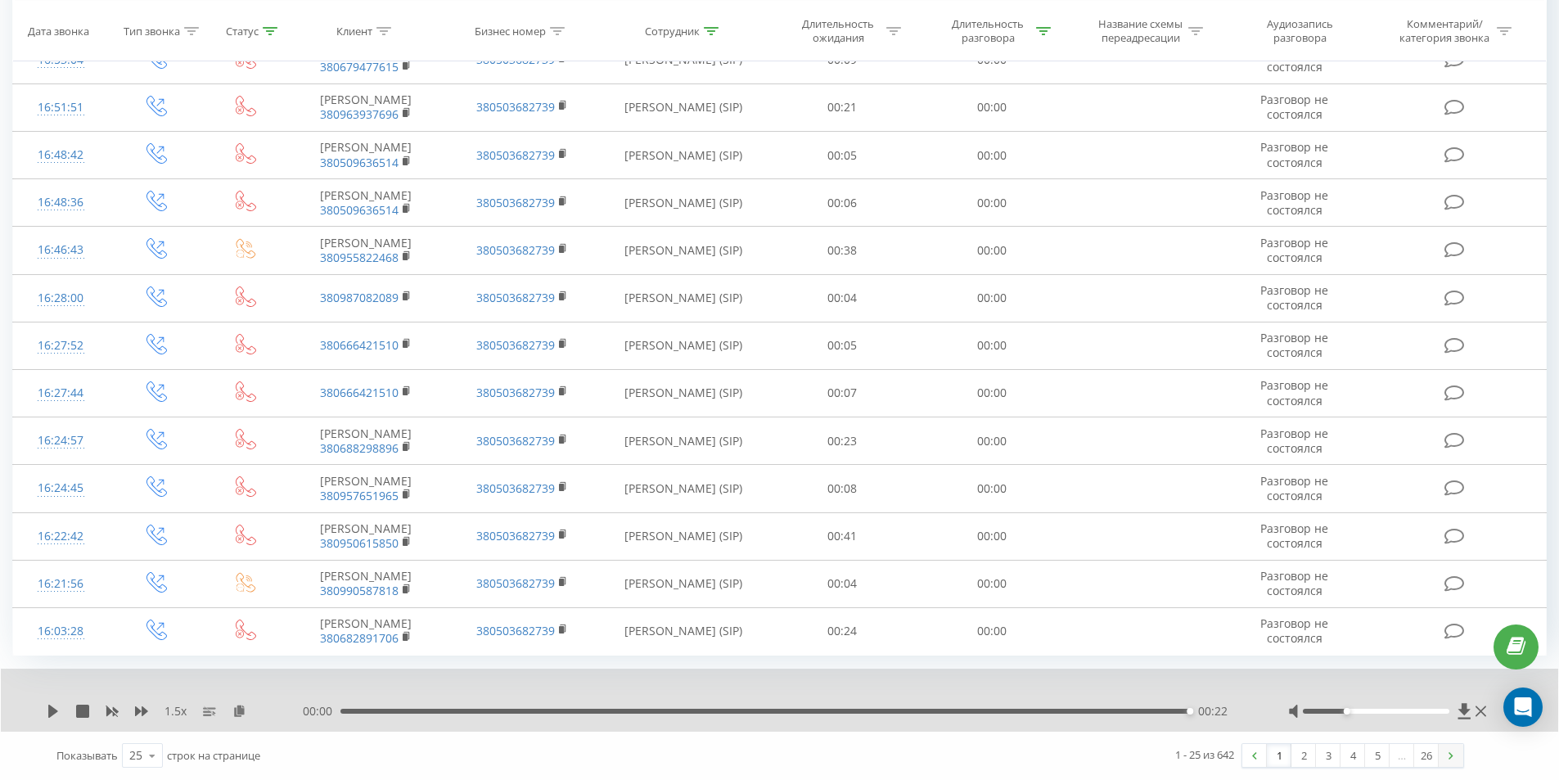
click at [1446, 753] on link at bounding box center [1450, 755] width 25 height 23
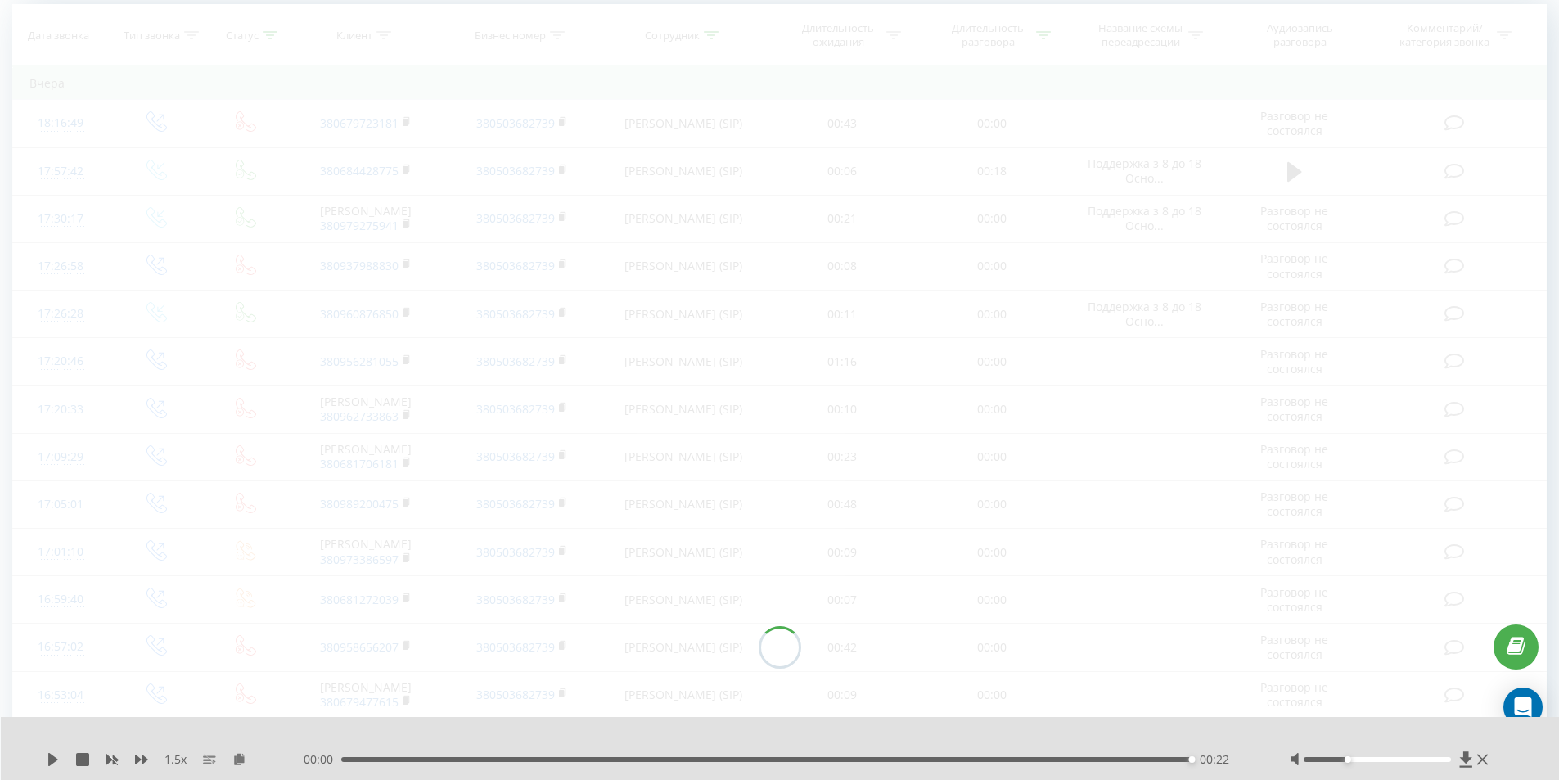
scroll to position [108, 0]
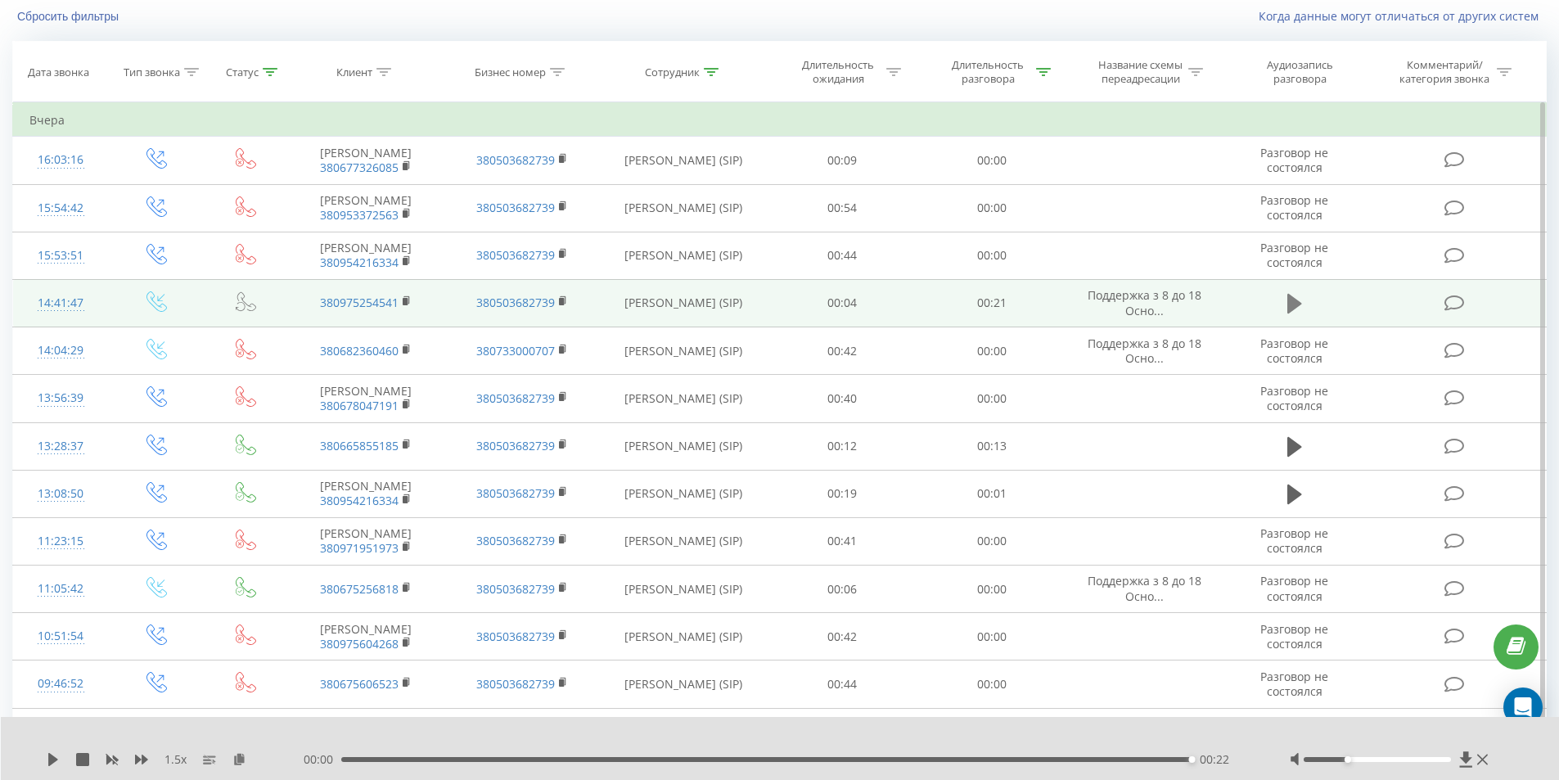
click at [1284, 316] on button at bounding box center [1294, 303] width 25 height 25
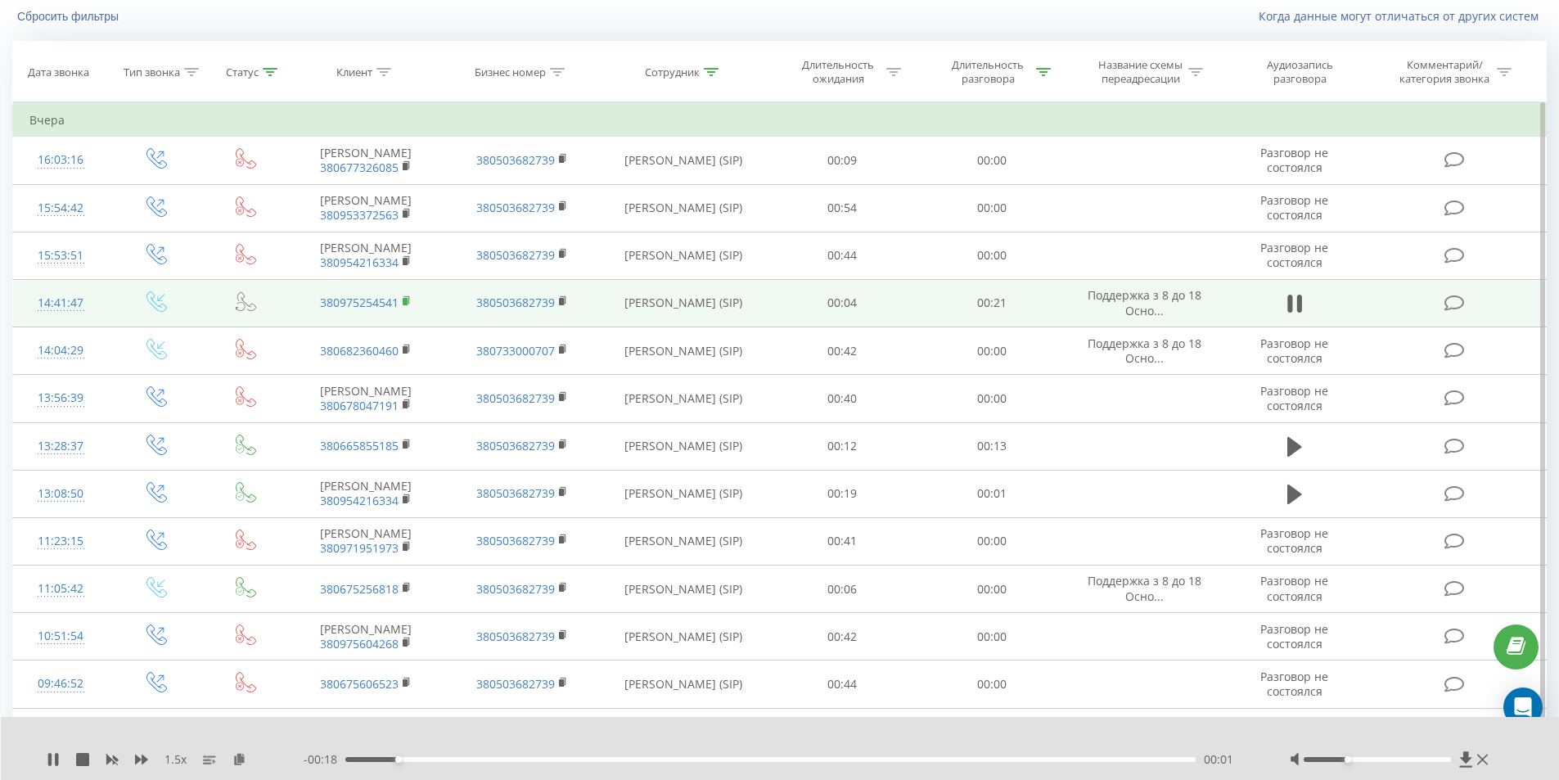
click at [405, 310] on span at bounding box center [407, 303] width 9 height 16
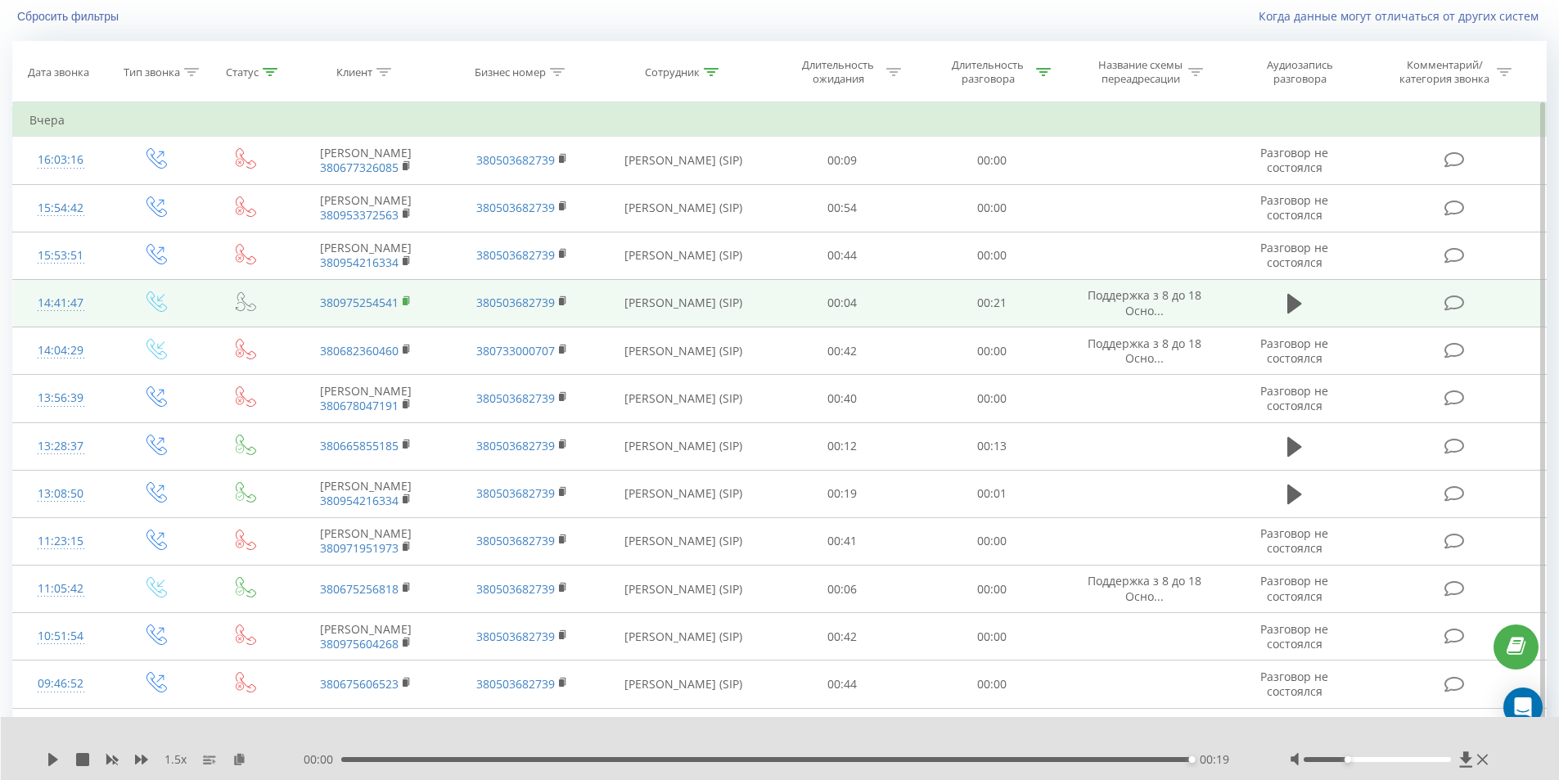
click at [408, 307] on icon at bounding box center [407, 300] width 9 height 11
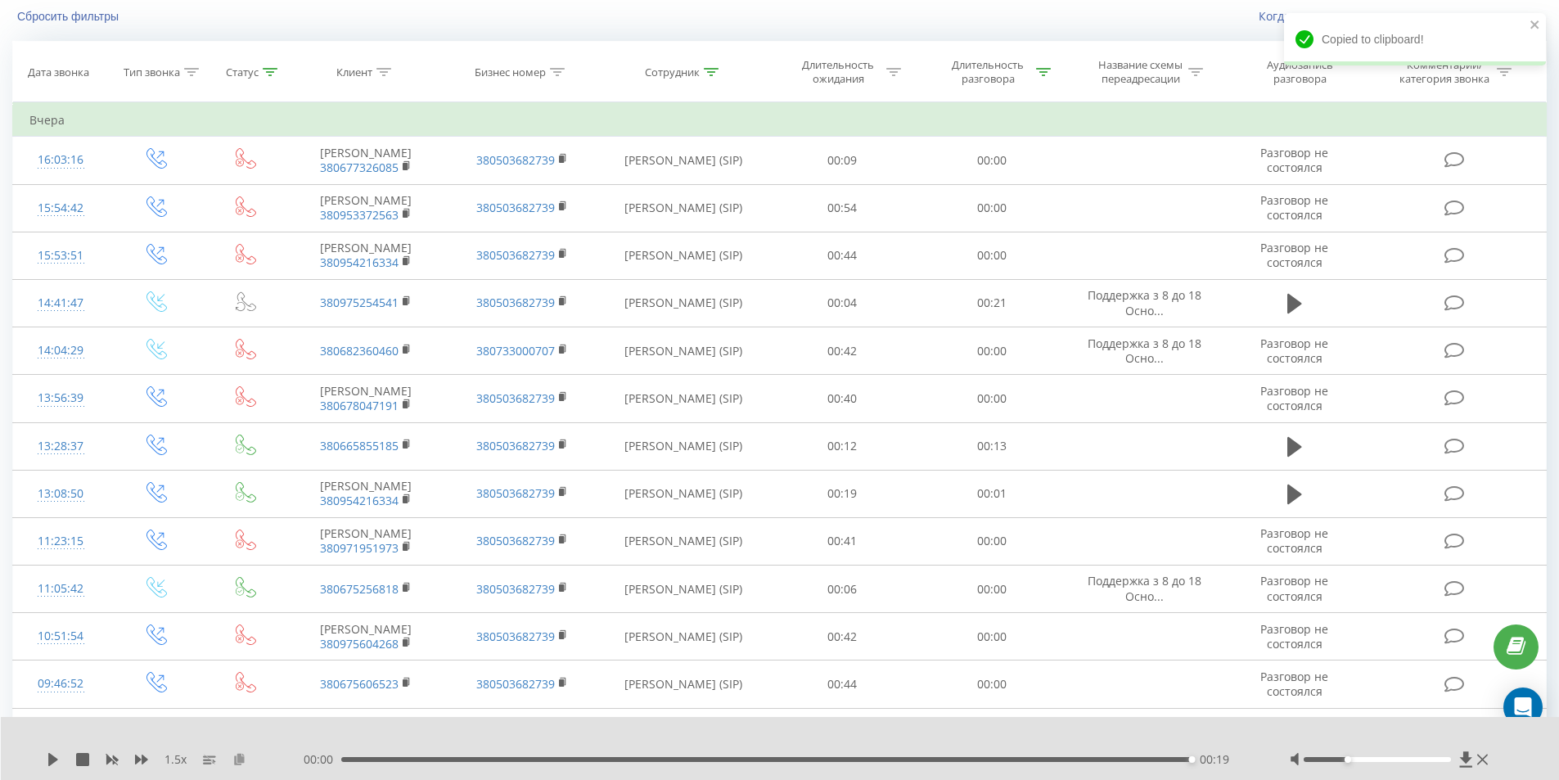
click at [237, 762] on icon at bounding box center [239, 758] width 14 height 11
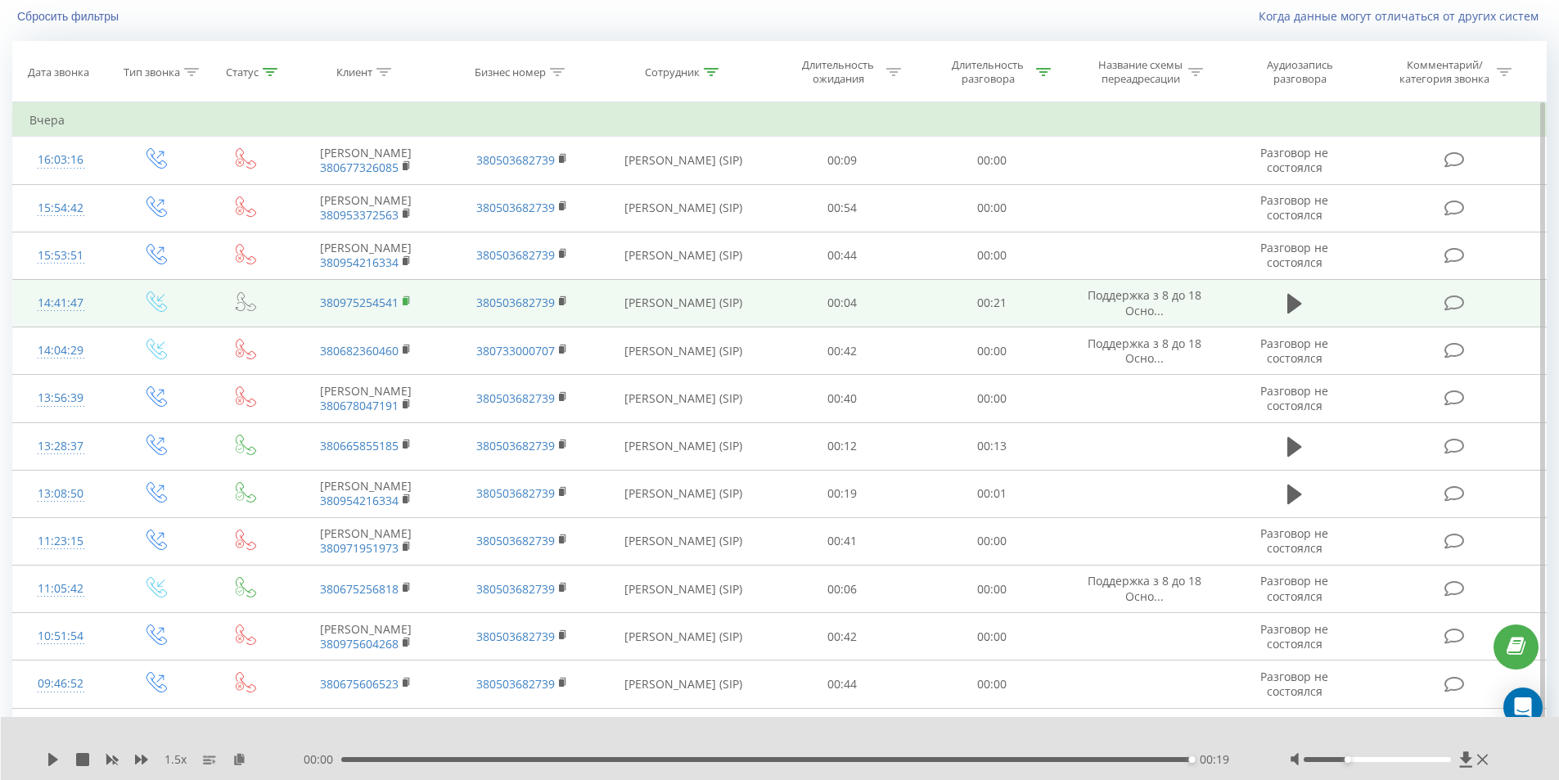
click at [407, 305] on rect at bounding box center [405, 301] width 5 height 7
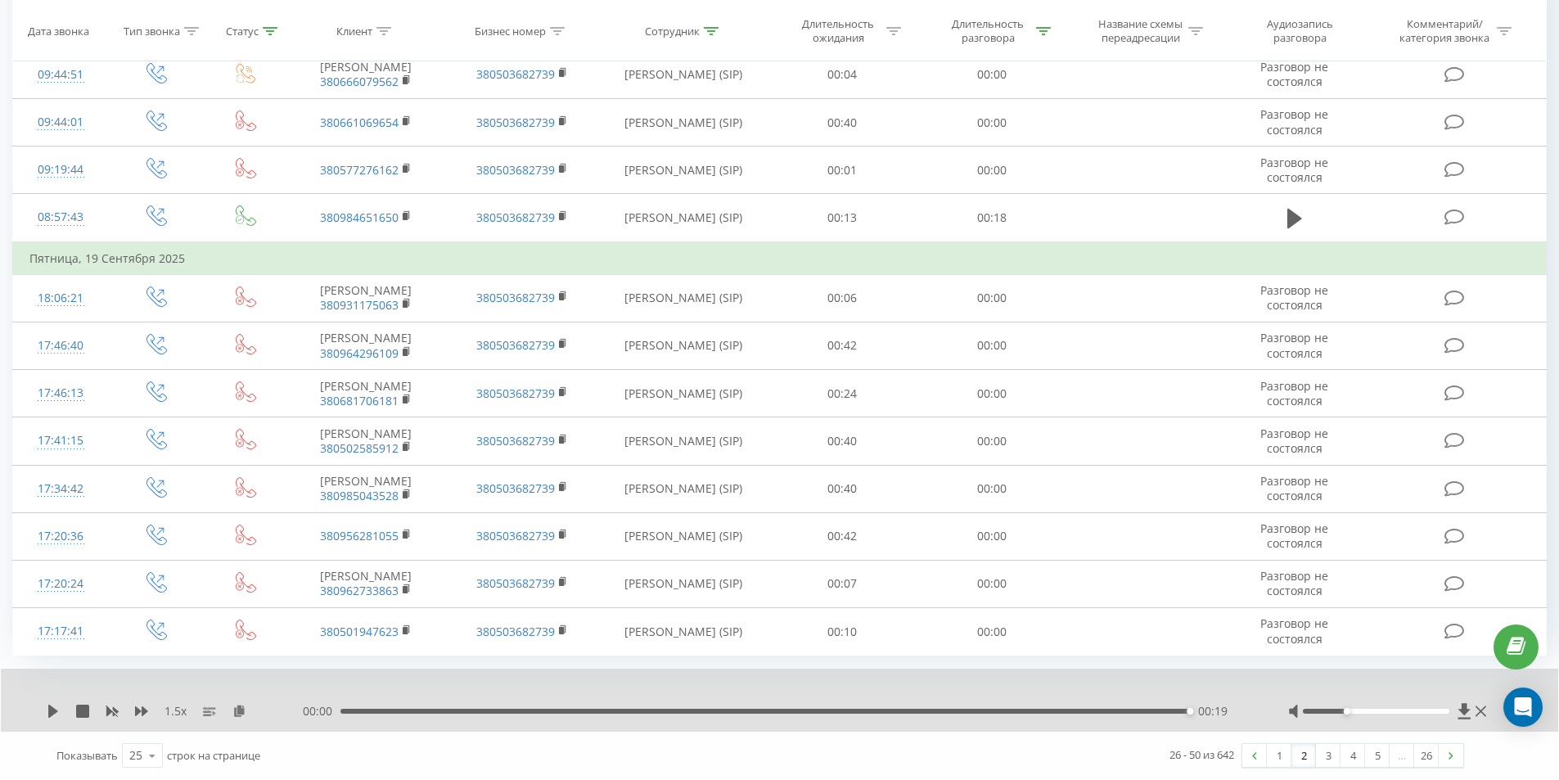
scroll to position [976, 0]
click at [1452, 753] on img at bounding box center [1450, 755] width 5 height 7
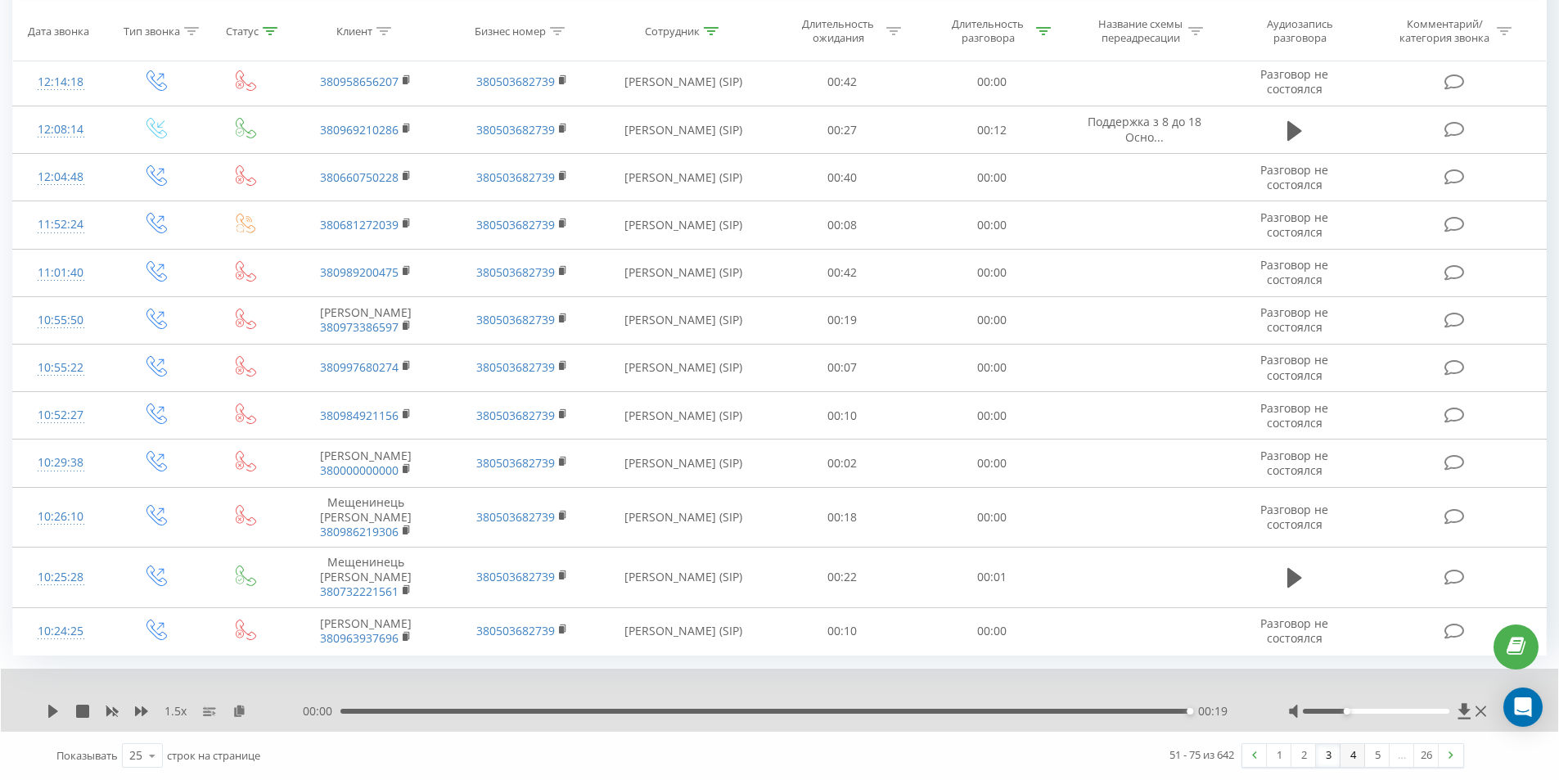
scroll to position [943, 0]
click at [1450, 757] on img at bounding box center [1450, 754] width 5 height 7
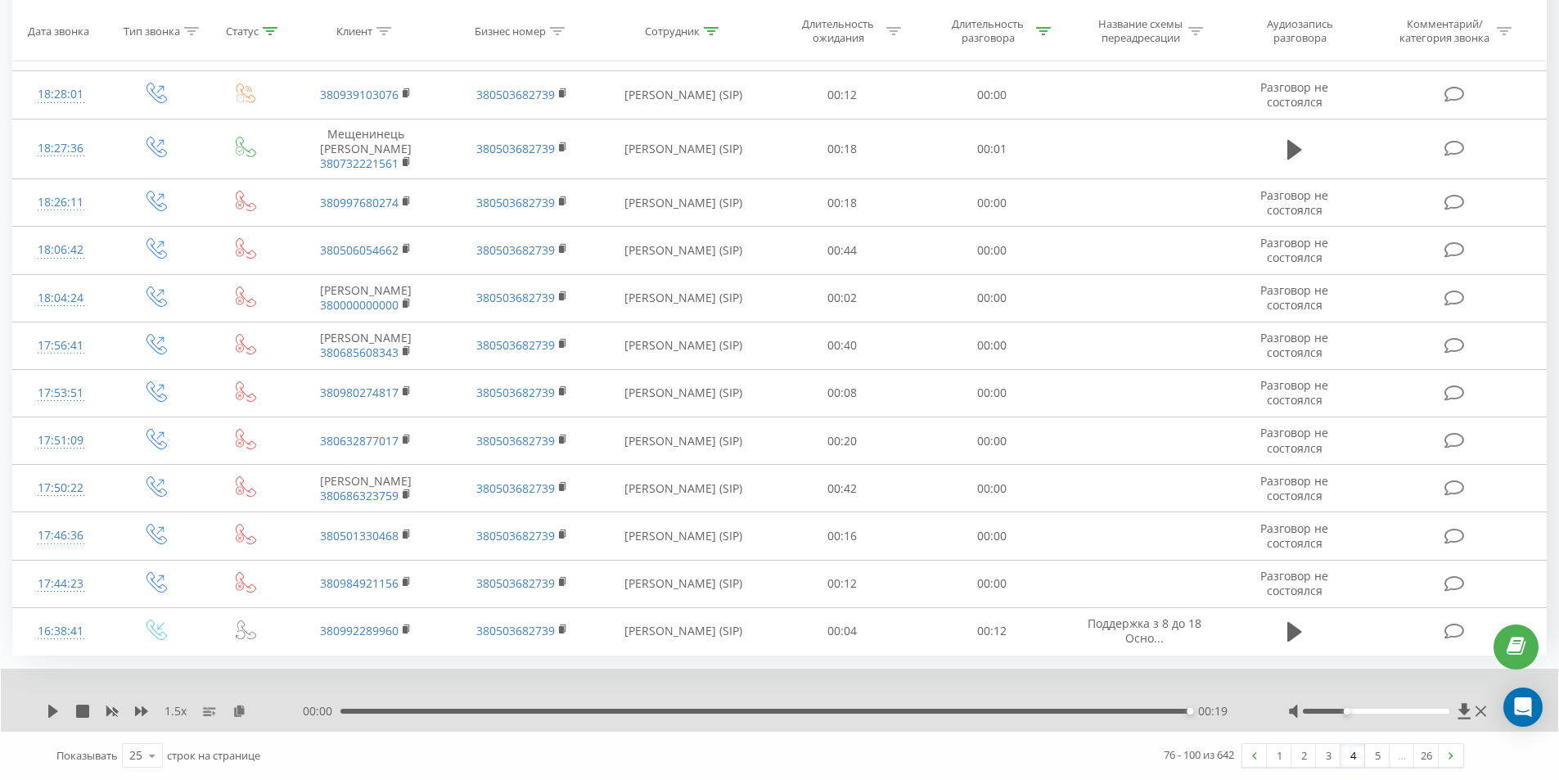
scroll to position [913, 0]
click at [1450, 745] on link at bounding box center [1450, 755] width 25 height 23
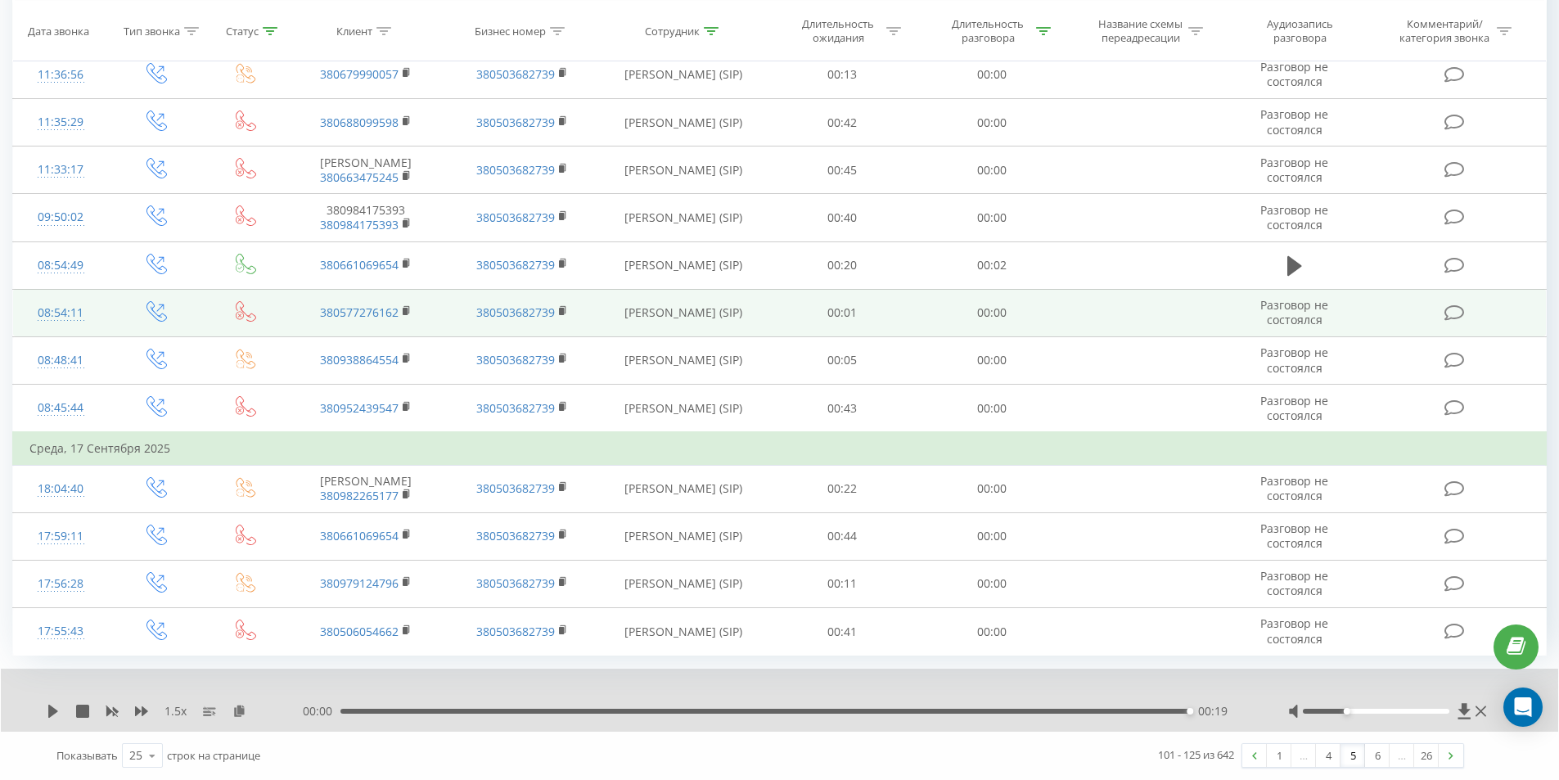
scroll to position [888, 0]
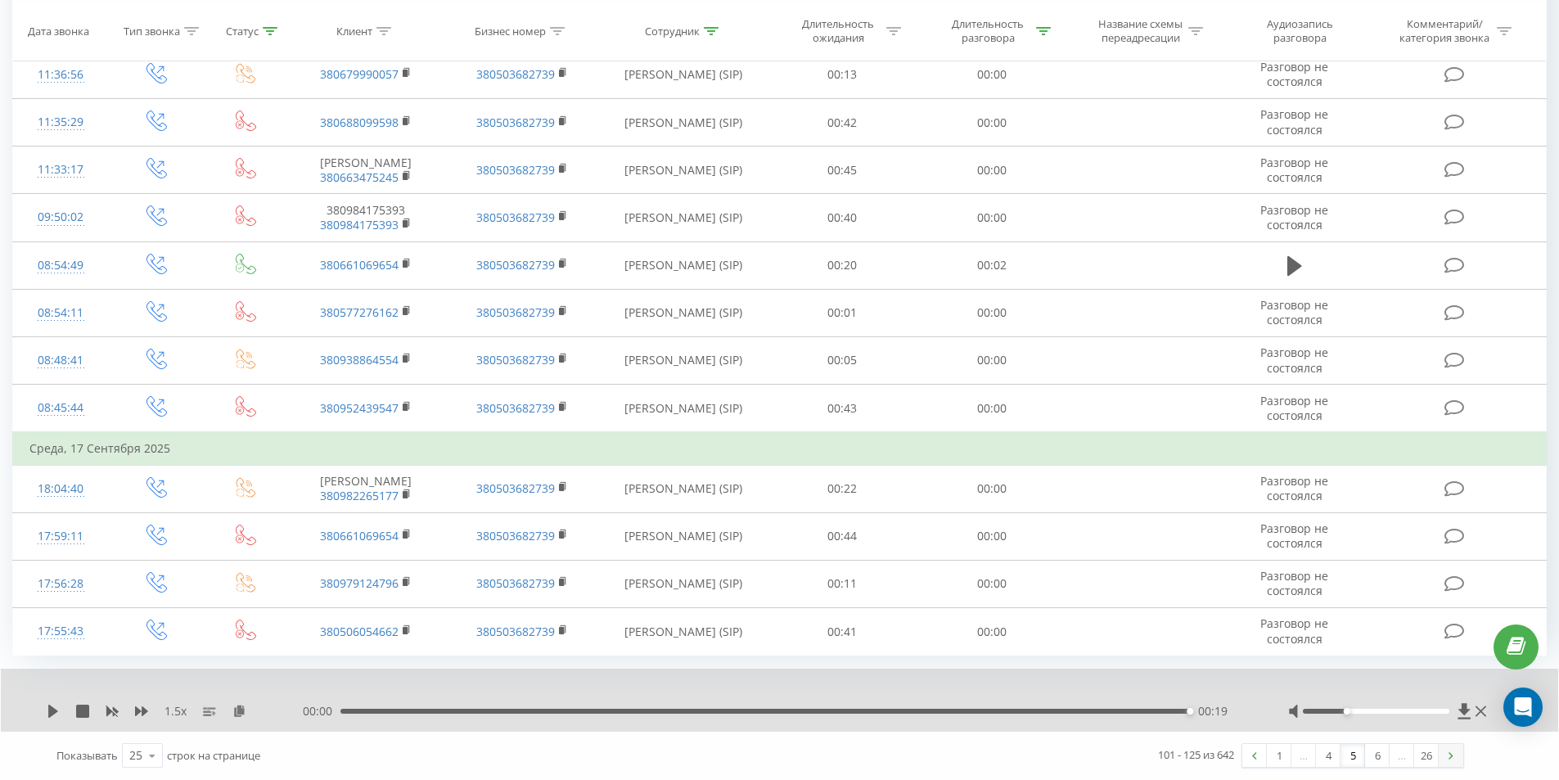
click at [1455, 753] on link at bounding box center [1450, 755] width 25 height 23
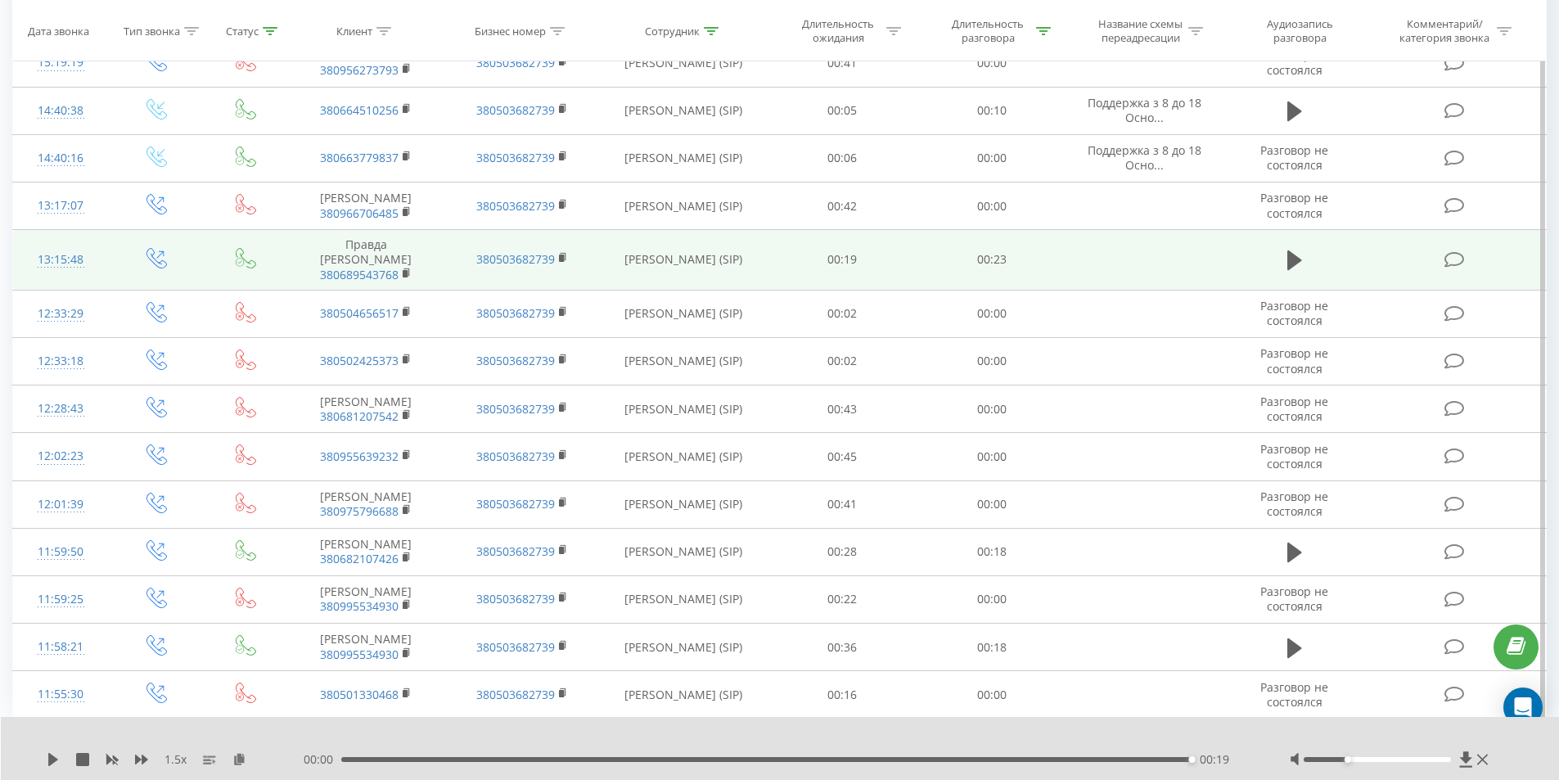
scroll to position [762, 0]
click at [1295, 270] on icon at bounding box center [1294, 260] width 15 height 20
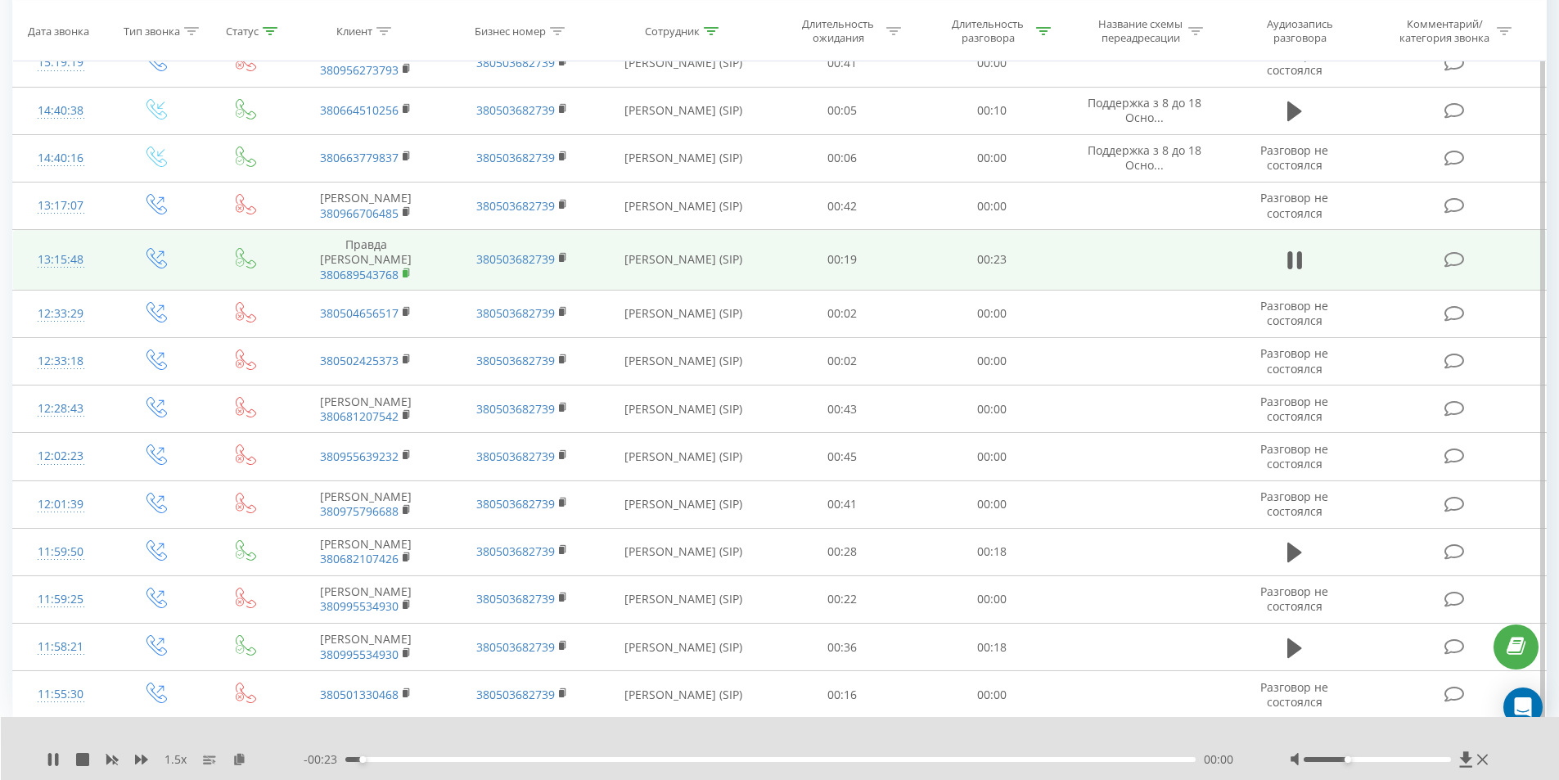
click at [405, 277] on rect at bounding box center [405, 273] width 5 height 7
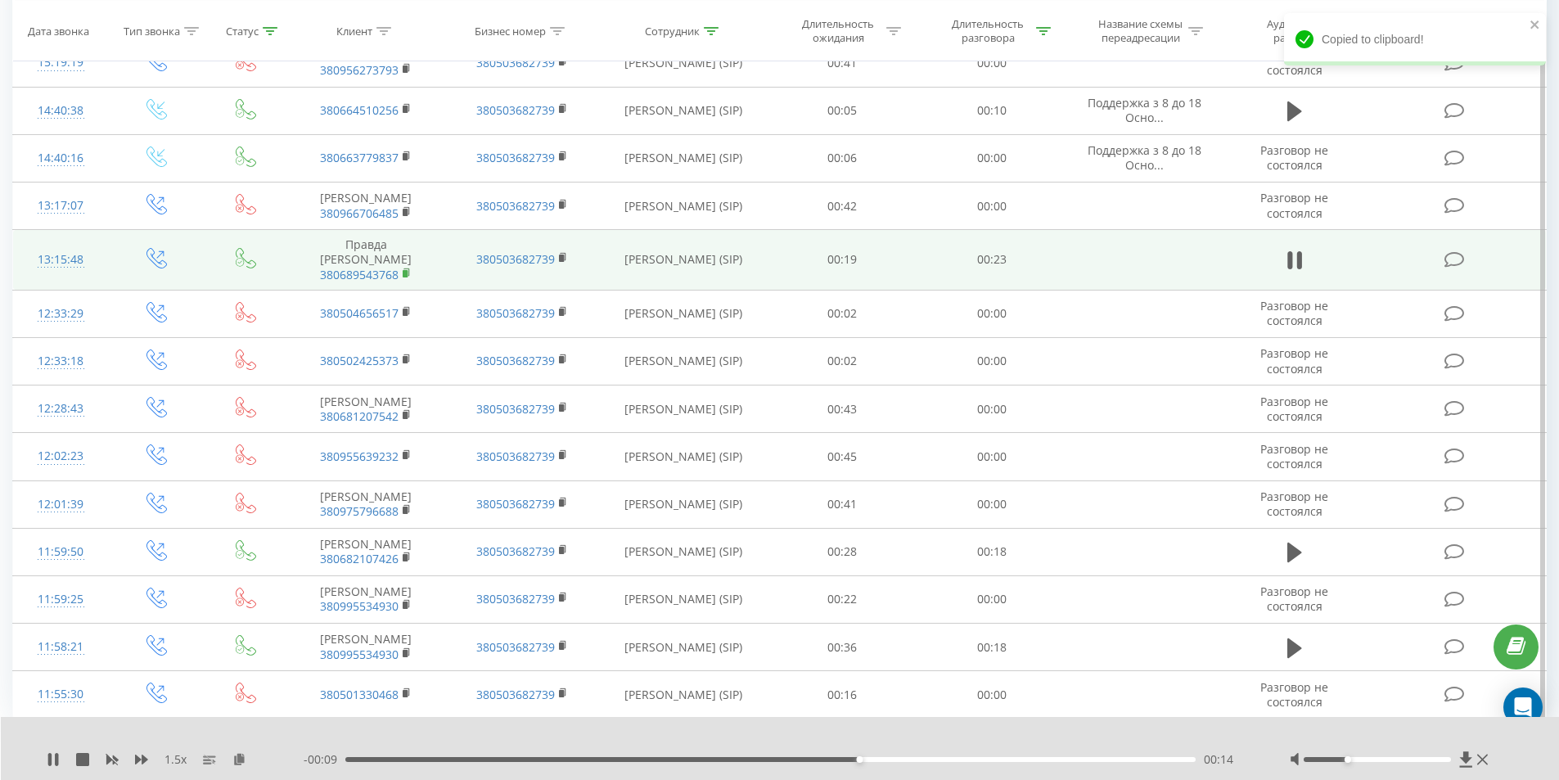
click at [407, 279] on icon at bounding box center [407, 273] width 9 height 11
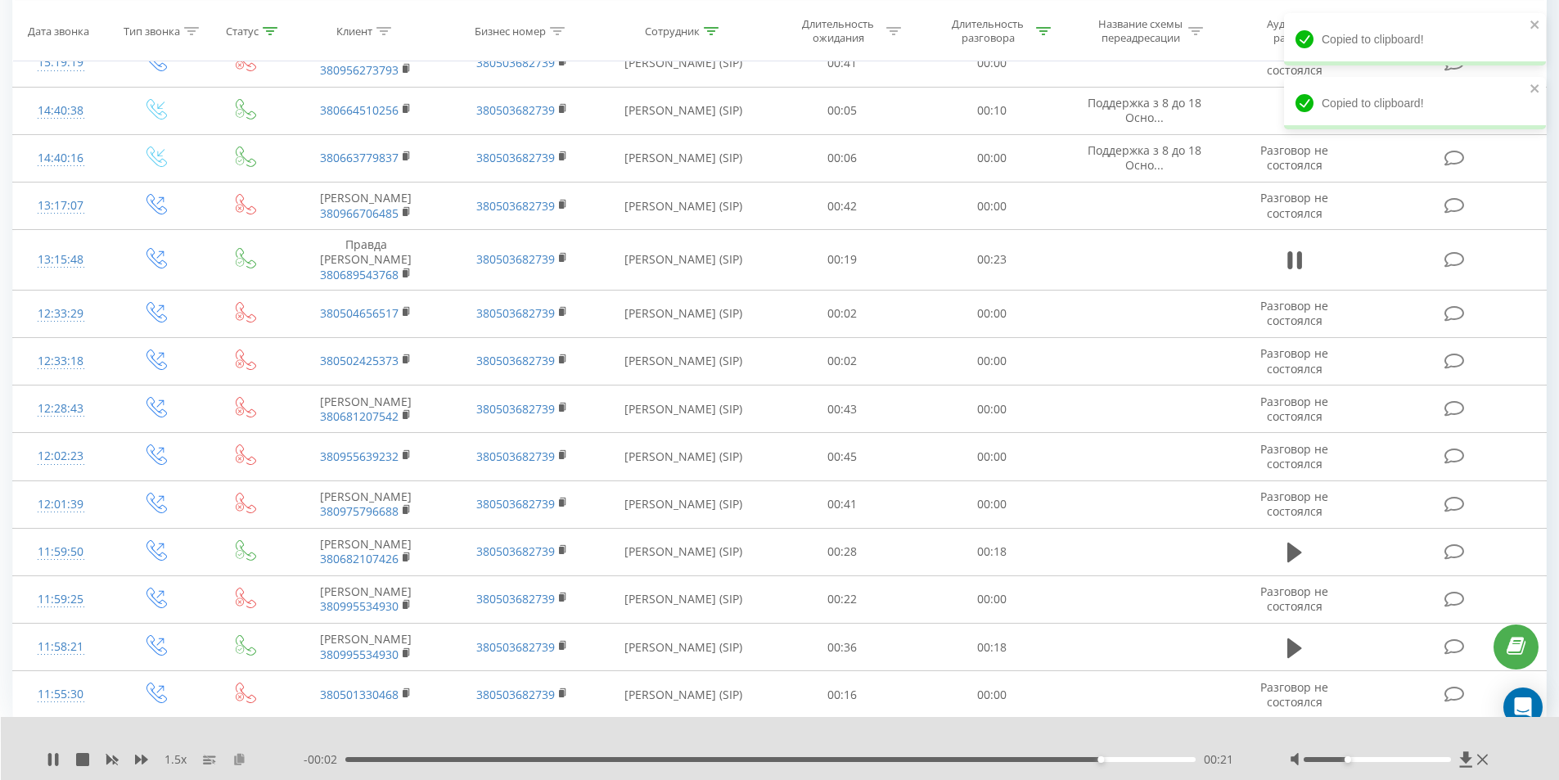
click at [245, 758] on icon at bounding box center [239, 758] width 14 height 11
drag, startPoint x: 407, startPoint y: 757, endPoint x: 363, endPoint y: 759, distance: 43.4
click at [369, 760] on div "00:23" at bounding box center [766, 759] width 851 height 5
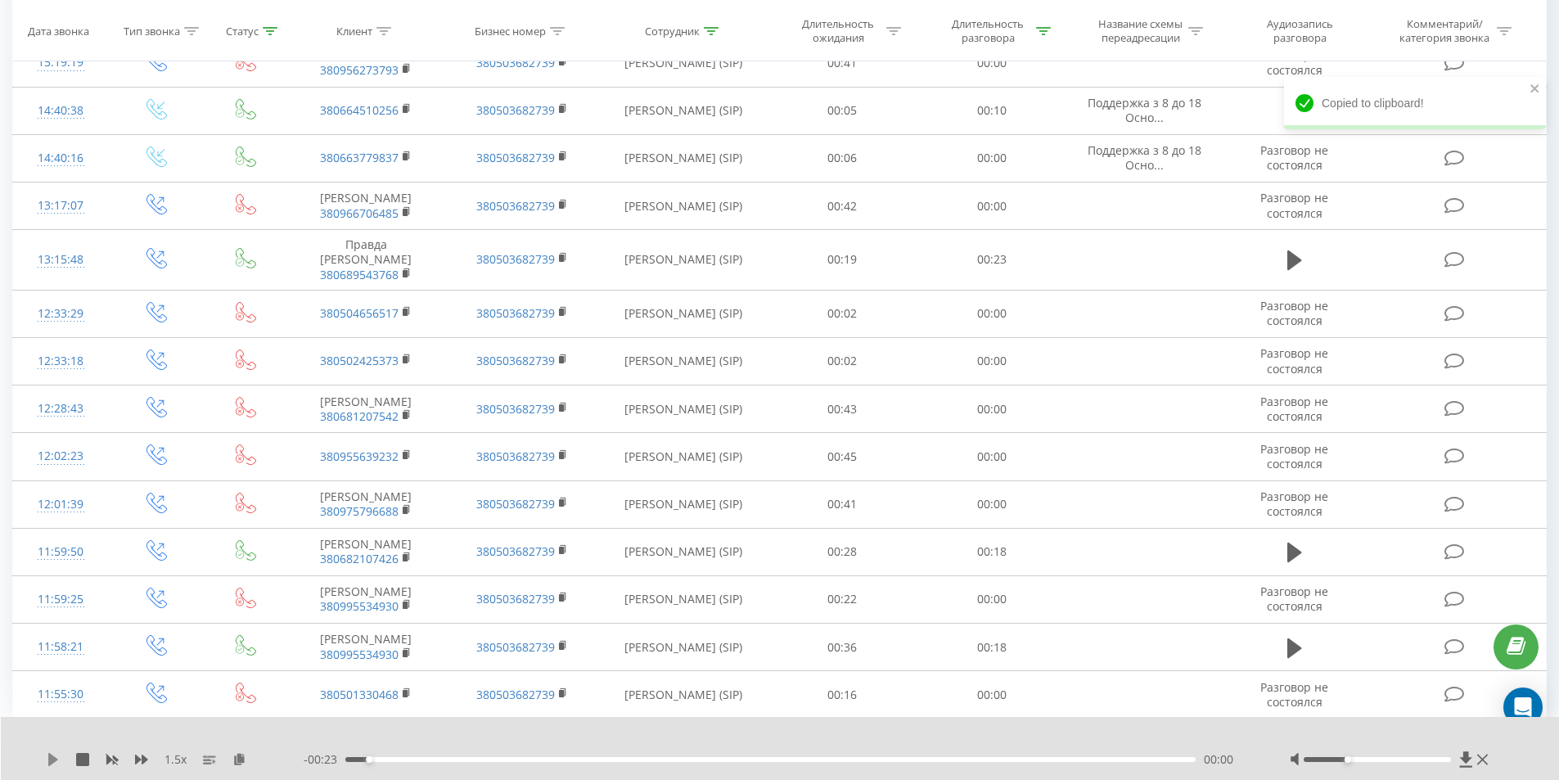
click at [56, 762] on icon at bounding box center [53, 759] width 13 height 13
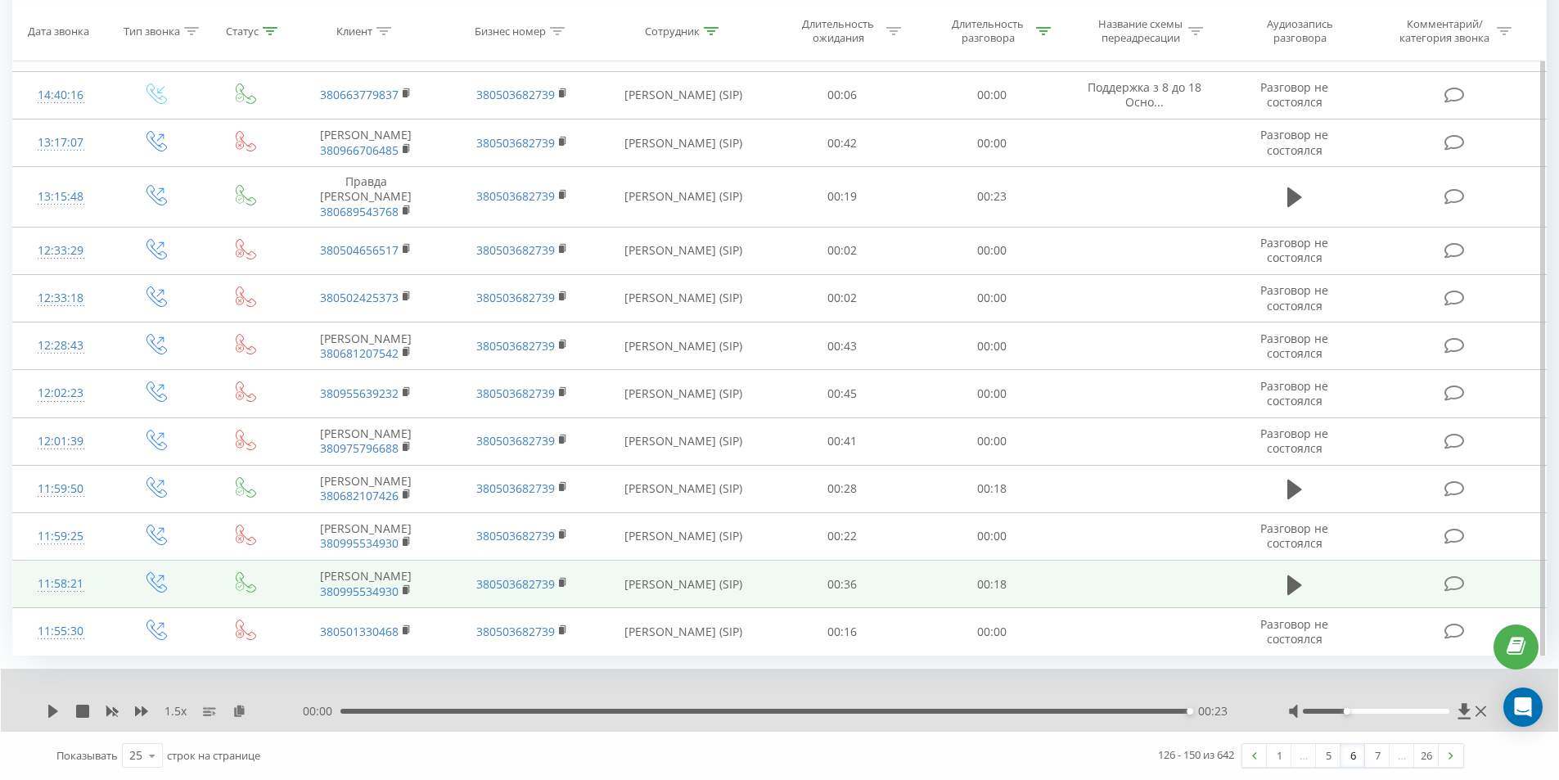
scroll to position [958, 0]
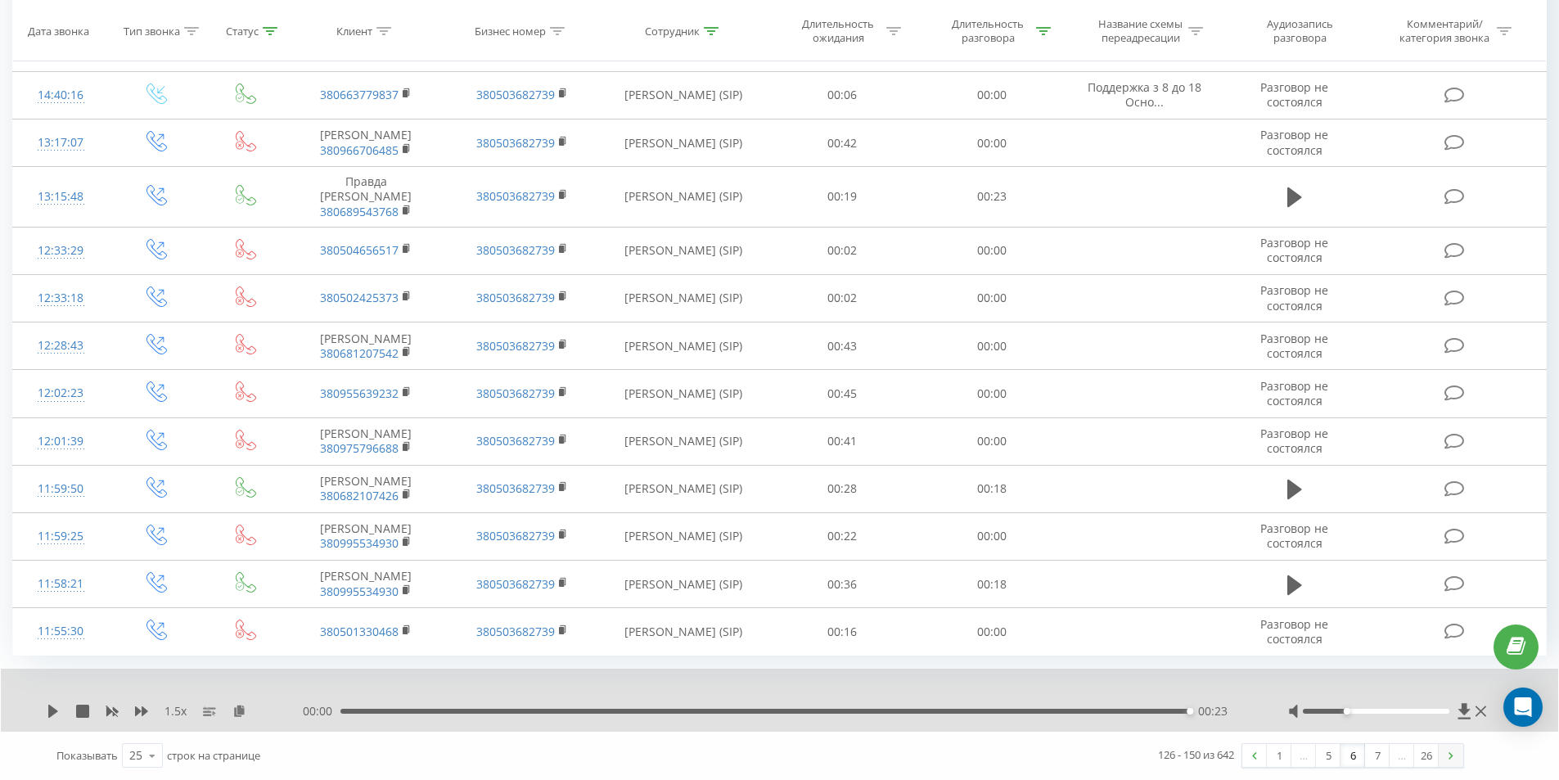
click at [1451, 762] on link at bounding box center [1450, 755] width 25 height 23
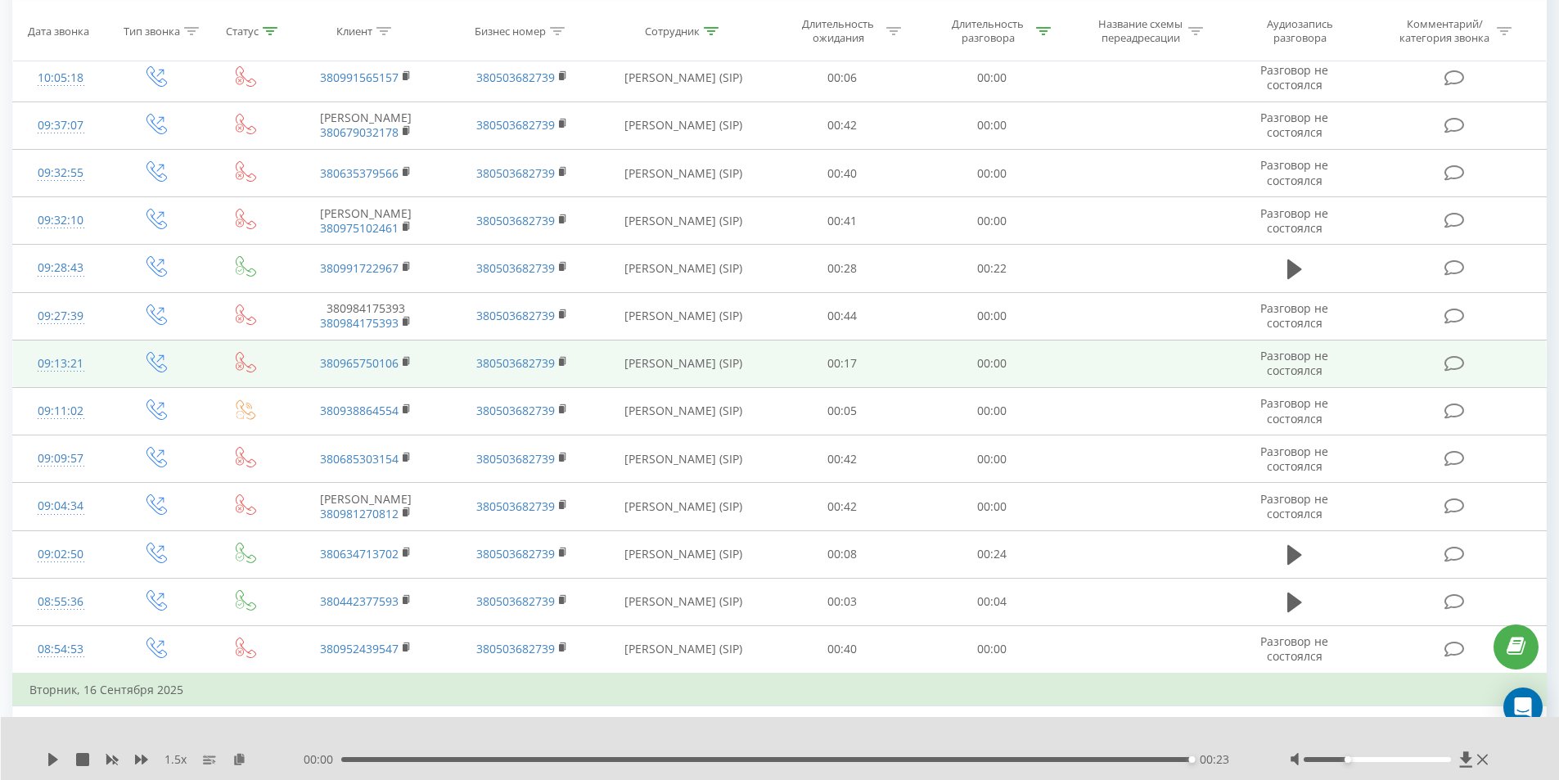
scroll to position [599, 0]
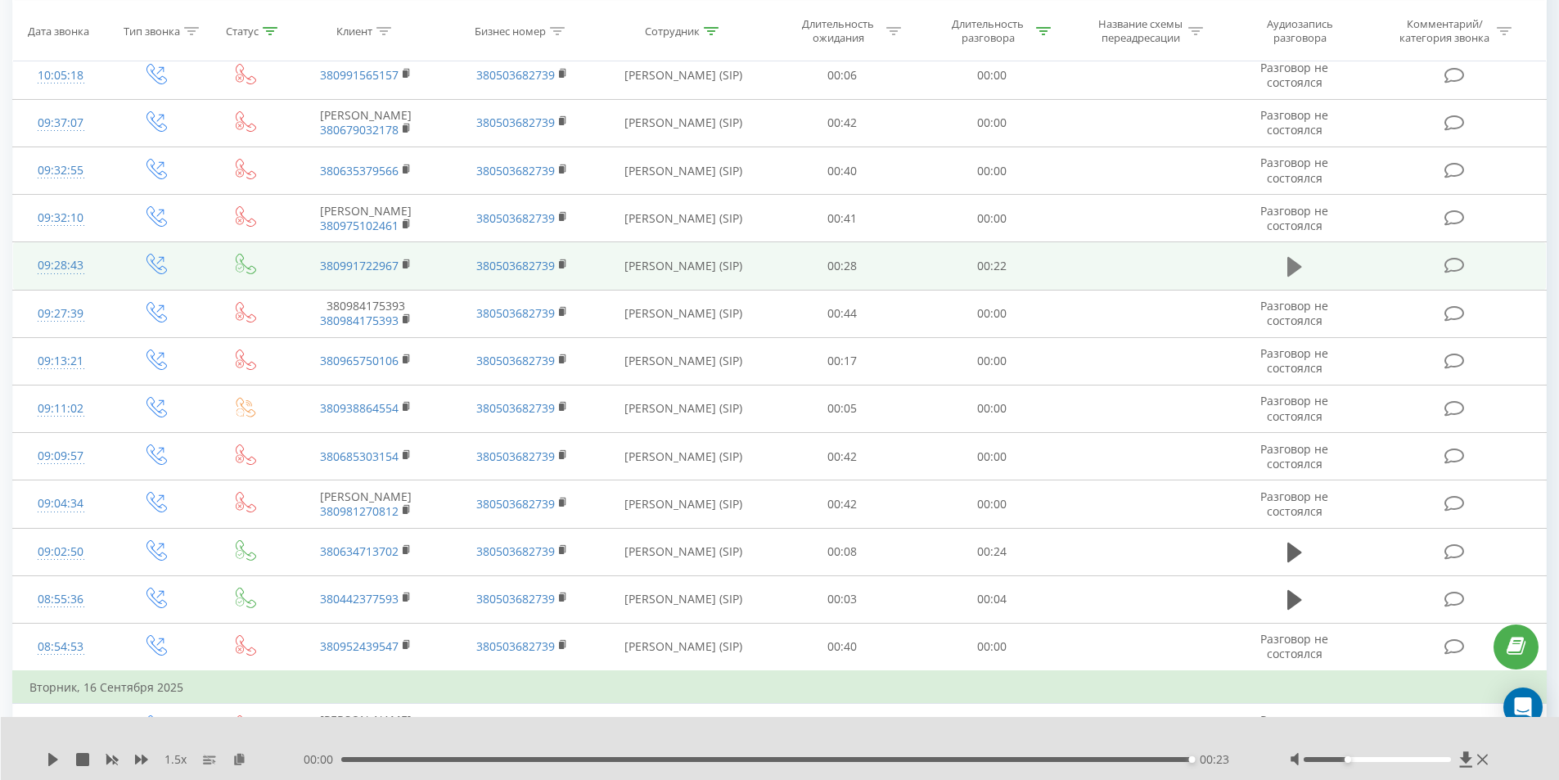
click at [1298, 277] on icon at bounding box center [1294, 267] width 15 height 20
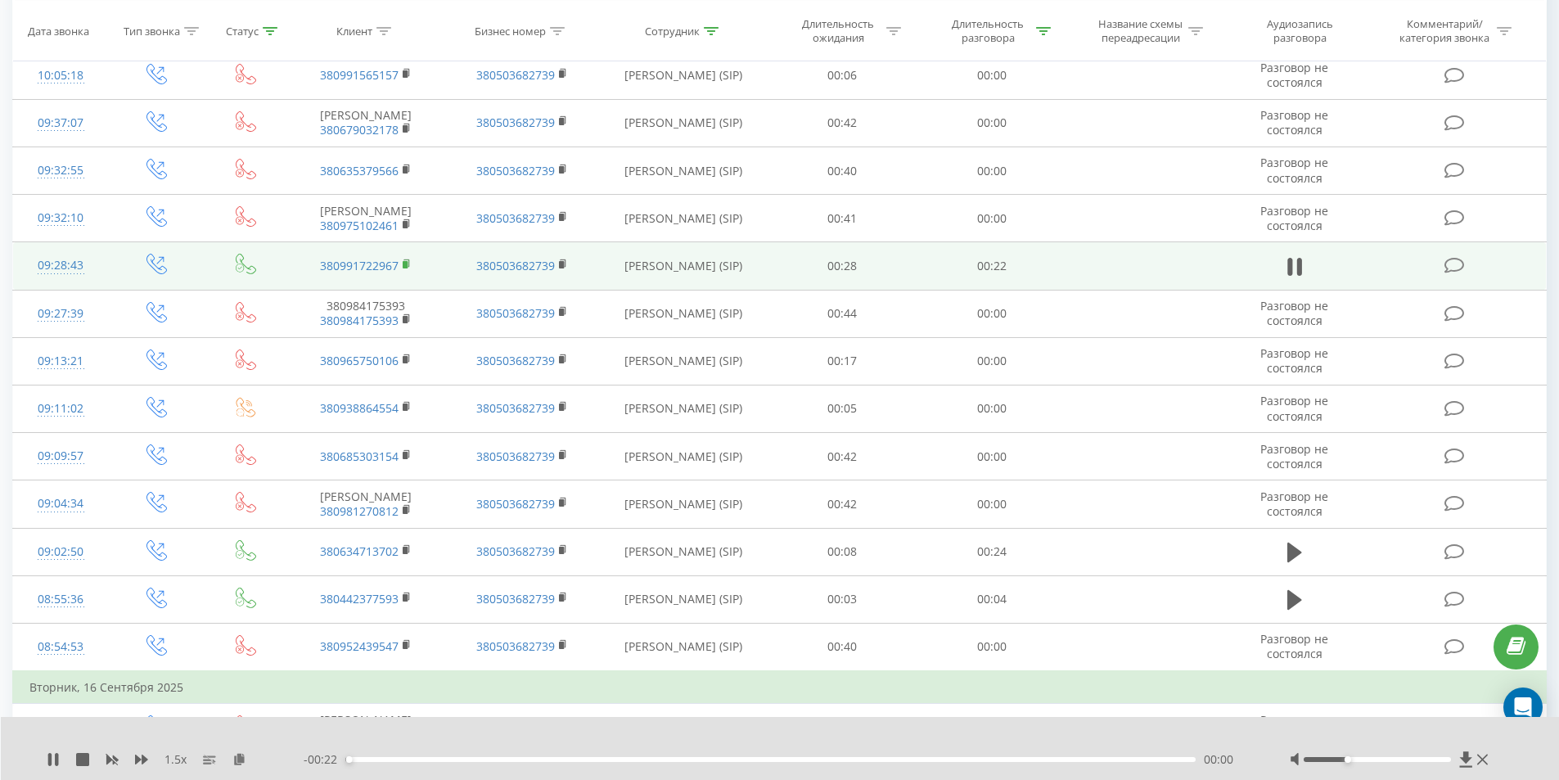
click at [405, 268] on rect at bounding box center [405, 264] width 5 height 7
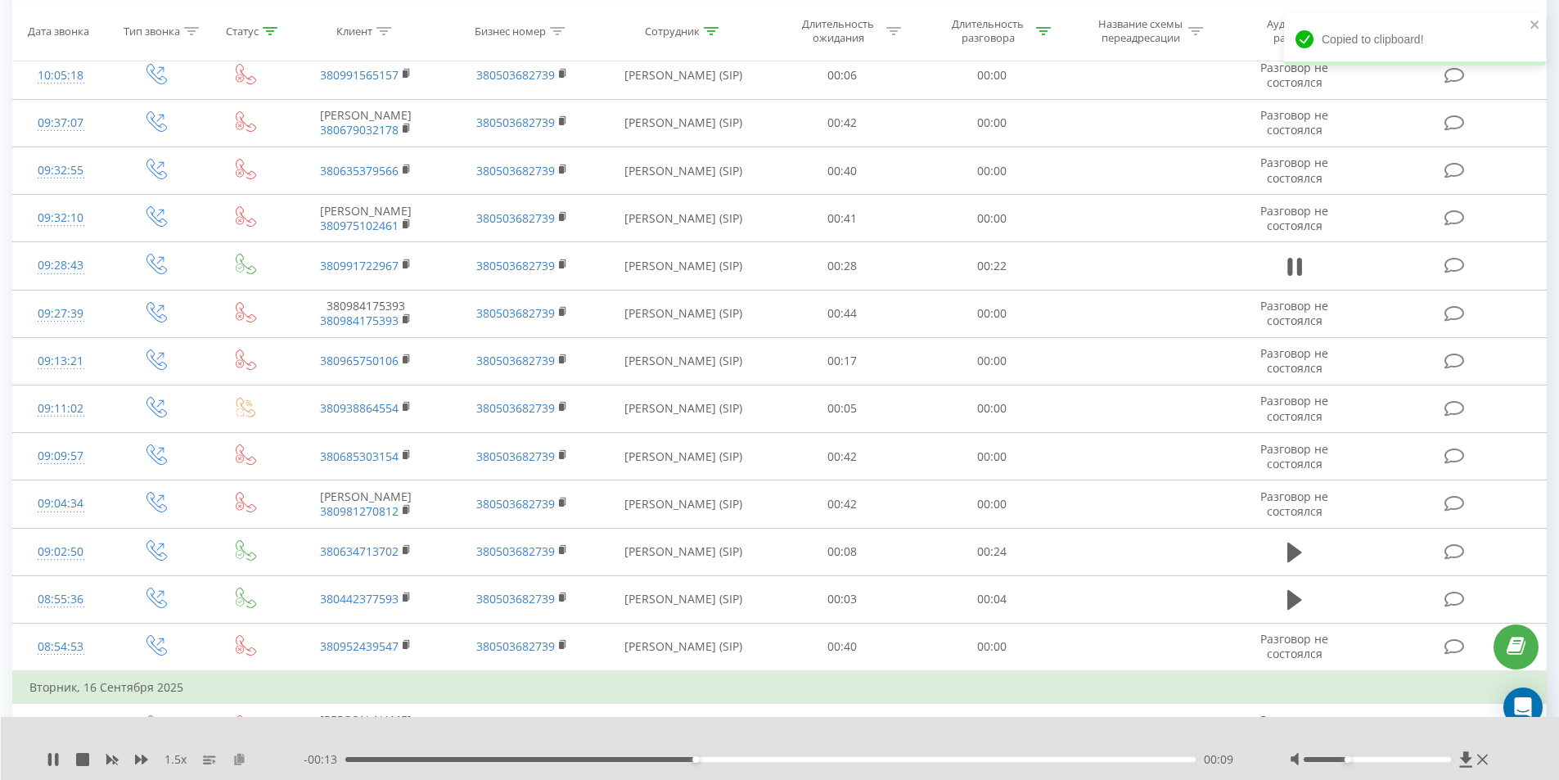
click at [241, 758] on icon at bounding box center [239, 758] width 14 height 11
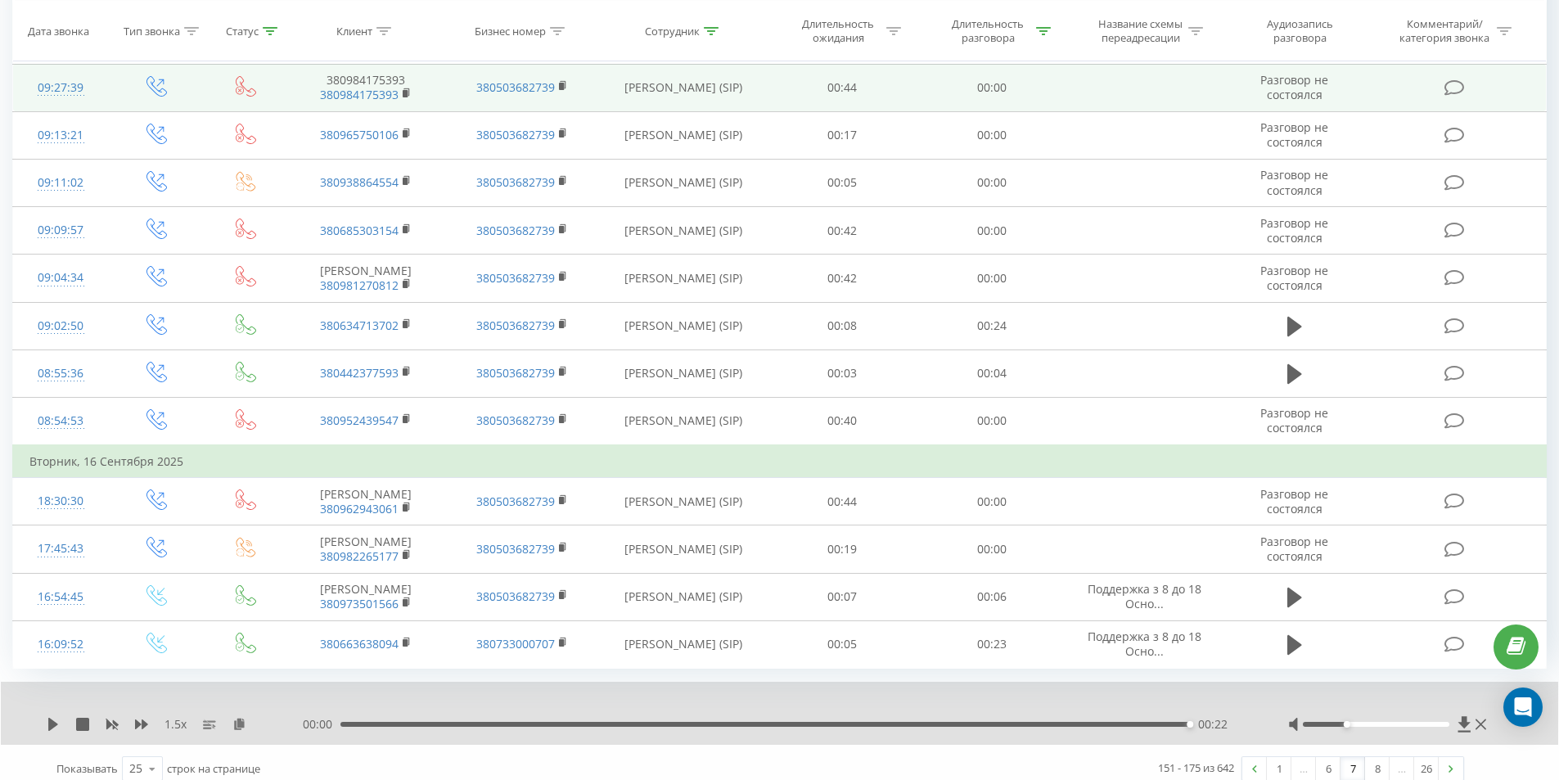
scroll to position [850, 0]
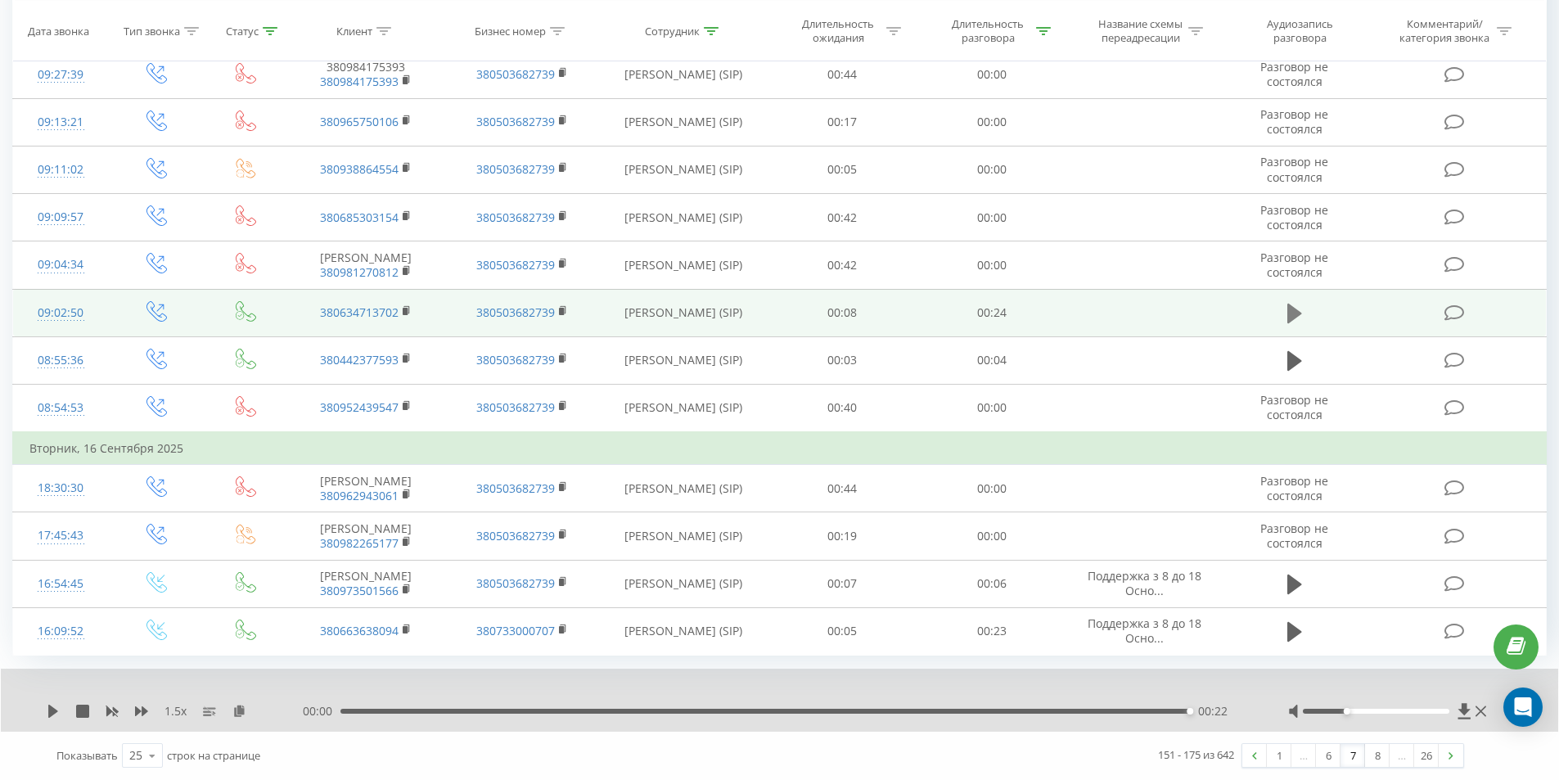
click at [1288, 323] on icon at bounding box center [1294, 314] width 15 height 20
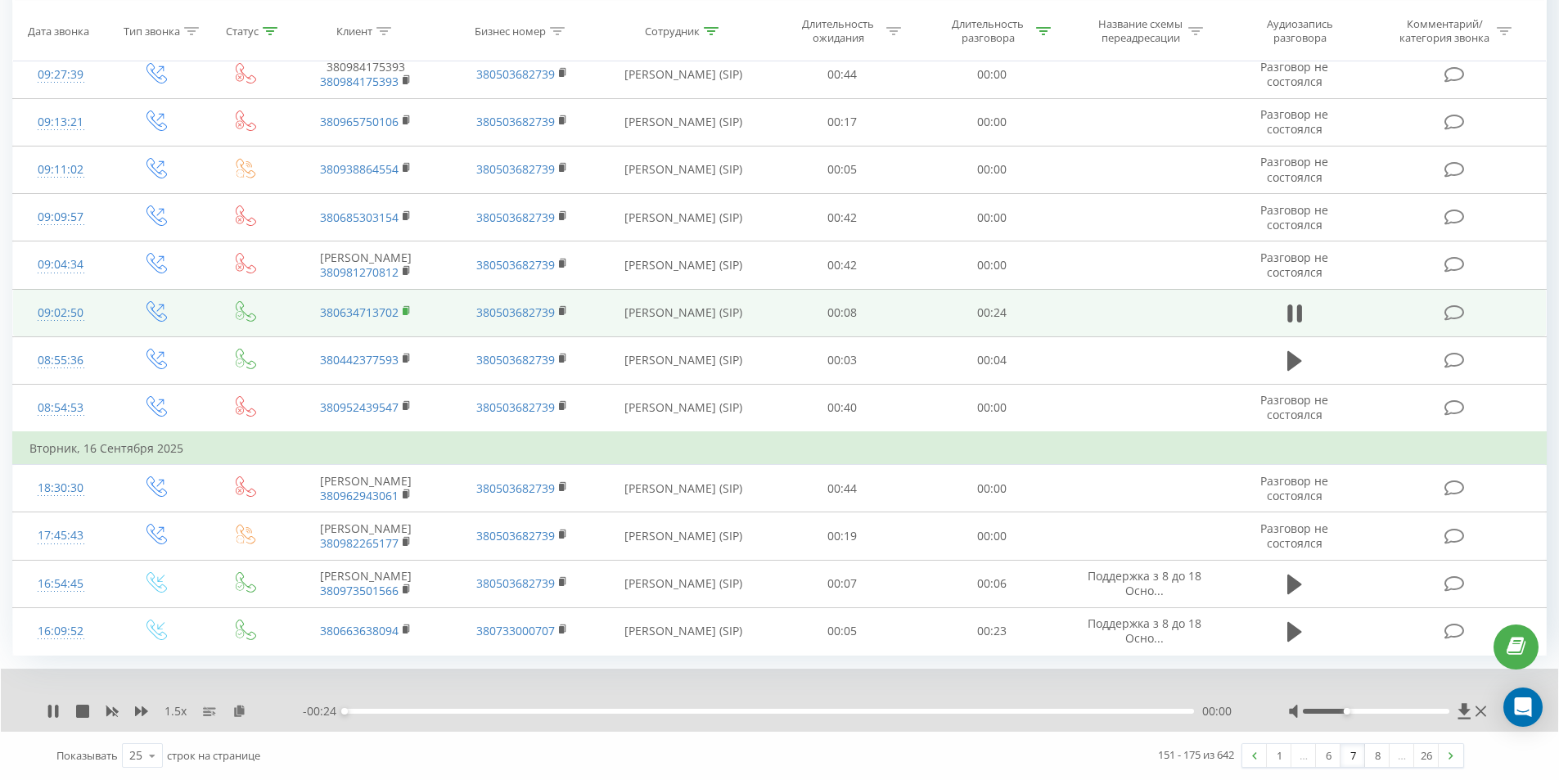
click at [407, 317] on icon at bounding box center [407, 310] width 9 height 11
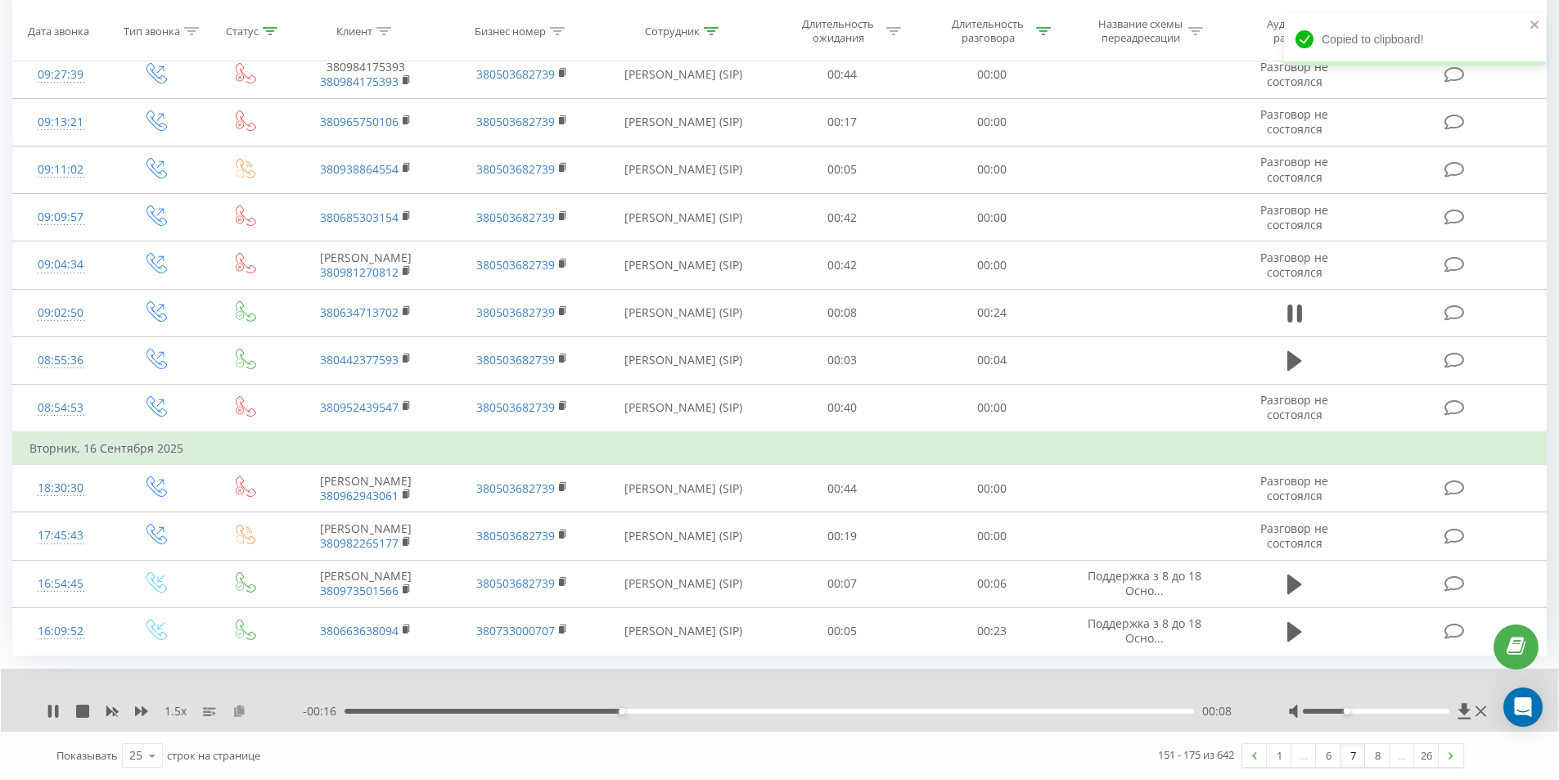
click at [241, 716] on icon at bounding box center [239, 709] width 14 height 11
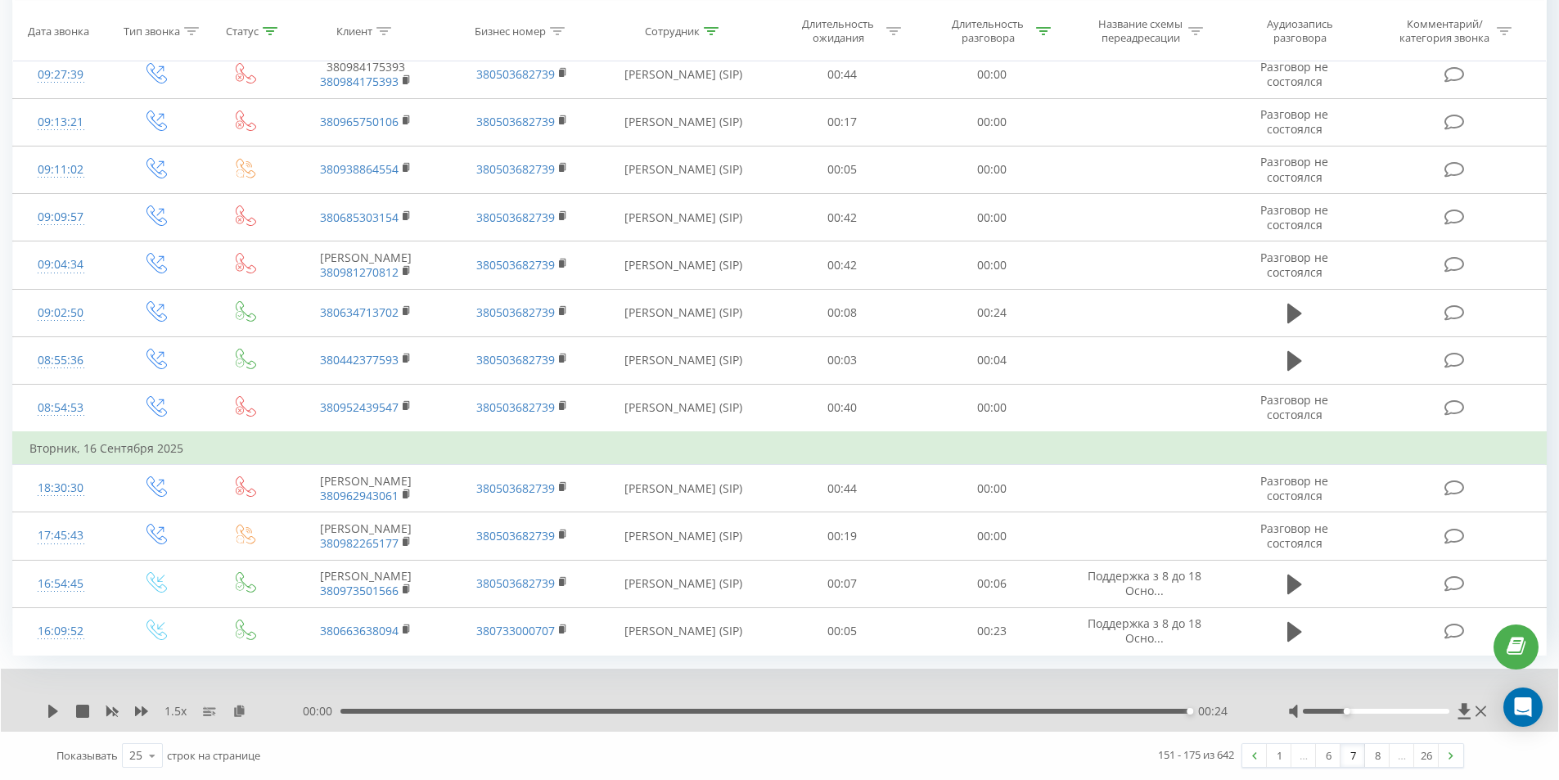
scroll to position [913, 0]
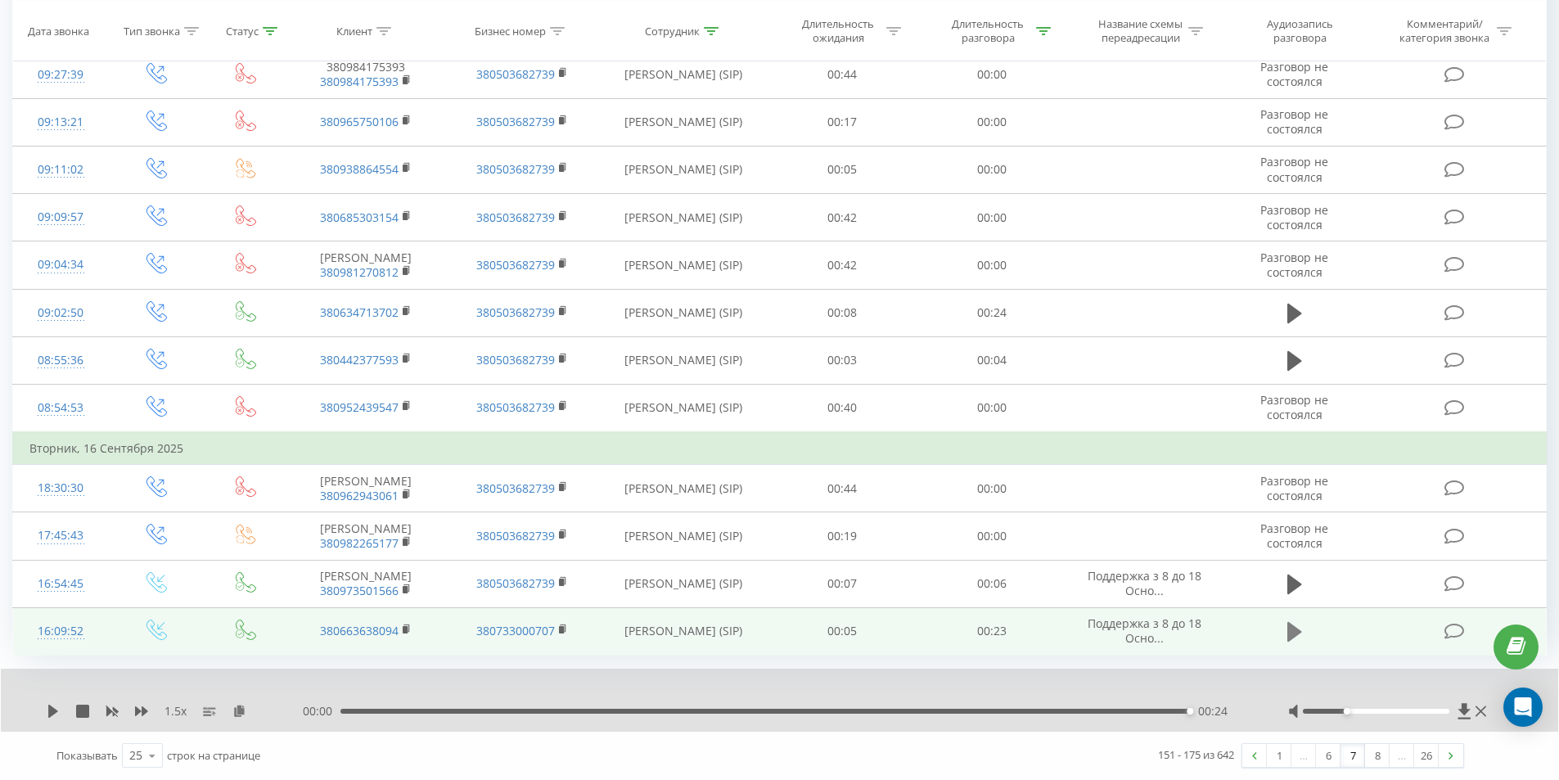
click at [1287, 641] on icon at bounding box center [1294, 631] width 15 height 23
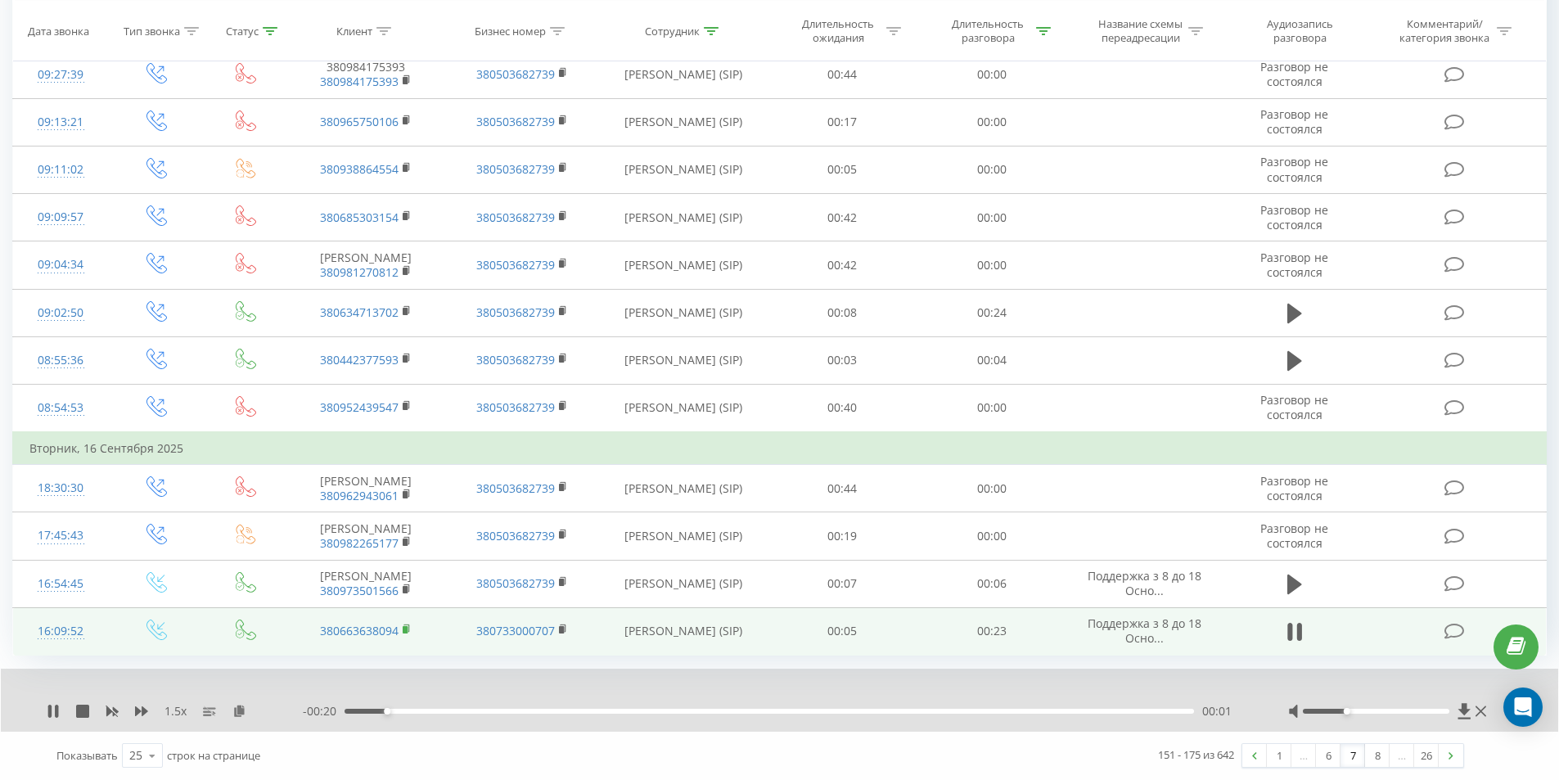
click at [405, 628] on rect at bounding box center [405, 629] width 5 height 7
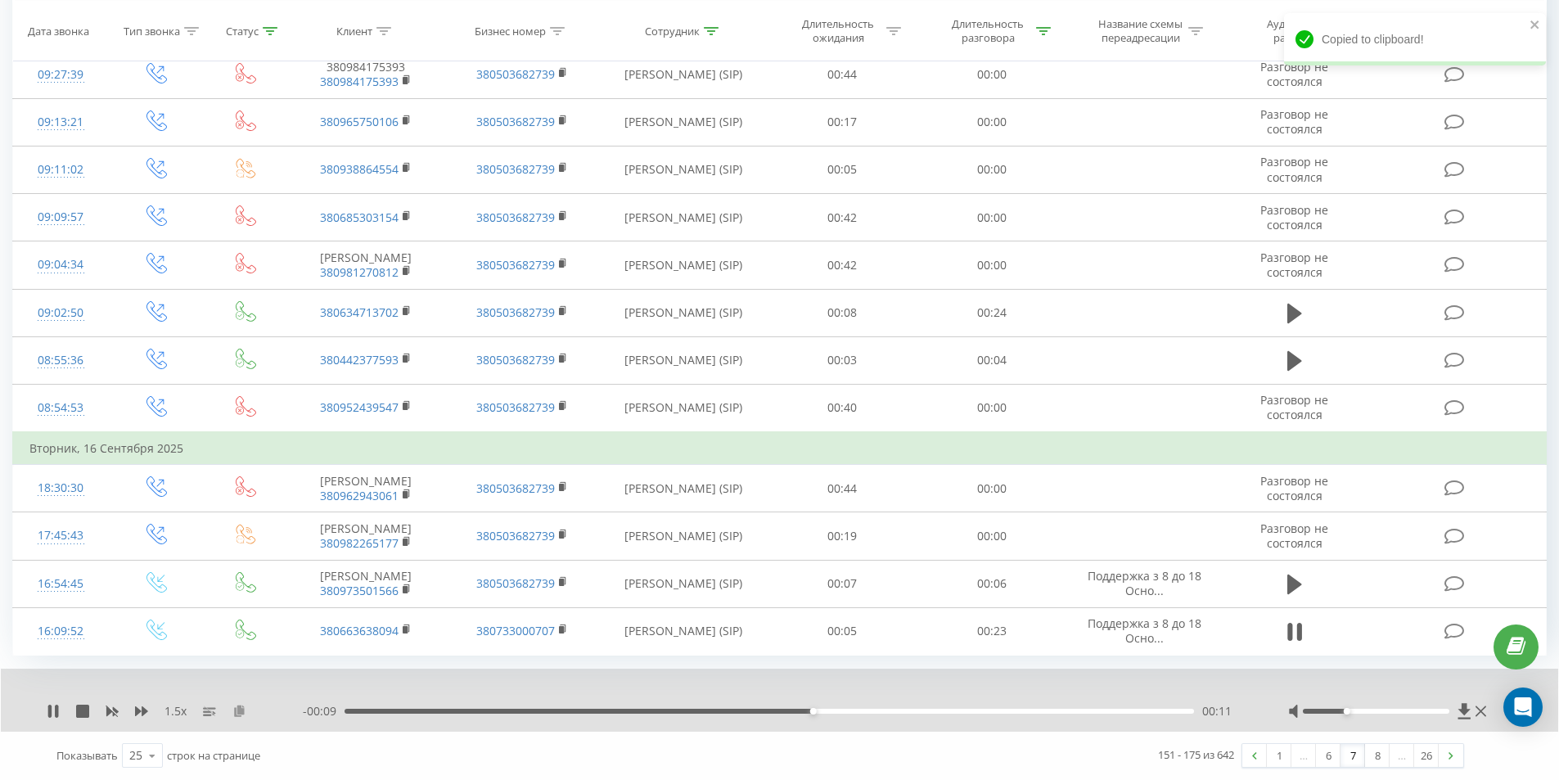
click at [239, 712] on icon at bounding box center [239, 709] width 14 height 11
click at [385, 713] on div "00:01" at bounding box center [768, 710] width 849 height 5
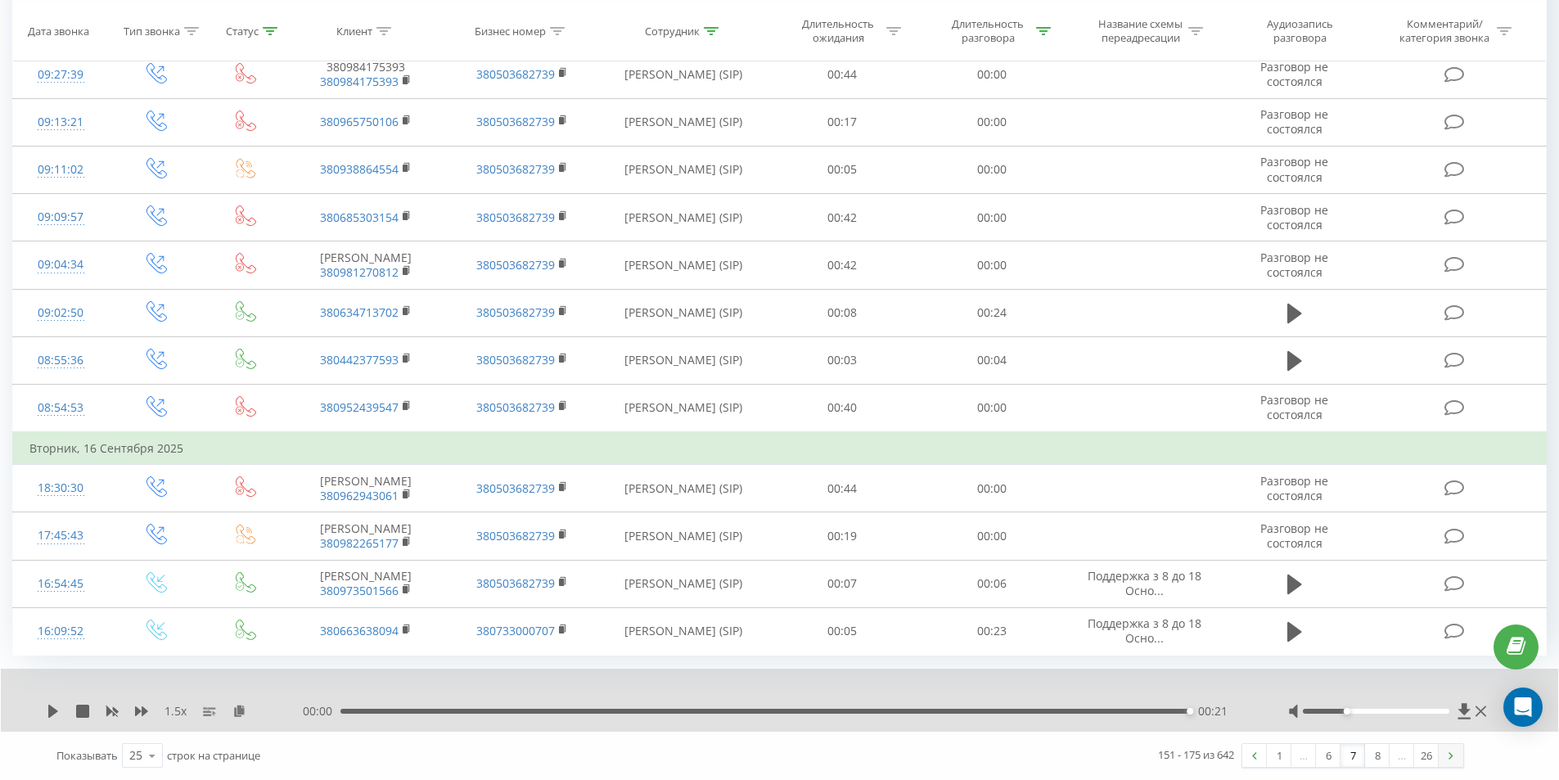
click at [1455, 762] on link at bounding box center [1450, 755] width 25 height 23
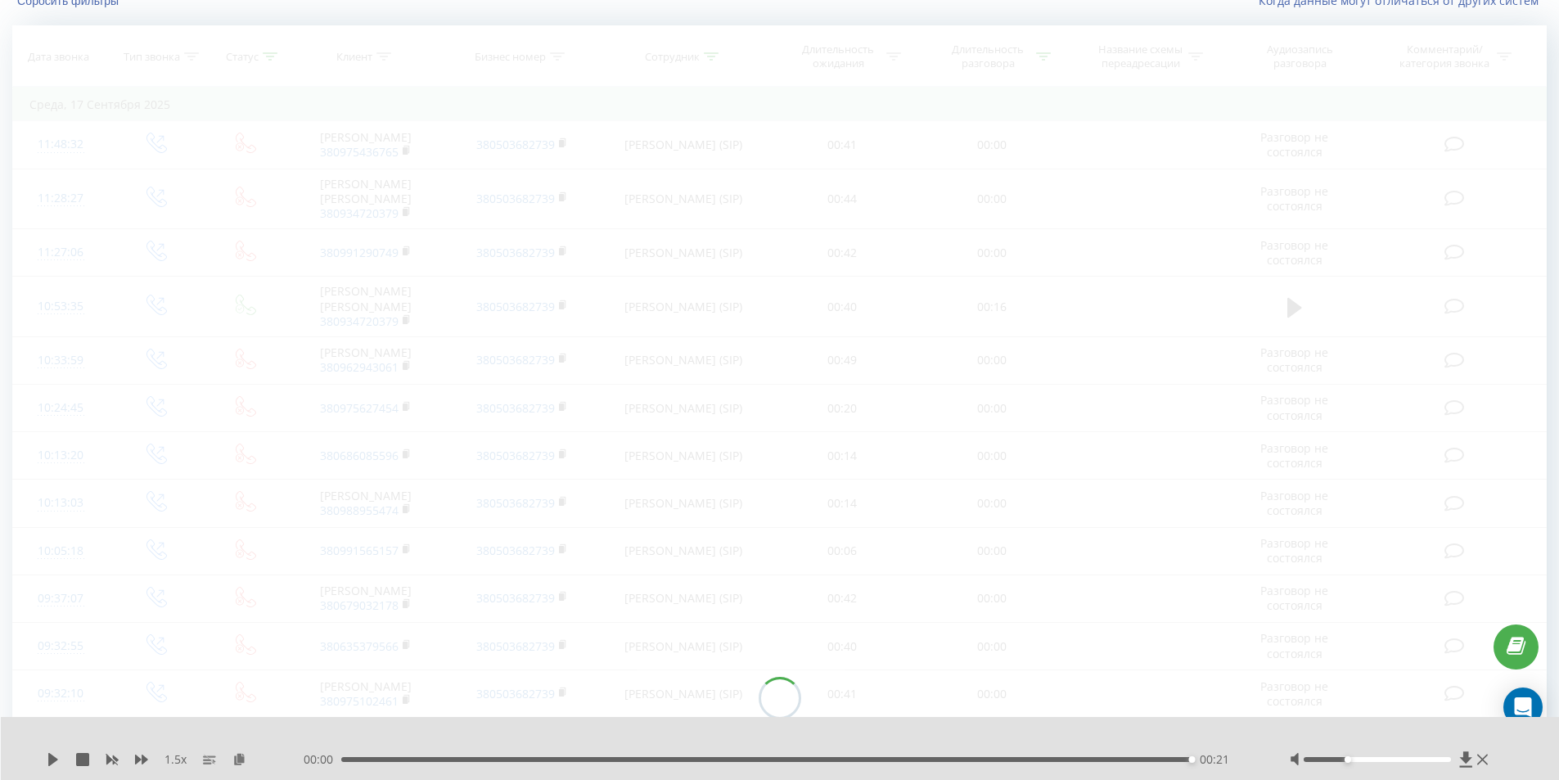
scroll to position [108, 0]
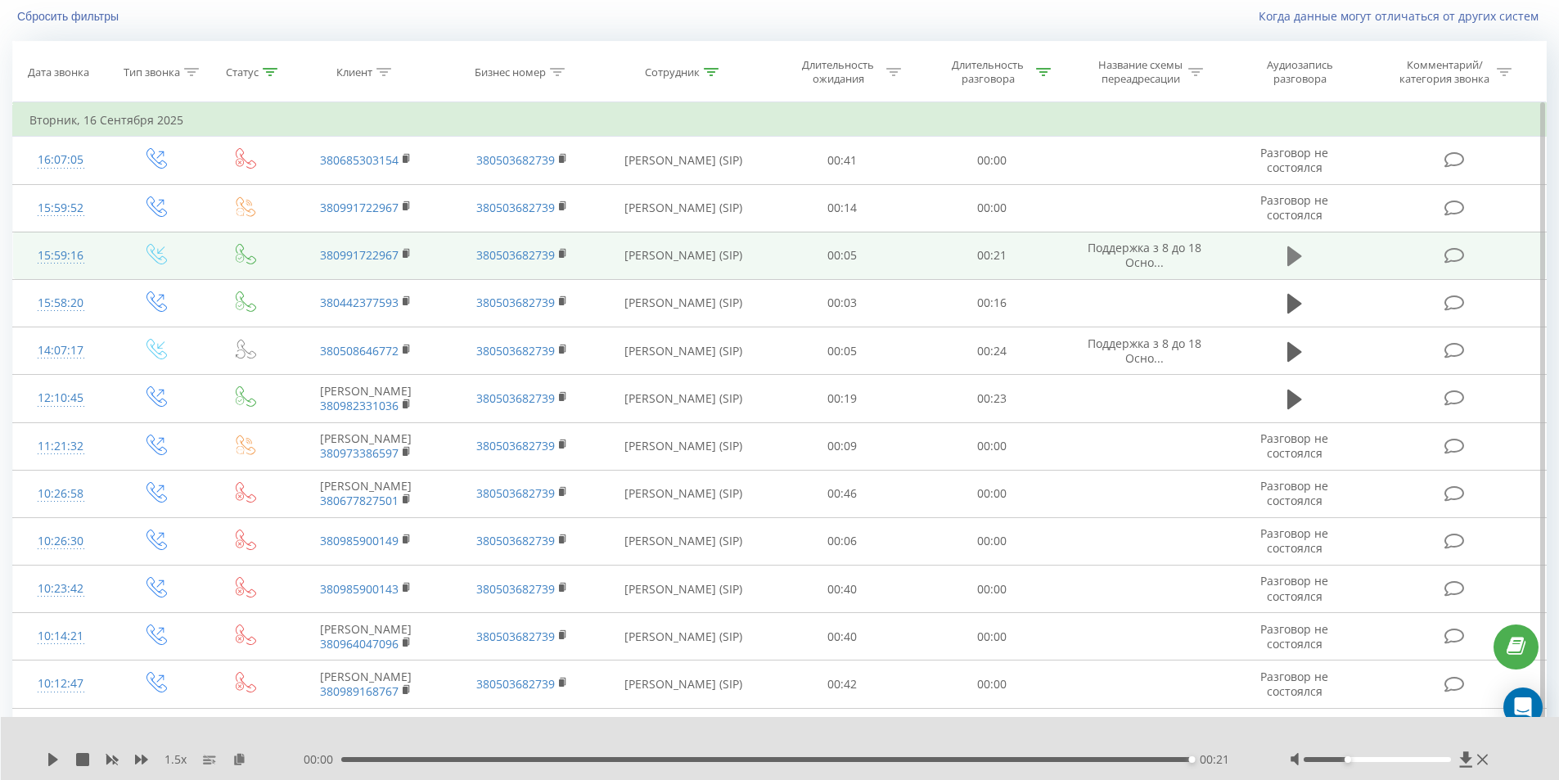
click at [1295, 253] on icon at bounding box center [1294, 256] width 15 height 20
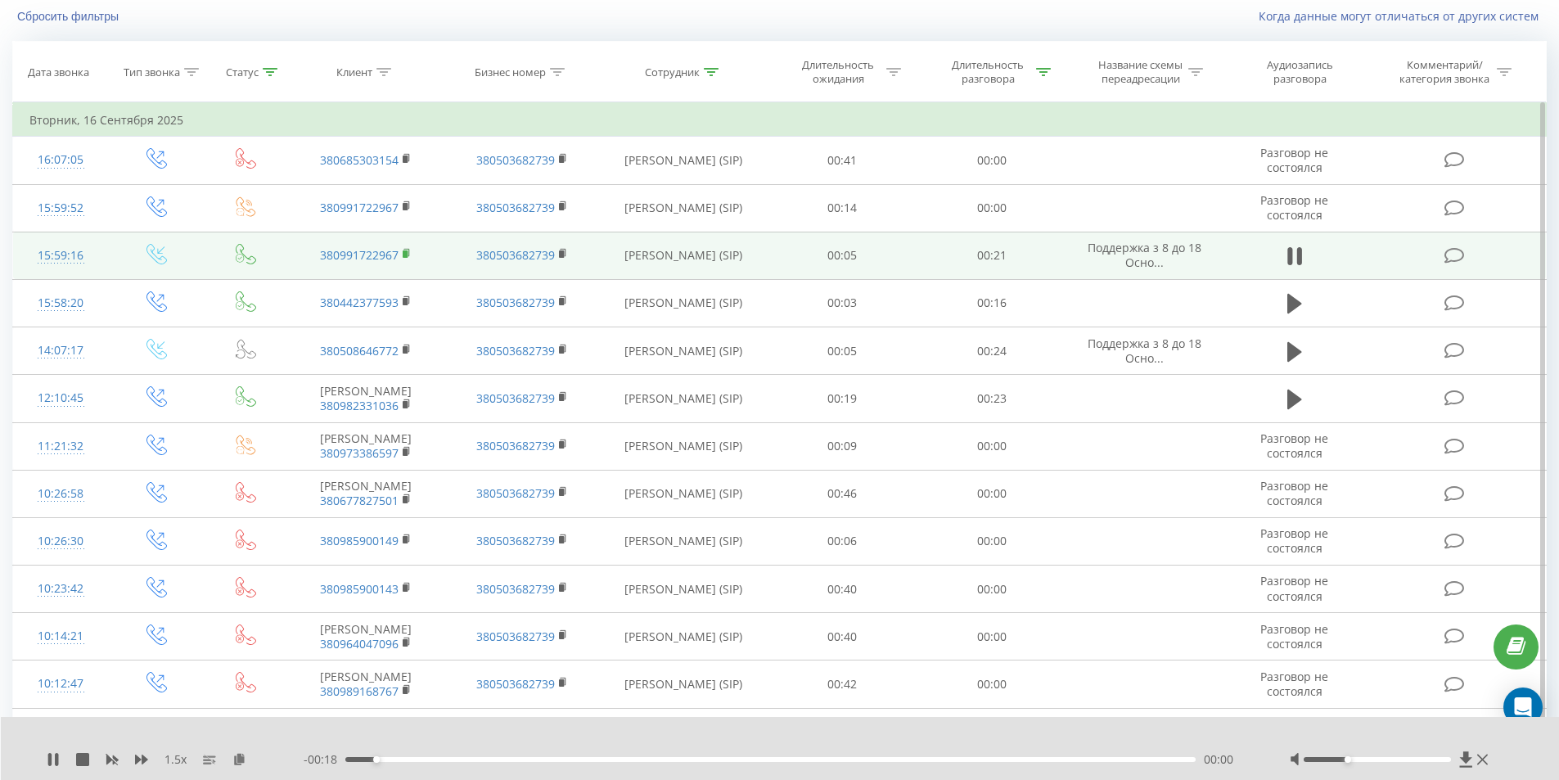
click at [407, 250] on icon at bounding box center [407, 252] width 6 height 7
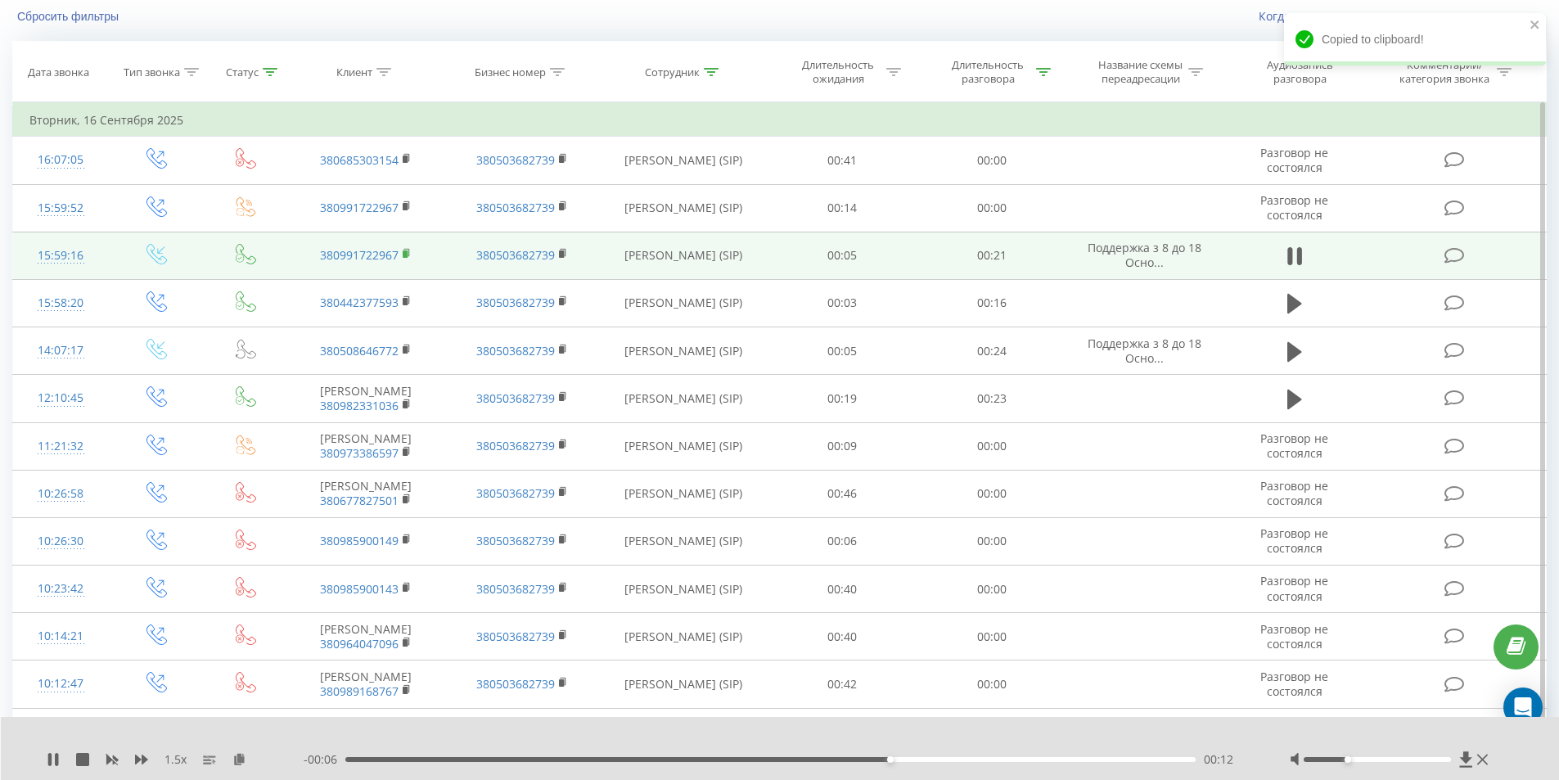
click at [408, 257] on icon at bounding box center [407, 253] width 9 height 11
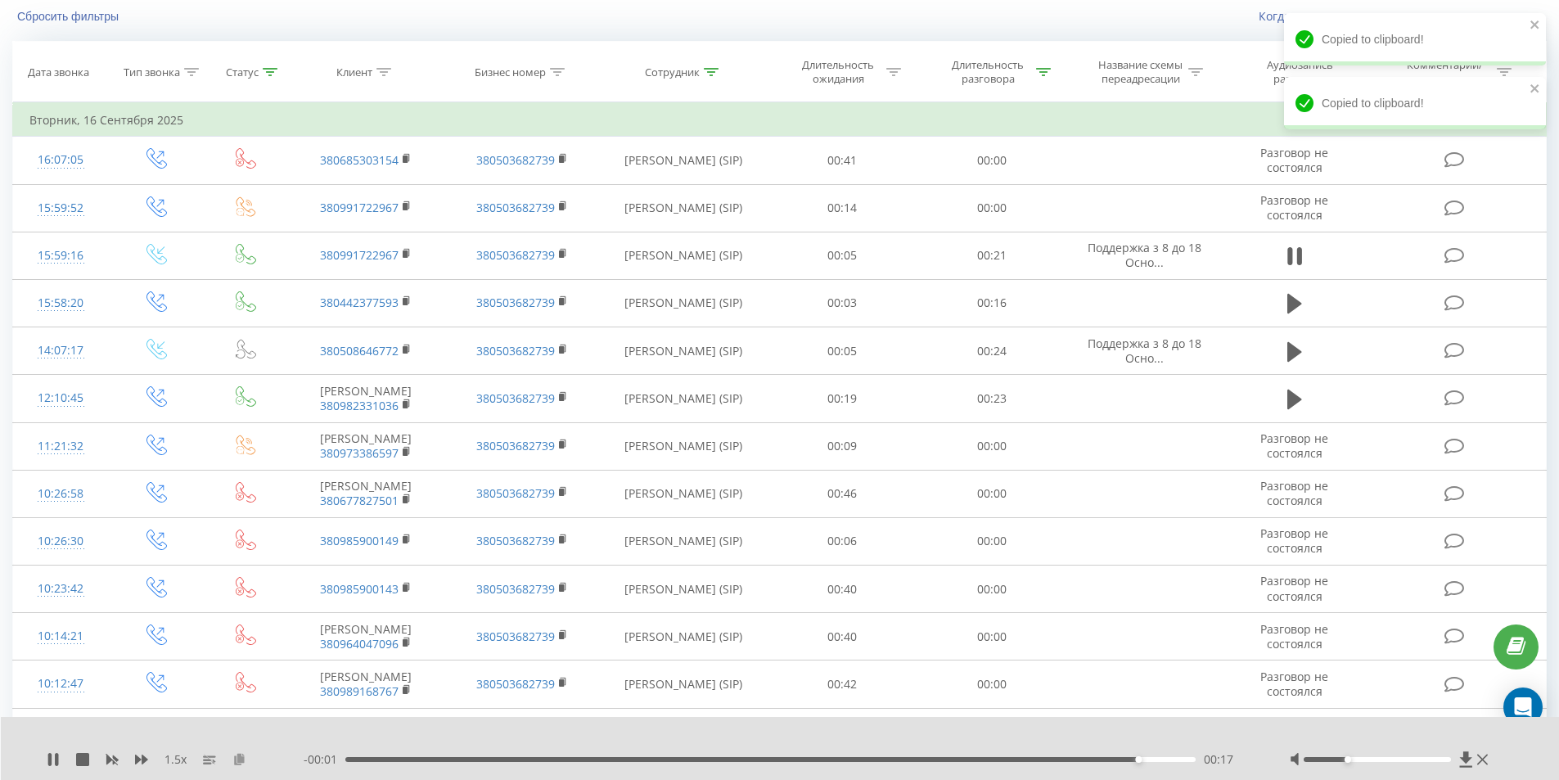
click at [239, 757] on icon at bounding box center [239, 758] width 14 height 11
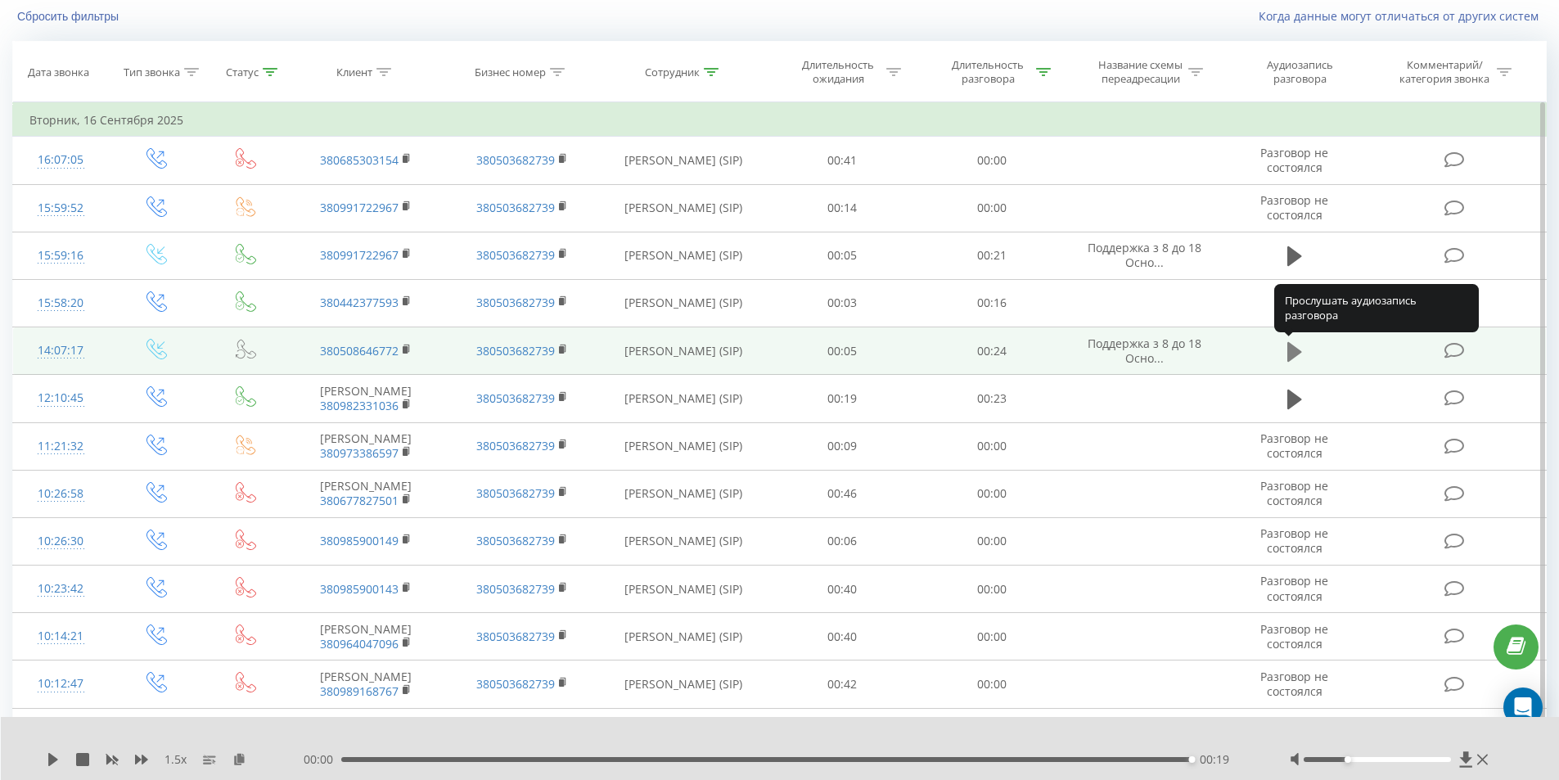
click at [1295, 347] on icon at bounding box center [1294, 351] width 15 height 20
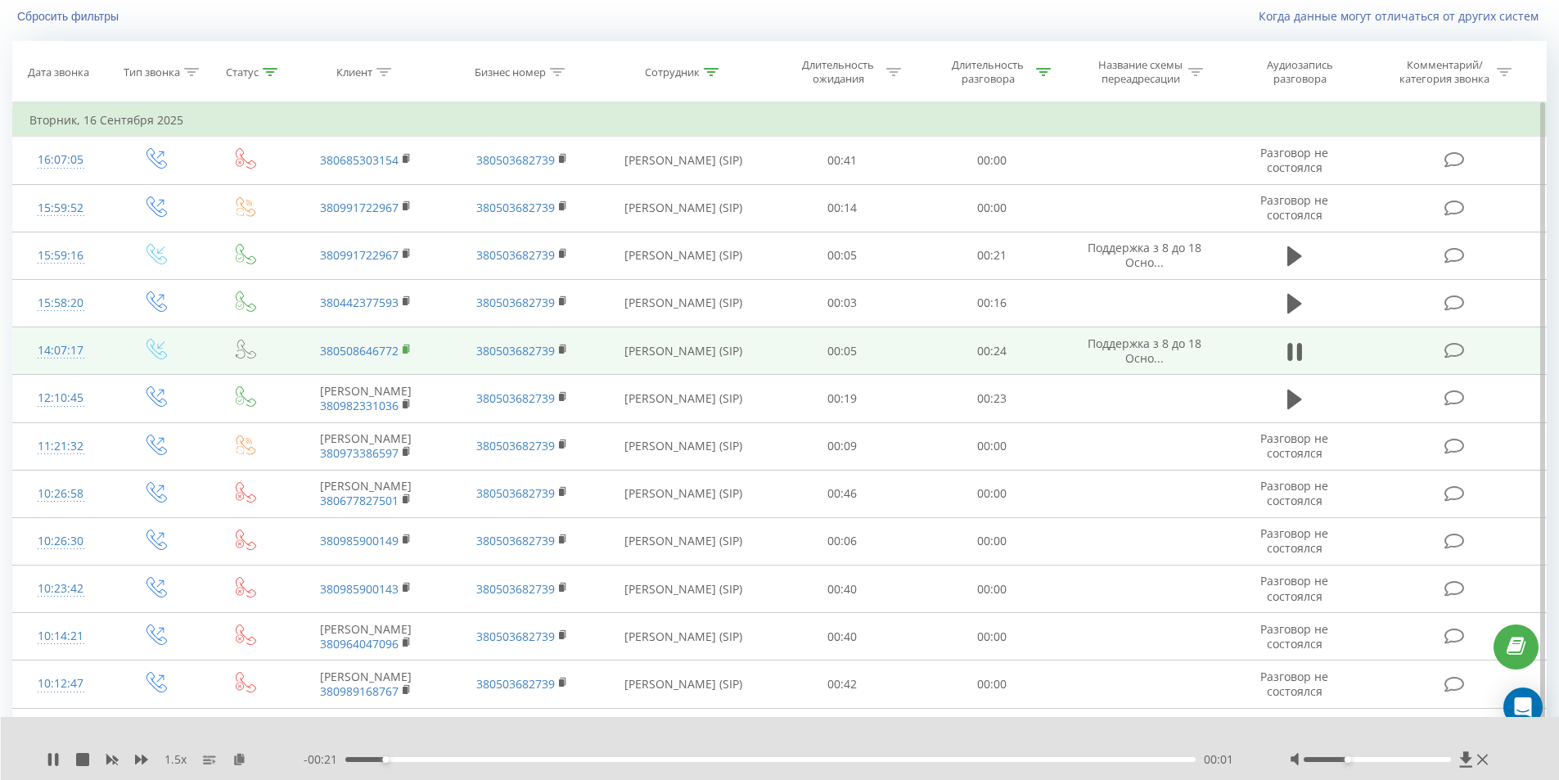
click at [406, 344] on icon at bounding box center [407, 349] width 9 height 11
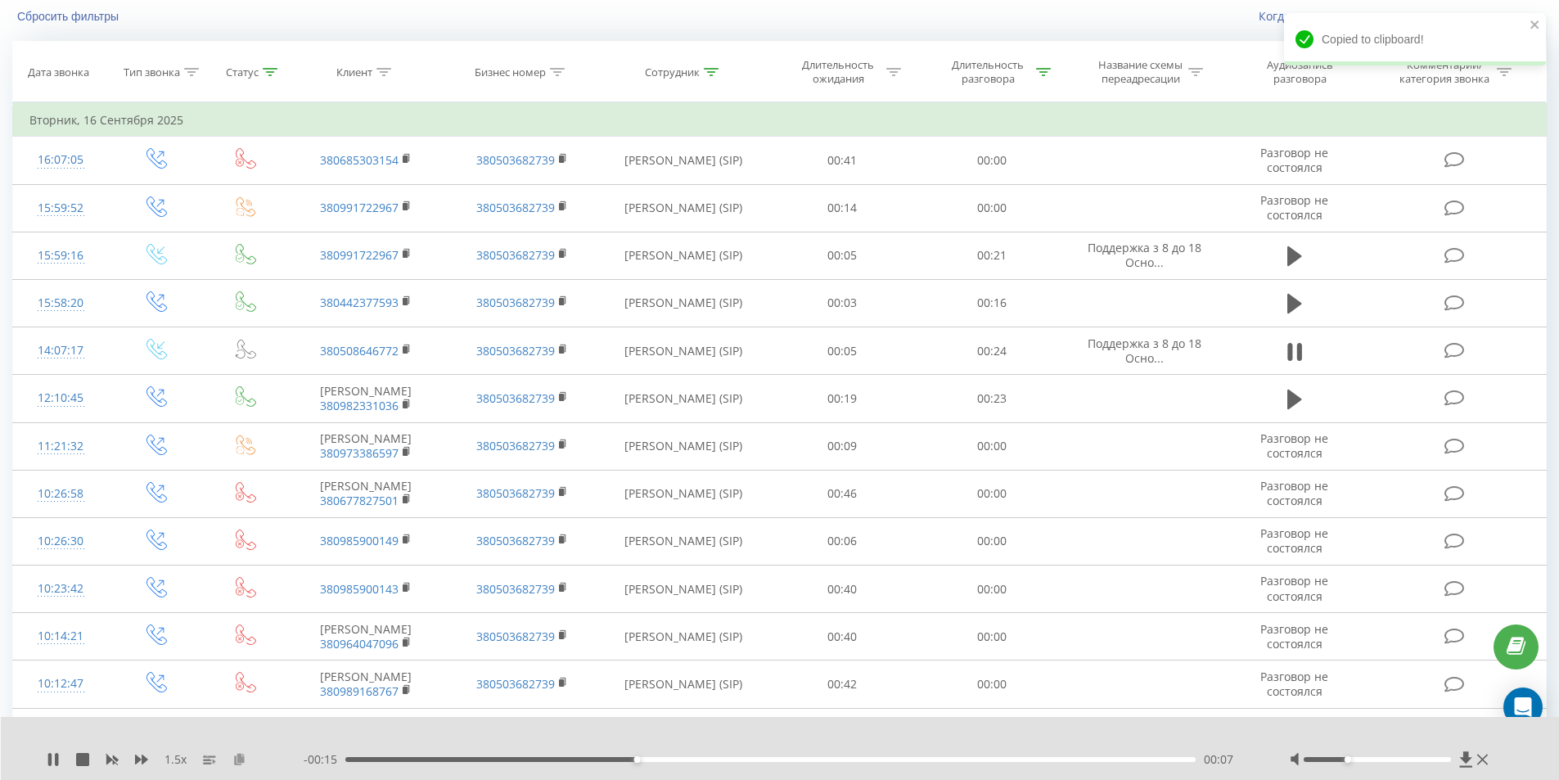
click at [240, 758] on icon at bounding box center [239, 758] width 14 height 11
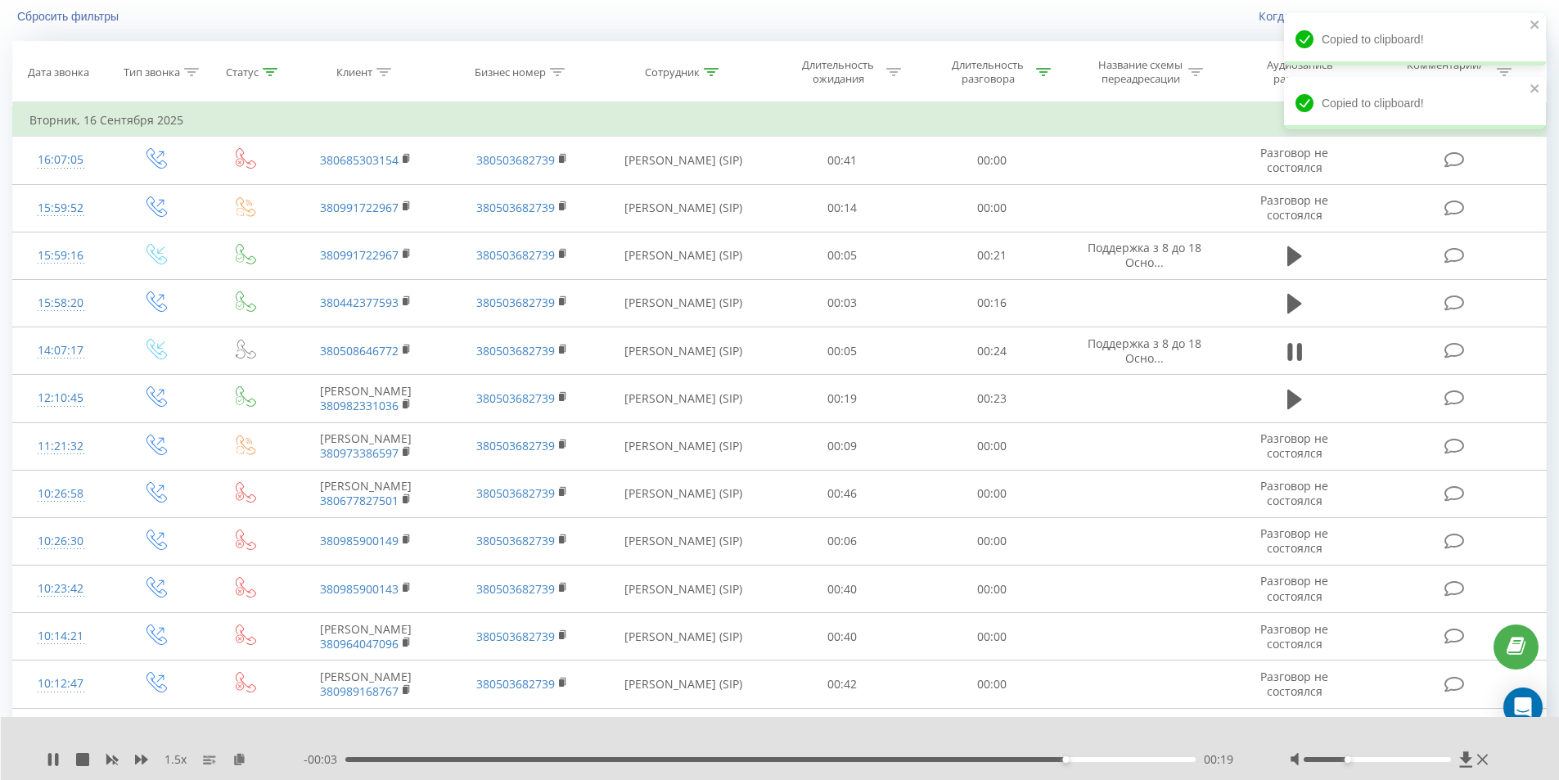
scroll to position [108, 0]
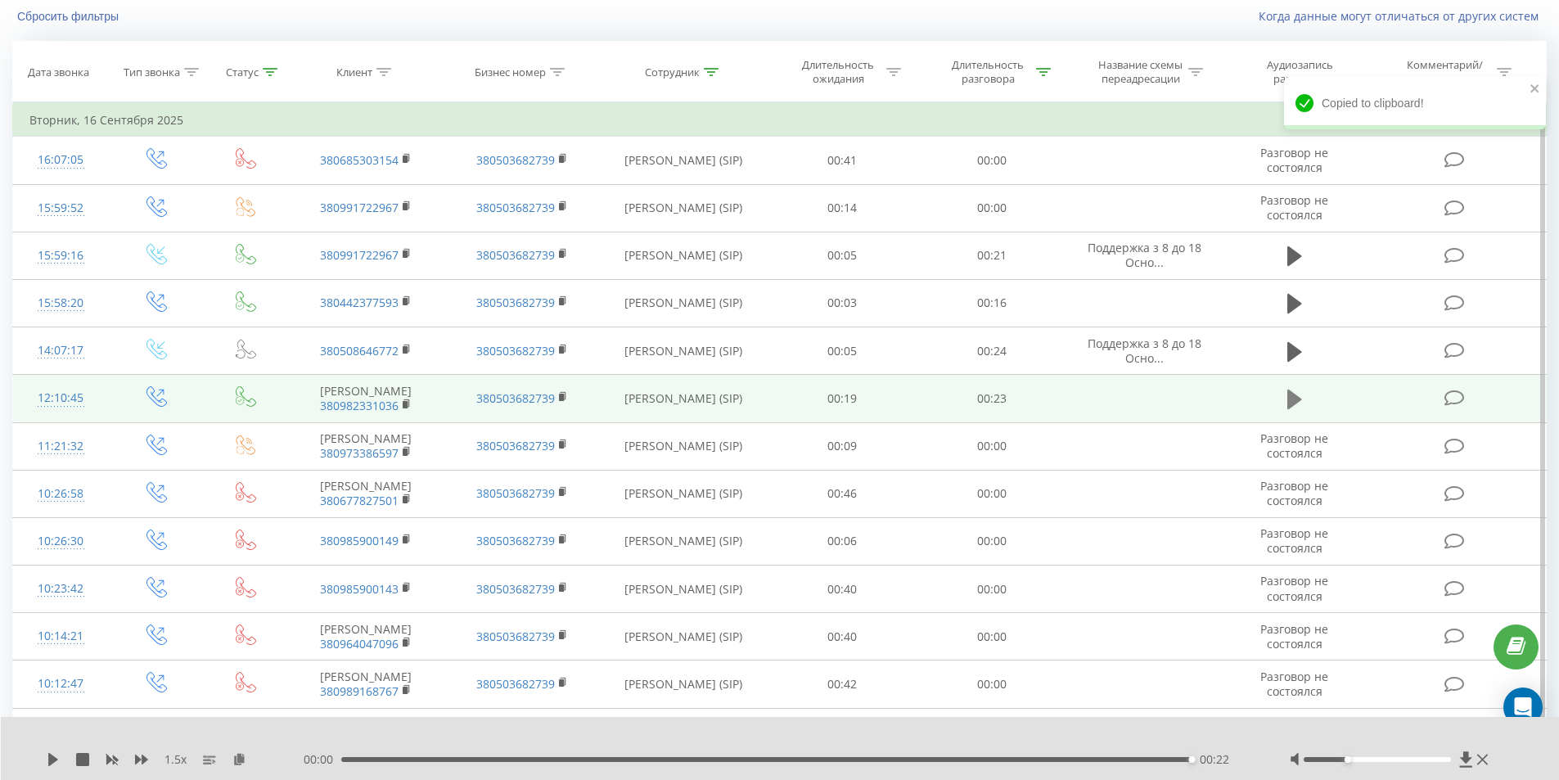
click at [1298, 403] on icon at bounding box center [1294, 399] width 15 height 20
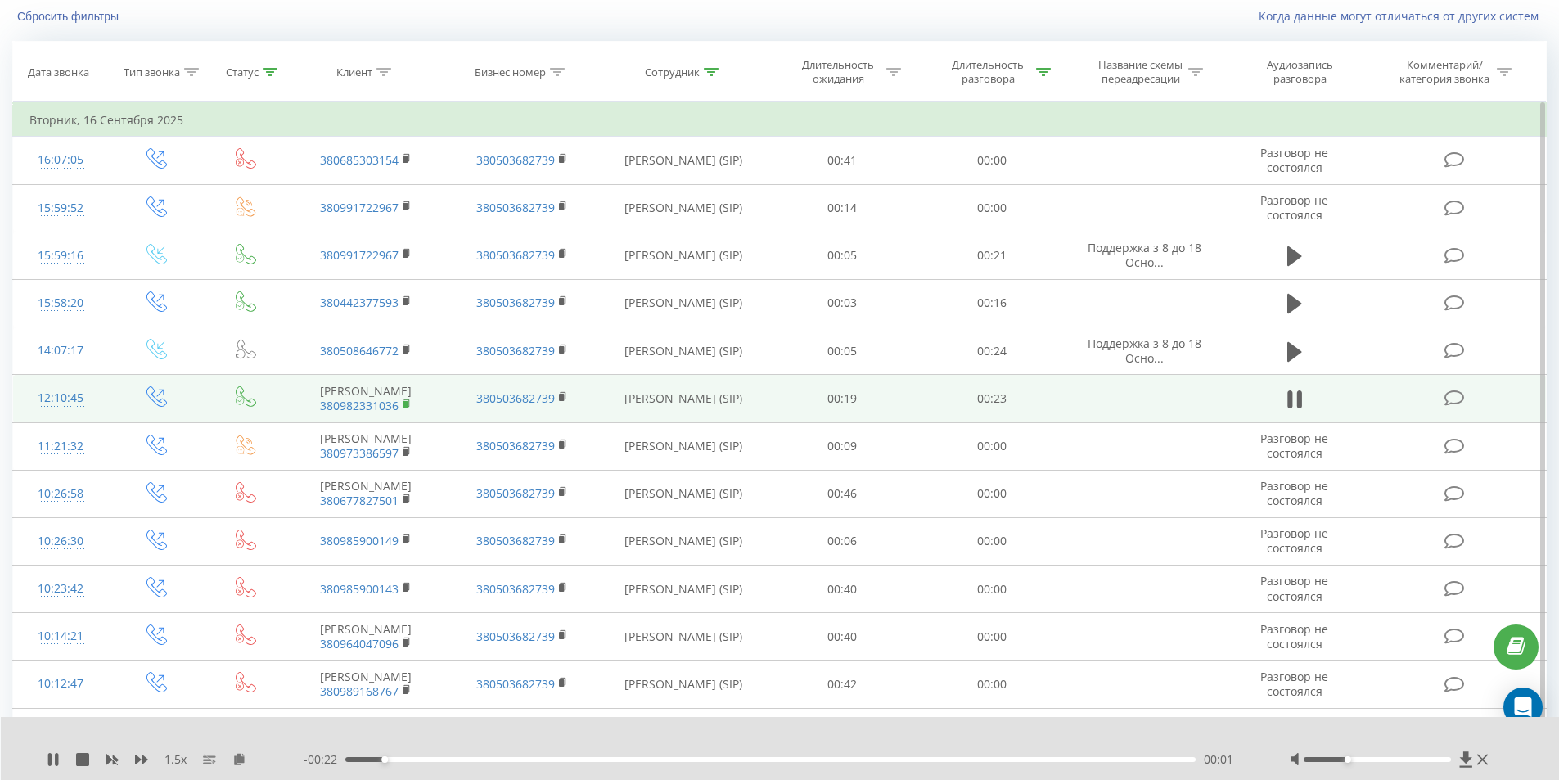
click at [406, 408] on rect at bounding box center [405, 404] width 5 height 7
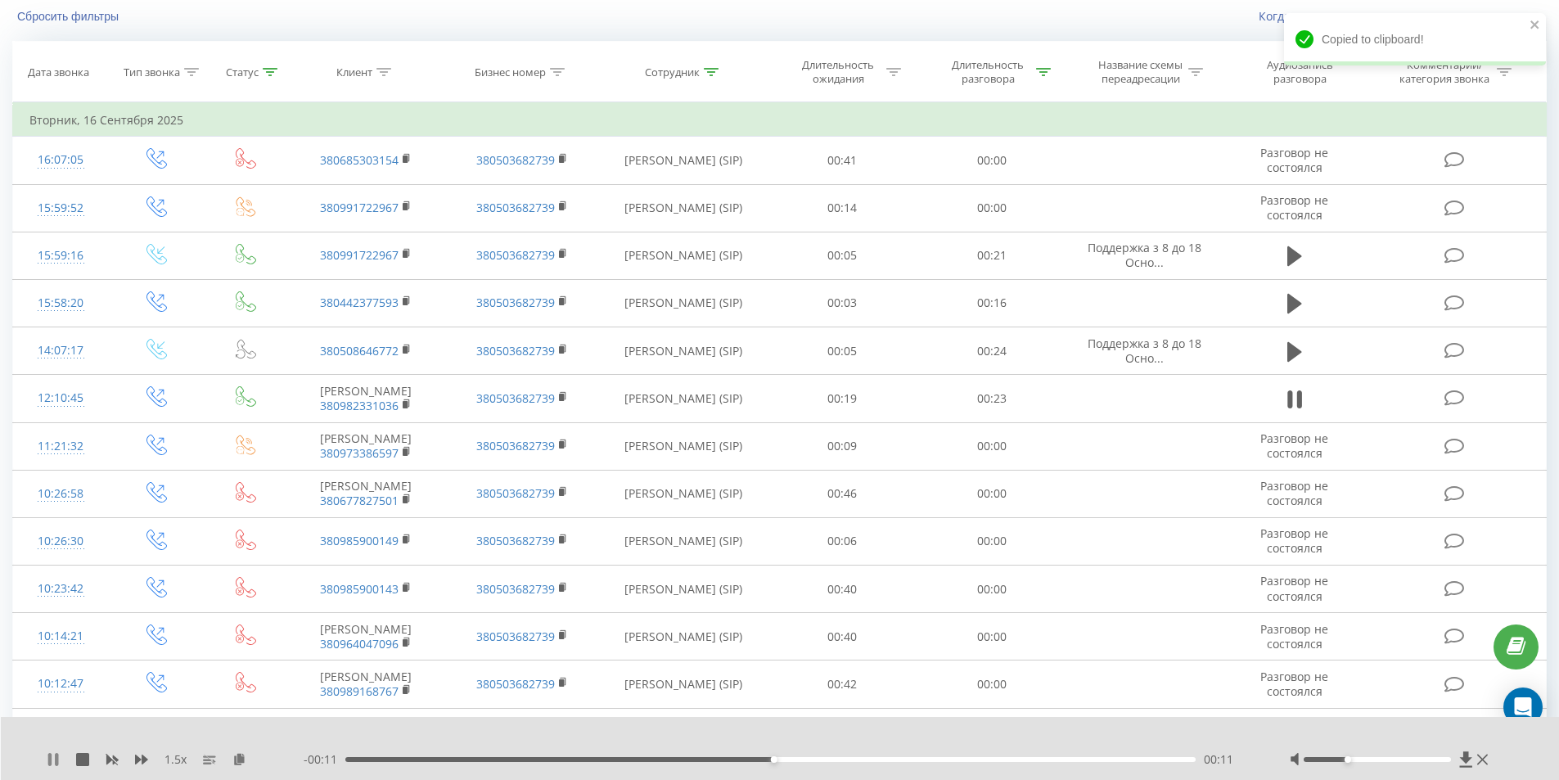
click at [53, 763] on icon at bounding box center [53, 759] width 13 height 13
click at [569, 756] on div "- 00:11 00:12 00:12" at bounding box center [776, 759] width 945 height 16
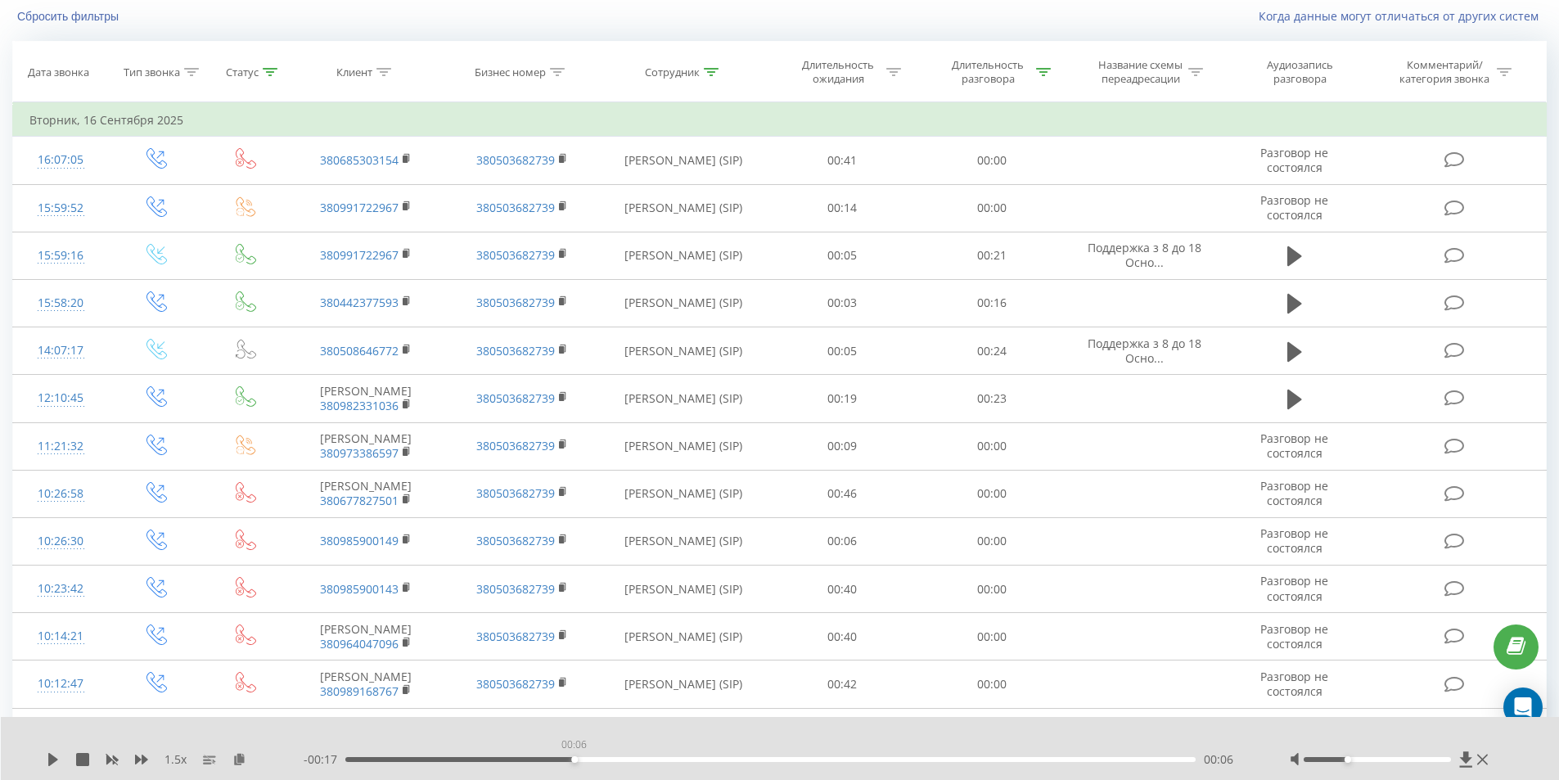
click at [573, 758] on div "00:06" at bounding box center [770, 759] width 851 height 5
click at [48, 753] on icon at bounding box center [53, 759] width 13 height 13
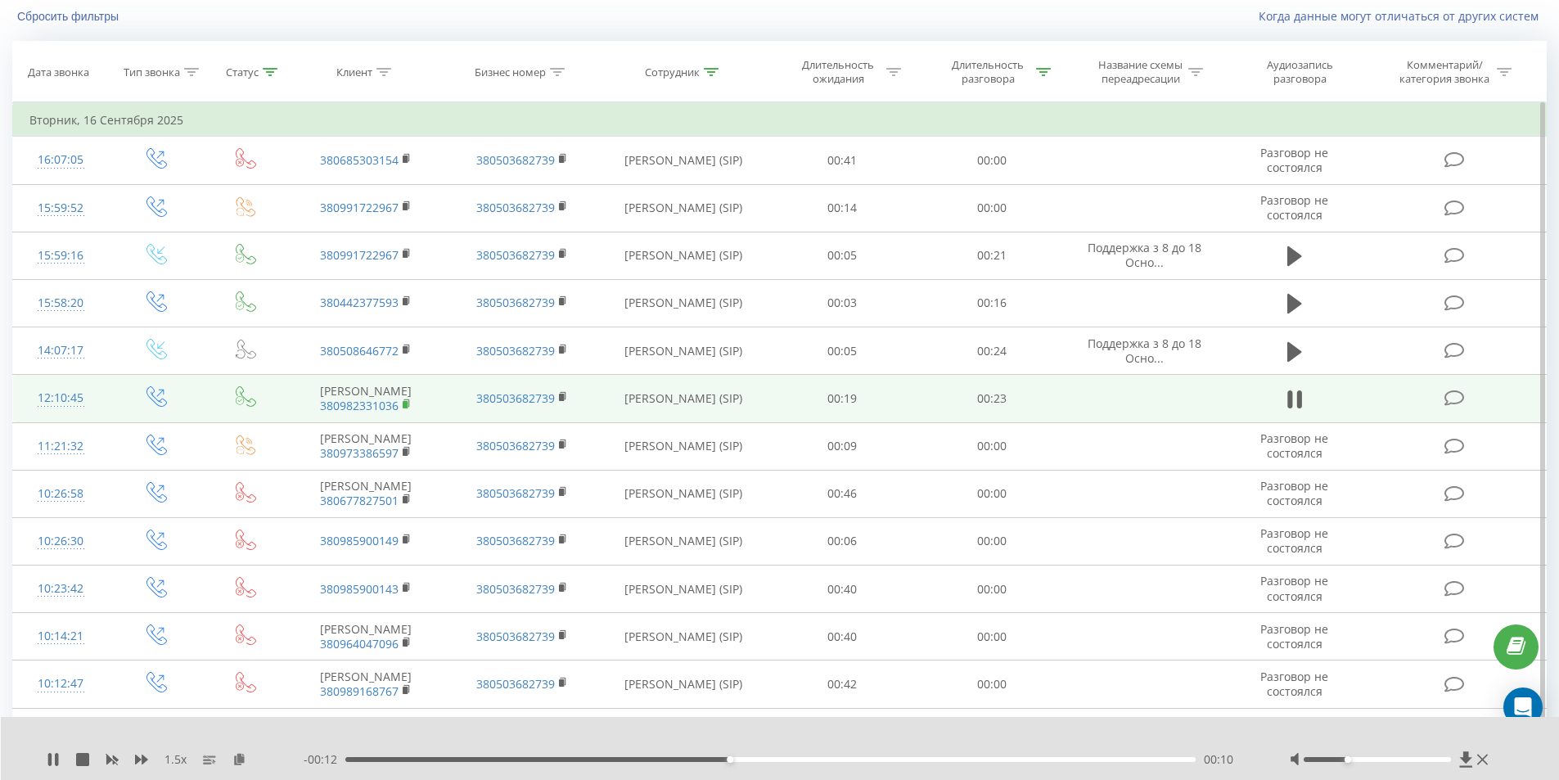
click at [403, 408] on rect at bounding box center [405, 404] width 5 height 7
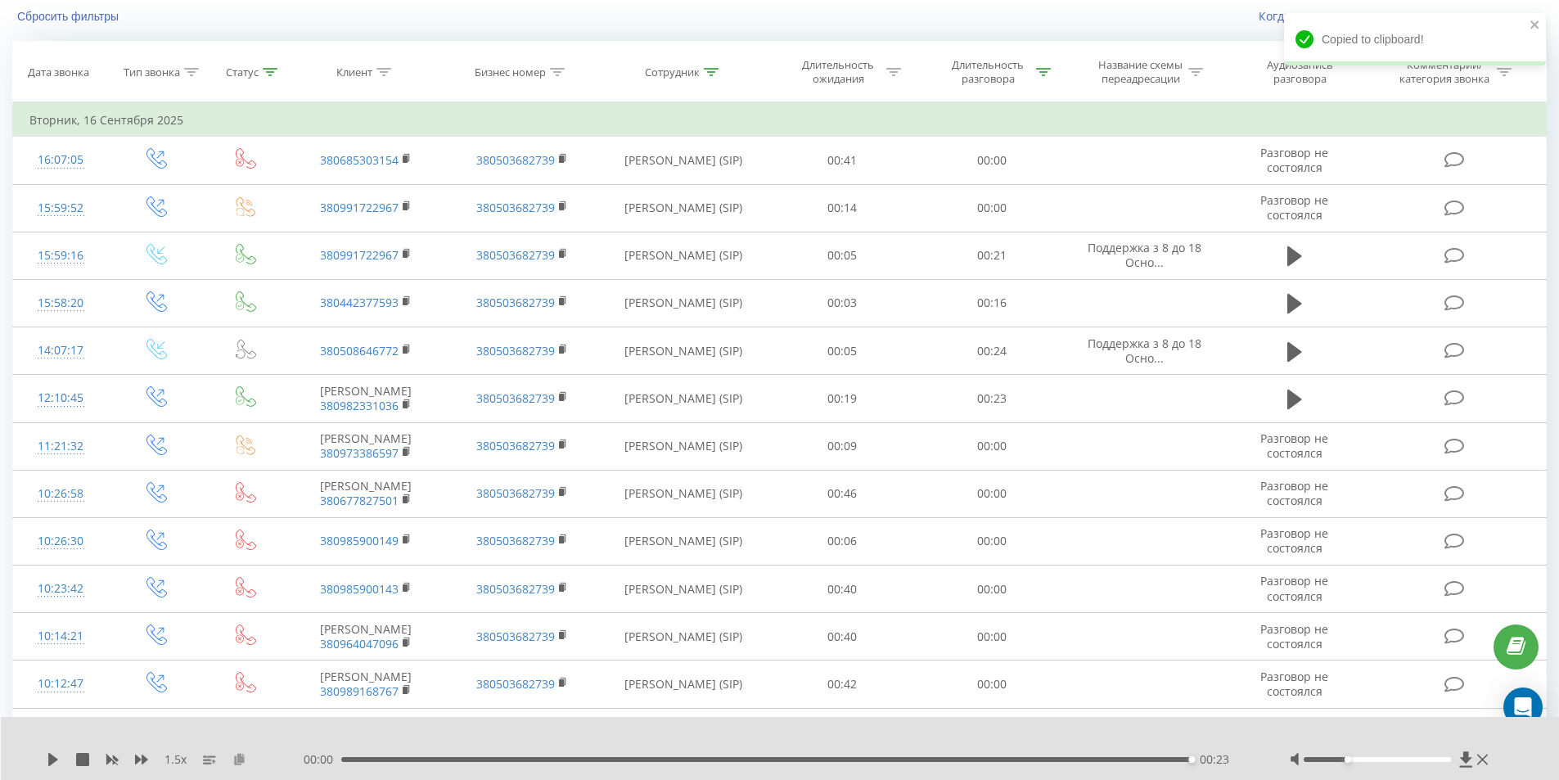
click at [240, 762] on icon at bounding box center [239, 758] width 14 height 11
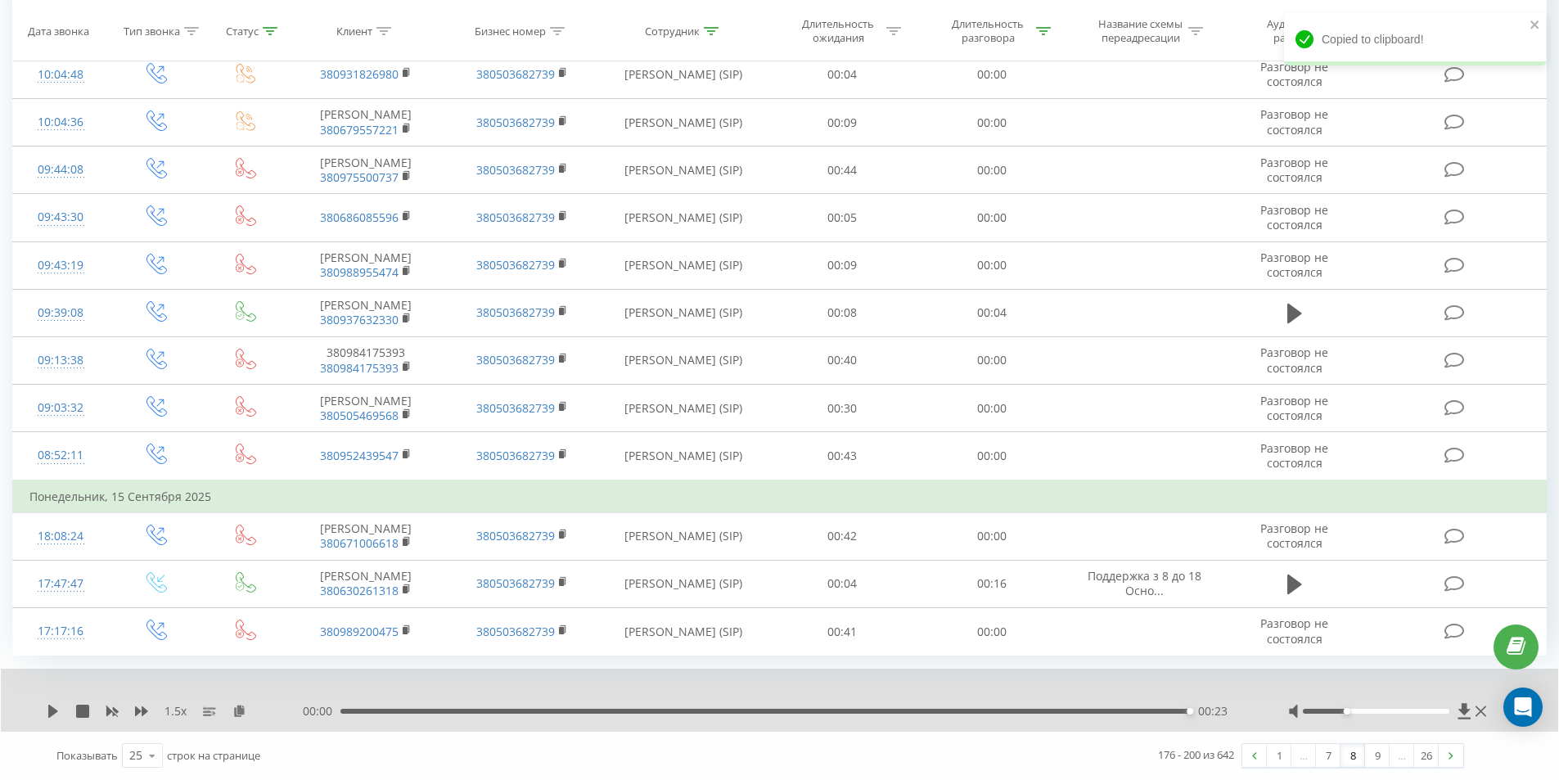
scroll to position [938, 0]
click at [1447, 759] on link at bounding box center [1450, 755] width 25 height 23
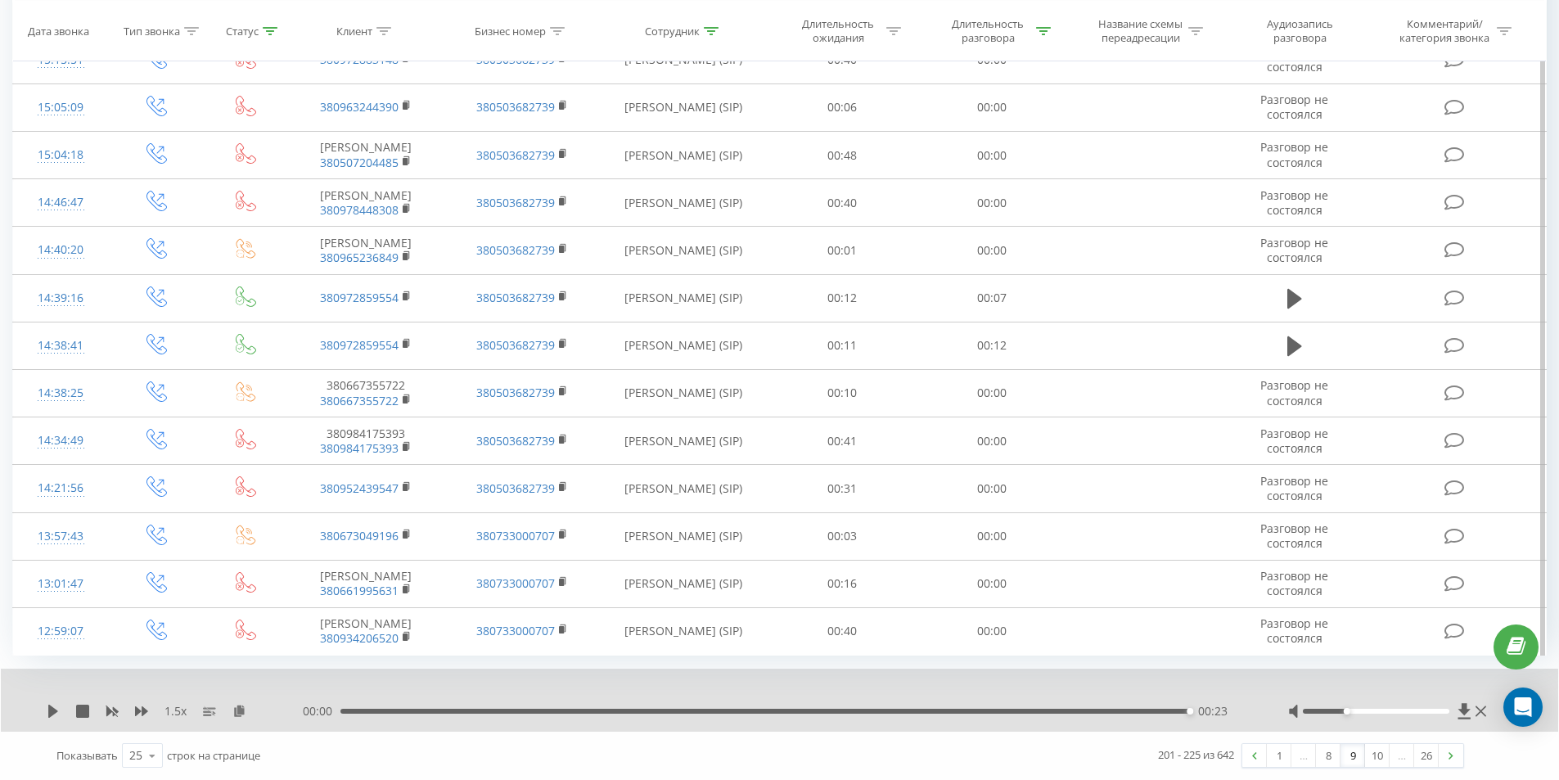
scroll to position [943, 0]
click at [1450, 757] on img at bounding box center [1450, 755] width 5 height 7
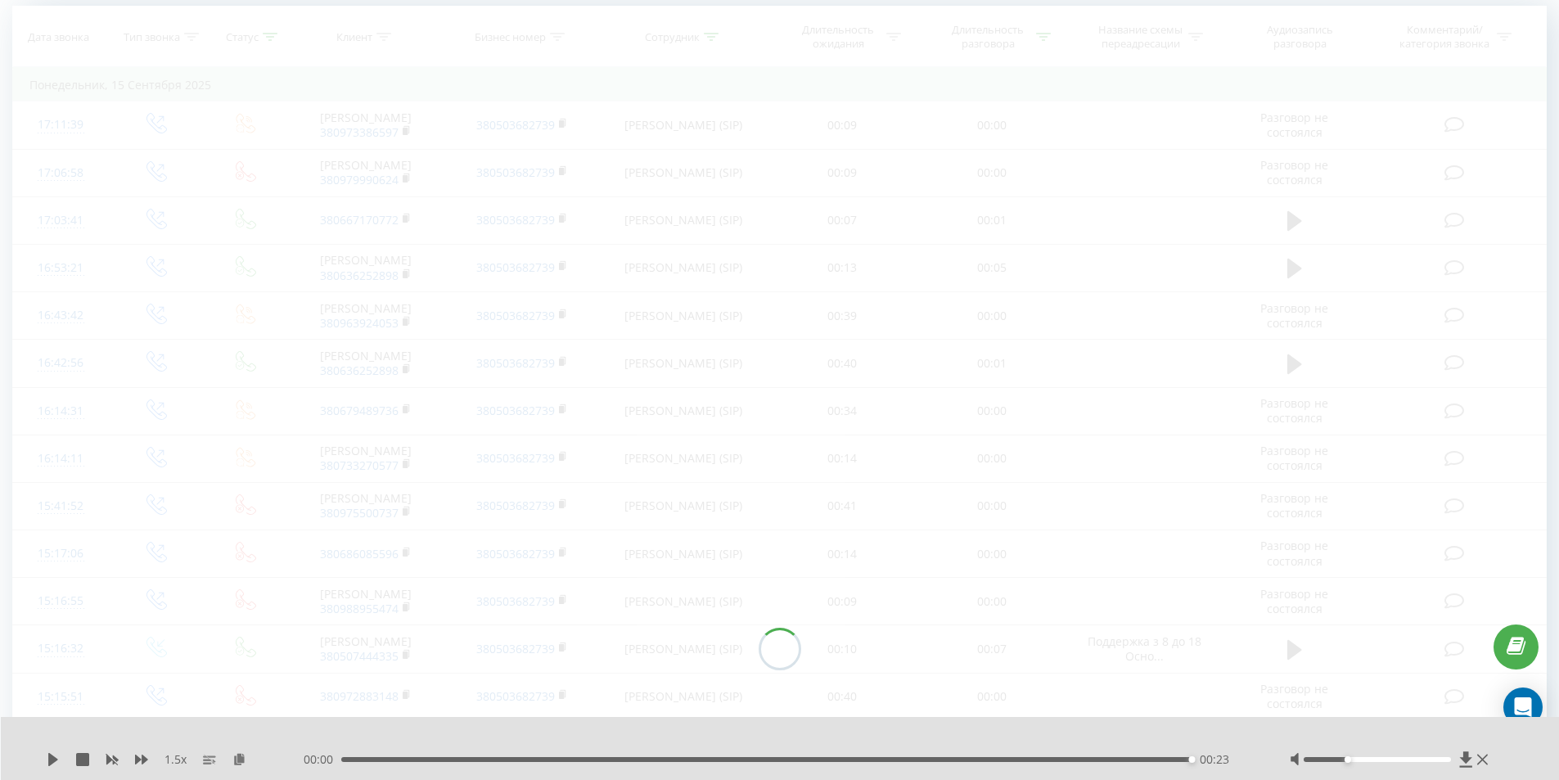
scroll to position [108, 0]
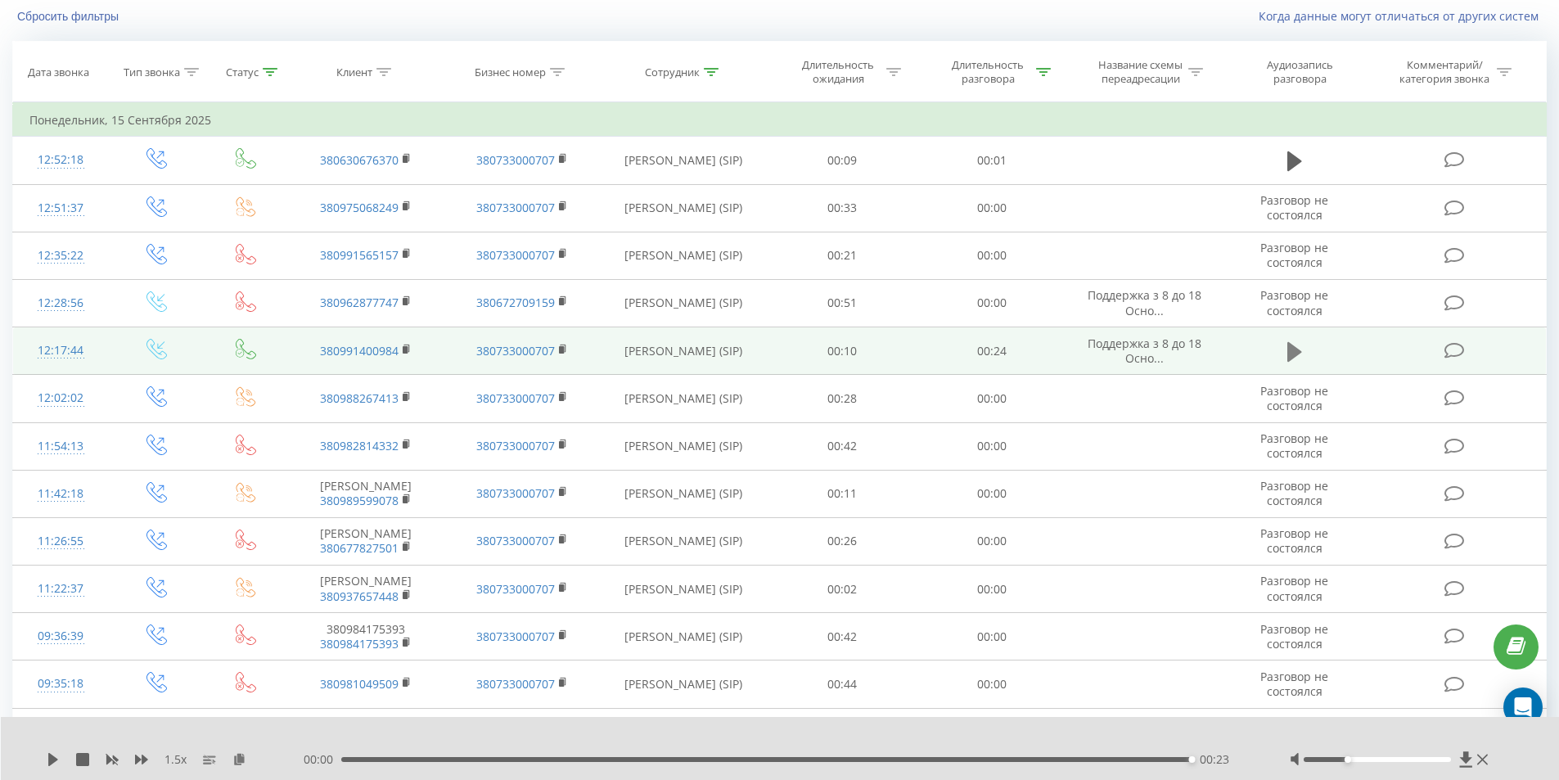
click at [1297, 351] on icon at bounding box center [1294, 351] width 15 height 20
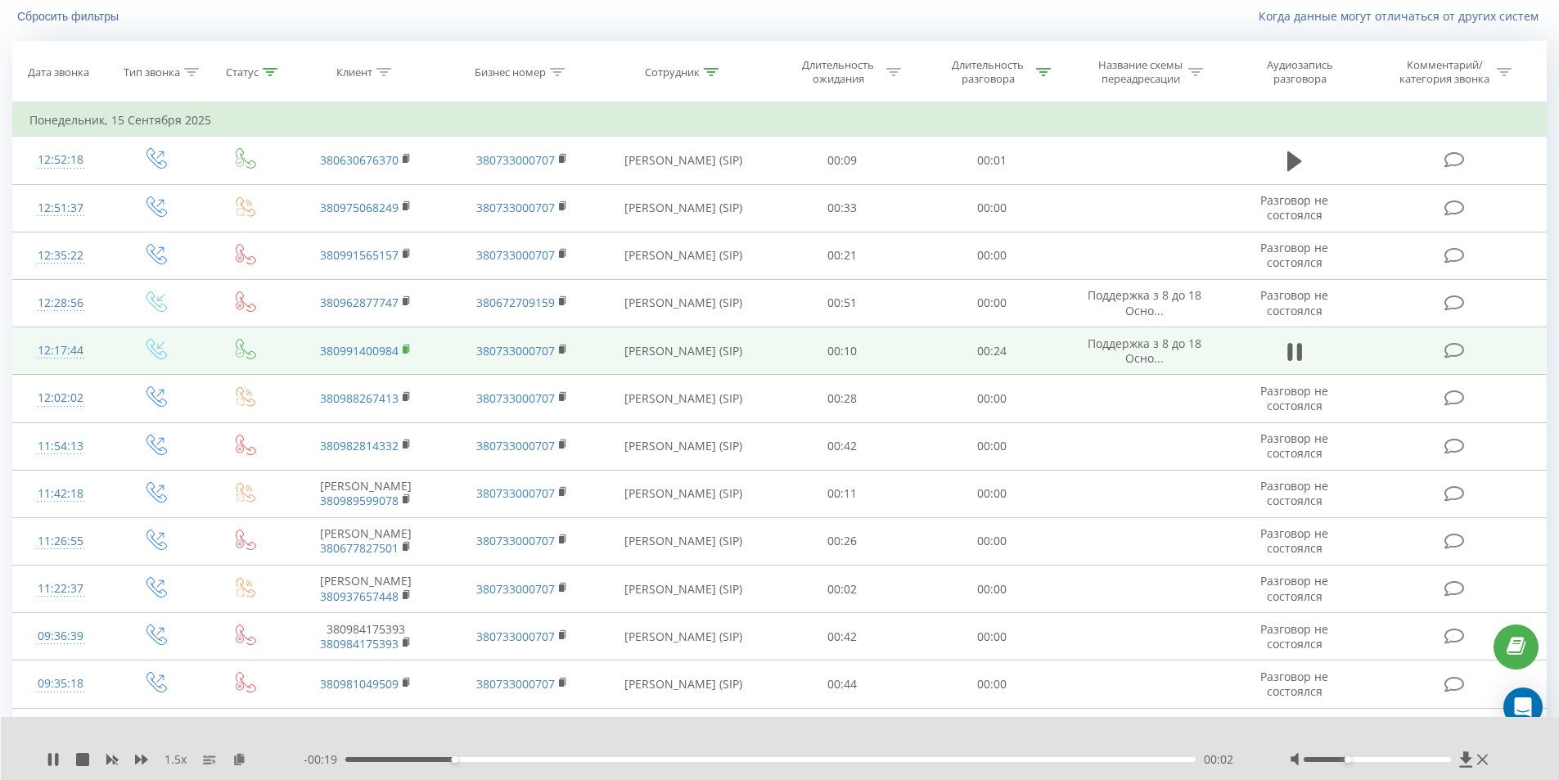
click at [403, 347] on rect at bounding box center [405, 349] width 5 height 7
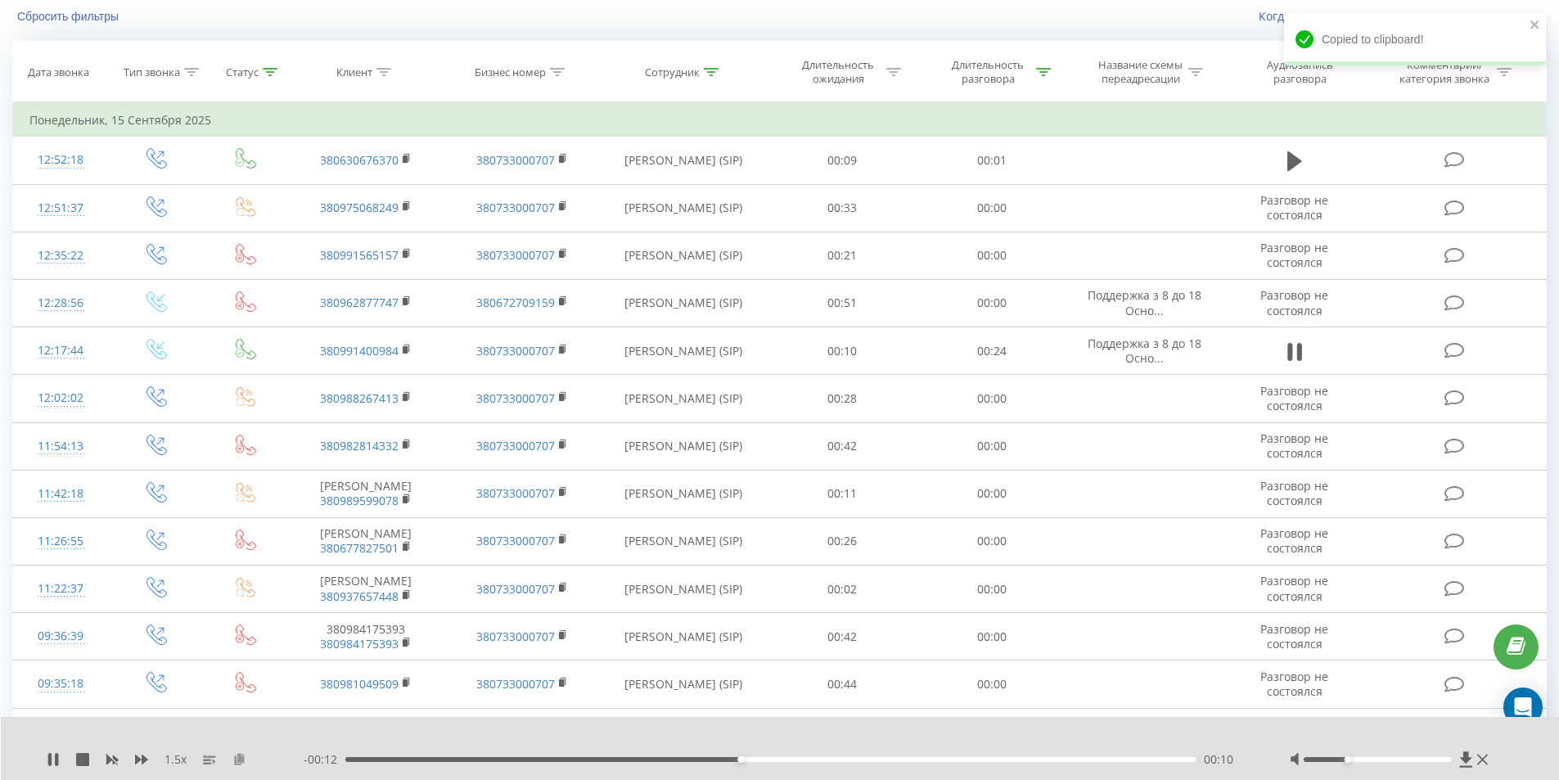
click at [240, 758] on icon at bounding box center [239, 758] width 14 height 11
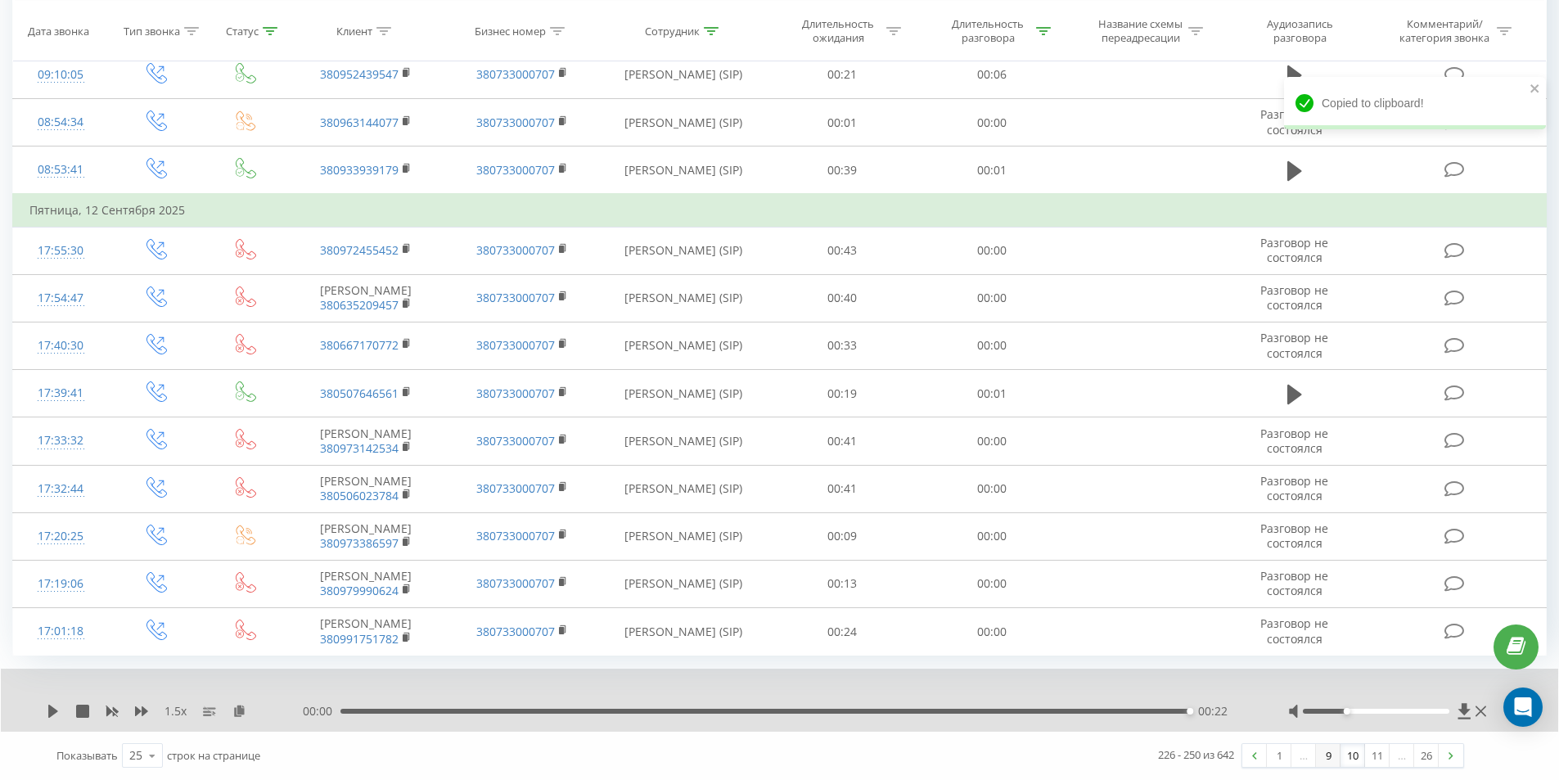
scroll to position [926, 0]
click at [1452, 755] on img at bounding box center [1450, 755] width 5 height 7
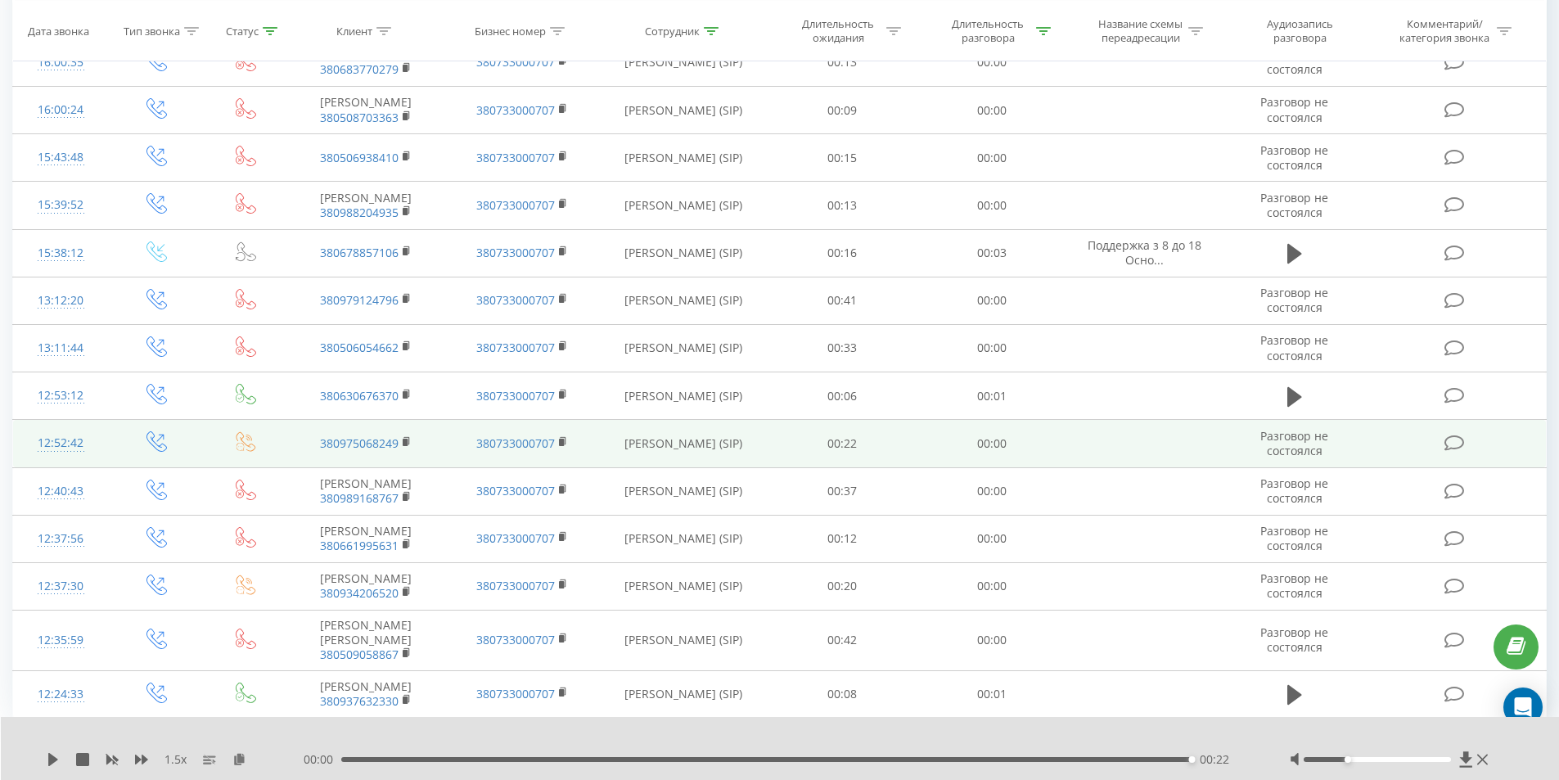
scroll to position [910, 0]
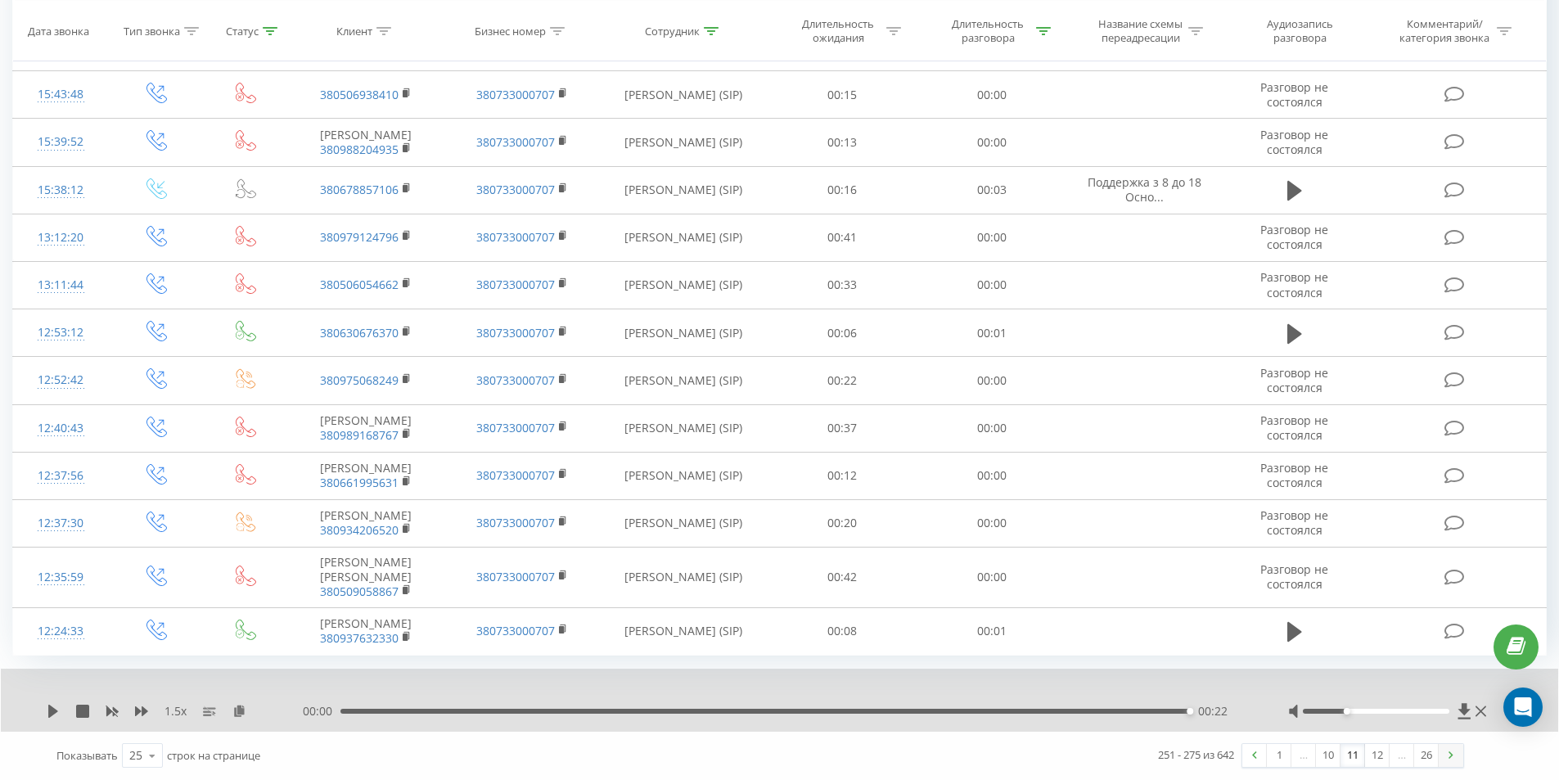
click at [1449, 758] on img at bounding box center [1450, 754] width 5 height 7
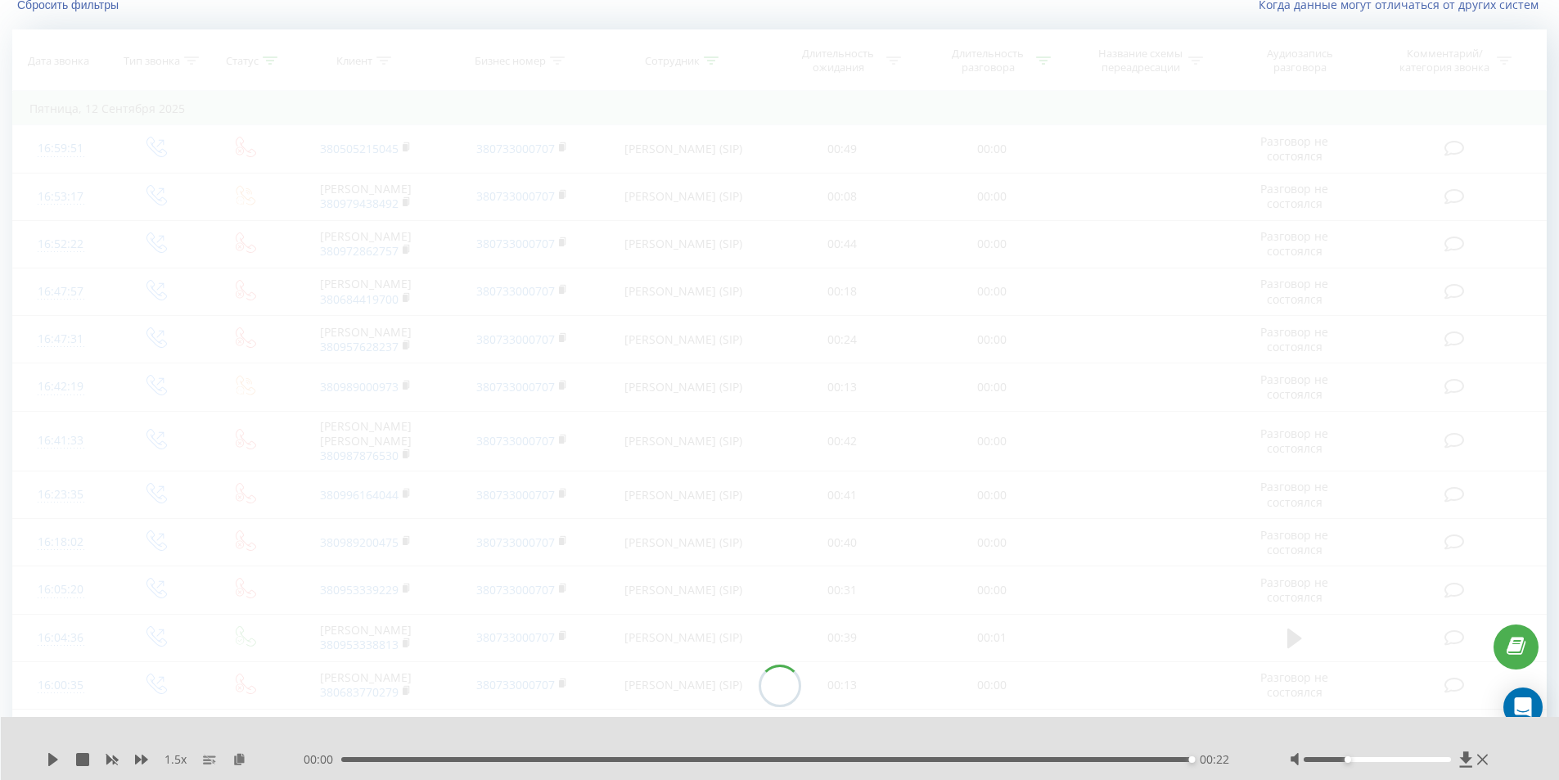
scroll to position [108, 0]
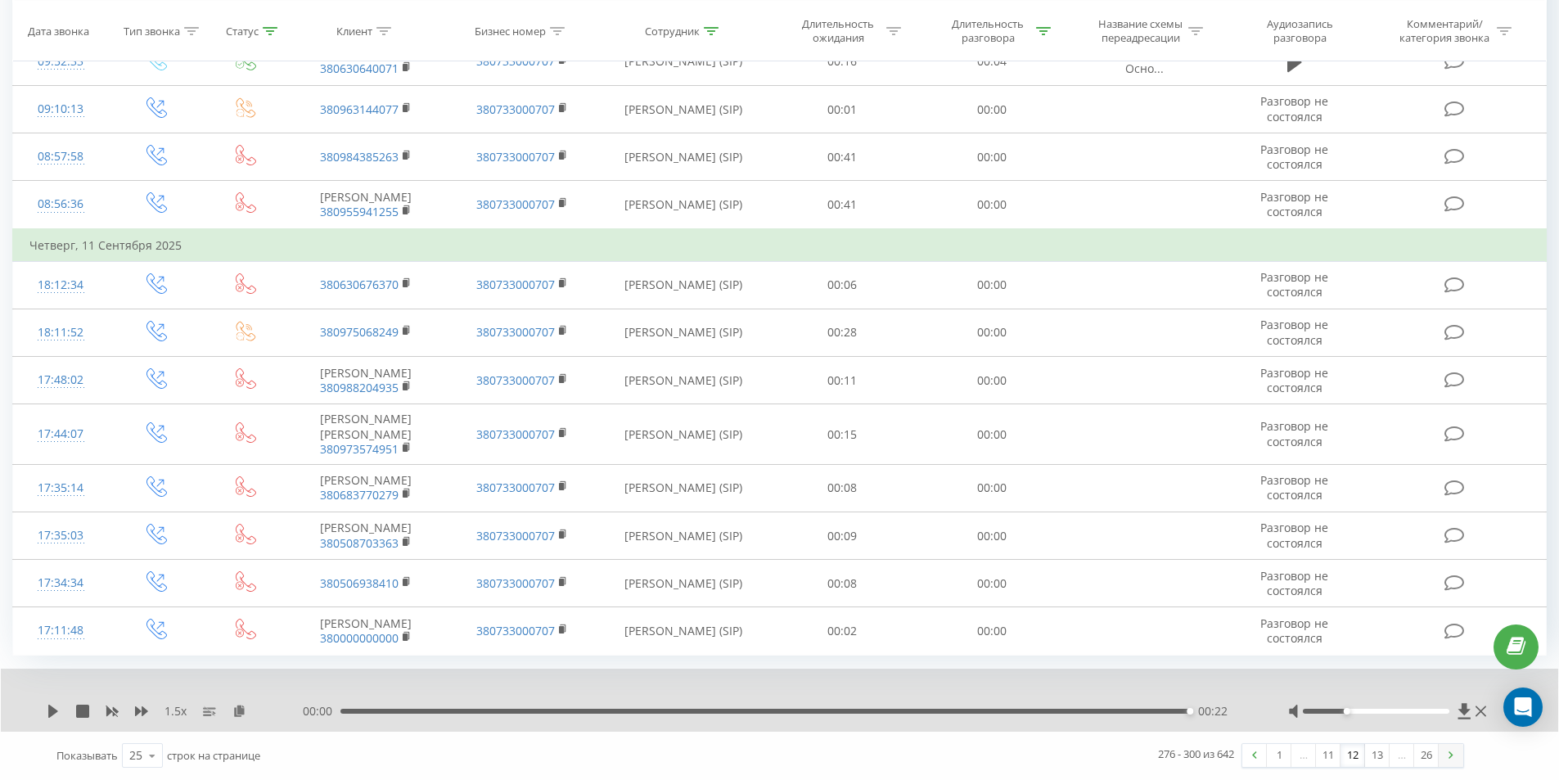
click at [1448, 764] on link at bounding box center [1450, 755] width 25 height 23
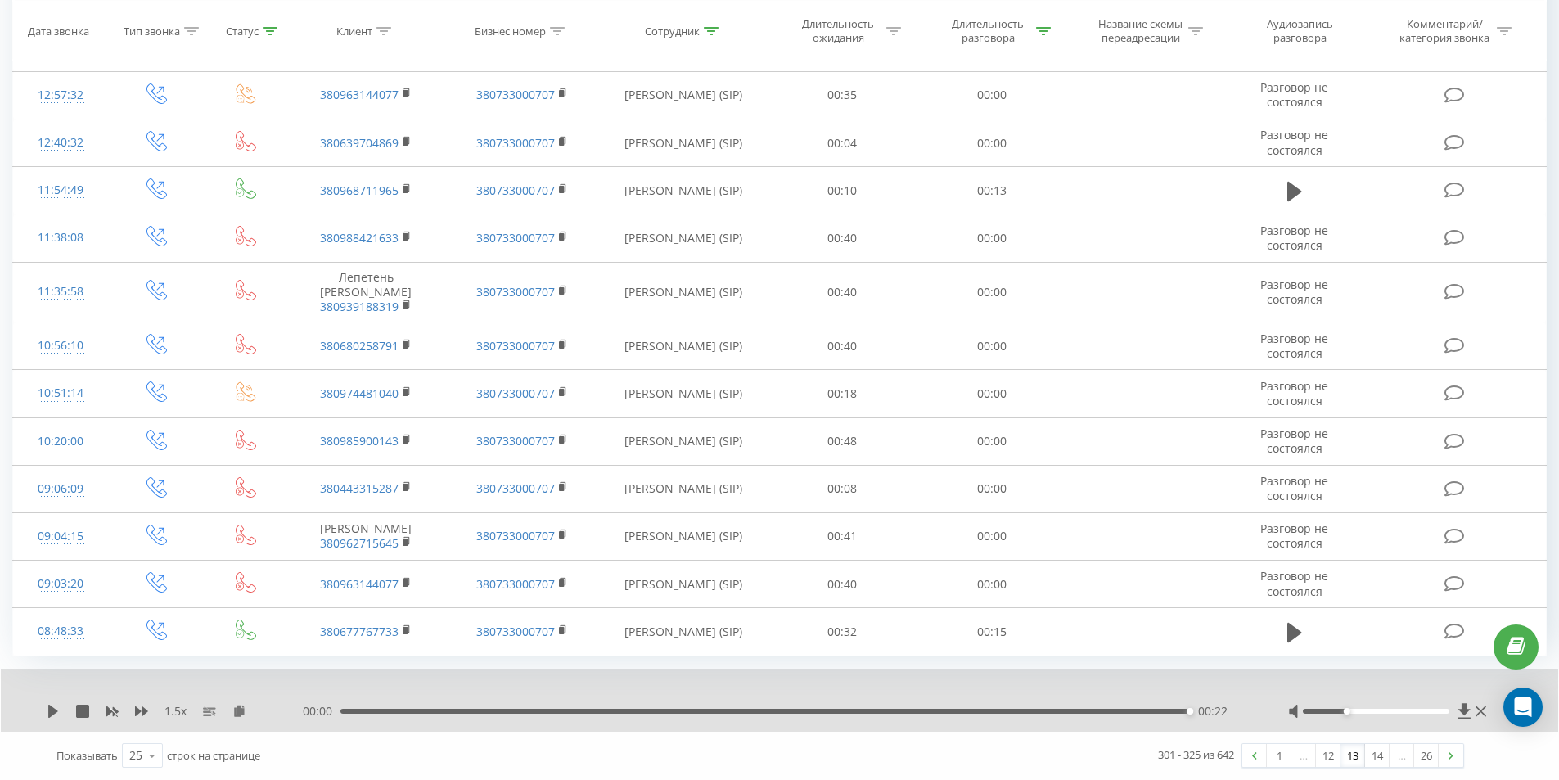
scroll to position [880, 0]
click at [1448, 758] on img at bounding box center [1450, 755] width 5 height 7
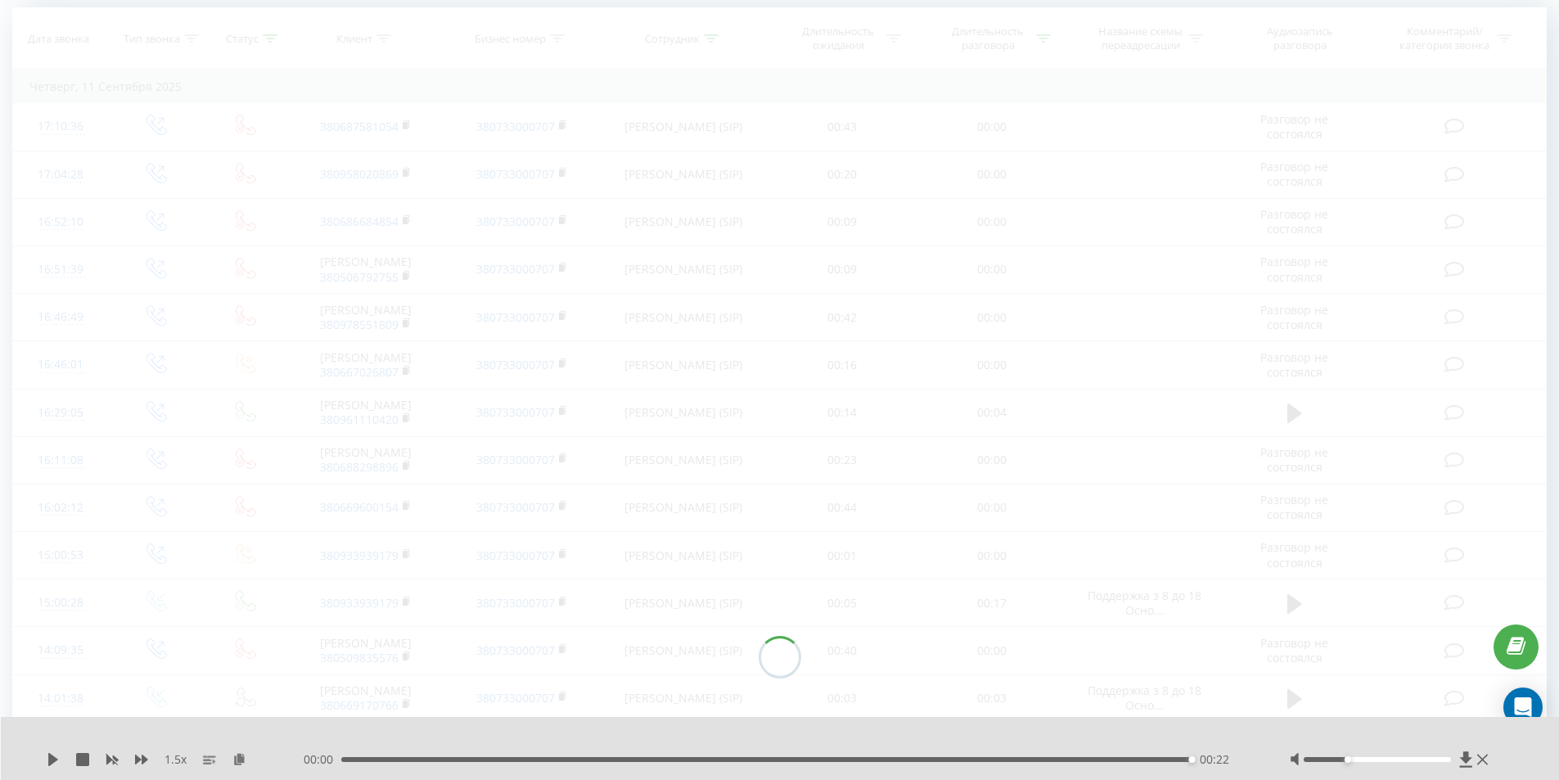
scroll to position [108, 0]
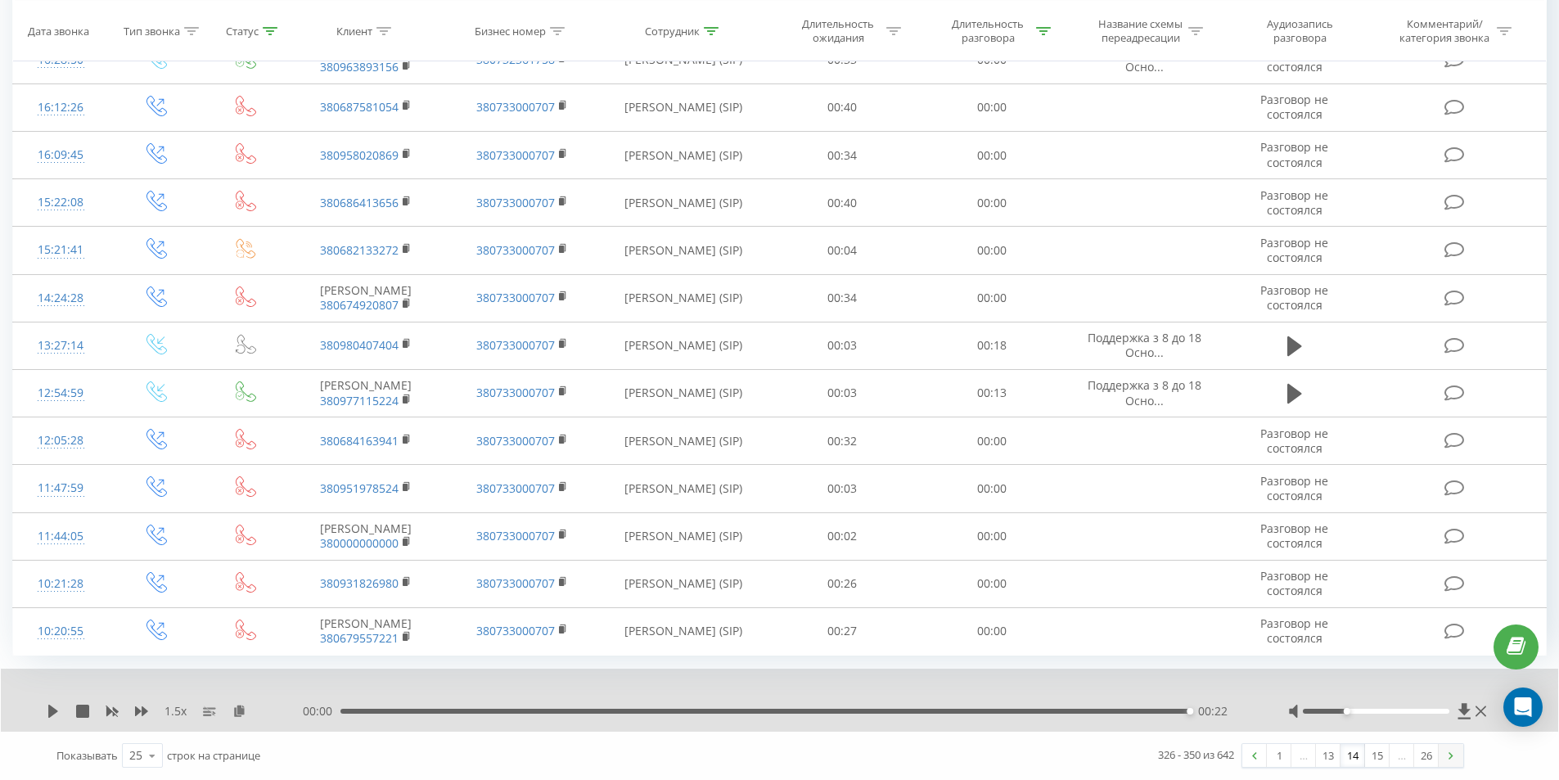
click at [1455, 748] on link at bounding box center [1450, 755] width 25 height 23
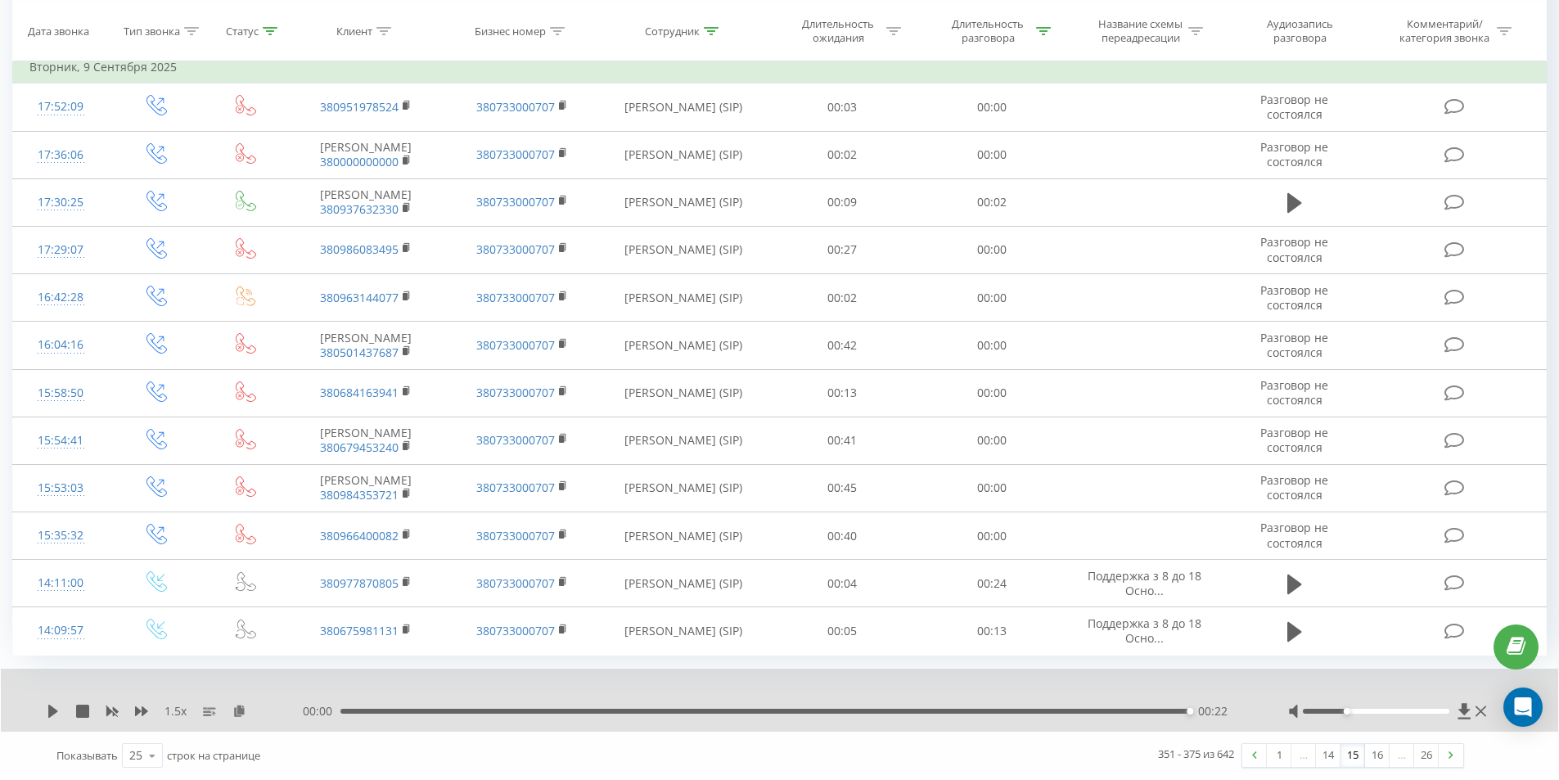
scroll to position [913, 0]
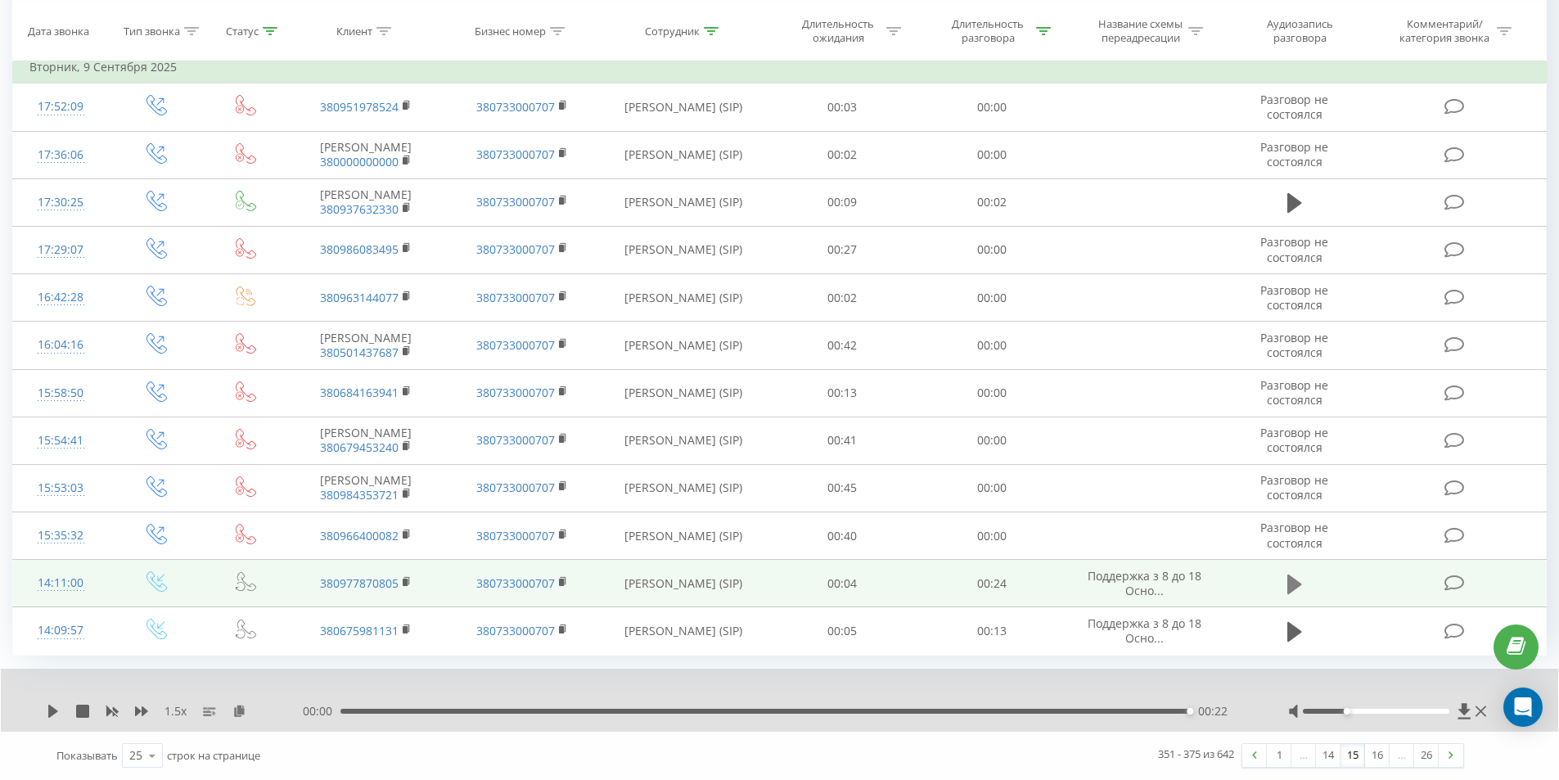
click at [1294, 586] on icon at bounding box center [1294, 584] width 15 height 20
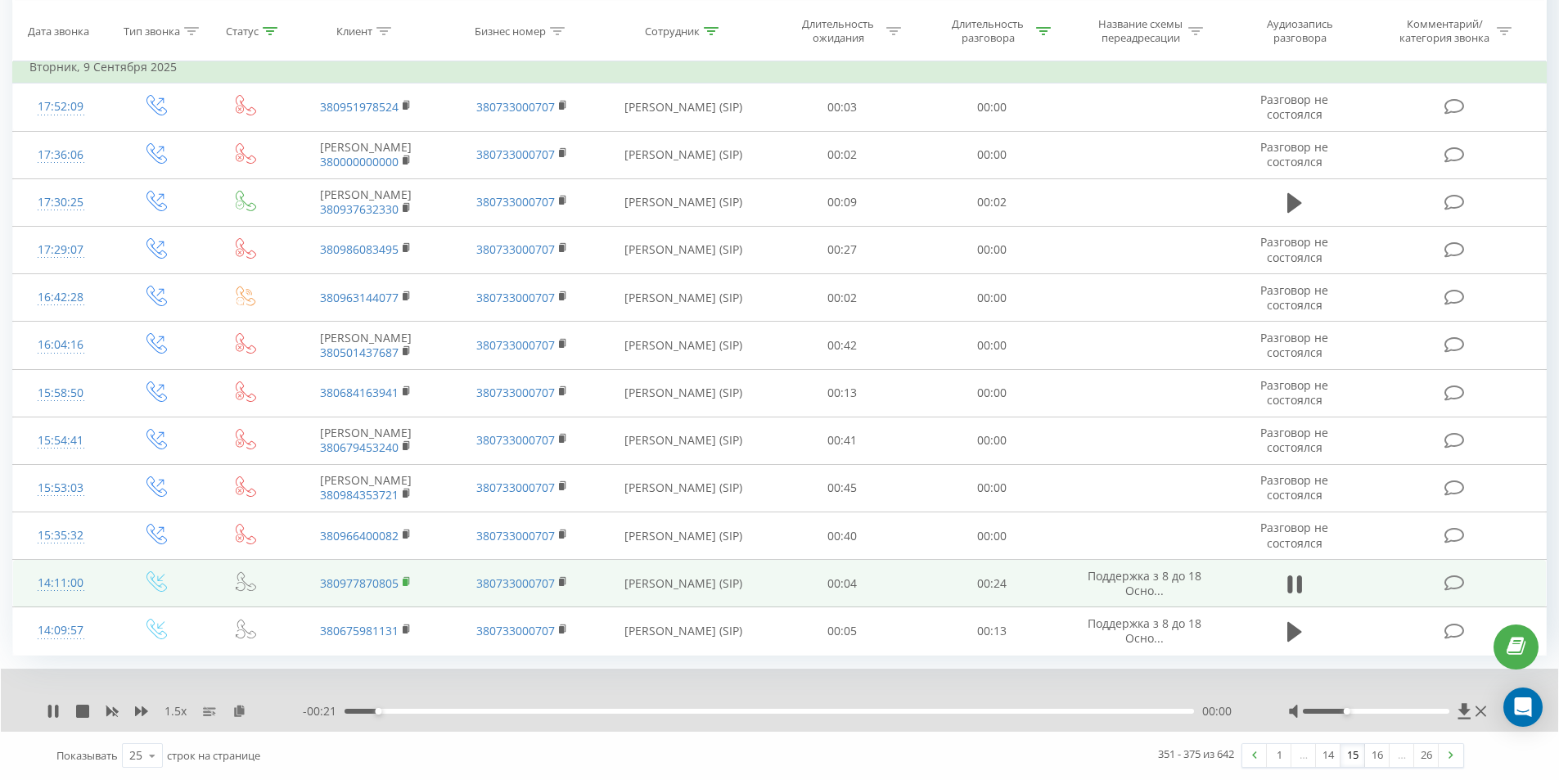
click at [409, 582] on icon at bounding box center [407, 580] width 6 height 7
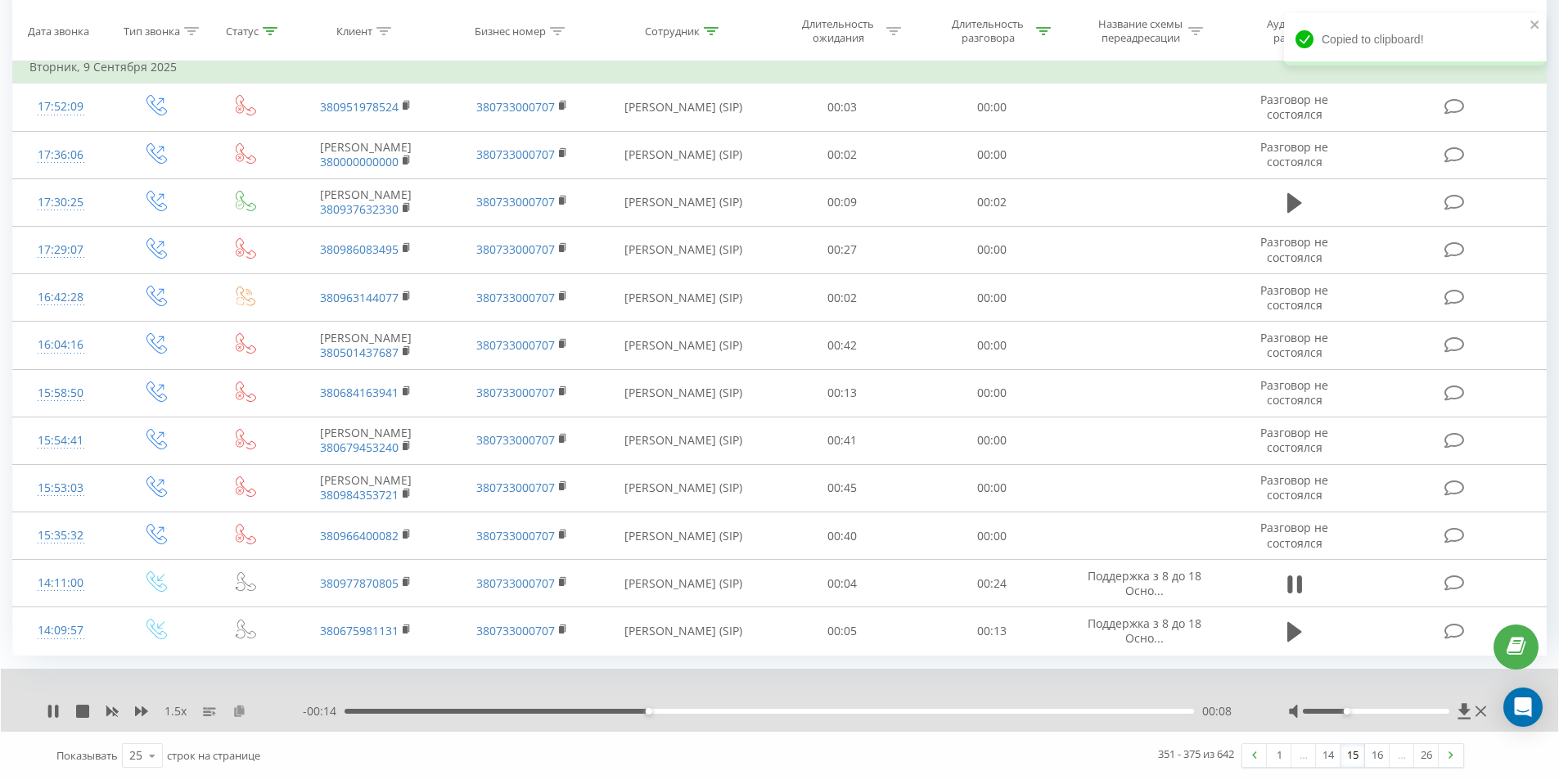
click at [244, 709] on icon at bounding box center [239, 709] width 14 height 11
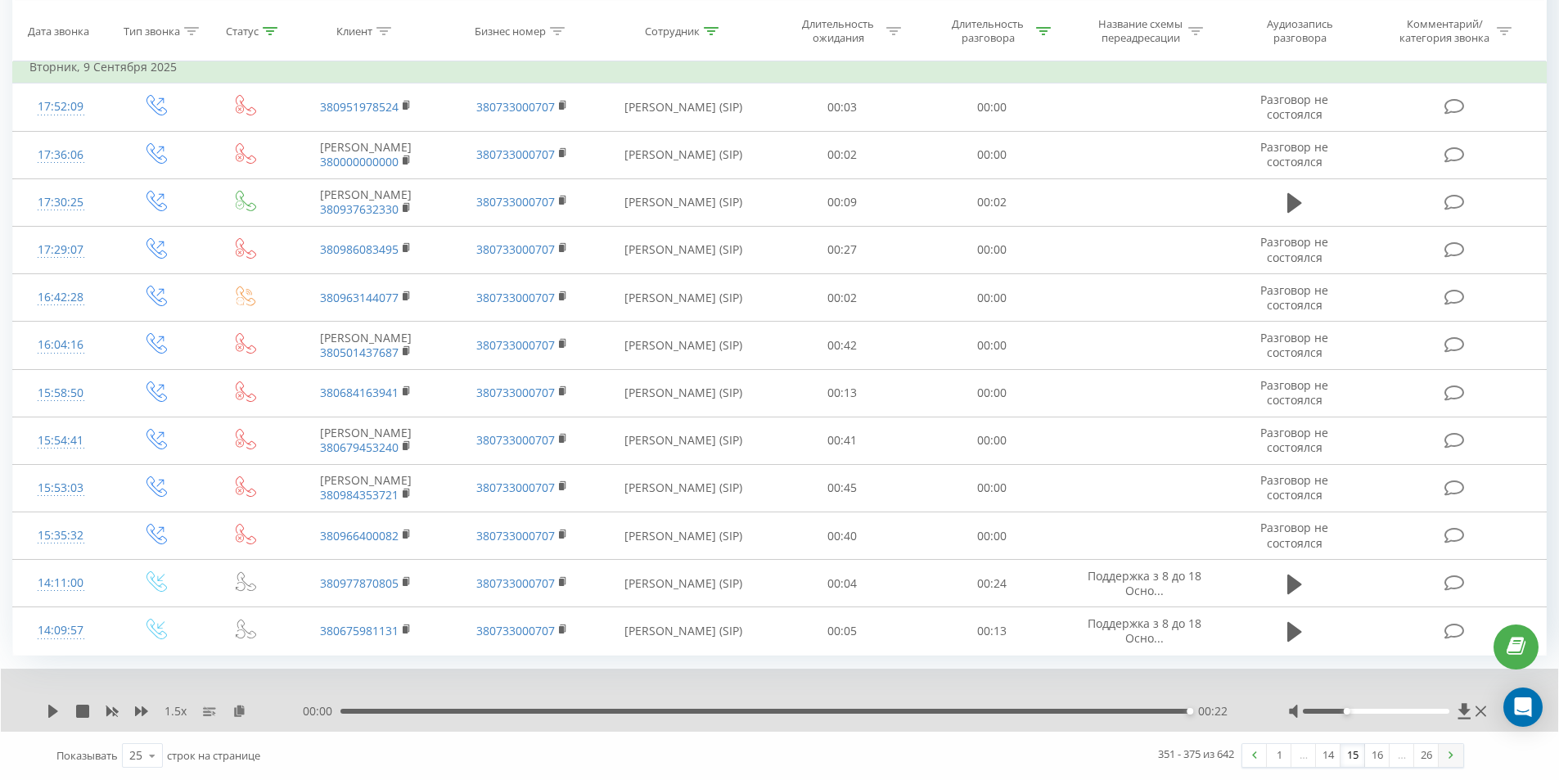
click at [1455, 756] on link at bounding box center [1450, 755] width 25 height 23
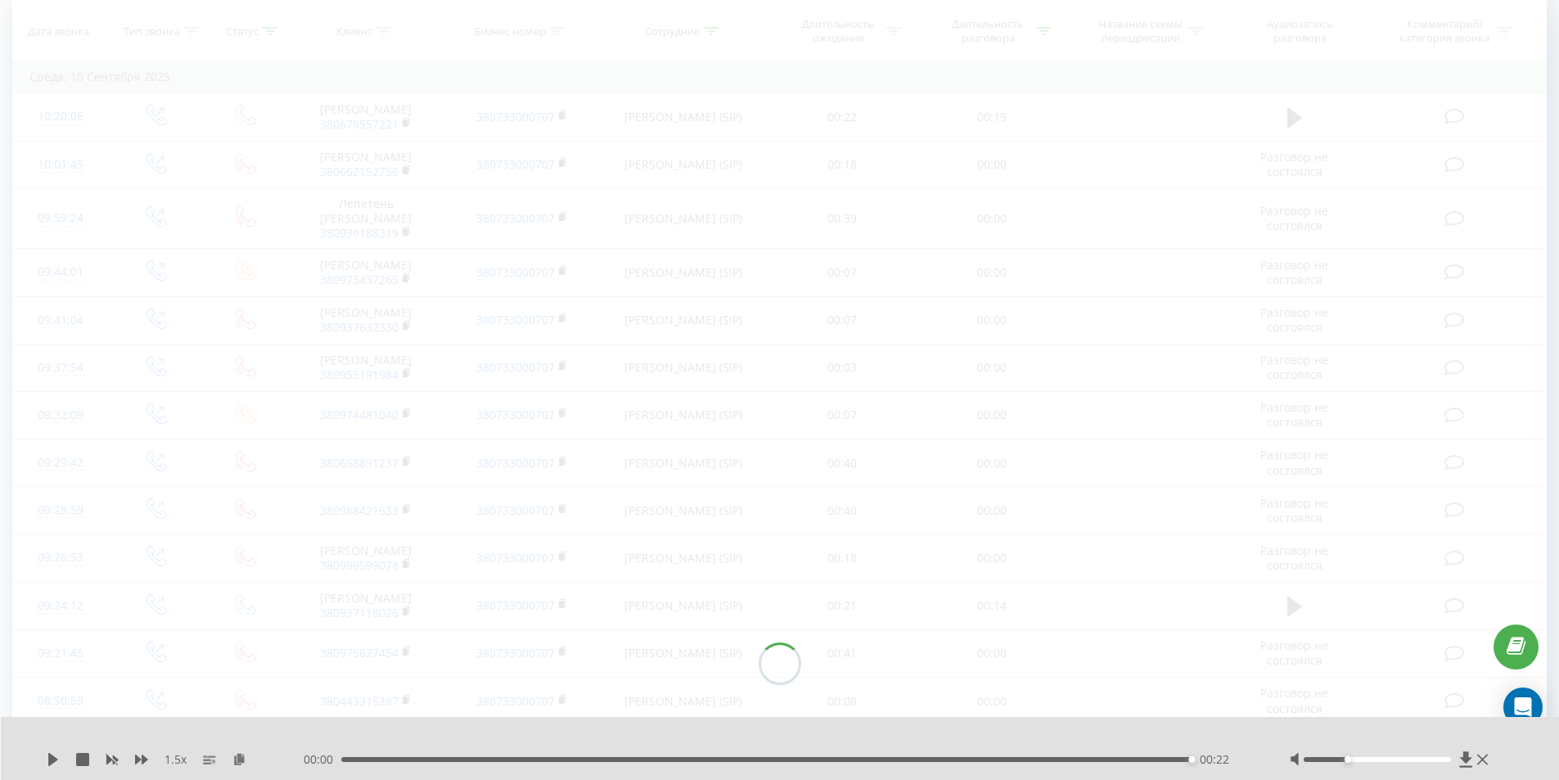
scroll to position [108, 0]
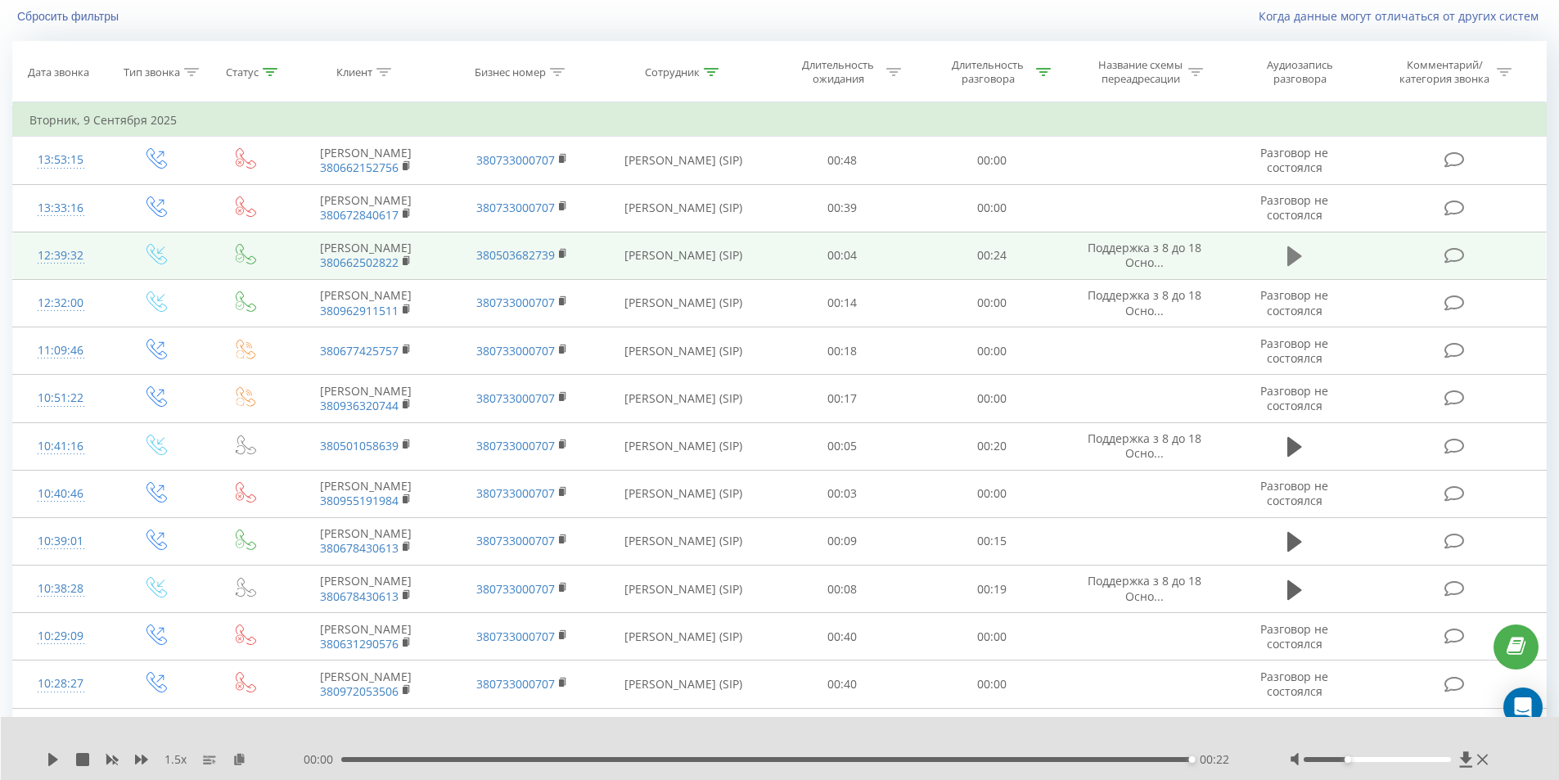
click at [1287, 266] on icon at bounding box center [1294, 256] width 15 height 20
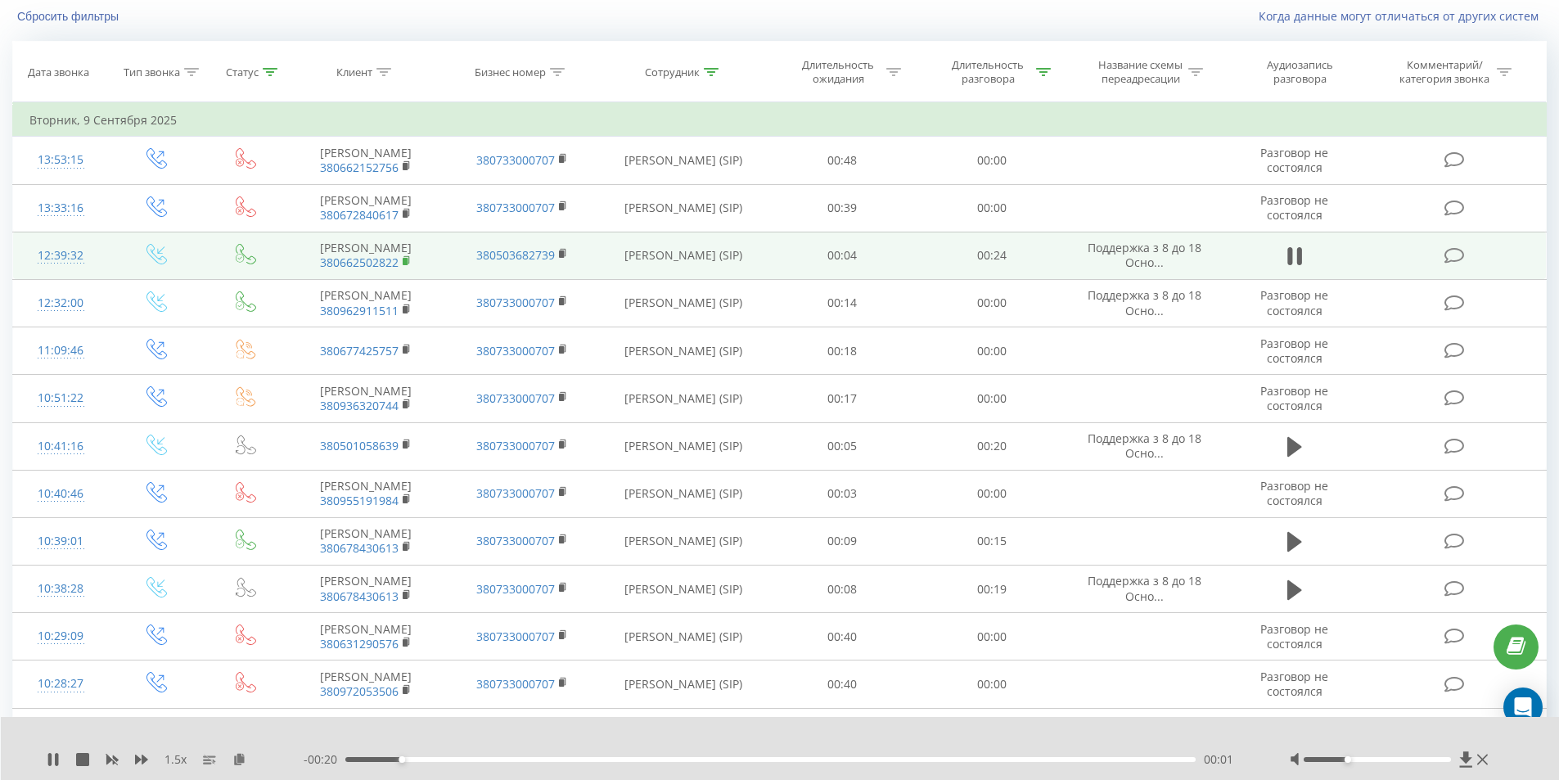
click at [408, 267] on icon at bounding box center [407, 260] width 9 height 11
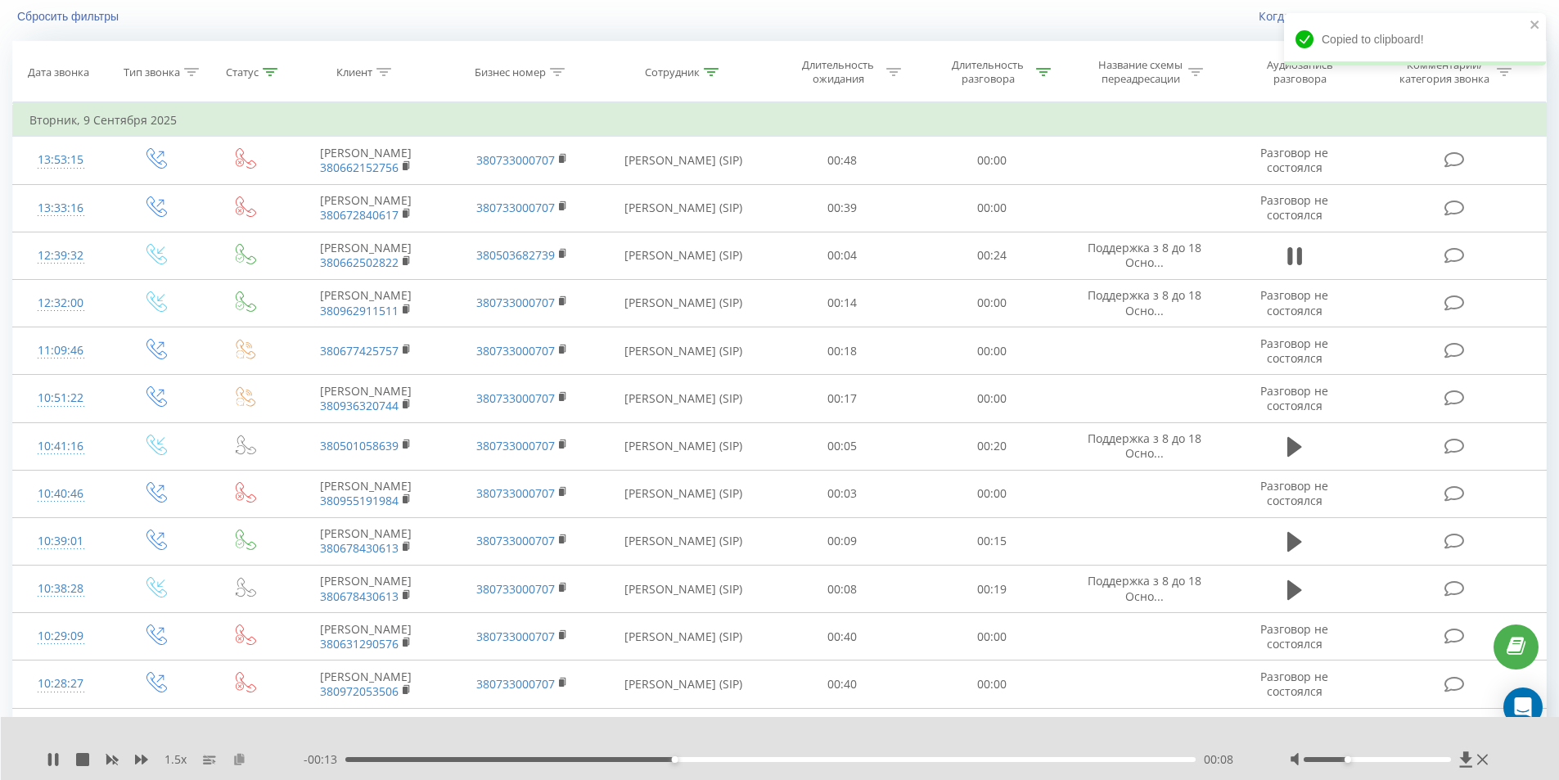
click at [244, 755] on icon at bounding box center [239, 758] width 14 height 11
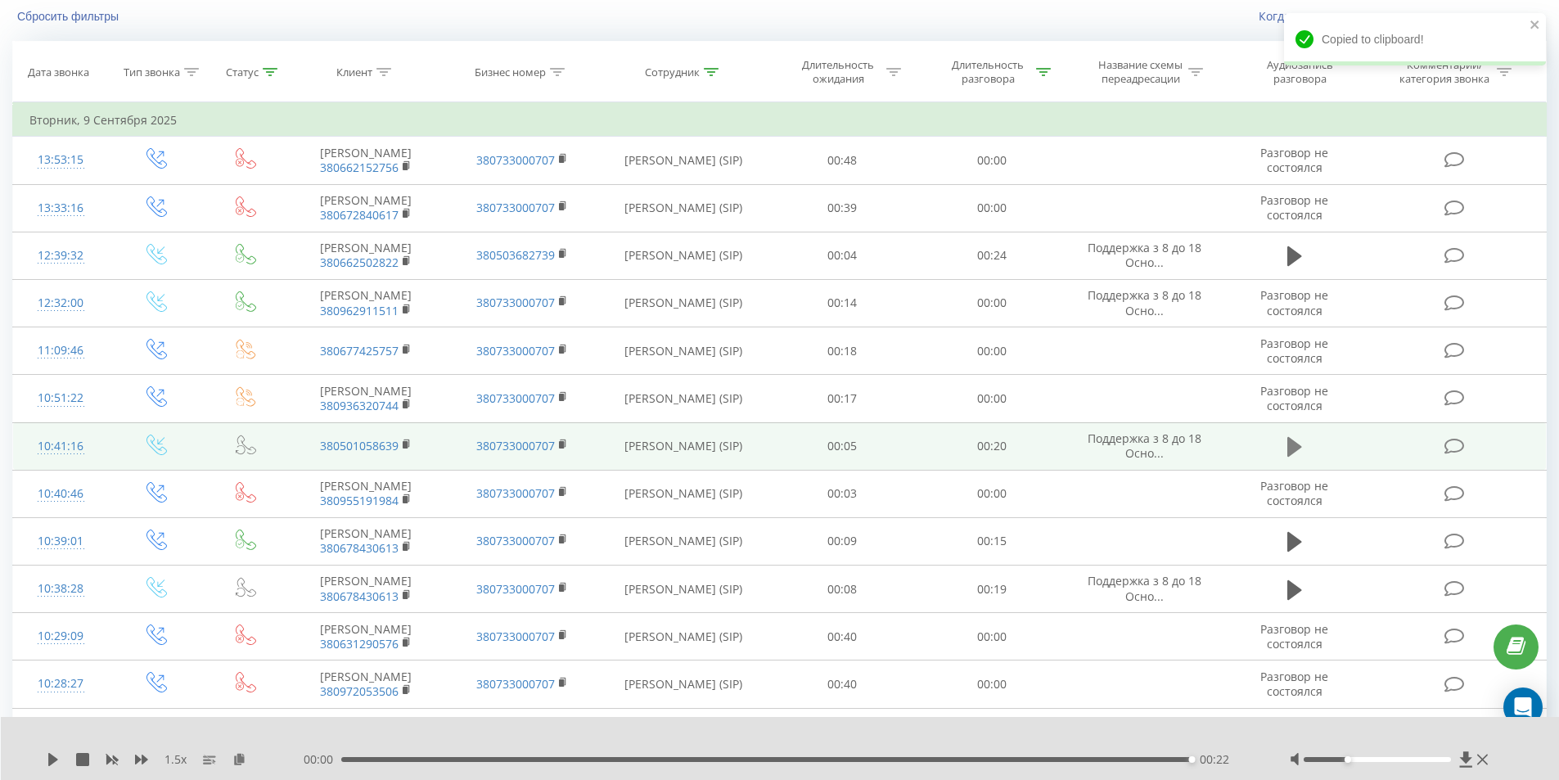
click at [1296, 458] on icon at bounding box center [1294, 446] width 15 height 23
click at [1175, 760] on div "00:18" at bounding box center [770, 759] width 851 height 5
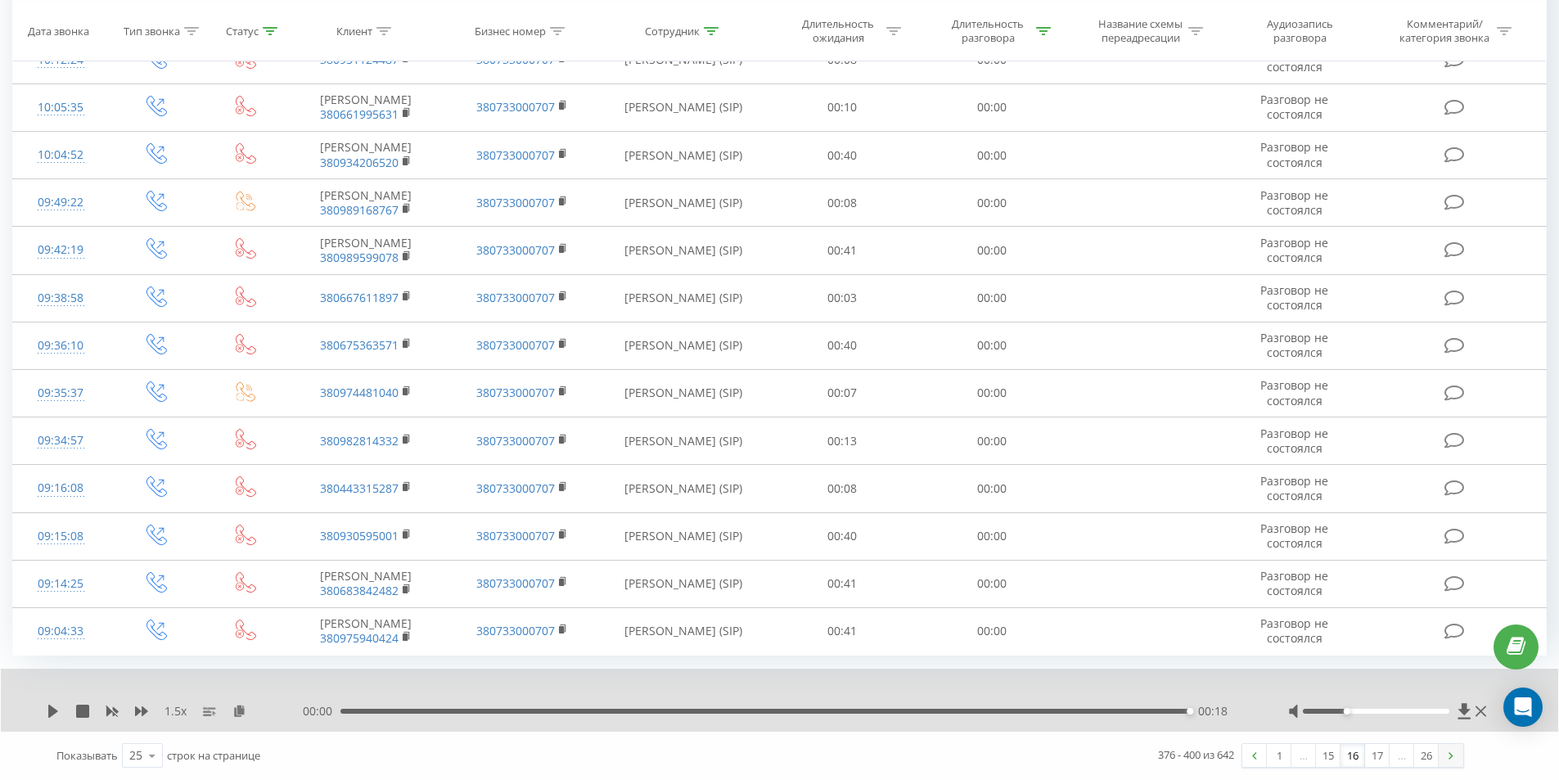
click at [1454, 754] on link at bounding box center [1450, 755] width 25 height 23
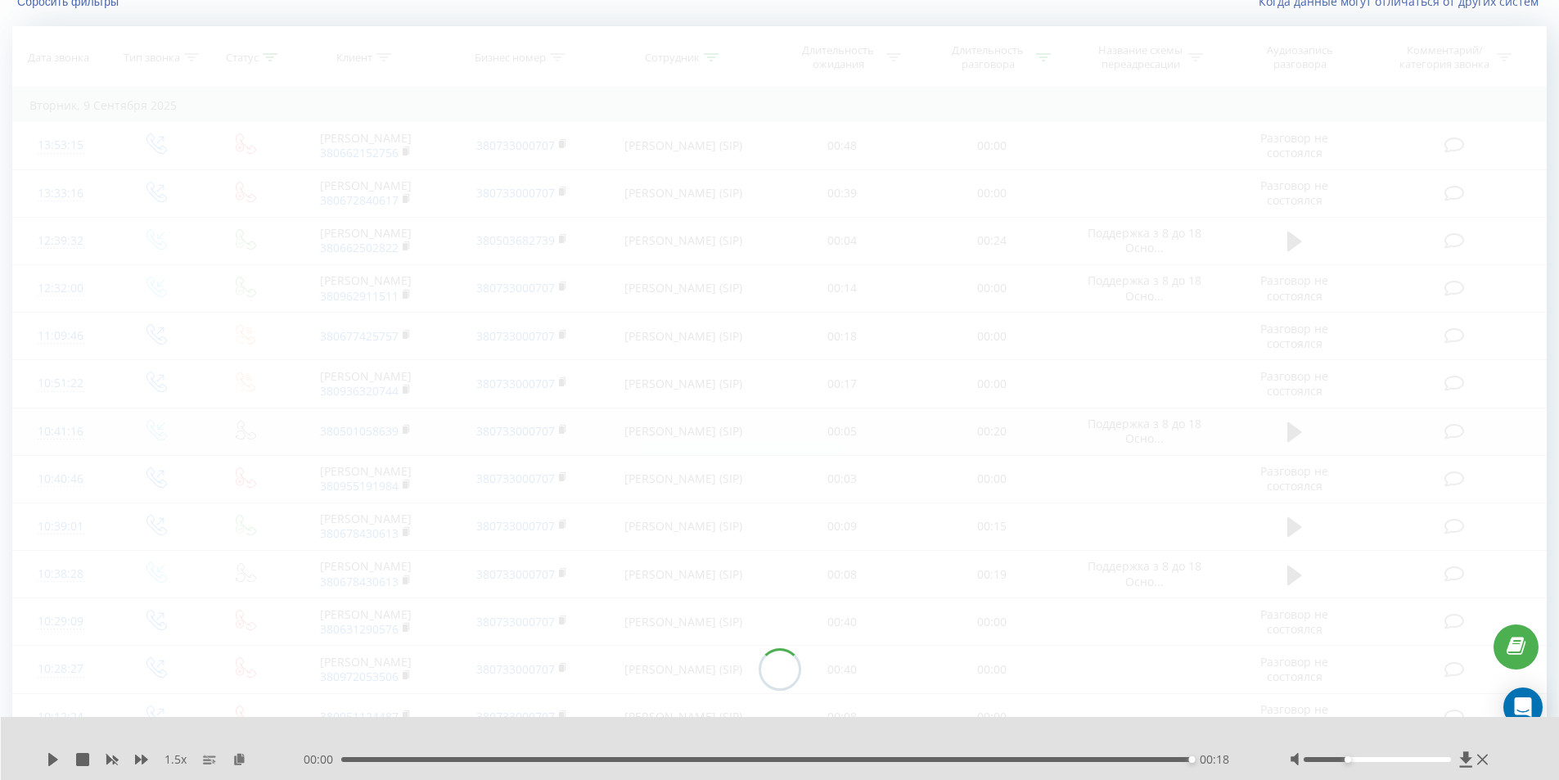
scroll to position [108, 0]
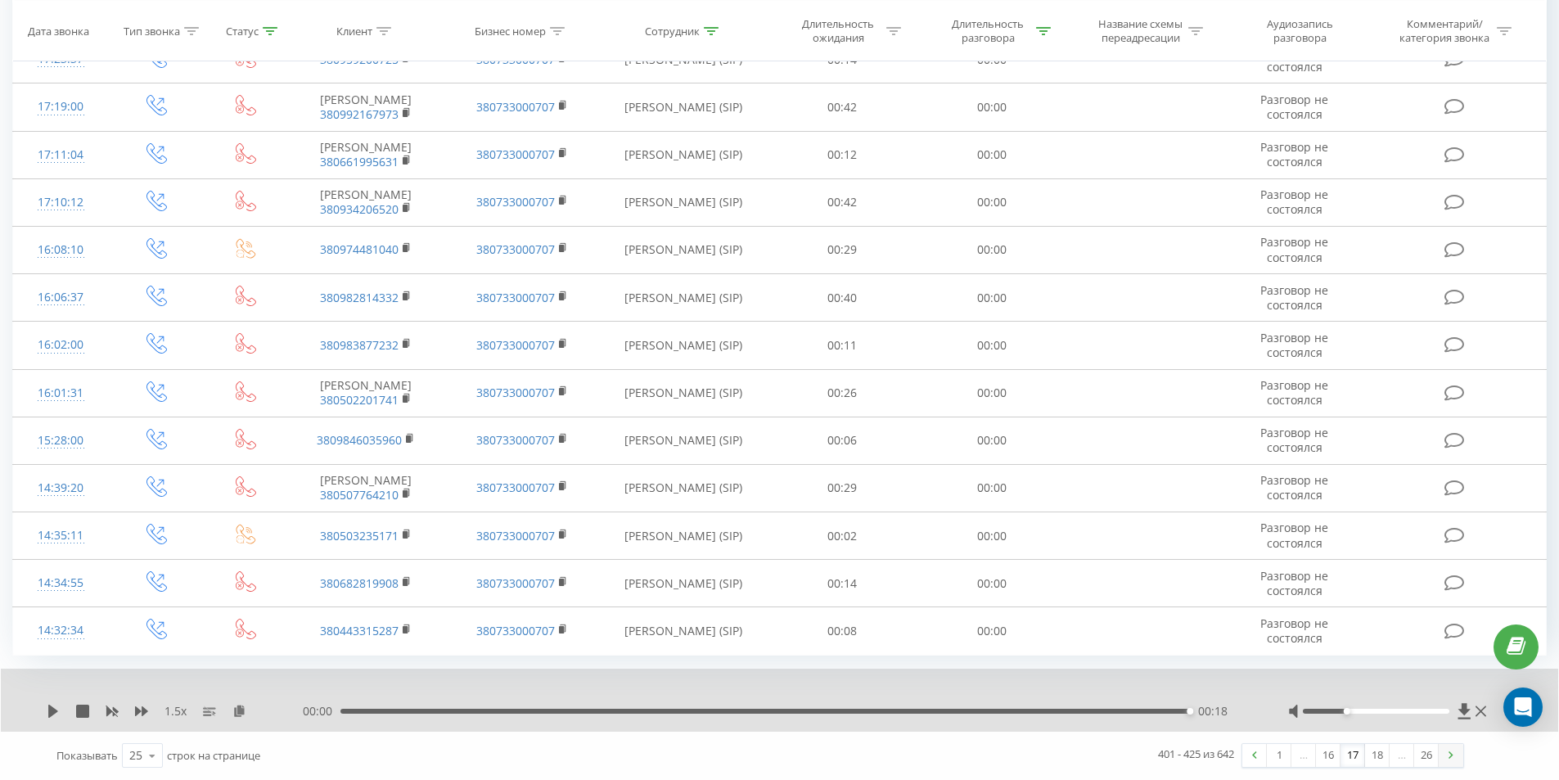
click at [1451, 749] on link at bounding box center [1450, 755] width 25 height 23
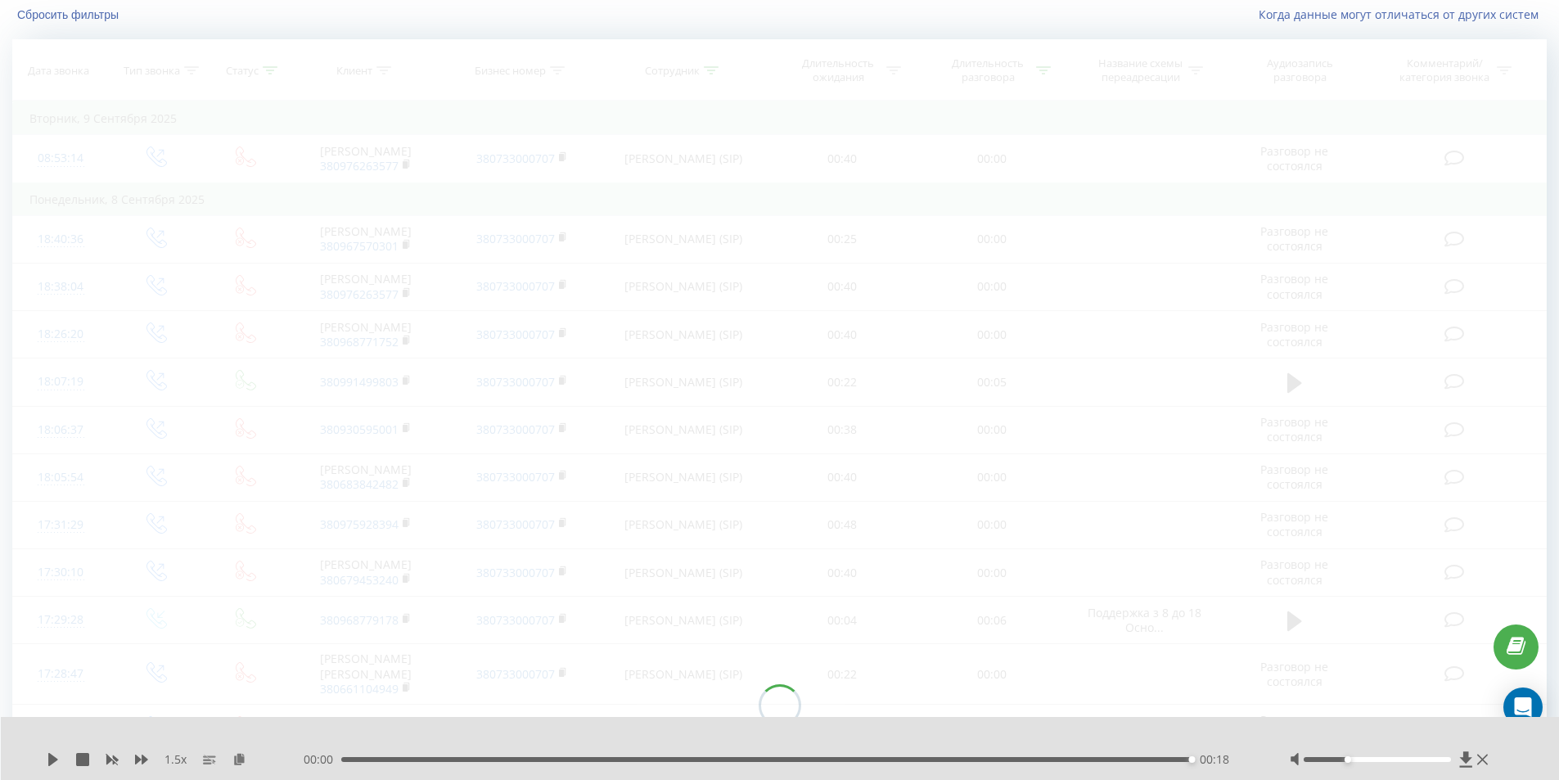
scroll to position [108, 0]
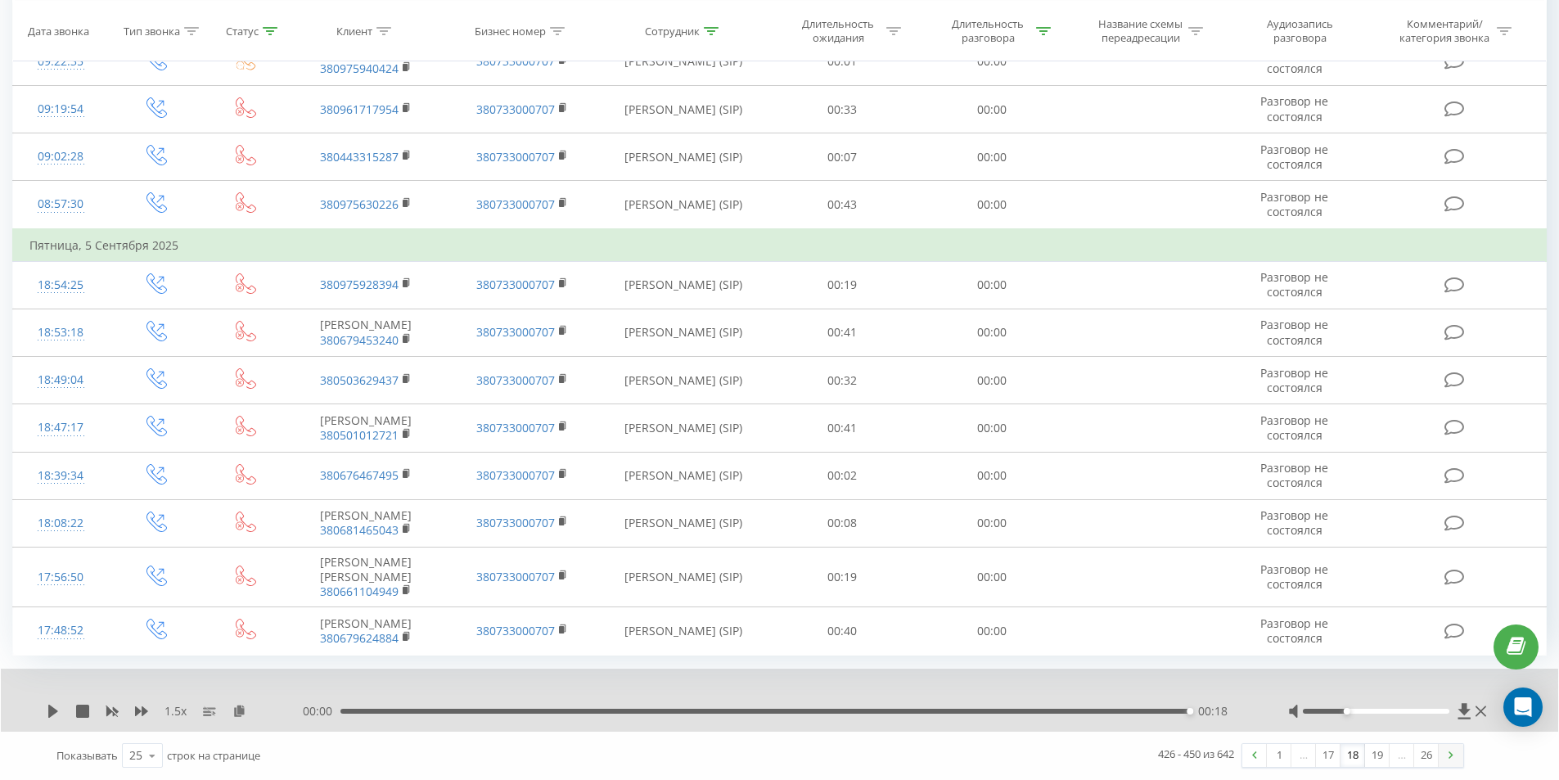
click at [1460, 753] on link at bounding box center [1450, 755] width 25 height 23
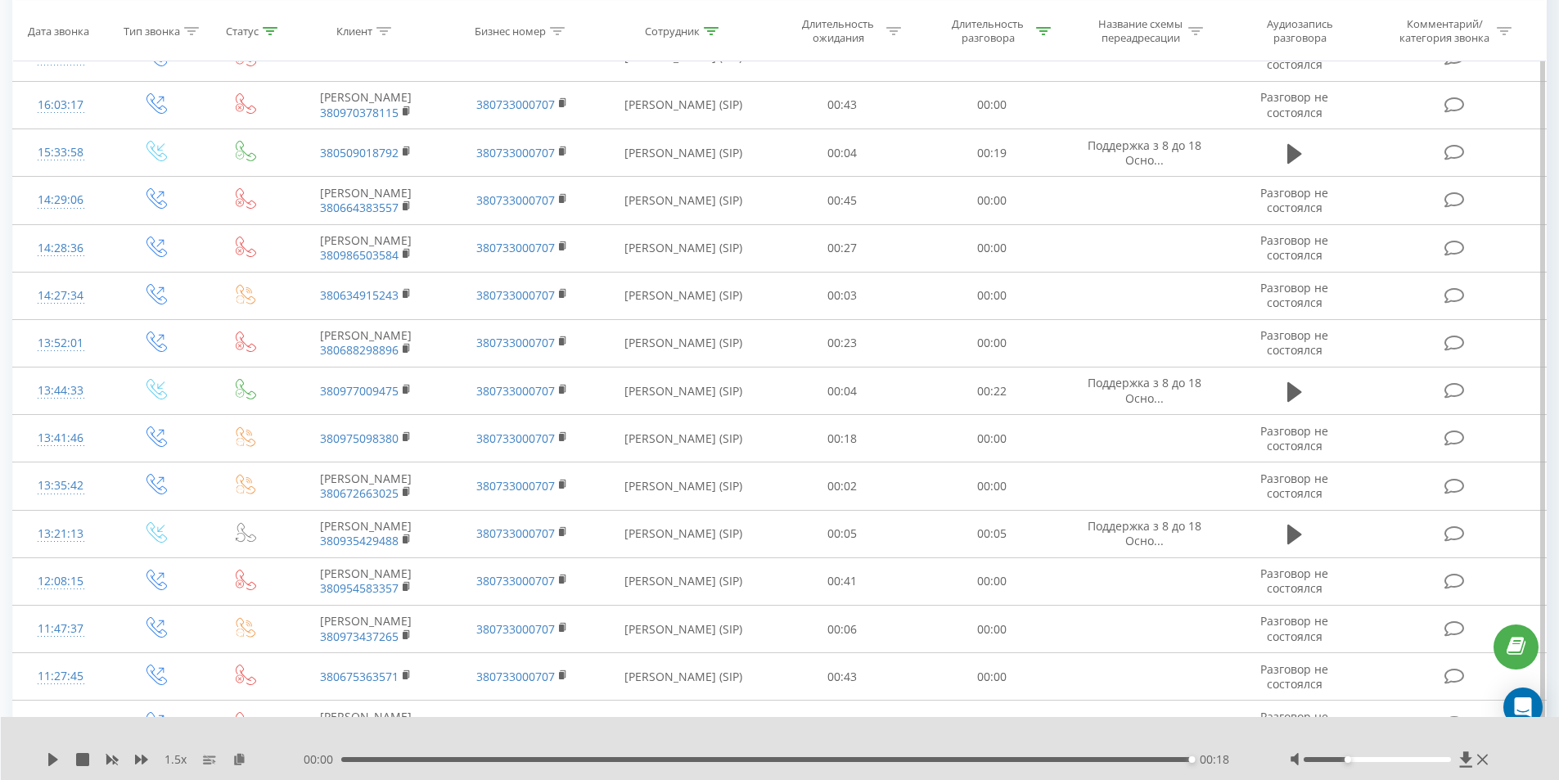
scroll to position [353, 0]
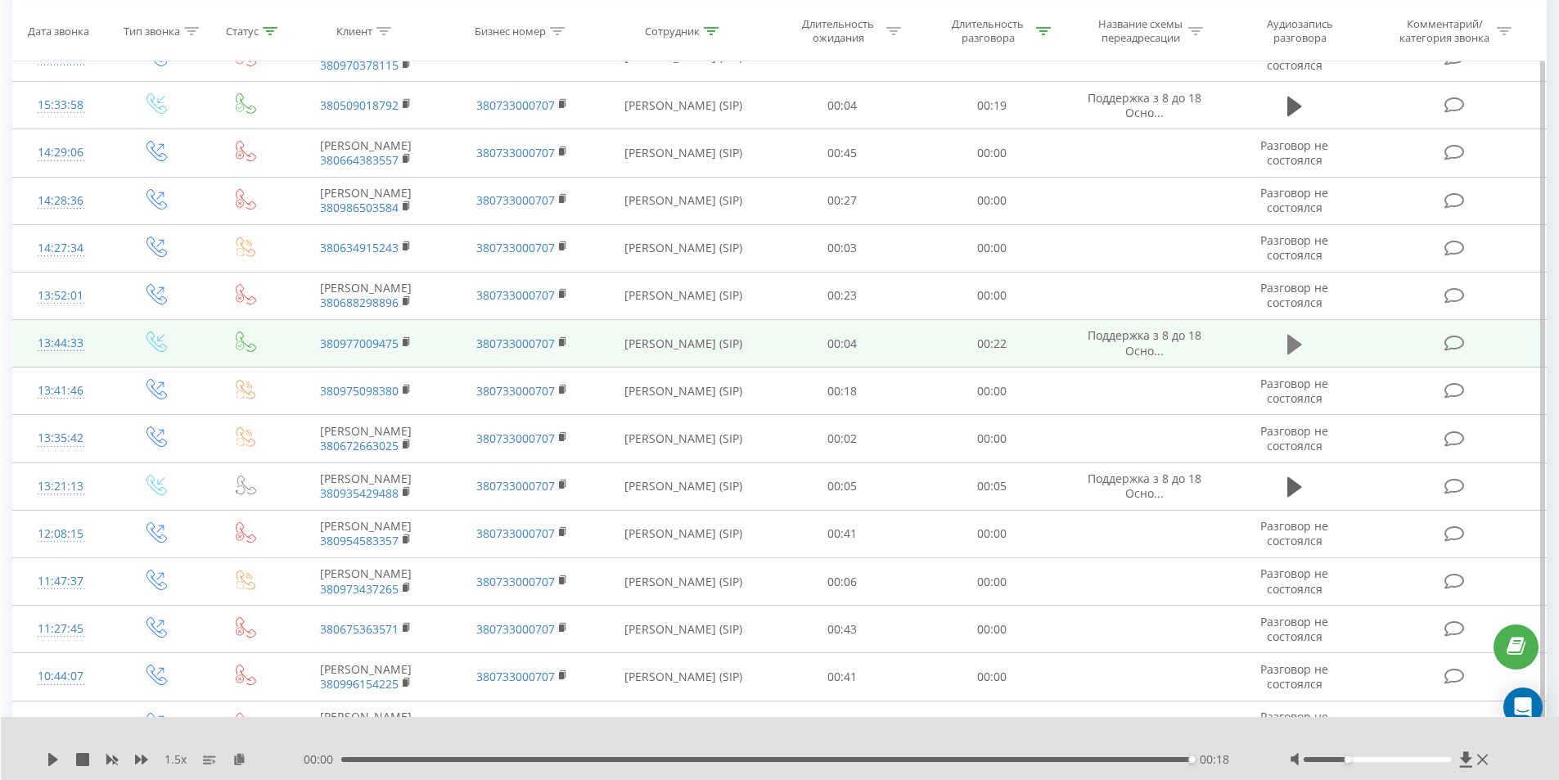
click at [1293, 353] on icon at bounding box center [1294, 344] width 15 height 20
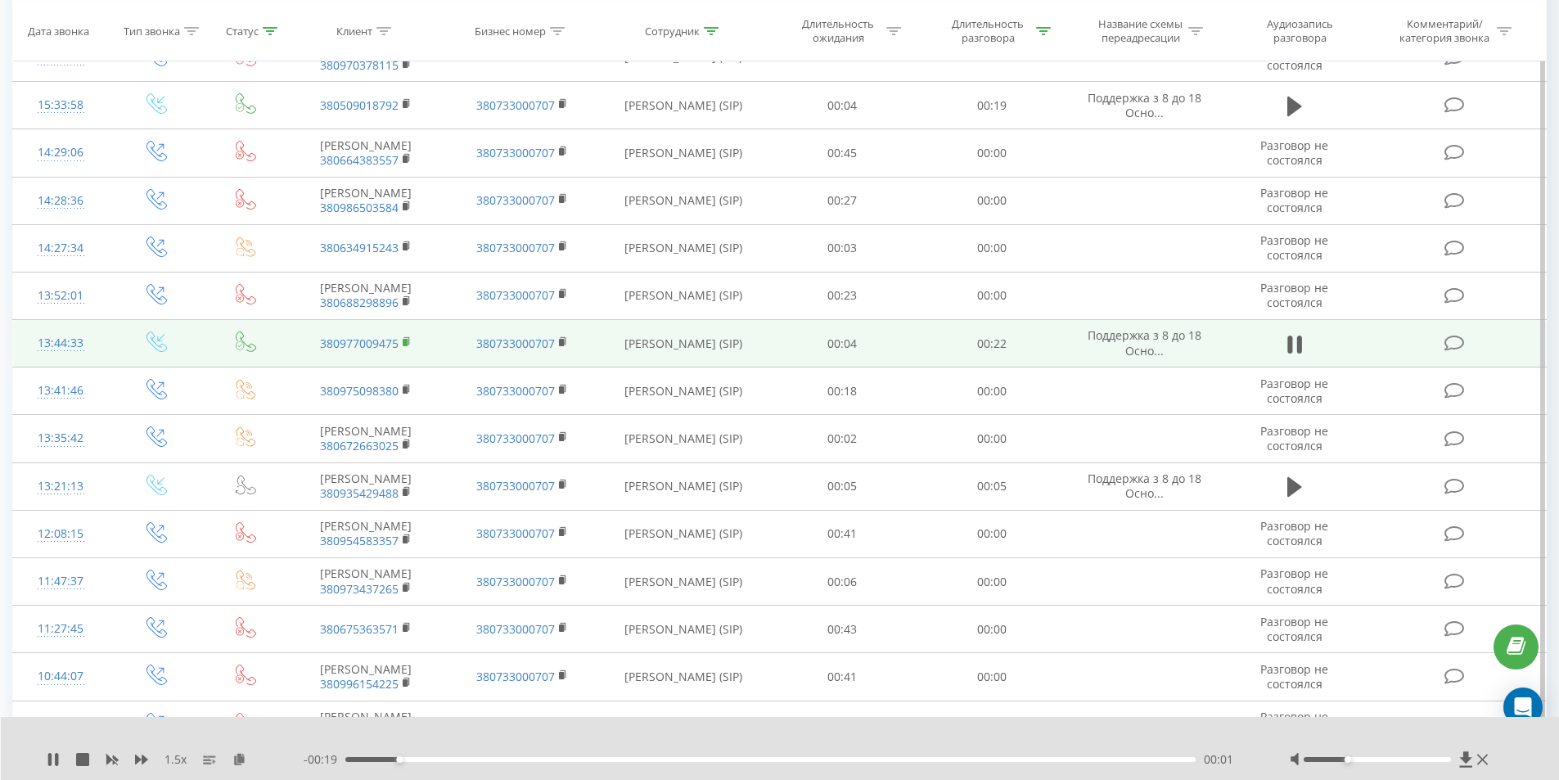
click at [407, 346] on rect at bounding box center [405, 342] width 5 height 7
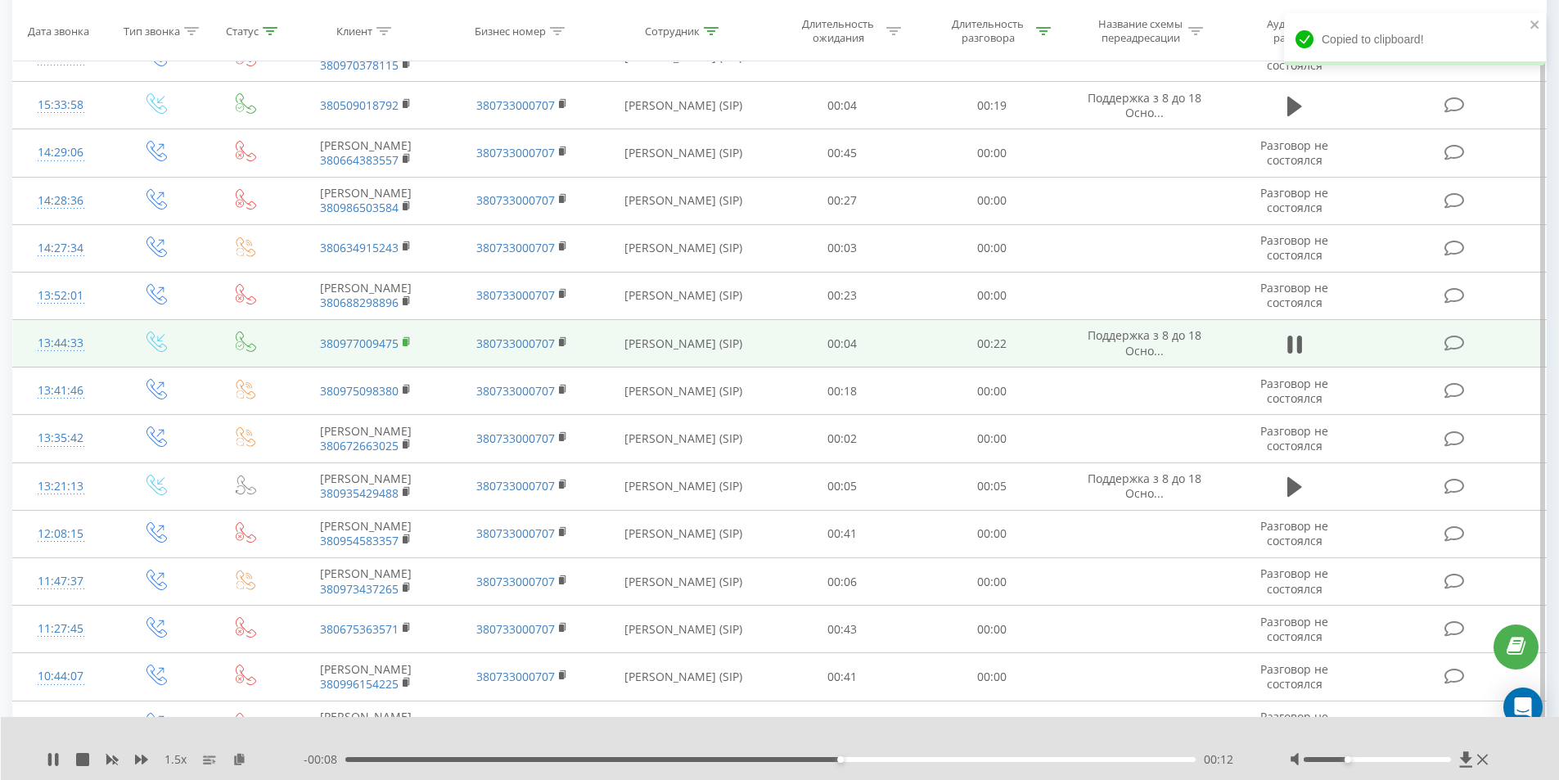
click at [408, 348] on icon at bounding box center [407, 341] width 9 height 11
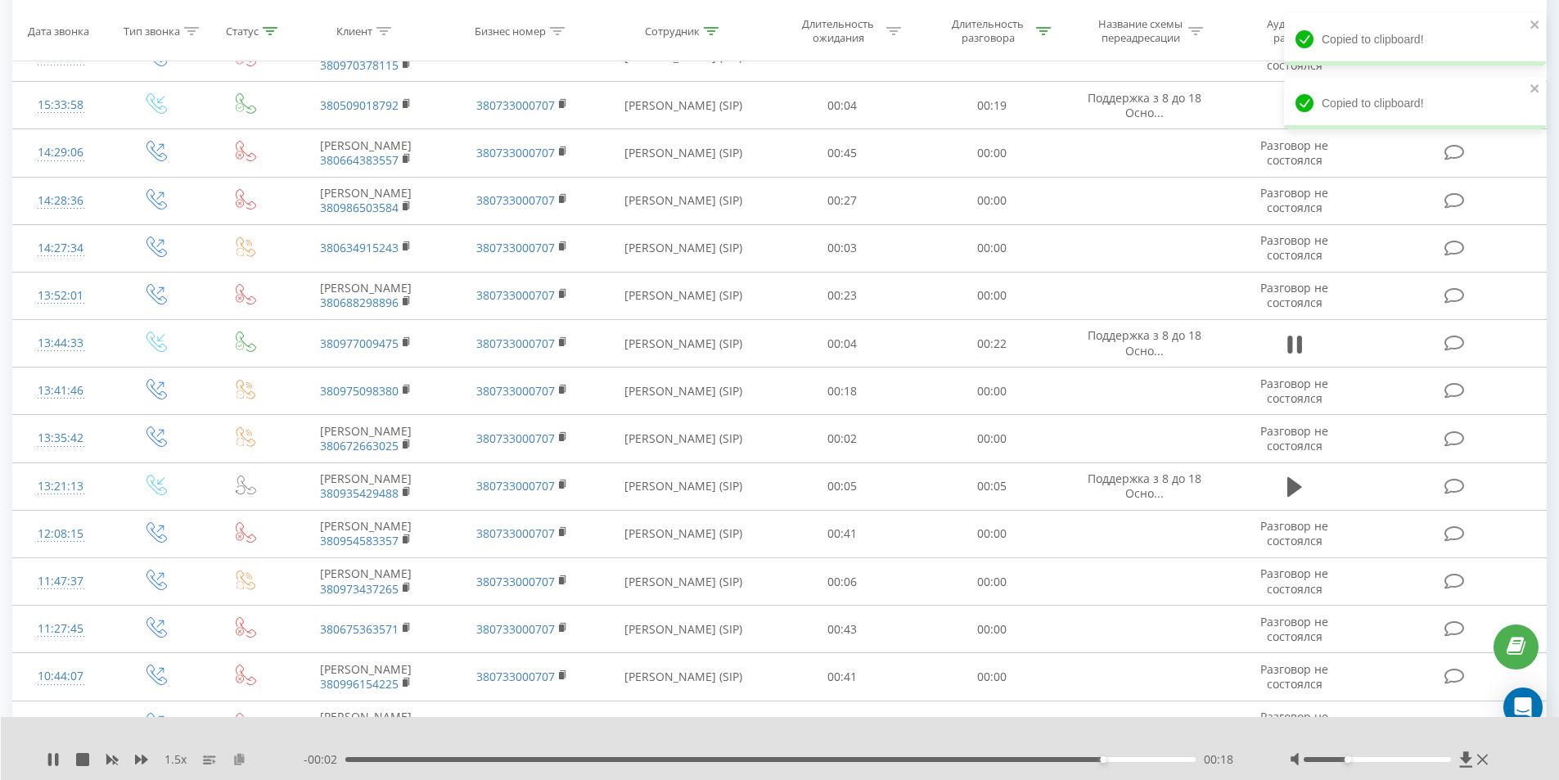
click at [245, 756] on icon at bounding box center [239, 758] width 14 height 11
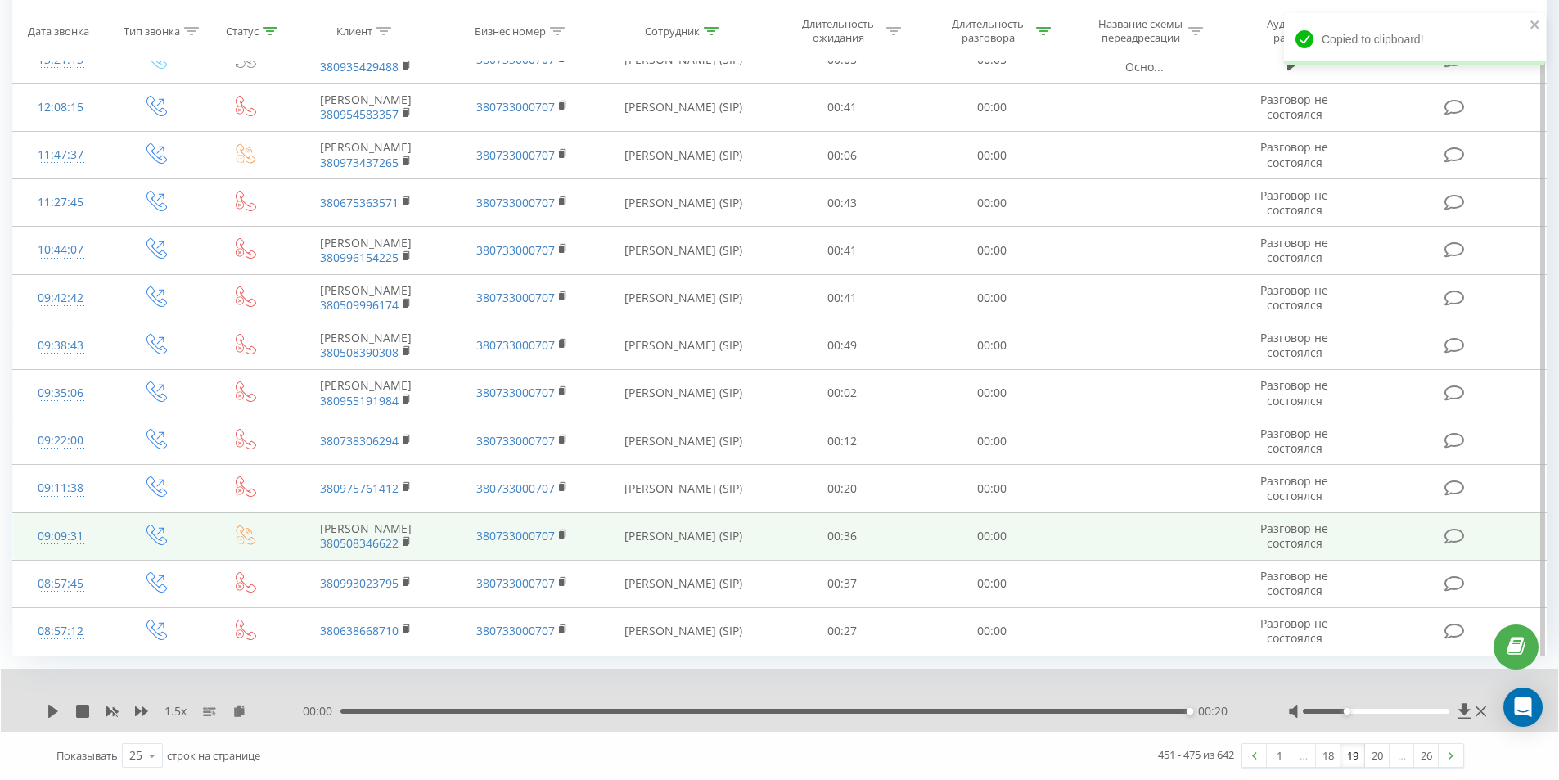
scroll to position [958, 0]
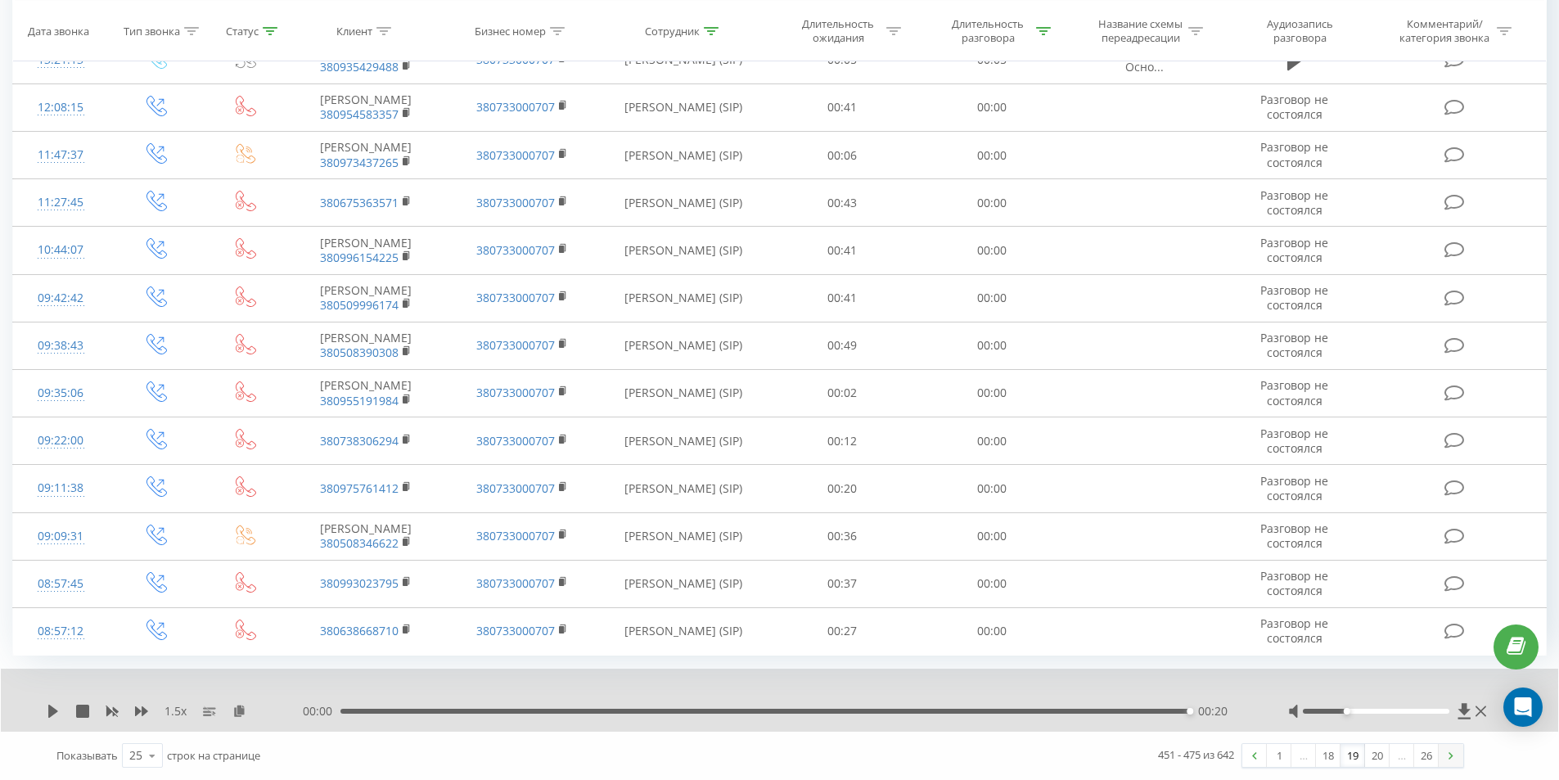
click at [1444, 758] on link at bounding box center [1450, 755] width 25 height 23
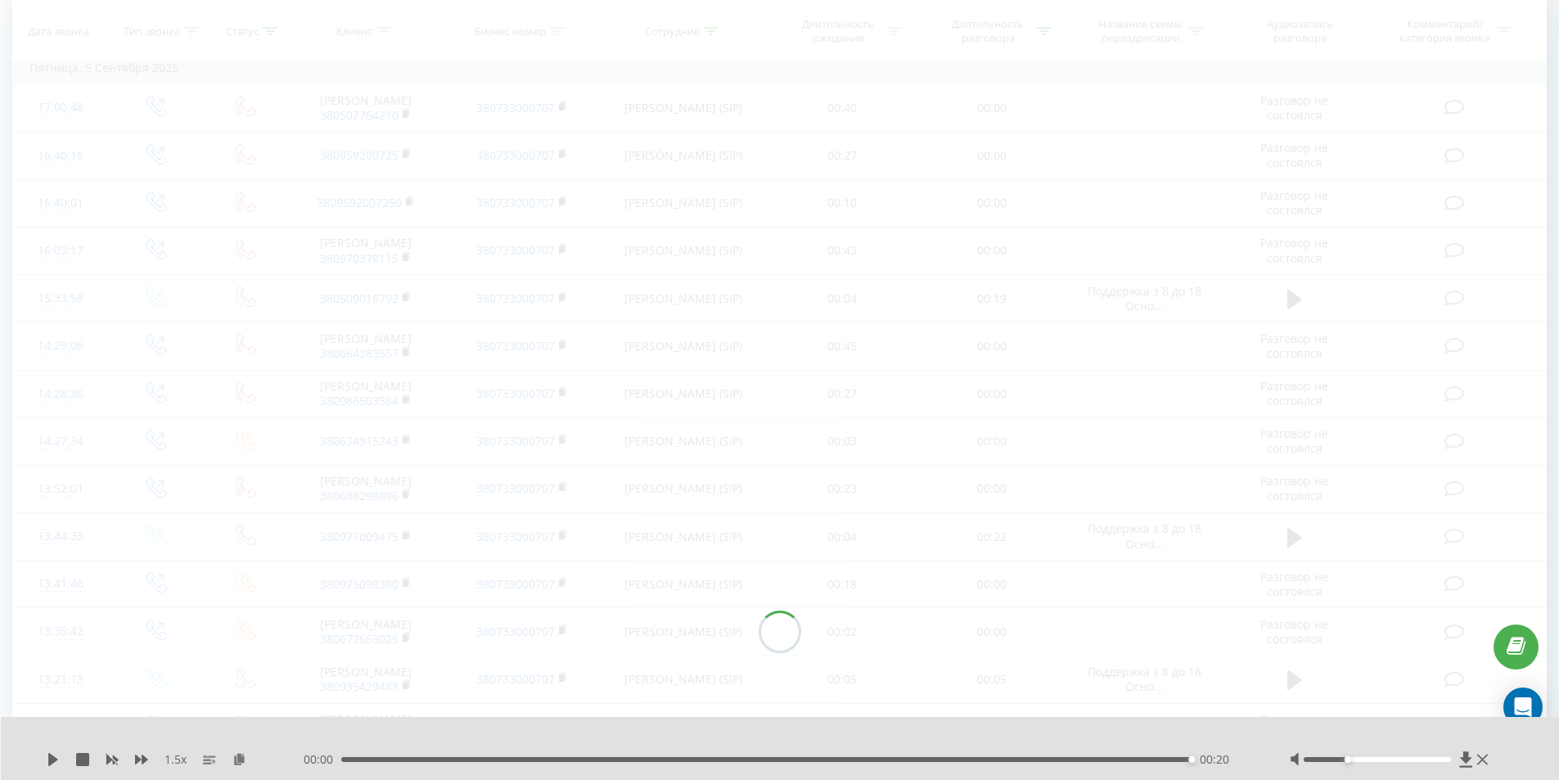
scroll to position [108, 0]
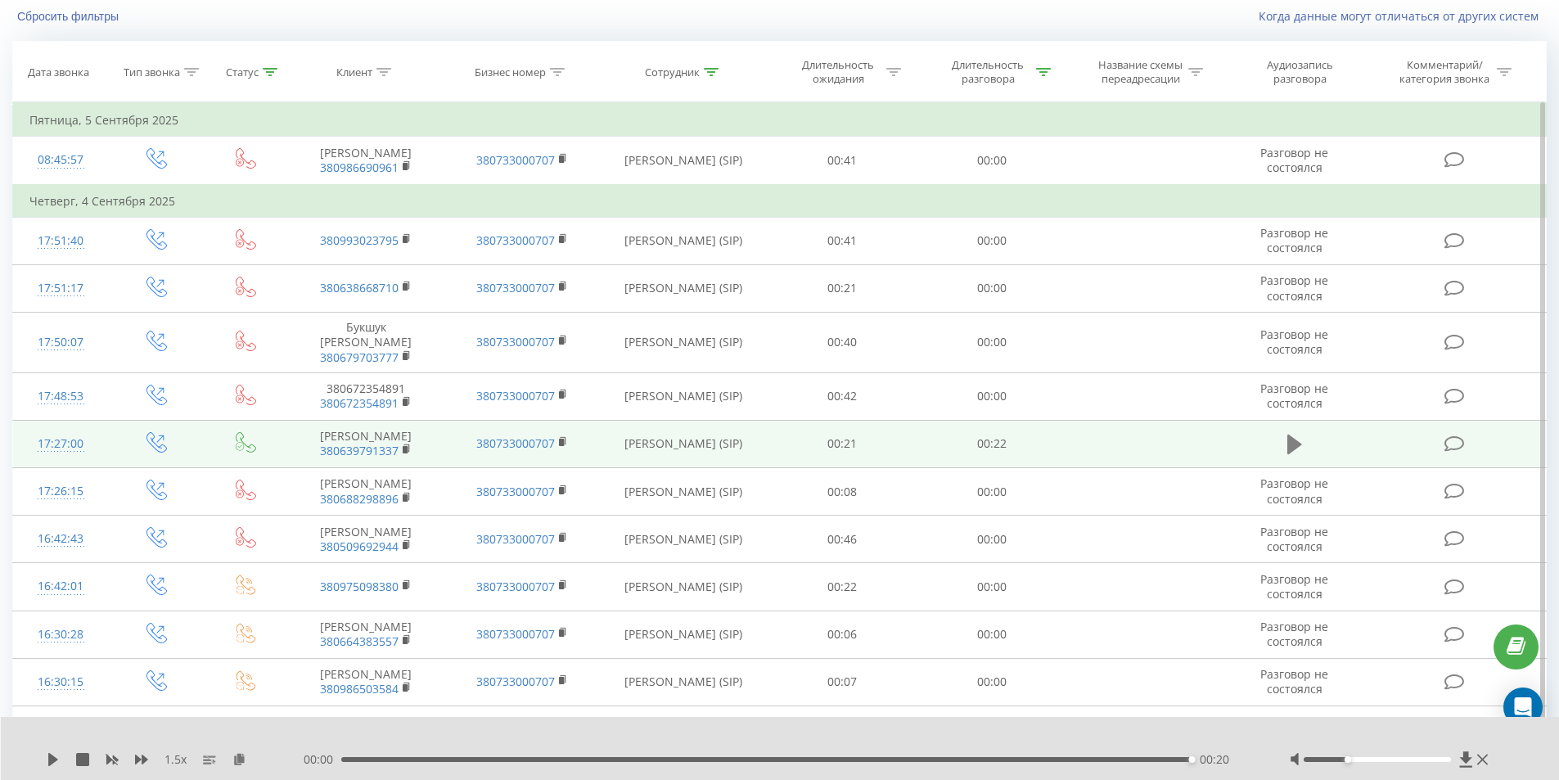
click at [1291, 454] on icon at bounding box center [1294, 444] width 15 height 20
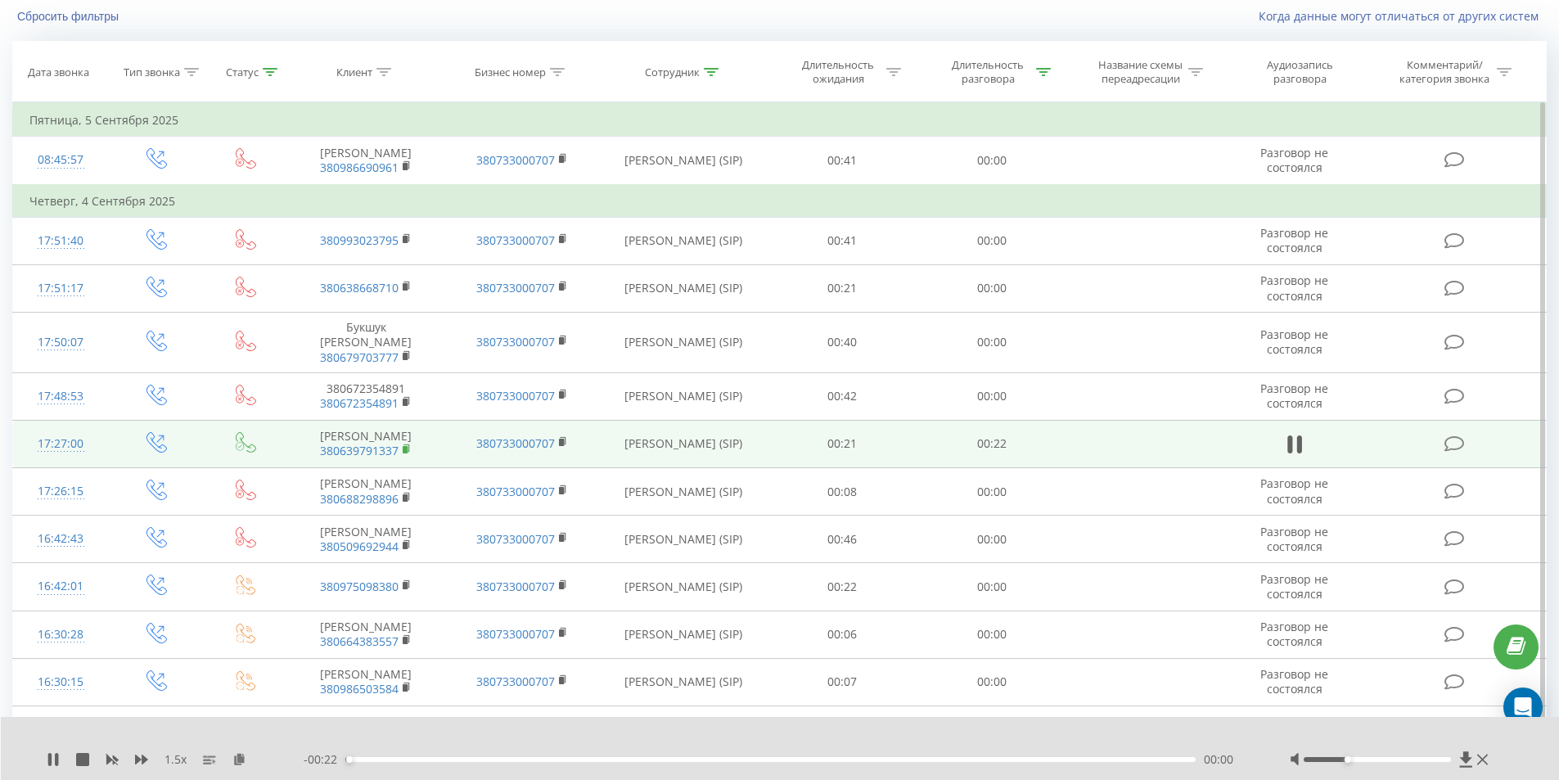
click at [404, 453] on rect at bounding box center [405, 449] width 5 height 7
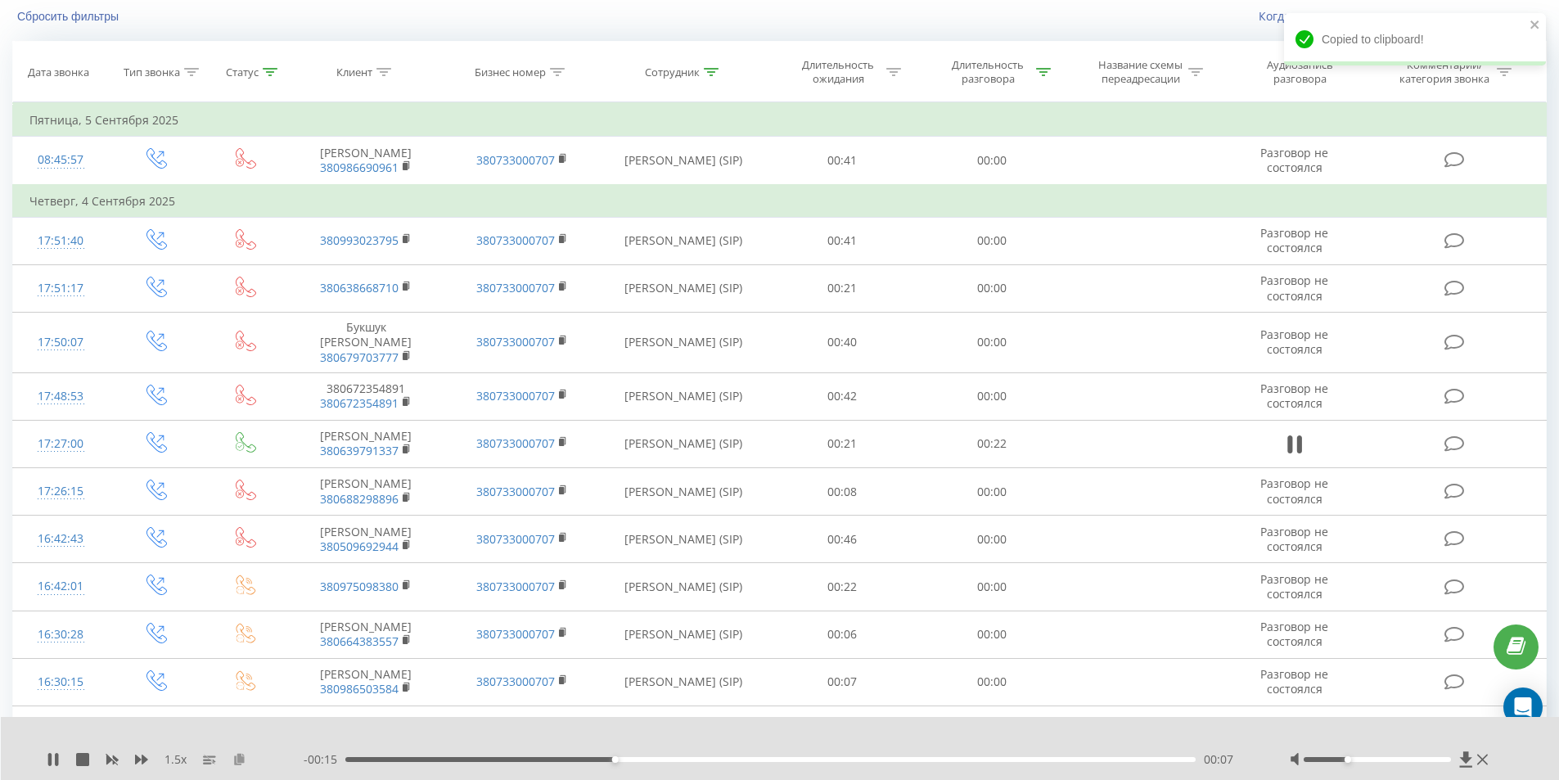
click at [243, 757] on icon at bounding box center [239, 758] width 14 height 11
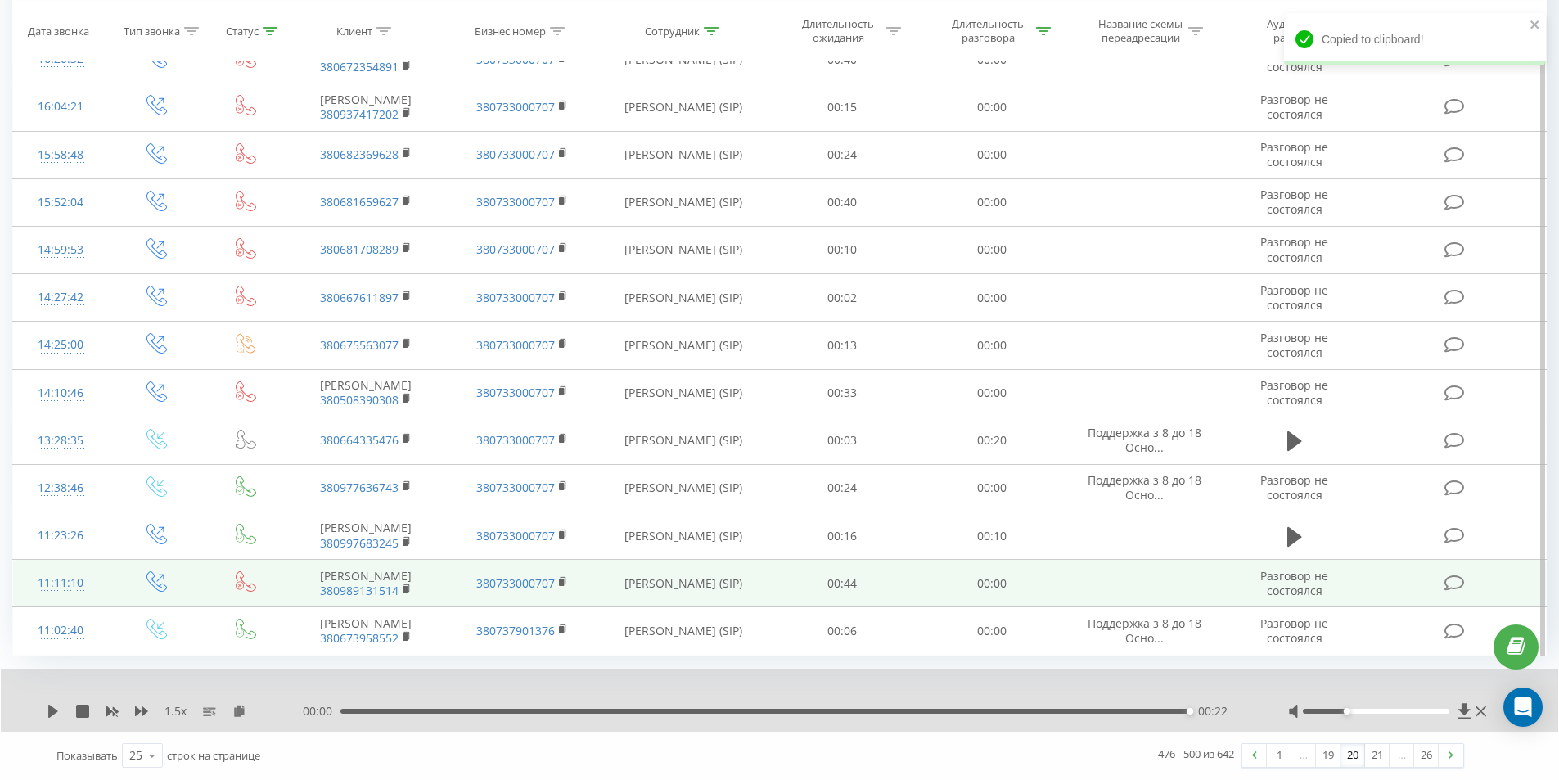
scroll to position [964, 0]
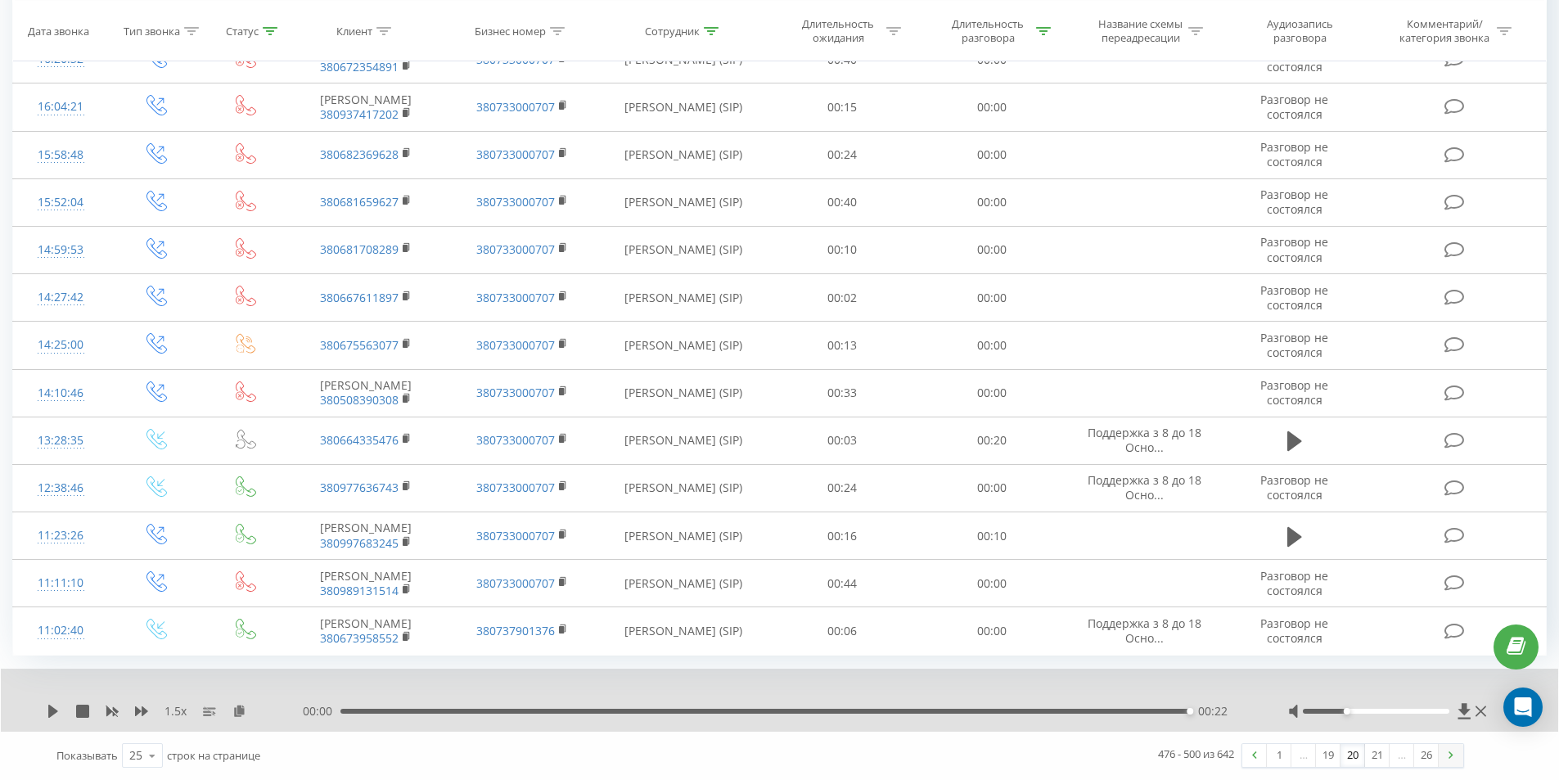
click at [1453, 753] on link at bounding box center [1450, 755] width 25 height 23
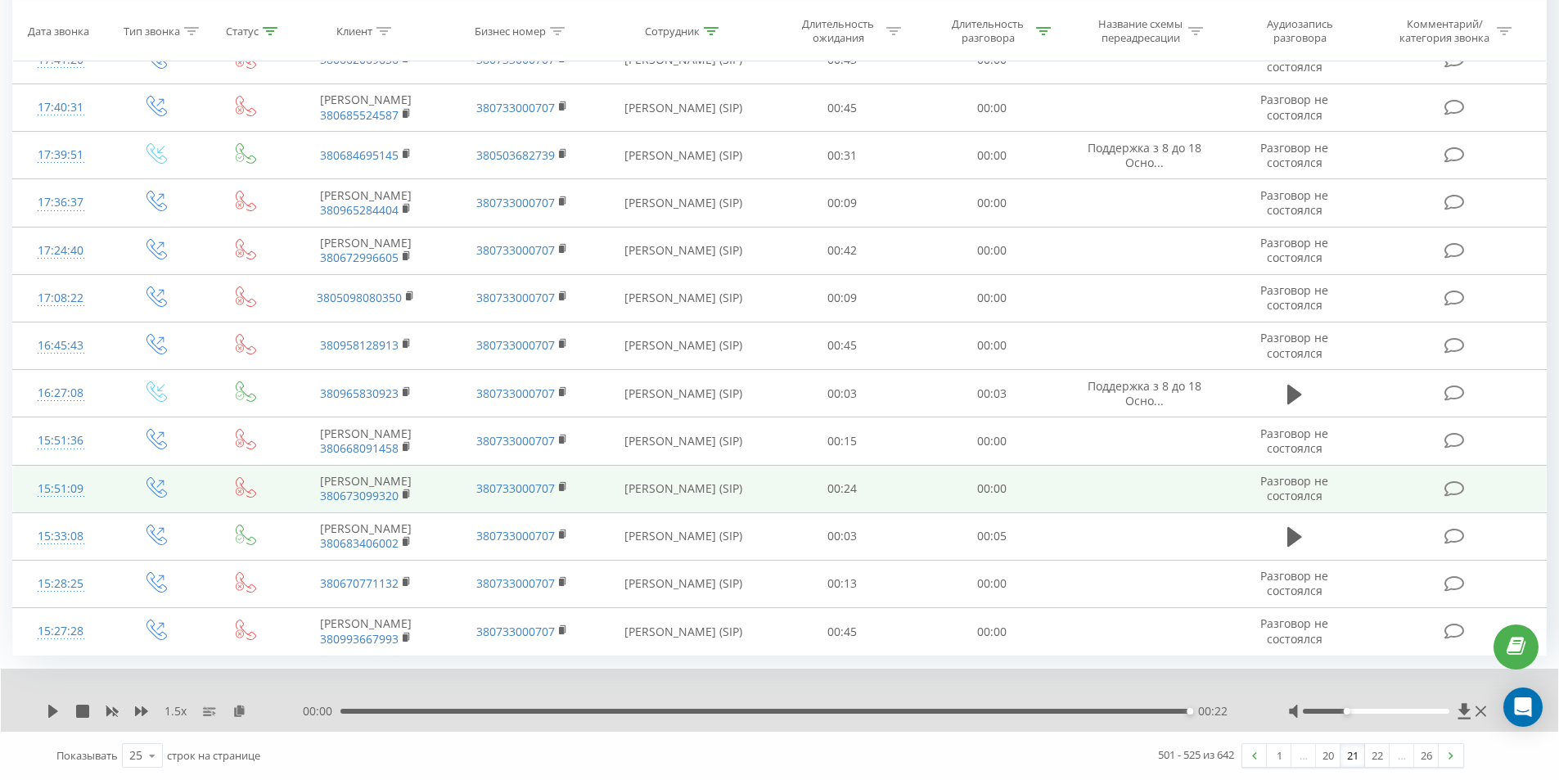
scroll to position [968, 0]
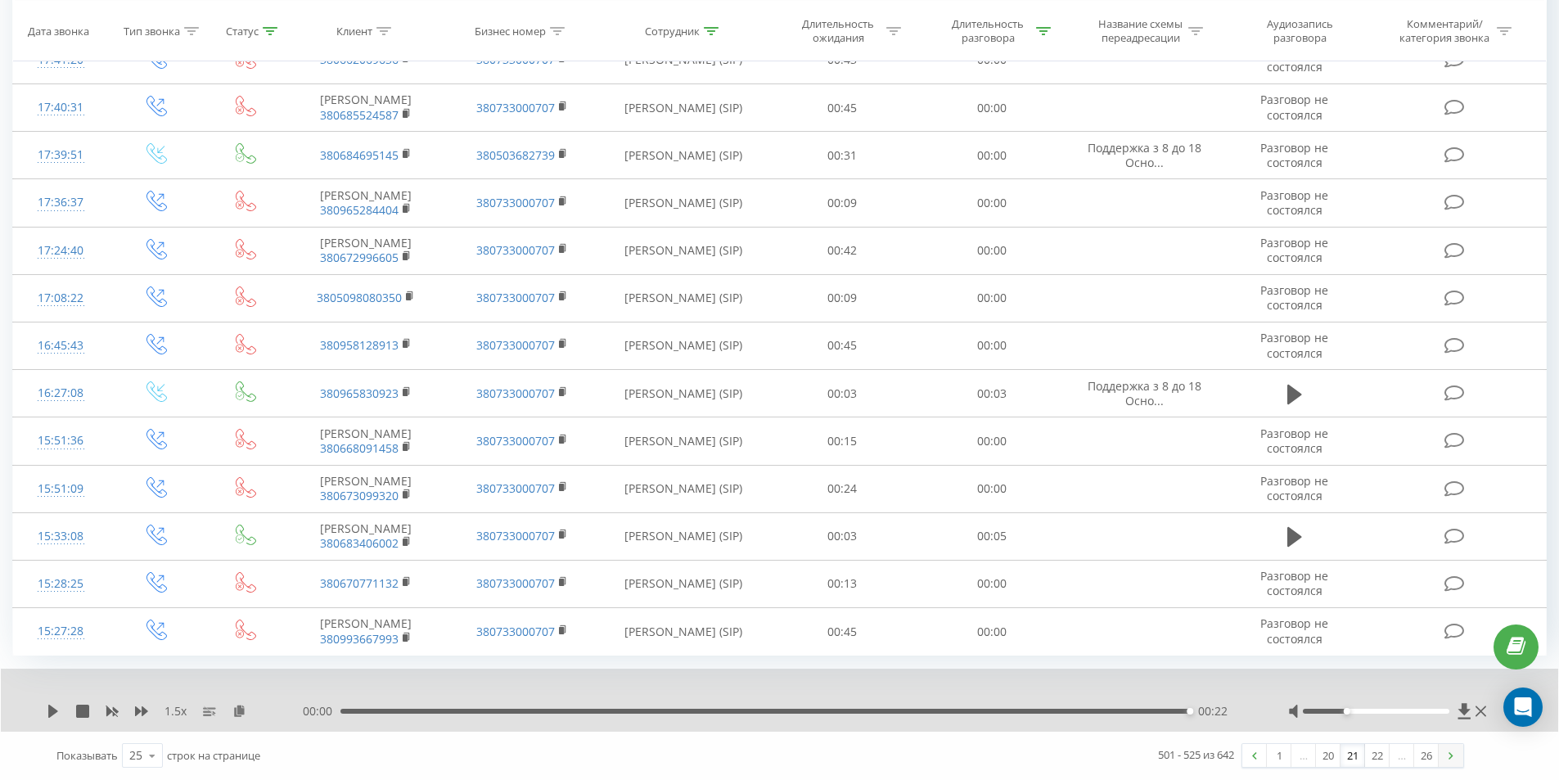
click at [1451, 763] on link at bounding box center [1450, 755] width 25 height 23
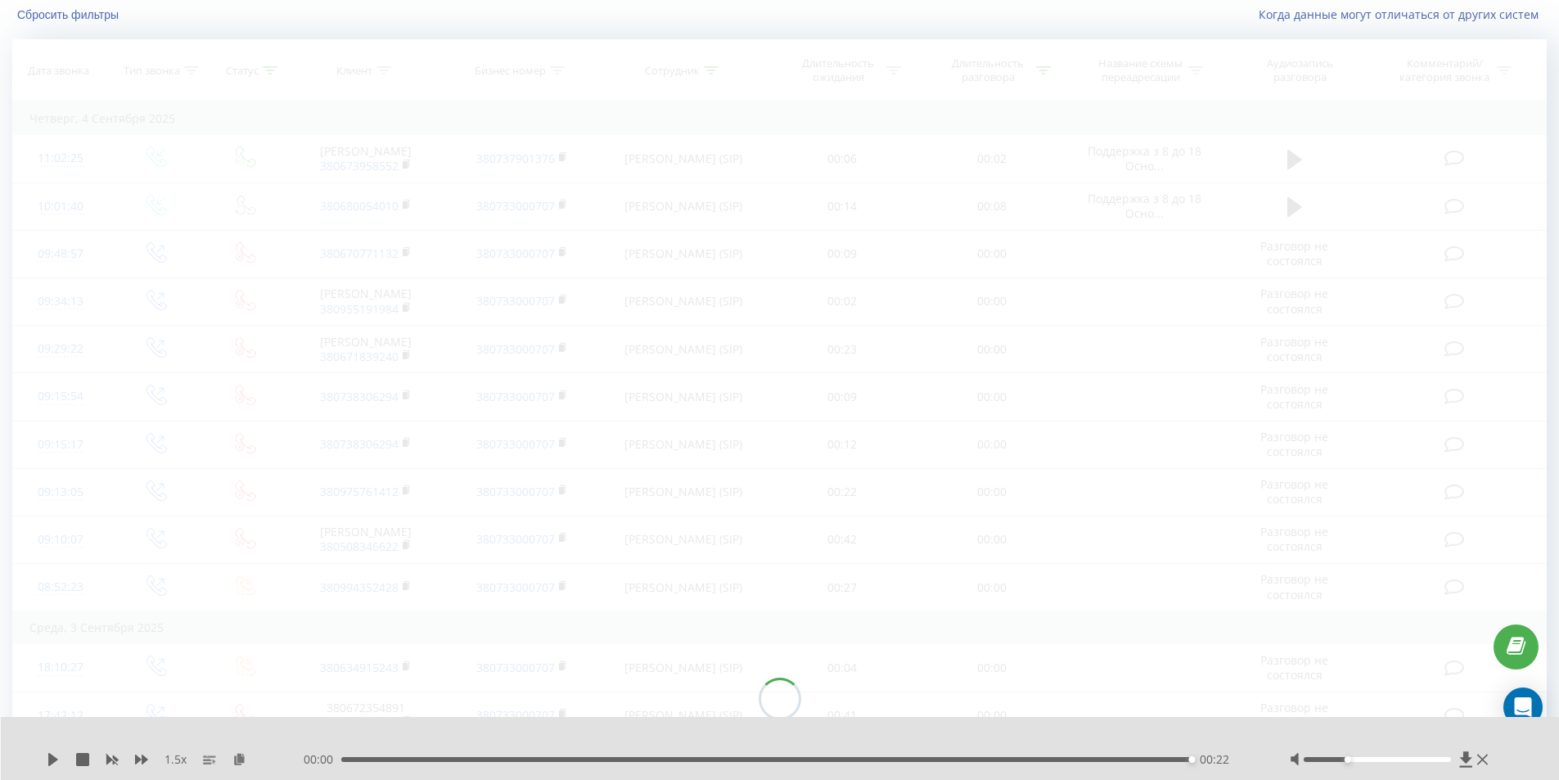
scroll to position [108, 0]
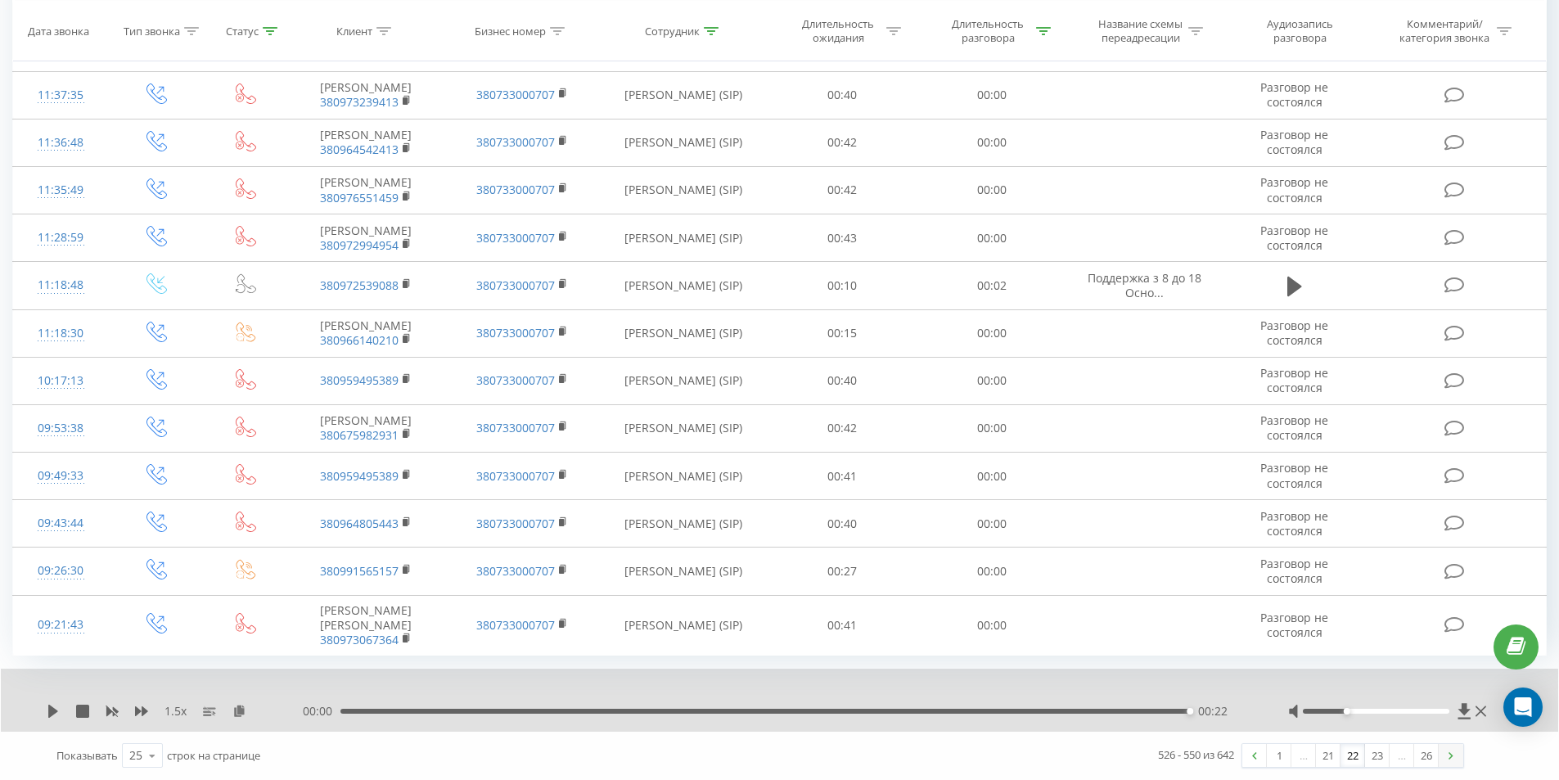
click at [1452, 761] on link at bounding box center [1450, 755] width 25 height 23
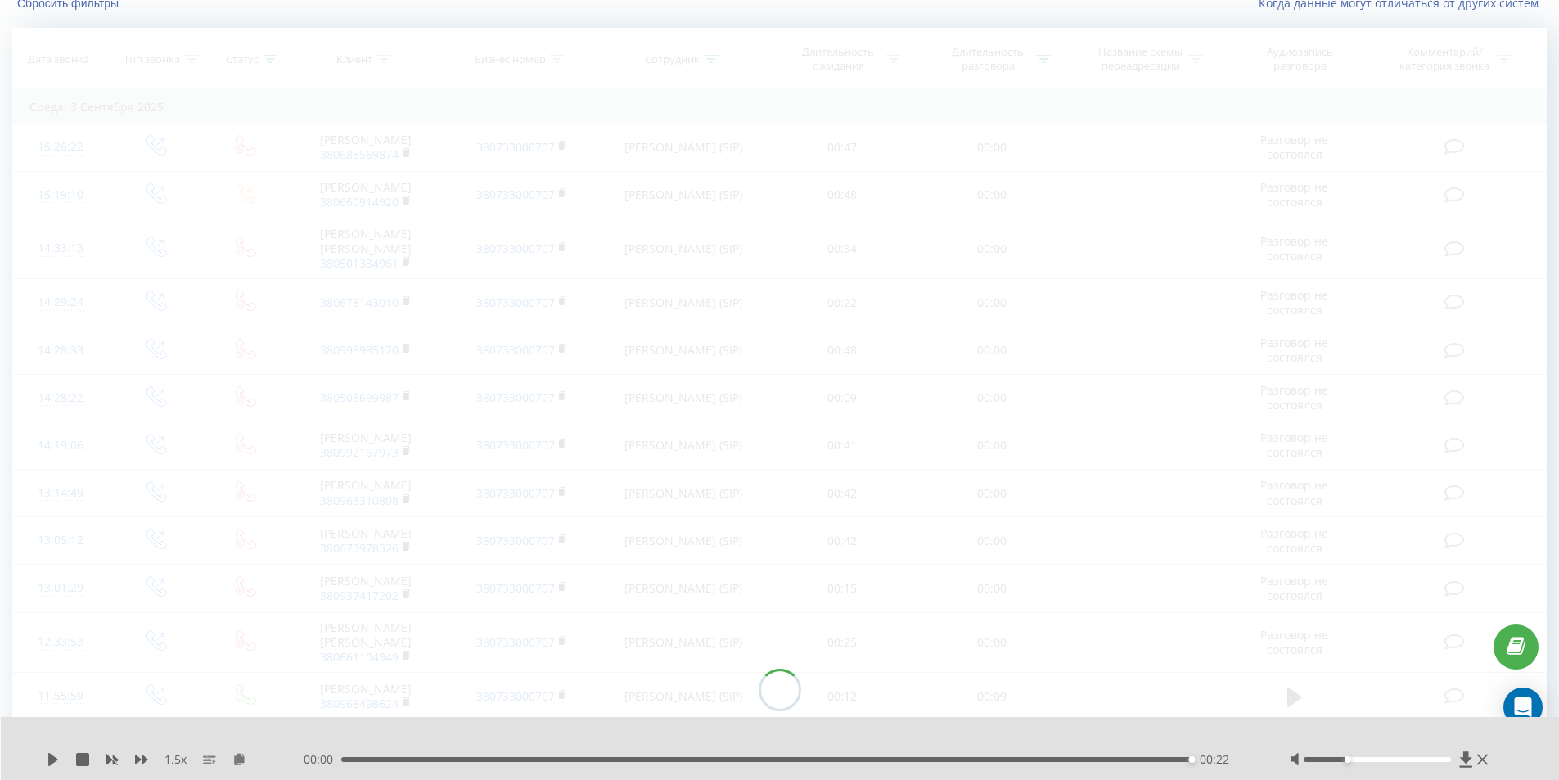
scroll to position [108, 0]
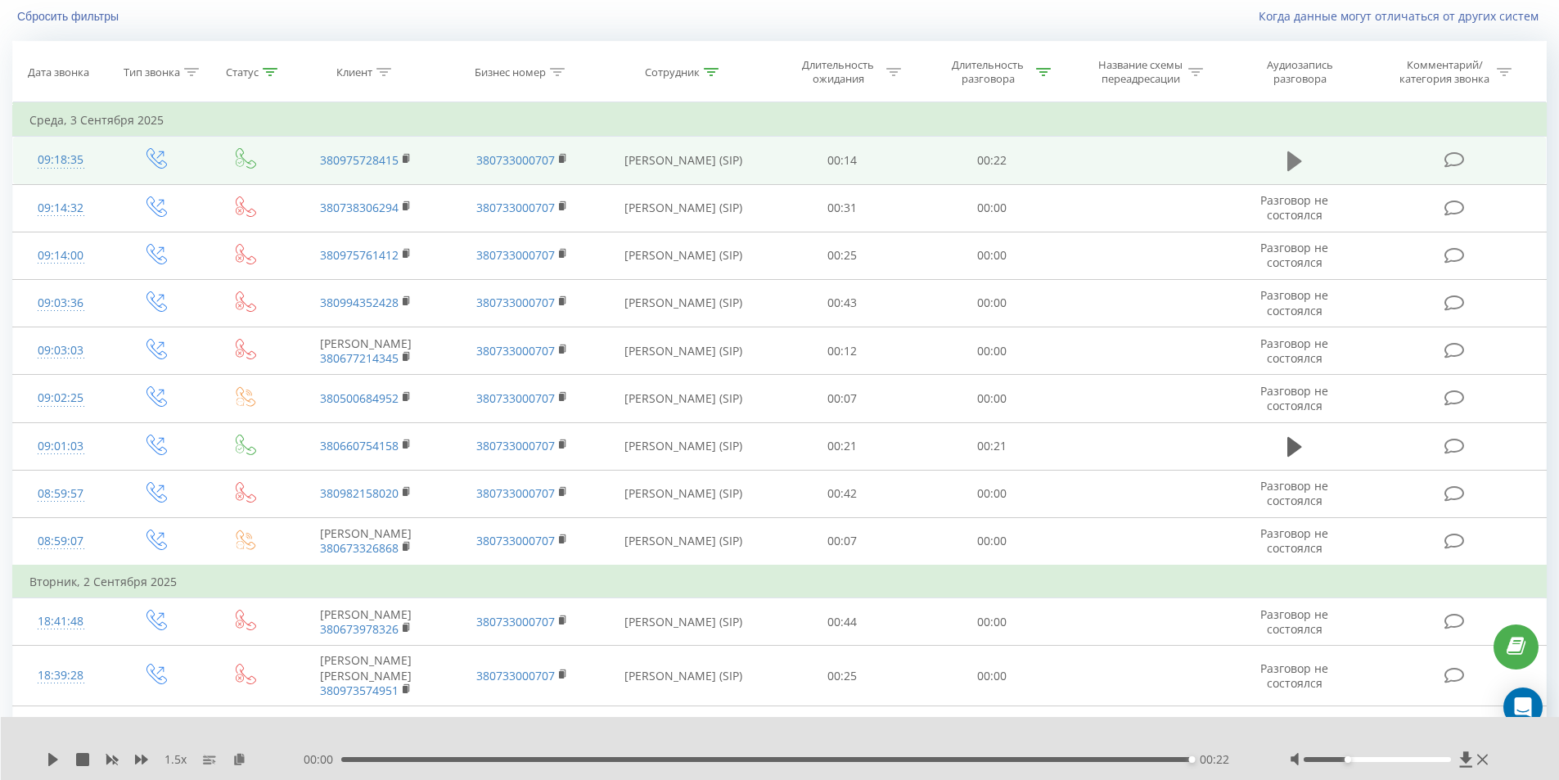
click at [1290, 161] on icon at bounding box center [1294, 161] width 15 height 20
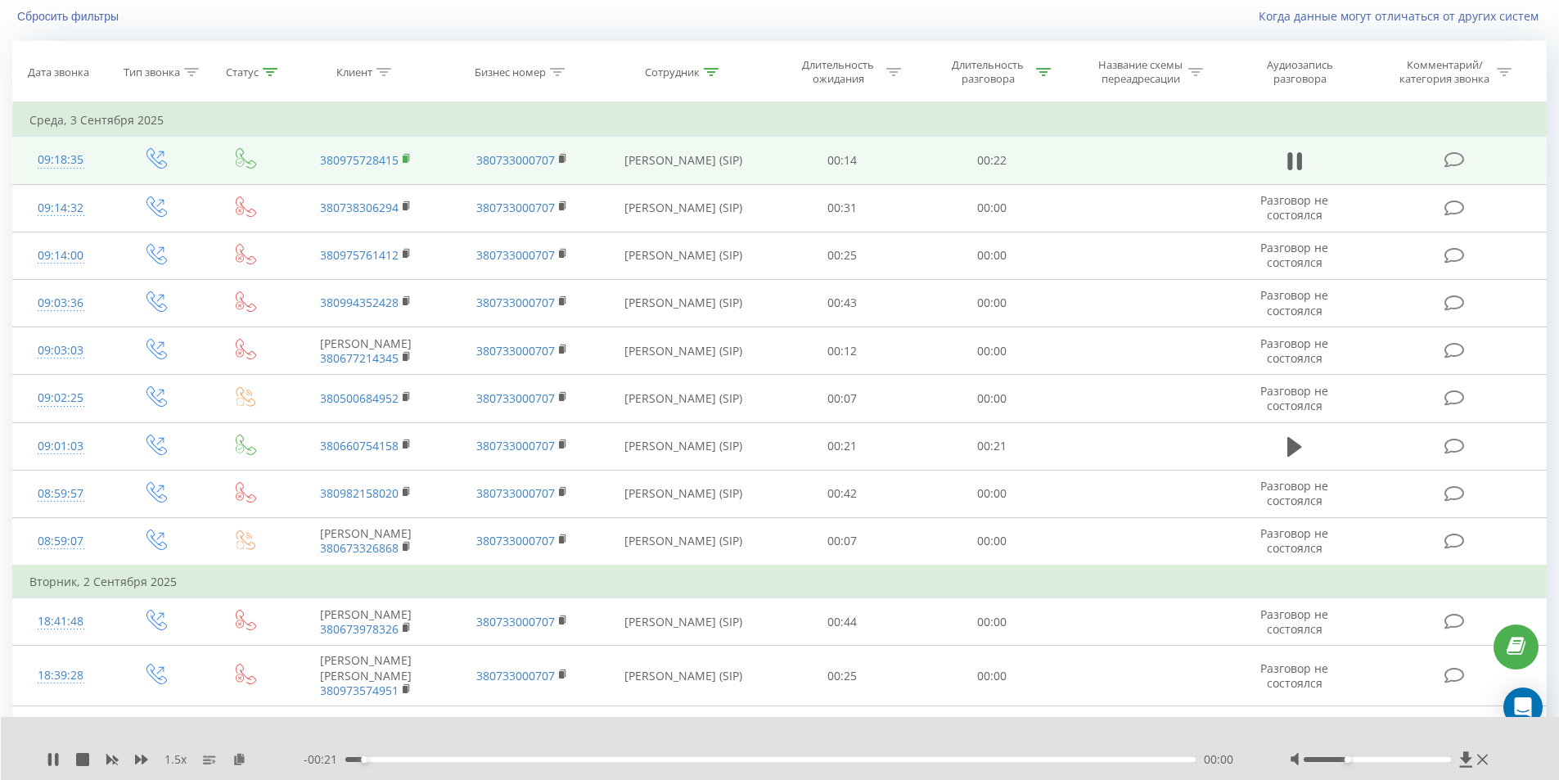
click at [405, 155] on rect at bounding box center [405, 158] width 5 height 7
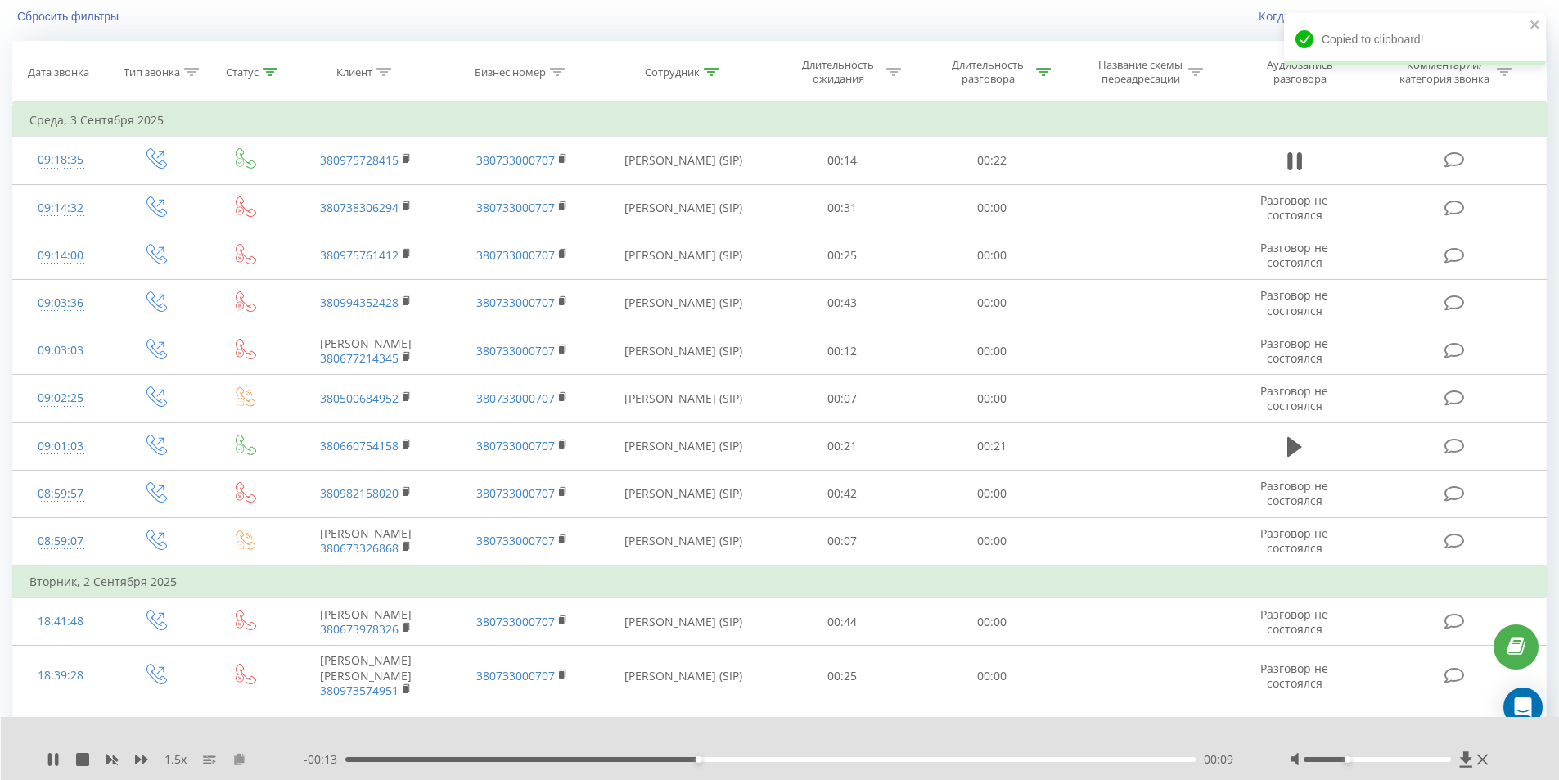
click at [238, 760] on icon at bounding box center [239, 758] width 14 height 11
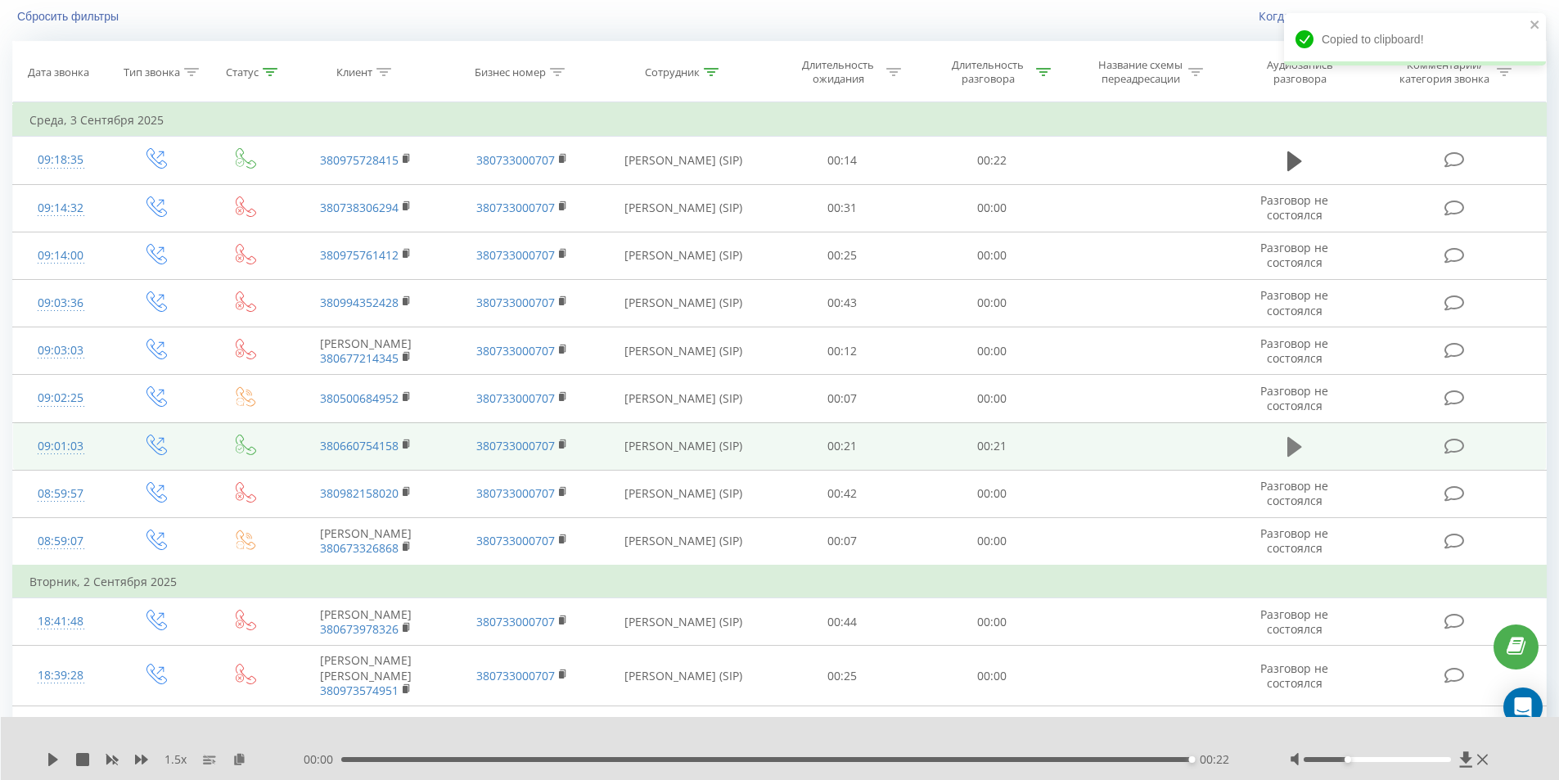
click at [1293, 457] on icon at bounding box center [1294, 447] width 15 height 20
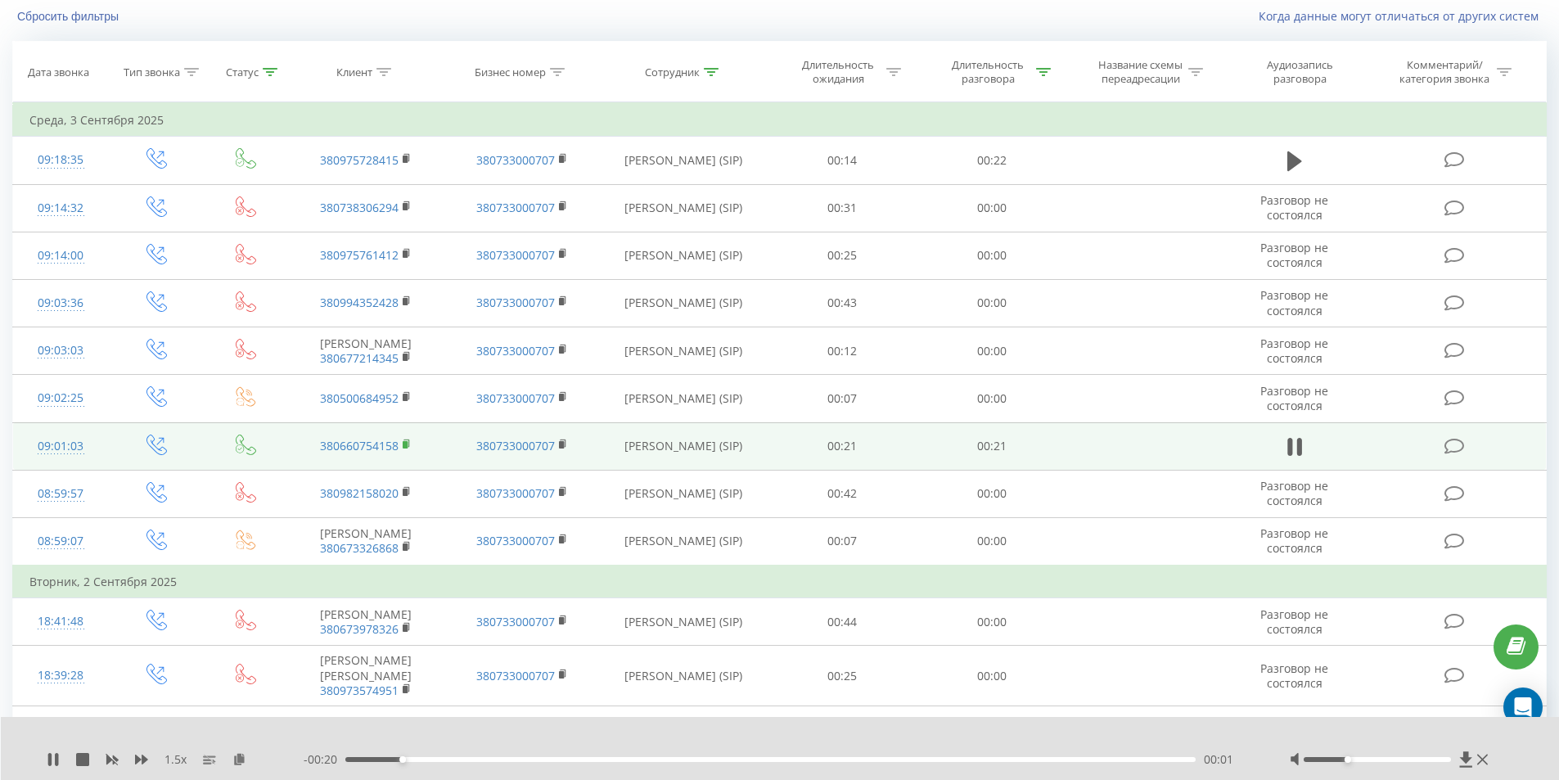
click at [403, 448] on rect at bounding box center [405, 444] width 5 height 7
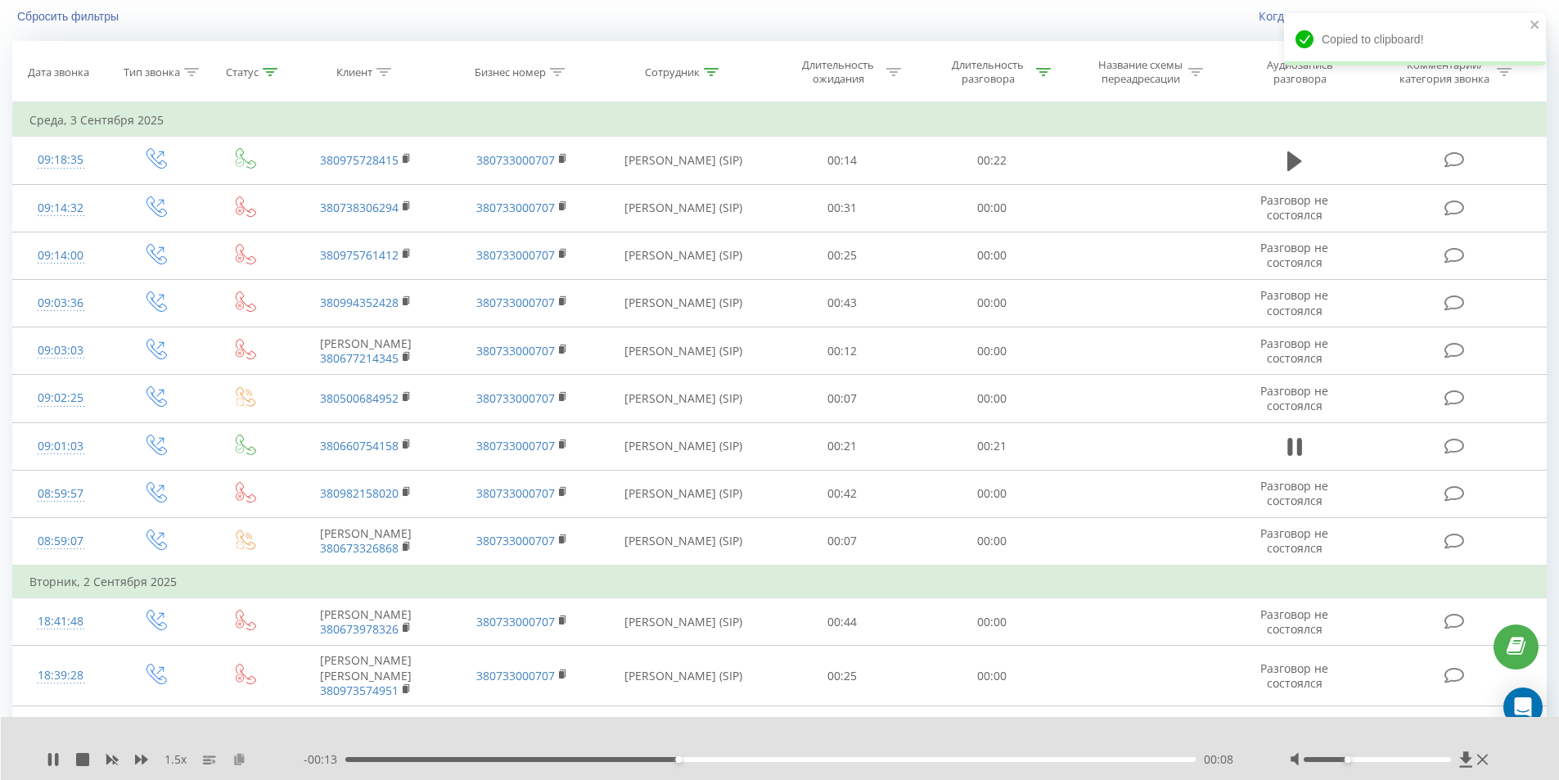
click at [236, 756] on icon at bounding box center [239, 758] width 14 height 11
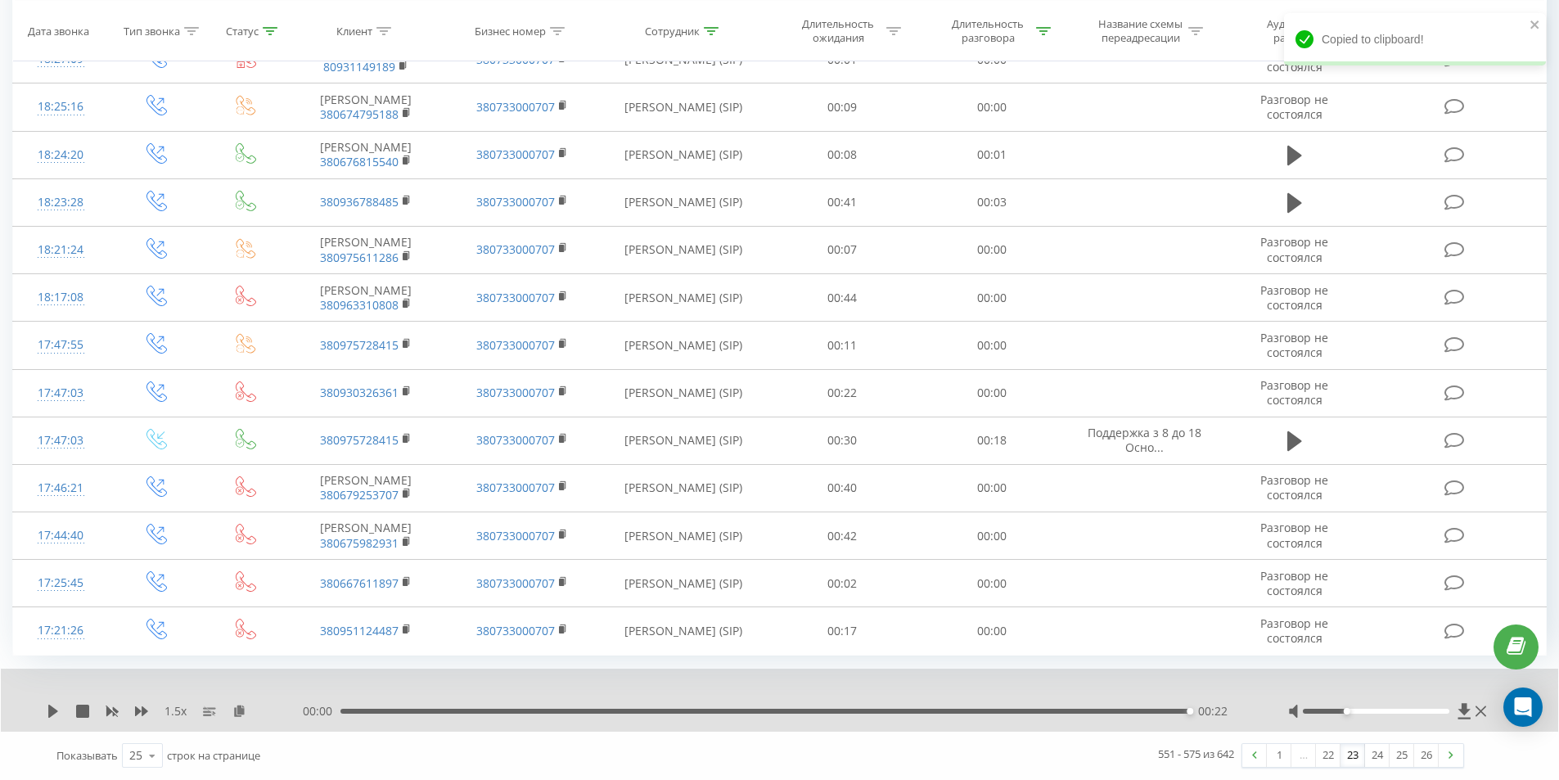
scroll to position [968, 0]
click at [1453, 758] on link at bounding box center [1450, 755] width 25 height 23
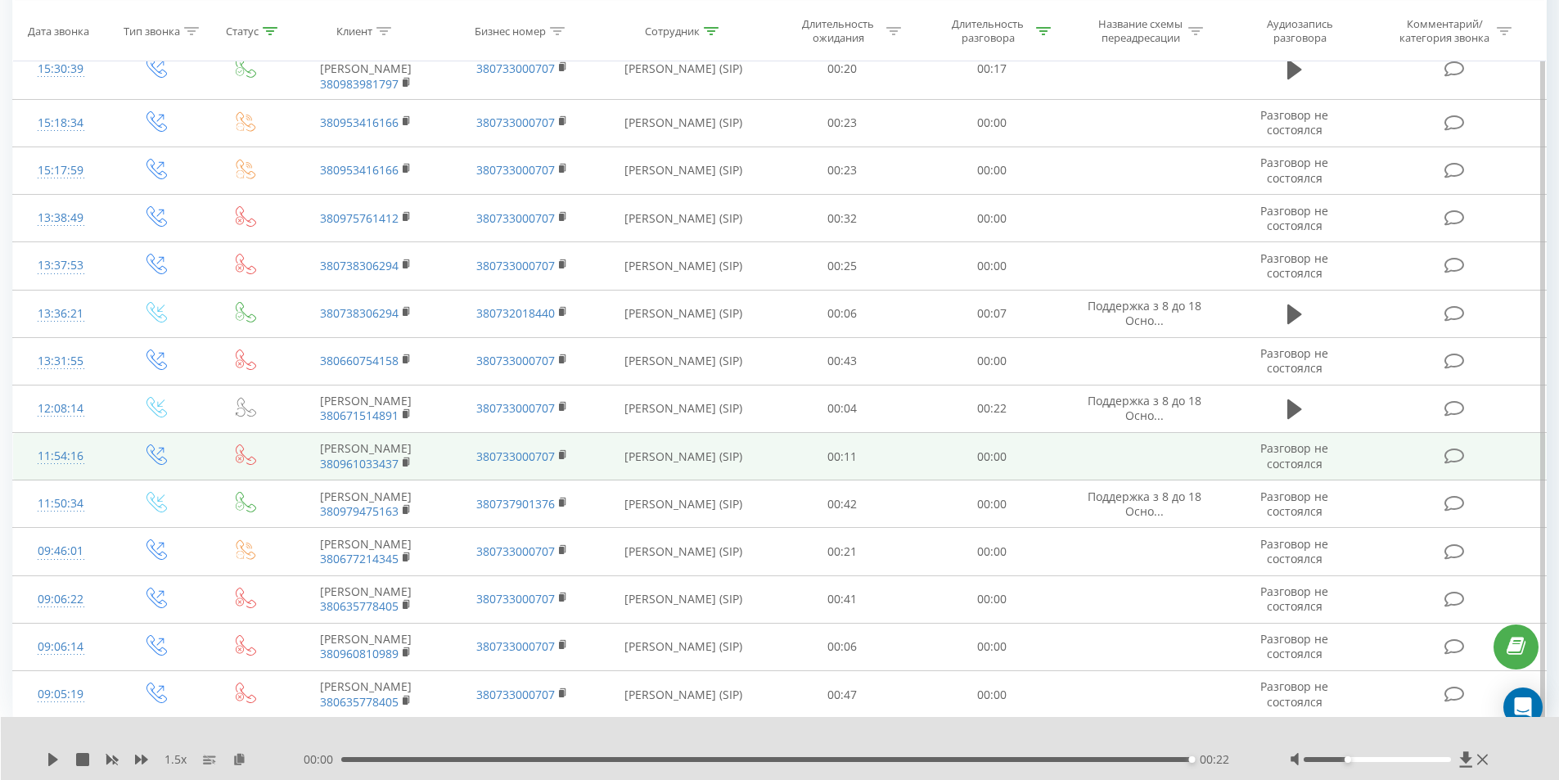
scroll to position [844, 0]
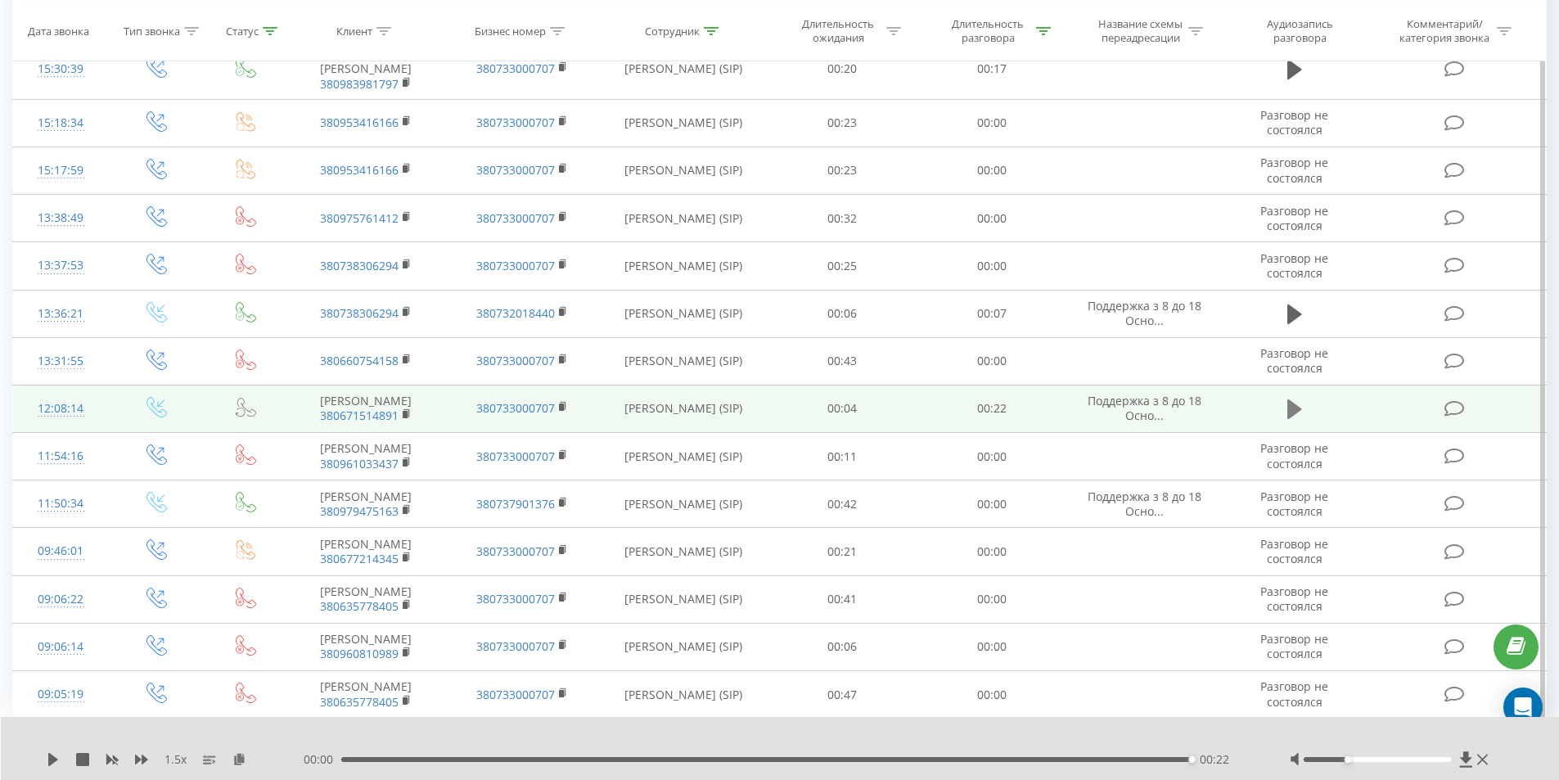
click at [1295, 405] on icon at bounding box center [1294, 409] width 15 height 23
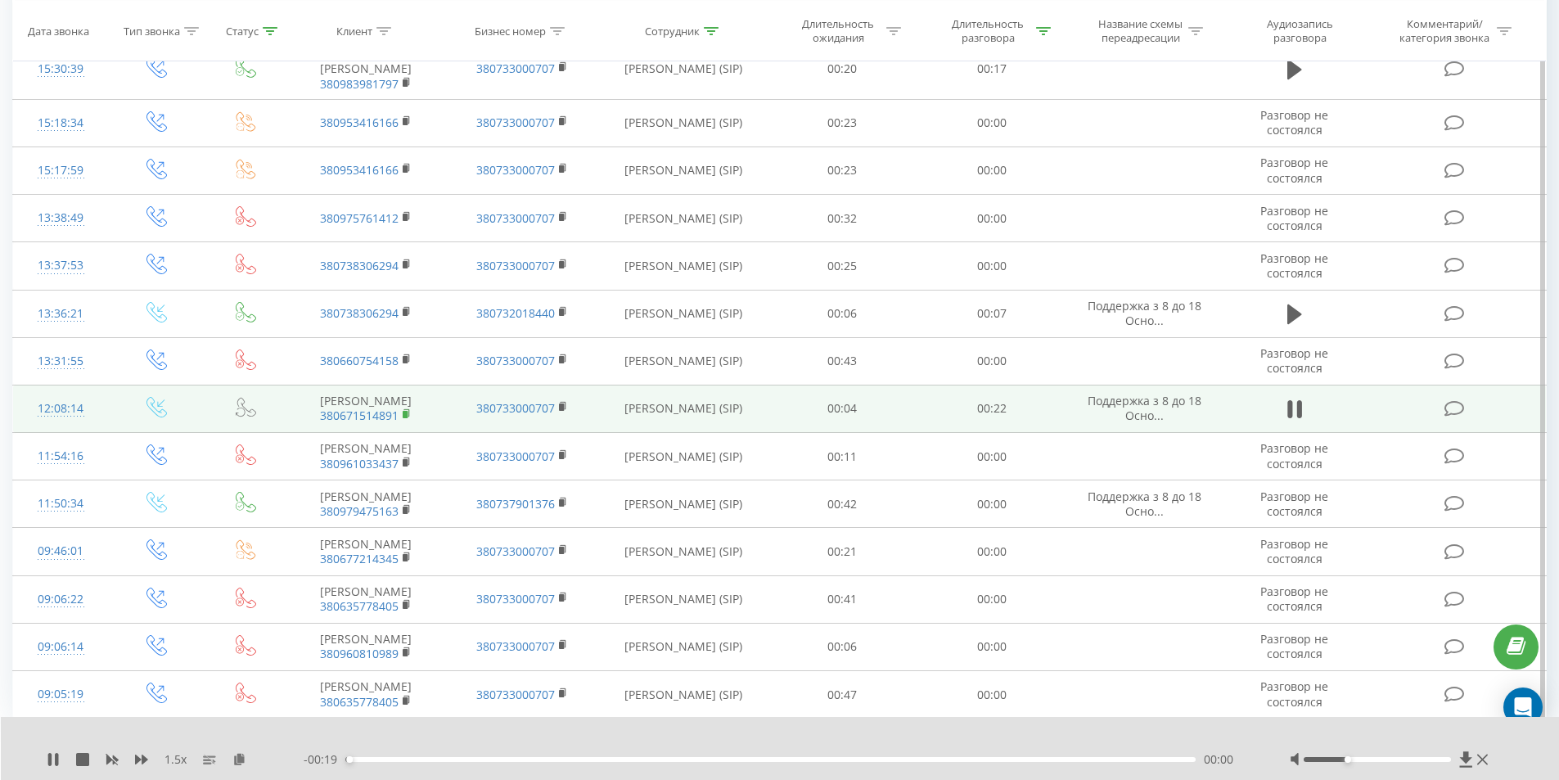
click at [403, 418] on rect at bounding box center [405, 414] width 5 height 7
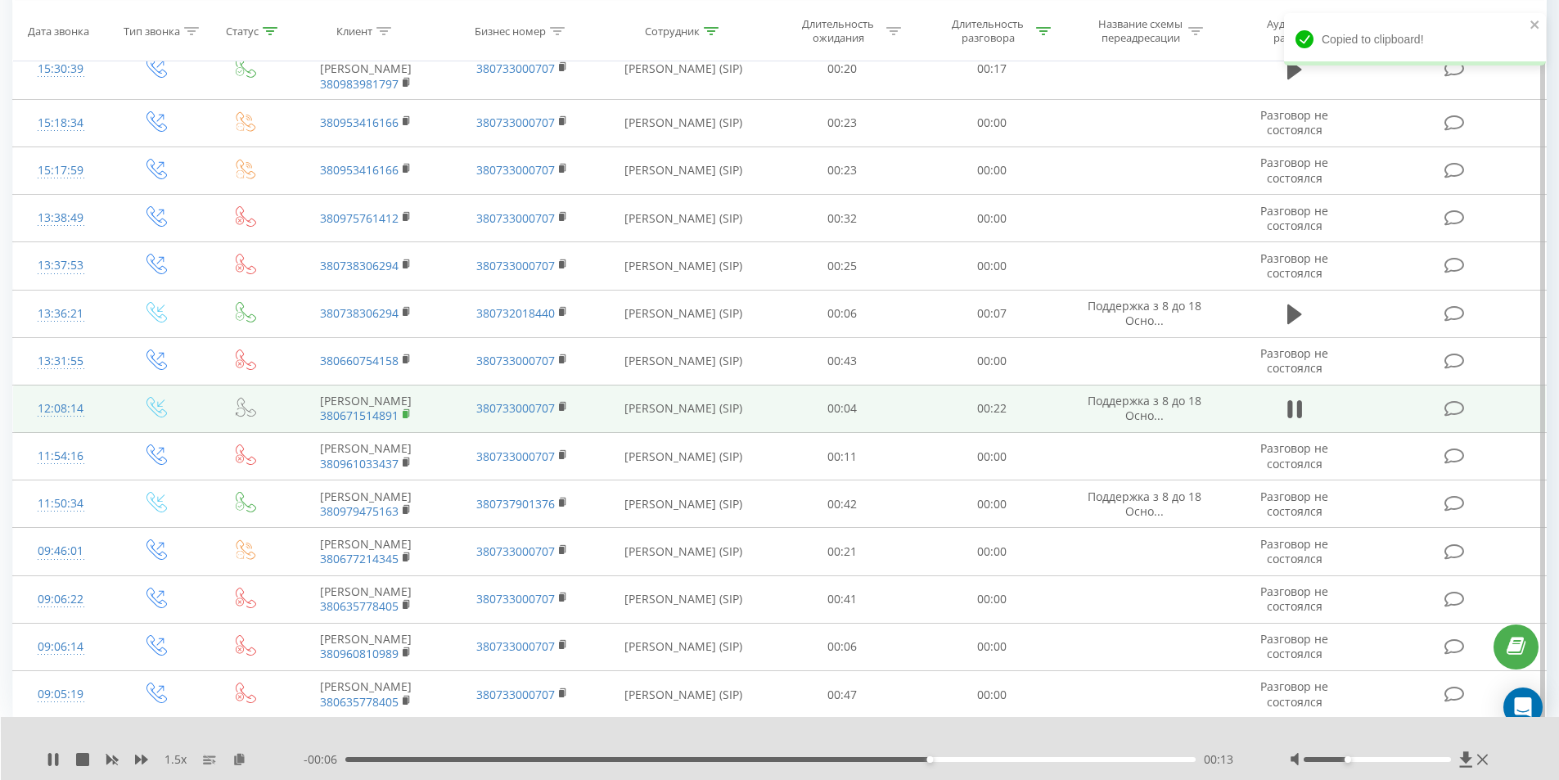
click at [407, 418] on rect at bounding box center [405, 414] width 5 height 7
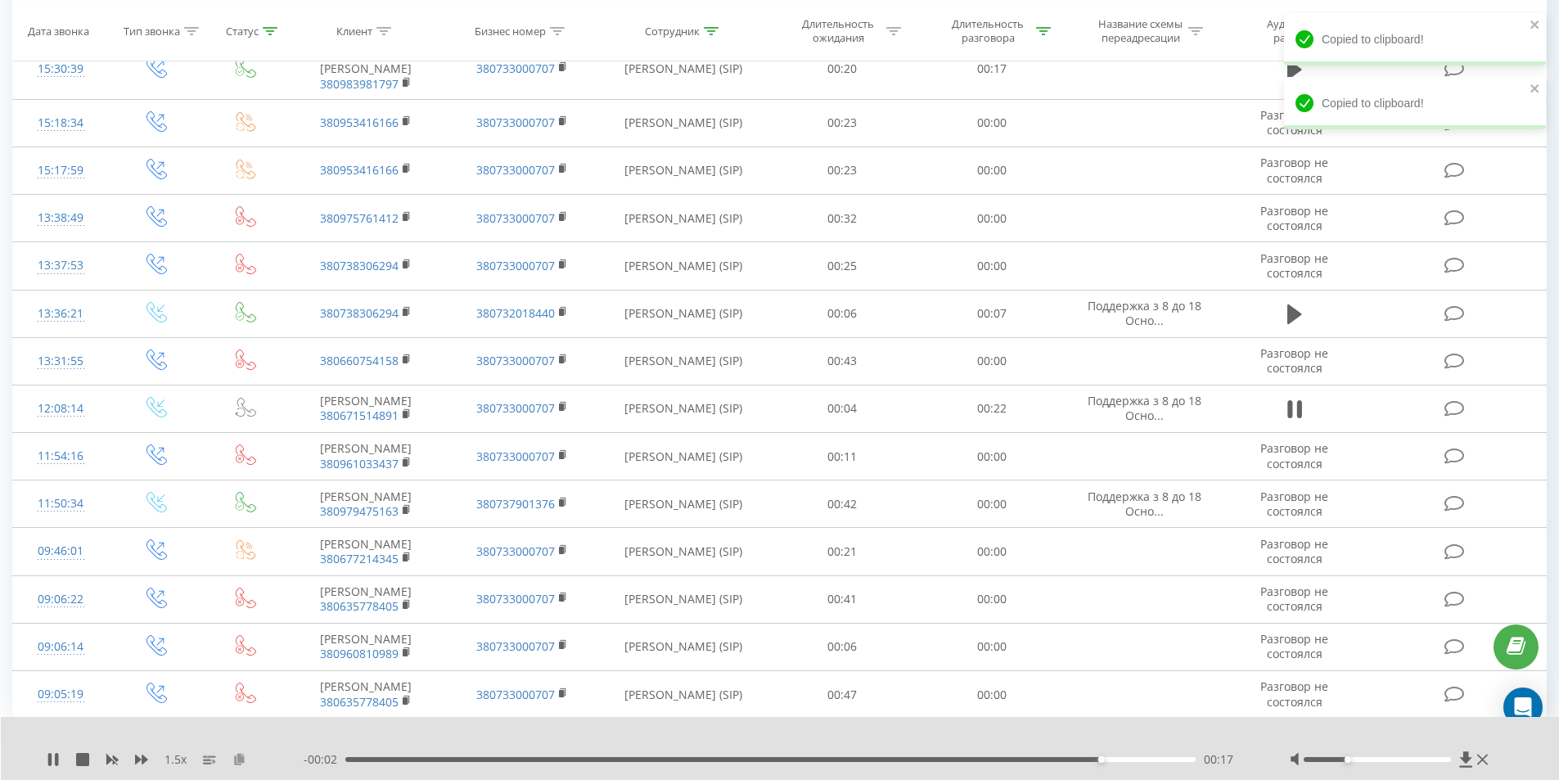
click at [238, 755] on icon at bounding box center [239, 758] width 14 height 11
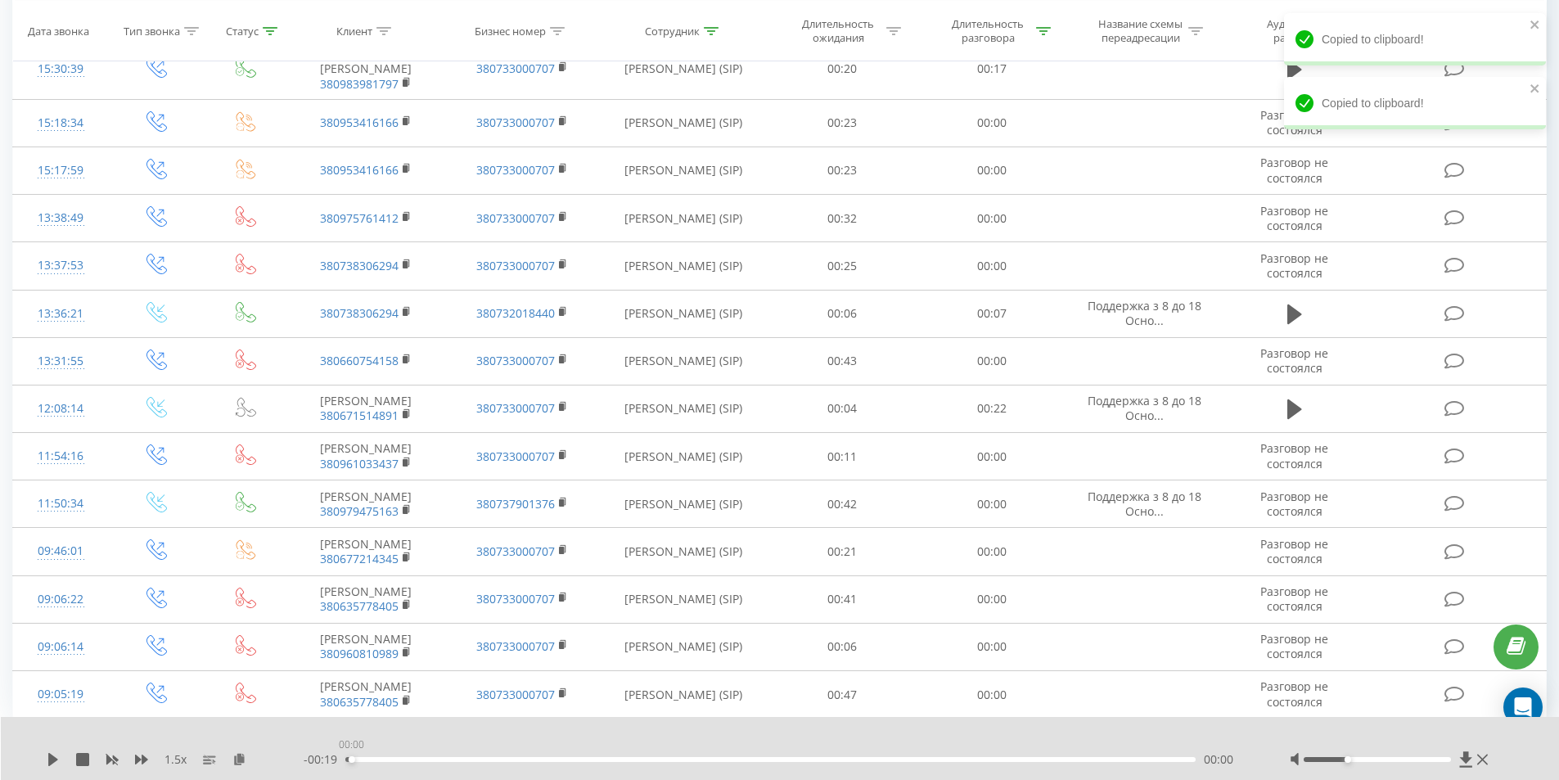
drag, startPoint x: 347, startPoint y: 759, endPoint x: 315, endPoint y: 758, distance: 31.9
click at [324, 760] on div "- 00:19 00:00 00:00" at bounding box center [776, 759] width 945 height 16
click at [55, 761] on icon at bounding box center [53, 759] width 10 height 13
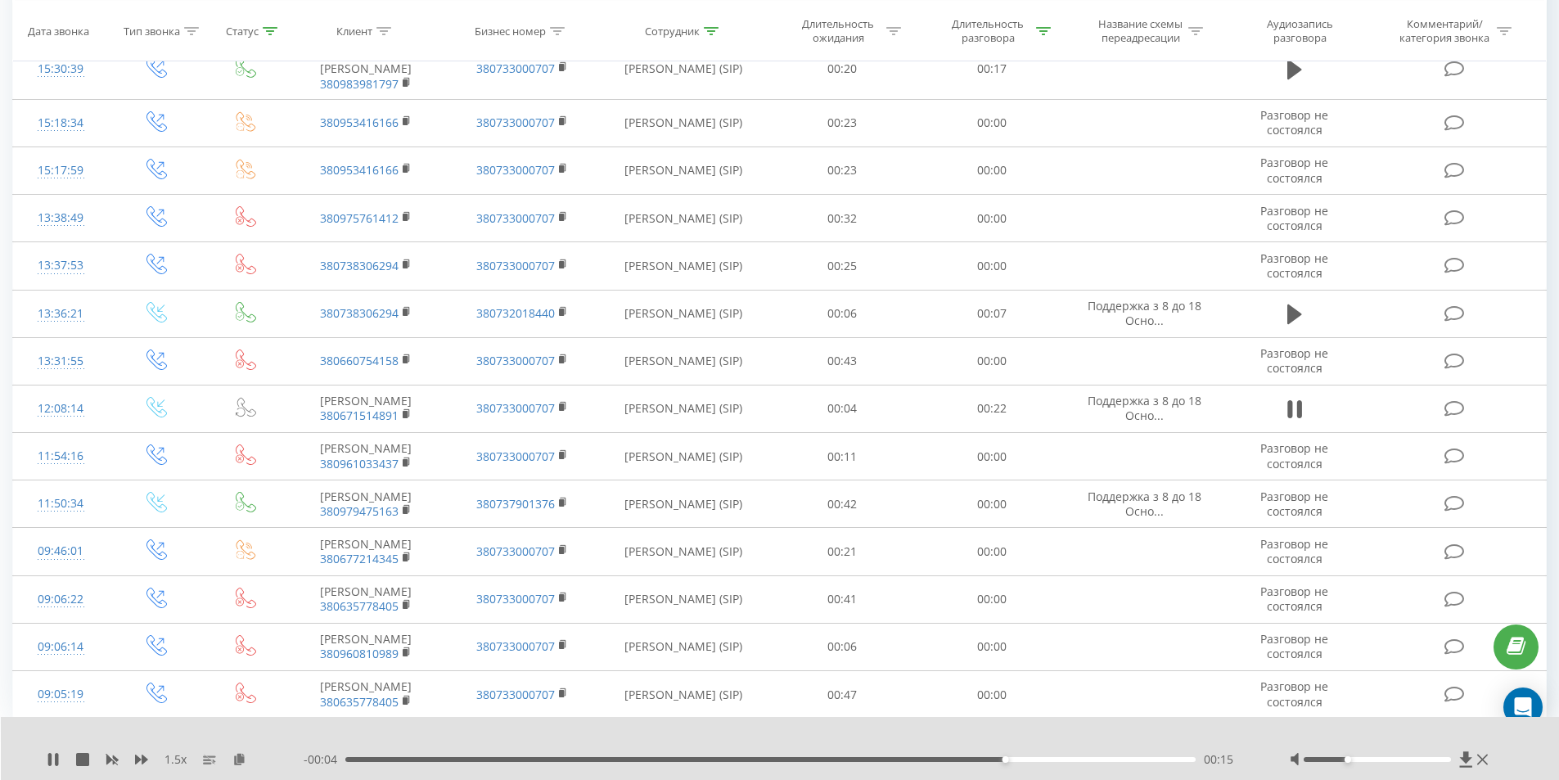
click at [715, 755] on div "- 00:04 00:15 00:15" at bounding box center [776, 759] width 945 height 16
click at [705, 757] on div "00:08" at bounding box center [770, 759] width 851 height 5
click at [641, 760] on div "00:11" at bounding box center [770, 759] width 851 height 5
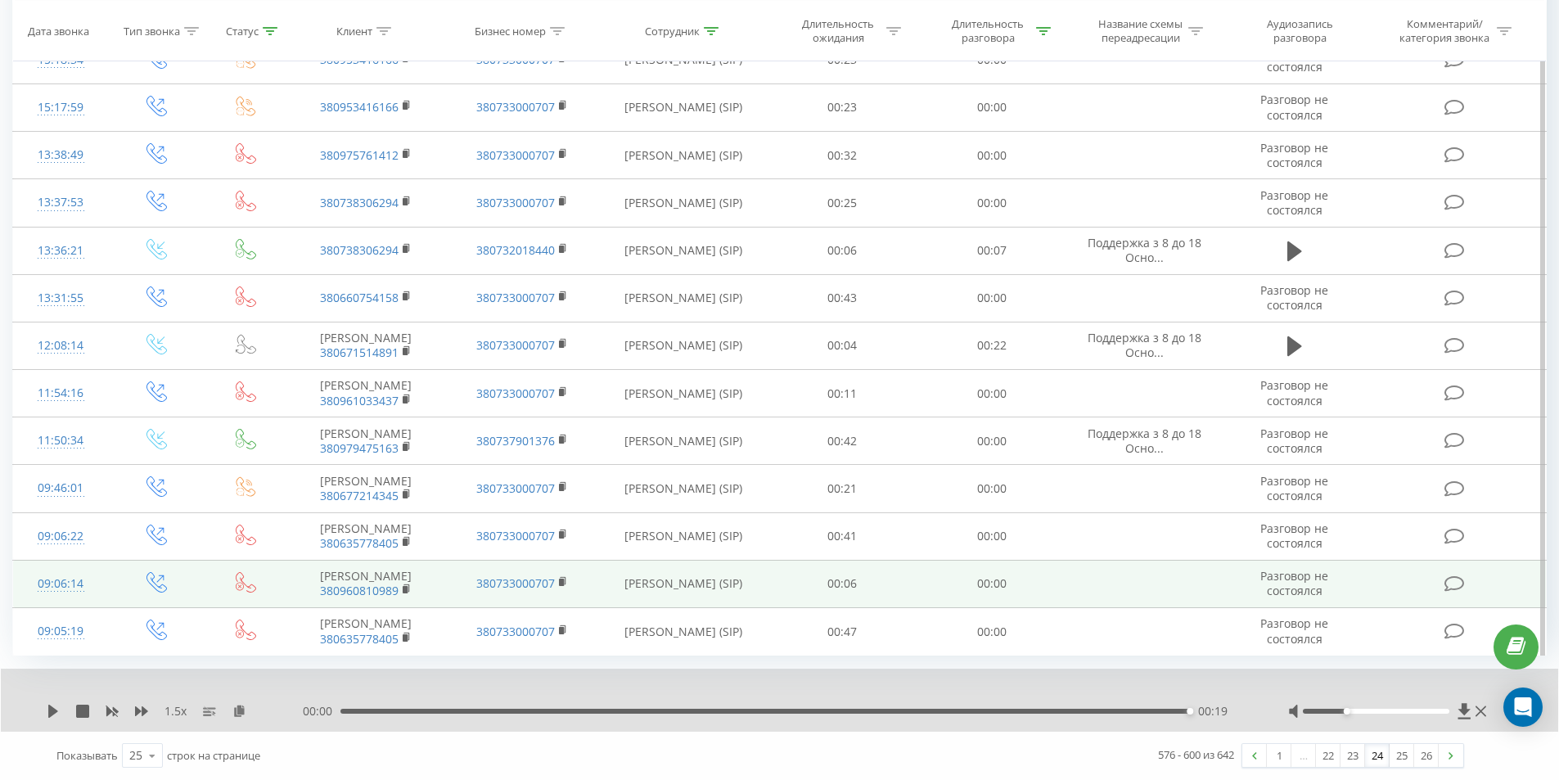
scroll to position [981, 0]
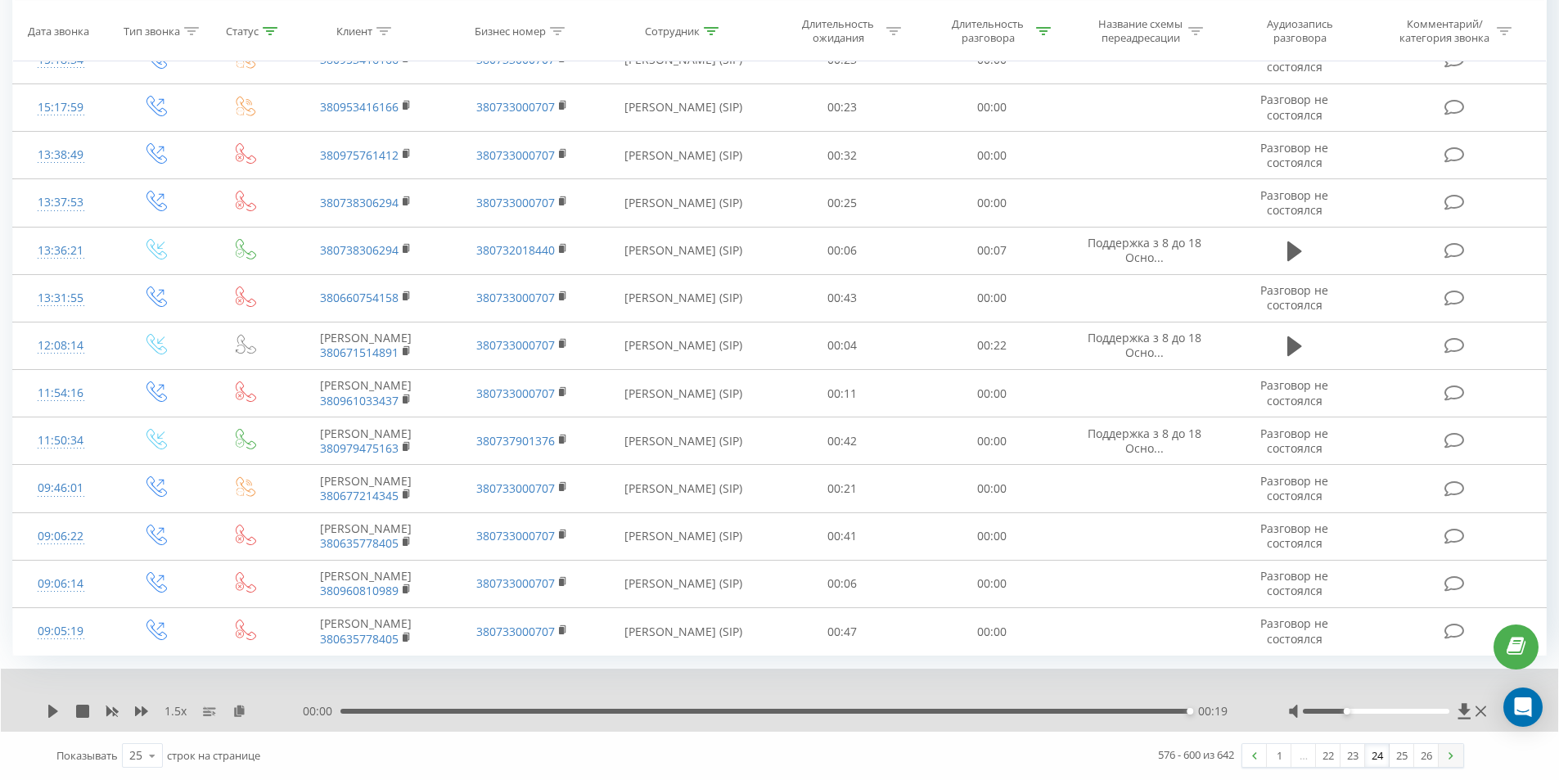
click at [1449, 761] on link at bounding box center [1450, 755] width 25 height 23
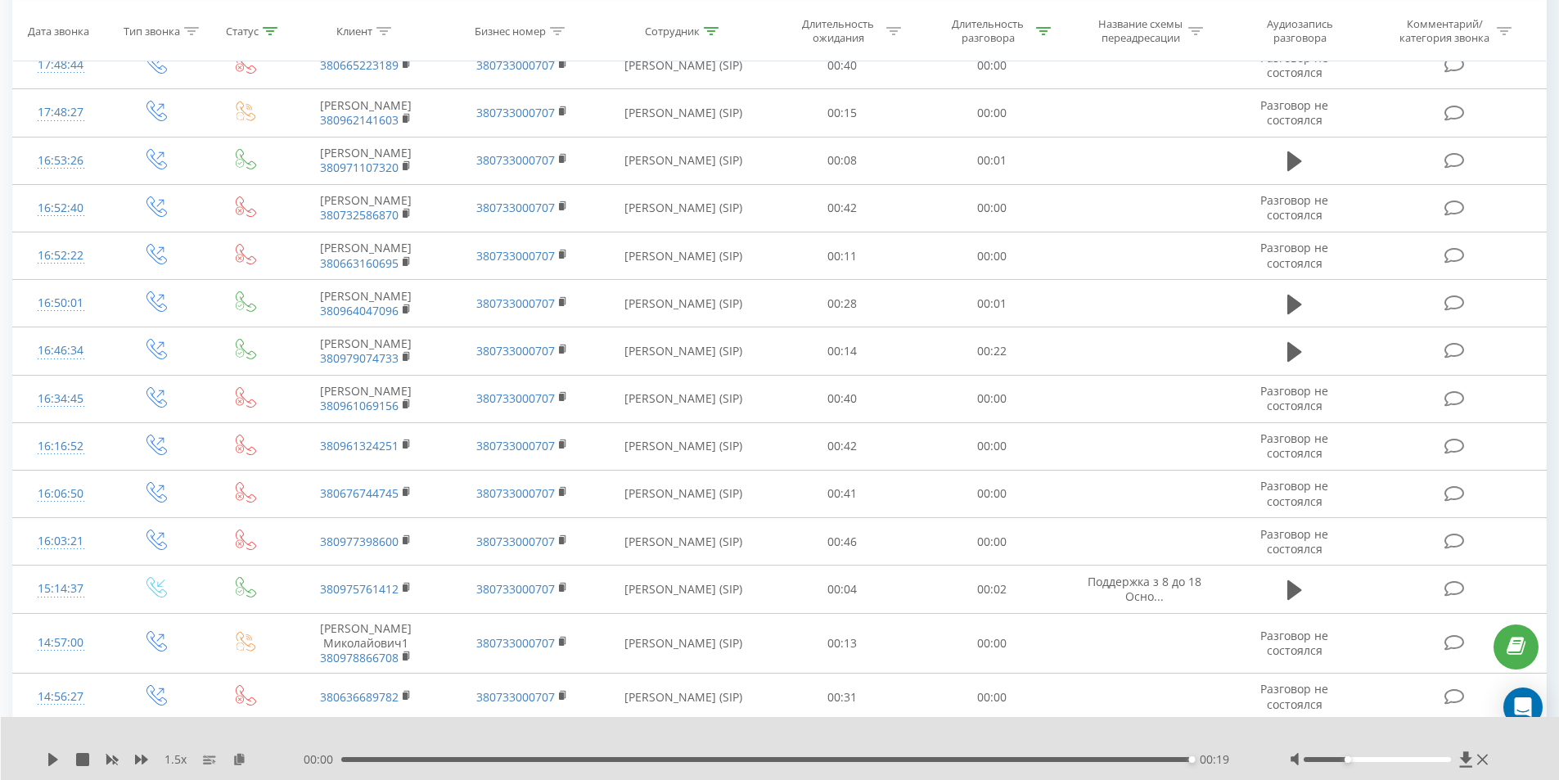
scroll to position [681, 0]
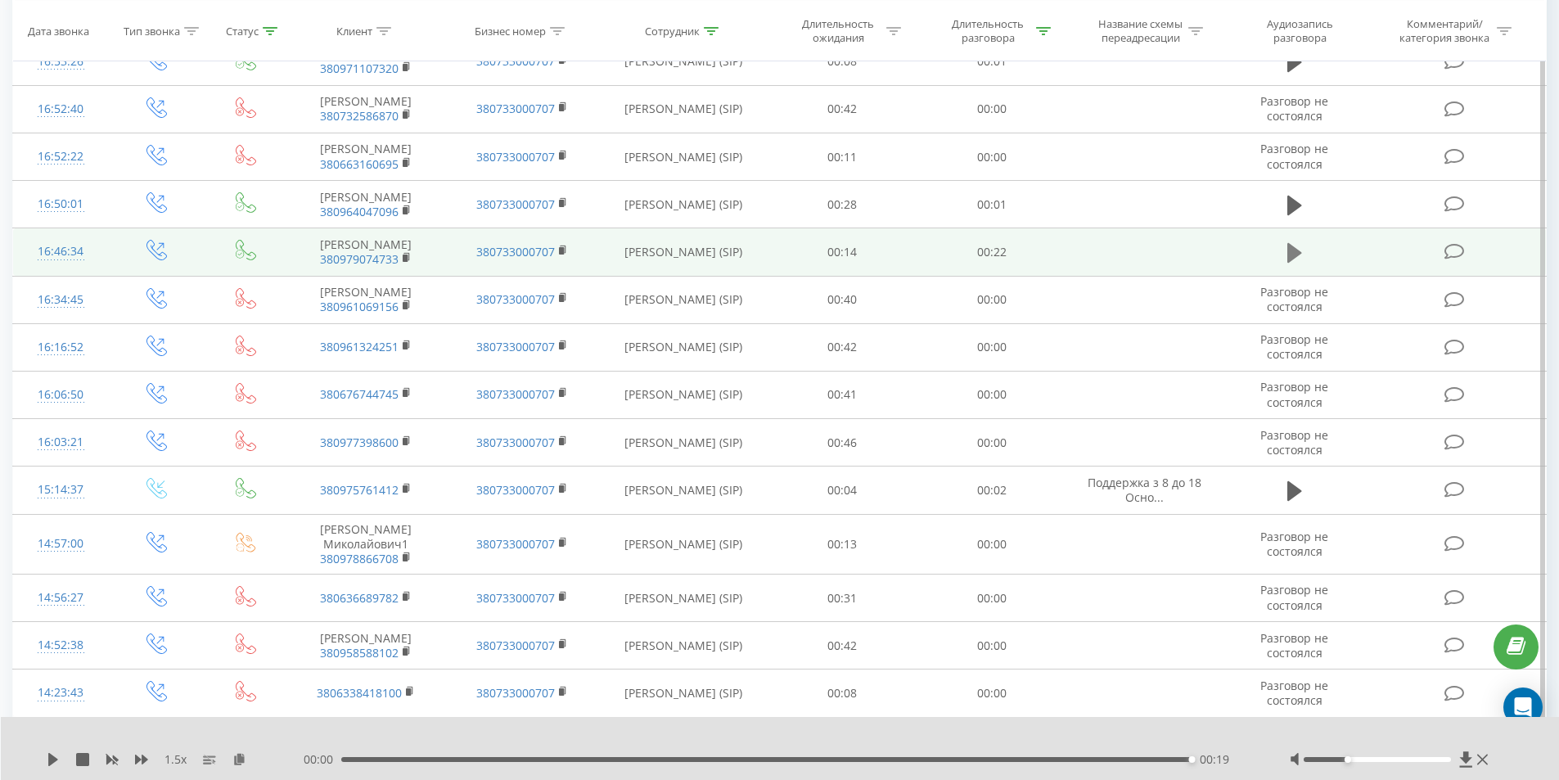
click at [1285, 265] on button at bounding box center [1294, 253] width 25 height 25
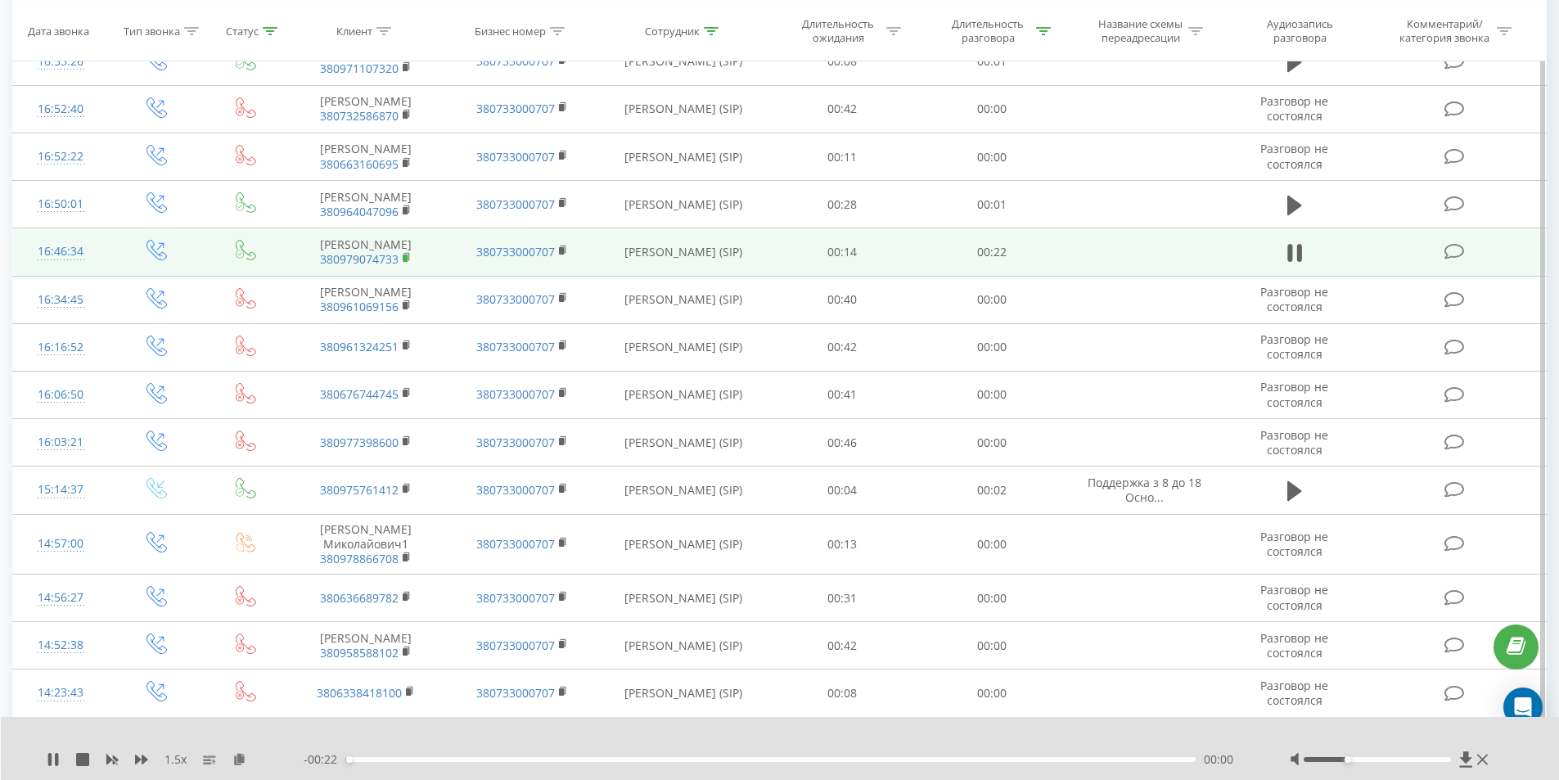
click at [407, 262] on rect at bounding box center [405, 257] width 5 height 7
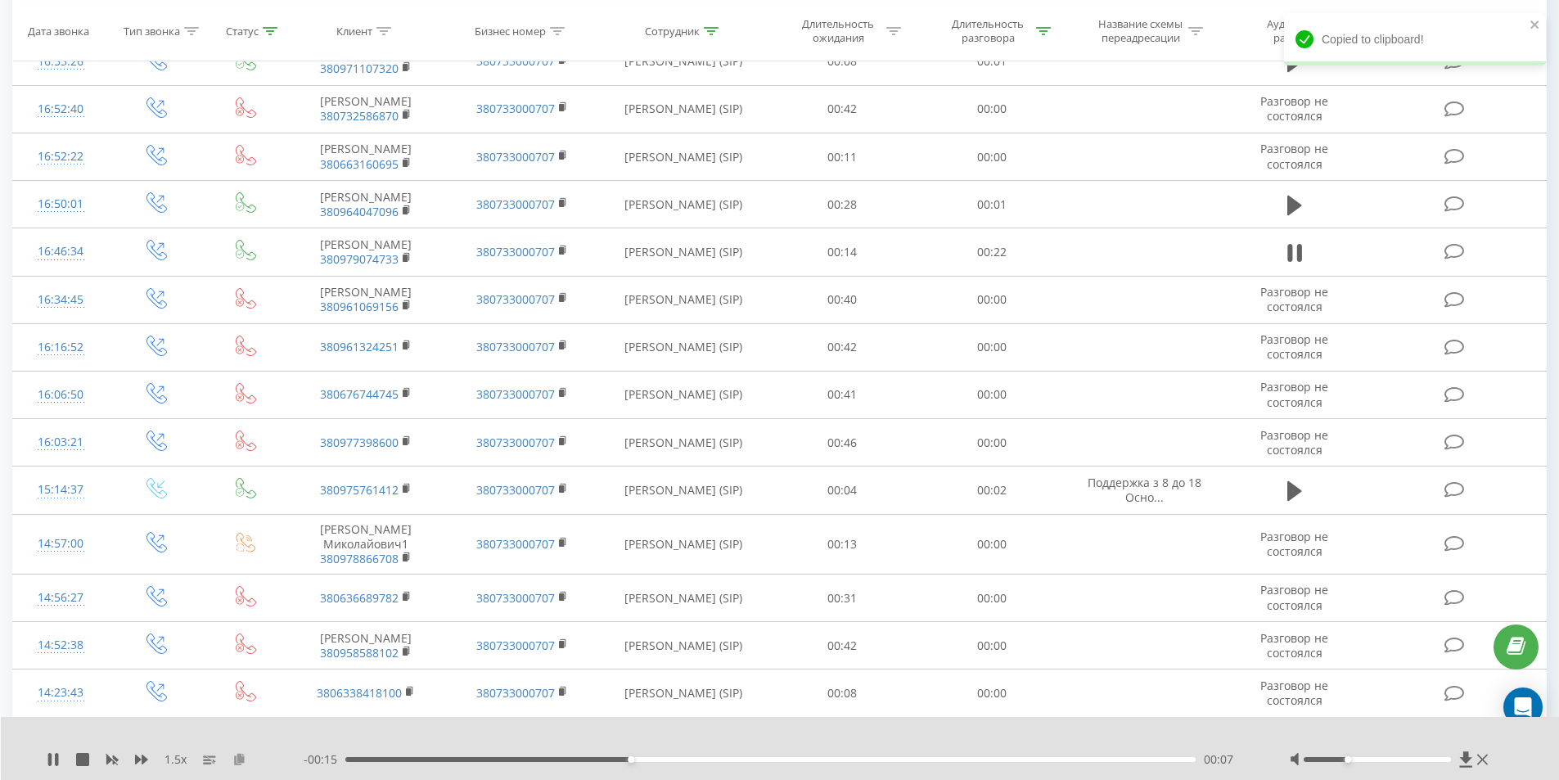
click at [244, 754] on icon at bounding box center [239, 758] width 14 height 11
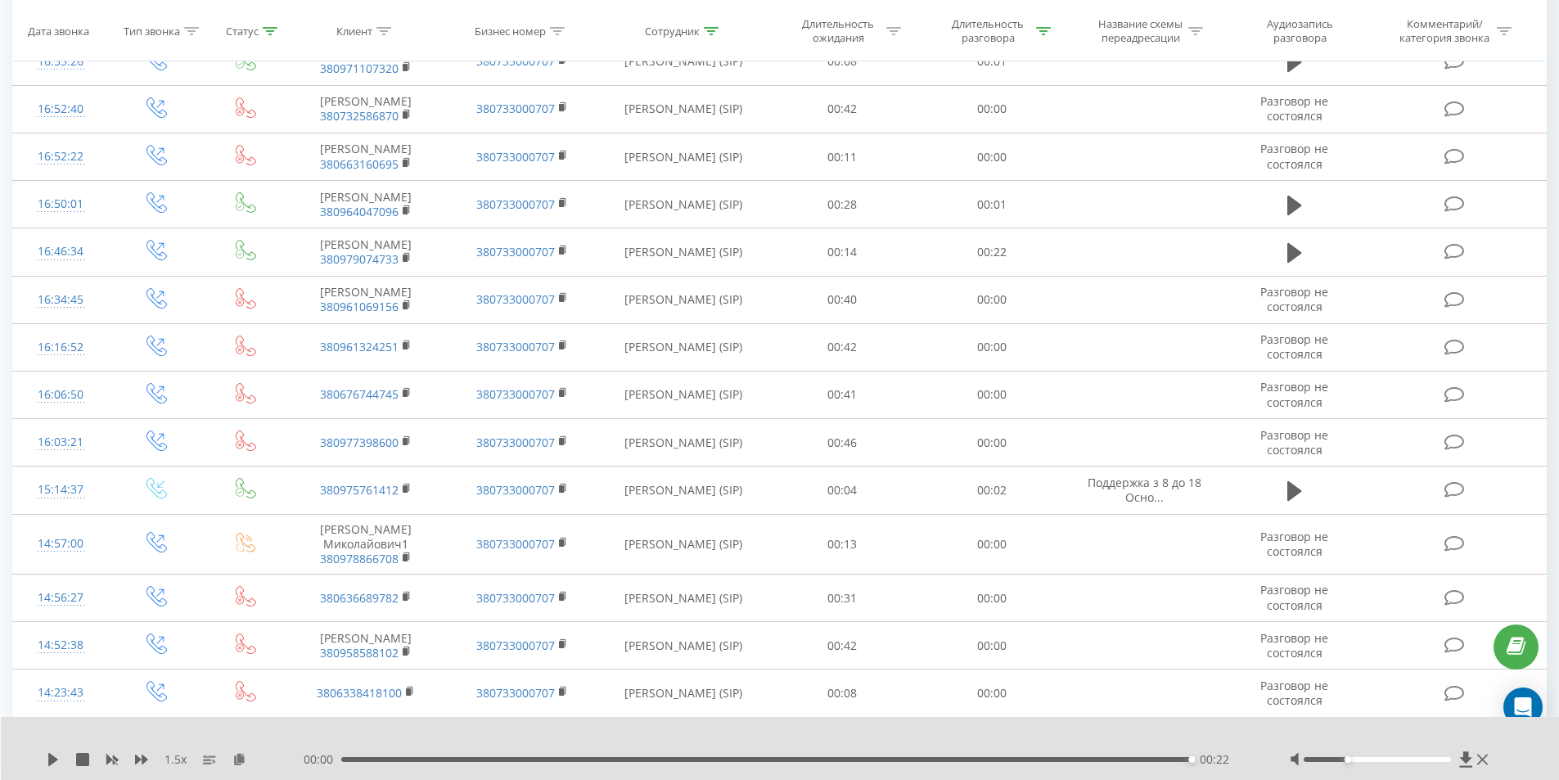
click at [1112, 760] on div "00:22" at bounding box center [766, 759] width 851 height 5
click at [53, 756] on icon at bounding box center [53, 759] width 10 height 13
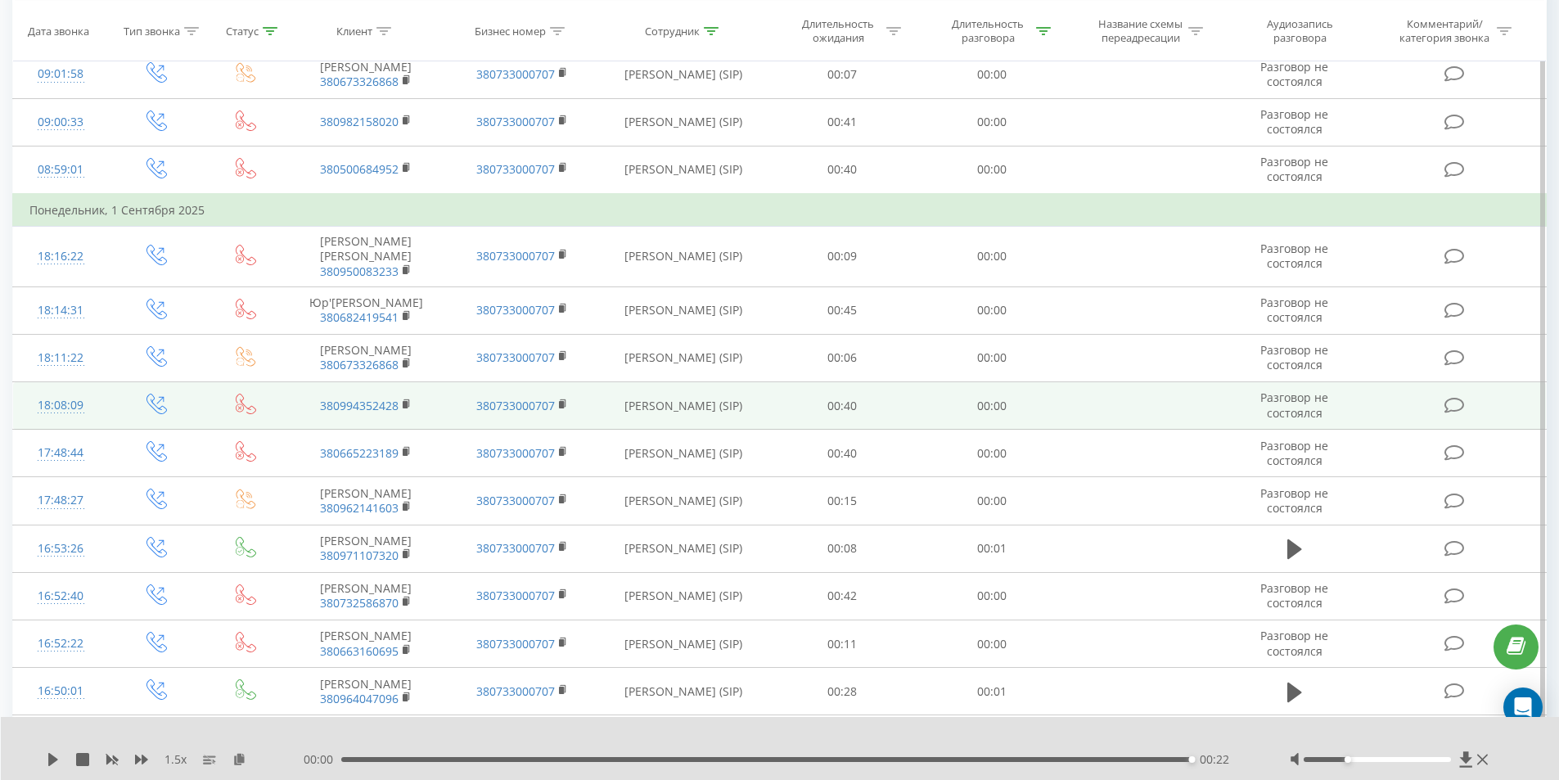
scroll to position [190, 0]
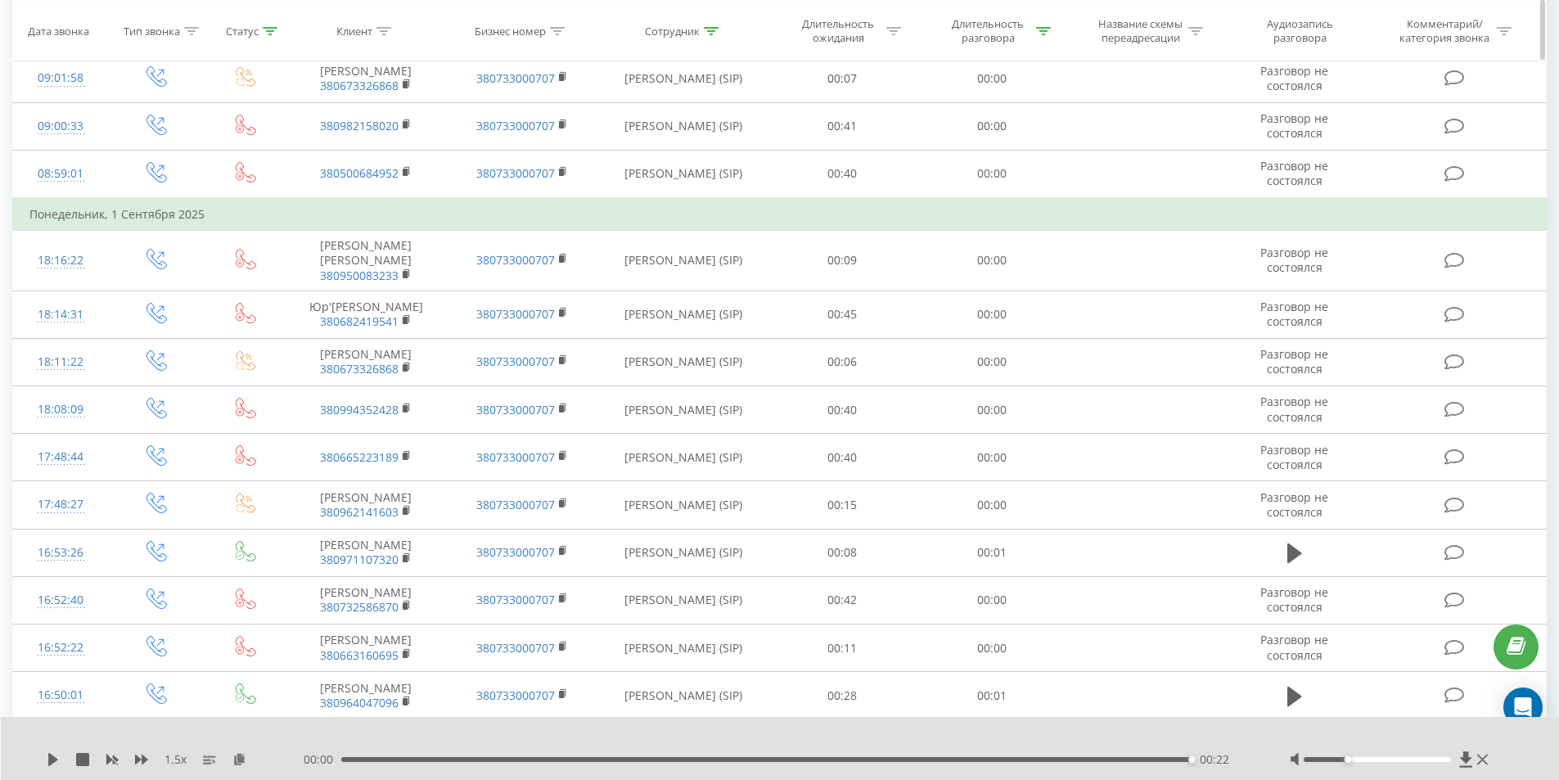
click at [716, 33] on icon at bounding box center [711, 30] width 15 height 8
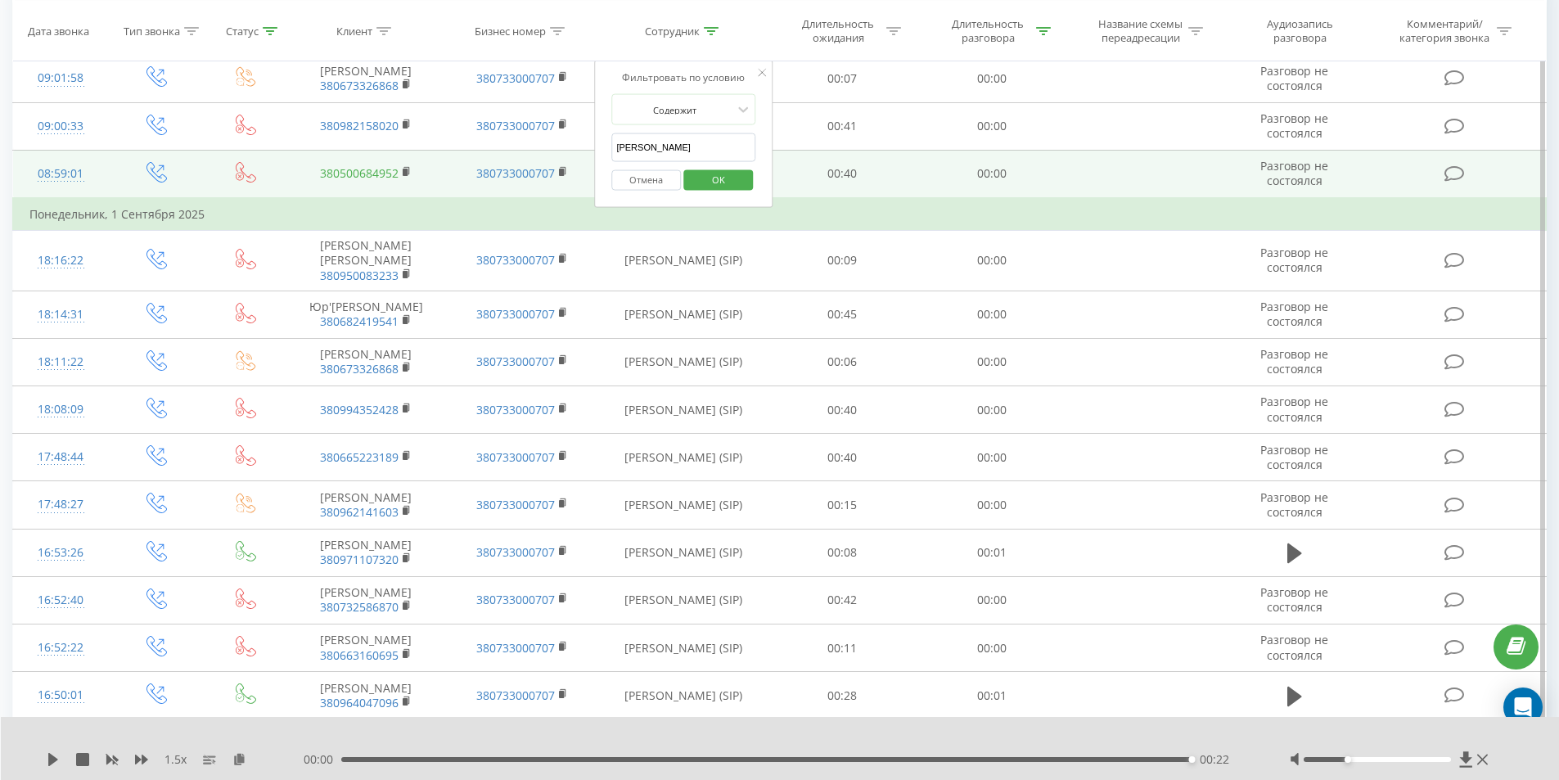
drag, startPoint x: 667, startPoint y: 151, endPoint x: 338, endPoint y: 169, distance: 329.4
click at [456, 155] on table "Фильтровать по условию Равно Введите значение Отмена OK Фильтровать по условию …" at bounding box center [779, 661] width 1534 height 1283
type input "ткаченко"
click button "OK" at bounding box center [718, 179] width 70 height 20
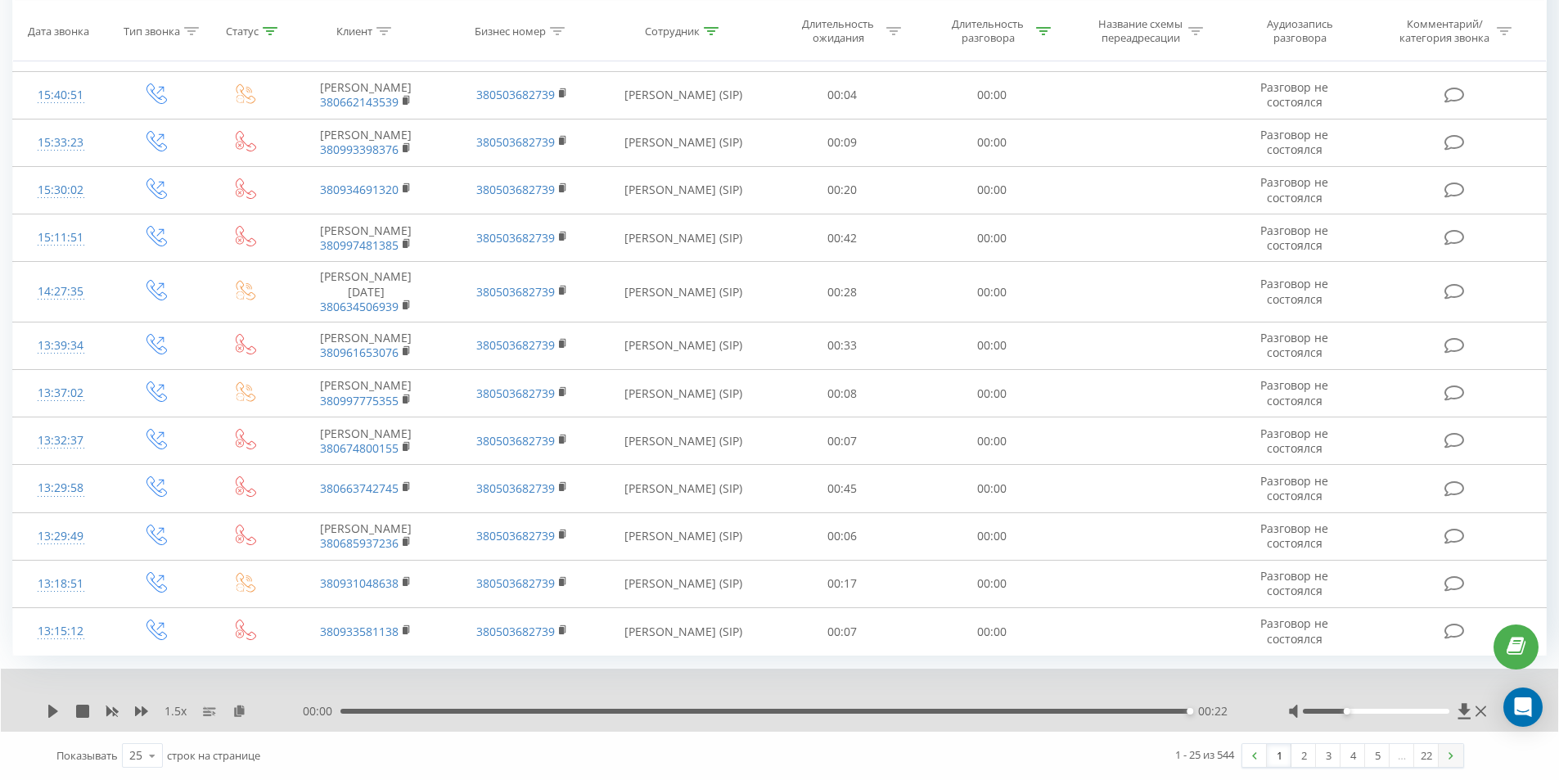
click at [1450, 744] on link at bounding box center [1450, 755] width 25 height 23
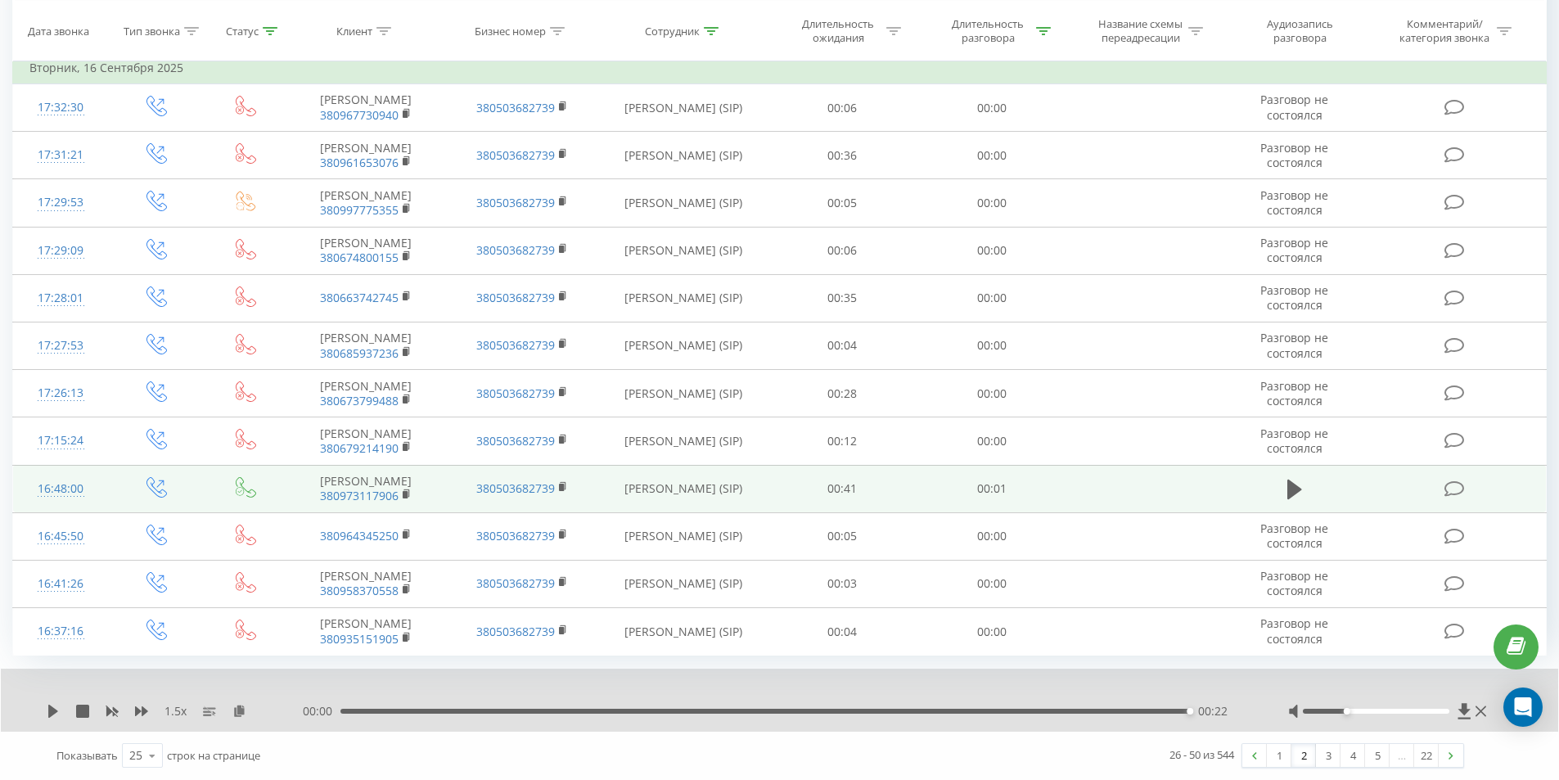
scroll to position [1028, 0]
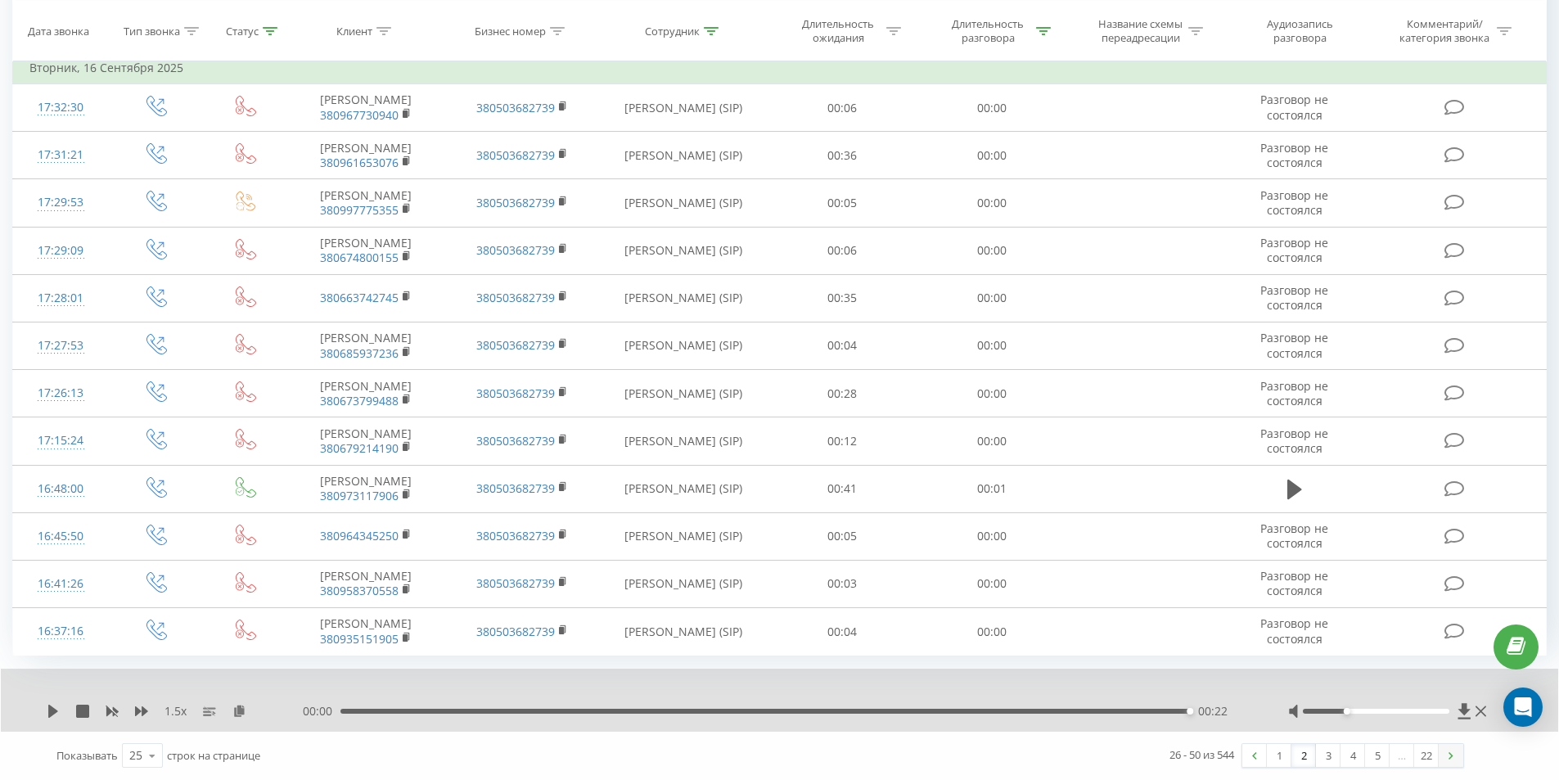
click at [1448, 761] on link at bounding box center [1450, 755] width 25 height 23
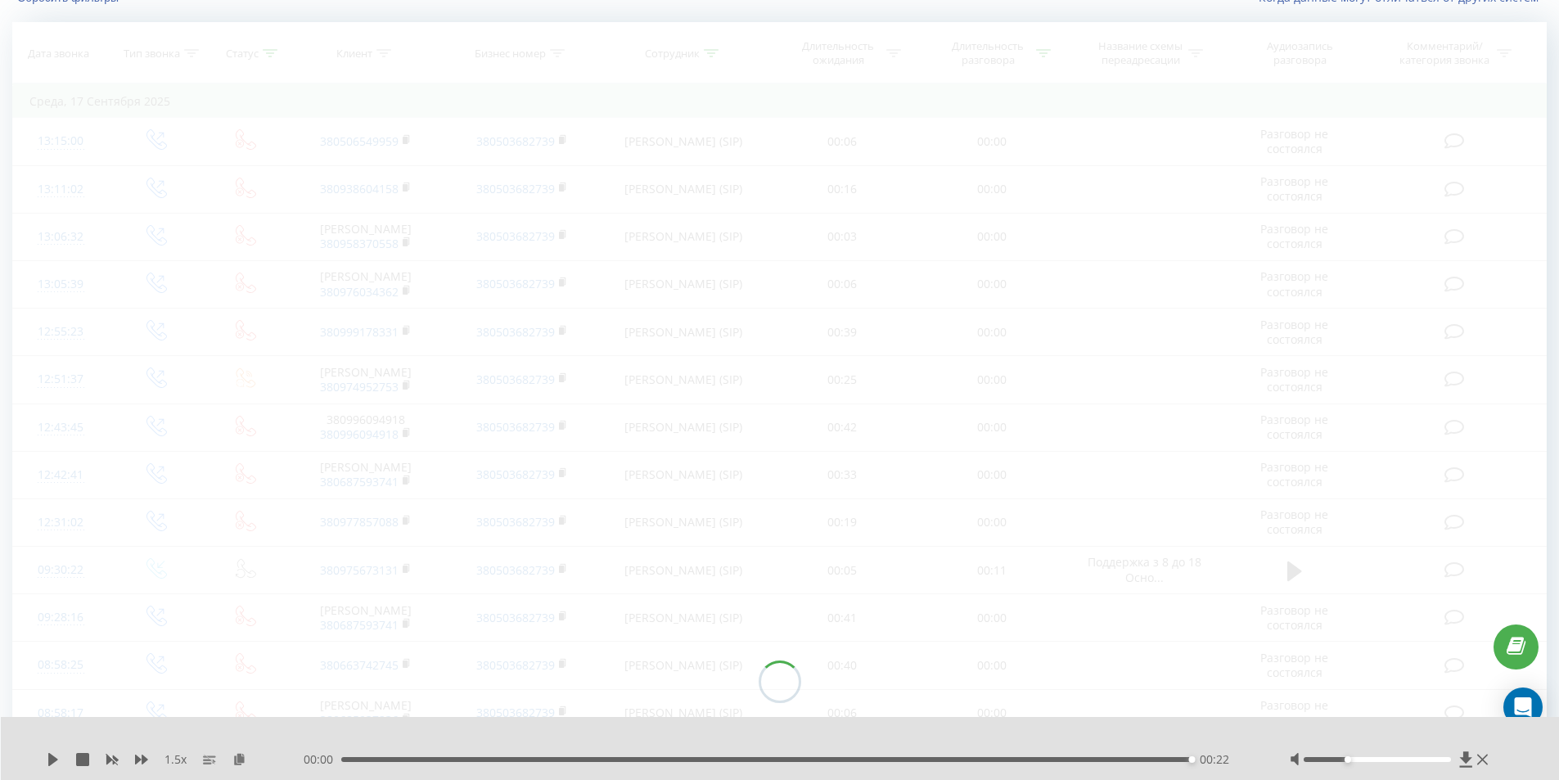
scroll to position [108, 0]
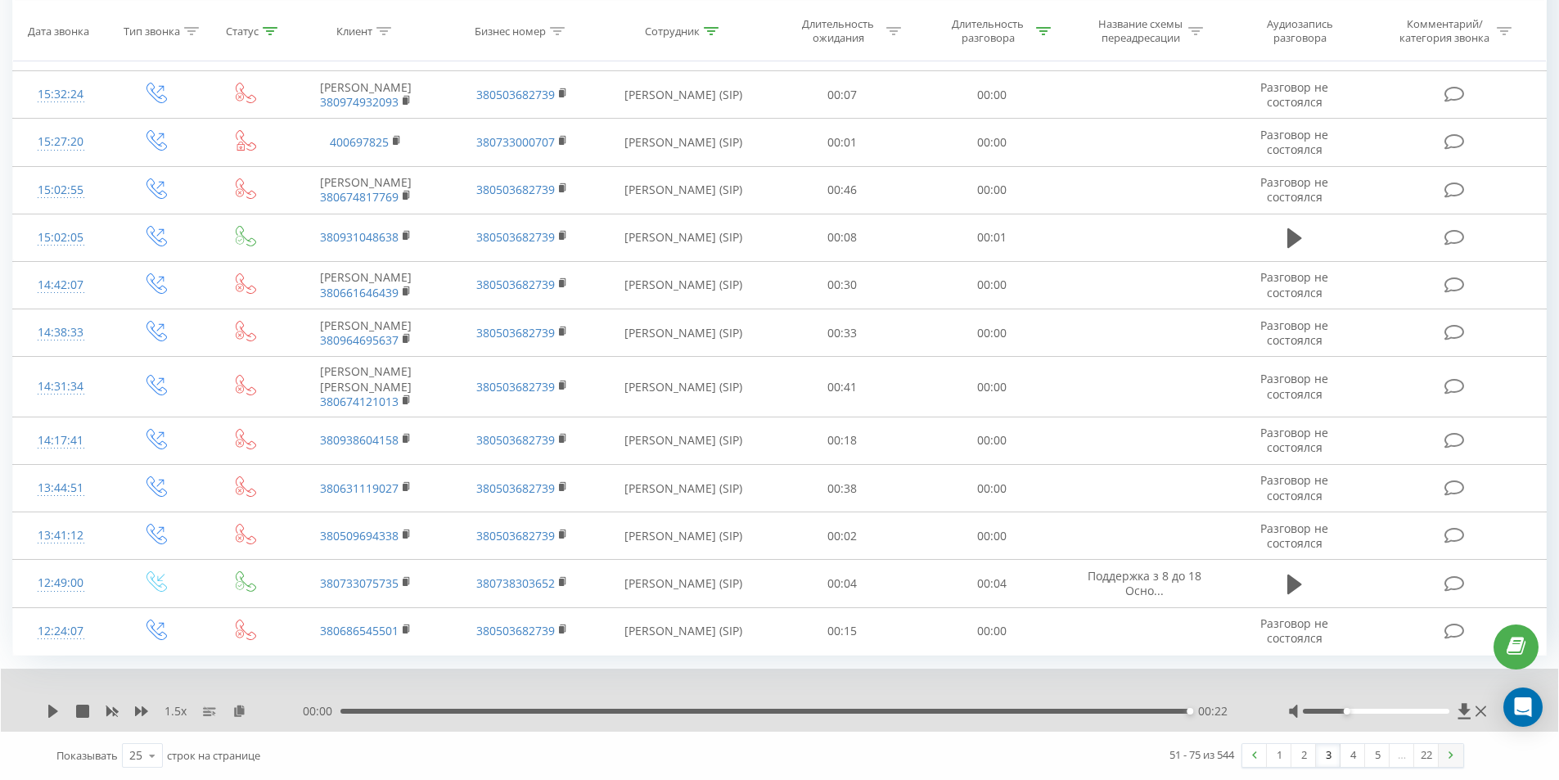
click at [1446, 763] on link at bounding box center [1450, 755] width 25 height 23
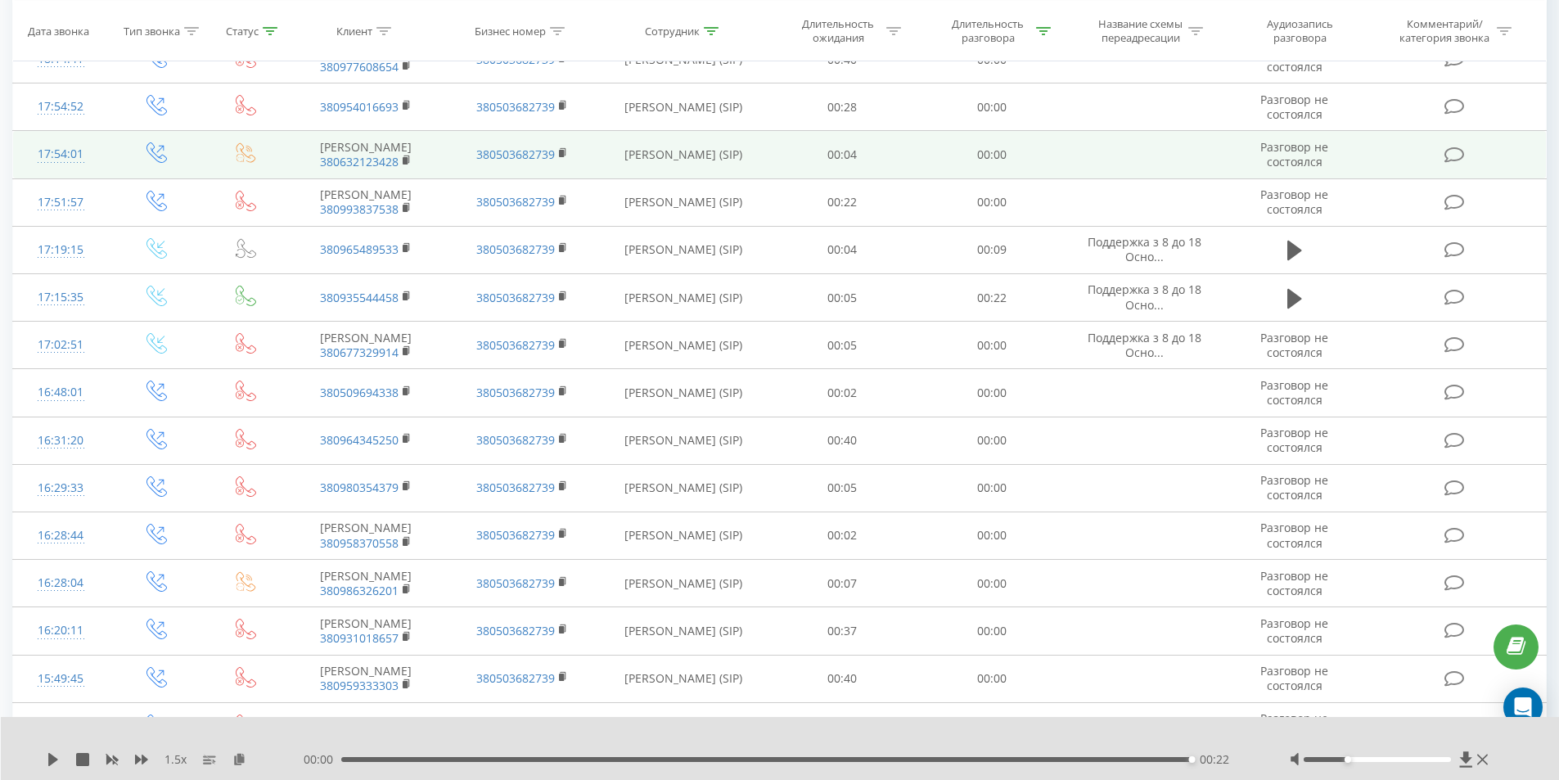
scroll to position [599, 0]
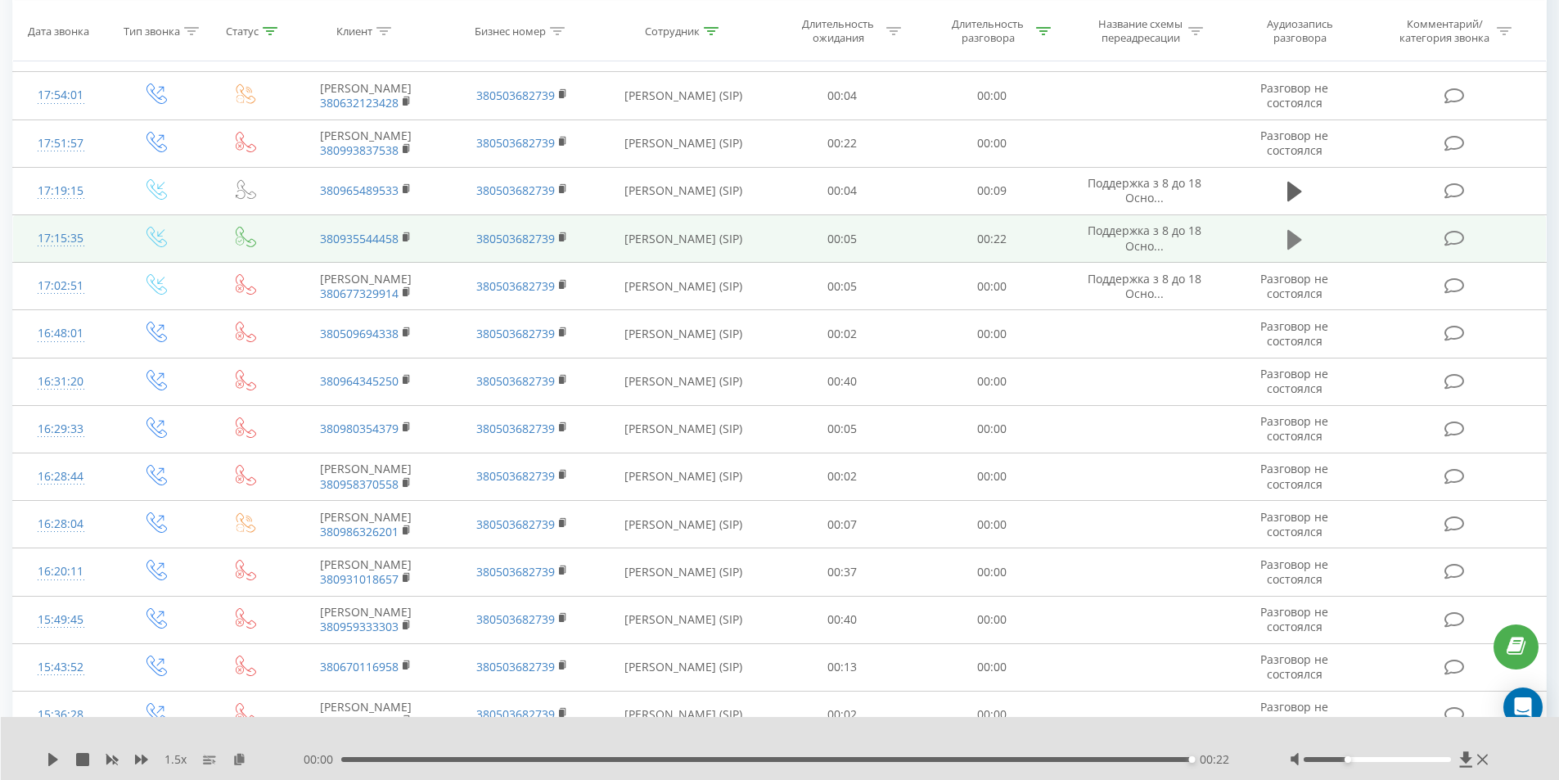
click at [1294, 249] on icon at bounding box center [1294, 239] width 15 height 20
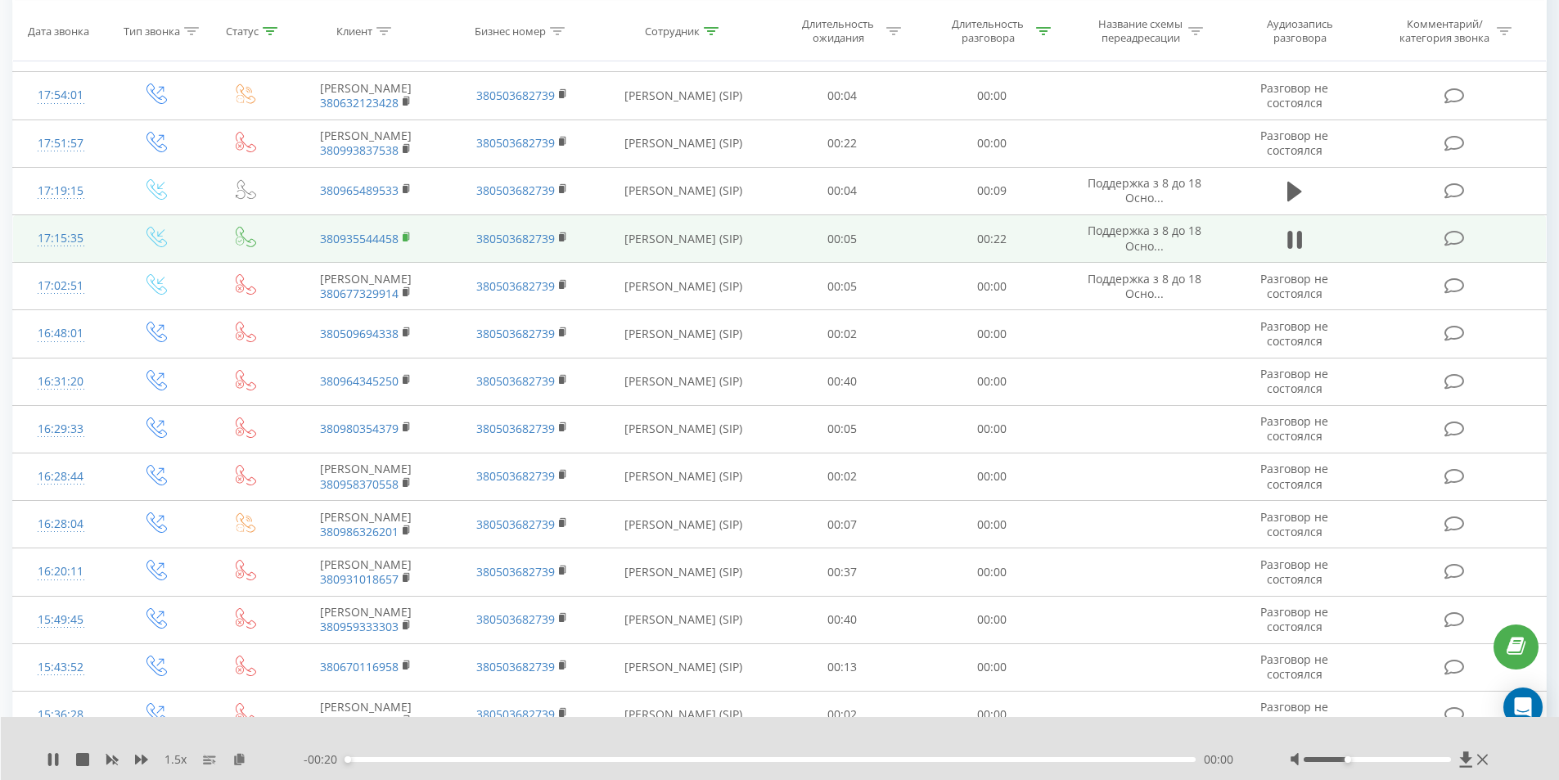
click at [407, 241] on rect at bounding box center [405, 236] width 5 height 7
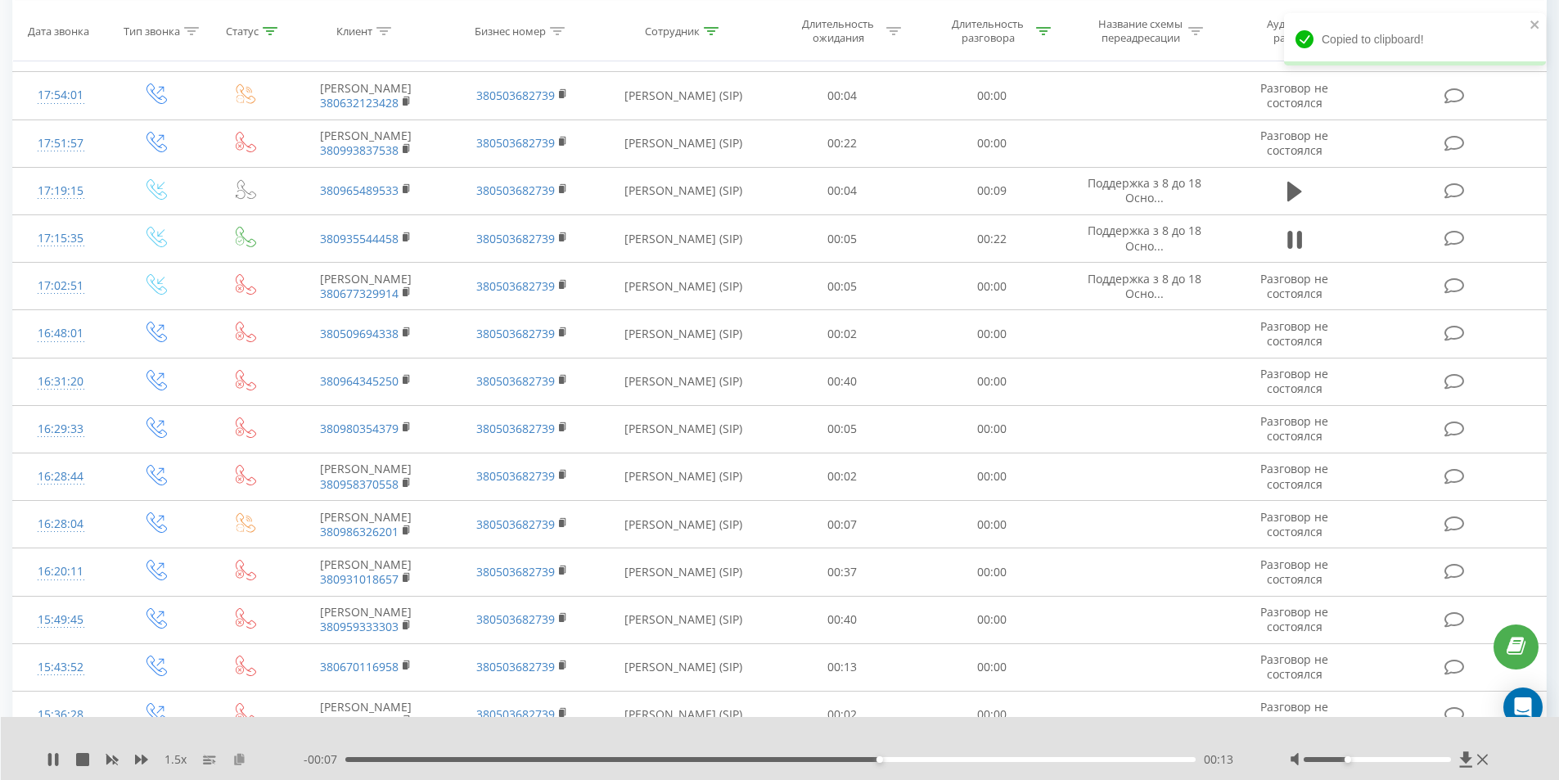
click at [241, 758] on icon at bounding box center [239, 758] width 14 height 11
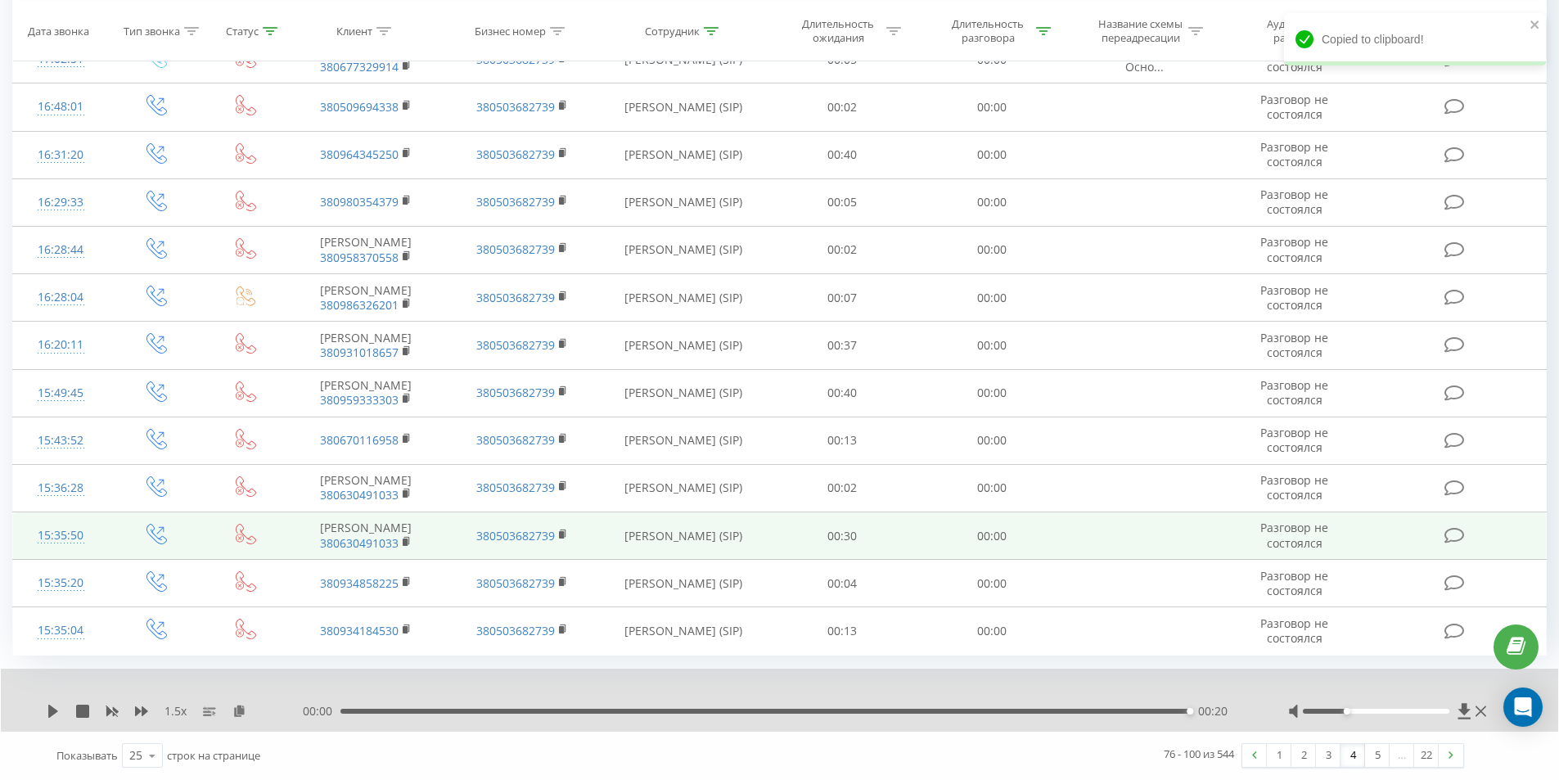
scroll to position [1008, 0]
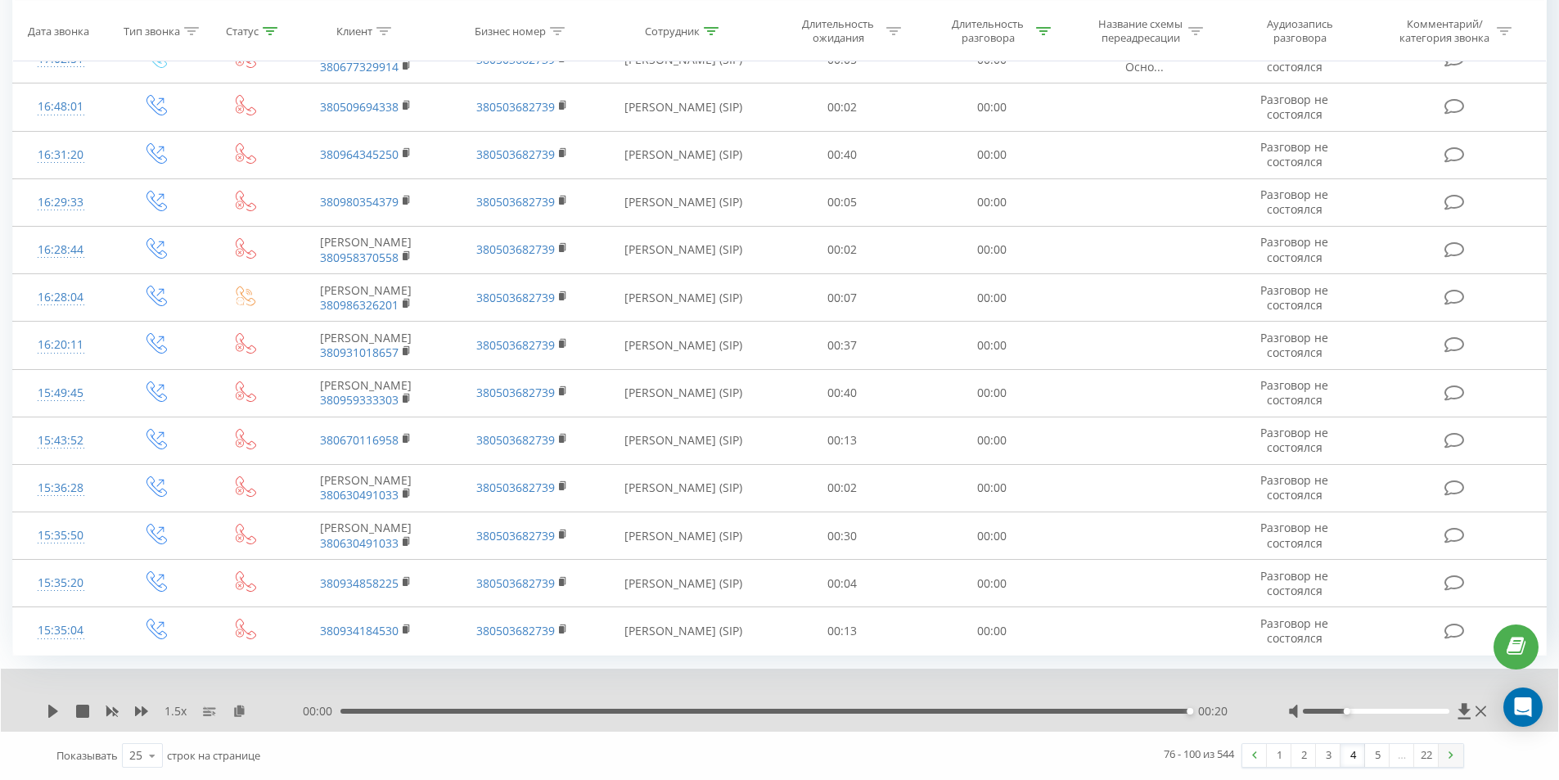
click at [1449, 756] on img at bounding box center [1450, 754] width 5 height 7
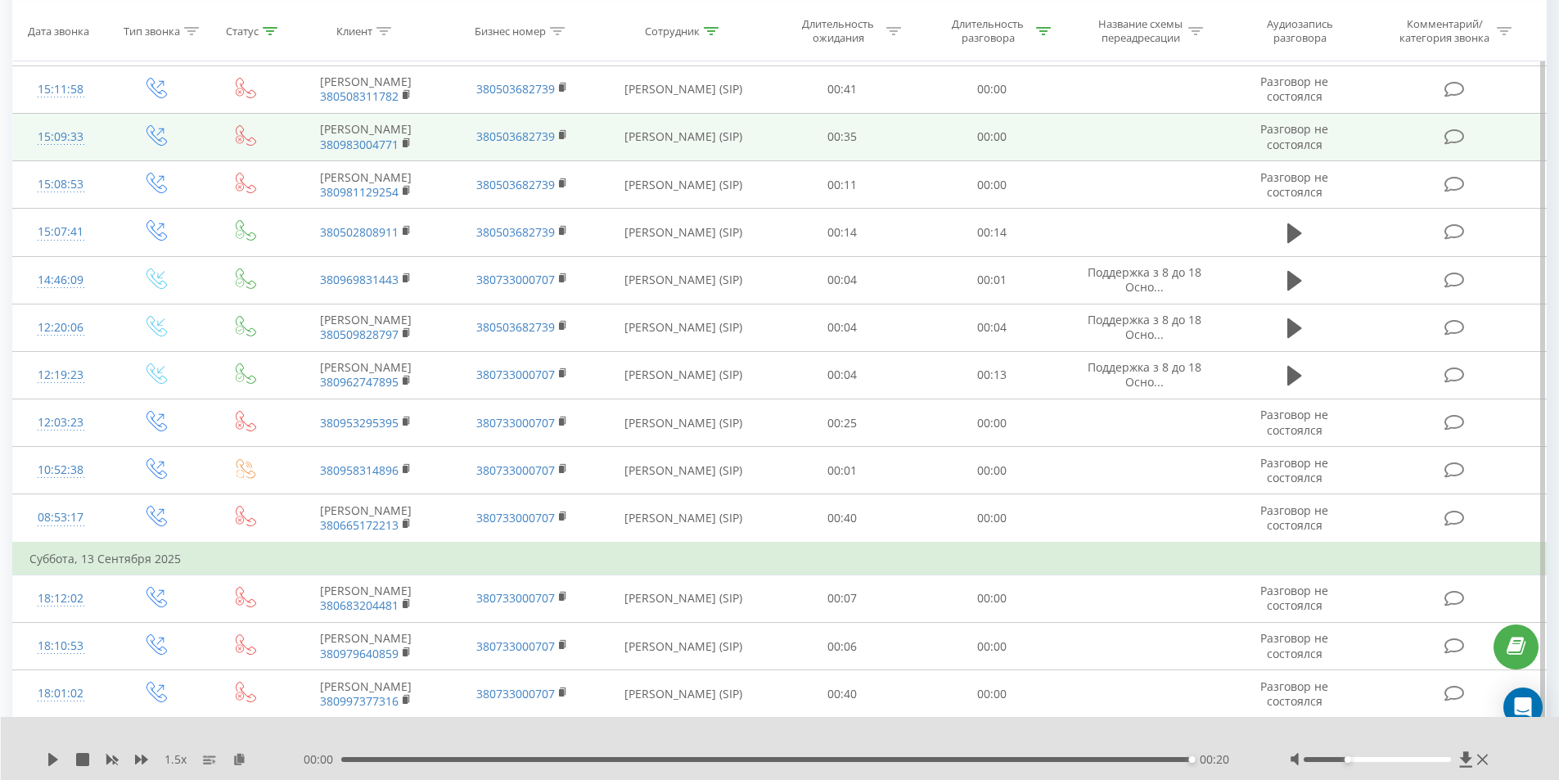
scroll to position [353, 0]
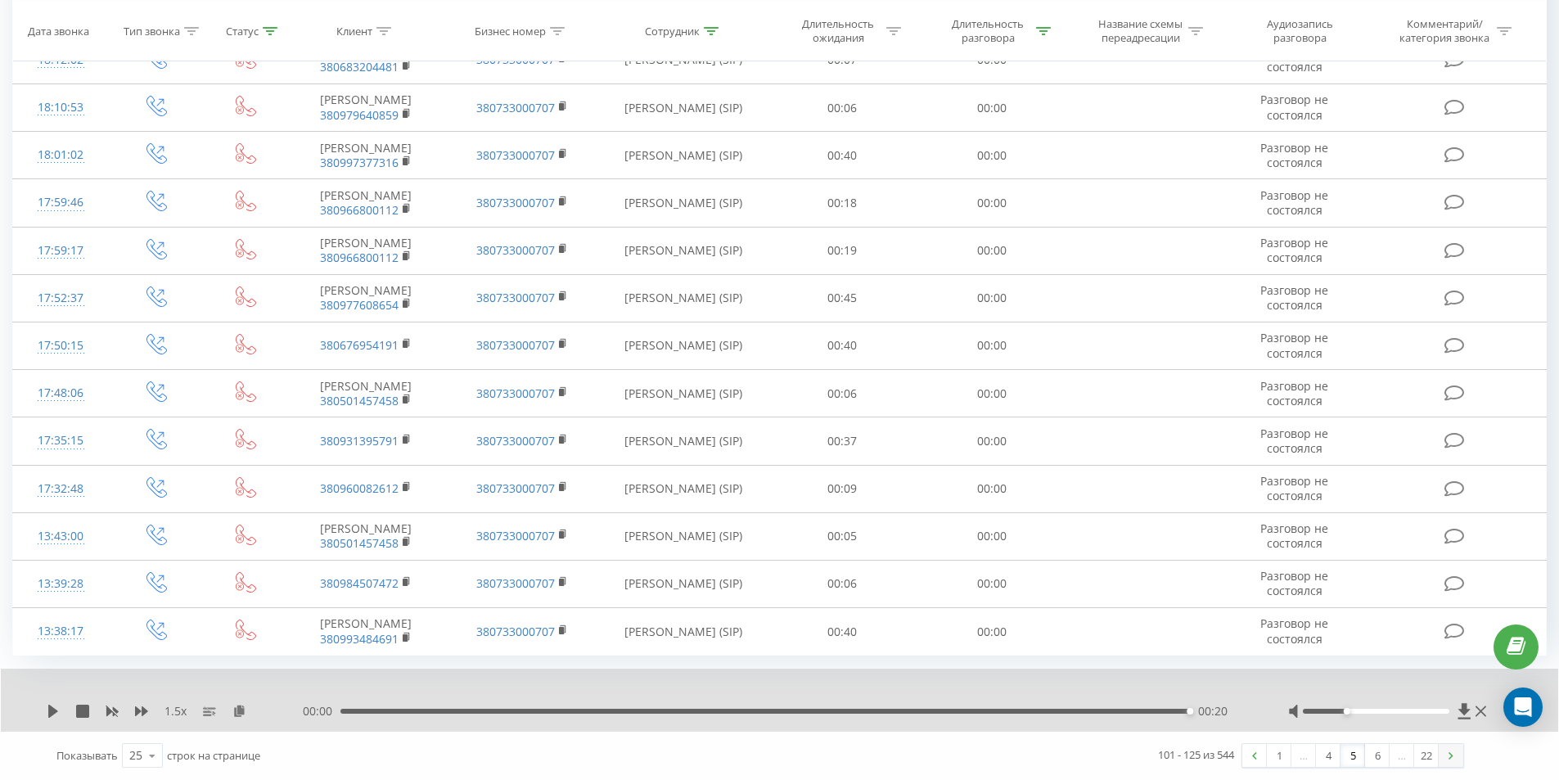
click at [1450, 752] on img at bounding box center [1450, 755] width 5 height 7
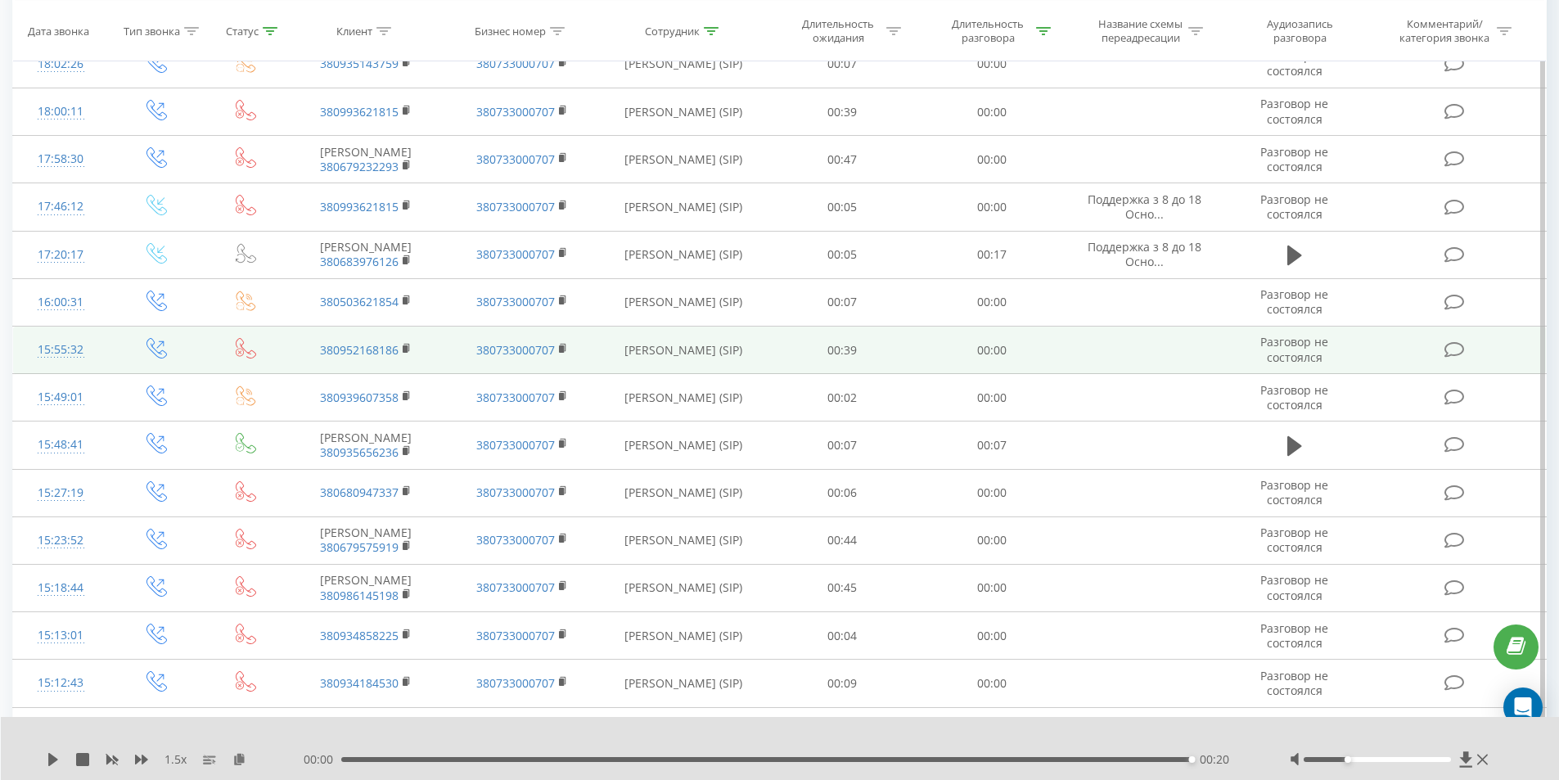
scroll to position [599, 0]
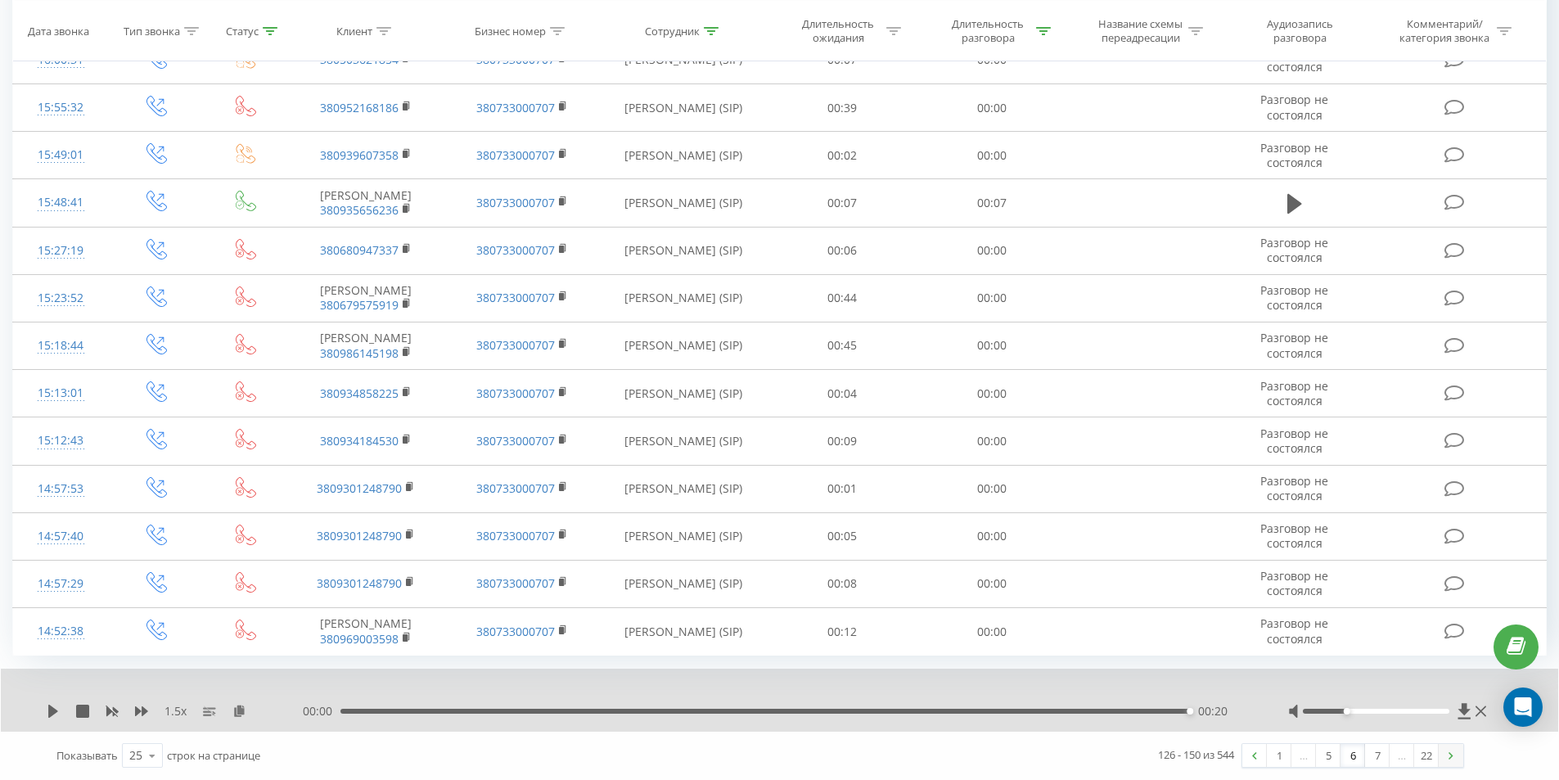
click at [1445, 764] on link at bounding box center [1450, 755] width 25 height 23
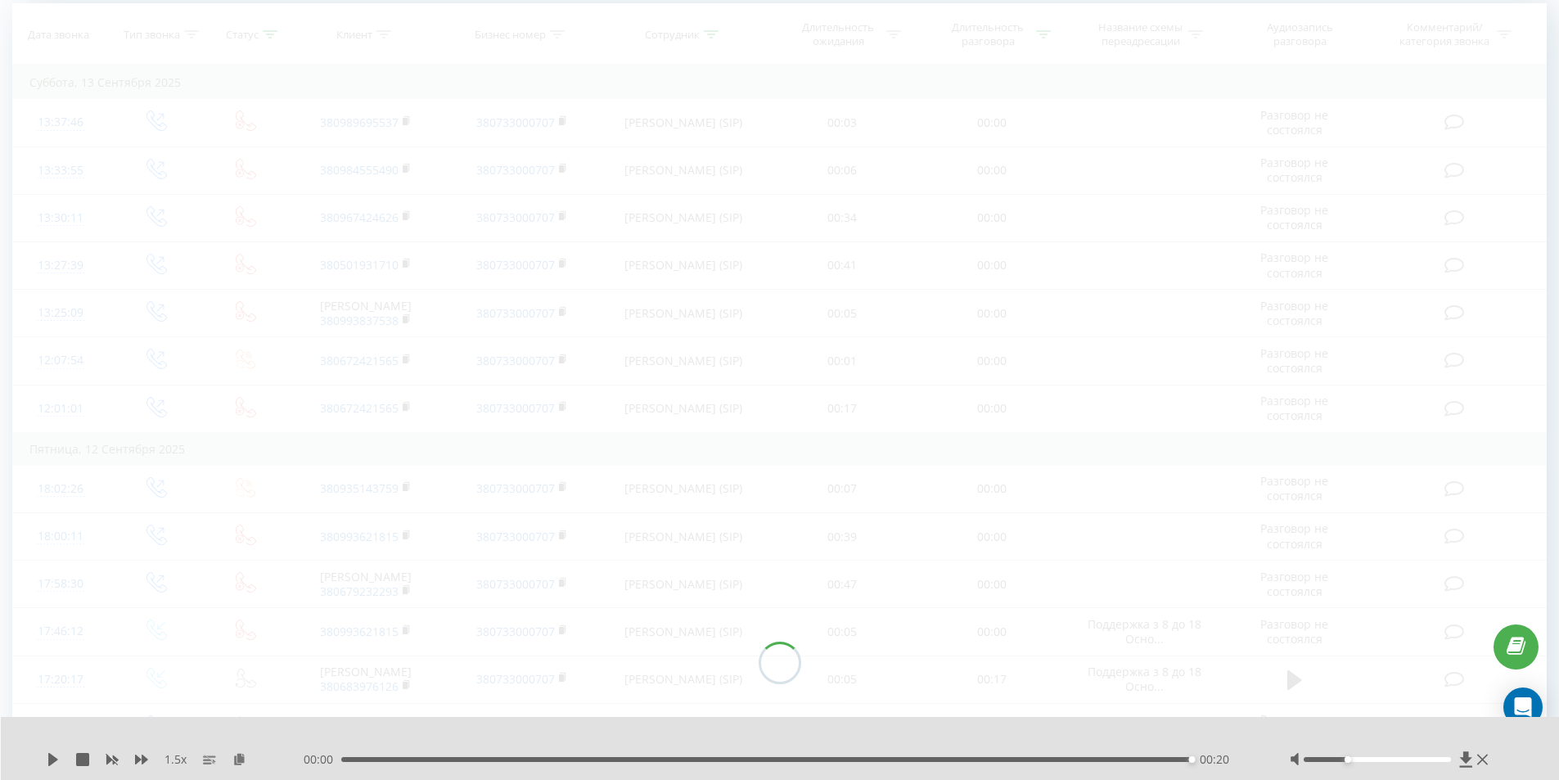
scroll to position [108, 0]
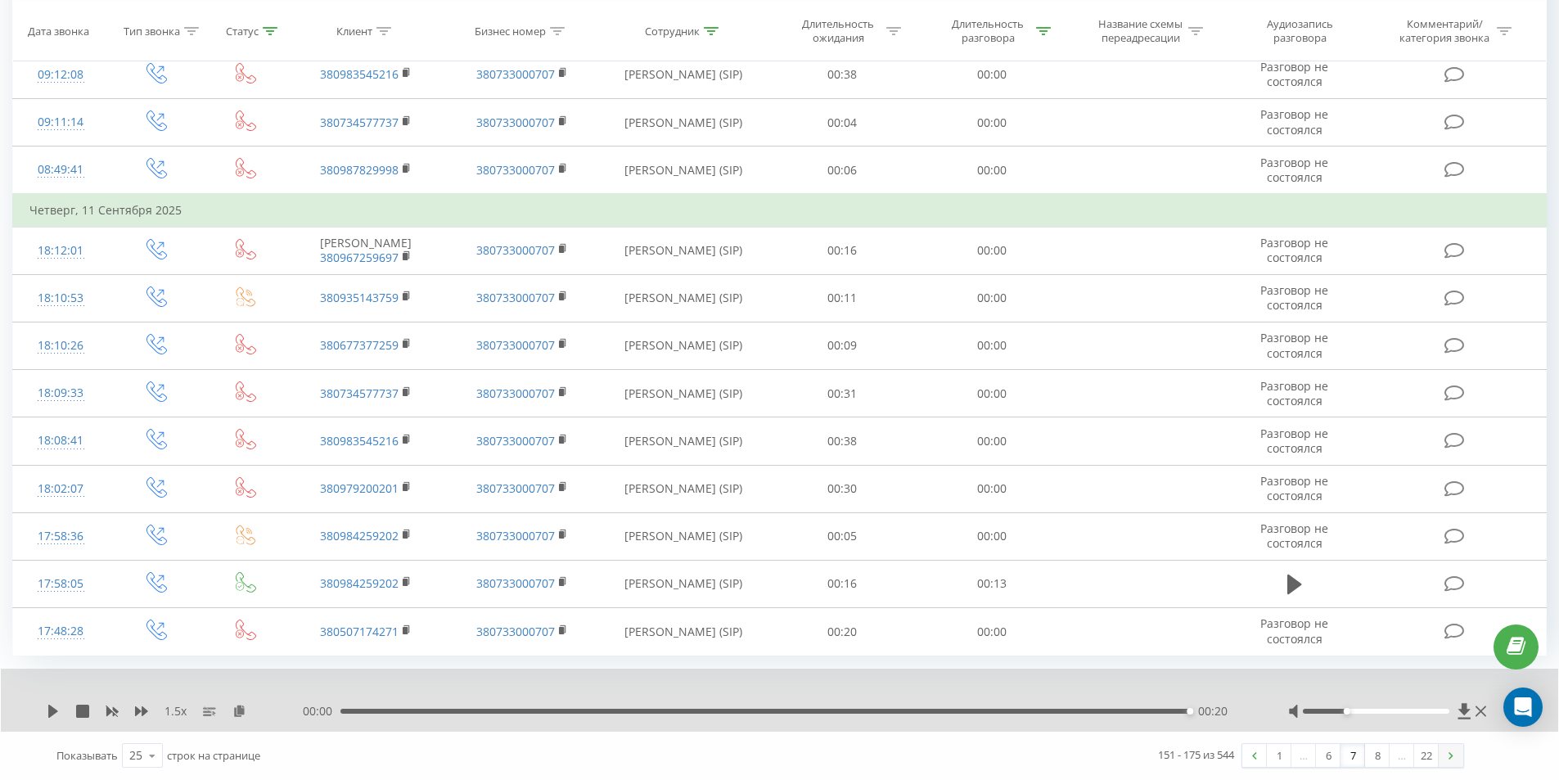
click at [1455, 755] on link at bounding box center [1450, 755] width 25 height 23
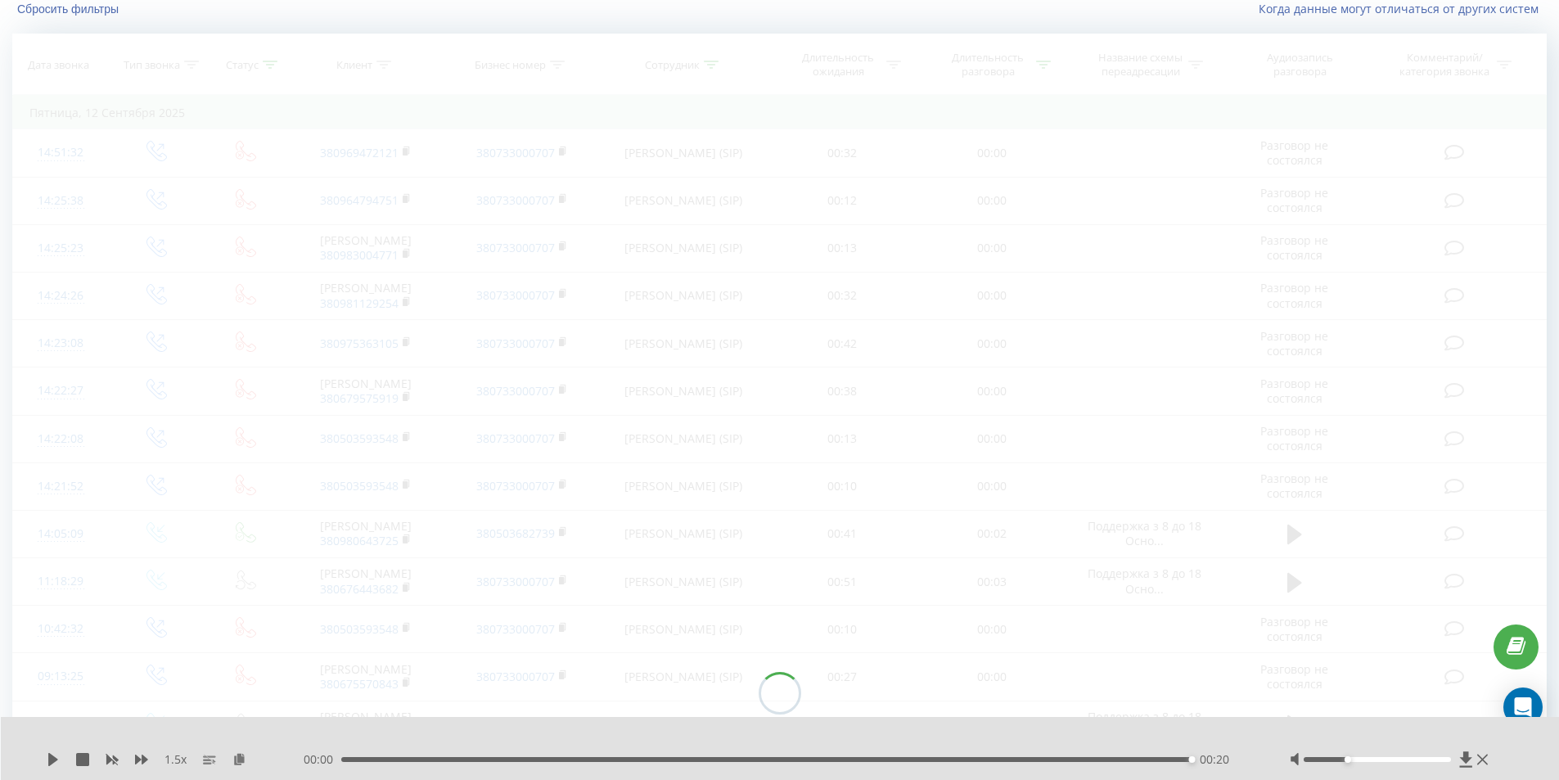
scroll to position [108, 0]
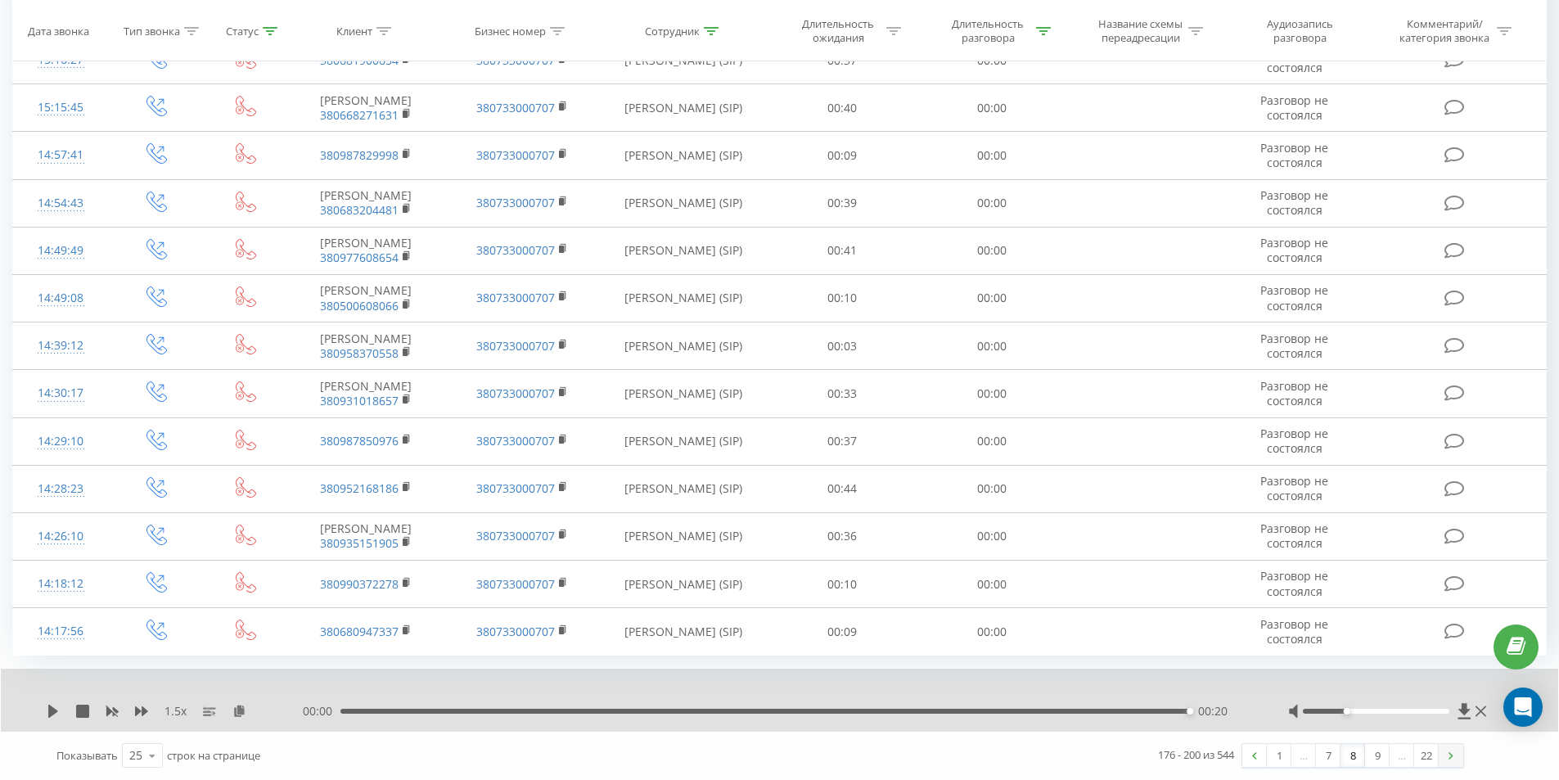
click at [1454, 752] on link at bounding box center [1450, 755] width 25 height 23
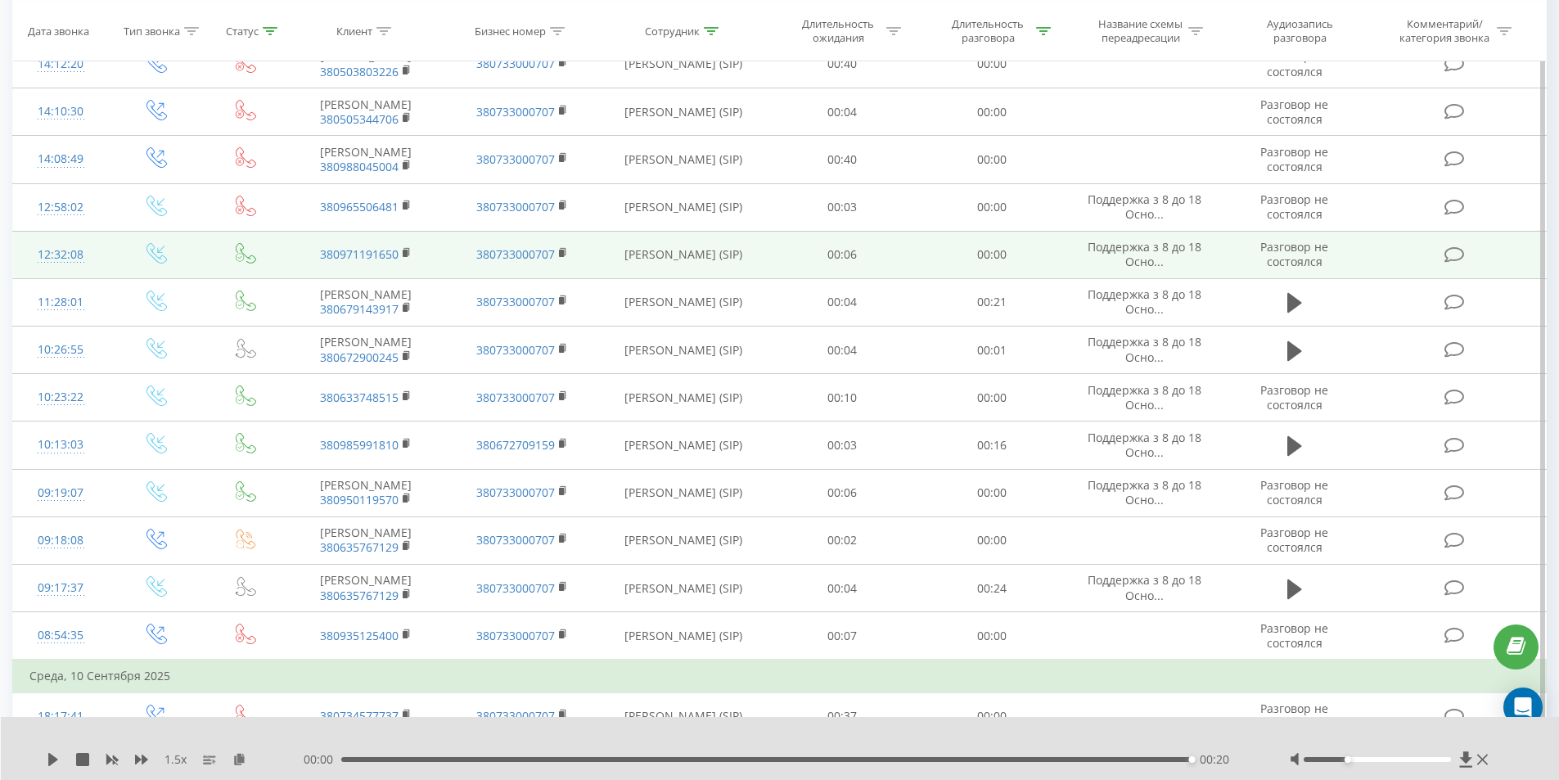
scroll to position [353, 0]
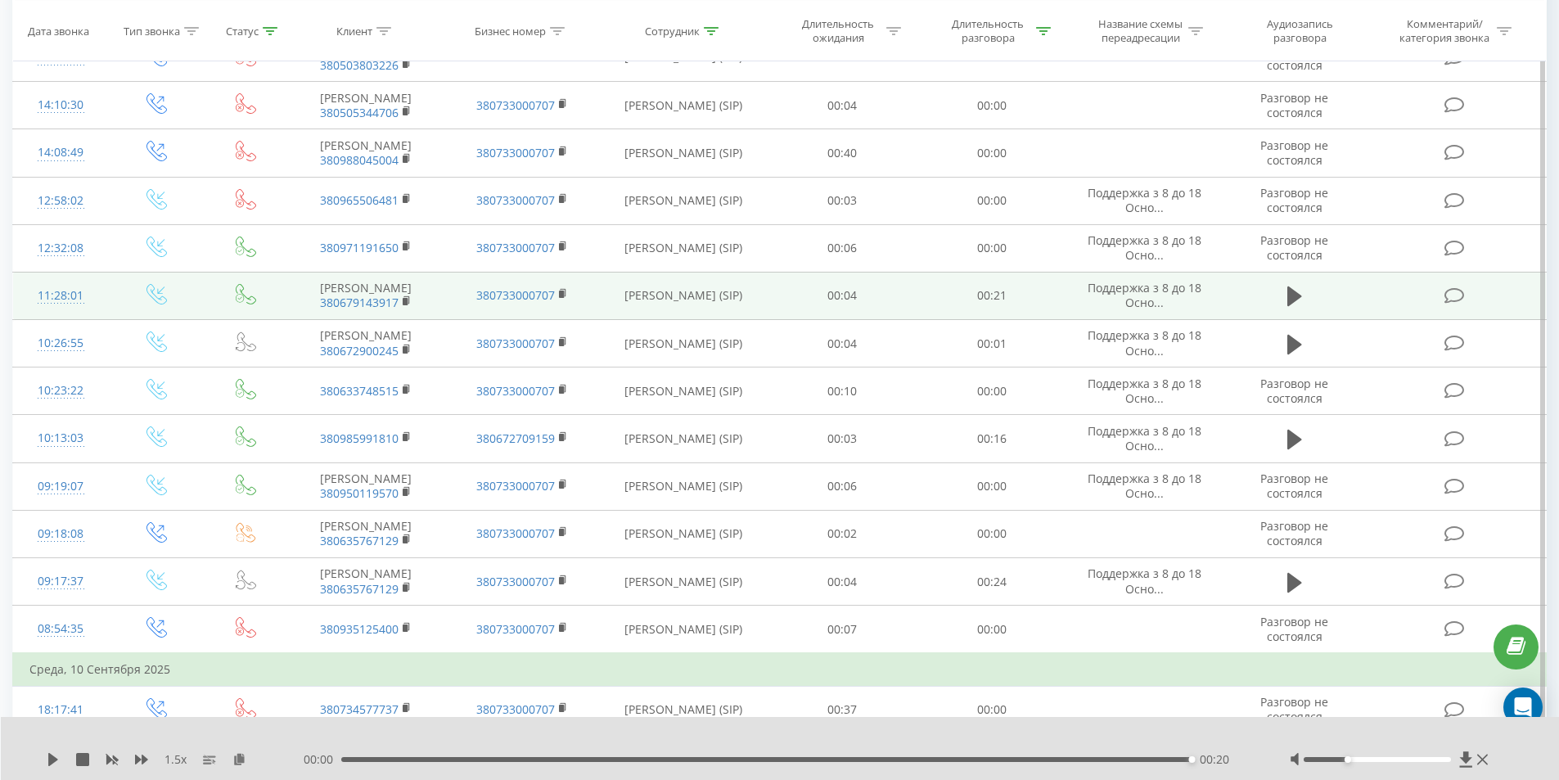
drag, startPoint x: 1291, startPoint y: 358, endPoint x: 1275, endPoint y: 365, distance: 17.6
click at [1290, 306] on icon at bounding box center [1294, 296] width 15 height 20
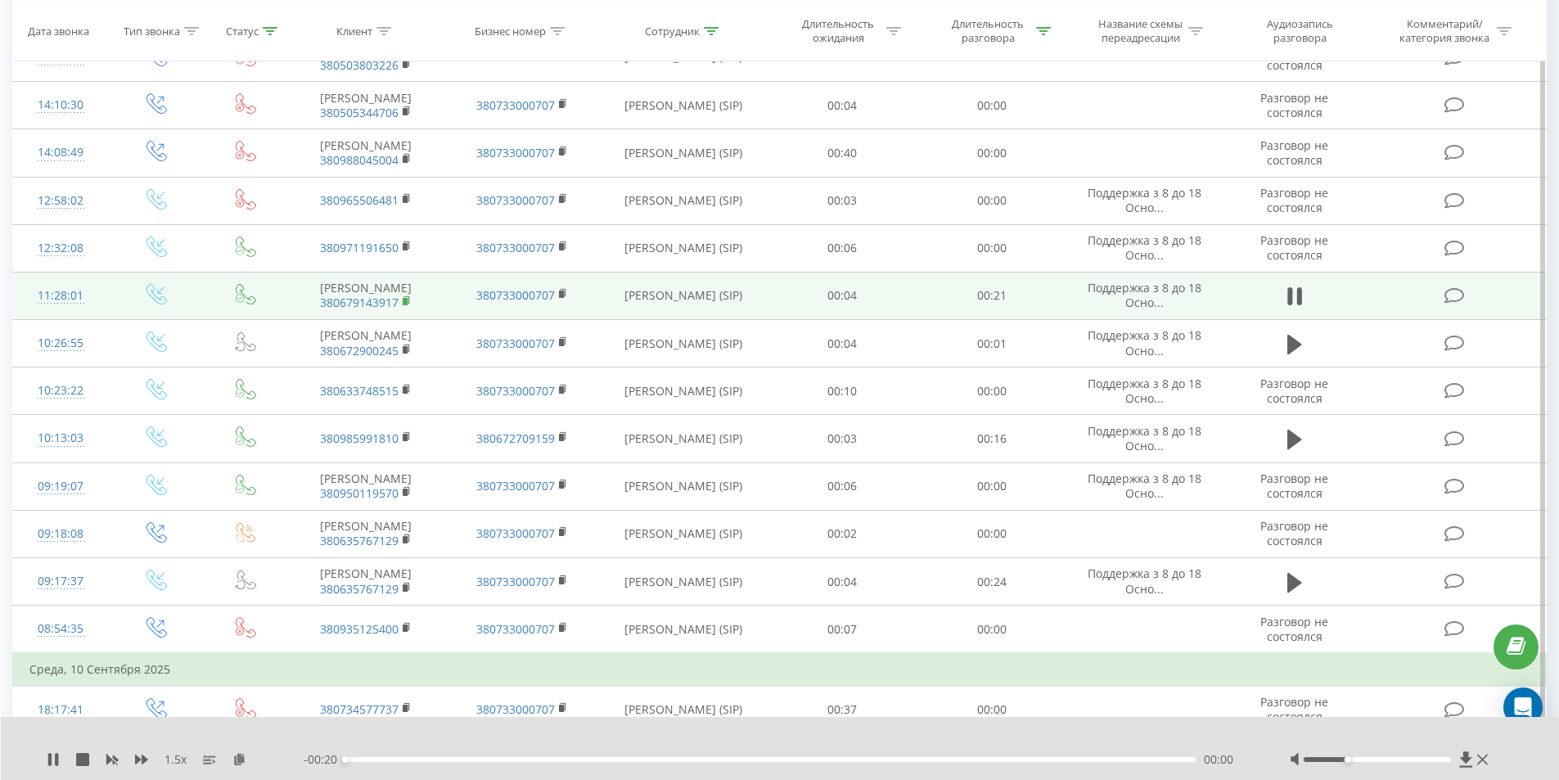
click at [404, 305] on rect at bounding box center [405, 301] width 5 height 7
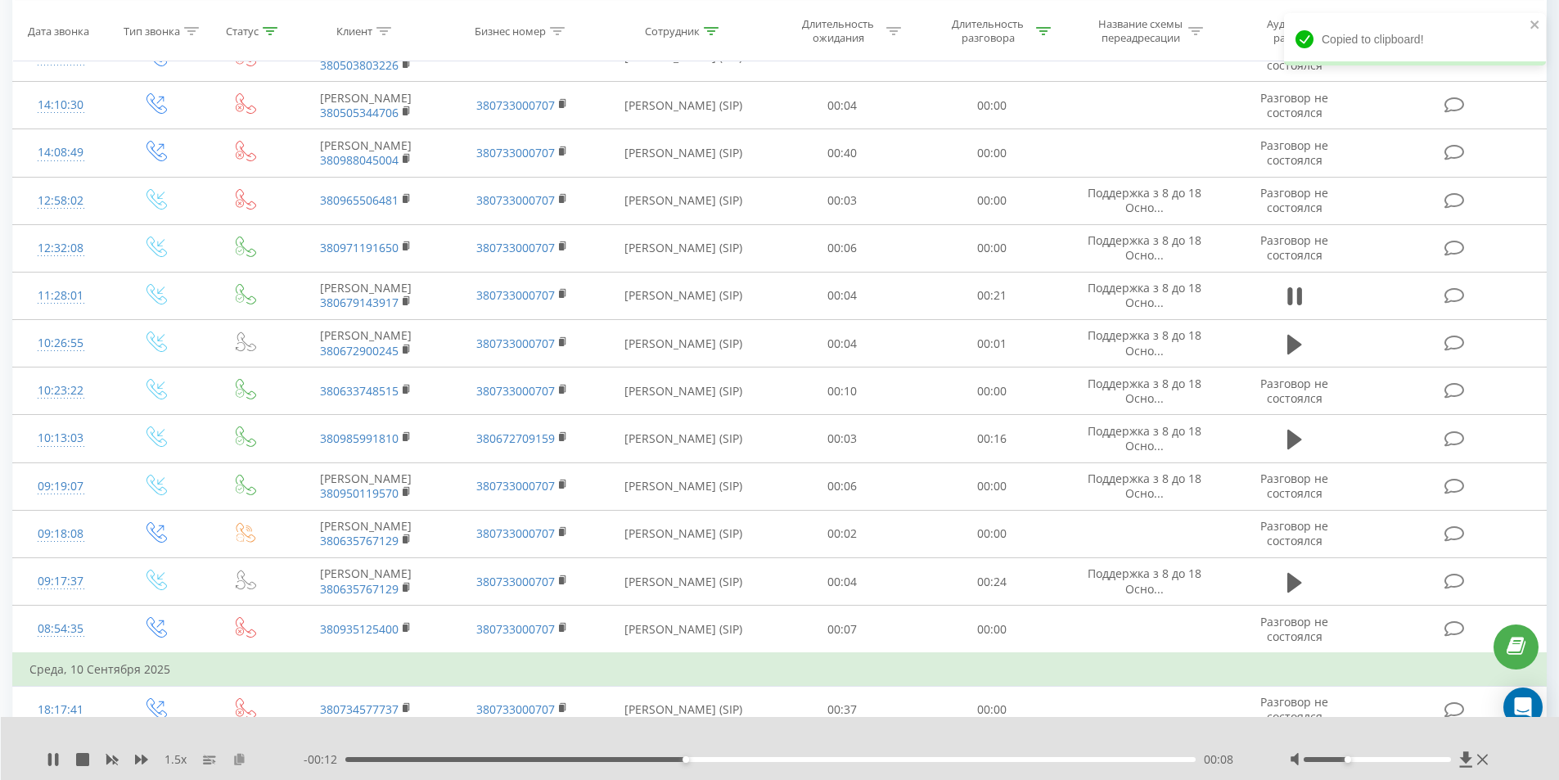
click at [242, 758] on icon at bounding box center [239, 758] width 14 height 11
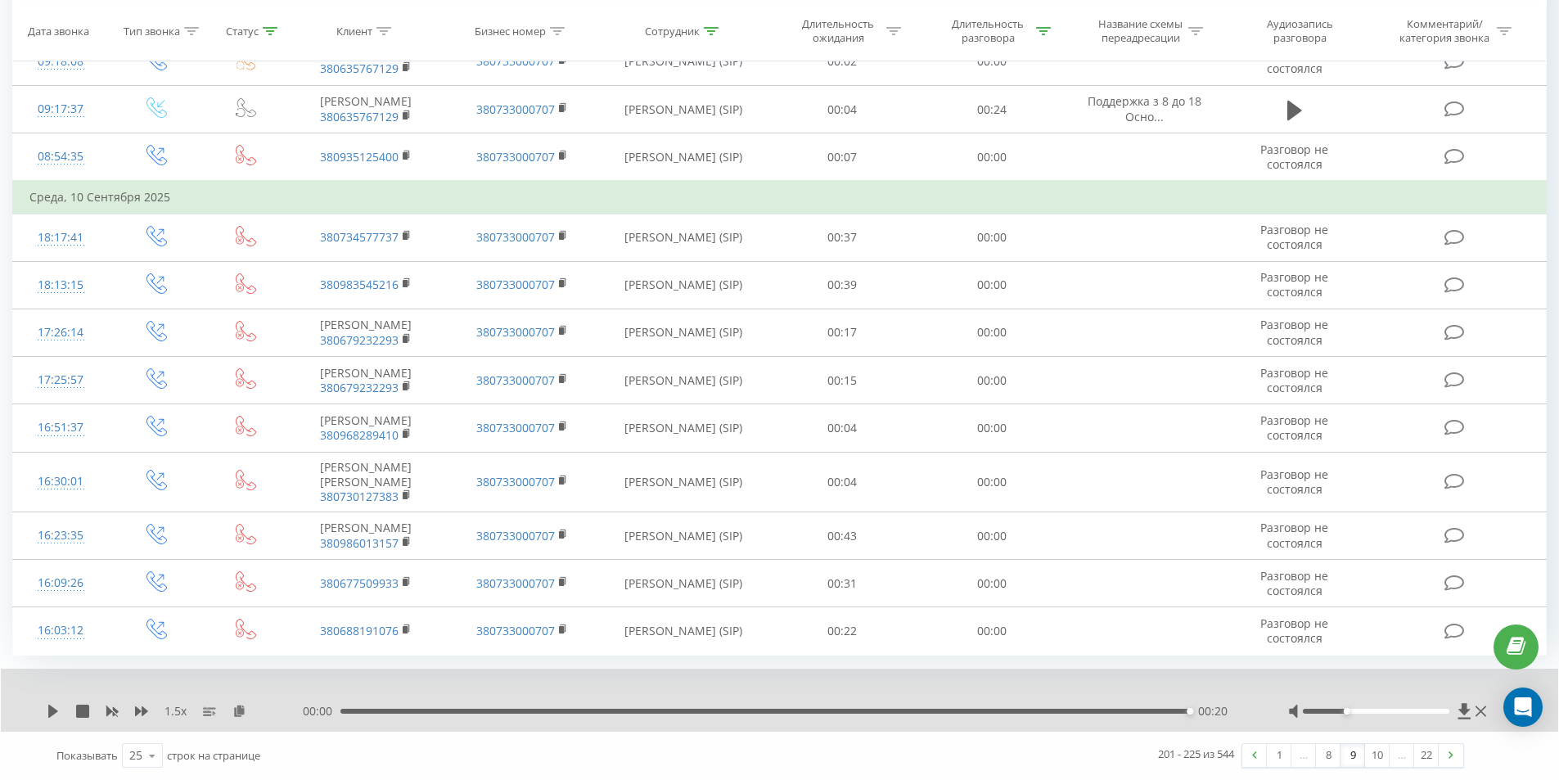
scroll to position [1001, 0]
click at [1258, 756] on link at bounding box center [1254, 755] width 25 height 23
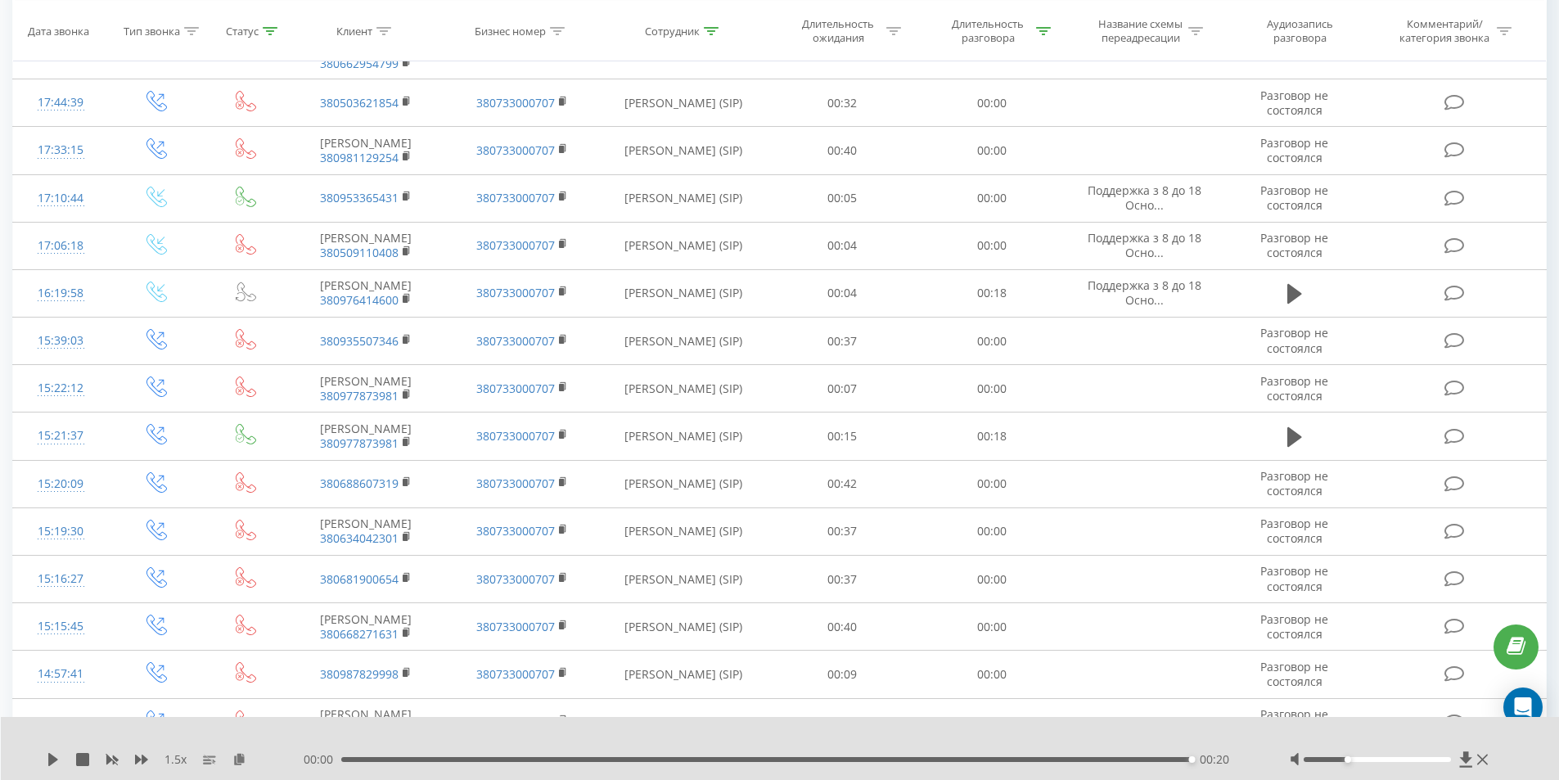
scroll to position [272, 0]
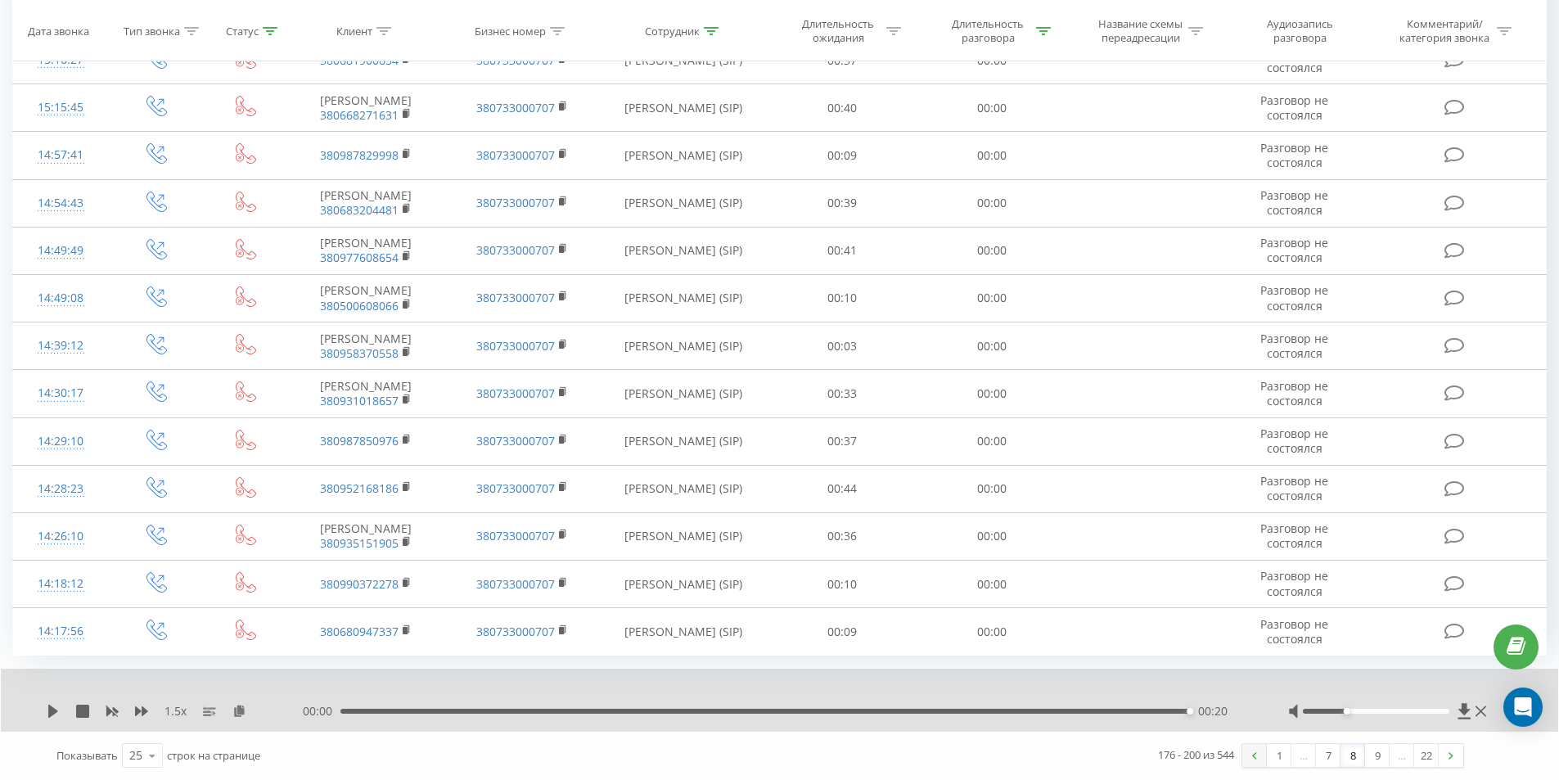
click at [1252, 748] on link at bounding box center [1254, 755] width 25 height 23
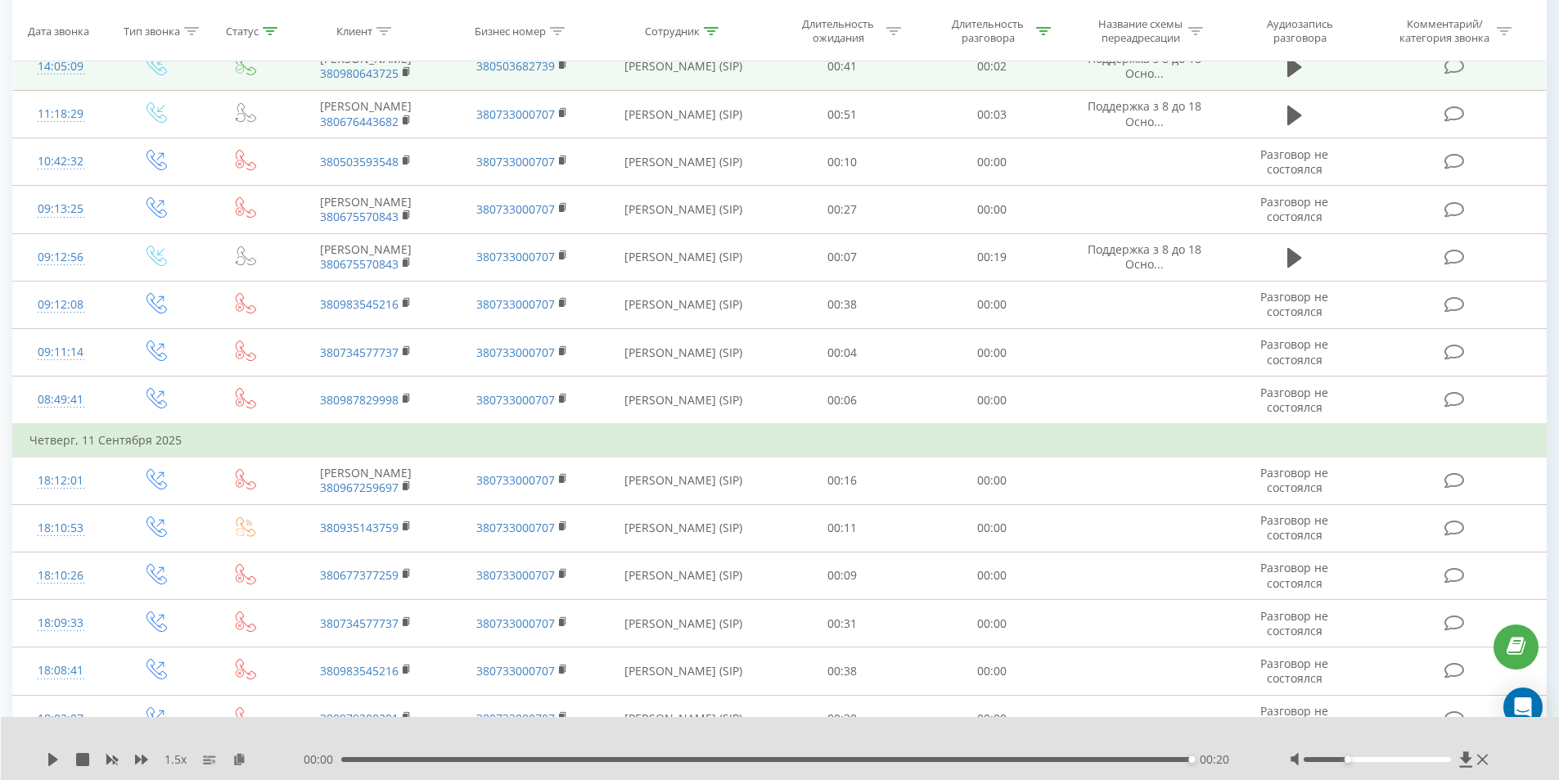
scroll to position [599, 0]
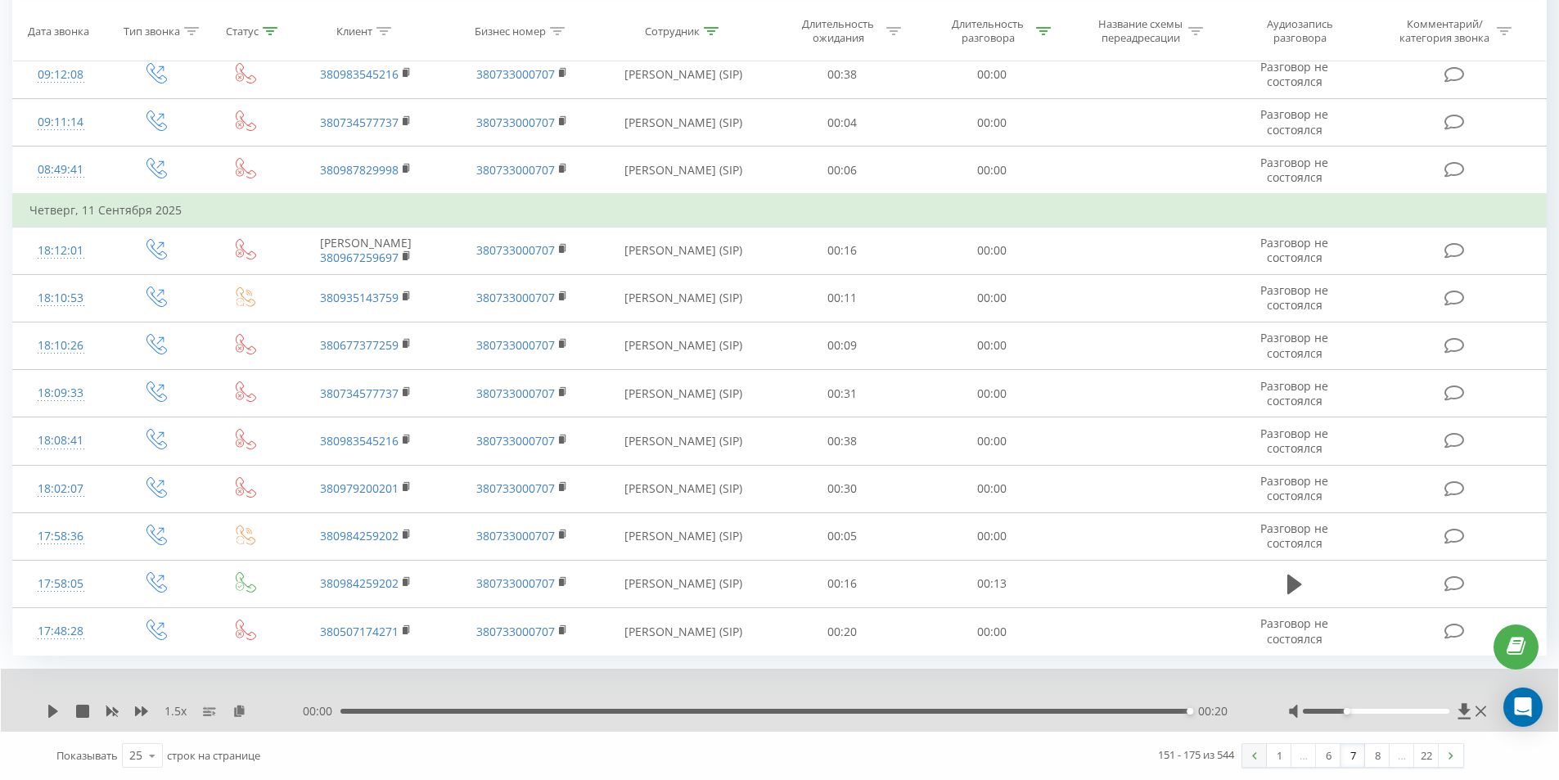
click at [1252, 746] on link at bounding box center [1254, 755] width 25 height 23
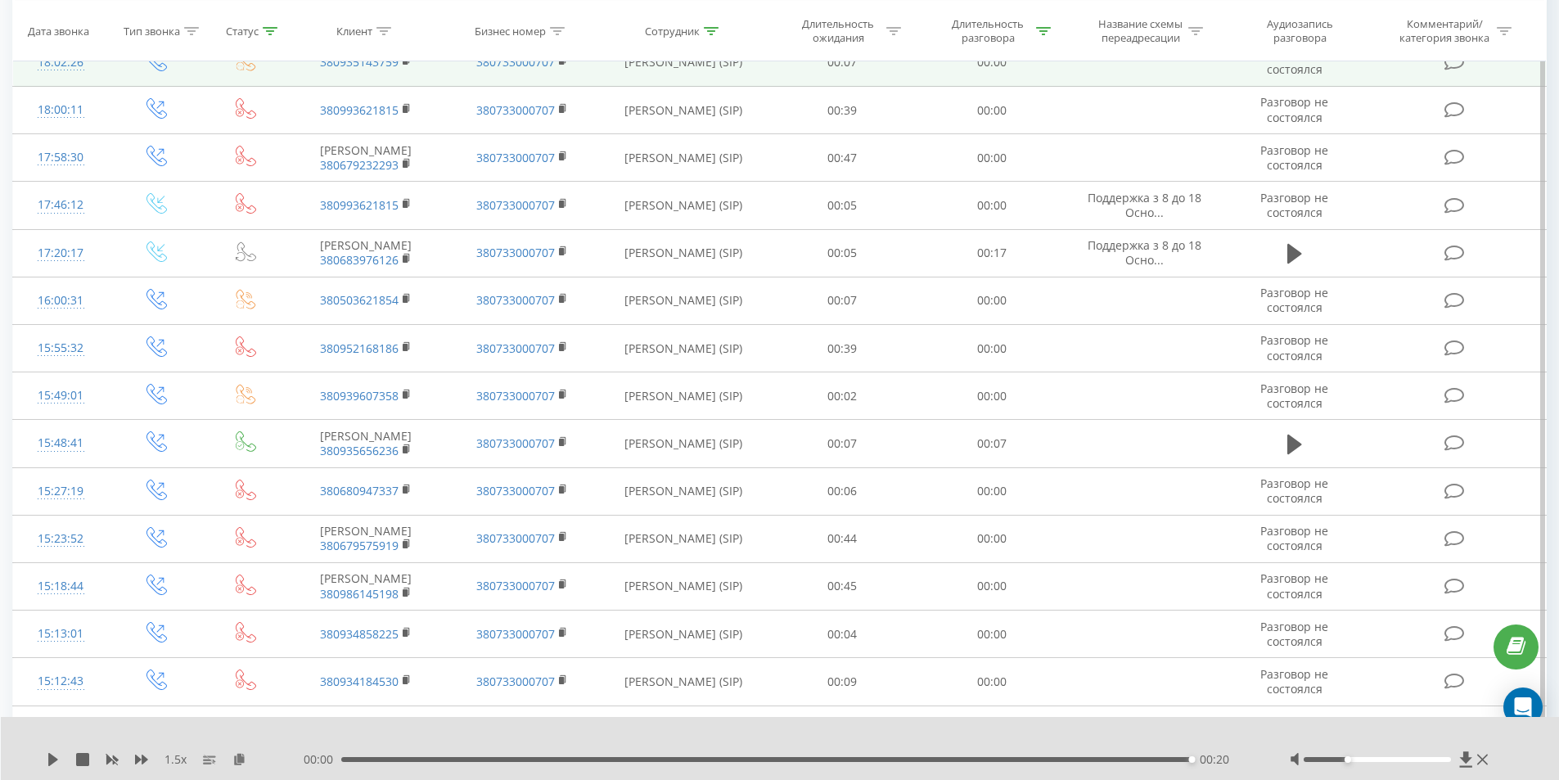
scroll to position [599, 0]
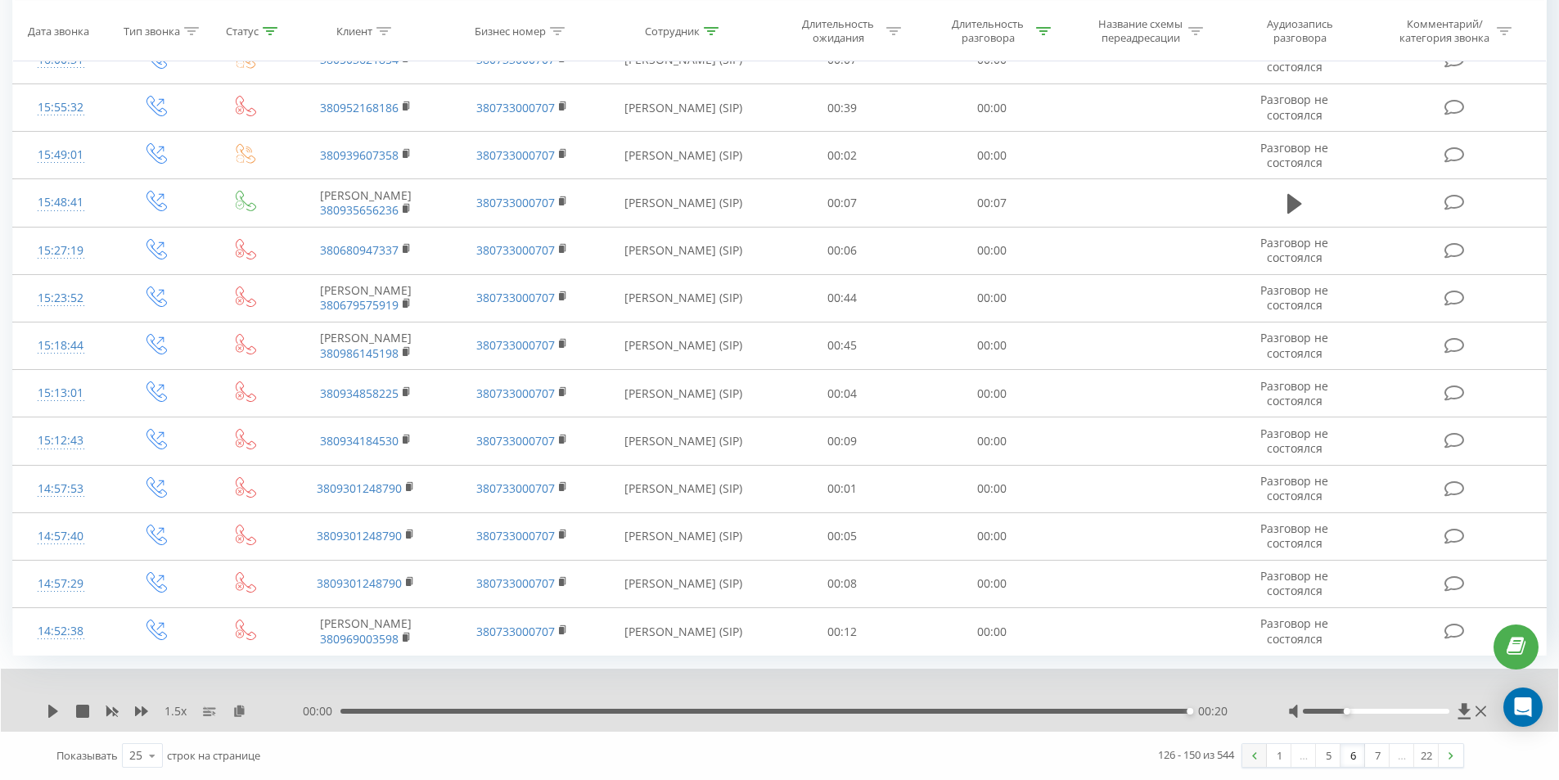
click at [1255, 757] on img at bounding box center [1254, 755] width 5 height 7
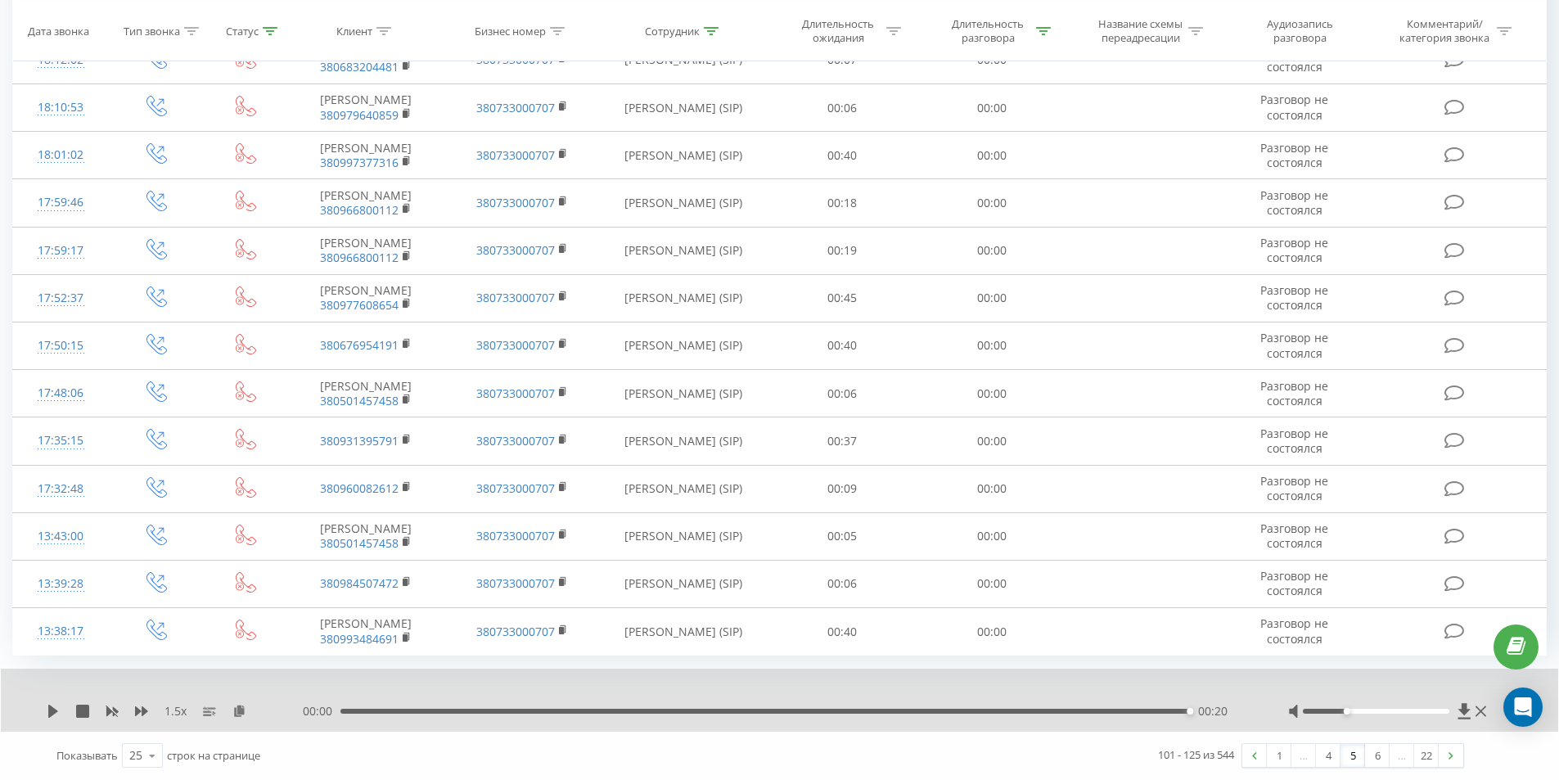
scroll to position [1056, 0]
click at [1251, 760] on link at bounding box center [1254, 755] width 25 height 23
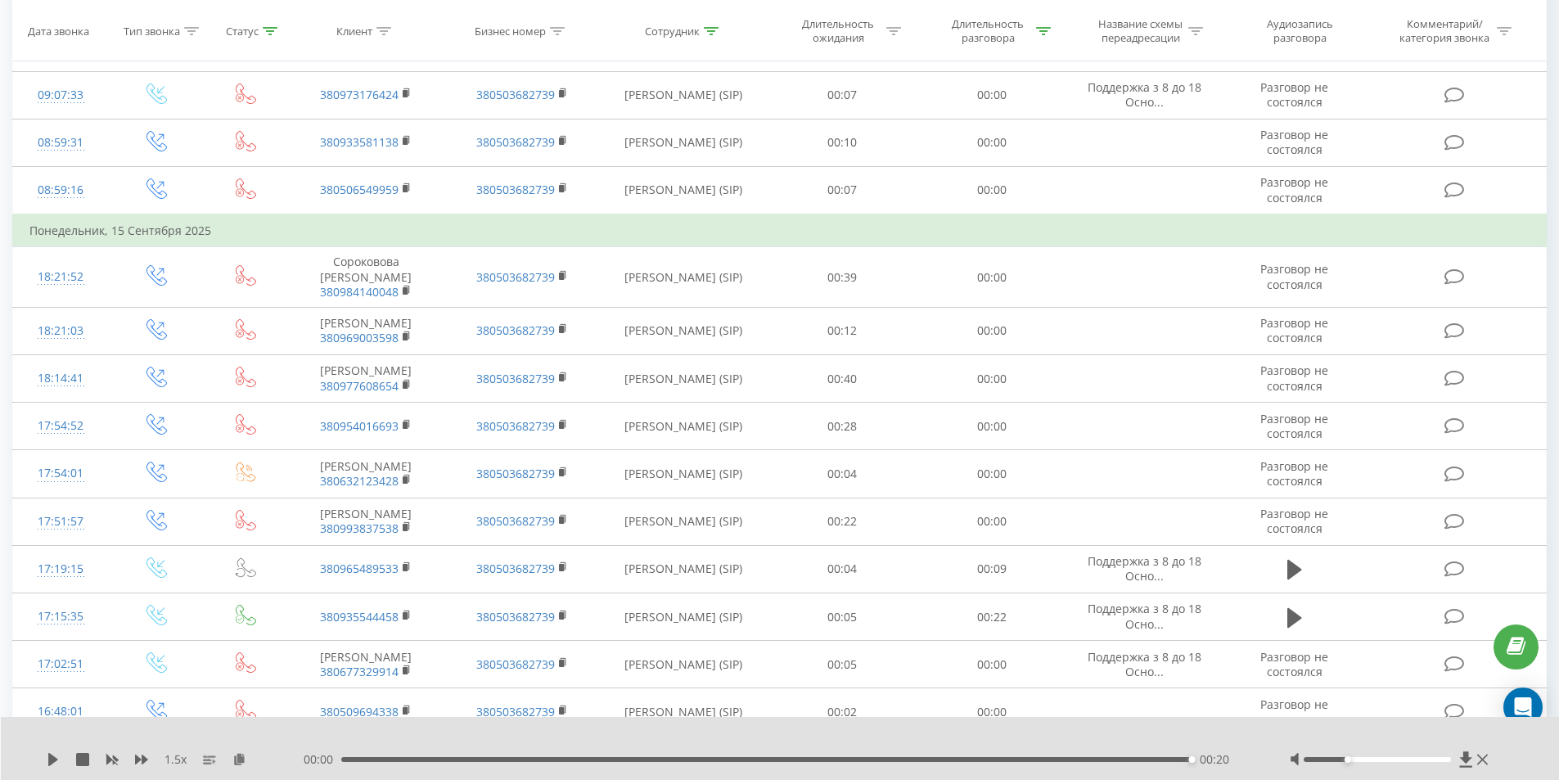
scroll to position [190, 0]
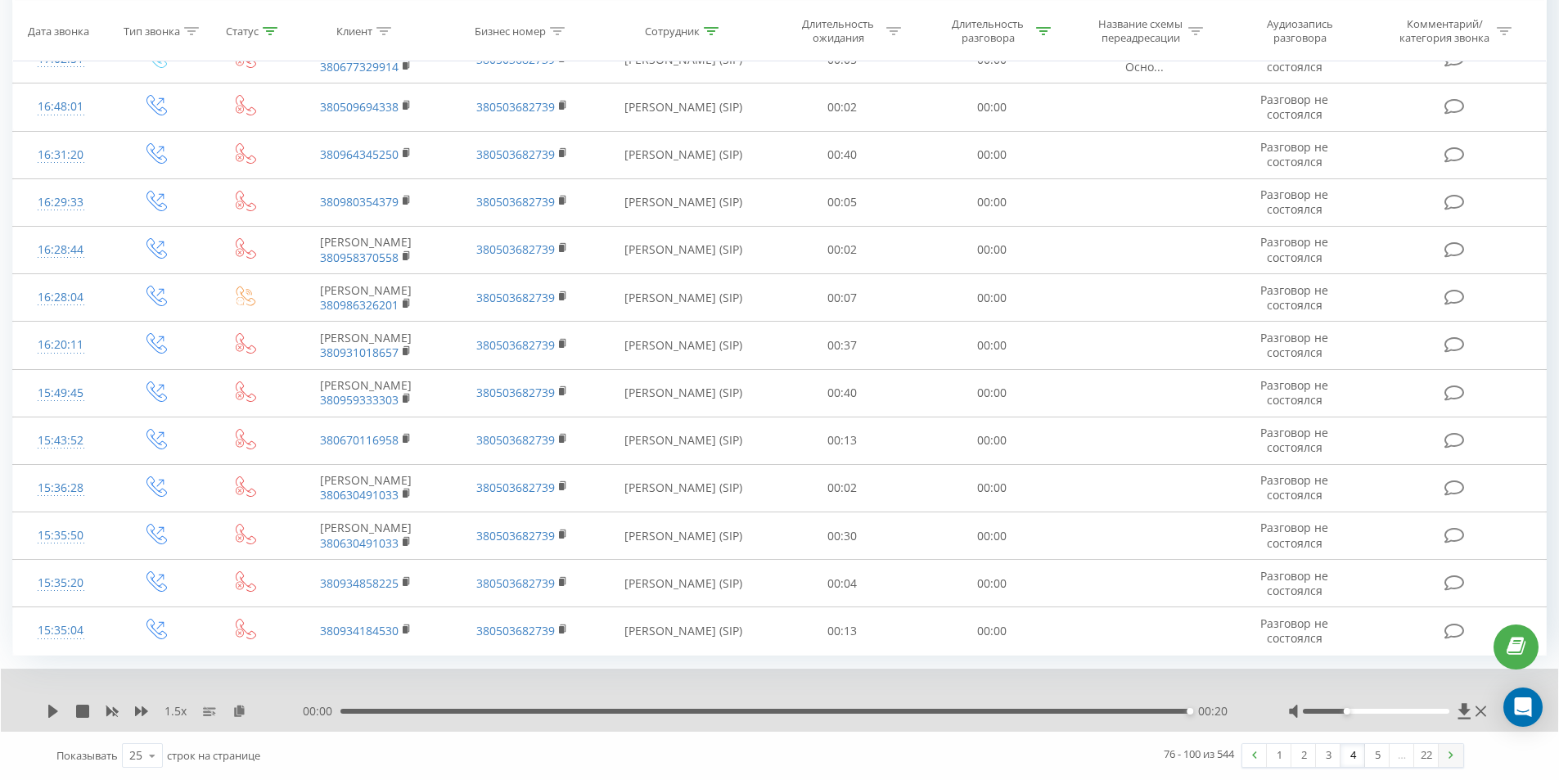
click at [1451, 752] on img at bounding box center [1450, 754] width 5 height 7
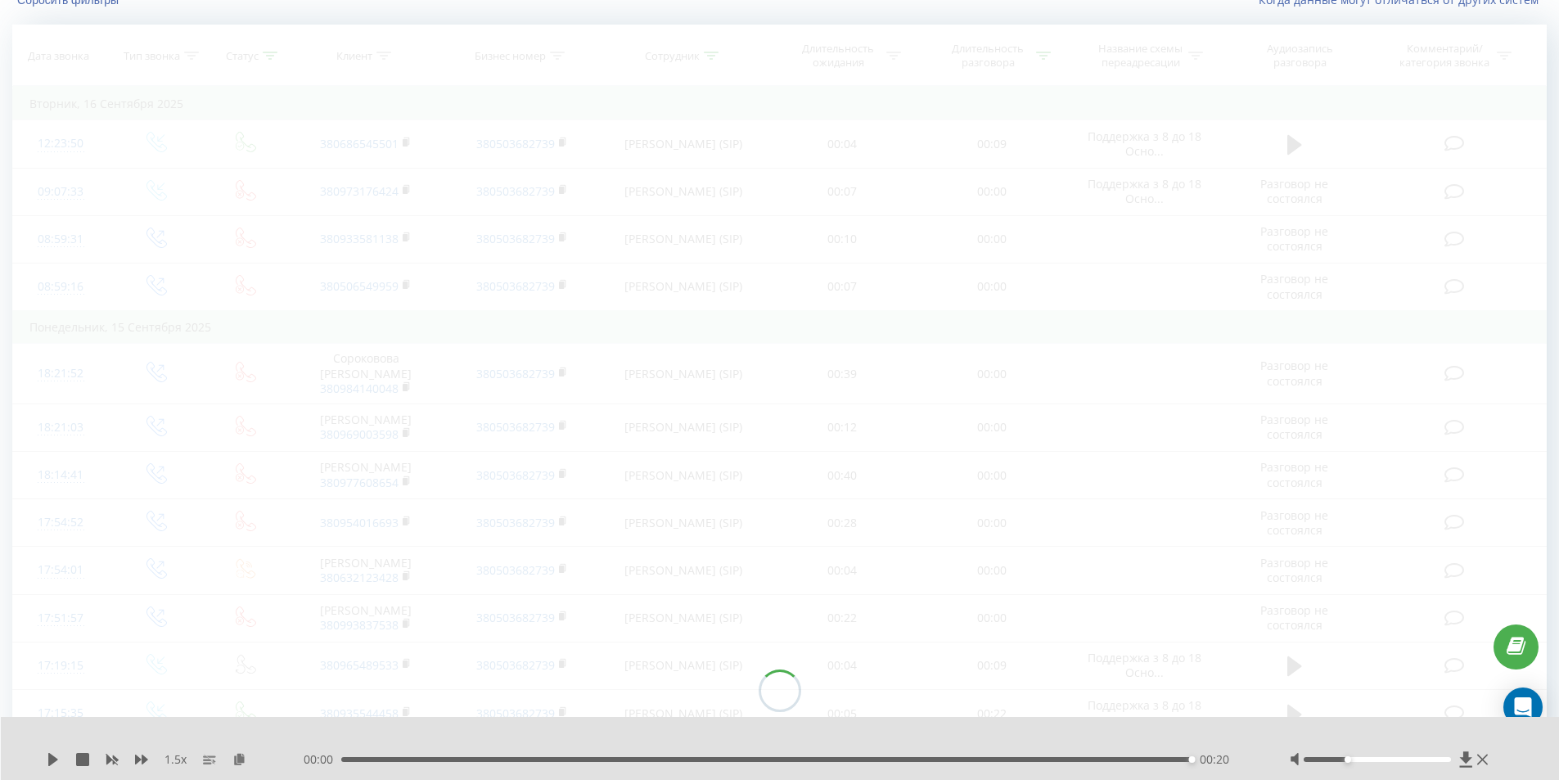
scroll to position [108, 0]
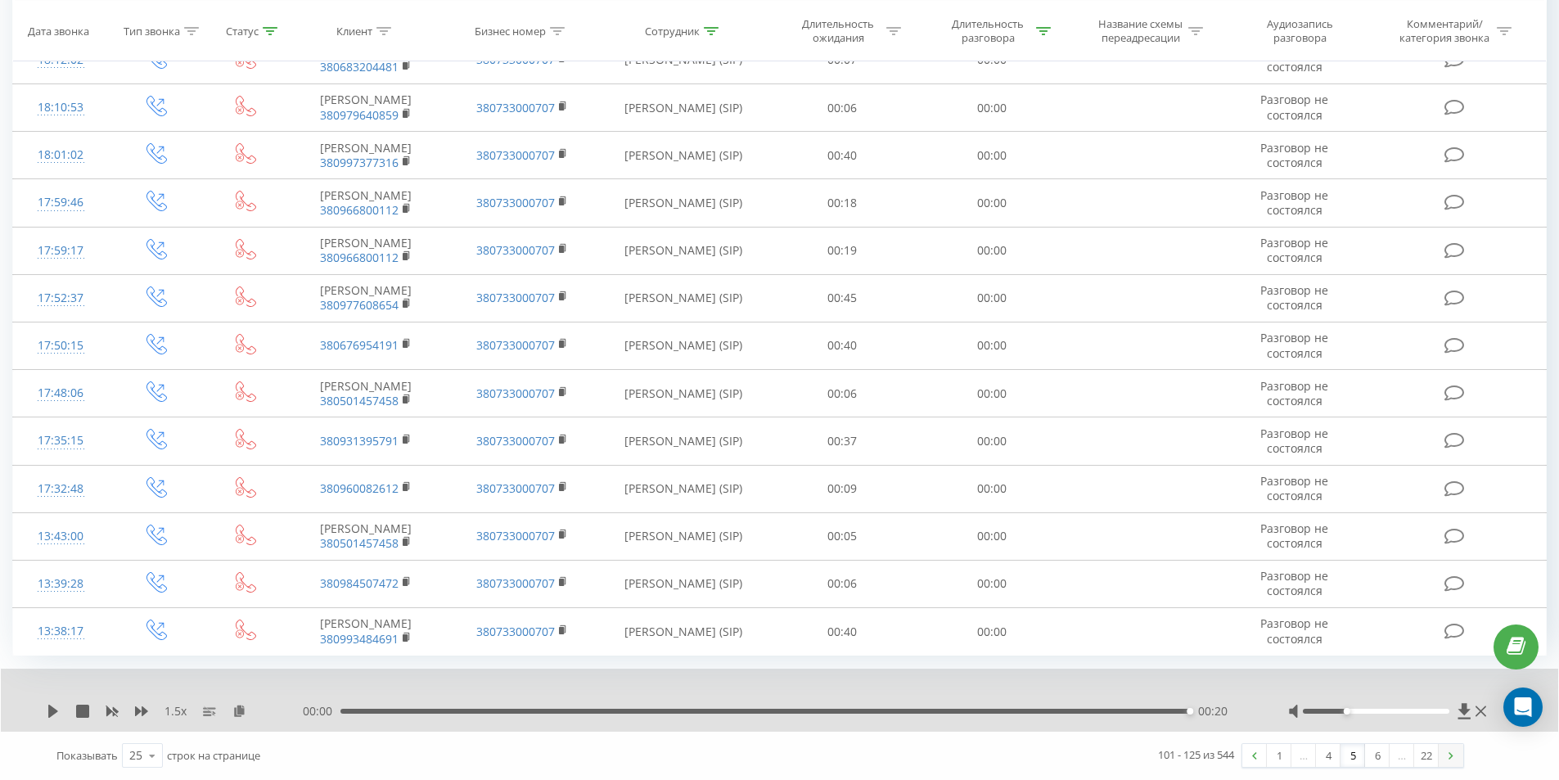
click at [1453, 753] on link at bounding box center [1450, 755] width 25 height 23
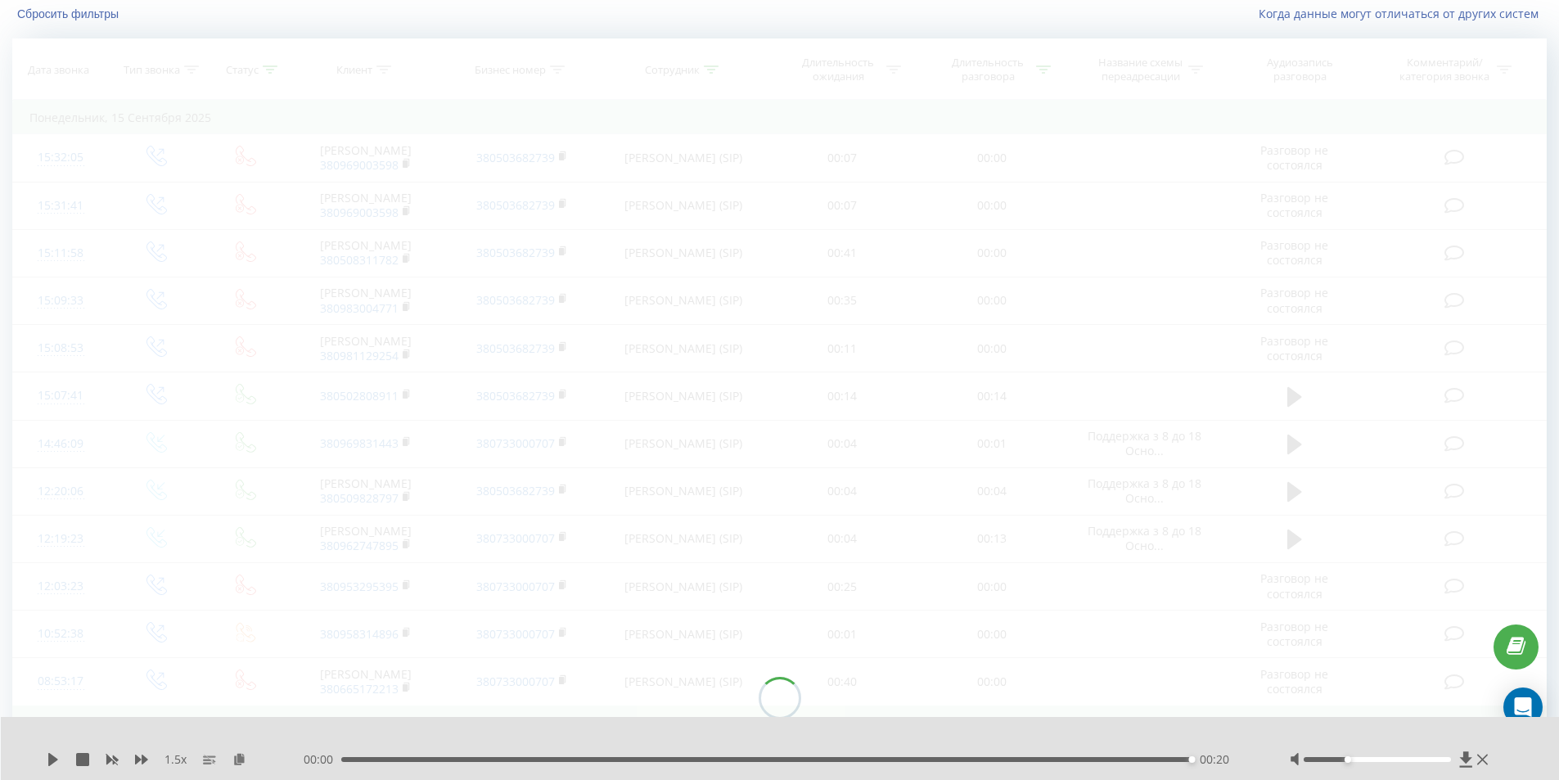
scroll to position [108, 0]
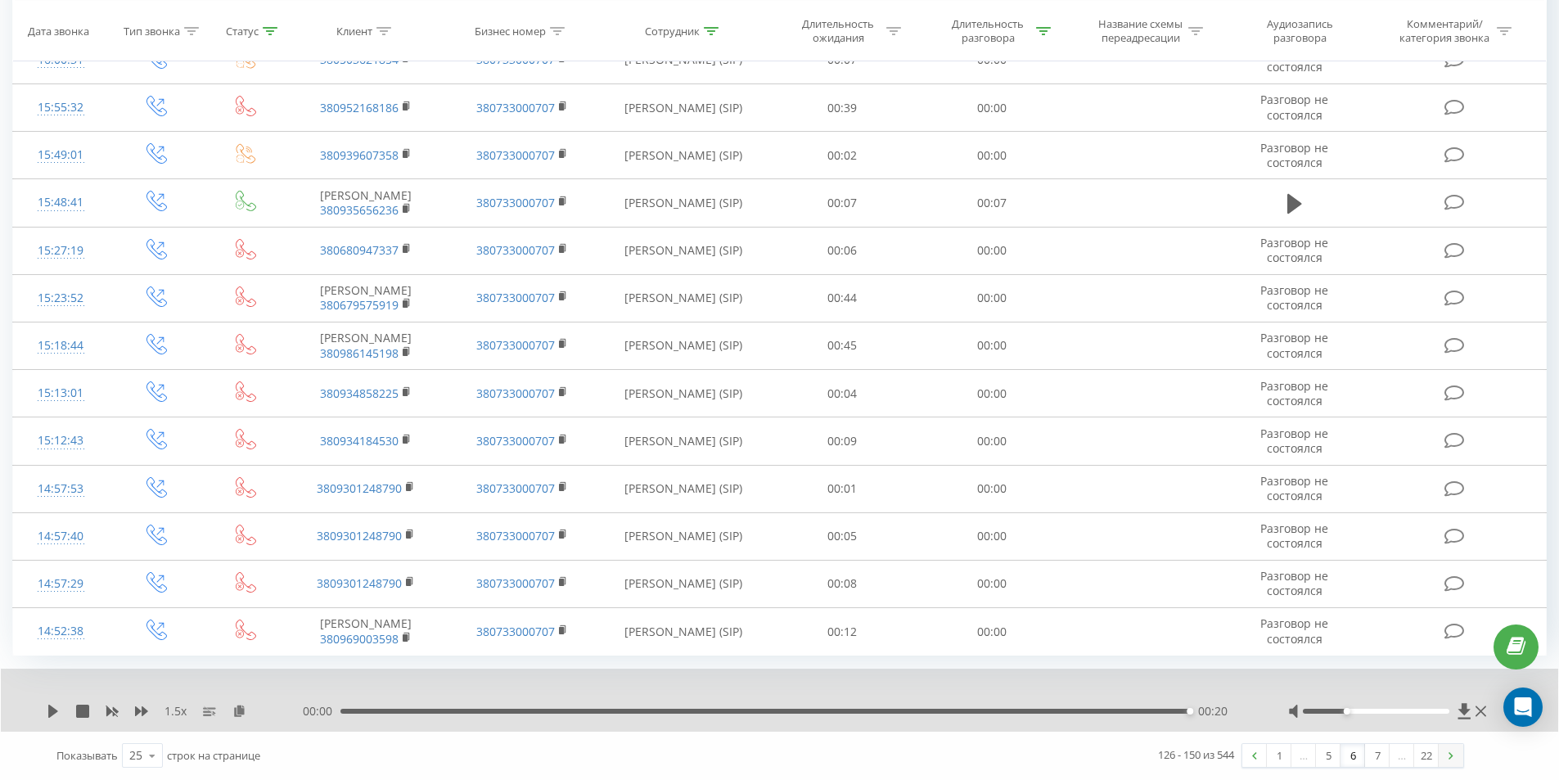
click at [1453, 758] on link at bounding box center [1450, 755] width 25 height 23
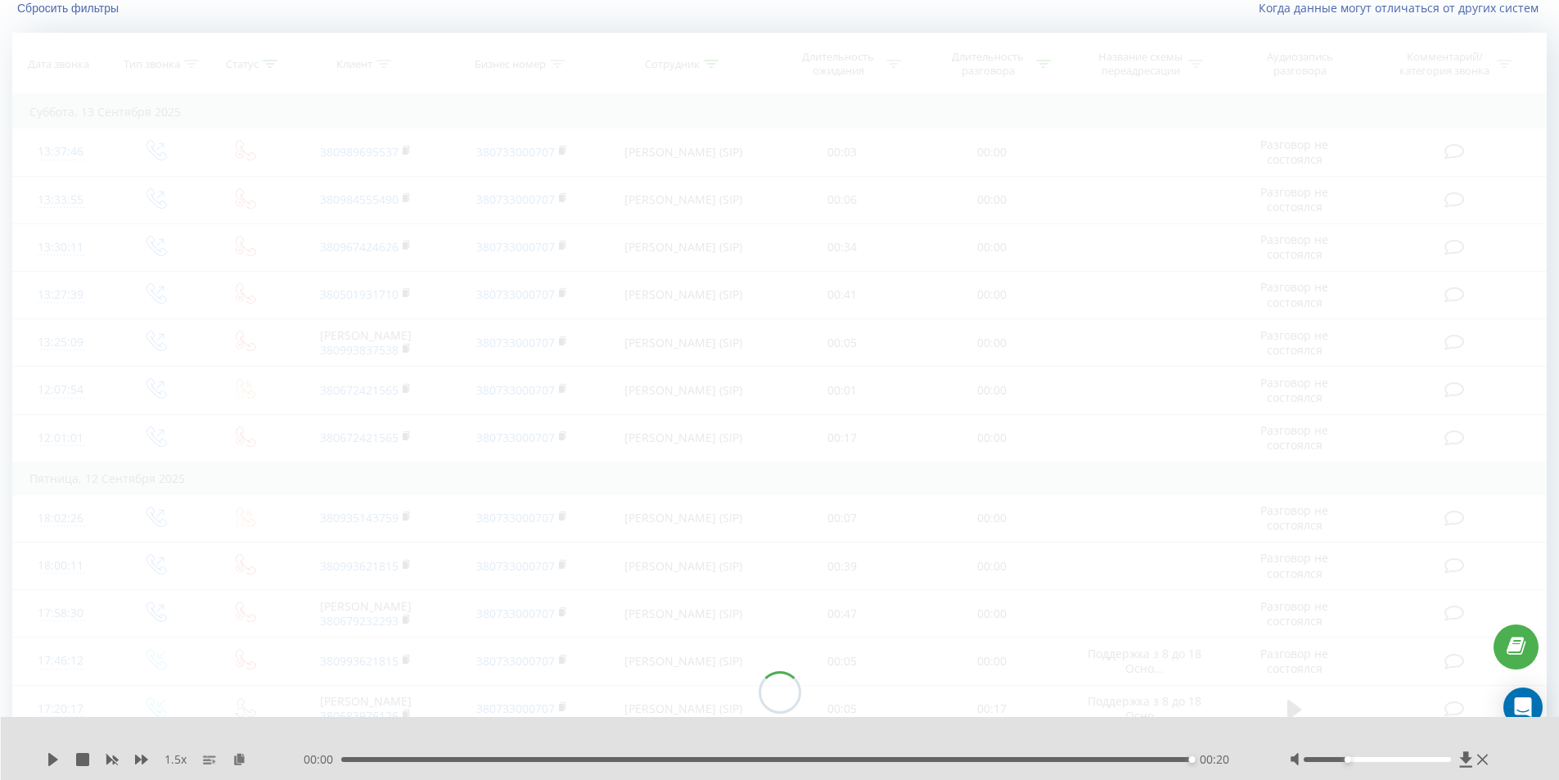
scroll to position [108, 0]
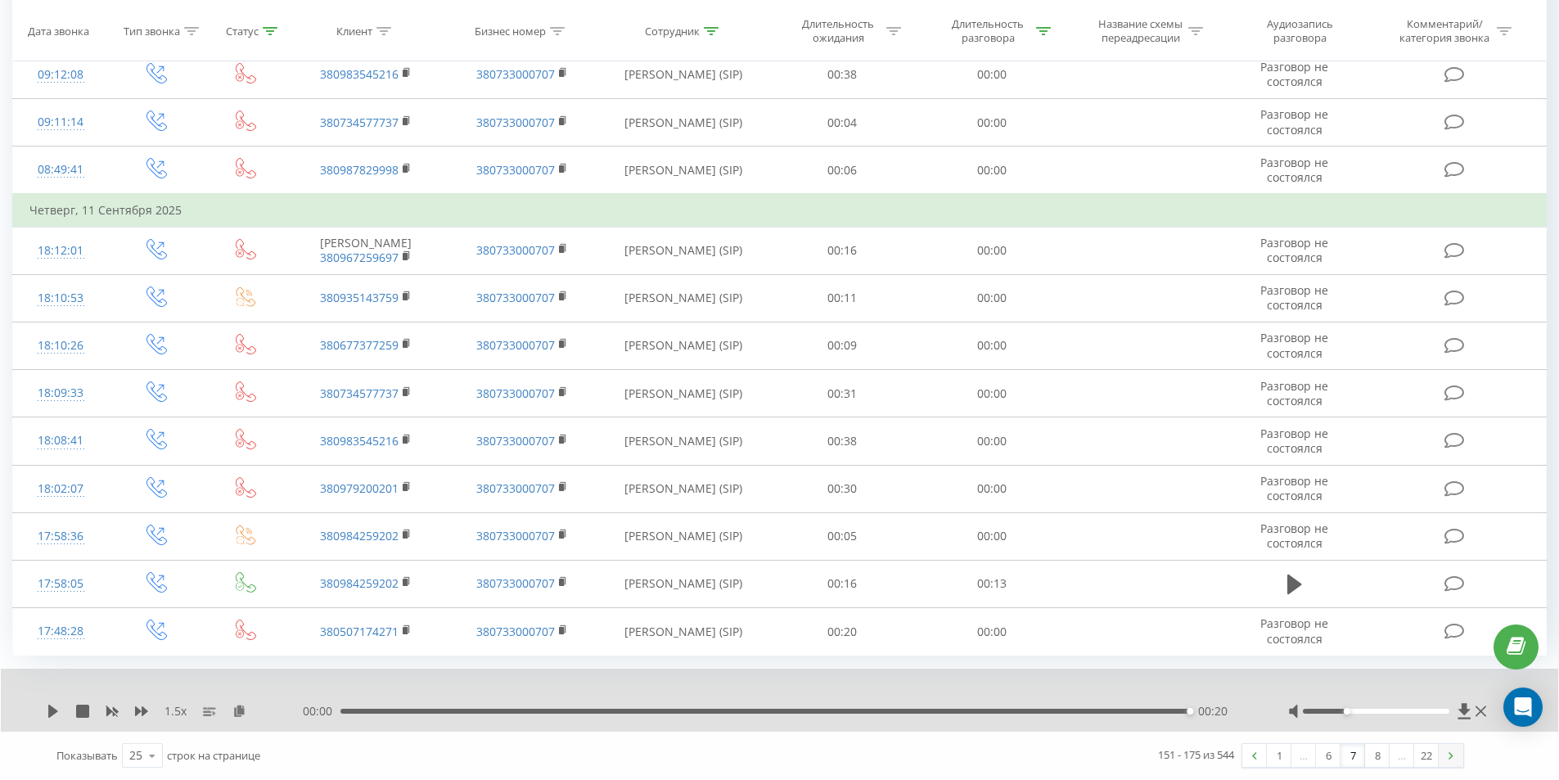
click at [1445, 754] on link at bounding box center [1450, 755] width 25 height 23
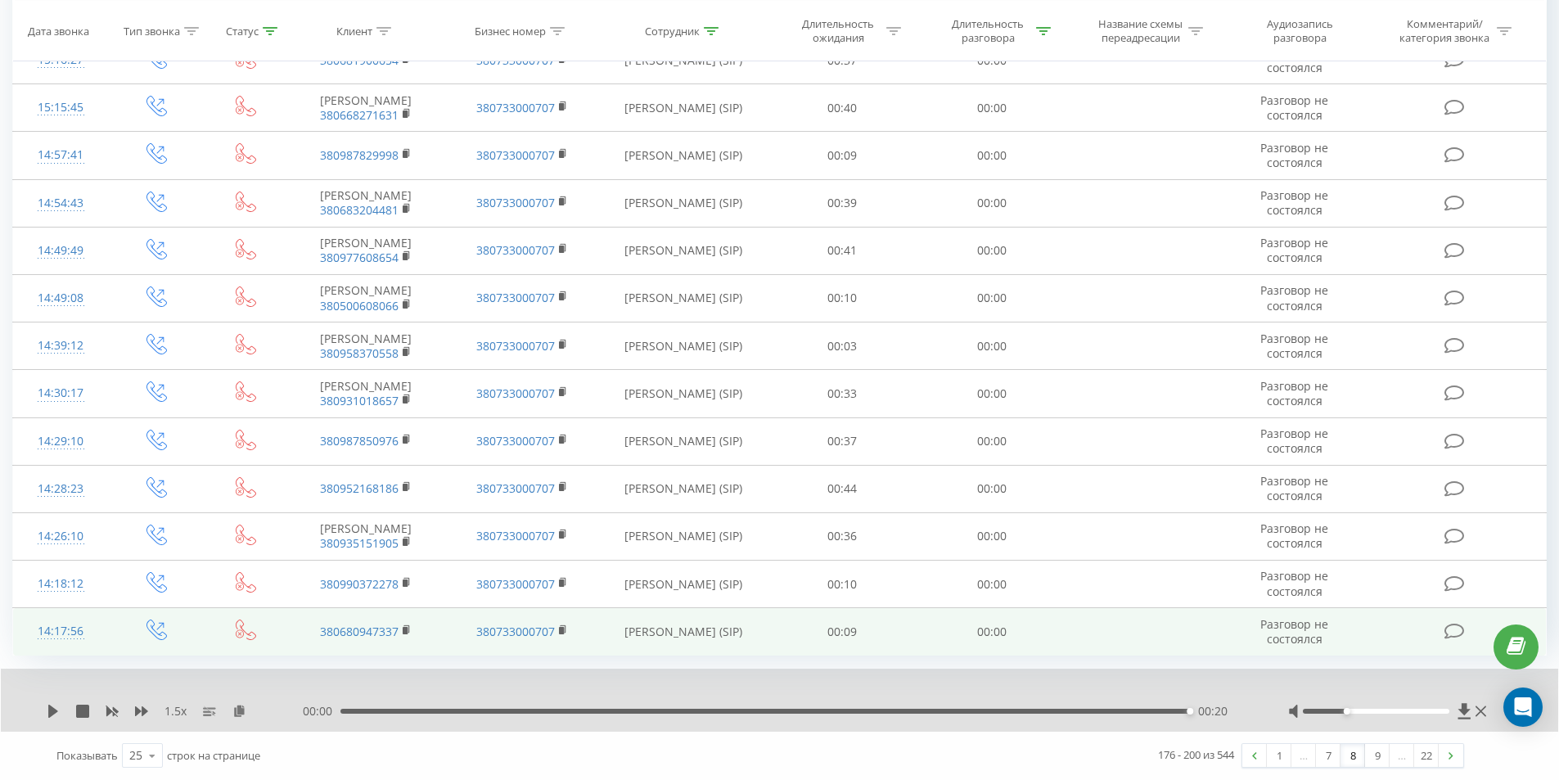
scroll to position [956, 0]
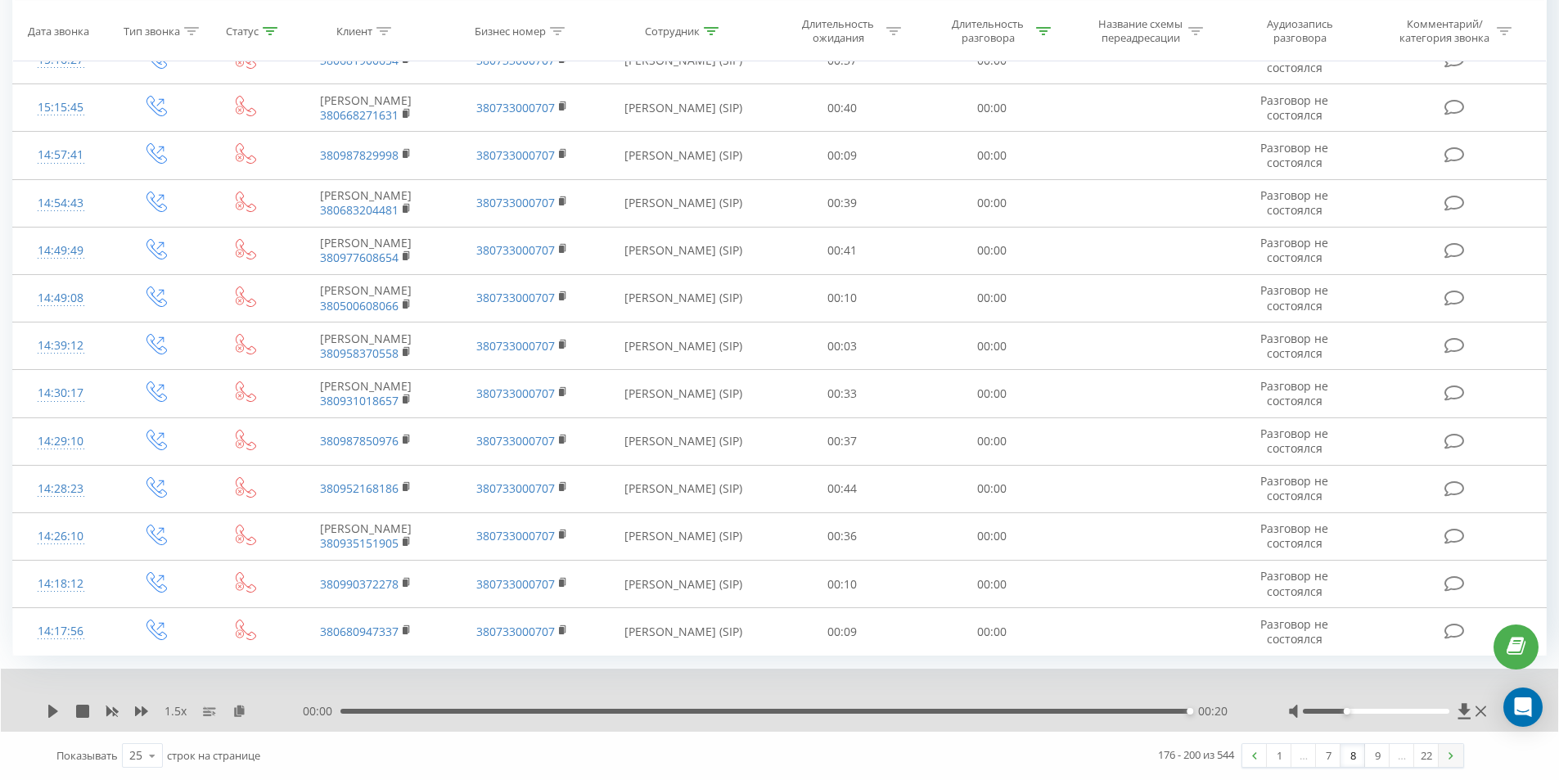
click at [1455, 755] on link at bounding box center [1450, 755] width 25 height 23
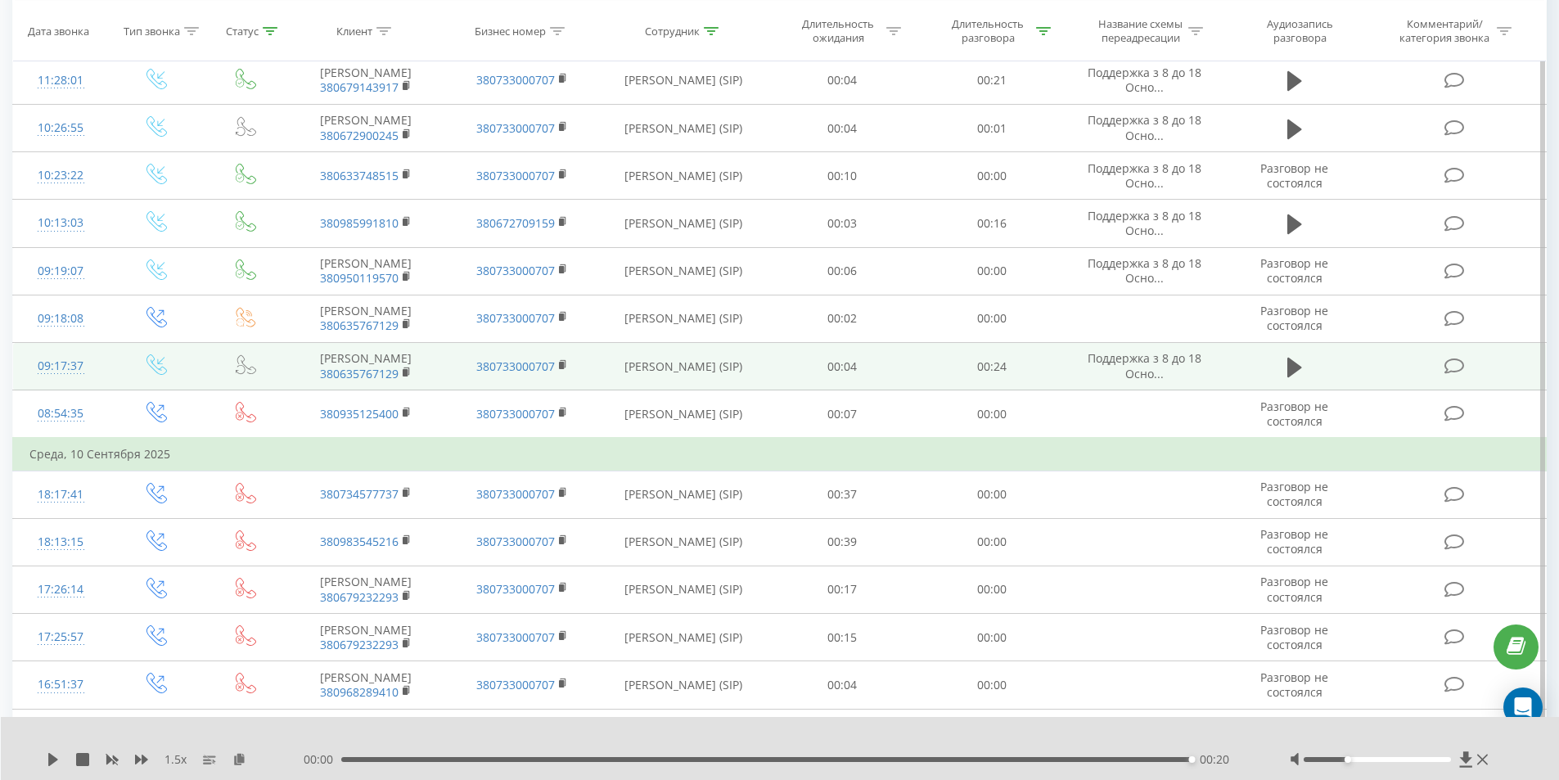
scroll to position [599, 0]
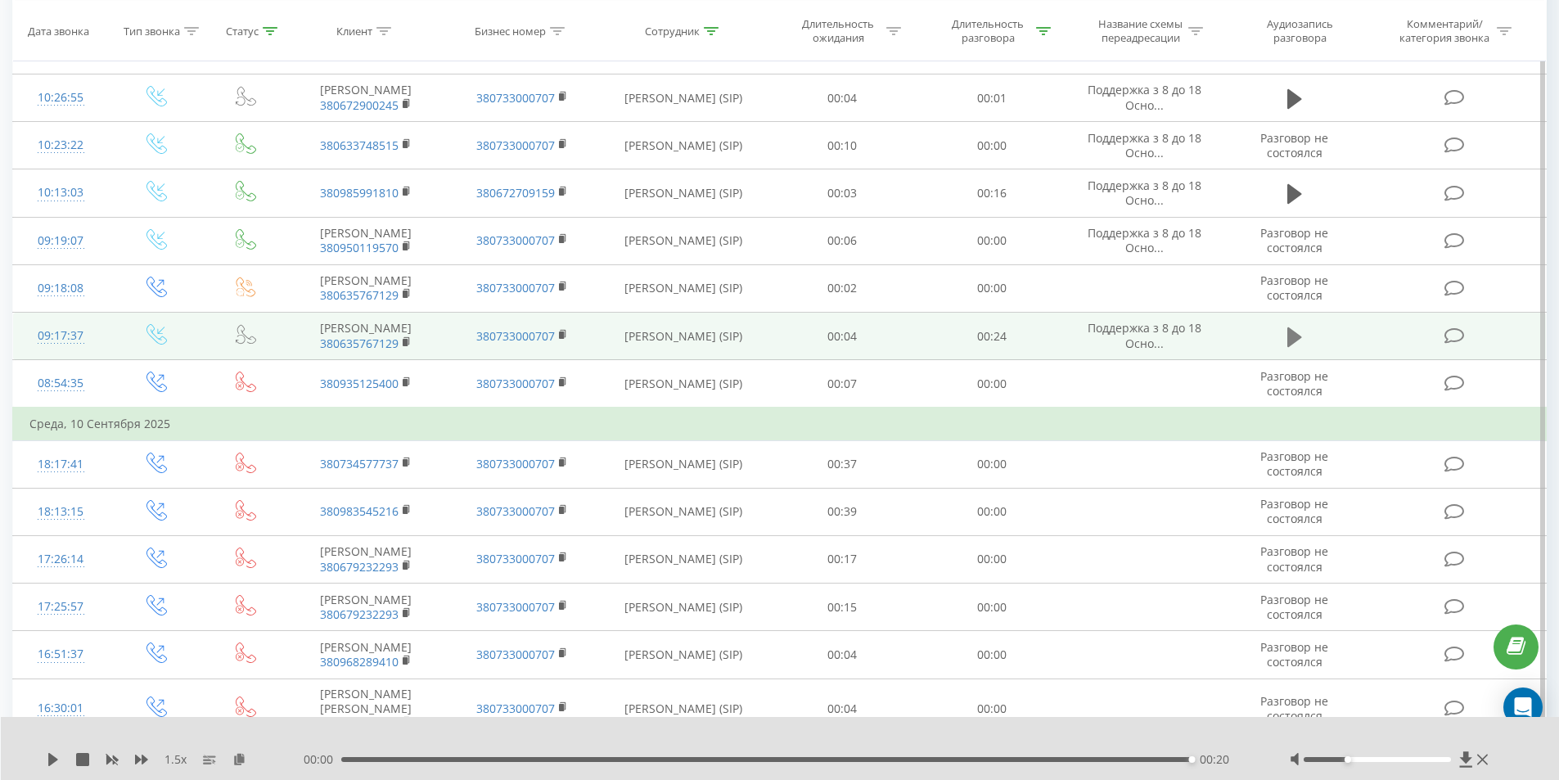
click at [1293, 346] on icon at bounding box center [1294, 336] width 15 height 20
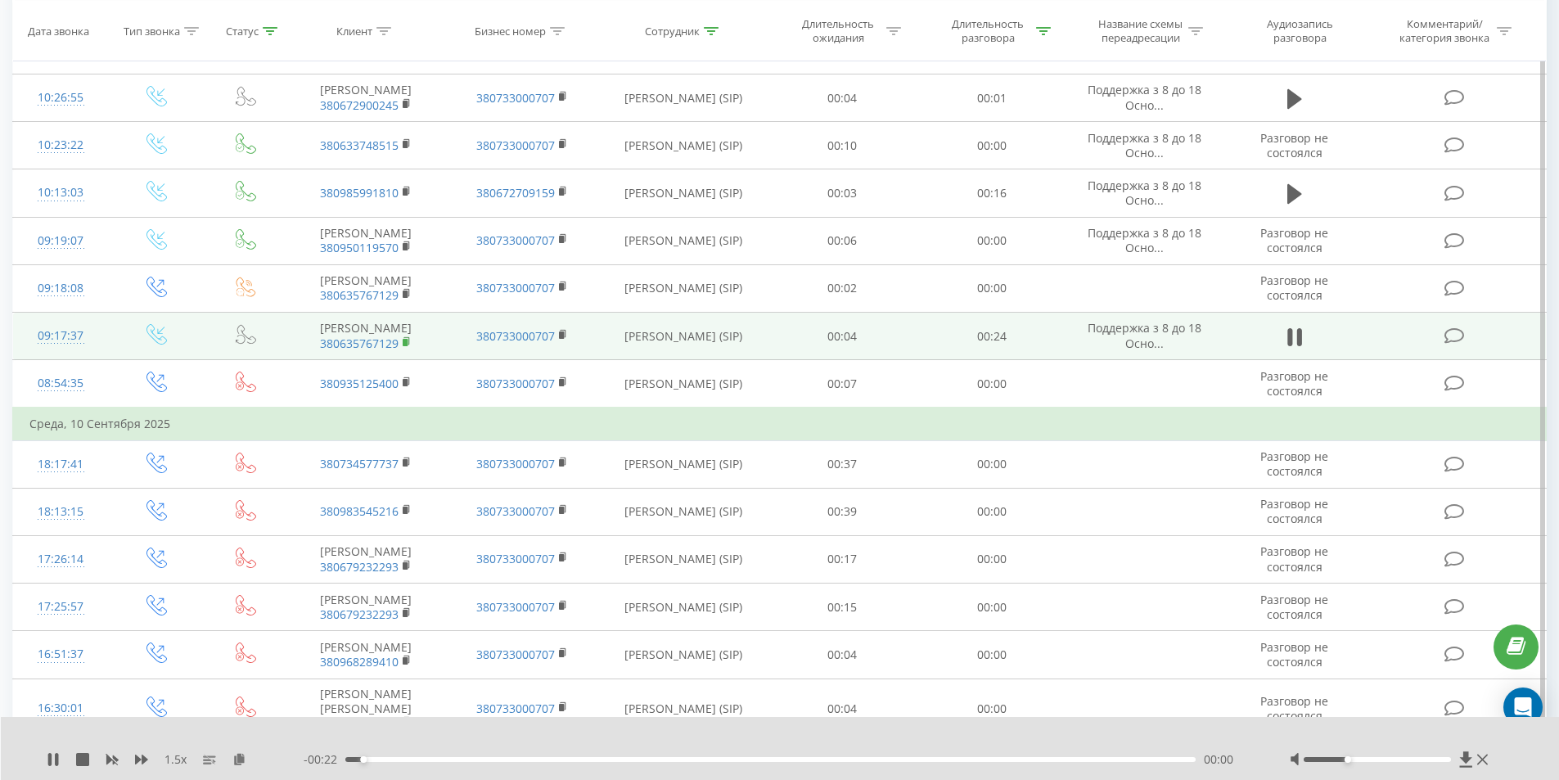
click at [406, 346] on rect at bounding box center [405, 342] width 5 height 7
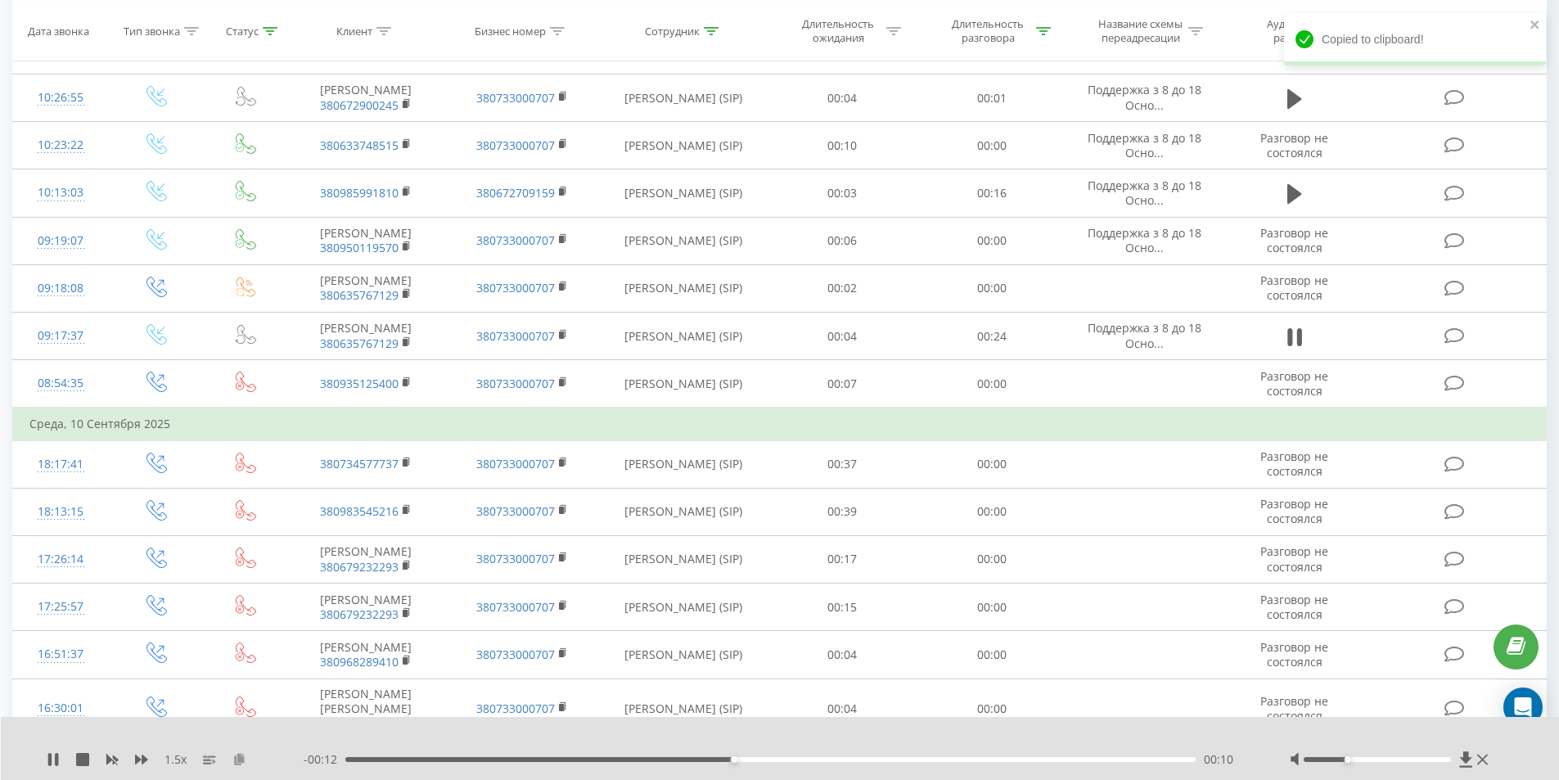
click at [242, 758] on icon at bounding box center [239, 758] width 14 height 11
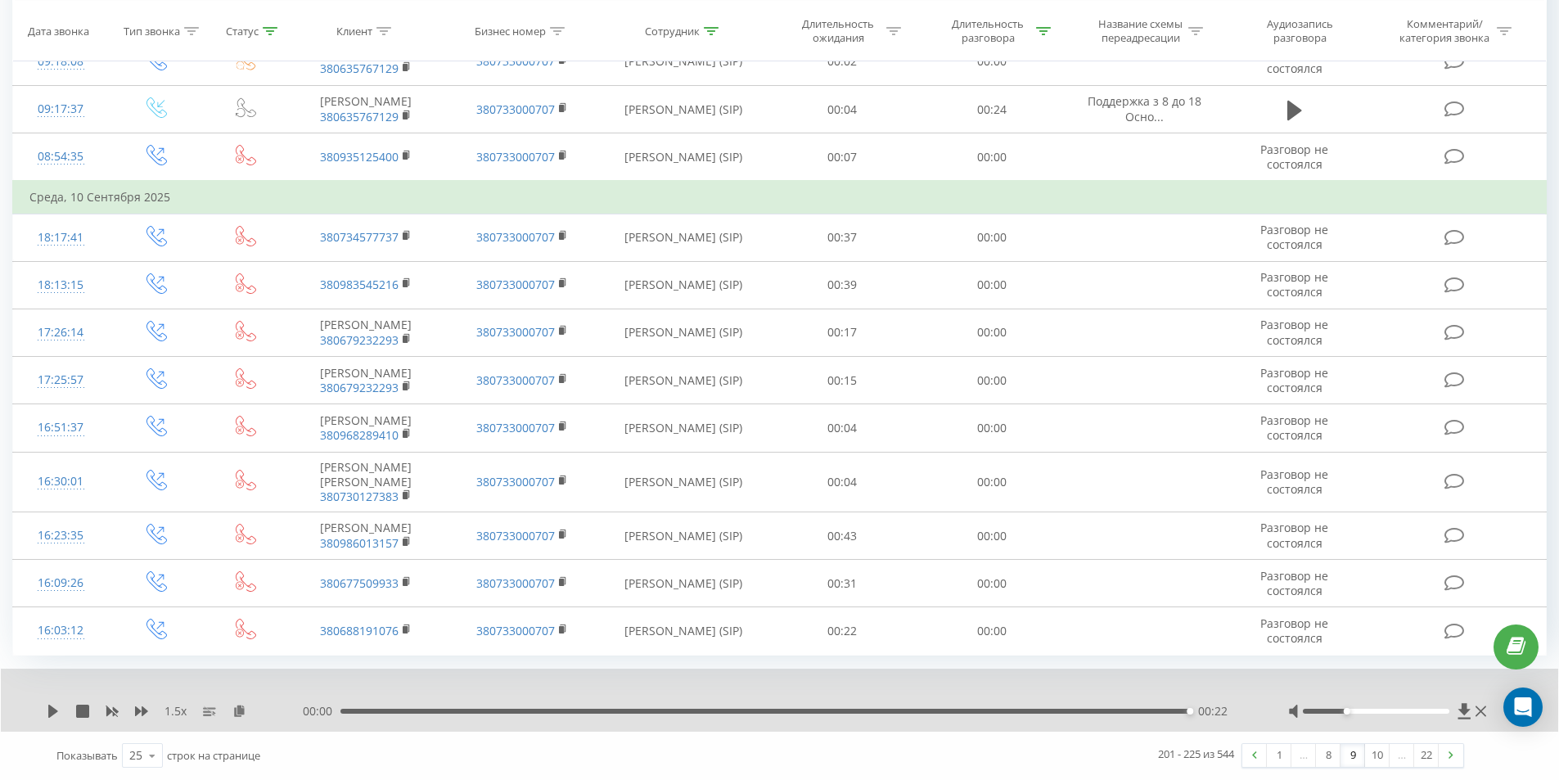
scroll to position [1001, 0]
click at [1451, 758] on img at bounding box center [1450, 754] width 5 height 7
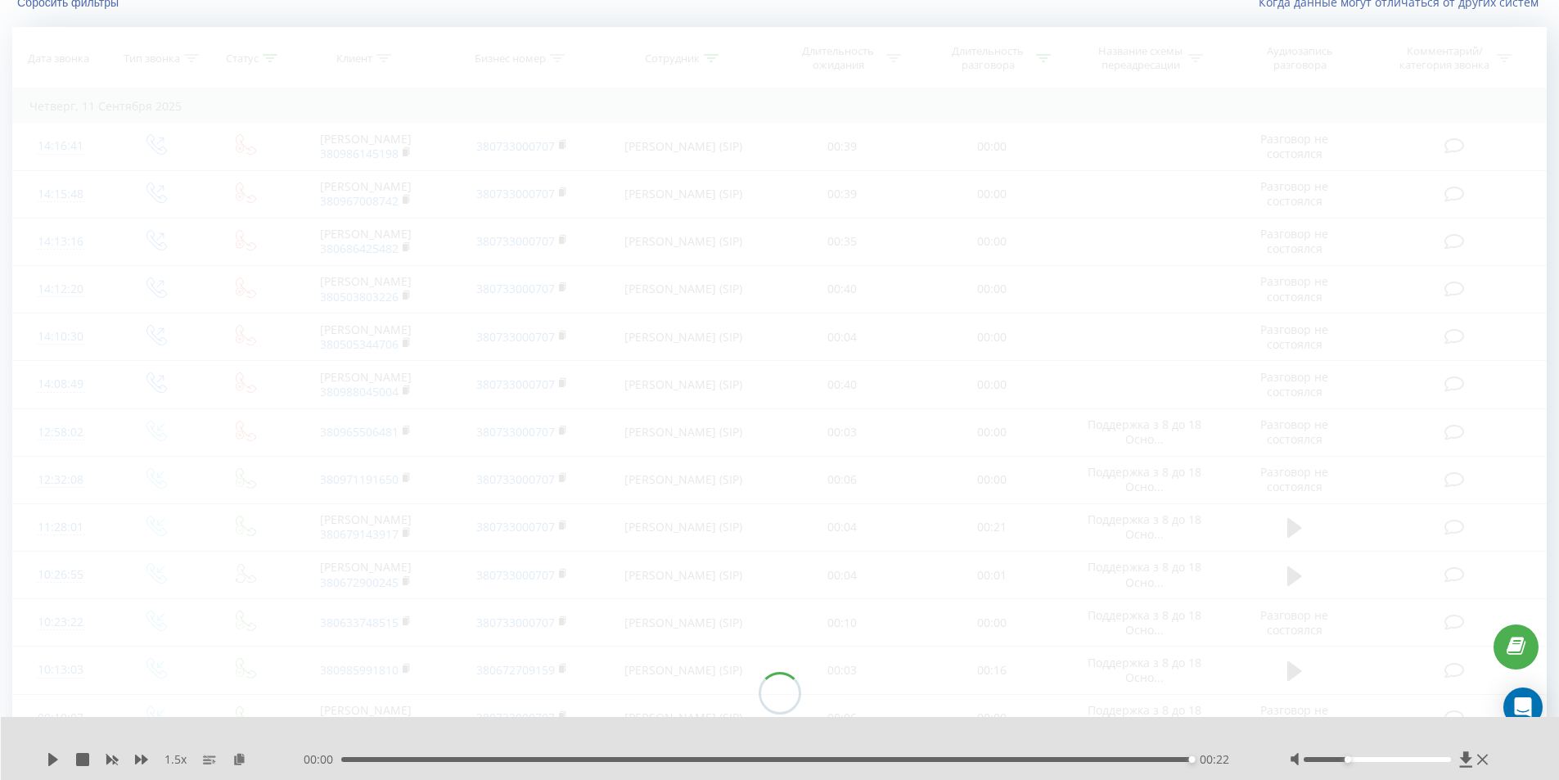
scroll to position [108, 0]
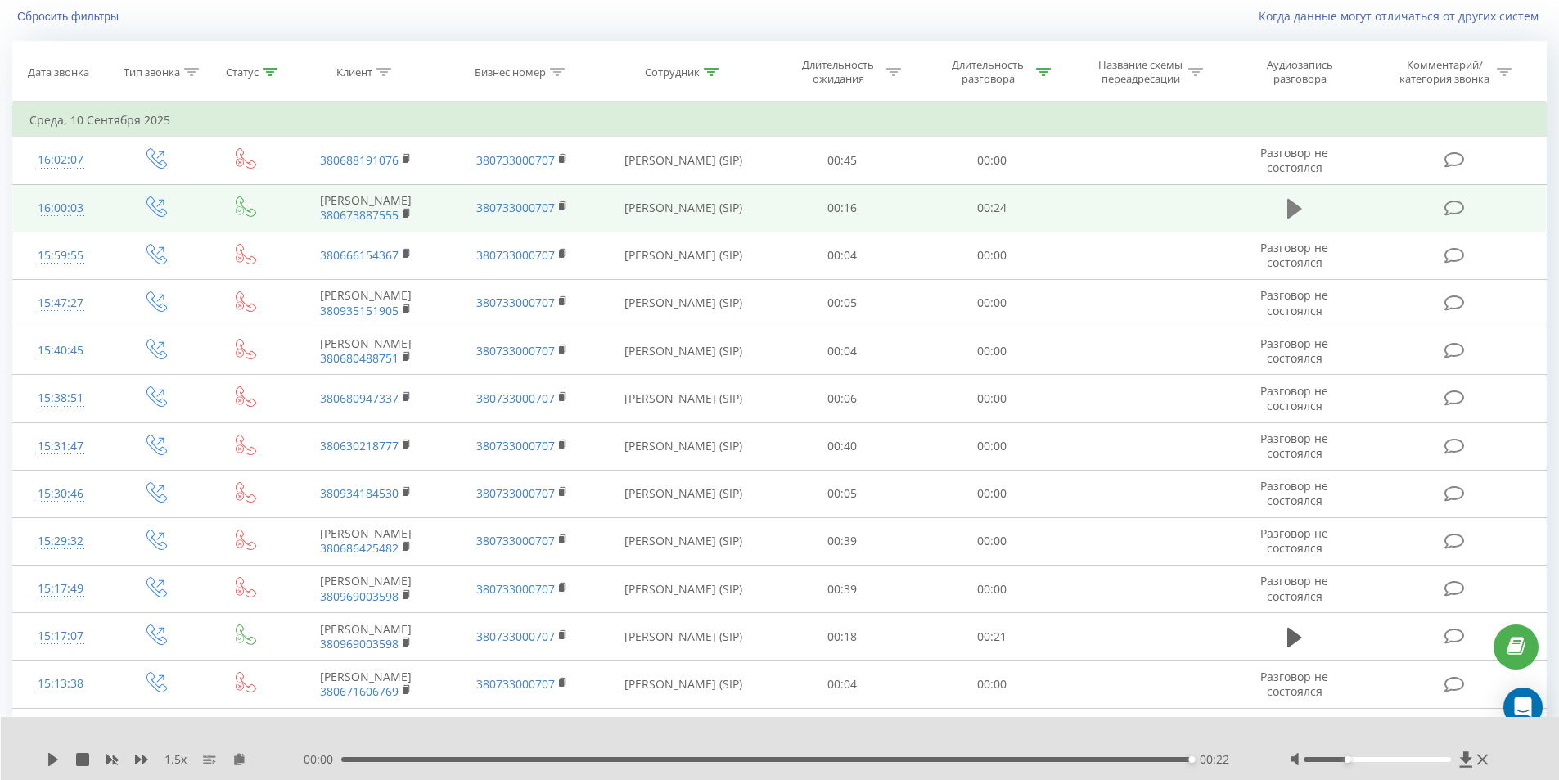
click at [1293, 209] on icon at bounding box center [1294, 209] width 15 height 20
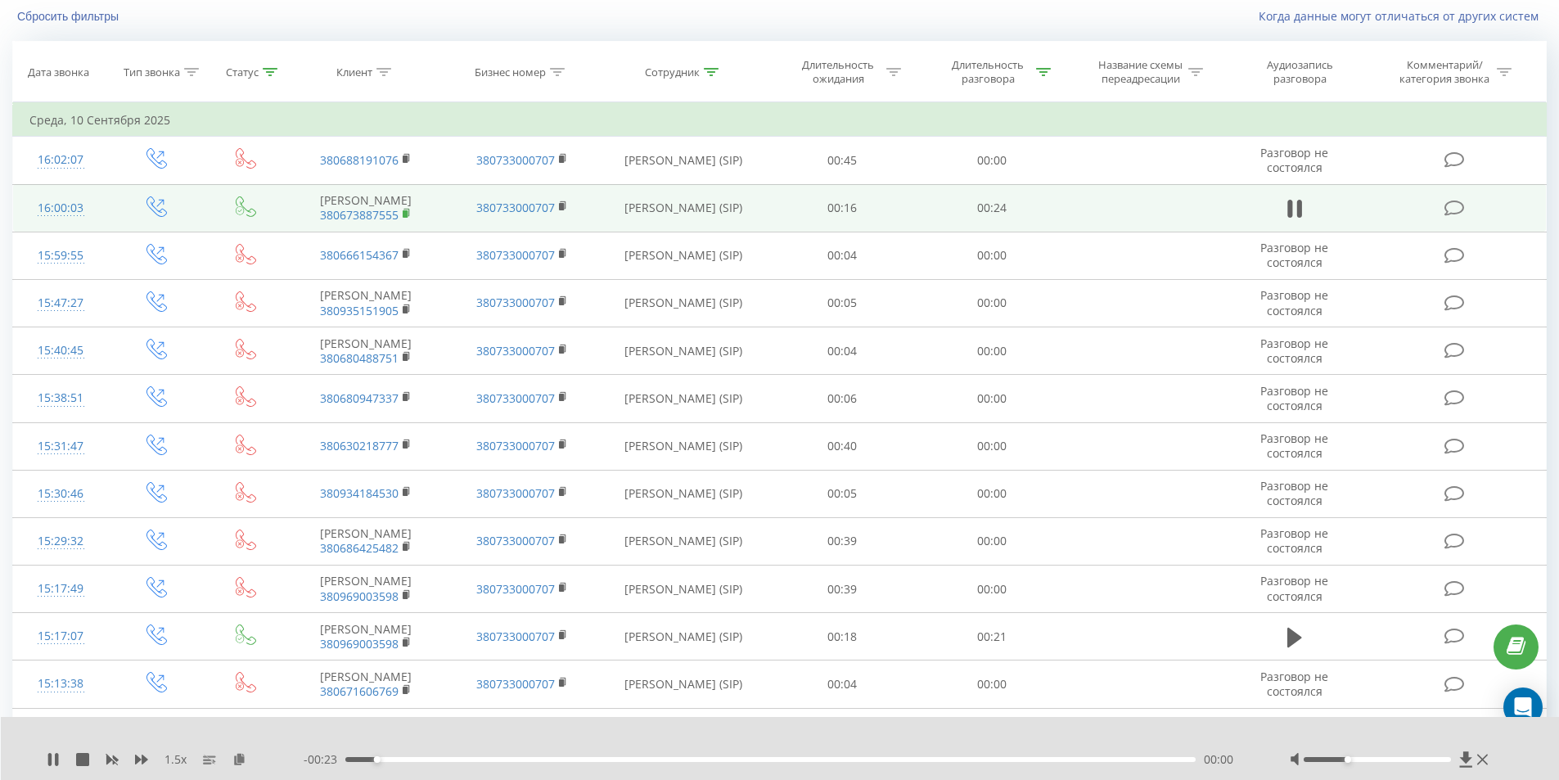
click at [409, 219] on icon at bounding box center [407, 213] width 9 height 11
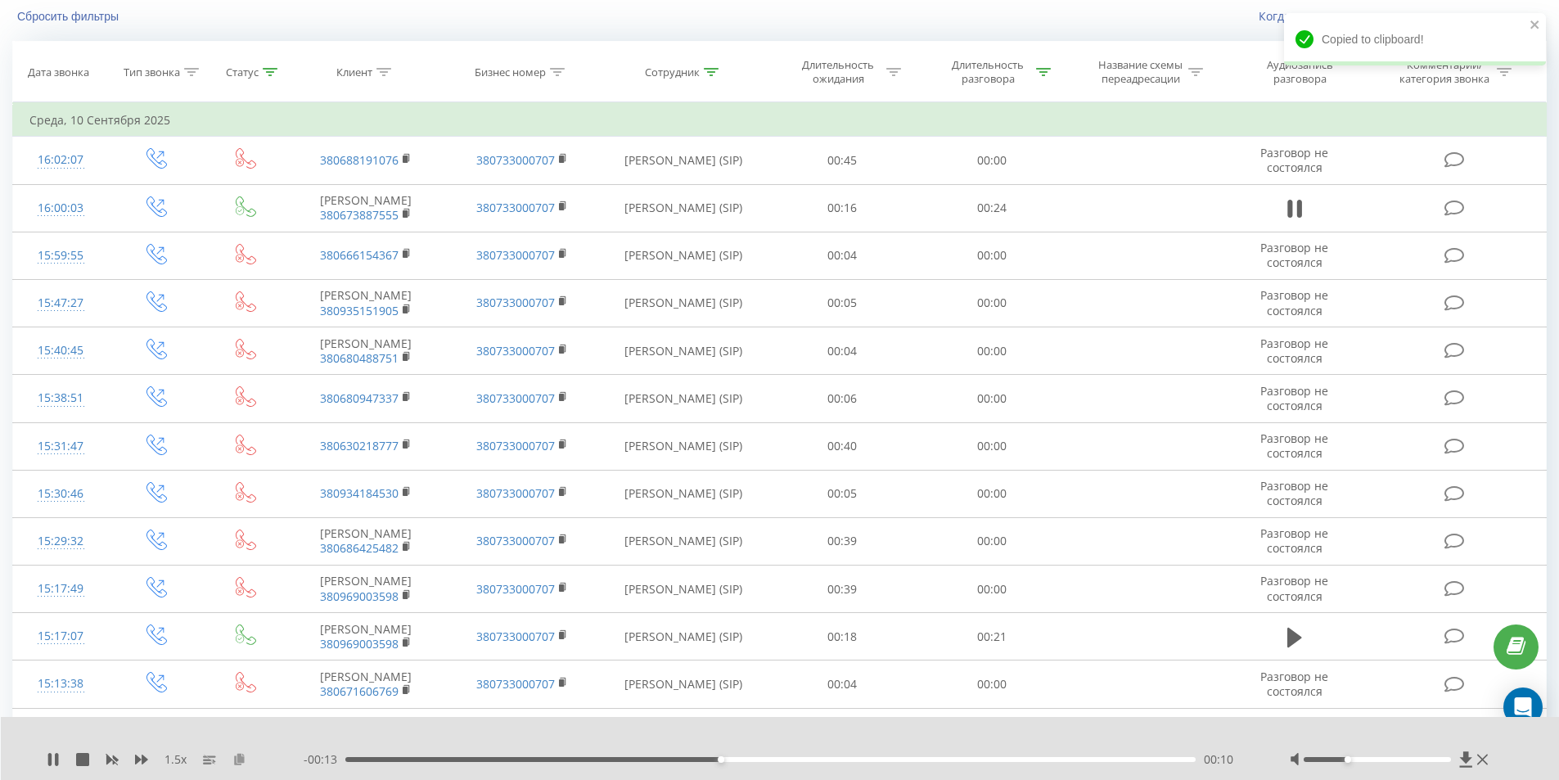
click at [243, 753] on icon at bounding box center [239, 758] width 14 height 11
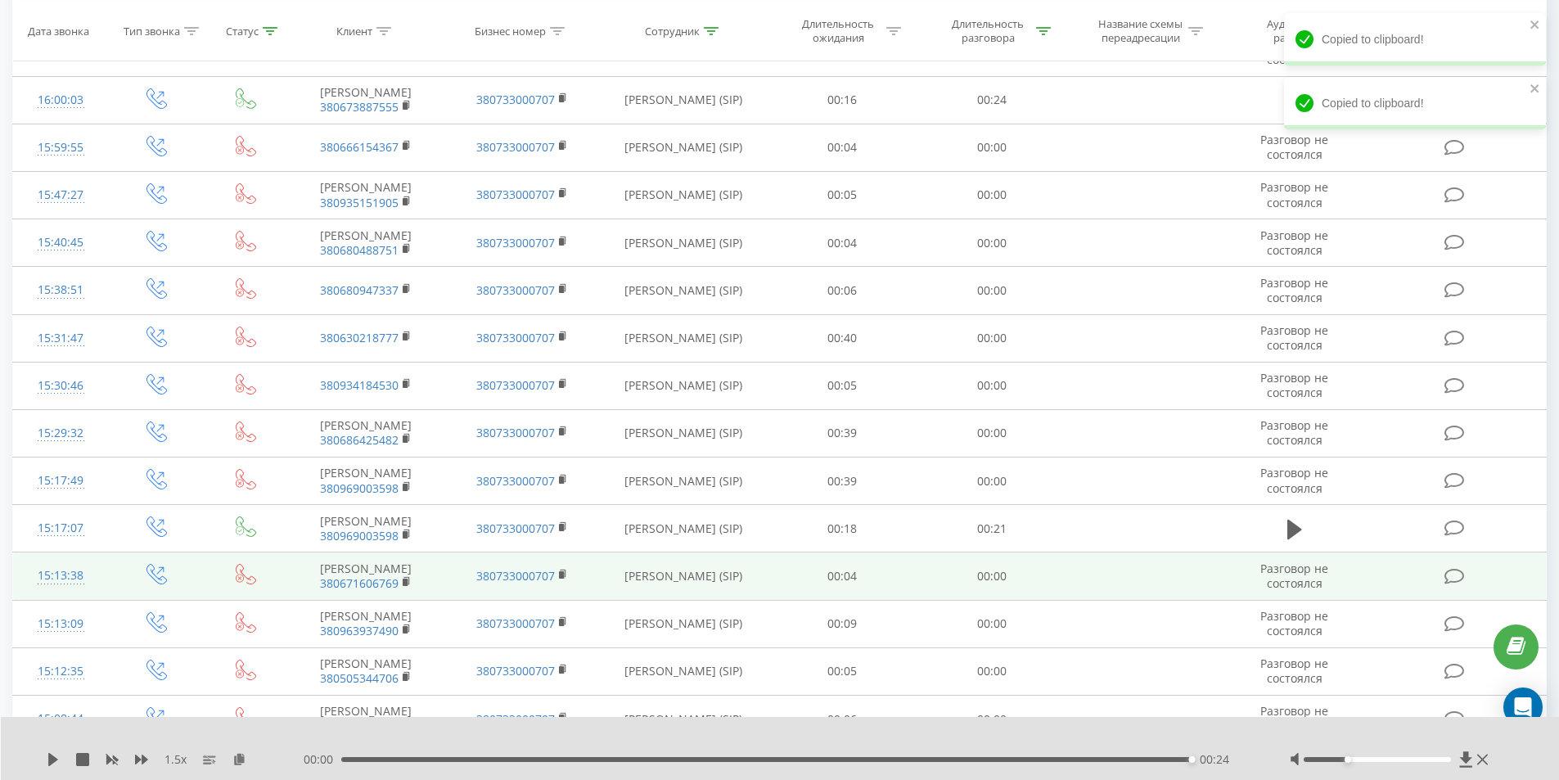
scroll to position [517, 0]
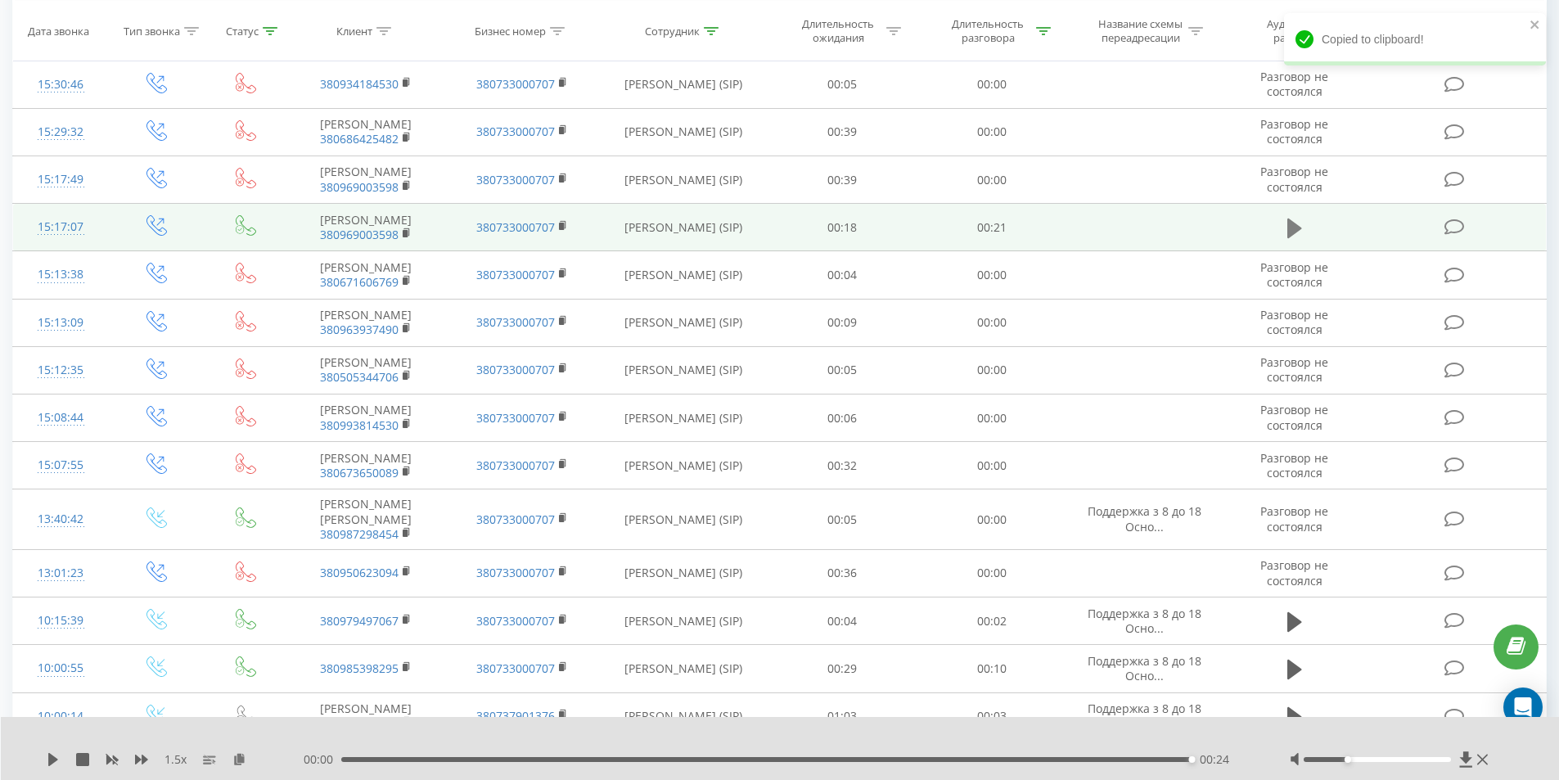
click at [1296, 240] on icon at bounding box center [1294, 228] width 15 height 23
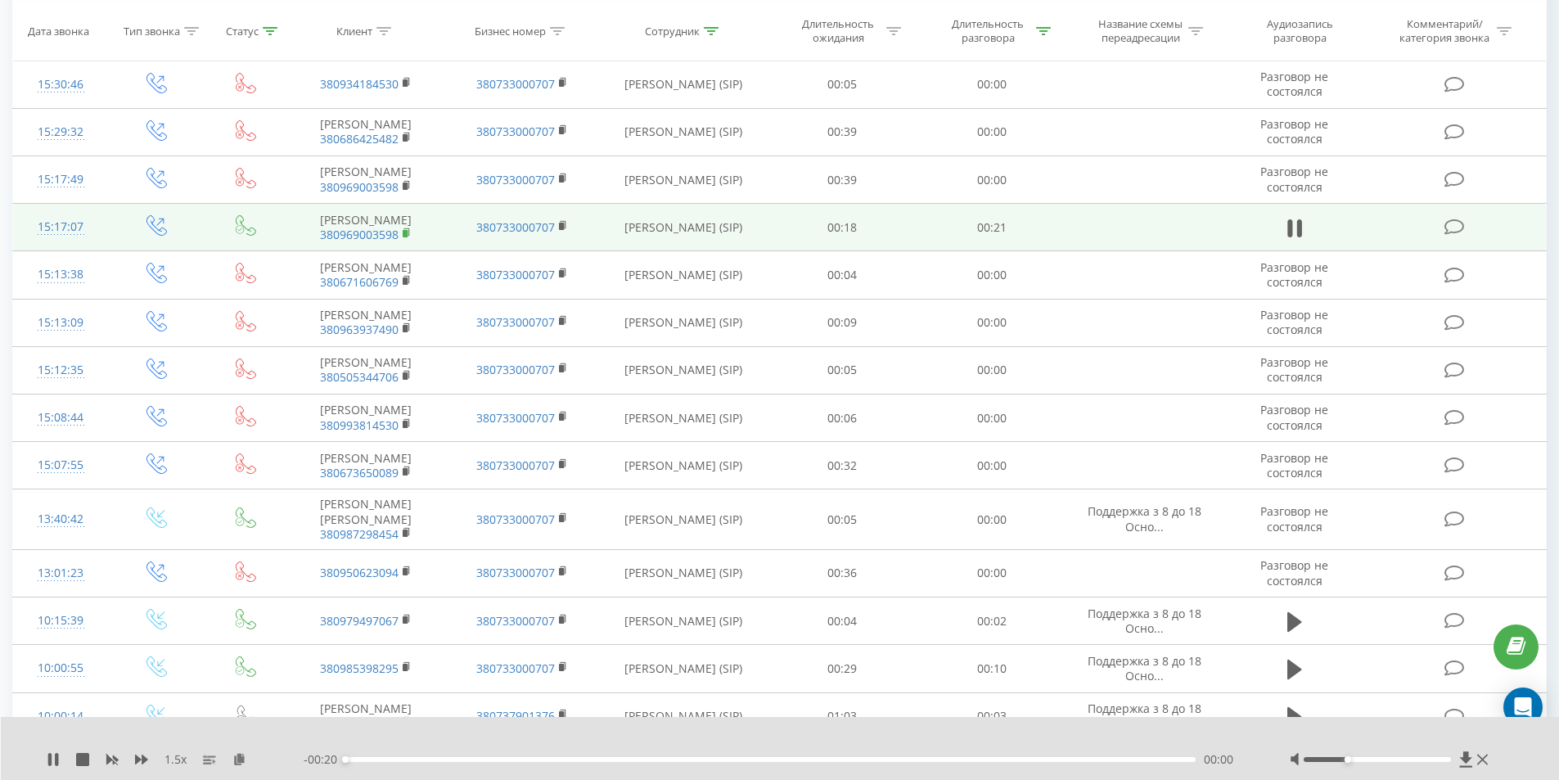
click at [407, 237] on rect at bounding box center [405, 233] width 5 height 7
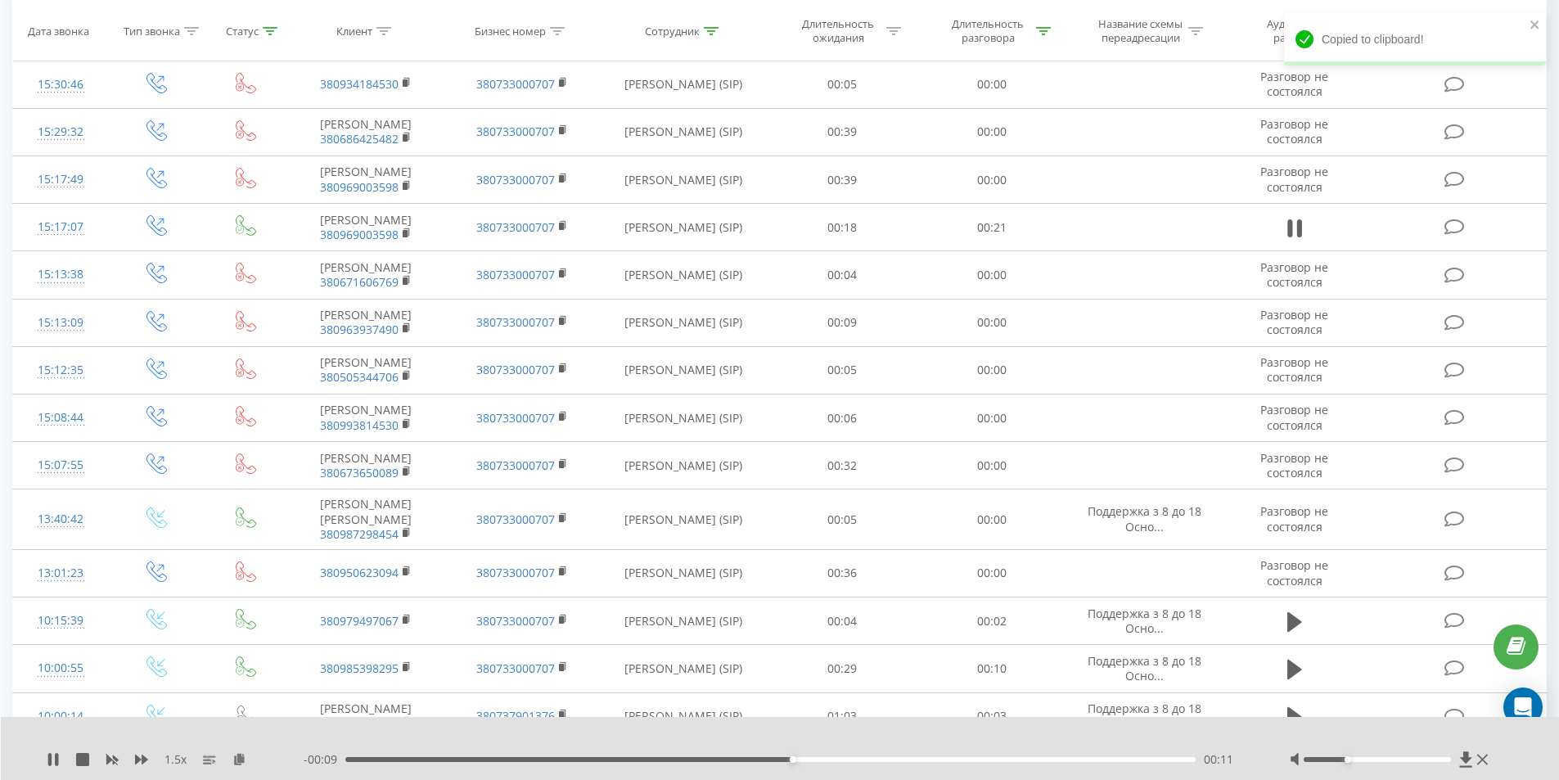
drag, startPoint x: 235, startPoint y: 762, endPoint x: 277, endPoint y: 763, distance: 41.8
click at [236, 762] on icon at bounding box center [239, 758] width 14 height 11
click at [951, 758] on div "00:15" at bounding box center [770, 759] width 851 height 5
click at [51, 759] on icon at bounding box center [53, 759] width 10 height 13
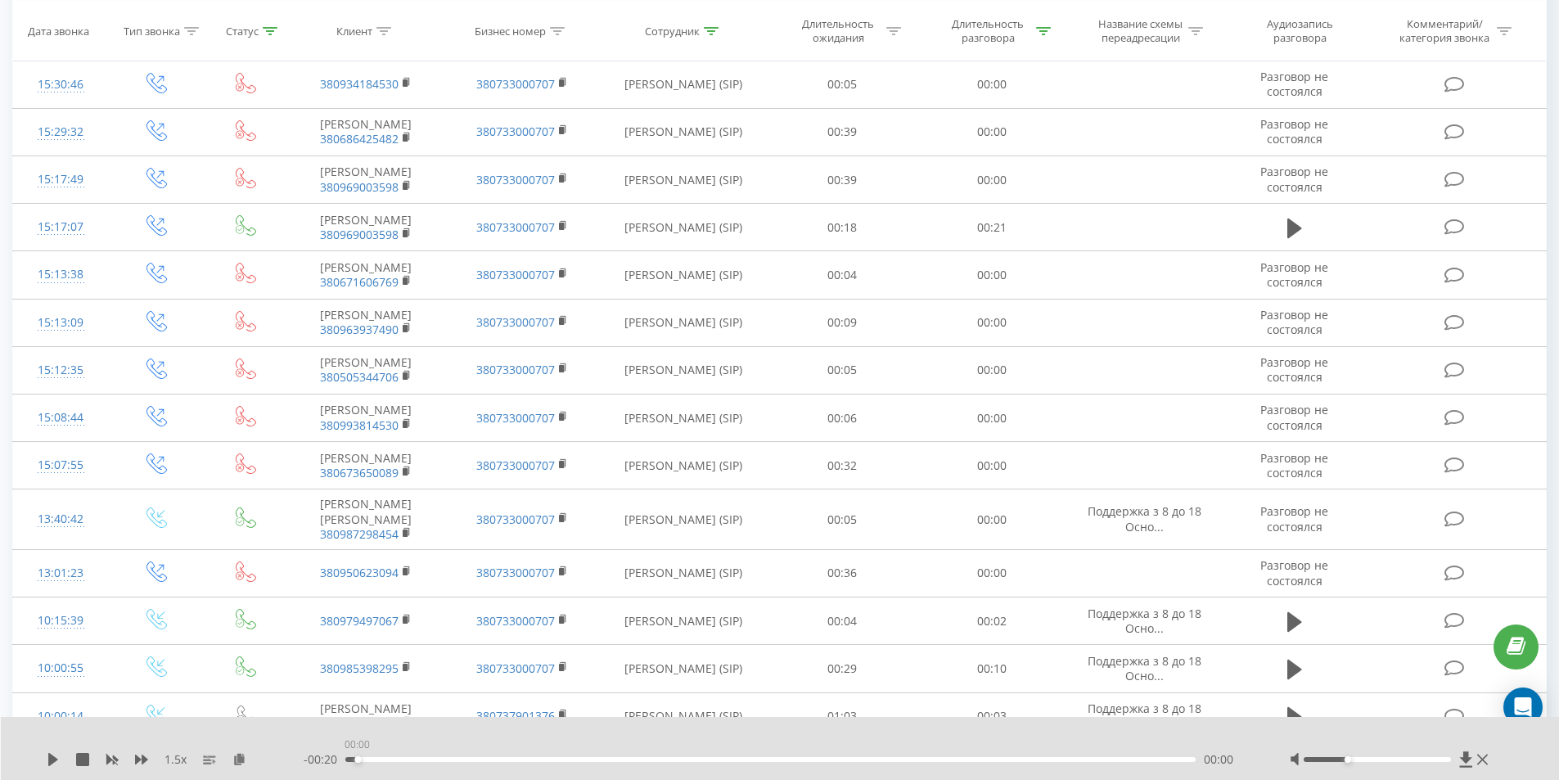
drag, startPoint x: 362, startPoint y: 758, endPoint x: 342, endPoint y: 758, distance: 20.5
click at [345, 758] on div "00:00" at bounding box center [770, 759] width 851 height 5
click at [56, 755] on icon at bounding box center [53, 759] width 13 height 13
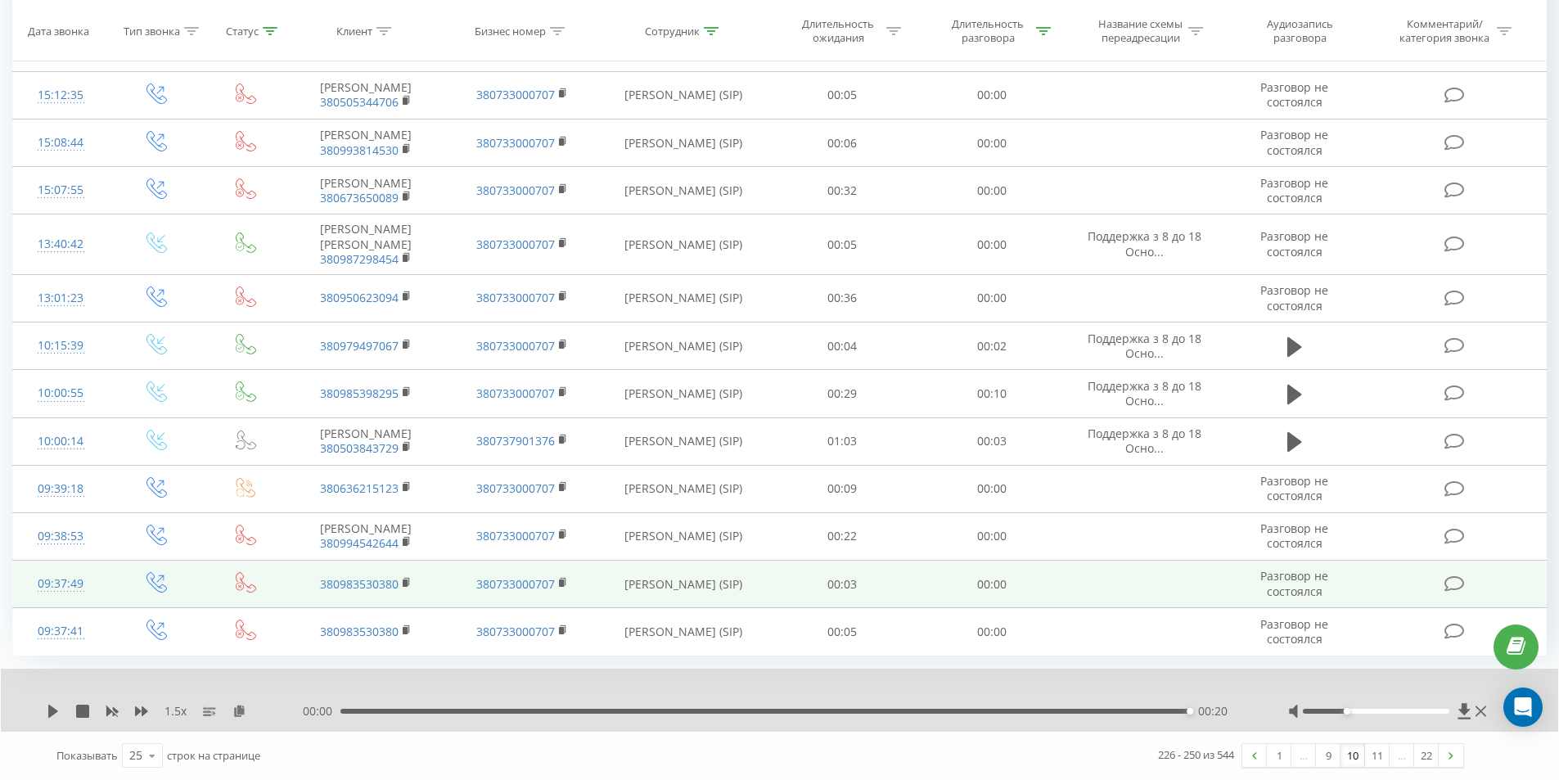
scroll to position [973, 0]
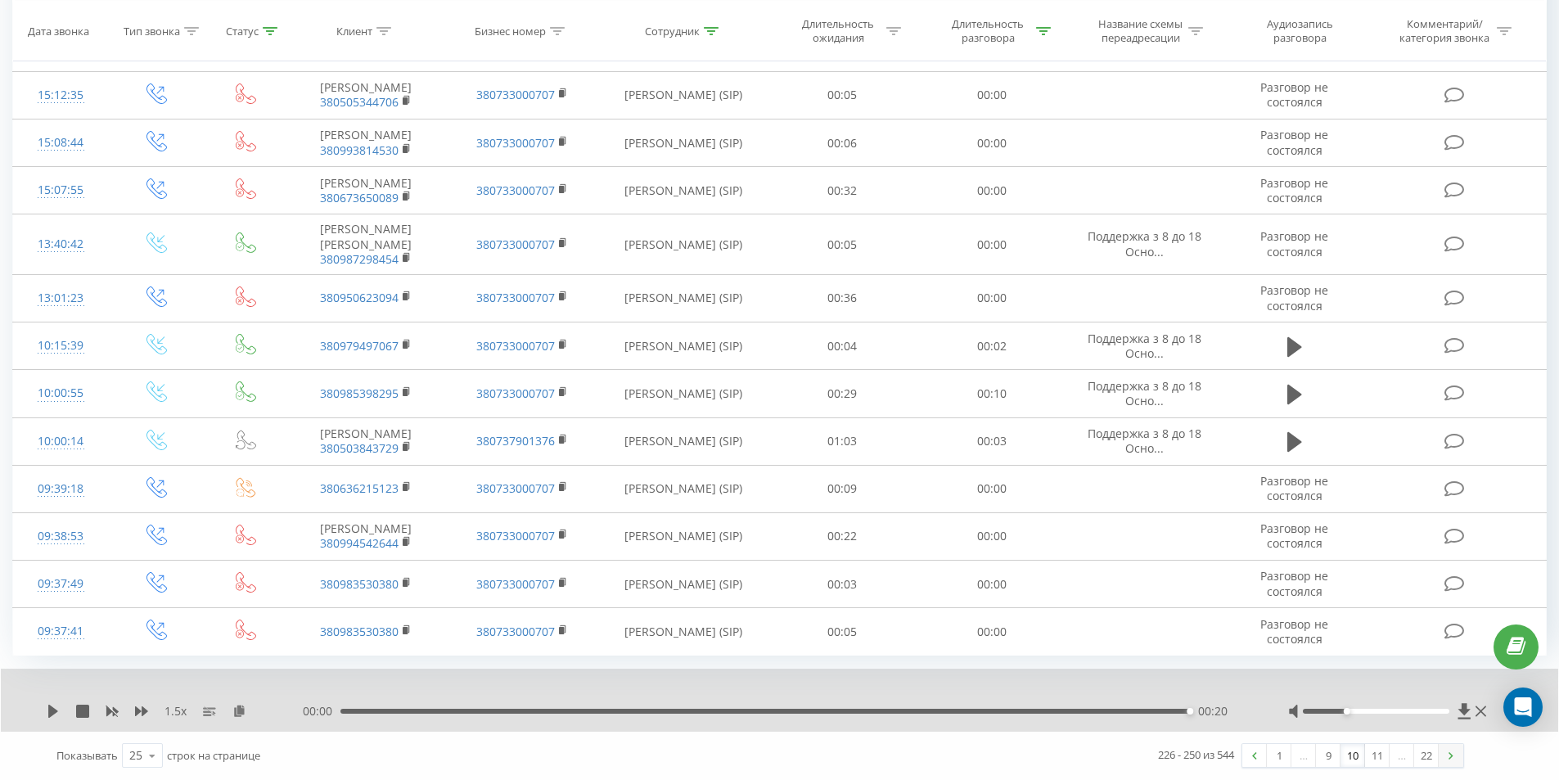
click at [1455, 750] on link at bounding box center [1450, 755] width 25 height 23
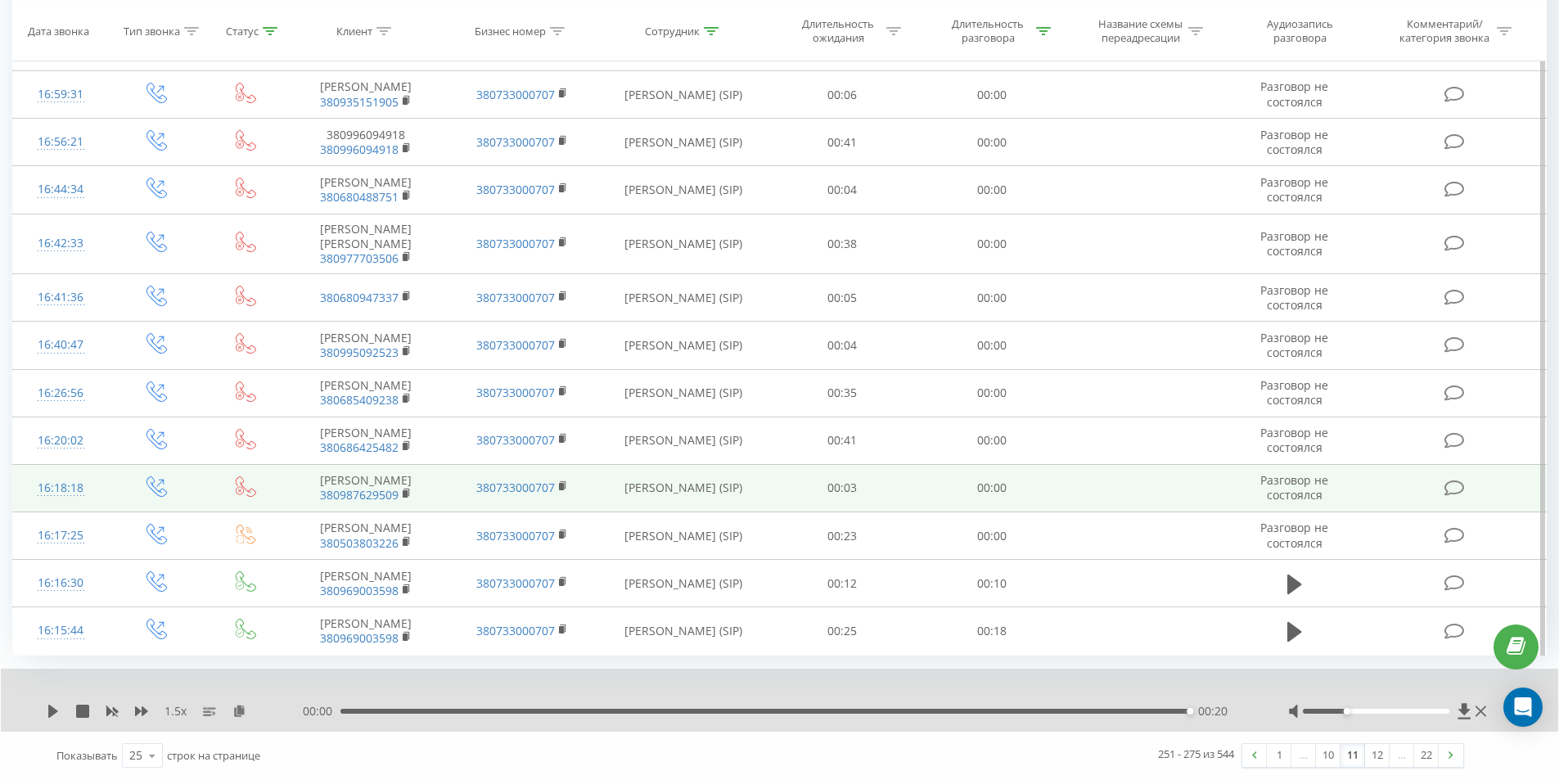
scroll to position [993, 0]
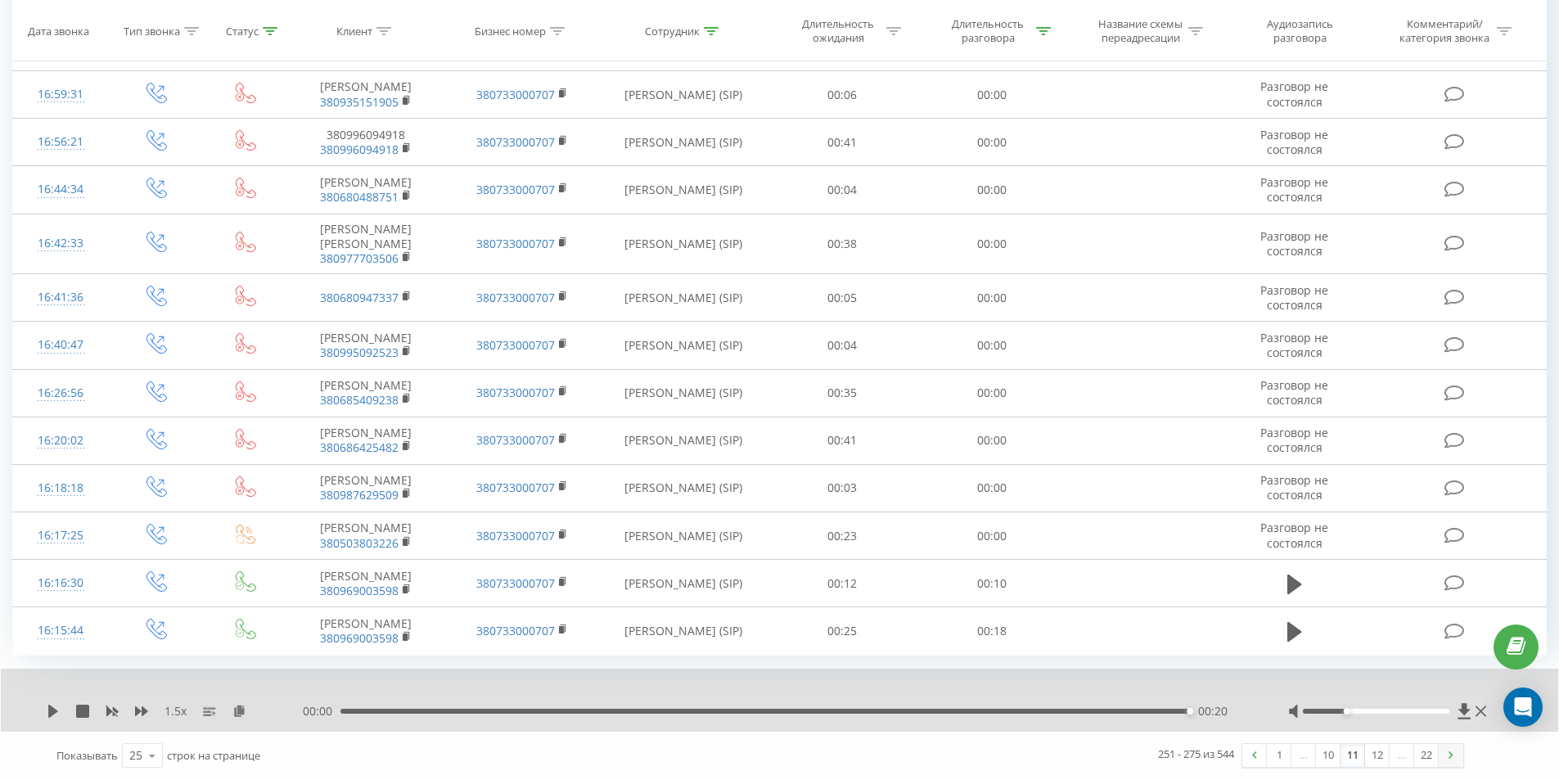
click at [1460, 754] on link at bounding box center [1450, 755] width 25 height 23
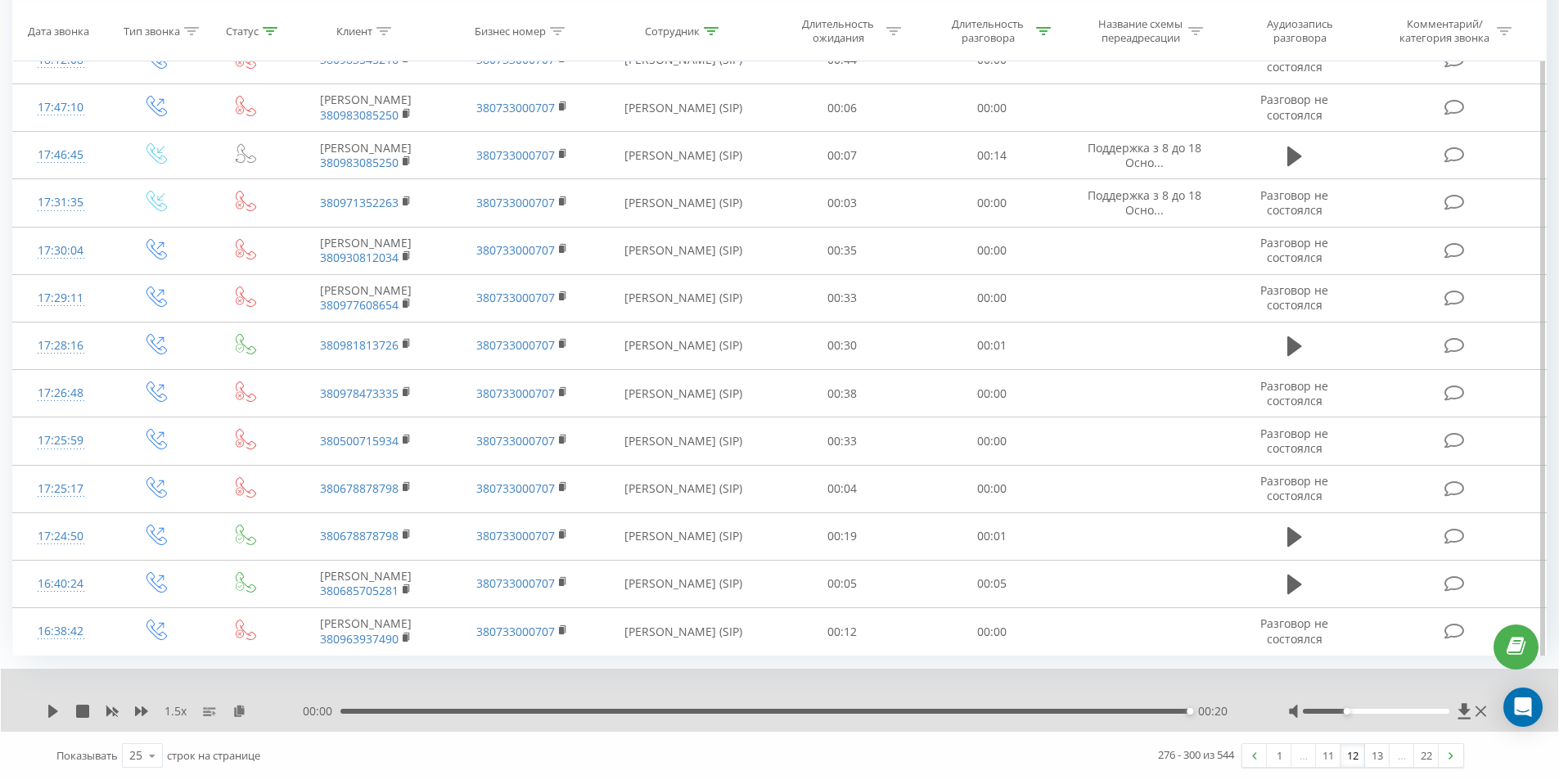
scroll to position [978, 0]
click at [1446, 753] on link at bounding box center [1450, 755] width 25 height 23
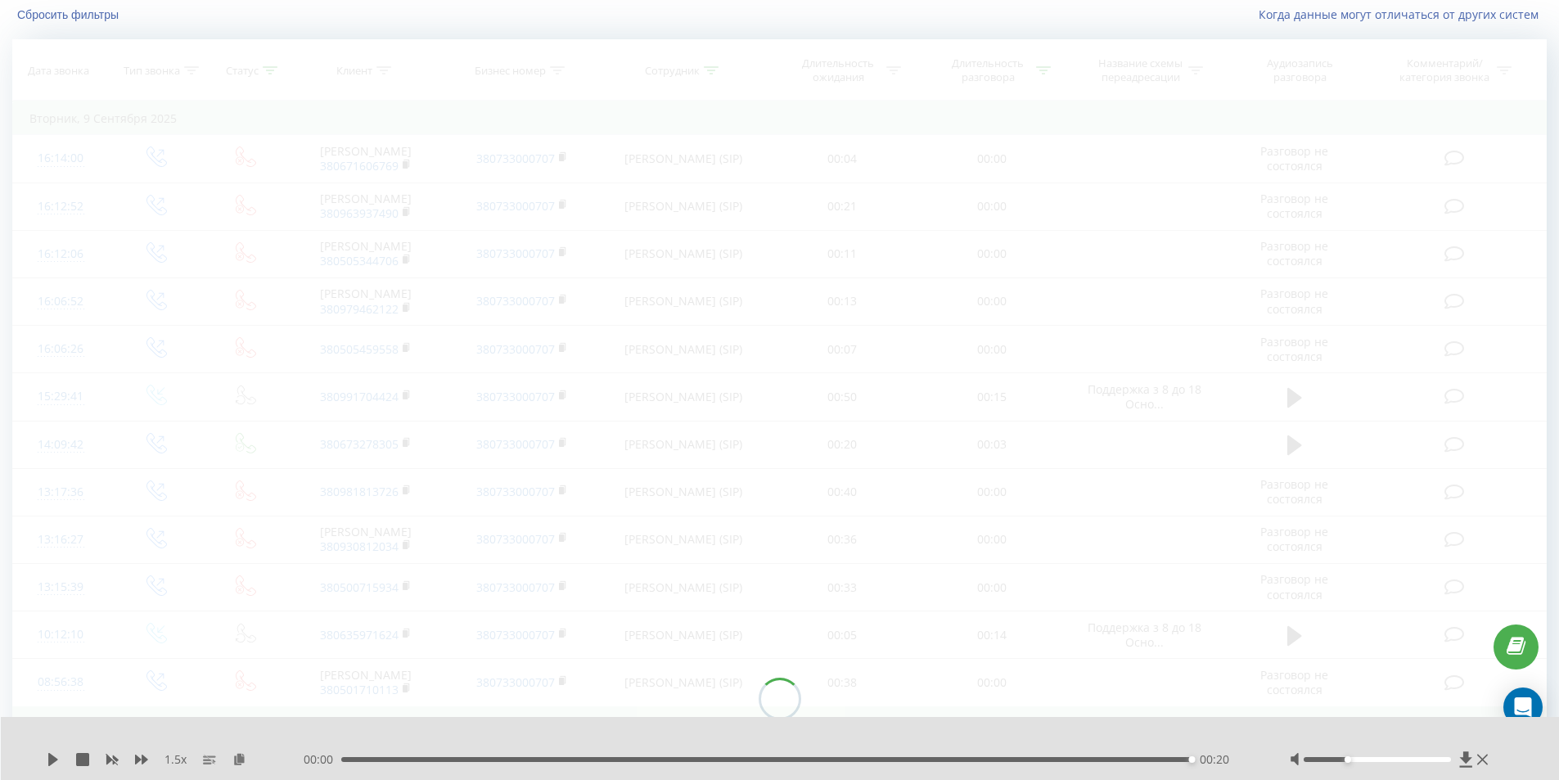
scroll to position [108, 0]
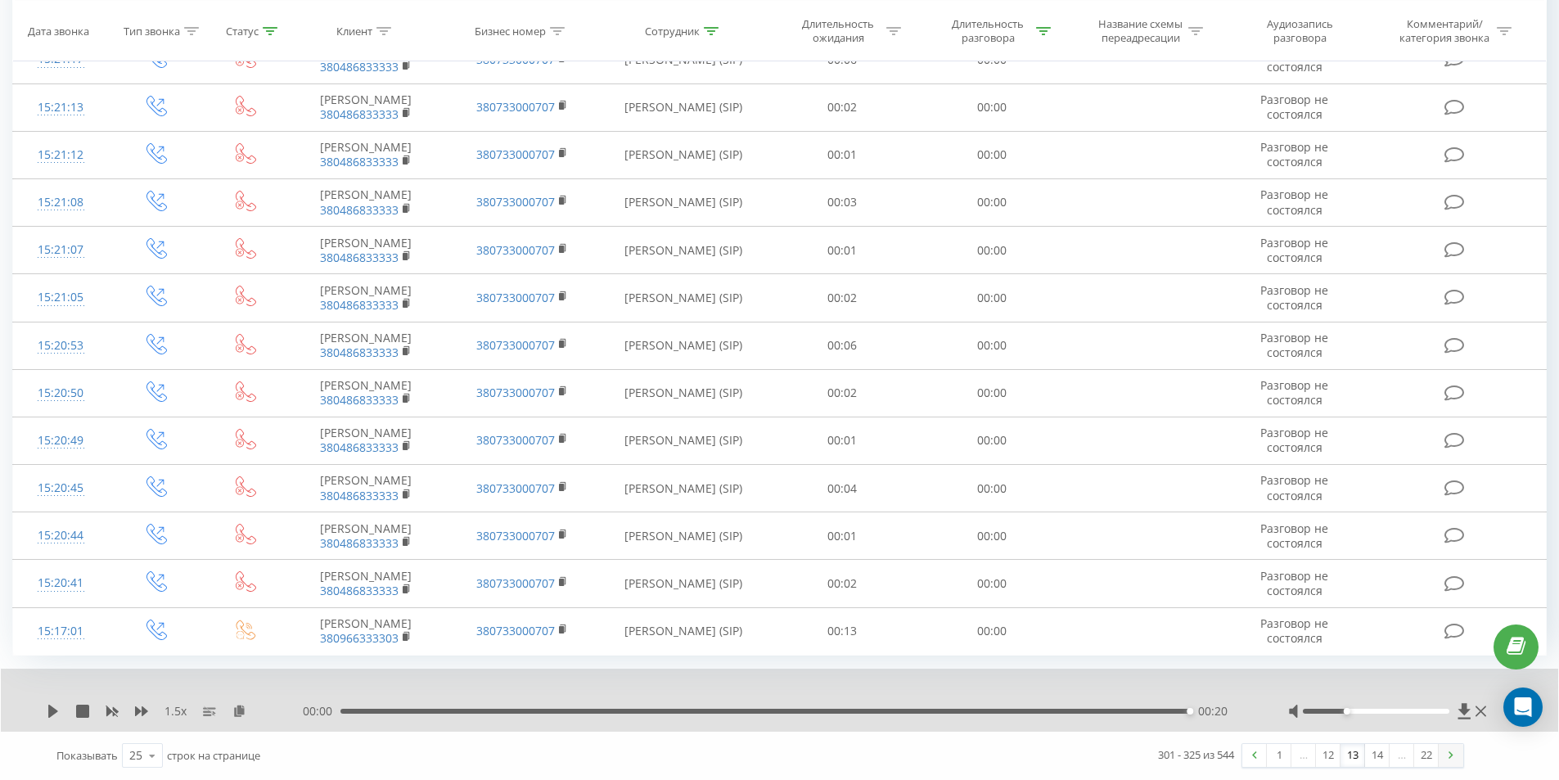
click at [1452, 753] on img at bounding box center [1450, 754] width 5 height 7
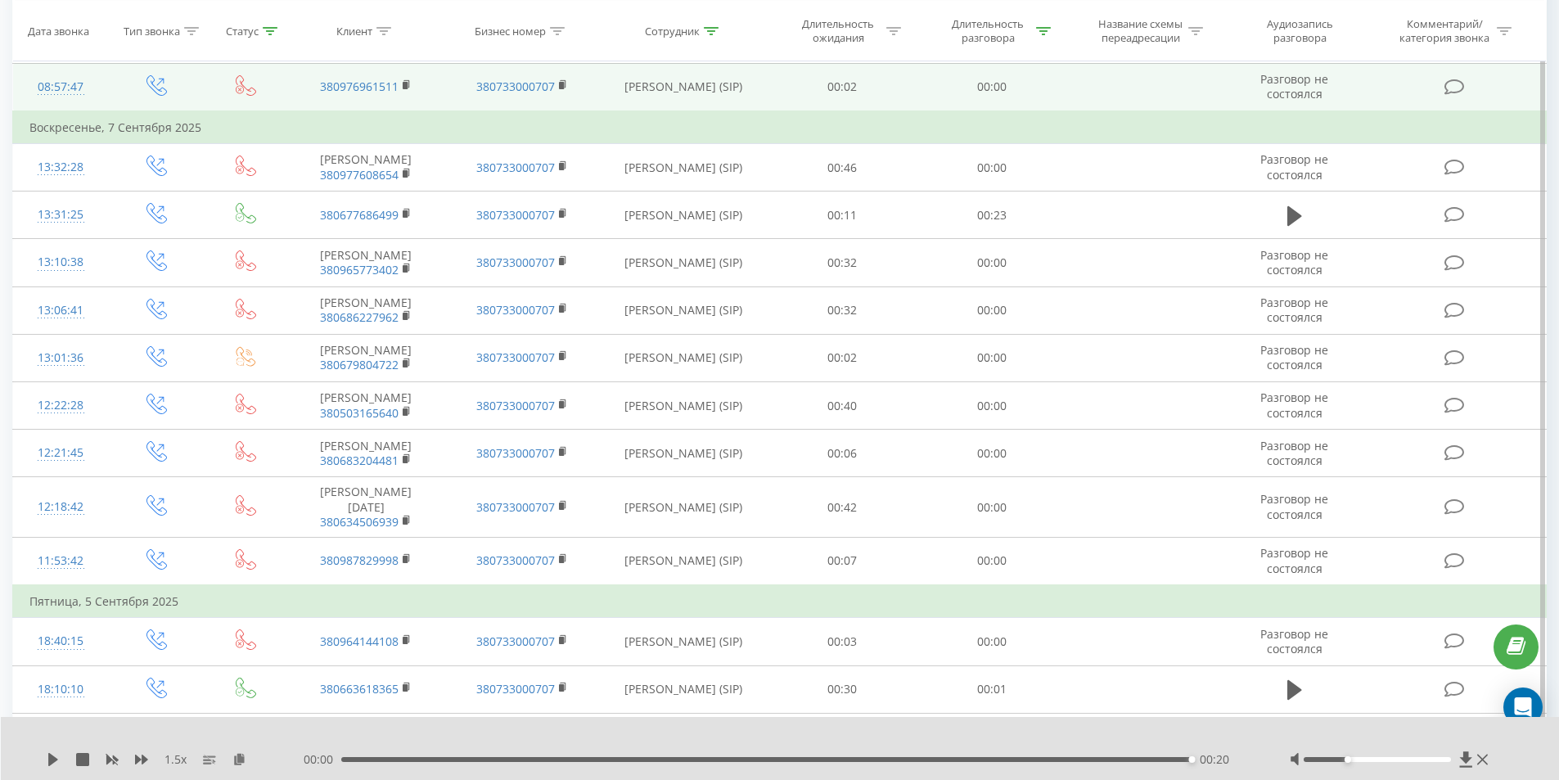
scroll to position [599, 0]
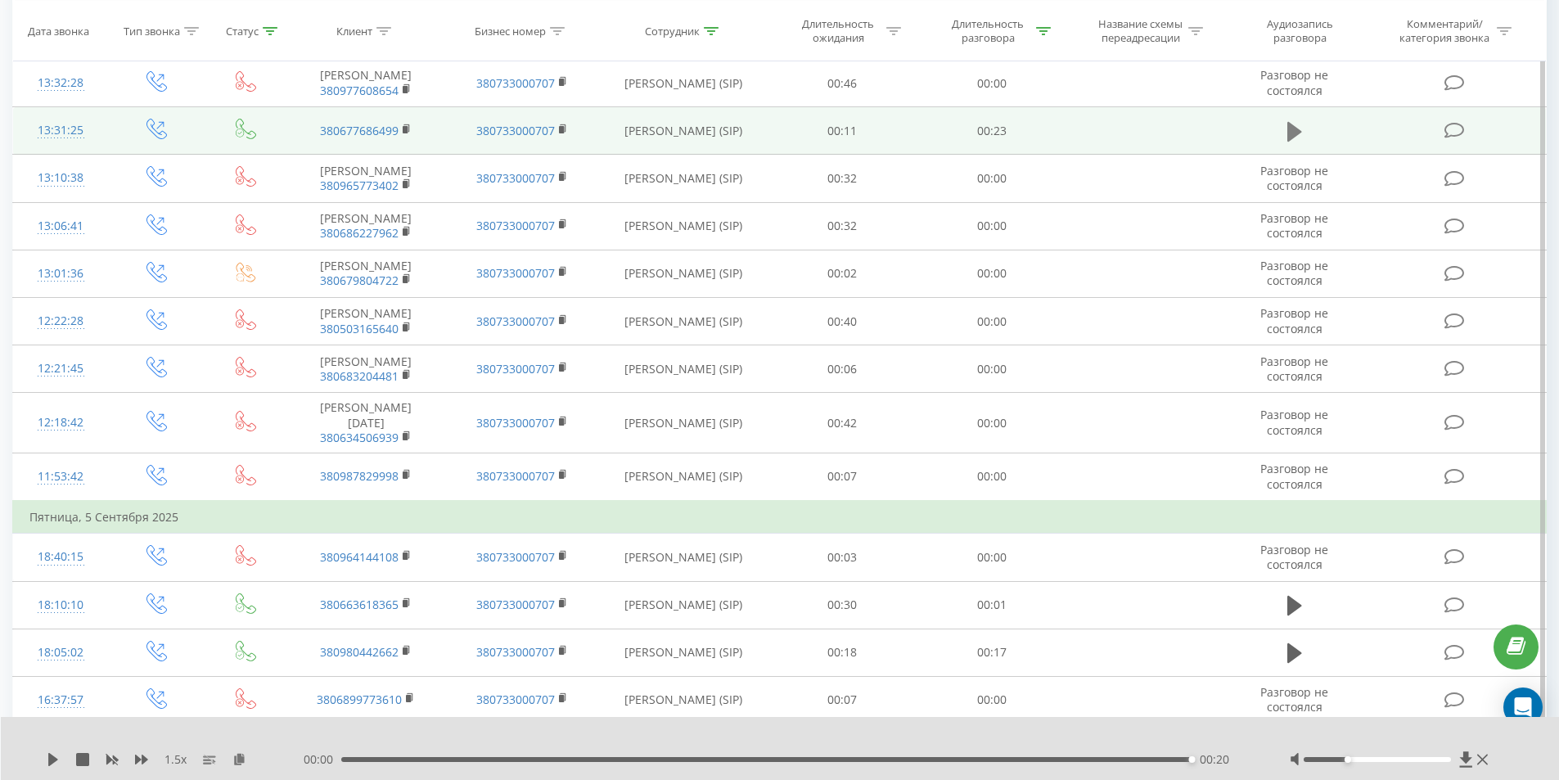
click at [1287, 143] on icon at bounding box center [1294, 131] width 15 height 23
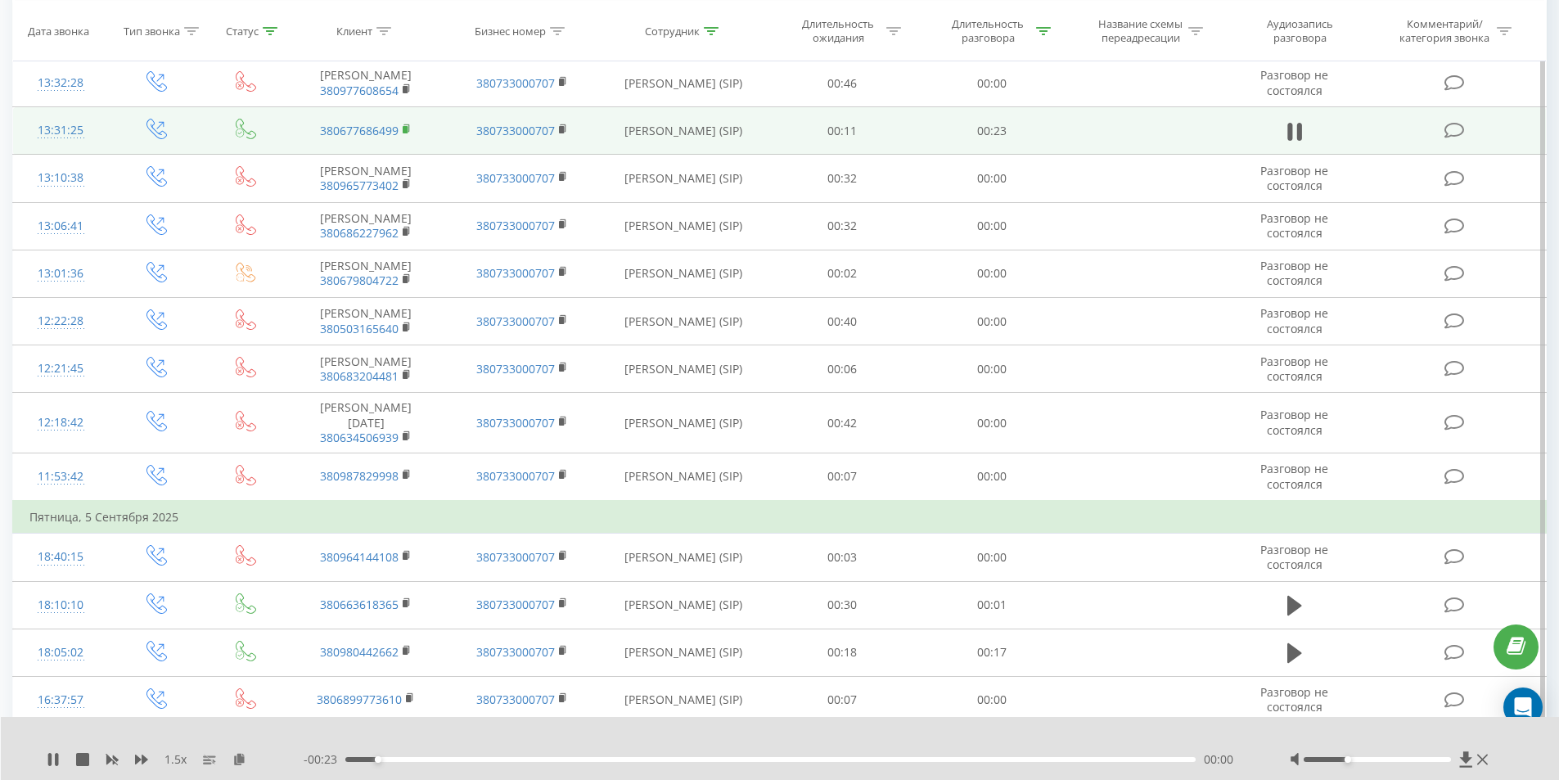
click at [410, 135] on icon at bounding box center [407, 129] width 9 height 11
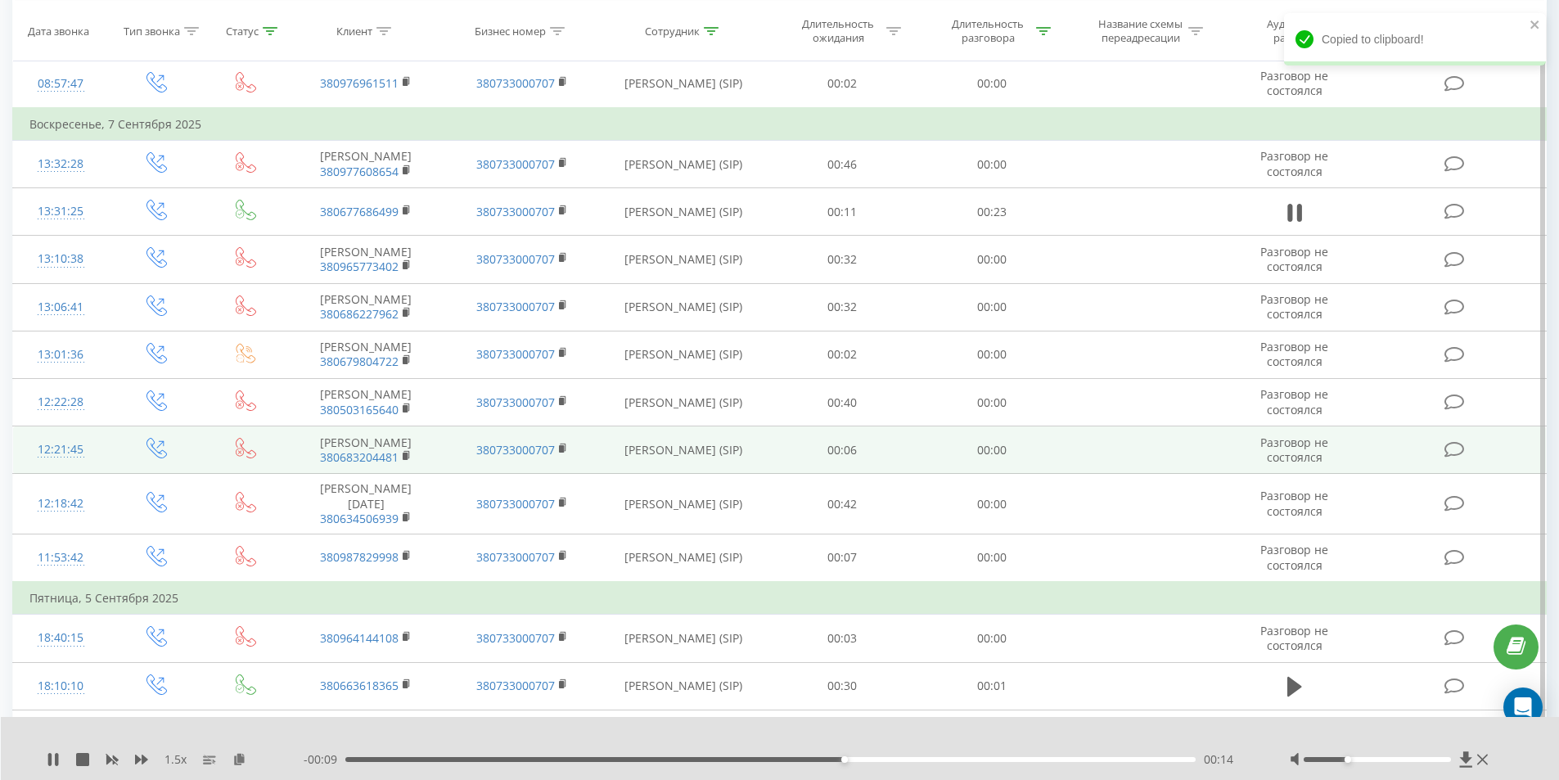
scroll to position [517, 0]
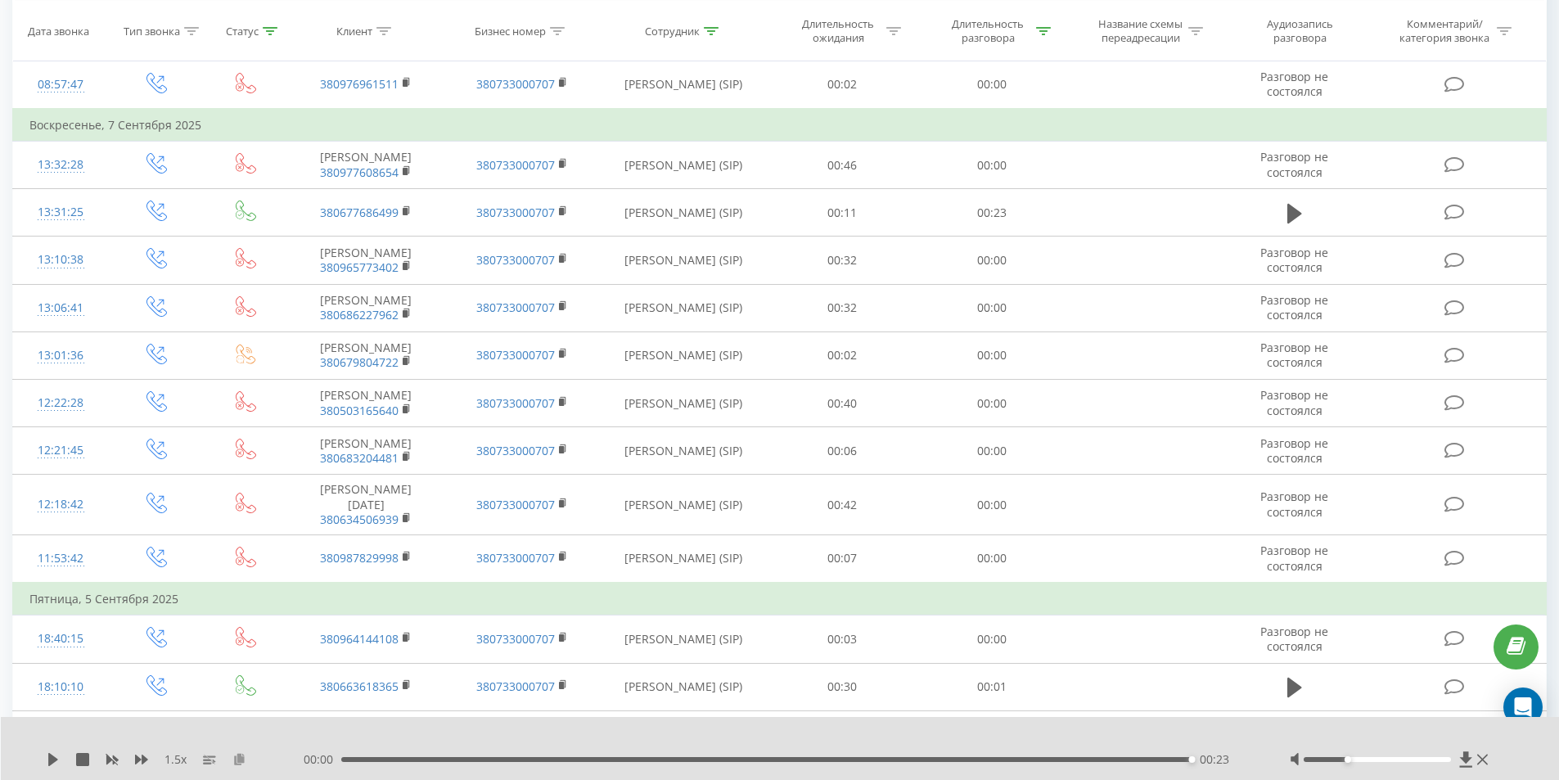
click at [241, 758] on icon at bounding box center [239, 758] width 14 height 11
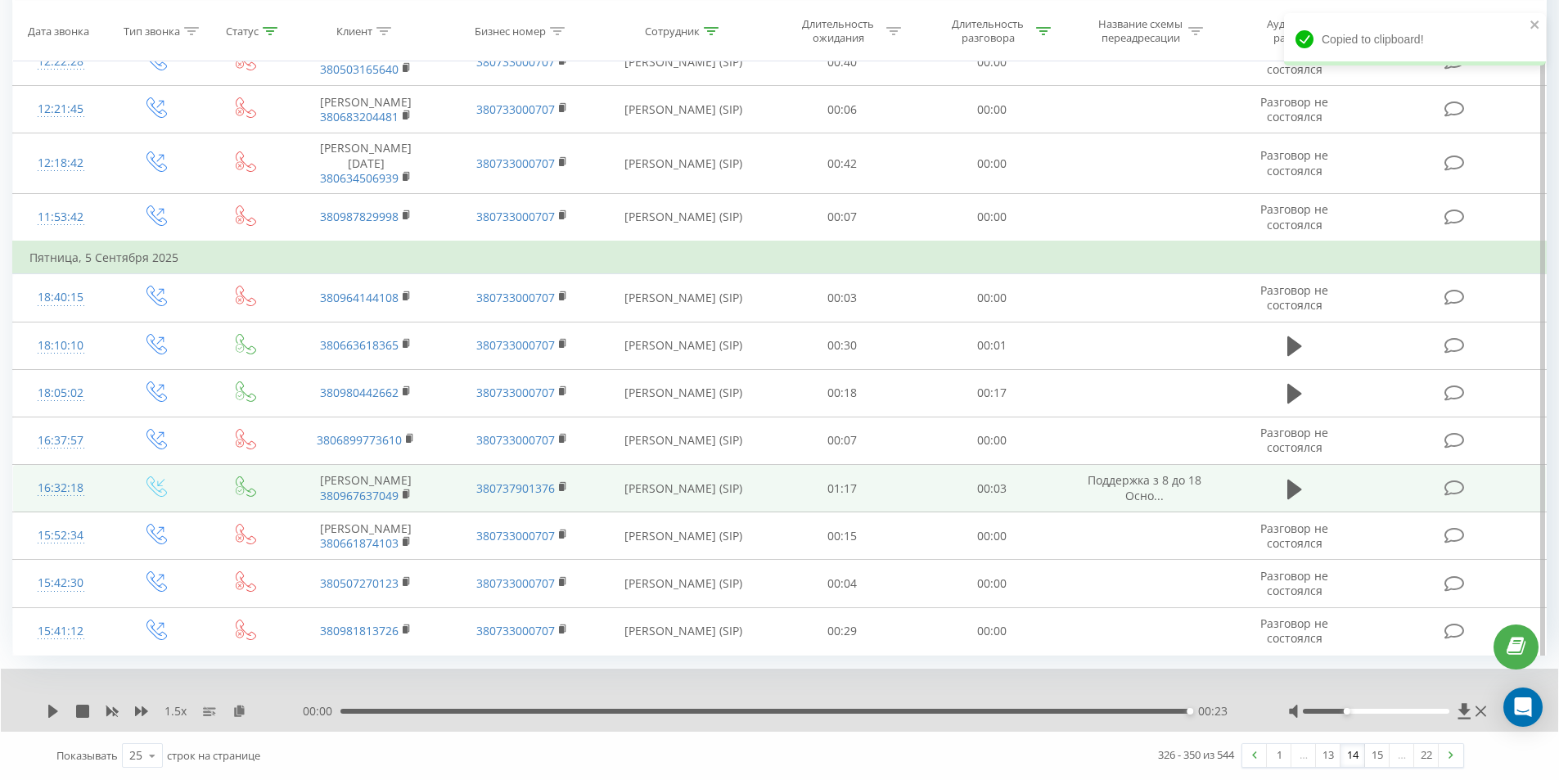
scroll to position [999, 0]
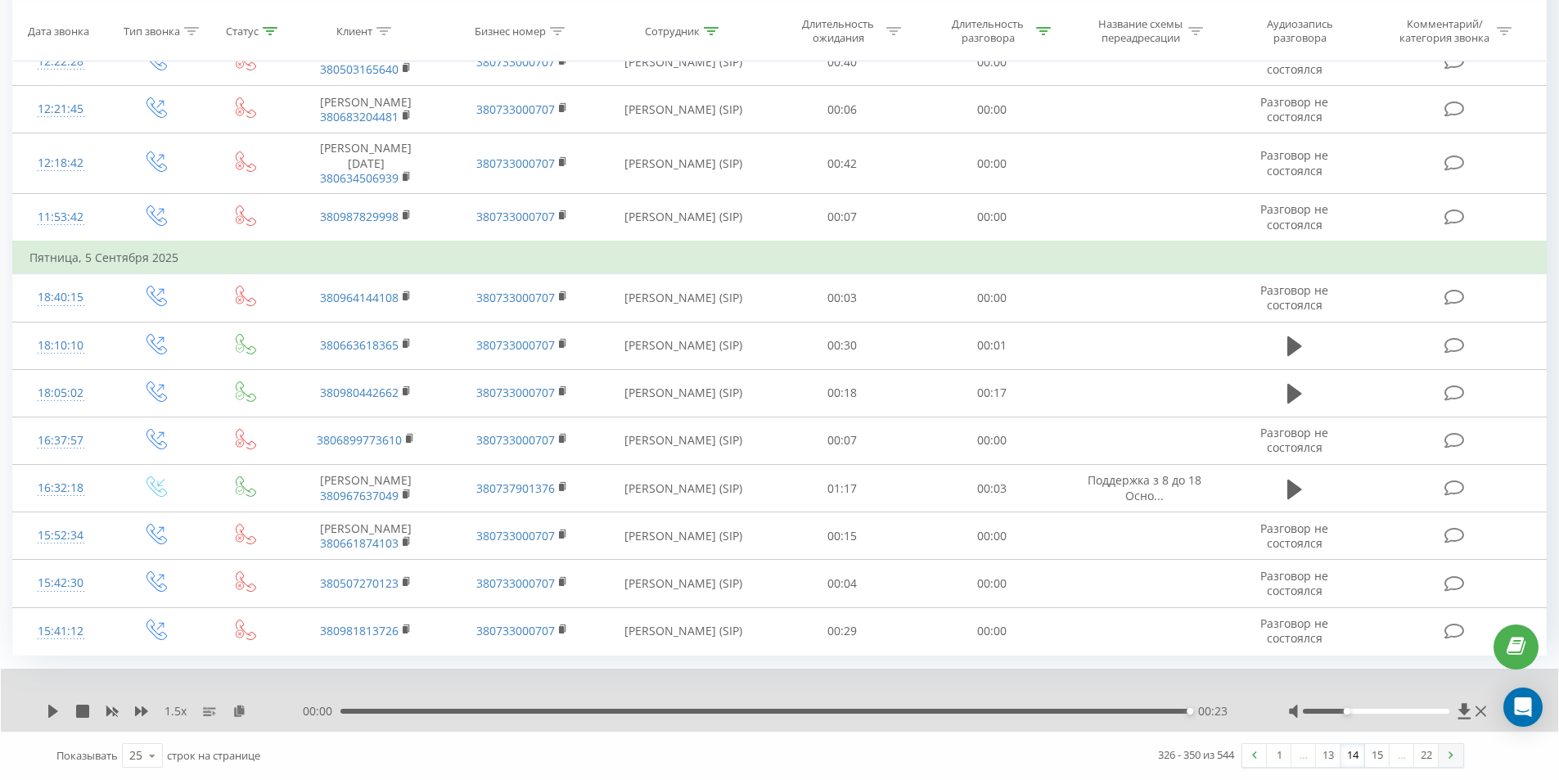
click at [1457, 760] on link at bounding box center [1450, 755] width 25 height 23
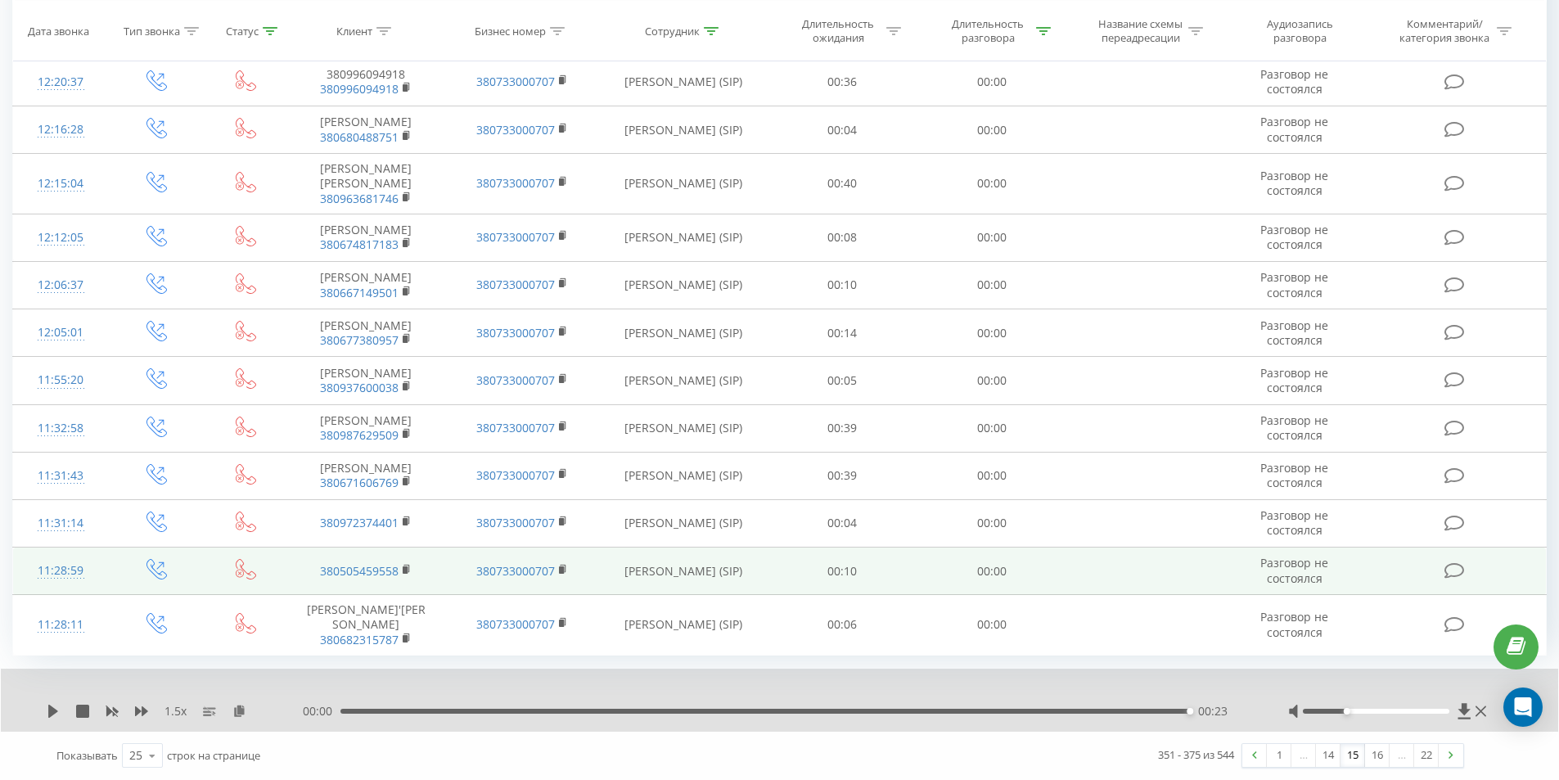
scroll to position [931, 0]
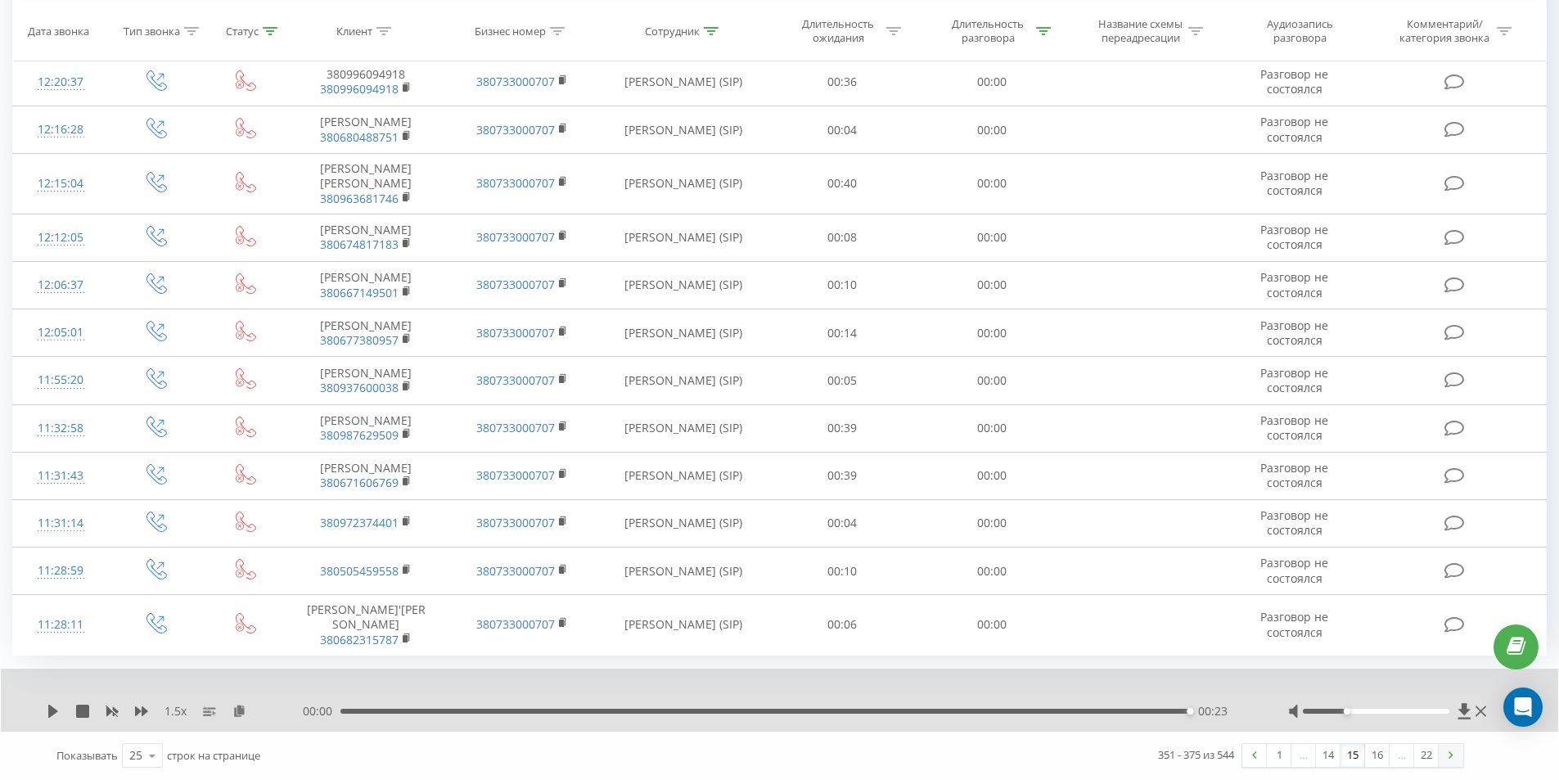
click at [1450, 758] on img at bounding box center [1450, 754] width 5 height 7
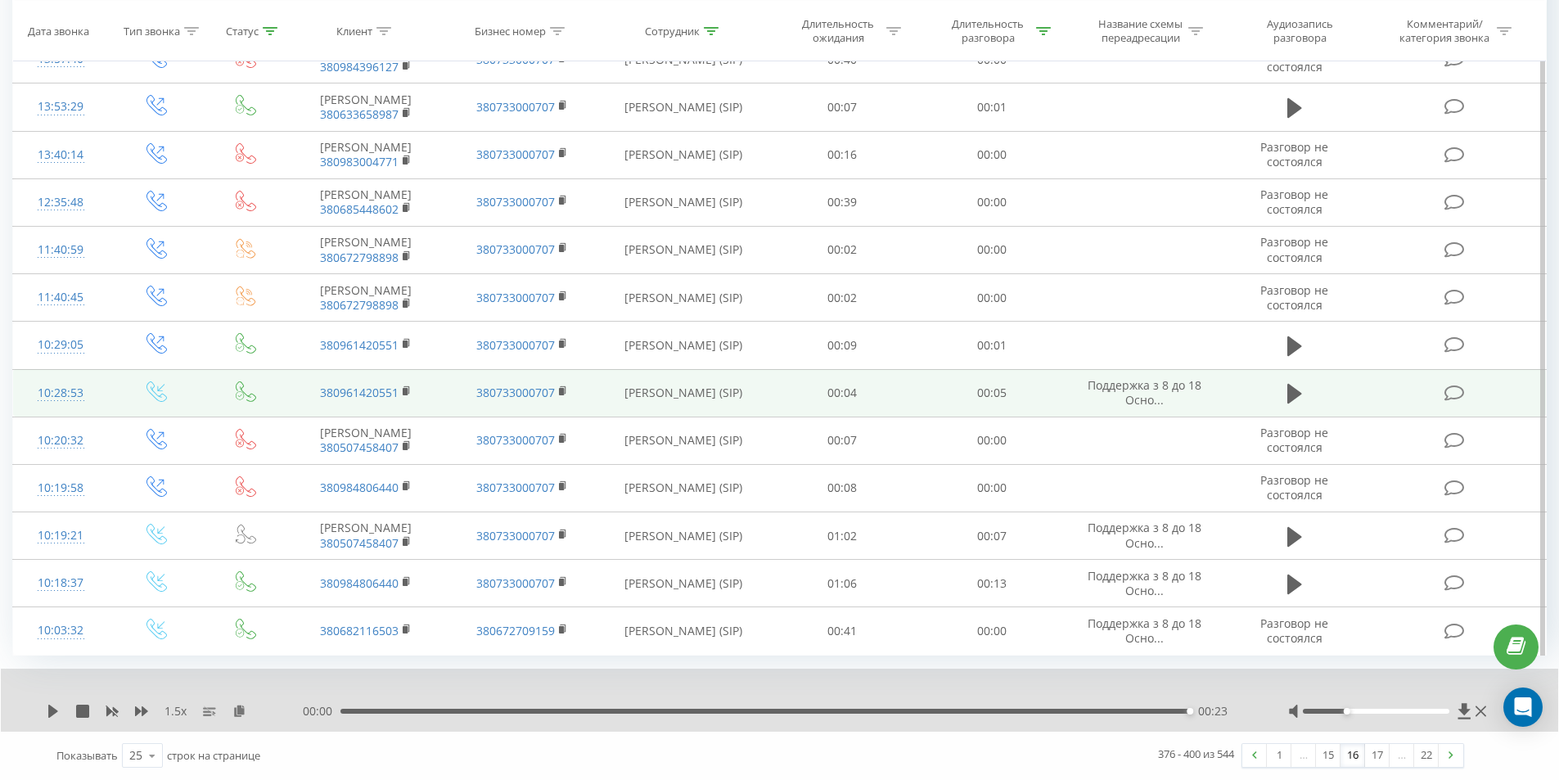
scroll to position [1019, 0]
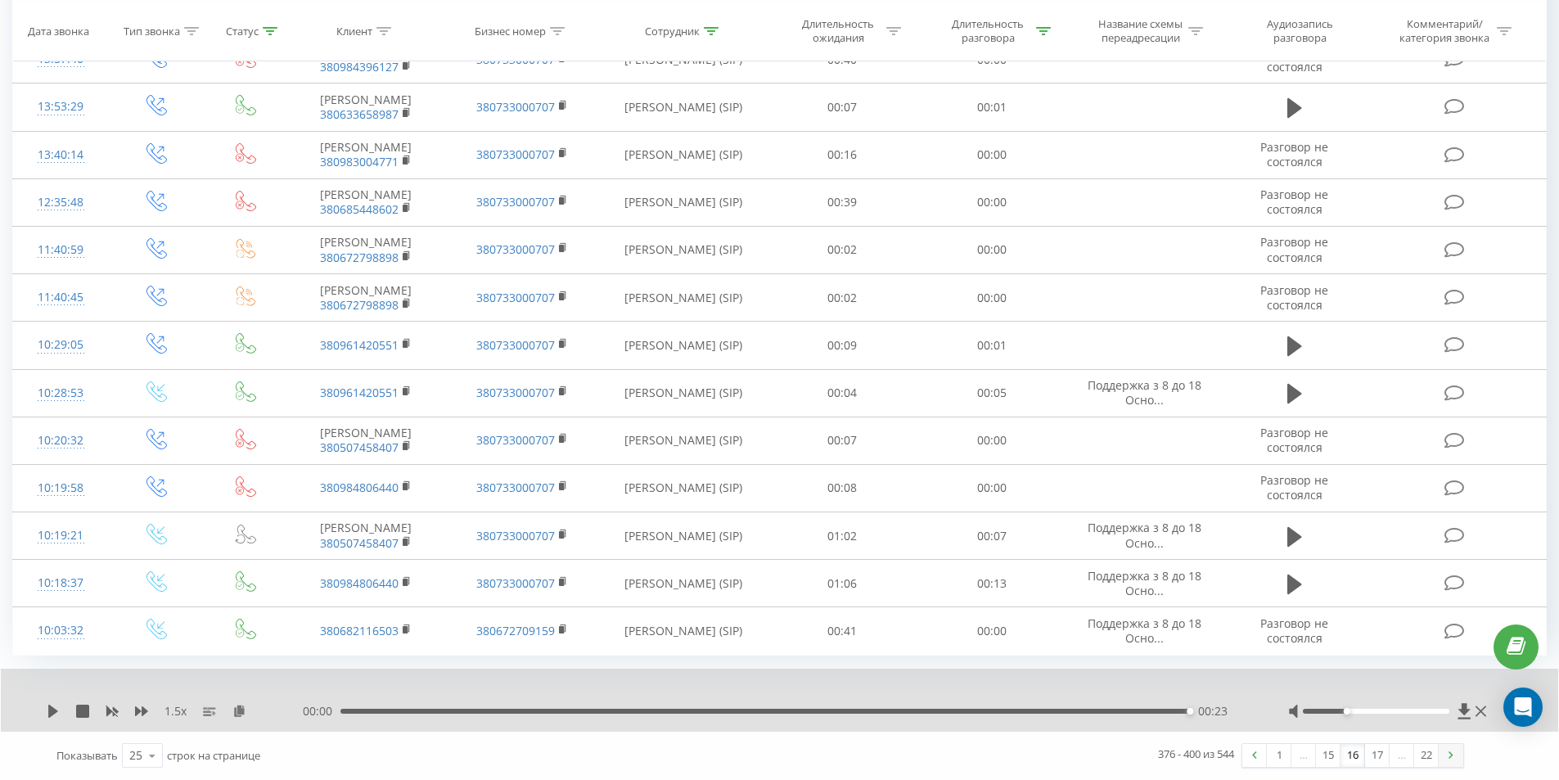
click at [1451, 754] on img at bounding box center [1450, 754] width 5 height 7
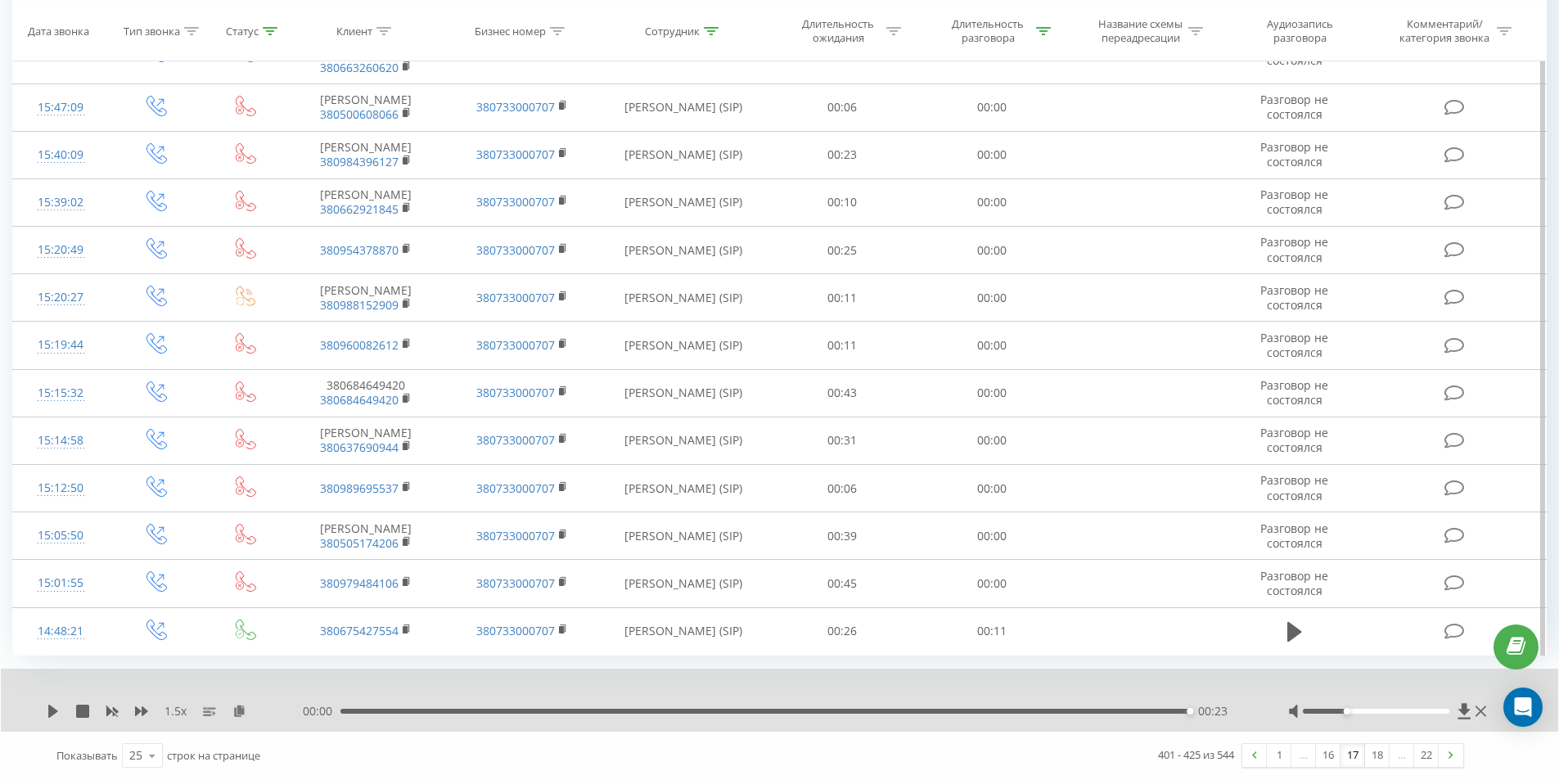
scroll to position [978, 0]
click at [1452, 751] on img at bounding box center [1450, 754] width 5 height 7
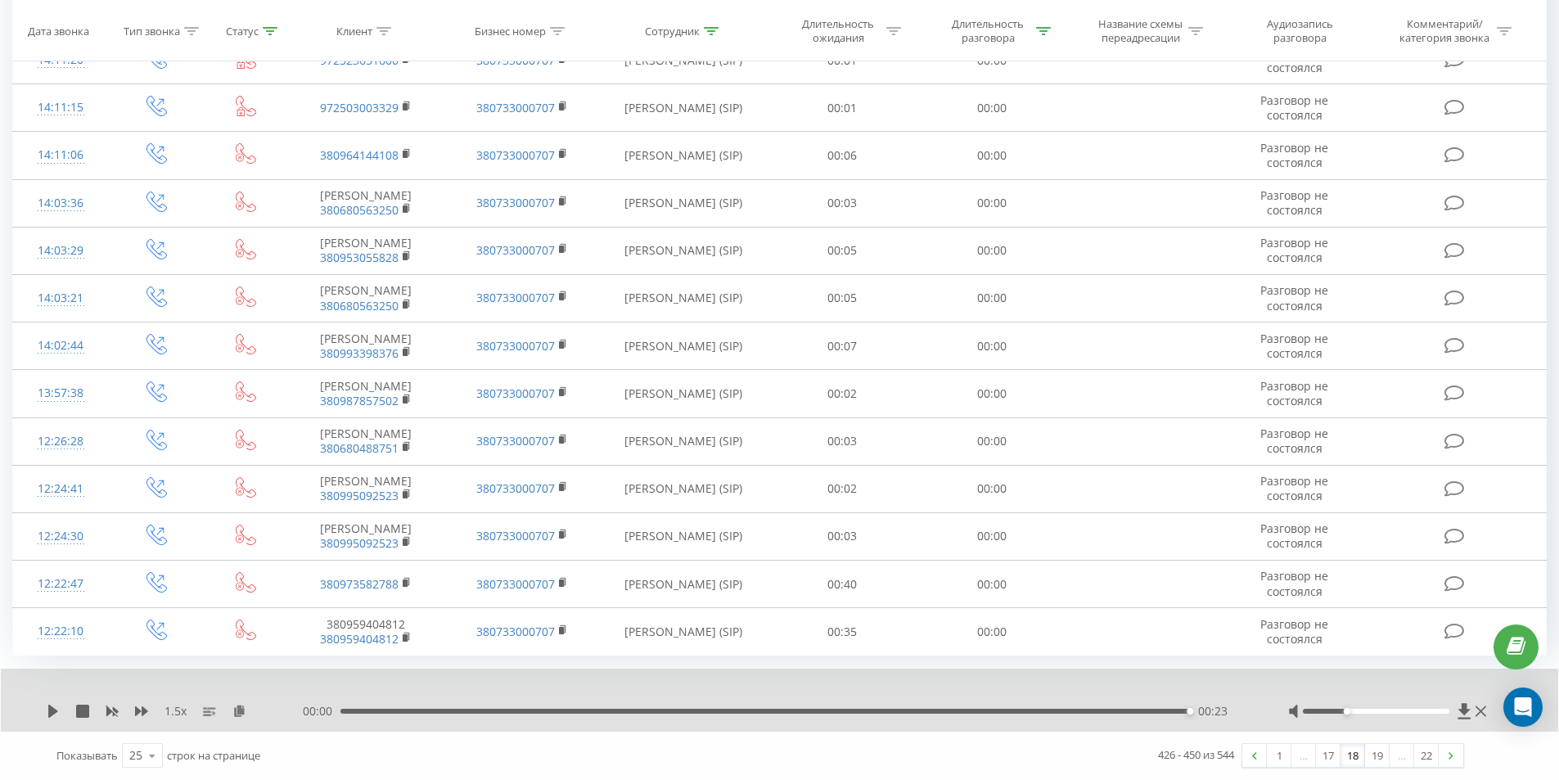
scroll to position [906, 0]
click at [1459, 753] on link at bounding box center [1450, 755] width 25 height 23
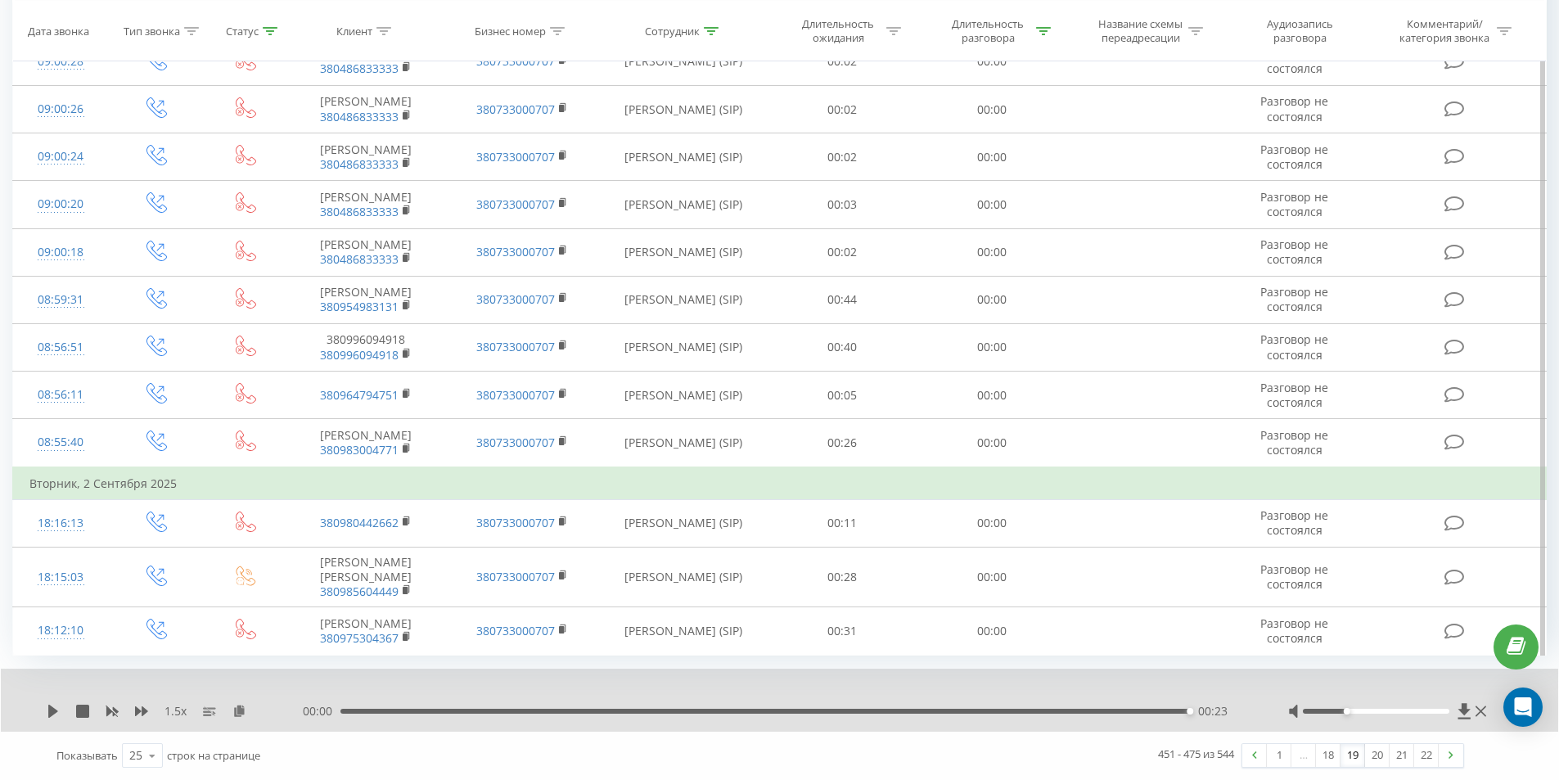
scroll to position [976, 0]
click at [1460, 756] on link at bounding box center [1450, 755] width 25 height 23
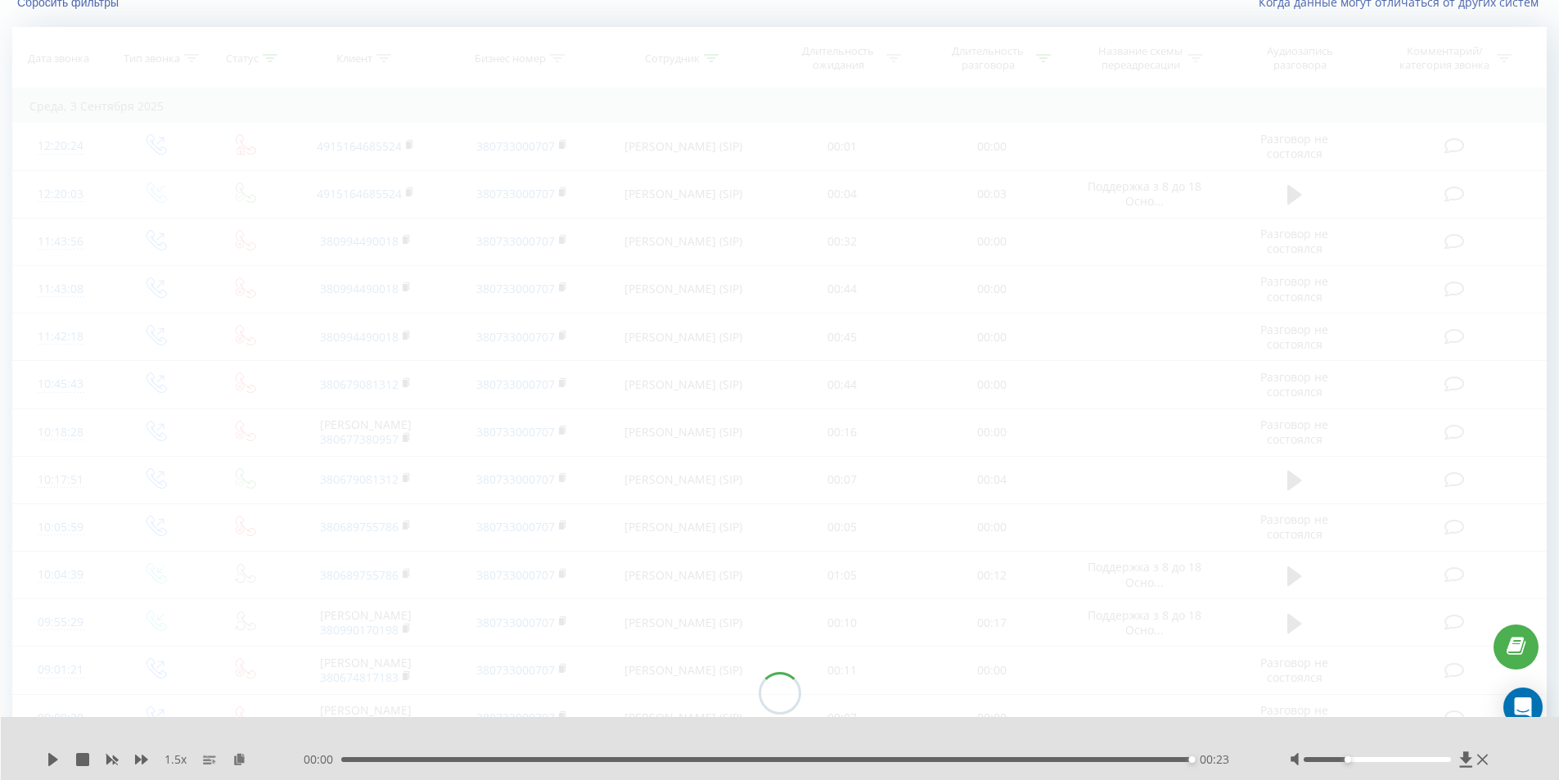
scroll to position [108, 0]
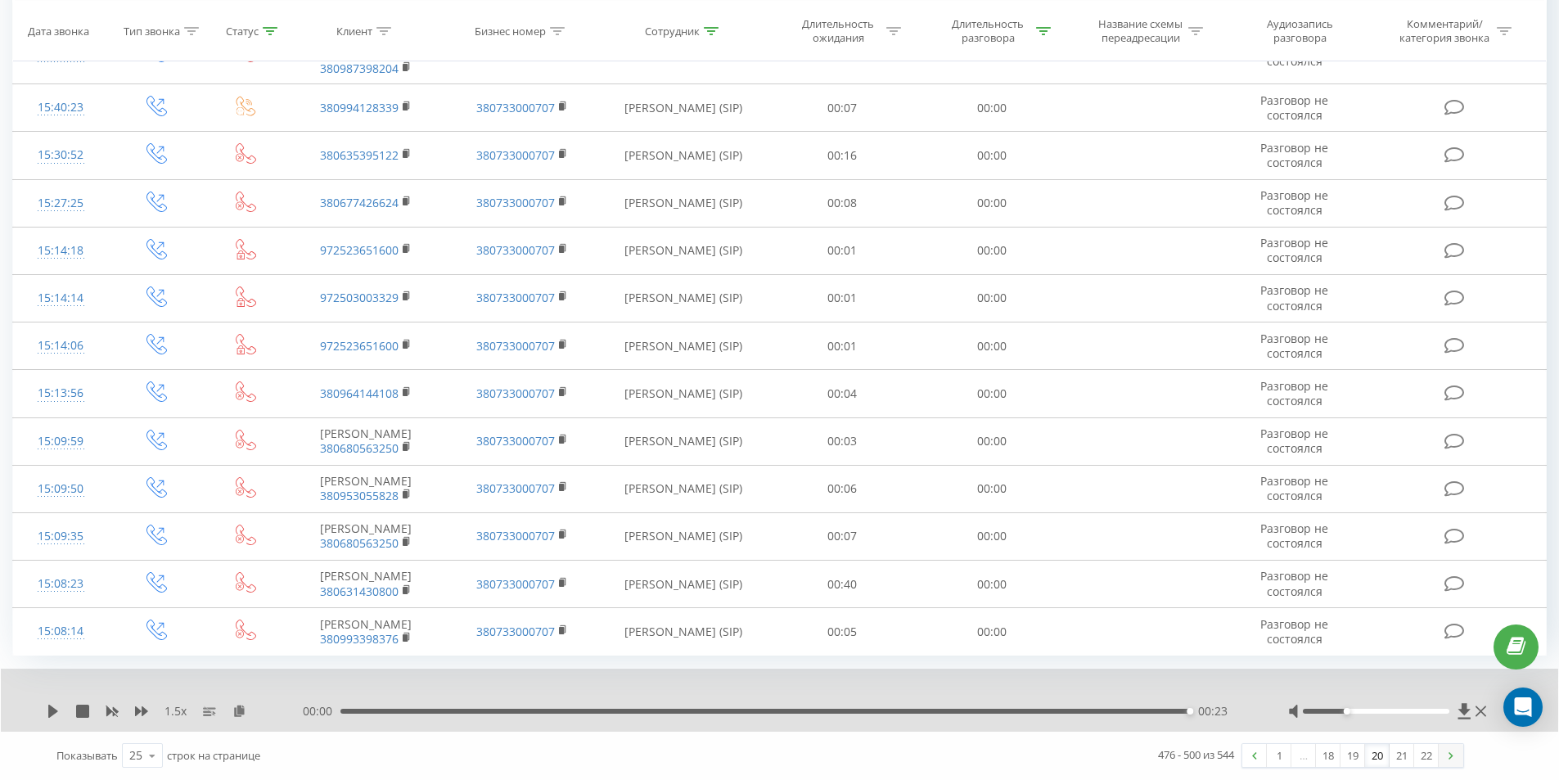
click at [1446, 754] on link at bounding box center [1450, 755] width 25 height 23
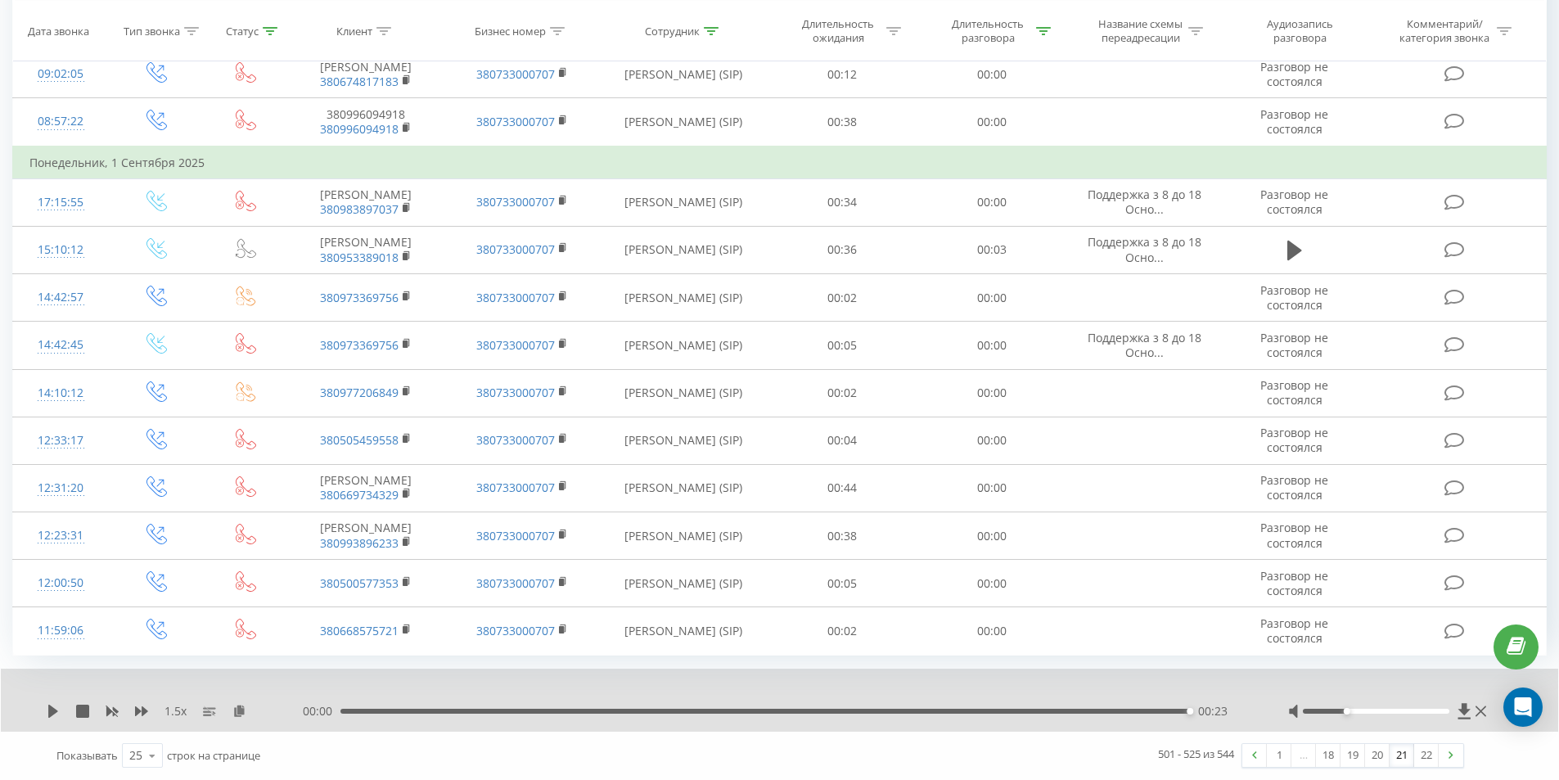
scroll to position [941, 0]
click at [1452, 758] on img at bounding box center [1450, 754] width 5 height 7
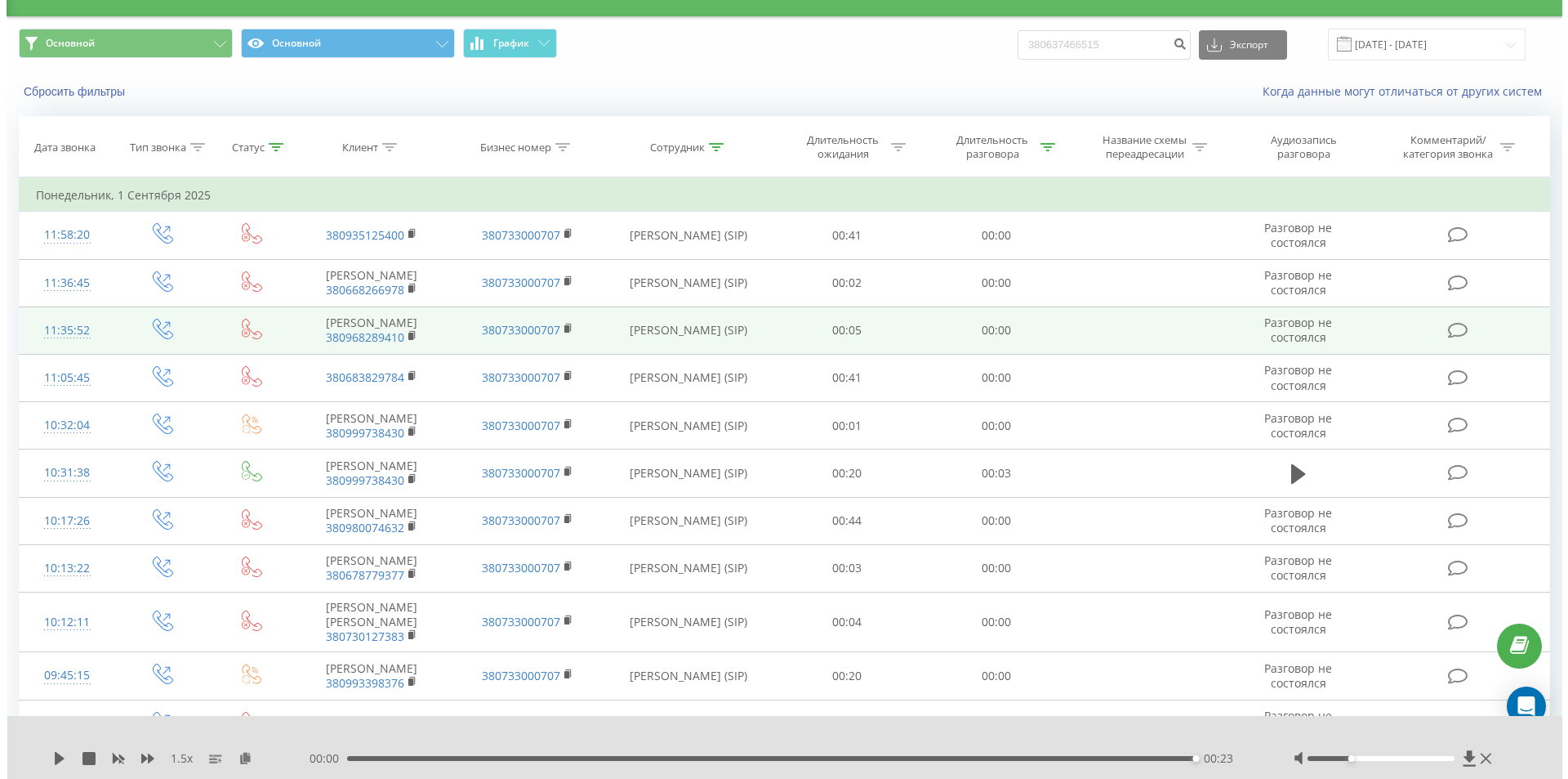
scroll to position [6, 0]
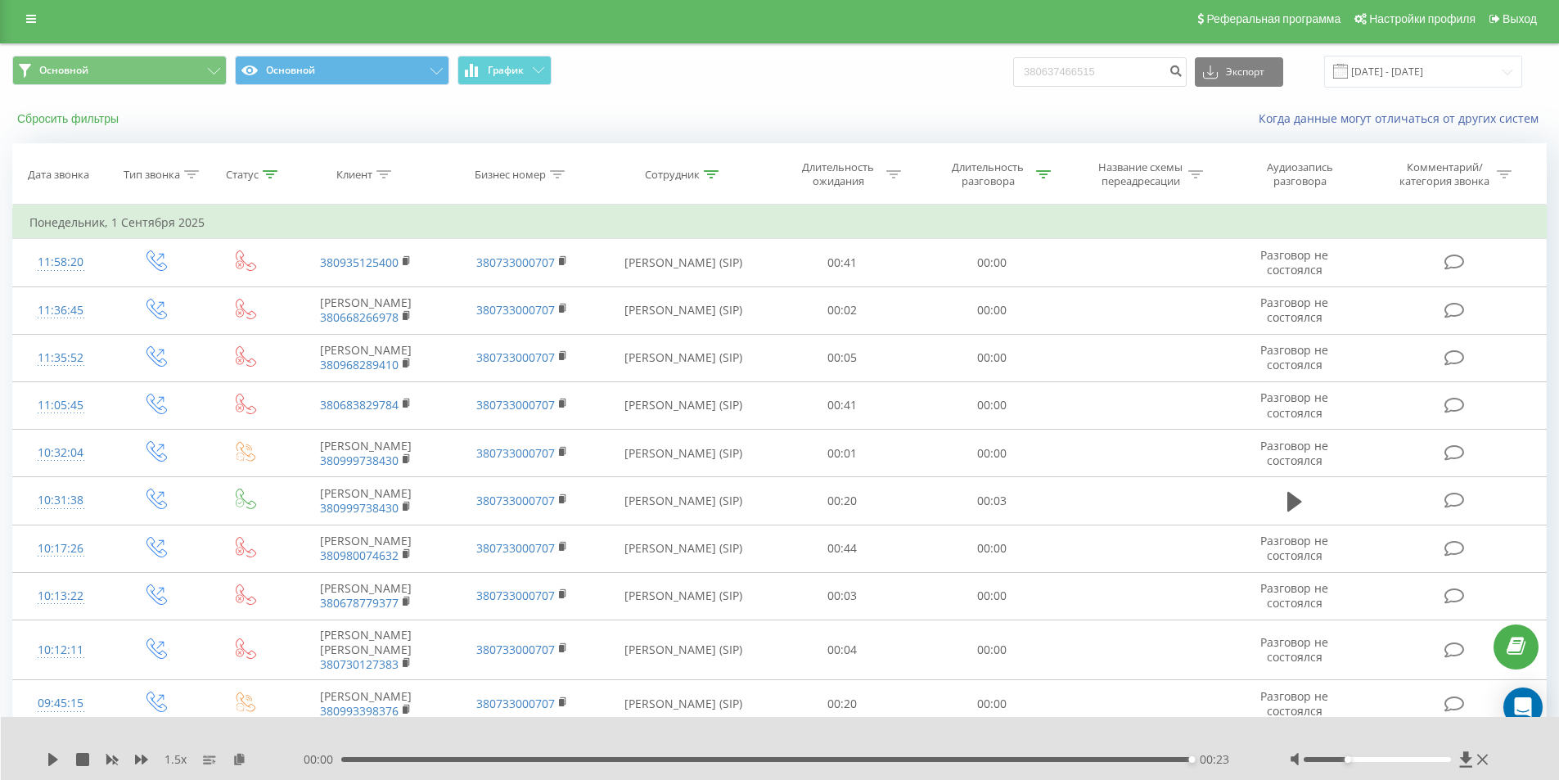
click at [95, 112] on button "Сбросить фильтры" at bounding box center [69, 118] width 115 height 15
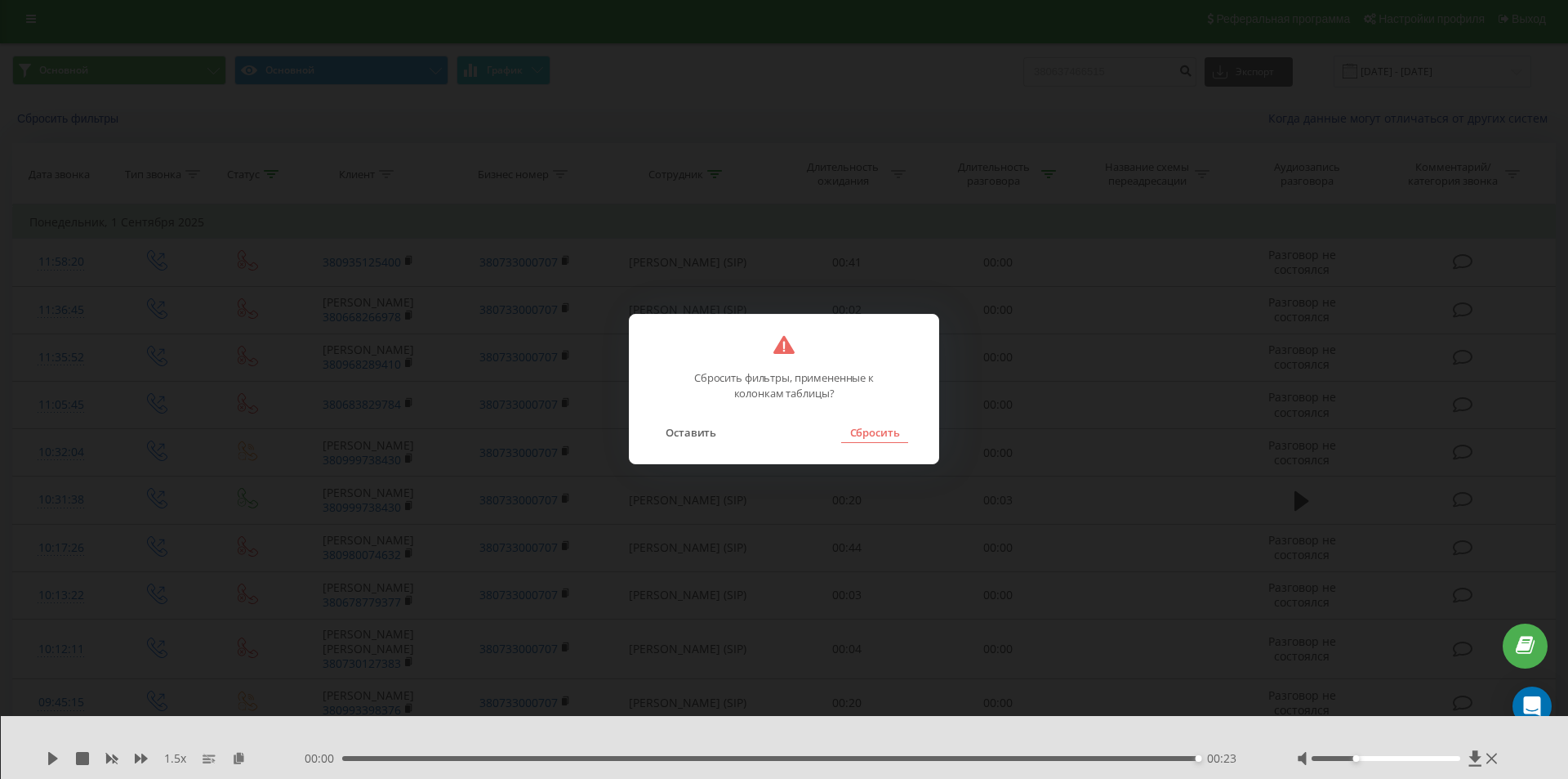
click at [885, 431] on button "Сбросить" at bounding box center [874, 431] width 66 height 21
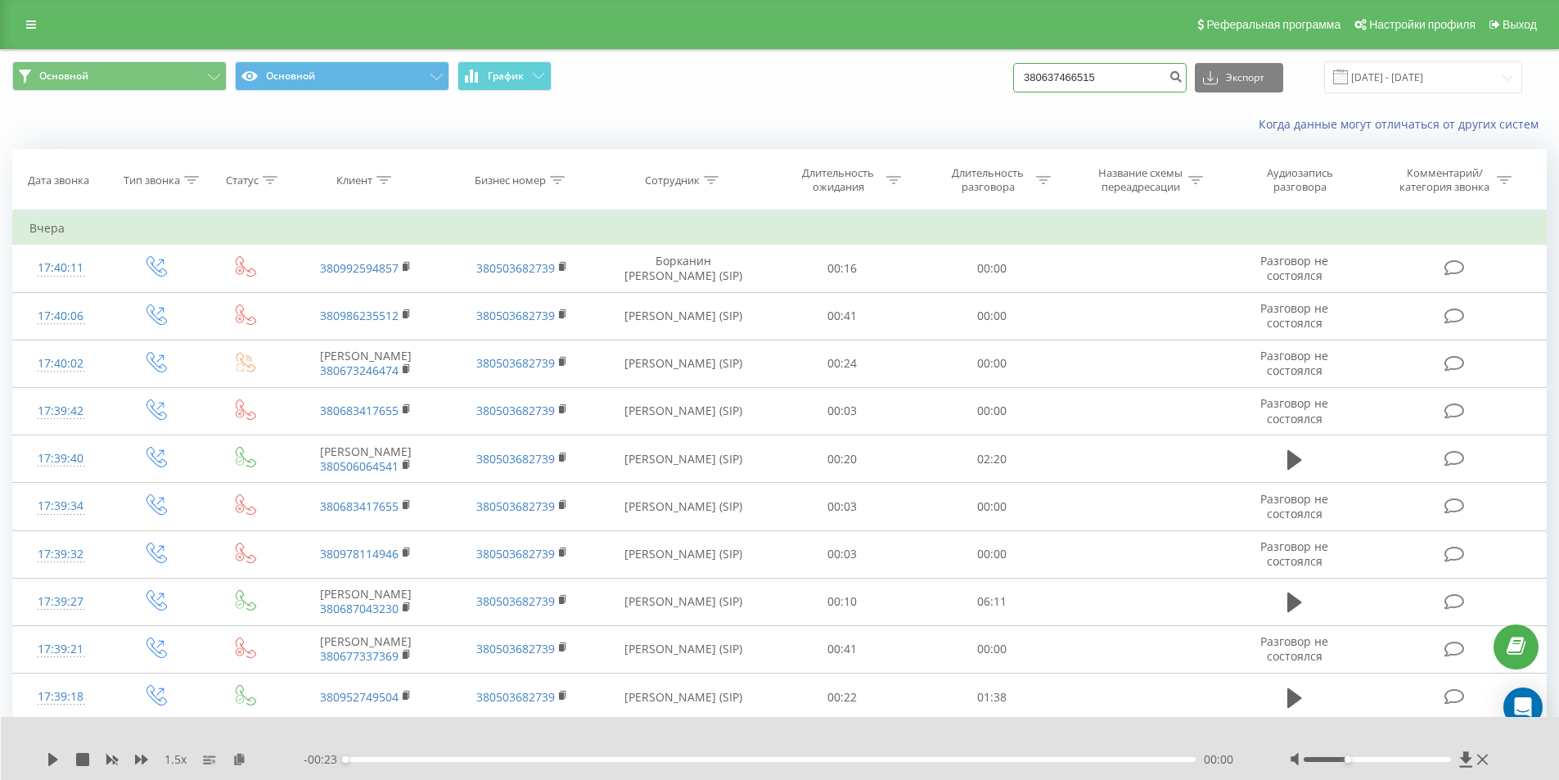
drag, startPoint x: 1112, startPoint y: 72, endPoint x: 933, endPoint y: 91, distance: 180.2
click at [944, 91] on div "Основной Основной График 380637466515 Экспорт .csv .xls .xlsx 01.09.2025 - 22.0…" at bounding box center [779, 77] width 1534 height 32
paste input "964460169"
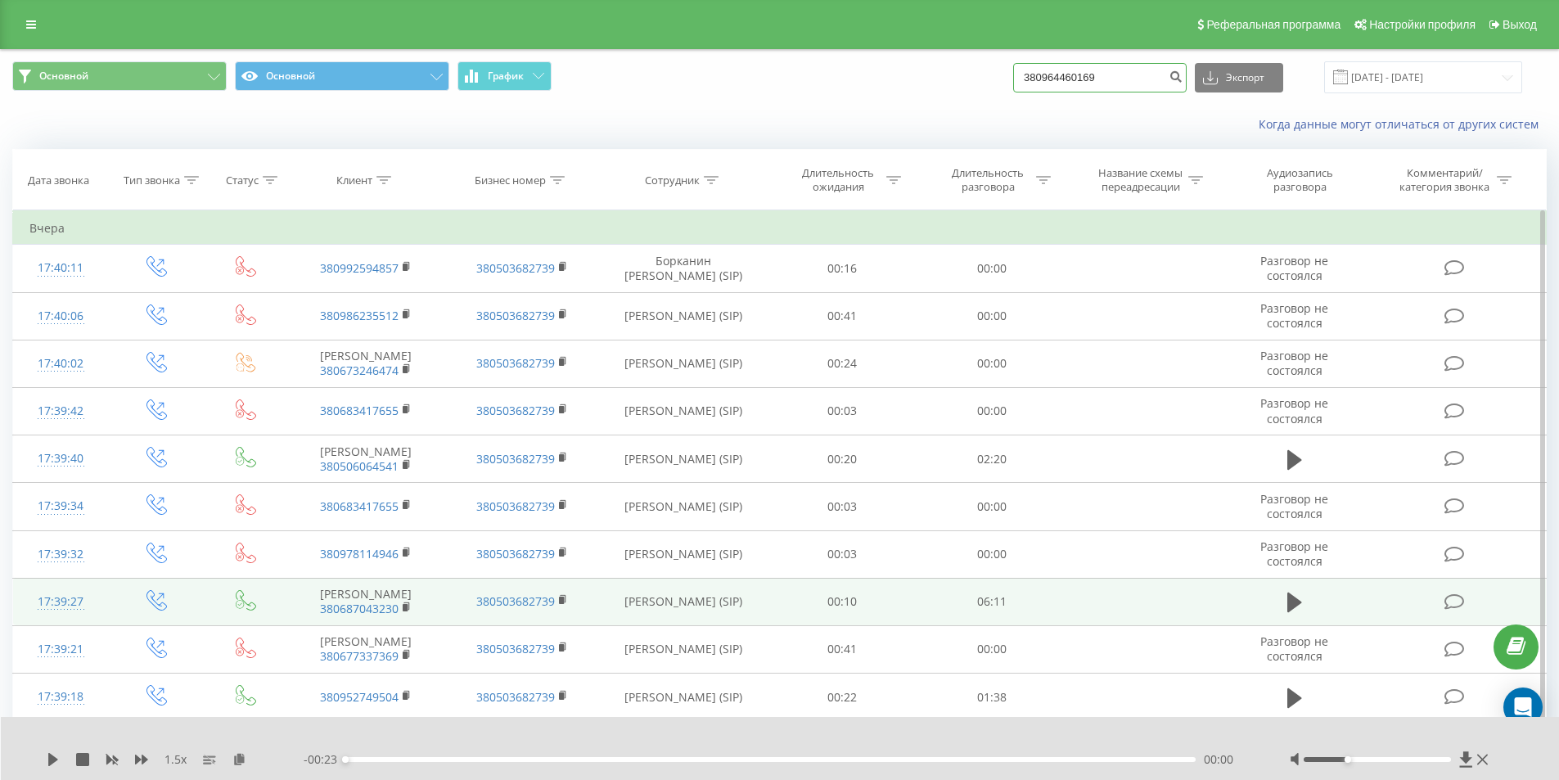
type input "380964460169"
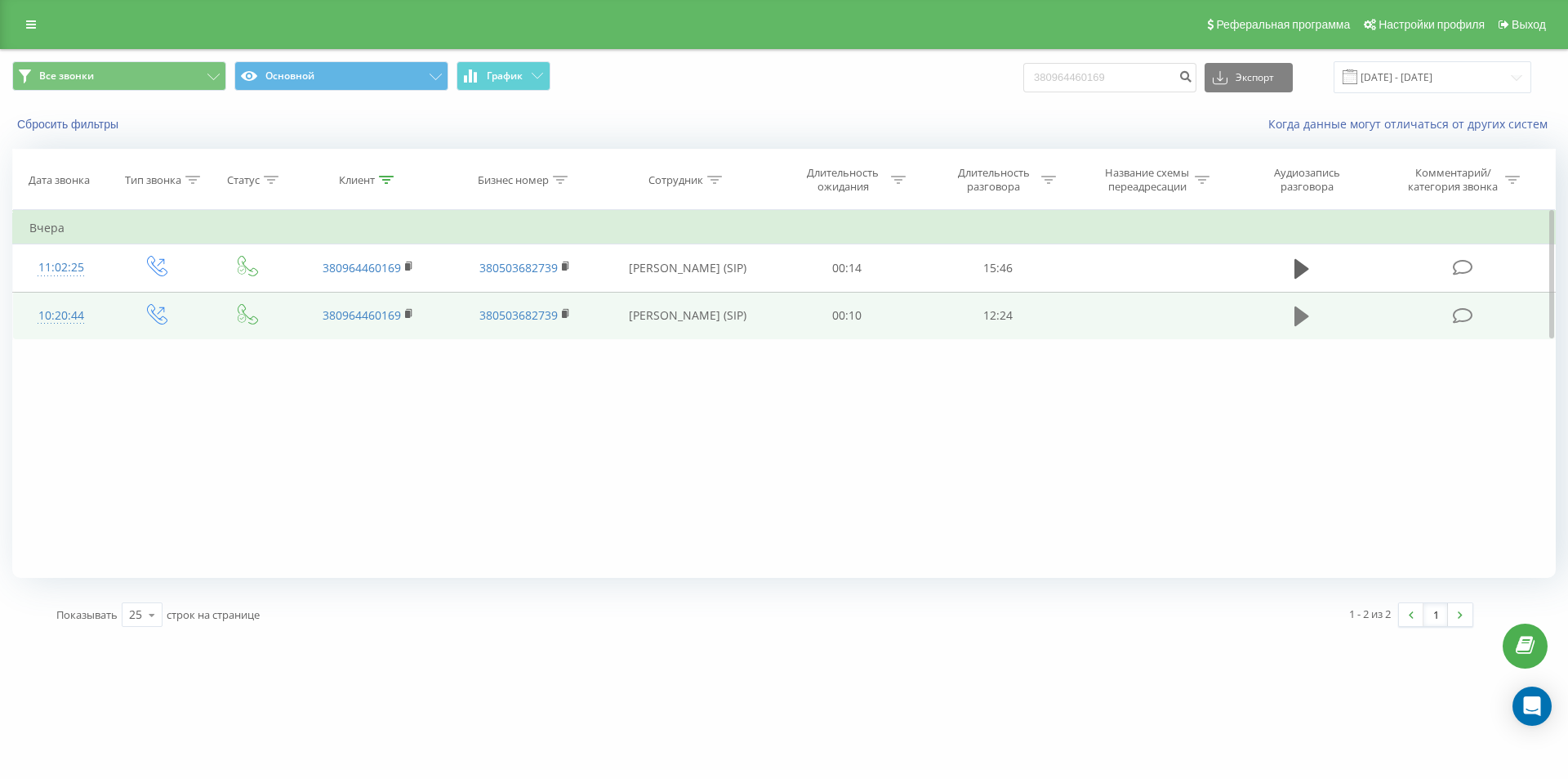
click at [1300, 315] on icon at bounding box center [1302, 317] width 15 height 20
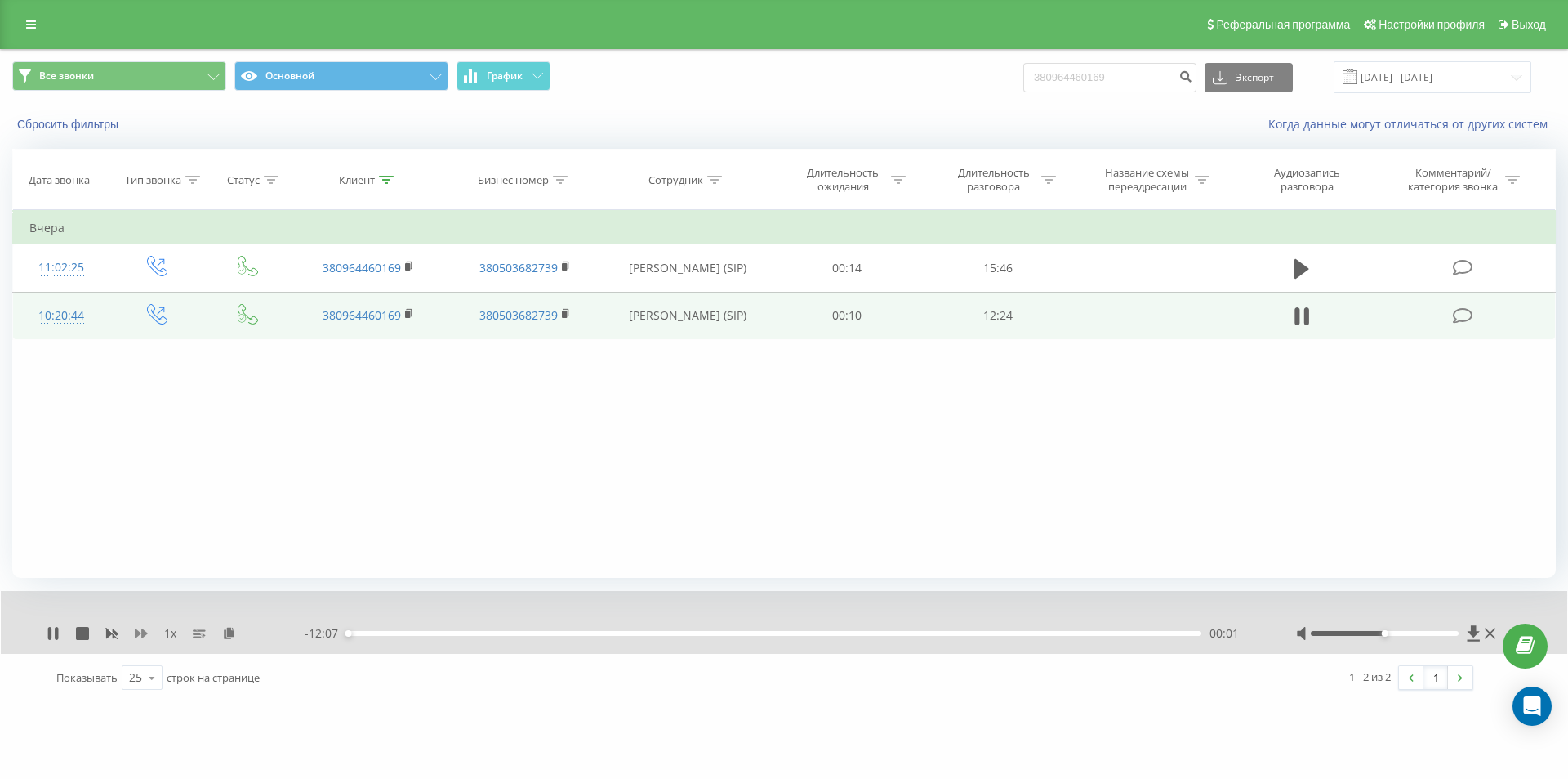
click at [142, 635] on icon at bounding box center [141, 633] width 13 height 10
click at [244, 632] on icon at bounding box center [239, 631] width 14 height 11
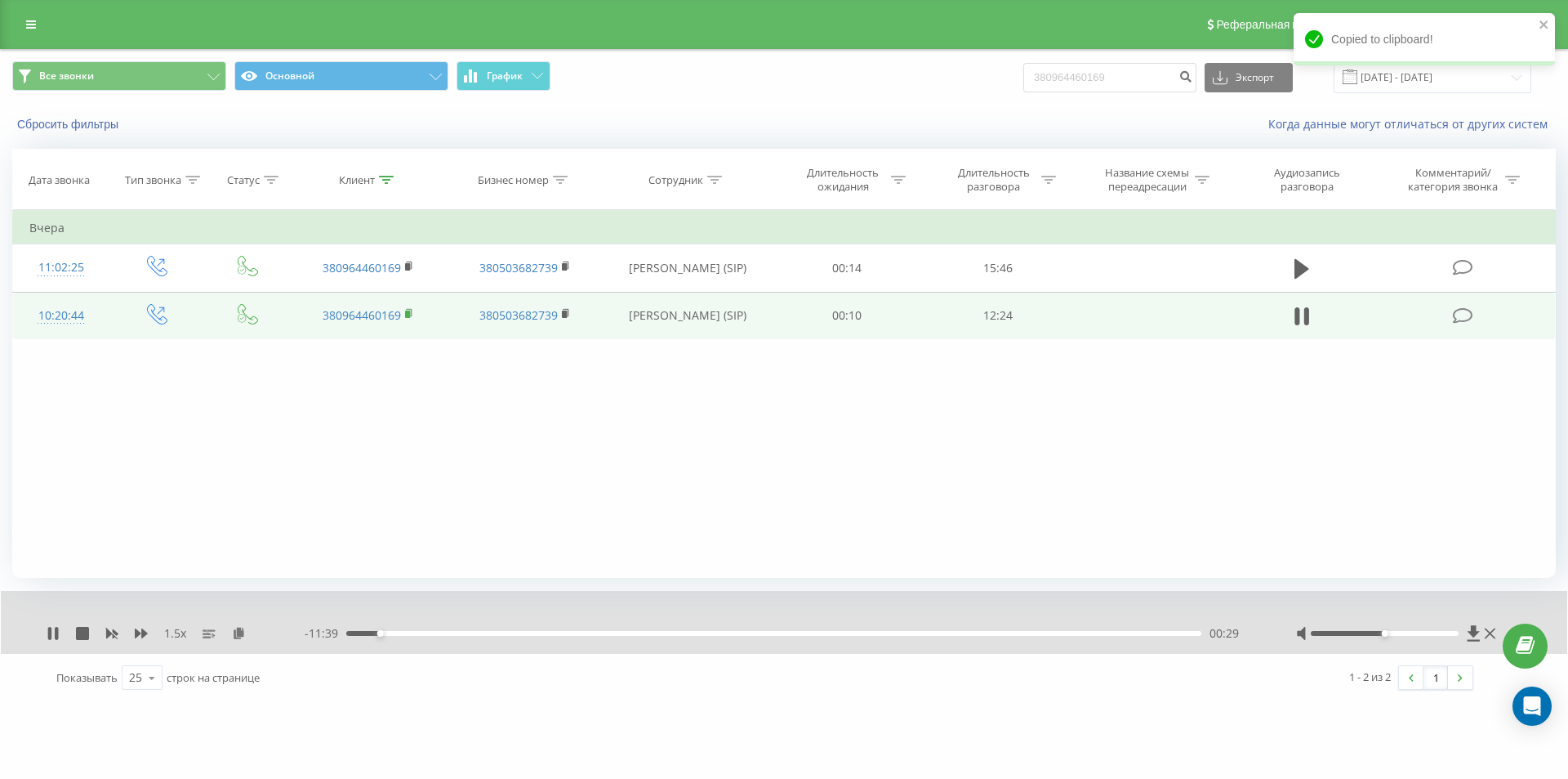
click at [407, 313] on rect at bounding box center [407, 314] width 5 height 7
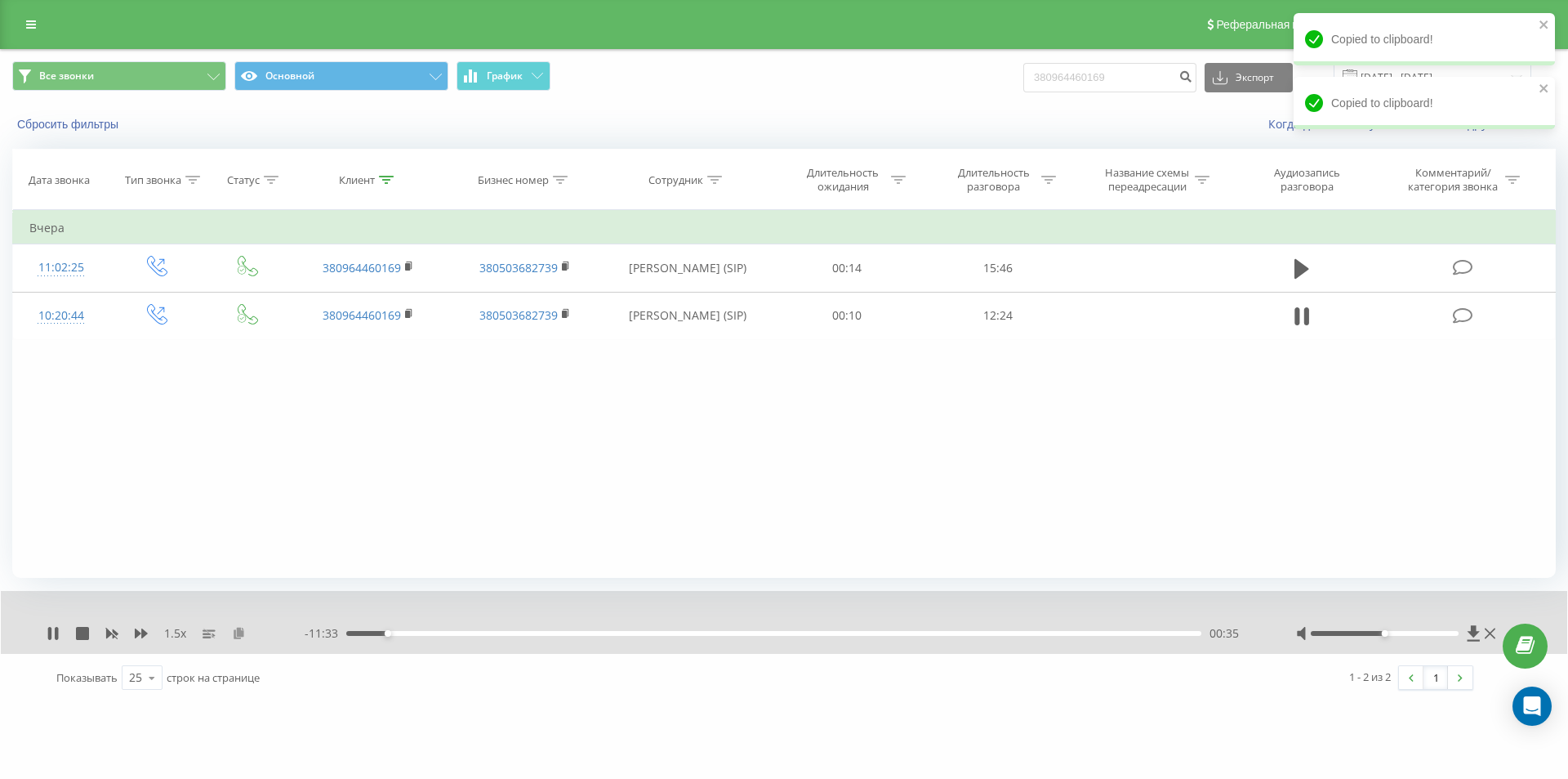
click at [241, 631] on icon at bounding box center [239, 631] width 14 height 11
click at [56, 629] on icon at bounding box center [56, 632] width 3 height 13
click at [250, 384] on div "Фильтровать по условию Равно Введите значение Отмена OK Фильтровать по условию …" at bounding box center [784, 393] width 1543 height 368
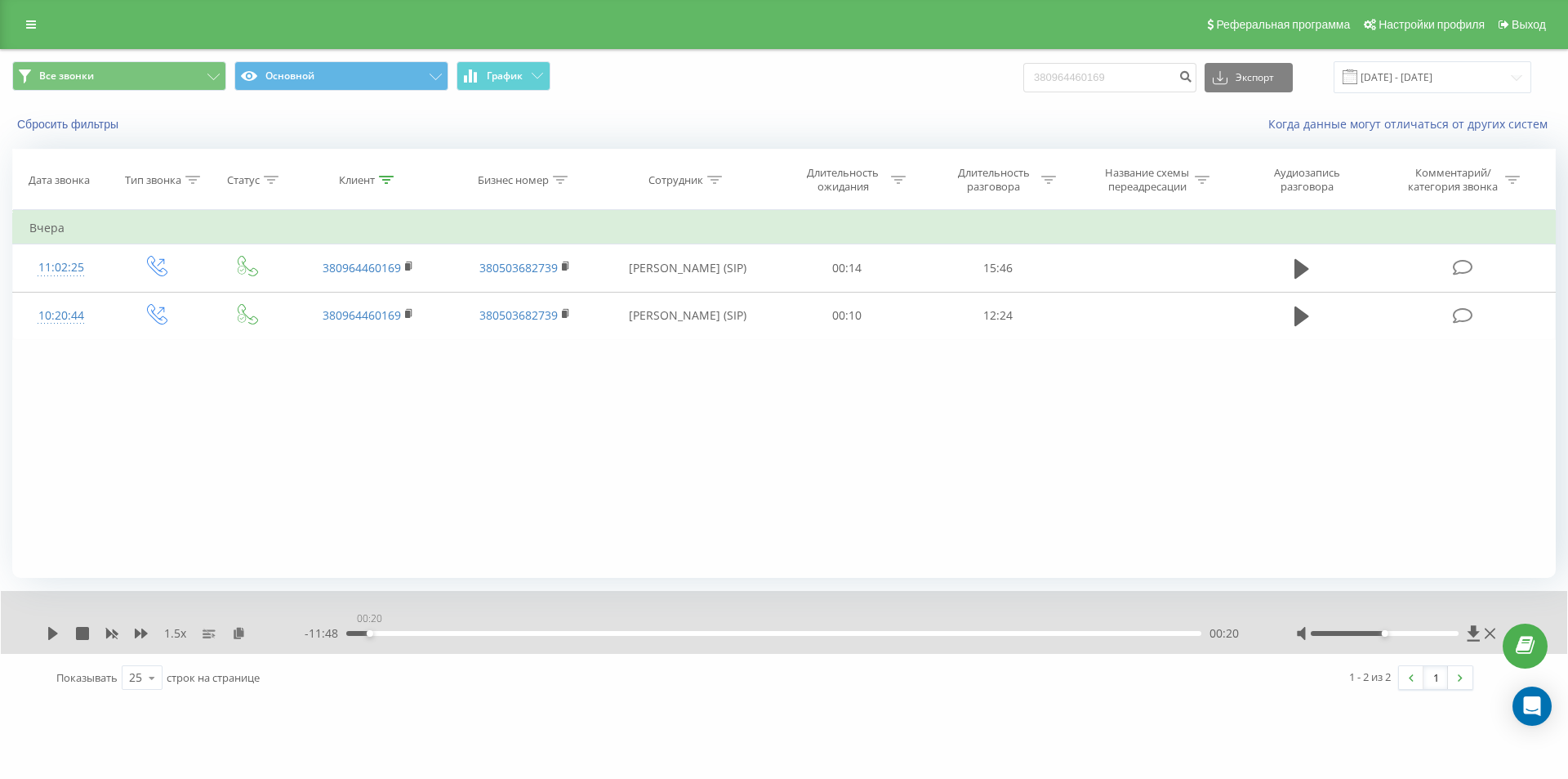
click at [369, 632] on div "00:20" at bounding box center [774, 633] width 855 height 5
click at [59, 630] on icon at bounding box center [53, 632] width 13 height 13
click at [165, 460] on div "Фильтровать по условию Равно Введите значение Отмена OK Фильтровать по условию …" at bounding box center [784, 393] width 1543 height 368
click at [50, 636] on icon at bounding box center [49, 632] width 3 height 13
click at [49, 631] on icon at bounding box center [53, 632] width 10 height 13
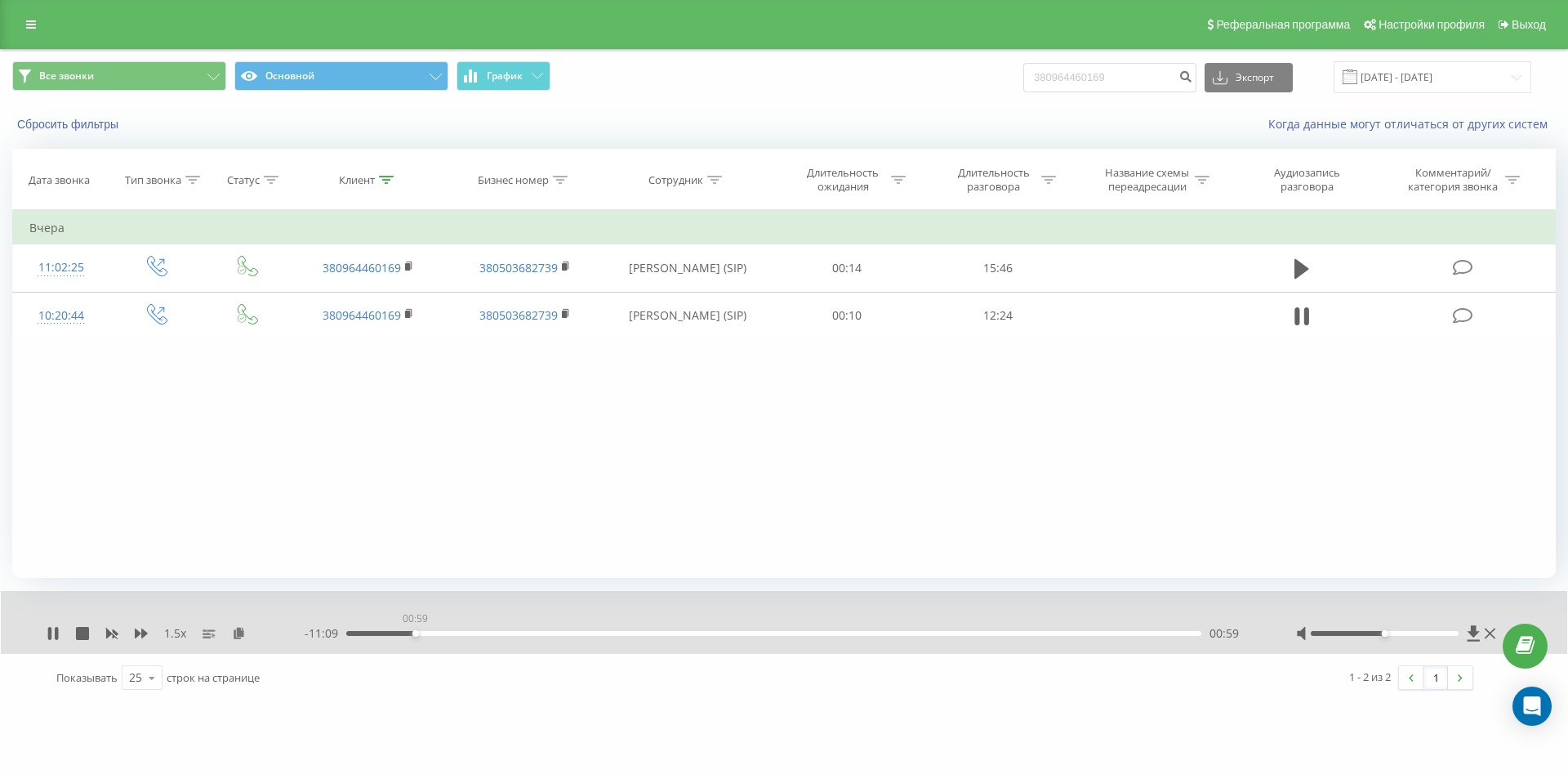
click at [415, 634] on div "00:59" at bounding box center [774, 633] width 855 height 5
click at [142, 635] on icon at bounding box center [141, 632] width 13 height 13
click at [55, 628] on icon at bounding box center [53, 632] width 13 height 13
drag, startPoint x: 1130, startPoint y: 76, endPoint x: 846, endPoint y: 102, distance: 285.2
click at [847, 102] on div "Все звонки Основной График 380964460169 Экспорт .csv .xls .xlsx 23.06.2025 - 23…" at bounding box center [784, 77] width 1566 height 55
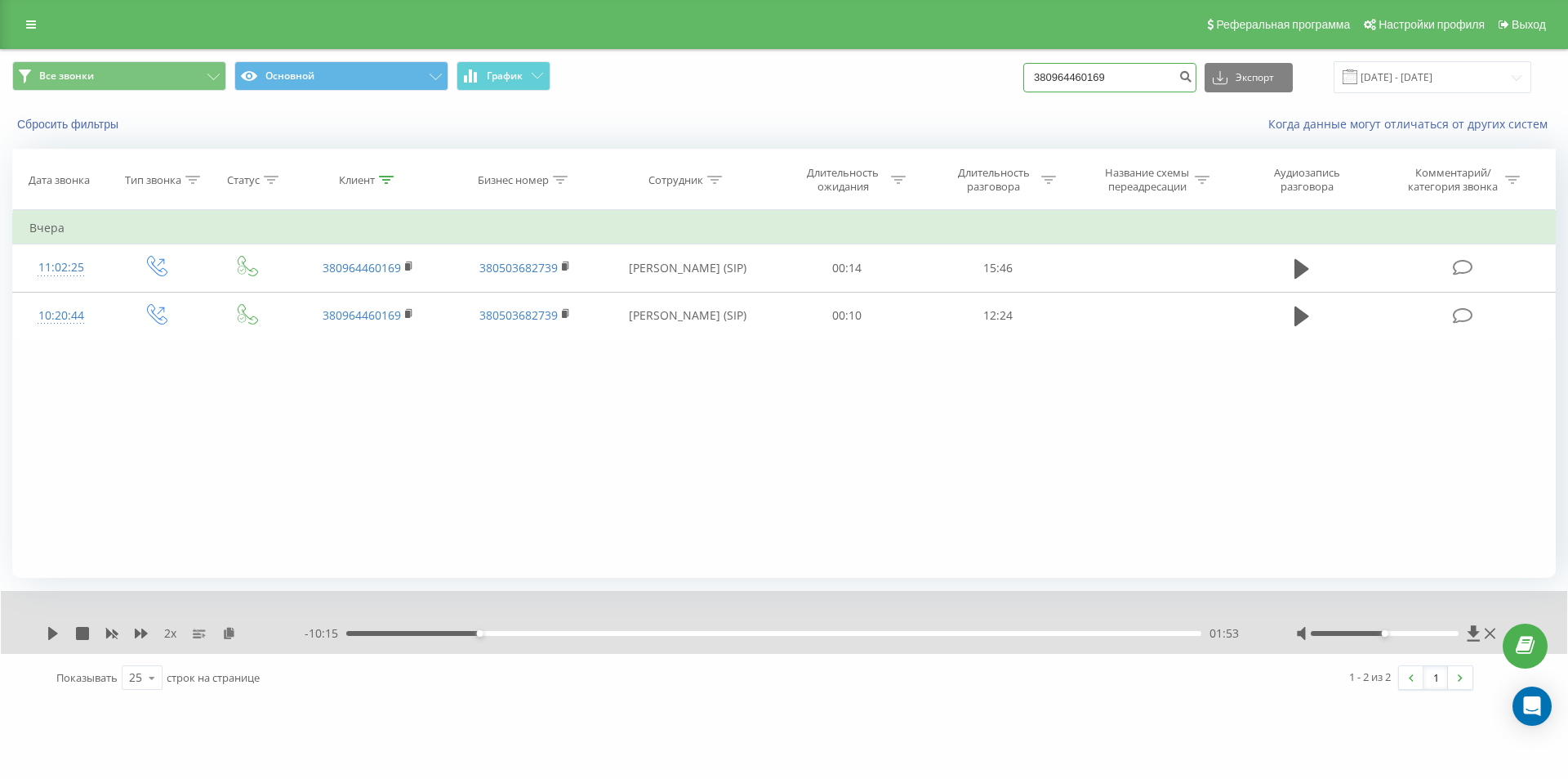
paste input "50953005"
type input "380950953005"
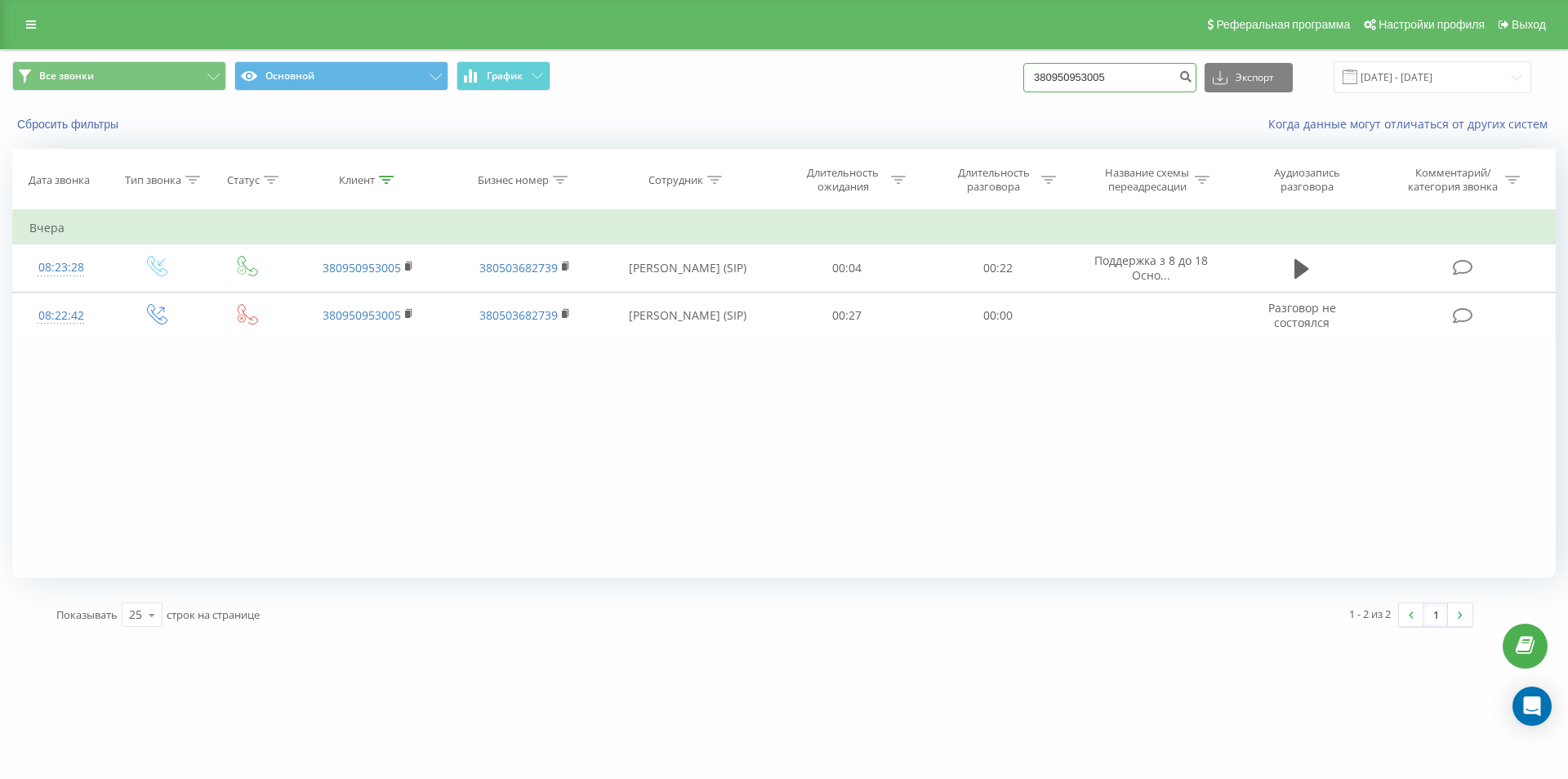
drag, startPoint x: 1136, startPoint y: 76, endPoint x: 897, endPoint y: 75, distance: 239.0
click at [897, 75] on div "Все звонки Основной График 380950953005 Экспорт .csv .xls .xlsx 23.06.2025 - 23…" at bounding box center [784, 77] width 1543 height 32
paste input "673387261"
type input "380673387261"
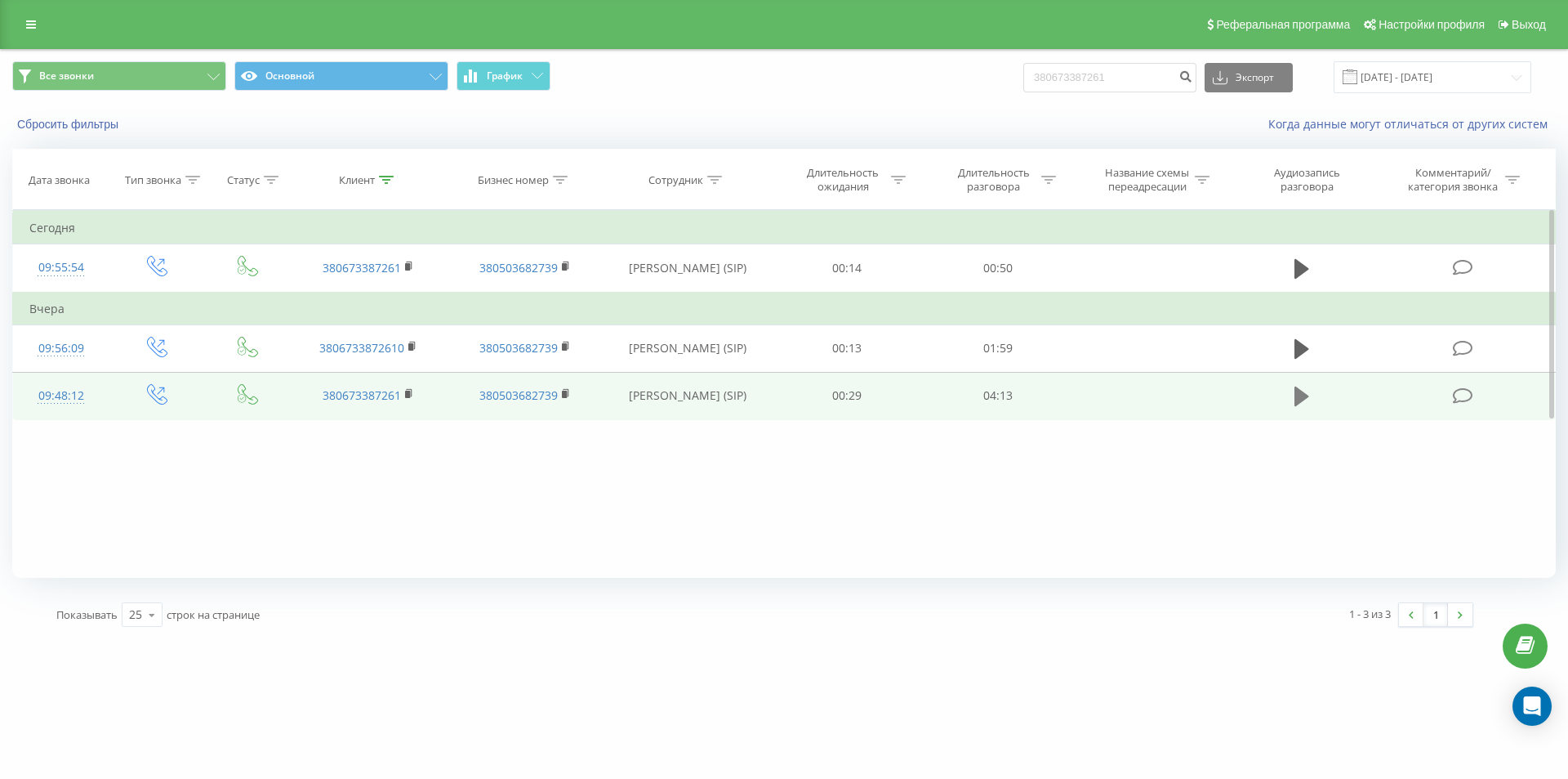
click at [1300, 401] on icon at bounding box center [1302, 396] width 15 height 20
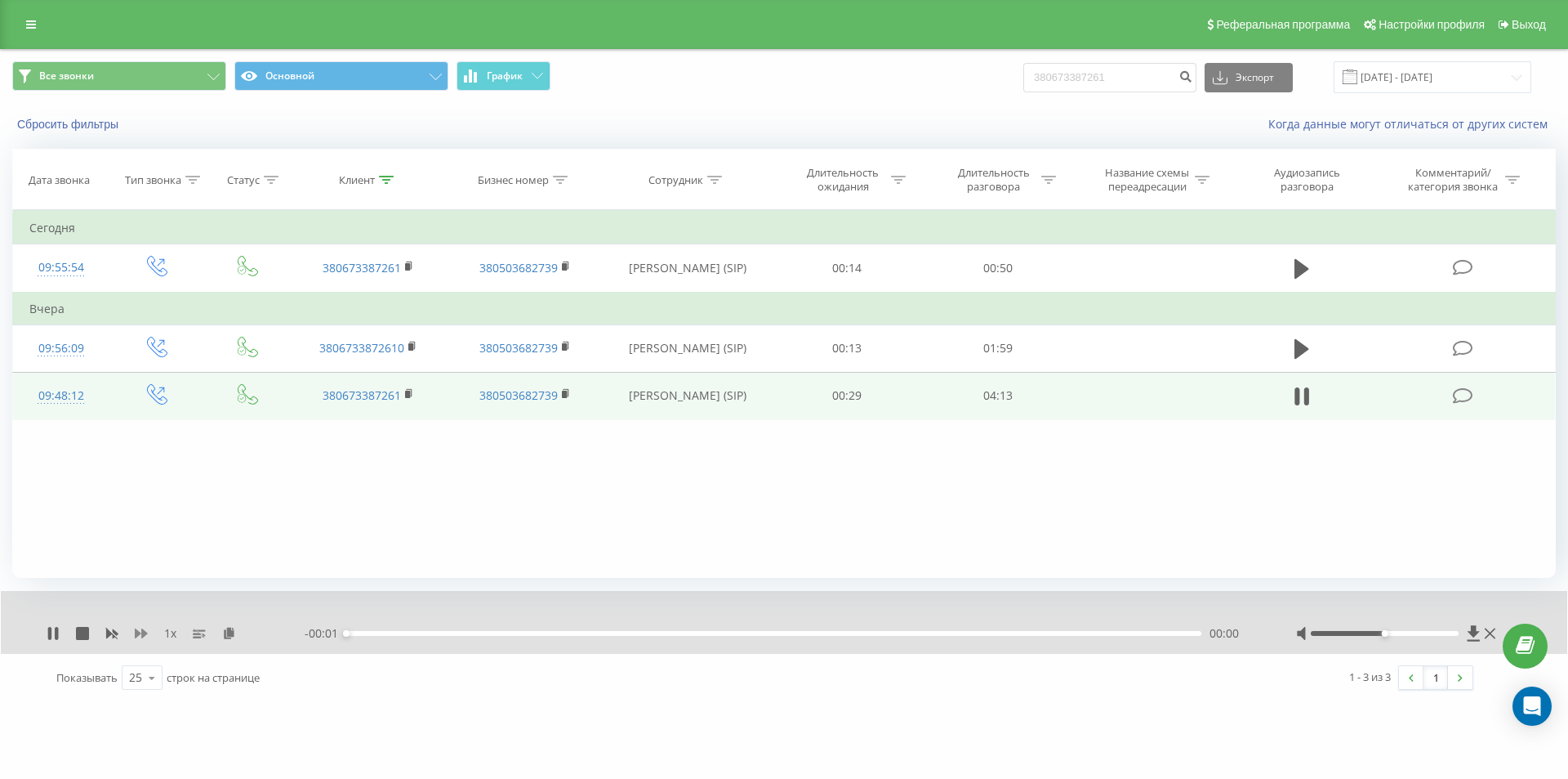
click at [137, 633] on icon at bounding box center [141, 633] width 13 height 10
click at [410, 394] on rect at bounding box center [407, 393] width 5 height 7
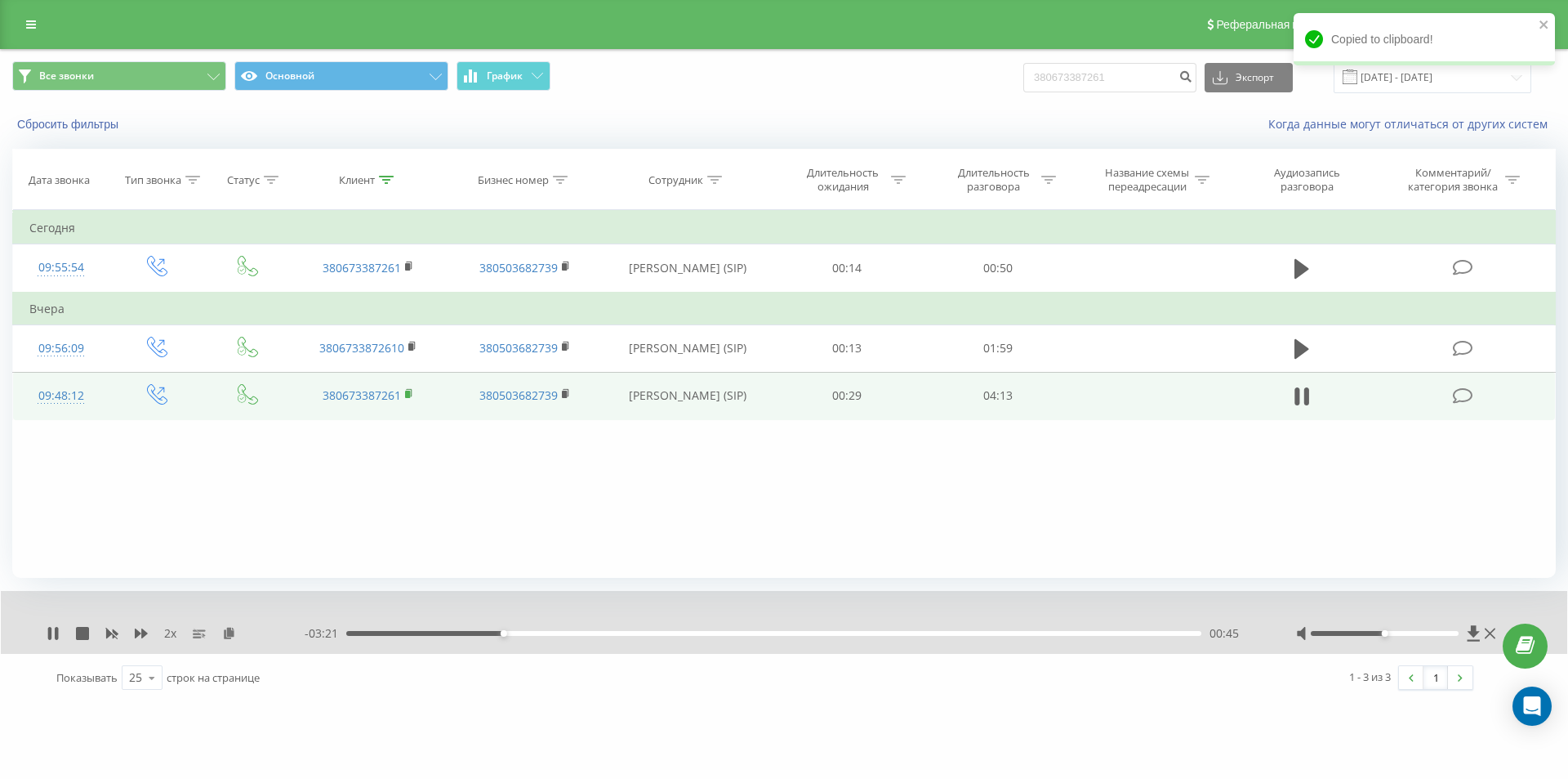
click at [406, 395] on rect at bounding box center [407, 393] width 5 height 7
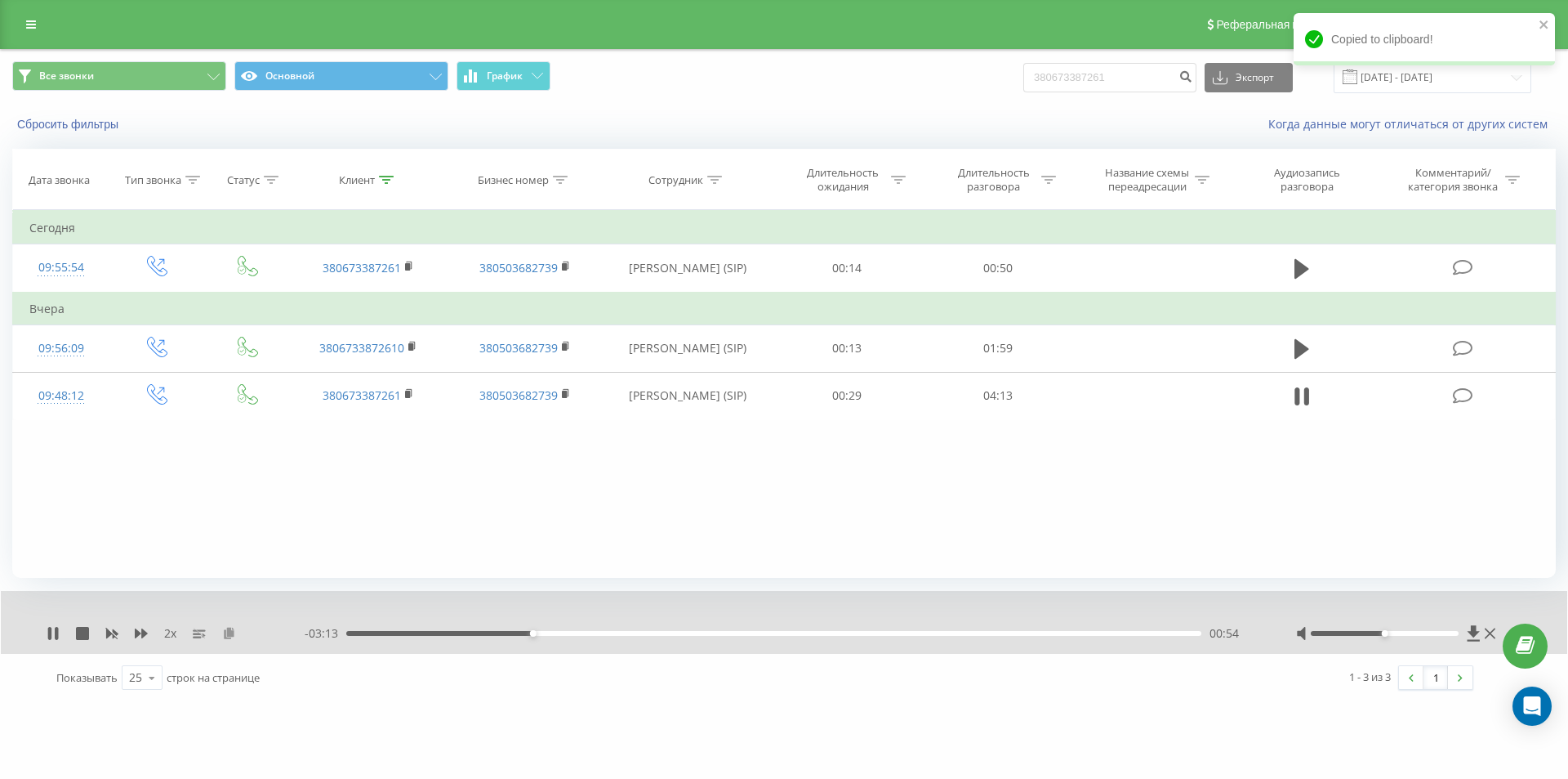
click at [234, 635] on icon at bounding box center [230, 631] width 14 height 11
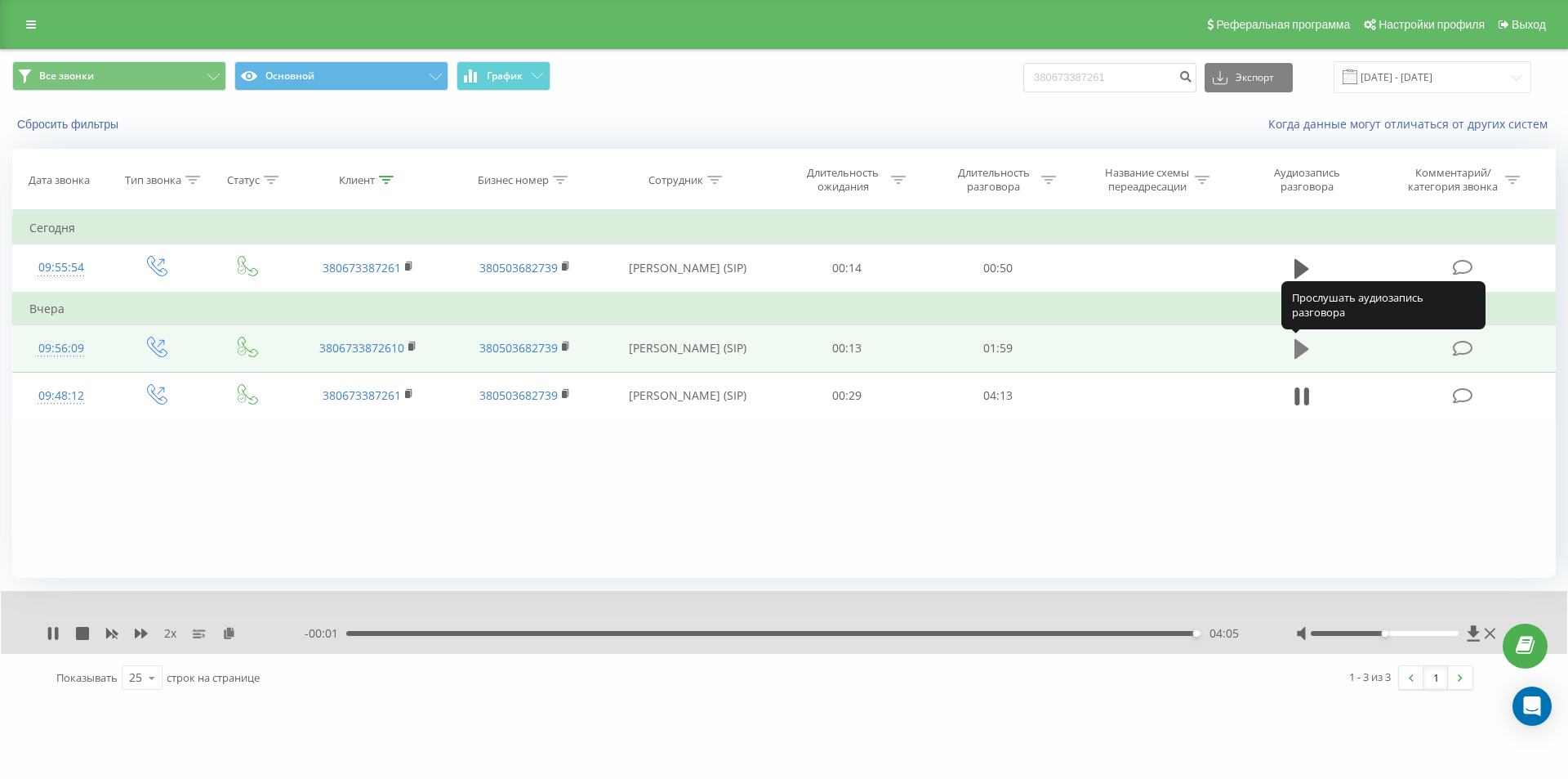
click at [1301, 346] on icon at bounding box center [1302, 350] width 15 height 20
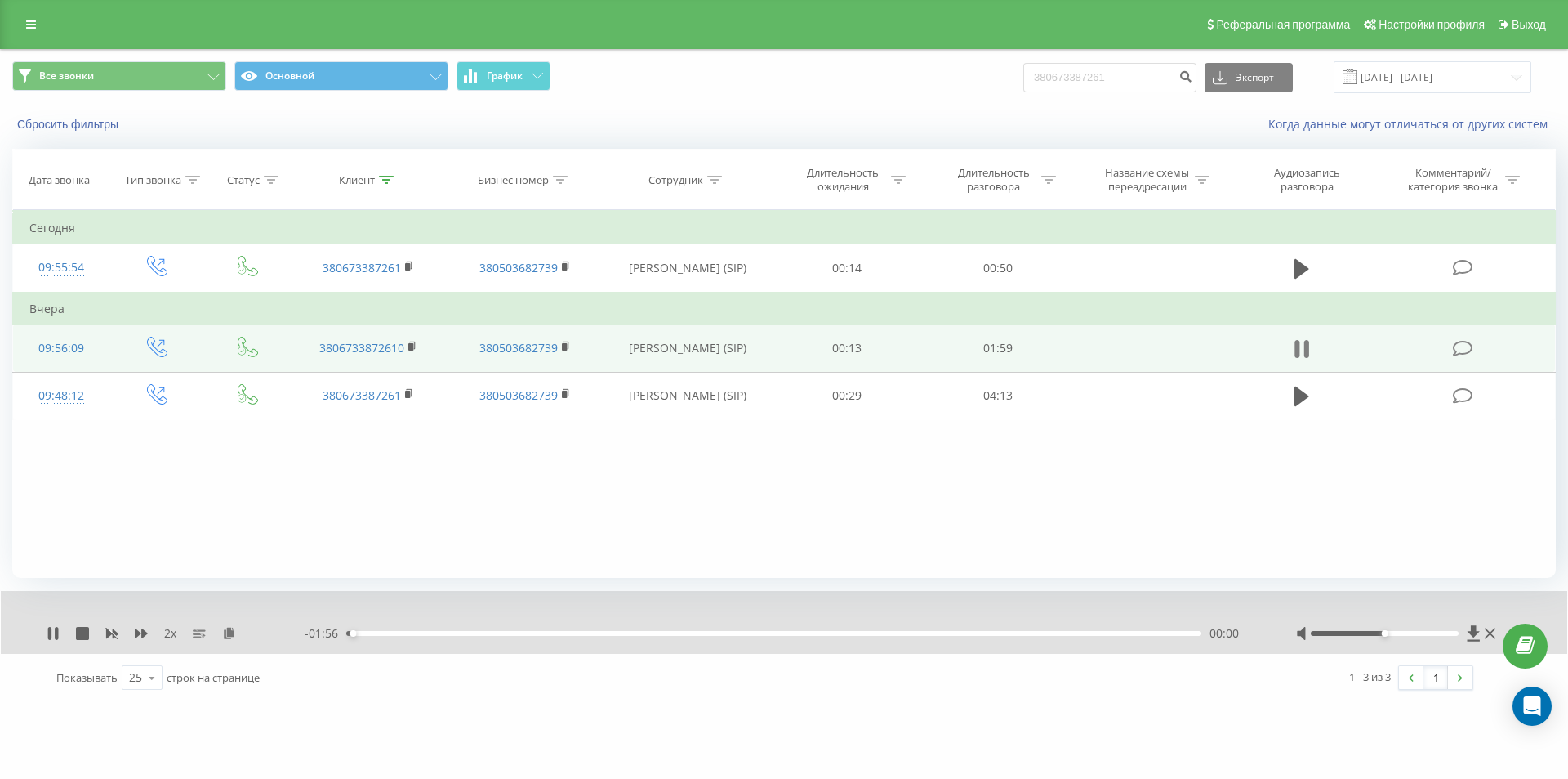
click at [1303, 350] on icon at bounding box center [1302, 349] width 15 height 23
click at [234, 631] on icon at bounding box center [230, 631] width 14 height 11
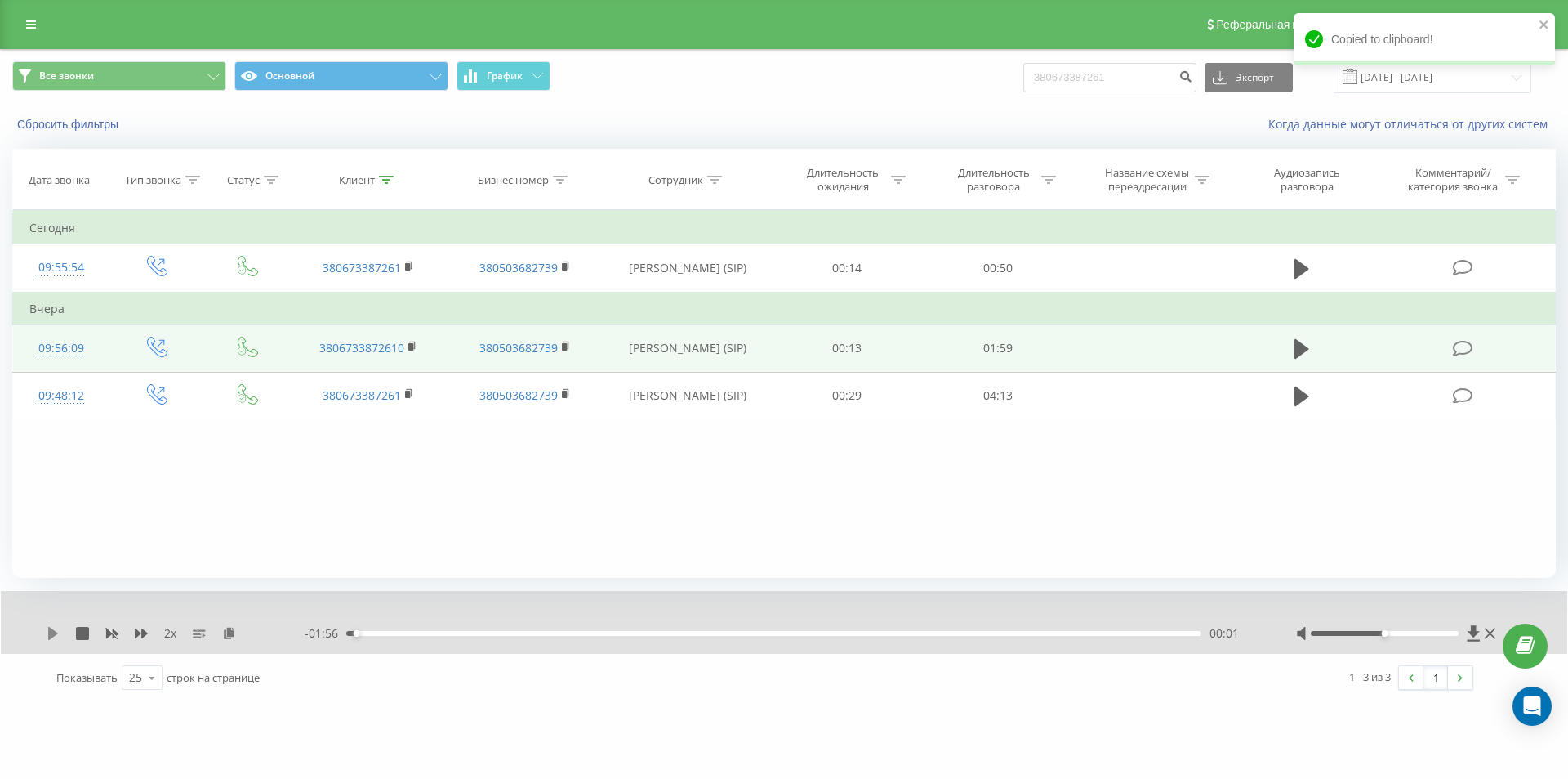
click at [56, 630] on icon at bounding box center [53, 632] width 13 height 13
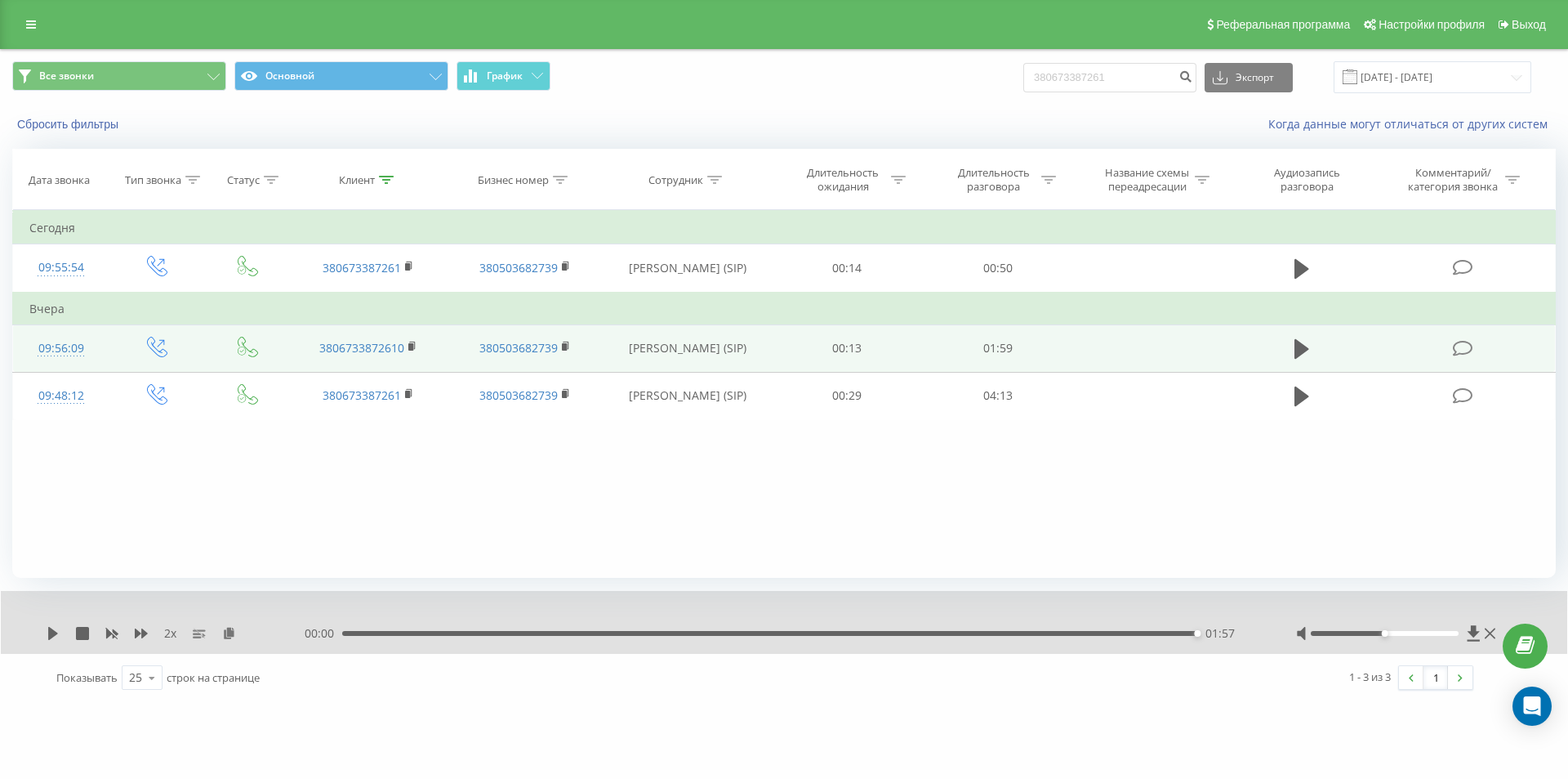
click at [676, 633] on div "01:57" at bounding box center [770, 633] width 855 height 5
click at [54, 632] on icon at bounding box center [53, 632] width 10 height 13
click at [819, 634] on div "01:13" at bounding box center [774, 633] width 855 height 5
click at [790, 630] on div "- 00:49 01:08 01:08" at bounding box center [780, 633] width 950 height 16
click at [780, 633] on div "01:09" at bounding box center [774, 633] width 855 height 5
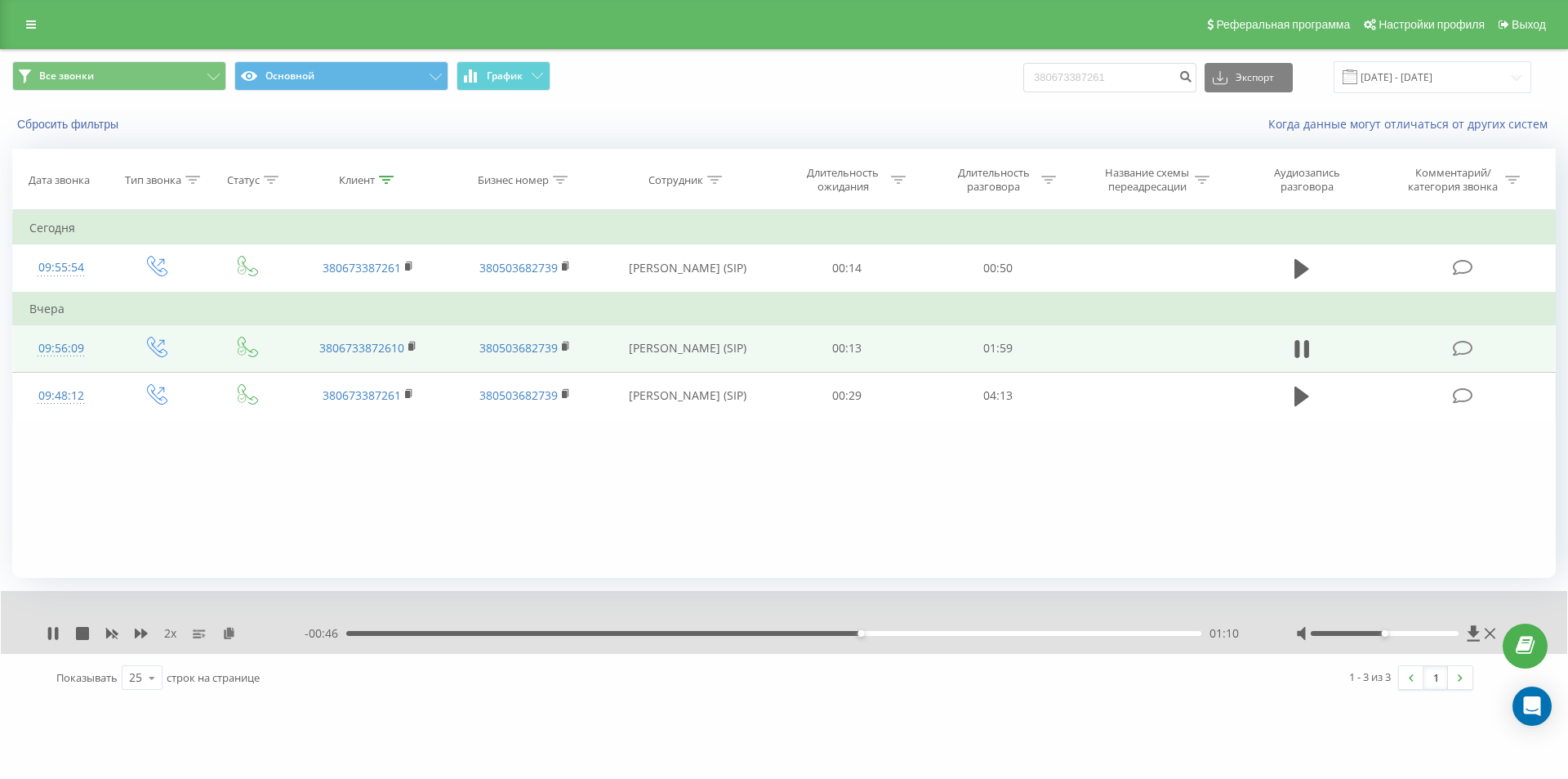
click at [716, 633] on div "01:10" at bounding box center [774, 633] width 855 height 5
click at [54, 634] on icon at bounding box center [53, 632] width 13 height 13
click at [56, 635] on icon at bounding box center [53, 632] width 13 height 13
